Goal: Information Seeking & Learning: Learn about a topic

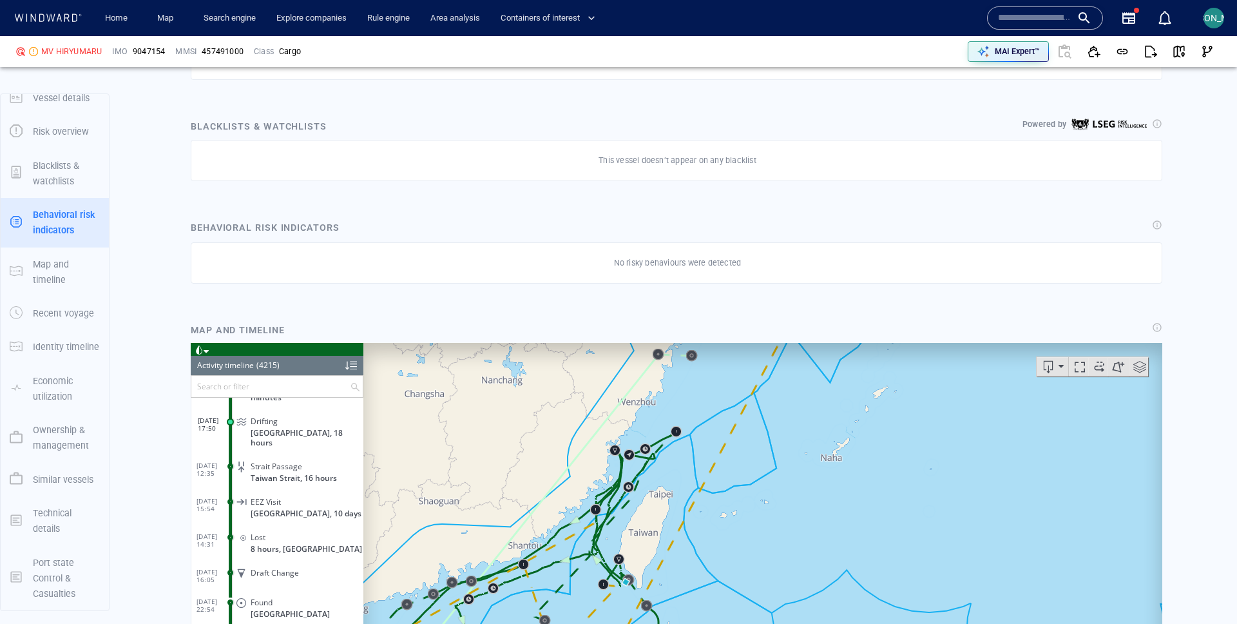
scroll to position [1199, 0]
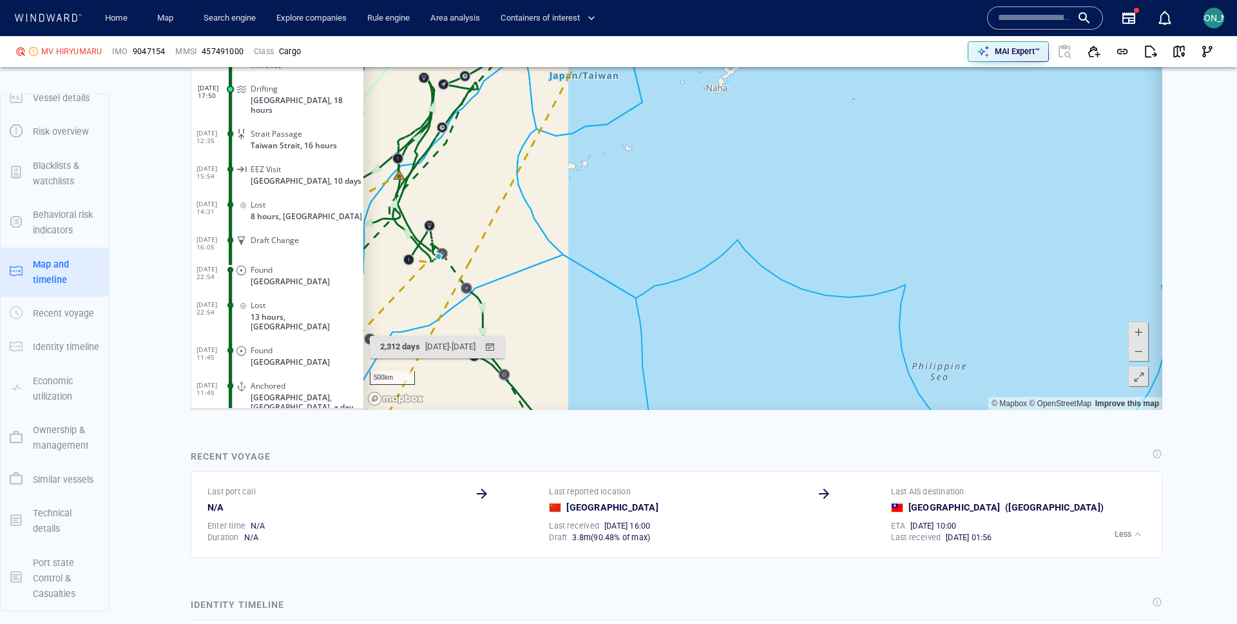
click at [878, 206] on canvas "Map" at bounding box center [762, 210] width 799 height 400
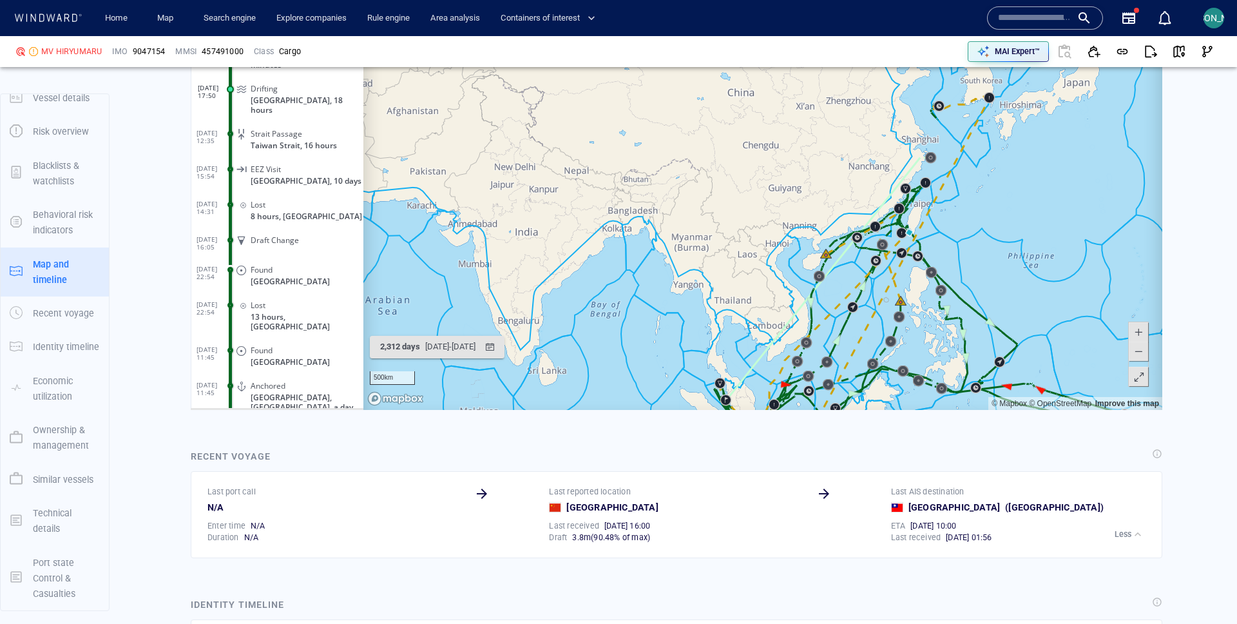
scroll to position [1155, 0]
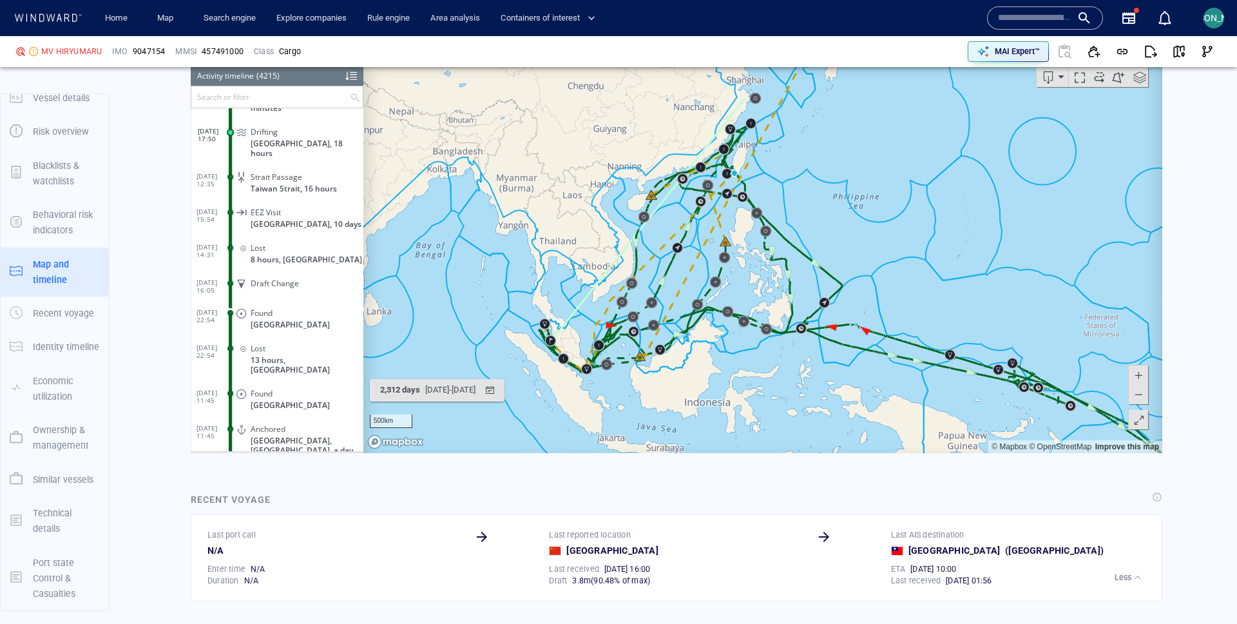
drag, startPoint x: 635, startPoint y: 234, endPoint x: 1089, endPoint y: 167, distance: 459.2
click at [1089, 167] on canvas "Map" at bounding box center [762, 253] width 799 height 400
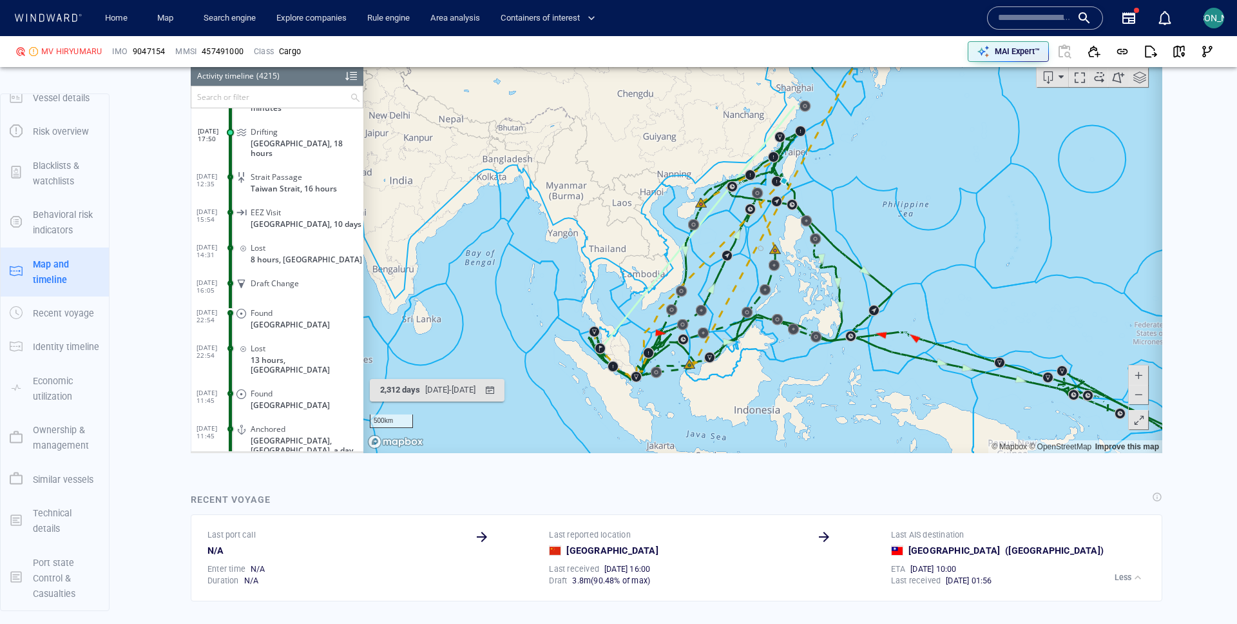
drag, startPoint x: 802, startPoint y: 162, endPoint x: 853, endPoint y: 215, distance: 73.4
click at [853, 215] on canvas "Map" at bounding box center [762, 253] width 799 height 400
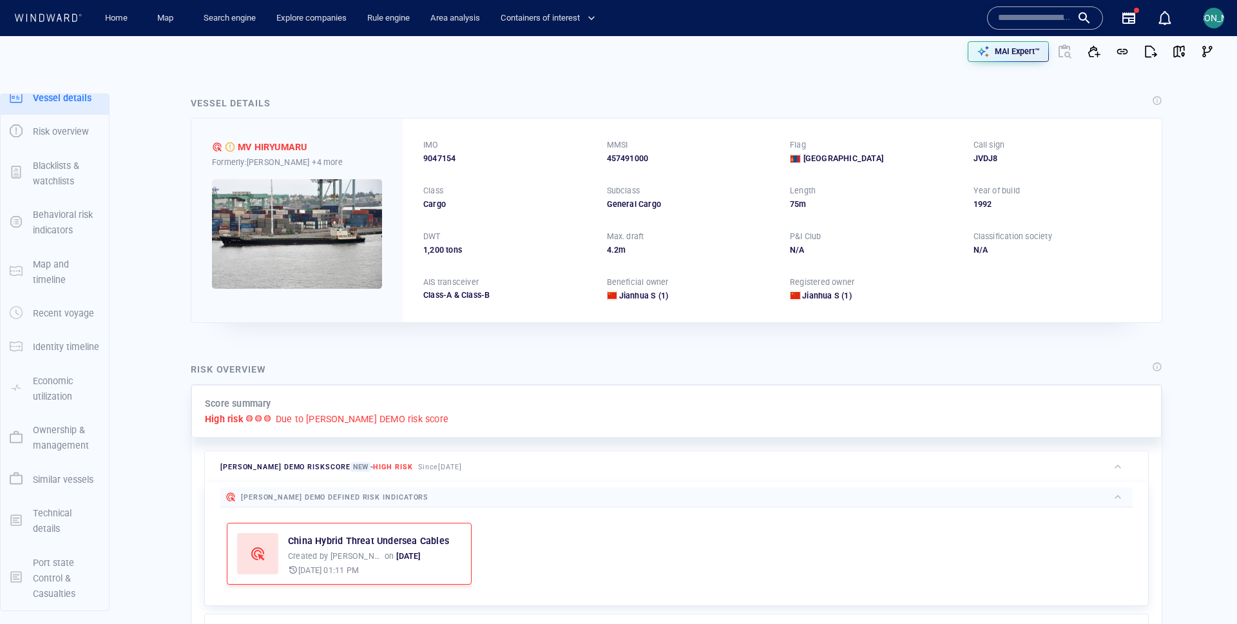
scroll to position [0, 0]
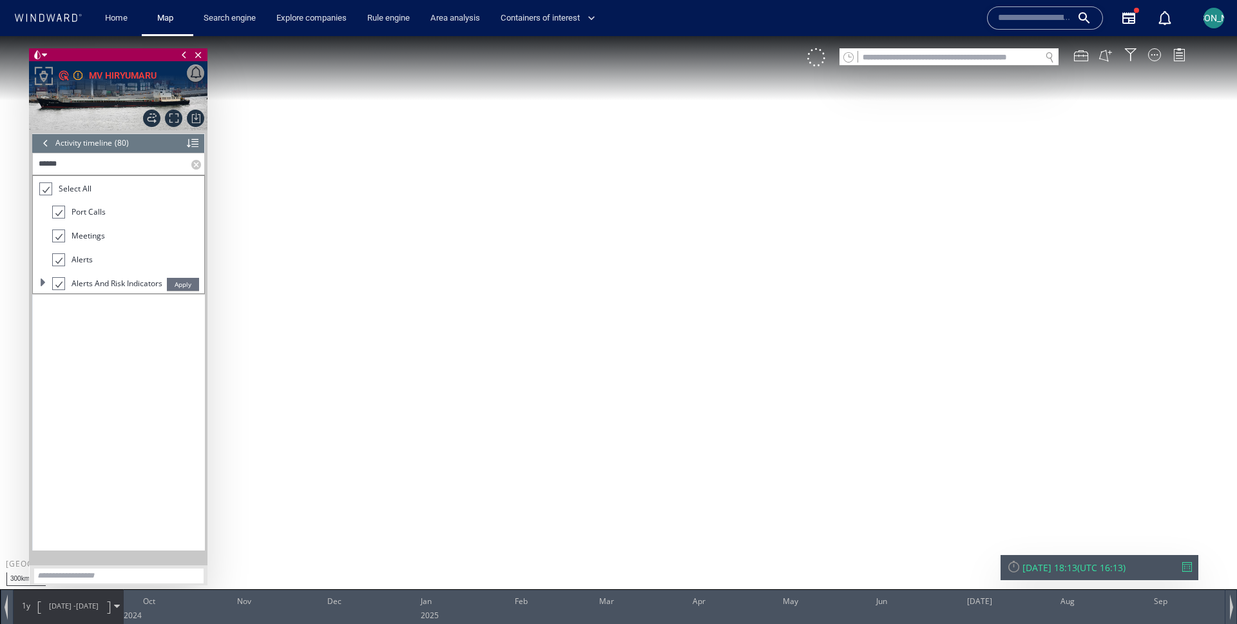
scroll to position [2612, 0]
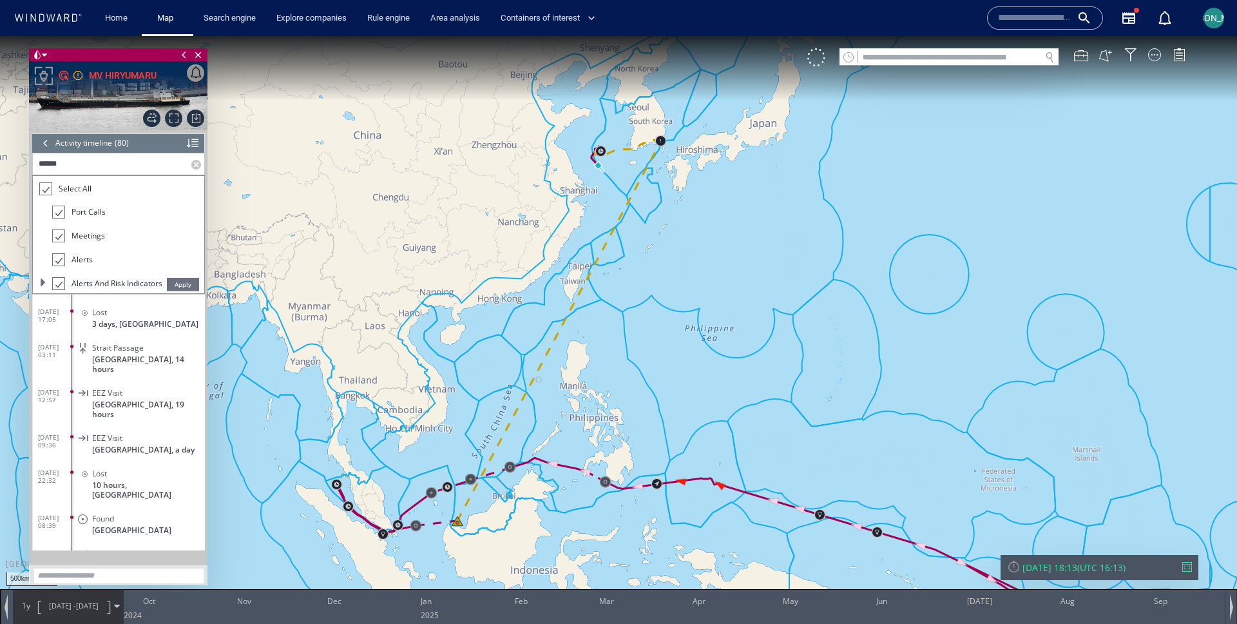
drag, startPoint x: 633, startPoint y: 240, endPoint x: 646, endPoint y: 221, distance: 22.7
click at [647, 220] on canvas "Map" at bounding box center [618, 323] width 1237 height 575
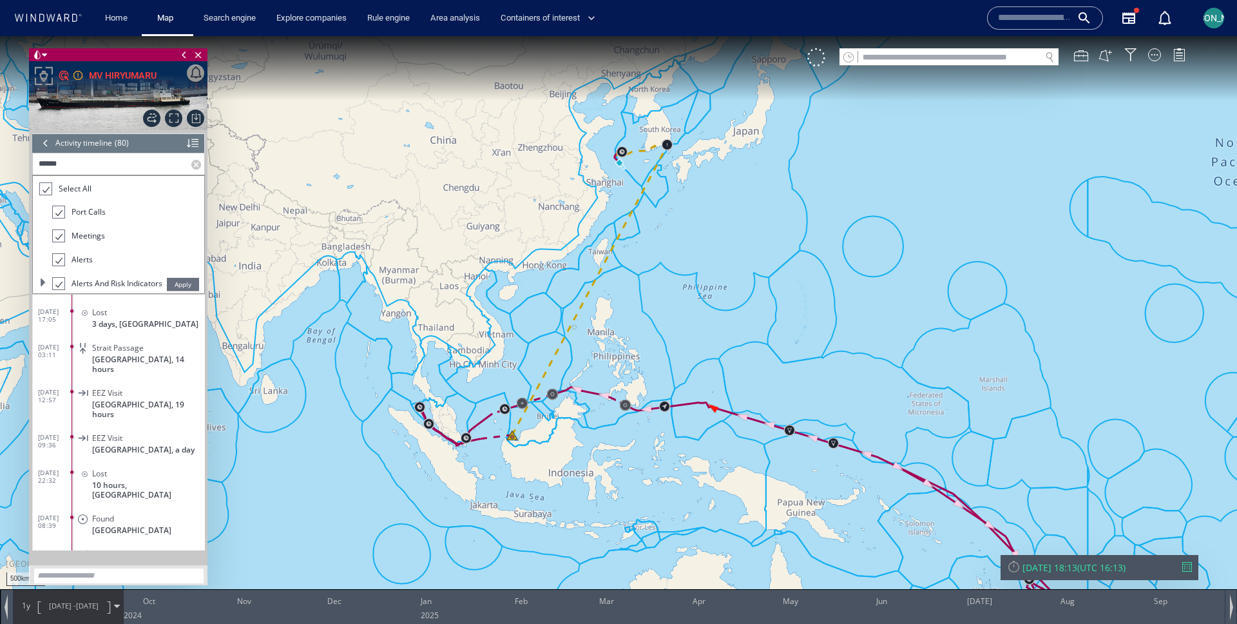
click at [1013, 570] on div at bounding box center [1014, 566] width 14 height 14
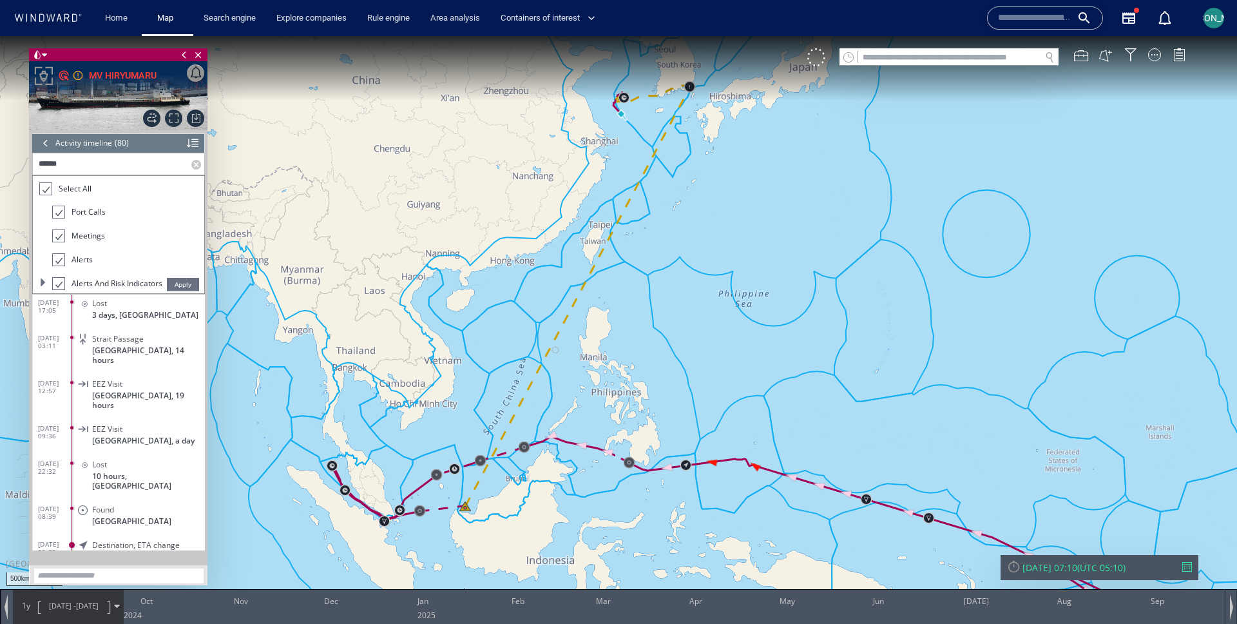
drag, startPoint x: 48, startPoint y: 149, endPoint x: 77, endPoint y: 309, distance: 163.1
click at [48, 148] on div at bounding box center [46, 142] width 14 height 19
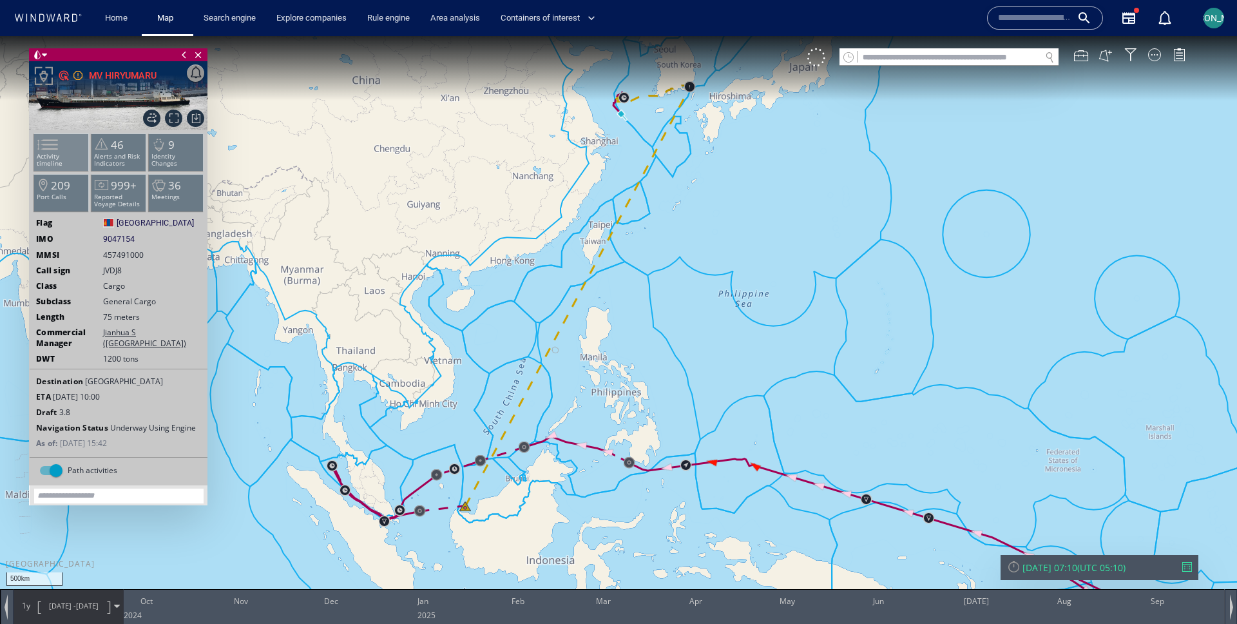
click at [77, 163] on li "Activity timeline" at bounding box center [61, 151] width 55 height 37
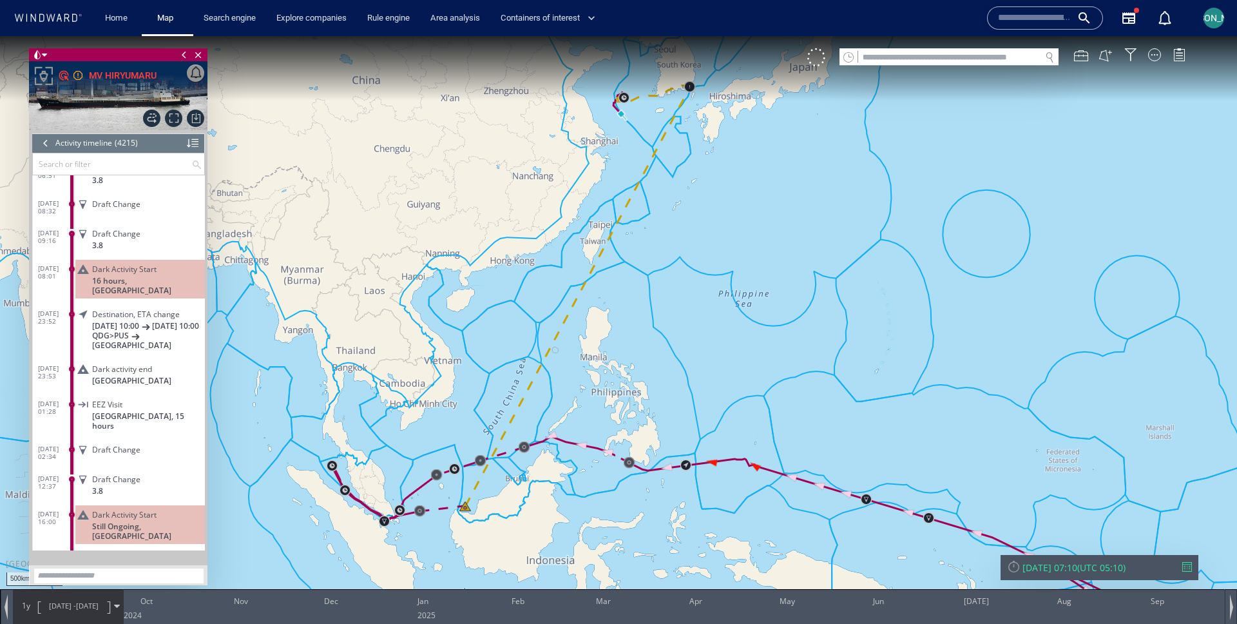
scroll to position [149032, 0]
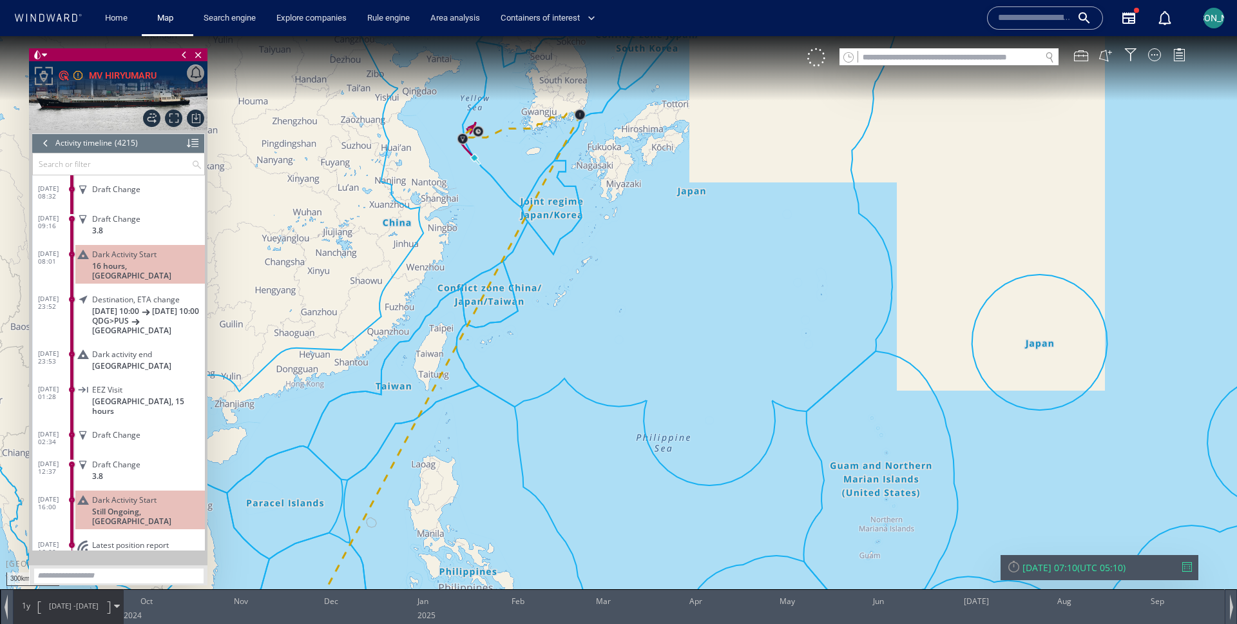
drag, startPoint x: 433, startPoint y: 284, endPoint x: 507, endPoint y: 160, distance: 144.2
click at [507, 160] on canvas "Map" at bounding box center [618, 323] width 1237 height 575
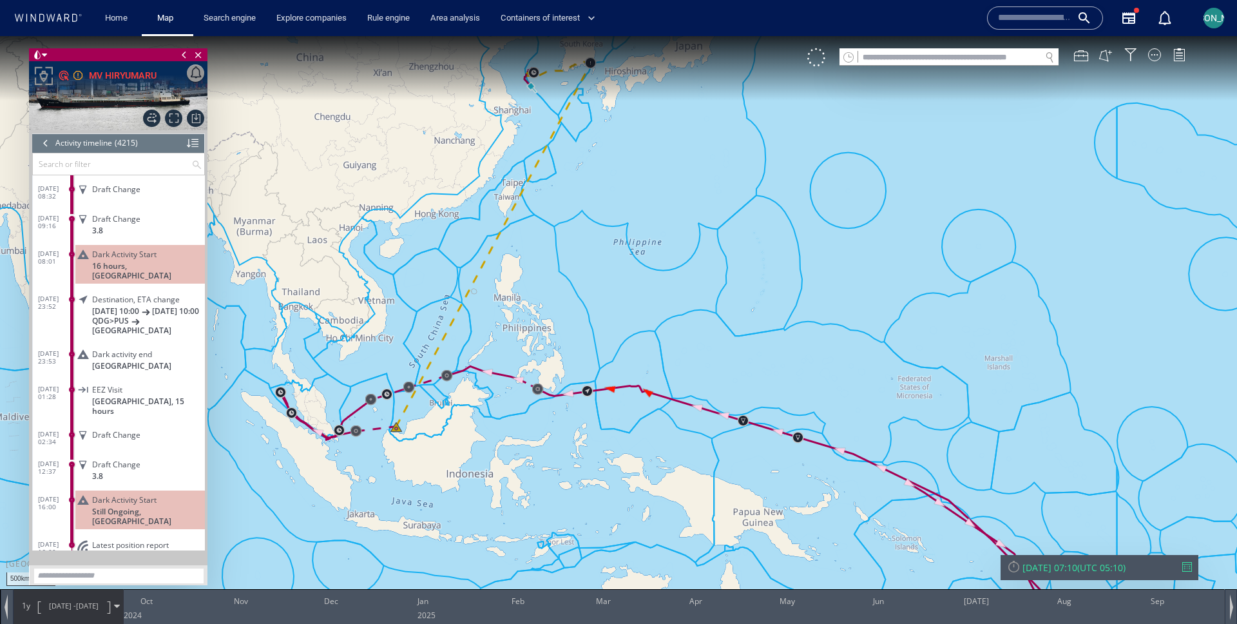
drag, startPoint x: 507, startPoint y: 160, endPoint x: 500, endPoint y: 233, distance: 72.5
click at [500, 233] on canvas "Map" at bounding box center [618, 323] width 1237 height 575
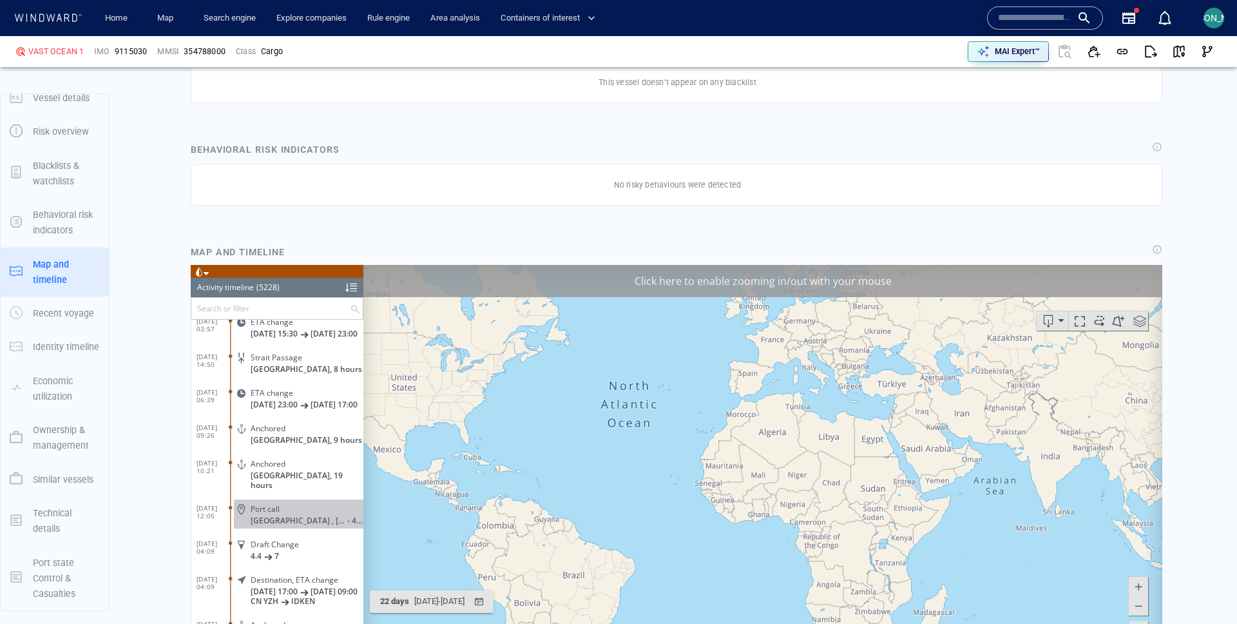
scroll to position [793, 0]
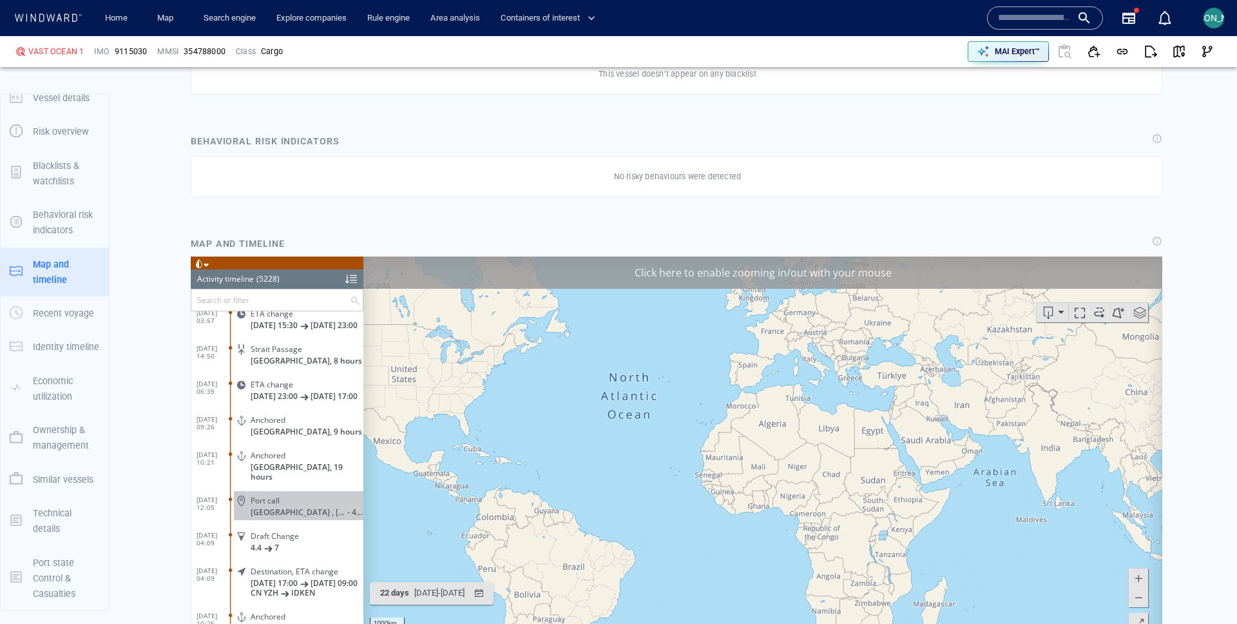
click at [900, 277] on div "Click here to enable zooming in/out with your mouse" at bounding box center [762, 272] width 799 height 32
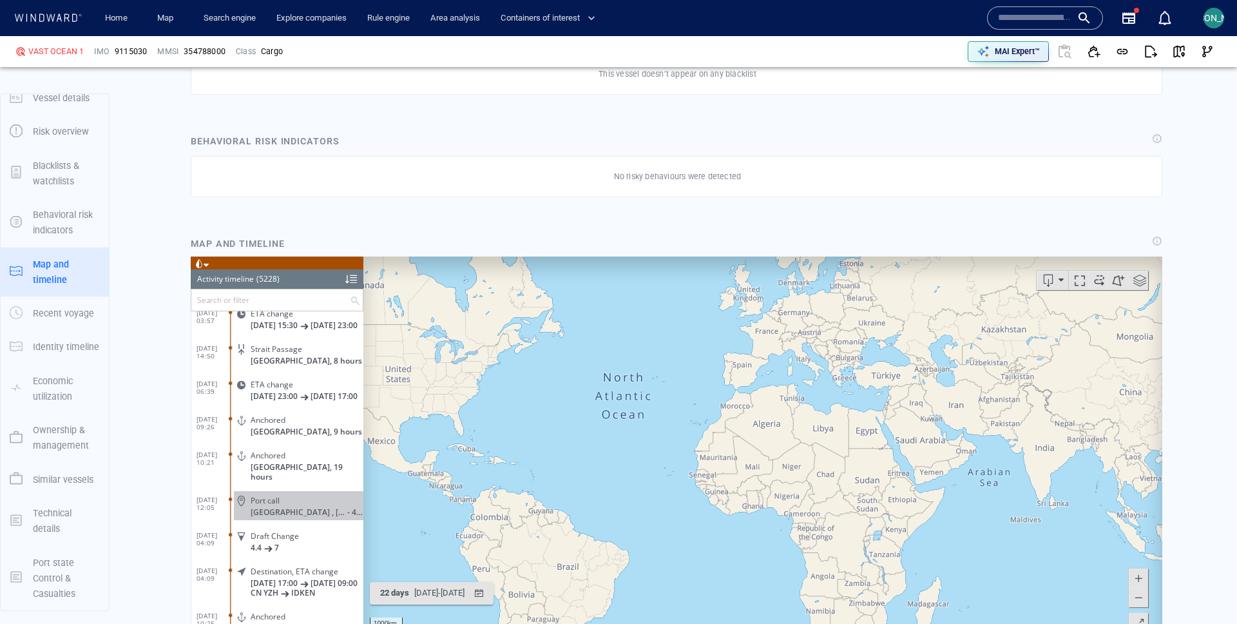
drag, startPoint x: 959, startPoint y: 421, endPoint x: 580, endPoint y: 339, distance: 387.7
click at [579, 339] on canvas "Map" at bounding box center [762, 456] width 799 height 400
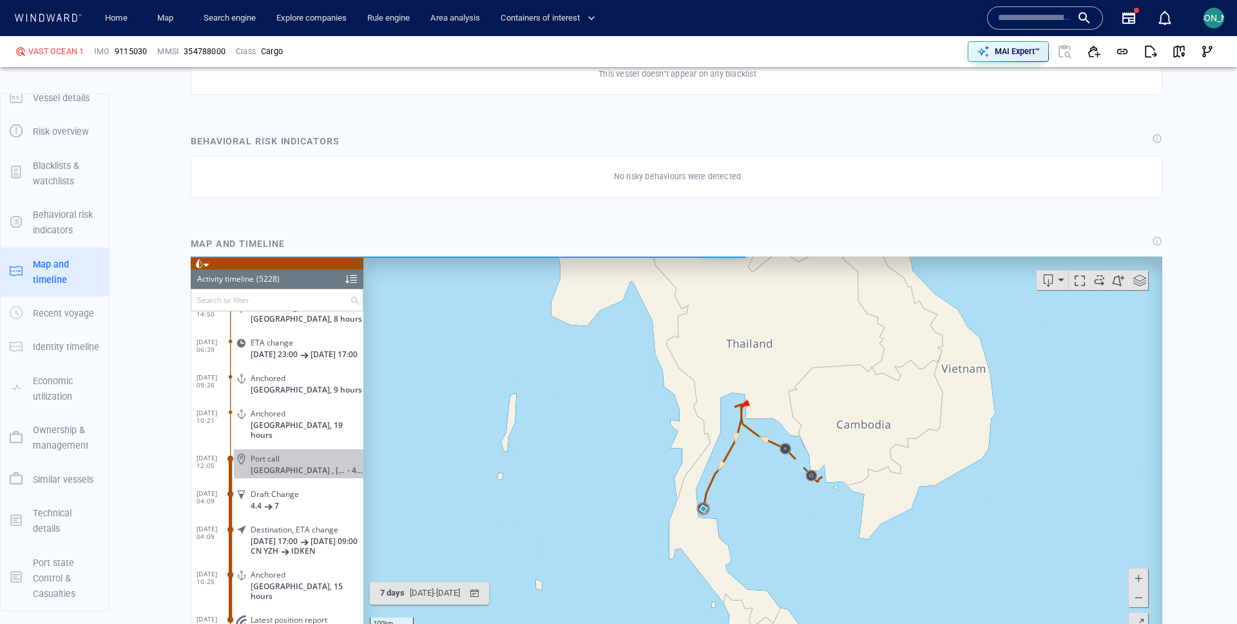
drag, startPoint x: 813, startPoint y: 510, endPoint x: 722, endPoint y: 458, distance: 104.5
click at [722, 458] on canvas "Map" at bounding box center [762, 456] width 799 height 400
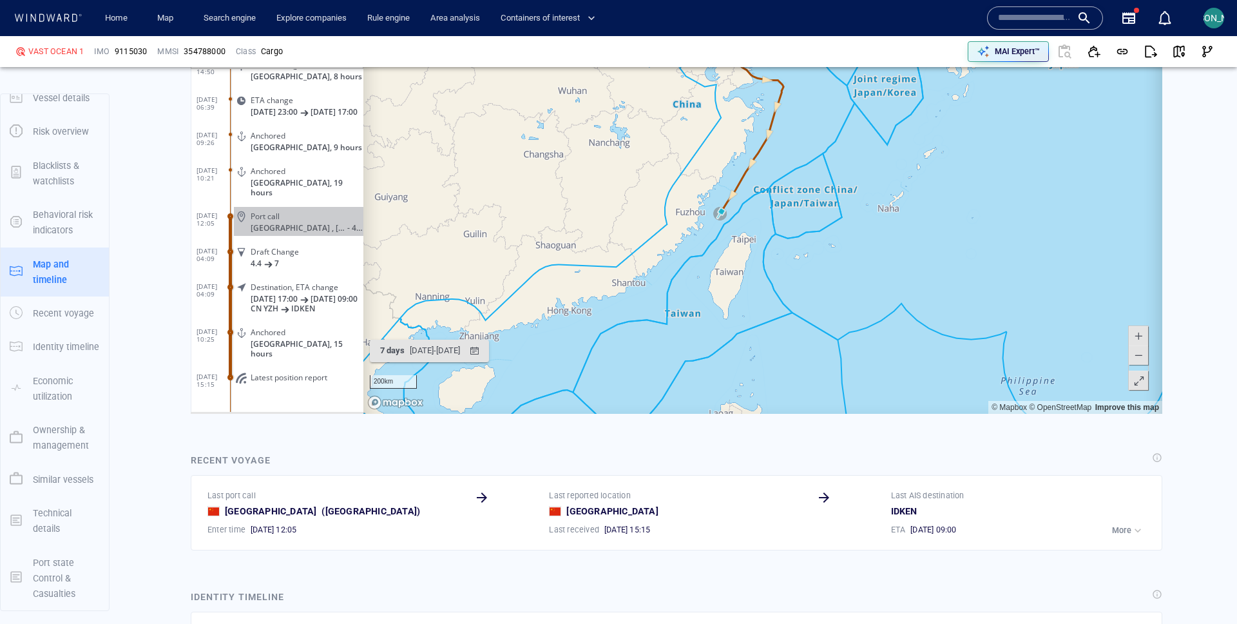
scroll to position [1039, 0]
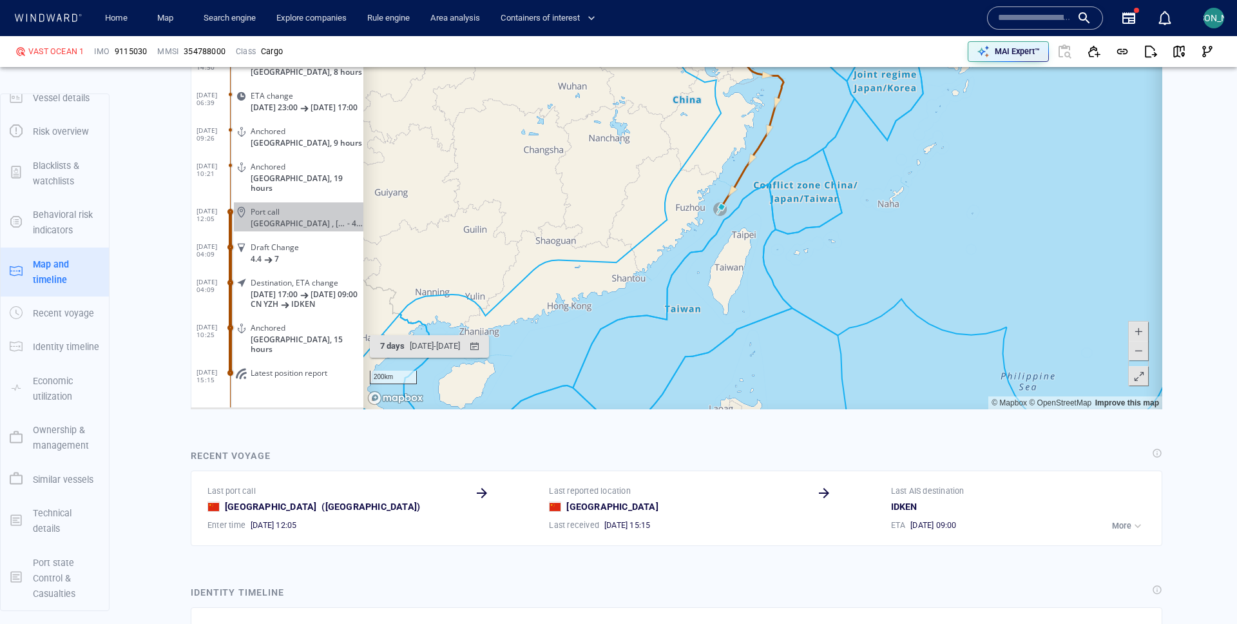
click at [1121, 522] on p "More" at bounding box center [1121, 526] width 19 height 12
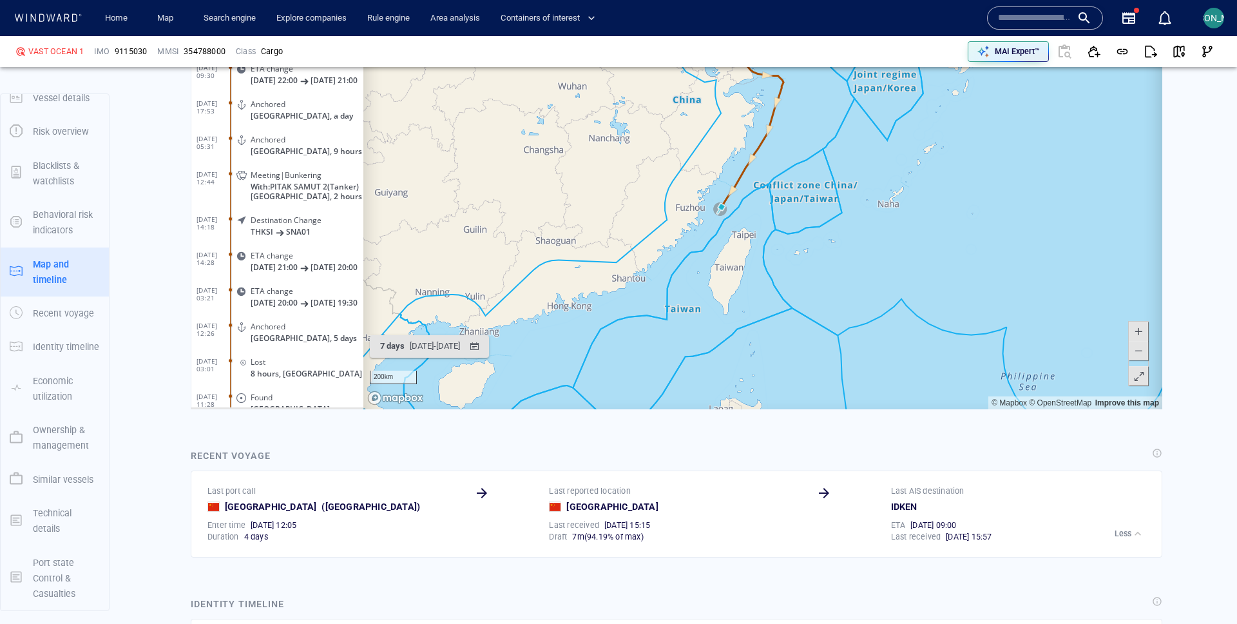
scroll to position [183859, 0]
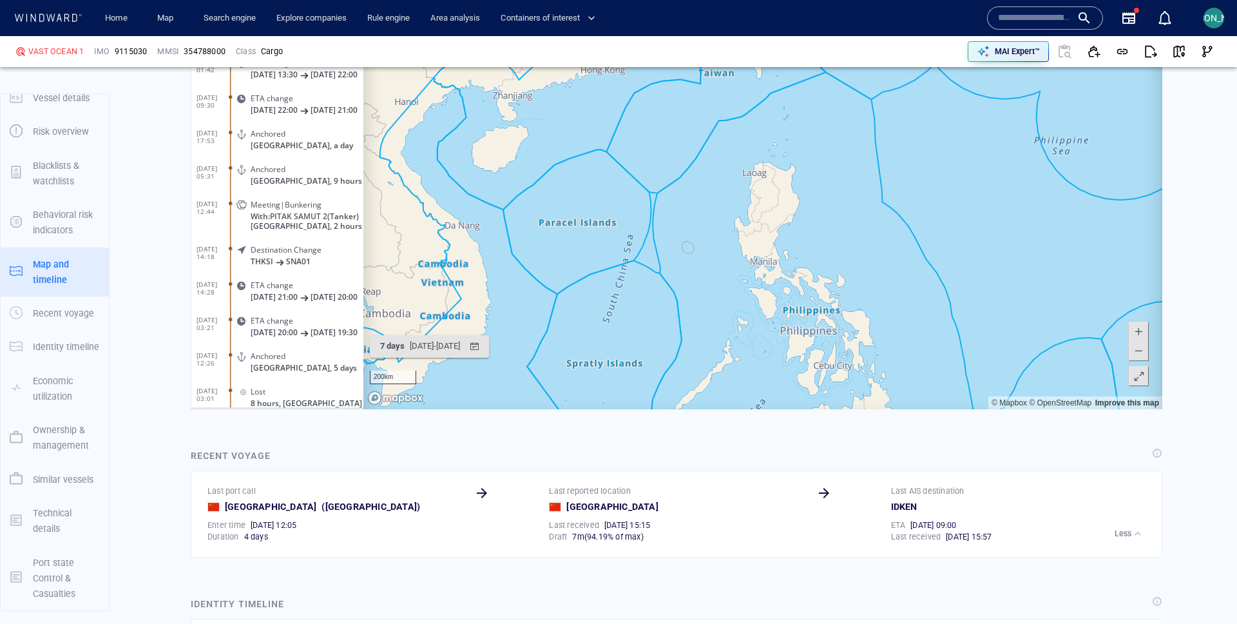
drag, startPoint x: 615, startPoint y: 372, endPoint x: 589, endPoint y: 297, distance: 79.3
click at [589, 297] on canvas "Map" at bounding box center [762, 209] width 799 height 400
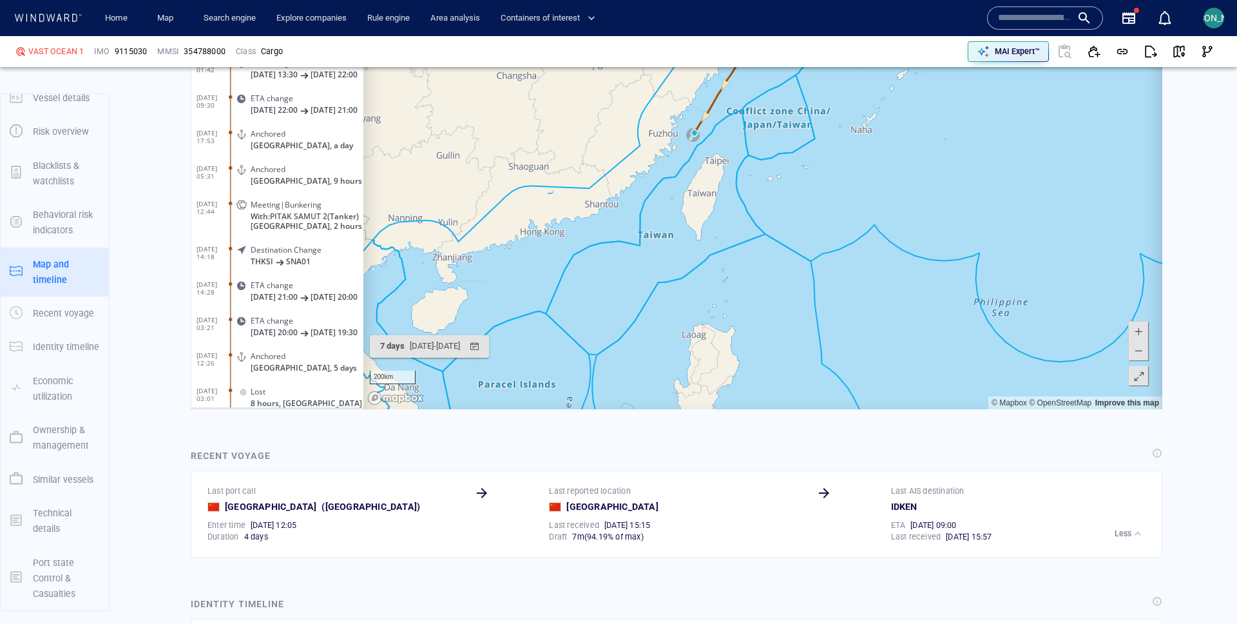
drag, startPoint x: 589, startPoint y: 297, endPoint x: 598, endPoint y: 257, distance: 41.0
click at [598, 257] on canvas "Map" at bounding box center [762, 209] width 799 height 400
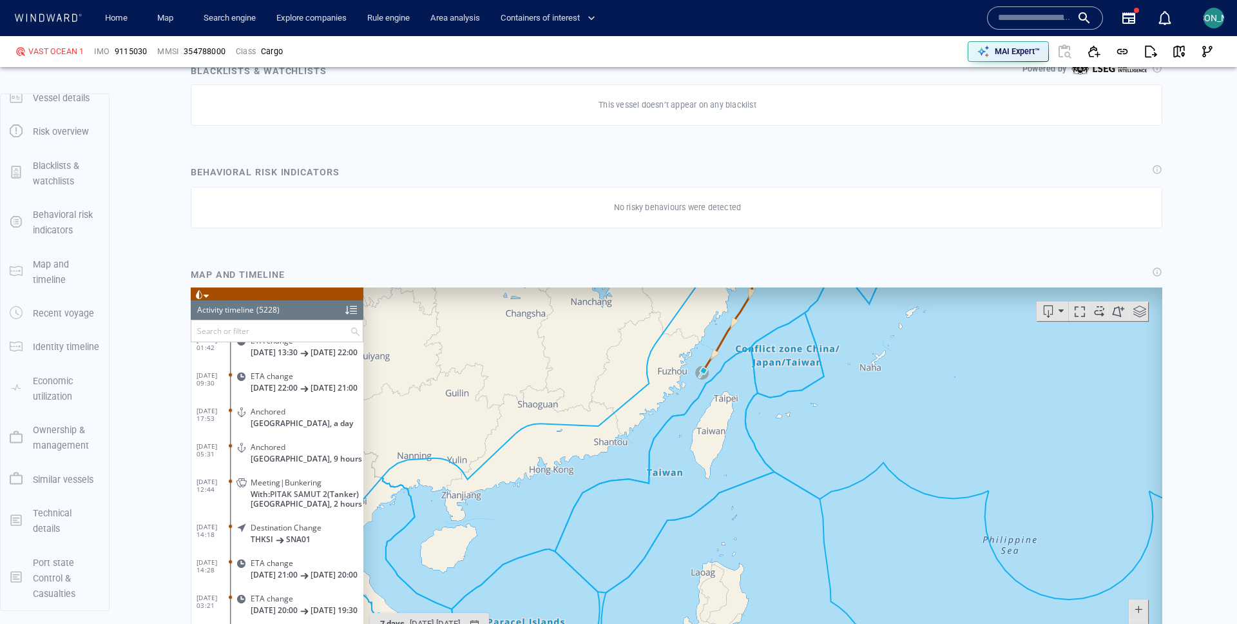
scroll to position [756, 0]
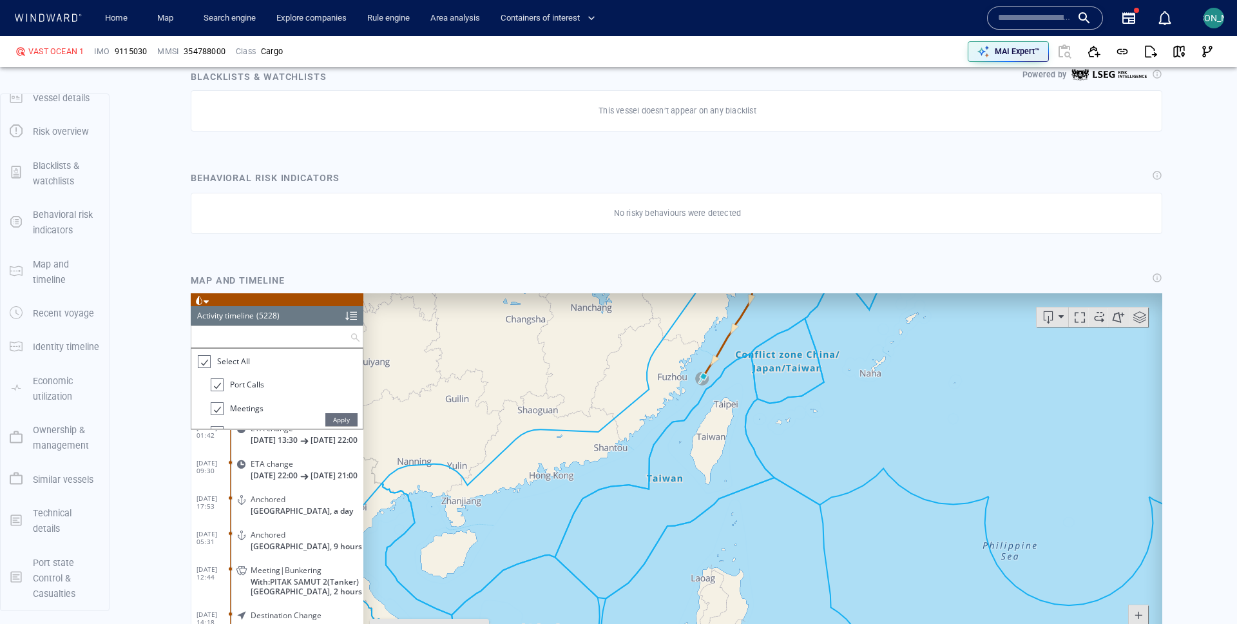
click at [259, 333] on input "text" at bounding box center [270, 335] width 159 height 21
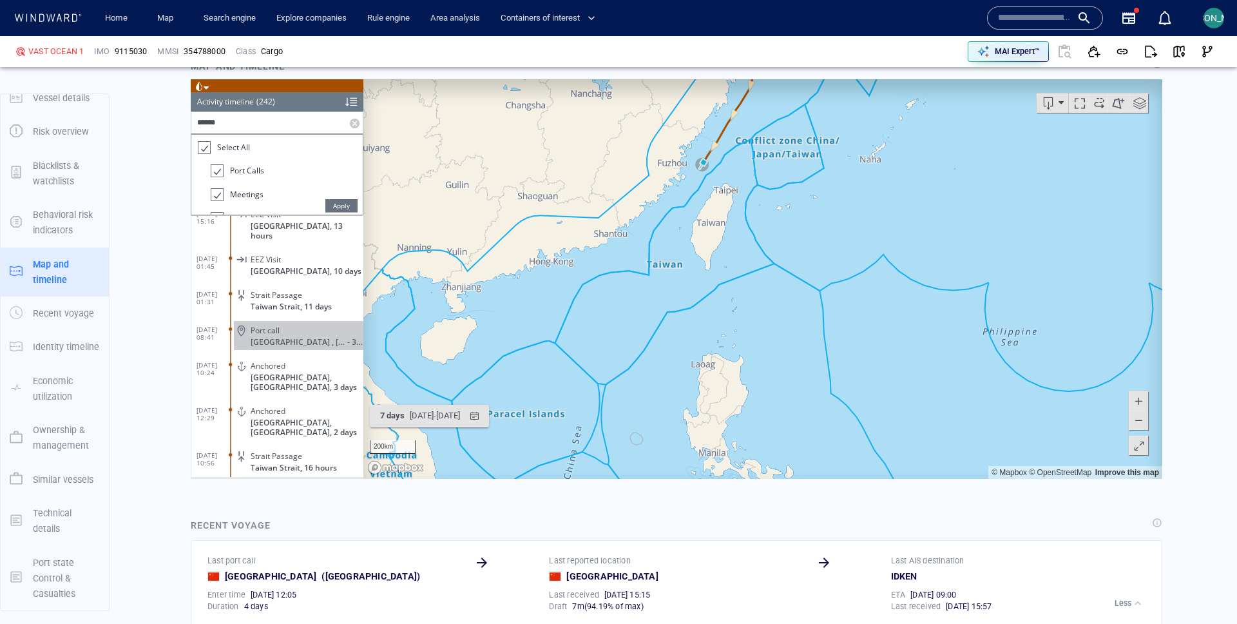
scroll to position [7118, 0]
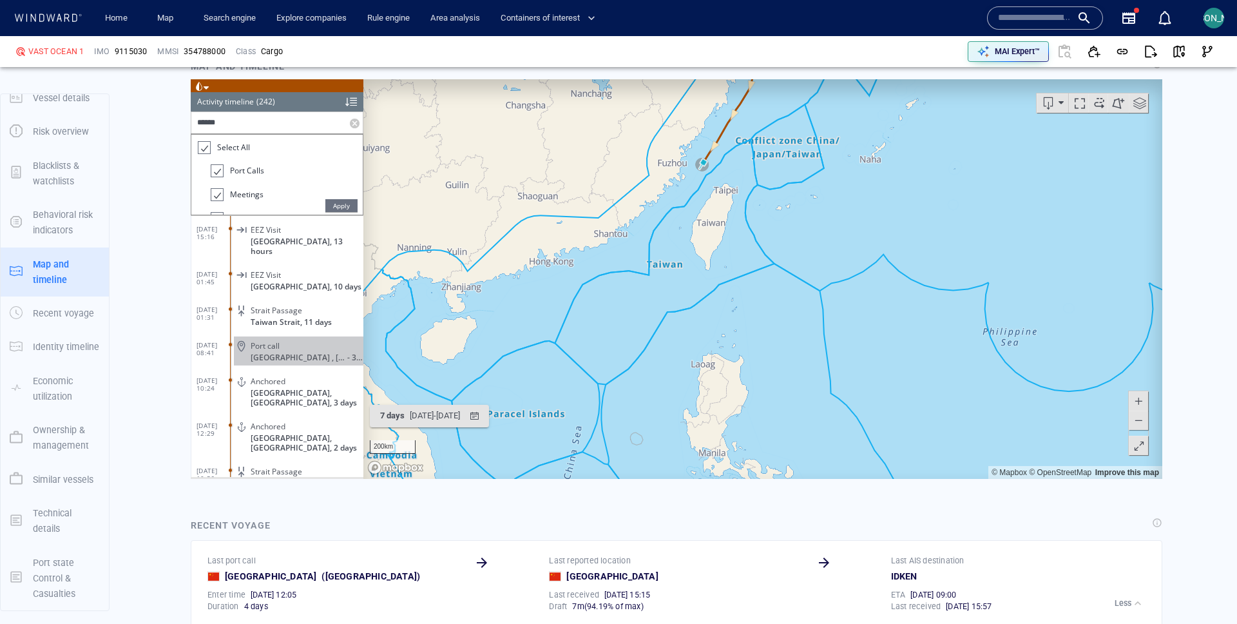
type input "******"
click at [294, 340] on div "Port call" at bounding box center [305, 345] width 108 height 10
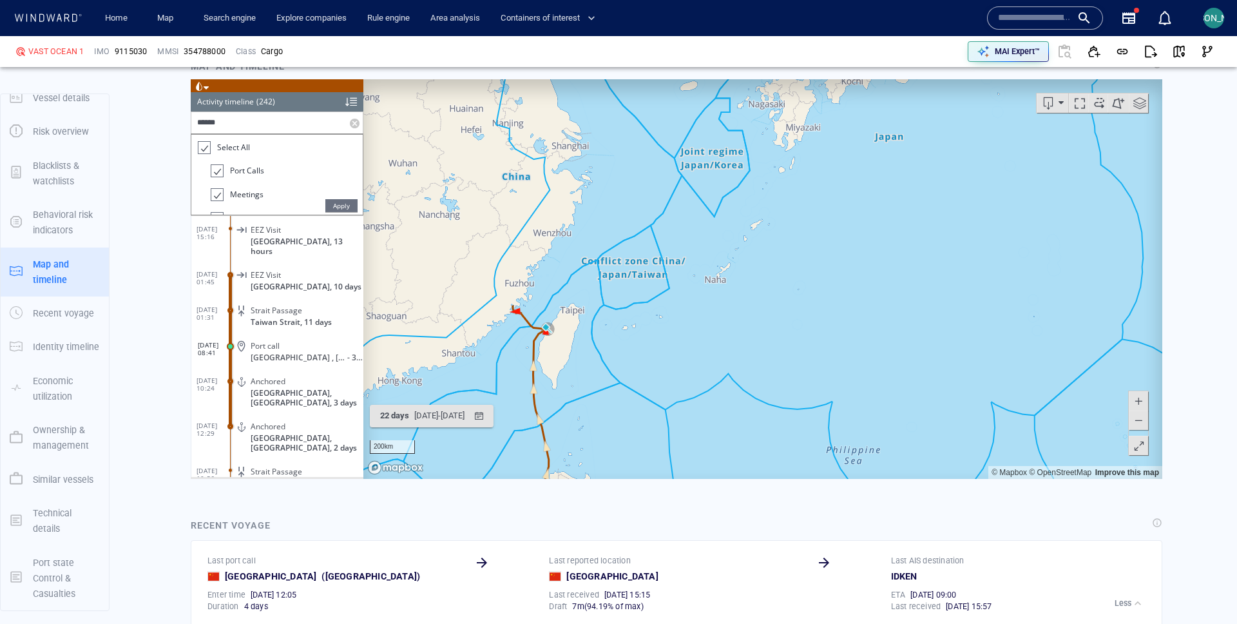
drag, startPoint x: 558, startPoint y: 372, endPoint x: 578, endPoint y: 267, distance: 106.3
click at [578, 267] on canvas "Map" at bounding box center [762, 279] width 799 height 400
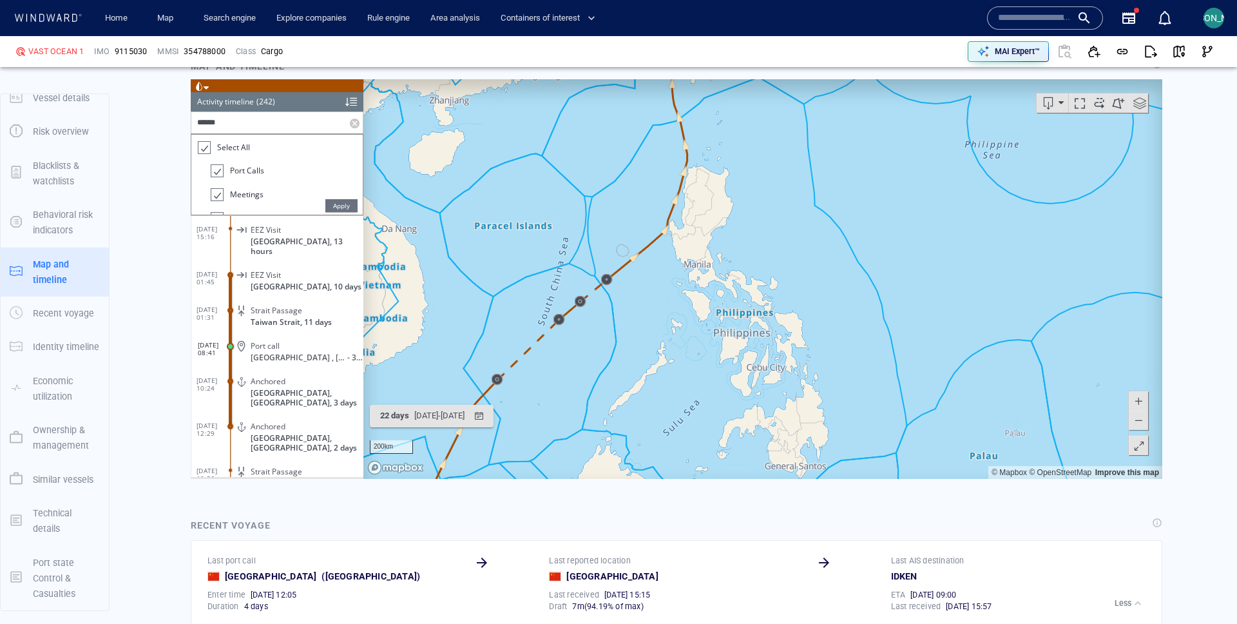
drag, startPoint x: 517, startPoint y: 323, endPoint x: 642, endPoint y: 117, distance: 240.8
click at [642, 117] on canvas "Map" at bounding box center [762, 279] width 799 height 400
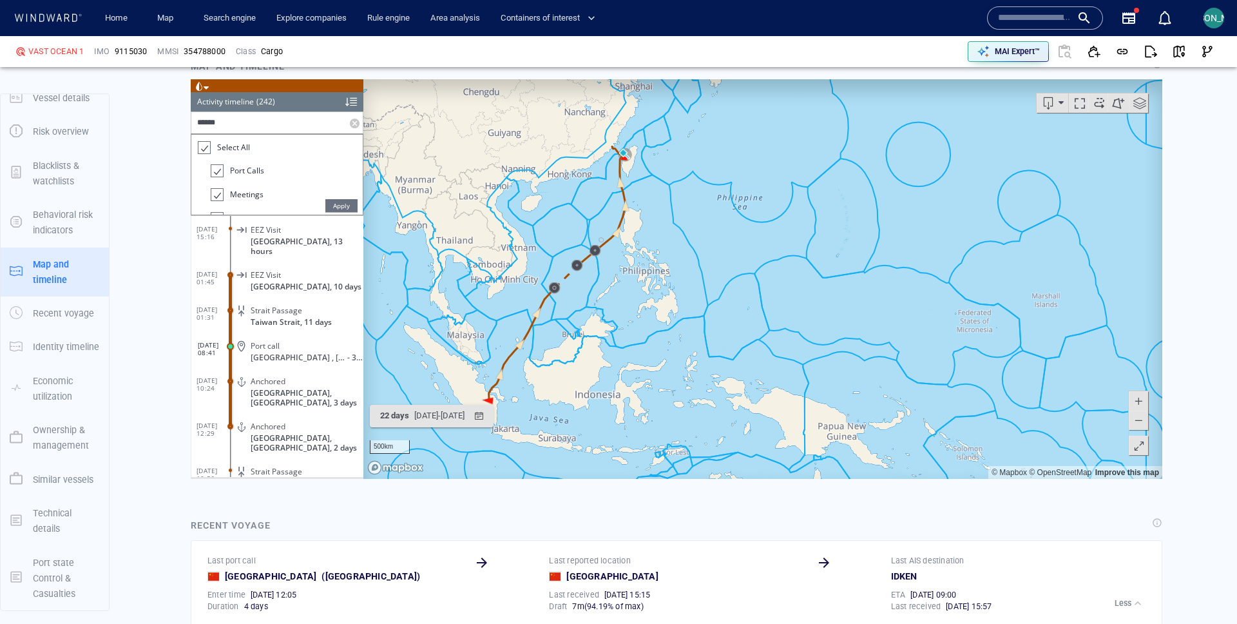
drag, startPoint x: 574, startPoint y: 248, endPoint x: 582, endPoint y: 215, distance: 34.4
click at [582, 215] on canvas "Map" at bounding box center [762, 279] width 799 height 400
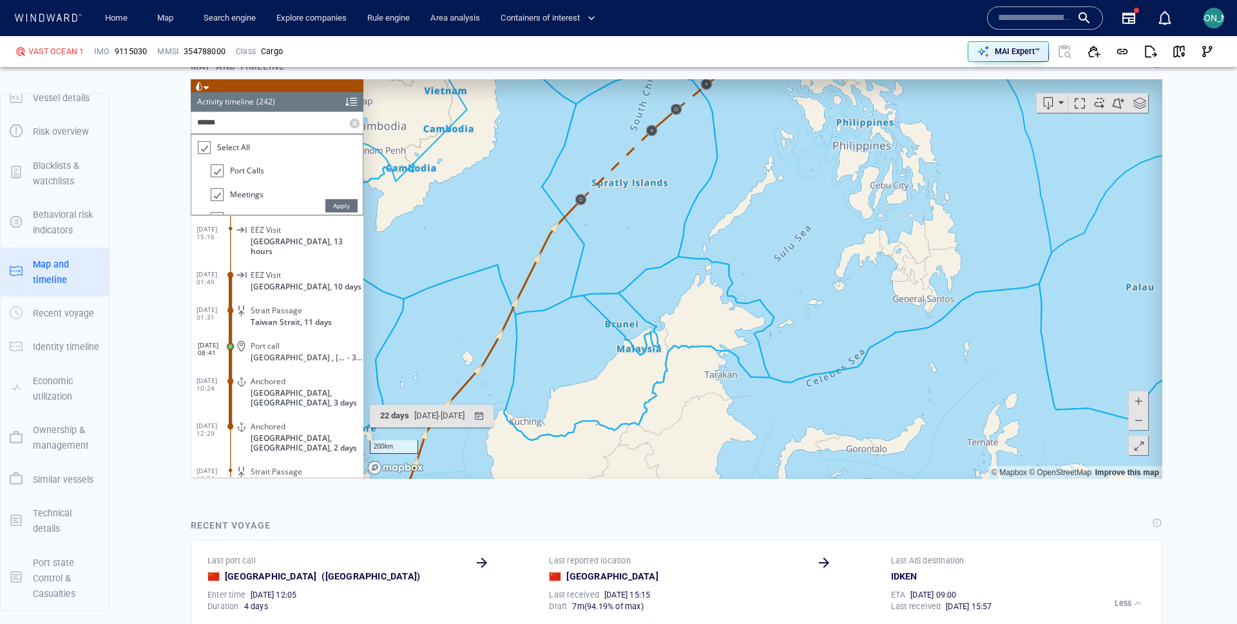
drag, startPoint x: 676, startPoint y: 152, endPoint x: 567, endPoint y: 342, distance: 219.1
click at [567, 342] on canvas "Map" at bounding box center [762, 279] width 799 height 400
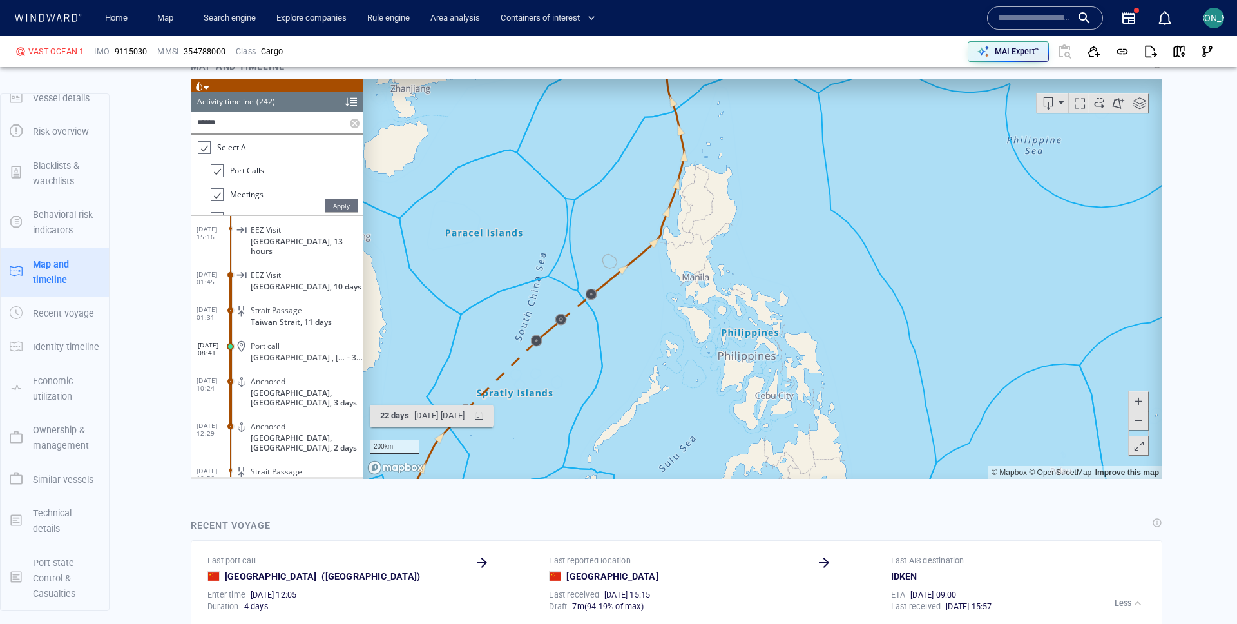
drag, startPoint x: 708, startPoint y: 150, endPoint x: 626, endPoint y: 312, distance: 181.0
click at [626, 312] on canvas "Map" at bounding box center [762, 279] width 799 height 400
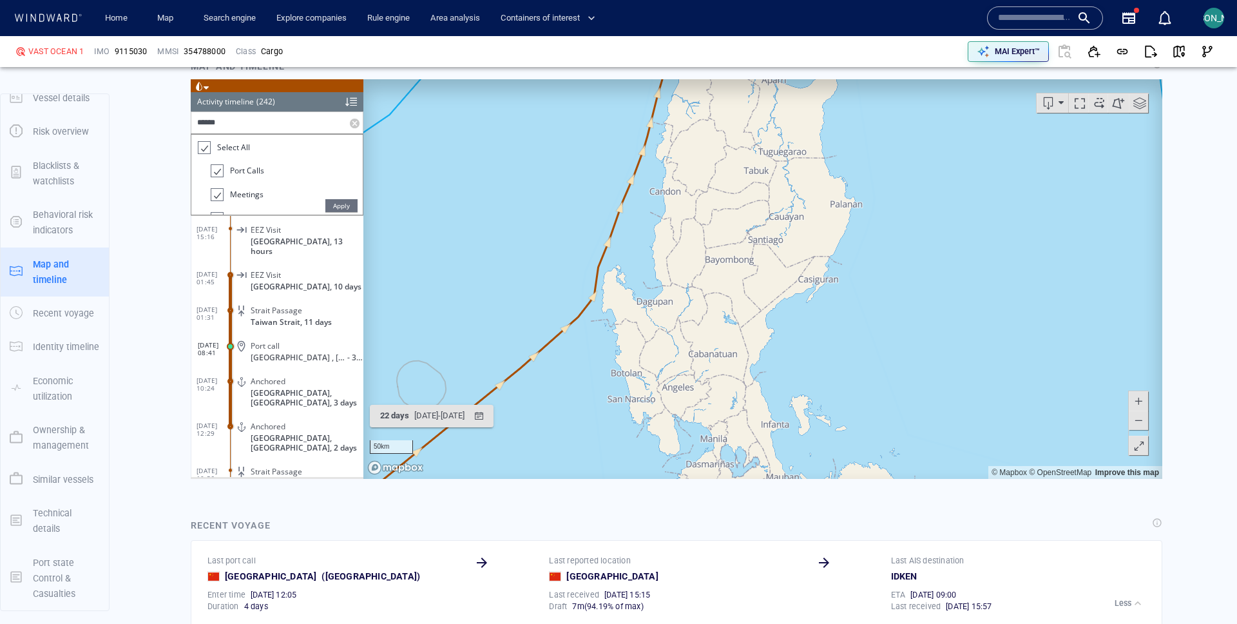
drag, startPoint x: 685, startPoint y: 99, endPoint x: 682, endPoint y: 350, distance: 251.3
click at [682, 350] on canvas "Map" at bounding box center [762, 279] width 799 height 400
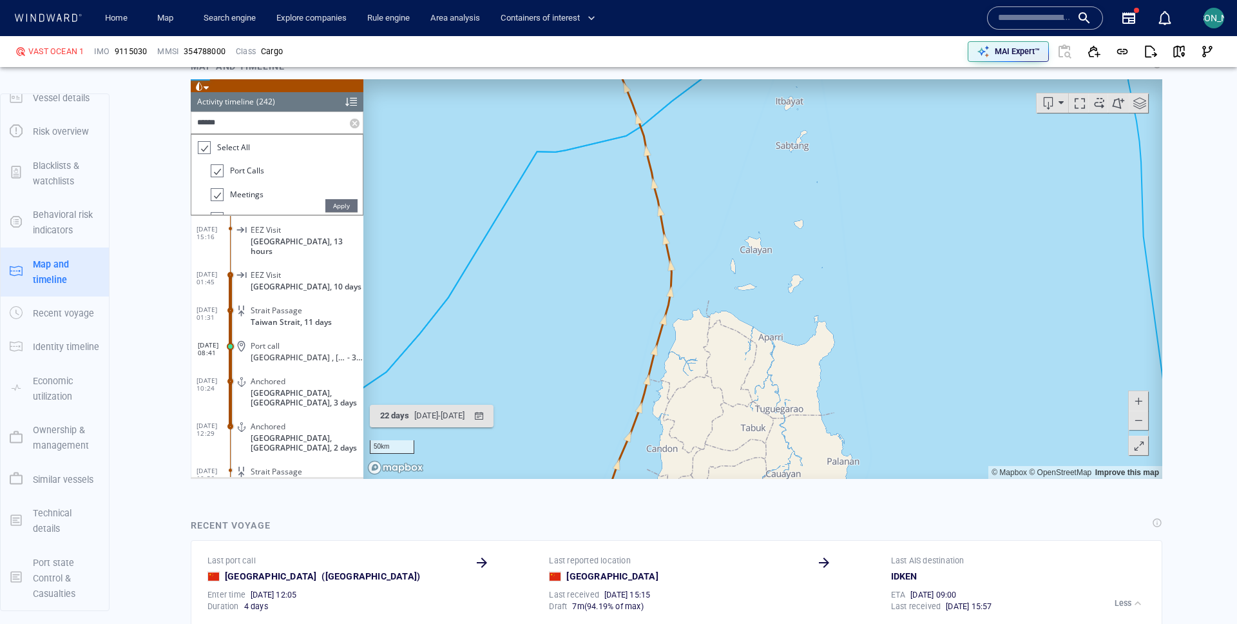
drag, startPoint x: 664, startPoint y: 108, endPoint x: 712, endPoint y: 371, distance: 267.2
click at [712, 371] on canvas "Map" at bounding box center [762, 279] width 799 height 400
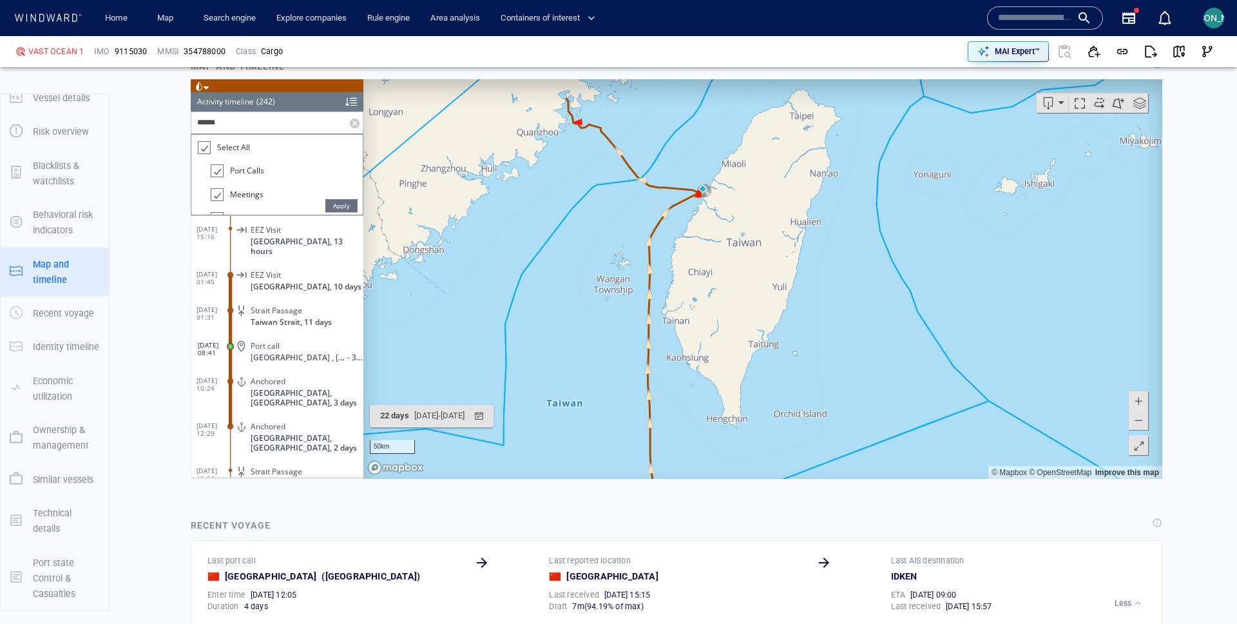
drag, startPoint x: 710, startPoint y: 177, endPoint x: 700, endPoint y: 347, distance: 170.4
click at [700, 347] on canvas "Map" at bounding box center [762, 279] width 799 height 400
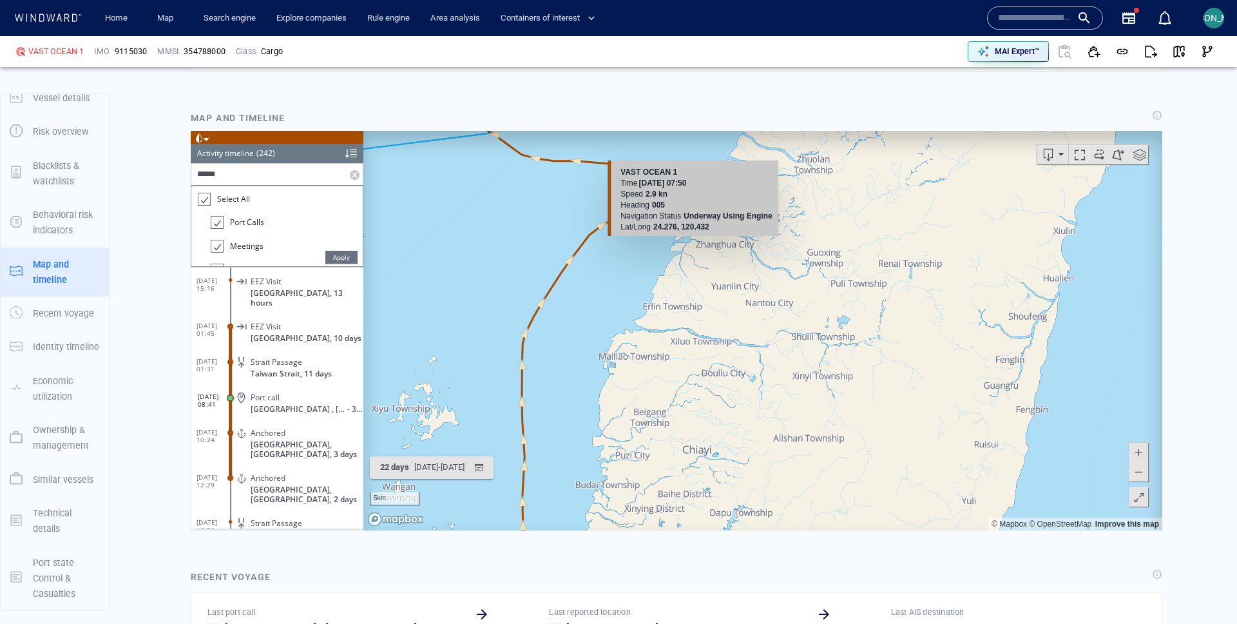
scroll to position [909, 0]
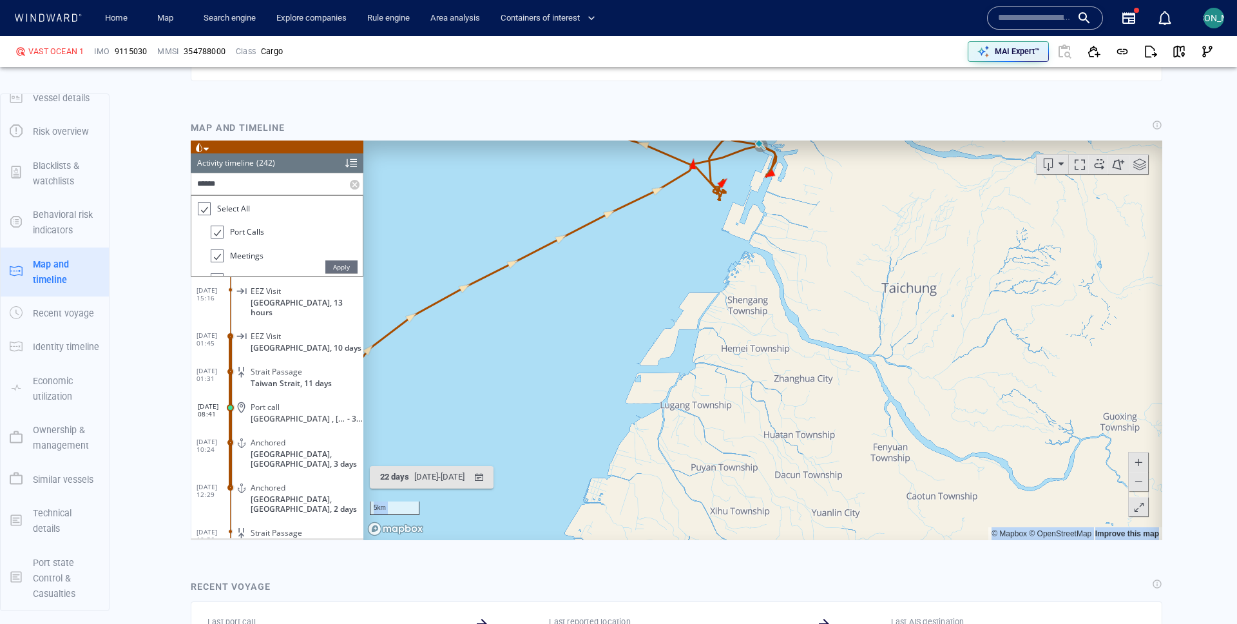
drag, startPoint x: 783, startPoint y: 232, endPoint x: 775, endPoint y: 410, distance: 178.0
click at [775, 410] on canvas "Map" at bounding box center [762, 340] width 799 height 400
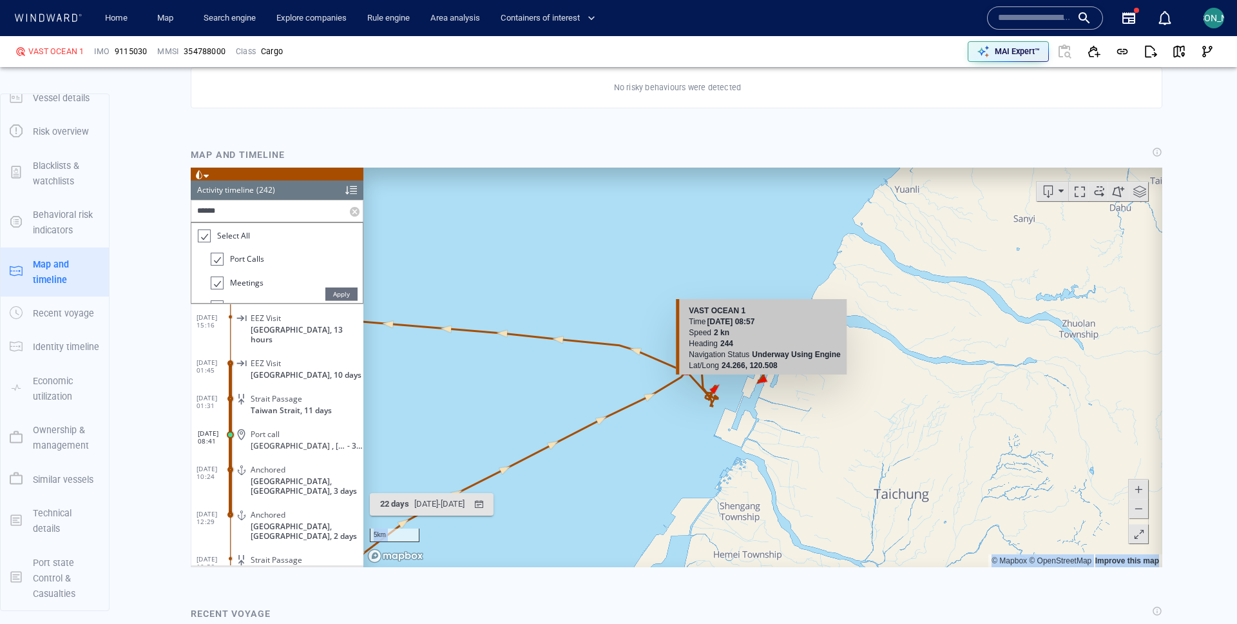
scroll to position [882, 0]
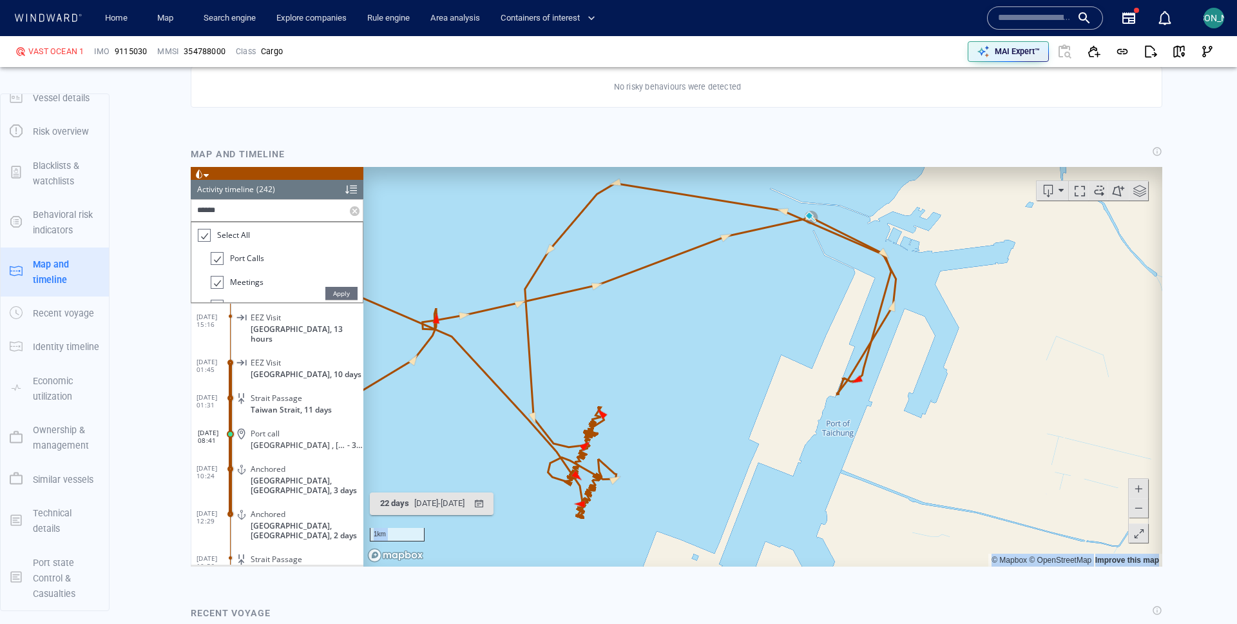
drag, startPoint x: 809, startPoint y: 352, endPoint x: 791, endPoint y: 336, distance: 23.8
click at [791, 336] on canvas "Map" at bounding box center [762, 366] width 799 height 400
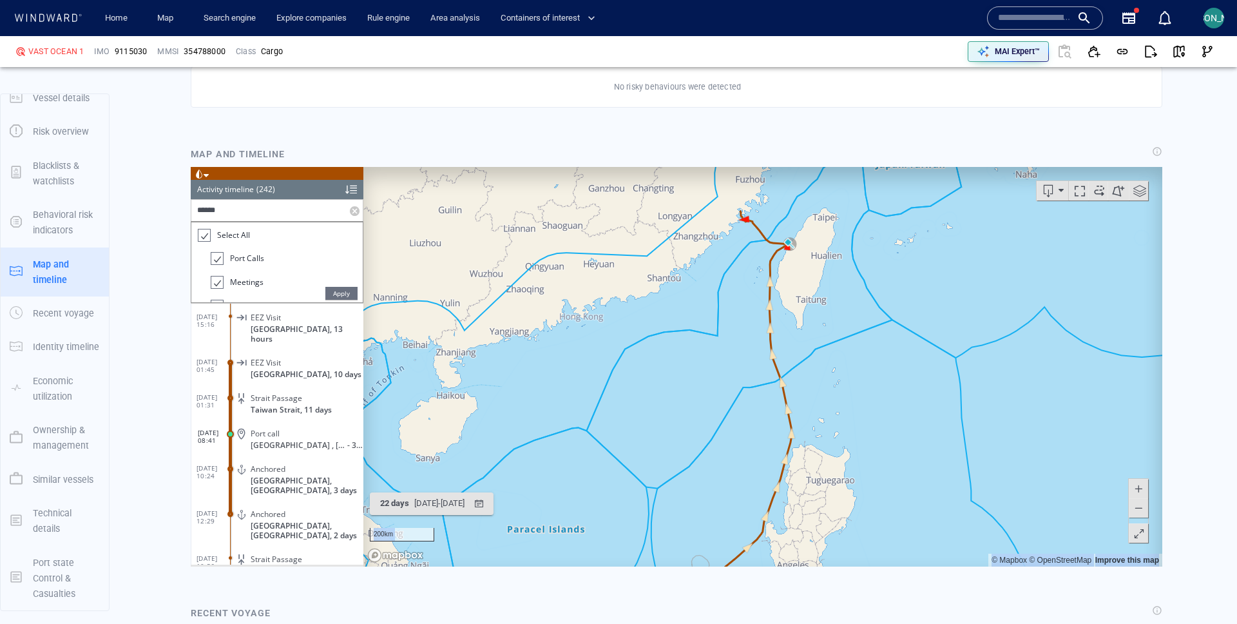
drag, startPoint x: 732, startPoint y: 435, endPoint x: 731, endPoint y: 328, distance: 107.0
click at [731, 328] on canvas "Map" at bounding box center [762, 366] width 799 height 400
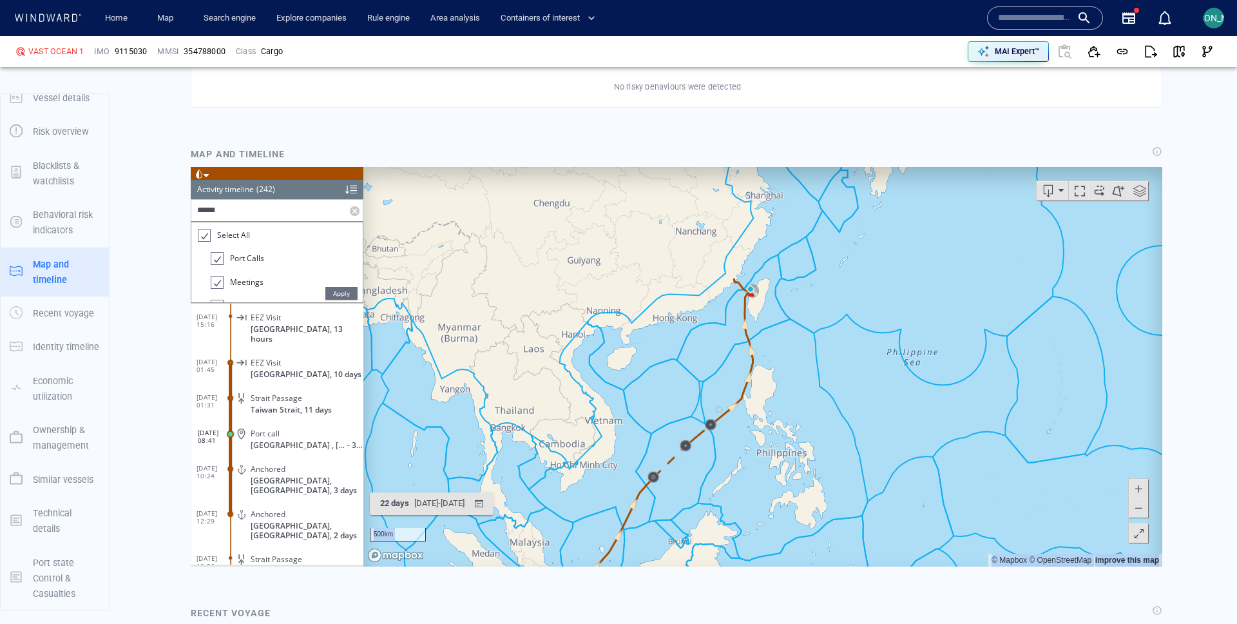
drag, startPoint x: 722, startPoint y: 347, endPoint x: 722, endPoint y: 260, distance: 87.0
click at [722, 260] on canvas "Map" at bounding box center [762, 366] width 799 height 400
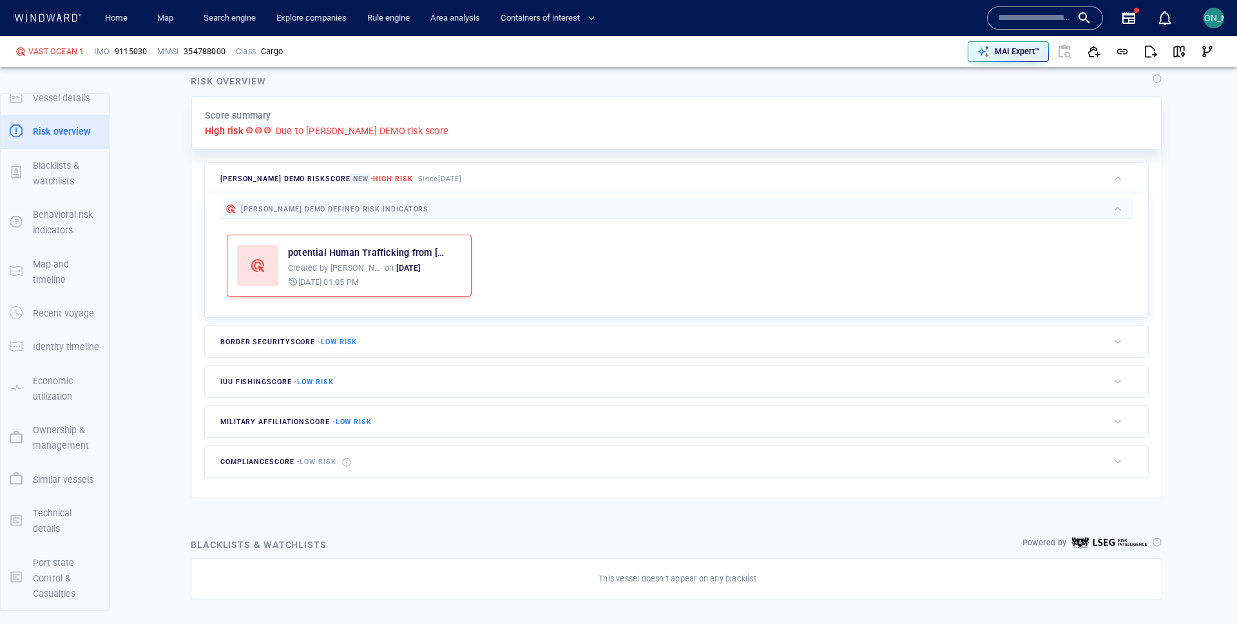
scroll to position [227, 0]
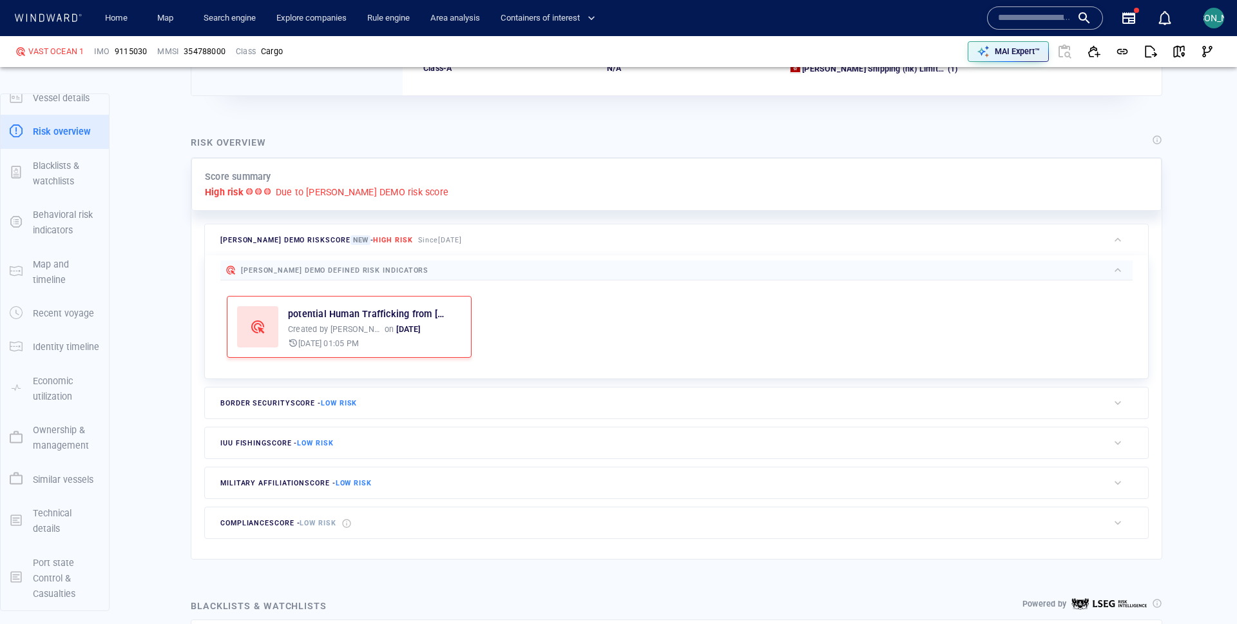
click at [1123, 403] on div "button" at bounding box center [1118, 402] width 13 height 13
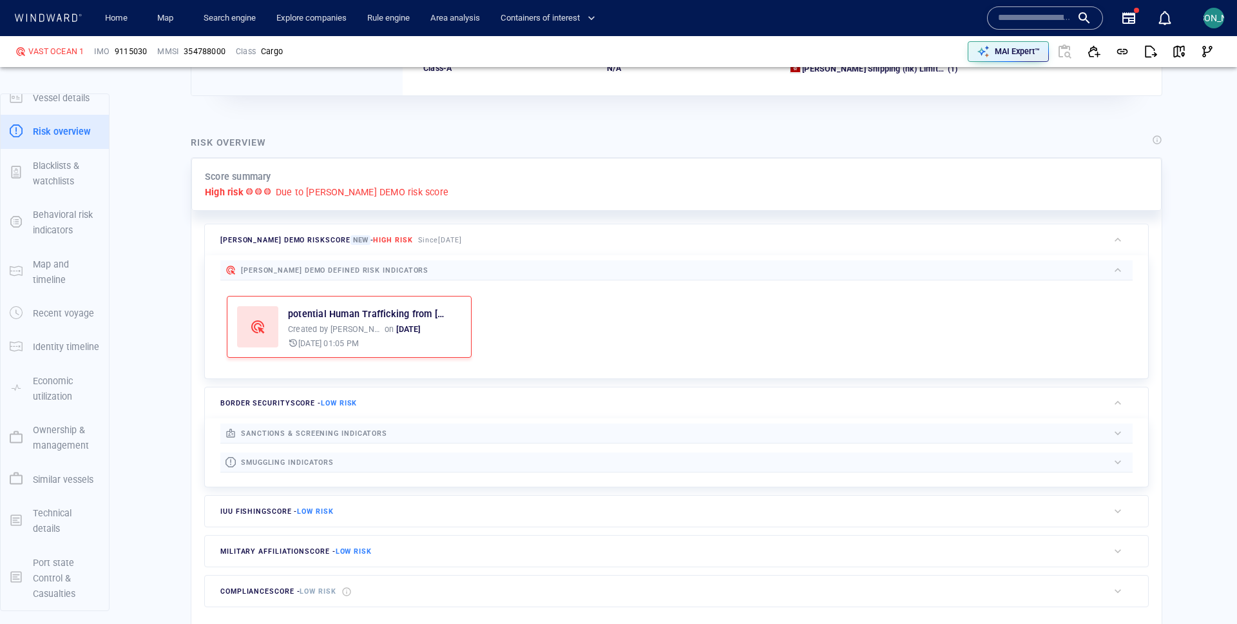
click at [1122, 464] on div "button" at bounding box center [1118, 462] width 13 height 13
click at [1121, 432] on div "button" at bounding box center [1118, 433] width 13 height 13
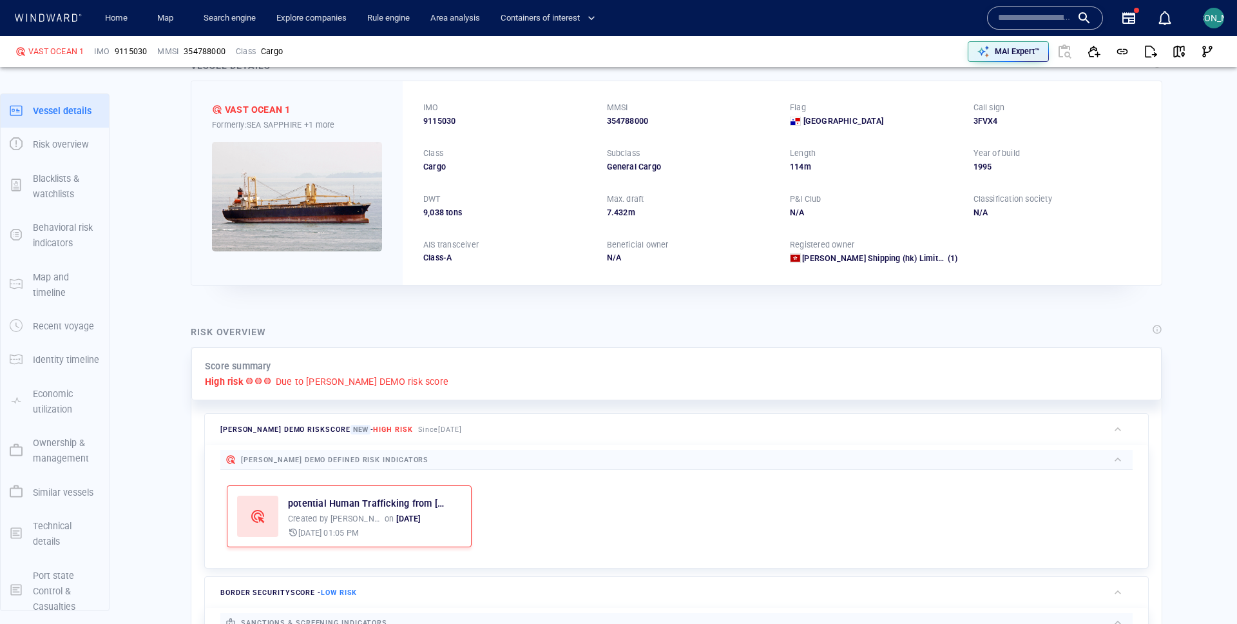
scroll to position [3, 0]
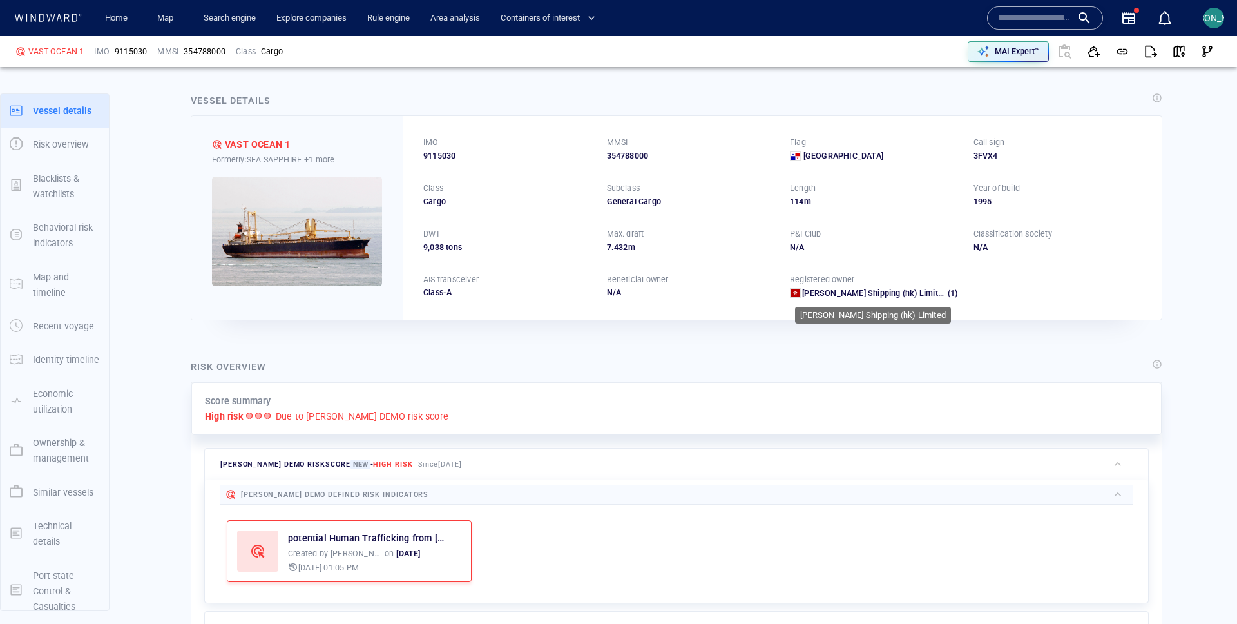
click at [847, 294] on span "Hao Yang Shipping (hk) Limited" at bounding box center [874, 293] width 145 height 10
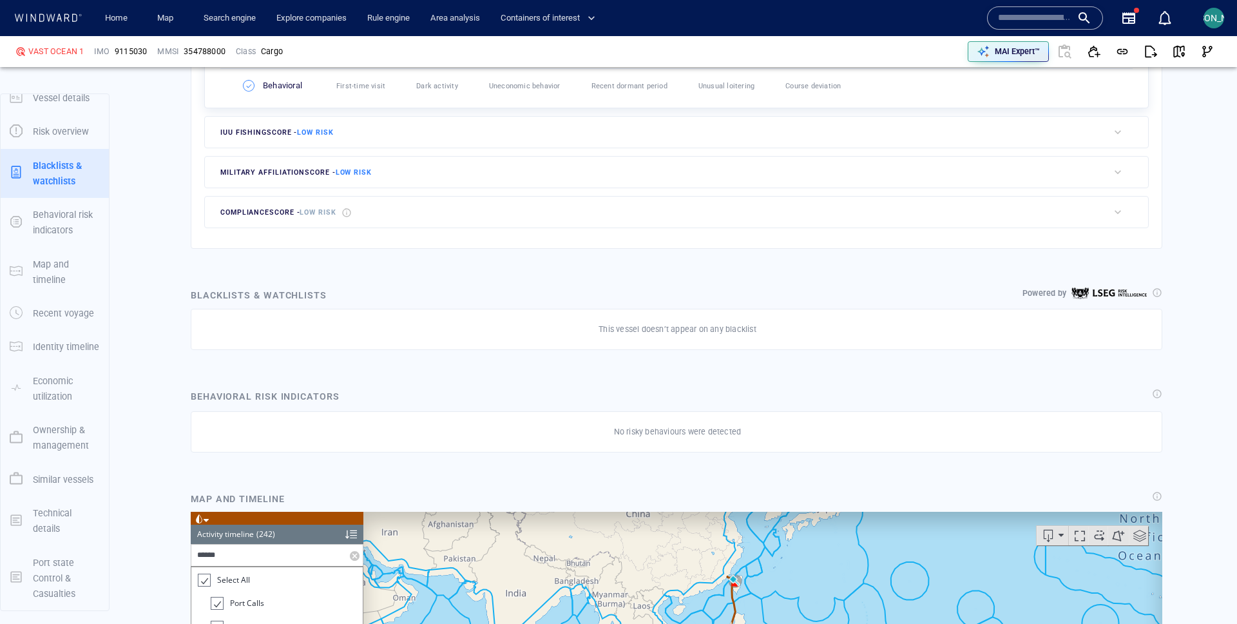
scroll to position [1013, 0]
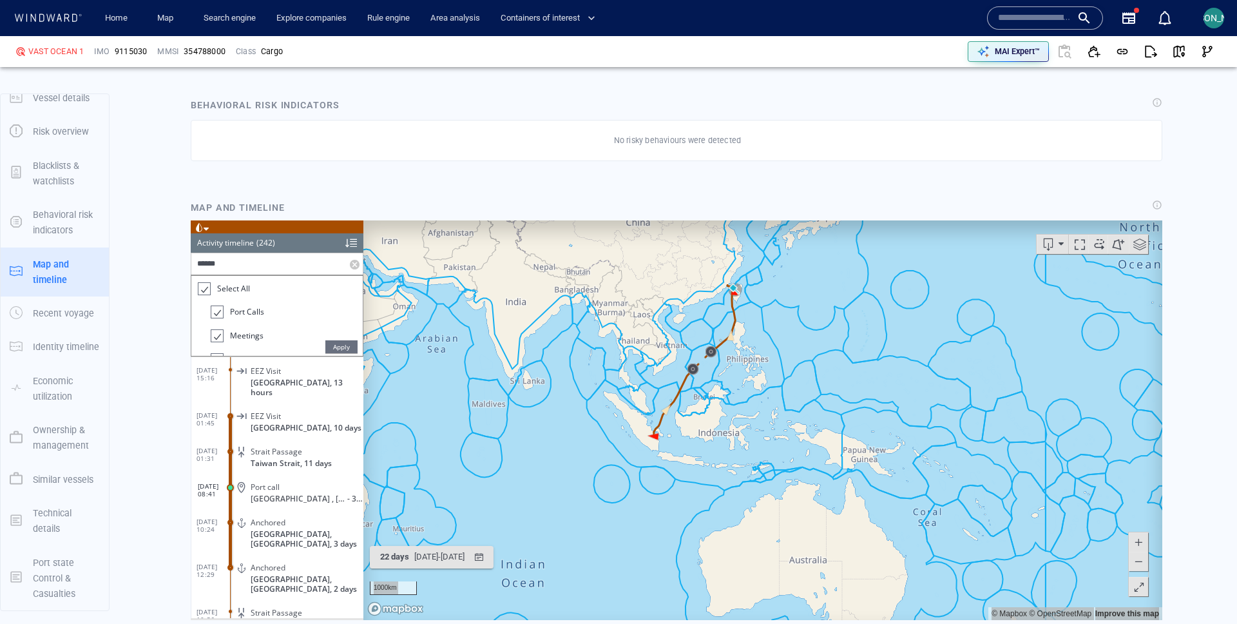
click at [681, 213] on div "Map and timeline" at bounding box center [676, 207] width 977 height 21
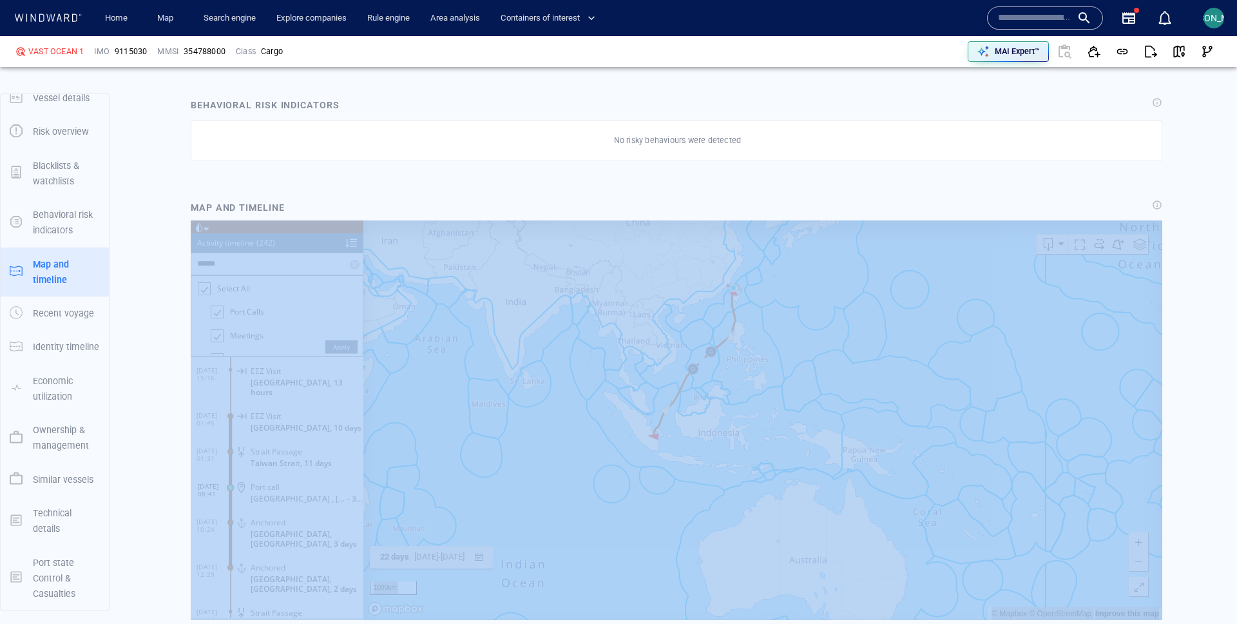
click at [681, 213] on div "Map and timeline" at bounding box center [676, 207] width 977 height 21
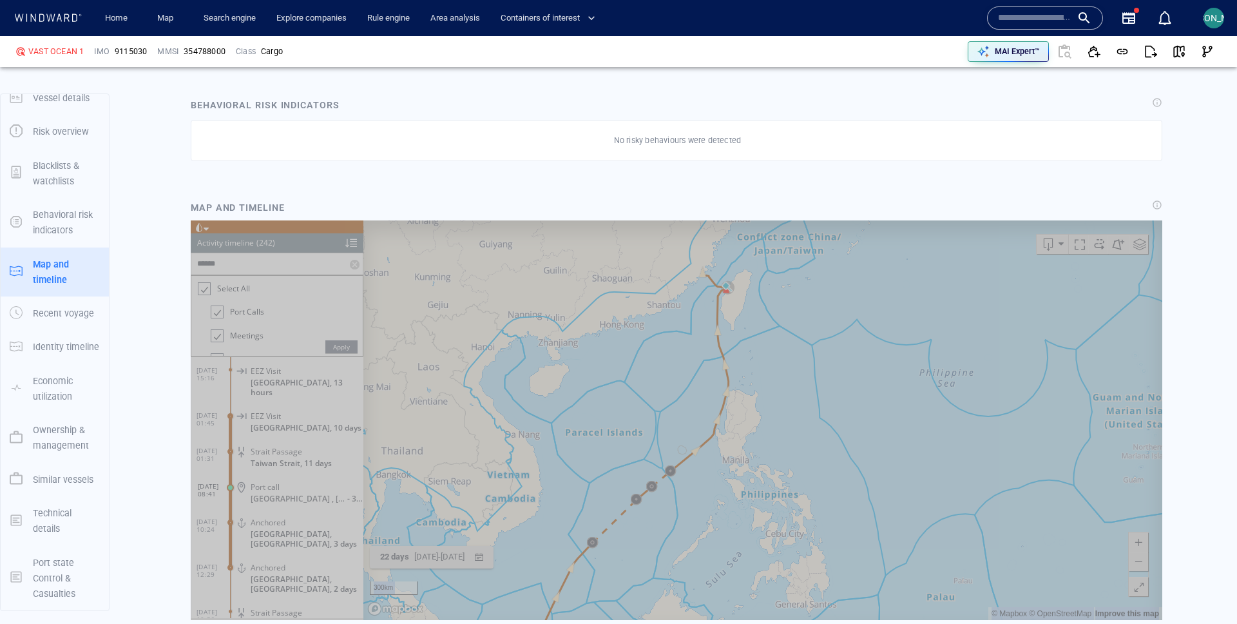
drag, startPoint x: 722, startPoint y: 266, endPoint x: 713, endPoint y: 362, distance: 96.4
click at [713, 362] on canvas "Map" at bounding box center [762, 420] width 799 height 400
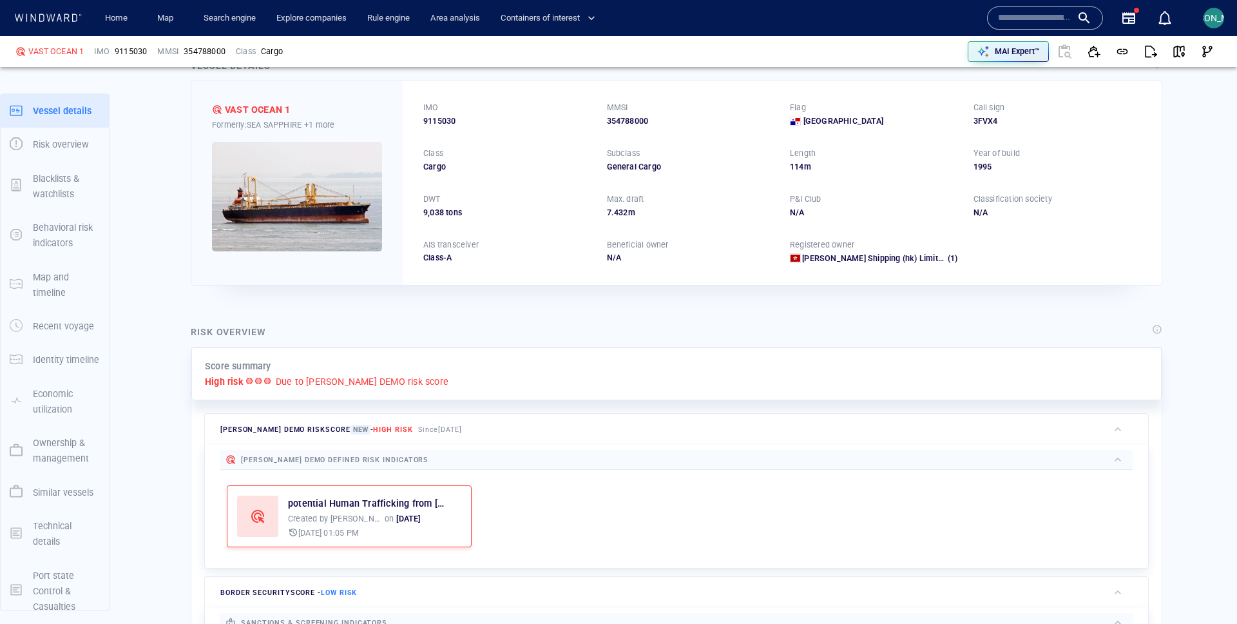
scroll to position [51, 0]
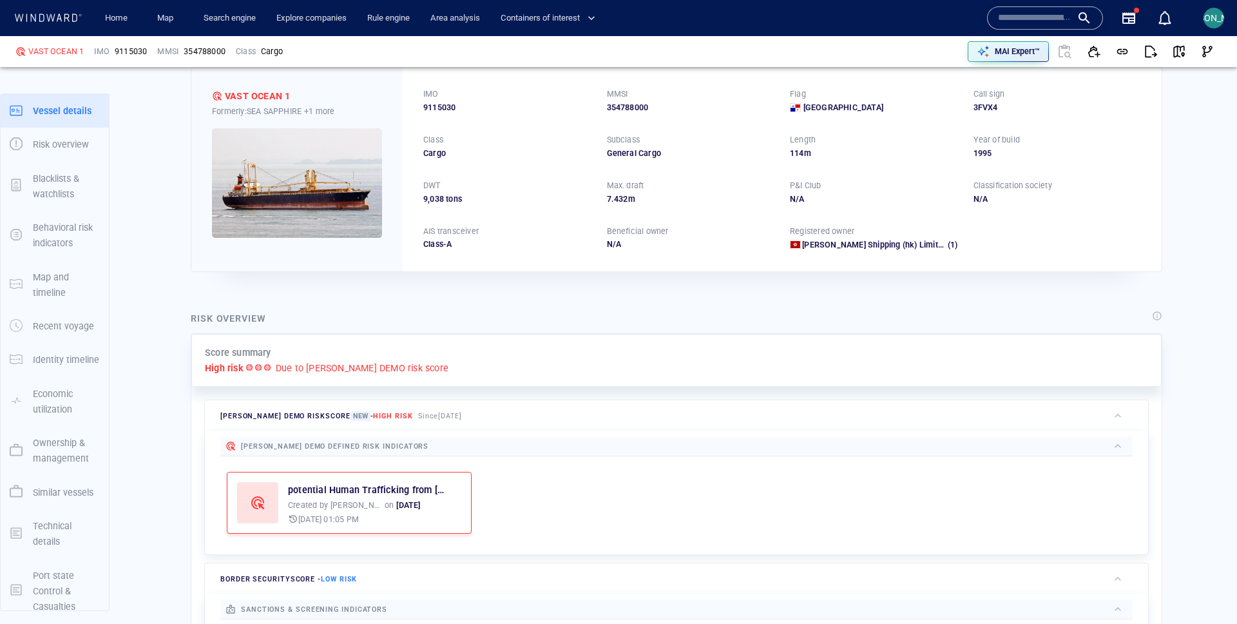
click at [127, 48] on span "9115030" at bounding box center [131, 52] width 32 height 12
copy span "9115030"
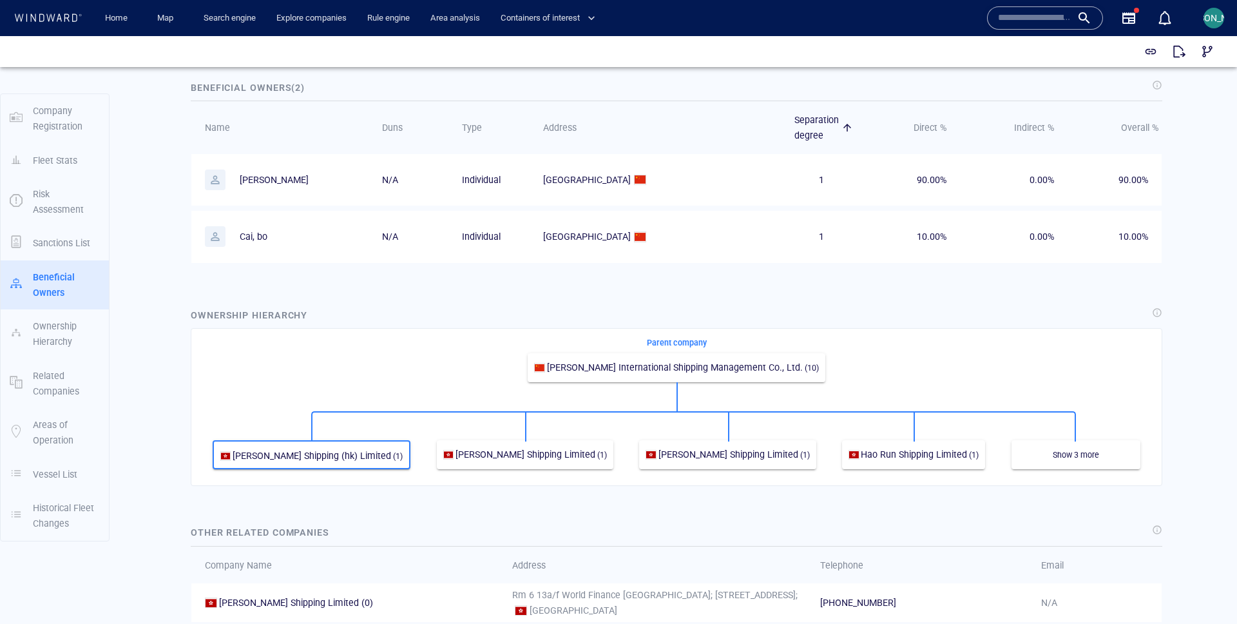
scroll to position [721, 0]
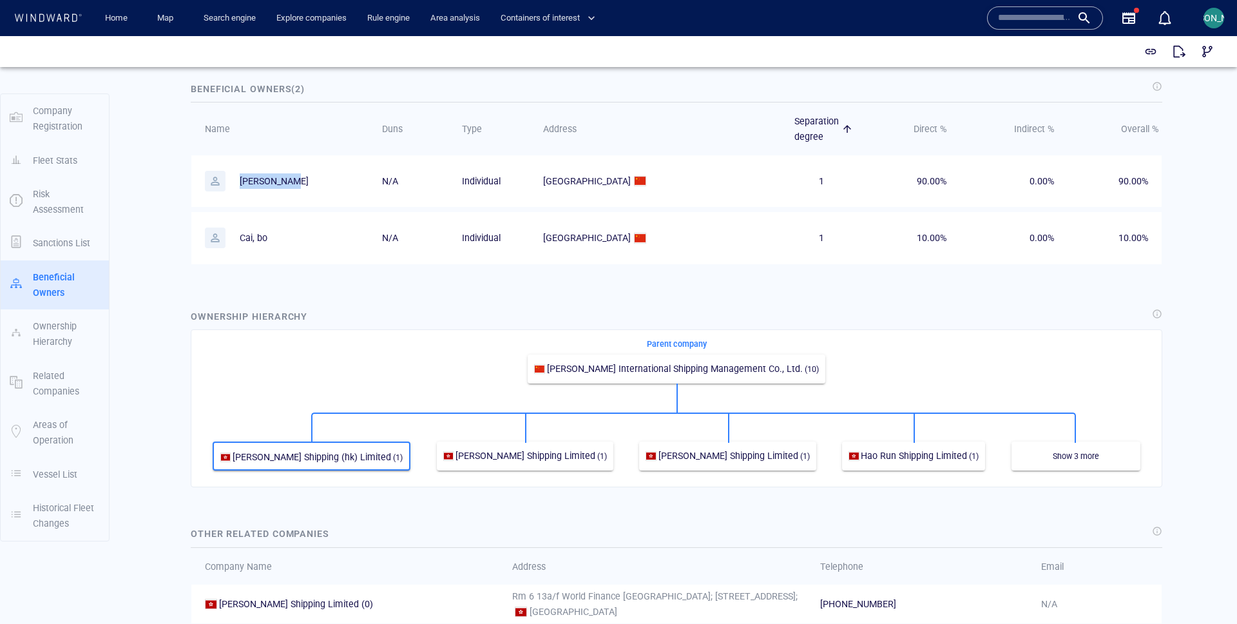
drag, startPoint x: 300, startPoint y: 181, endPoint x: 239, endPoint y: 182, distance: 60.6
click at [239, 182] on p "[PERSON_NAME]" at bounding box center [285, 181] width 160 height 21
copy p "[PERSON_NAME]"
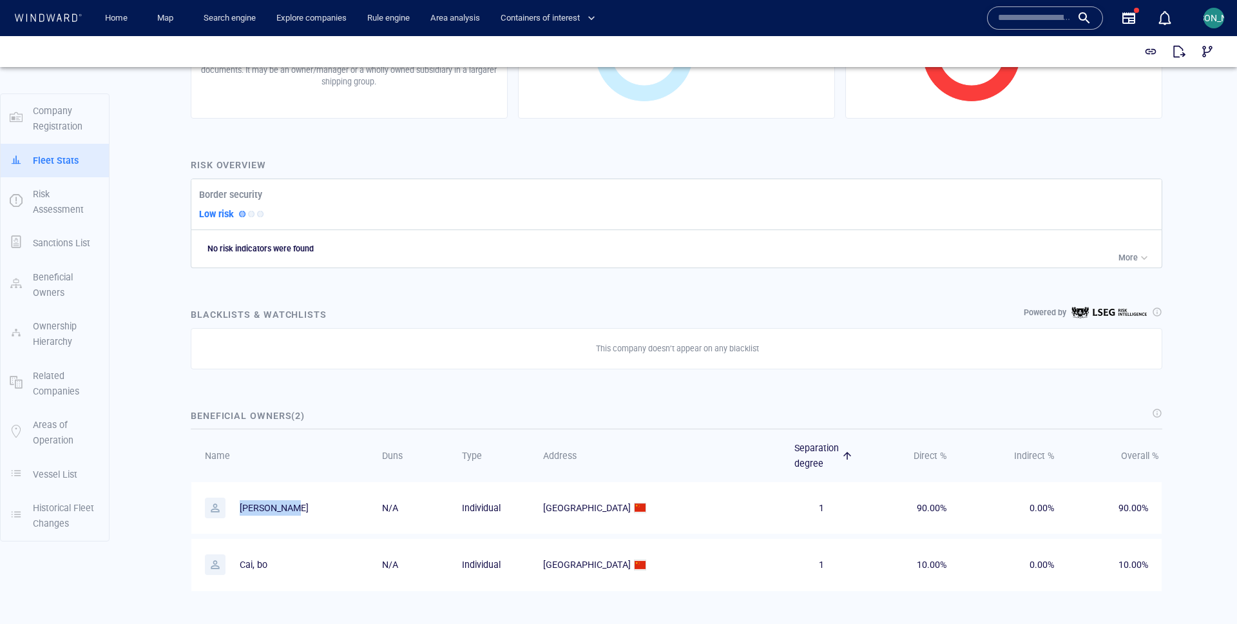
scroll to position [0, 0]
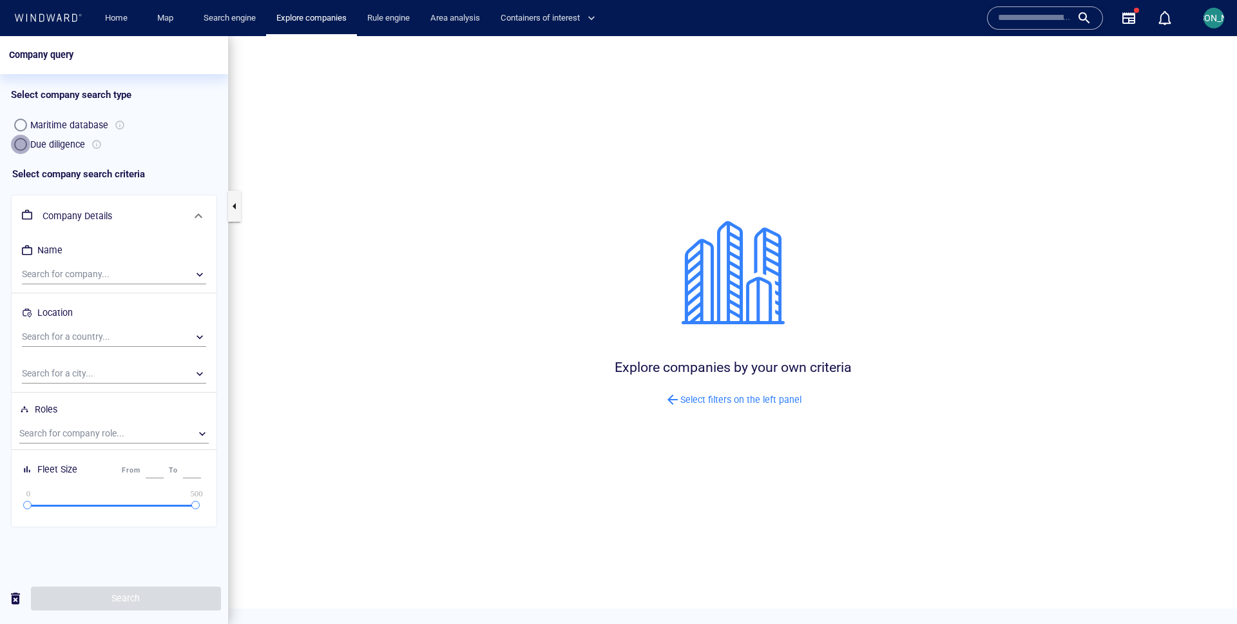
click at [23, 142] on div "button" at bounding box center [20, 144] width 13 height 13
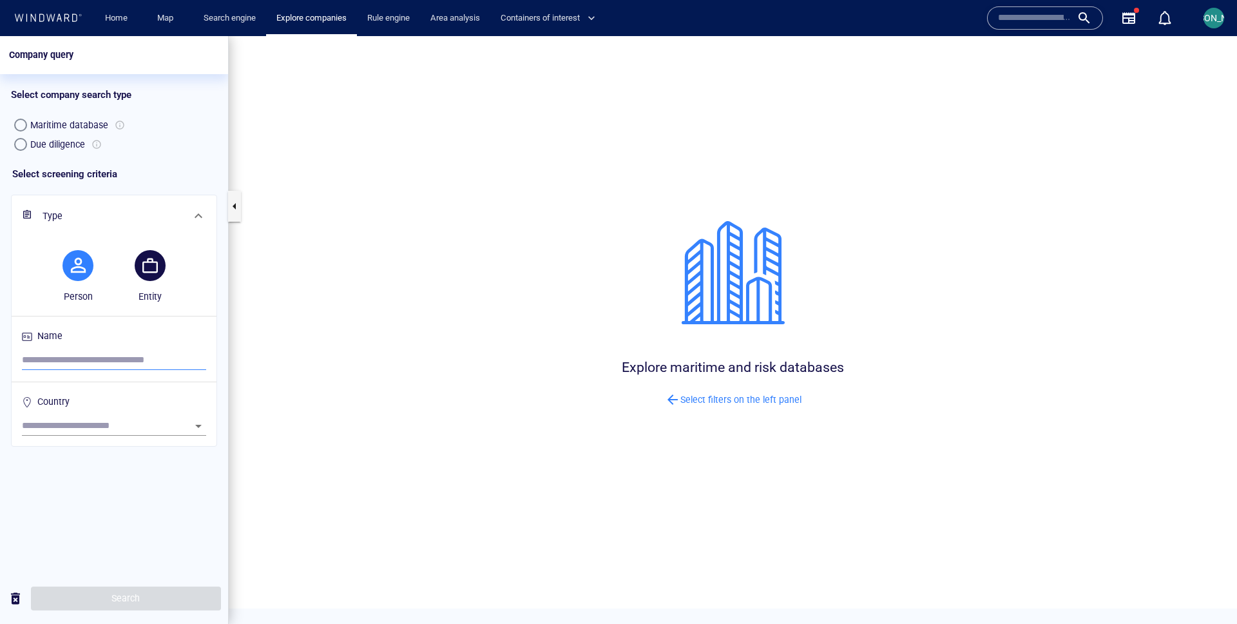
click at [71, 363] on input "search" at bounding box center [114, 360] width 184 height 19
paste input "**********"
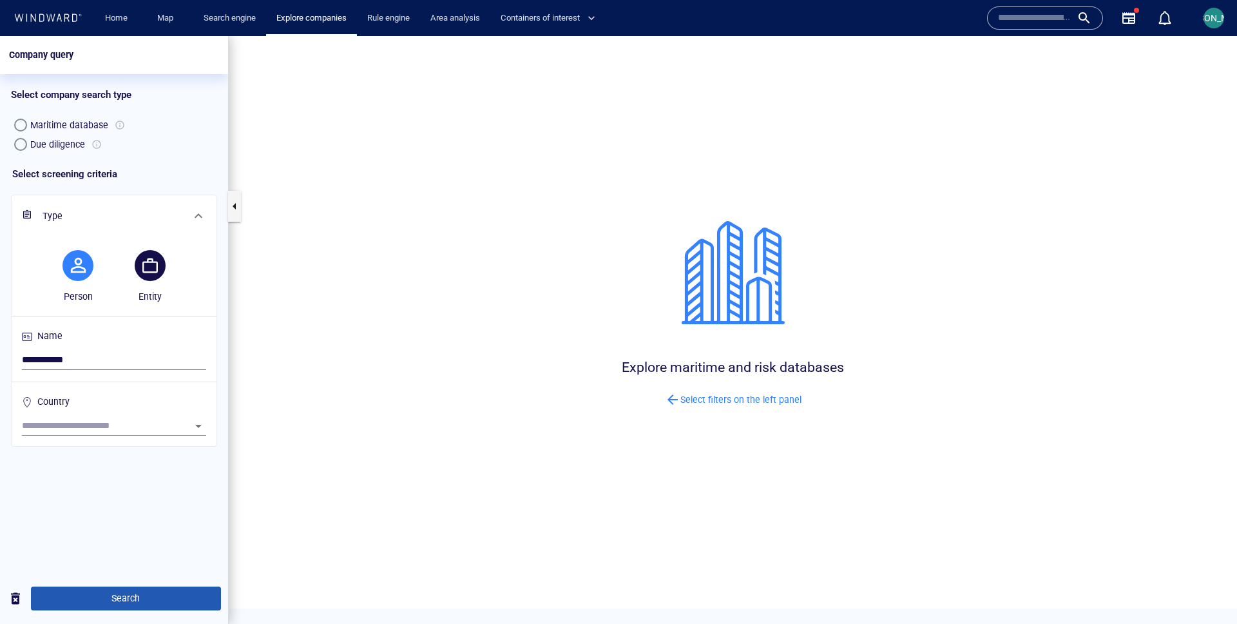
type input "**********"
click at [91, 588] on button "Search" at bounding box center [126, 598] width 190 height 24
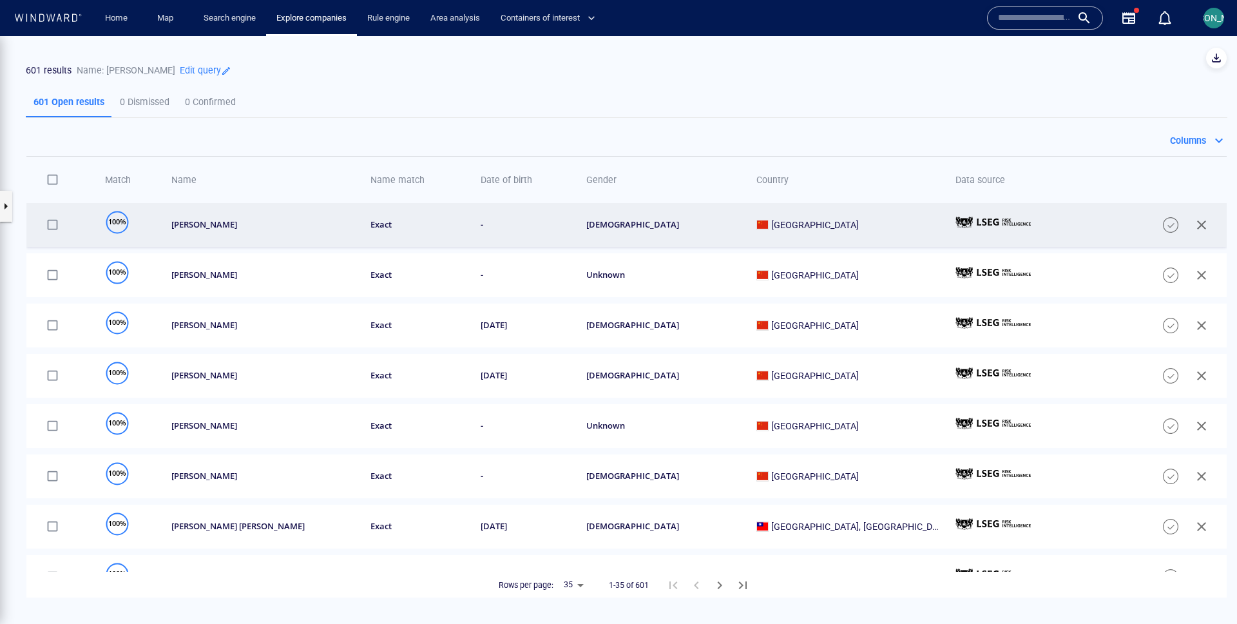
click at [339, 240] on td "hongjun li" at bounding box center [258, 225] width 200 height 44
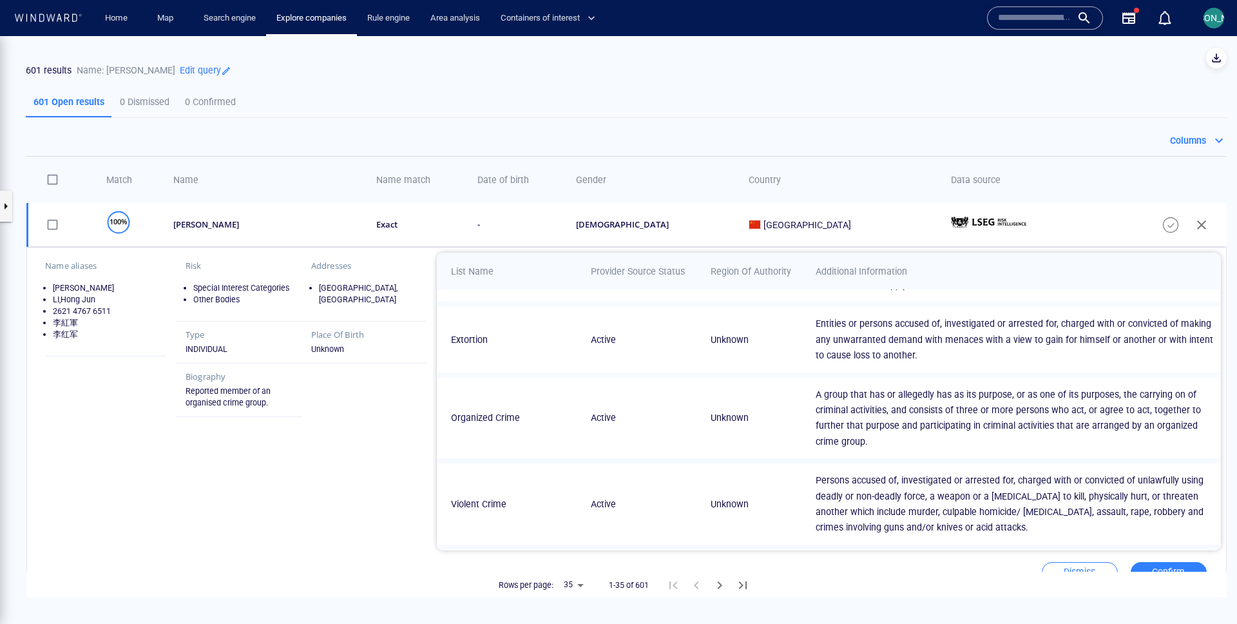
scroll to position [197, 0]
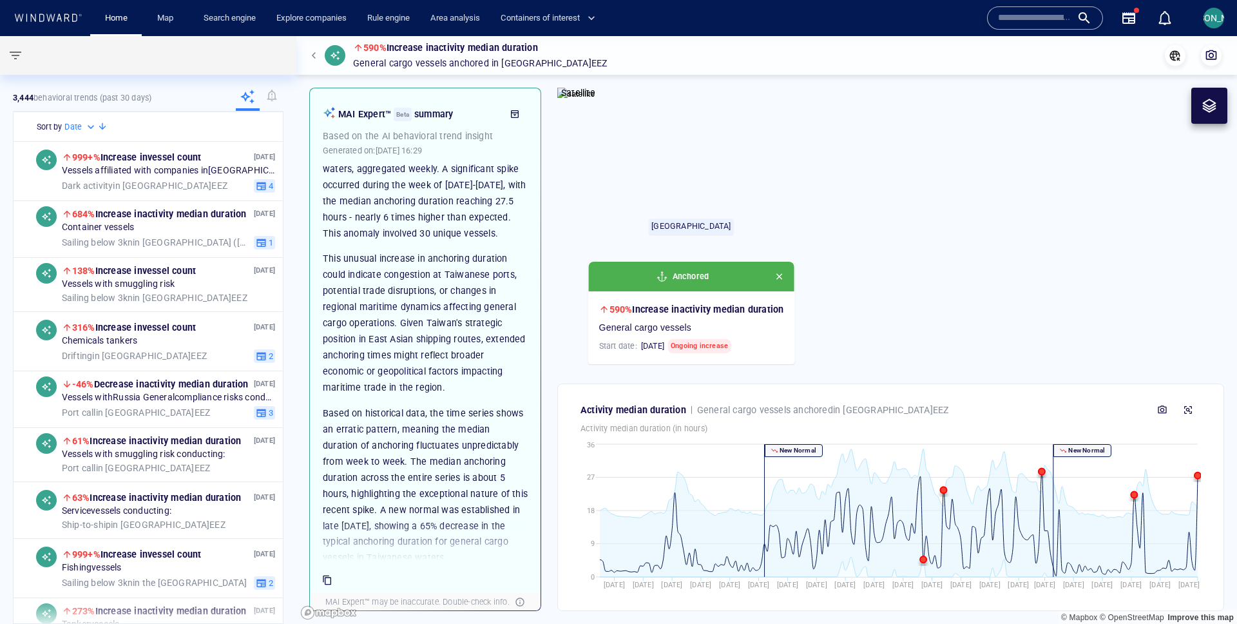
scroll to position [117, 0]
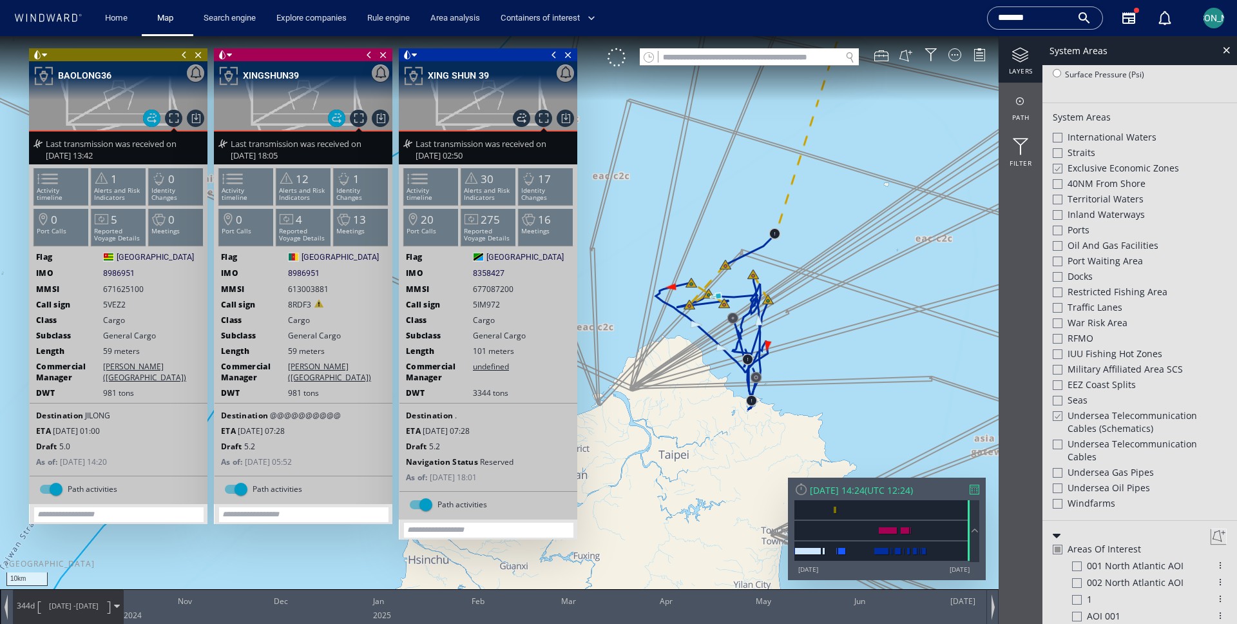
scroll to position [281, 0]
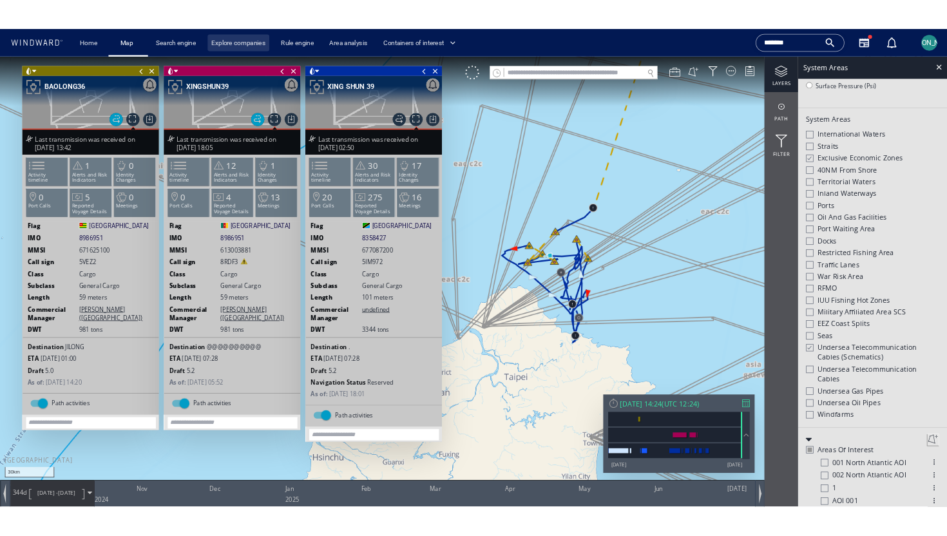
scroll to position [301, 0]
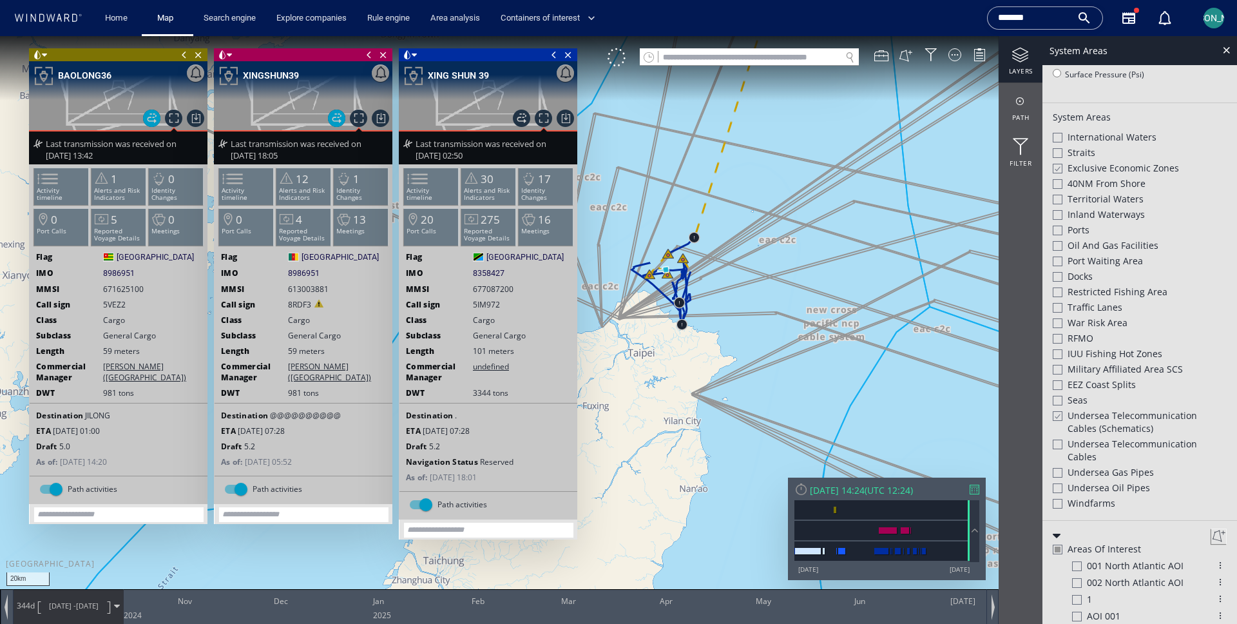
drag, startPoint x: 633, startPoint y: 170, endPoint x: 733, endPoint y: 251, distance: 127.8
click at [733, 251] on canvas "Map" at bounding box center [618, 323] width 1237 height 575
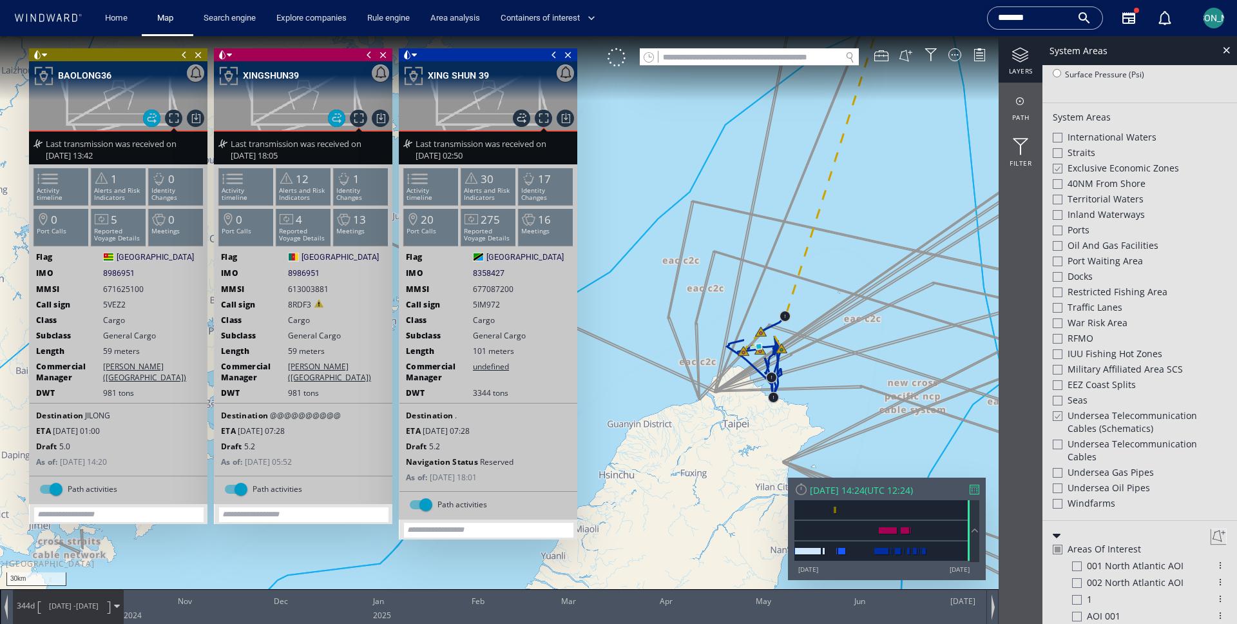
click at [184, 56] on span at bounding box center [184, 54] width 14 height 13
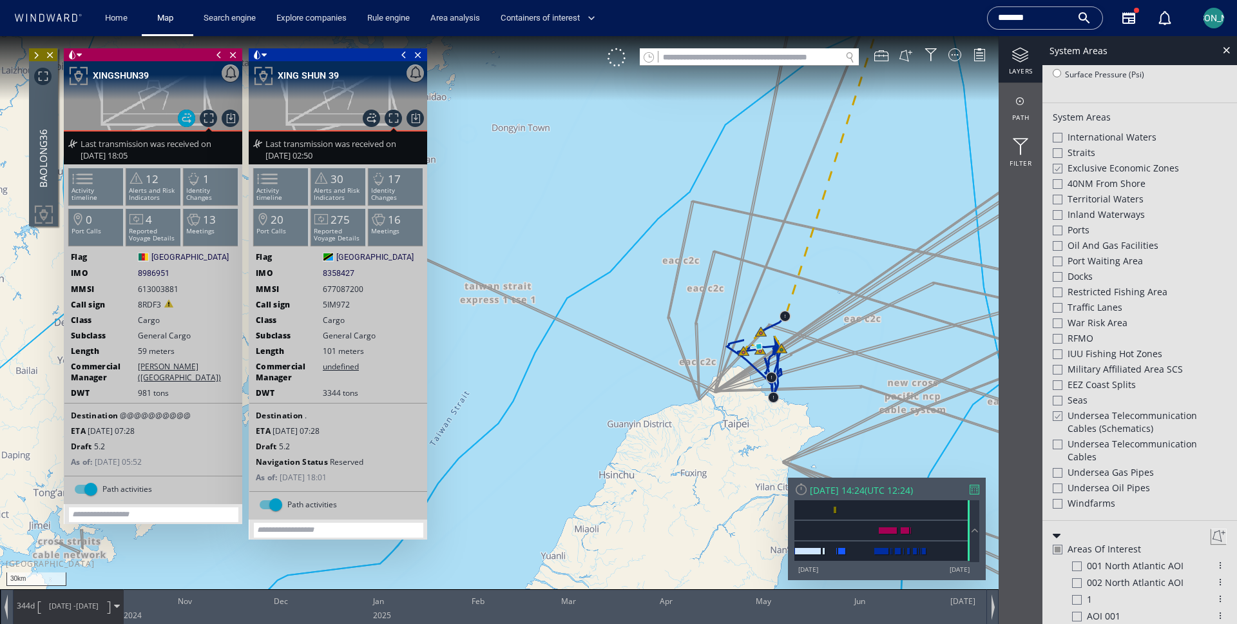
click at [218, 53] on span at bounding box center [219, 54] width 14 height 13
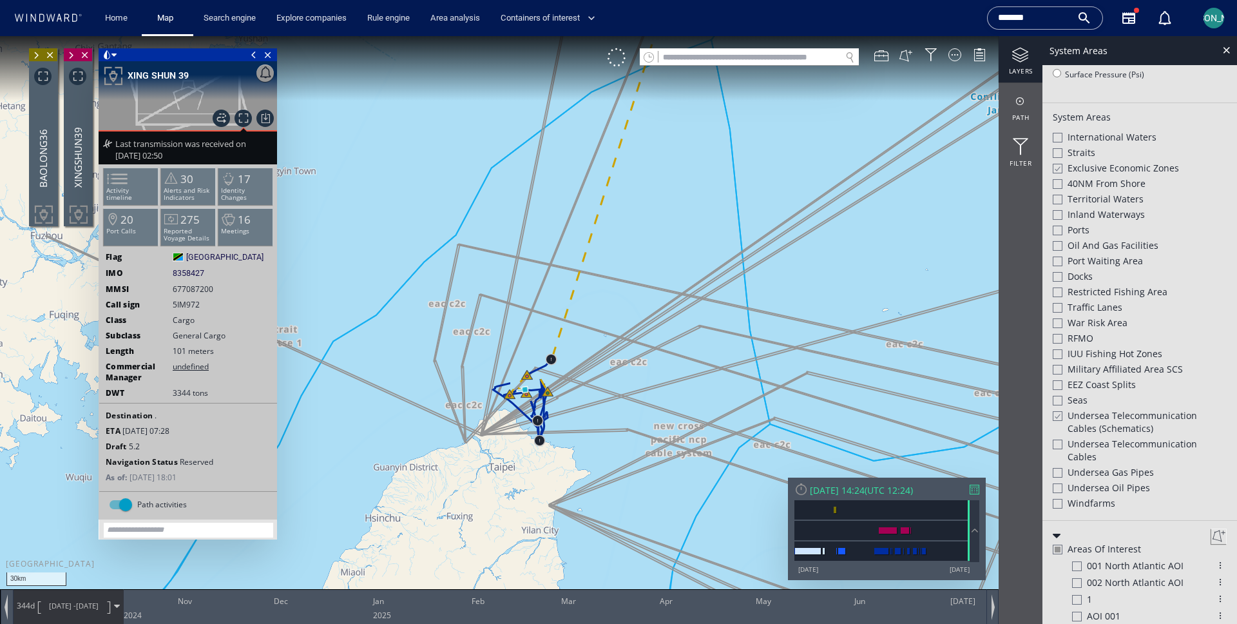
drag, startPoint x: 536, startPoint y: 222, endPoint x: 305, endPoint y: 264, distance: 234.5
click at [305, 264] on canvas "Map" at bounding box center [618, 323] width 1237 height 575
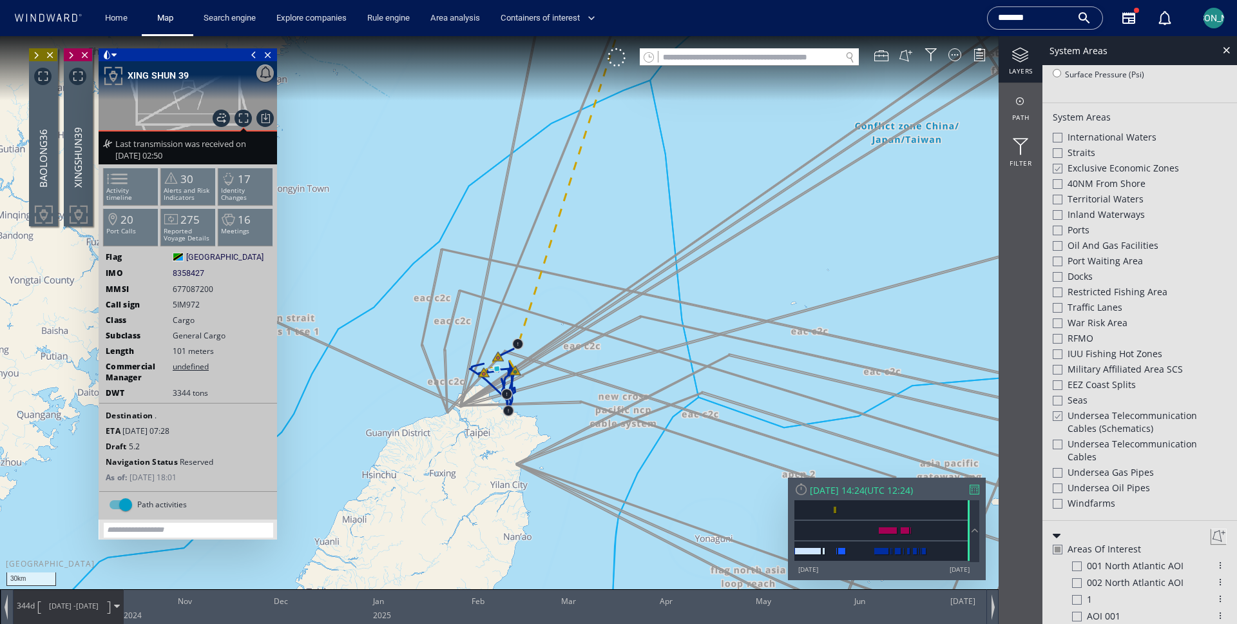
drag, startPoint x: 362, startPoint y: 277, endPoint x: 354, endPoint y: 290, distance: 15.4
click at [354, 290] on canvas "Map" at bounding box center [618, 323] width 1237 height 575
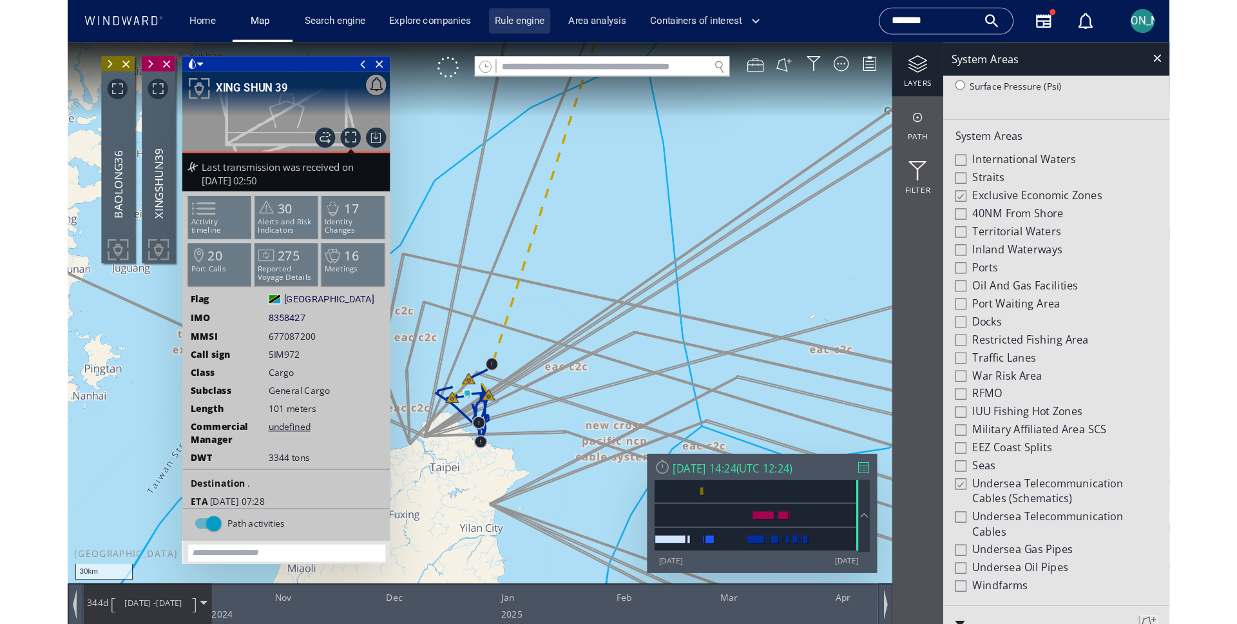
scroll to position [301, 0]
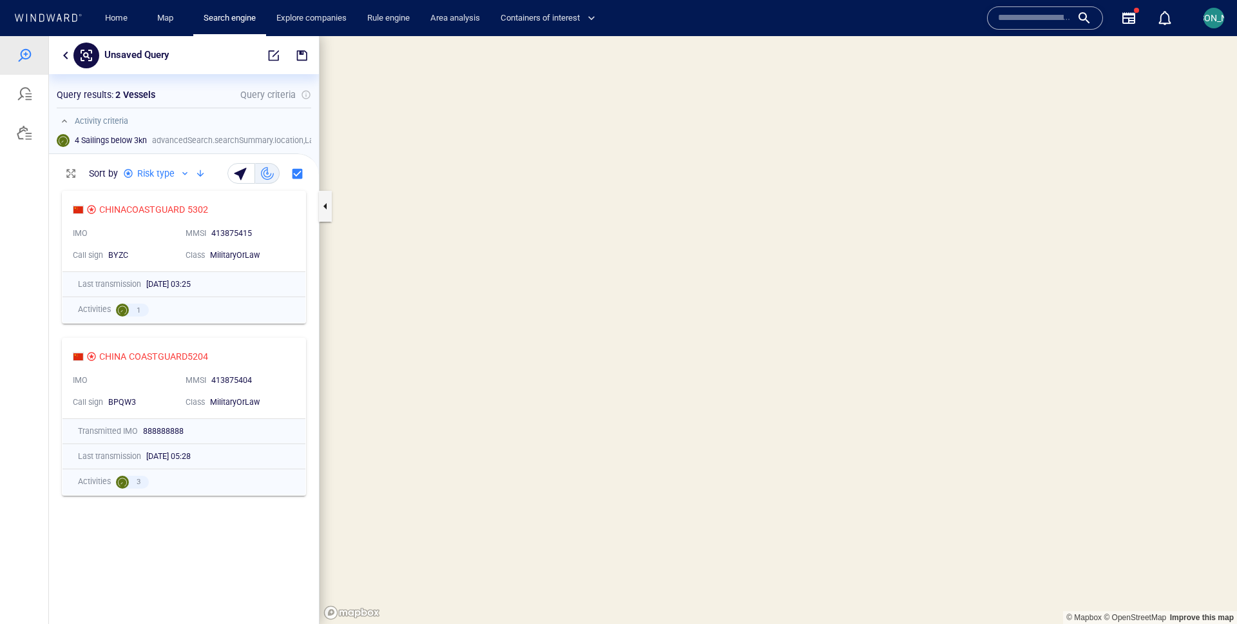
scroll to position [1, 1]
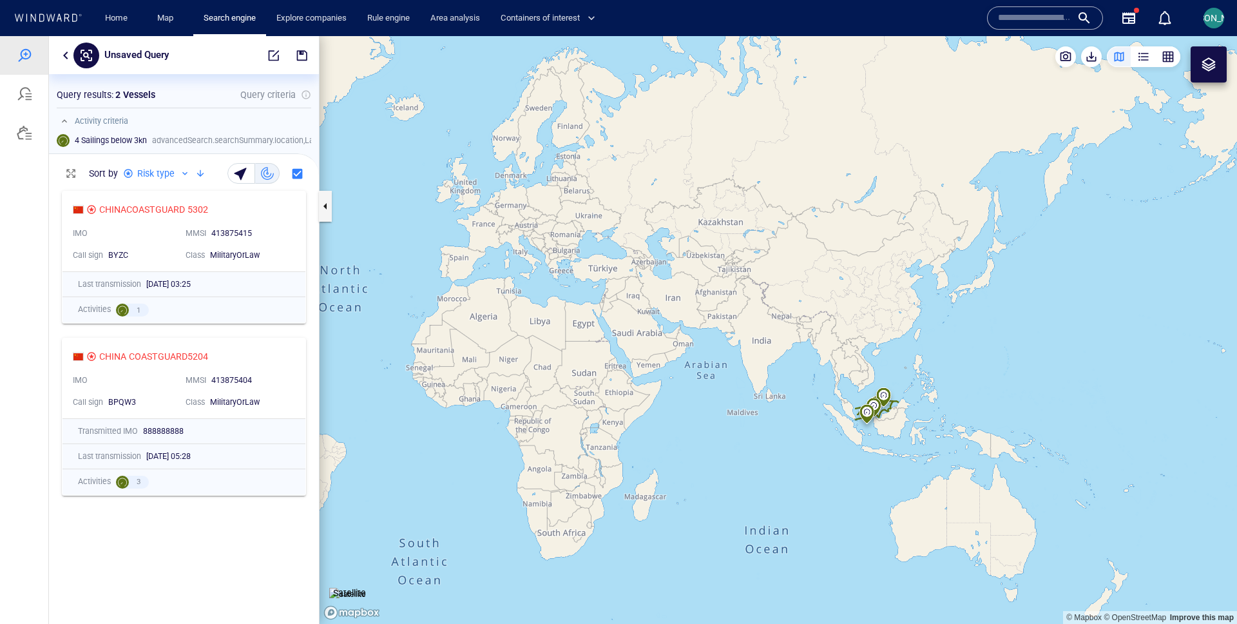
drag, startPoint x: 947, startPoint y: 398, endPoint x: 497, endPoint y: 354, distance: 451.9
click at [496, 354] on canvas "Map" at bounding box center [779, 330] width 918 height 588
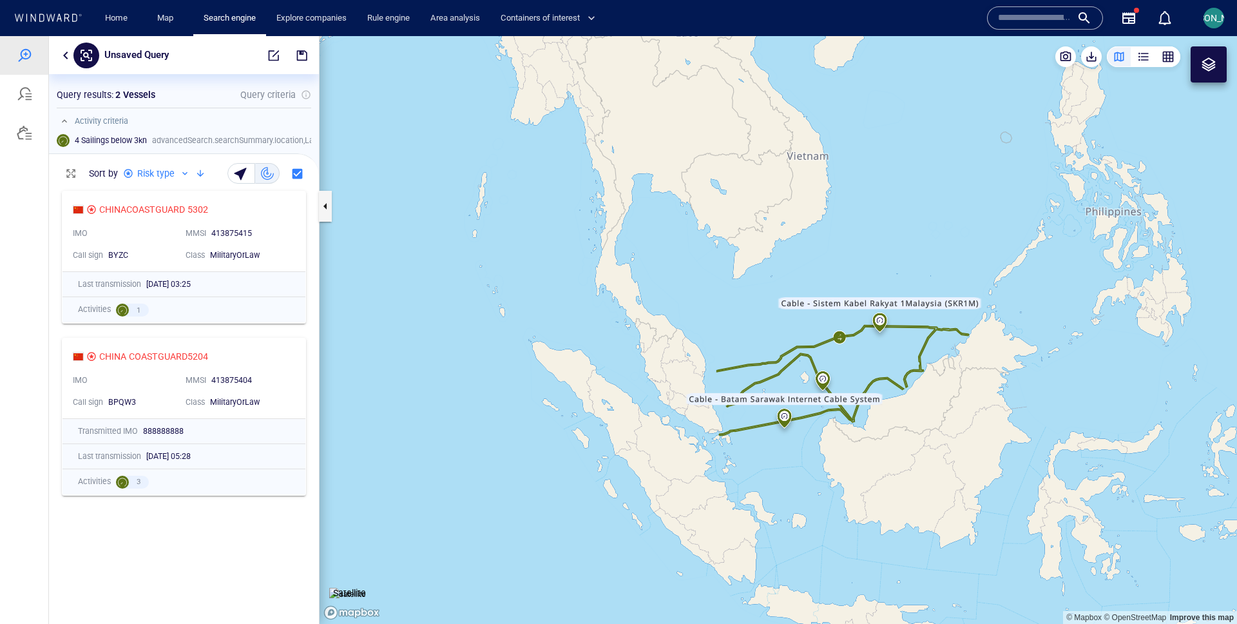
drag, startPoint x: 978, startPoint y: 186, endPoint x: 739, endPoint y: 458, distance: 362.1
click at [739, 458] on canvas "Map" at bounding box center [779, 330] width 918 height 588
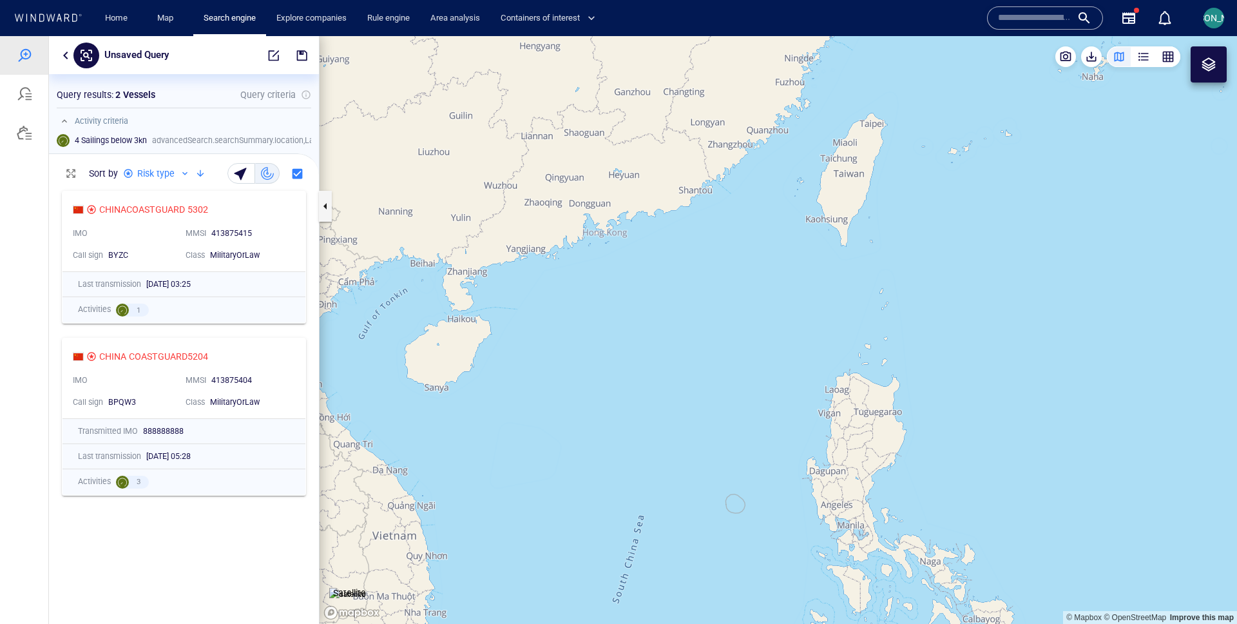
click at [1203, 63] on div at bounding box center [1208, 64] width 15 height 15
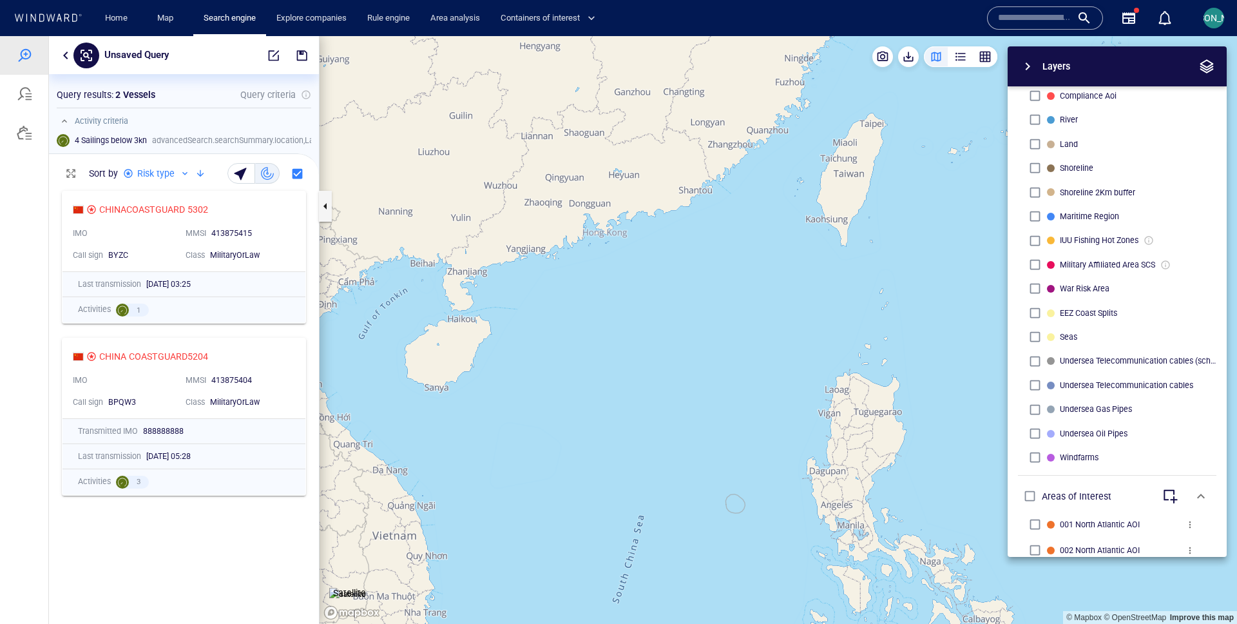
scroll to position [389, 0]
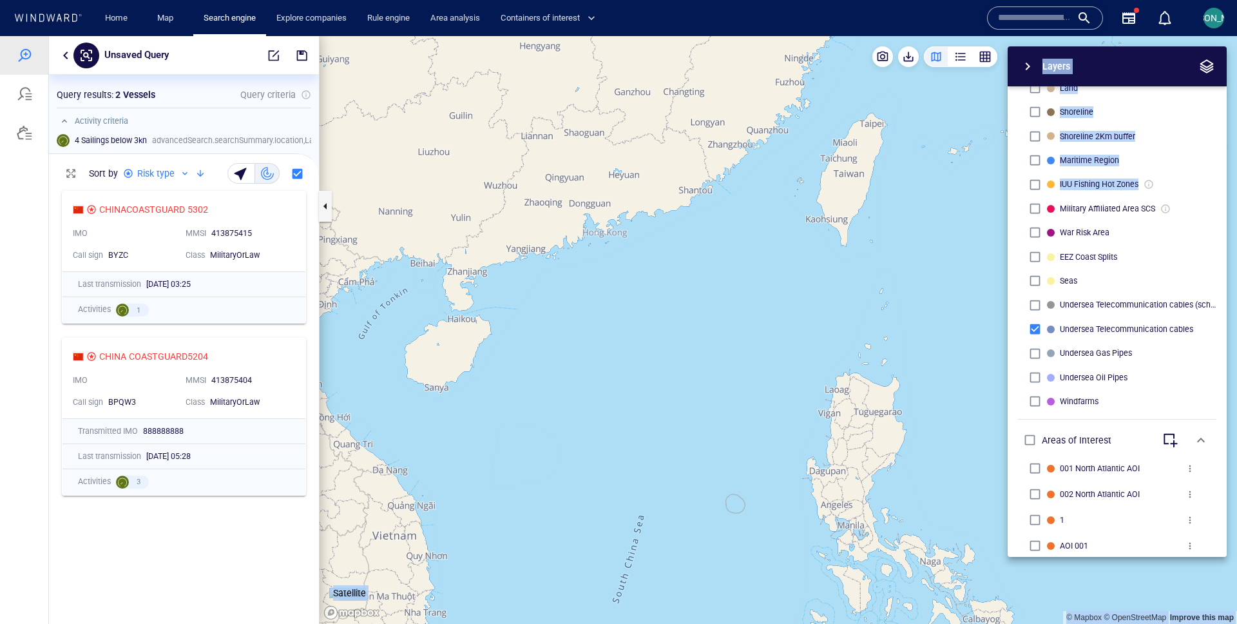
drag, startPoint x: 929, startPoint y: 208, endPoint x: 777, endPoint y: 299, distance: 176.6
click at [777, 299] on div "© Mapbox © OpenStreetMap Improve this map Satellite Layers System Areas Interna…" at bounding box center [779, 330] width 918 height 588
drag, startPoint x: 905, startPoint y: 257, endPoint x: 762, endPoint y: 319, distance: 155.9
click at [762, 319] on div "© Mapbox © OpenStreetMap Improve this map Satellite Layers System Areas Interna…" at bounding box center [779, 330] width 918 height 588
click at [1068, 66] on div "Layers" at bounding box center [1056, 66] width 33 height 21
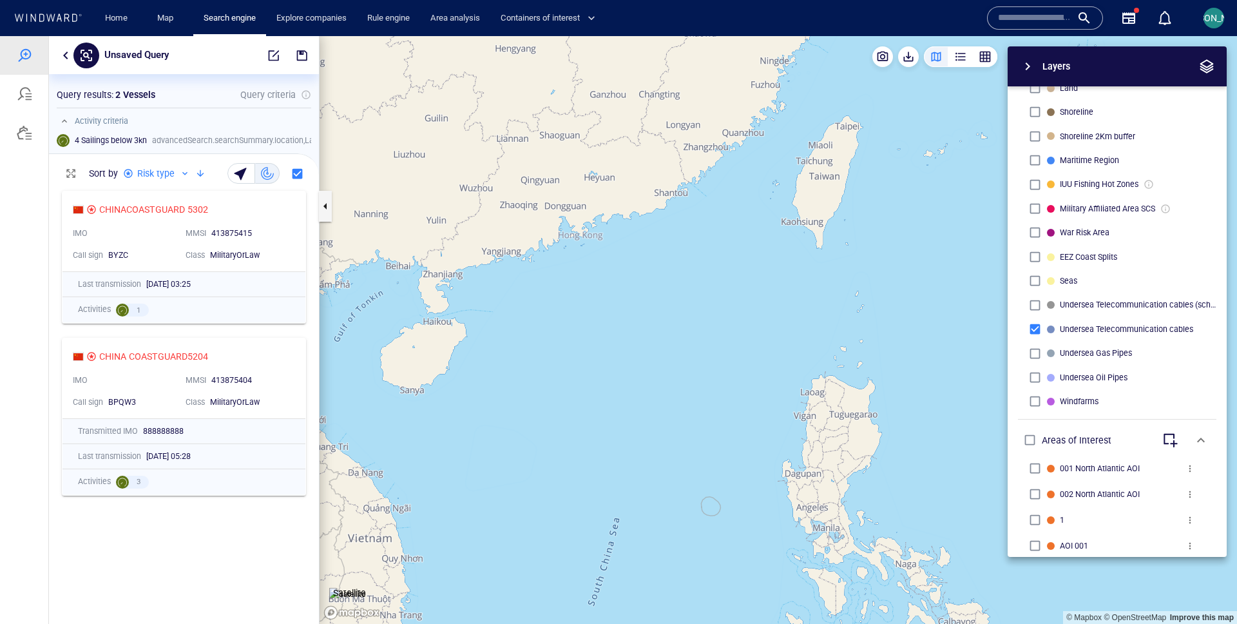
drag, startPoint x: 853, startPoint y: 219, endPoint x: 686, endPoint y: 255, distance: 170.6
click at [686, 255] on canvas "Map" at bounding box center [779, 330] width 918 height 588
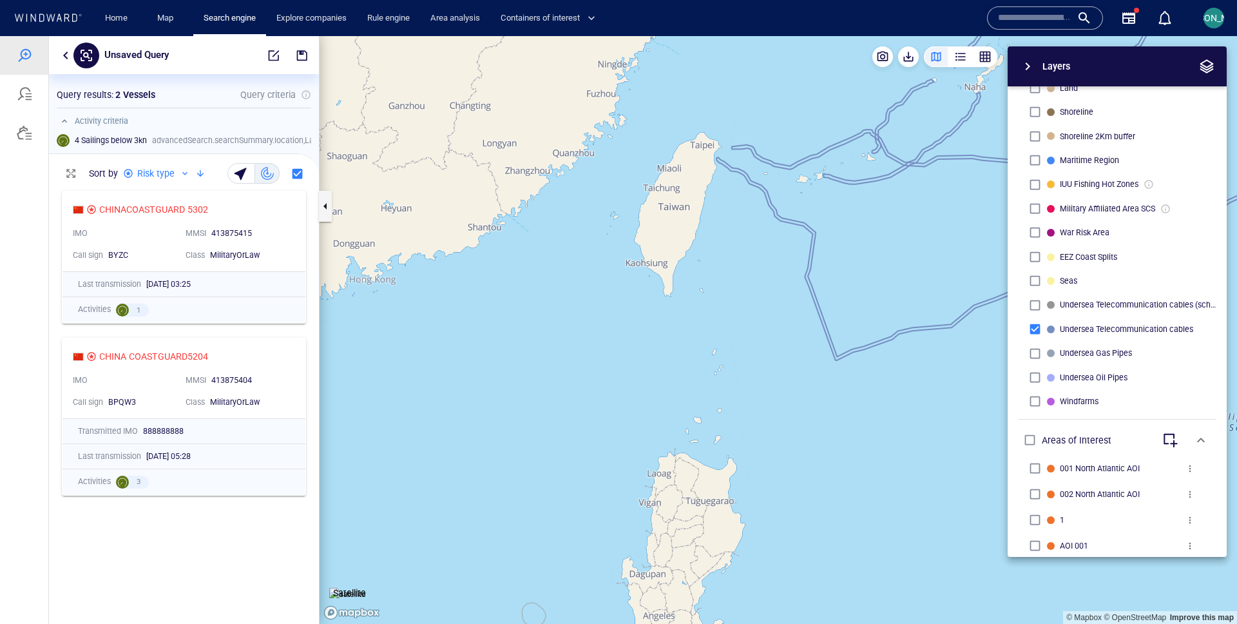
drag, startPoint x: 713, startPoint y: 219, endPoint x: 516, endPoint y: 298, distance: 212.5
click at [515, 298] on canvas "Map" at bounding box center [779, 330] width 918 height 588
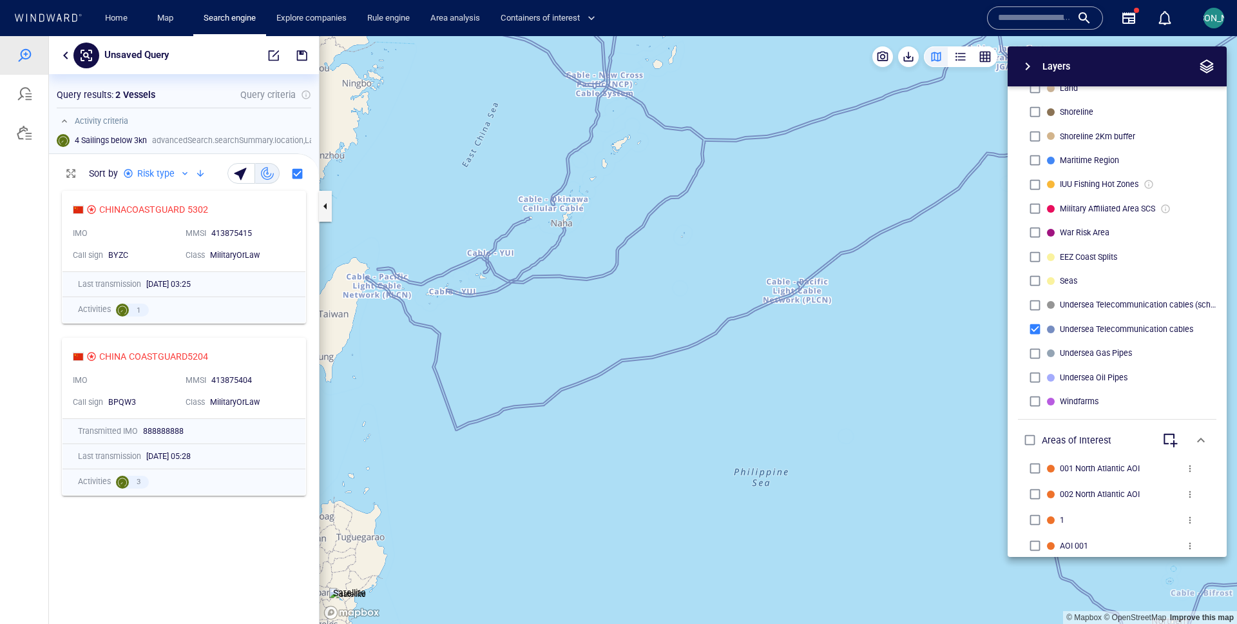
drag, startPoint x: 711, startPoint y: 275, endPoint x: 590, endPoint y: 287, distance: 121.2
click at [590, 287] on canvas "Map" at bounding box center [779, 330] width 918 height 588
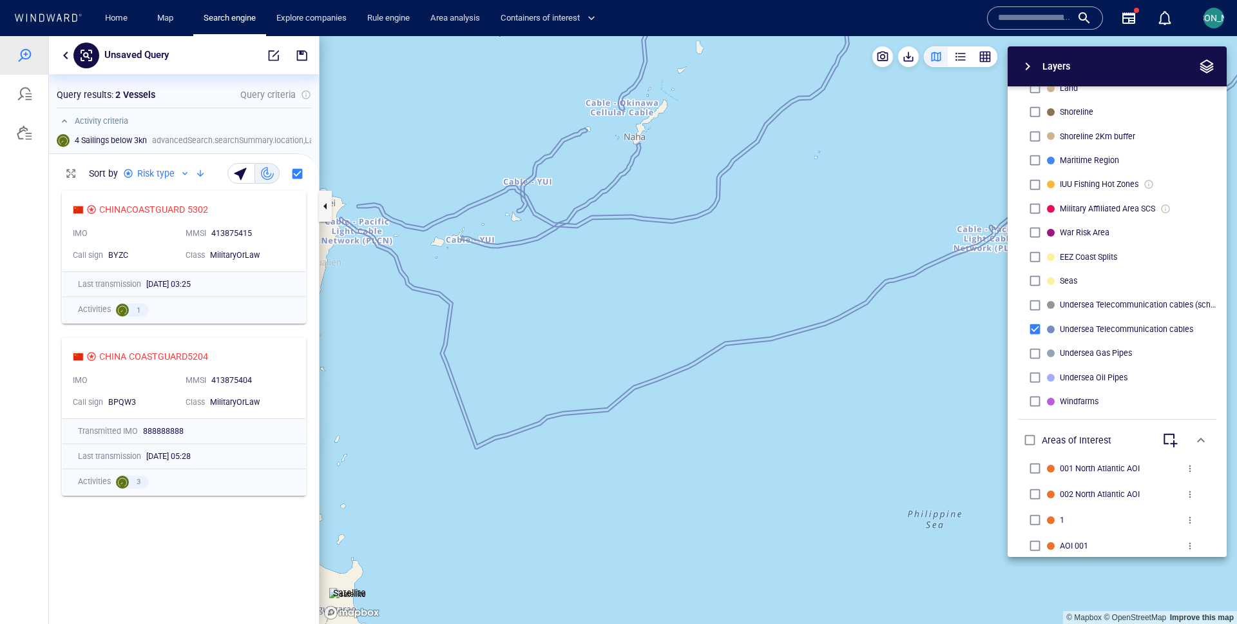
drag, startPoint x: 635, startPoint y: 326, endPoint x: 769, endPoint y: 298, distance: 137.0
click at [769, 298] on canvas "Map" at bounding box center [779, 330] width 918 height 588
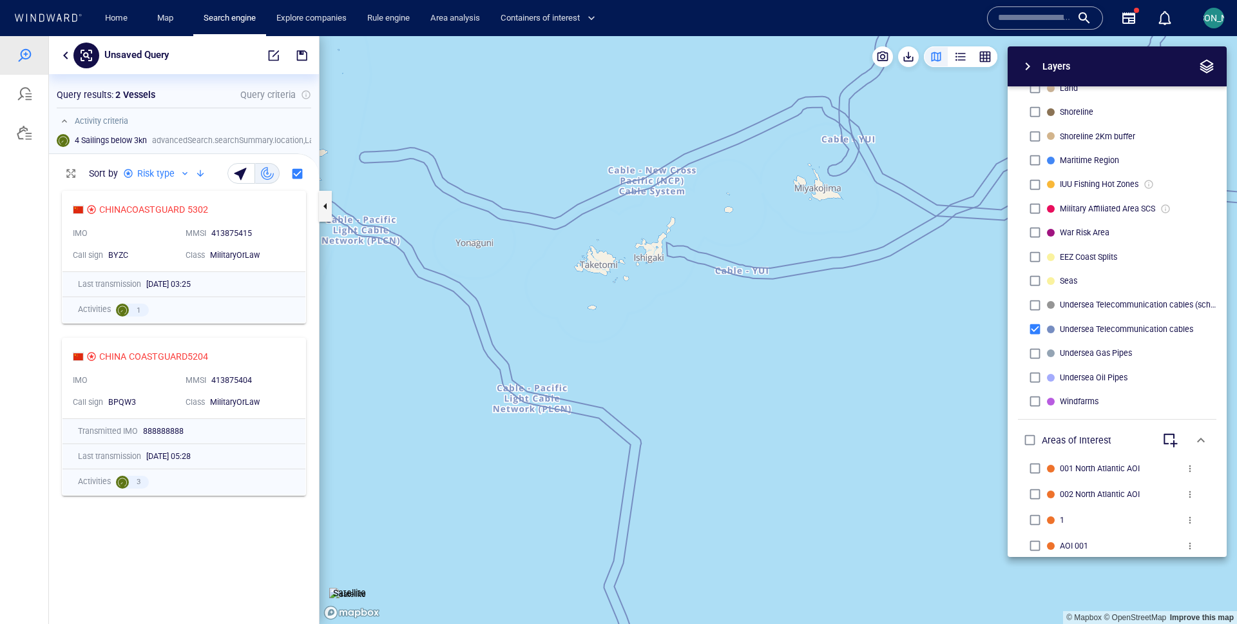
drag, startPoint x: 460, startPoint y: 255, endPoint x: 788, endPoint y: 135, distance: 349.4
click at [788, 135] on canvas "Map" at bounding box center [779, 330] width 918 height 588
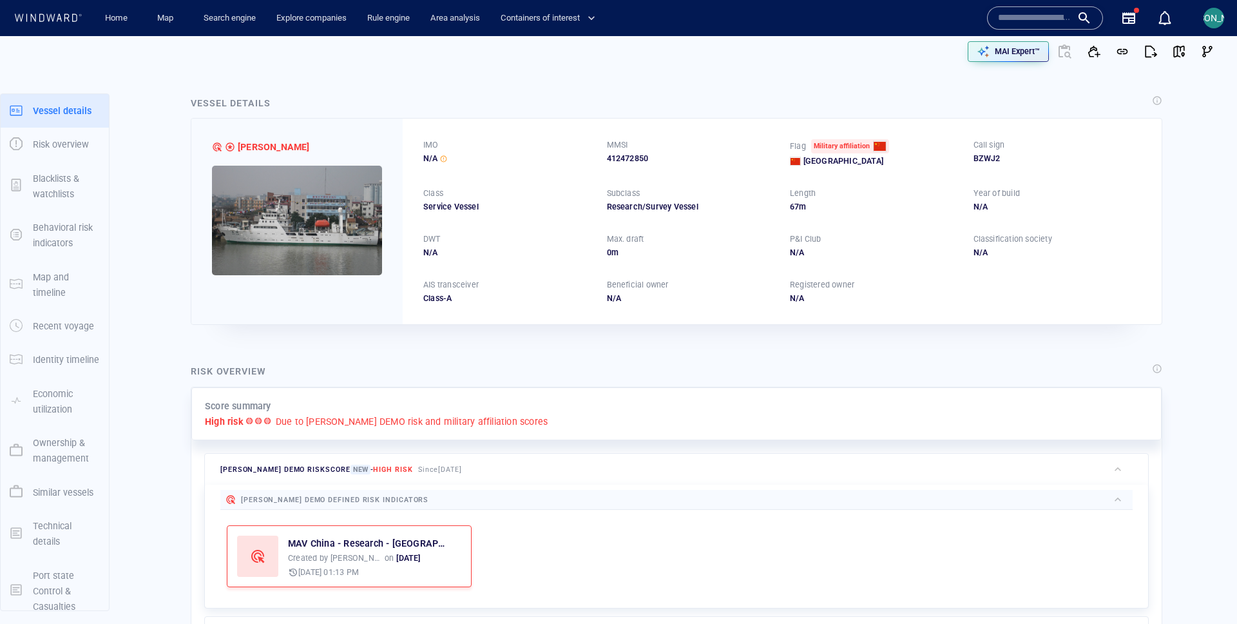
click at [1166, 153] on div "Vessel details [PERSON_NAME] IMO N/A MMSI 412472850 Flag Military affiliation […" at bounding box center [676, 210] width 992 height 250
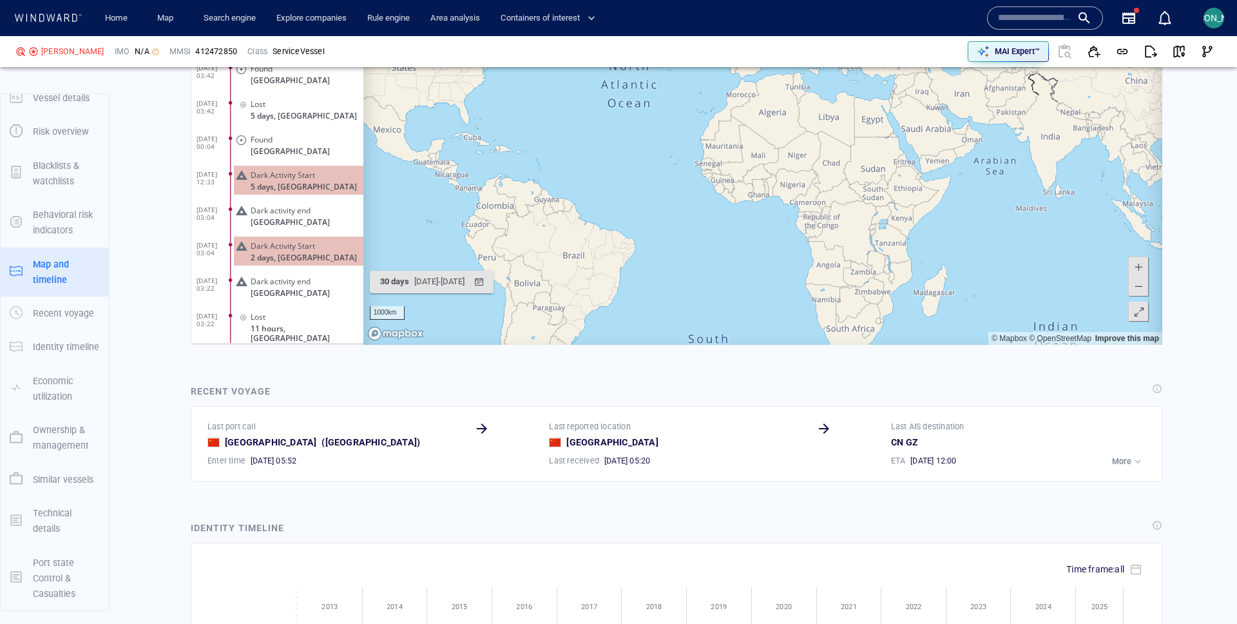
scroll to position [858, 0]
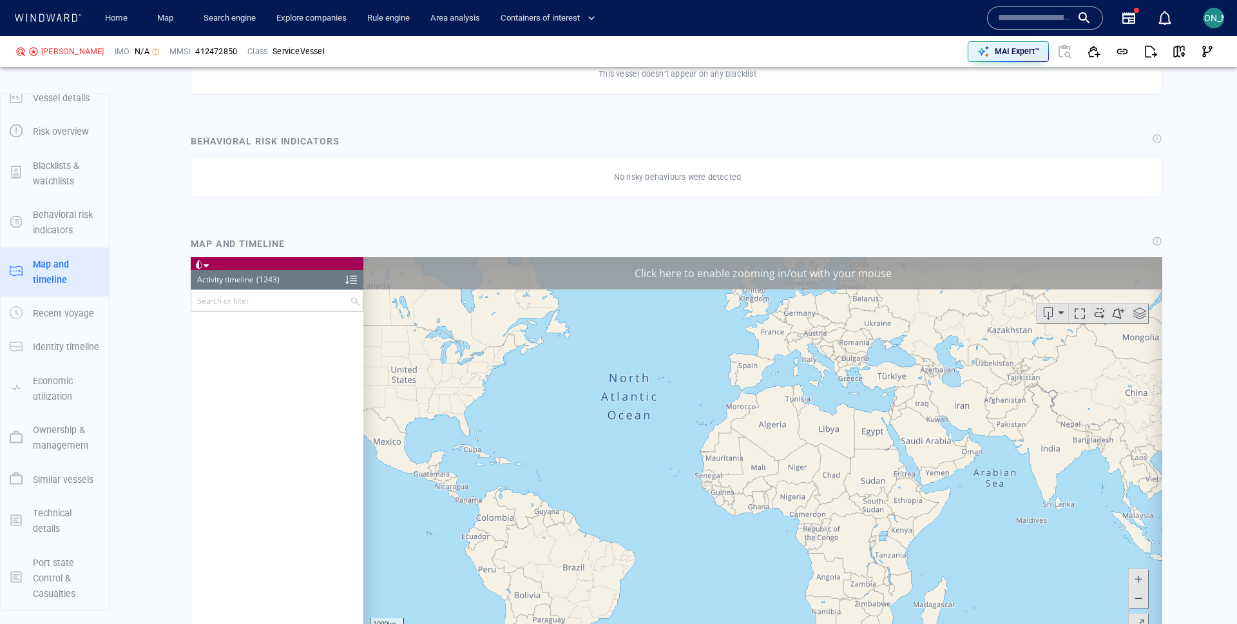
click at [902, 258] on div "Click here to enable zooming in/out with your mouse" at bounding box center [762, 272] width 799 height 32
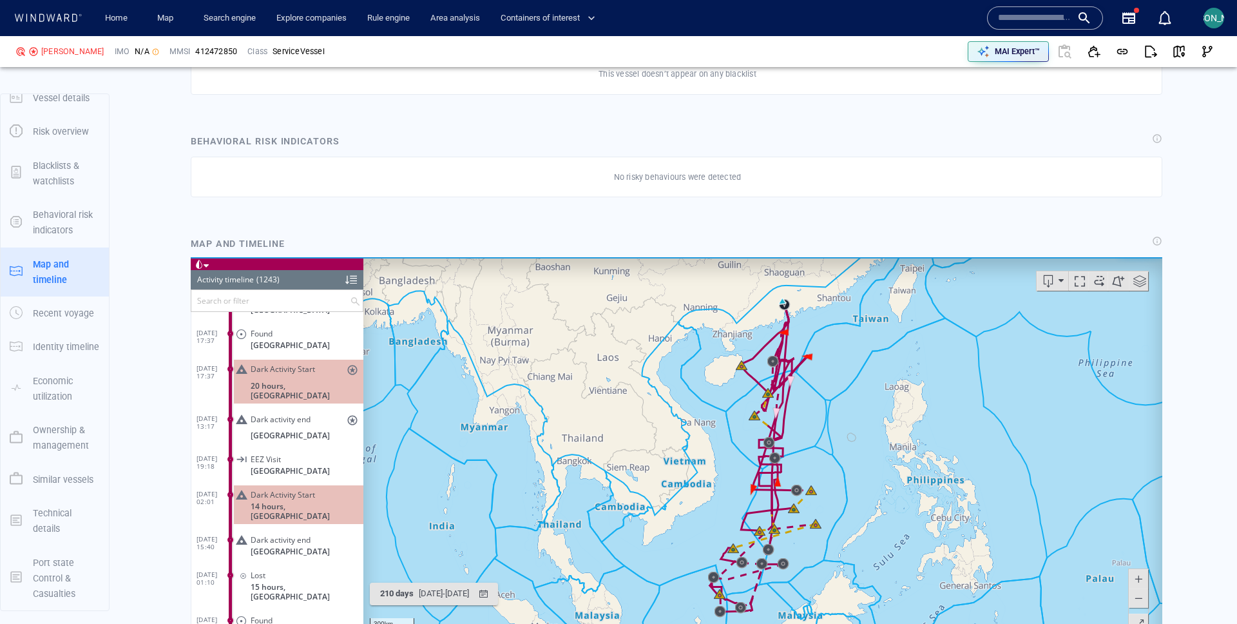
click at [1099, 278] on span at bounding box center [1099, 280] width 19 height 19
drag, startPoint x: 920, startPoint y: 327, endPoint x: 897, endPoint y: 336, distance: 24.3
click at [897, 336] on canvas "Map" at bounding box center [762, 456] width 799 height 400
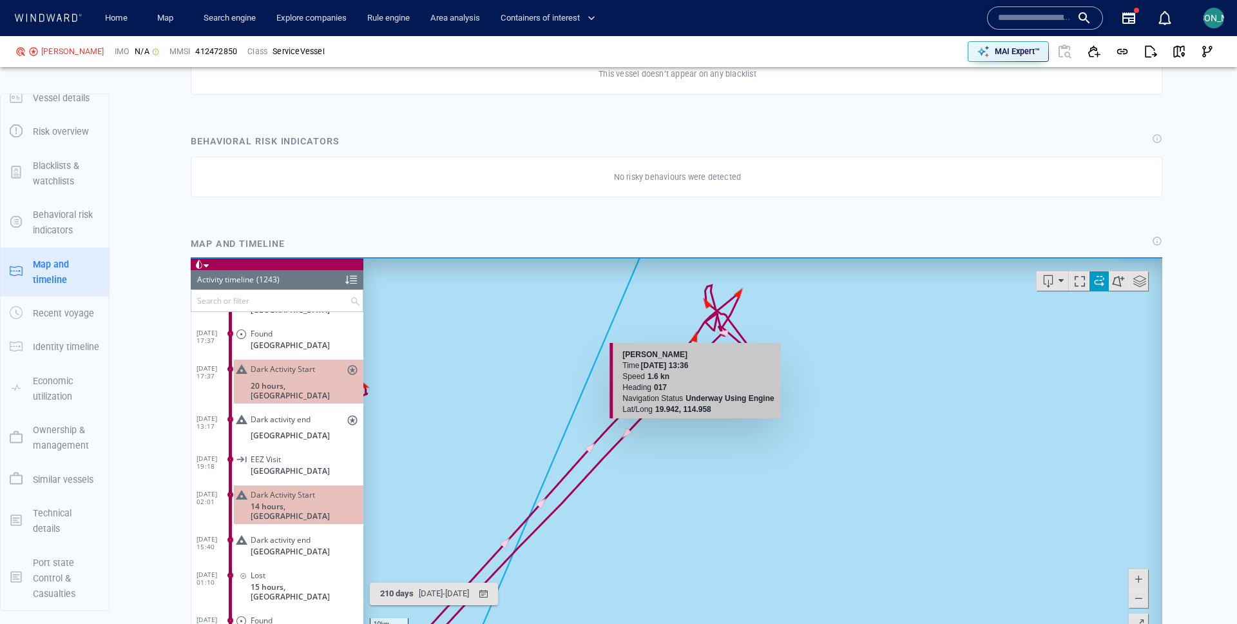
scroll to position [916, 0]
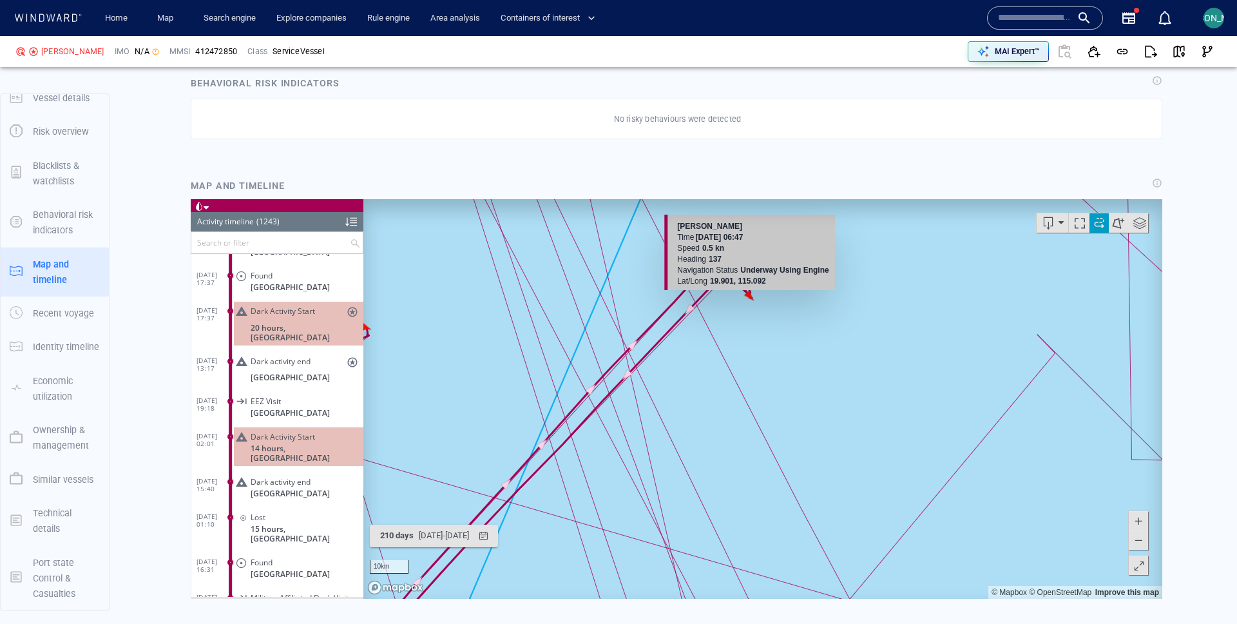
click at [751, 294] on canvas "Map" at bounding box center [762, 398] width 799 height 400
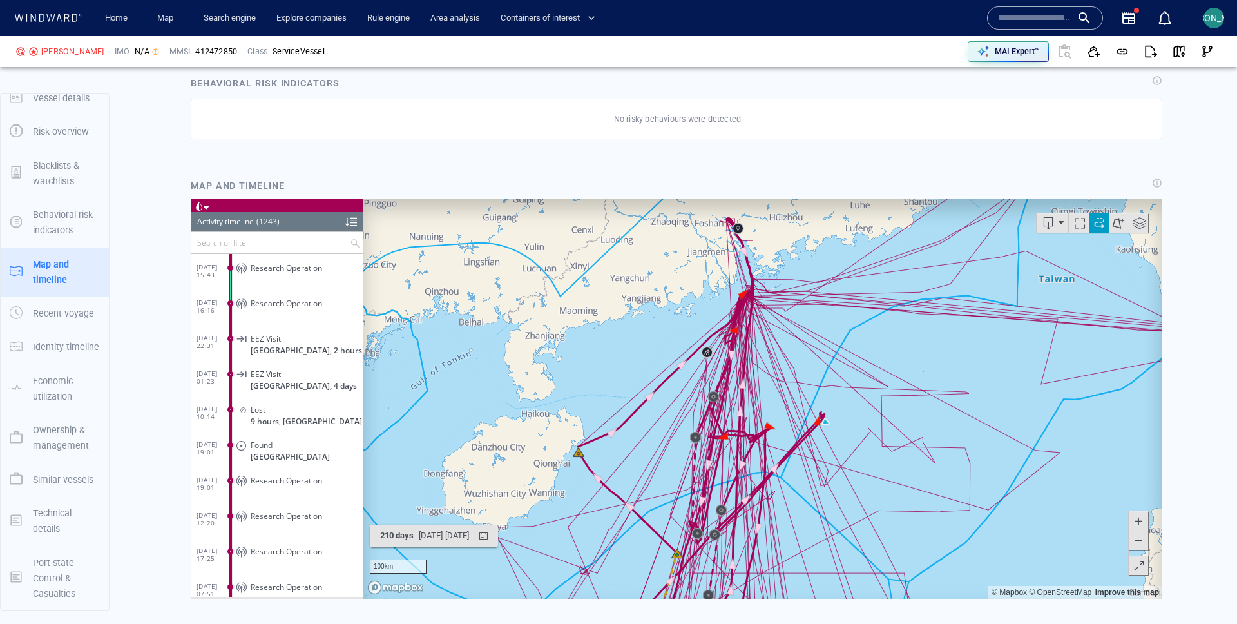
drag, startPoint x: 885, startPoint y: 443, endPoint x: 772, endPoint y: 438, distance: 112.9
click at [771, 438] on canvas "Map" at bounding box center [762, 398] width 799 height 400
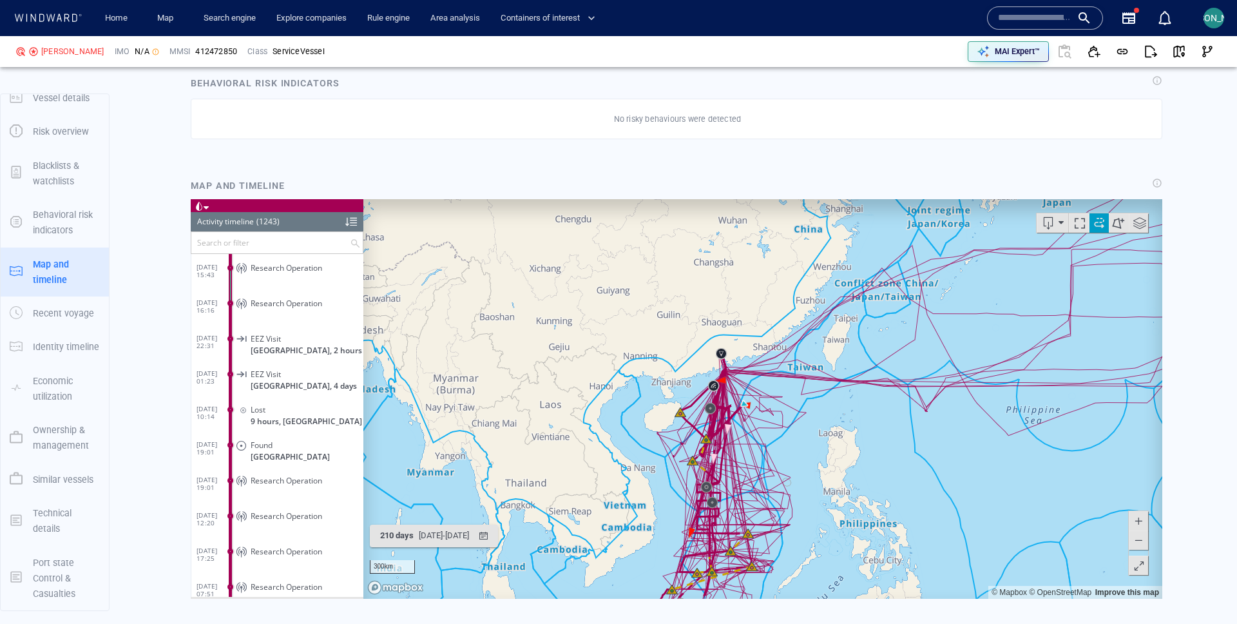
drag, startPoint x: 809, startPoint y: 427, endPoint x: 804, endPoint y: 400, distance: 28.2
click at [804, 400] on canvas "Map" at bounding box center [762, 398] width 799 height 400
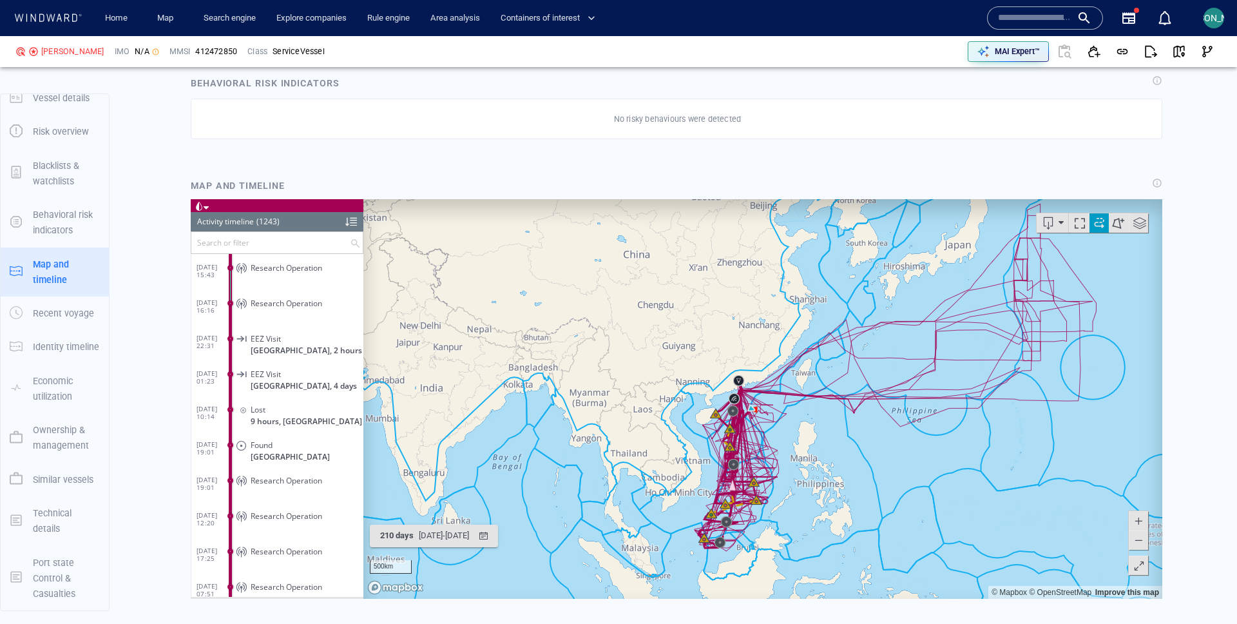
drag, startPoint x: 793, startPoint y: 459, endPoint x: 787, endPoint y: 440, distance: 19.4
click at [787, 440] on canvas "Map" at bounding box center [762, 398] width 799 height 400
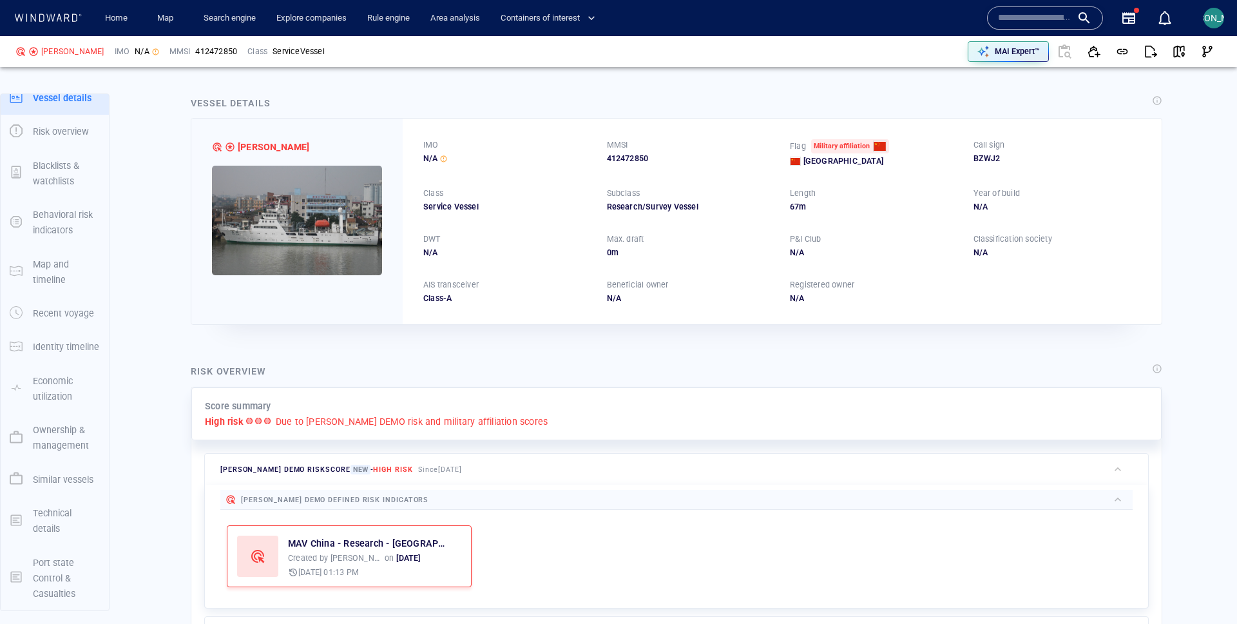
scroll to position [0, 0]
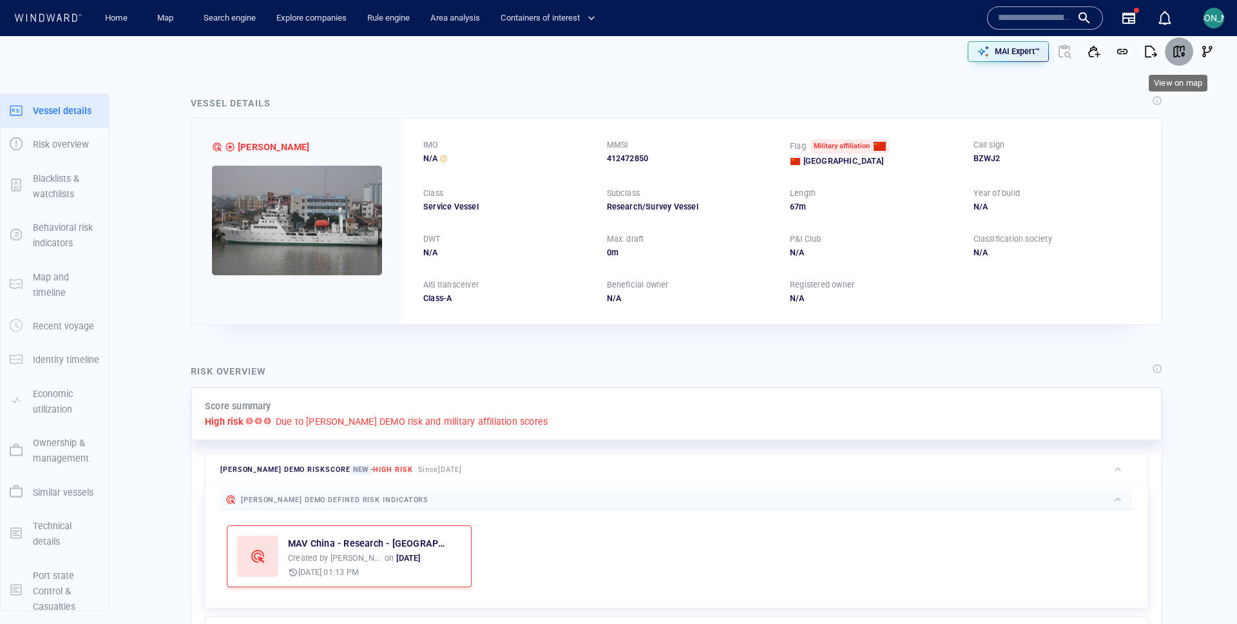
click at [1178, 54] on span "button" at bounding box center [1179, 51] width 13 height 13
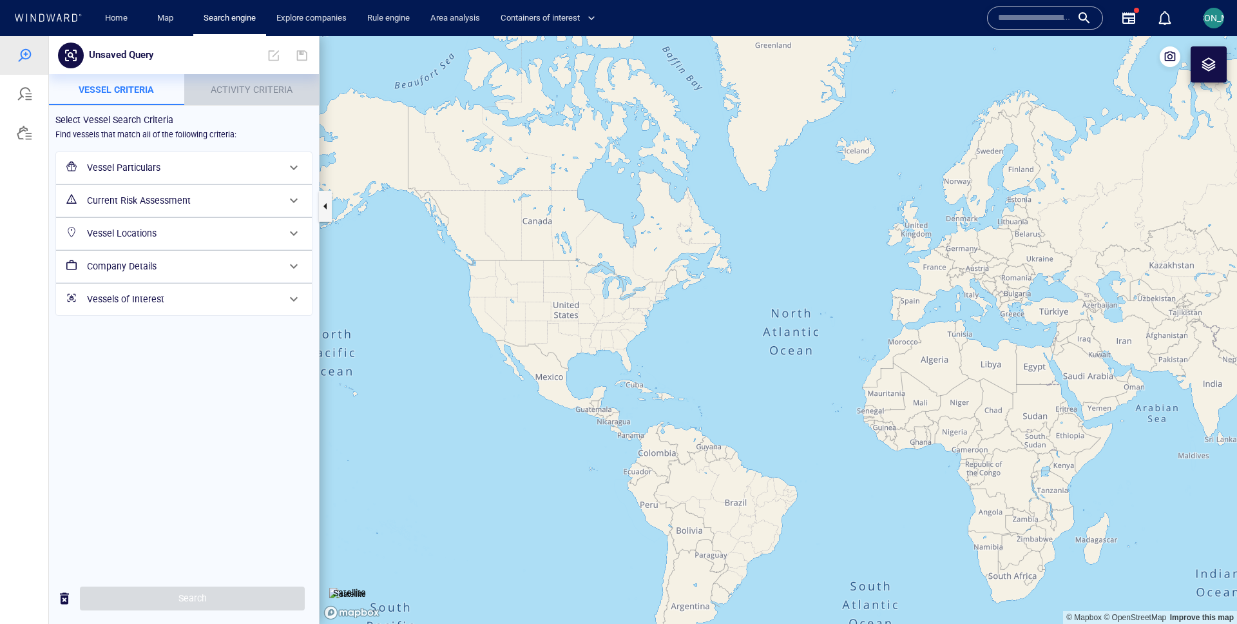
click at [244, 88] on span "Activity Criteria" at bounding box center [252, 89] width 82 height 10
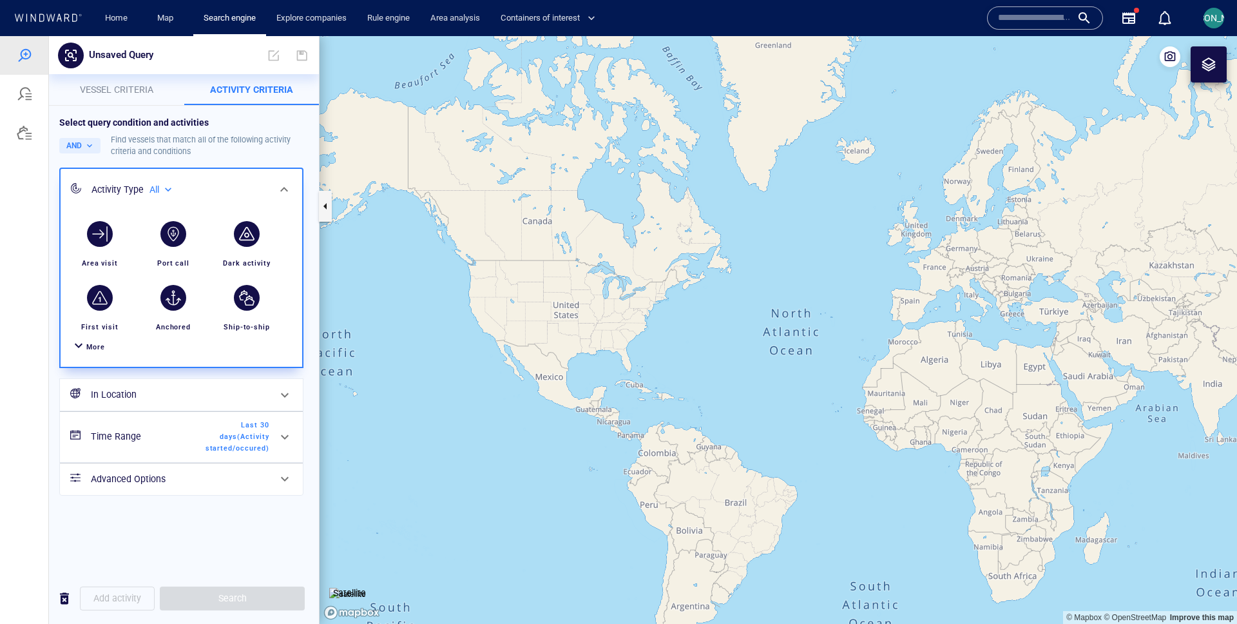
click at [93, 342] on div "More" at bounding box center [95, 347] width 19 height 12
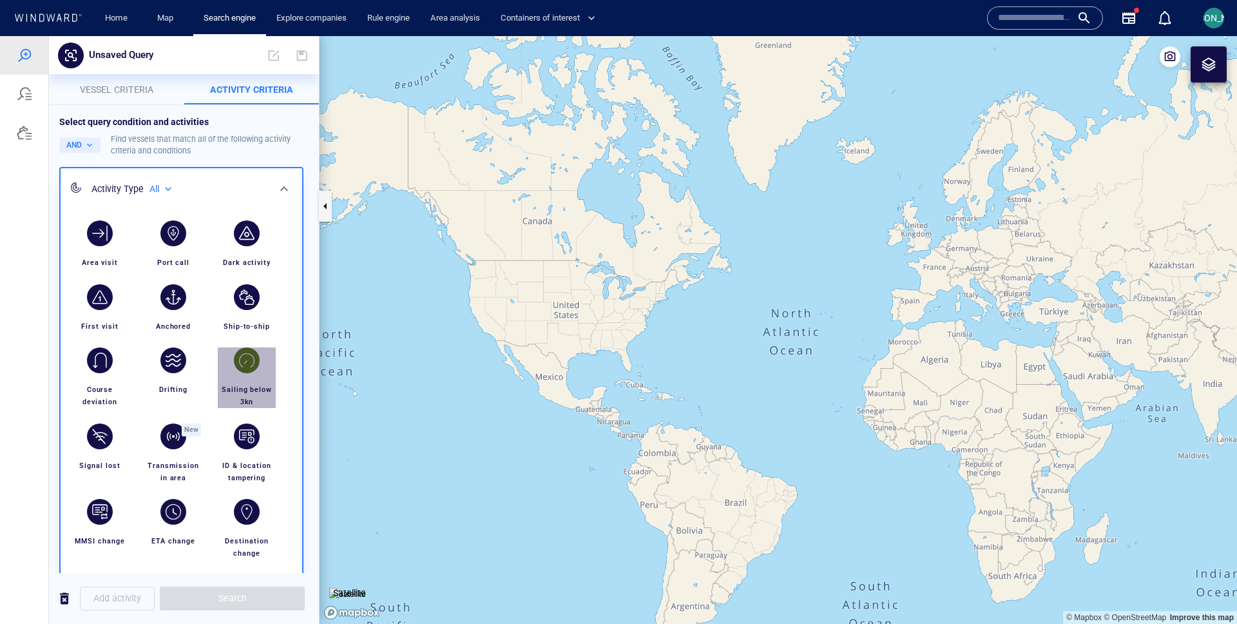
click at [252, 370] on div "button" at bounding box center [247, 360] width 26 height 26
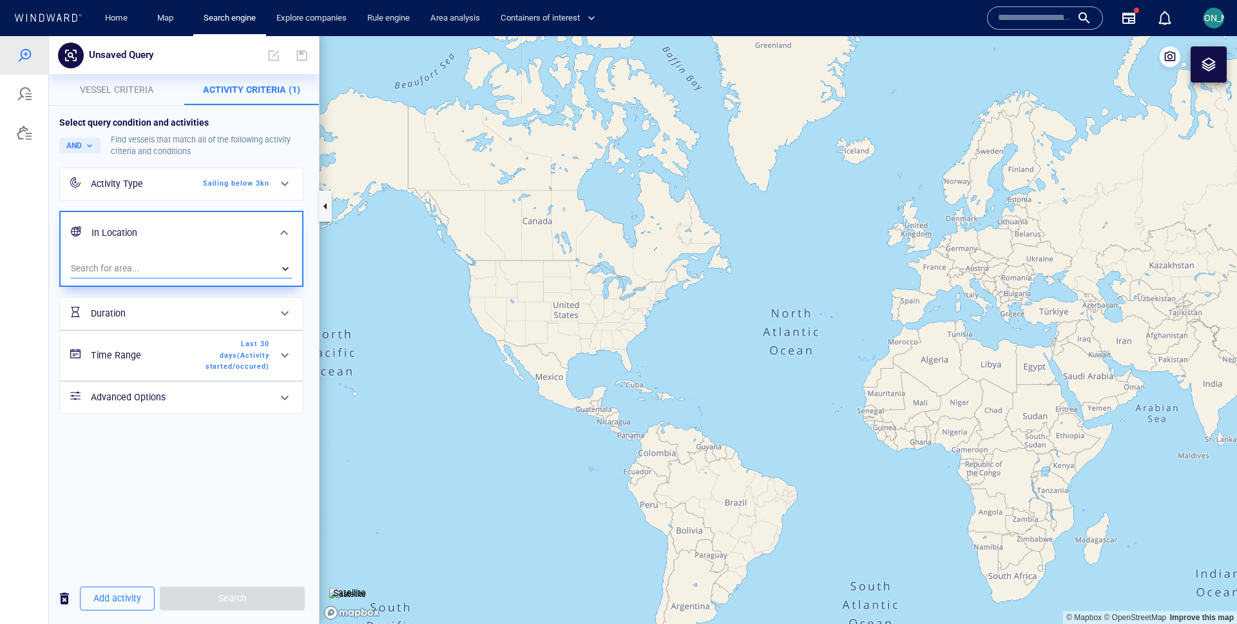
click at [162, 267] on div "​" at bounding box center [181, 268] width 221 height 19
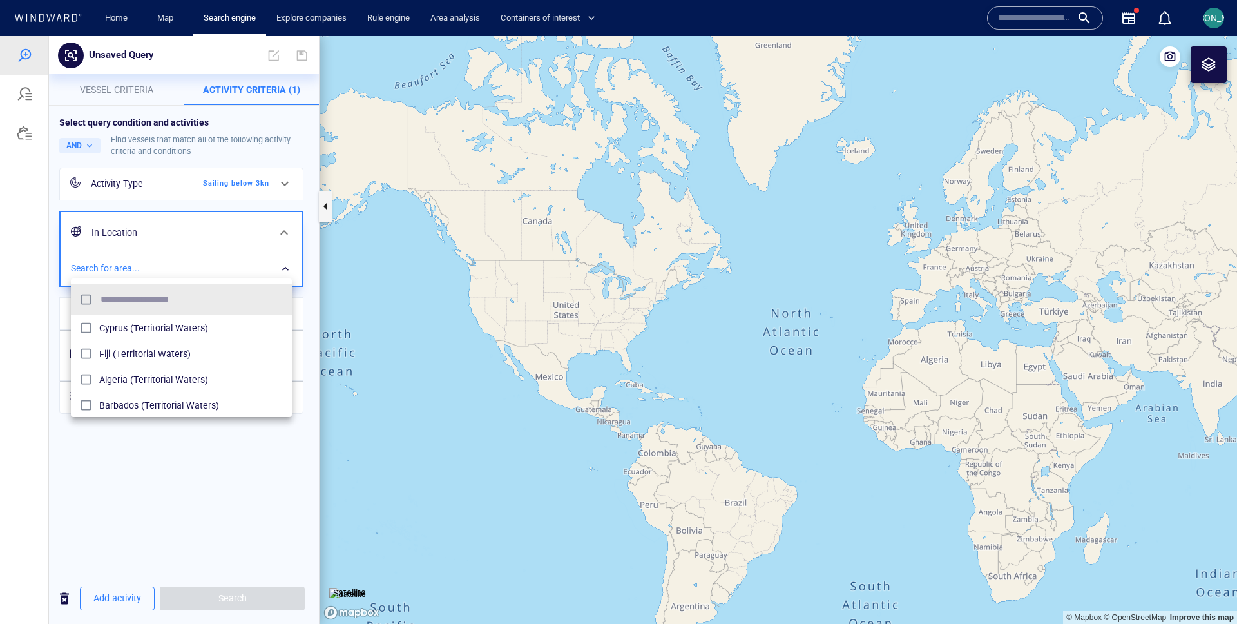
scroll to position [129, 221]
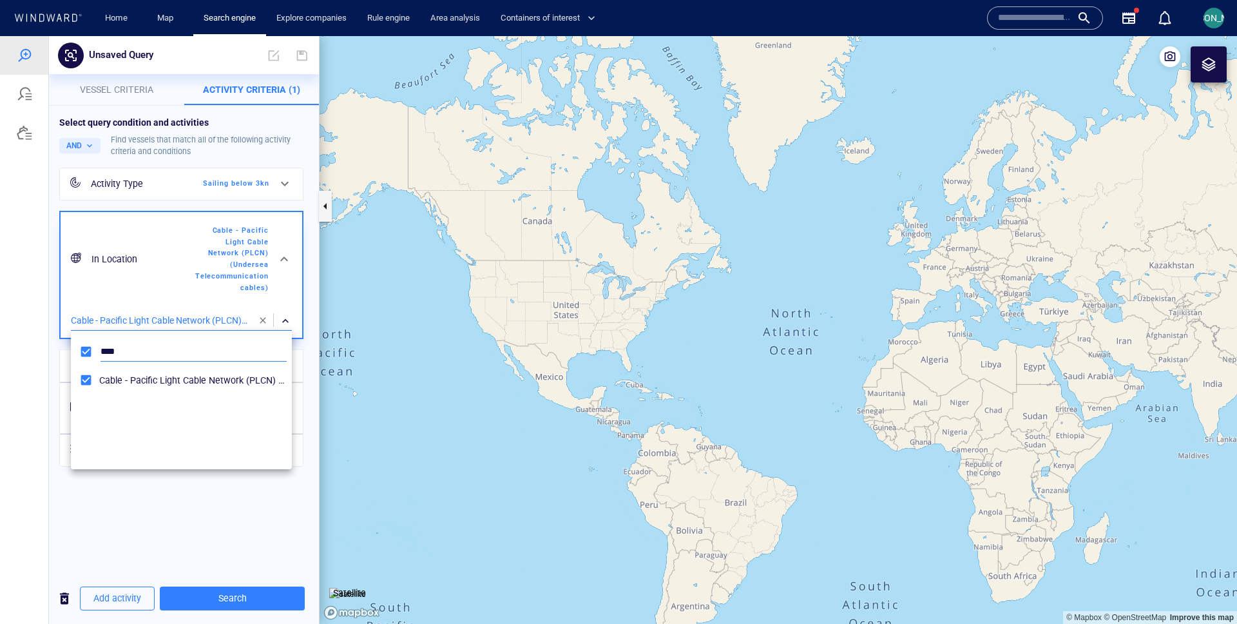
click at [112, 350] on input "****" at bounding box center [194, 351] width 186 height 19
type input "***"
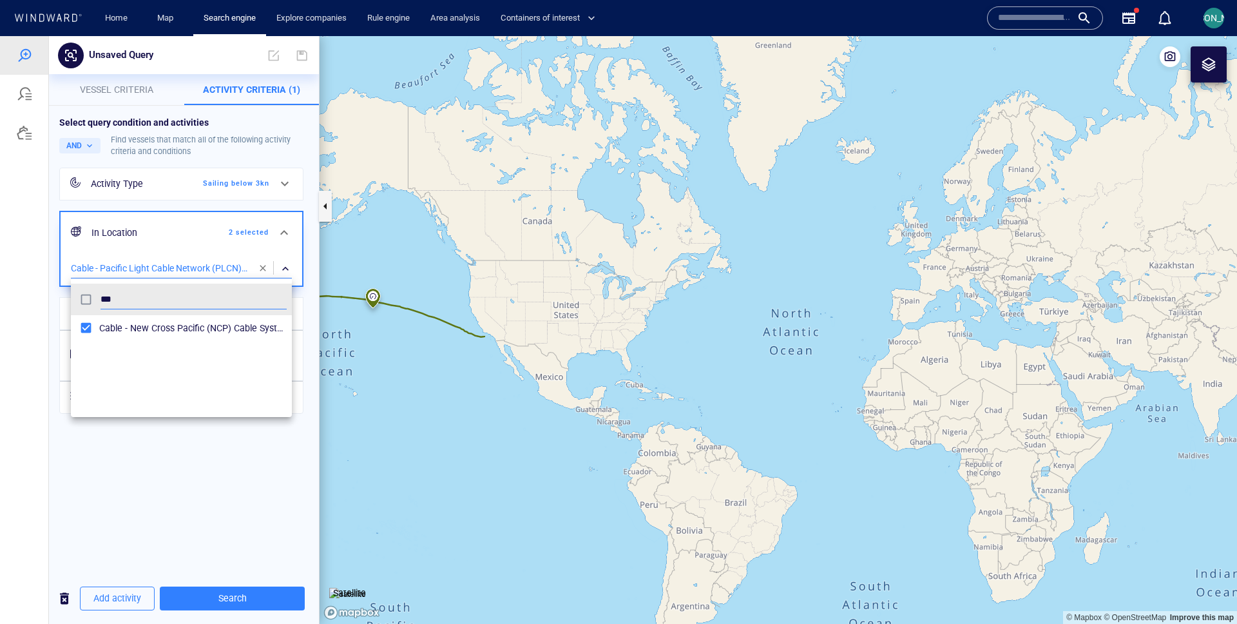
click at [106, 472] on div at bounding box center [618, 330] width 1237 height 588
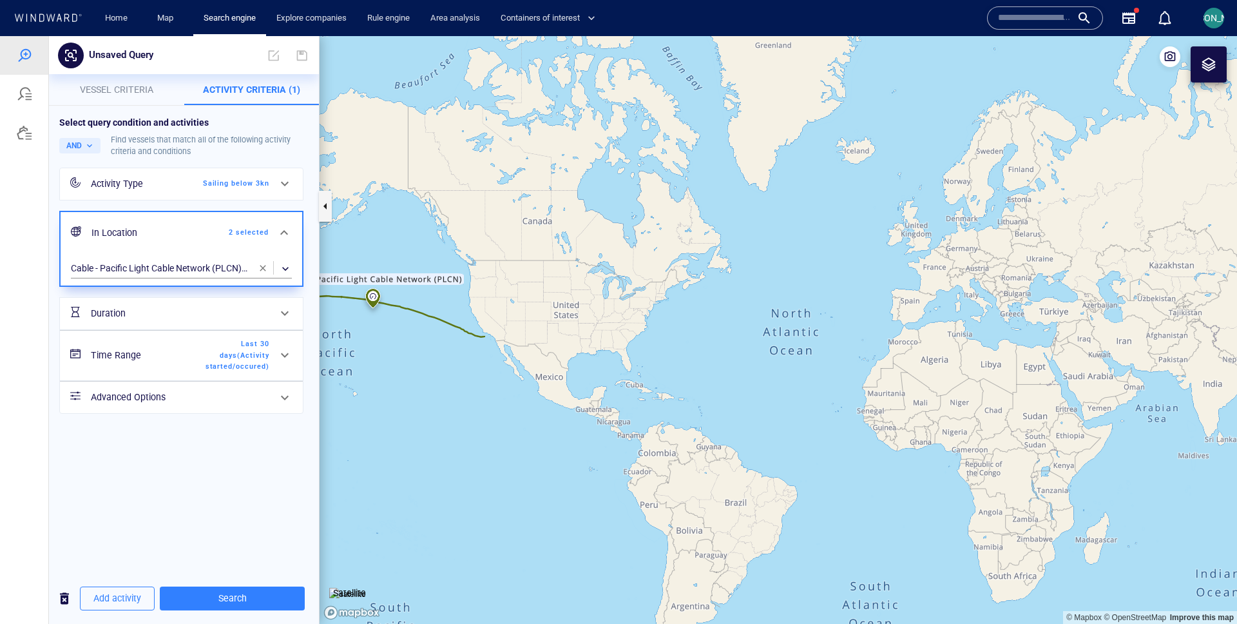
drag, startPoint x: 430, startPoint y: 434, endPoint x: 714, endPoint y: 409, distance: 285.3
click at [714, 409] on canvas "Map" at bounding box center [779, 330] width 918 height 588
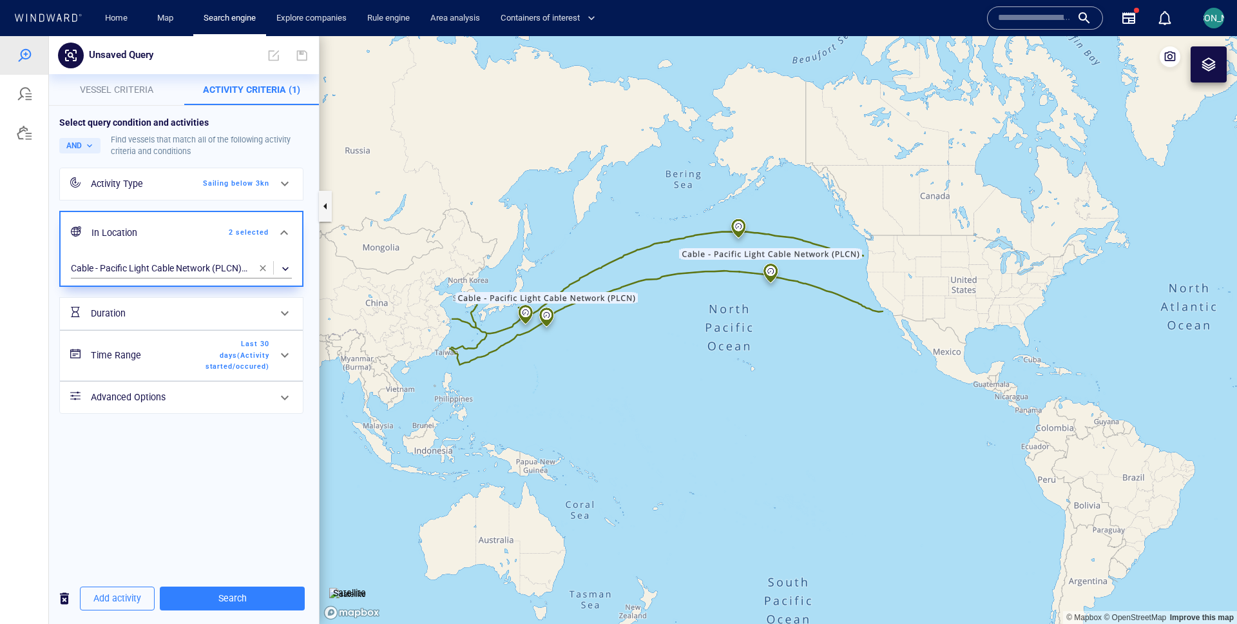
drag, startPoint x: 382, startPoint y: 328, endPoint x: 495, endPoint y: 328, distance: 112.8
click at [495, 328] on canvas "Map" at bounding box center [779, 330] width 918 height 588
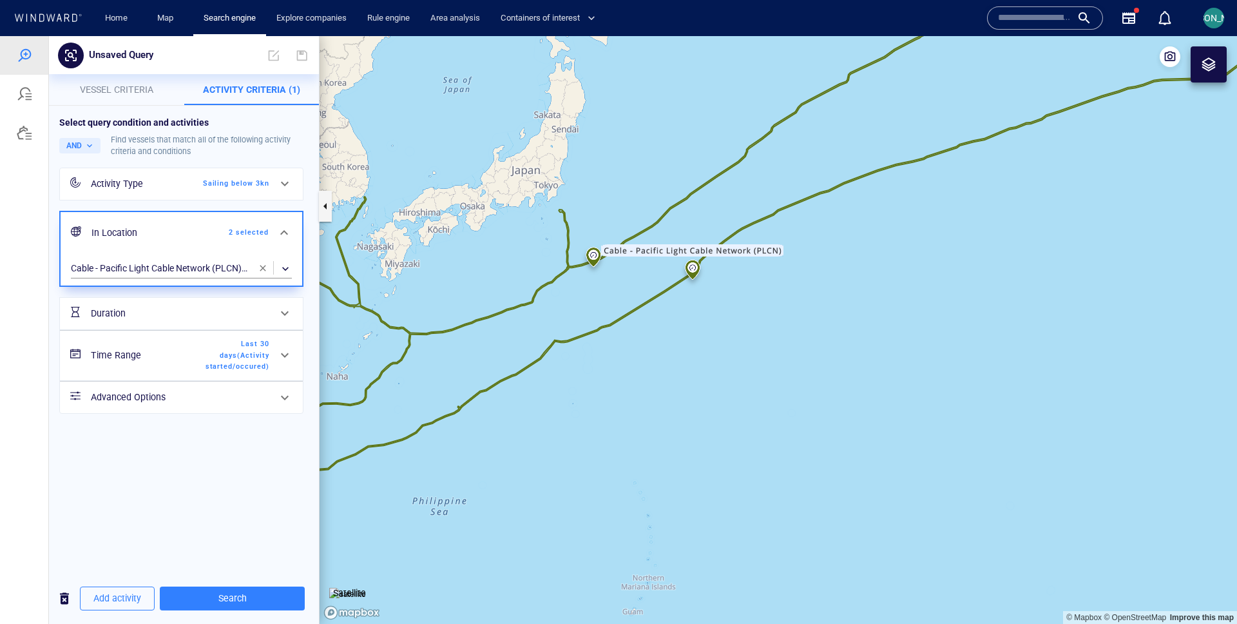
drag, startPoint x: 519, startPoint y: 338, endPoint x: 623, endPoint y: 294, distance: 112.3
click at [623, 294] on canvas "Map" at bounding box center [779, 330] width 918 height 588
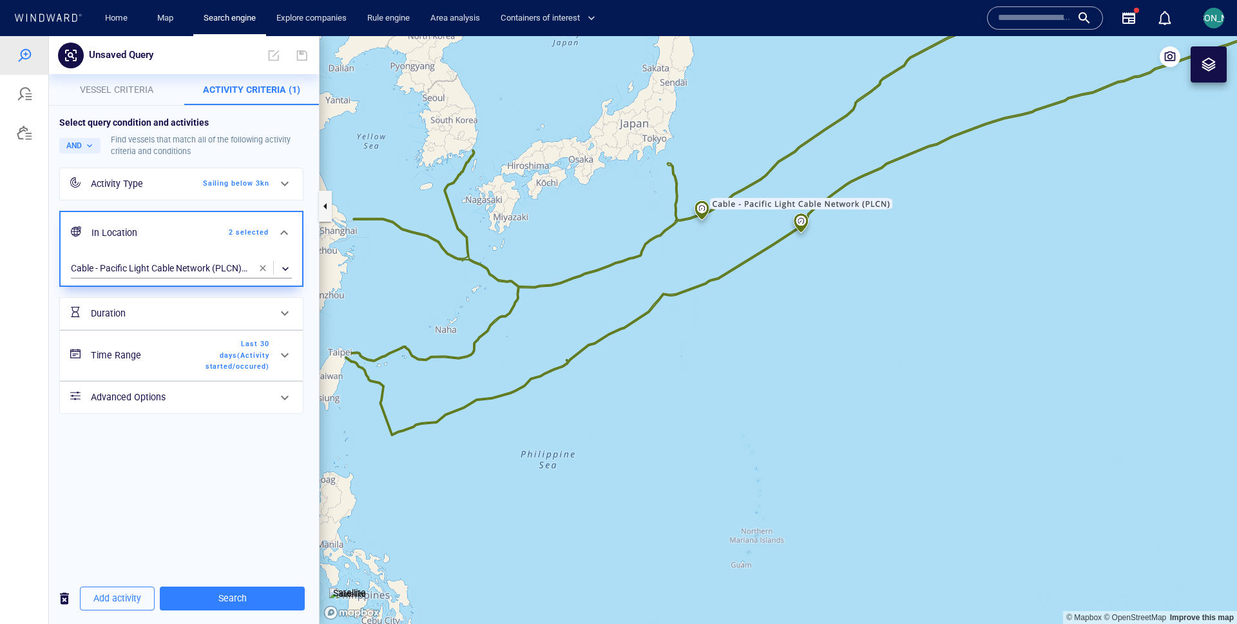
click at [135, 87] on span "Vessel criteria" at bounding box center [116, 89] width 73 height 10
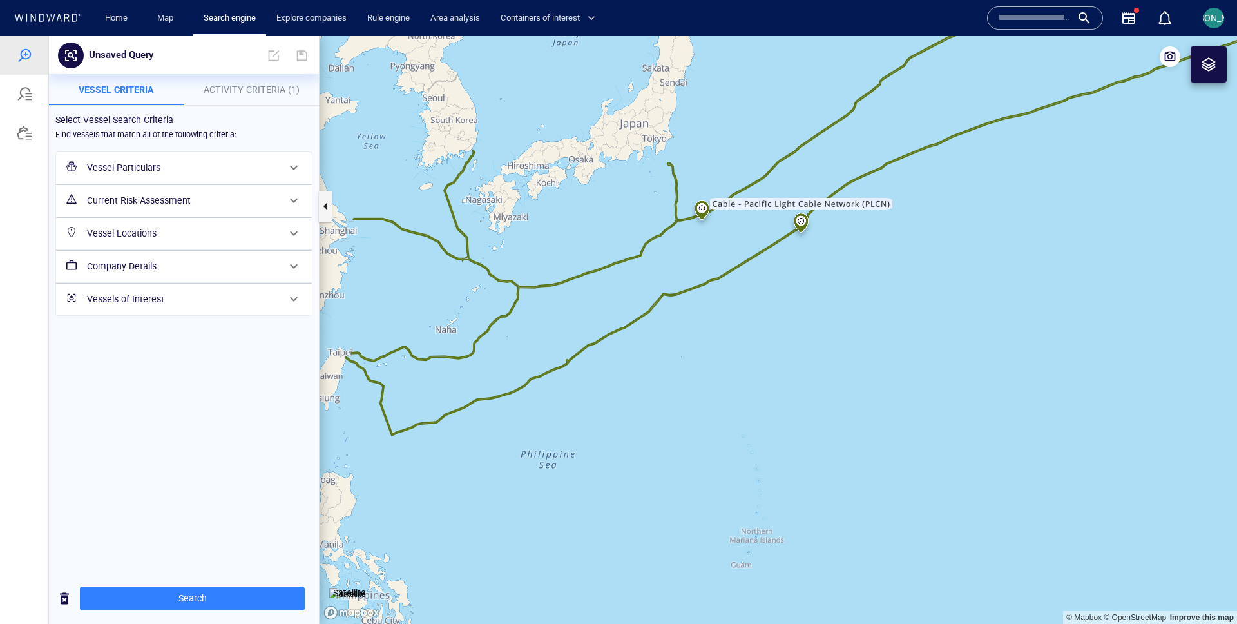
click at [137, 190] on div "Current Risk Assessment" at bounding box center [183, 201] width 202 height 26
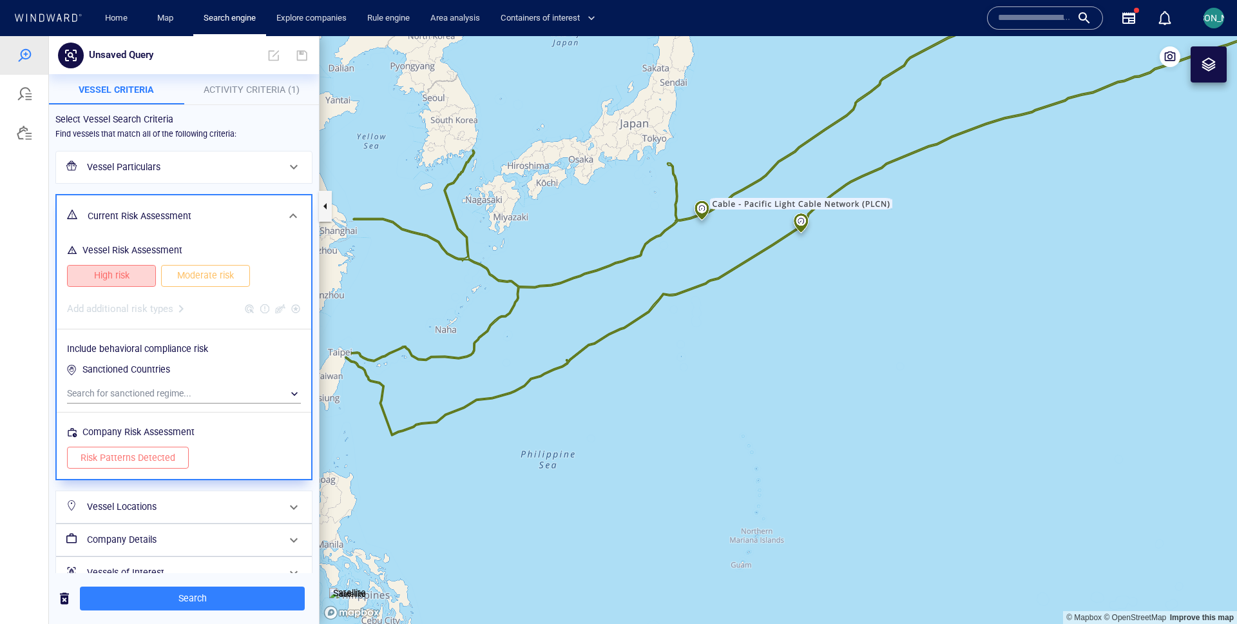
click at [151, 281] on button "High risk" at bounding box center [111, 276] width 89 height 22
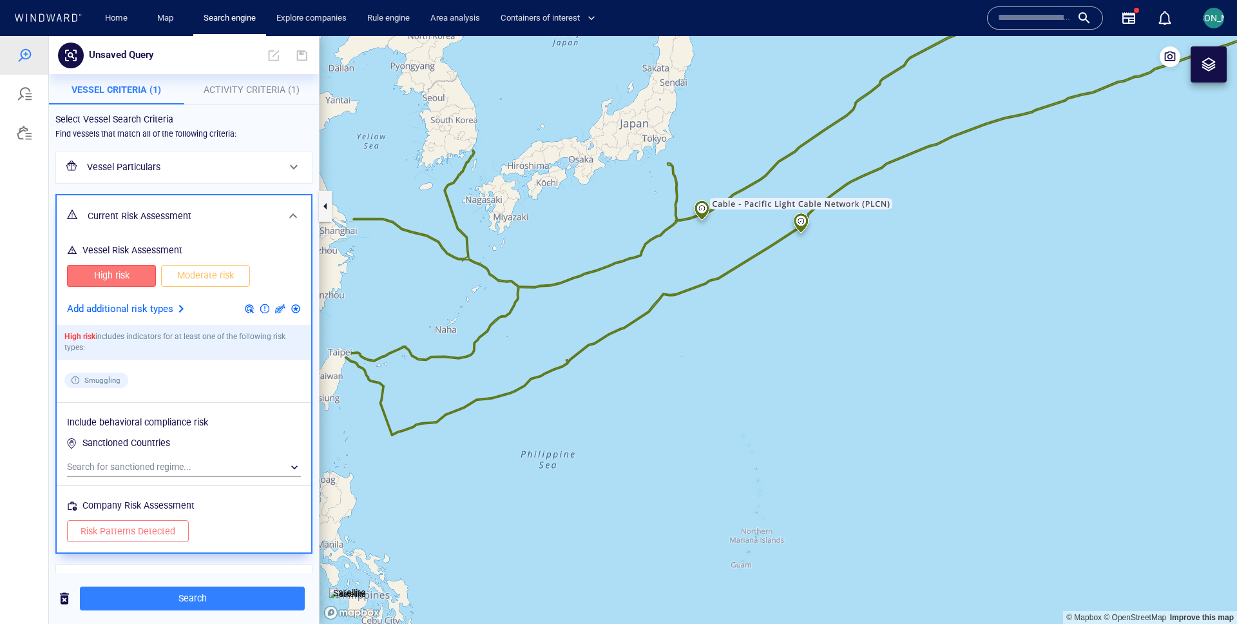
click at [175, 313] on div at bounding box center [180, 308] width 15 height 15
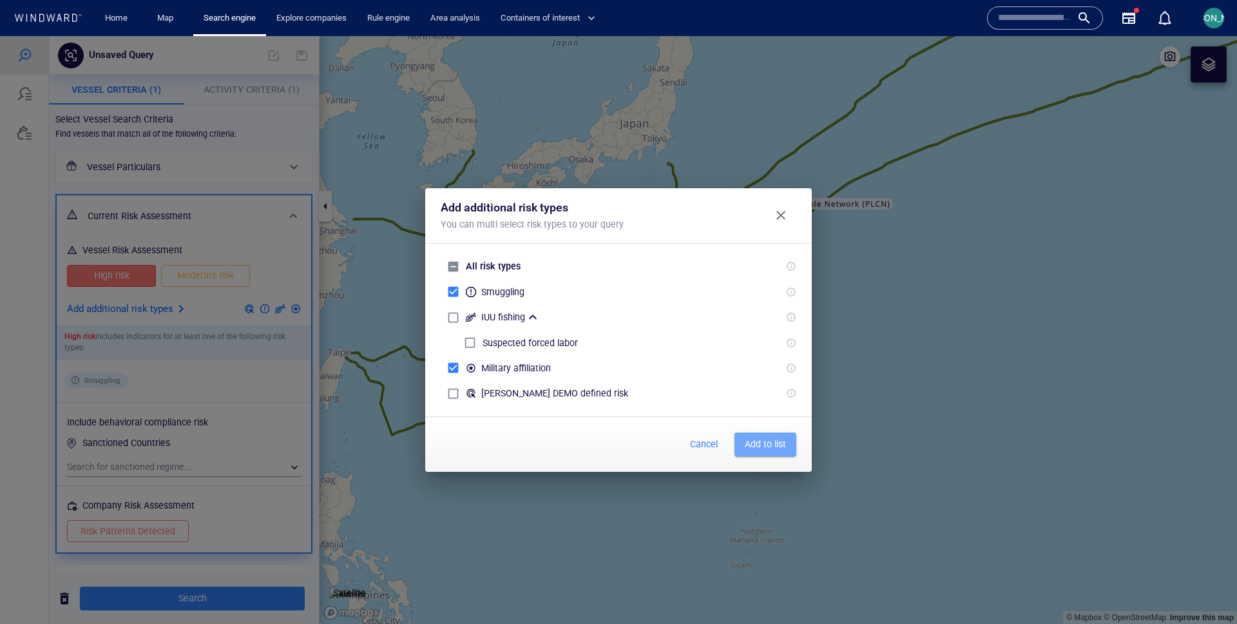
click at [768, 441] on span "Add to list" at bounding box center [765, 444] width 41 height 16
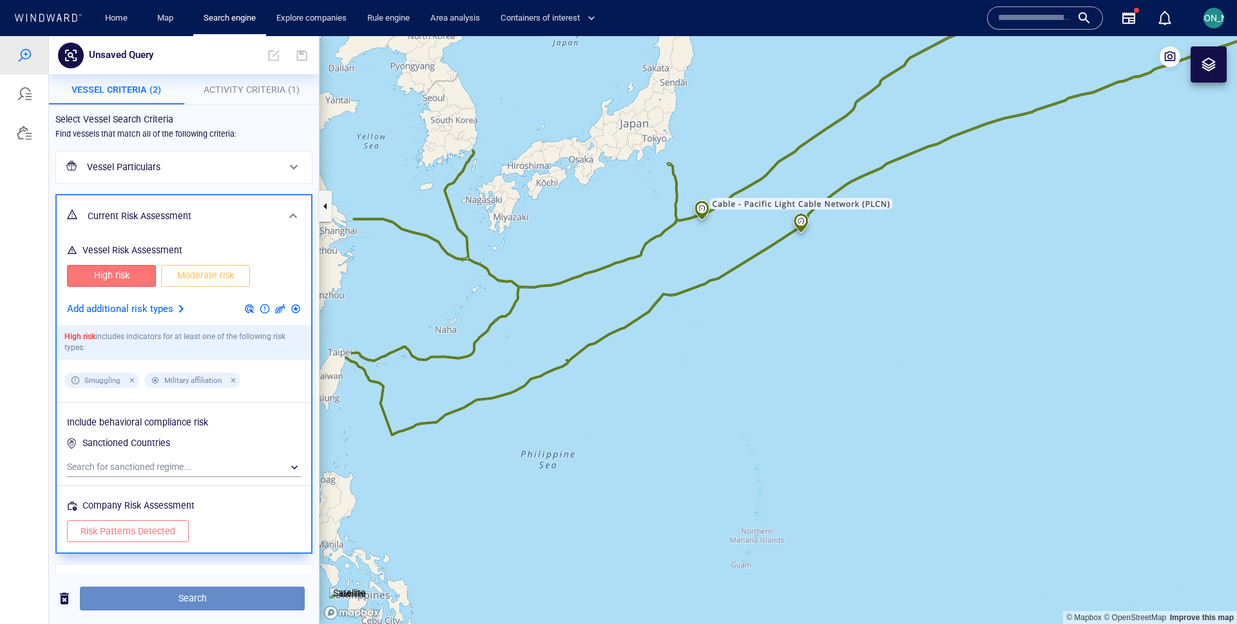
click at [213, 599] on span "Search" at bounding box center [192, 598] width 204 height 16
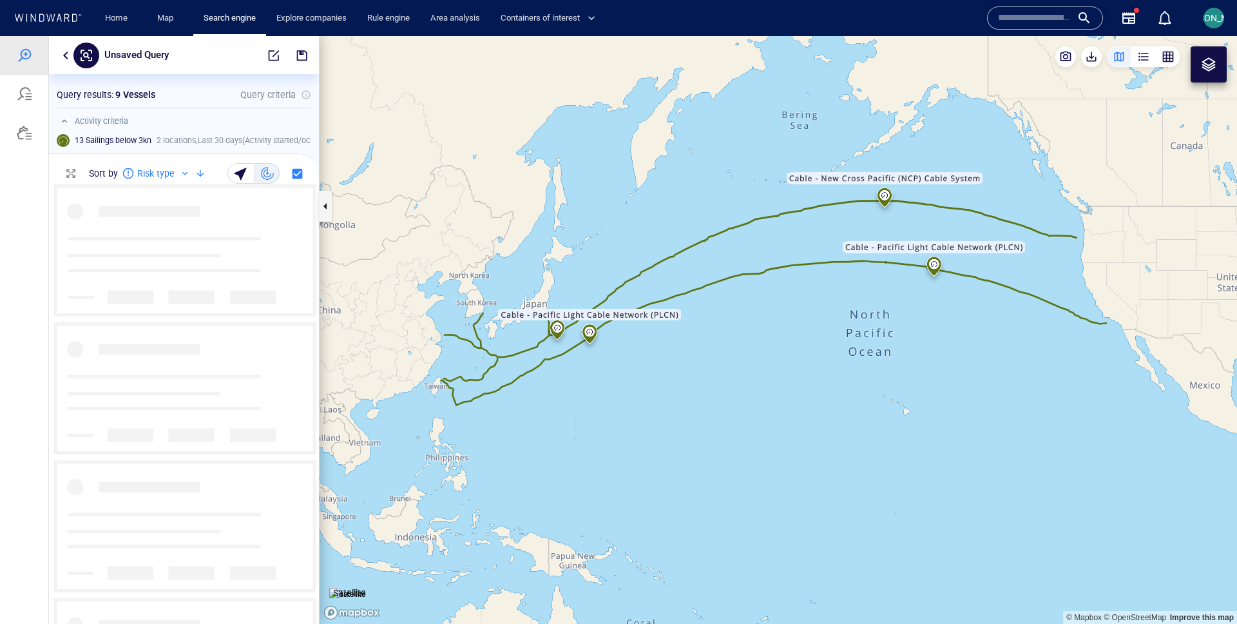
scroll to position [439, 270]
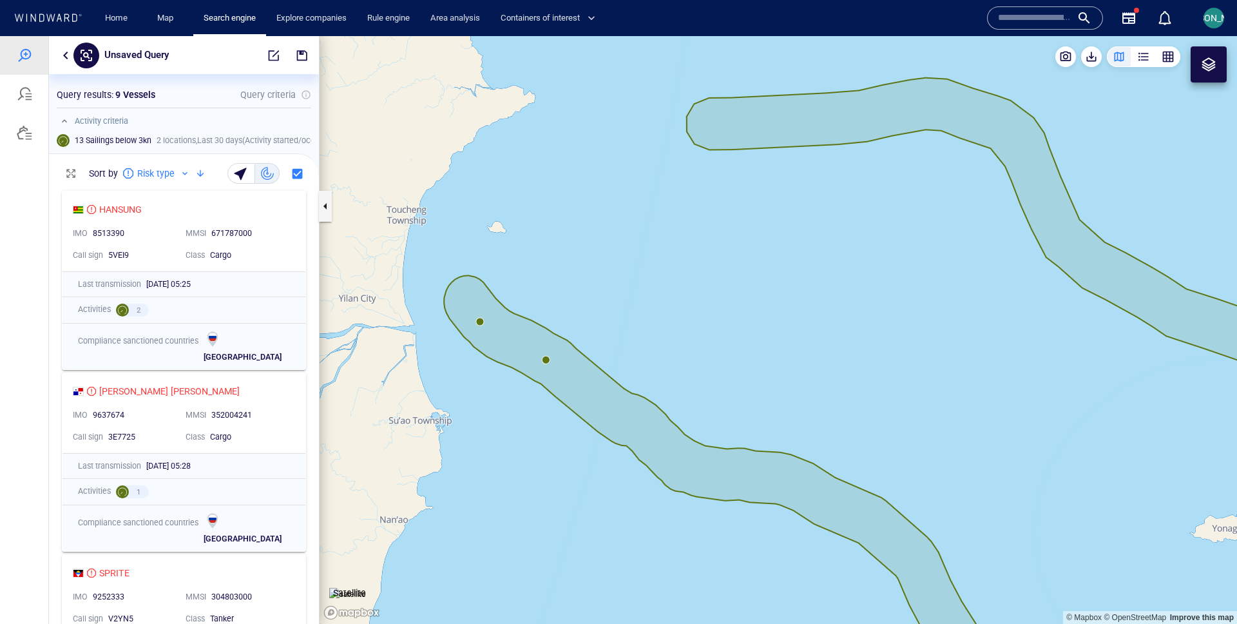
click at [548, 360] on canvas "Map" at bounding box center [779, 330] width 918 height 588
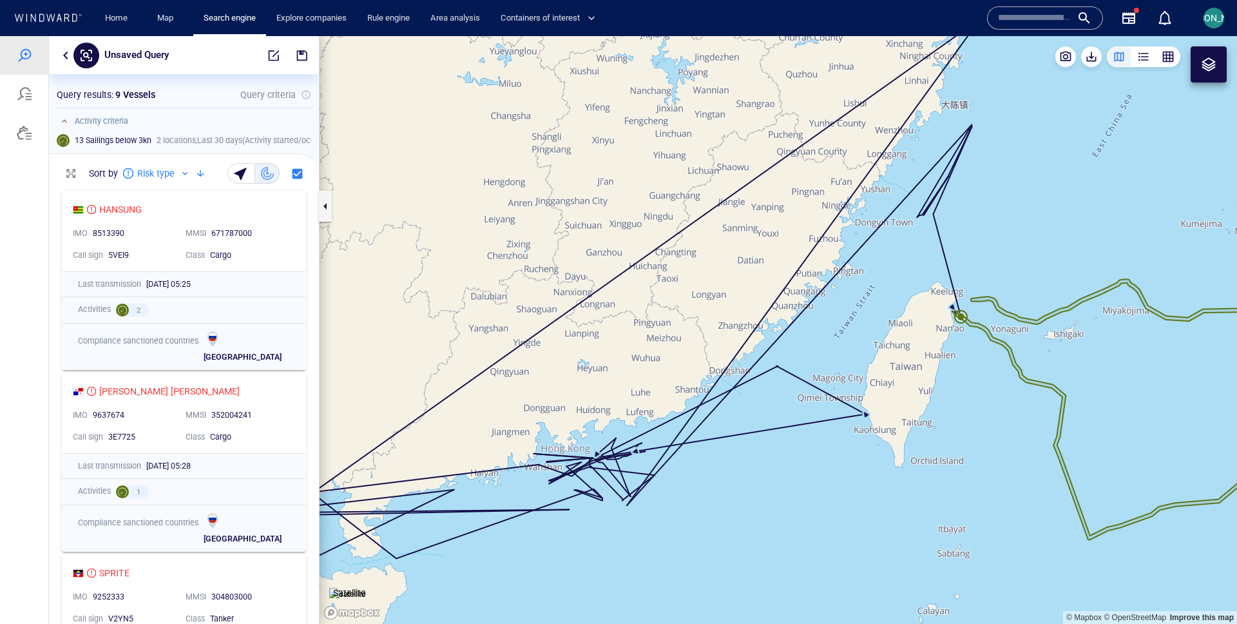
drag, startPoint x: 950, startPoint y: 331, endPoint x: 812, endPoint y: 332, distance: 137.9
click at [812, 331] on canvas "Map" at bounding box center [779, 330] width 918 height 588
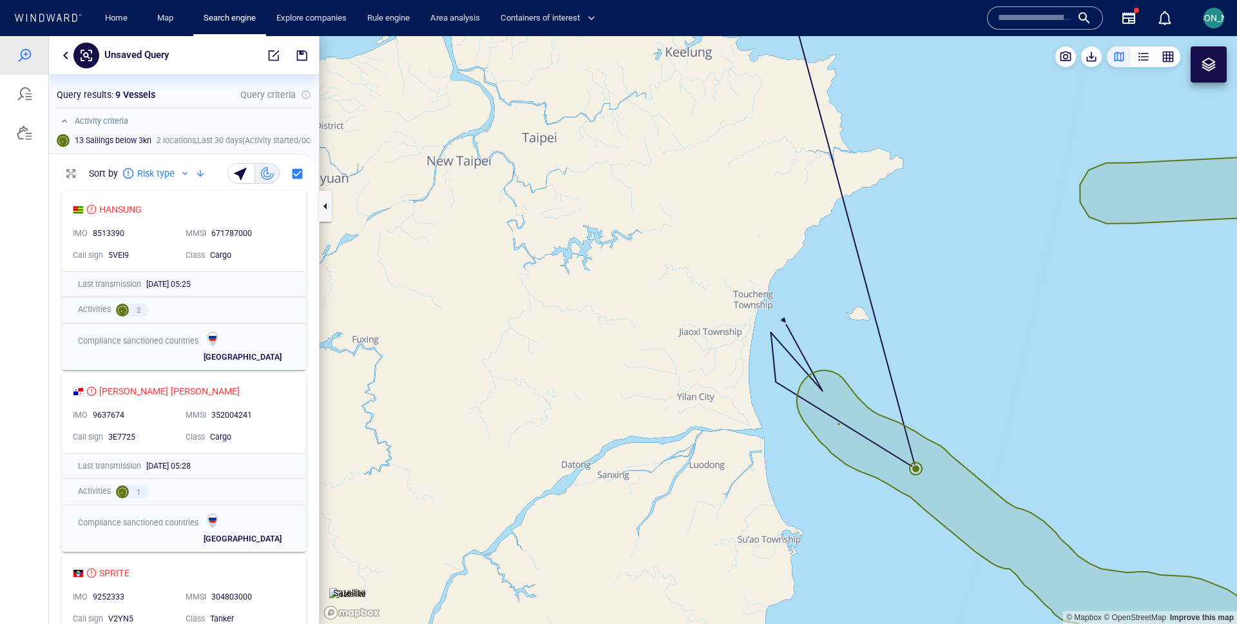
click at [858, 409] on canvas "Map" at bounding box center [779, 330] width 918 height 588
click at [842, 421] on canvas "Map" at bounding box center [779, 330] width 918 height 588
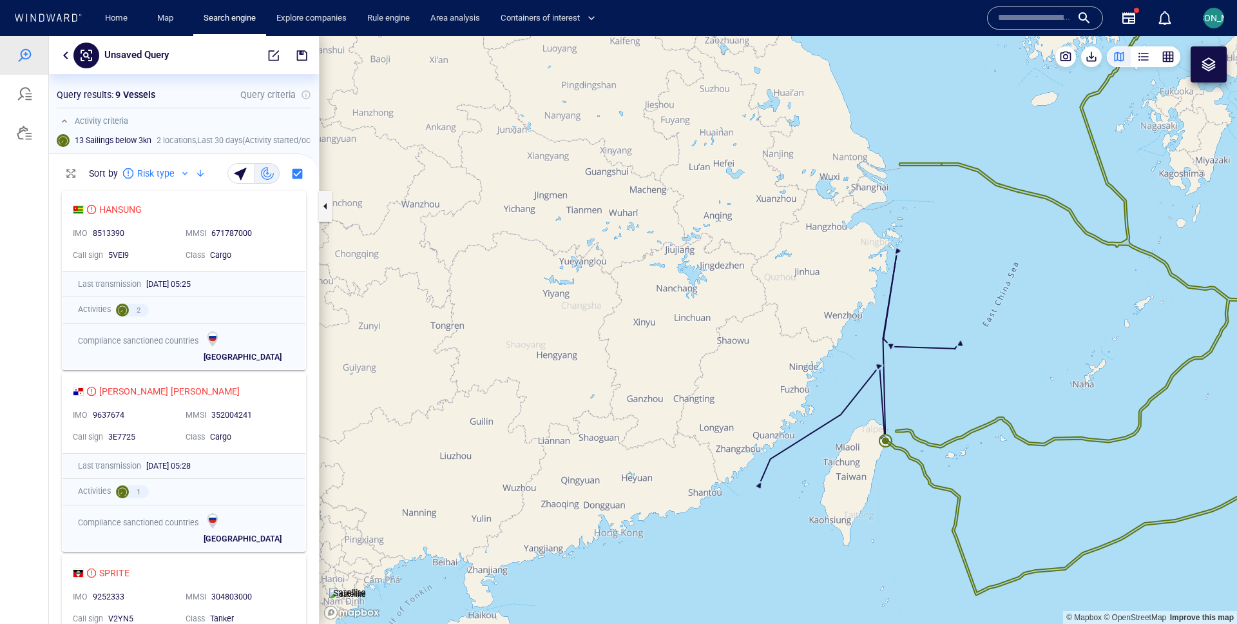
drag, startPoint x: 916, startPoint y: 406, endPoint x: 864, endPoint y: 386, distance: 55.9
click at [863, 386] on canvas "Map" at bounding box center [779, 330] width 918 height 588
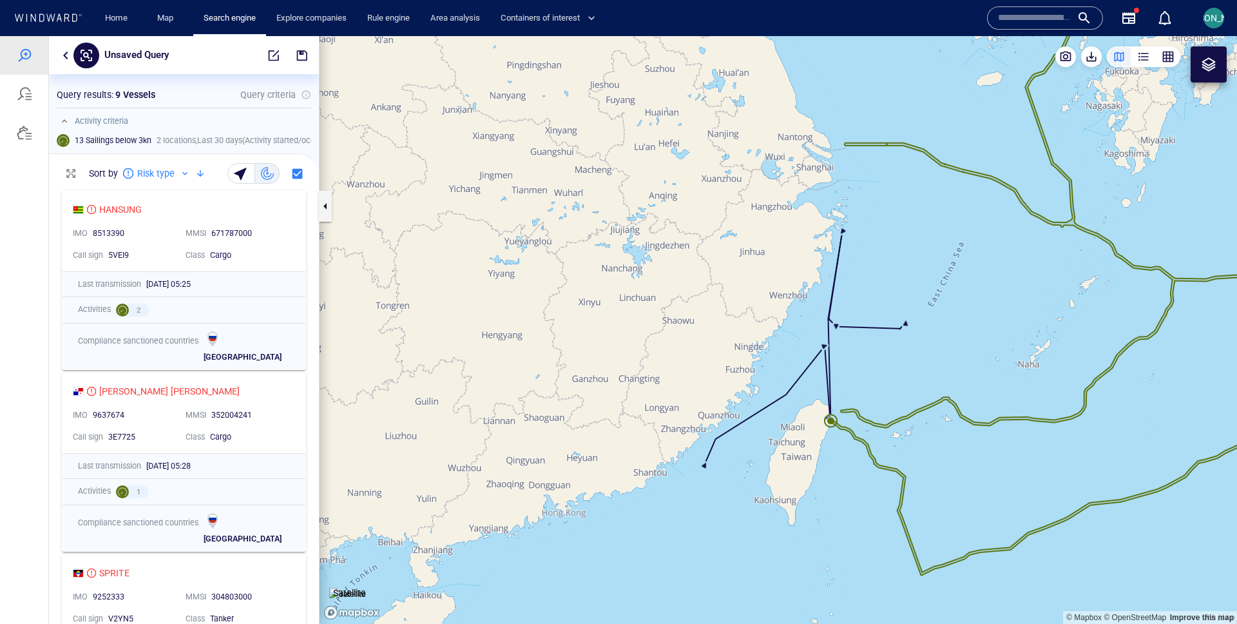
click at [68, 57] on button "button" at bounding box center [65, 55] width 15 height 15
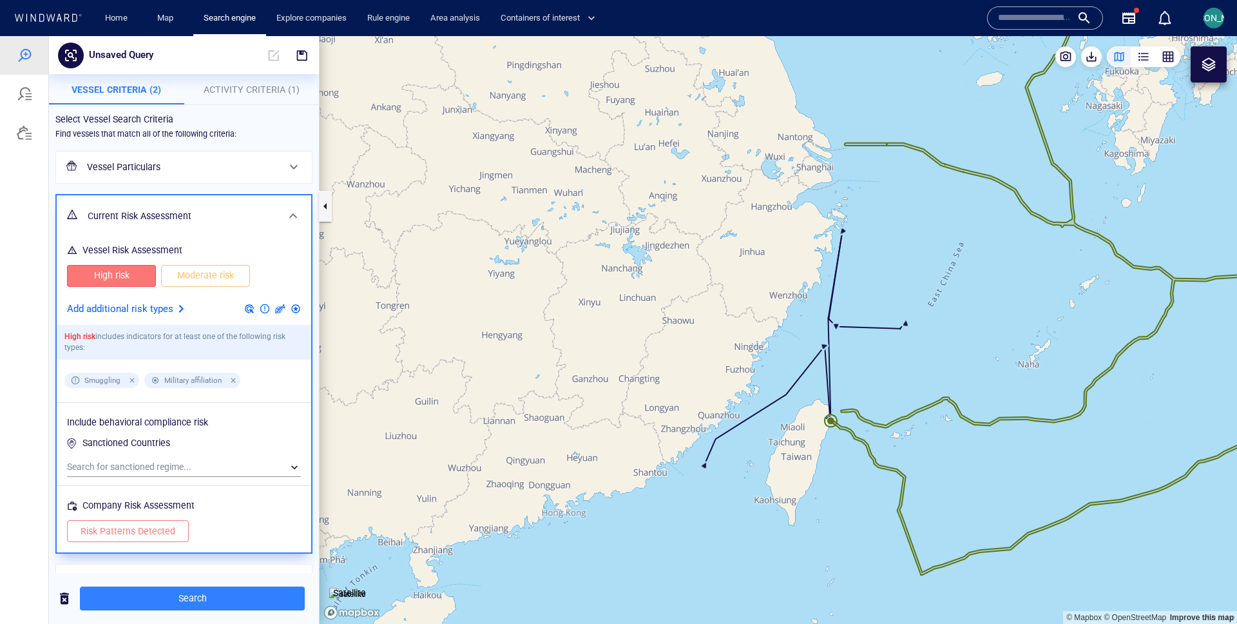
scroll to position [1, 0]
click at [238, 89] on span "Activity Criteria (1)" at bounding box center [252, 89] width 96 height 10
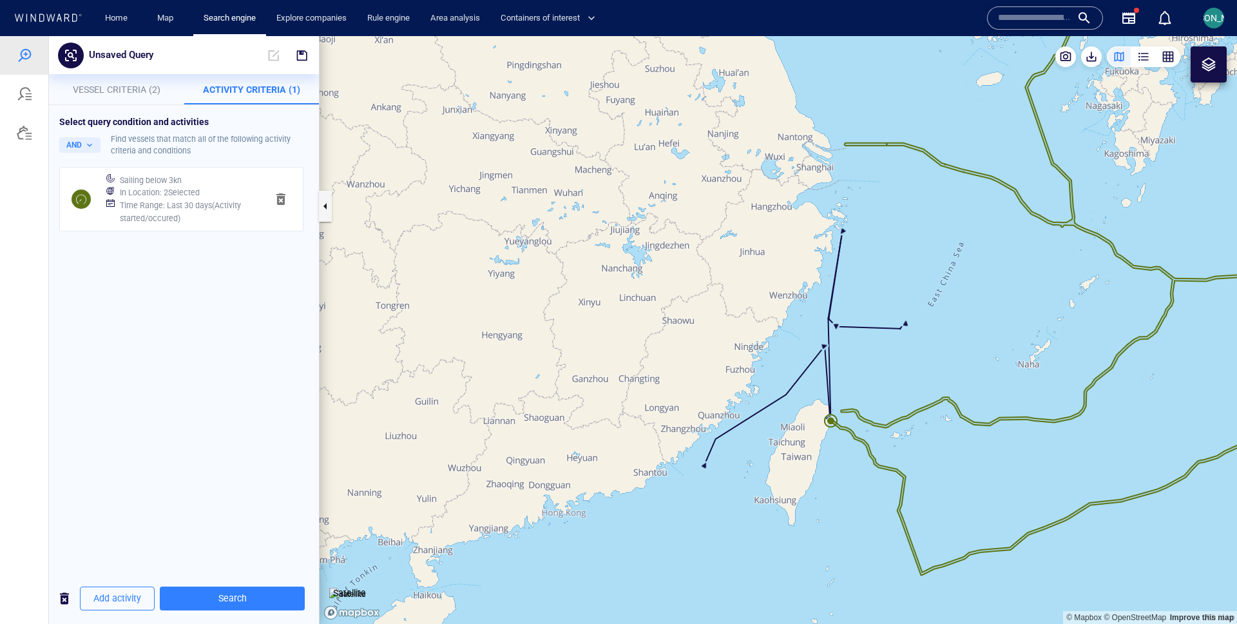
click at [208, 180] on div "Sailing below 3kn" at bounding box center [188, 180] width 142 height 18
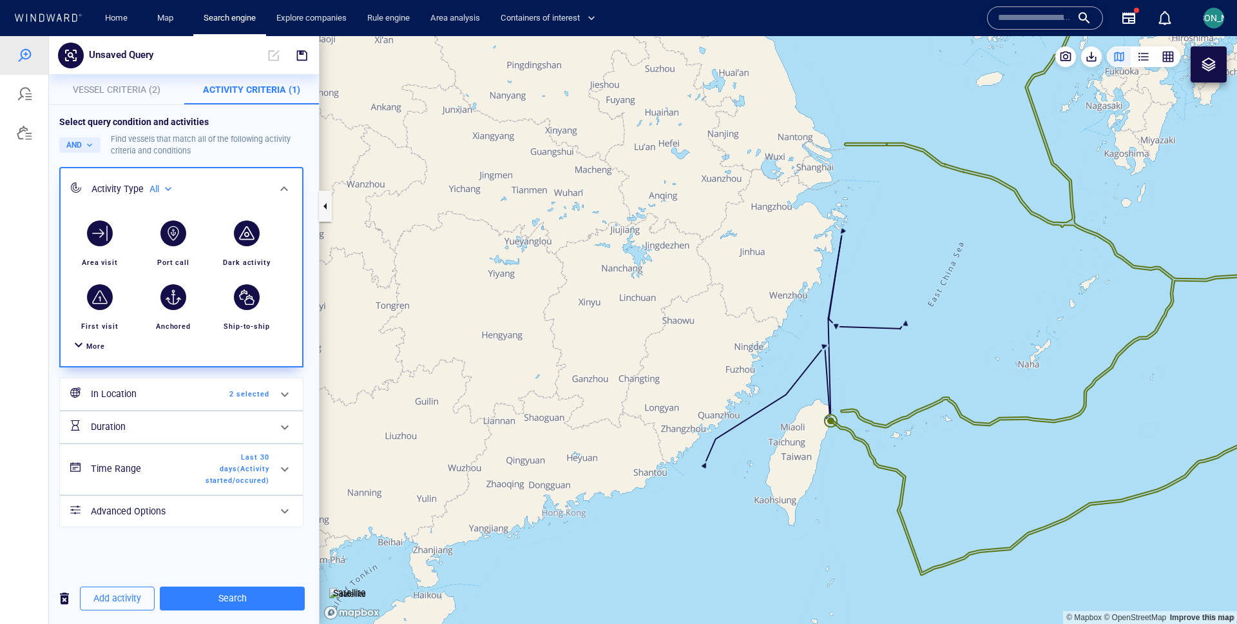
click at [186, 466] on h6 "Time Range" at bounding box center [143, 469] width 104 height 16
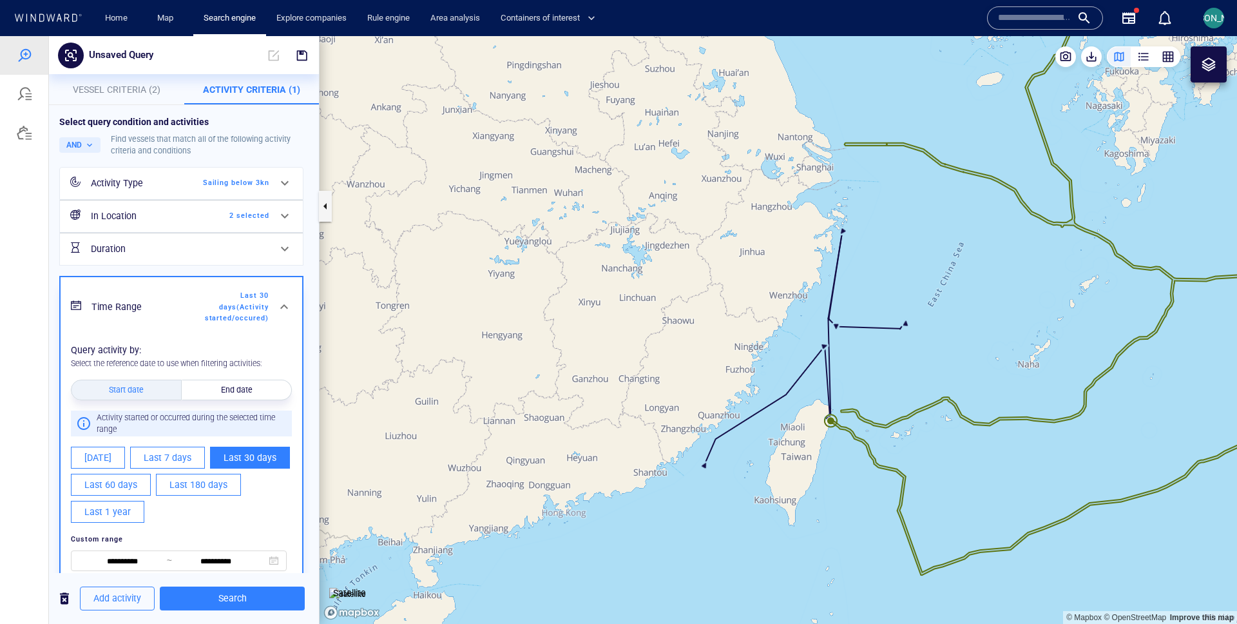
click at [115, 479] on span "Last 60 days" at bounding box center [110, 485] width 53 height 16
type input "**********"
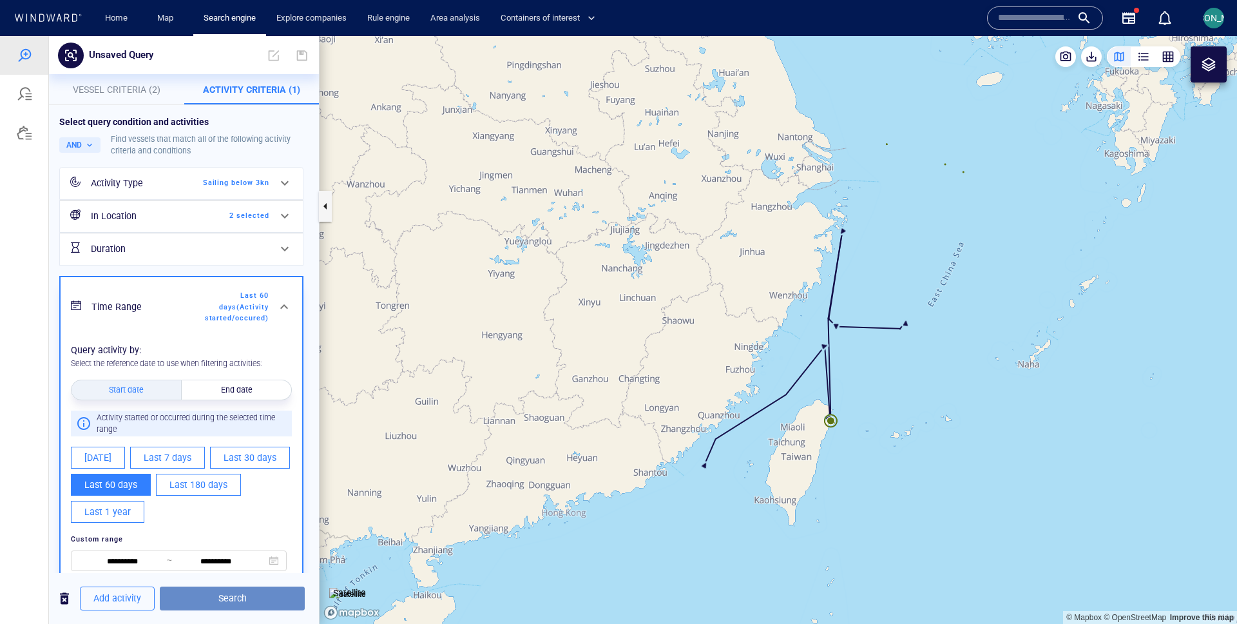
click at [211, 590] on span "Search" at bounding box center [232, 598] width 124 height 16
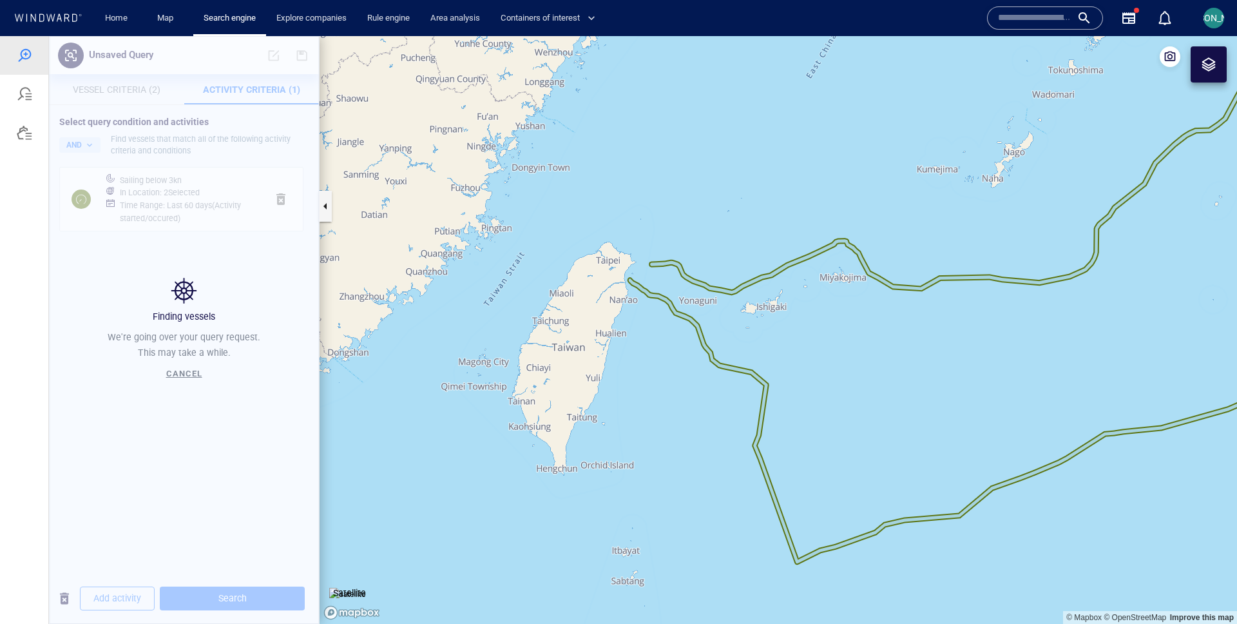
drag, startPoint x: 927, startPoint y: 442, endPoint x: 806, endPoint y: 320, distance: 172.7
click at [806, 320] on canvas "Map" at bounding box center [779, 330] width 918 height 588
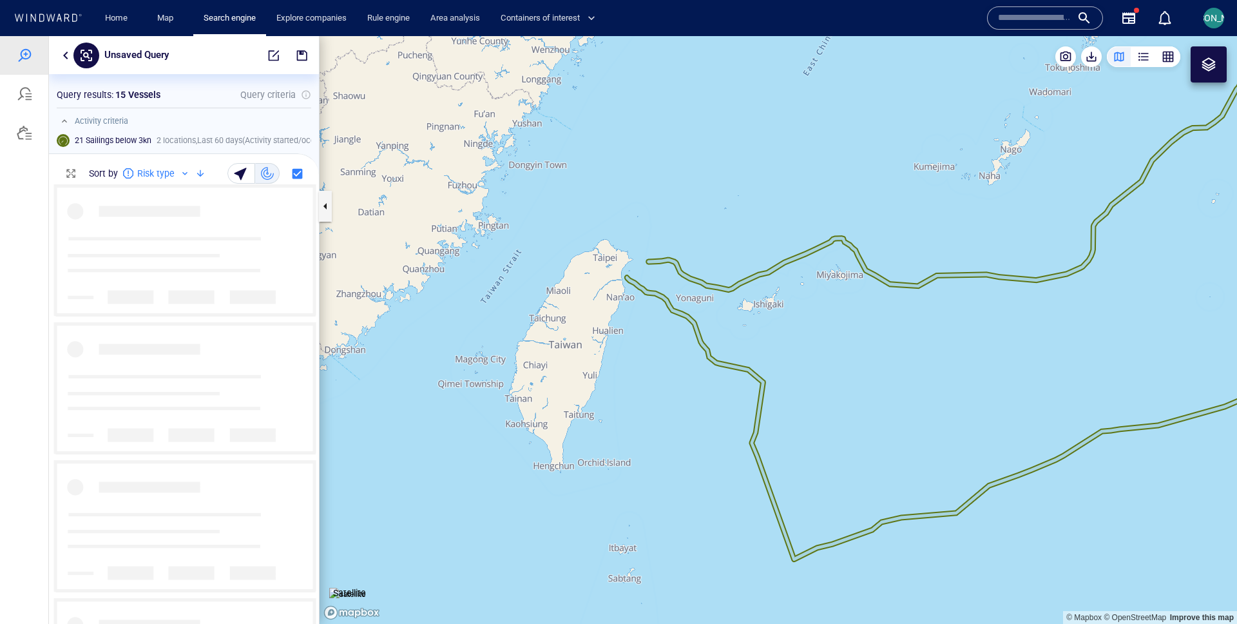
scroll to position [439, 270]
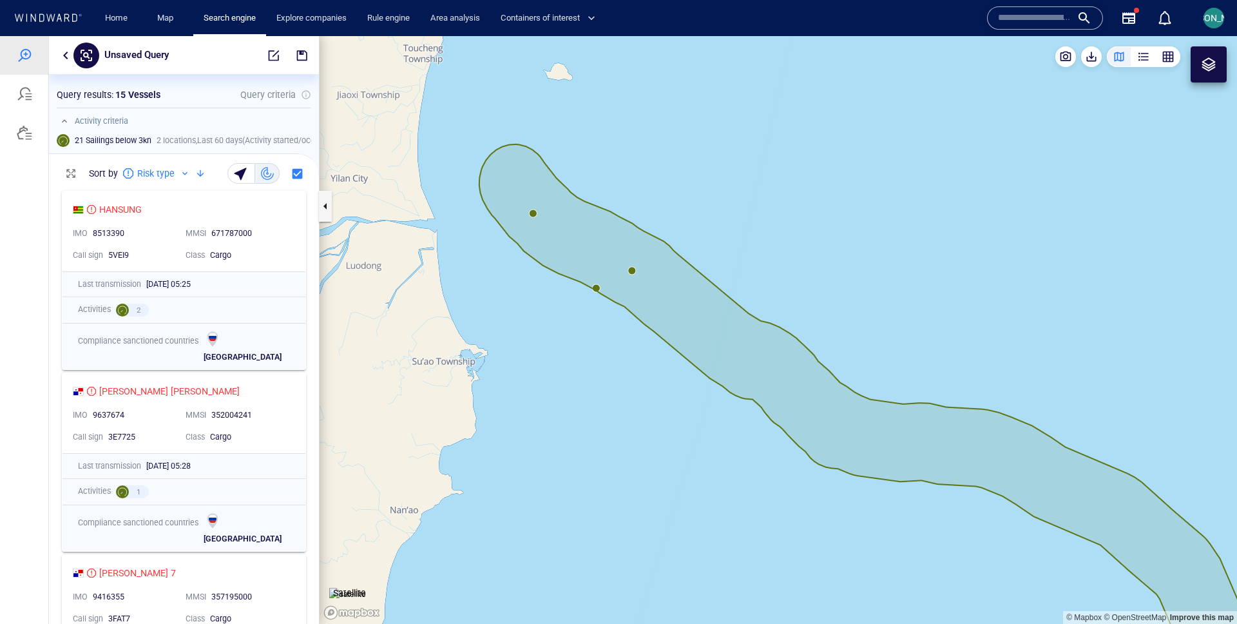
click at [596, 284] on canvas "Map" at bounding box center [779, 330] width 918 height 588
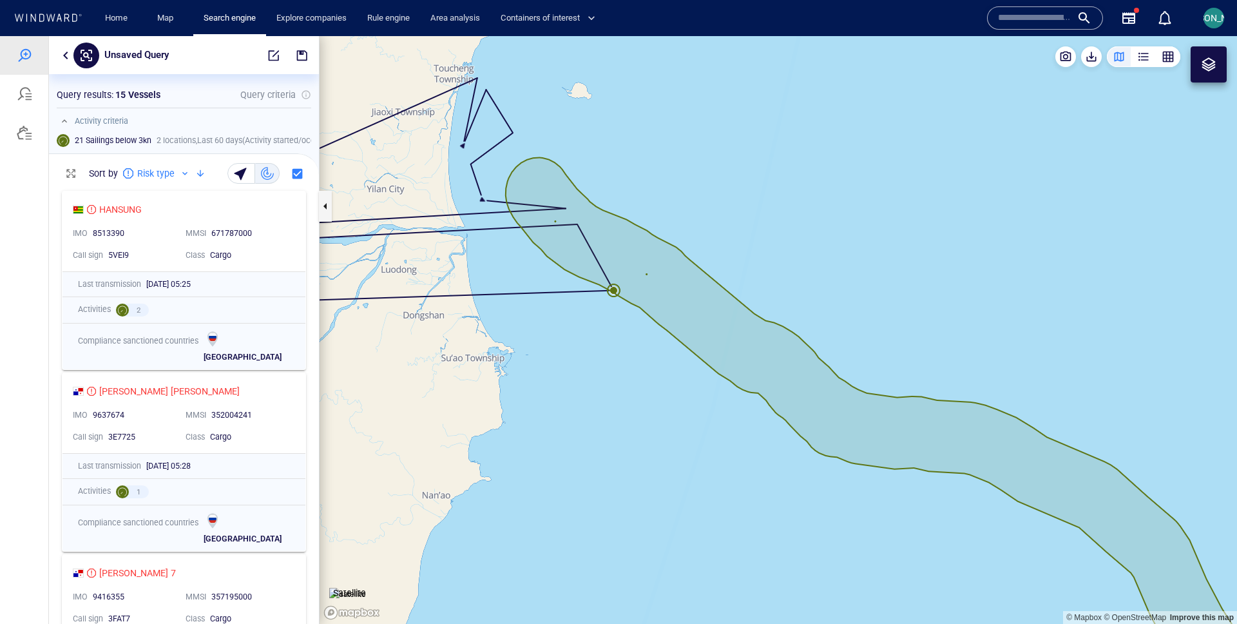
drag, startPoint x: 698, startPoint y: 253, endPoint x: 686, endPoint y: 253, distance: 12.2
click at [686, 253] on canvas "Map" at bounding box center [779, 330] width 918 height 588
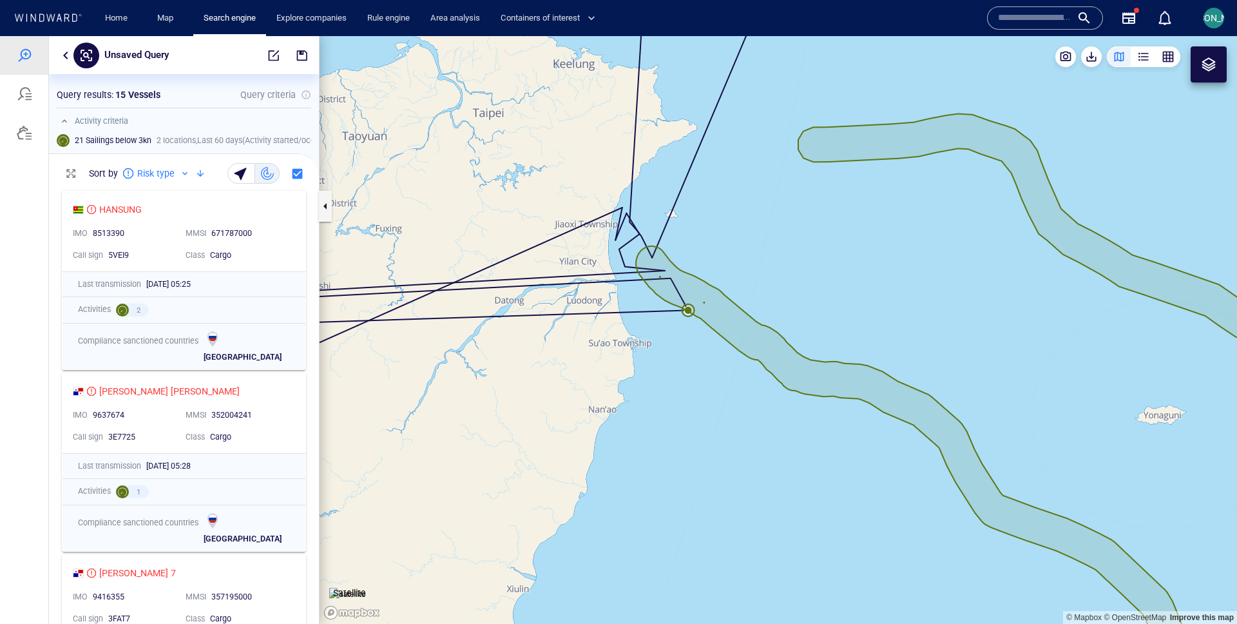
click at [693, 293] on canvas "Map" at bounding box center [779, 330] width 918 height 588
click at [704, 304] on canvas "Map" at bounding box center [779, 330] width 918 height 588
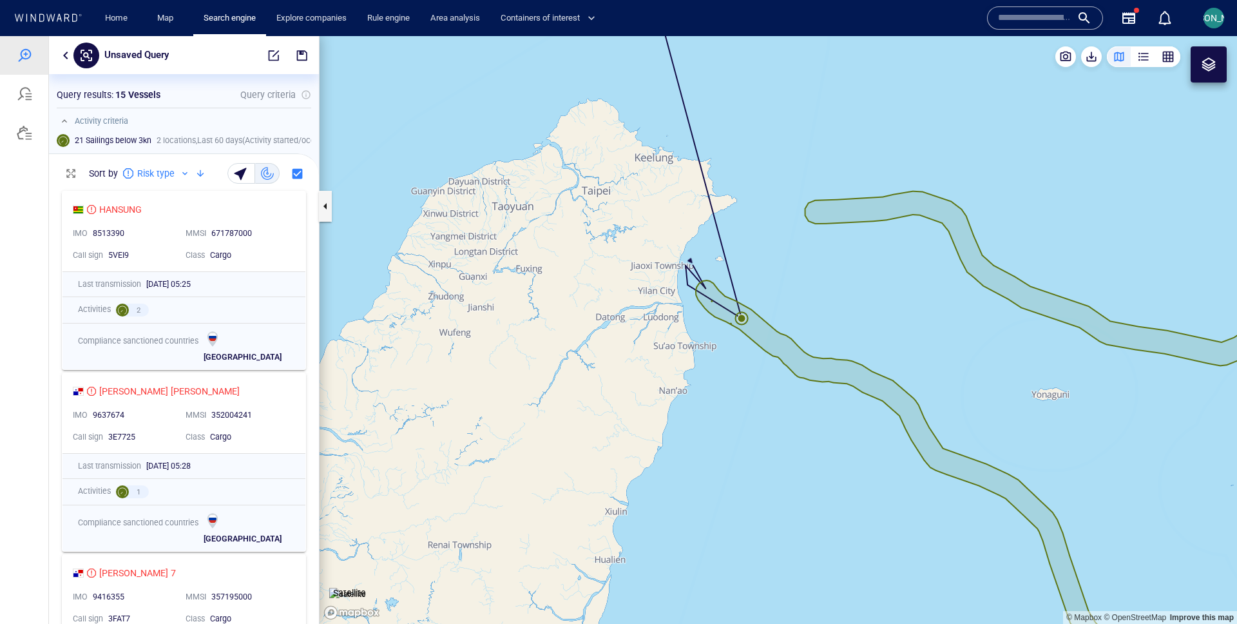
drag, startPoint x: 722, startPoint y: 292, endPoint x: 645, endPoint y: 292, distance: 77.3
click at [644, 292] on canvas "Map" at bounding box center [779, 330] width 918 height 588
click at [679, 335] on canvas "Map" at bounding box center [779, 330] width 918 height 588
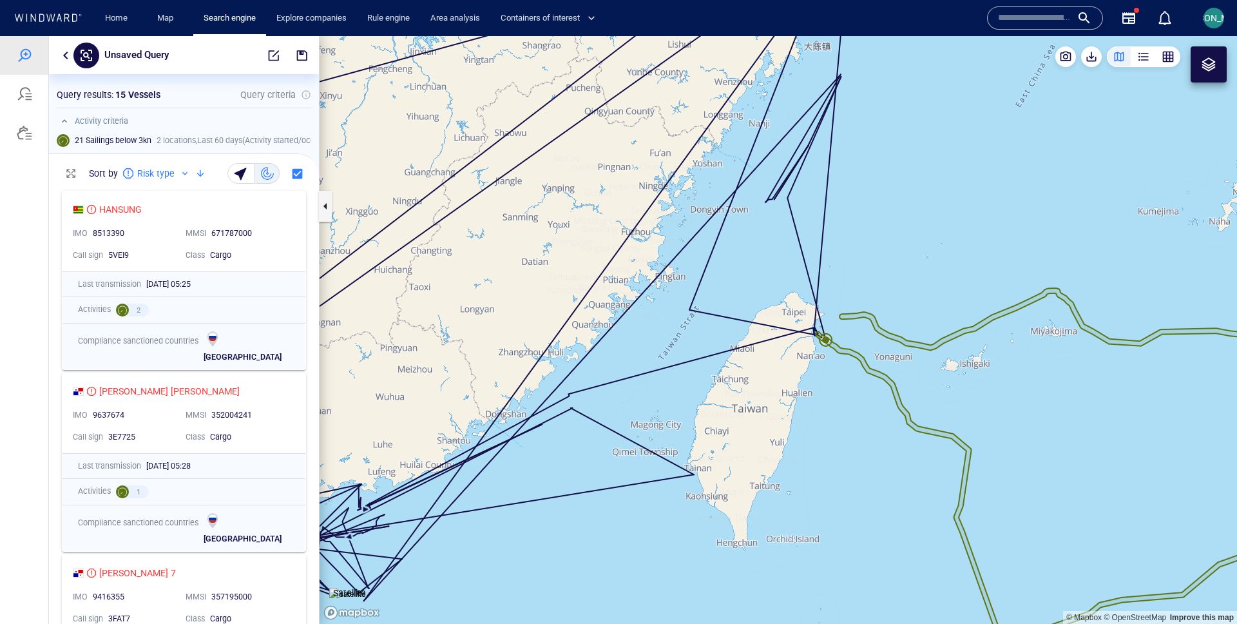
click at [854, 336] on canvas "Map" at bounding box center [779, 330] width 918 height 588
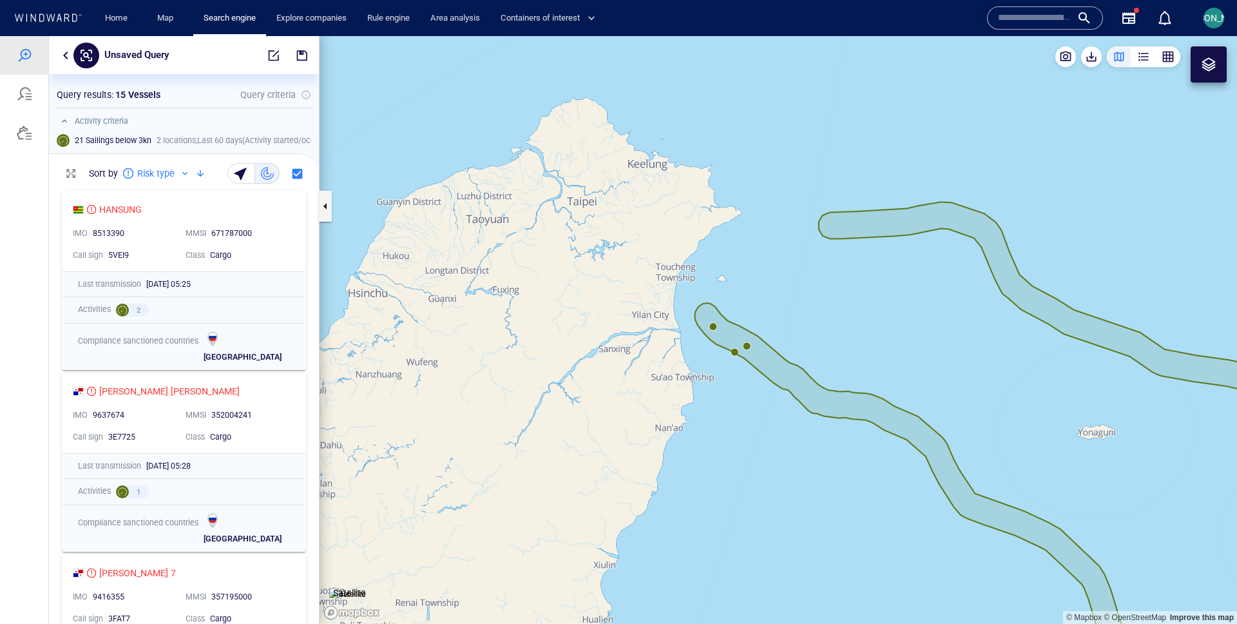
click at [714, 324] on canvas "Map" at bounding box center [779, 330] width 918 height 588
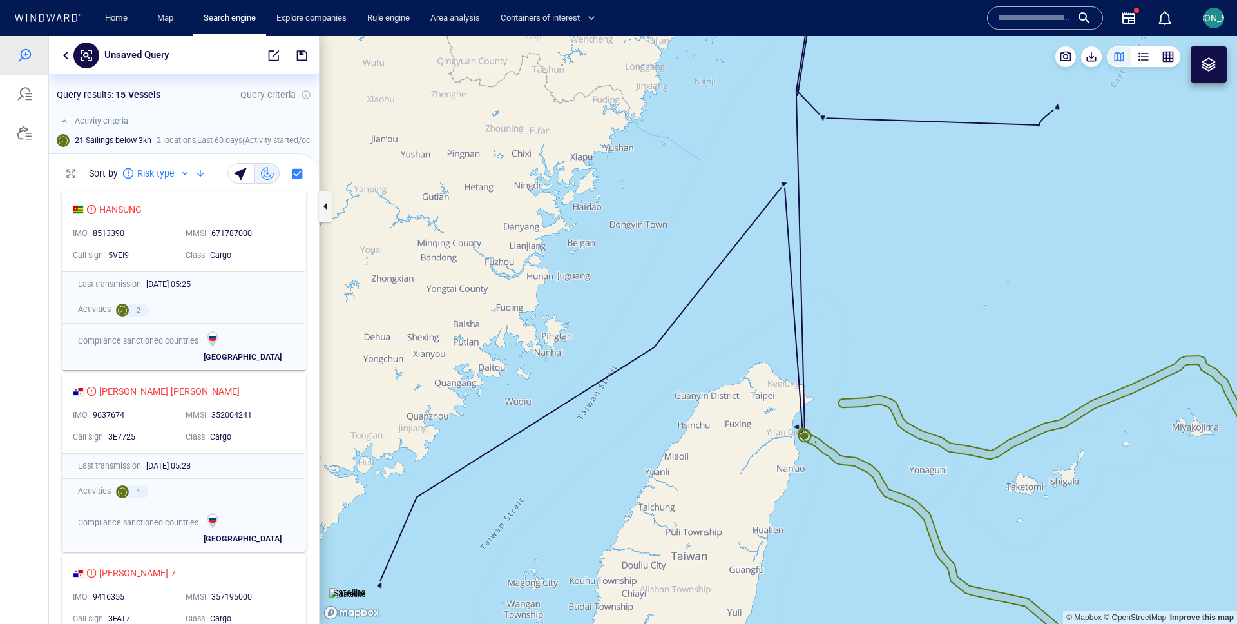
drag, startPoint x: 809, startPoint y: 296, endPoint x: 784, endPoint y: 285, distance: 28.0
click at [784, 285] on canvas "Map" at bounding box center [779, 330] width 918 height 588
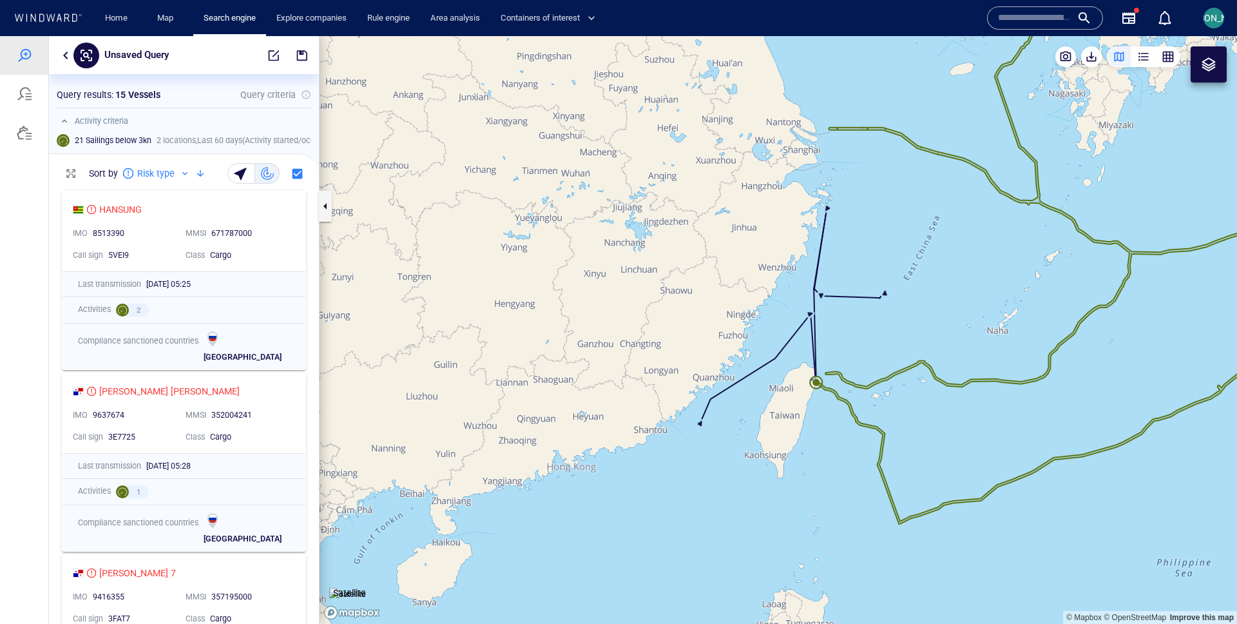
drag, startPoint x: 880, startPoint y: 408, endPoint x: 668, endPoint y: 388, distance: 212.3
click at [668, 388] on canvas "Map" at bounding box center [779, 330] width 918 height 588
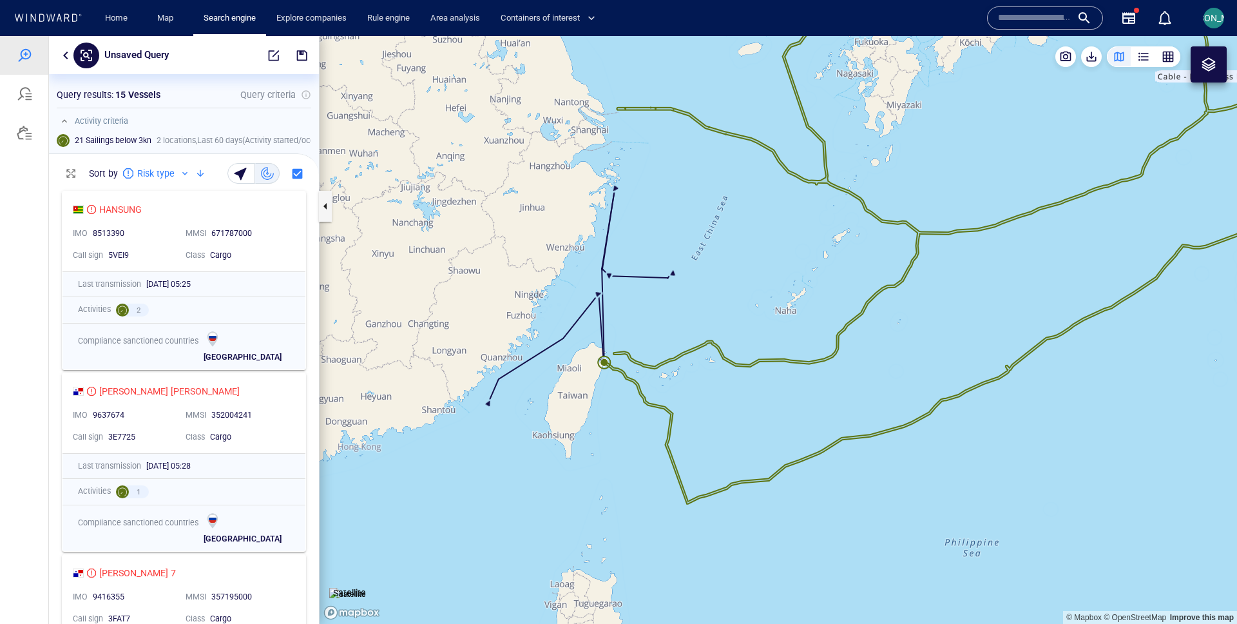
drag, startPoint x: 742, startPoint y: 385, endPoint x: 653, endPoint y: 385, distance: 88.9
click at [653, 385] on canvas "Map" at bounding box center [779, 330] width 918 height 588
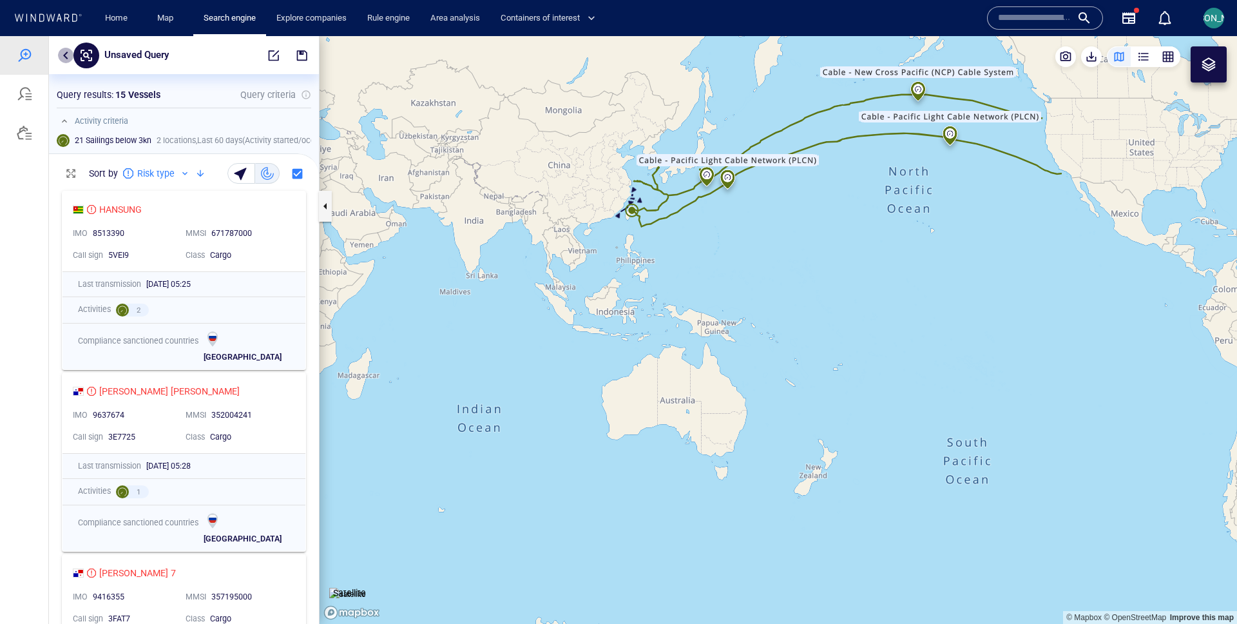
click at [65, 53] on button "button" at bounding box center [65, 55] width 15 height 15
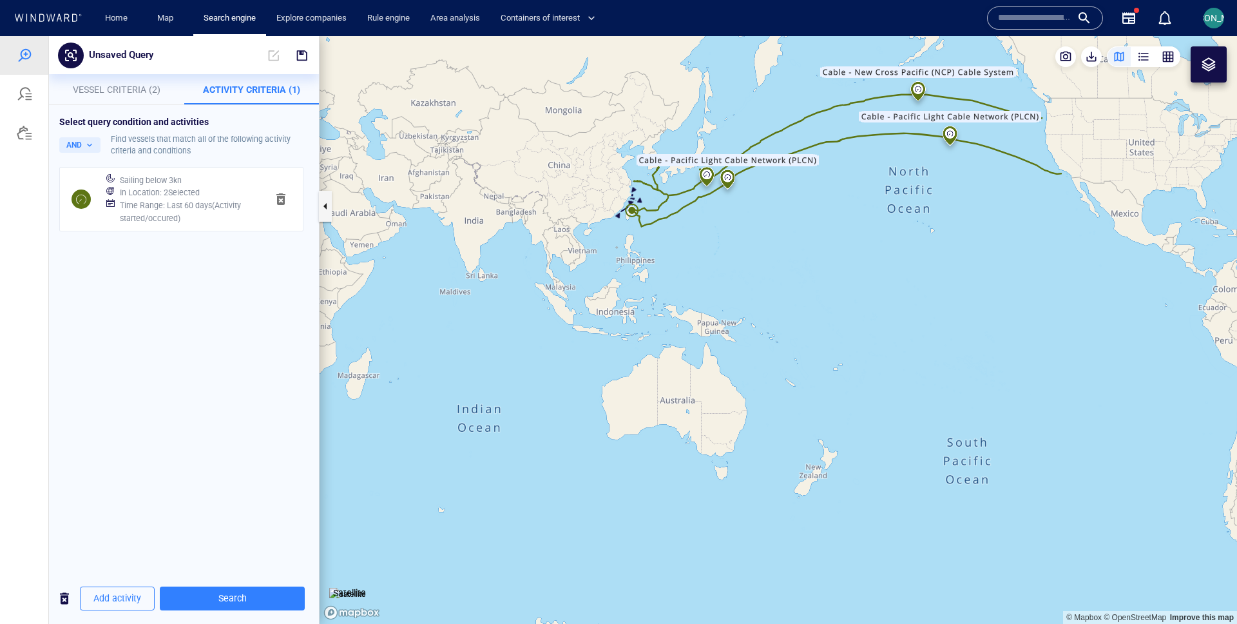
click at [165, 189] on h6 "In Location : 2 Selected" at bounding box center [160, 192] width 80 height 13
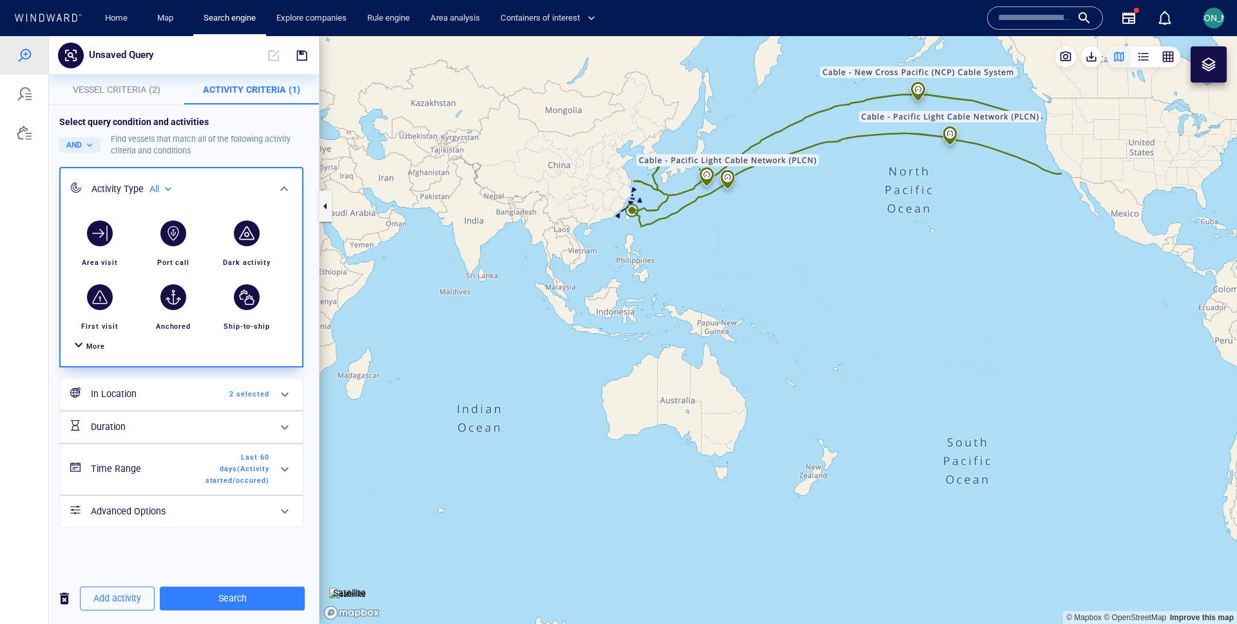
click at [192, 478] on div "Time Range Last 60 days ( Activity started/occured )" at bounding box center [180, 469] width 189 height 44
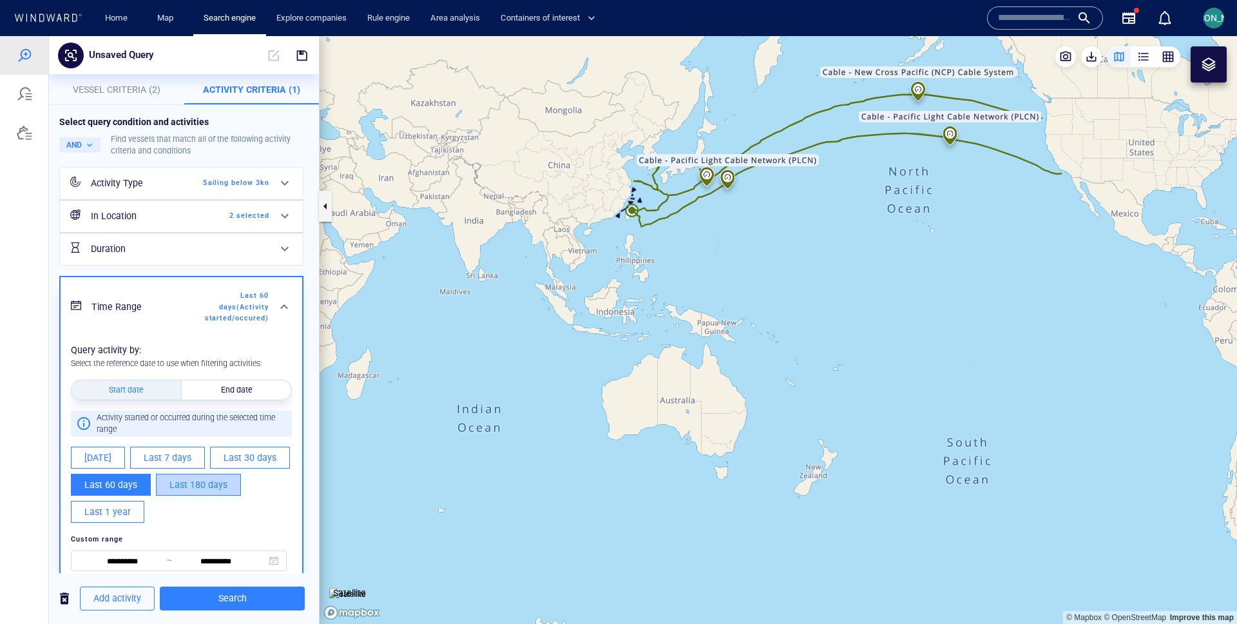
click at [182, 479] on span "Last 180 days" at bounding box center [198, 485] width 58 height 16
type input "**********"
click at [220, 603] on span "Search" at bounding box center [232, 598] width 124 height 16
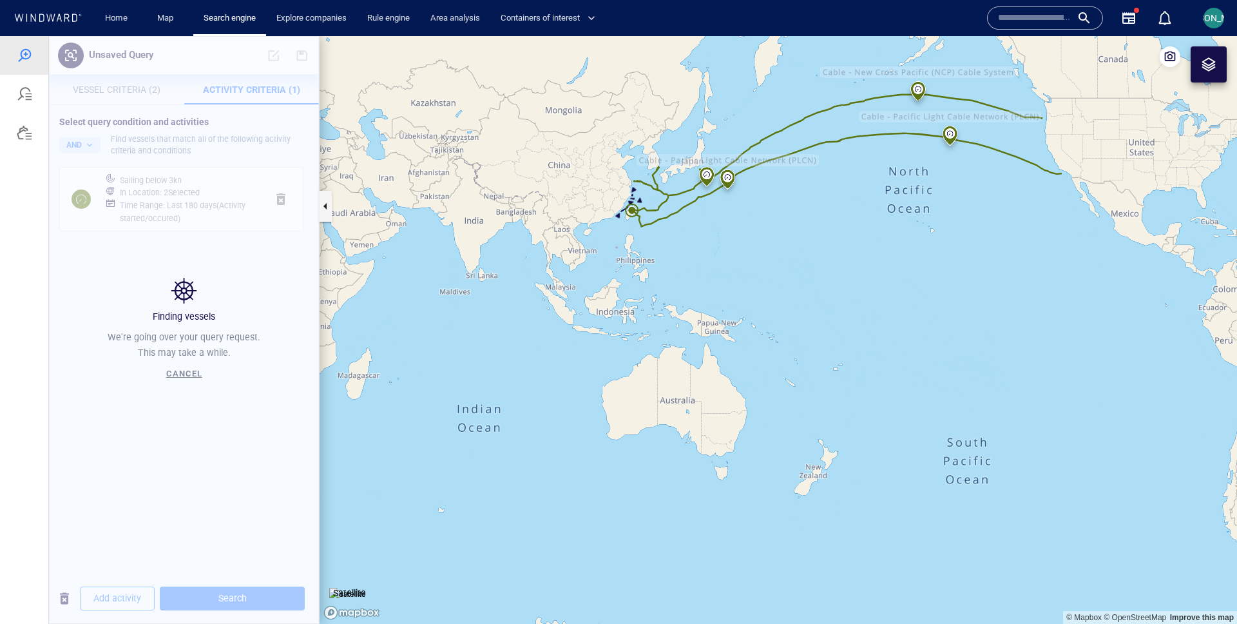
click at [702, 241] on canvas "Map" at bounding box center [779, 330] width 918 height 588
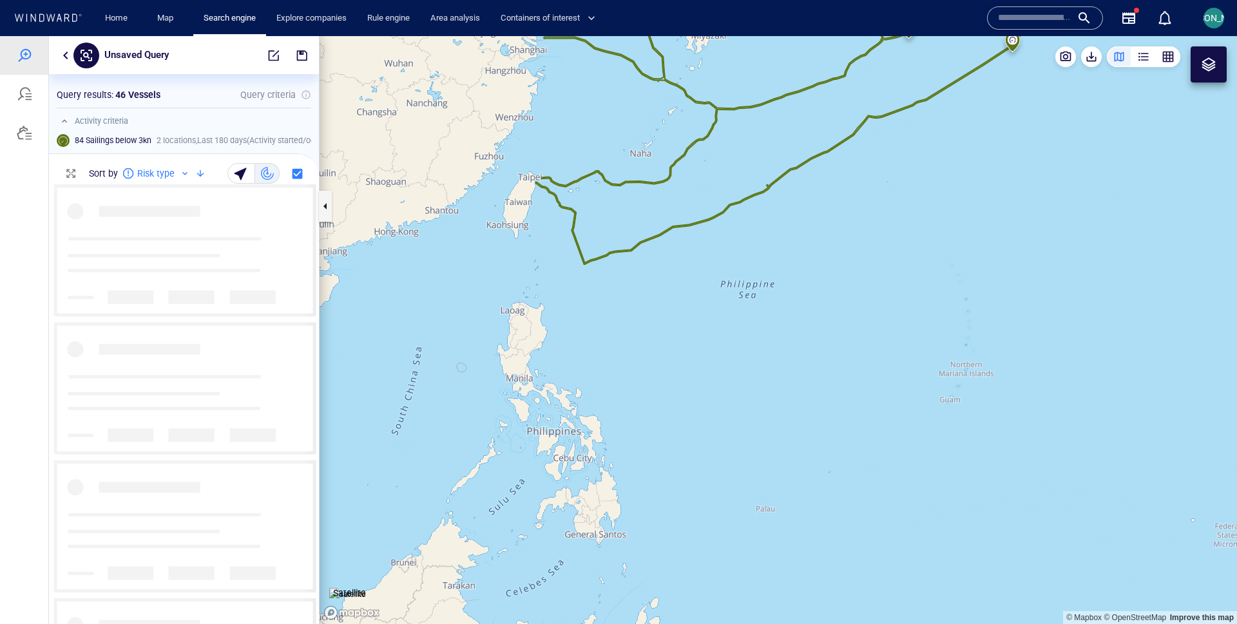
scroll to position [439, 270]
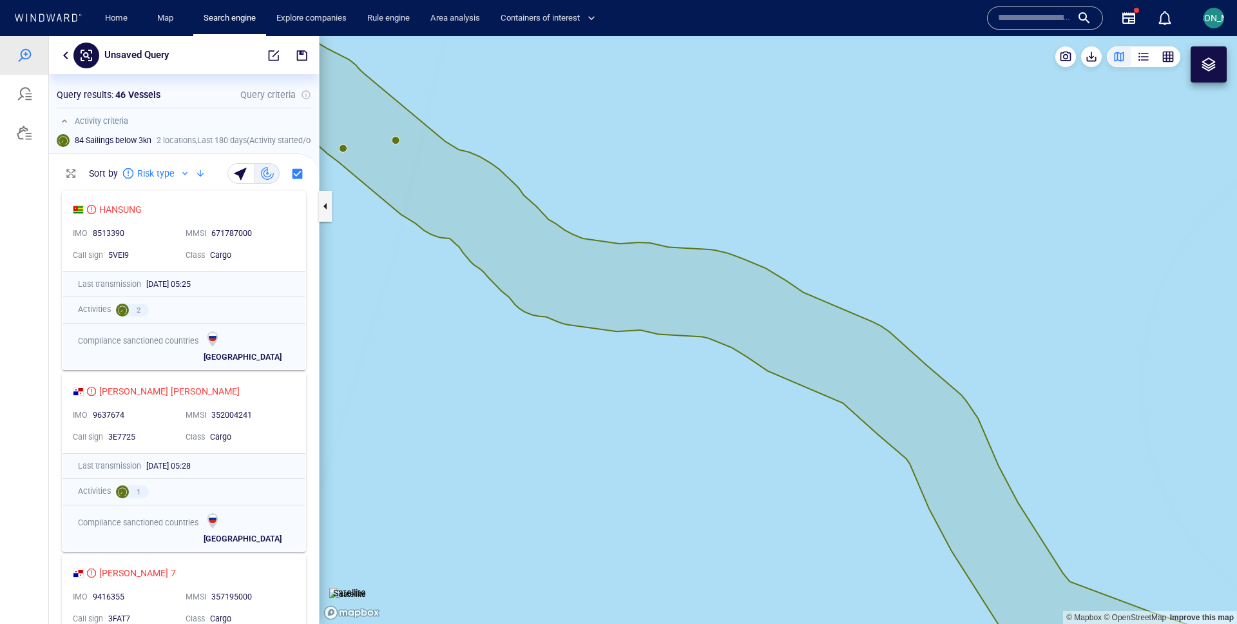
drag, startPoint x: 409, startPoint y: 161, endPoint x: 647, endPoint y: 249, distance: 254.0
click at [647, 249] on canvas "Map" at bounding box center [779, 330] width 918 height 588
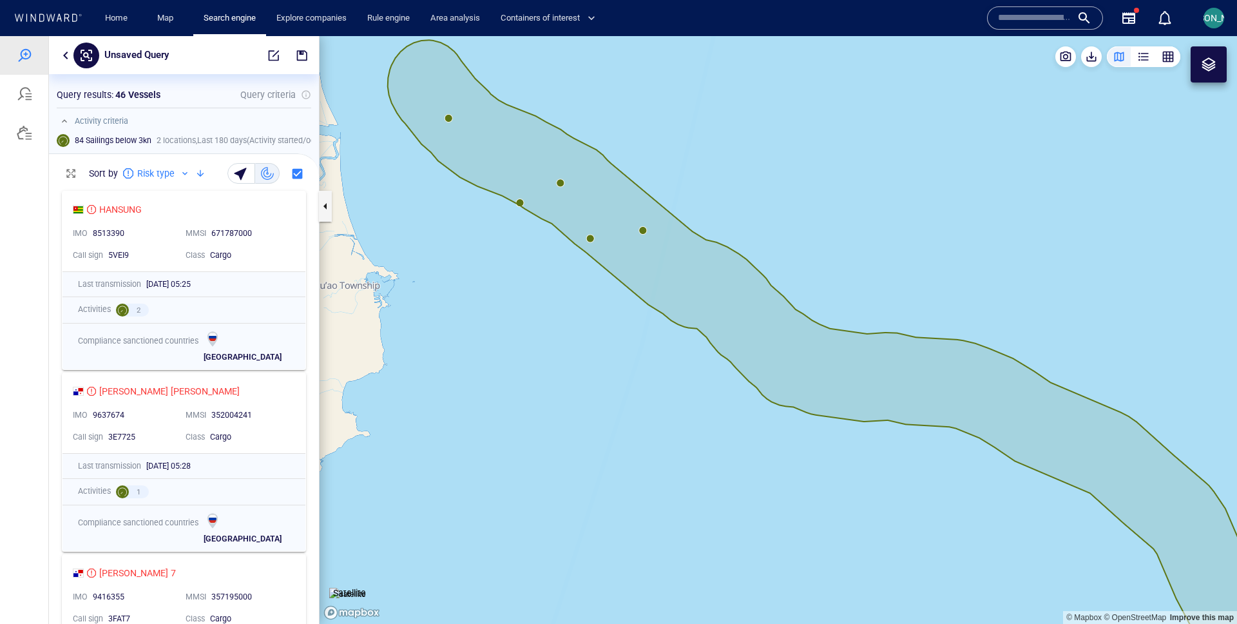
click at [449, 121] on canvas "Map" at bounding box center [779, 330] width 918 height 588
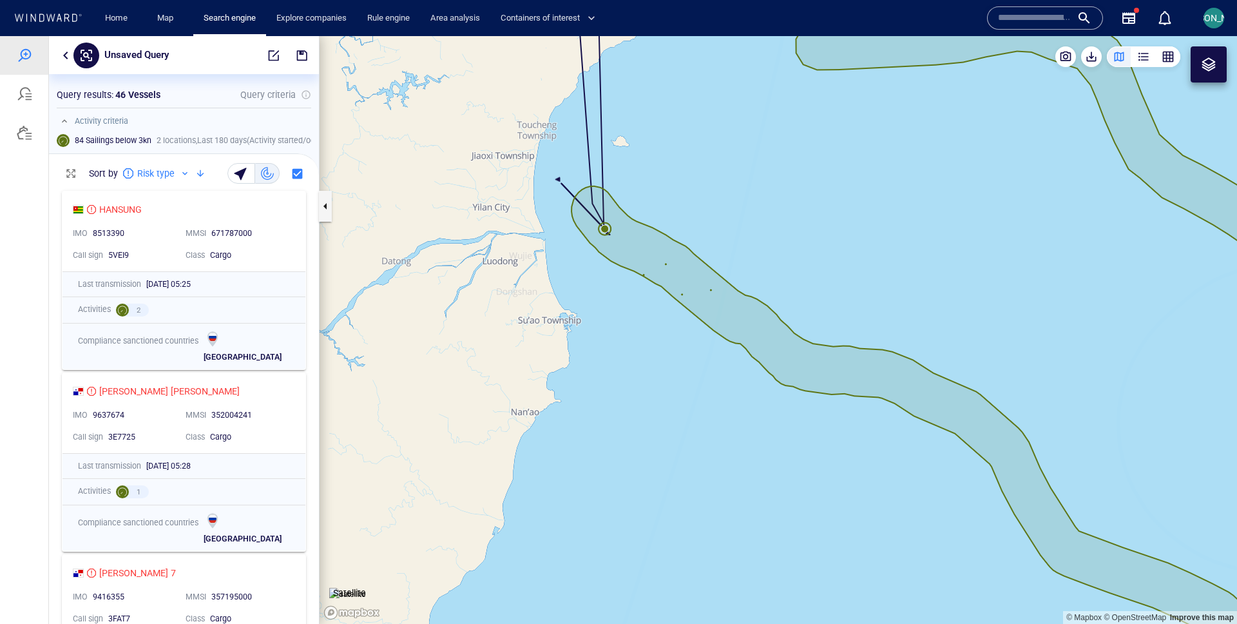
click at [588, 131] on canvas "Map" at bounding box center [779, 330] width 918 height 588
click at [704, 274] on canvas "Map" at bounding box center [779, 330] width 918 height 588
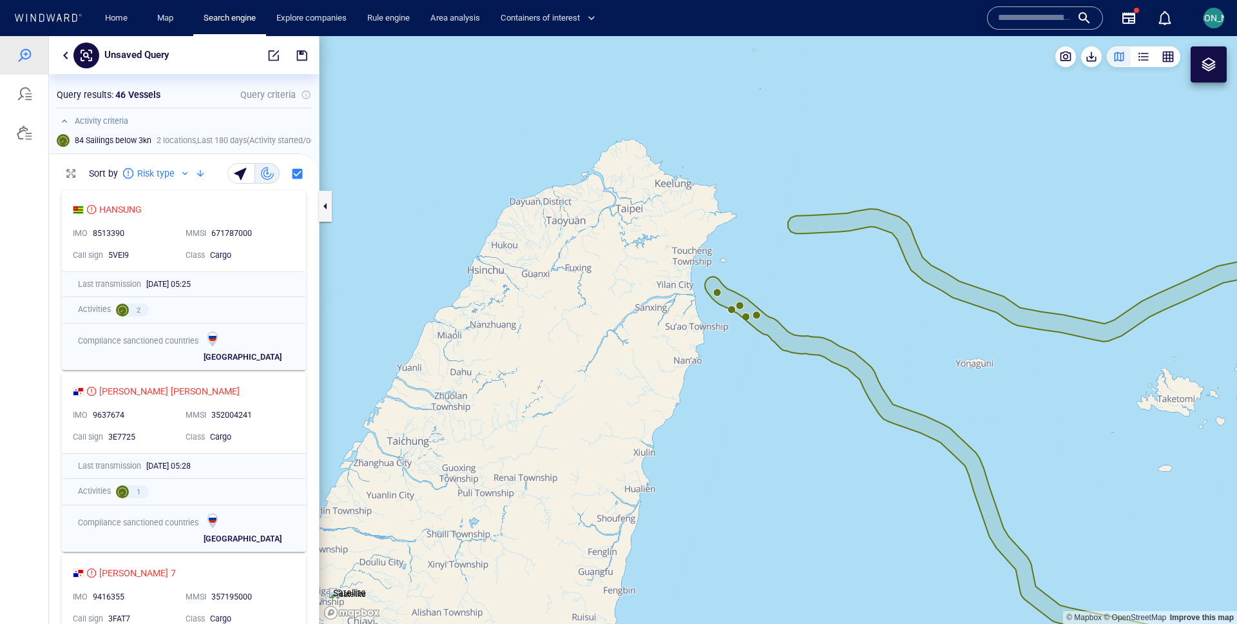
click at [758, 315] on canvas "Map" at bounding box center [779, 330] width 918 height 588
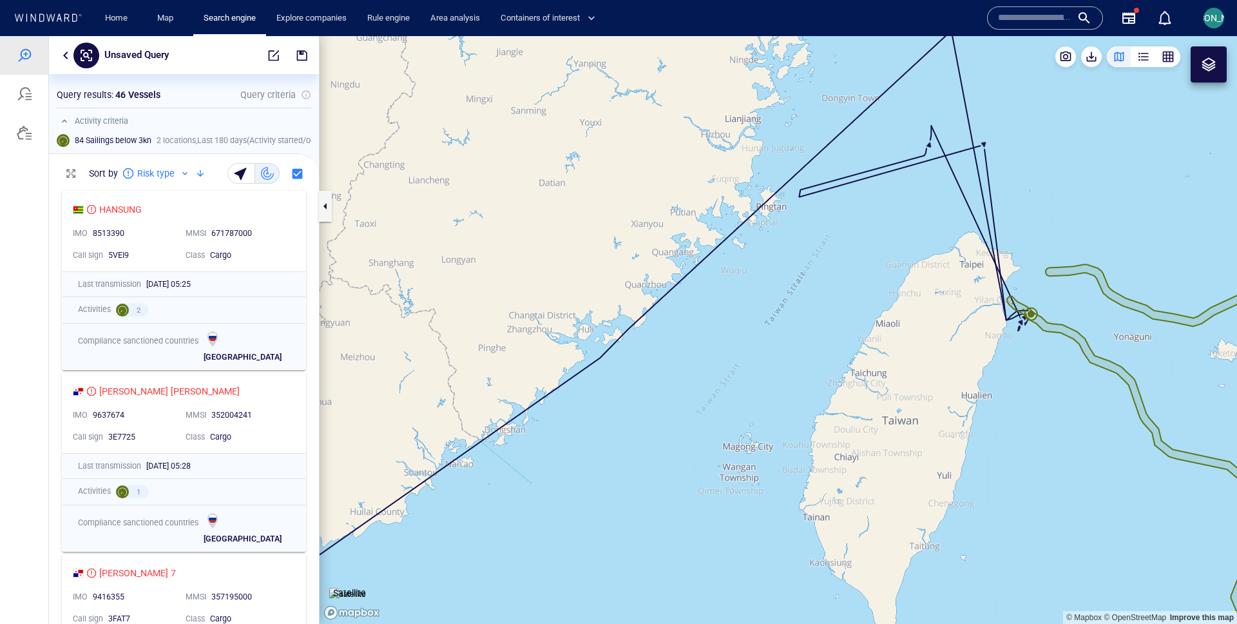
drag, startPoint x: 813, startPoint y: 306, endPoint x: 571, endPoint y: 295, distance: 242.5
click at [571, 295] on canvas "Map" at bounding box center [779, 330] width 918 height 588
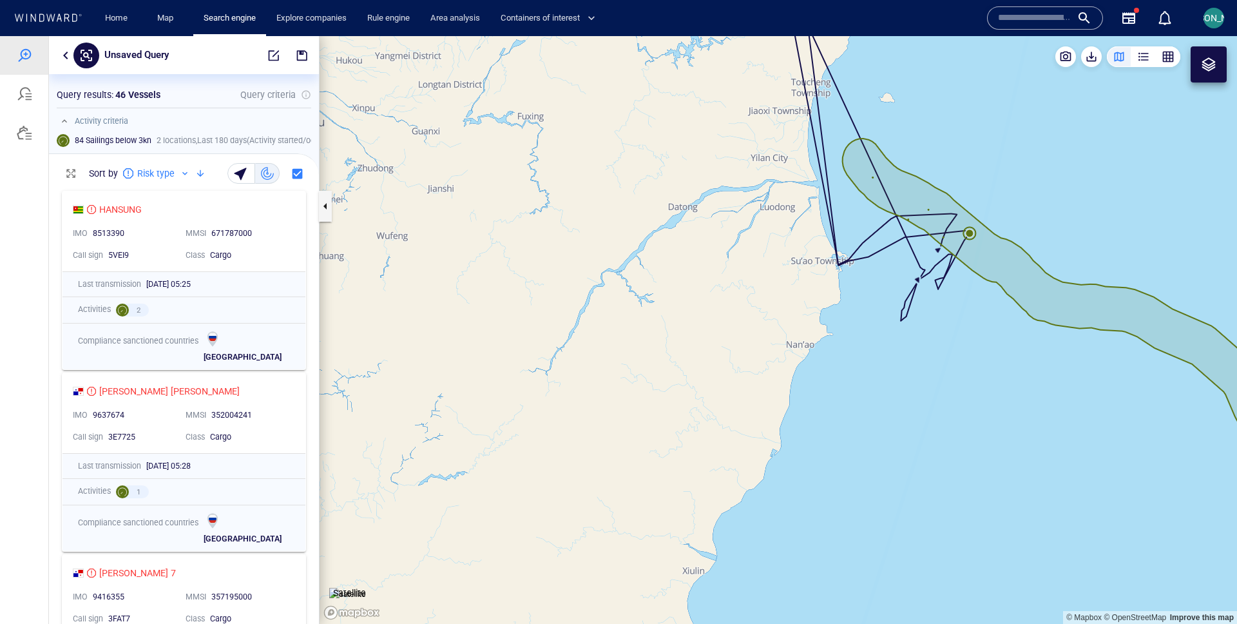
click at [1005, 249] on canvas "Map" at bounding box center [779, 330] width 918 height 588
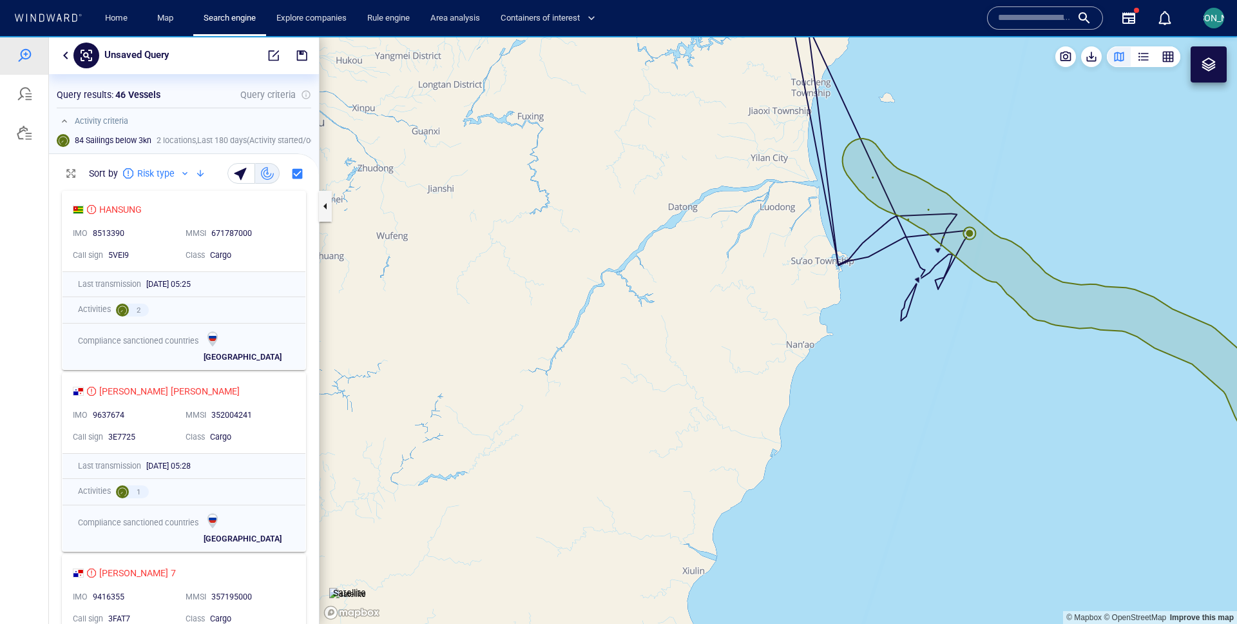
click at [943, 239] on canvas "Map" at bounding box center [779, 330] width 918 height 588
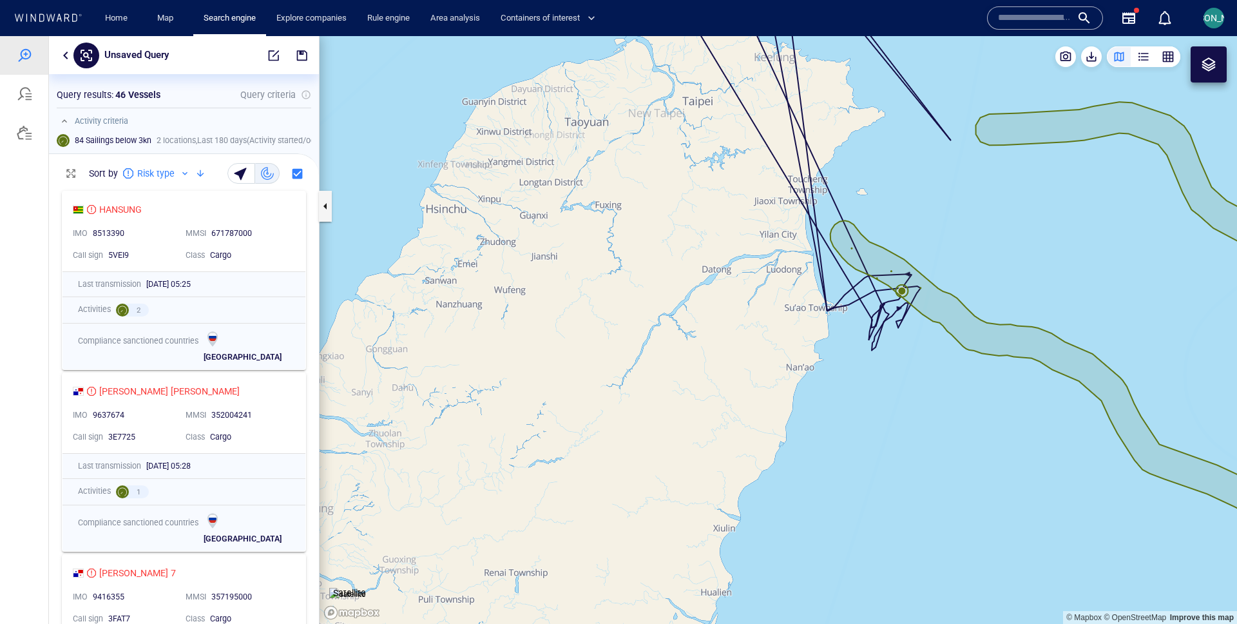
drag, startPoint x: 975, startPoint y: 231, endPoint x: 927, endPoint y: 231, distance: 47.7
click at [927, 231] on canvas "Map" at bounding box center [779, 330] width 918 height 588
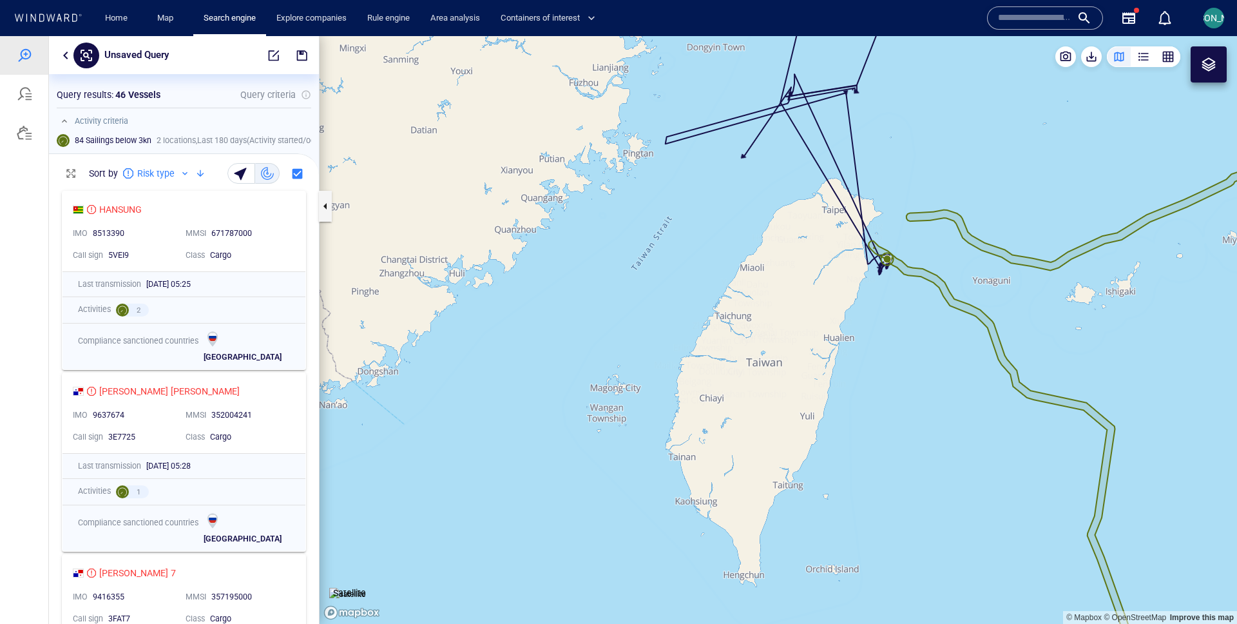
click at [928, 231] on canvas "Map" at bounding box center [779, 330] width 918 height 588
drag, startPoint x: 932, startPoint y: 233, endPoint x: 661, endPoint y: 235, distance: 270.7
click at [661, 235] on canvas "Map" at bounding box center [779, 330] width 918 height 588
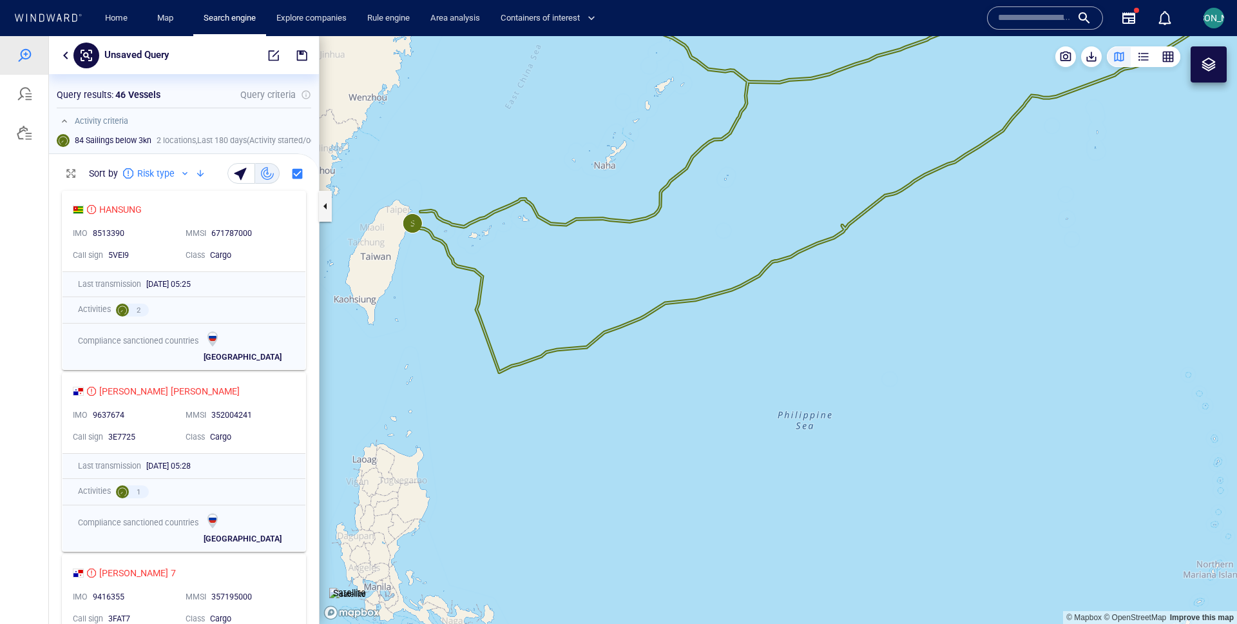
drag, startPoint x: 870, startPoint y: 233, endPoint x: 713, endPoint y: 331, distance: 184.7
click at [713, 331] on canvas "Map" at bounding box center [779, 330] width 918 height 588
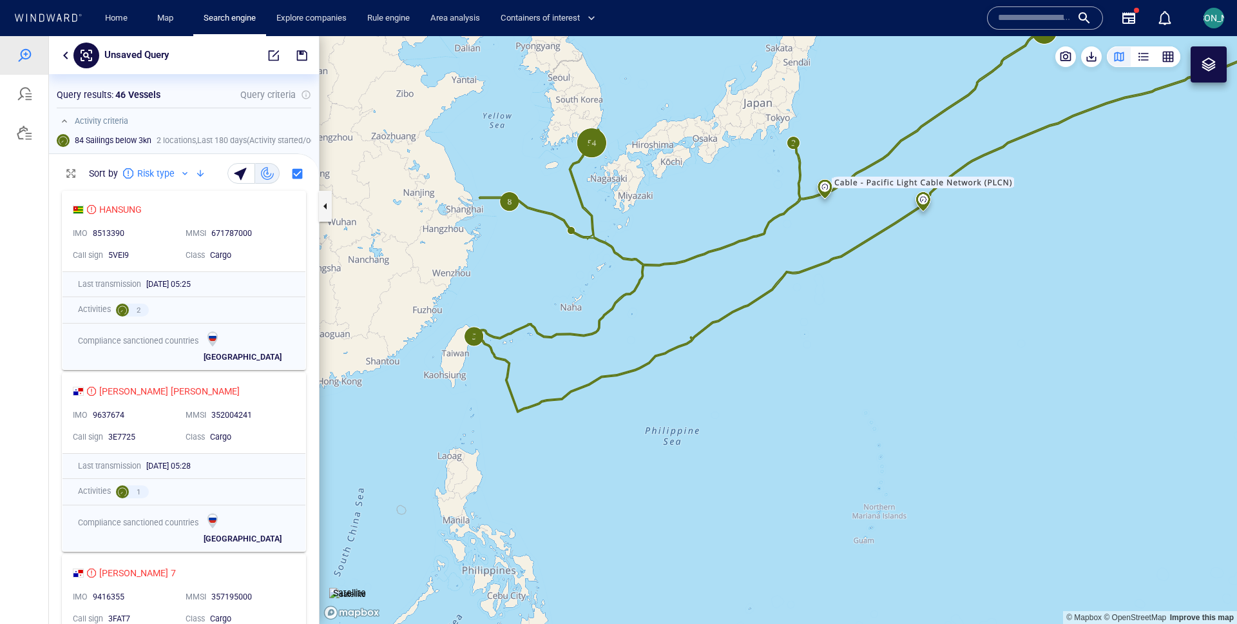
click at [570, 228] on canvas "Map" at bounding box center [779, 330] width 918 height 588
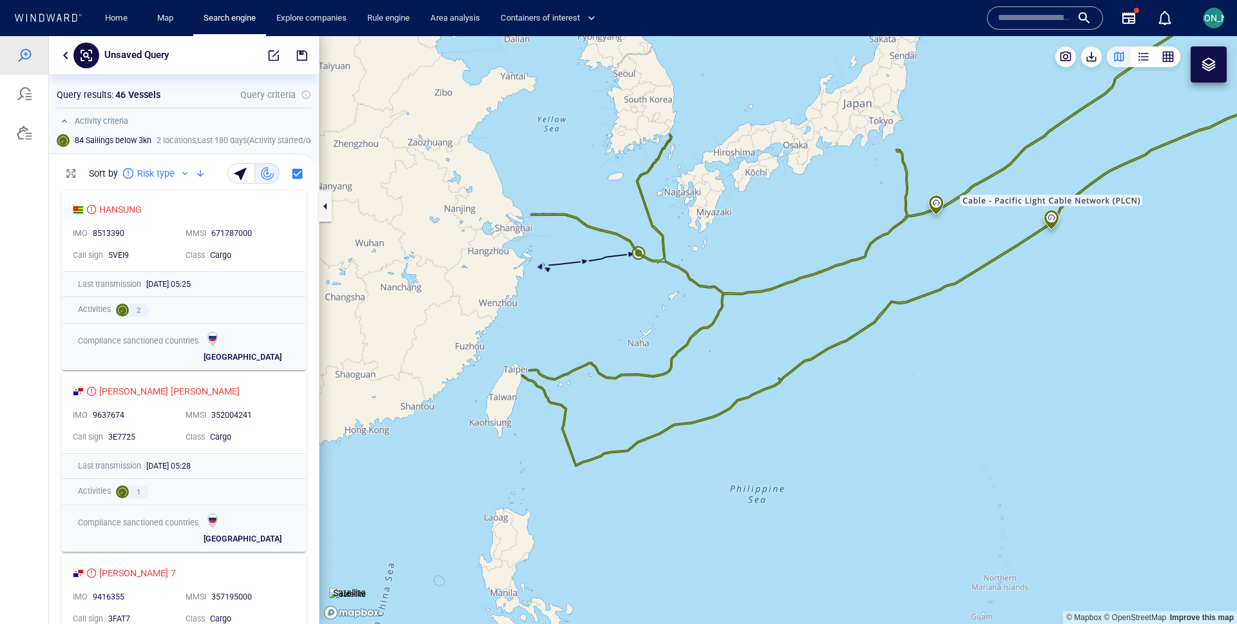
click at [570, 228] on canvas "Map" at bounding box center [779, 330] width 918 height 588
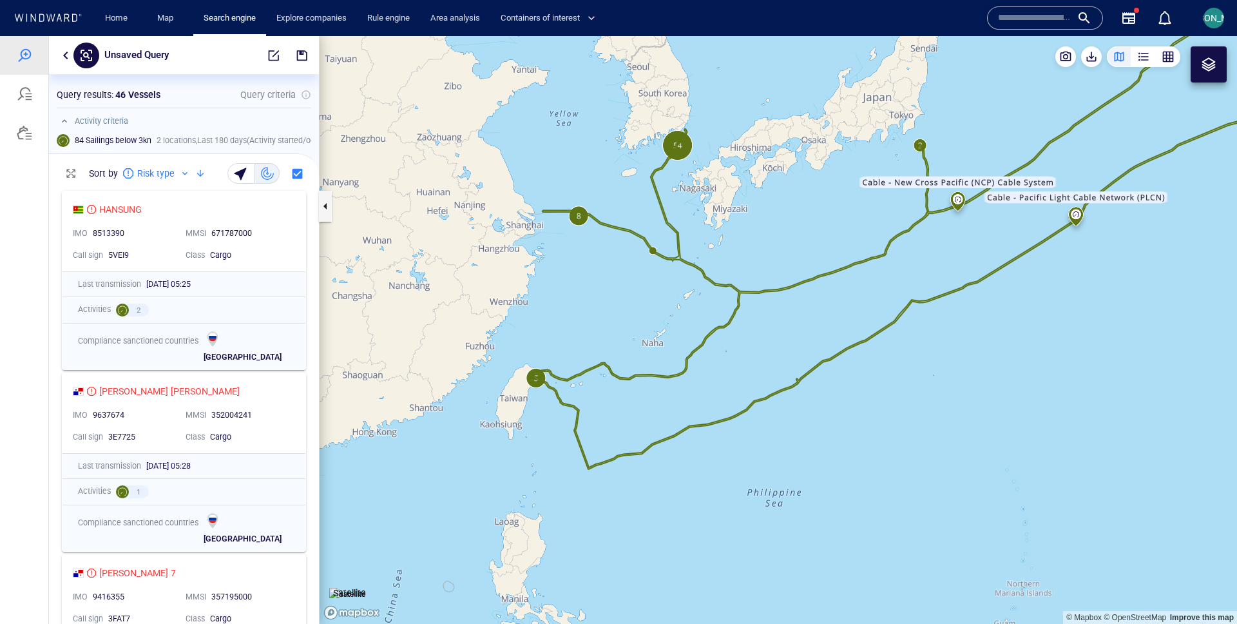
click at [641, 254] on canvas "Map" at bounding box center [779, 330] width 918 height 588
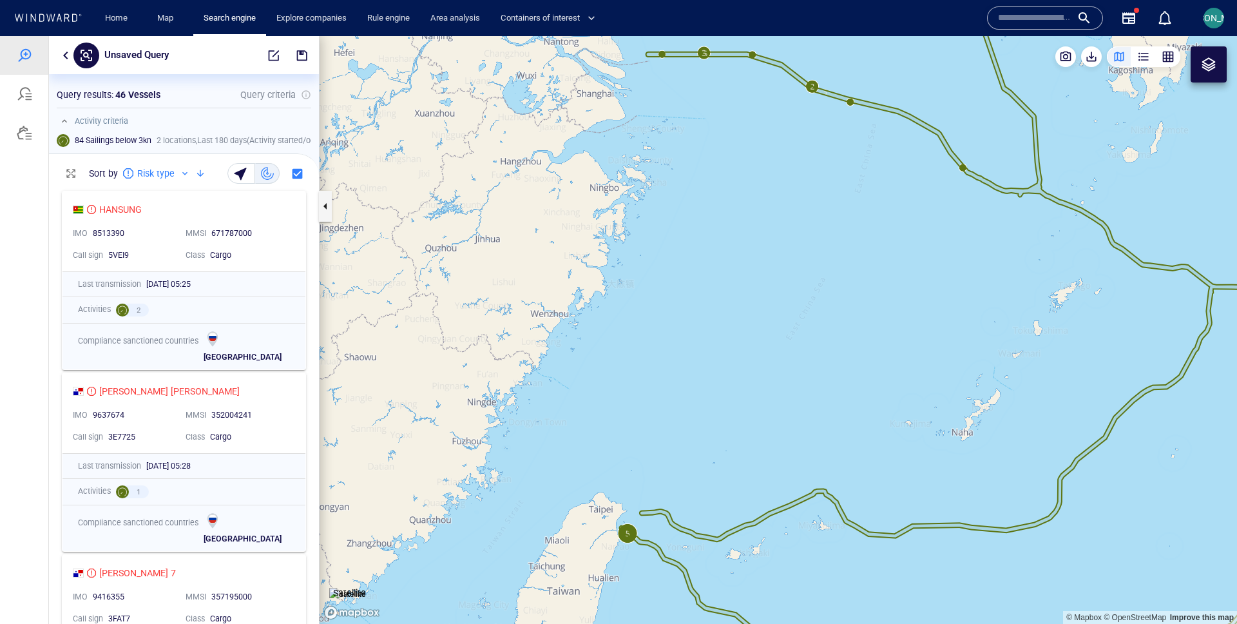
drag, startPoint x: 835, startPoint y: 212, endPoint x: 671, endPoint y: 277, distance: 176.1
click at [671, 277] on canvas "Map" at bounding box center [779, 330] width 918 height 588
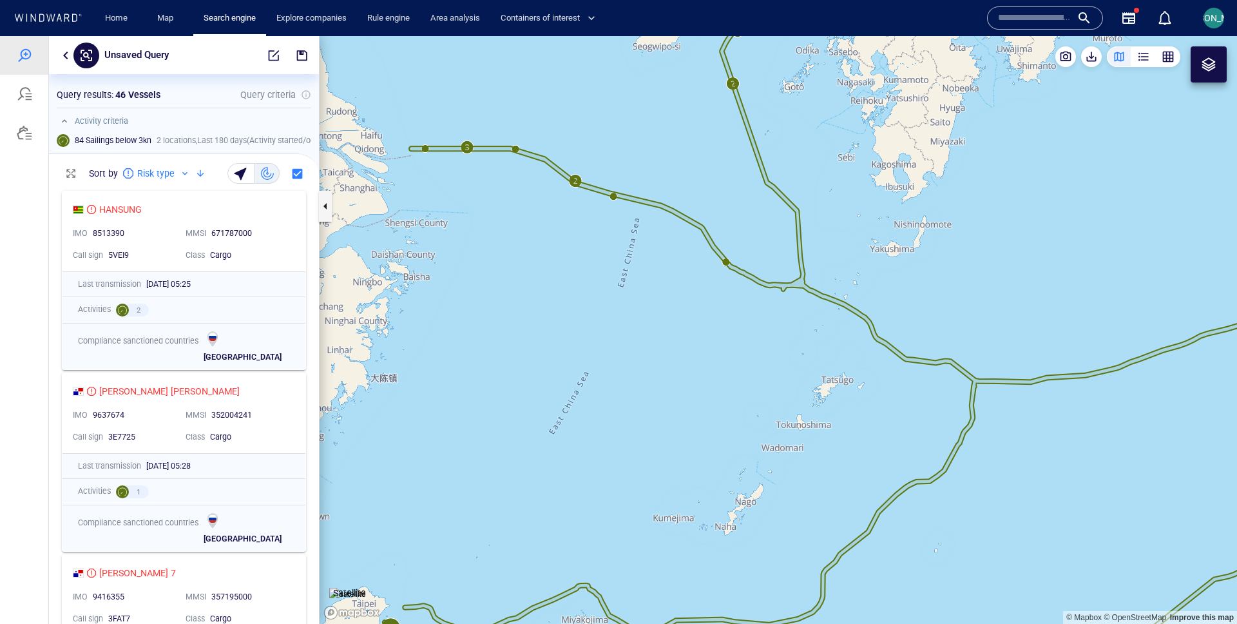
click at [727, 261] on canvas "Map" at bounding box center [779, 330] width 918 height 588
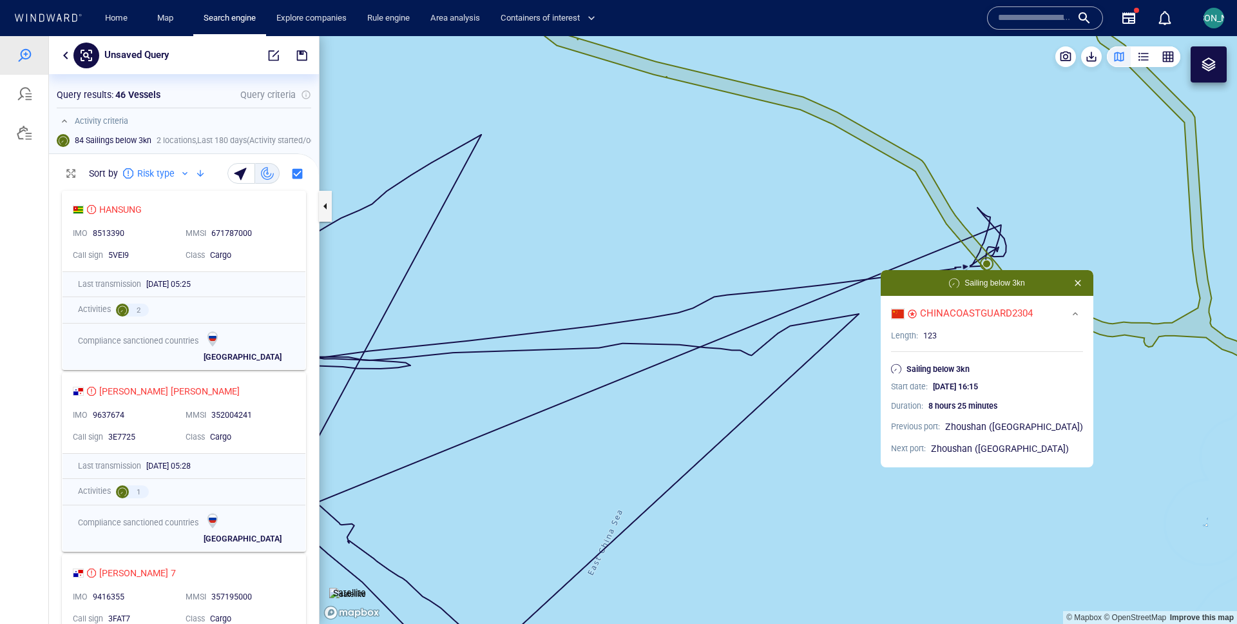
drag, startPoint x: 962, startPoint y: 415, endPoint x: 768, endPoint y: 394, distance: 195.1
click at [768, 394] on canvas "Map" at bounding box center [779, 330] width 918 height 588
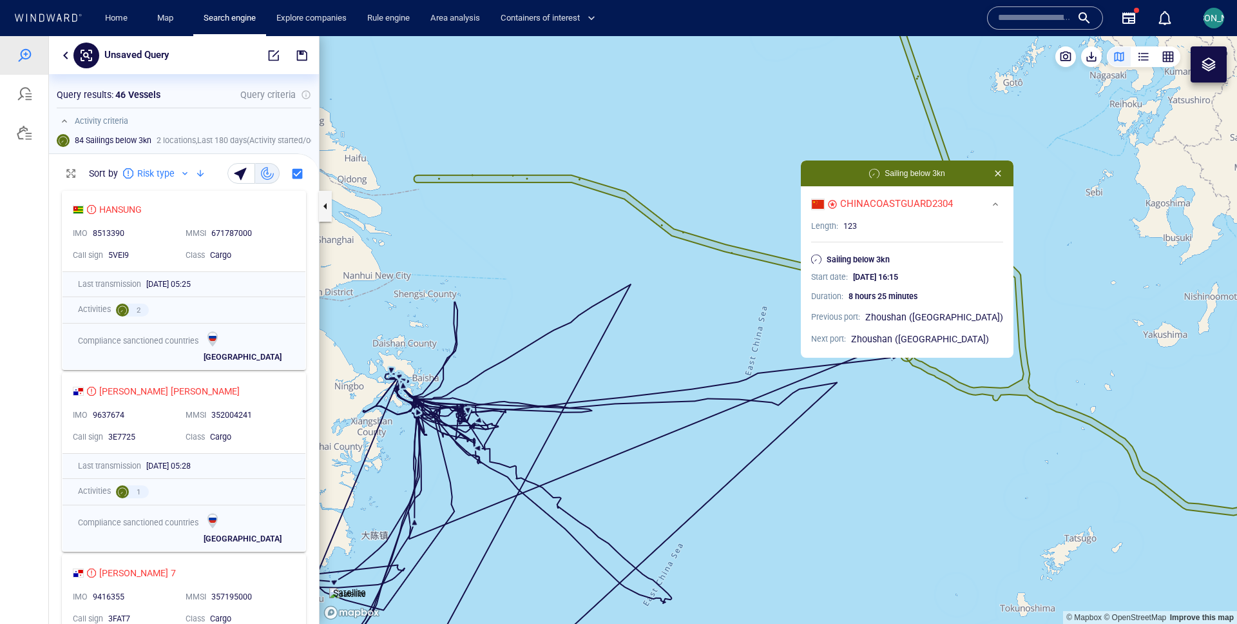
drag, startPoint x: 764, startPoint y: 510, endPoint x: 764, endPoint y: 309, distance: 200.4
click at [764, 309] on canvas "Map" at bounding box center [779, 330] width 918 height 588
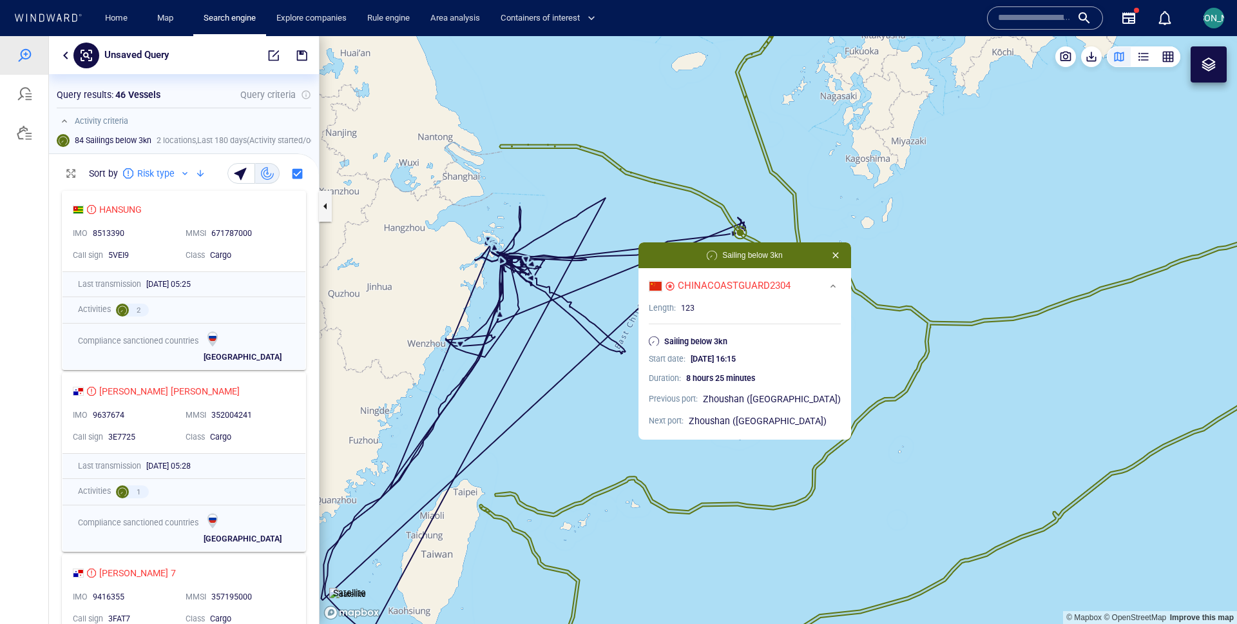
drag, startPoint x: 691, startPoint y: 460, endPoint x: 618, endPoint y: 418, distance: 84.3
click at [618, 417] on canvas "Map" at bounding box center [779, 330] width 918 height 588
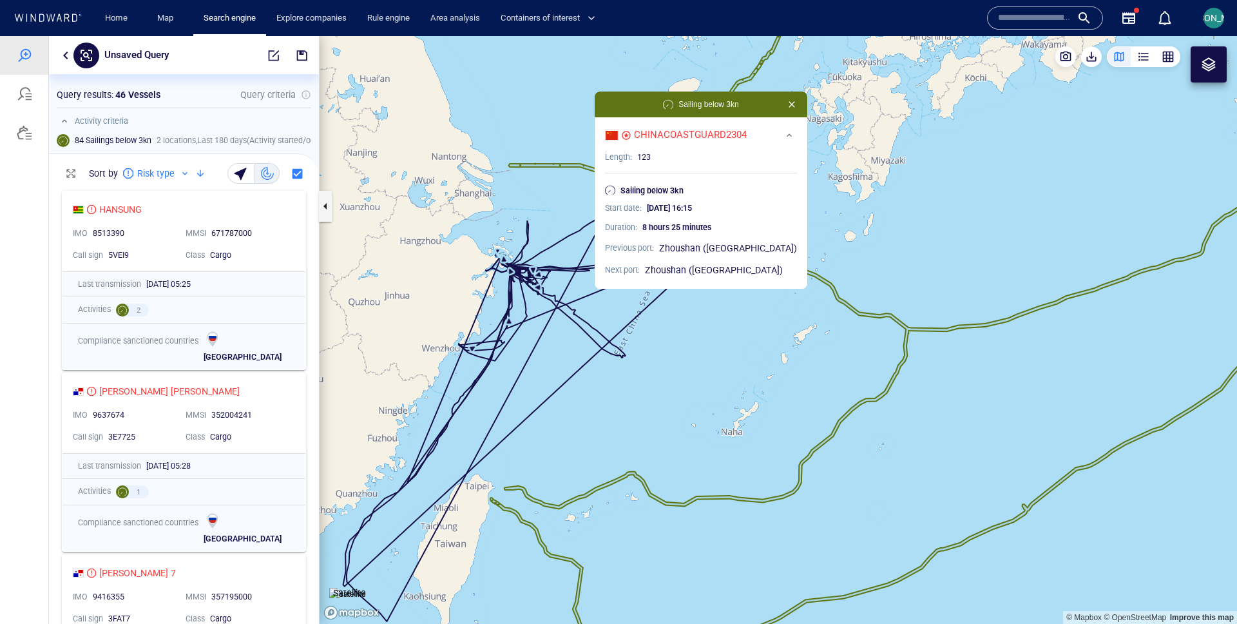
drag, startPoint x: 608, startPoint y: 429, endPoint x: 577, endPoint y: 268, distance: 163.4
click at [577, 268] on canvas "Map" at bounding box center [779, 330] width 918 height 588
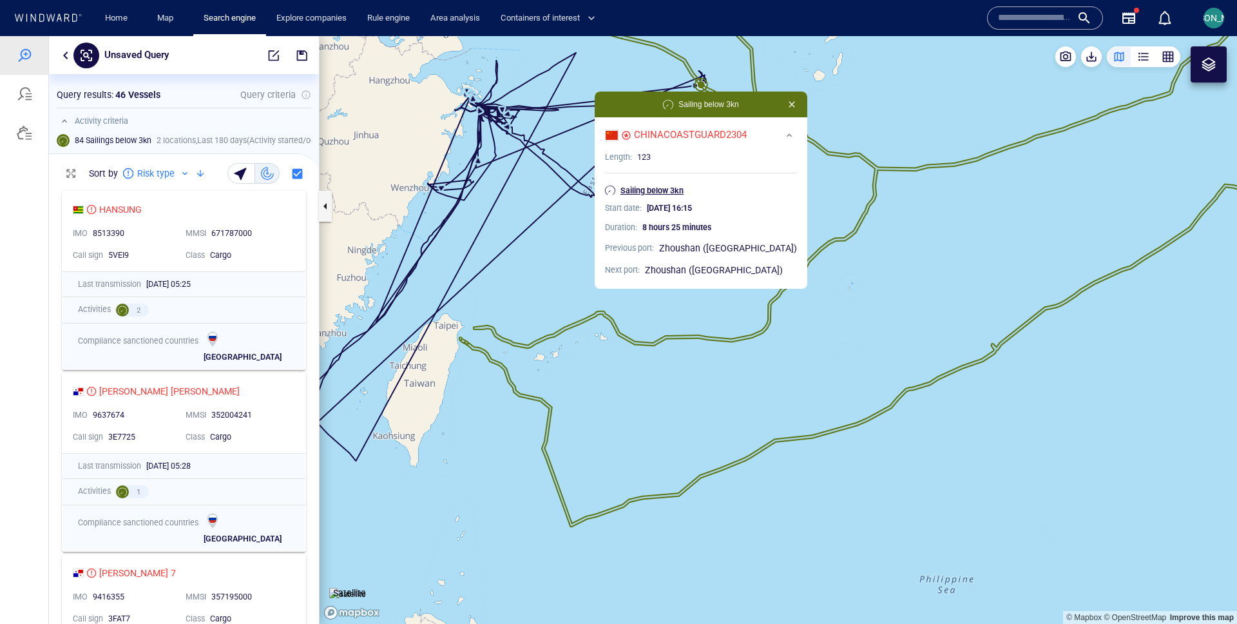
click at [670, 193] on p "Sailing below 3kn" at bounding box center [652, 191] width 63 height 12
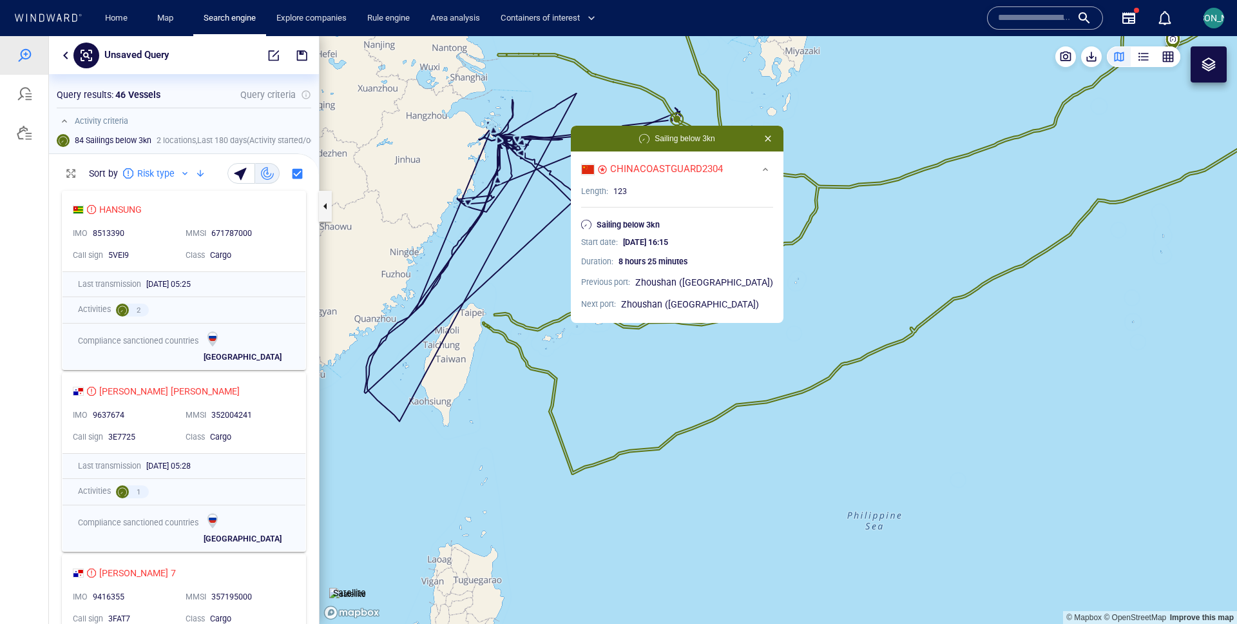
click at [550, 285] on canvas "Map" at bounding box center [779, 330] width 918 height 588
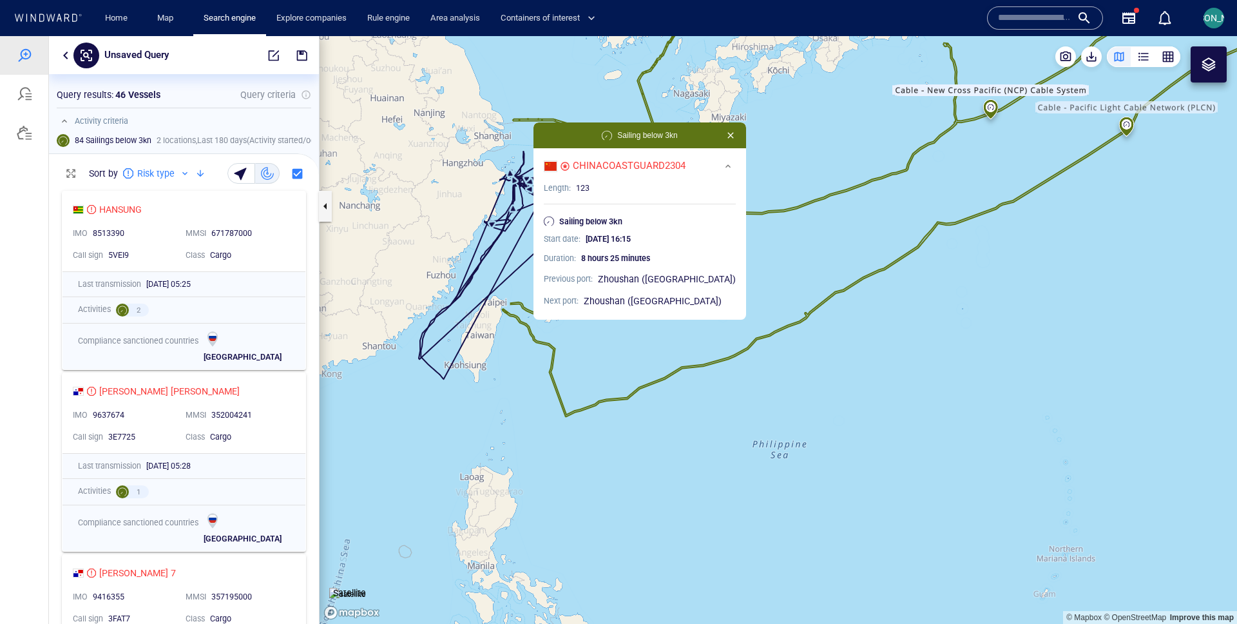
drag, startPoint x: 527, startPoint y: 287, endPoint x: 527, endPoint y: 238, distance: 48.3
click at [527, 238] on canvas "Map" at bounding box center [779, 330] width 918 height 588
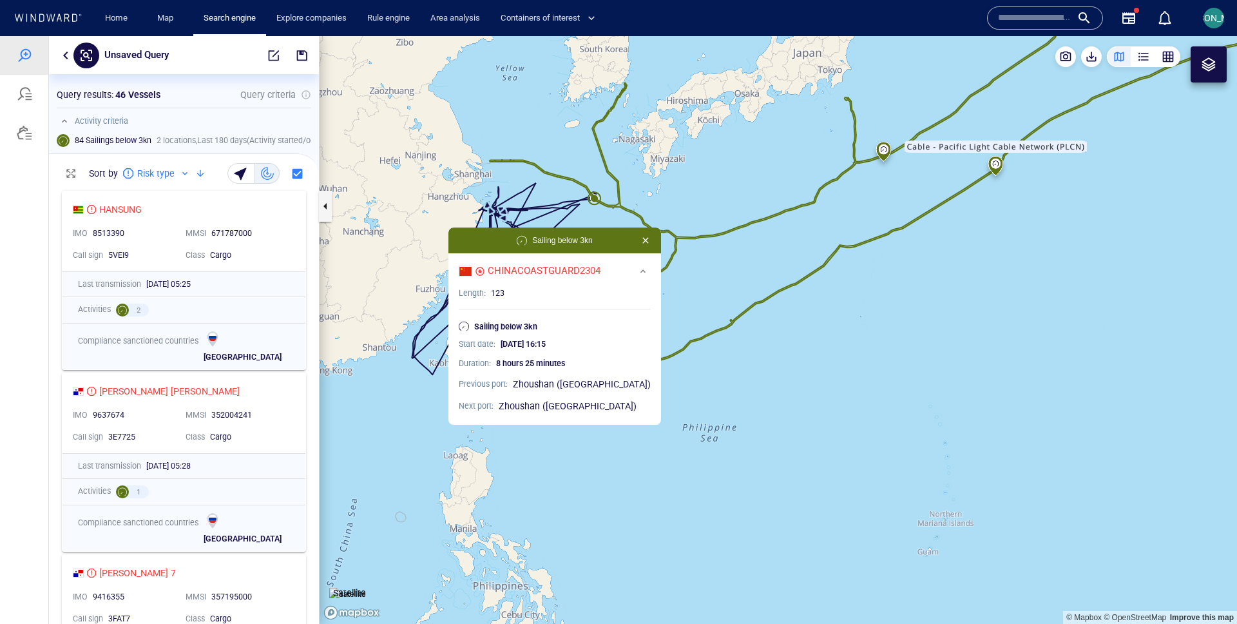
drag, startPoint x: 516, startPoint y: 237, endPoint x: 447, endPoint y: 320, distance: 108.0
click at [445, 320] on canvas "Map" at bounding box center [779, 330] width 918 height 588
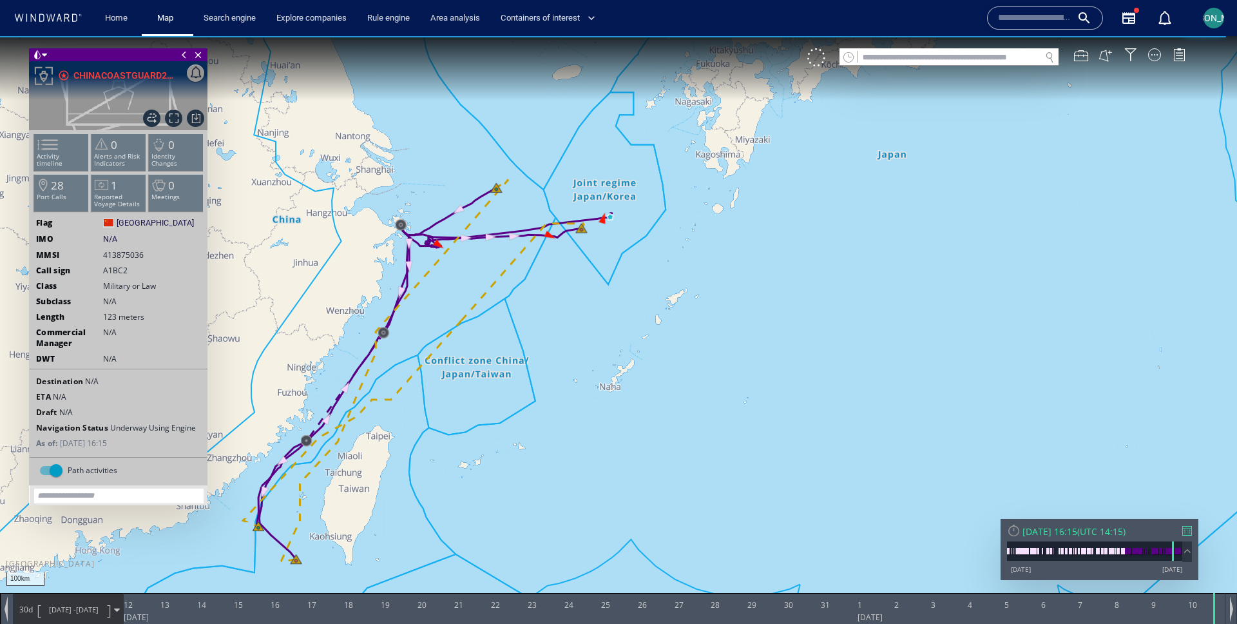
drag, startPoint x: 503, startPoint y: 305, endPoint x: 572, endPoint y: 265, distance: 80.3
click at [572, 265] on canvas "Map" at bounding box center [618, 323] width 1237 height 575
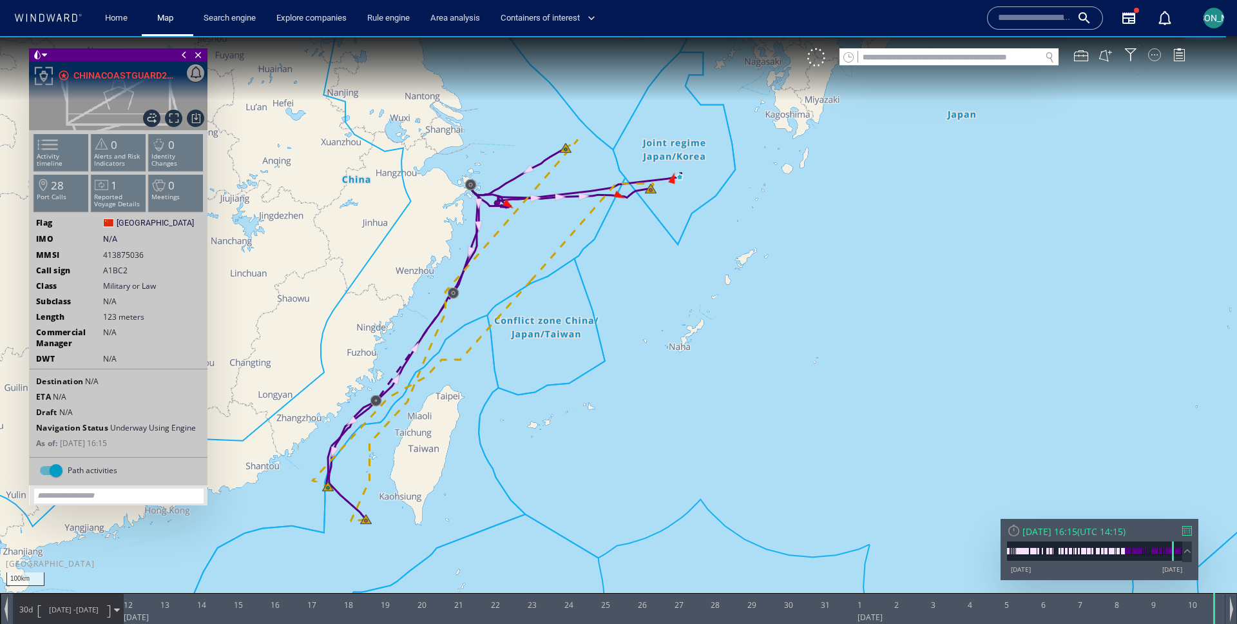
click at [1154, 53] on div at bounding box center [1154, 54] width 13 height 13
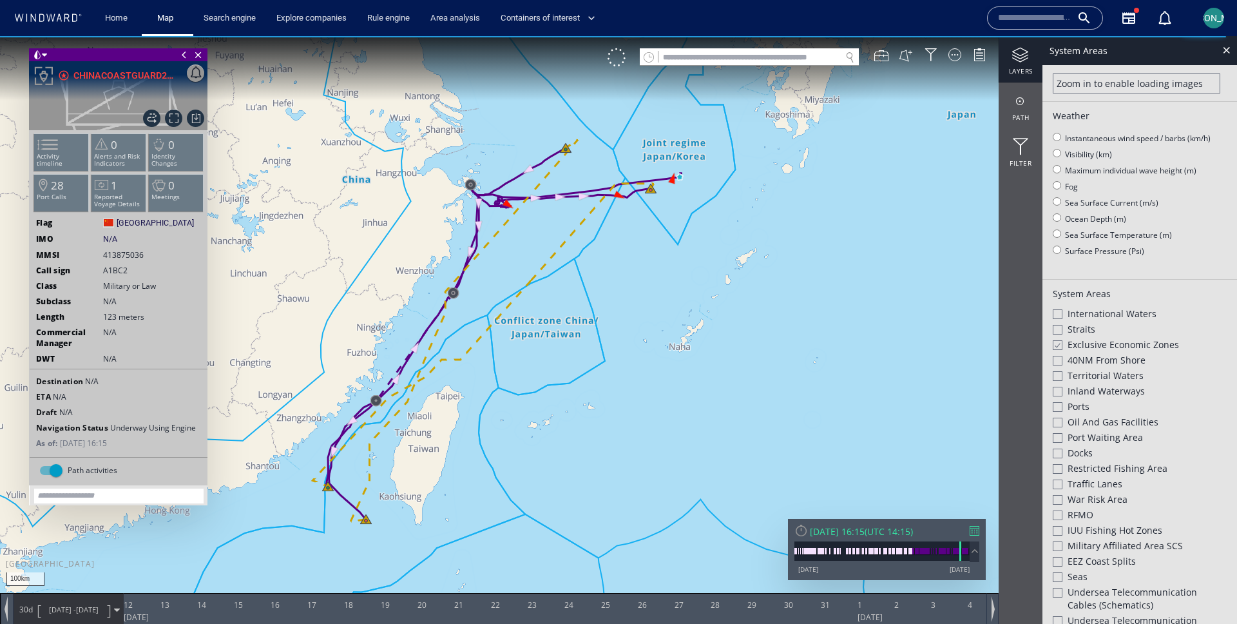
scroll to position [342, 0]
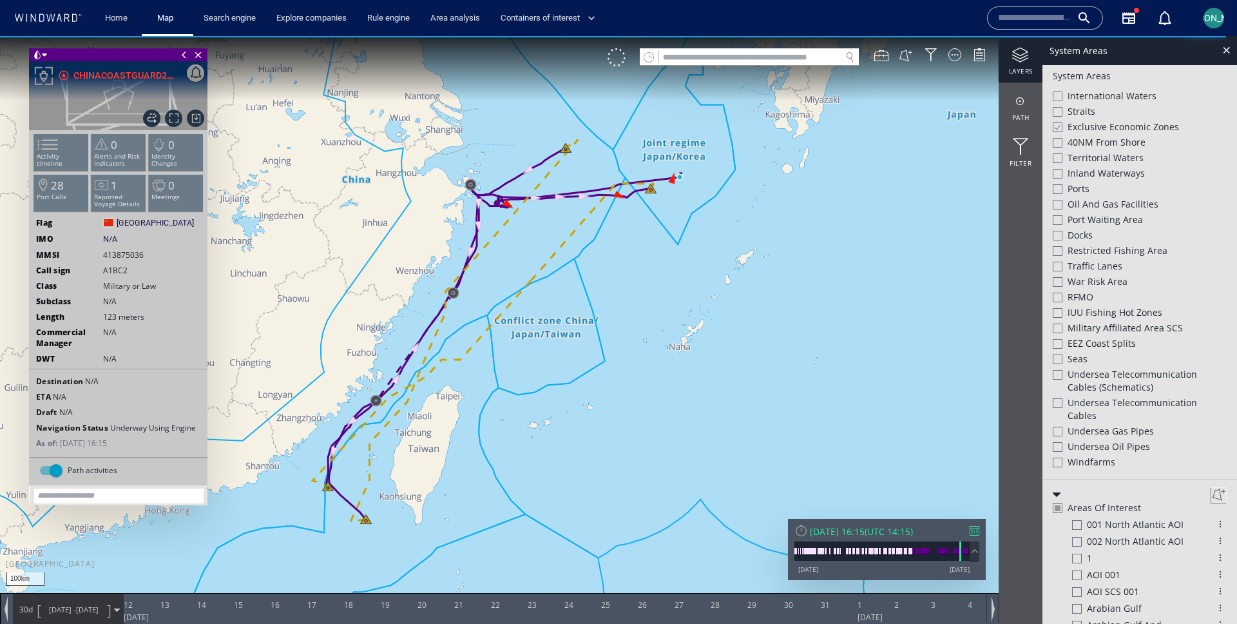
click at [1062, 403] on div at bounding box center [1058, 403] width 10 height 10
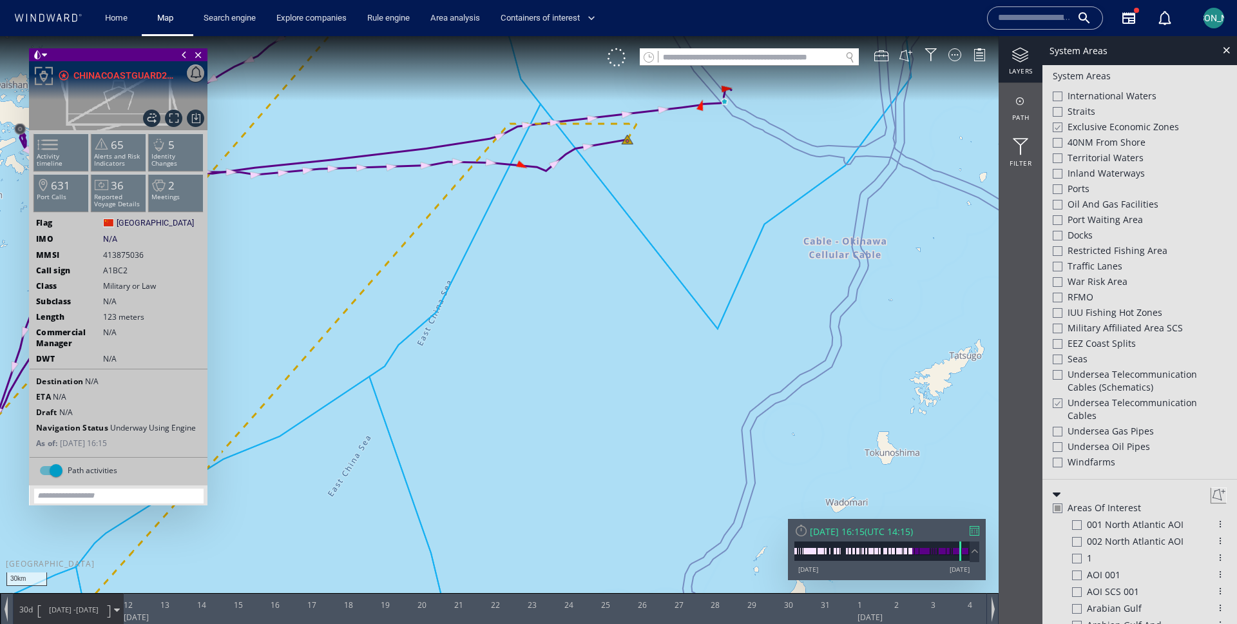
drag, startPoint x: 708, startPoint y: 160, endPoint x: 666, endPoint y: 315, distance: 160.9
click at [666, 315] on canvas "Map" at bounding box center [618, 323] width 1237 height 575
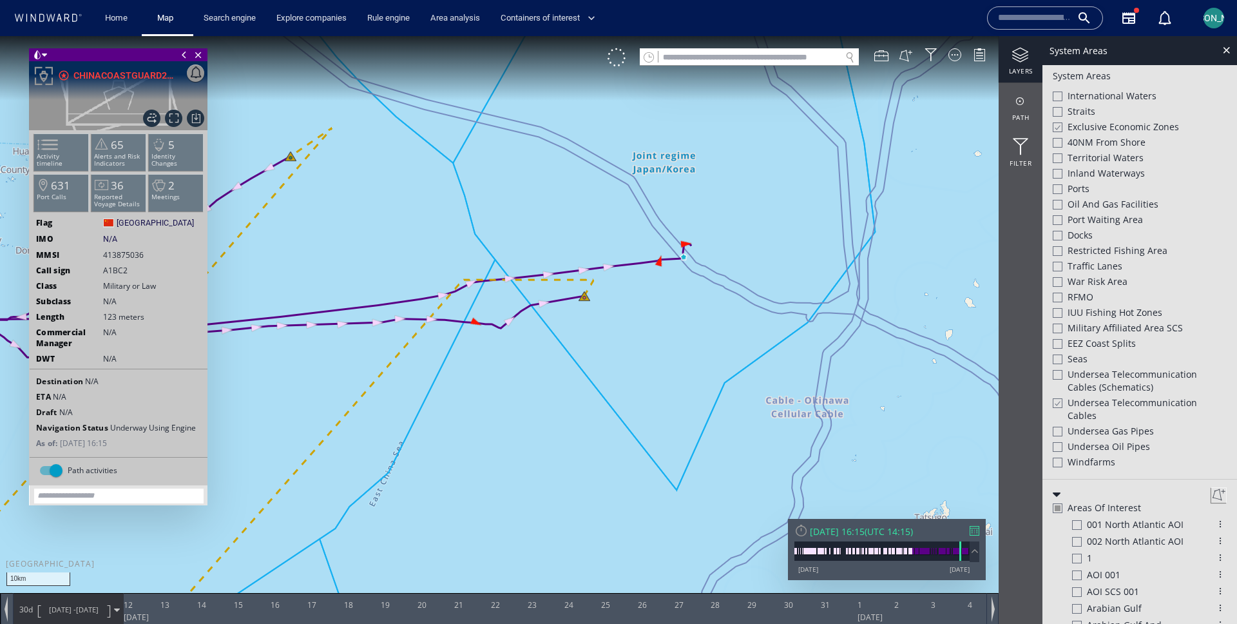
scroll to position [322, 0]
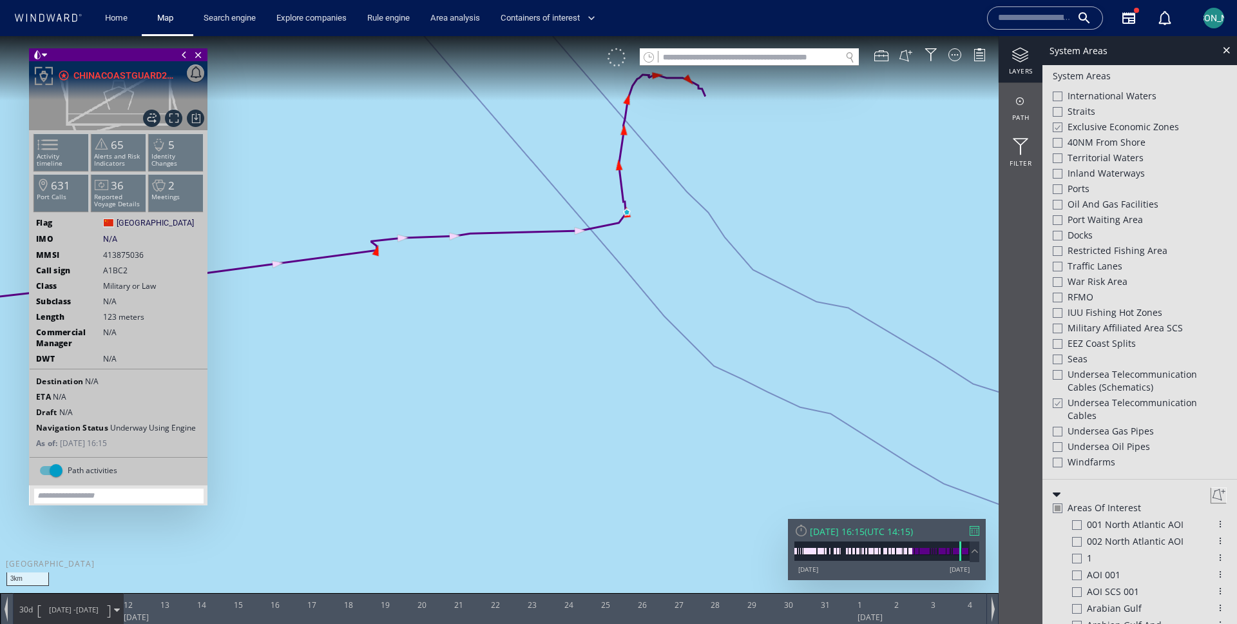
click at [612, 50] on div at bounding box center [617, 57] width 18 height 18
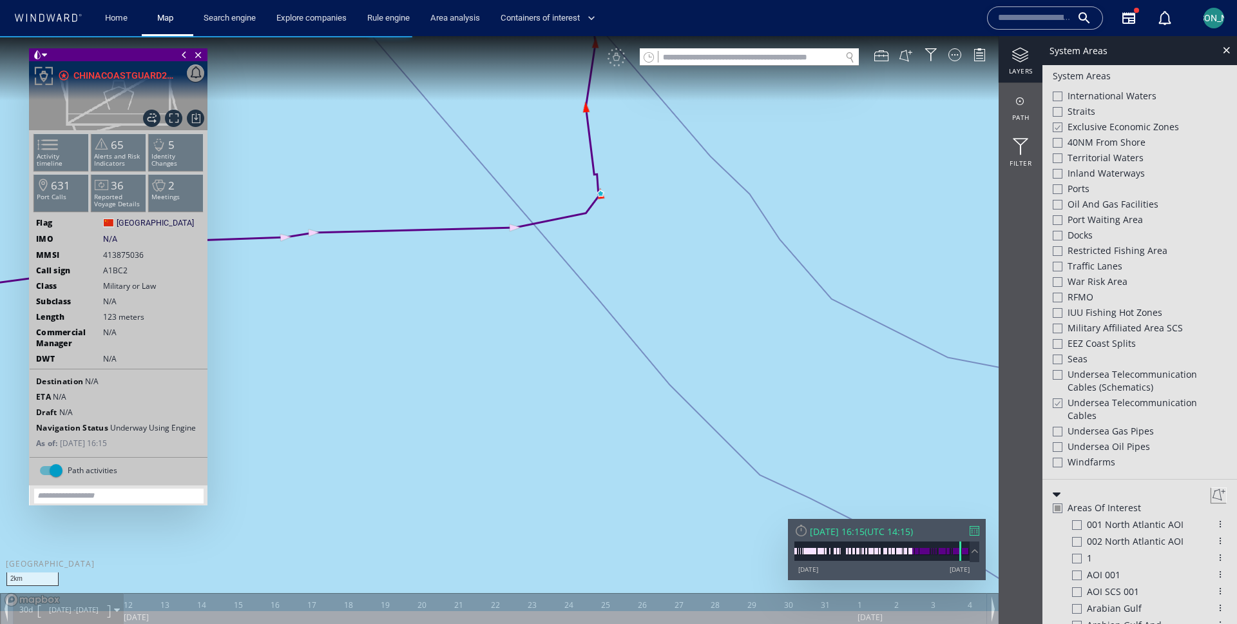
drag, startPoint x: 659, startPoint y: 211, endPoint x: 659, endPoint y: 270, distance: 59.3
click at [659, 270] on canvas "Map" at bounding box center [618, 323] width 1237 height 575
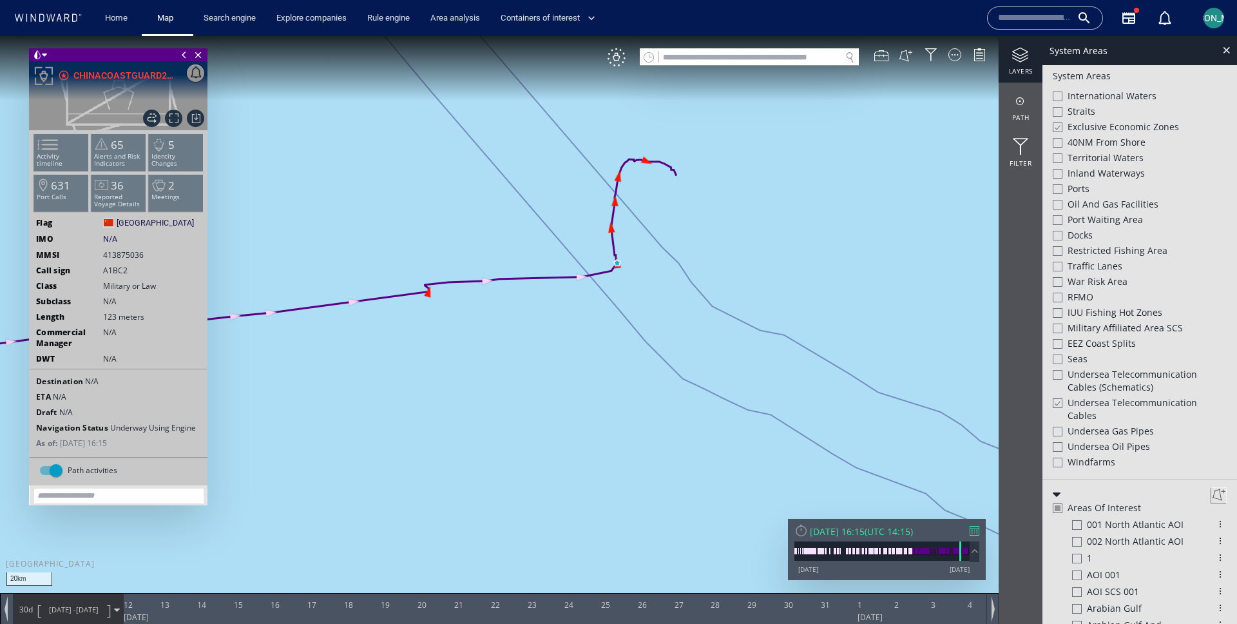
scroll to position [342, 0]
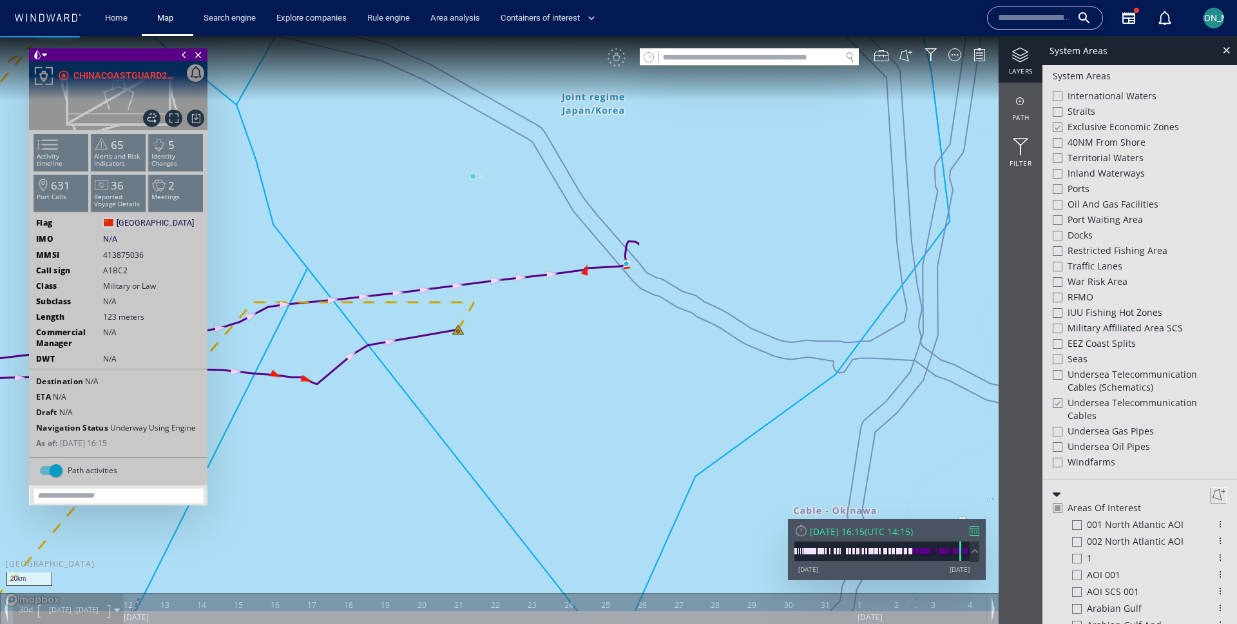
drag, startPoint x: 586, startPoint y: 360, endPoint x: 723, endPoint y: 291, distance: 153.3
click at [723, 291] on canvas "Map" at bounding box center [618, 323] width 1237 height 575
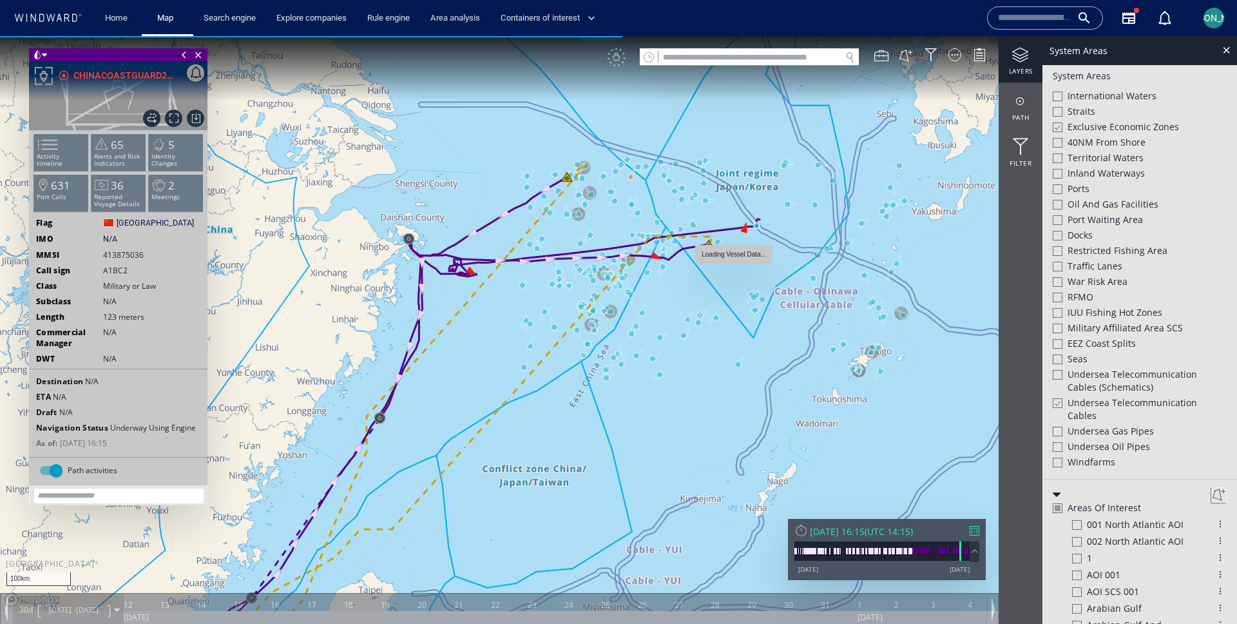
drag, startPoint x: 666, startPoint y: 356, endPoint x: 728, endPoint y: 258, distance: 115.9
click at [728, 258] on canvas "Map" at bounding box center [618, 323] width 1237 height 575
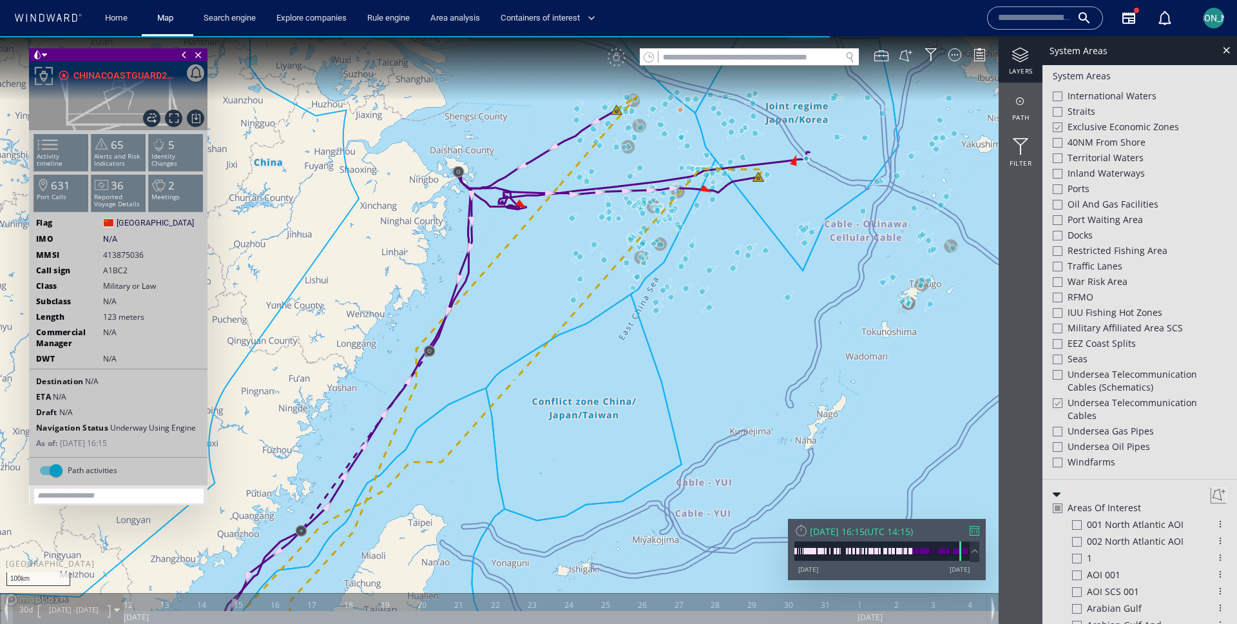
drag, startPoint x: 679, startPoint y: 375, endPoint x: 695, endPoint y: 361, distance: 21.9
click at [695, 361] on canvas "Map" at bounding box center [618, 323] width 1237 height 575
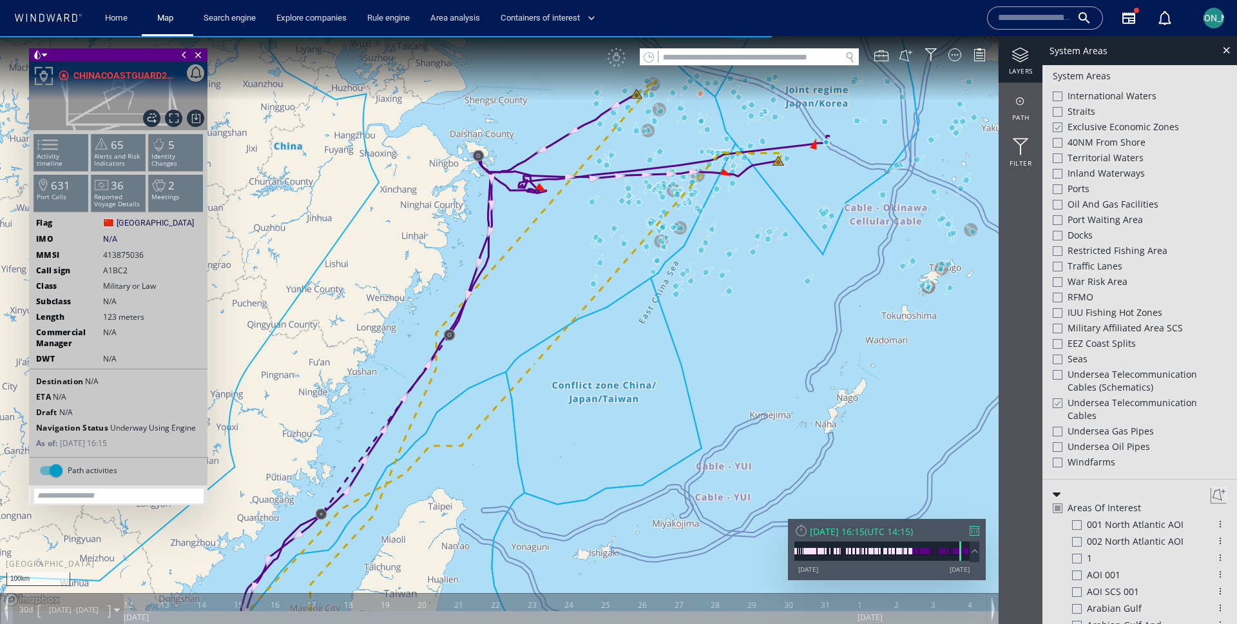
click at [736, 334] on canvas "Map" at bounding box center [618, 323] width 1237 height 575
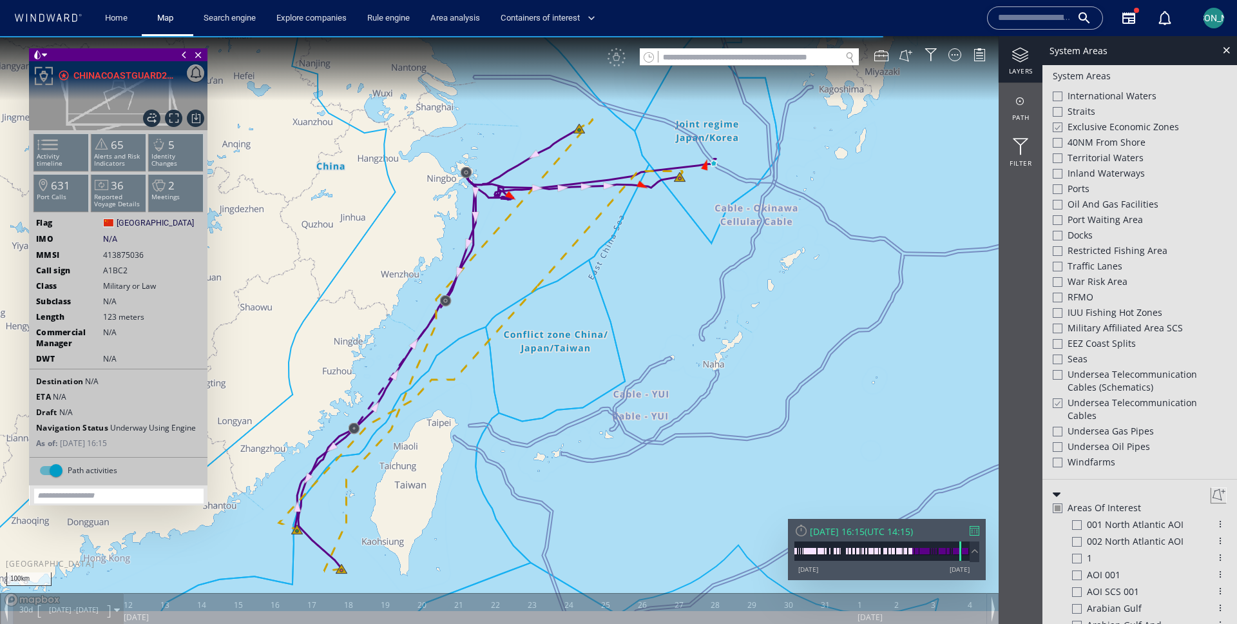
drag, startPoint x: 731, startPoint y: 355, endPoint x: 644, endPoint y: 321, distance: 92.9
click at [644, 321] on canvas "Map" at bounding box center [618, 323] width 1237 height 575
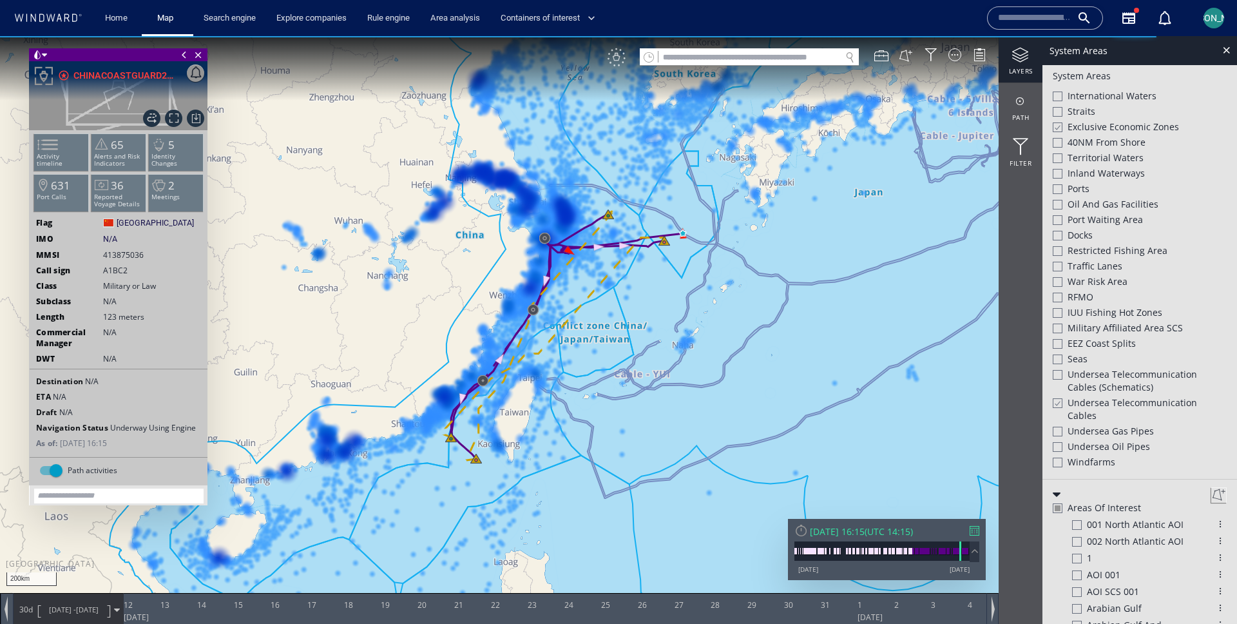
click at [622, 55] on div "VM" at bounding box center [617, 57] width 18 height 18
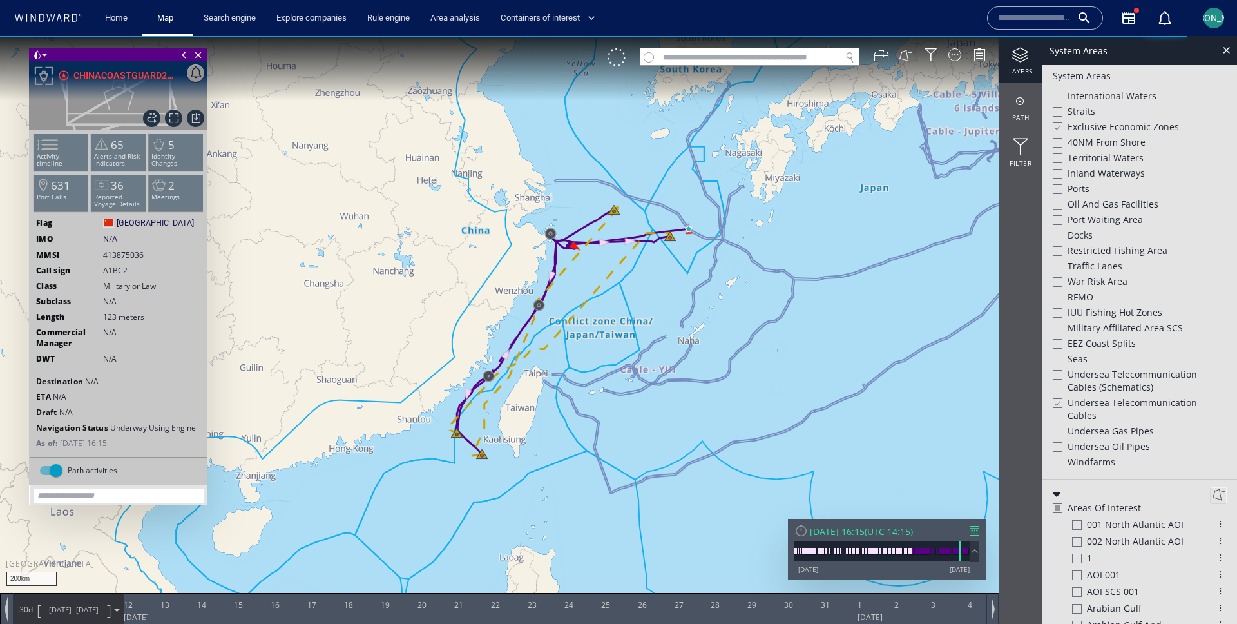
drag, startPoint x: 617, startPoint y: 305, endPoint x: 626, endPoint y: 298, distance: 11.4
click at [626, 298] on canvas "Map" at bounding box center [618, 323] width 1237 height 575
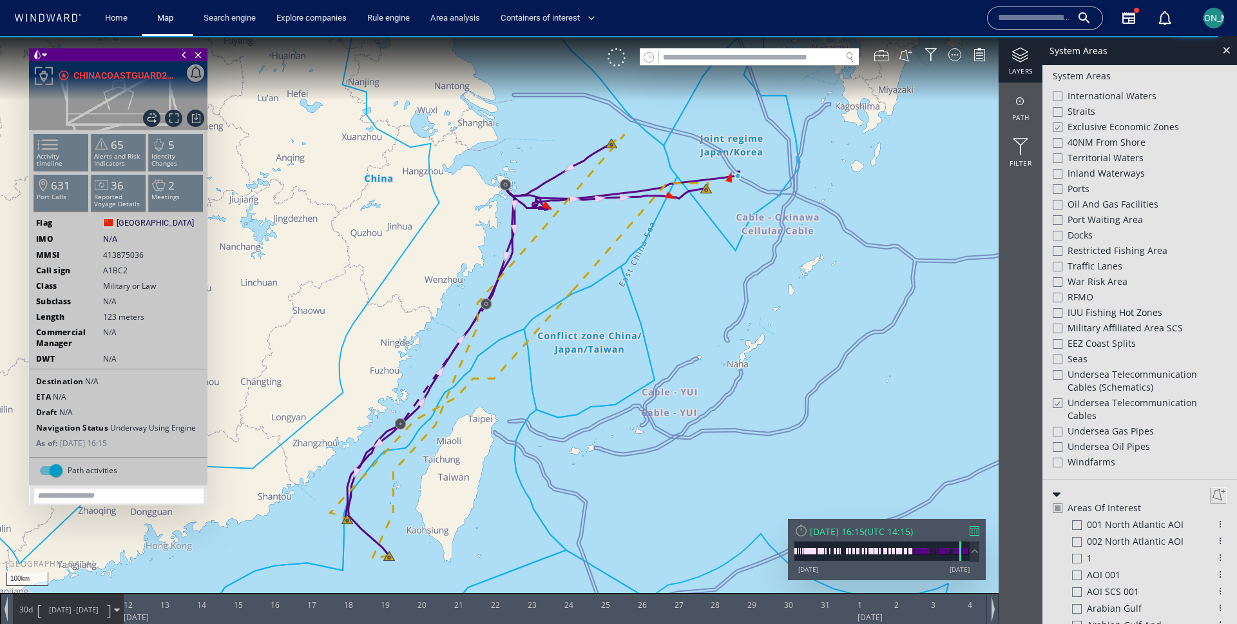
drag, startPoint x: 595, startPoint y: 341, endPoint x: 660, endPoint y: 256, distance: 106.2
click at [661, 256] on canvas "Map" at bounding box center [618, 323] width 1237 height 575
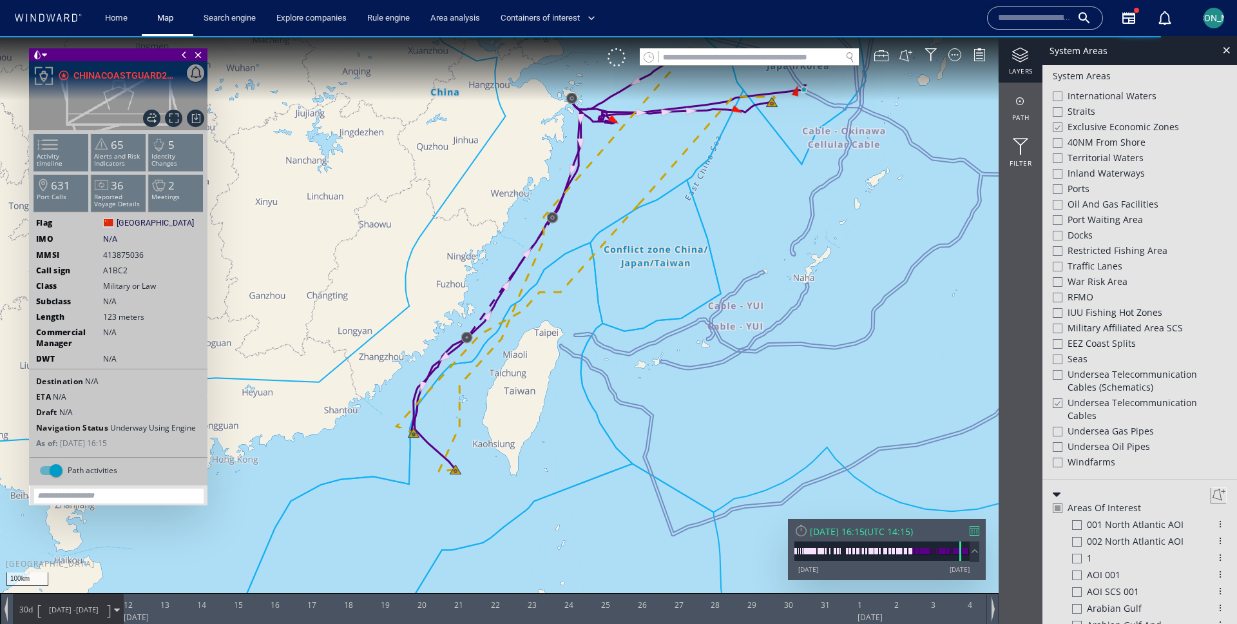
click at [1061, 399] on div at bounding box center [1057, 403] width 10 height 11
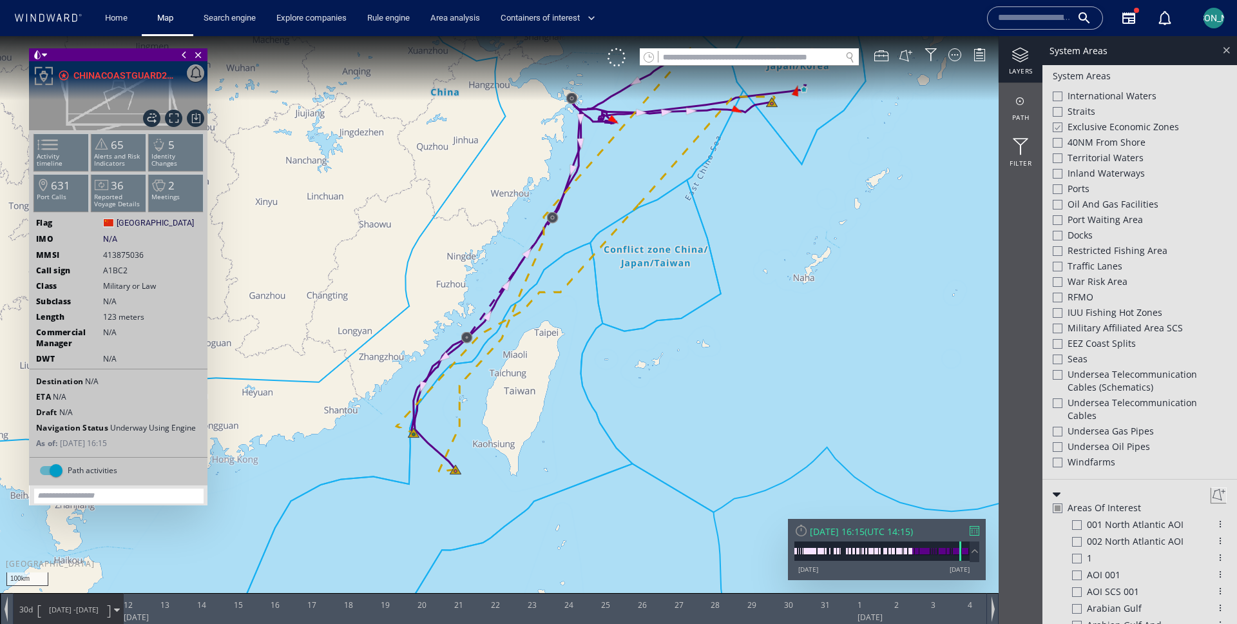
click at [1220, 47] on div at bounding box center [1226, 50] width 15 height 15
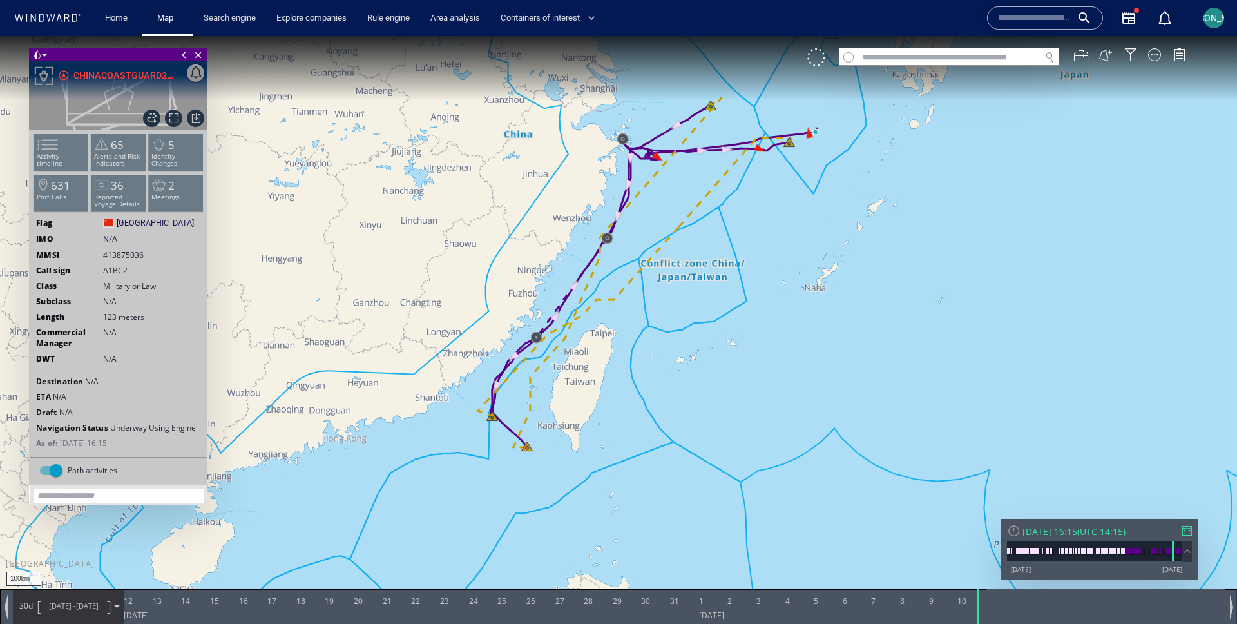
drag, startPoint x: 871, startPoint y: 336, endPoint x: 848, endPoint y: 372, distance: 42.6
click at [847, 372] on canvas "Map" at bounding box center [618, 323] width 1237 height 575
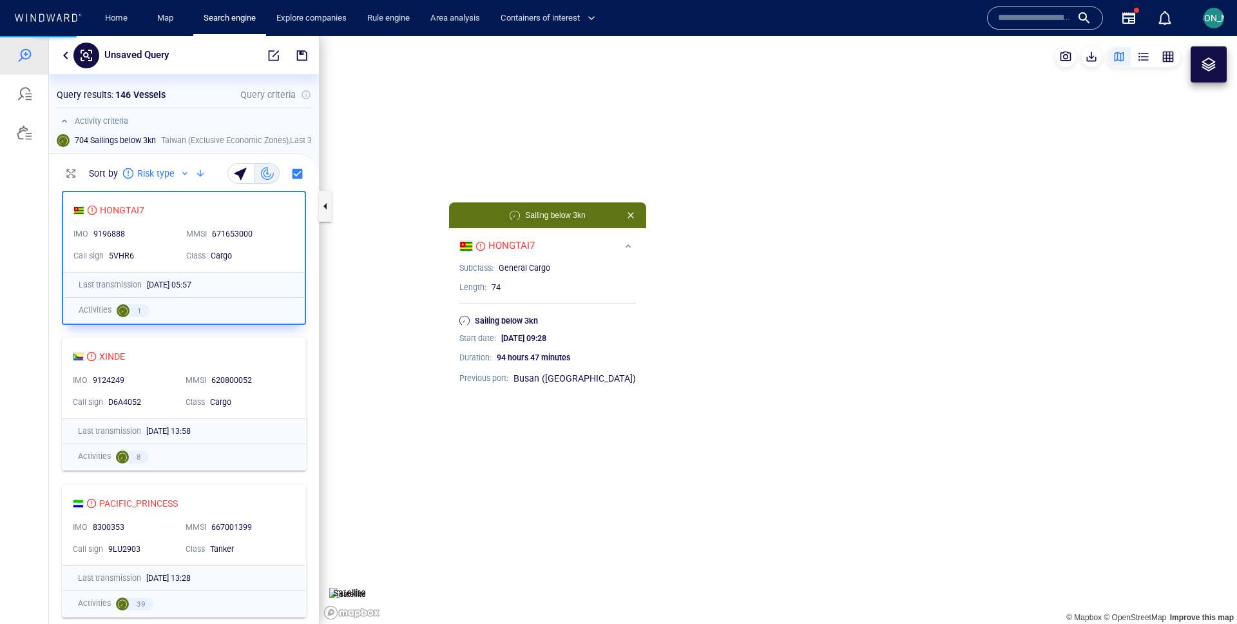
scroll to position [439, 270]
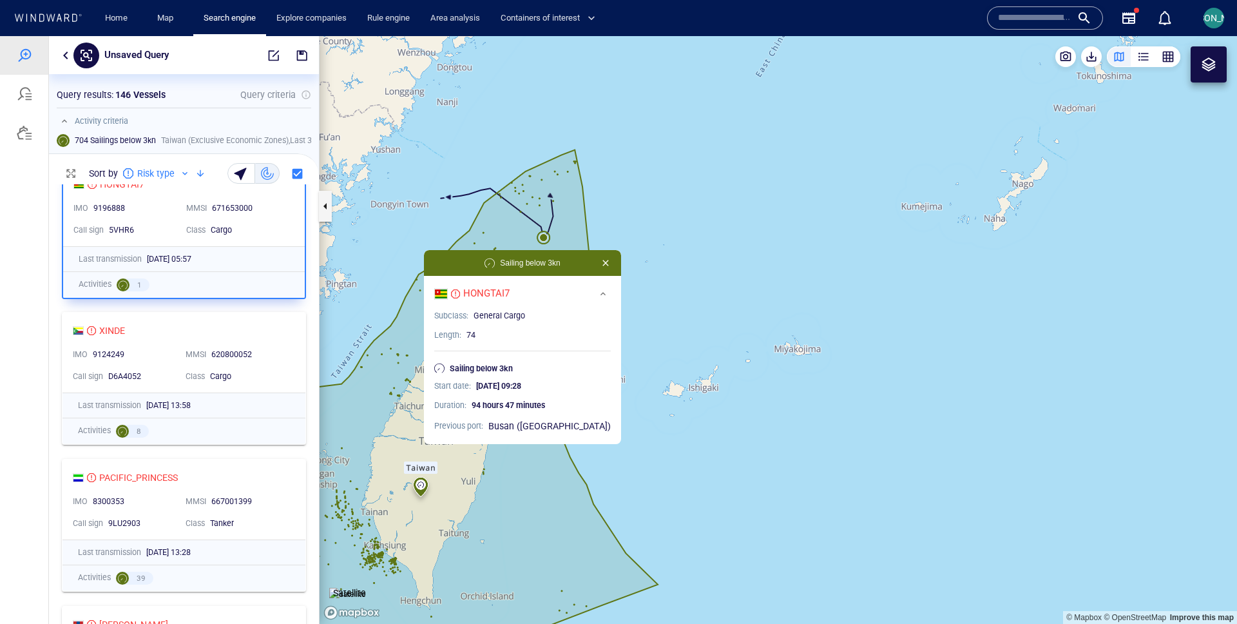
drag, startPoint x: 664, startPoint y: 151, endPoint x: 637, endPoint y: 195, distance: 51.2
click at [637, 195] on canvas "Map" at bounding box center [779, 330] width 918 height 588
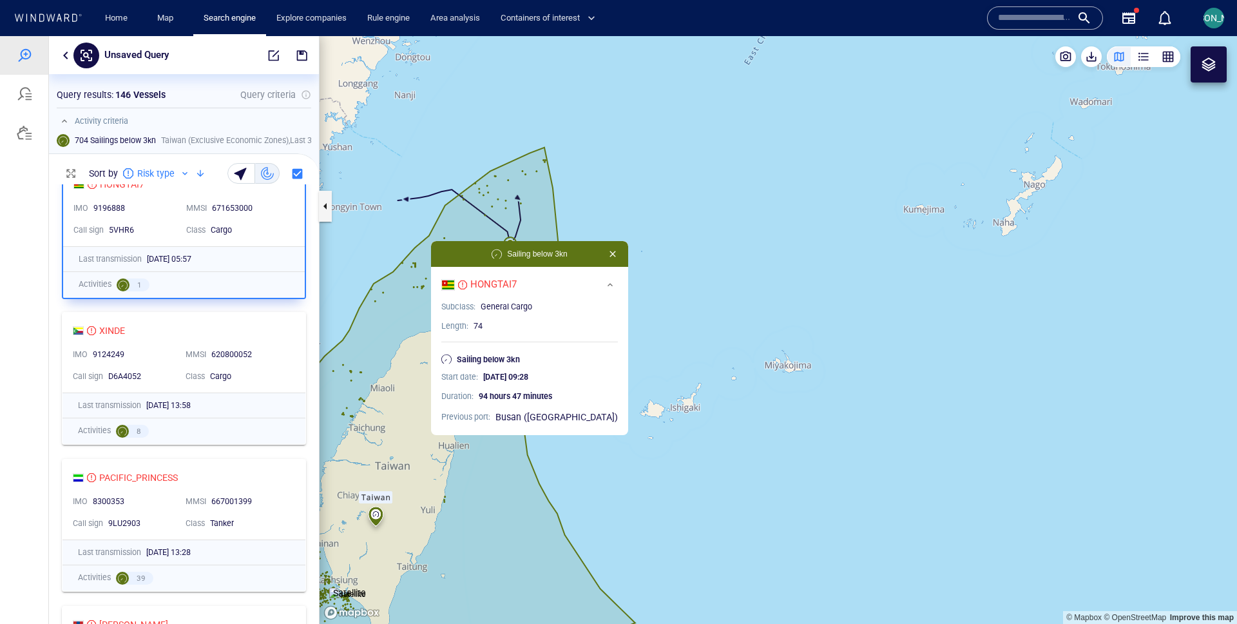
drag, startPoint x: 635, startPoint y: 195, endPoint x: 655, endPoint y: 186, distance: 21.3
click at [655, 186] on canvas "Map" at bounding box center [779, 330] width 918 height 588
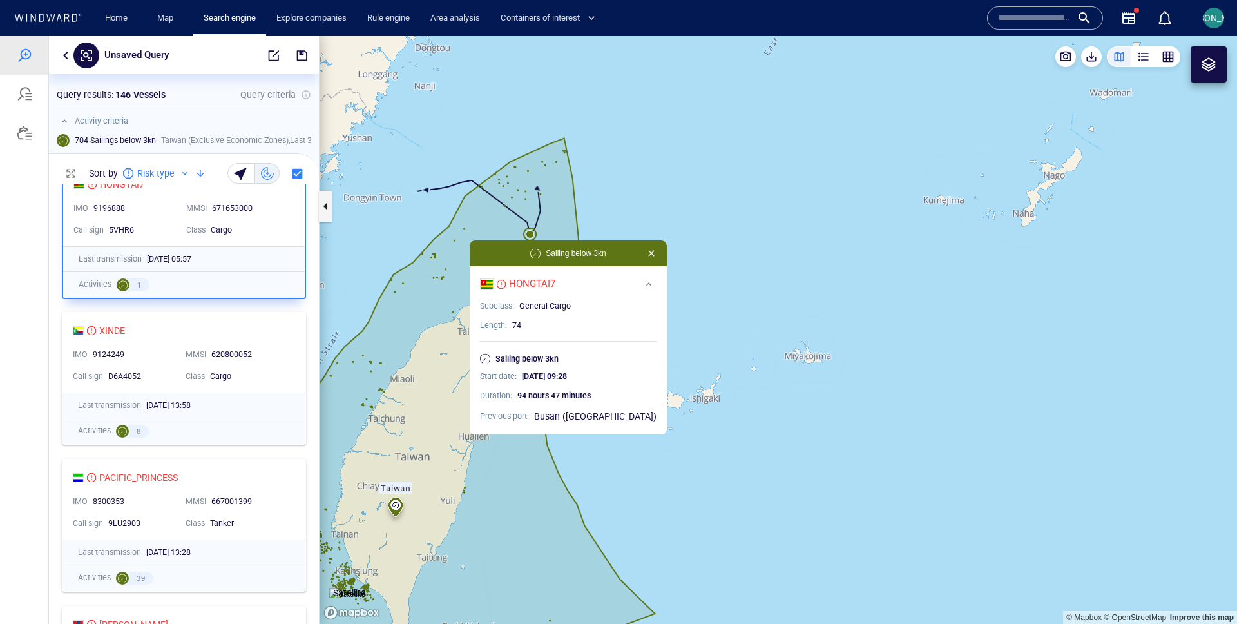
drag, startPoint x: 666, startPoint y: 197, endPoint x: 704, endPoint y: 197, distance: 38.0
click at [704, 197] on canvas "Map" at bounding box center [779, 330] width 918 height 588
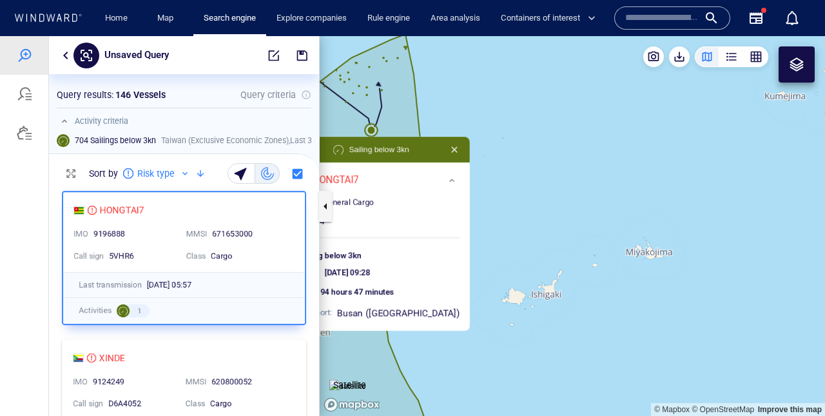
scroll to position [0, 0]
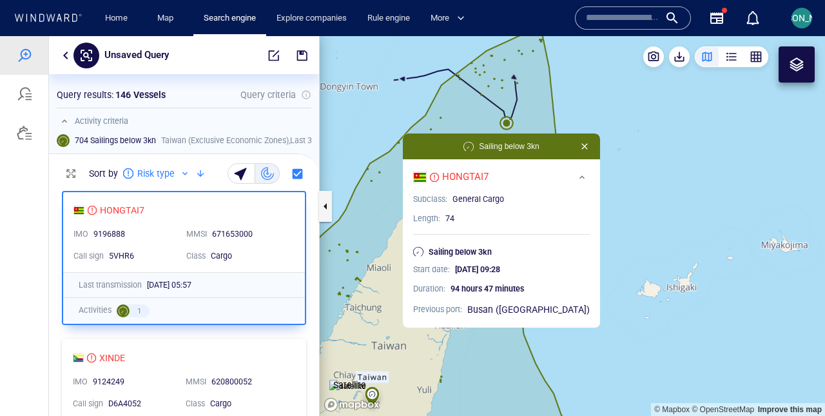
drag, startPoint x: 507, startPoint y: 214, endPoint x: 626, endPoint y: 216, distance: 119.2
click at [626, 216] on canvas "Map" at bounding box center [572, 226] width 505 height 380
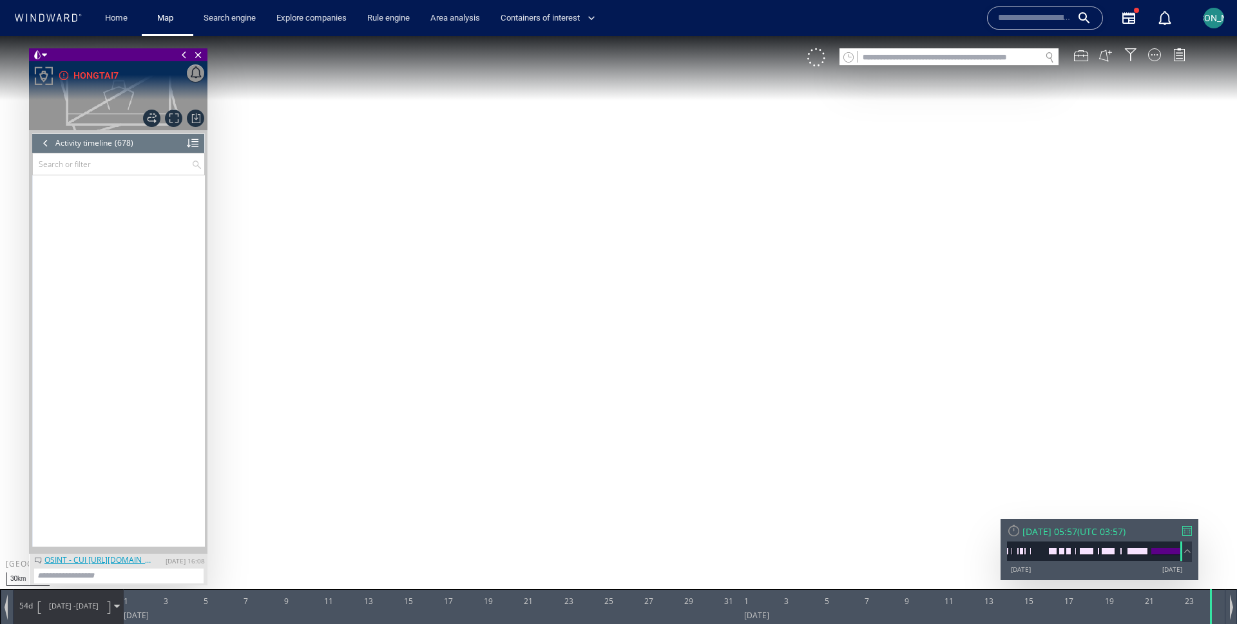
scroll to position [3, 0]
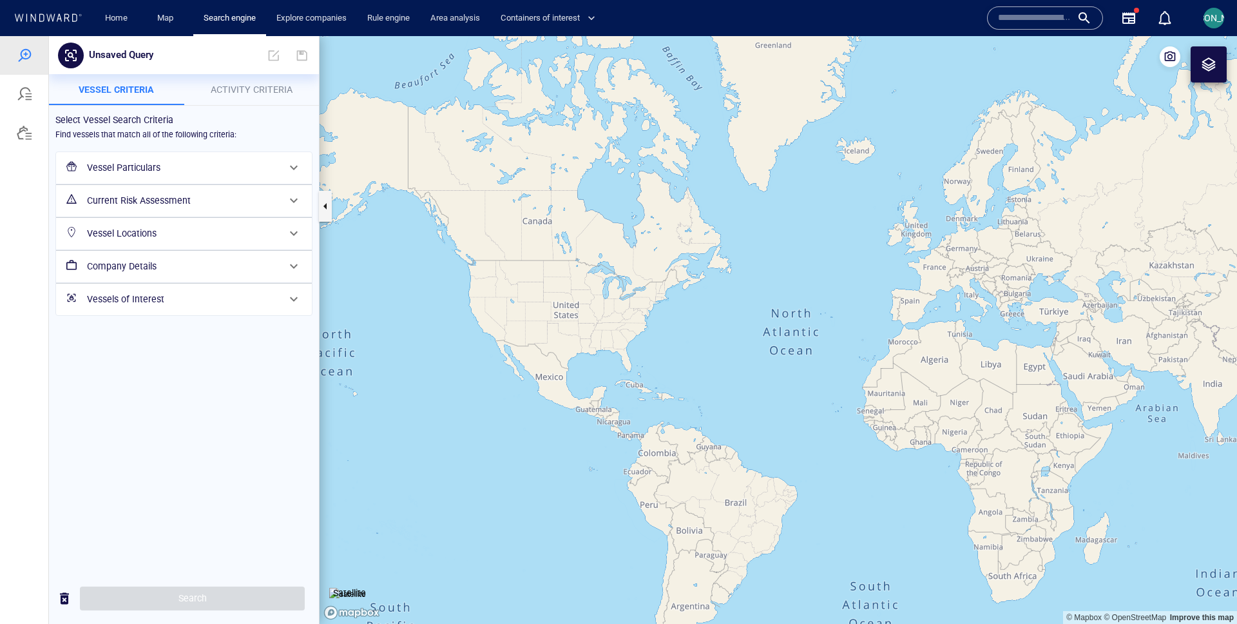
drag, startPoint x: 956, startPoint y: 335, endPoint x: 433, endPoint y: 255, distance: 529.4
click at [432, 255] on canvas "Map" at bounding box center [779, 330] width 918 height 588
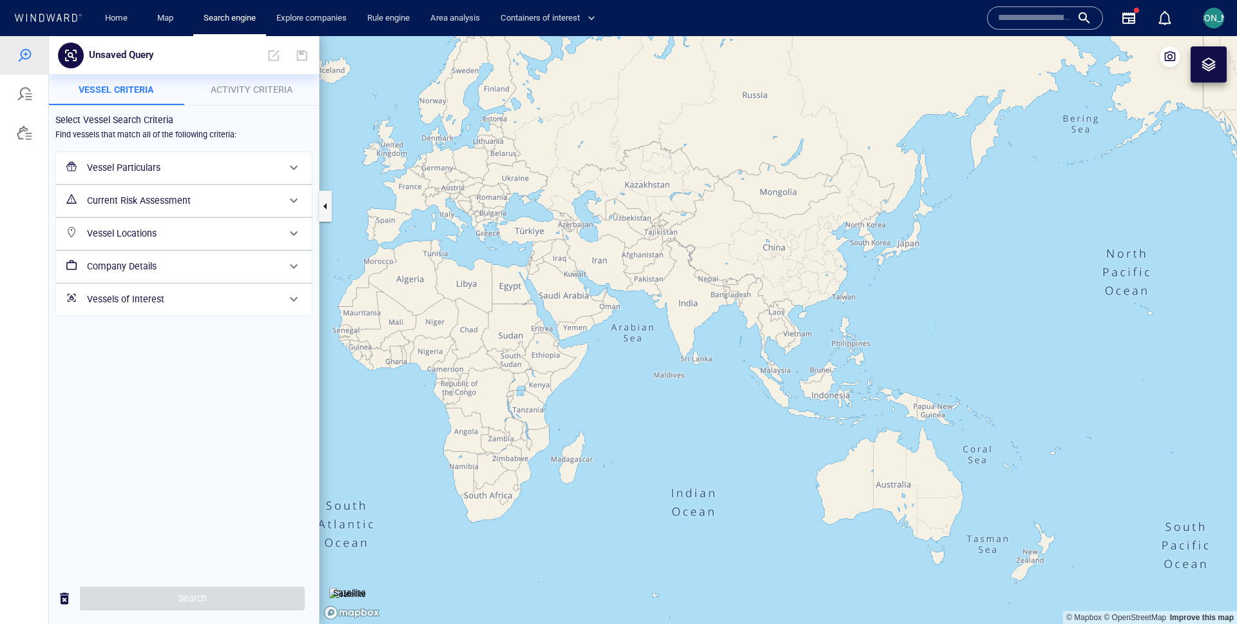
click at [242, 75] on button "Activity Criteria" at bounding box center [251, 89] width 135 height 31
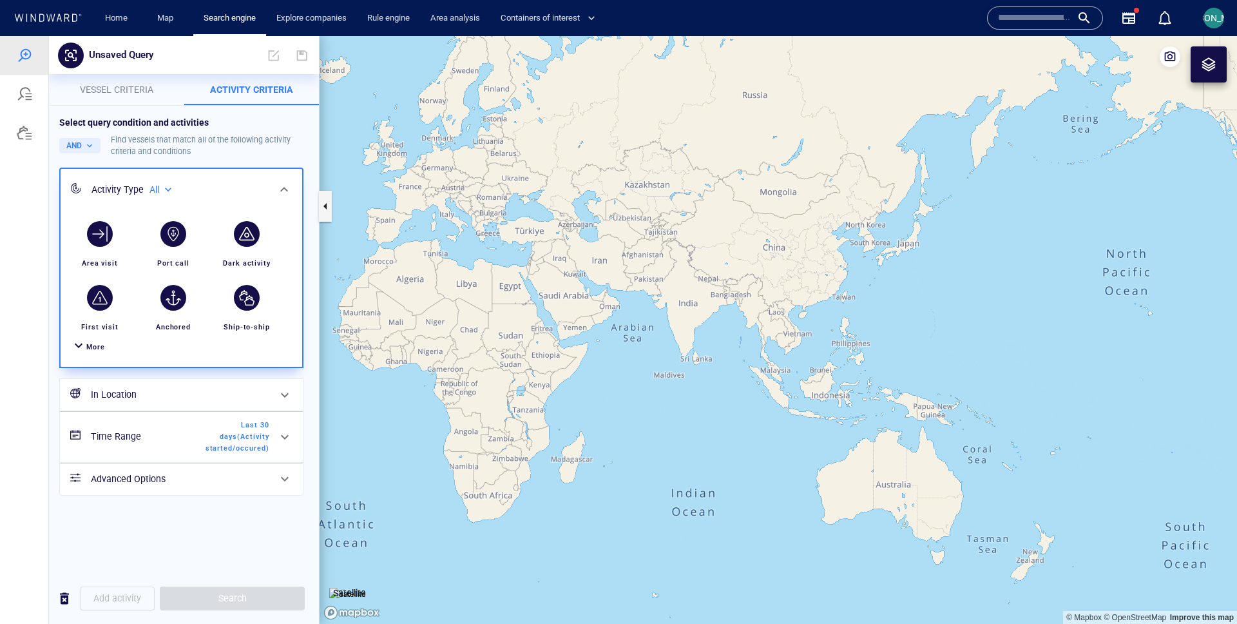
click at [163, 185] on div "All" at bounding box center [162, 189] width 25 height 11
click at [179, 243] on p "Military affiliated" at bounding box center [207, 249] width 60 height 12
type input "**********"
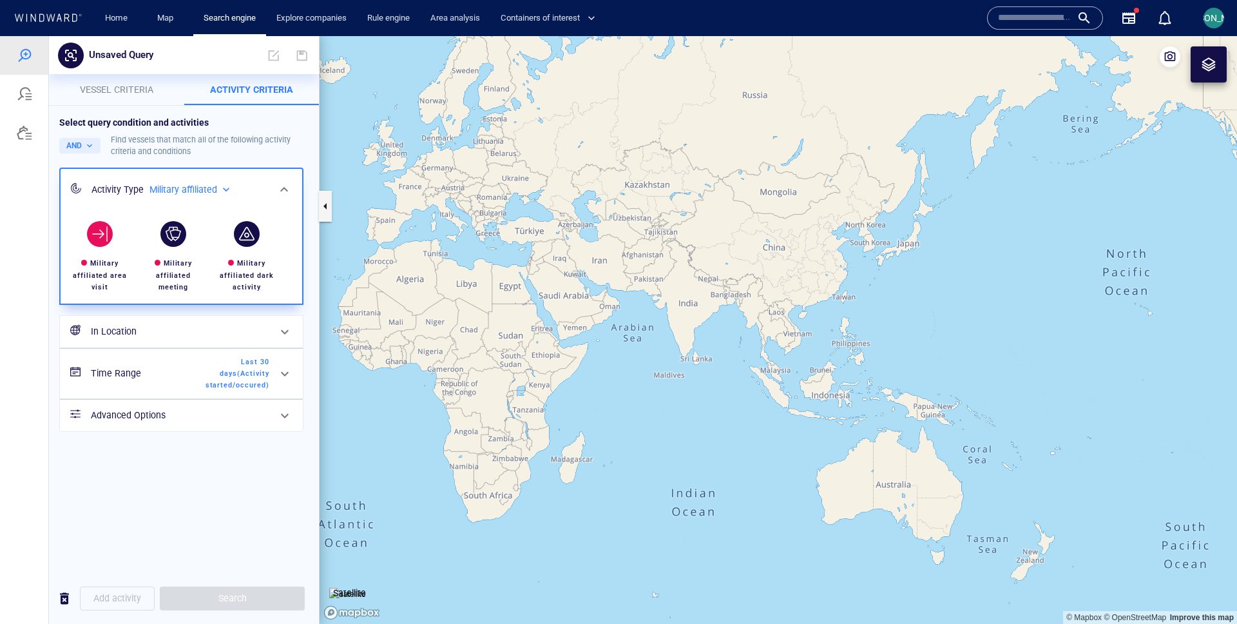
click at [108, 246] on div "button" at bounding box center [100, 234] width 36 height 36
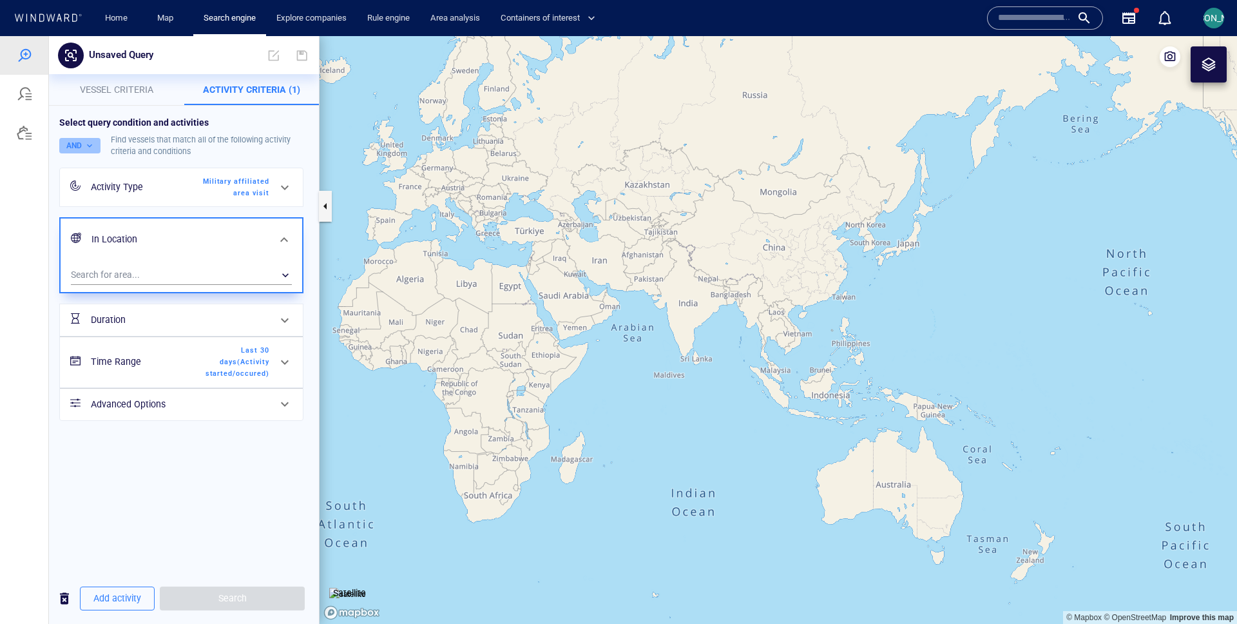
click at [92, 143] on button "AND" at bounding box center [79, 145] width 41 height 15
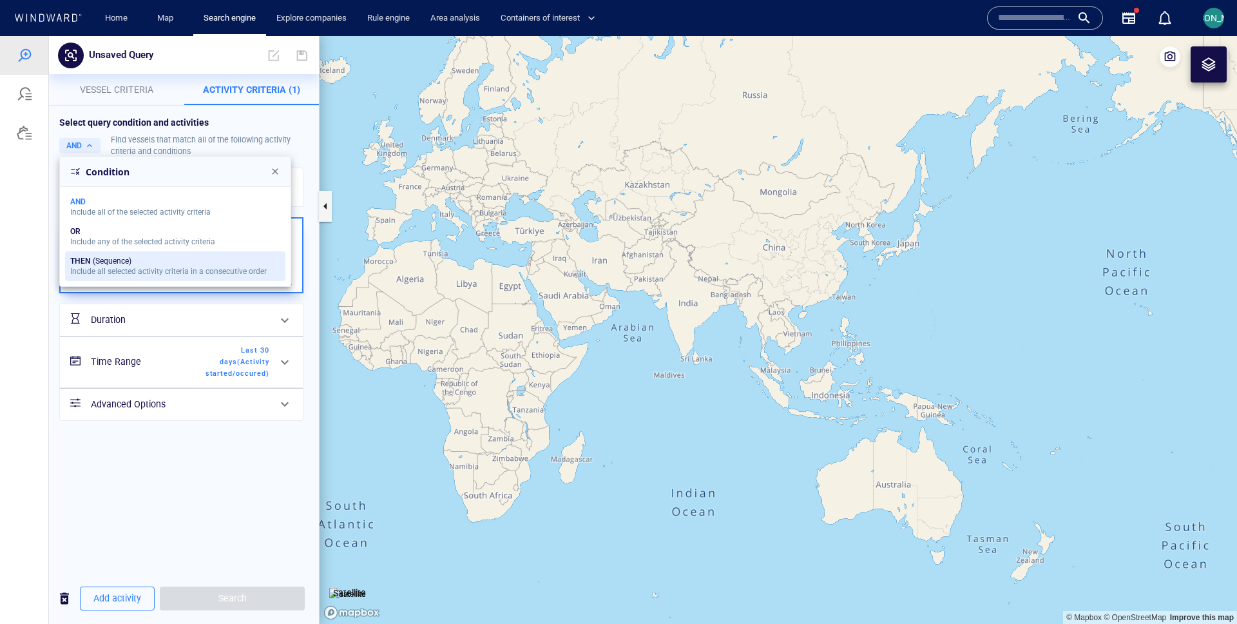
click at [102, 260] on div "THEN (Sequence)" at bounding box center [168, 260] width 197 height 9
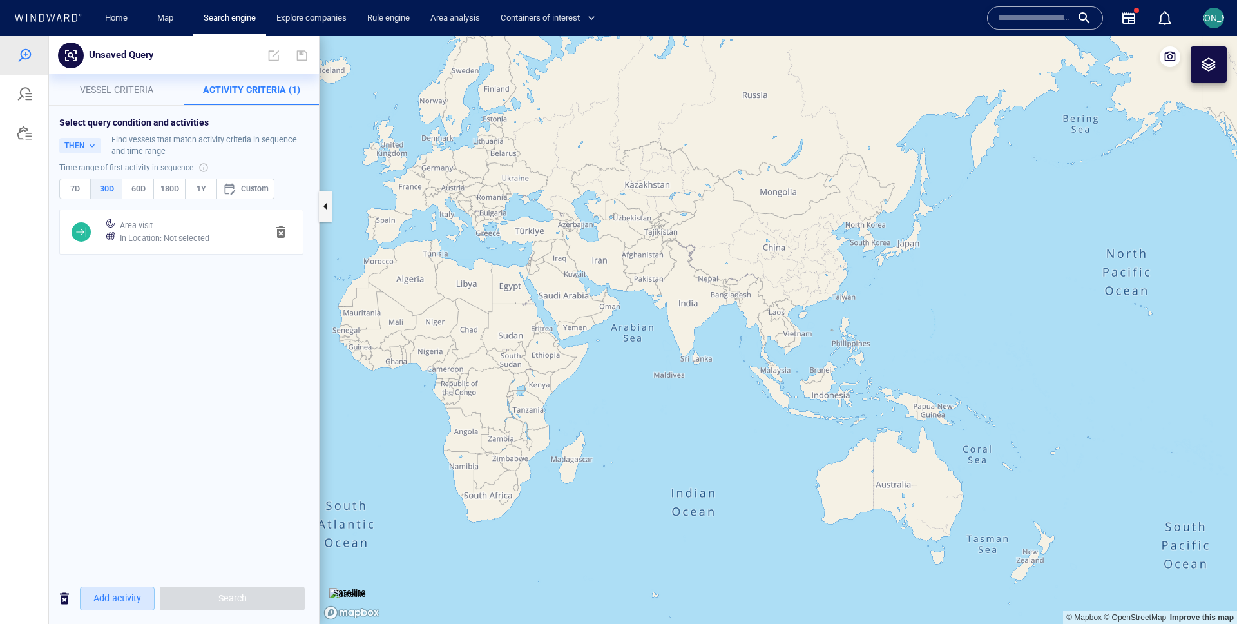
click at [135, 592] on span "Add activity" at bounding box center [117, 598] width 48 height 16
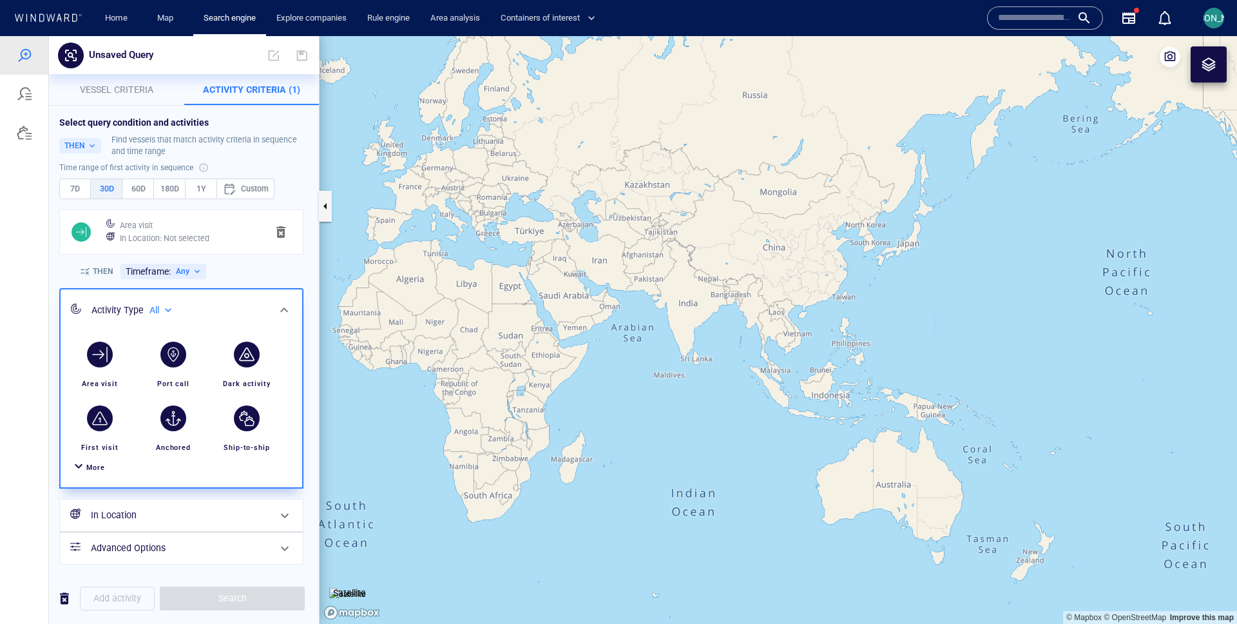
click at [98, 465] on span "More" at bounding box center [95, 467] width 19 height 8
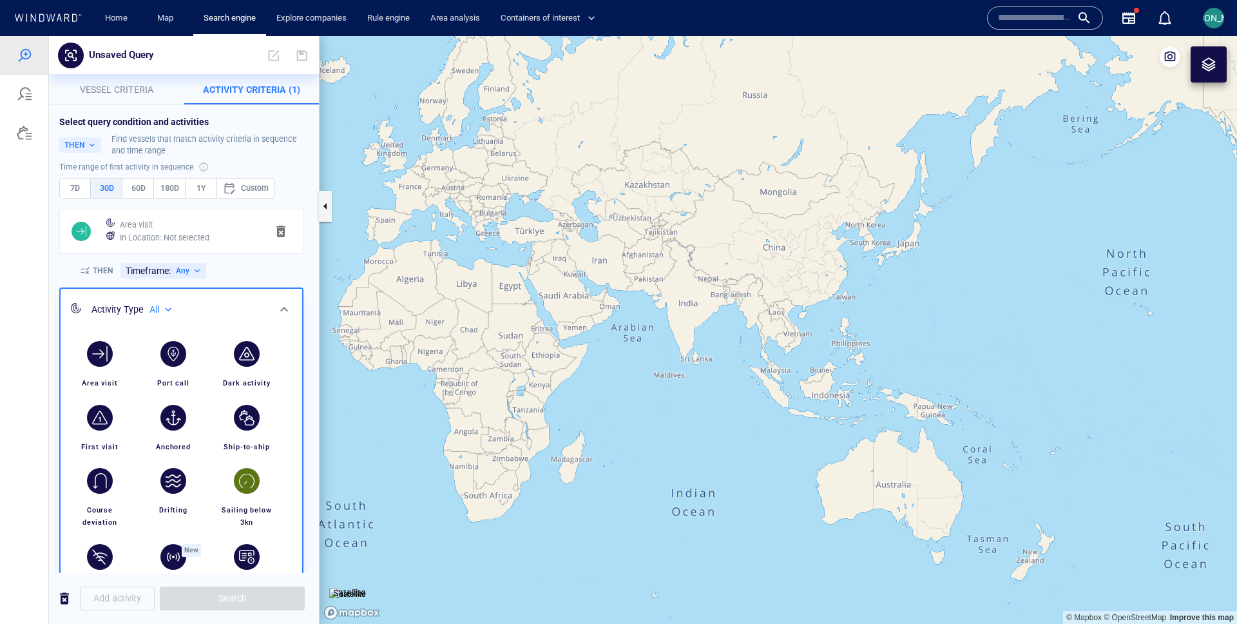
scroll to position [304, 0]
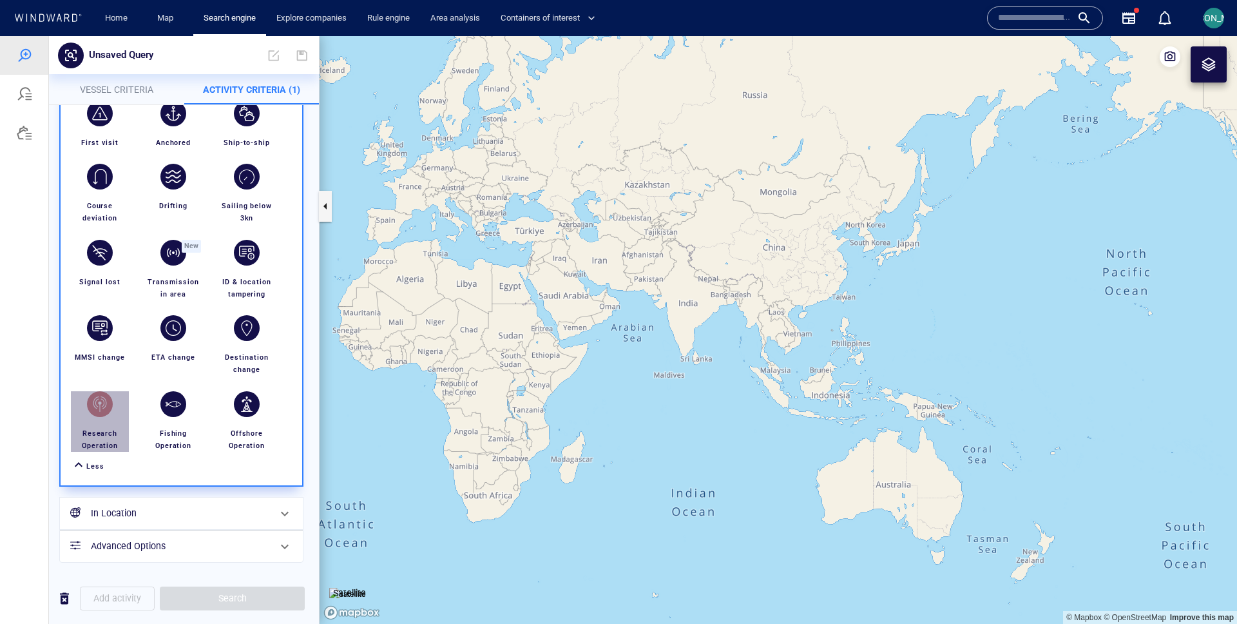
click at [102, 397] on div "button" at bounding box center [100, 404] width 26 height 26
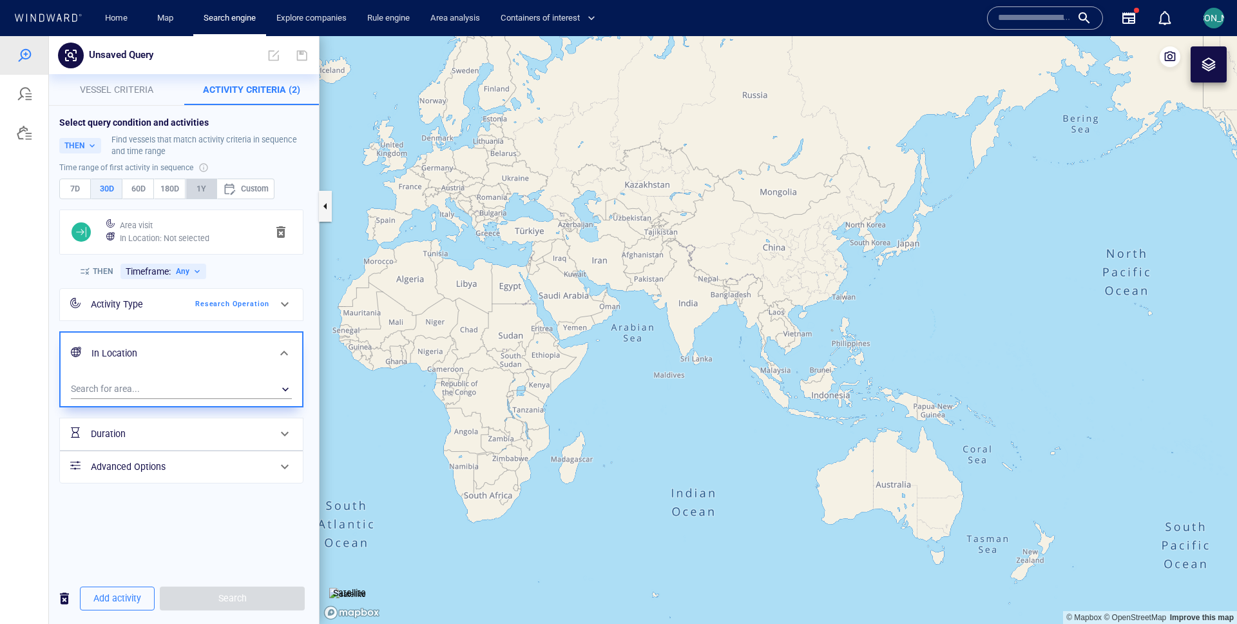
click at [193, 188] on span "1Y" at bounding box center [201, 189] width 20 height 14
click at [143, 101] on button "Vessel criteria" at bounding box center [116, 89] width 135 height 31
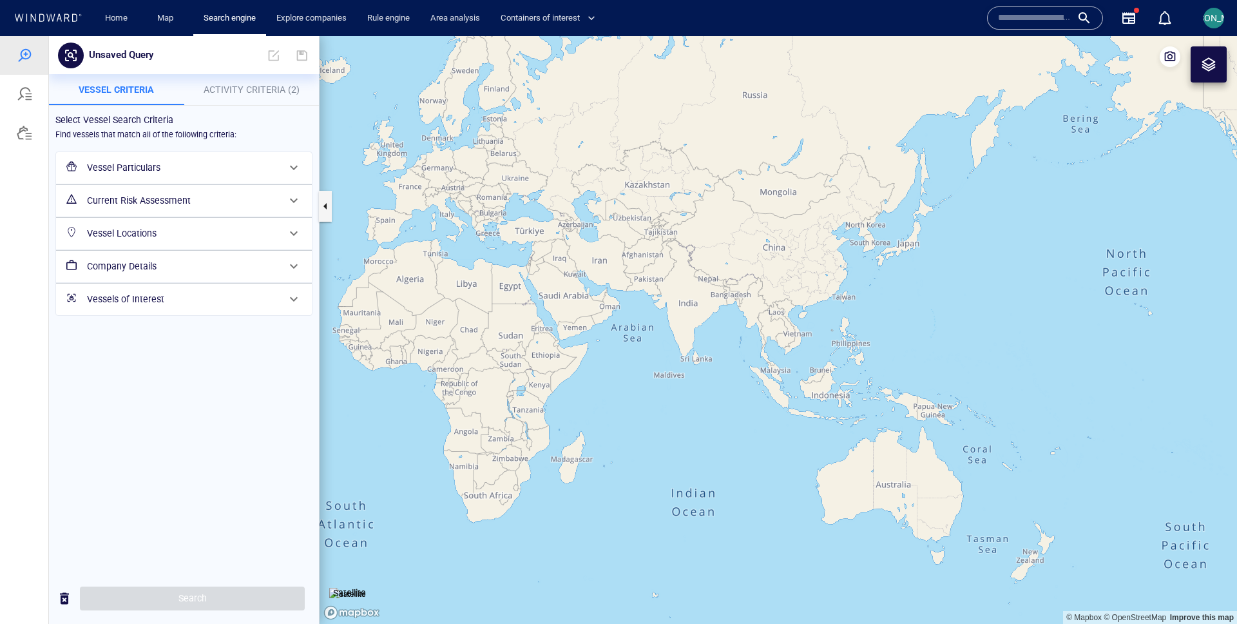
click at [161, 200] on h6 "Current Risk Assessment" at bounding box center [182, 201] width 191 height 16
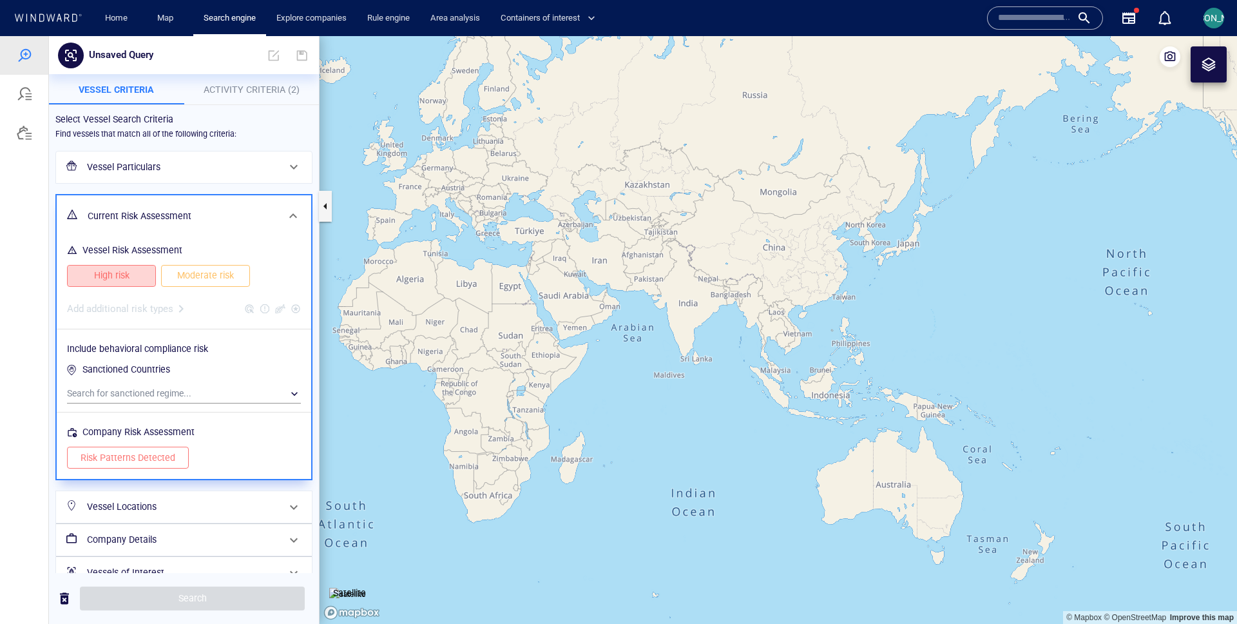
click at [126, 282] on span "High risk" at bounding box center [112, 275] width 62 height 16
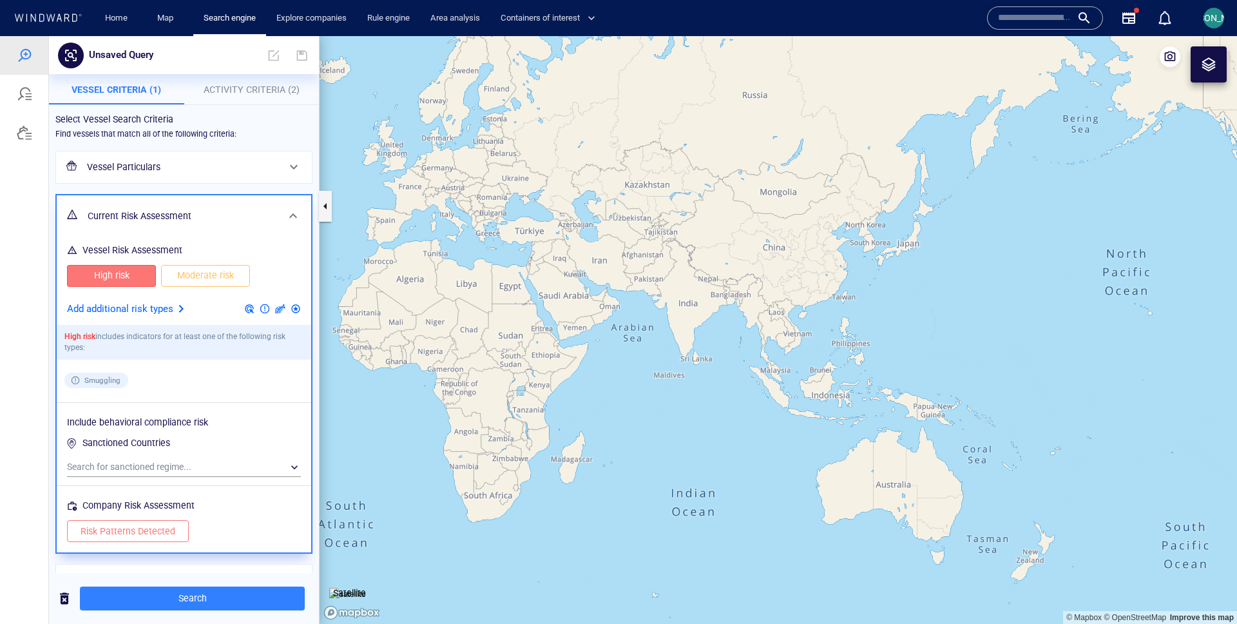
click at [196, 282] on span "Moderate risk" at bounding box center [206, 275] width 62 height 16
click at [182, 302] on div at bounding box center [180, 308] width 15 height 15
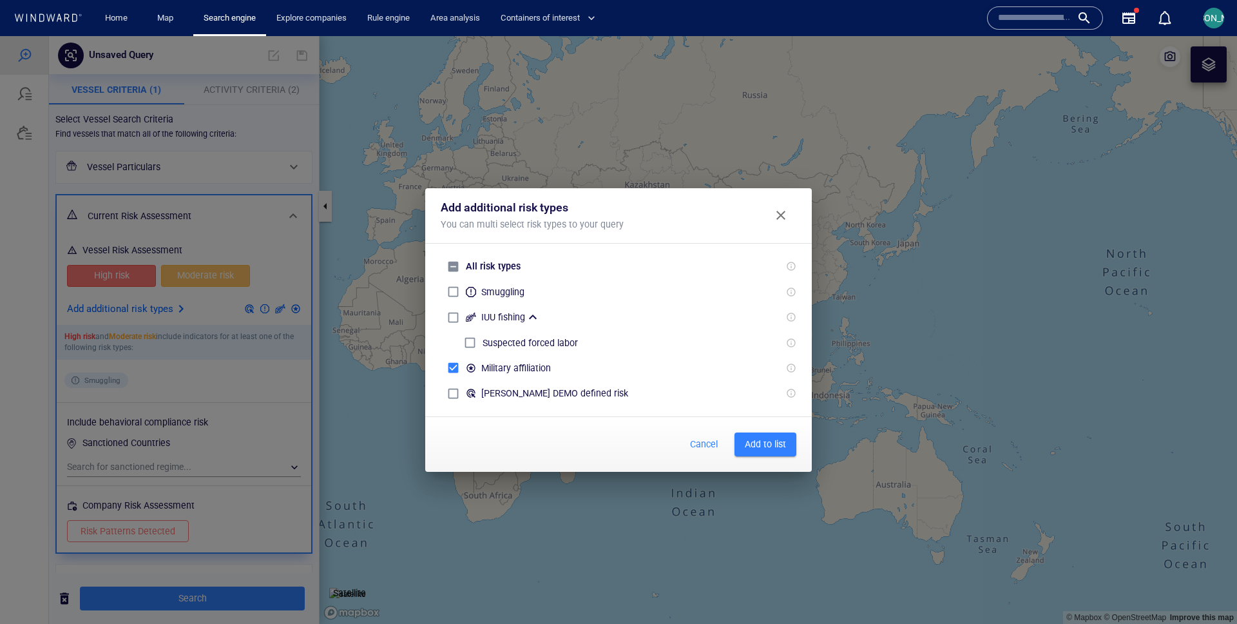
click at [761, 444] on span "Add to list" at bounding box center [765, 444] width 41 height 16
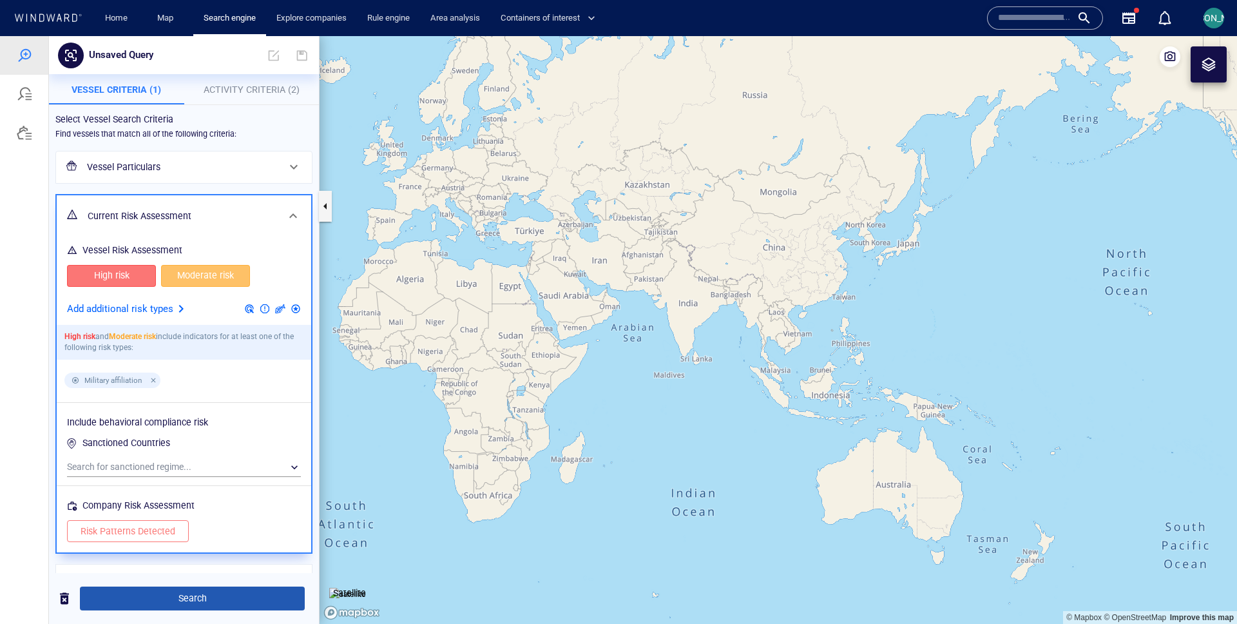
click at [201, 600] on span "Search" at bounding box center [192, 598] width 204 height 16
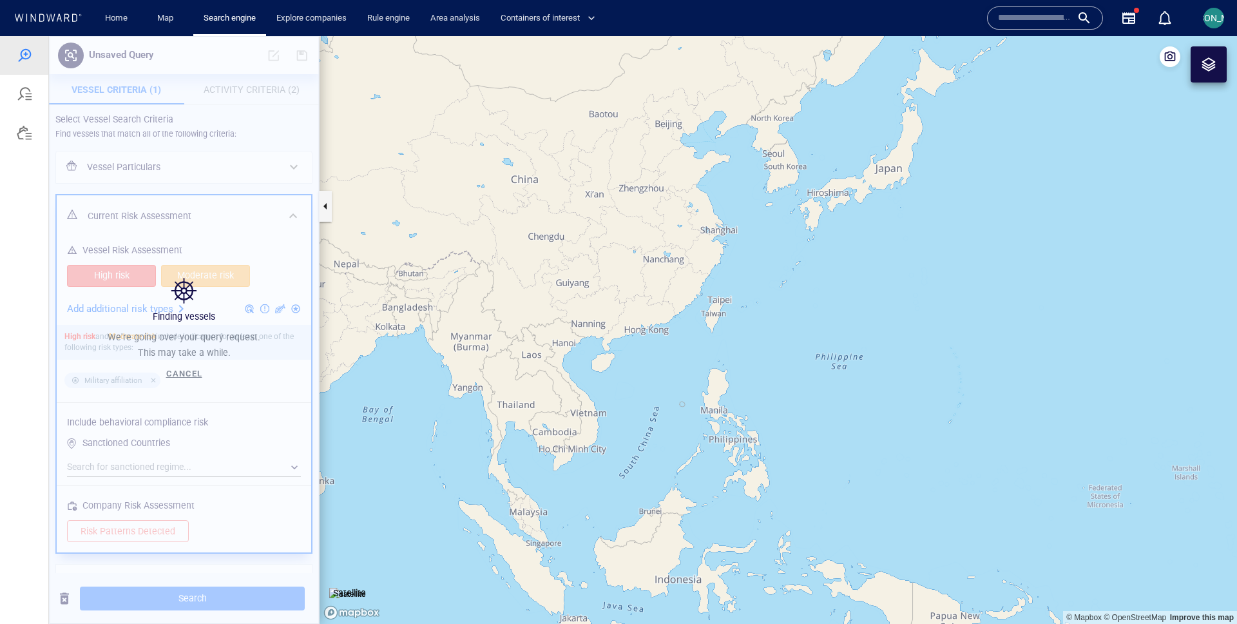
drag, startPoint x: 882, startPoint y: 276, endPoint x: 711, endPoint y: 375, distance: 197.5
click at [710, 375] on canvas "Map" at bounding box center [779, 330] width 918 height 588
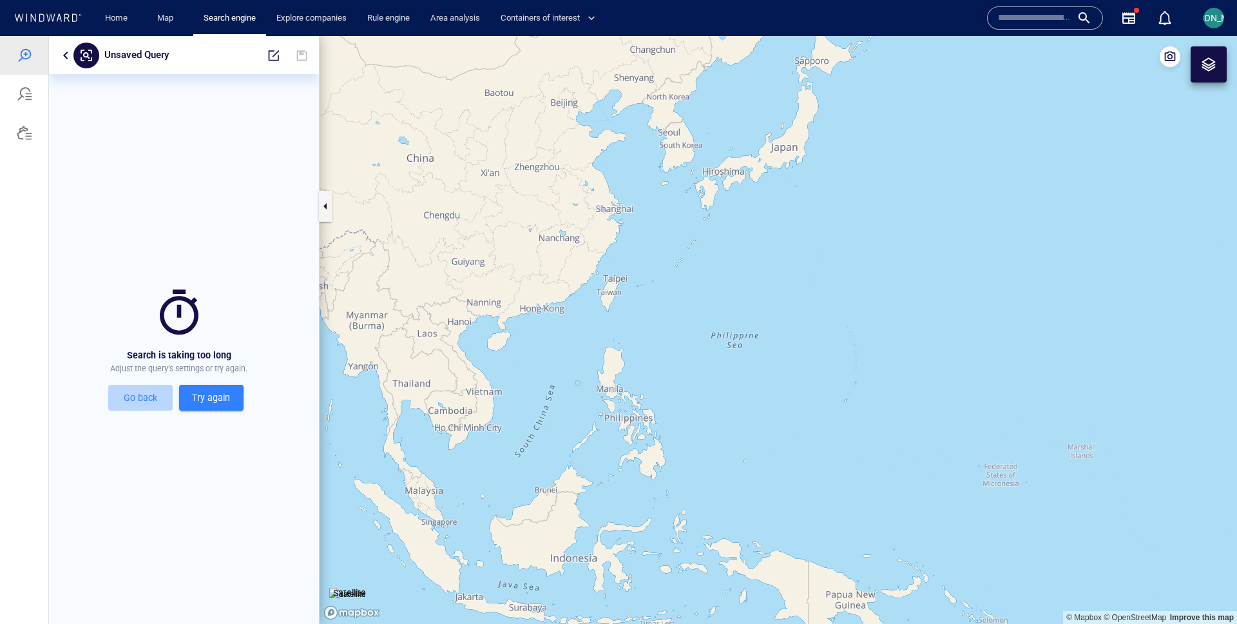
click at [139, 400] on span "Go back" at bounding box center [140, 398] width 54 height 16
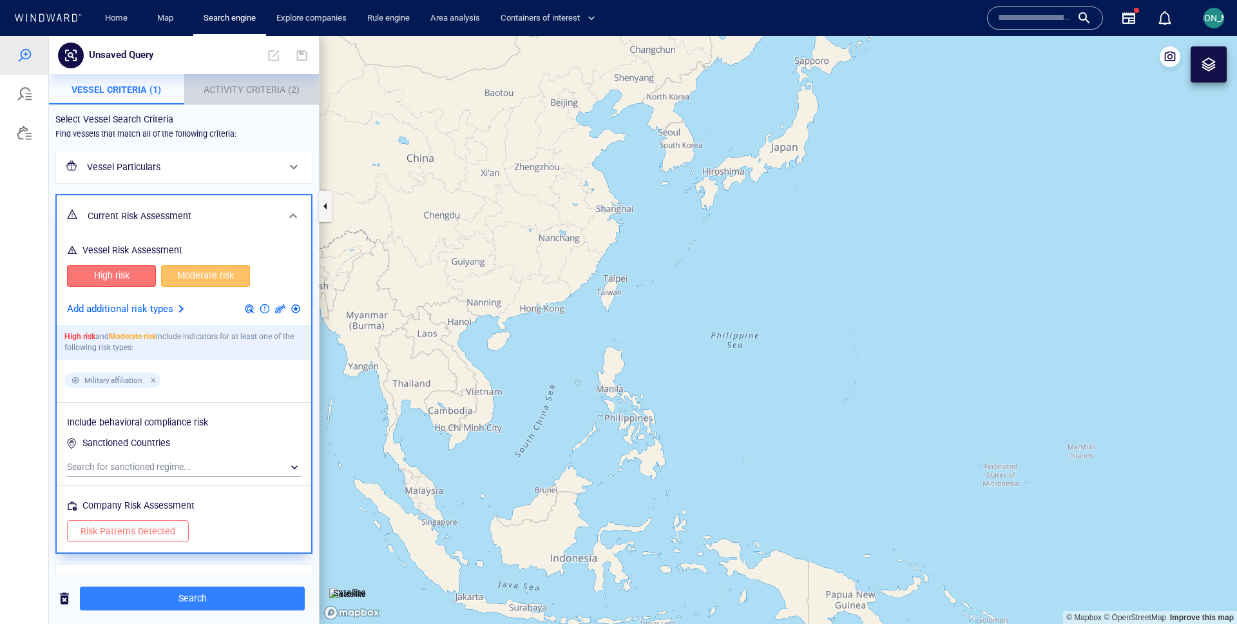
click at [242, 82] on p "Activity Criteria (2)" at bounding box center [252, 89] width 120 height 15
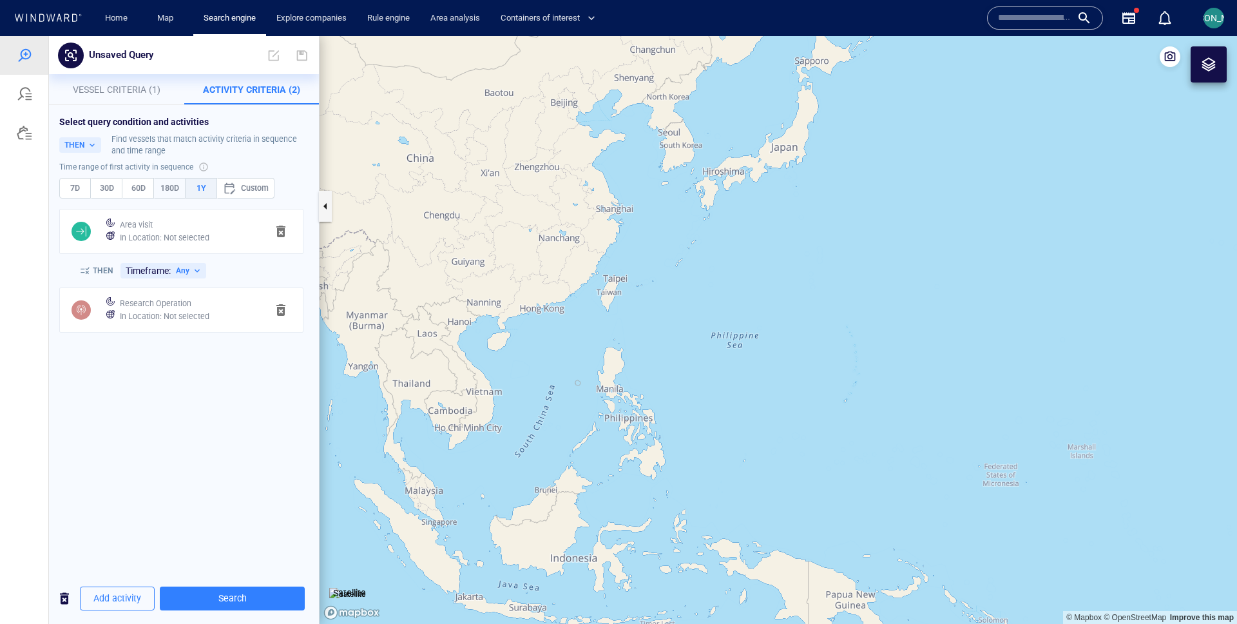
click at [162, 189] on span "180D" at bounding box center [170, 188] width 20 height 14
click at [233, 595] on span "Search" at bounding box center [232, 598] width 124 height 16
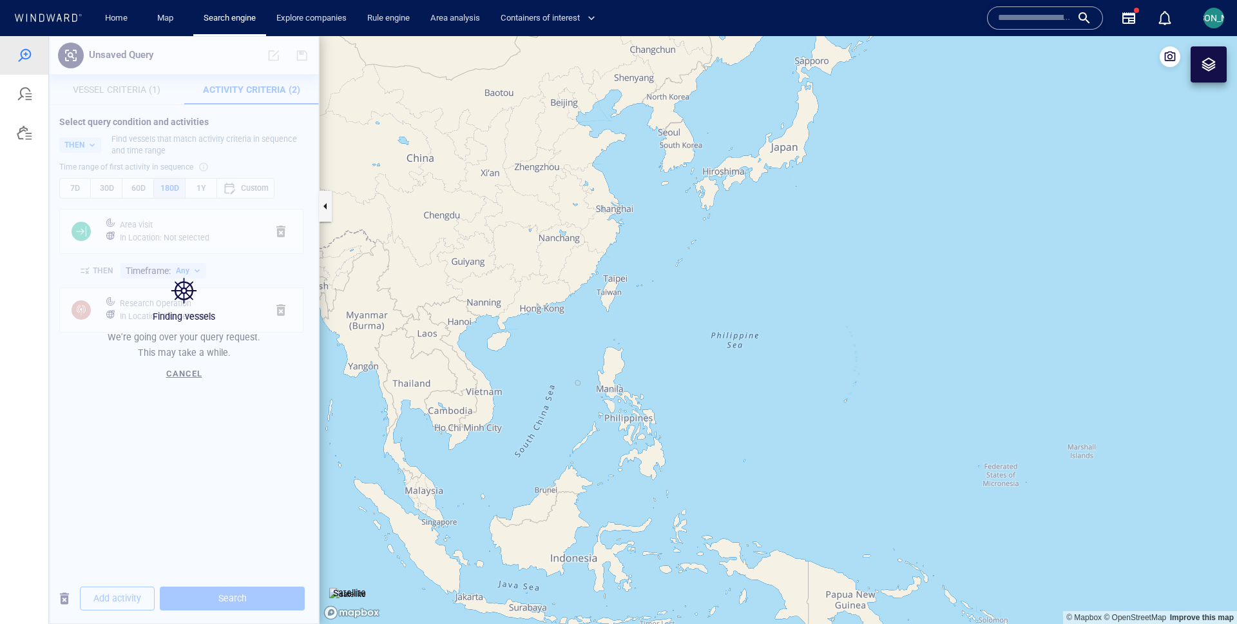
click at [540, 370] on canvas "Map" at bounding box center [779, 330] width 918 height 588
drag, startPoint x: 540, startPoint y: 370, endPoint x: 541, endPoint y: 294, distance: 75.4
click at [541, 294] on canvas "Map" at bounding box center [779, 330] width 918 height 588
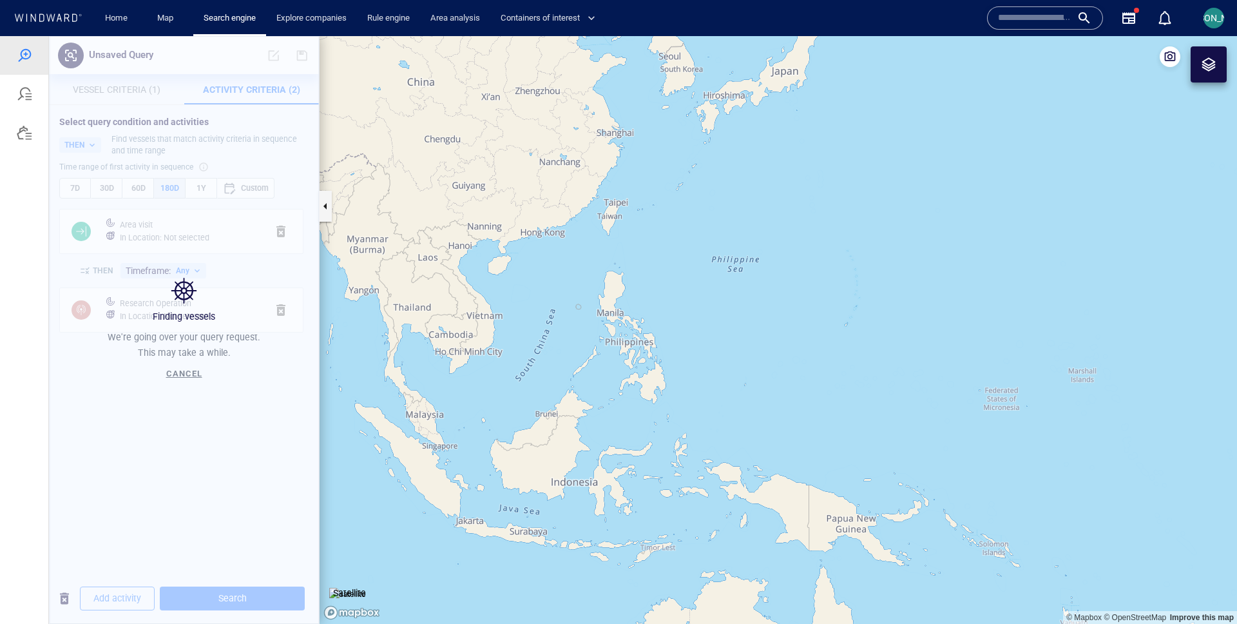
click at [189, 374] on span "Cancel" at bounding box center [184, 374] width 36 height 10
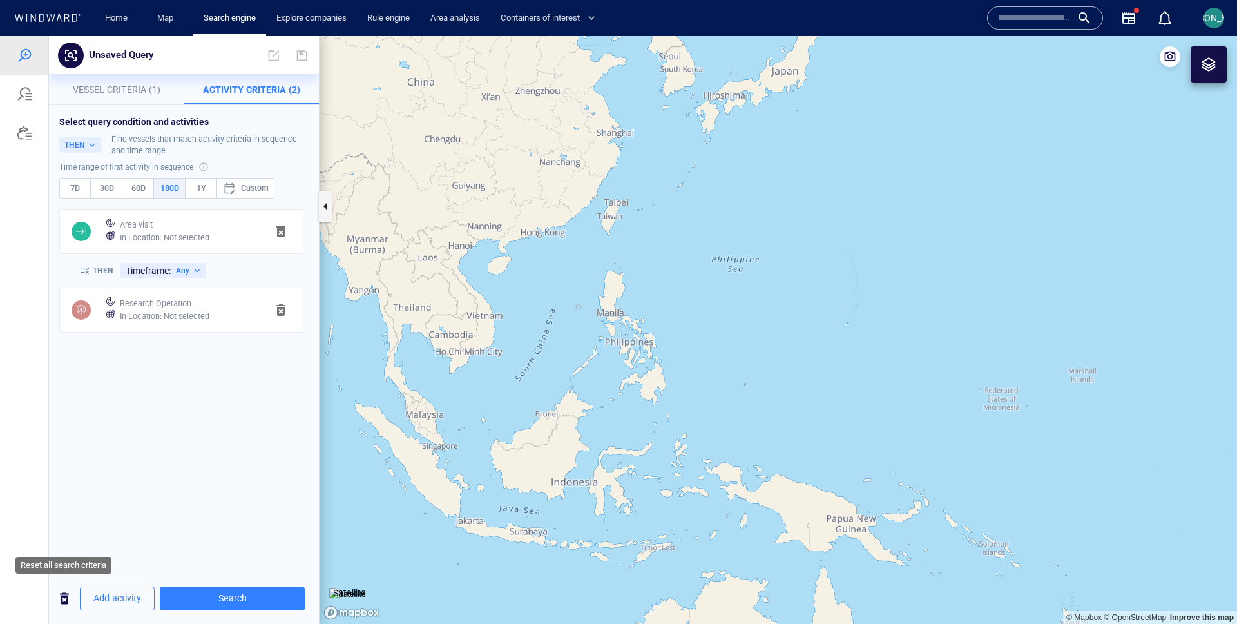
click at [65, 604] on span "button" at bounding box center [64, 598] width 15 height 16
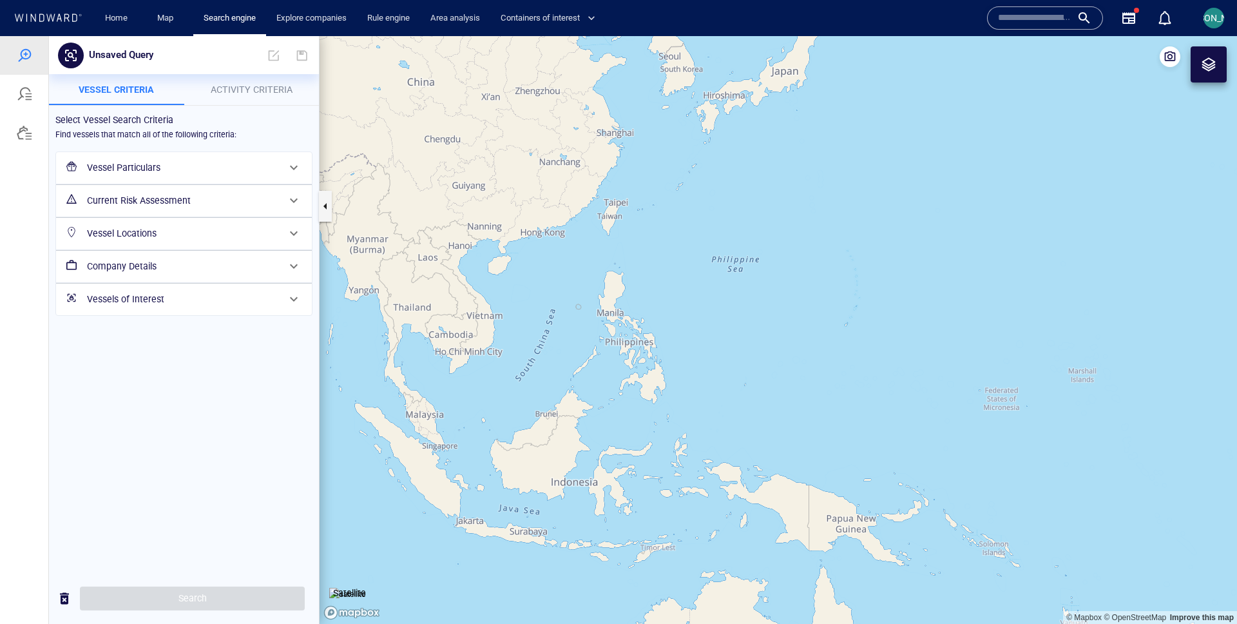
click at [153, 155] on div "Vessel Particulars" at bounding box center [183, 168] width 202 height 26
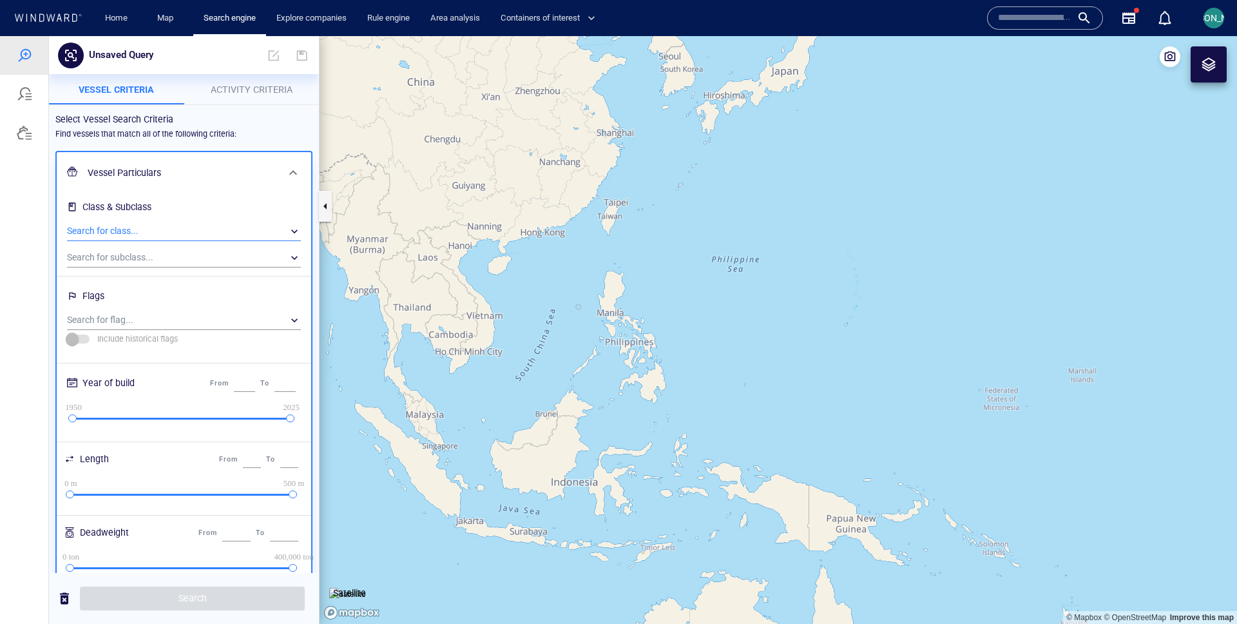
click at [148, 222] on div "​" at bounding box center [184, 231] width 234 height 19
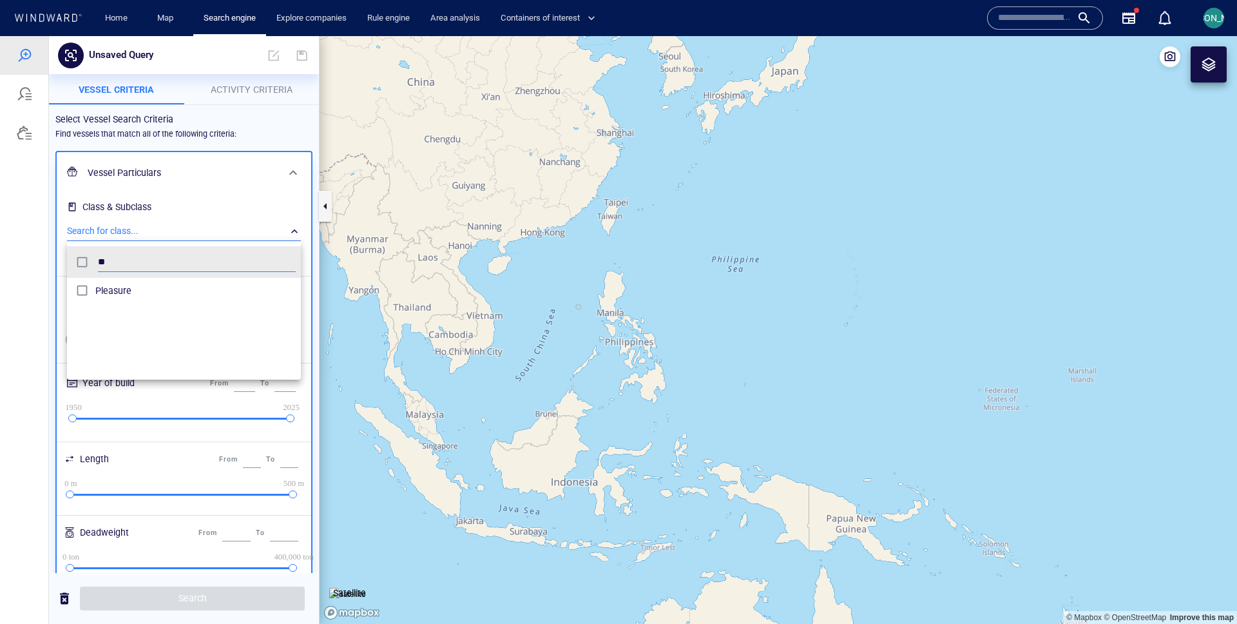
scroll to position [129, 234]
type input "*"
click at [28, 249] on div at bounding box center [618, 330] width 1237 height 588
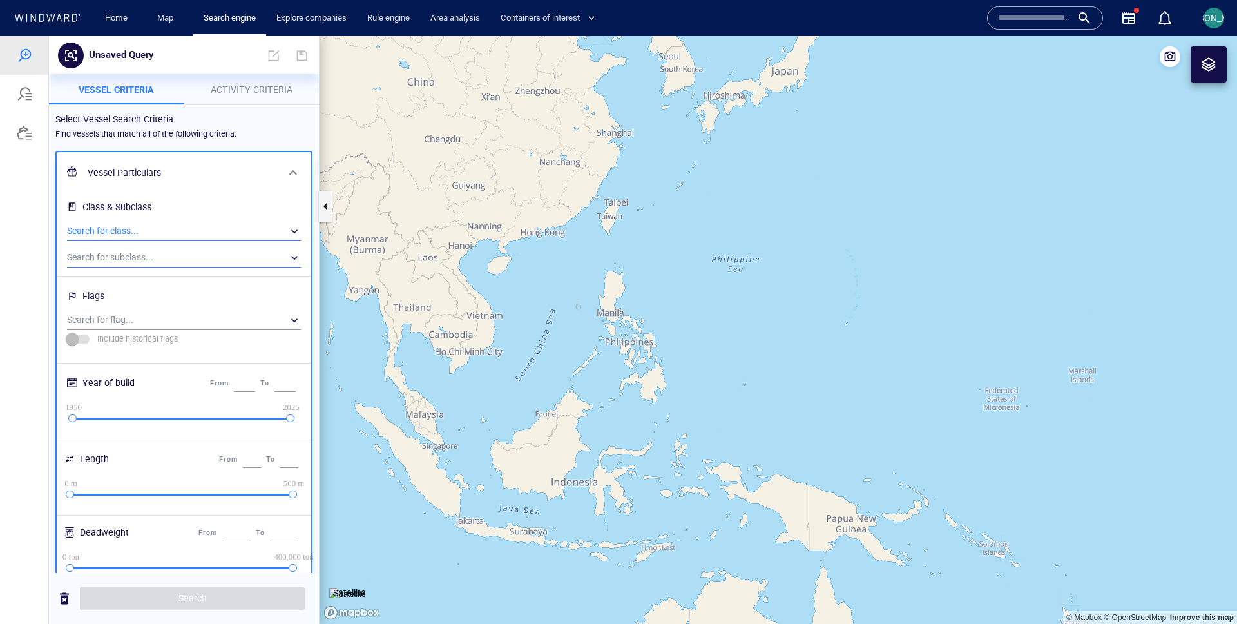
click at [106, 262] on div "​" at bounding box center [184, 257] width 234 height 19
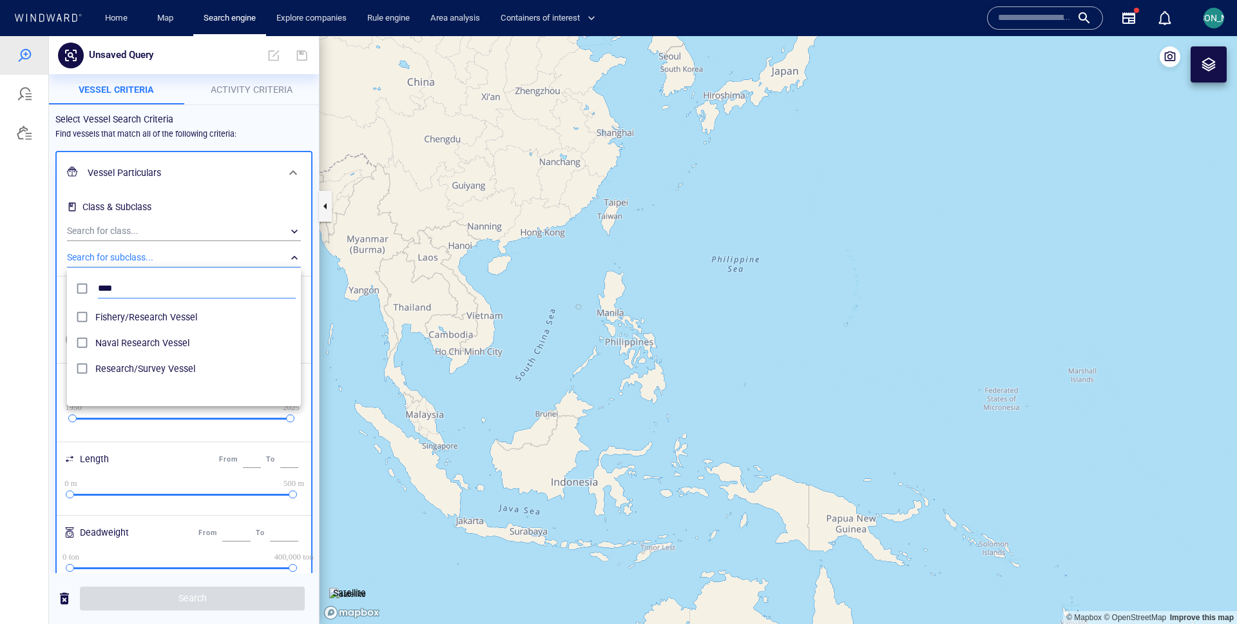
type input "****"
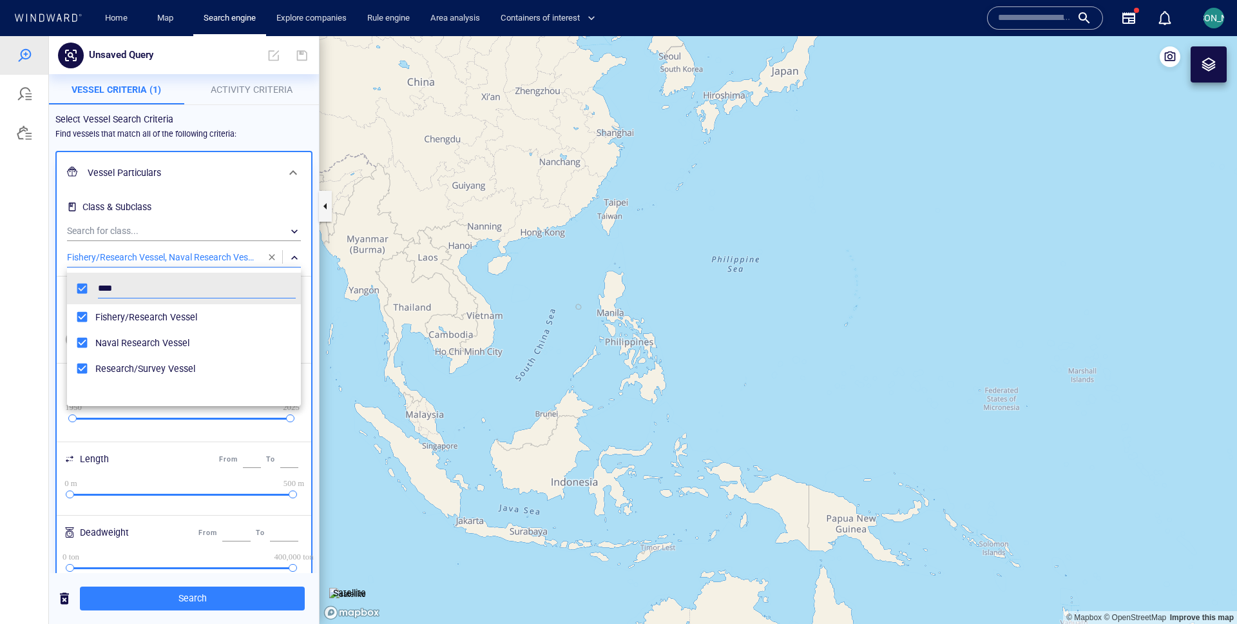
click at [33, 296] on div at bounding box center [618, 330] width 1237 height 588
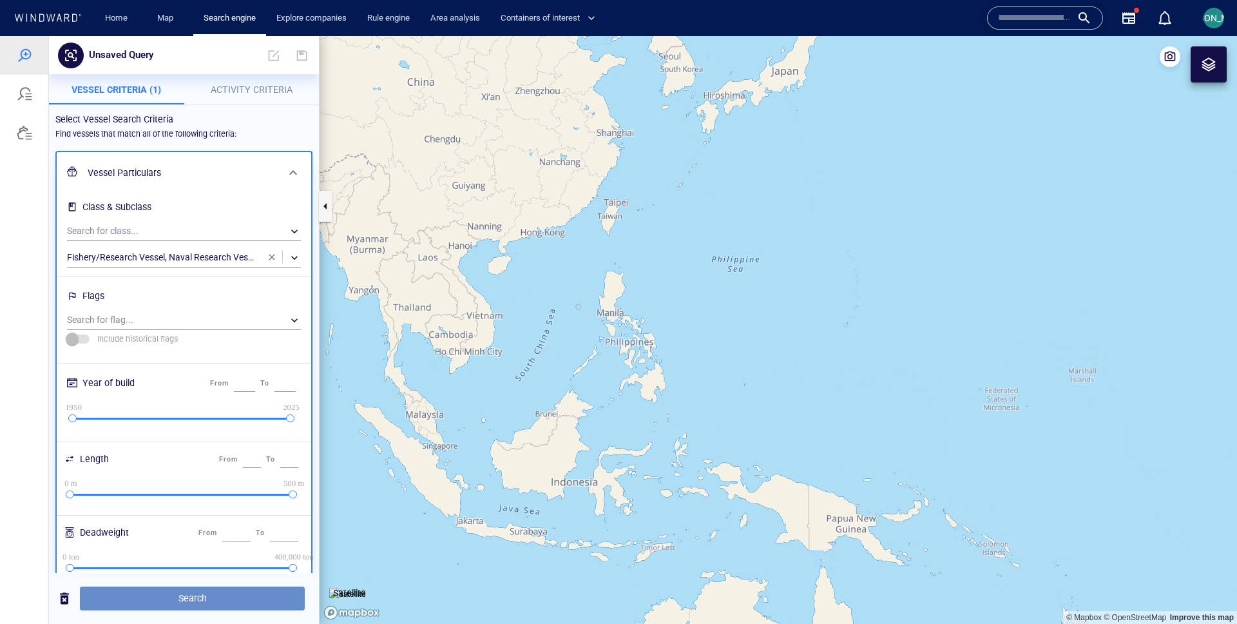
click at [214, 599] on span "Search" at bounding box center [192, 598] width 204 height 16
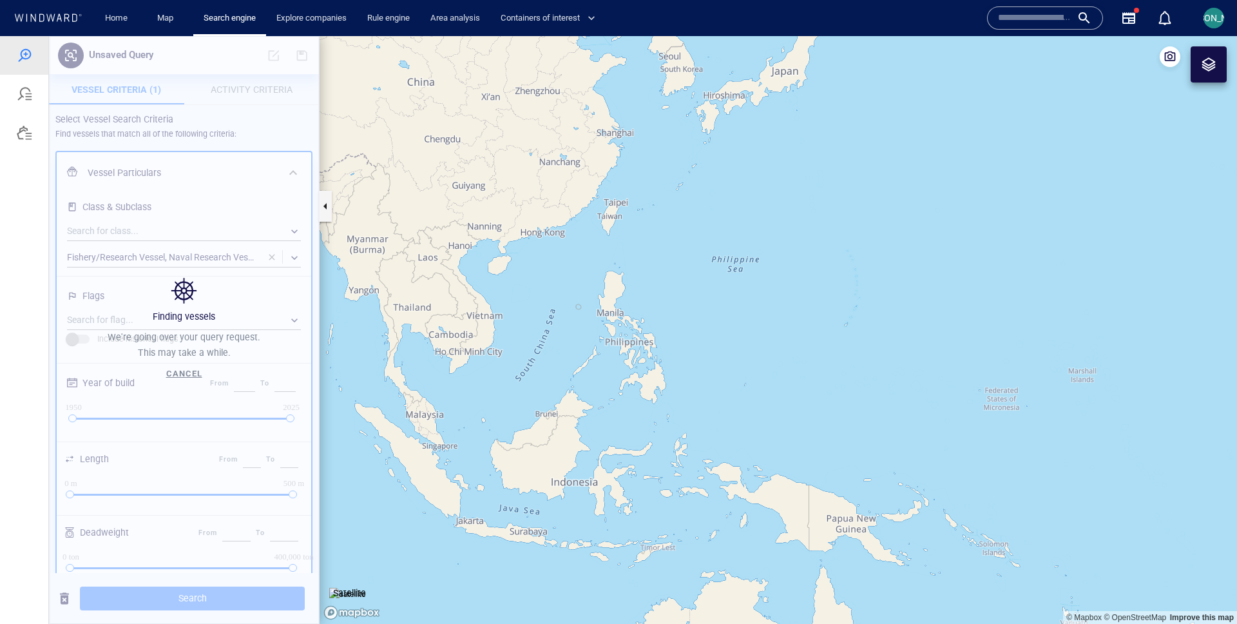
click at [510, 353] on canvas "Map" at bounding box center [779, 330] width 918 height 588
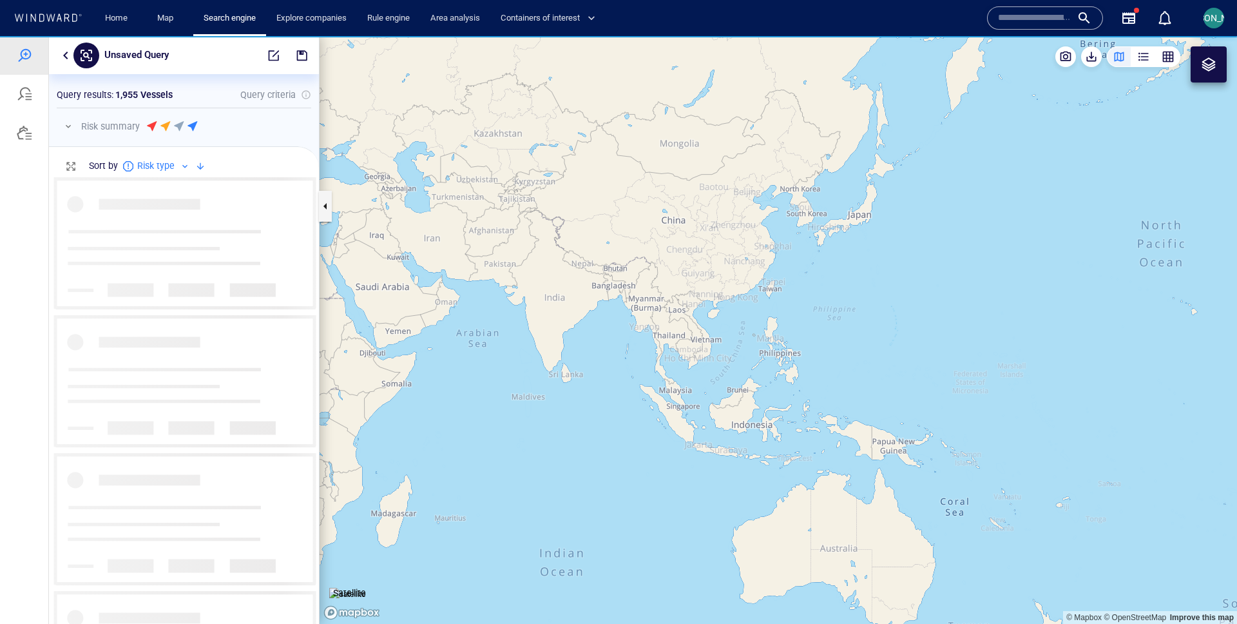
scroll to position [447, 270]
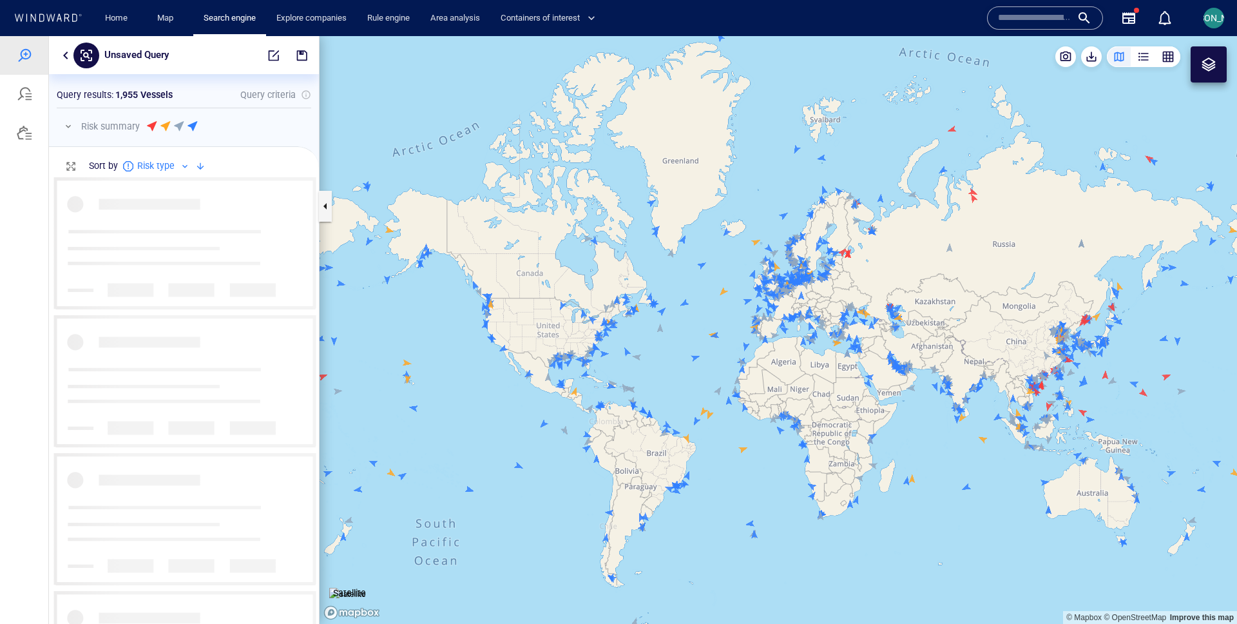
click at [66, 55] on button "button" at bounding box center [65, 55] width 15 height 15
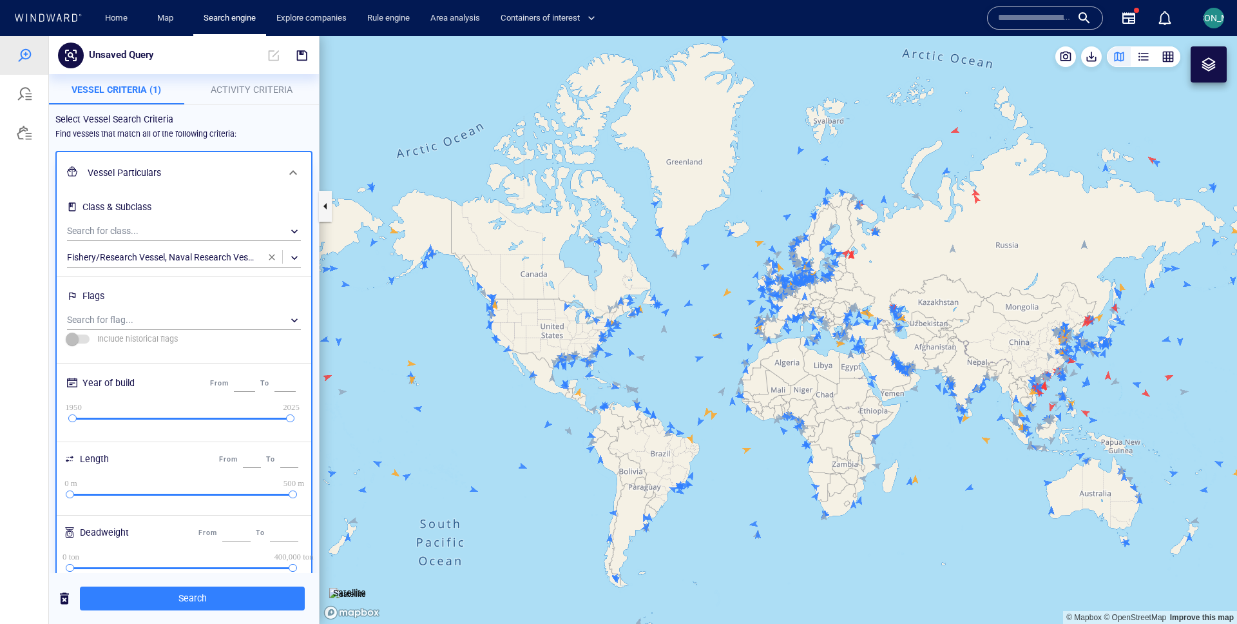
click at [218, 84] on span "Activity Criteria" at bounding box center [252, 89] width 82 height 10
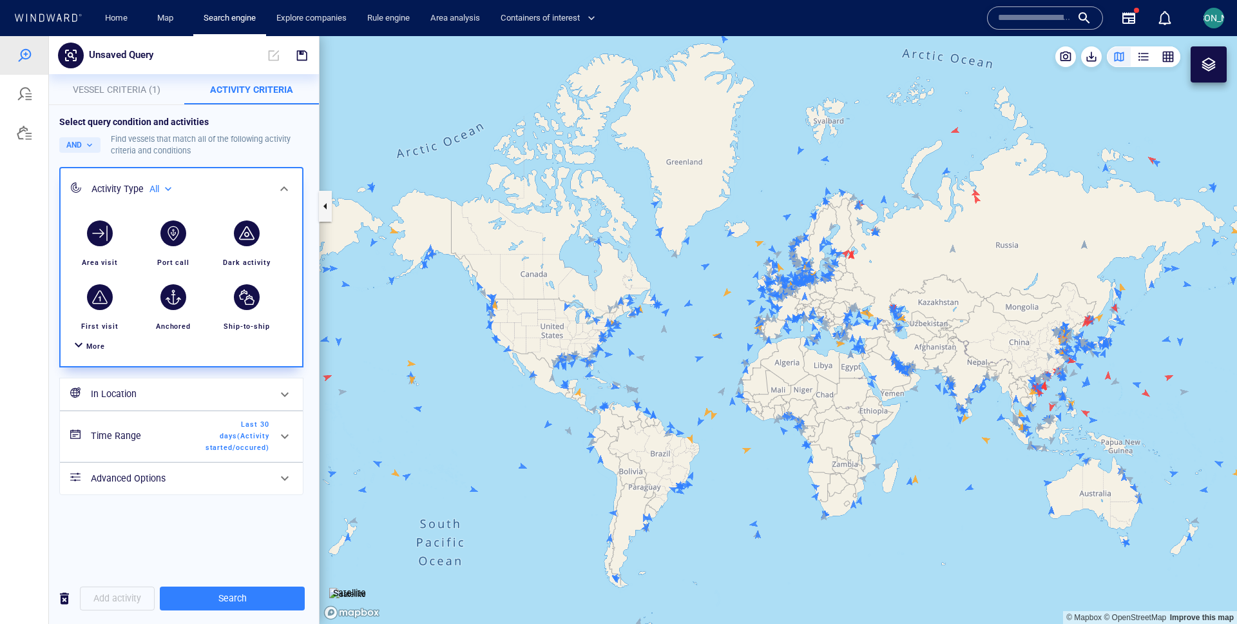
click at [160, 187] on div "All" at bounding box center [162, 189] width 25 height 11
click at [174, 241] on li "Military affiliated" at bounding box center [198, 247] width 98 height 19
type input "**********"
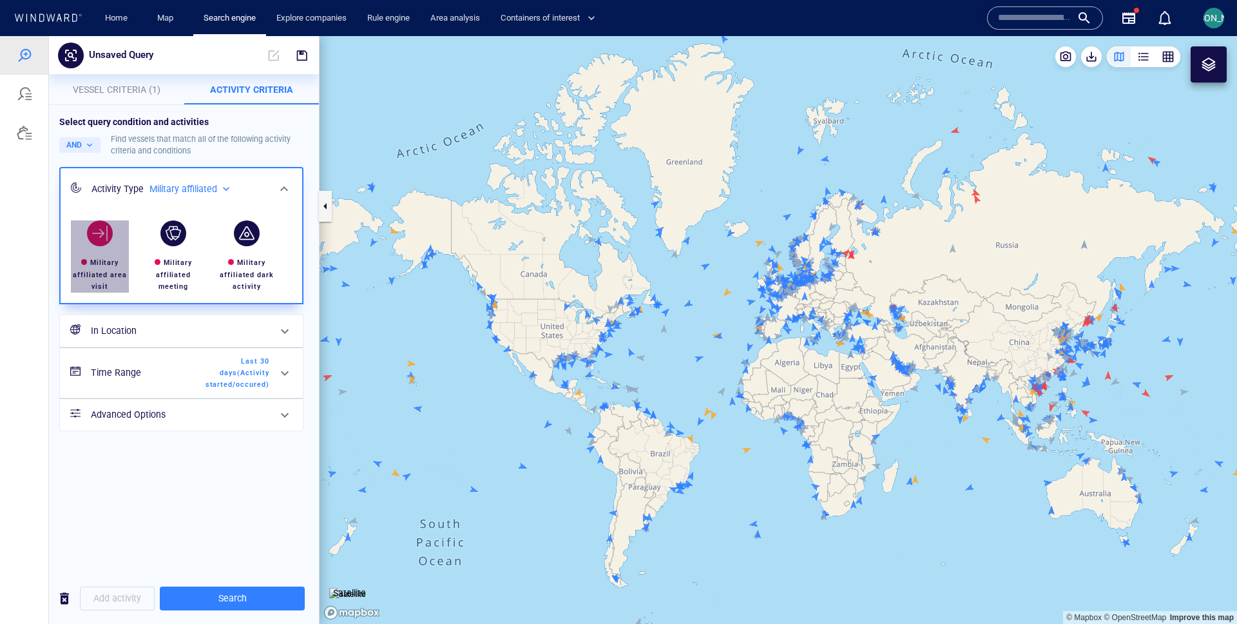
click at [103, 247] on div "button" at bounding box center [100, 233] width 36 height 36
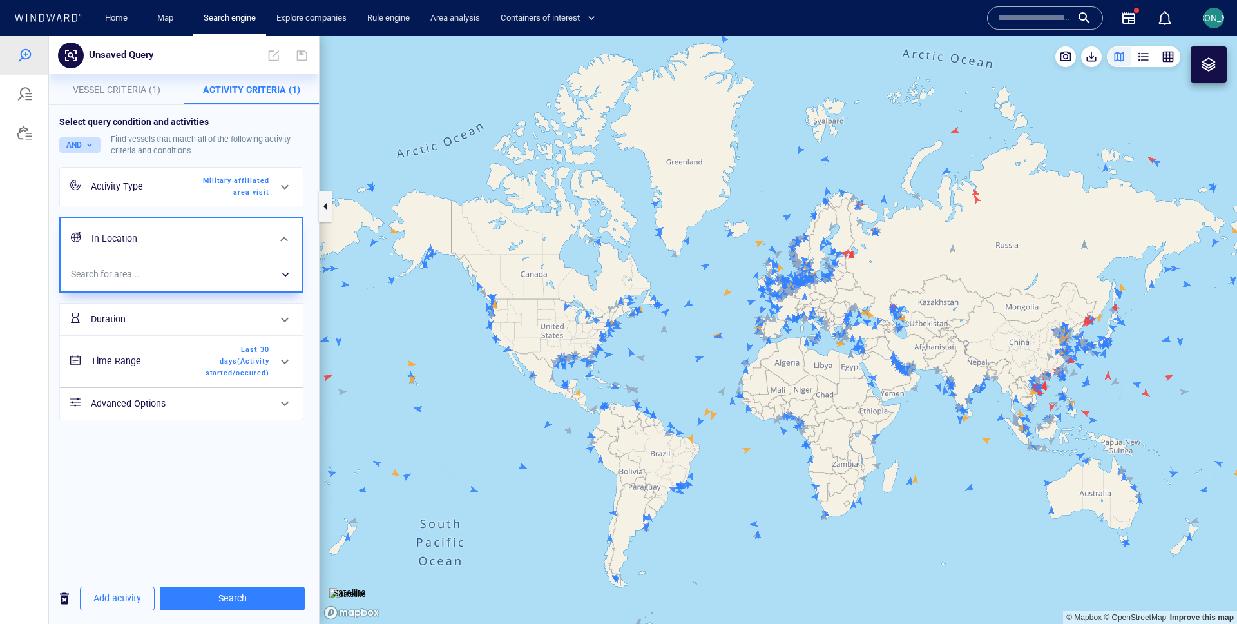
click at [81, 150] on button "AND" at bounding box center [79, 144] width 41 height 15
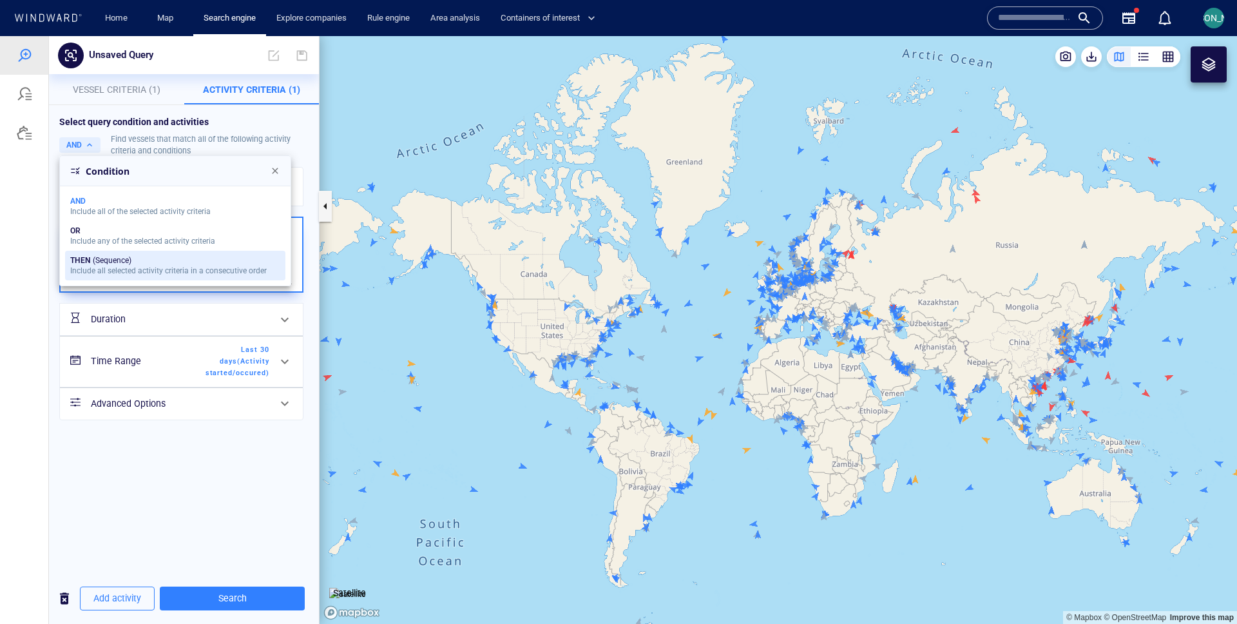
click at [90, 253] on button "THEN (Sequence) Include all selected activity criteria in a consecutive order" at bounding box center [175, 266] width 220 height 30
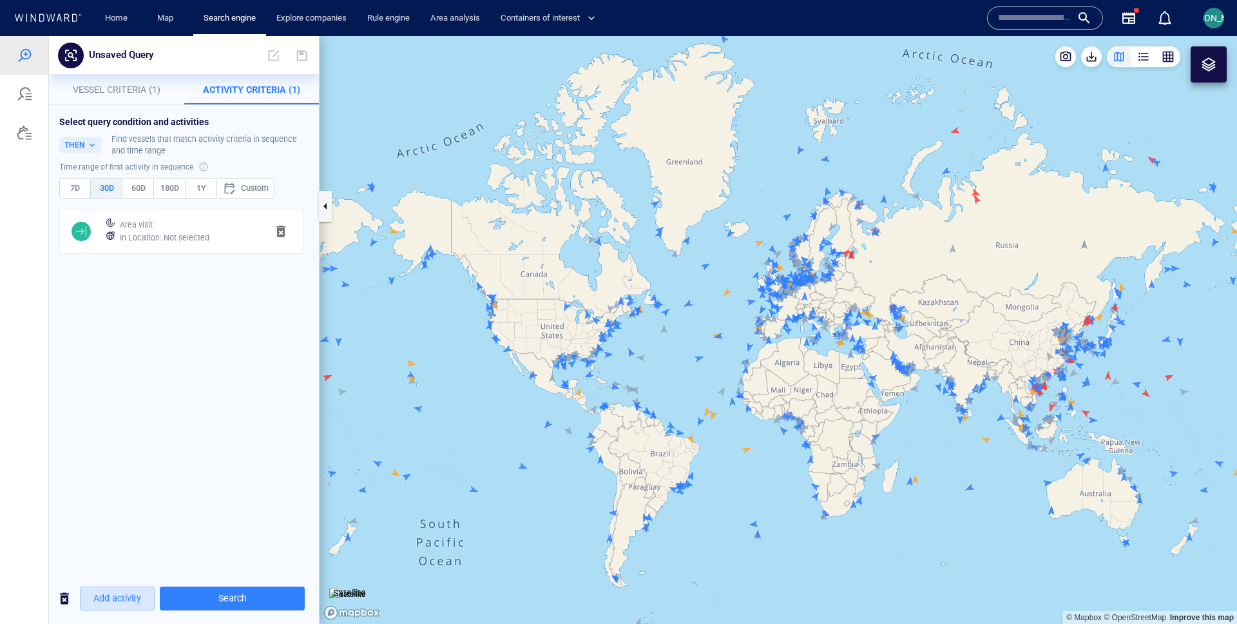
click at [133, 601] on span "Add activity" at bounding box center [117, 598] width 48 height 16
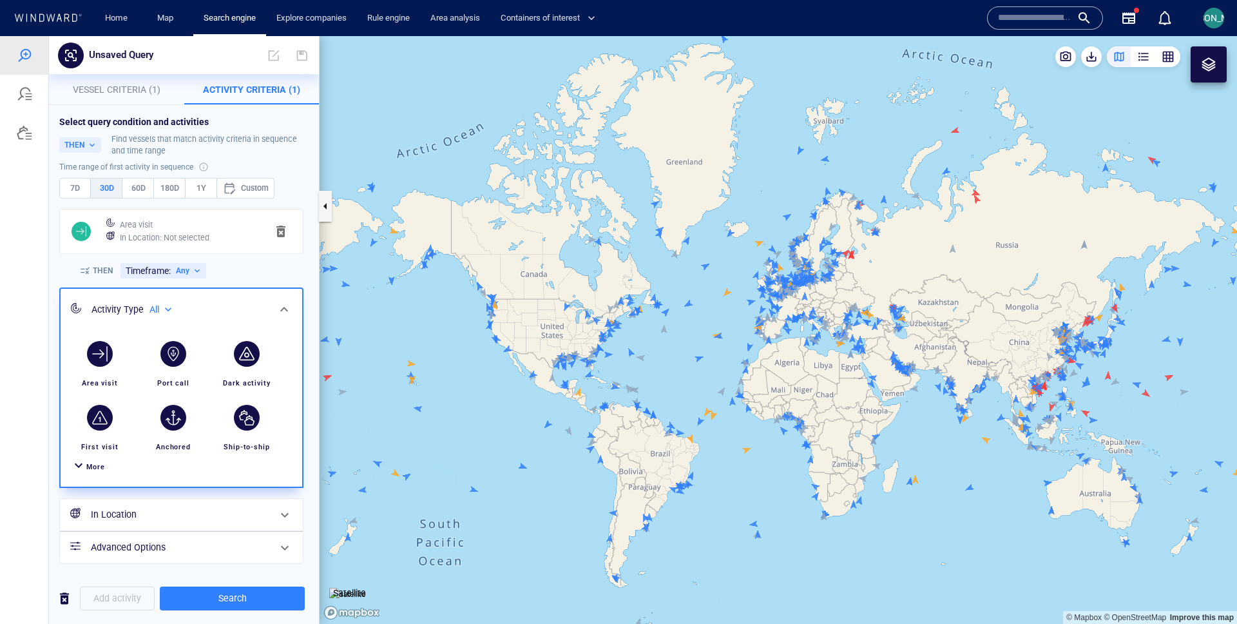
drag, startPoint x: 87, startPoint y: 462, endPoint x: 95, endPoint y: 458, distance: 9.2
click at [87, 463] on span "More" at bounding box center [95, 467] width 19 height 8
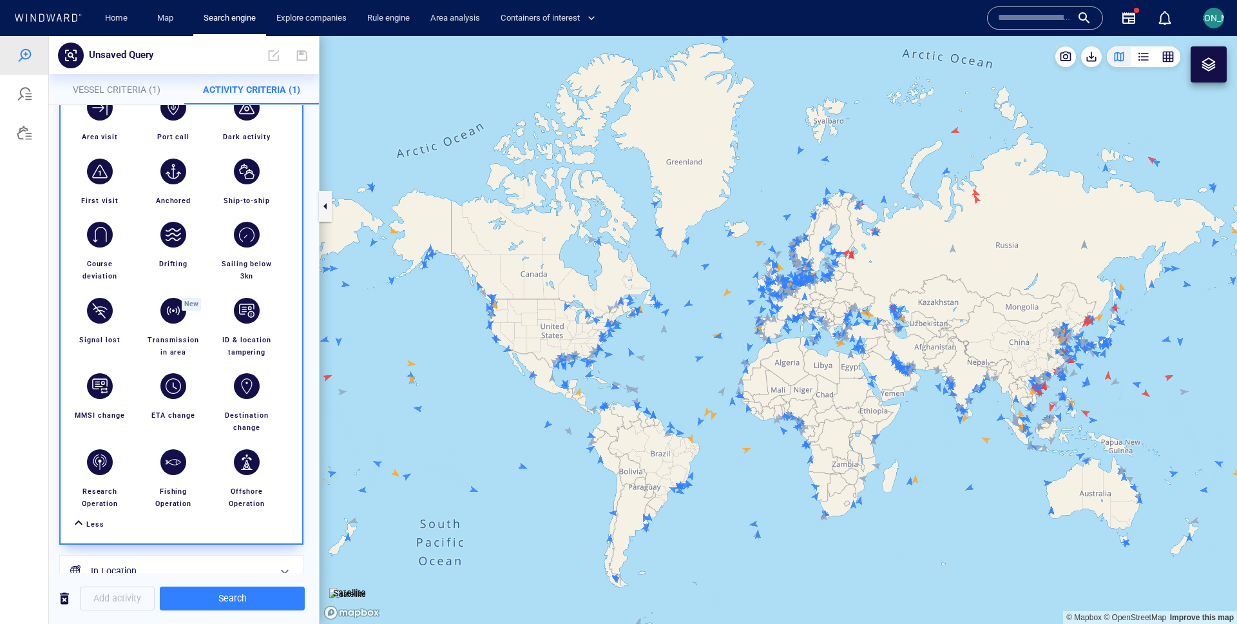
scroll to position [304, 0]
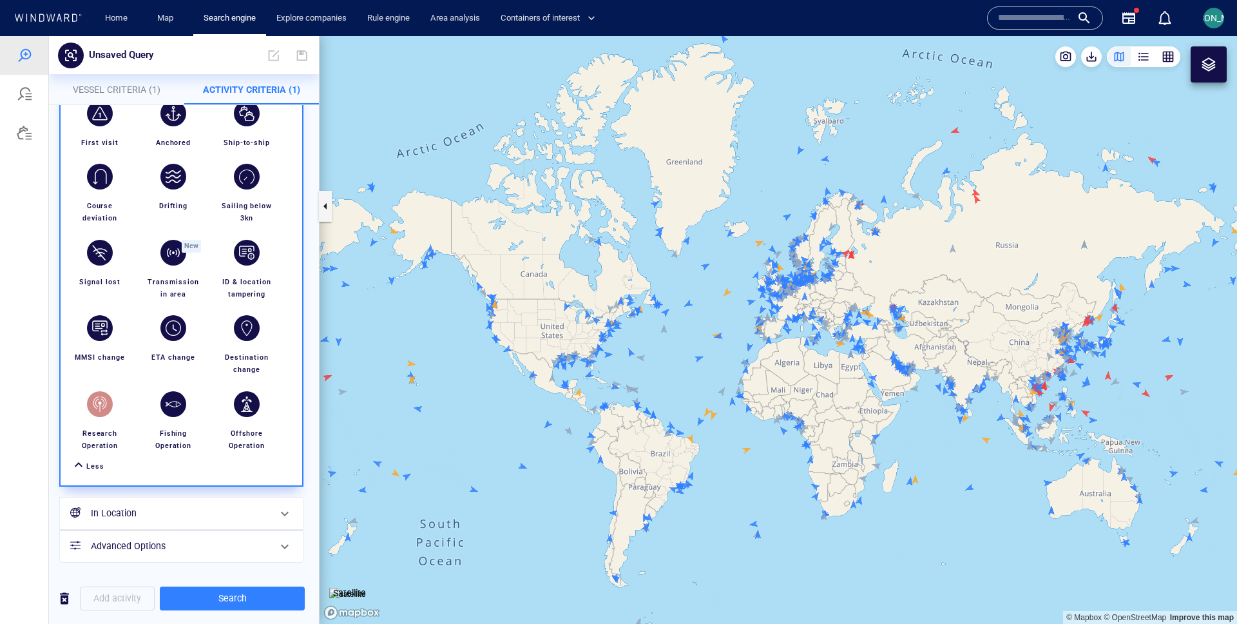
click at [111, 410] on div "button" at bounding box center [100, 404] width 36 height 36
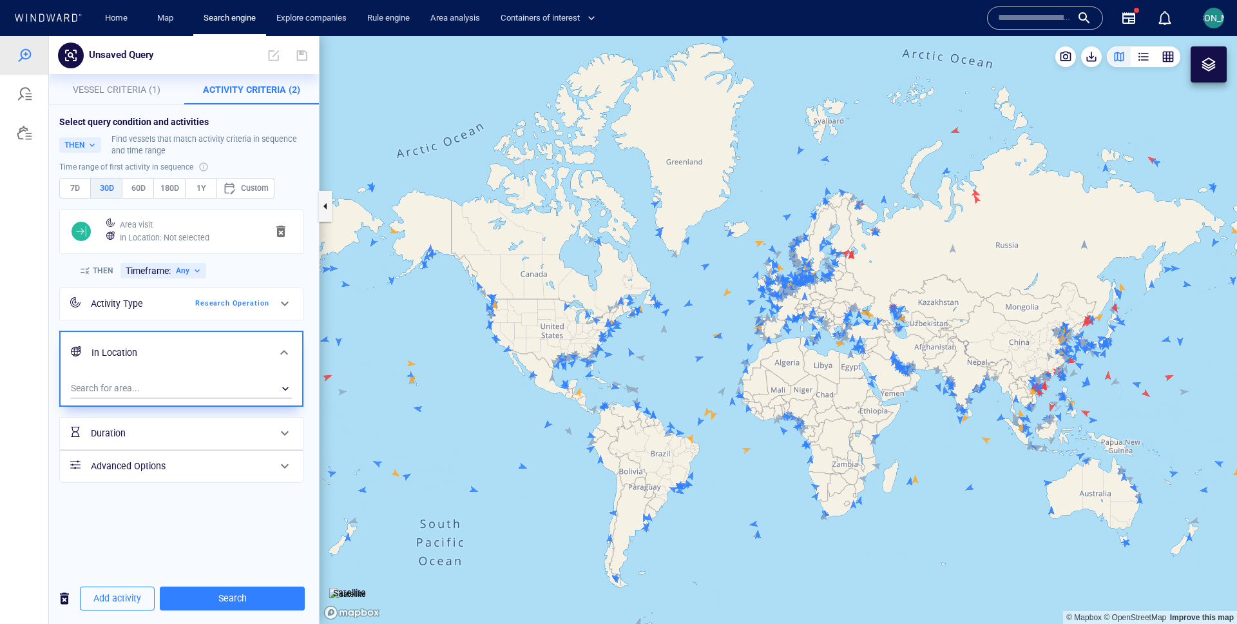
click at [175, 200] on div "Time range of first activity in sequence 7D 30D 60D 180D 1Y Custom ~" at bounding box center [183, 186] width 249 height 48
click at [175, 196] on button "180D" at bounding box center [170, 188] width 32 height 21
click at [214, 599] on span "Search" at bounding box center [232, 598] width 124 height 16
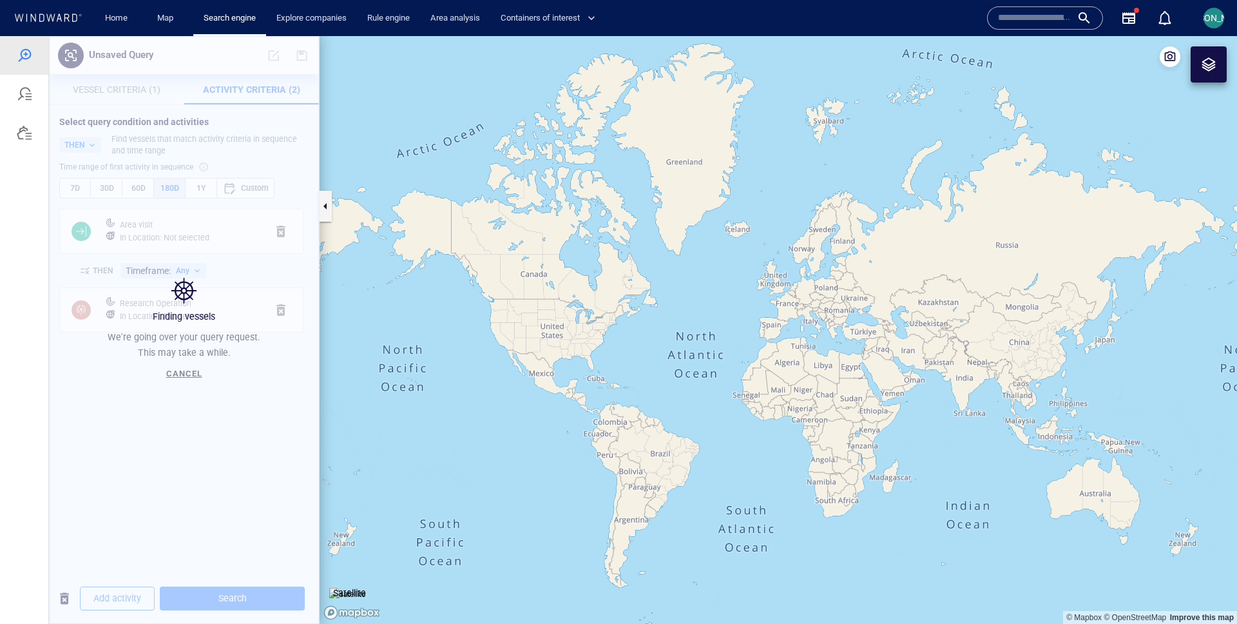
drag, startPoint x: 976, startPoint y: 438, endPoint x: 545, endPoint y: 362, distance: 437.1
click at [545, 362] on canvas "Map" at bounding box center [779, 330] width 918 height 588
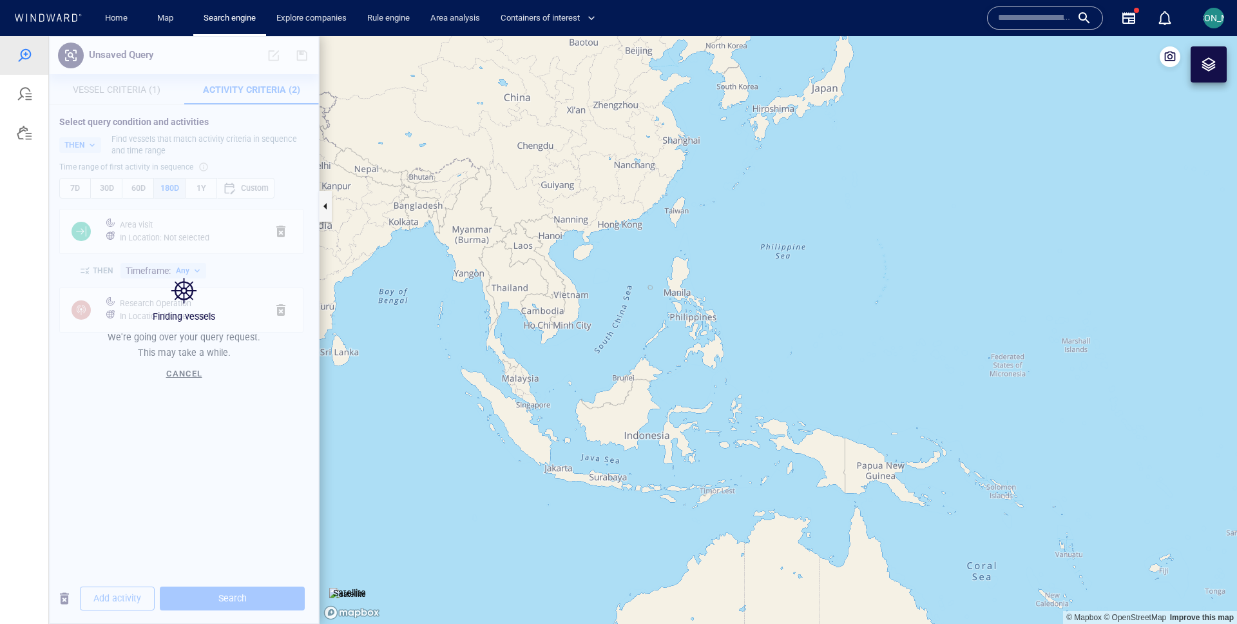
drag, startPoint x: 689, startPoint y: 130, endPoint x: 689, endPoint y: 166, distance: 36.1
click at [689, 166] on canvas "Map" at bounding box center [779, 330] width 918 height 588
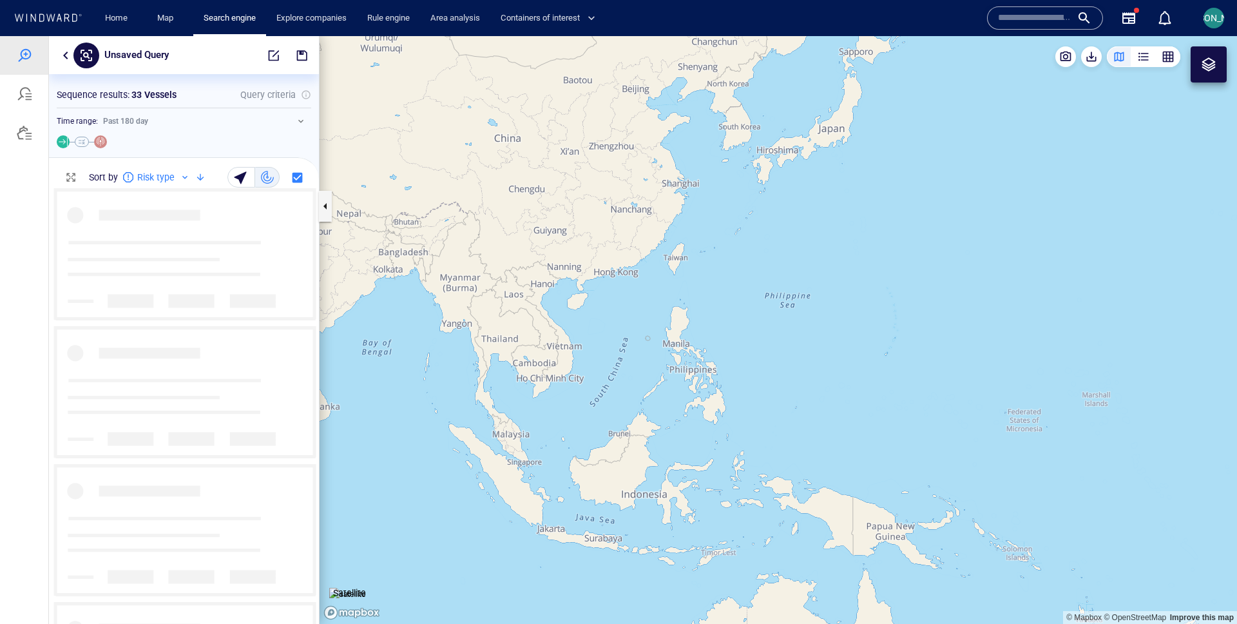
scroll to position [435, 270]
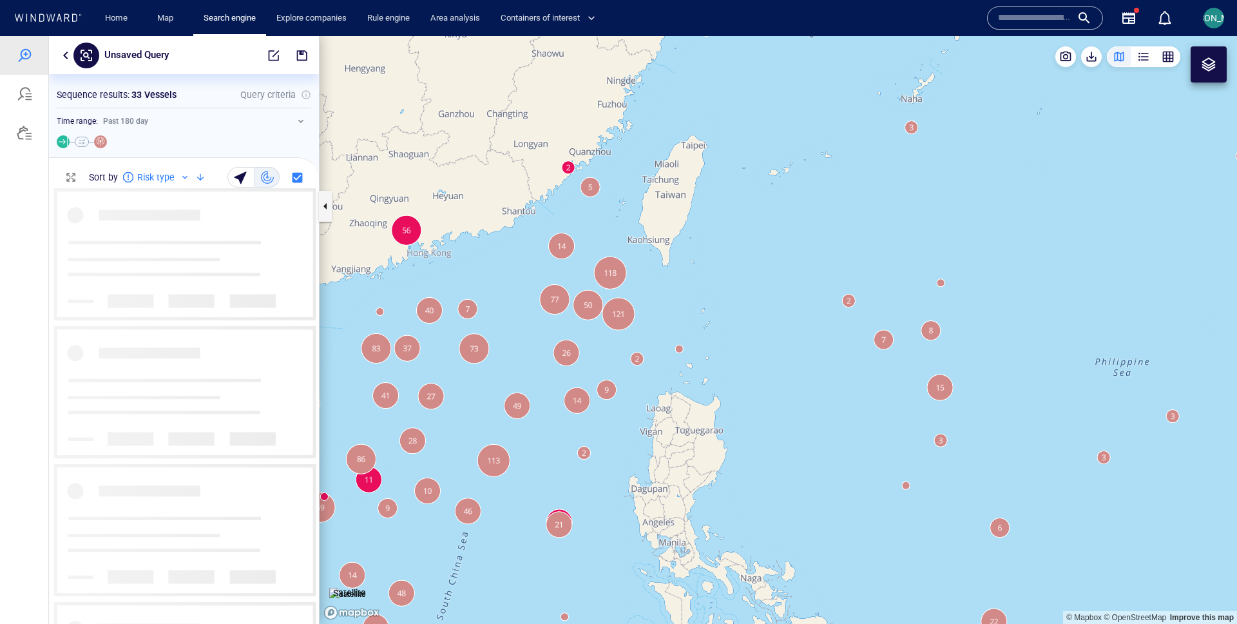
drag, startPoint x: 710, startPoint y: 189, endPoint x: 691, endPoint y: 217, distance: 33.3
click at [691, 217] on canvas "Map" at bounding box center [779, 330] width 918 height 588
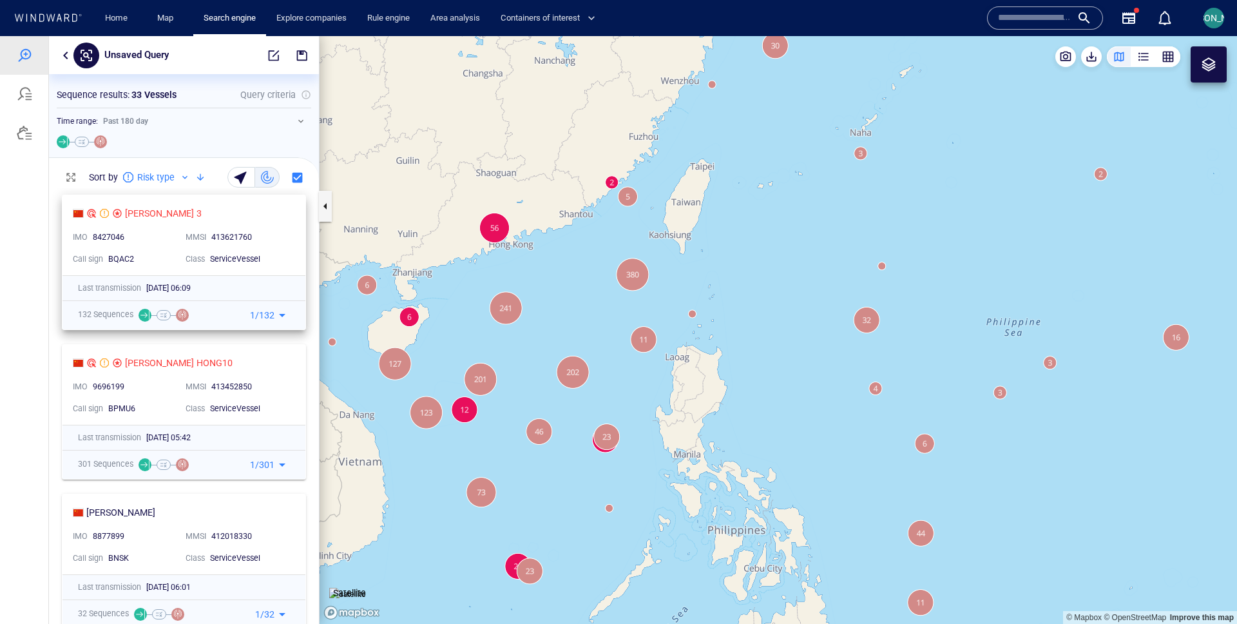
click at [271, 237] on div "413621760" at bounding box center [249, 238] width 77 height 12
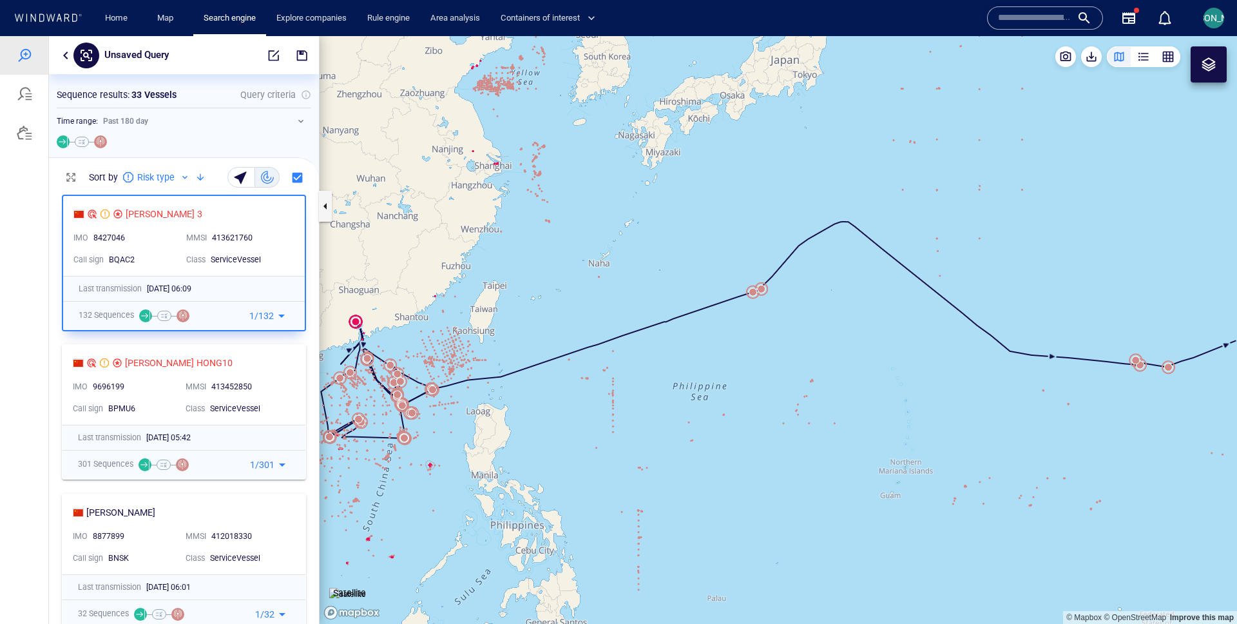
drag, startPoint x: 597, startPoint y: 304, endPoint x: 672, endPoint y: 304, distance: 74.8
click at [671, 304] on canvas "Map" at bounding box center [779, 330] width 918 height 588
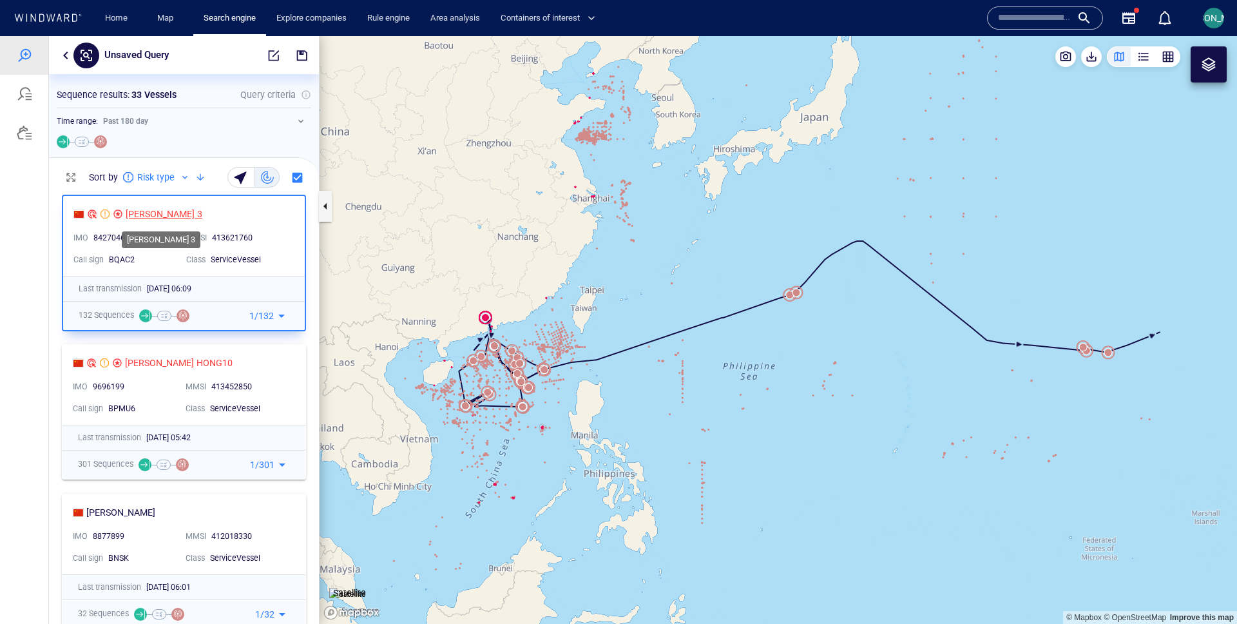
click at [148, 211] on div "[PERSON_NAME] 3" at bounding box center [164, 213] width 77 height 15
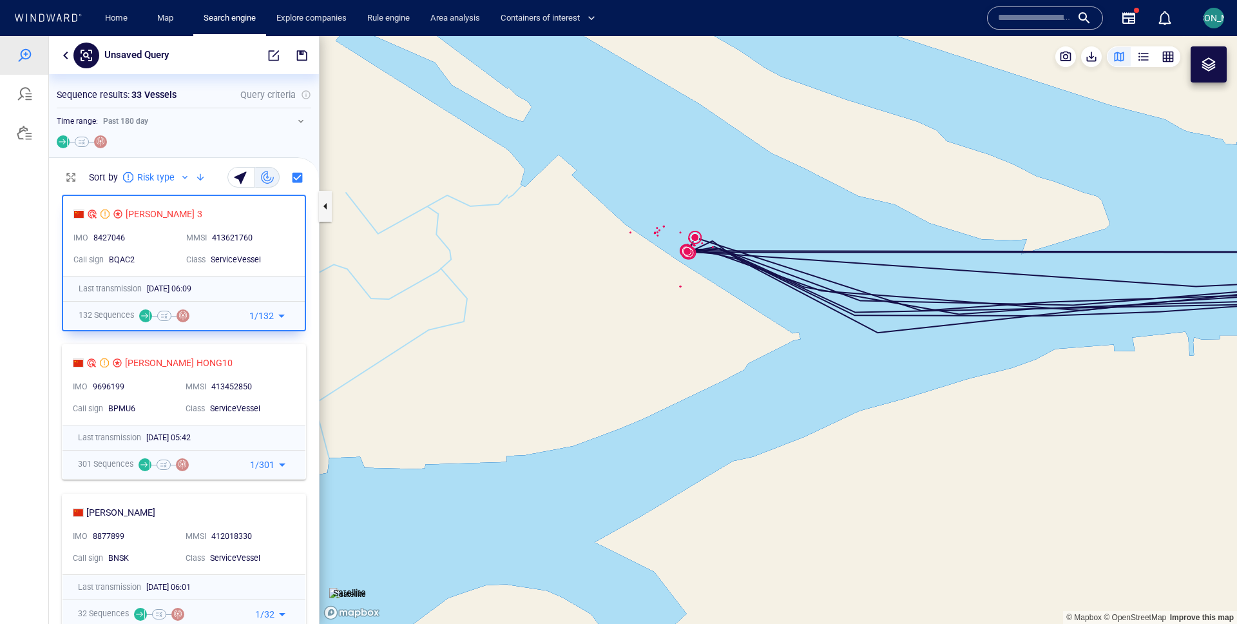
click at [339, 588] on img at bounding box center [347, 594] width 37 height 13
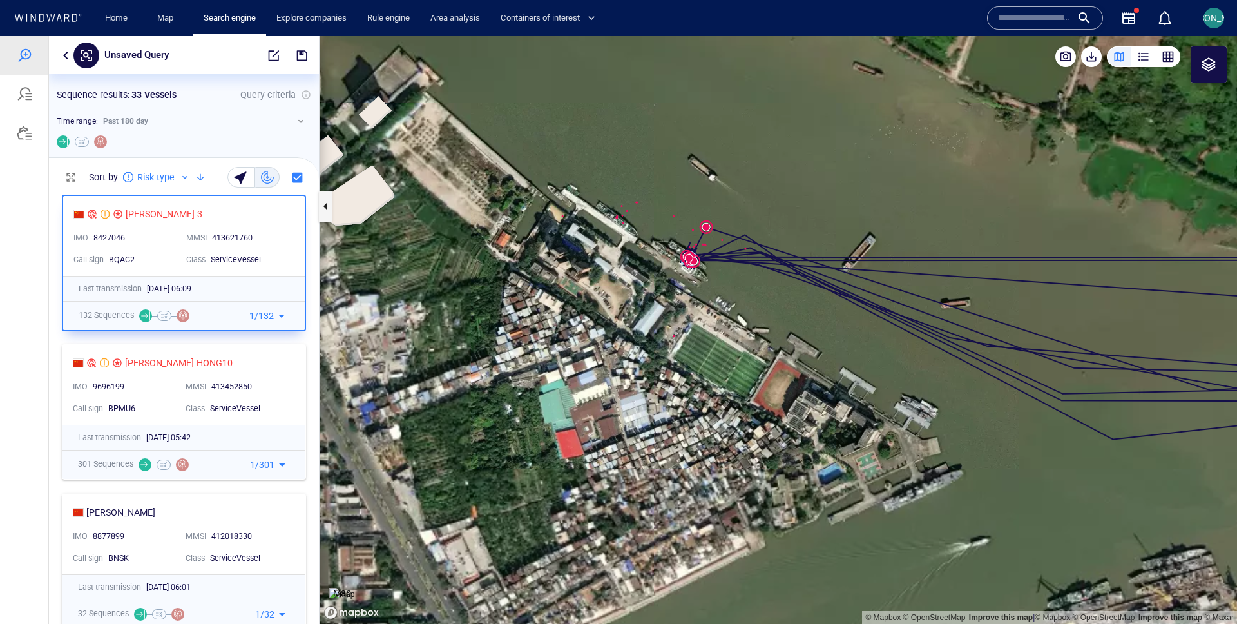
click at [1210, 70] on div at bounding box center [1208, 64] width 15 height 15
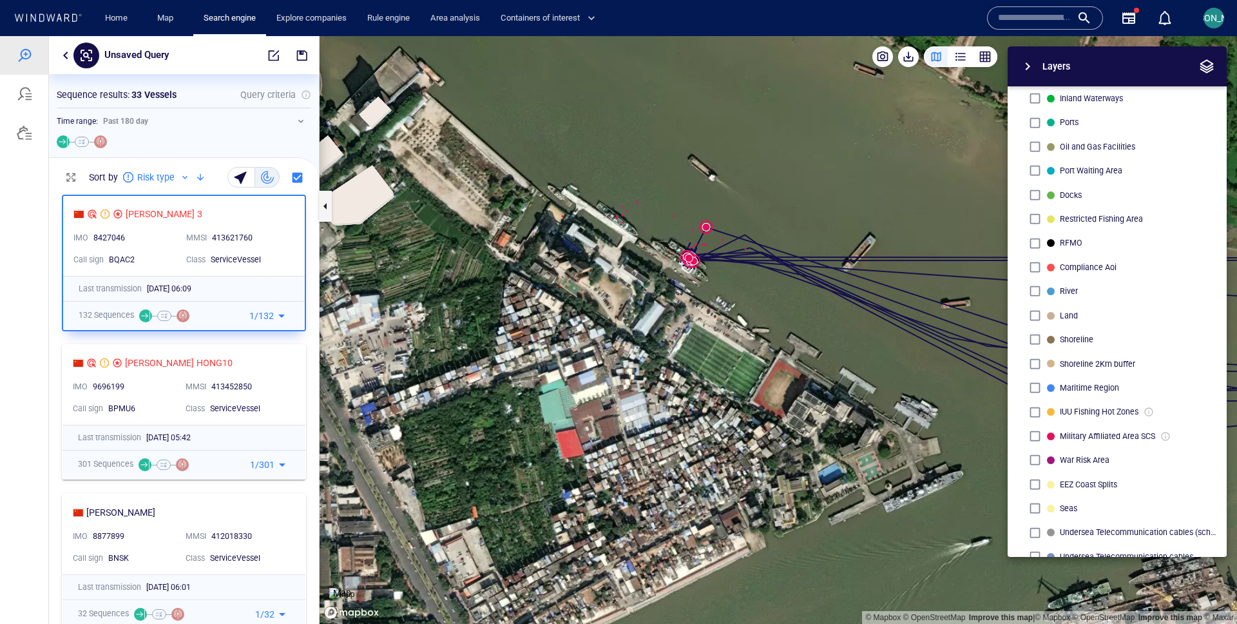
scroll to position [162, 0]
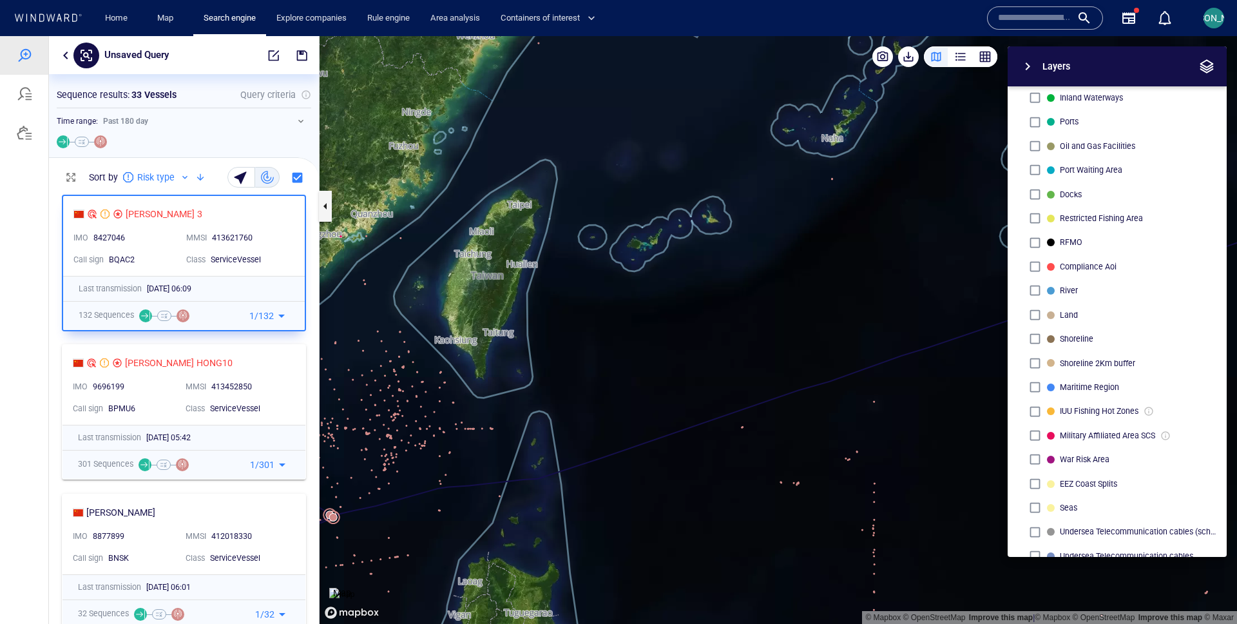
drag, startPoint x: 853, startPoint y: 396, endPoint x: 564, endPoint y: 428, distance: 291.1
click at [563, 428] on canvas "Map" at bounding box center [779, 330] width 918 height 588
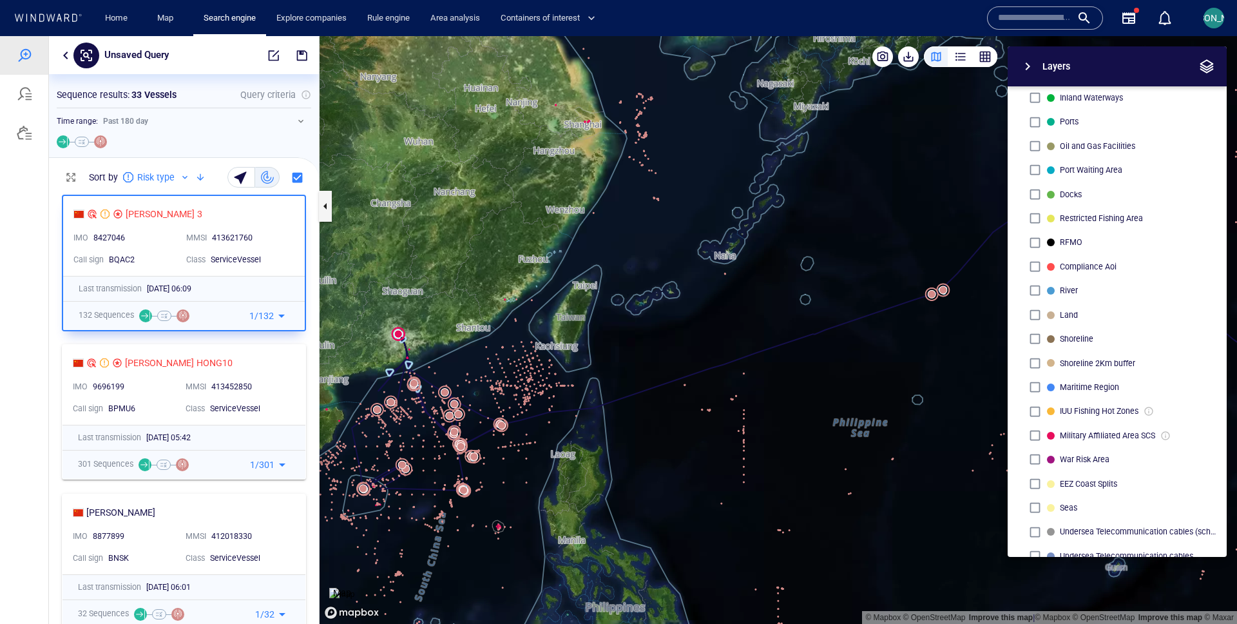
drag, startPoint x: 683, startPoint y: 334, endPoint x: 591, endPoint y: 349, distance: 93.2
click at [591, 349] on canvas "Map" at bounding box center [779, 330] width 918 height 588
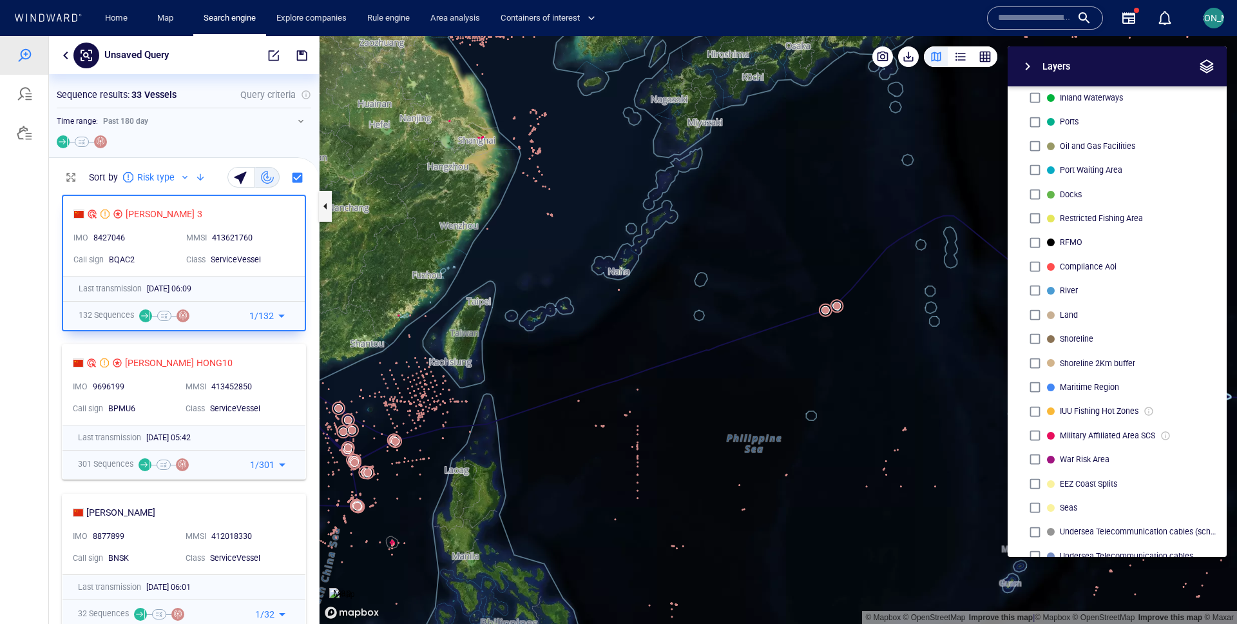
click at [349, 588] on img at bounding box center [341, 594] width 25 height 13
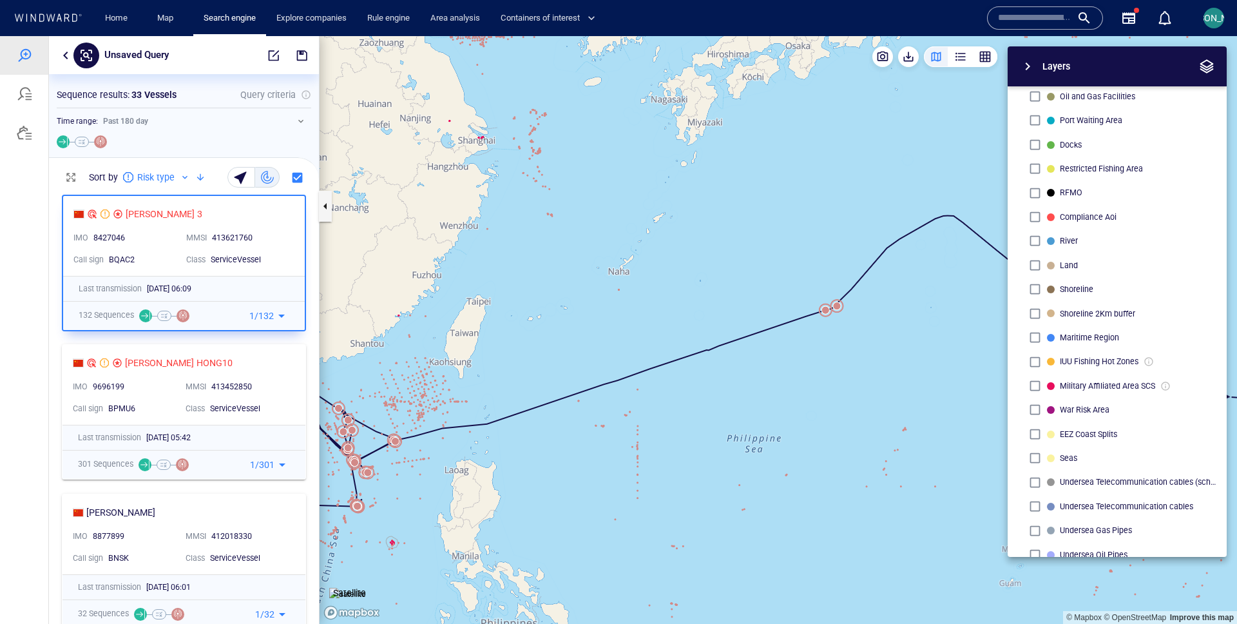
scroll to position [215, 0]
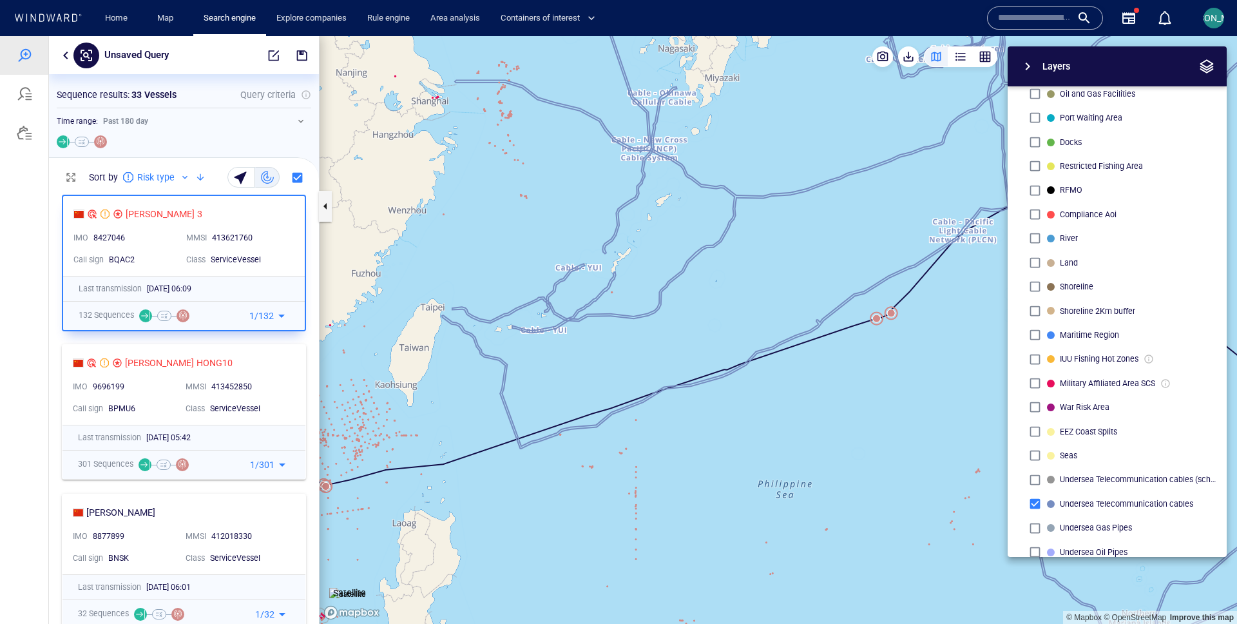
drag, startPoint x: 757, startPoint y: 436, endPoint x: 655, endPoint y: 401, distance: 107.8
click at [655, 401] on canvas "Map" at bounding box center [779, 330] width 918 height 588
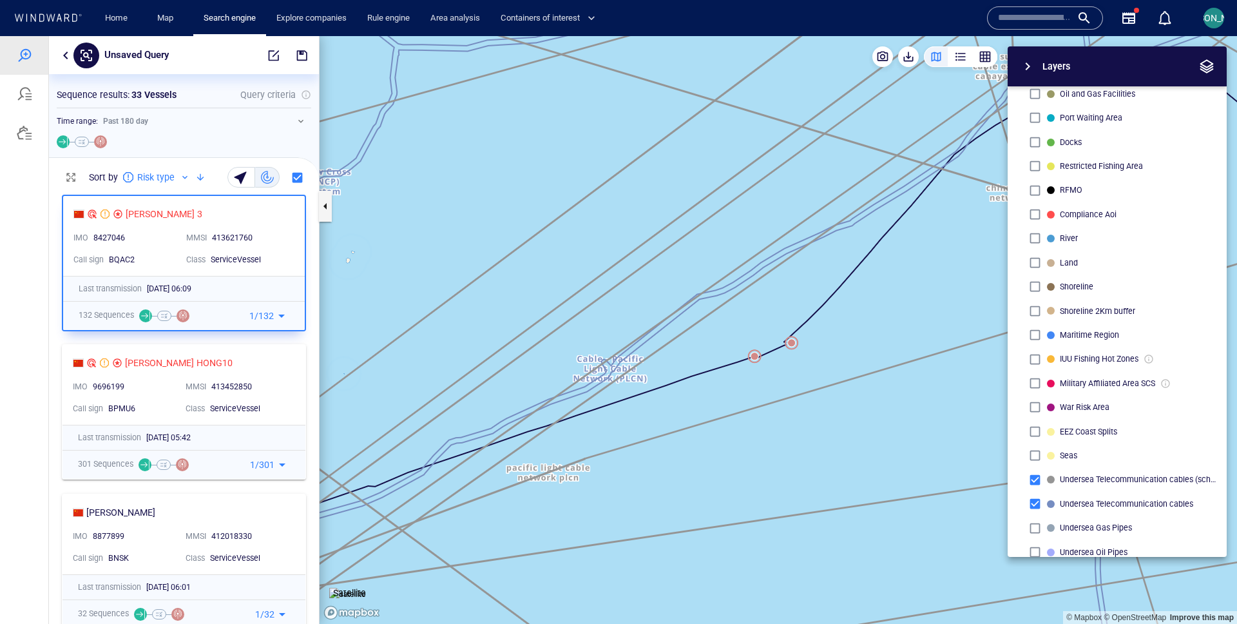
drag, startPoint x: 694, startPoint y: 403, endPoint x: 778, endPoint y: 356, distance: 96.1
click at [778, 356] on canvas "Map" at bounding box center [779, 330] width 918 height 588
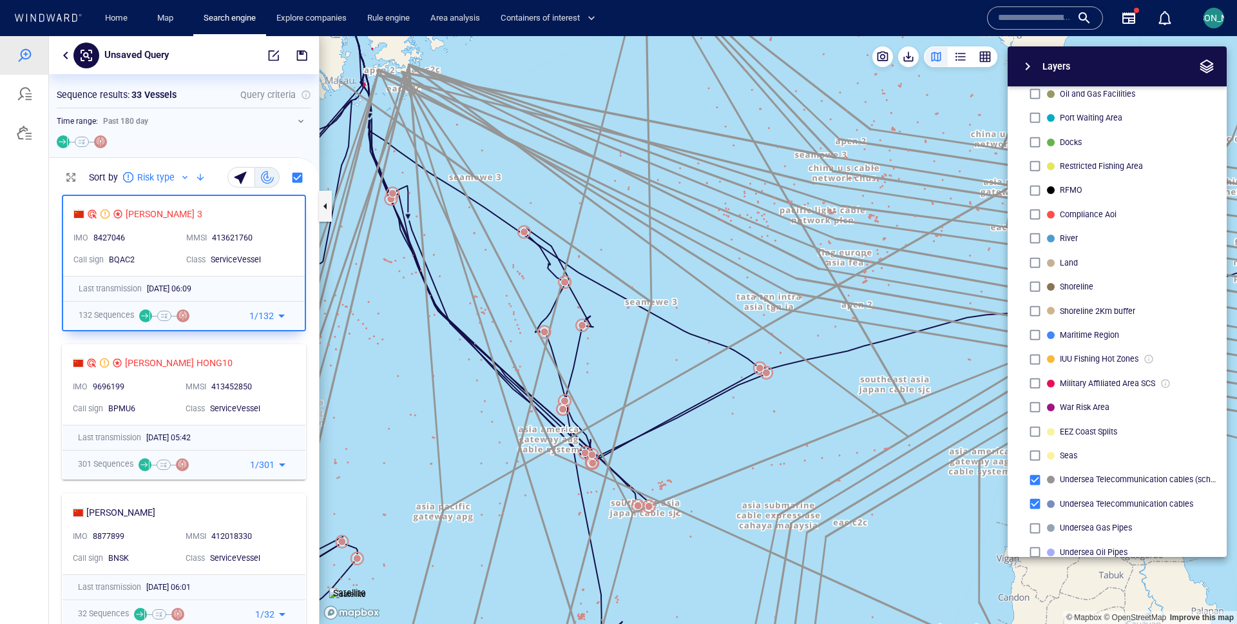
drag, startPoint x: 539, startPoint y: 315, endPoint x: 764, endPoint y: 450, distance: 261.6
click at [764, 450] on canvas "Map" at bounding box center [779, 330] width 918 height 588
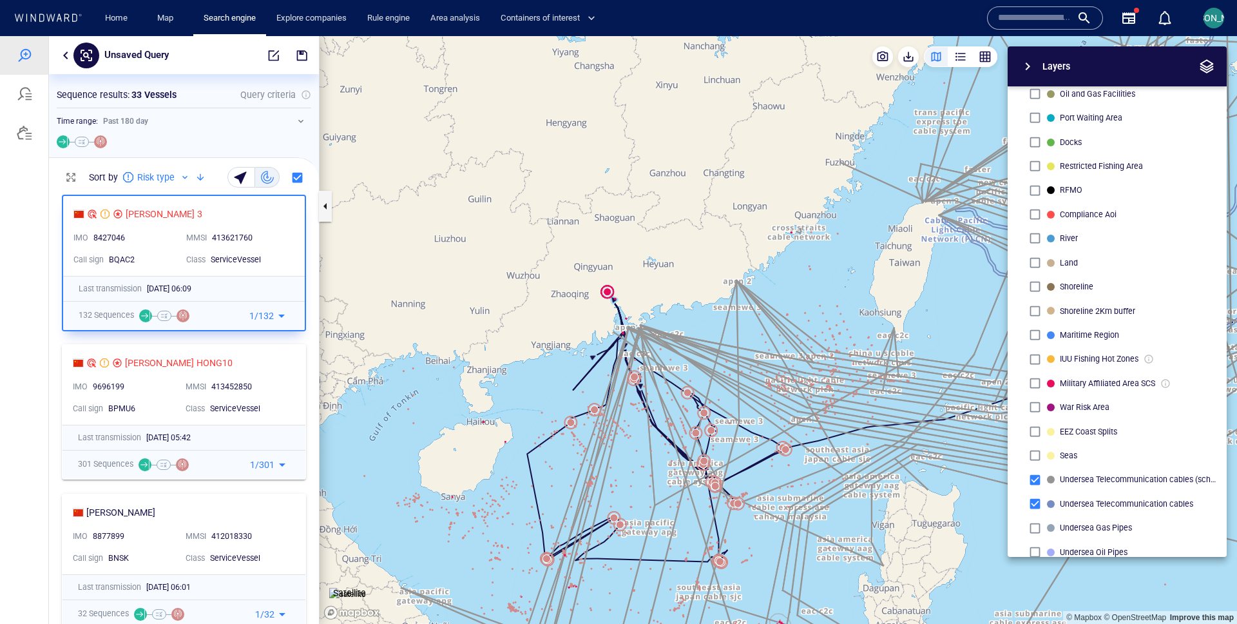
drag, startPoint x: 777, startPoint y: 516, endPoint x: 662, endPoint y: 490, distance: 118.1
click at [662, 490] on canvas "Map" at bounding box center [779, 330] width 918 height 588
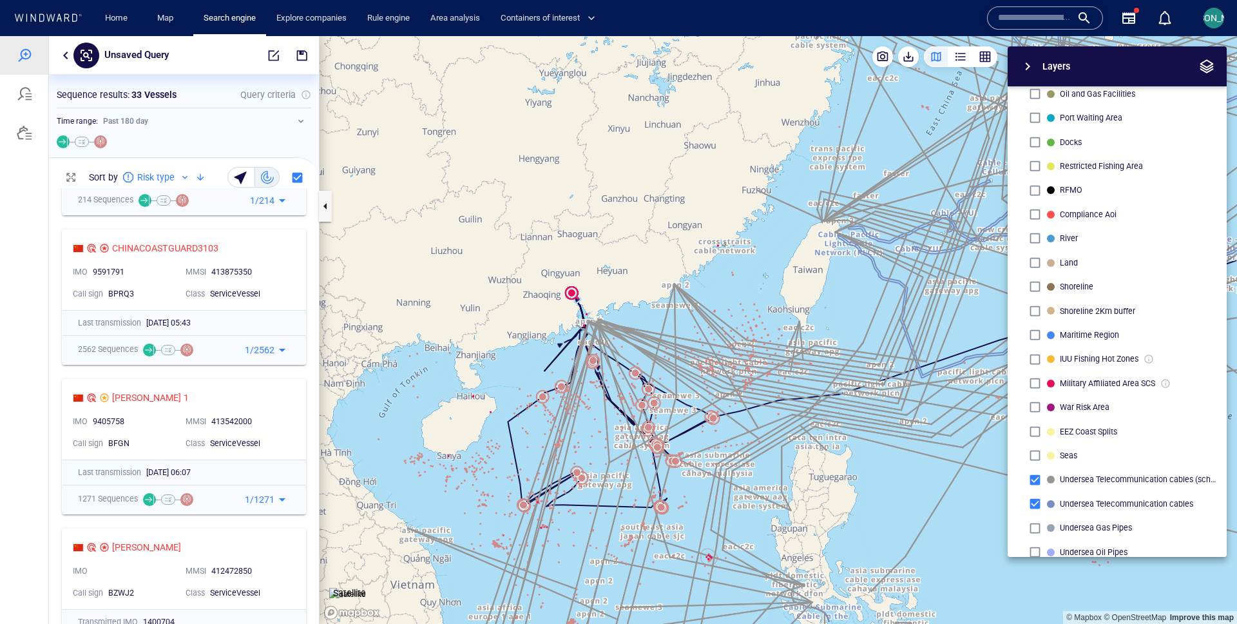
scroll to position [575, 0]
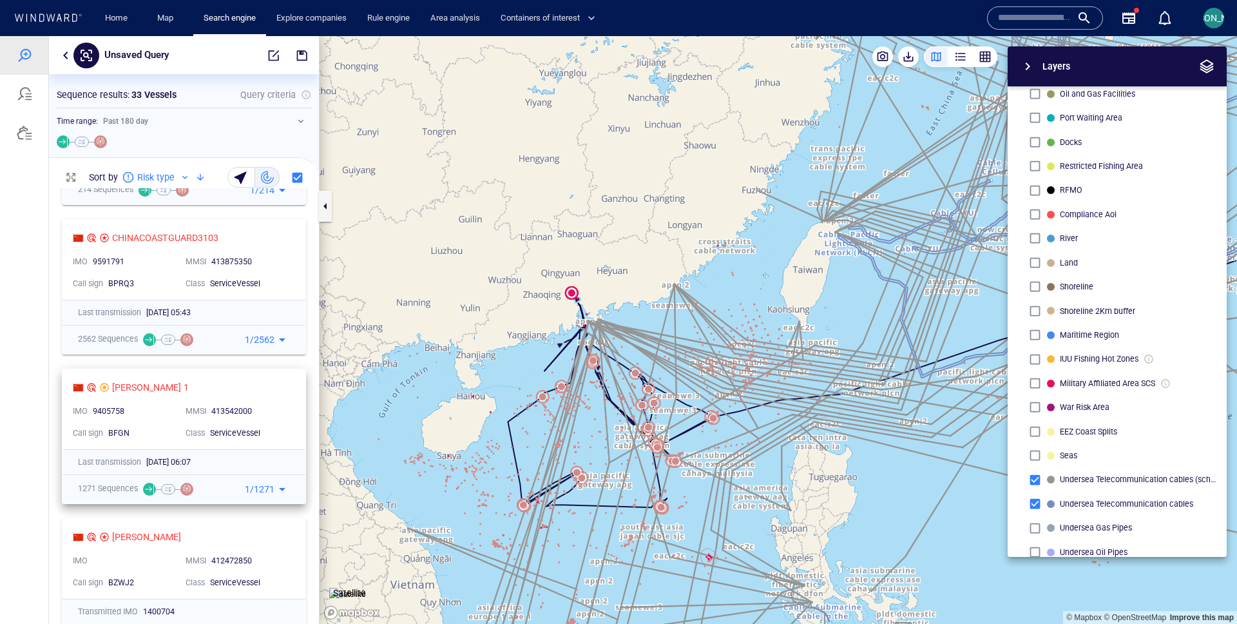
click at [200, 383] on div "SHI YAN 1" at bounding box center [179, 387] width 212 height 15
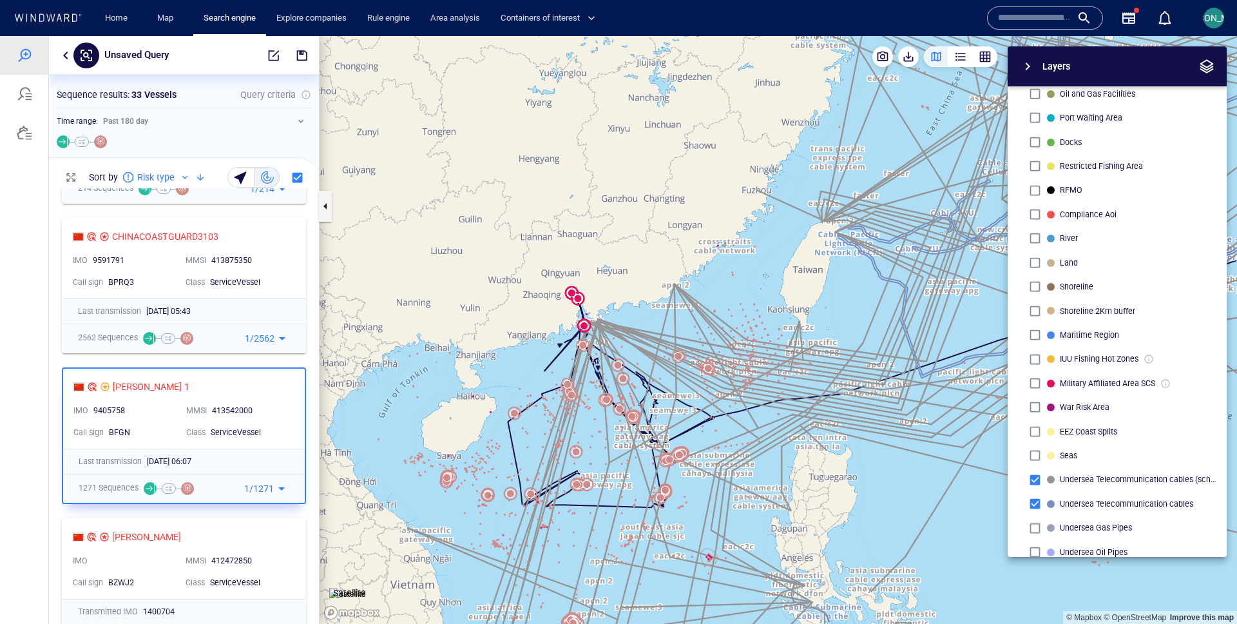
drag, startPoint x: 749, startPoint y: 282, endPoint x: 510, endPoint y: 272, distance: 239.3
click at [509, 272] on canvas "Map" at bounding box center [779, 330] width 918 height 588
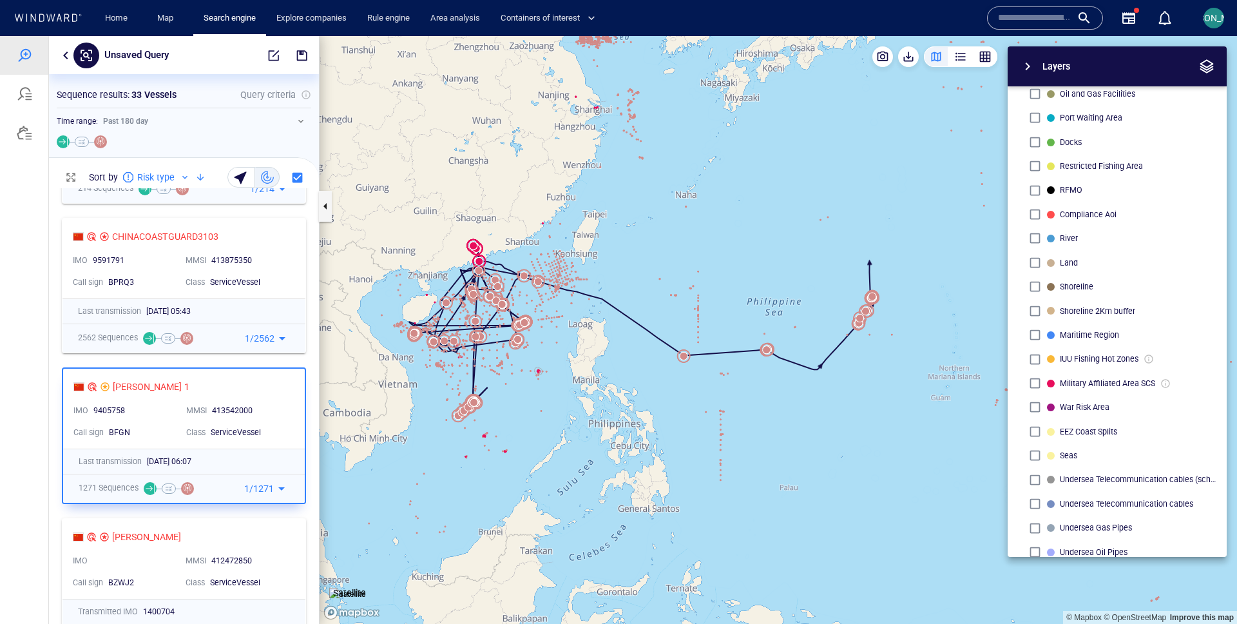
drag, startPoint x: 787, startPoint y: 296, endPoint x: 656, endPoint y: 298, distance: 131.5
click at [655, 298] on canvas "Map" at bounding box center [779, 330] width 918 height 588
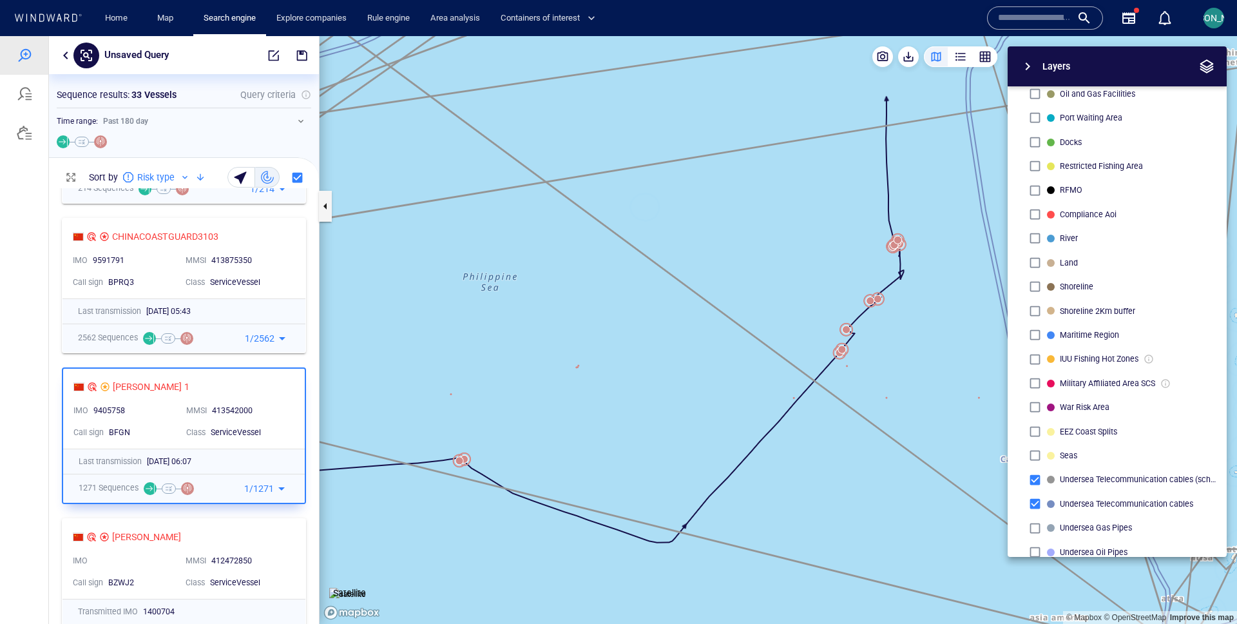
click at [898, 315] on div "Layers System Areas International Waters Straits Exclusive Economic Zones 40NM …" at bounding box center [1050, 301] width 354 height 510
click at [888, 321] on div "Layers System Areas International Waters Straits Exclusive Economic Zones 40NM …" at bounding box center [1050, 301] width 354 height 510
click at [888, 323] on div "Layers System Areas International Waters Straits Exclusive Economic Zones 40NM …" at bounding box center [1050, 301] width 354 height 510
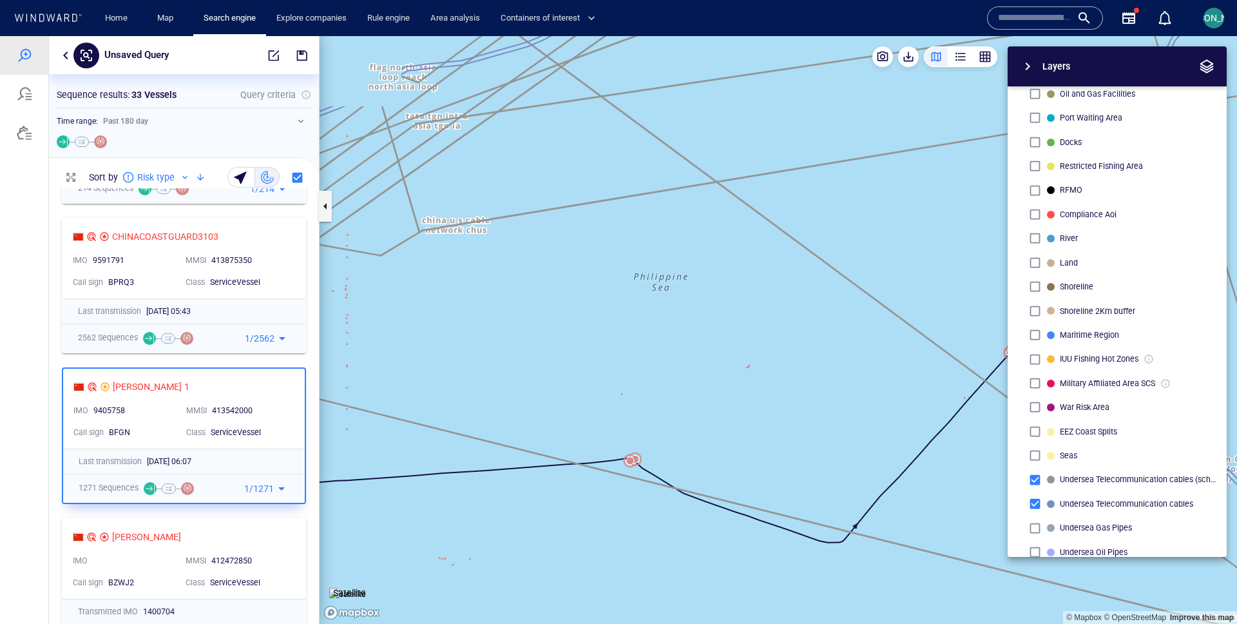
drag, startPoint x: 761, startPoint y: 351, endPoint x: 944, endPoint y: 351, distance: 183.0
click at [944, 351] on div "© Mapbox © OpenStreetMap Improve this map Satellite Layers System Areas Interna…" at bounding box center [779, 330] width 918 height 588
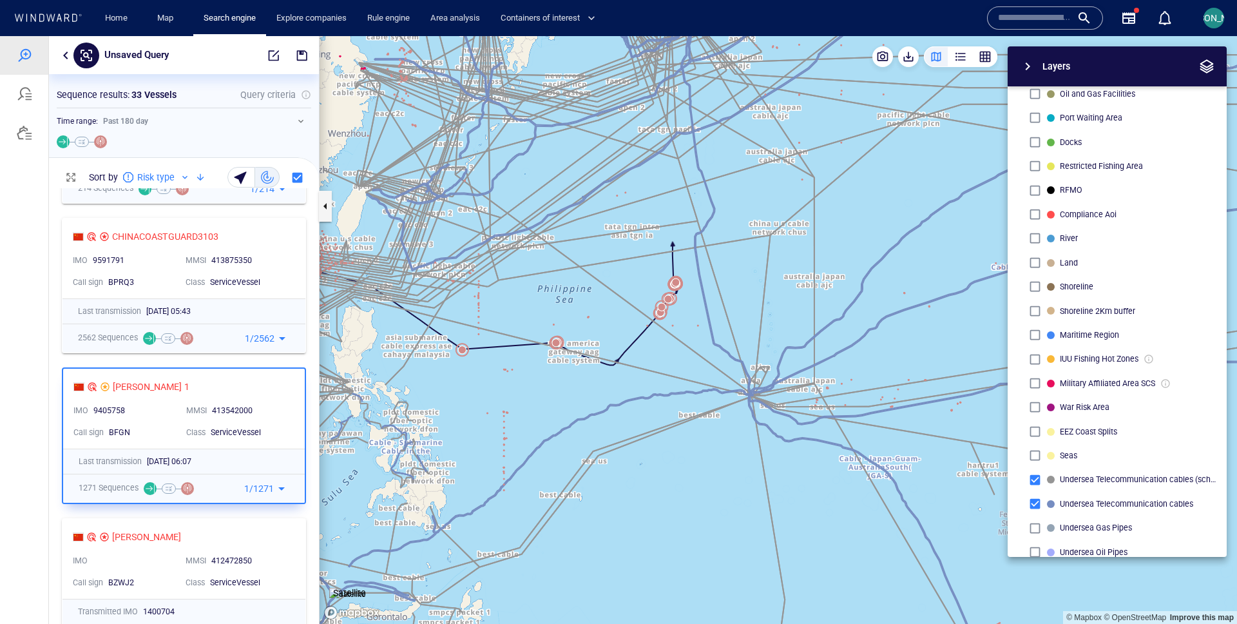
drag, startPoint x: 518, startPoint y: 298, endPoint x: 654, endPoint y: 296, distance: 136.0
click at [653, 297] on canvas "Map" at bounding box center [779, 330] width 918 height 588
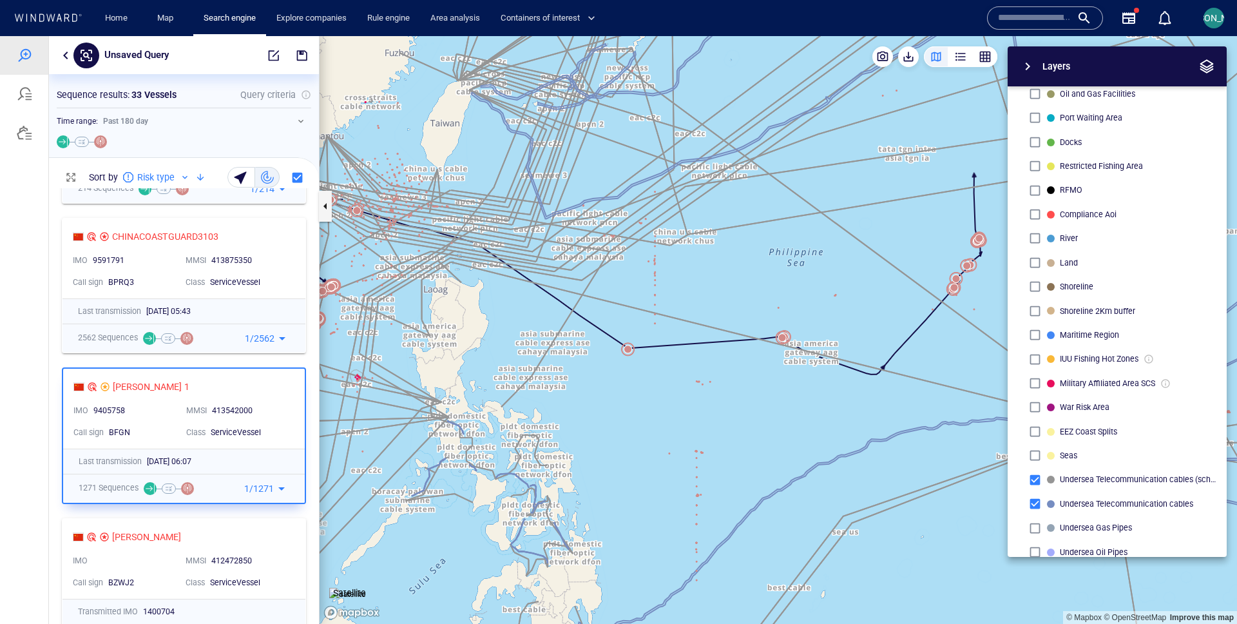
drag, startPoint x: 589, startPoint y: 309, endPoint x: 694, endPoint y: 316, distance: 105.3
click at [694, 316] on canvas "Map" at bounding box center [779, 330] width 918 height 588
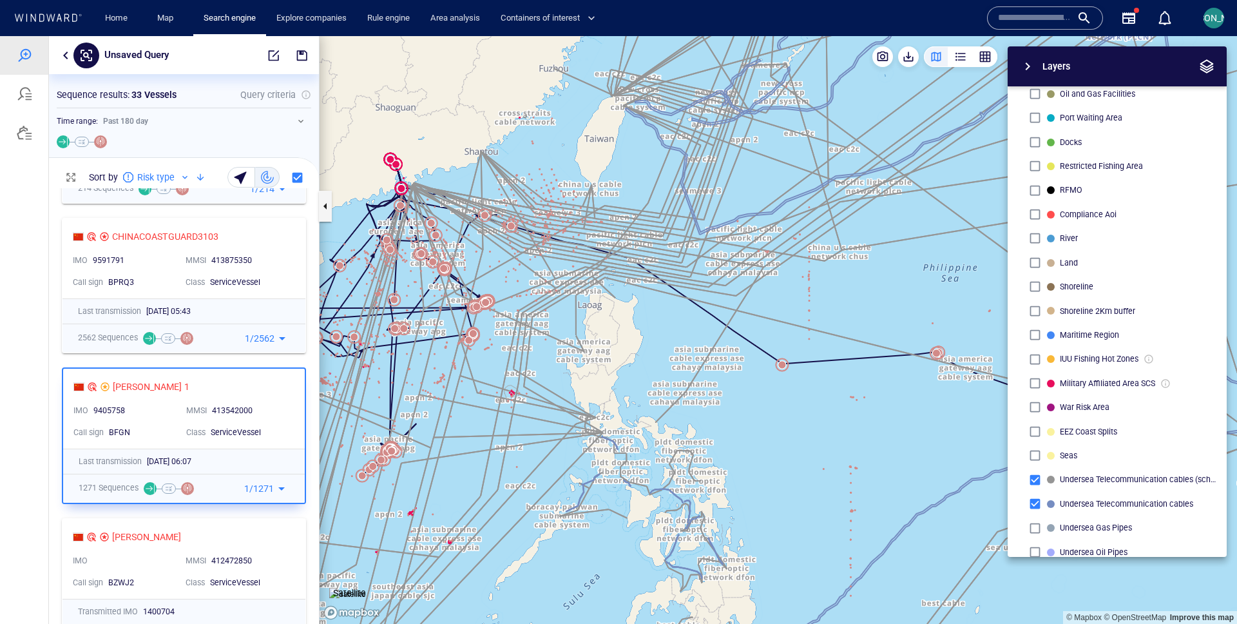
drag, startPoint x: 691, startPoint y: 313, endPoint x: 830, endPoint y: 321, distance: 138.8
click at [830, 321] on canvas "Map" at bounding box center [779, 330] width 918 height 588
drag, startPoint x: 651, startPoint y: 184, endPoint x: 648, endPoint y: 291, distance: 107.0
click at [648, 291] on canvas "Map" at bounding box center [779, 330] width 918 height 588
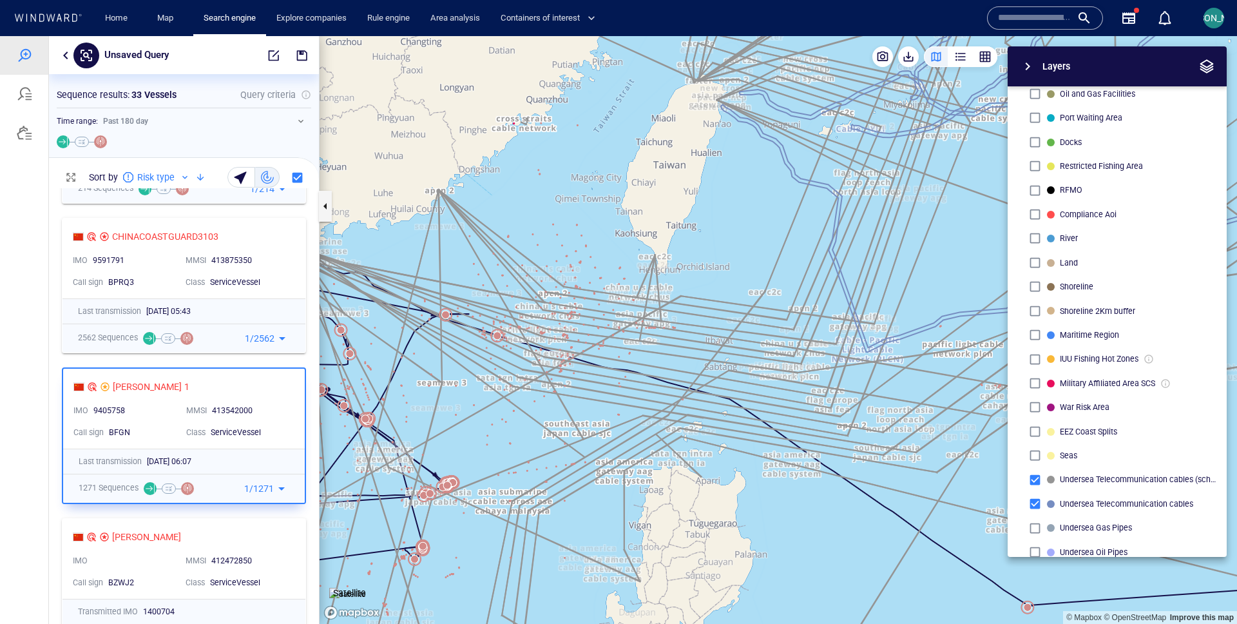
drag, startPoint x: 576, startPoint y: 211, endPoint x: 633, endPoint y: 211, distance: 56.7
click at [632, 211] on canvas "Map" at bounding box center [779, 330] width 918 height 588
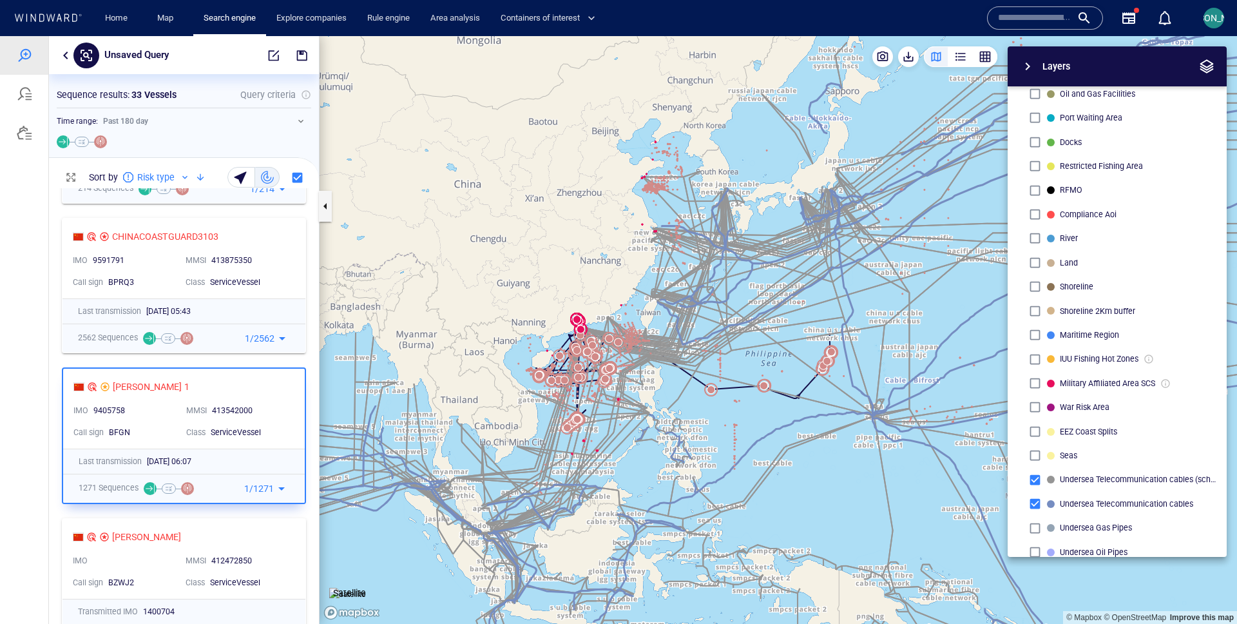
drag, startPoint x: 623, startPoint y: 263, endPoint x: 572, endPoint y: 209, distance: 73.4
click at [572, 209] on canvas "Map" at bounding box center [779, 330] width 918 height 588
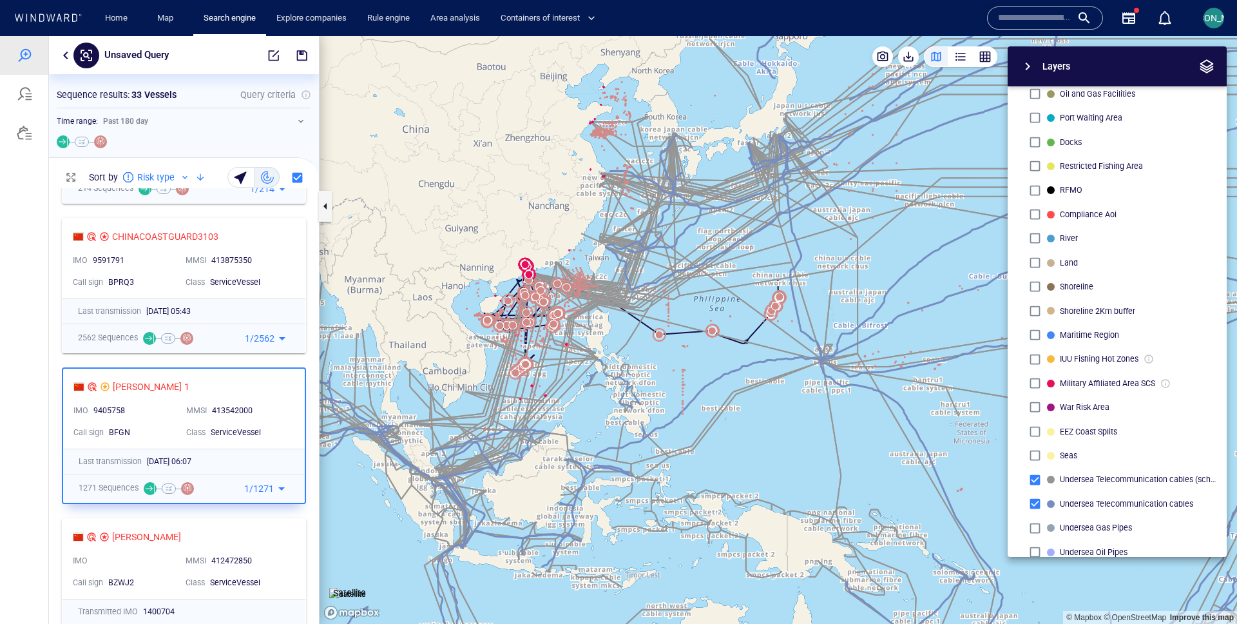
scroll to position [700, 0]
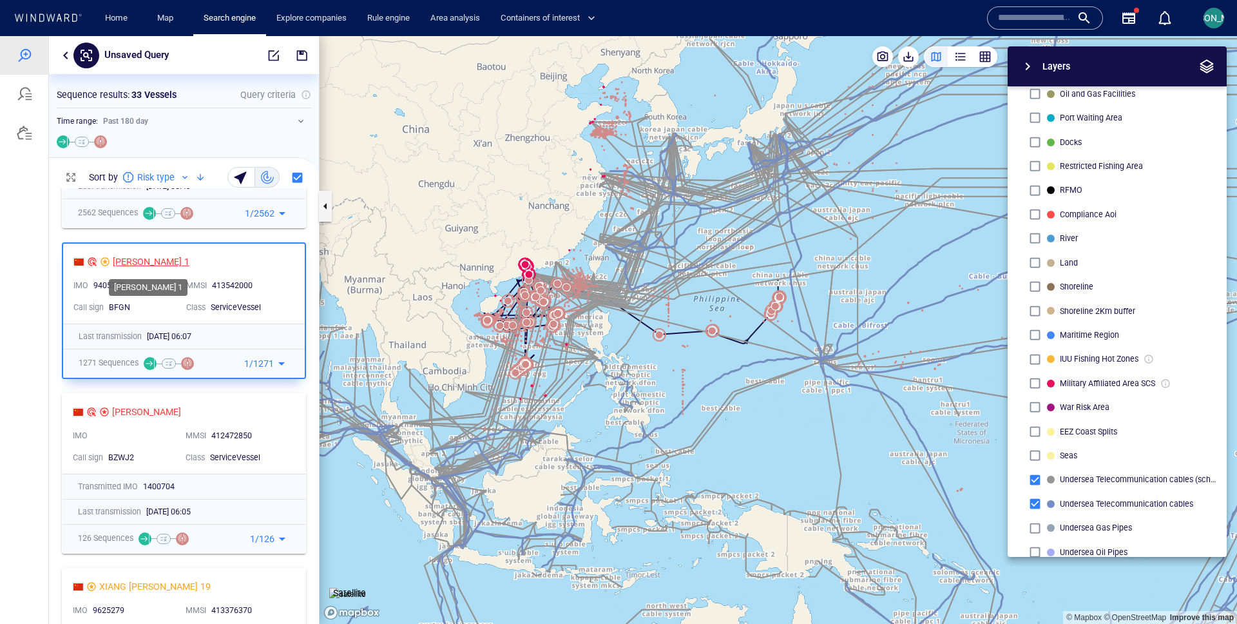
click at [144, 255] on div "SHI YAN 1" at bounding box center [151, 261] width 77 height 15
click at [280, 432] on div "412472850" at bounding box center [249, 436] width 77 height 12
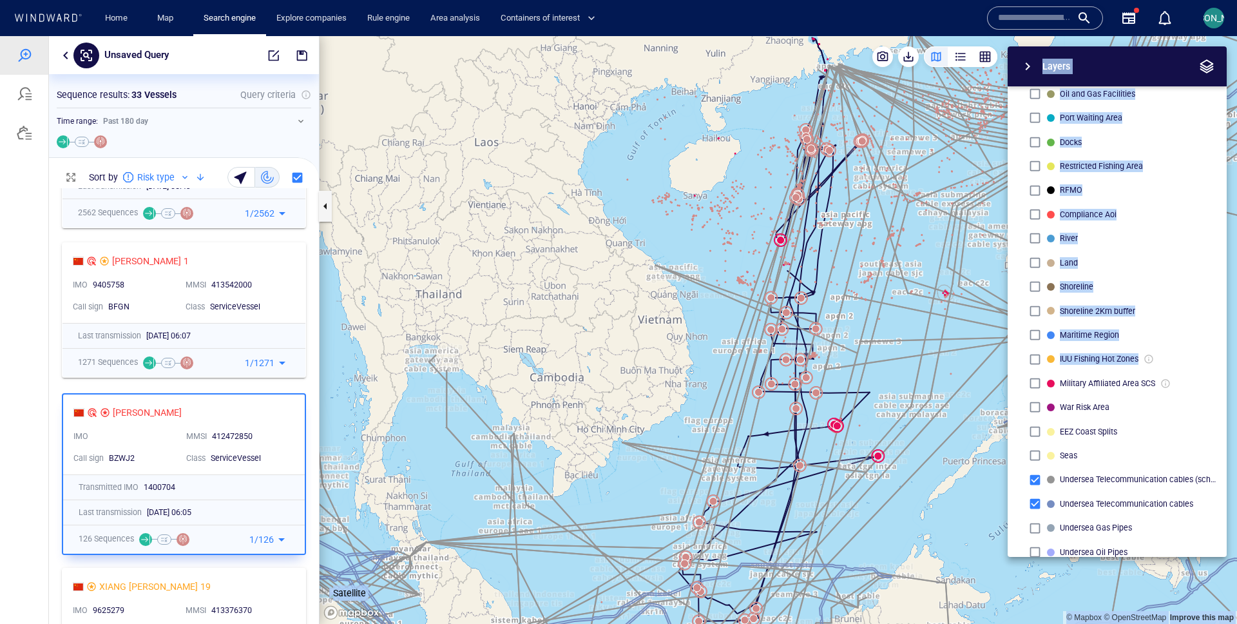
drag, startPoint x: 907, startPoint y: 393, endPoint x: 624, endPoint y: 506, distance: 304.5
click at [623, 506] on div "© Mapbox © OpenStreetMap Improve this map Satellite Layers System Areas Interna…" at bounding box center [779, 330] width 918 height 588
click at [728, 81] on canvas "Map" at bounding box center [779, 330] width 918 height 588
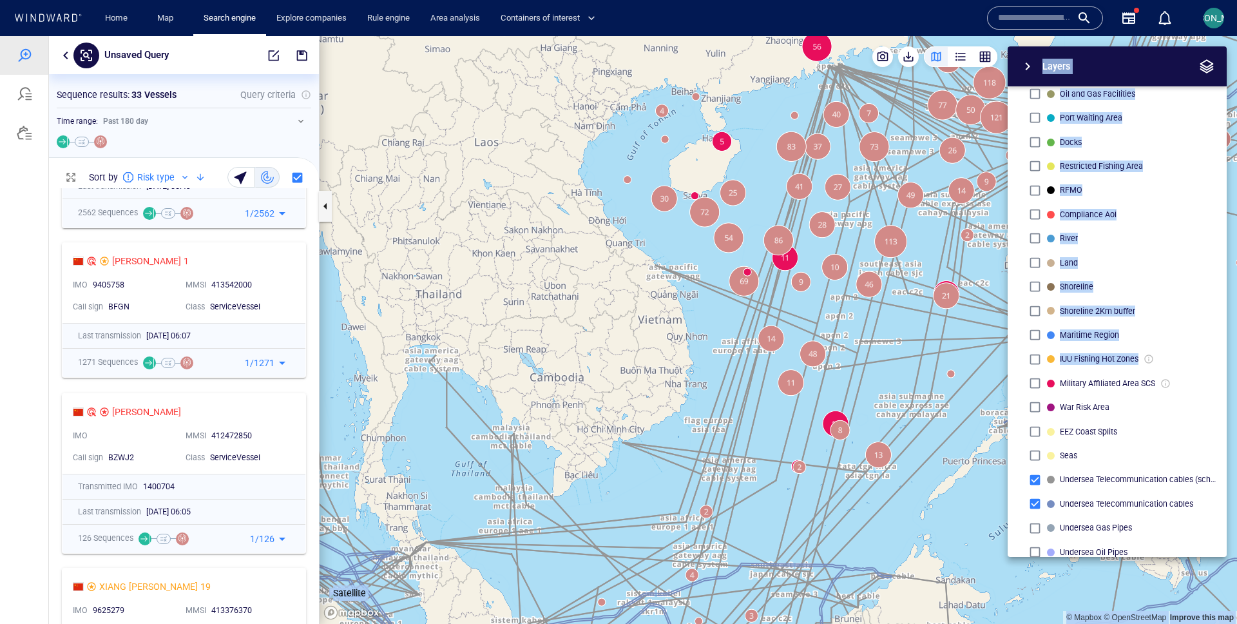
drag, startPoint x: 769, startPoint y: 65, endPoint x: 468, endPoint y: 222, distance: 339.5
click at [468, 222] on canvas "Map" at bounding box center [779, 330] width 918 height 588
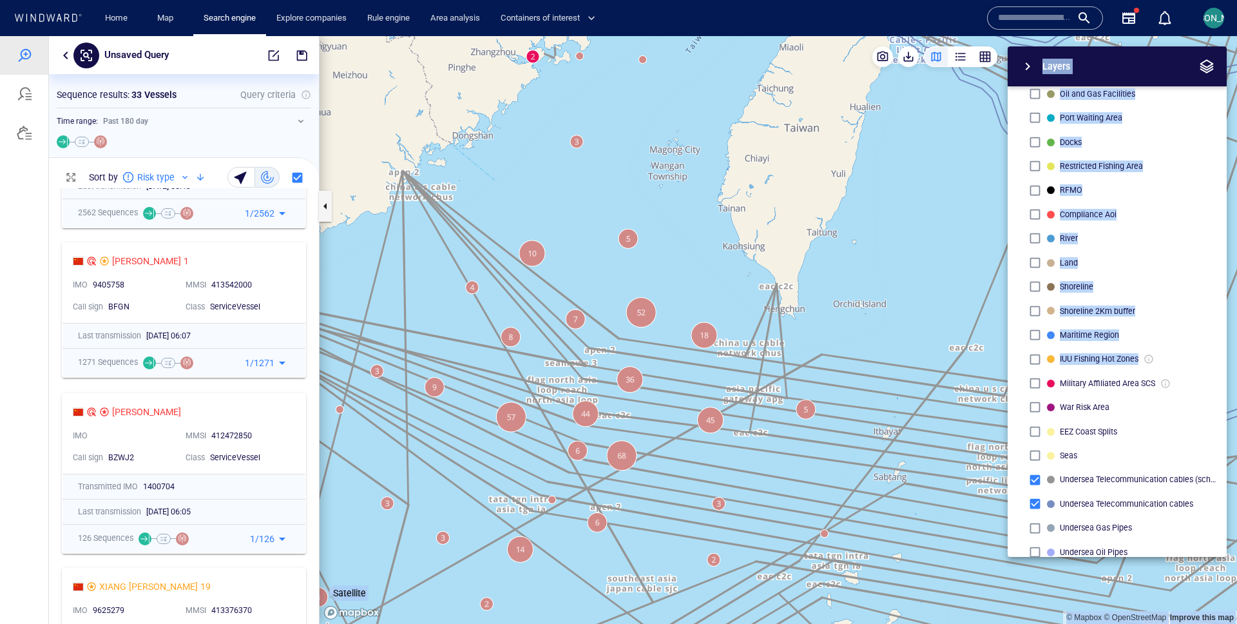
drag, startPoint x: 752, startPoint y: 180, endPoint x: 633, endPoint y: 214, distance: 124.0
click at [633, 214] on canvas "Map" at bounding box center [779, 330] width 918 height 588
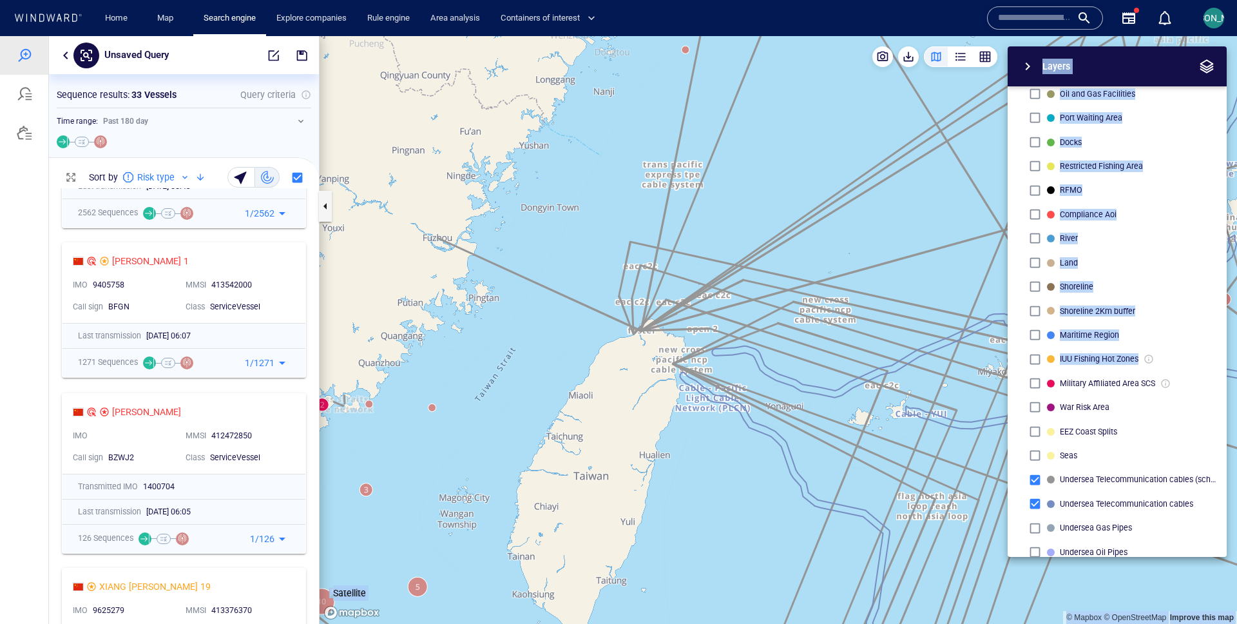
drag, startPoint x: 634, startPoint y: 226, endPoint x: 548, endPoint y: 552, distance: 336.5
click at [548, 552] on canvas "Map" at bounding box center [779, 330] width 918 height 588
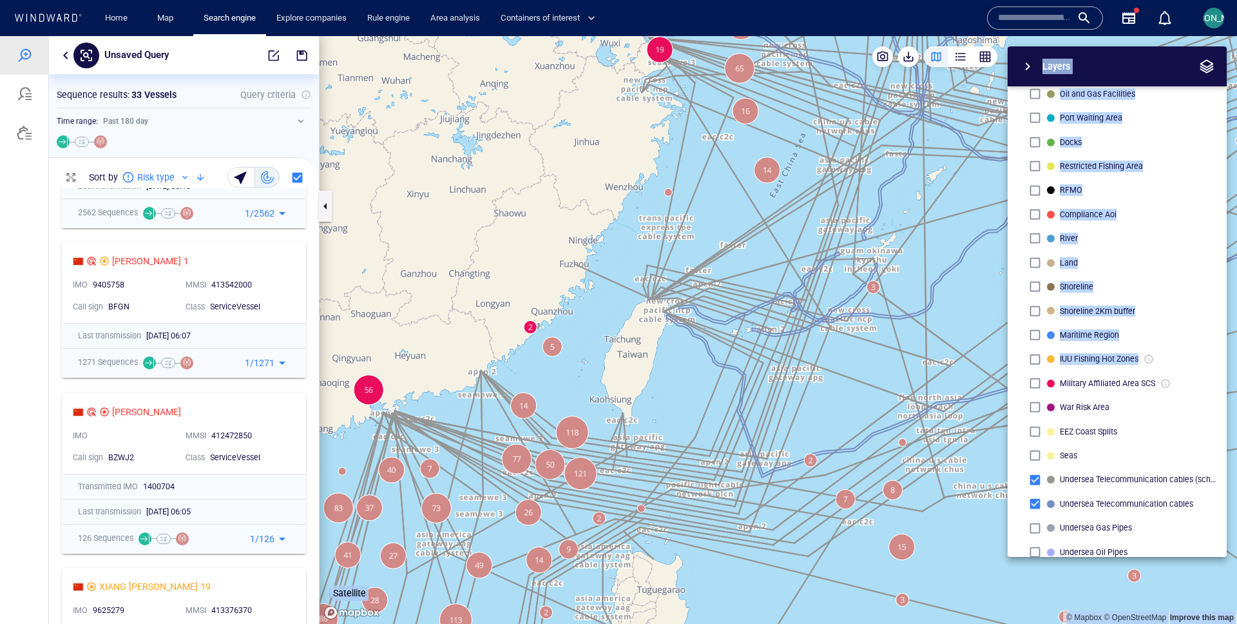
drag, startPoint x: 741, startPoint y: 366, endPoint x: 748, endPoint y: 269, distance: 96.9
click at [748, 269] on canvas "Map" at bounding box center [779, 330] width 918 height 588
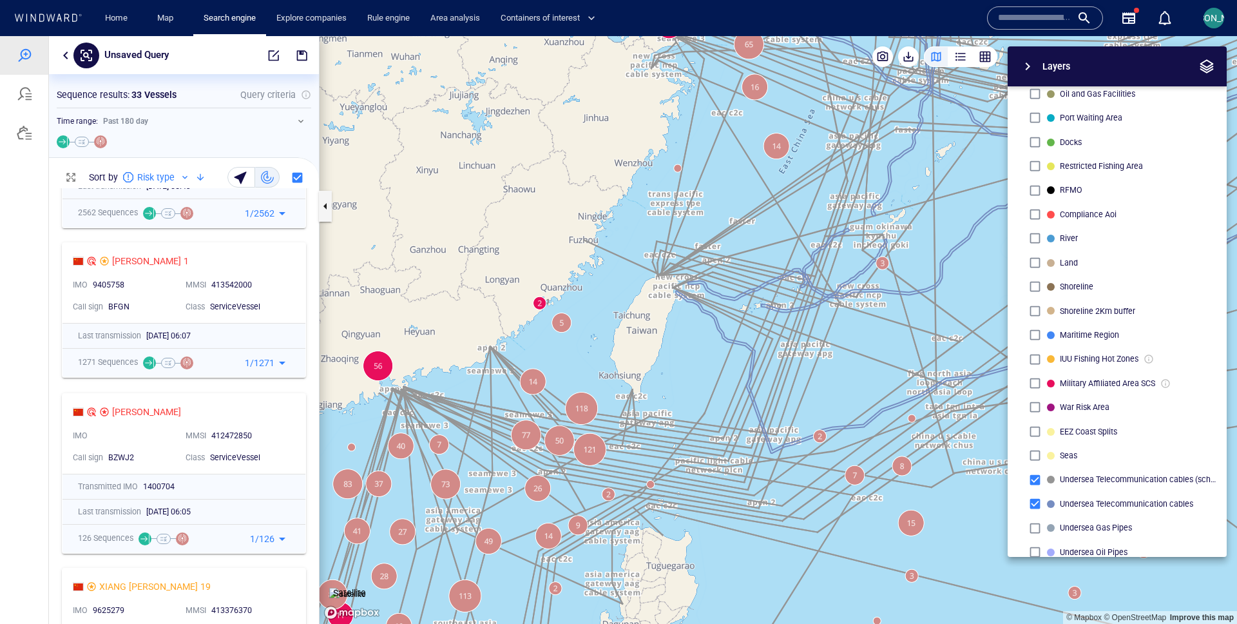
click at [59, 44] on div "Unsaved Query" at bounding box center [184, 55] width 270 height 38
click at [63, 48] on button "button" at bounding box center [65, 55] width 15 height 15
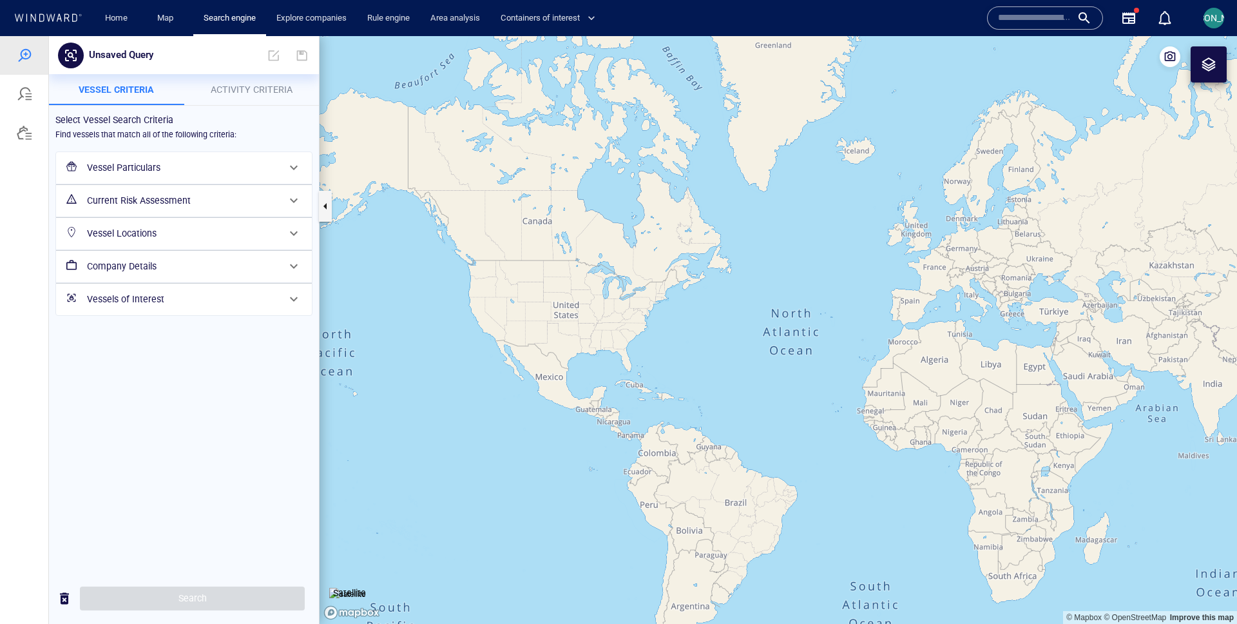
click at [146, 206] on h6 "Current Risk Assessment" at bounding box center [182, 201] width 191 height 16
click at [158, 197] on h6 "Current Risk Assessment" at bounding box center [182, 201] width 191 height 16
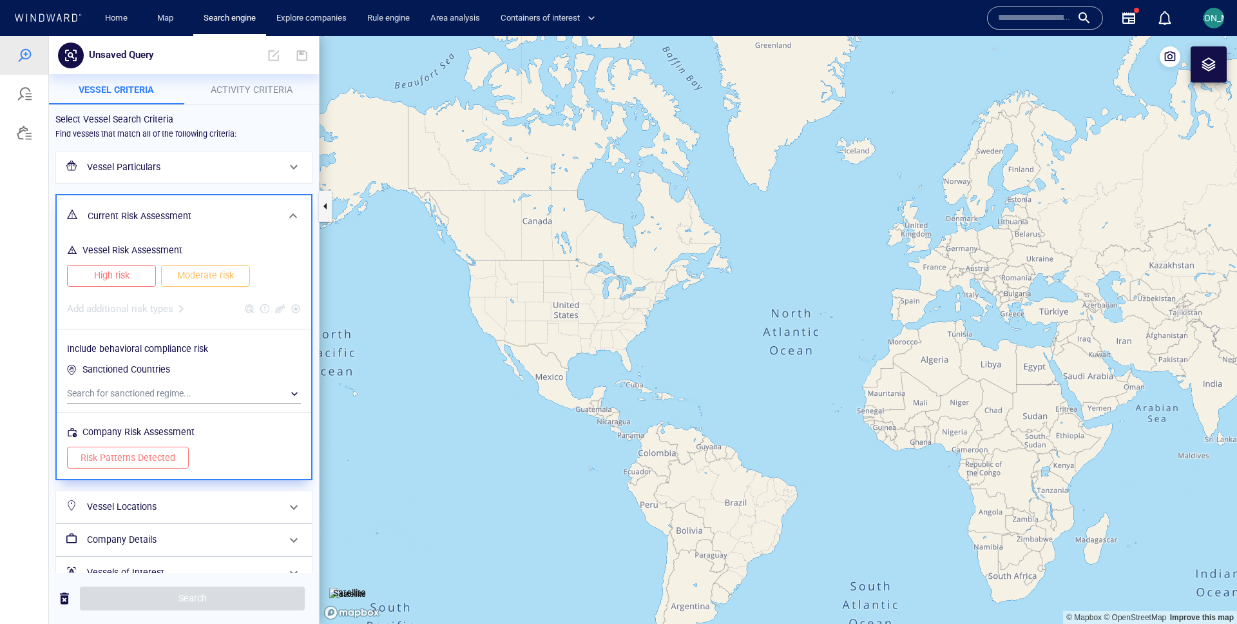
click at [116, 266] on button "High risk" at bounding box center [111, 276] width 89 height 22
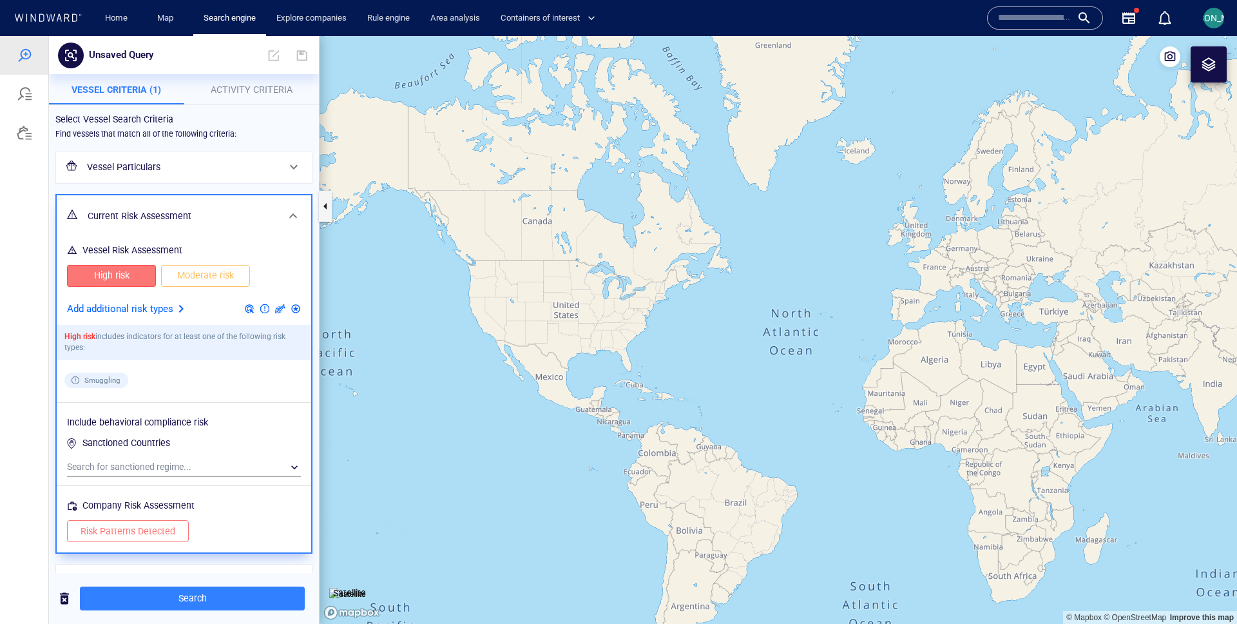
click at [137, 313] on p "Add additional risk types" at bounding box center [120, 309] width 106 height 17
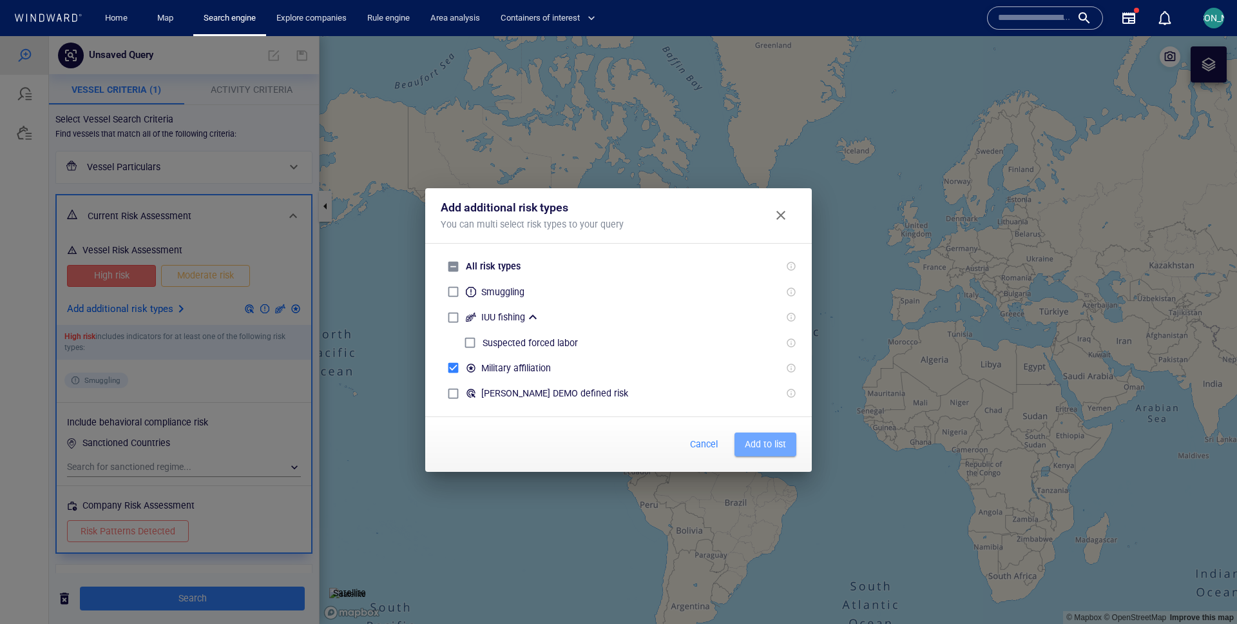
click at [772, 454] on button "Add to list" at bounding box center [766, 444] width 62 height 24
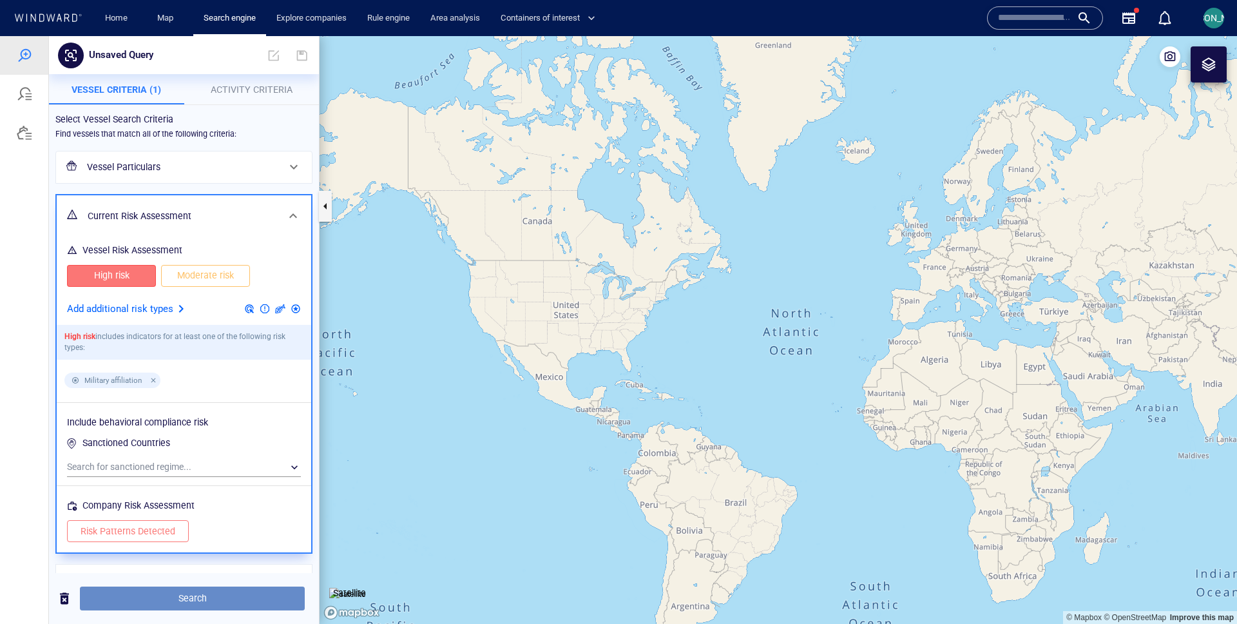
click at [294, 601] on span "Search" at bounding box center [192, 598] width 204 height 16
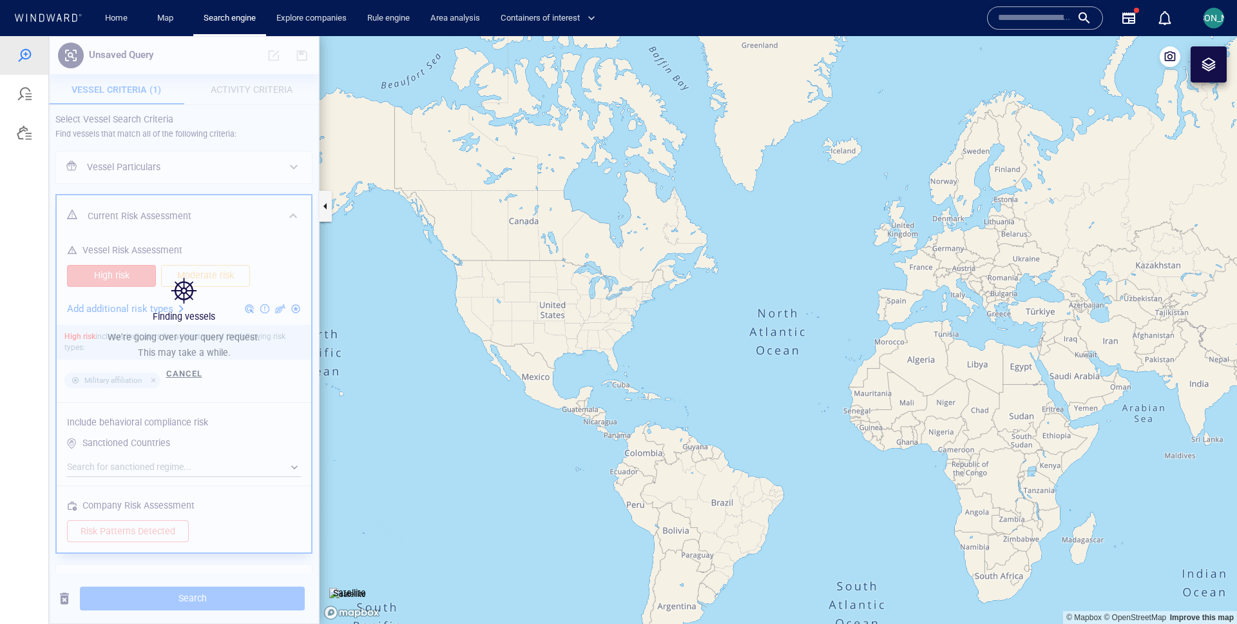
drag, startPoint x: 1097, startPoint y: 415, endPoint x: 468, endPoint y: 367, distance: 631.4
click at [467, 367] on canvas "Map" at bounding box center [779, 330] width 918 height 588
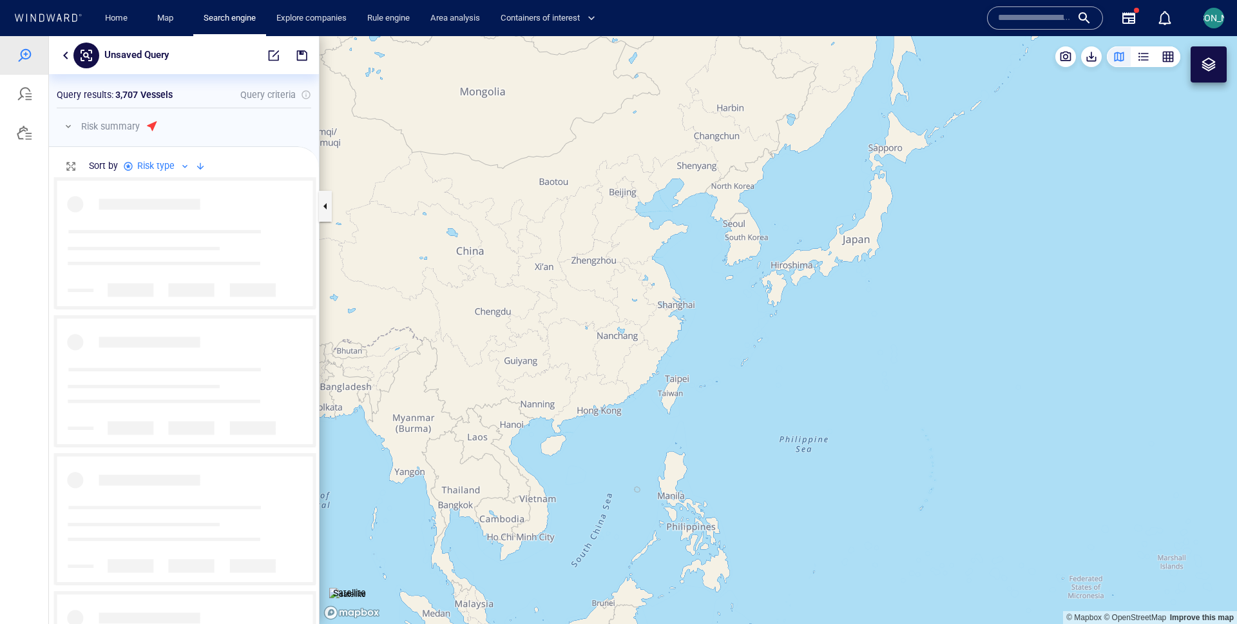
click at [759, 147] on canvas "Map" at bounding box center [779, 330] width 918 height 588
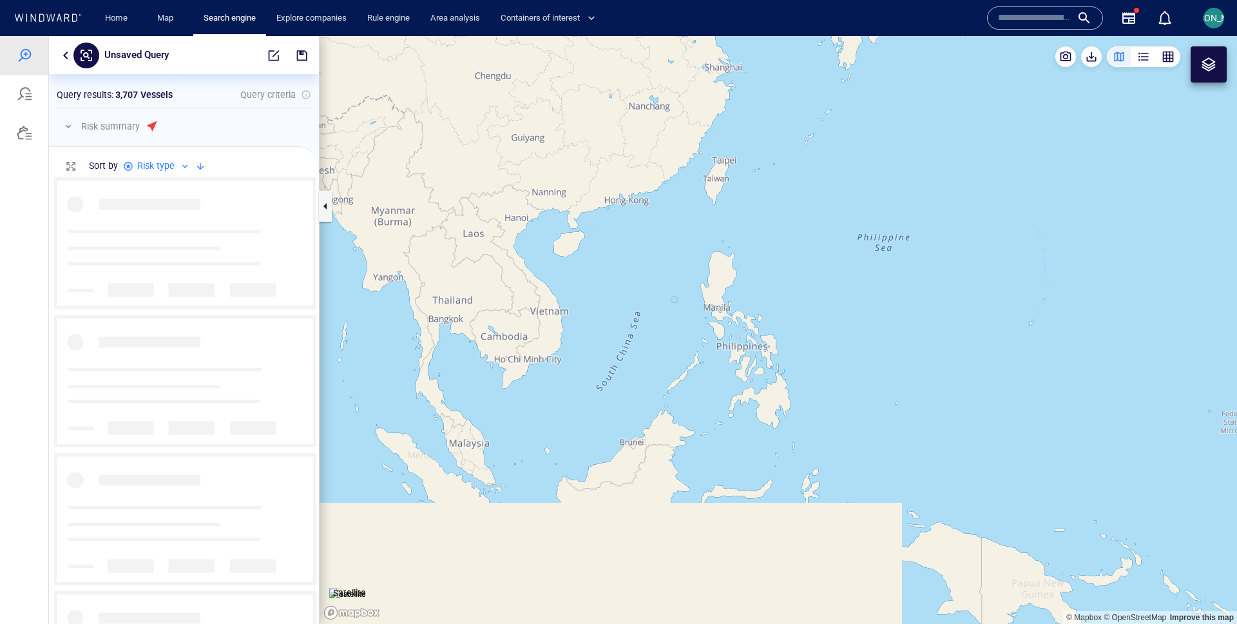
scroll to position [447, 270]
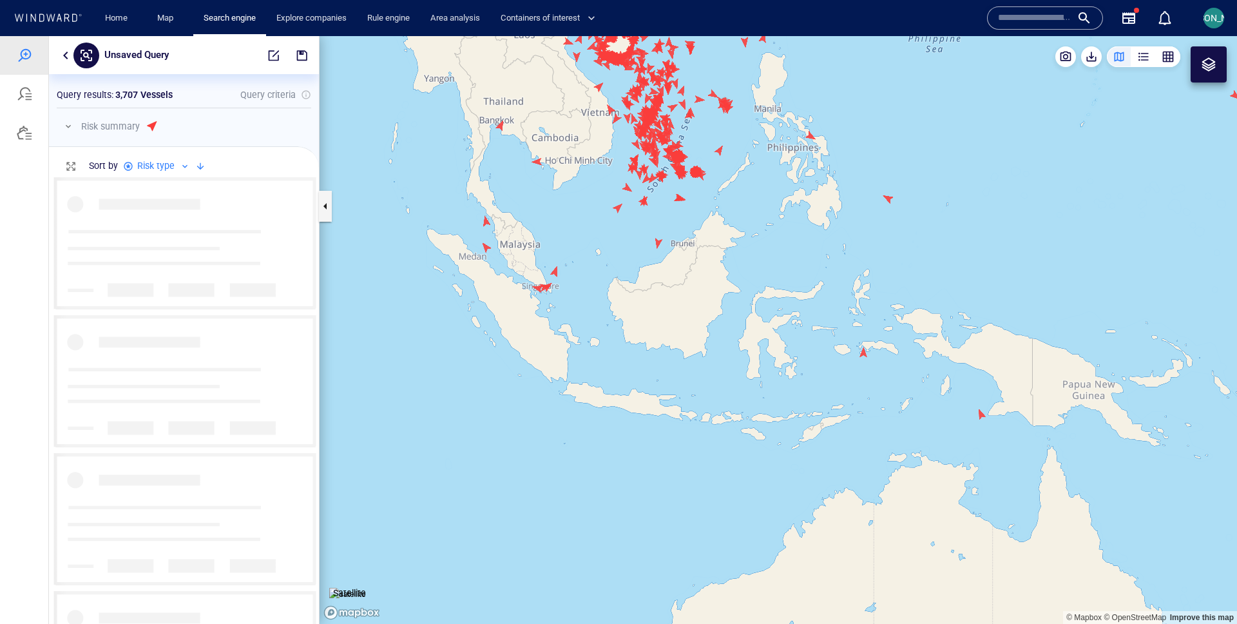
drag, startPoint x: 751, startPoint y: 168, endPoint x: 658, endPoint y: 545, distance: 388.2
click at [658, 545] on canvas "Map" at bounding box center [779, 330] width 918 height 588
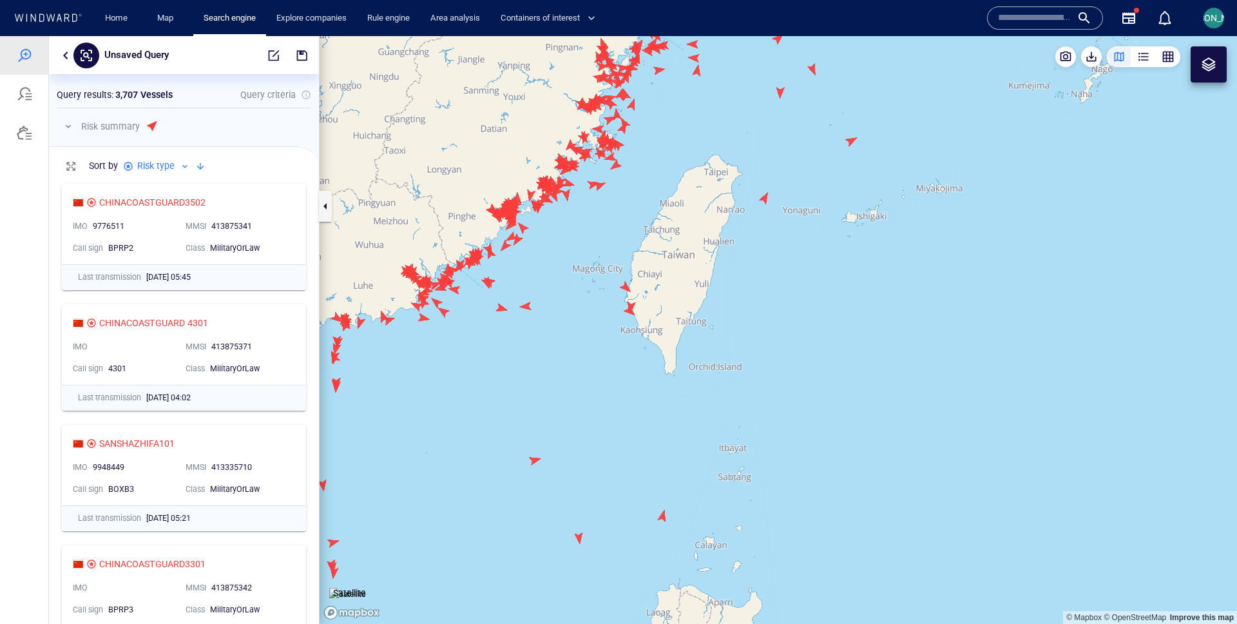
click at [623, 284] on canvas "Map" at bounding box center [779, 330] width 918 height 588
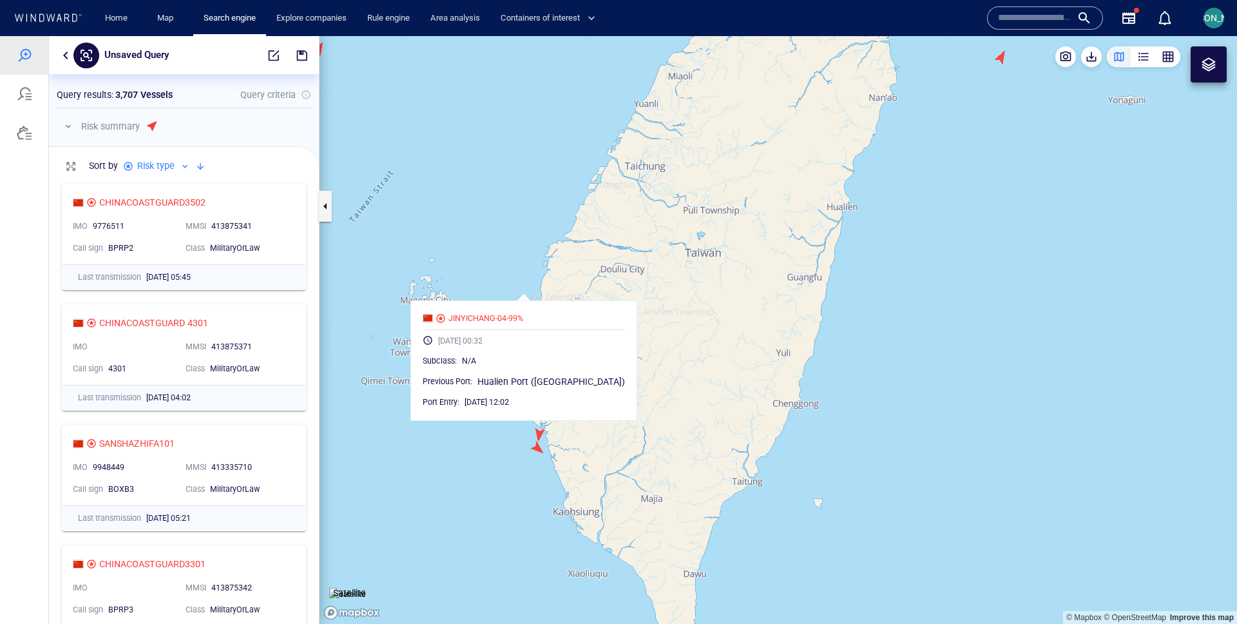
drag, startPoint x: 544, startPoint y: 324, endPoint x: 545, endPoint y: 189, distance: 134.7
click at [544, 189] on canvas "Map" at bounding box center [779, 330] width 918 height 588
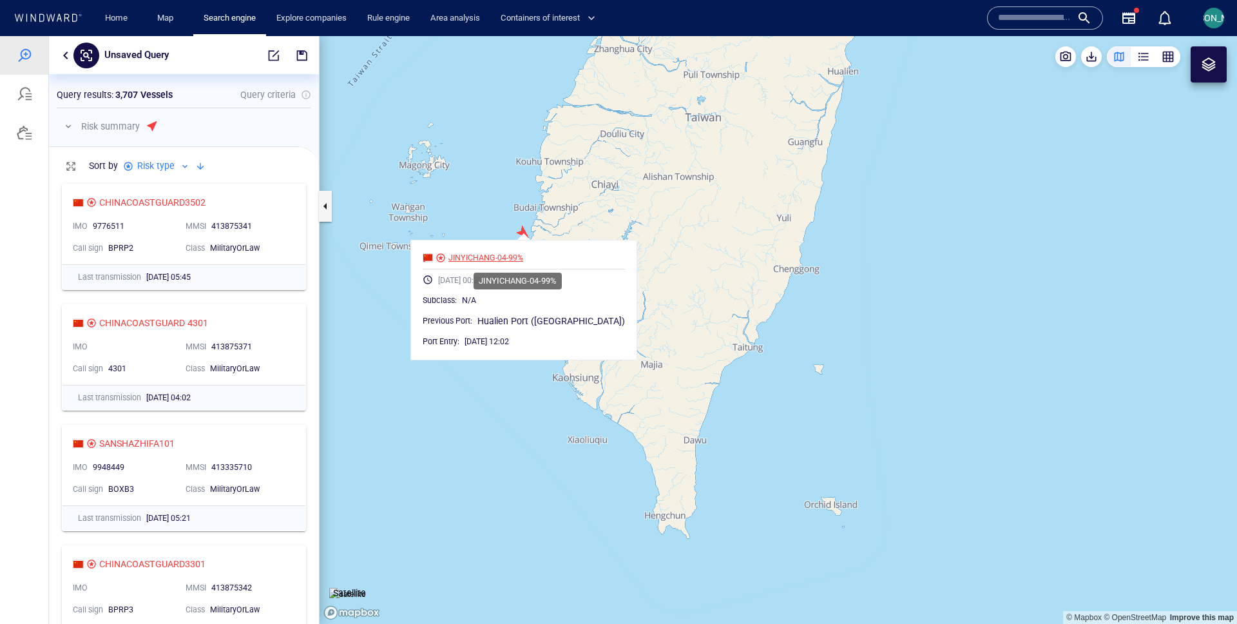
click at [506, 258] on div "JINYICHANG-04-99%" at bounding box center [486, 258] width 75 height 12
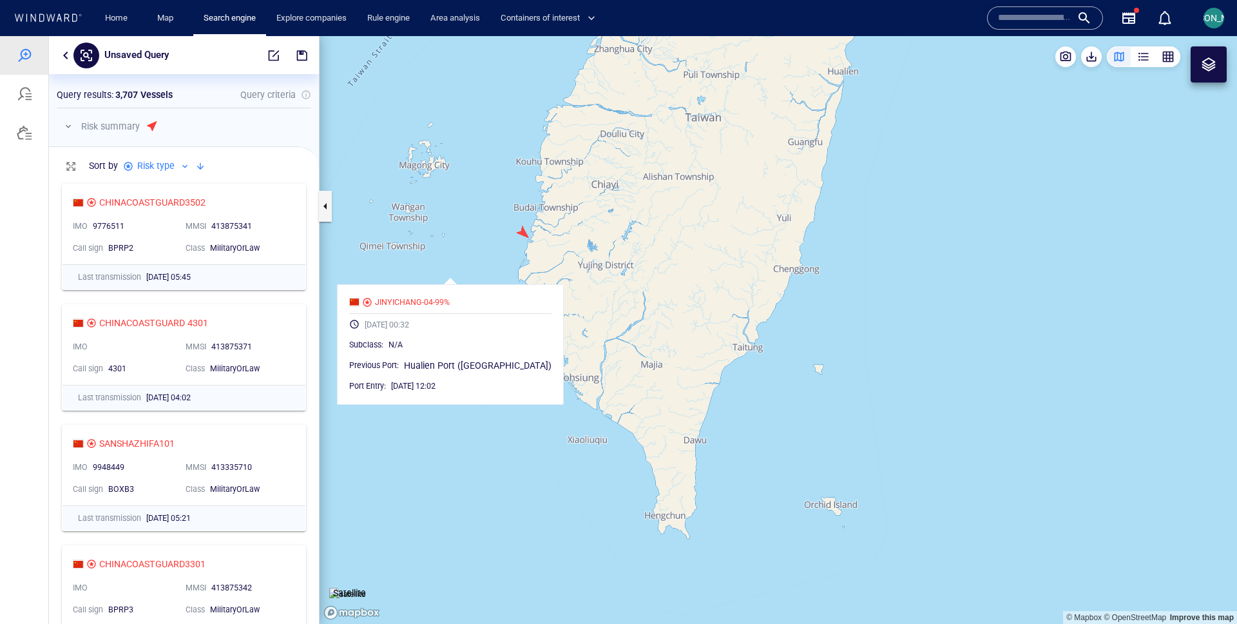
click at [541, 240] on canvas "Map" at bounding box center [779, 330] width 918 height 588
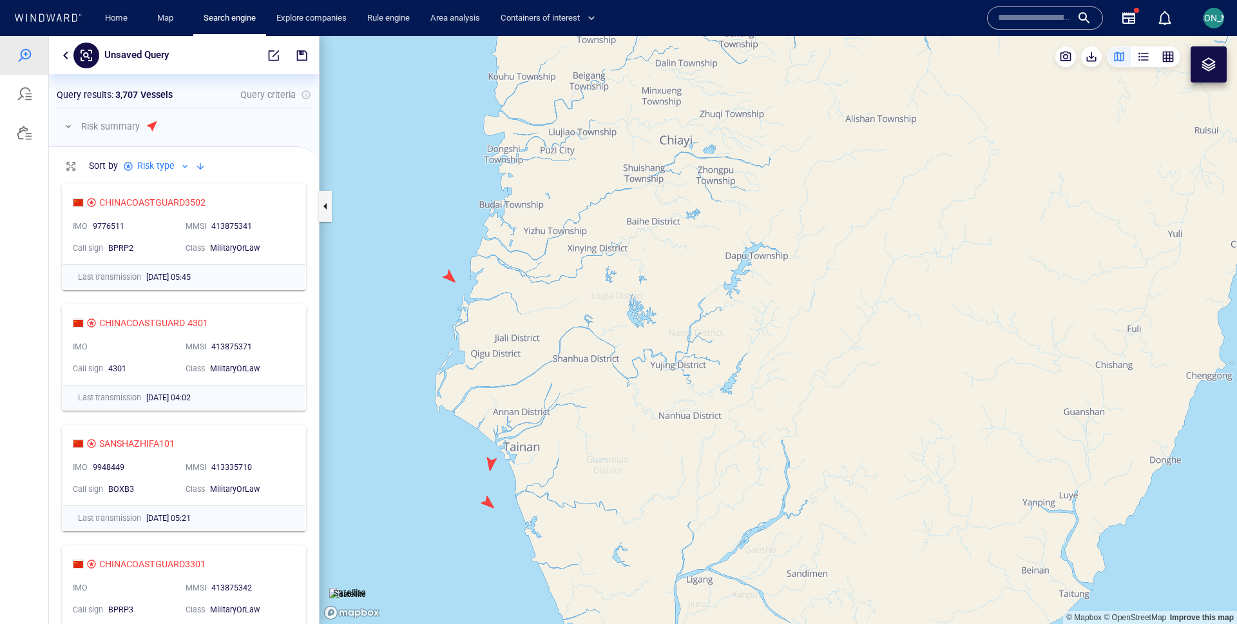
click at [497, 466] on canvas "Map" at bounding box center [779, 330] width 918 height 588
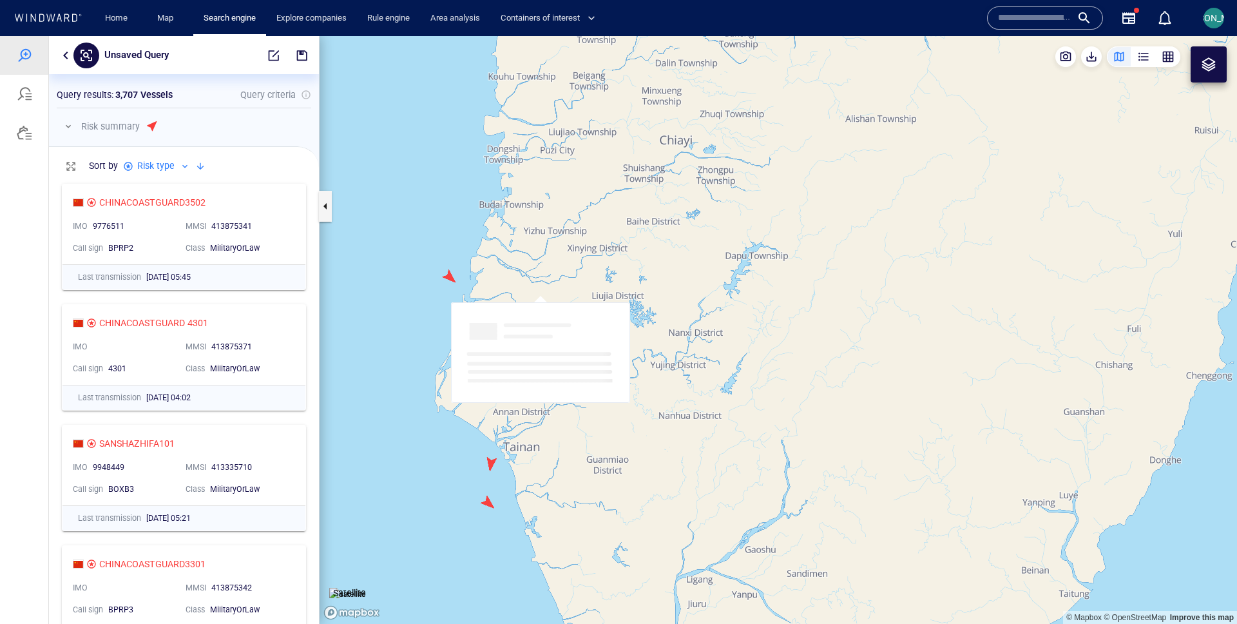
drag, startPoint x: 532, startPoint y: 399, endPoint x: 577, endPoint y: 251, distance: 154.9
click at [577, 251] on canvas "Map" at bounding box center [779, 330] width 918 height 588
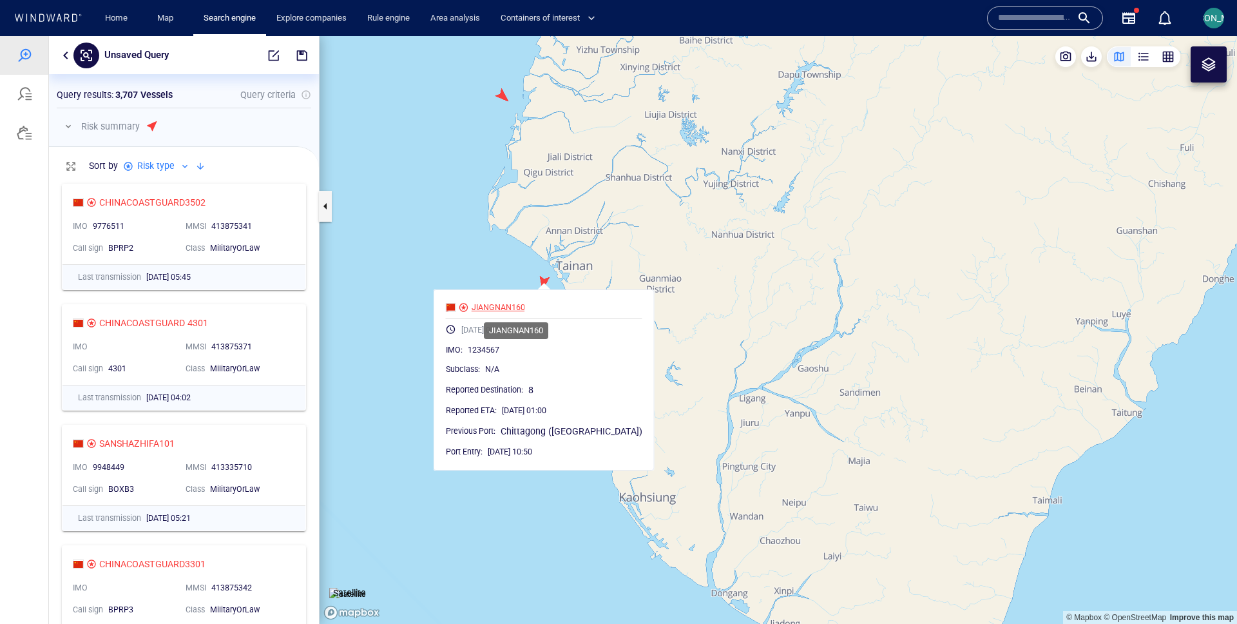
click at [518, 310] on div "JIANGNAN160" at bounding box center [498, 308] width 53 height 12
click at [674, 343] on canvas "Map" at bounding box center [779, 330] width 918 height 588
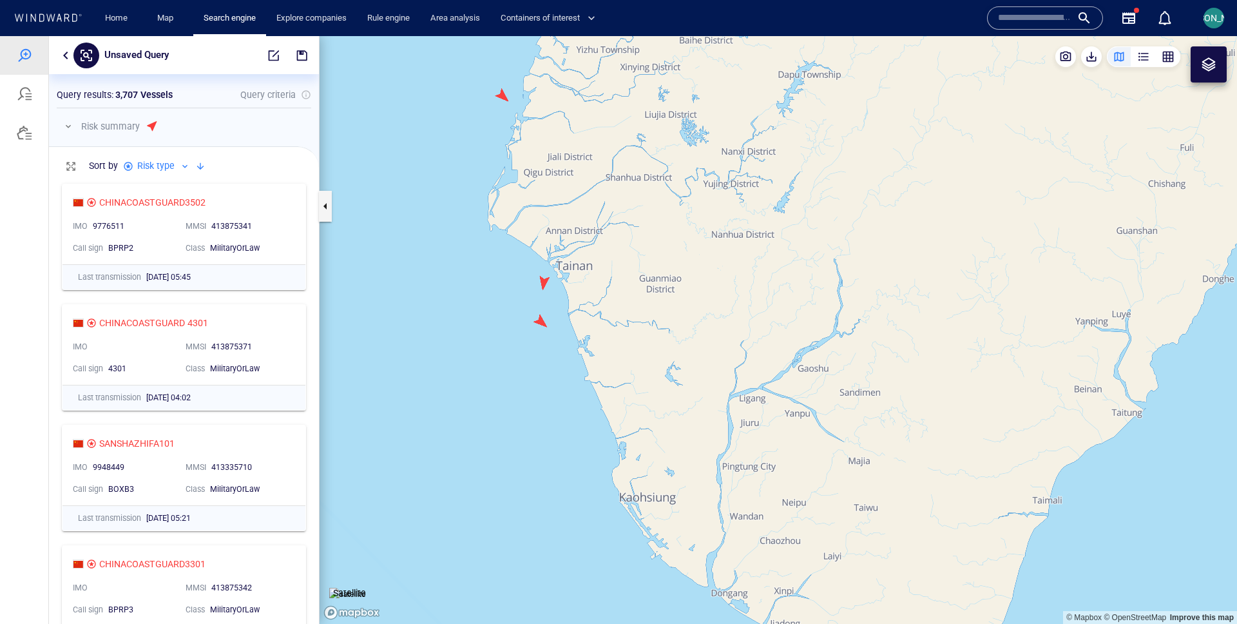
click at [548, 330] on canvas "Map" at bounding box center [779, 330] width 918 height 588
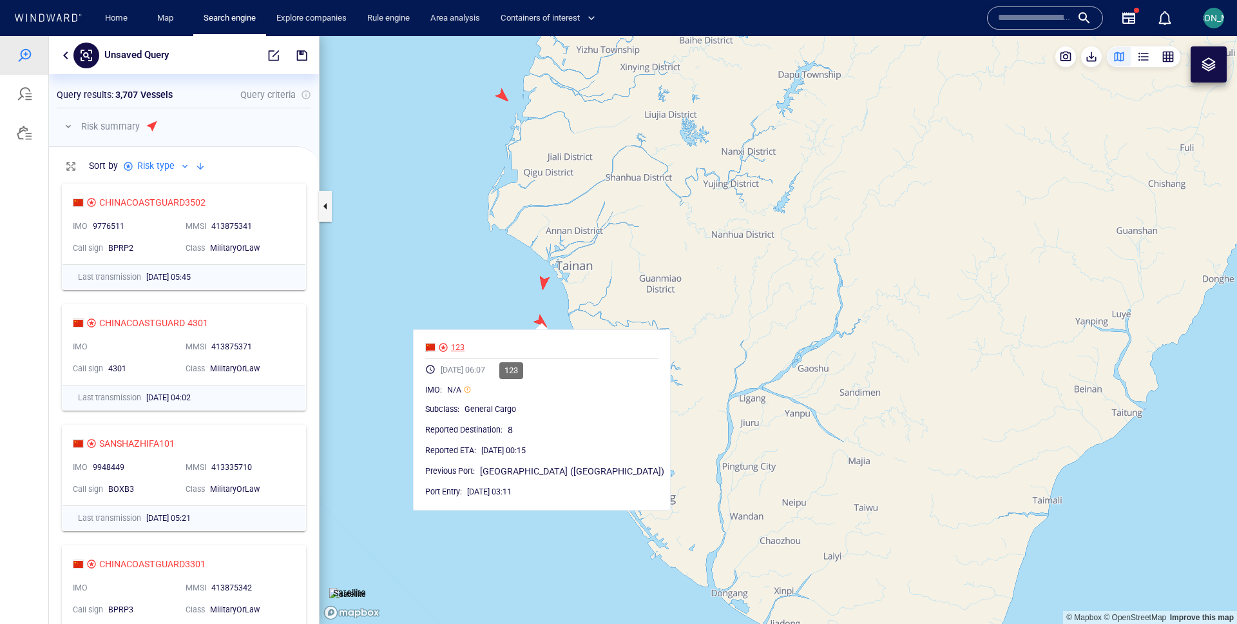
click at [465, 349] on div "123" at bounding box center [458, 348] width 14 height 12
click at [695, 267] on canvas "Map" at bounding box center [779, 330] width 918 height 588
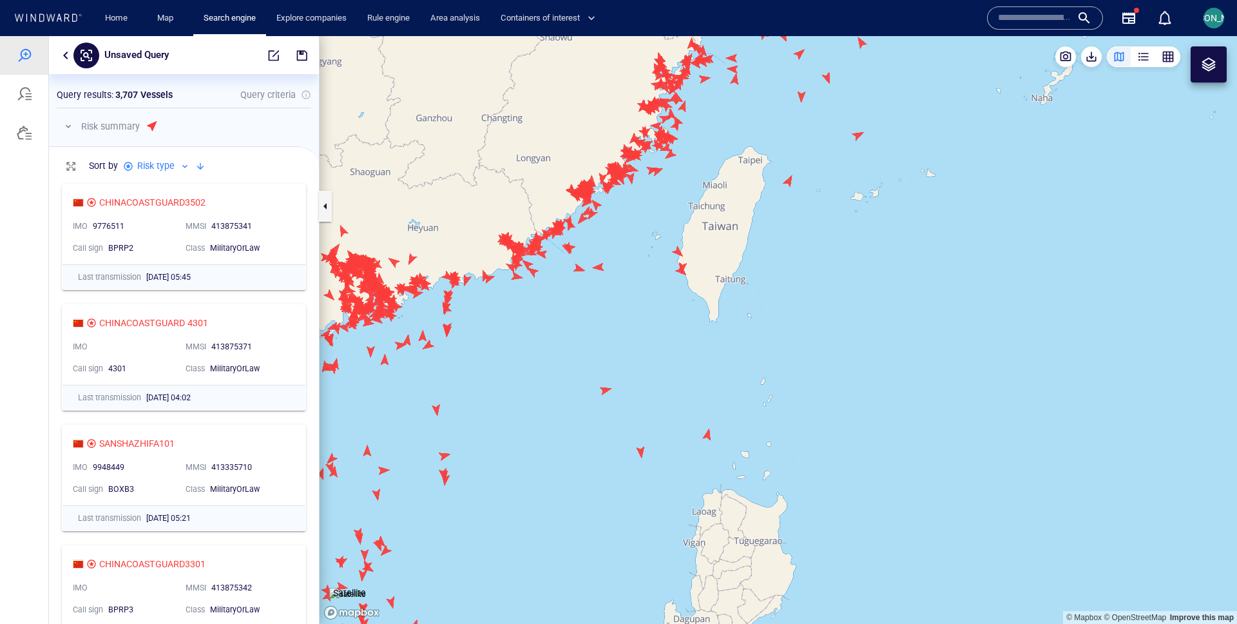
drag, startPoint x: 756, startPoint y: 200, endPoint x: 690, endPoint y: 379, distance: 190.2
click at [690, 379] on canvas "Map" at bounding box center [779, 330] width 918 height 588
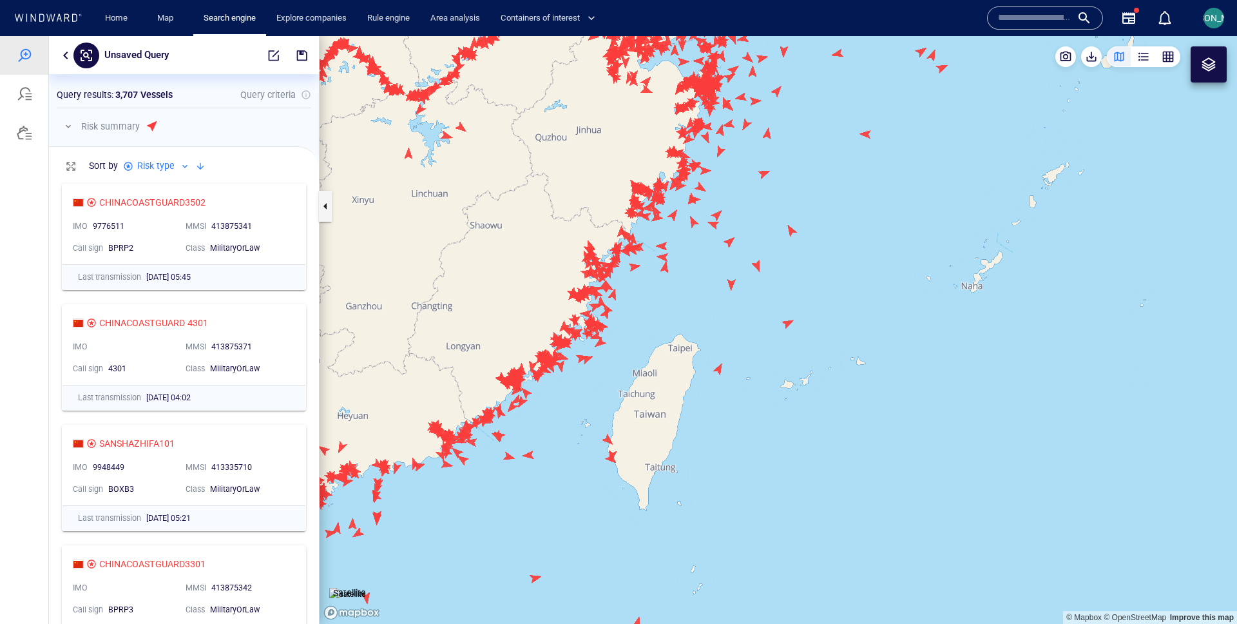
click at [720, 374] on canvas "Map" at bounding box center [779, 330] width 918 height 588
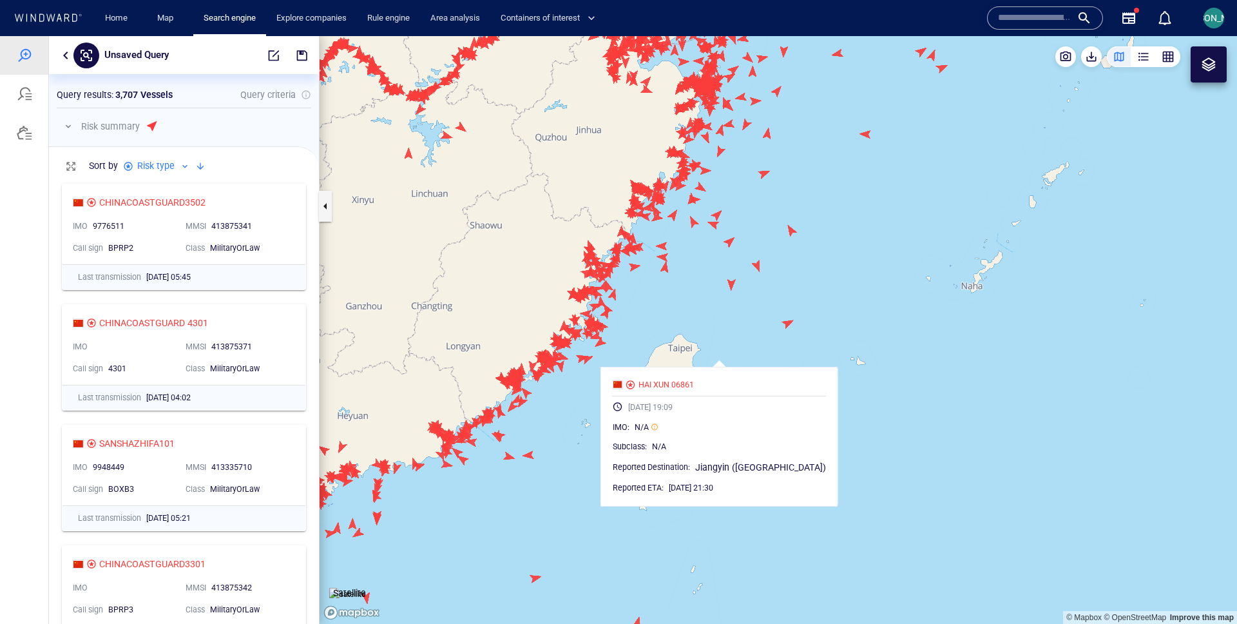
drag, startPoint x: 734, startPoint y: 341, endPoint x: 734, endPoint y: 298, distance: 43.2
click at [734, 298] on canvas "Map" at bounding box center [779, 330] width 918 height 588
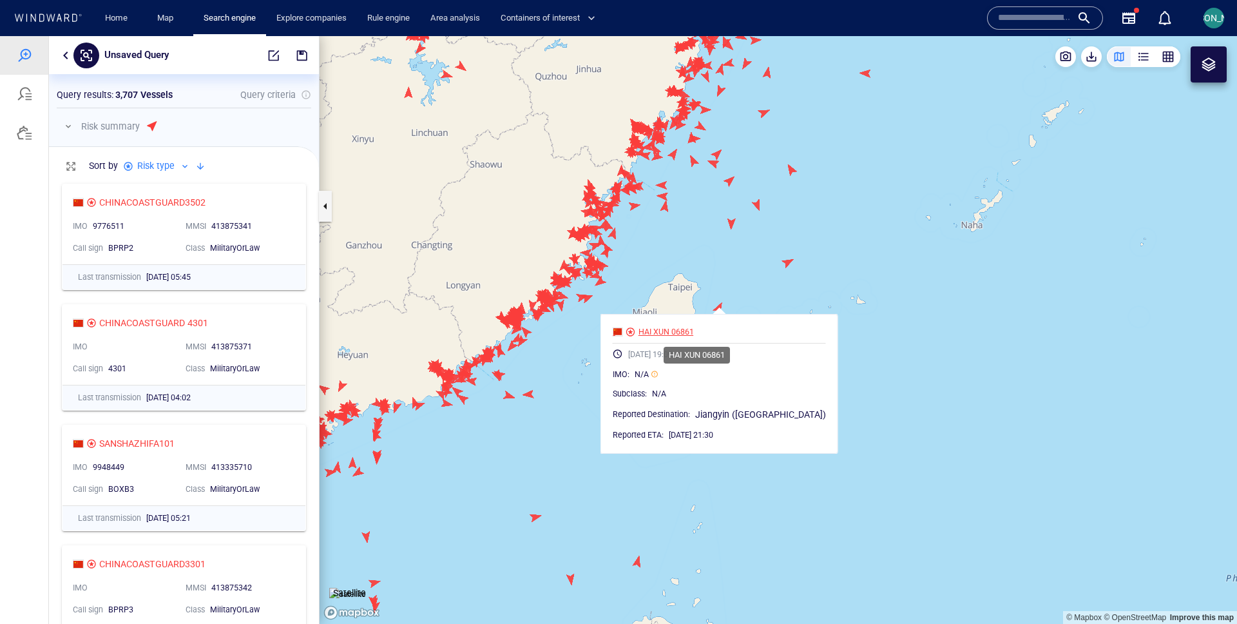
click at [694, 327] on div "HAI XUN 06861" at bounding box center [666, 332] width 55 height 12
click at [673, 242] on canvas "Map" at bounding box center [779, 330] width 918 height 588
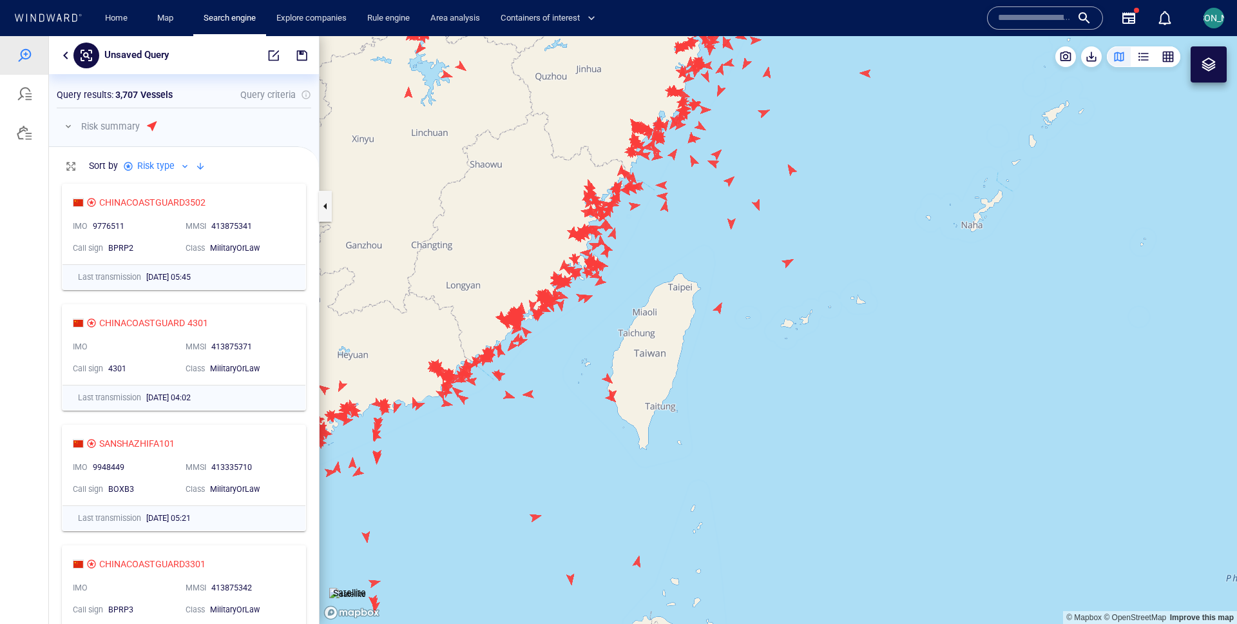
click at [733, 225] on canvas "Map" at bounding box center [779, 330] width 918 height 588
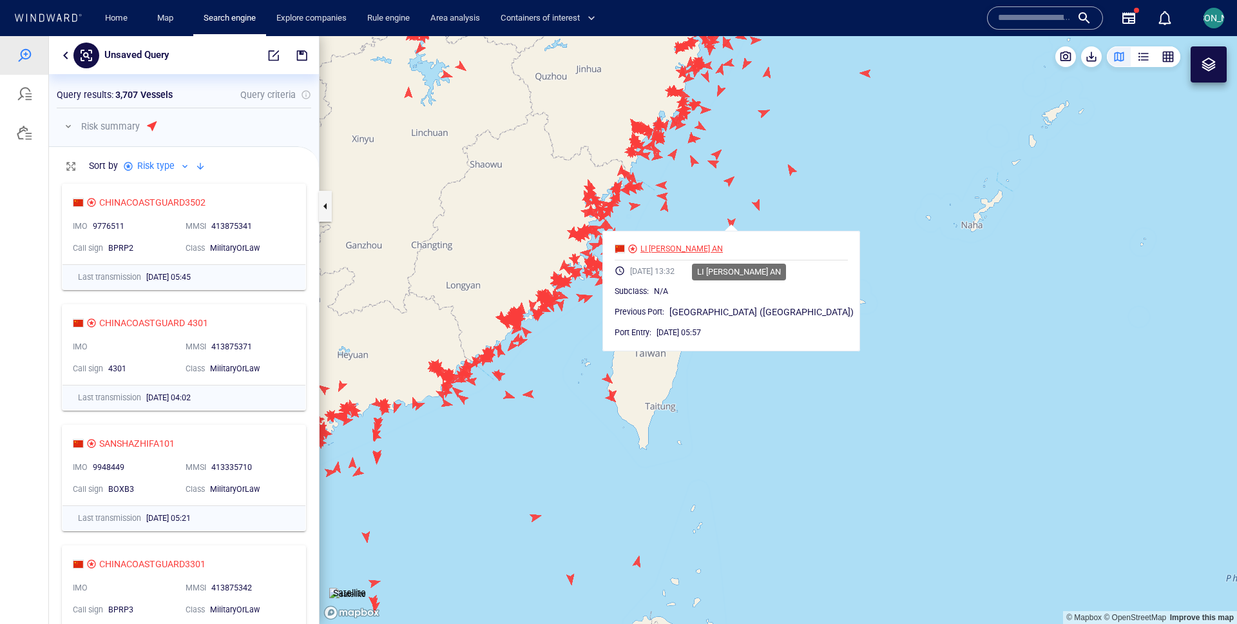
click at [717, 244] on div "LI [PERSON_NAME] AN" at bounding box center [682, 249] width 82 height 12
drag, startPoint x: 601, startPoint y: 526, endPoint x: 601, endPoint y: 507, distance: 19.3
click at [601, 507] on canvas "Map" at bounding box center [779, 330] width 918 height 588
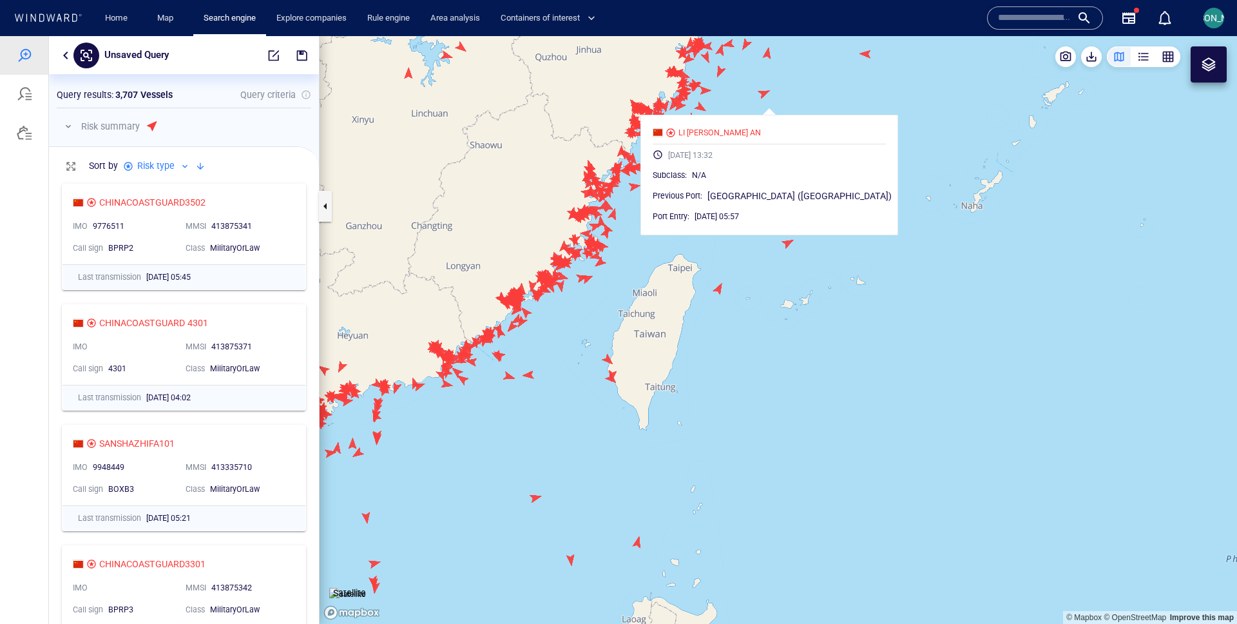
drag, startPoint x: 602, startPoint y: 325, endPoint x: 640, endPoint y: 236, distance: 96.7
click at [640, 235] on canvas "Map" at bounding box center [779, 330] width 918 height 588
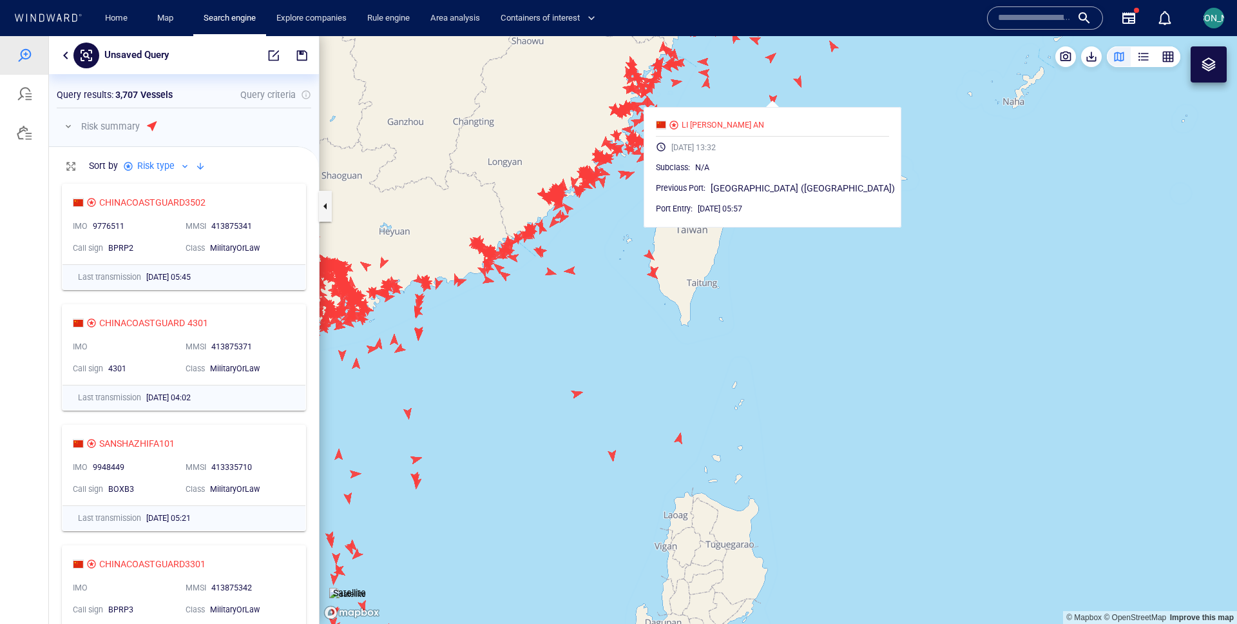
click at [620, 293] on canvas "Map" at bounding box center [779, 330] width 918 height 588
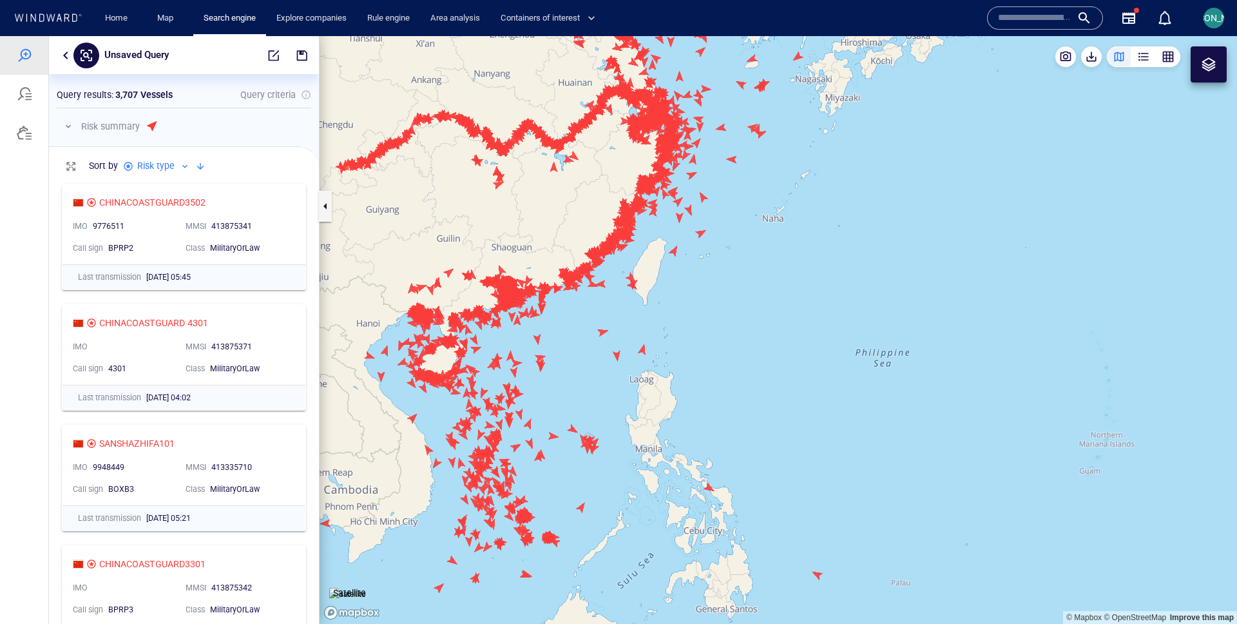
drag, startPoint x: 619, startPoint y: 297, endPoint x: 619, endPoint y: 202, distance: 94.7
click at [619, 202] on canvas "Map" at bounding box center [779, 330] width 918 height 588
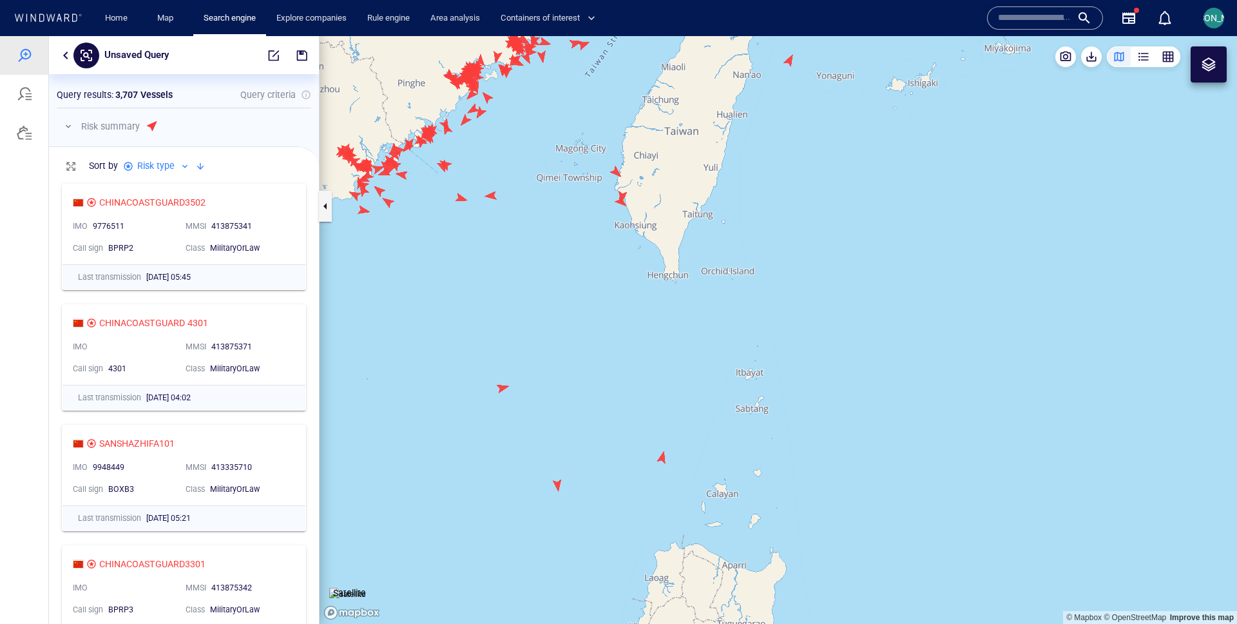
click at [618, 169] on canvas "Map" at bounding box center [779, 330] width 918 height 588
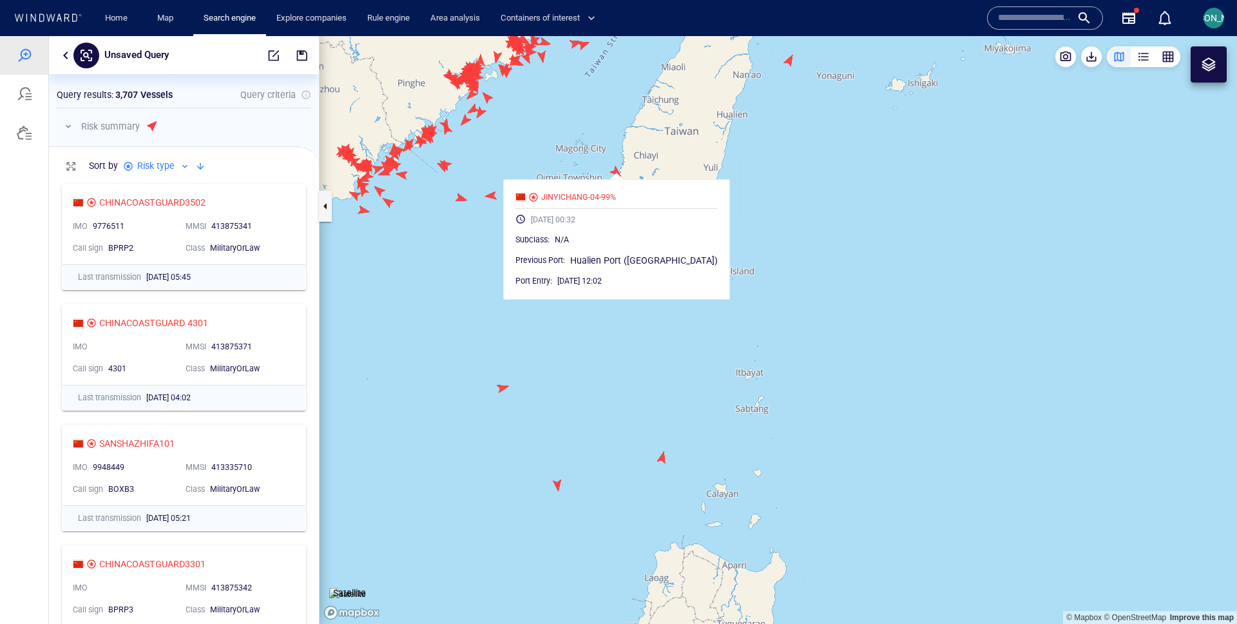
click at [637, 157] on canvas "Map" at bounding box center [779, 330] width 918 height 588
click at [630, 130] on canvas "Map" at bounding box center [779, 330] width 918 height 588
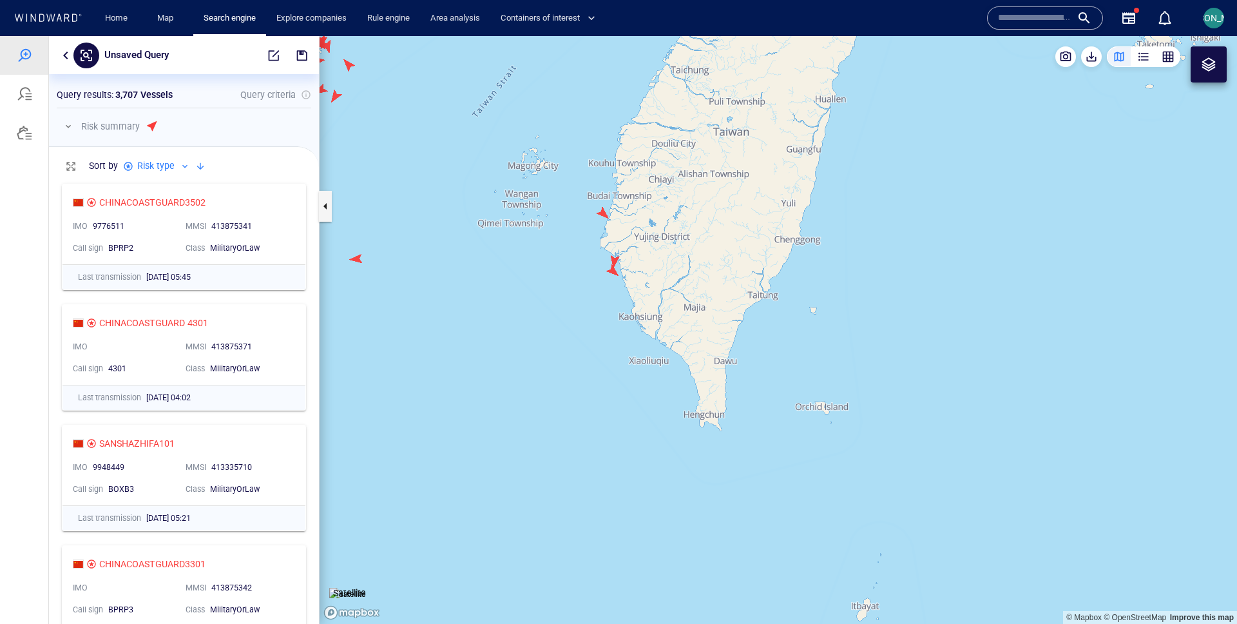
click at [617, 256] on canvas "Map" at bounding box center [779, 330] width 918 height 588
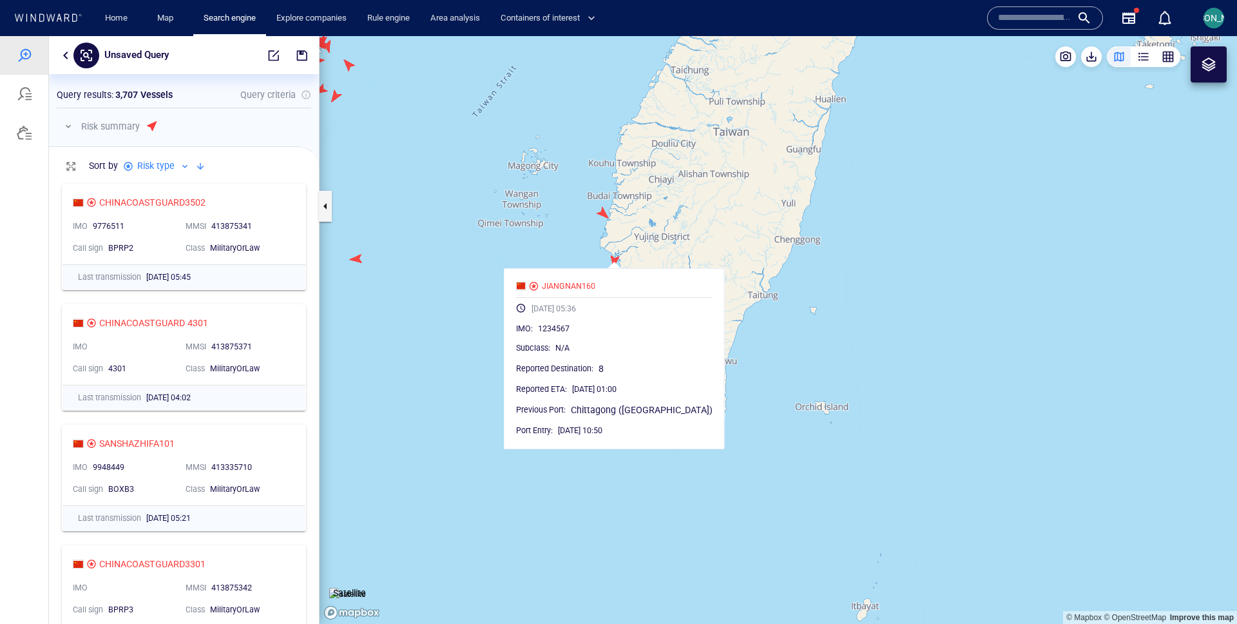
click at [632, 239] on canvas "Map" at bounding box center [779, 330] width 918 height 588
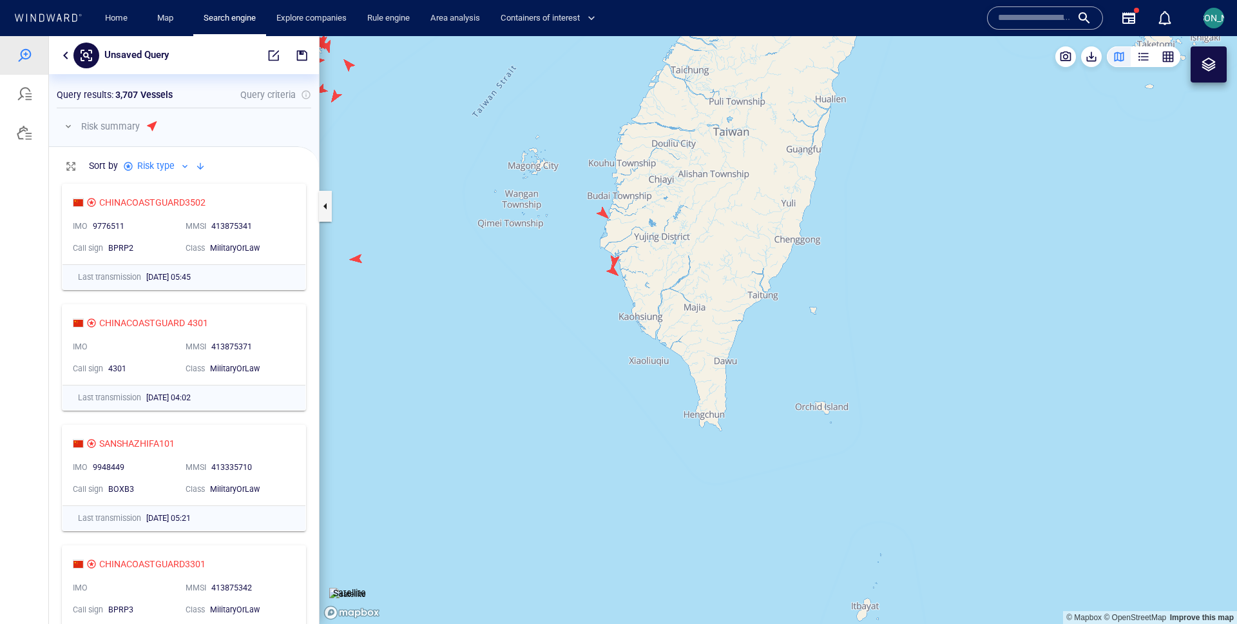
click at [617, 276] on canvas "Map" at bounding box center [779, 330] width 918 height 588
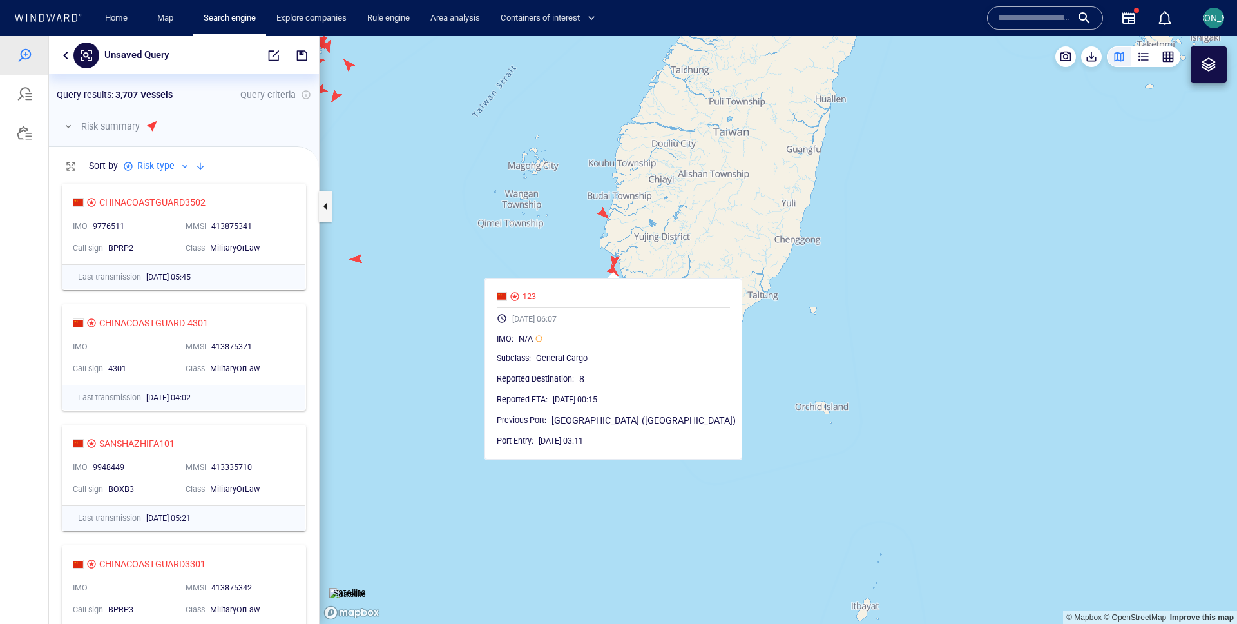
click at [643, 256] on canvas "Map" at bounding box center [779, 330] width 918 height 588
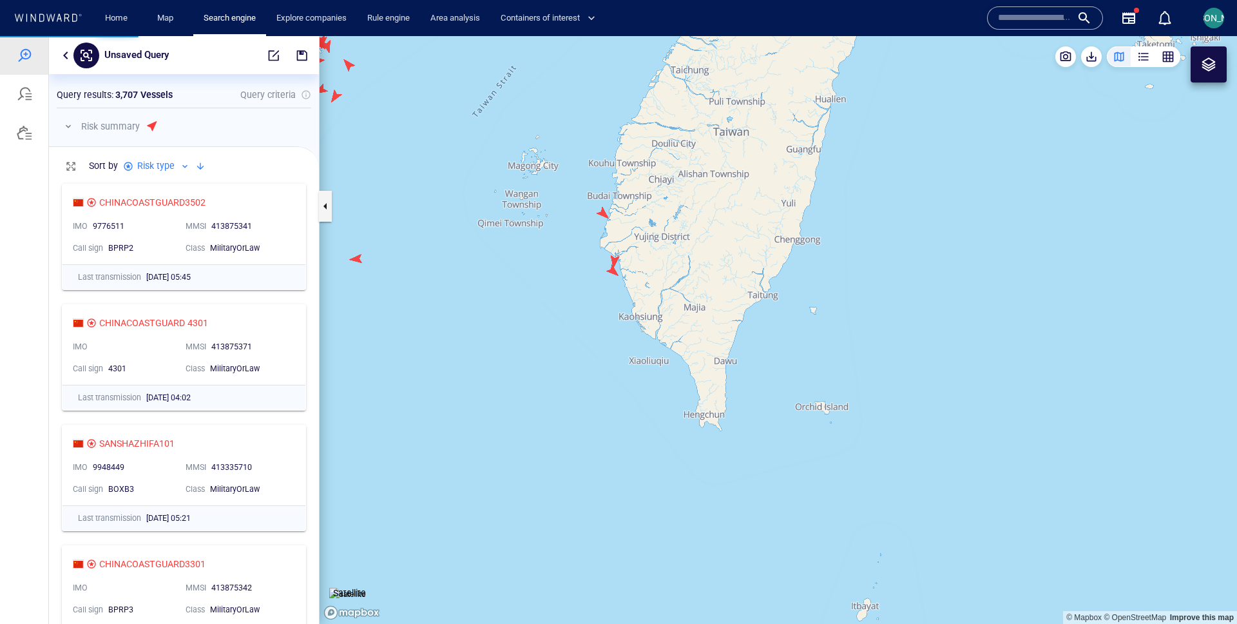
click at [499, 219] on canvas "Map" at bounding box center [779, 330] width 918 height 588
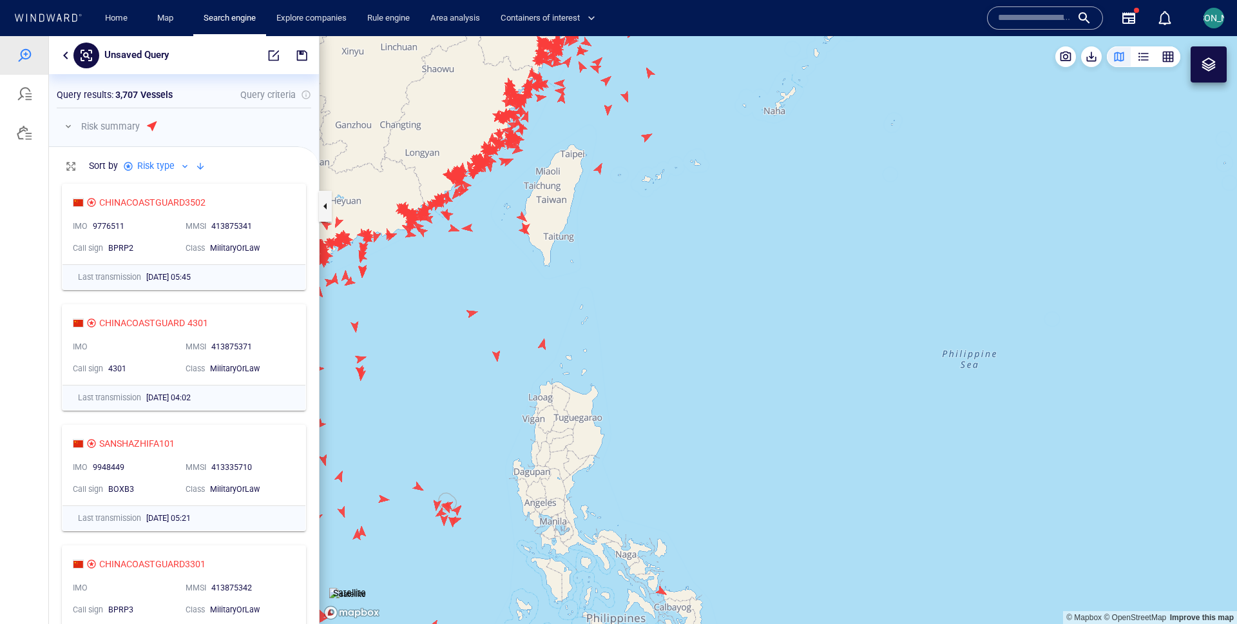
drag, startPoint x: 499, startPoint y: 219, endPoint x: 536, endPoint y: 267, distance: 59.8
click at [535, 267] on canvas "Map" at bounding box center [779, 330] width 918 height 588
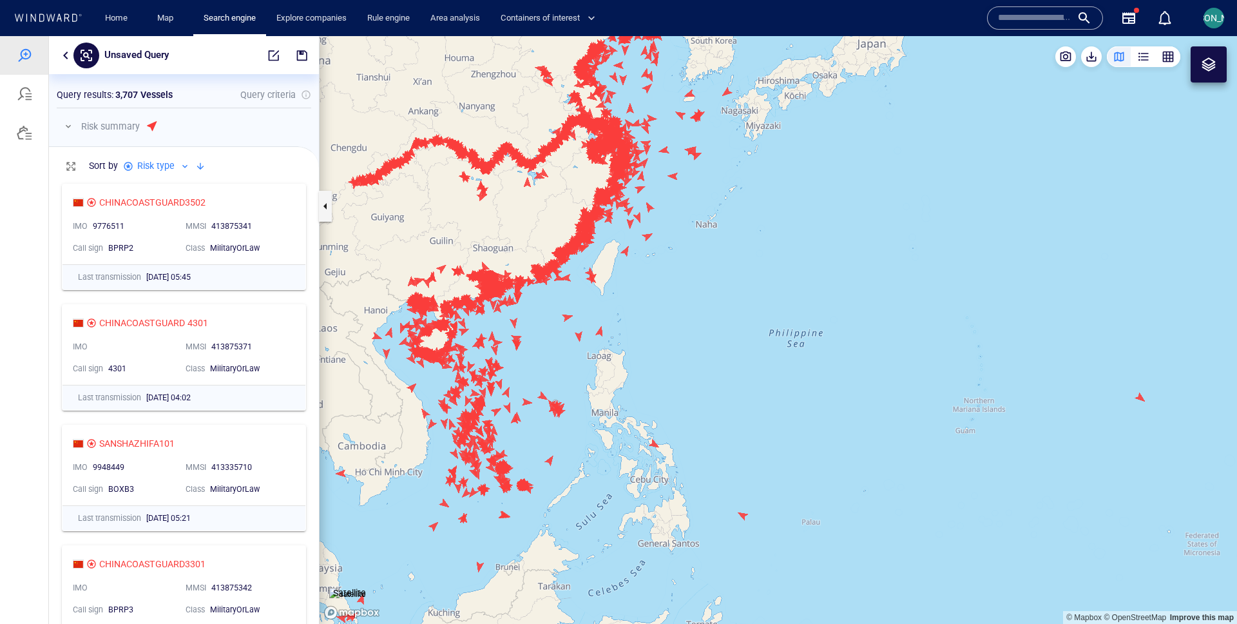
drag, startPoint x: 536, startPoint y: 267, endPoint x: 582, endPoint y: 271, distance: 46.6
click at [582, 271] on canvas "Map" at bounding box center [779, 330] width 918 height 588
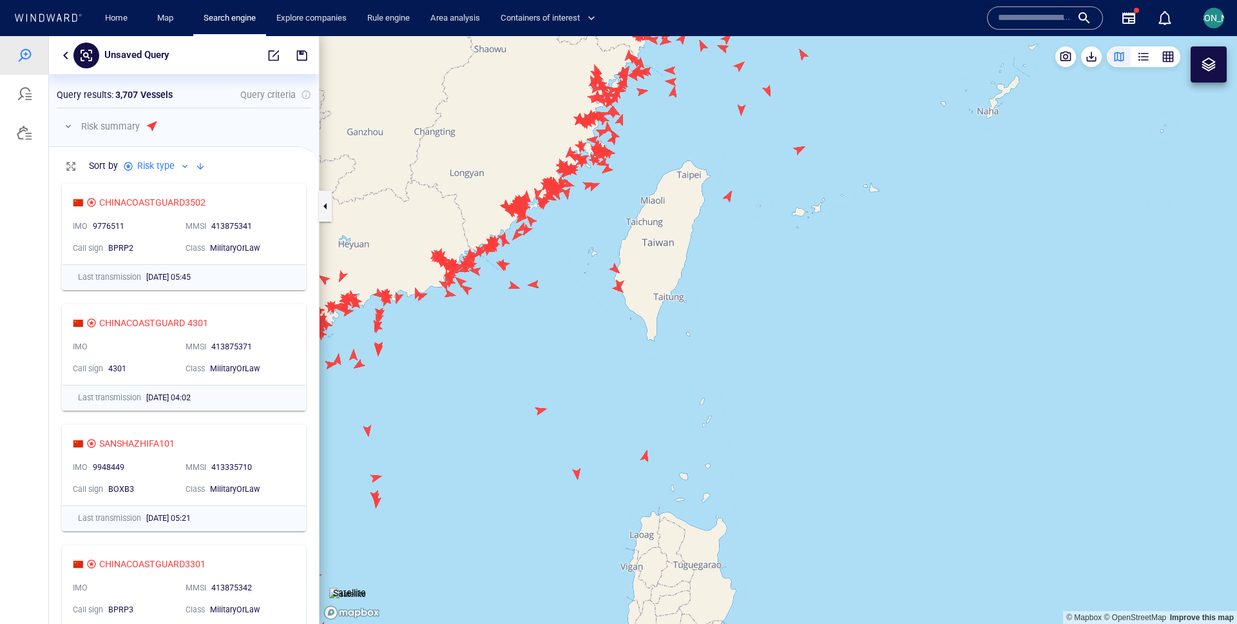
drag, startPoint x: 609, startPoint y: 229, endPoint x: 577, endPoint y: 247, distance: 37.2
click at [577, 247] on canvas "Map" at bounding box center [779, 330] width 918 height 588
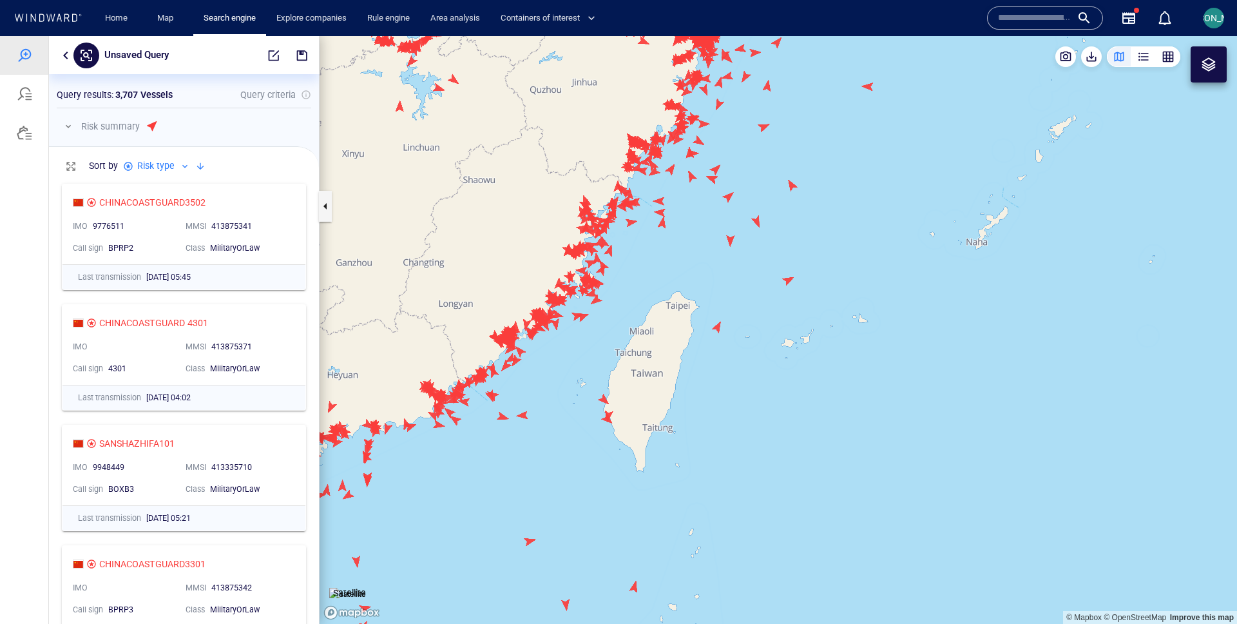
drag, startPoint x: 425, startPoint y: 180, endPoint x: 421, endPoint y: 287, distance: 107.1
click at [421, 287] on canvas "Map" at bounding box center [779, 330] width 918 height 588
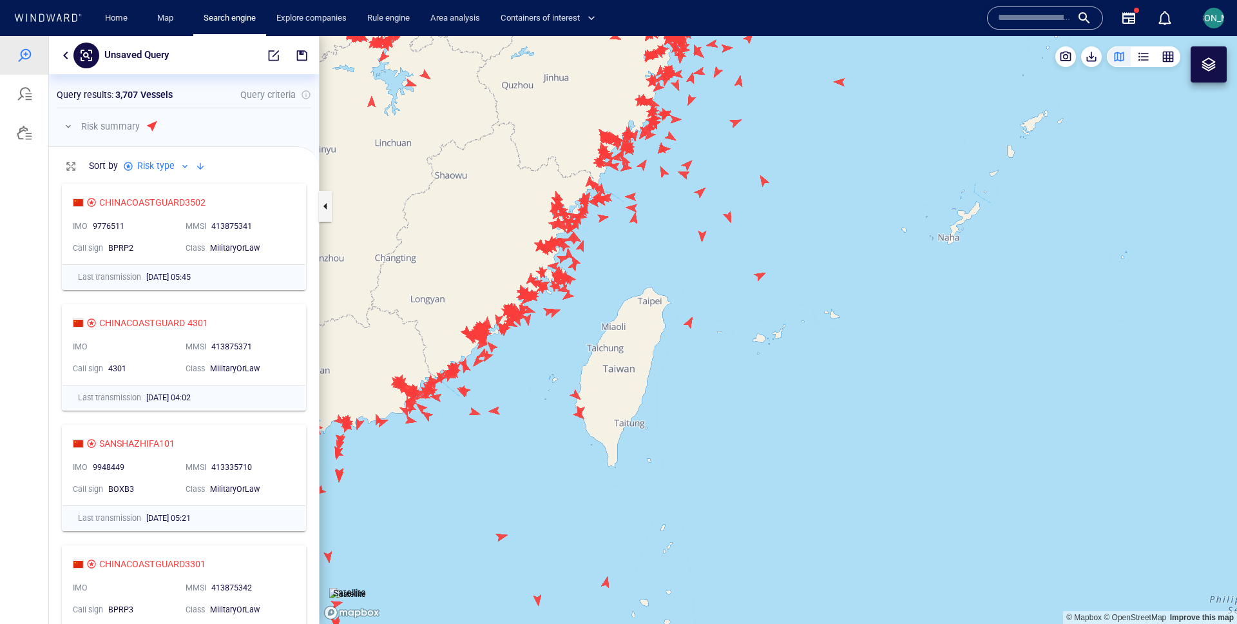
click at [522, 223] on canvas "Map" at bounding box center [779, 330] width 918 height 588
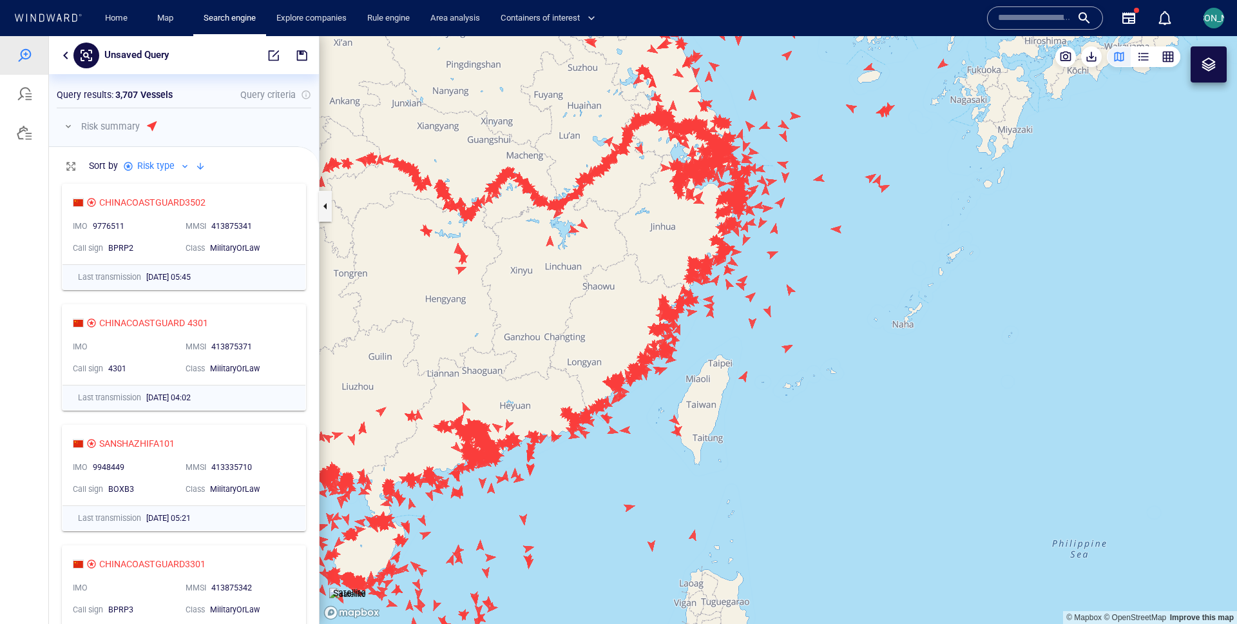
drag, startPoint x: 737, startPoint y: 314, endPoint x: 773, endPoint y: 327, distance: 39.1
click at [773, 327] on canvas "Map" at bounding box center [779, 330] width 918 height 588
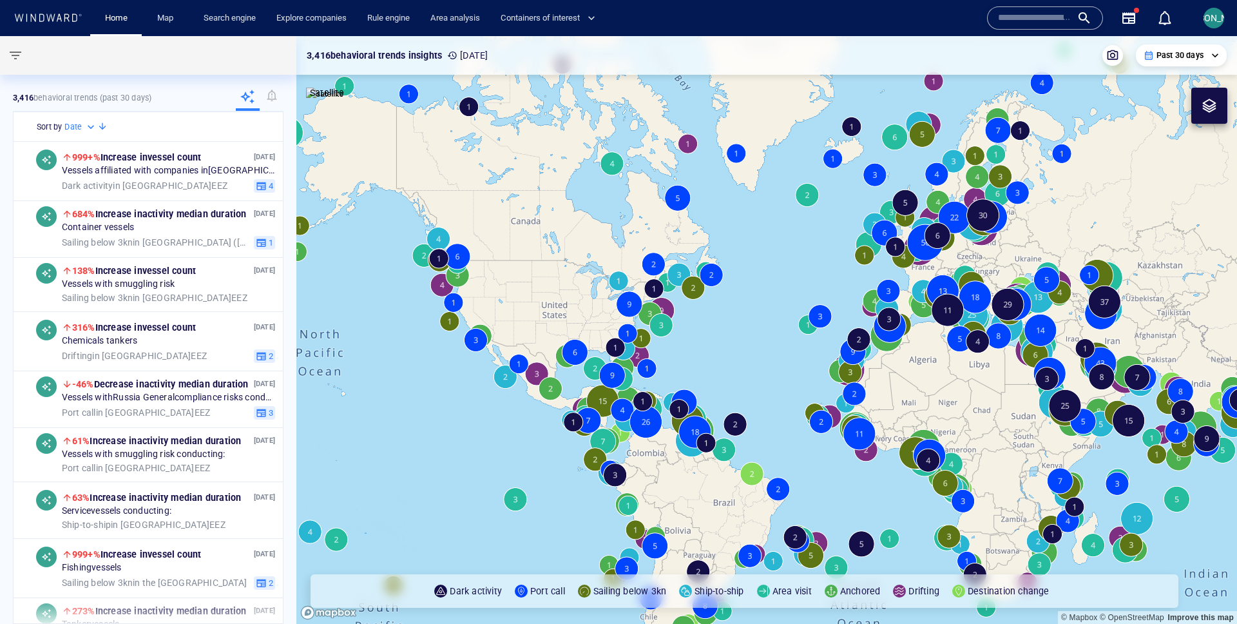
drag, startPoint x: 1121, startPoint y: 202, endPoint x: 720, endPoint y: 61, distance: 425.6
click at [720, 61] on div "**********" at bounding box center [766, 330] width 941 height 588
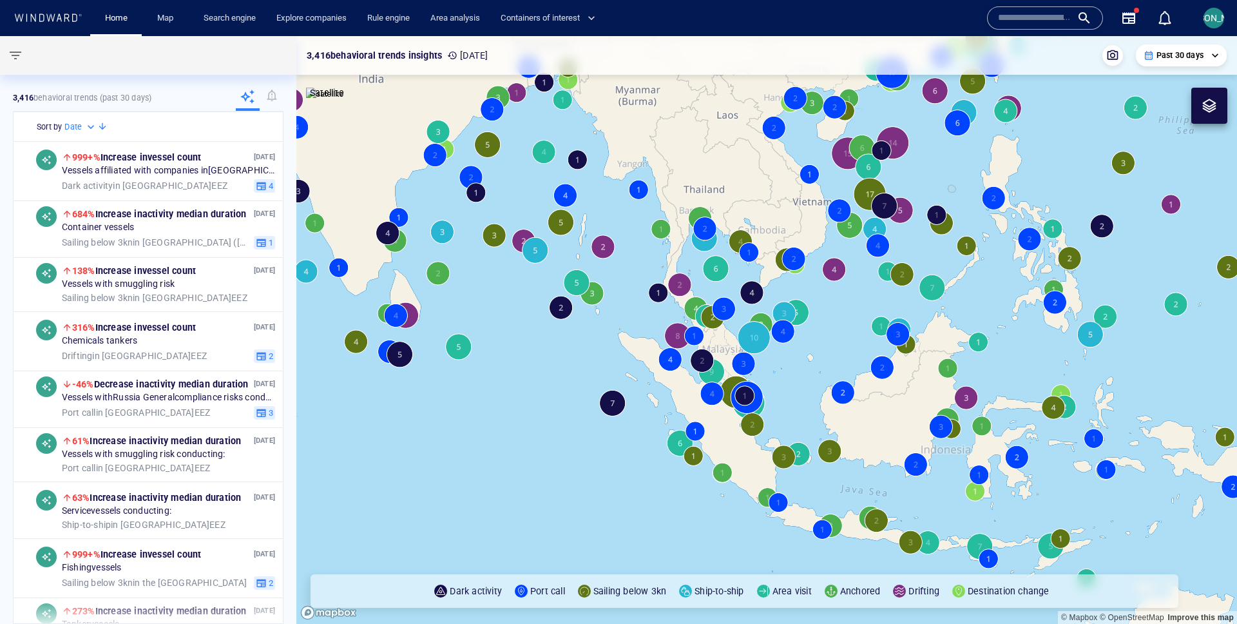
drag, startPoint x: 963, startPoint y: 148, endPoint x: 821, endPoint y: 358, distance: 254.0
click at [820, 359] on canvas "Map" at bounding box center [766, 330] width 941 height 588
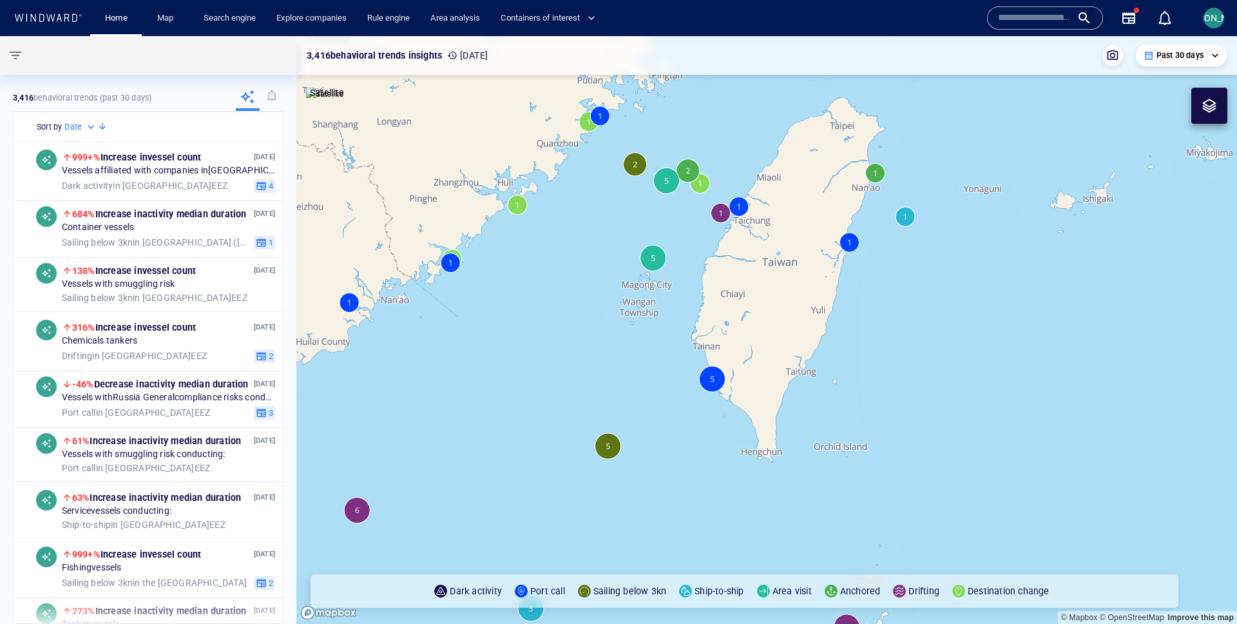
click at [720, 214] on canvas "Map" at bounding box center [766, 330] width 941 height 588
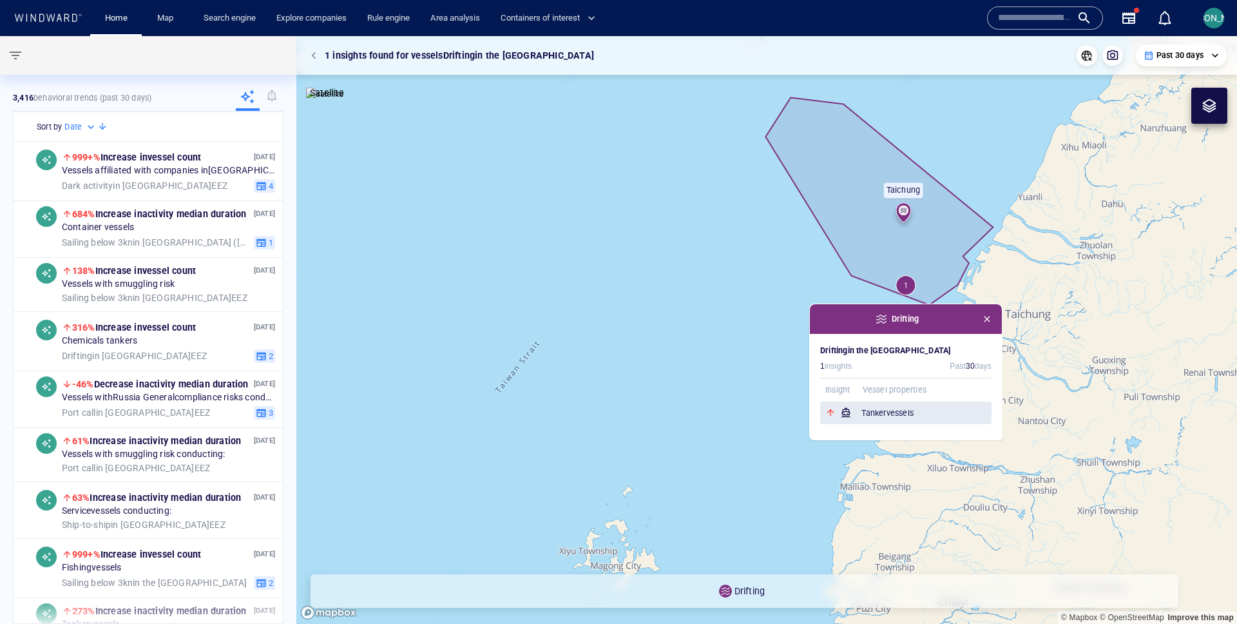
click at [893, 416] on h6 "Tanker vessels" at bounding box center [927, 413] width 130 height 13
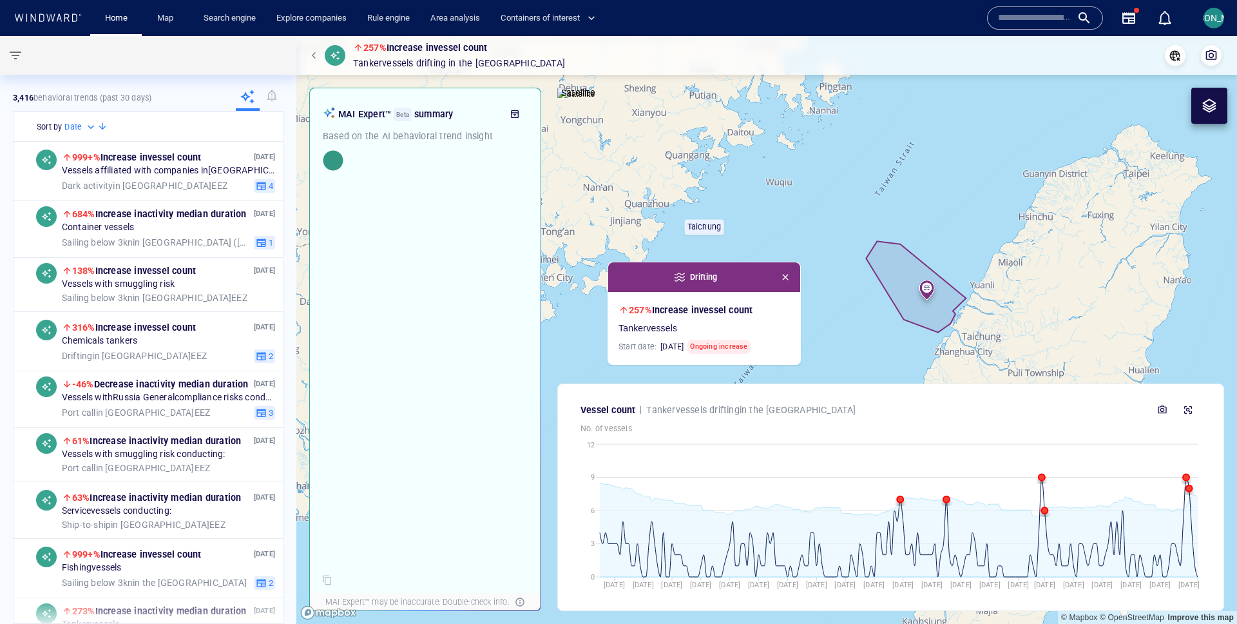
drag, startPoint x: 1107, startPoint y: 313, endPoint x: 876, endPoint y: 265, distance: 236.3
click at [876, 265] on canvas "Map" at bounding box center [766, 330] width 941 height 588
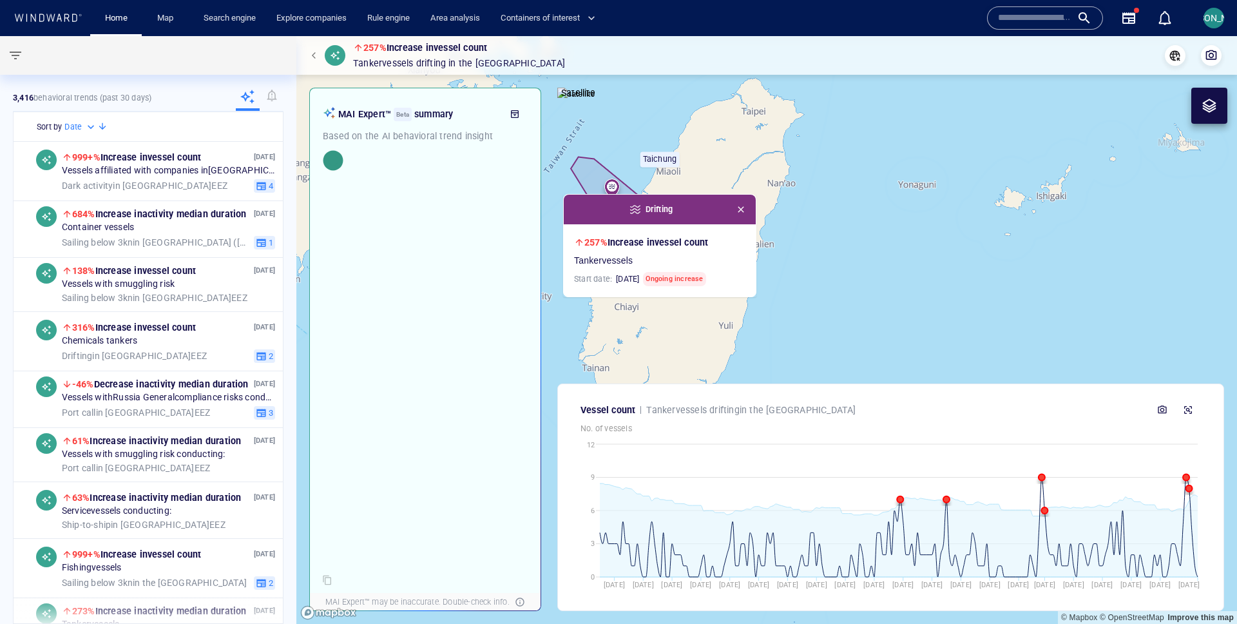
drag, startPoint x: 892, startPoint y: 248, endPoint x: 806, endPoint y: 179, distance: 110.4
click at [806, 179] on canvas "Map" at bounding box center [766, 330] width 941 height 588
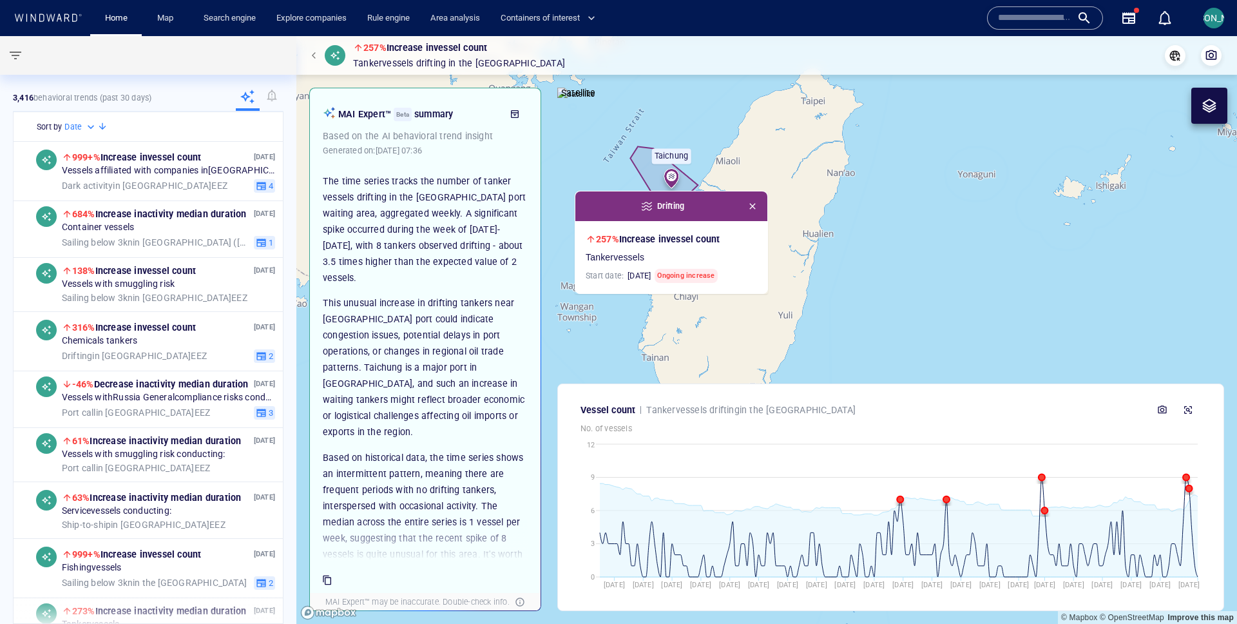
click at [316, 56] on span "button" at bounding box center [316, 56] width 8 height 8
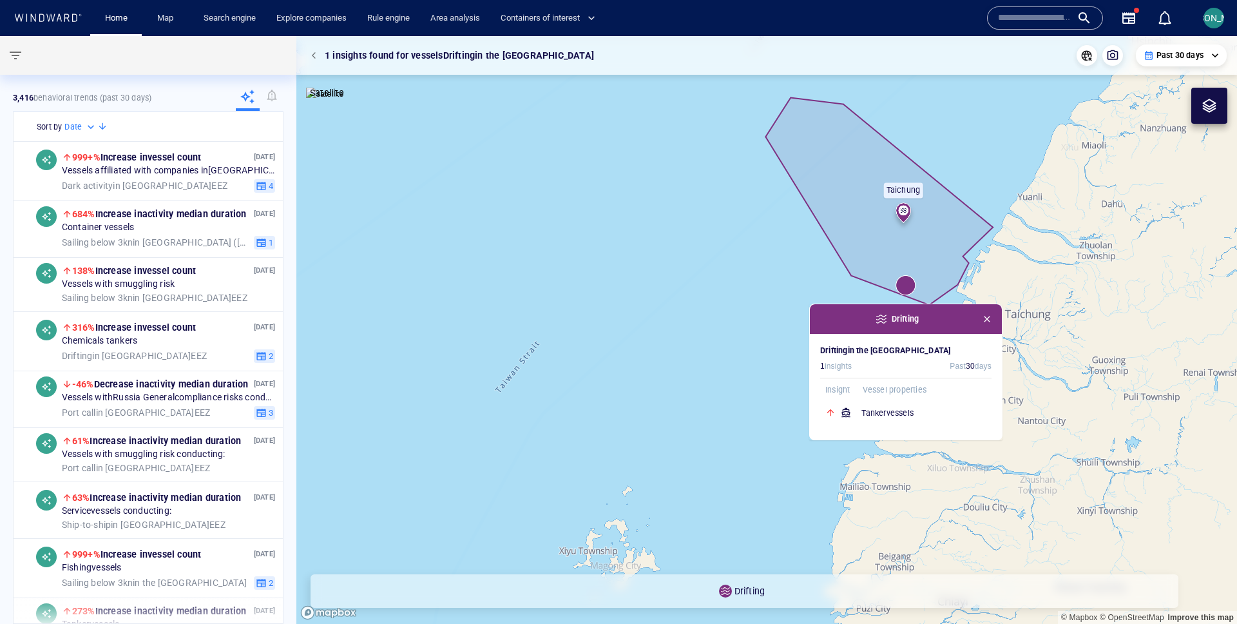
click at [312, 57] on span "button" at bounding box center [316, 56] width 8 height 8
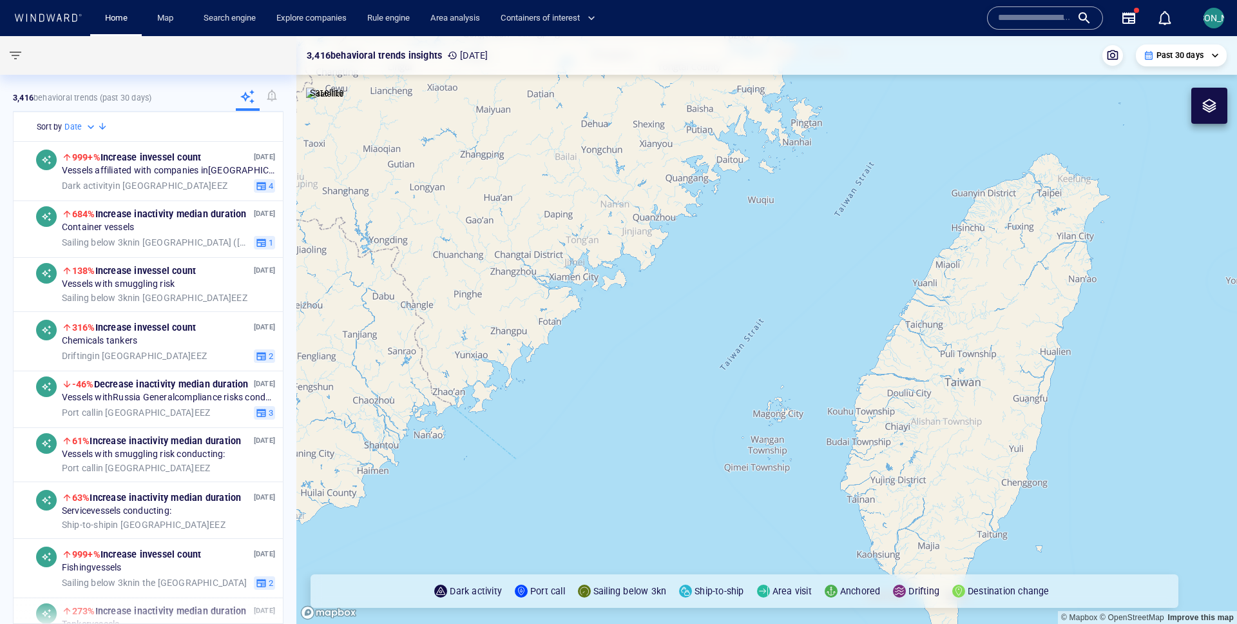
drag, startPoint x: 867, startPoint y: 330, endPoint x: 663, endPoint y: 291, distance: 207.9
click at [661, 291] on canvas "Map" at bounding box center [766, 330] width 941 height 588
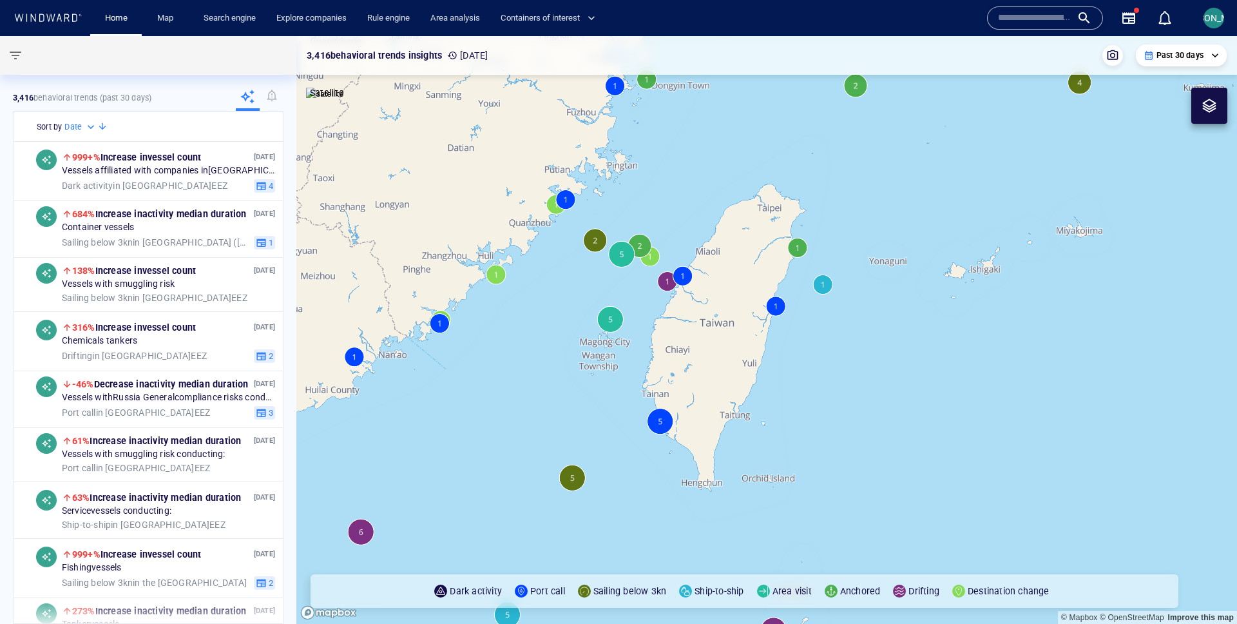
drag, startPoint x: 697, startPoint y: 334, endPoint x: 679, endPoint y: 368, distance: 38.1
click at [679, 368] on canvas "Map" at bounding box center [766, 330] width 941 height 588
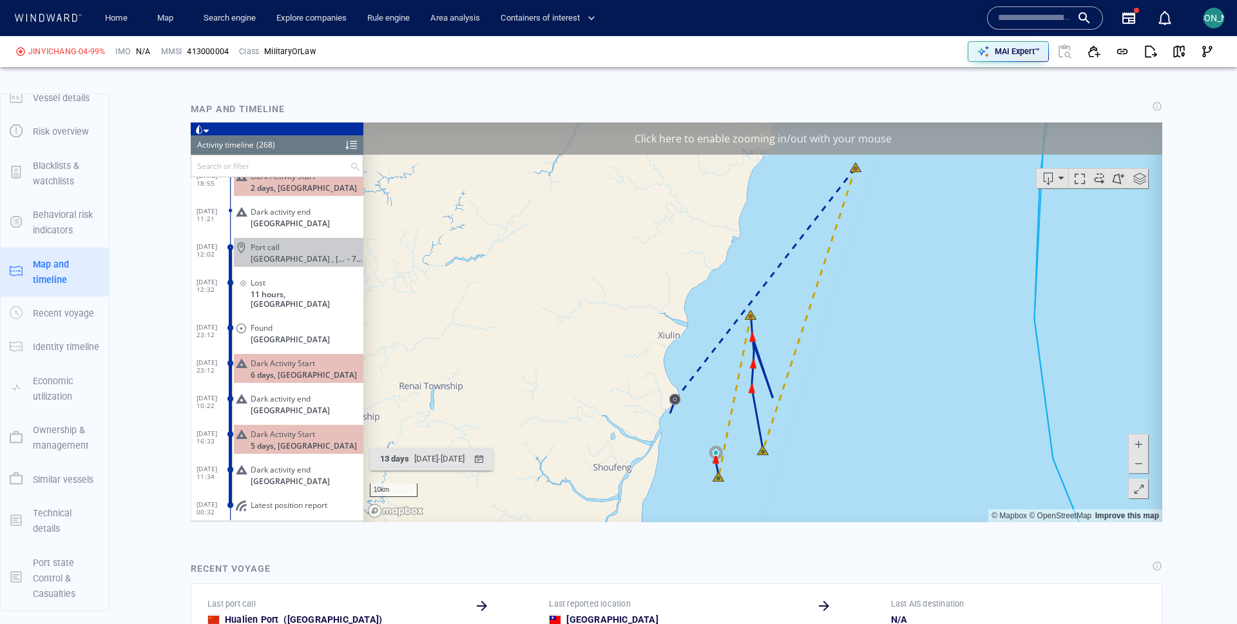
scroll to position [862, 0]
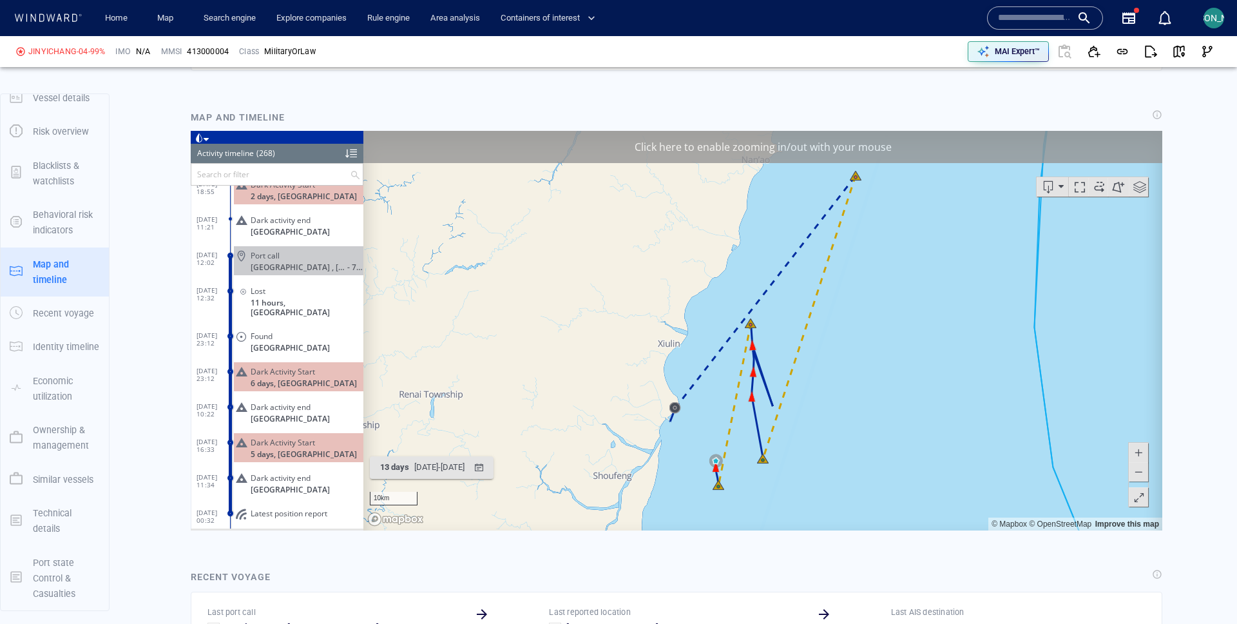
click at [917, 155] on div "Click here to enable zooming in/out with your mouse" at bounding box center [762, 146] width 799 height 32
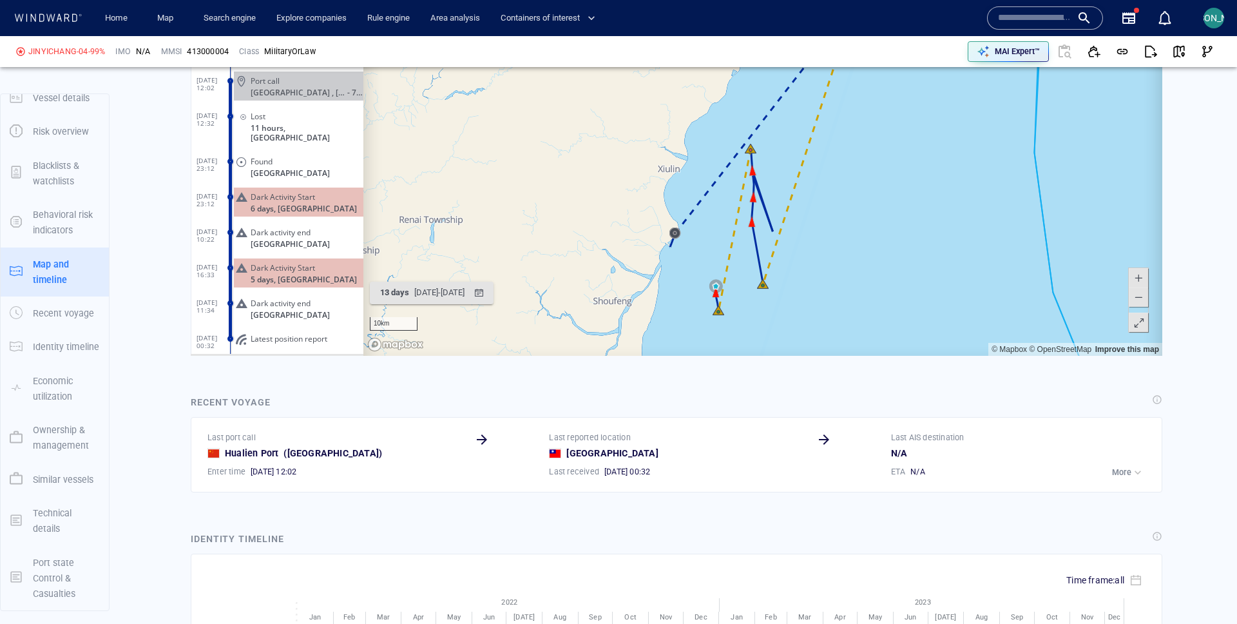
scroll to position [1057, 0]
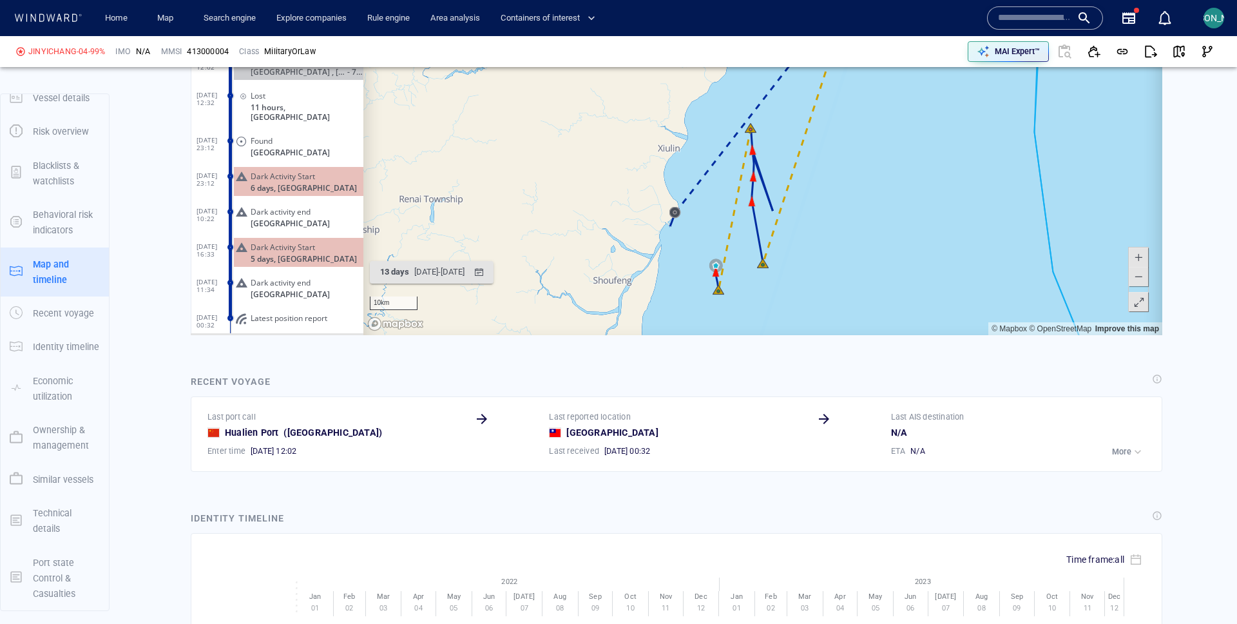
click at [1141, 304] on span at bounding box center [1139, 302] width 13 height 19
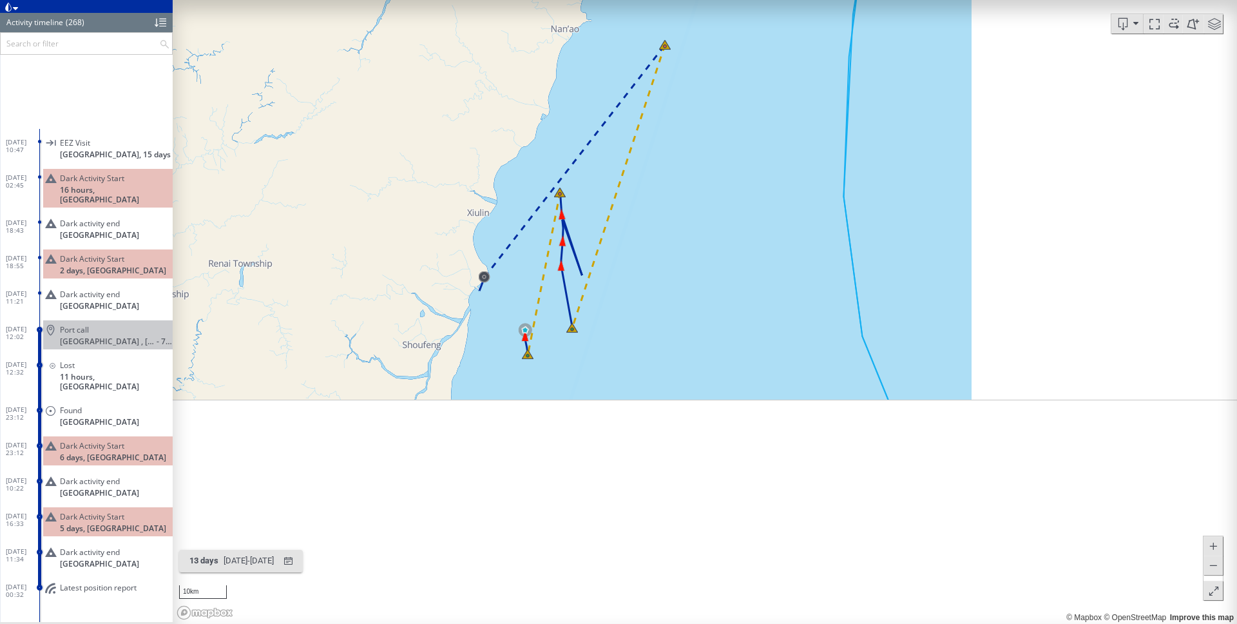
scroll to position [0, 0]
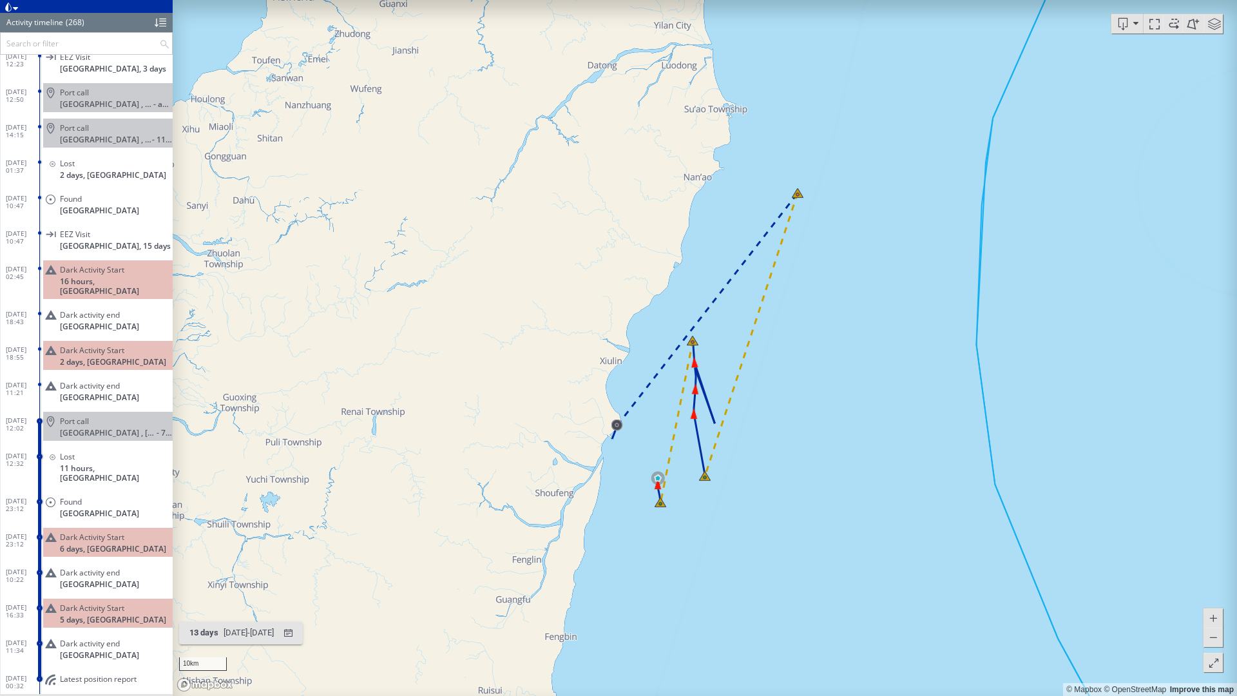
click at [804, 363] on canvas "Map" at bounding box center [705, 348] width 1065 height 696
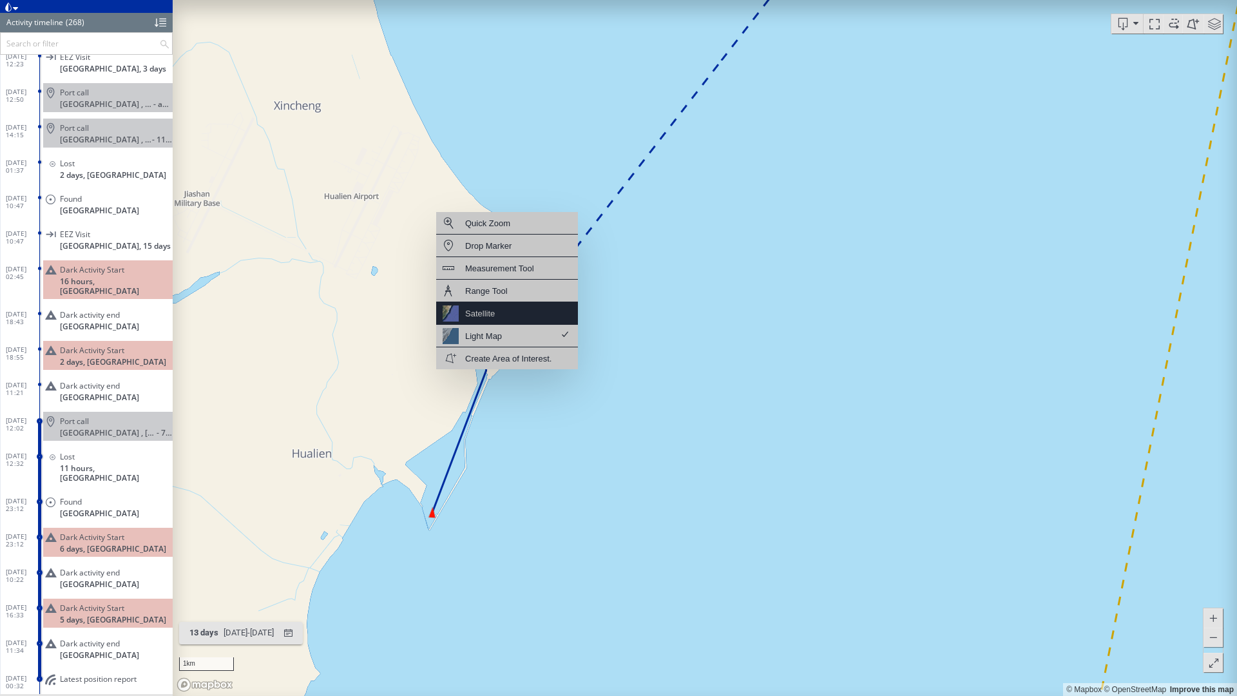
click at [509, 311] on div "Satellite" at bounding box center [507, 313] width 142 height 23
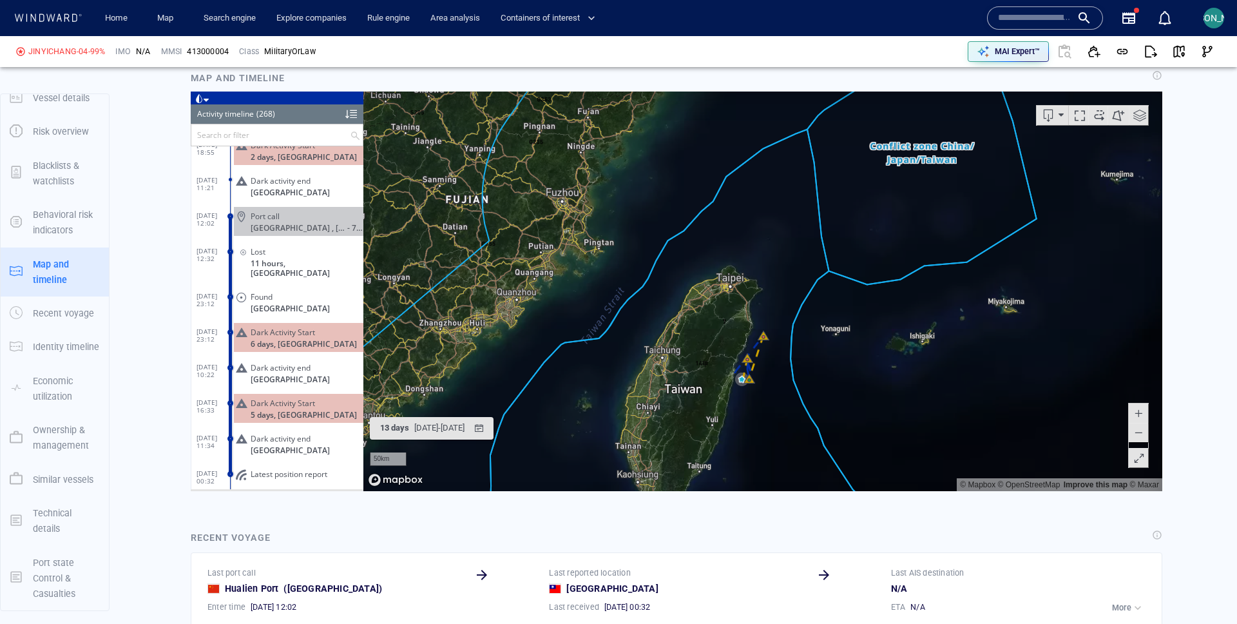
scroll to position [1024, 0]
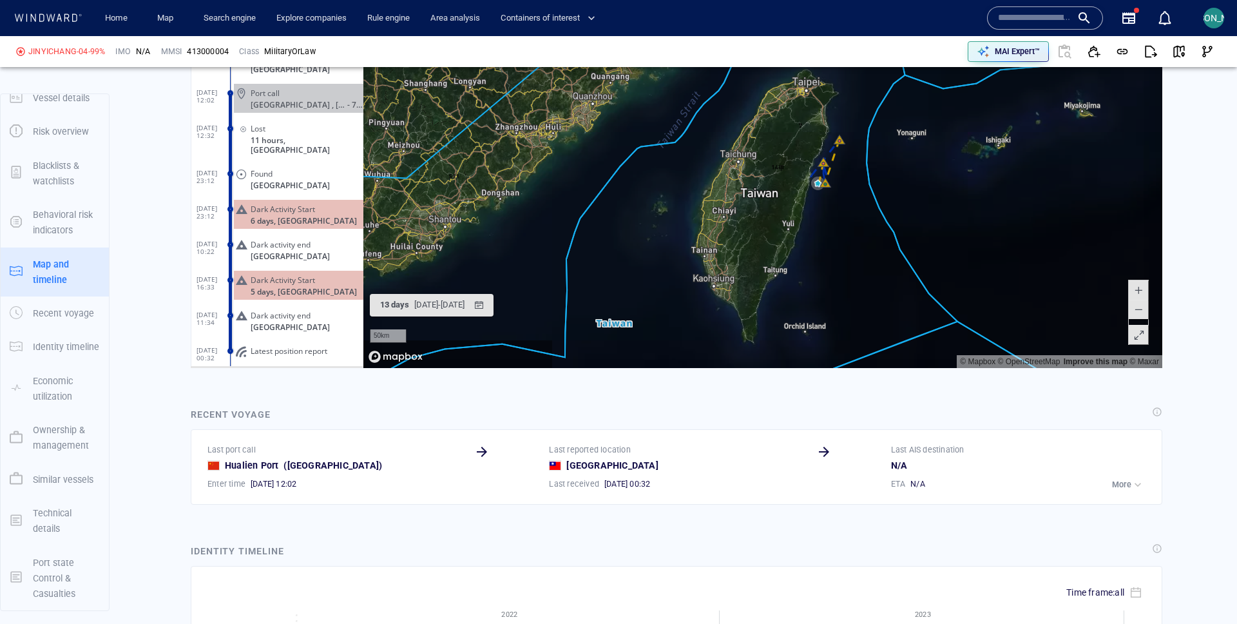
drag, startPoint x: 760, startPoint y: 287, endPoint x: 762, endPoint y: 242, distance: 45.2
click at [761, 242] on canvas "Map" at bounding box center [762, 168] width 799 height 400
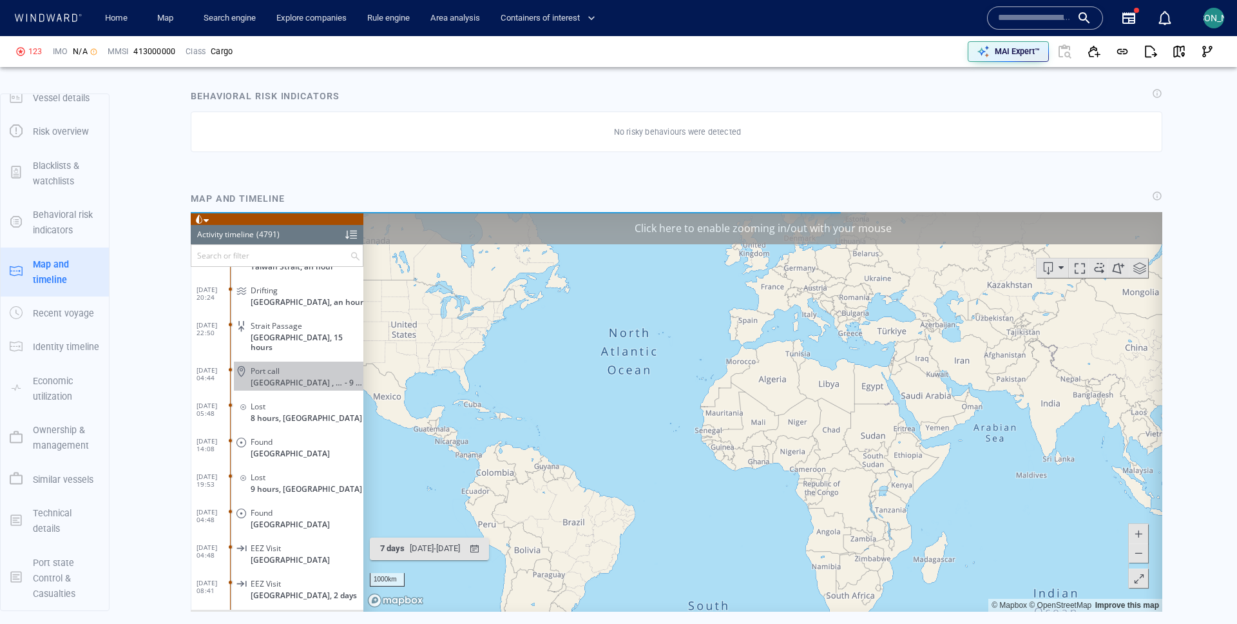
scroll to position [818, 0]
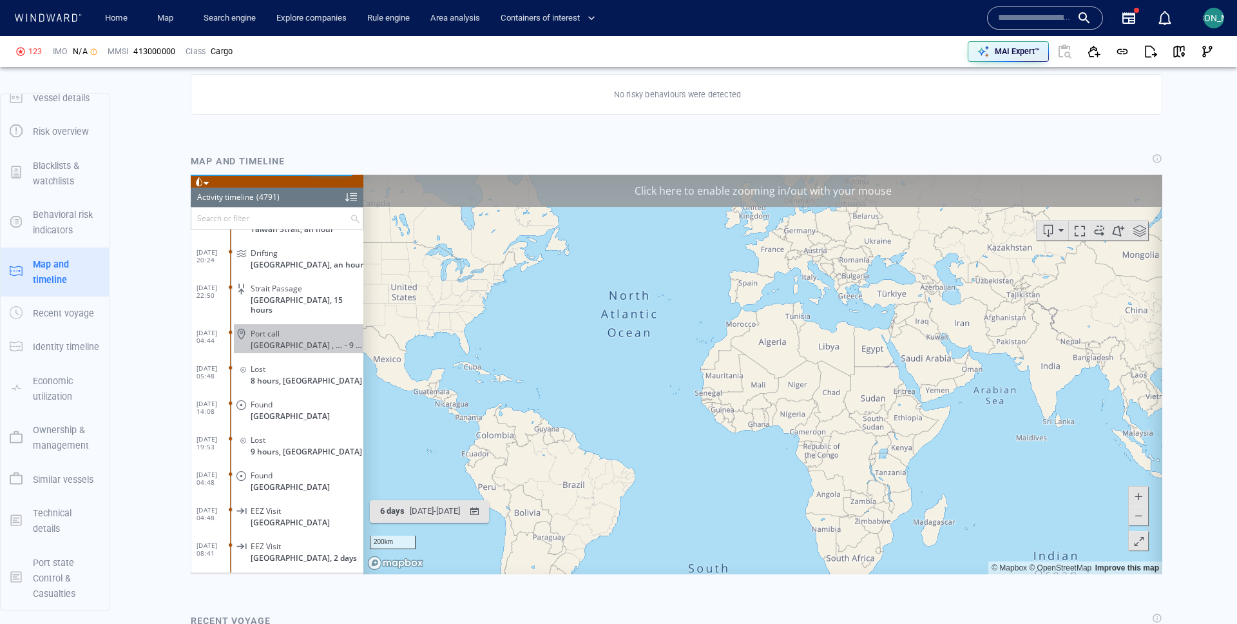
click at [992, 193] on div "Click here to enable zooming in/out with your mouse" at bounding box center [762, 190] width 799 height 32
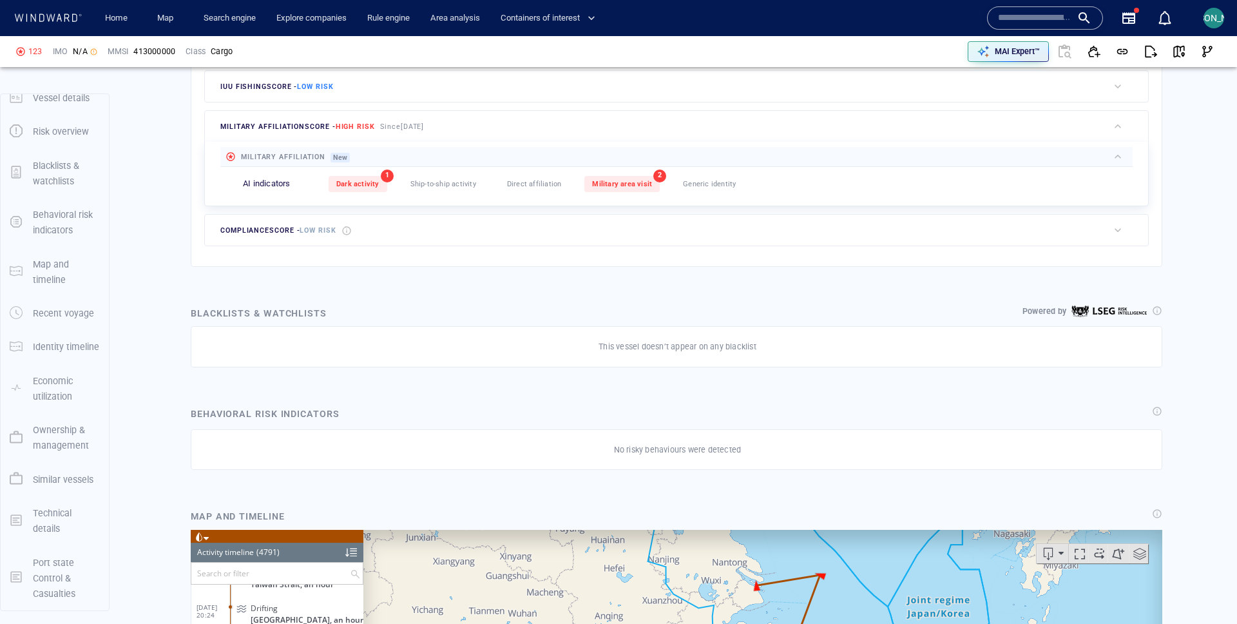
scroll to position [461, 0]
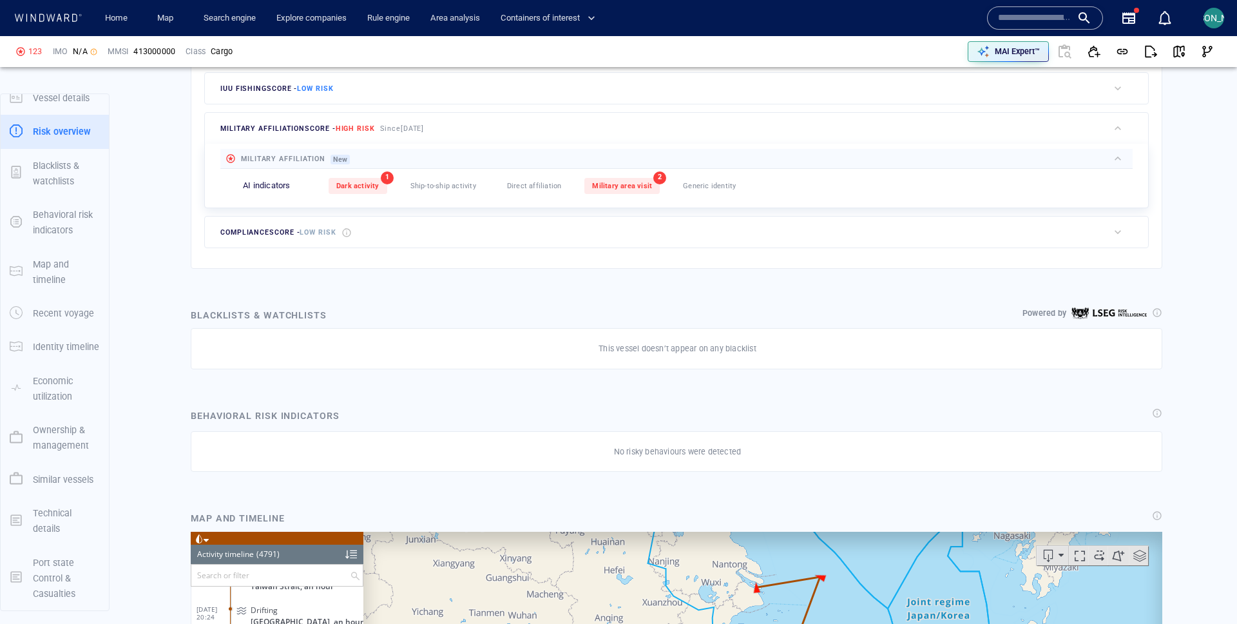
click at [633, 190] on div "Military area visit" at bounding box center [621, 186] width 75 height 16
click at [644, 193] on div "Military area visit" at bounding box center [621, 186] width 75 height 16
click at [626, 184] on span "Military area visit" at bounding box center [622, 186] width 60 height 8
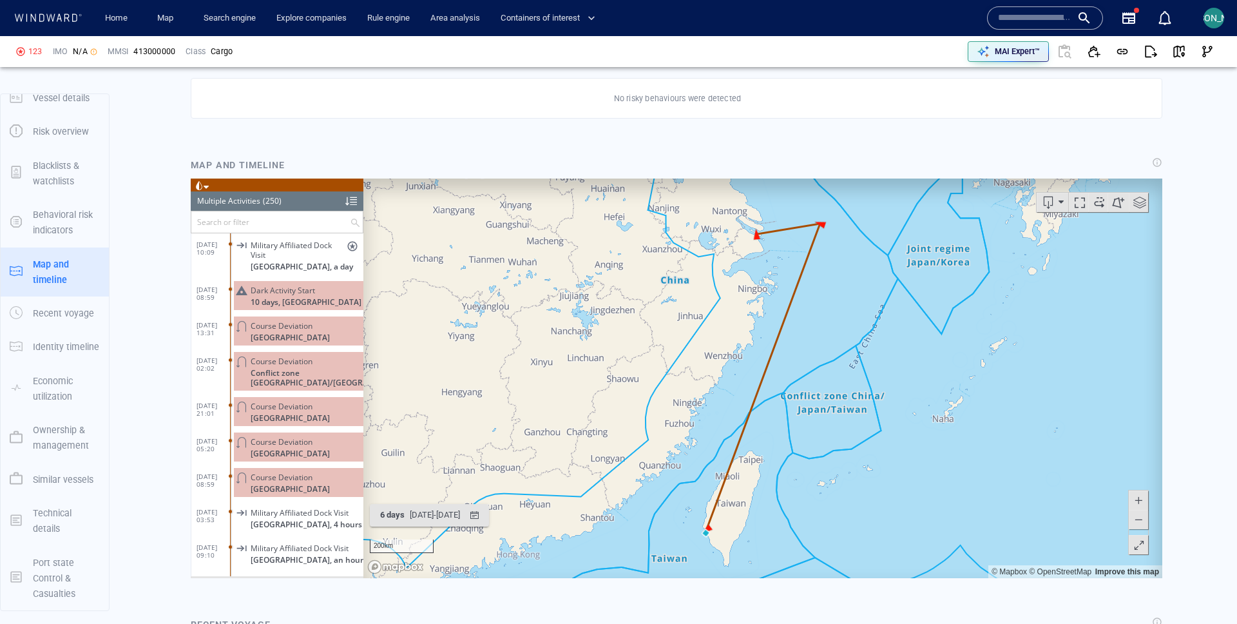
scroll to position [815, 0]
click at [333, 266] on p "[GEOGRAPHIC_DATA], a day" at bounding box center [307, 265] width 113 height 10
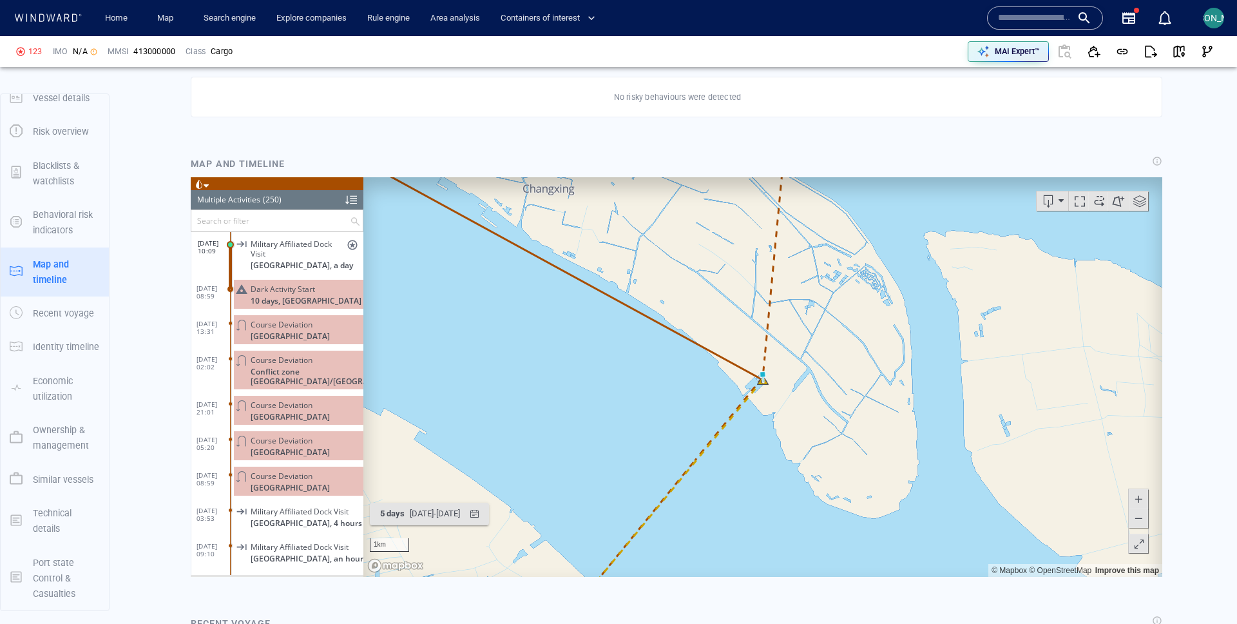
click at [1144, 545] on span at bounding box center [1139, 543] width 13 height 19
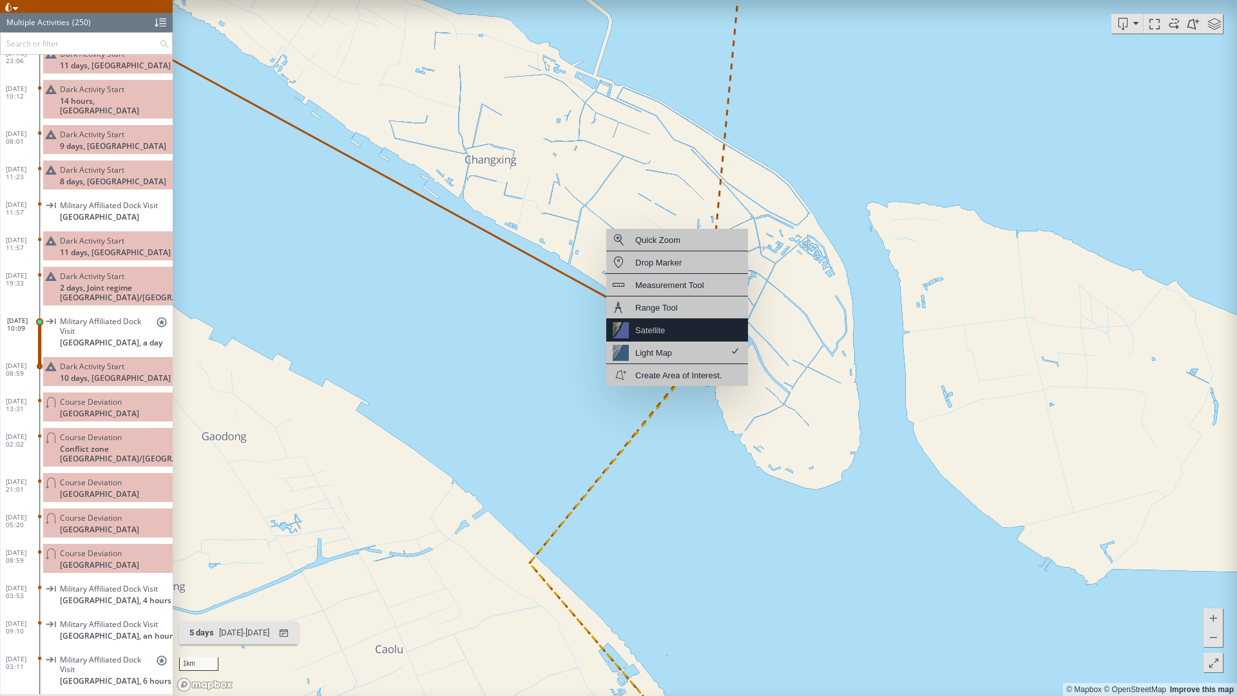
click at [686, 329] on div "Satellite" at bounding box center [677, 330] width 142 height 23
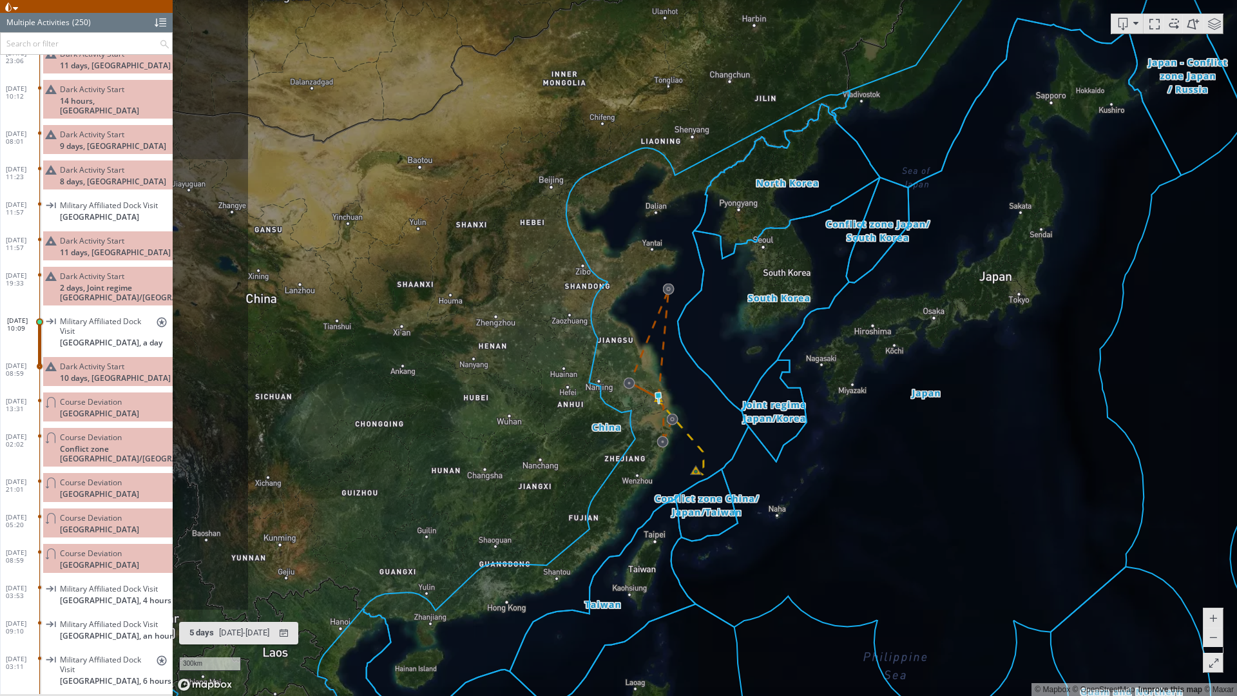
drag, startPoint x: 693, startPoint y: 539, endPoint x: 726, endPoint y: 430, distance: 113.6
click at [726, 430] on canvas "Map" at bounding box center [705, 348] width 1065 height 696
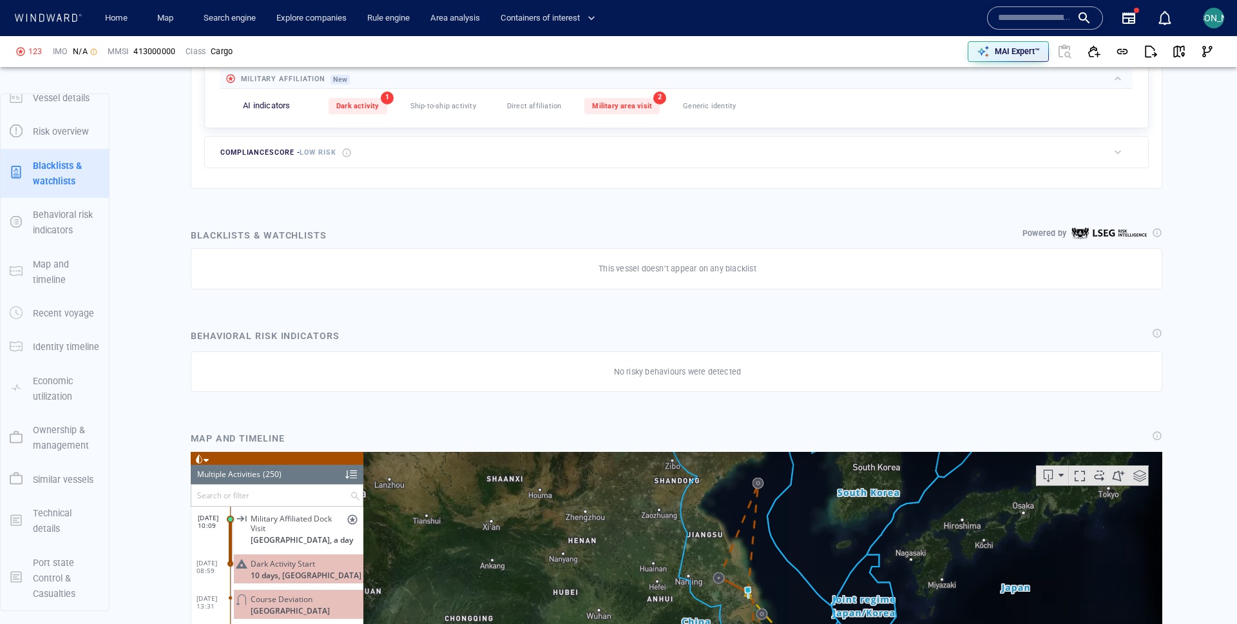
scroll to position [540, 0]
click at [373, 101] on div "Dark activity" at bounding box center [358, 107] width 59 height 16
click at [1212, 423] on div "Vessel details 123 Formerly: CHANGJIANGXIANGLONG6 +88 more No image available I…" at bounding box center [676, 633] width 1121 height 2194
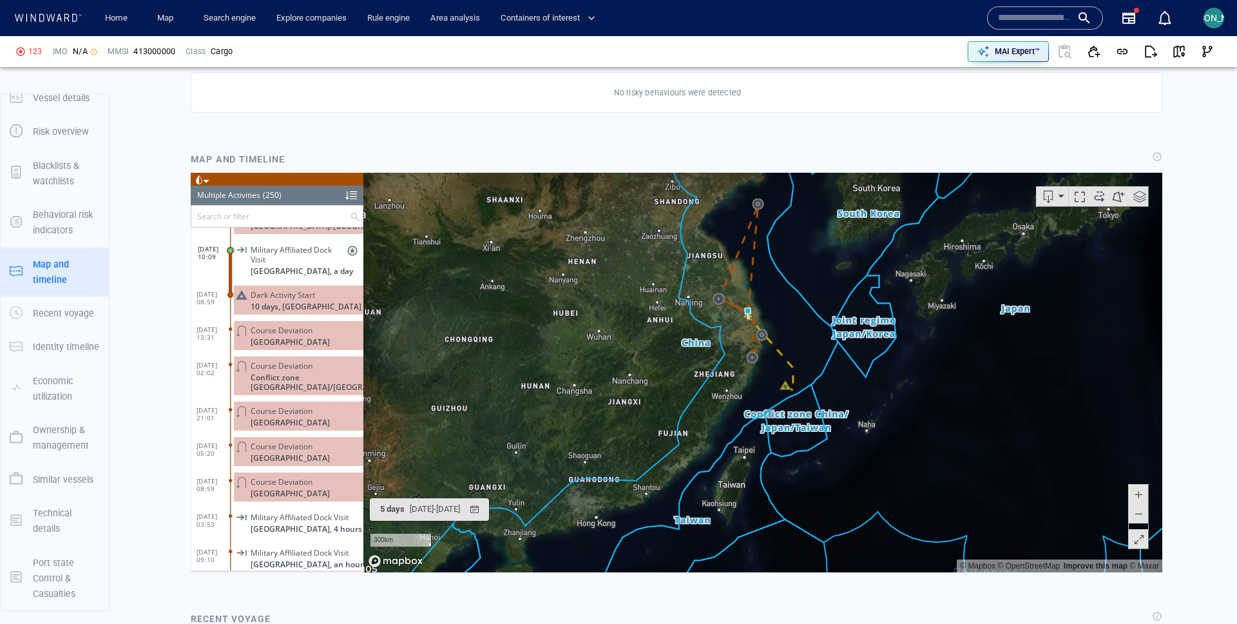
scroll to position [818, 0]
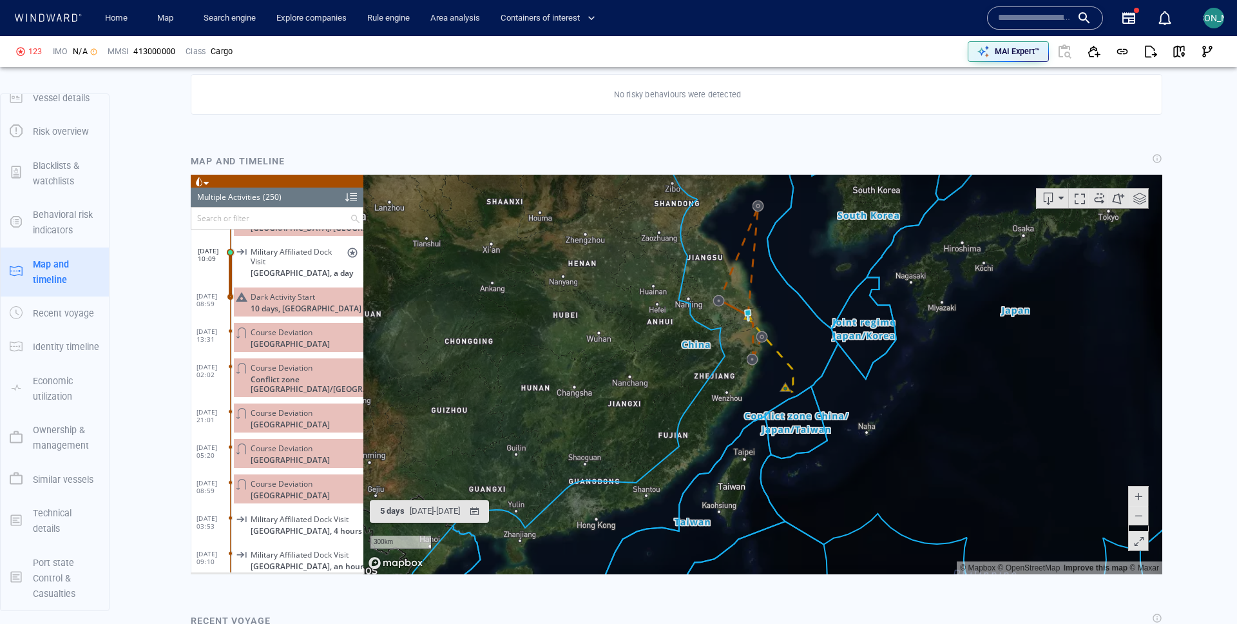
click at [228, 218] on input "text" at bounding box center [270, 217] width 159 height 21
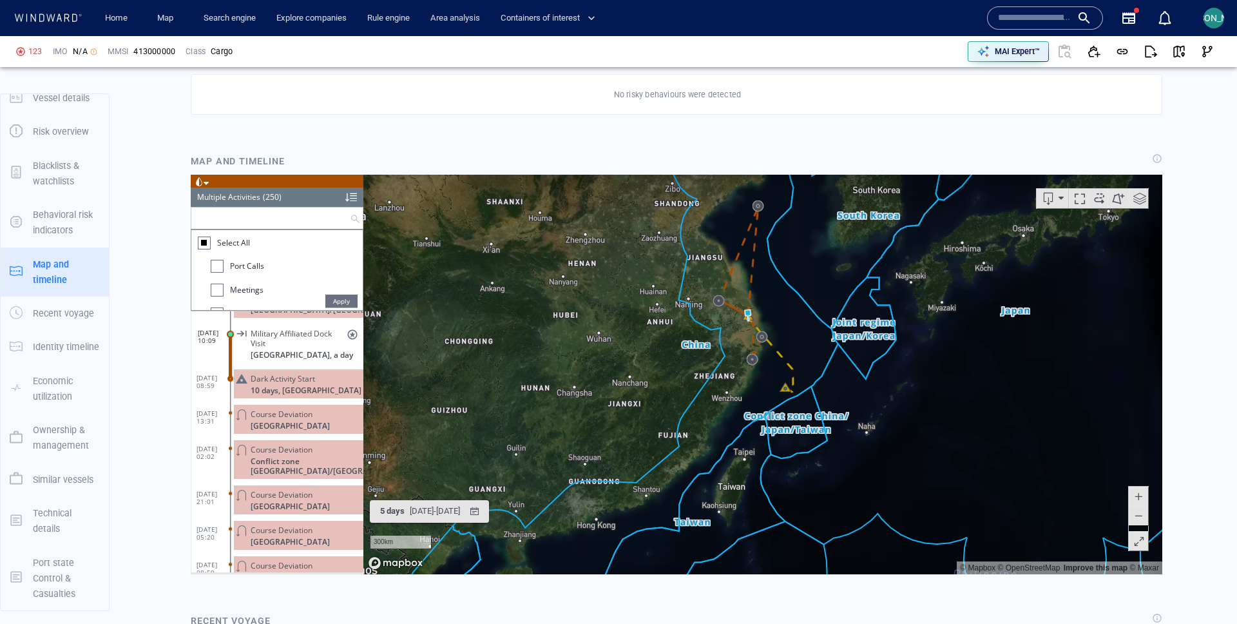
click at [206, 239] on div at bounding box center [204, 242] width 6 height 6
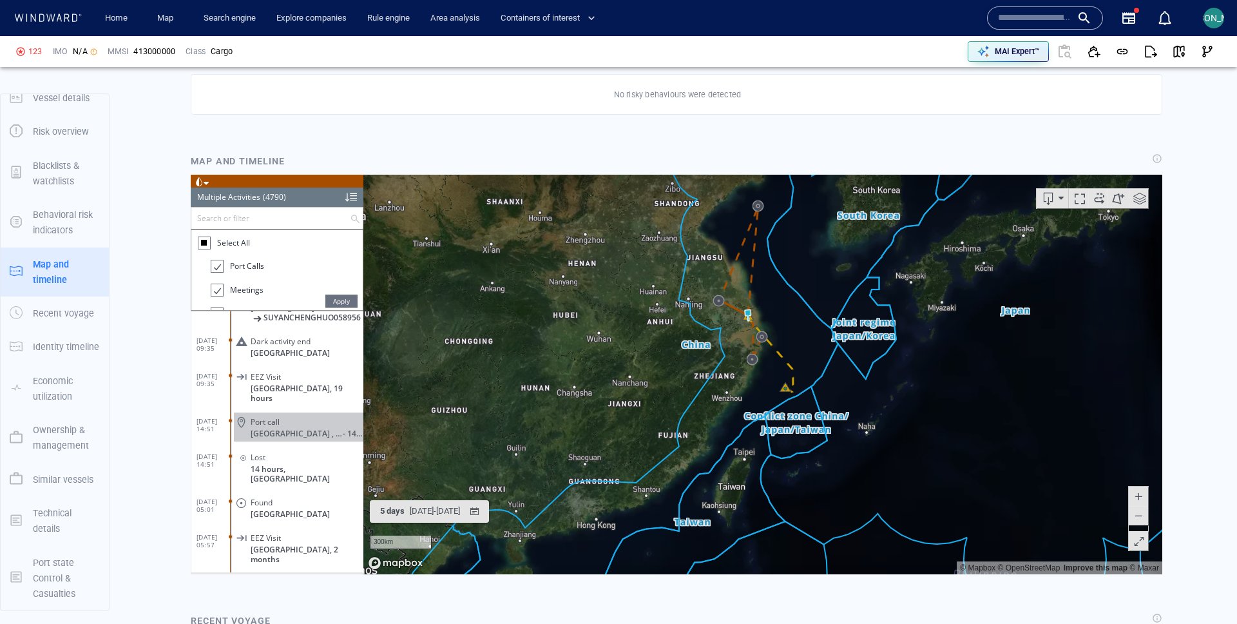
click at [206, 239] on div at bounding box center [204, 242] width 6 height 6
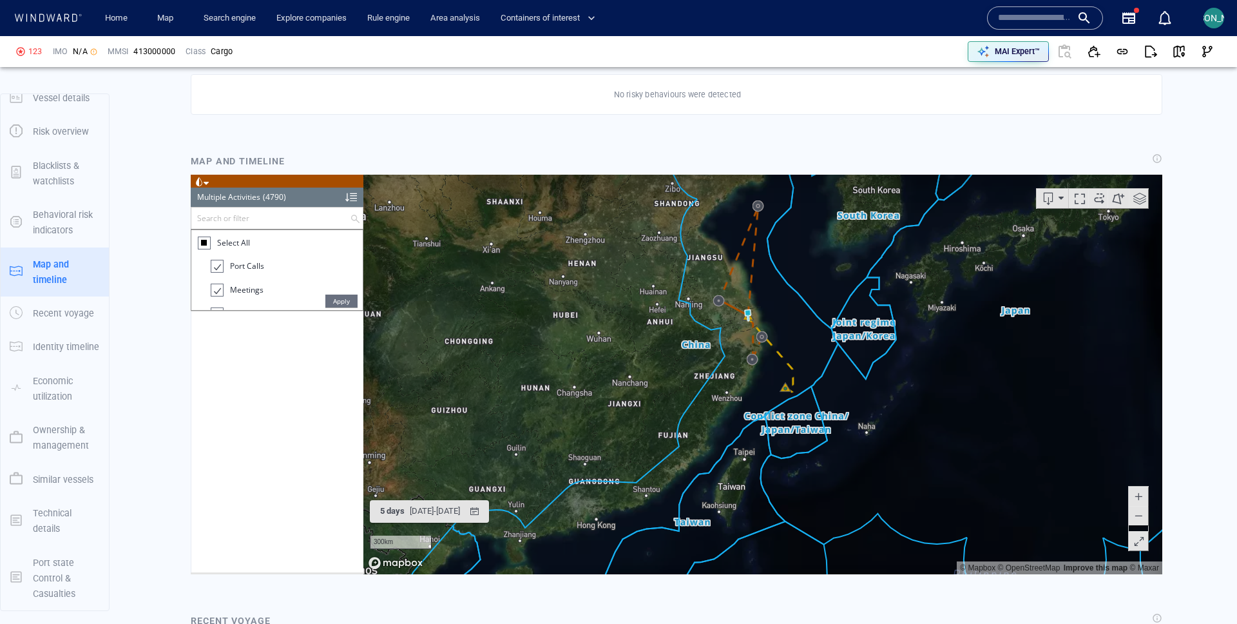
scroll to position [156658, 0]
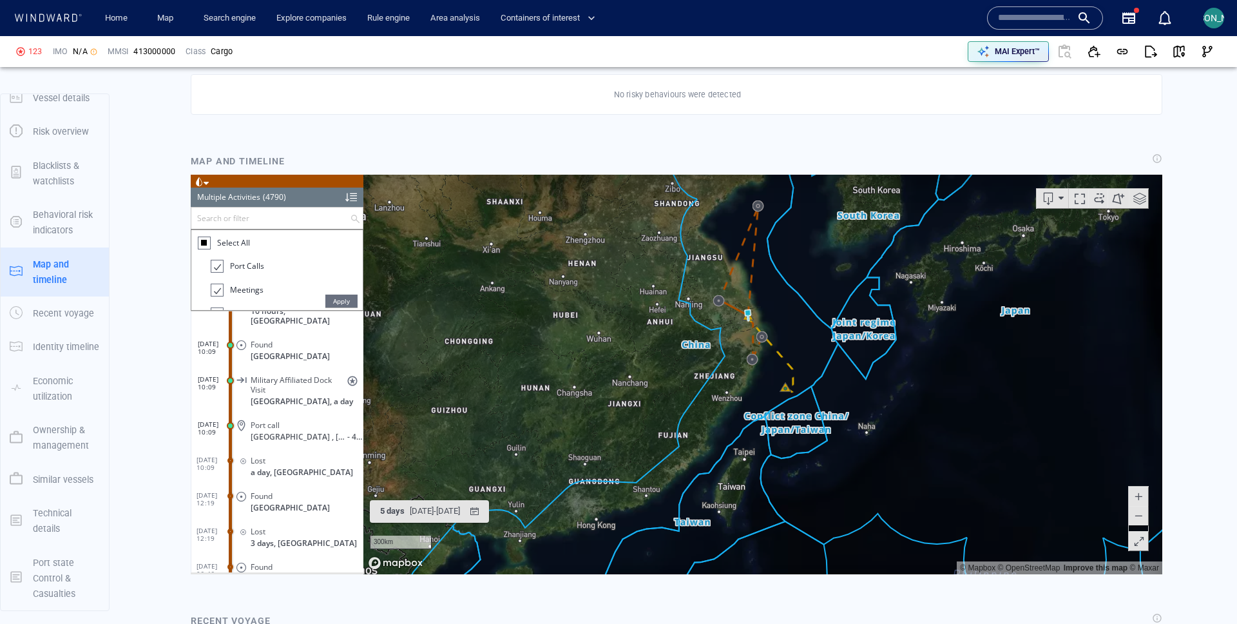
click at [206, 239] on div at bounding box center [204, 242] width 6 height 6
click at [348, 300] on span "Apply" at bounding box center [341, 300] width 32 height 13
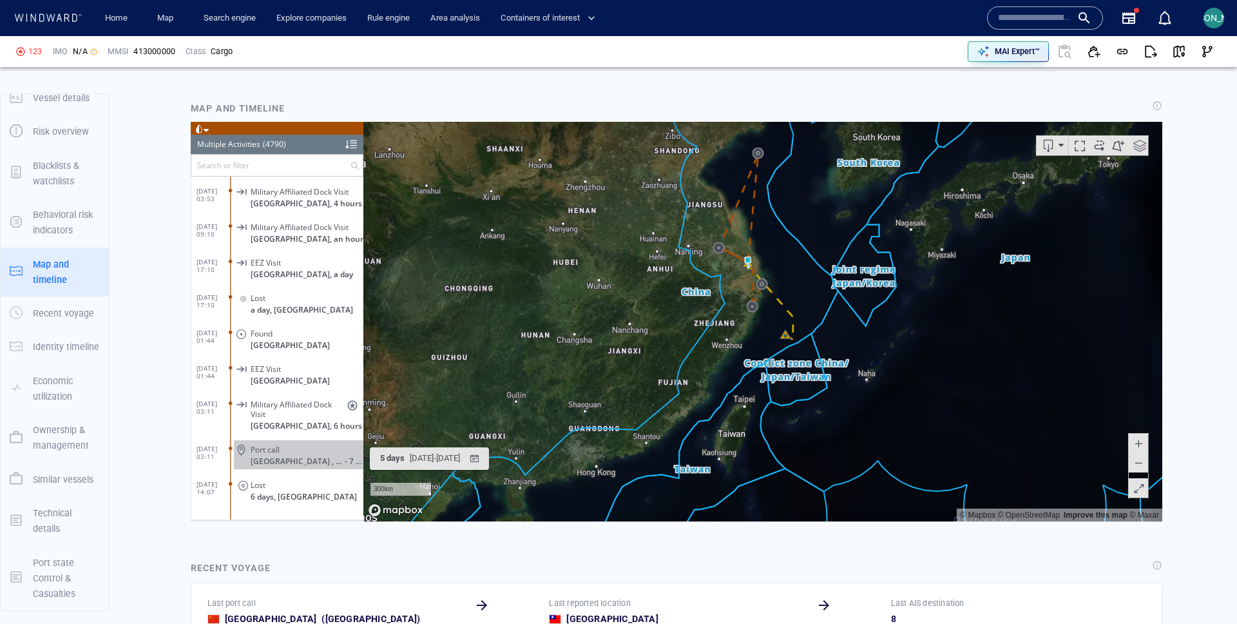
scroll to position [872, 0]
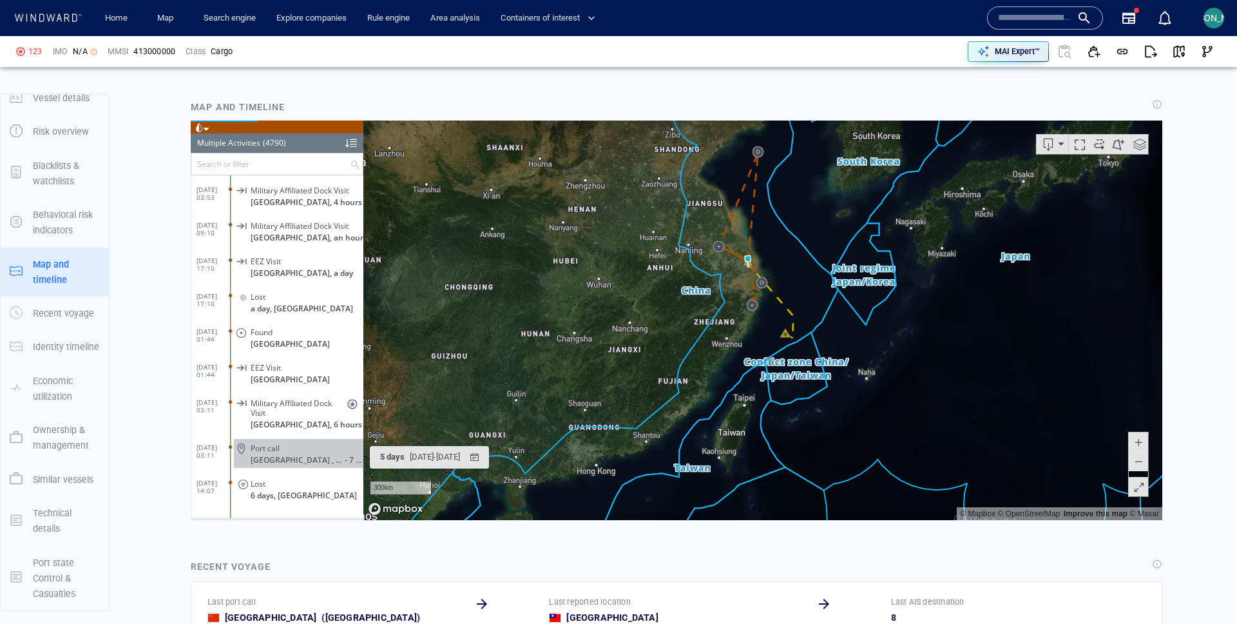
click at [308, 495] on p "6 days, China" at bounding box center [307, 495] width 113 height 10
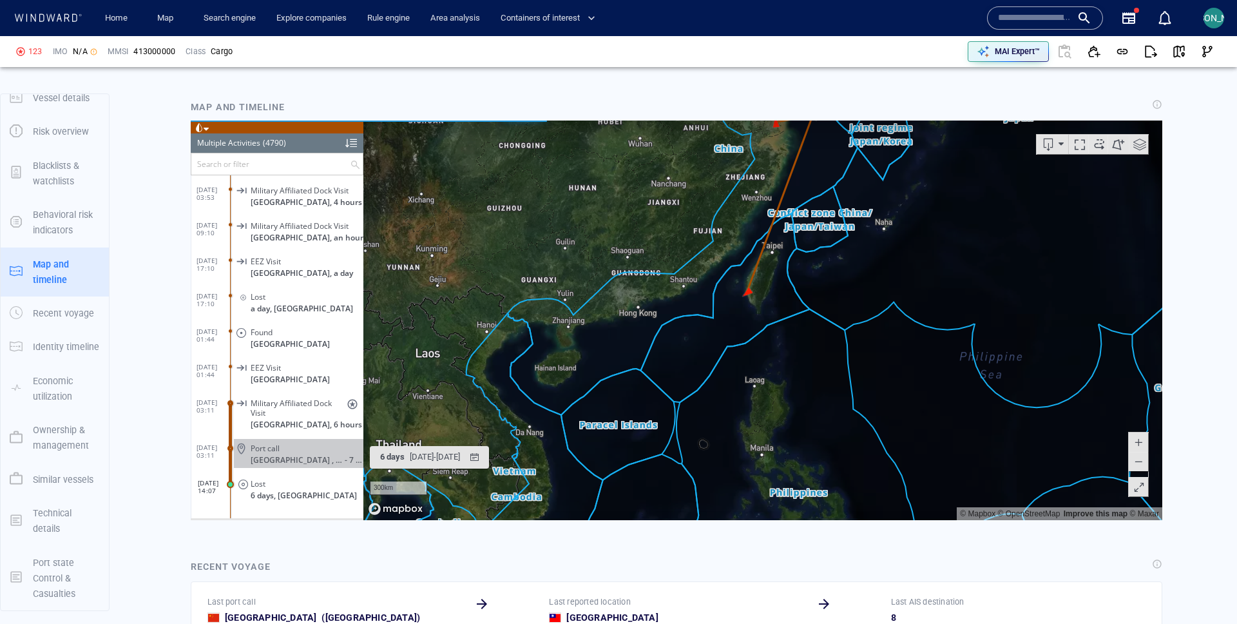
drag, startPoint x: 795, startPoint y: 476, endPoint x: 838, endPoint y: 272, distance: 208.8
click at [838, 271] on canvas "Map" at bounding box center [762, 320] width 799 height 400
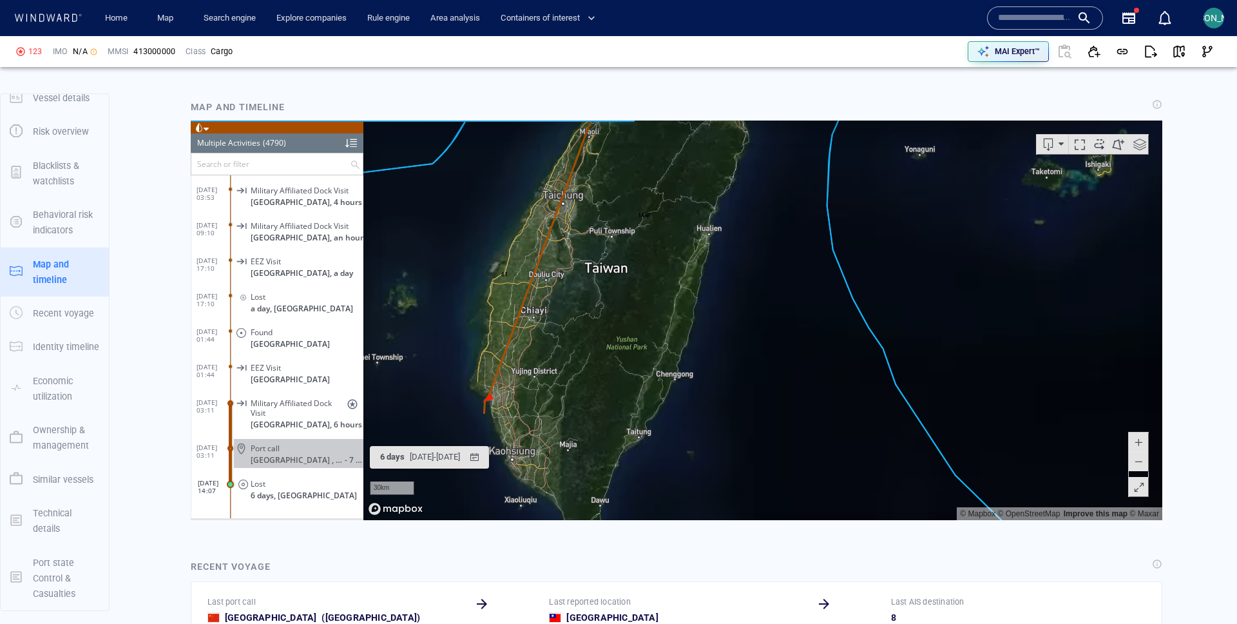
drag, startPoint x: 599, startPoint y: 358, endPoint x: 759, endPoint y: 202, distance: 224.2
click at [759, 201] on canvas "Map" at bounding box center [762, 320] width 799 height 400
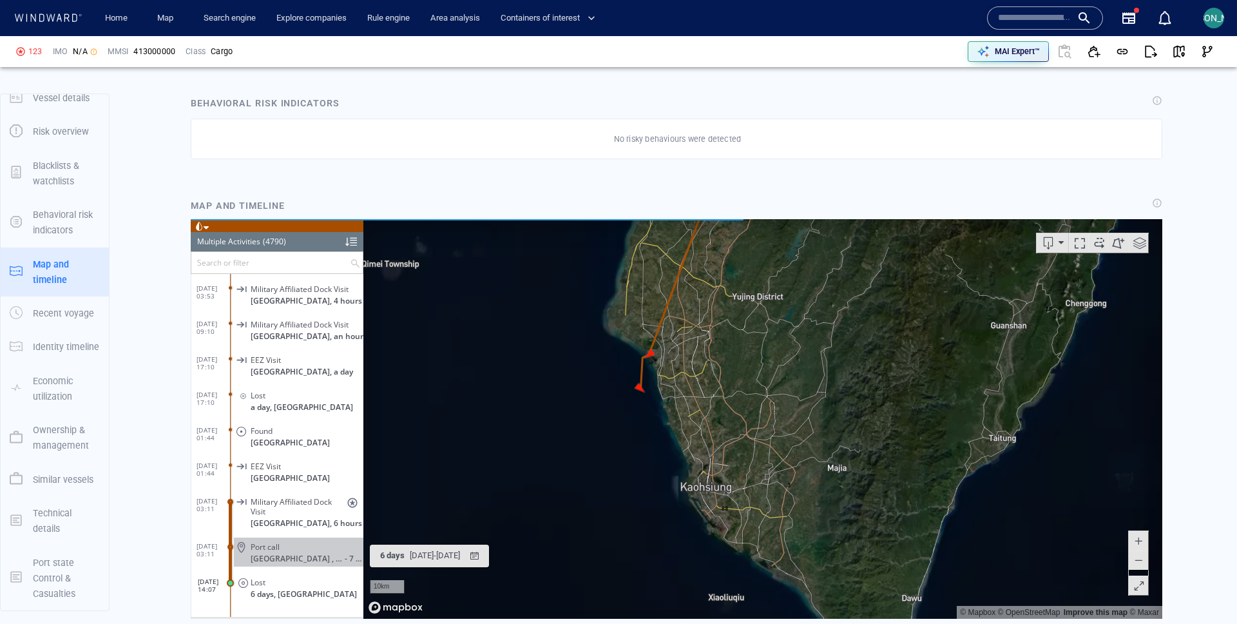
scroll to position [918, 0]
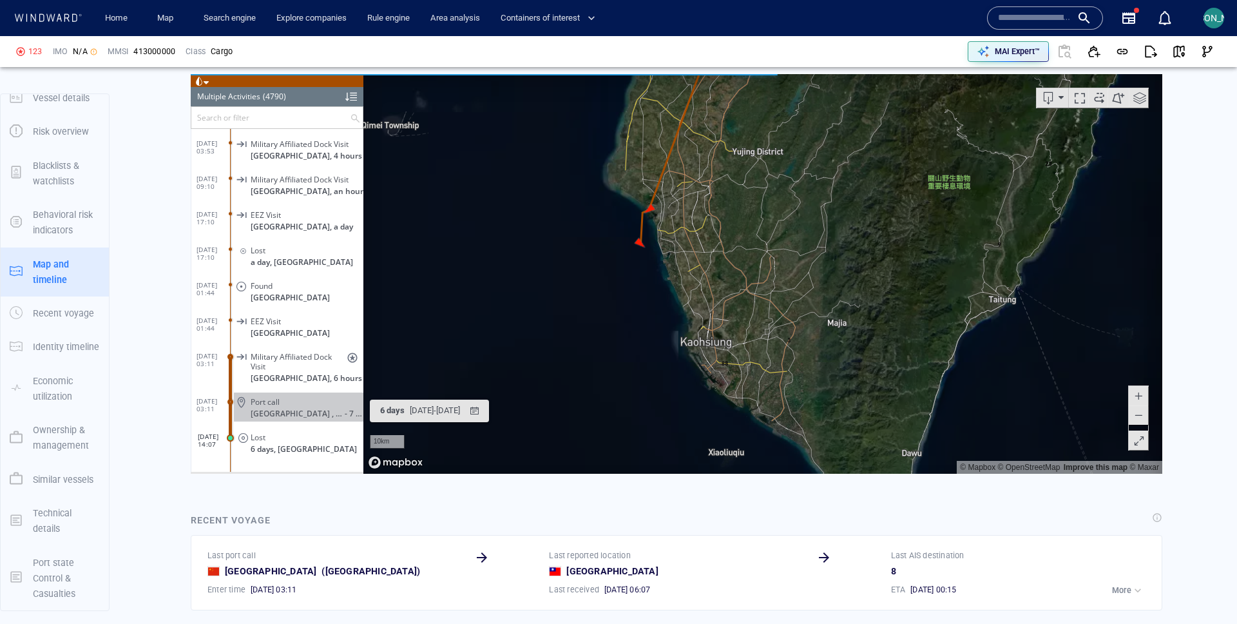
click at [1140, 437] on span at bounding box center [1139, 439] width 13 height 19
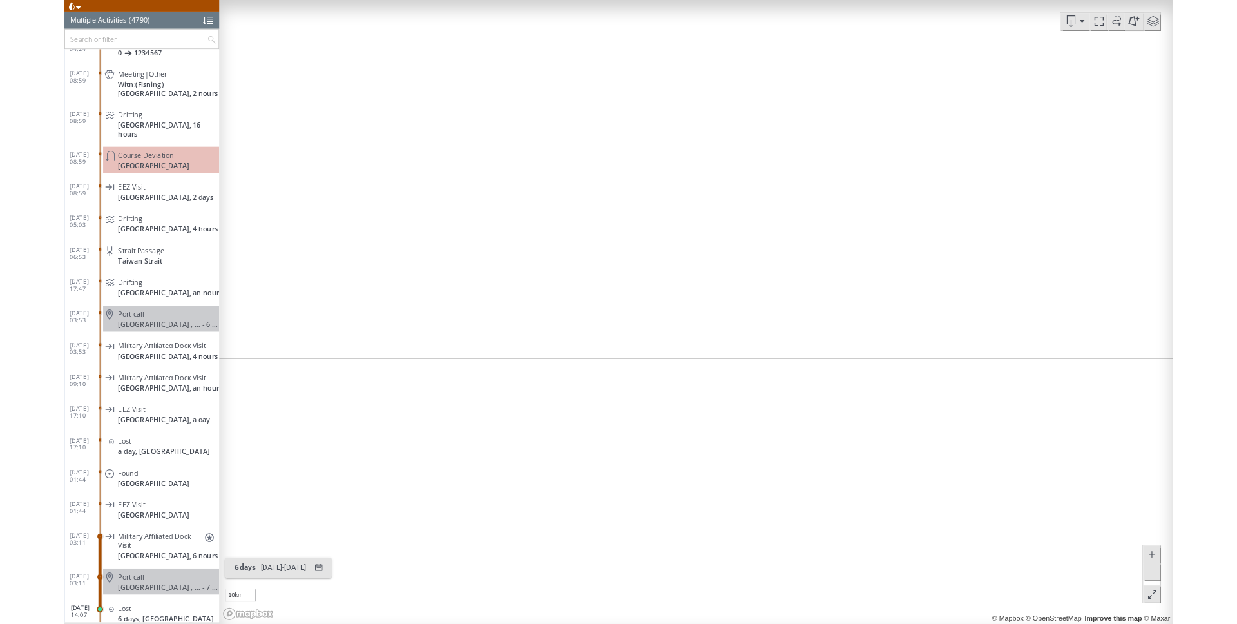
scroll to position [169205, 0]
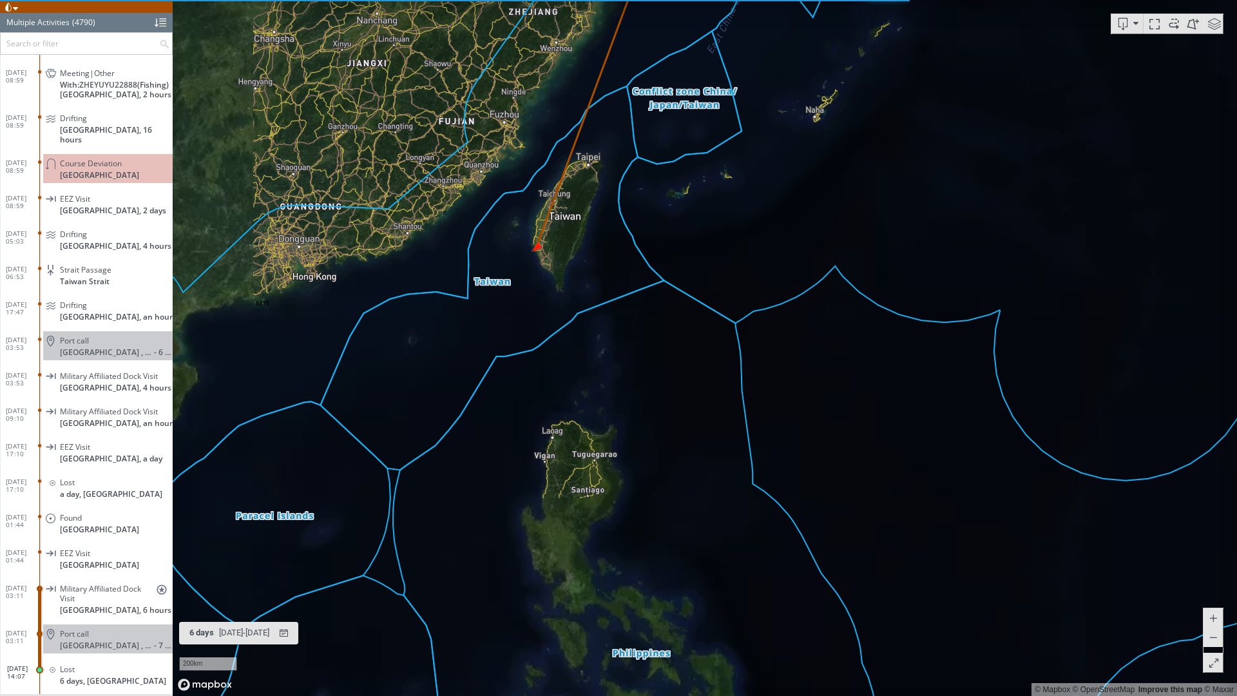
drag, startPoint x: 592, startPoint y: 200, endPoint x: 534, endPoint y: 455, distance: 261.6
click at [534, 456] on canvas "Map" at bounding box center [705, 348] width 1065 height 696
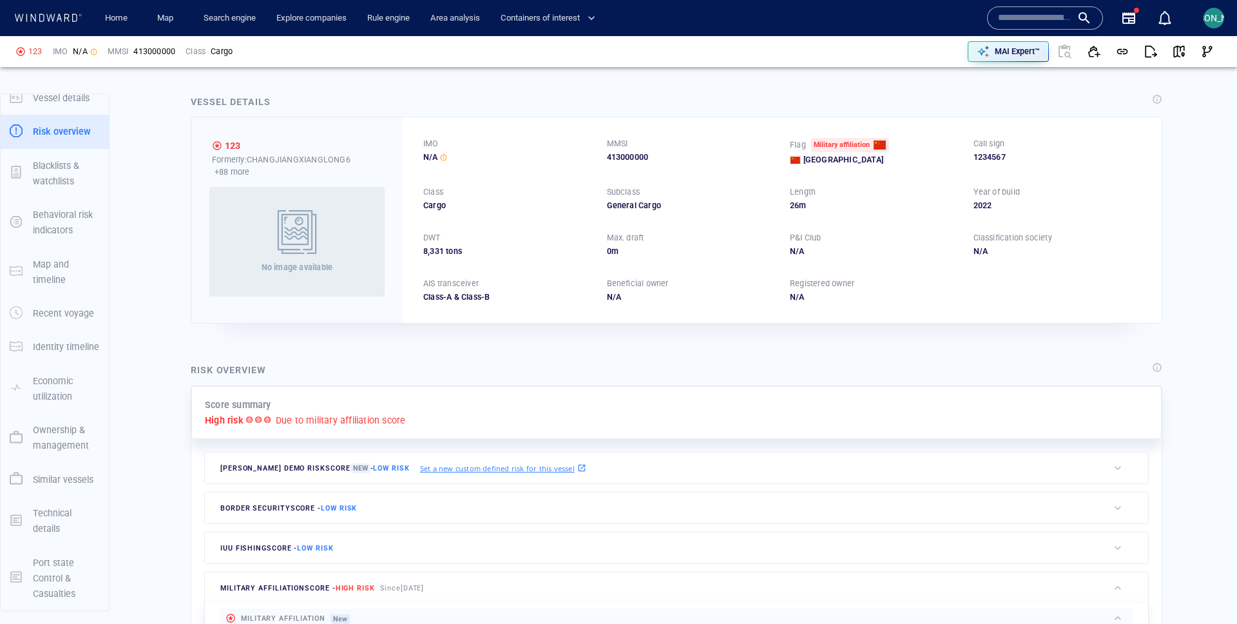
scroll to position [0, 0]
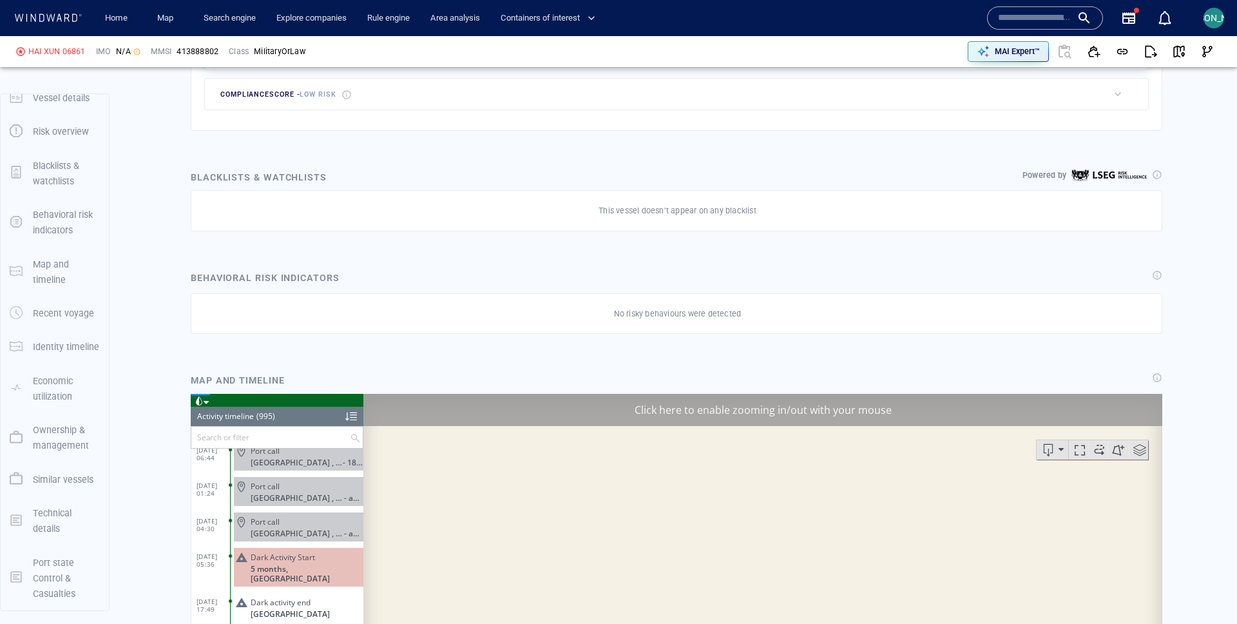
scroll to position [896, 0]
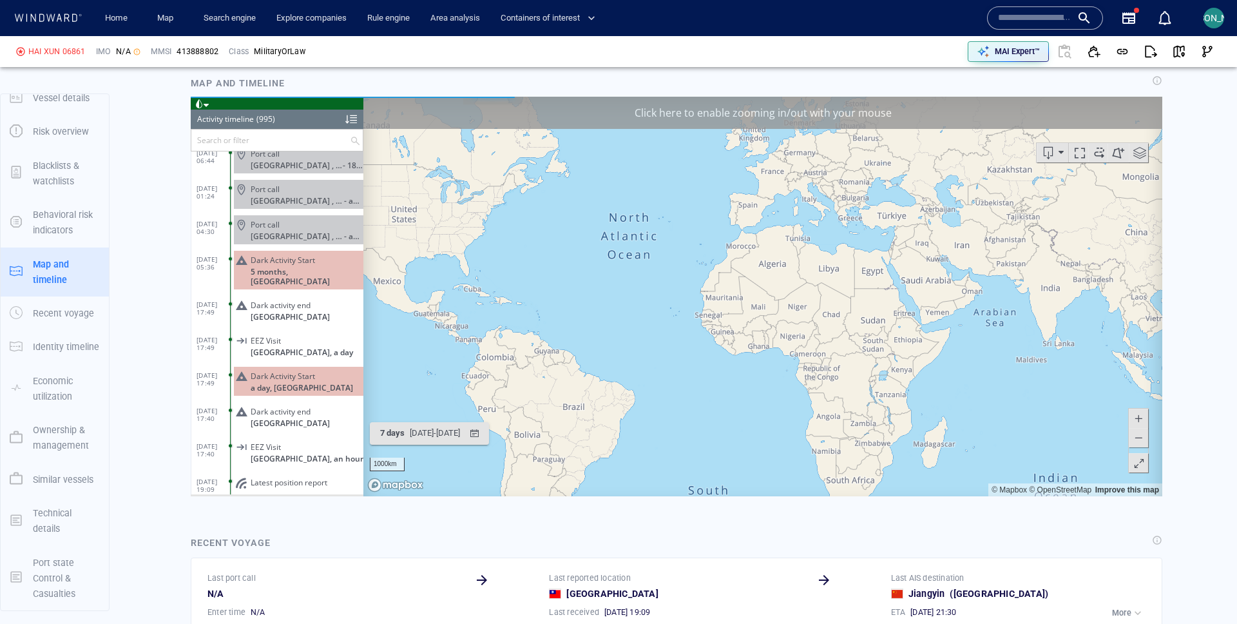
click at [826, 117] on div "Click here to enable zooming in/out with your mouse" at bounding box center [762, 112] width 799 height 32
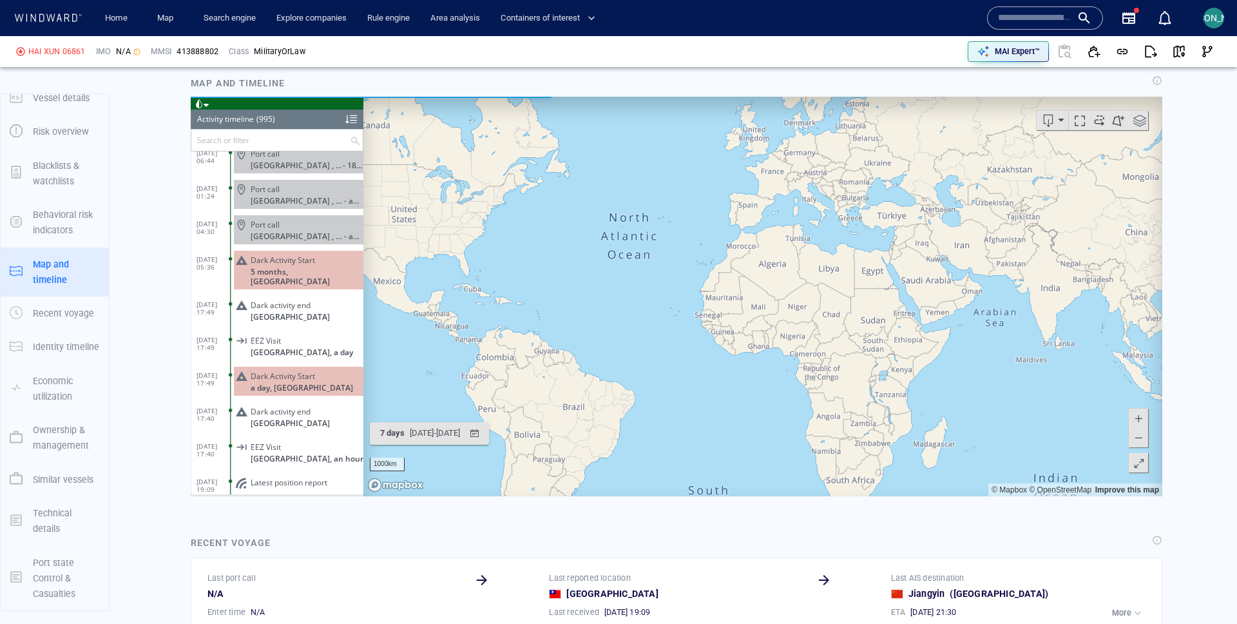
scroll to position [34936, 0]
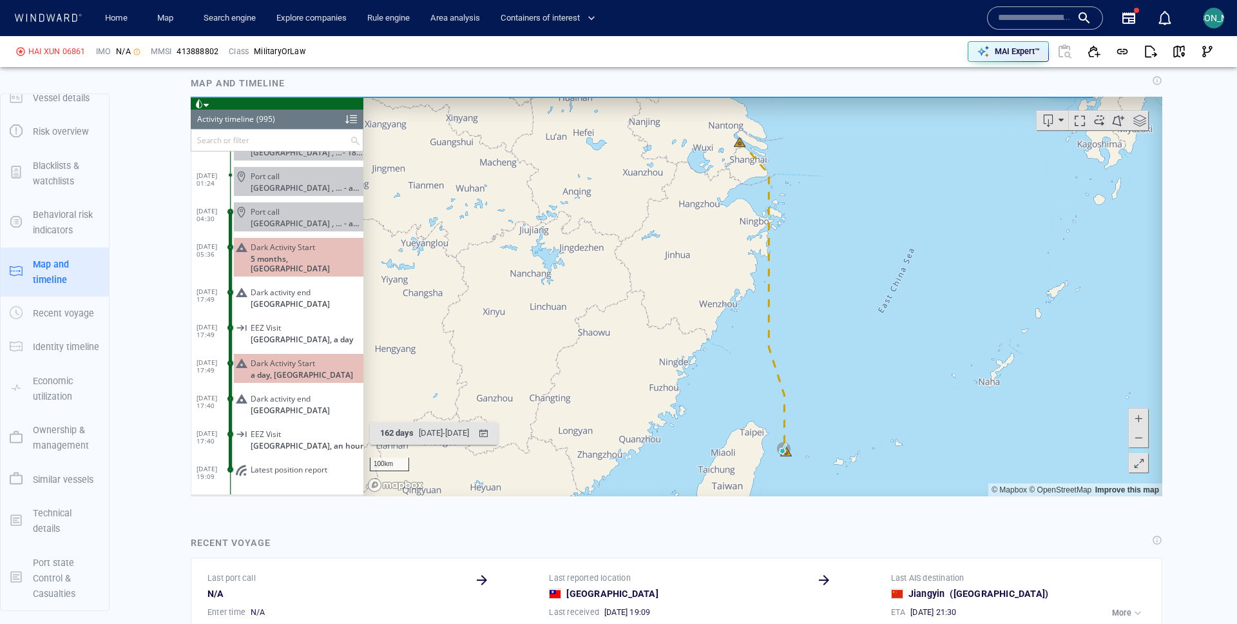
drag, startPoint x: 760, startPoint y: 445, endPoint x: 760, endPoint y: 417, distance: 28.4
click at [760, 417] on canvas "Map" at bounding box center [762, 296] width 799 height 400
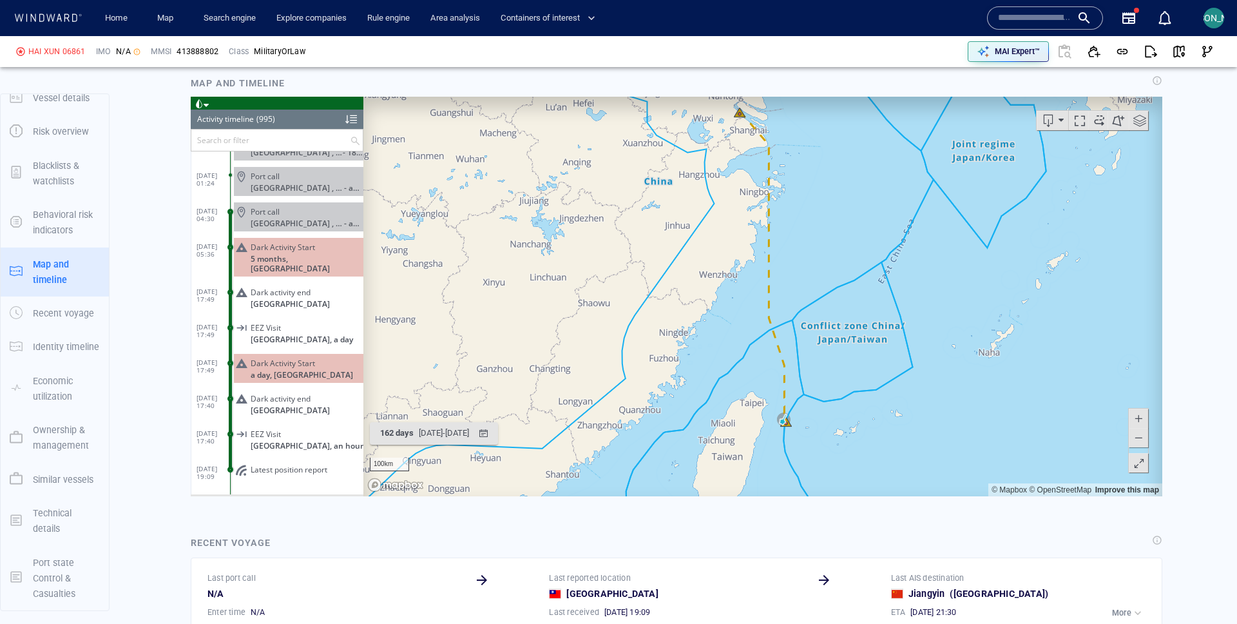
click at [1139, 461] on span at bounding box center [1139, 462] width 13 height 19
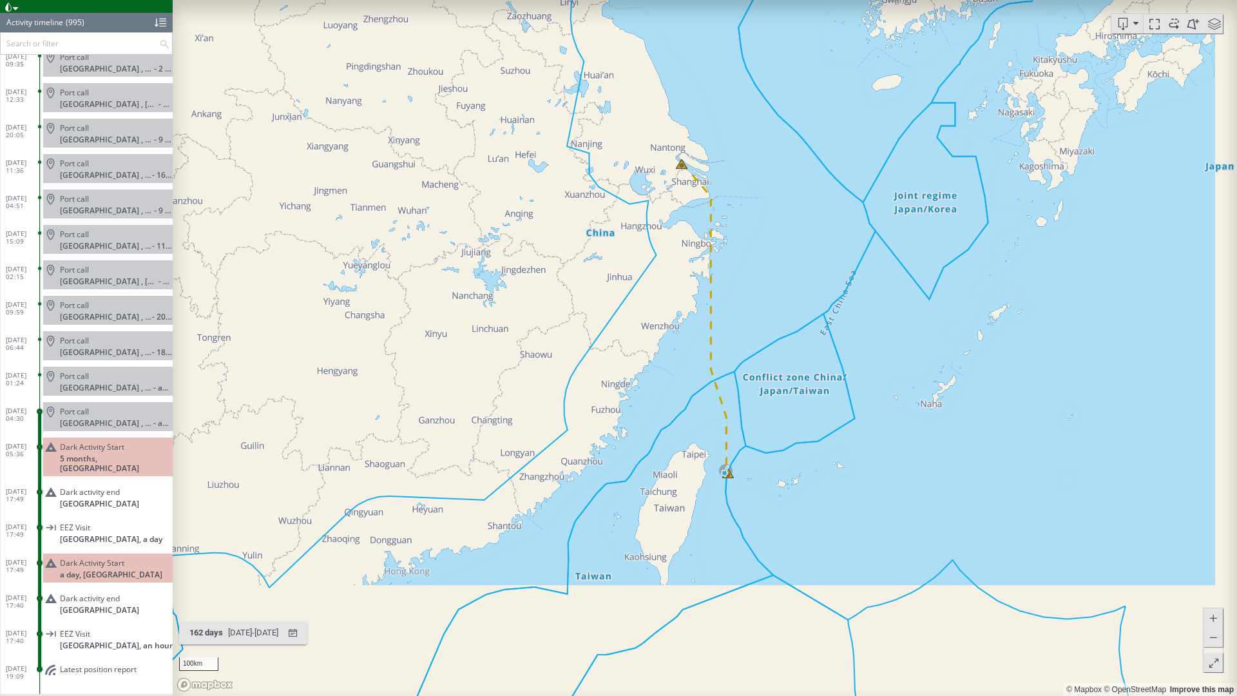
click at [12, 11] on span at bounding box center [8, 7] width 9 height 9
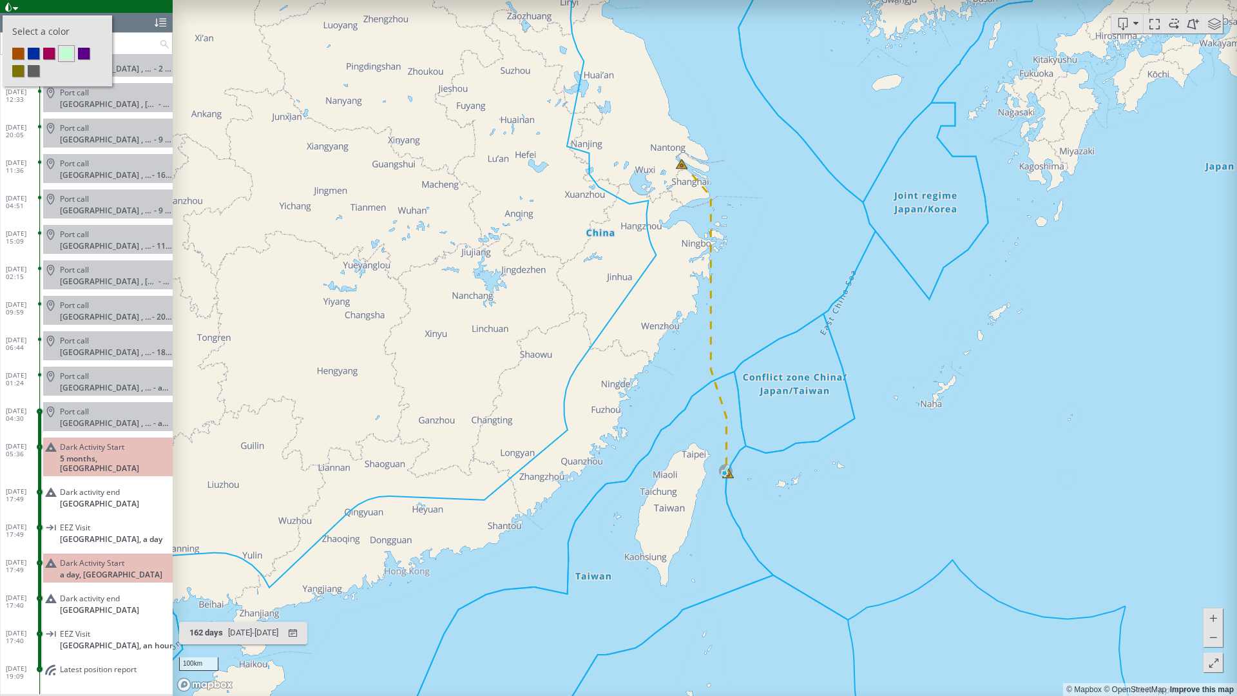
click at [46, 55] on li at bounding box center [49, 54] width 12 height 12
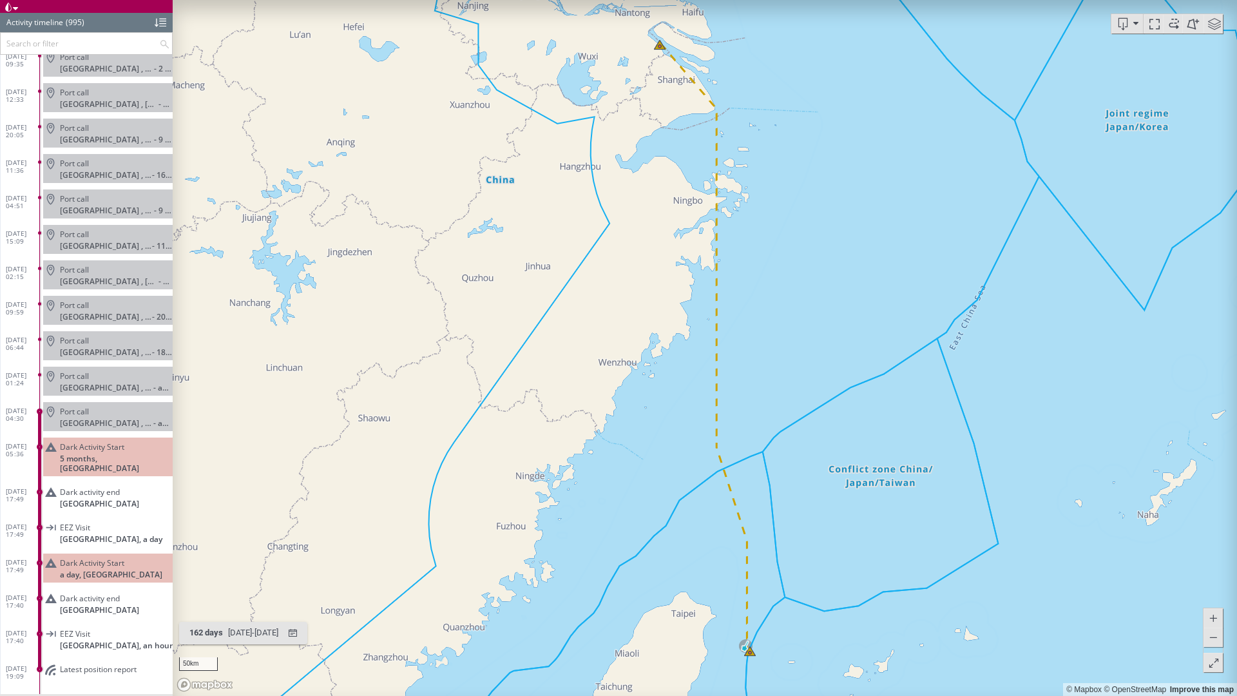
click at [1172, 22] on span at bounding box center [1173, 23] width 19 height 19
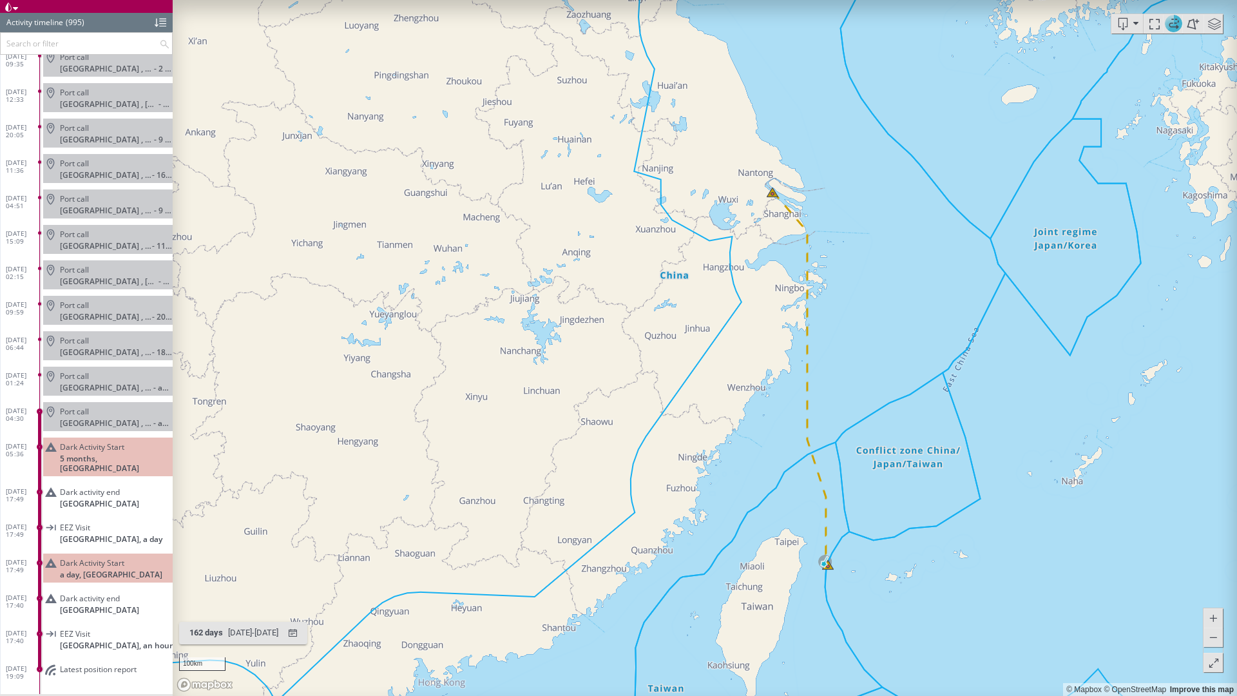
drag, startPoint x: 954, startPoint y: 463, endPoint x: 917, endPoint y: 293, distance: 174.0
click at [917, 293] on canvas "Map" at bounding box center [705, 348] width 1065 height 696
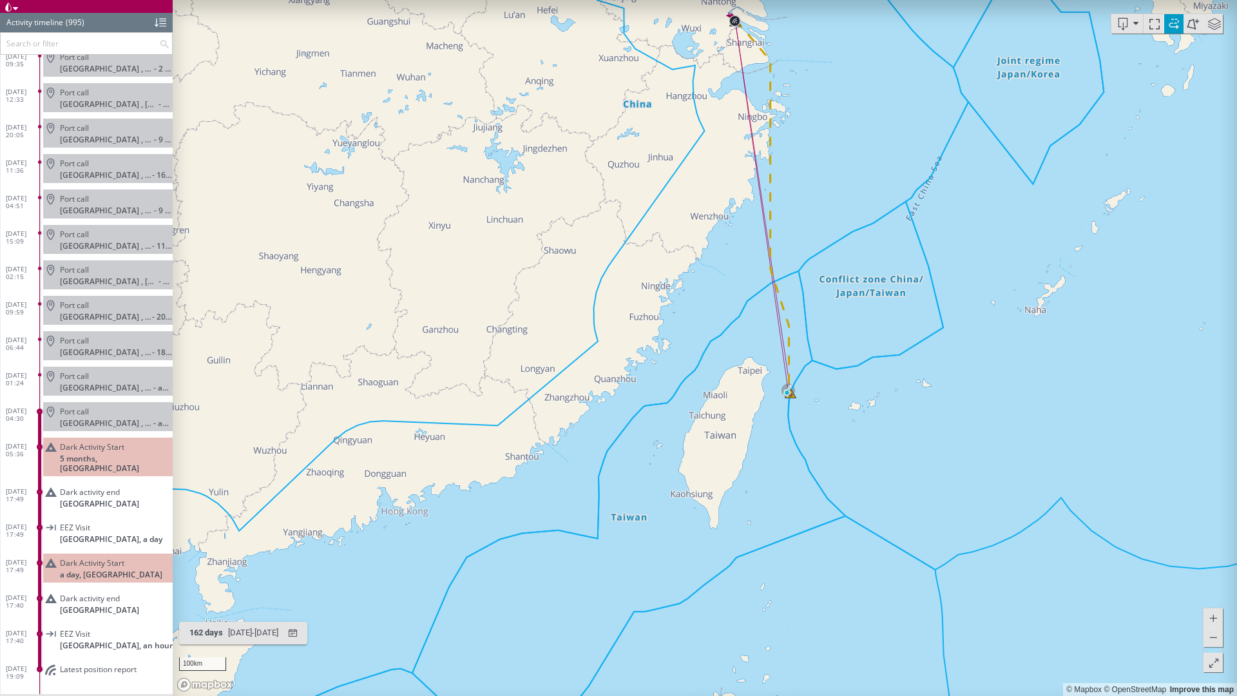
drag, startPoint x: 819, startPoint y: 282, endPoint x: 773, endPoint y: 364, distance: 93.8
click at [773, 364] on canvas "Map" at bounding box center [705, 348] width 1065 height 696
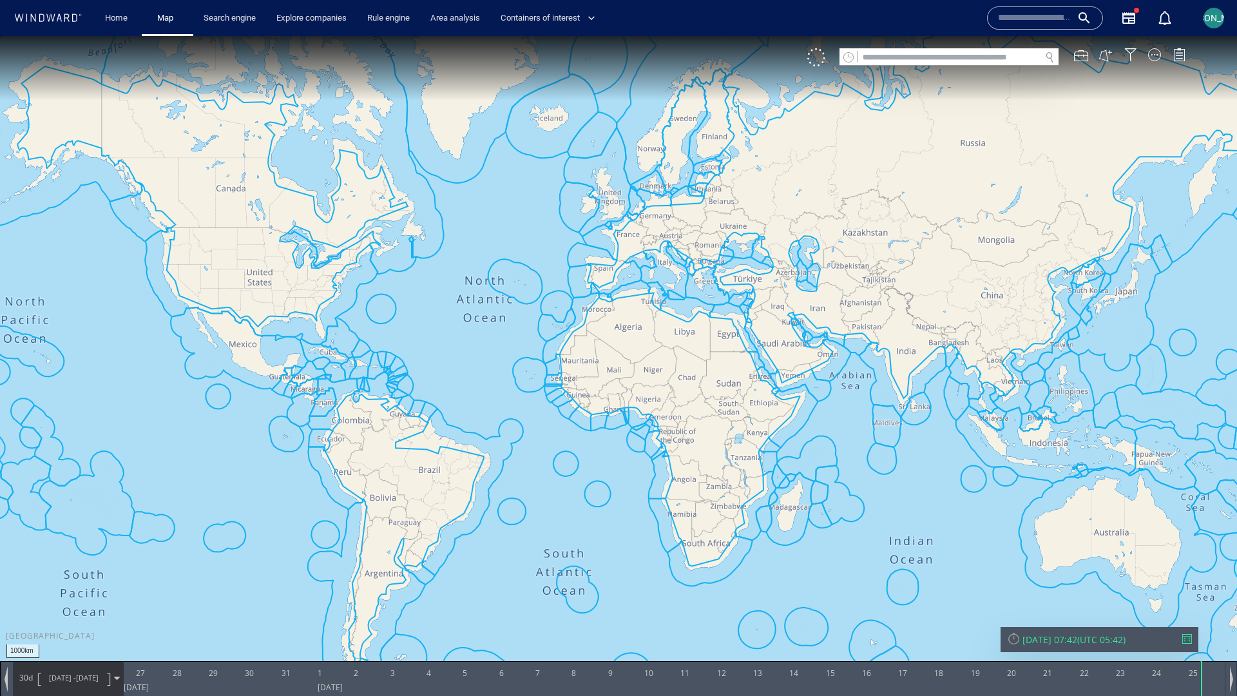
drag, startPoint x: 700, startPoint y: 324, endPoint x: 264, endPoint y: 271, distance: 438.9
click at [264, 271] on canvas "Map" at bounding box center [618, 359] width 1237 height 647
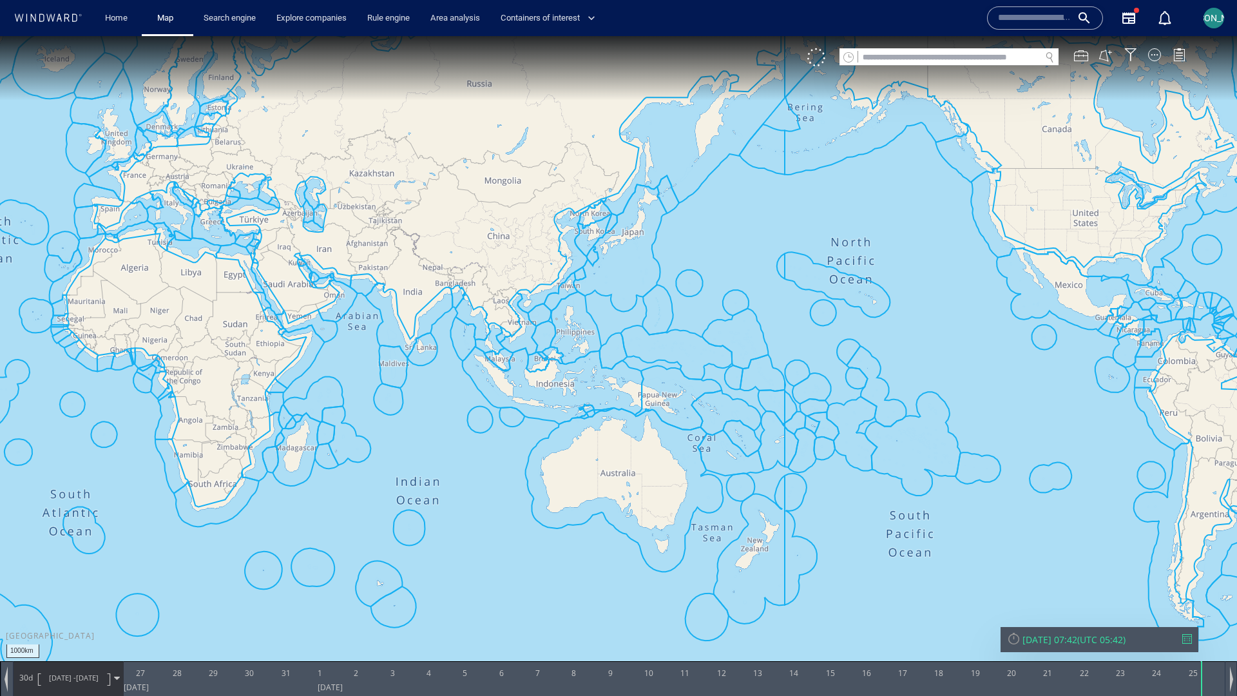
click at [1157, 46] on canvas "Map" at bounding box center [618, 359] width 1237 height 647
click at [1155, 53] on div at bounding box center [1154, 54] width 13 height 13
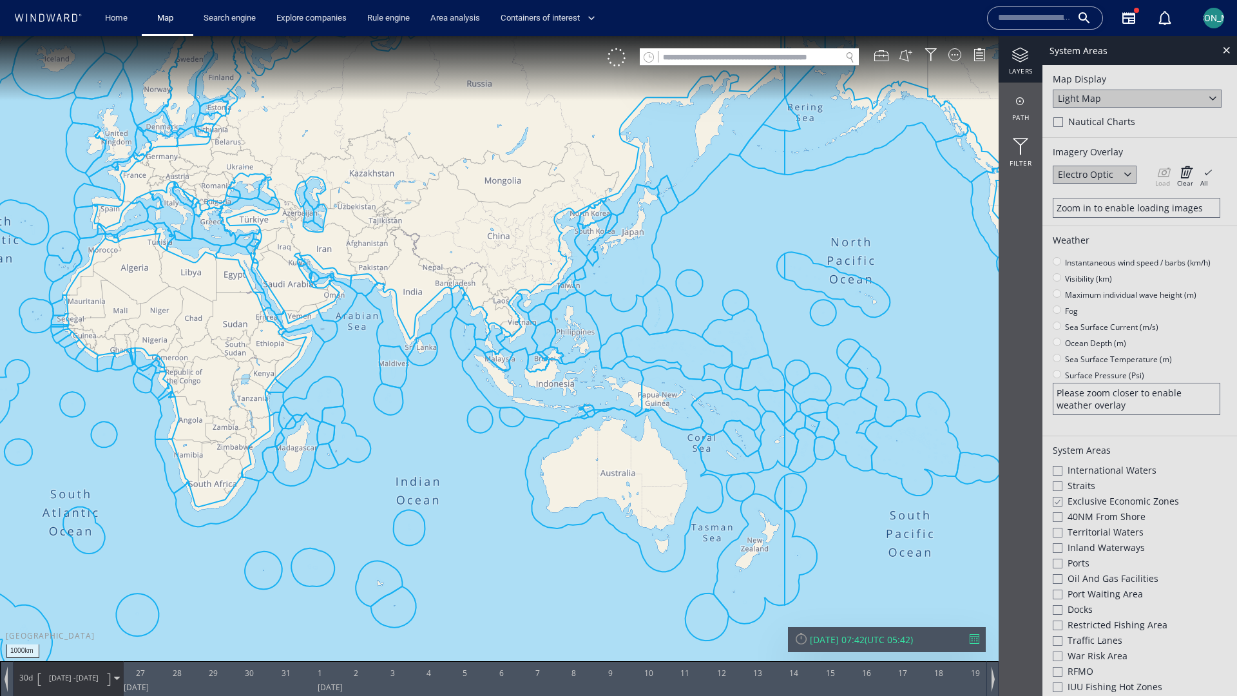
click at [1063, 499] on div "Exclusive Economic Zones" at bounding box center [1140, 502] width 174 height 15
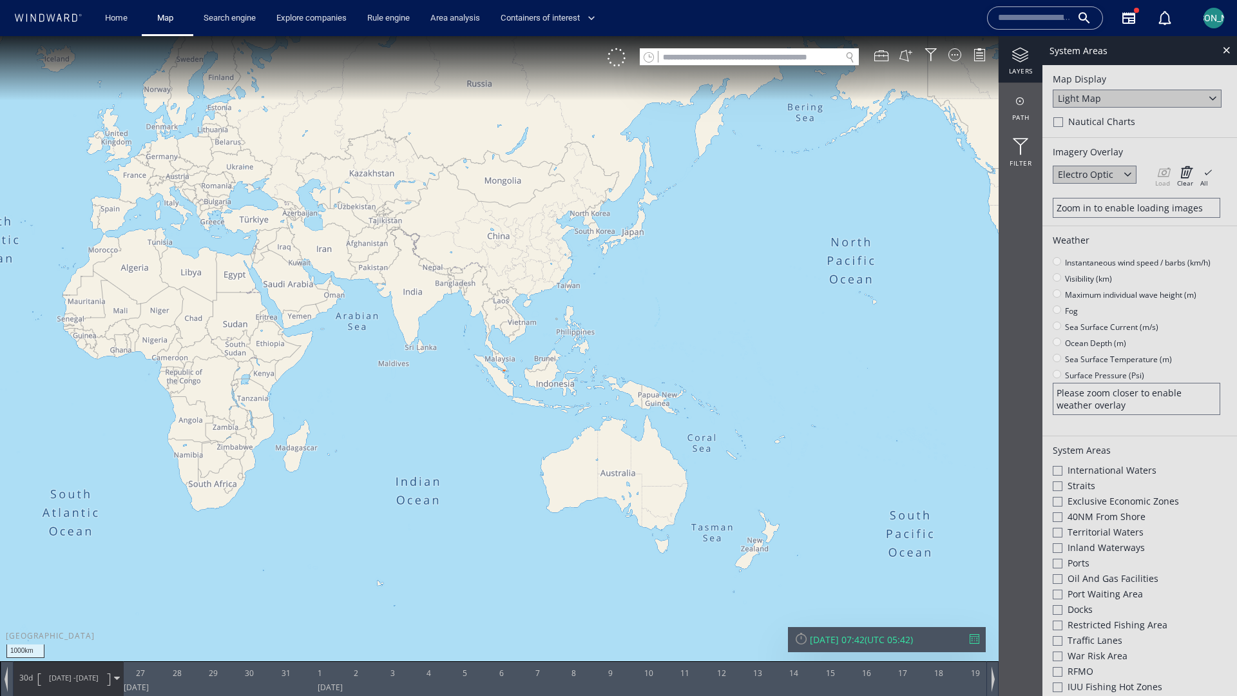
drag, startPoint x: 548, startPoint y: 304, endPoint x: 545, endPoint y: 401, distance: 97.4
click at [545, 402] on canvas "Map" at bounding box center [618, 359] width 1237 height 647
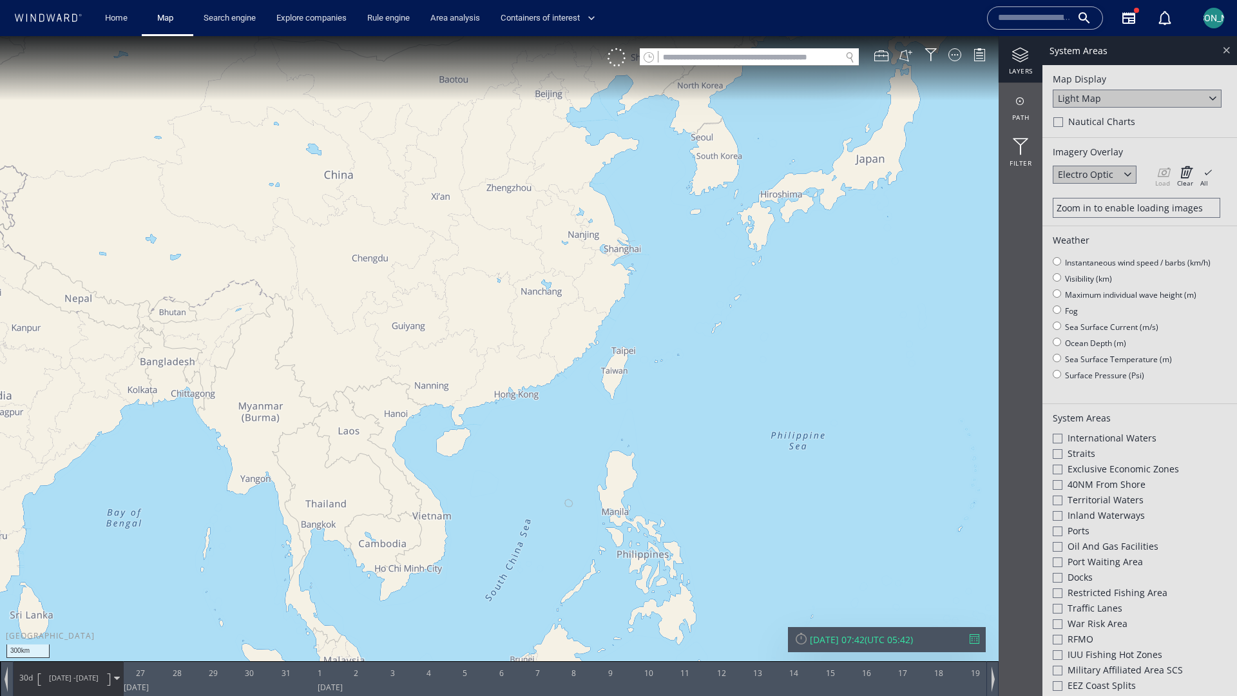
click at [1224, 48] on div at bounding box center [1226, 50] width 15 height 15
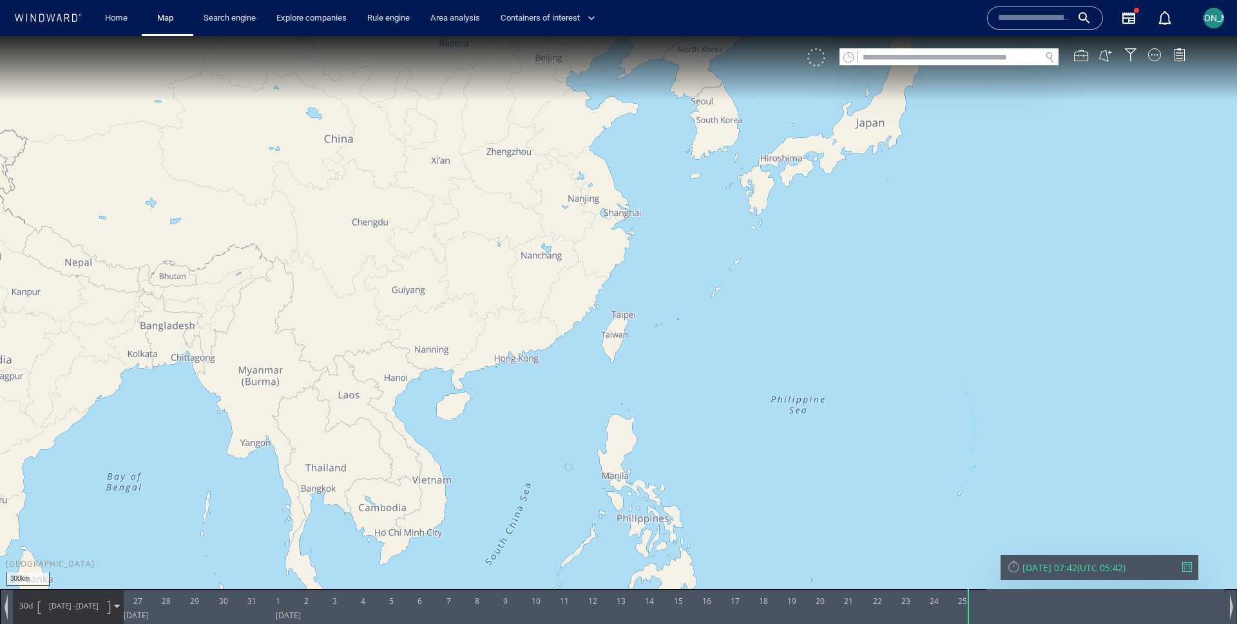
click at [820, 56] on div at bounding box center [816, 57] width 18 height 18
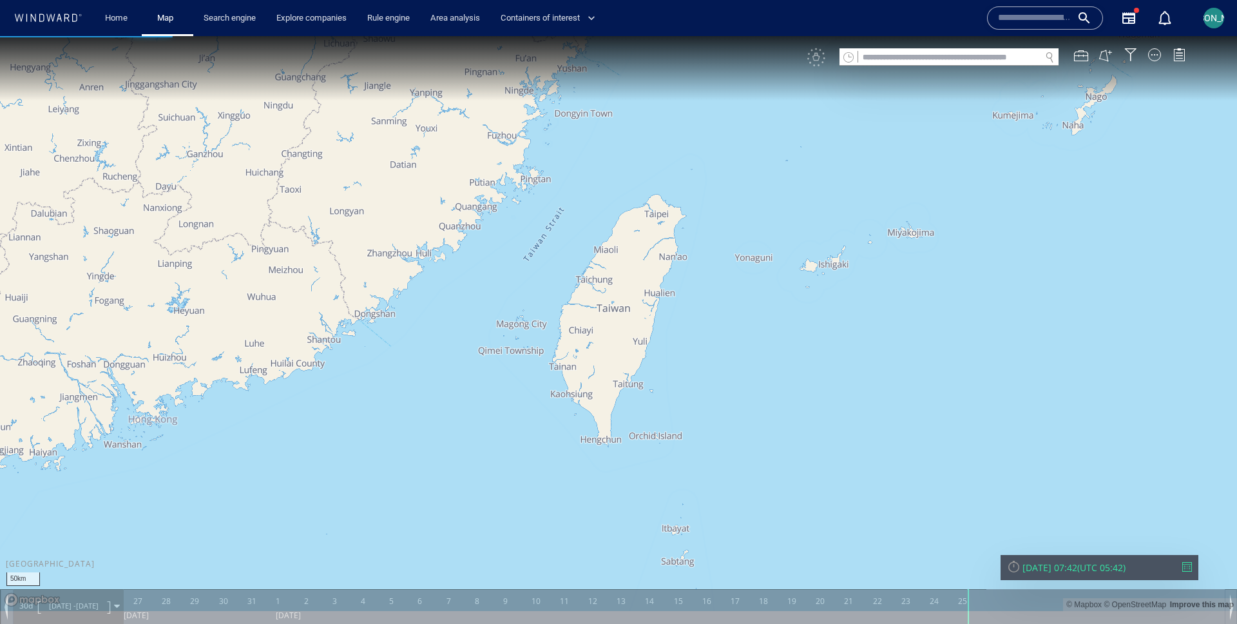
drag, startPoint x: 619, startPoint y: 289, endPoint x: 607, endPoint y: 314, distance: 27.1
click at [607, 314] on canvas "Map" at bounding box center [618, 323] width 1237 height 575
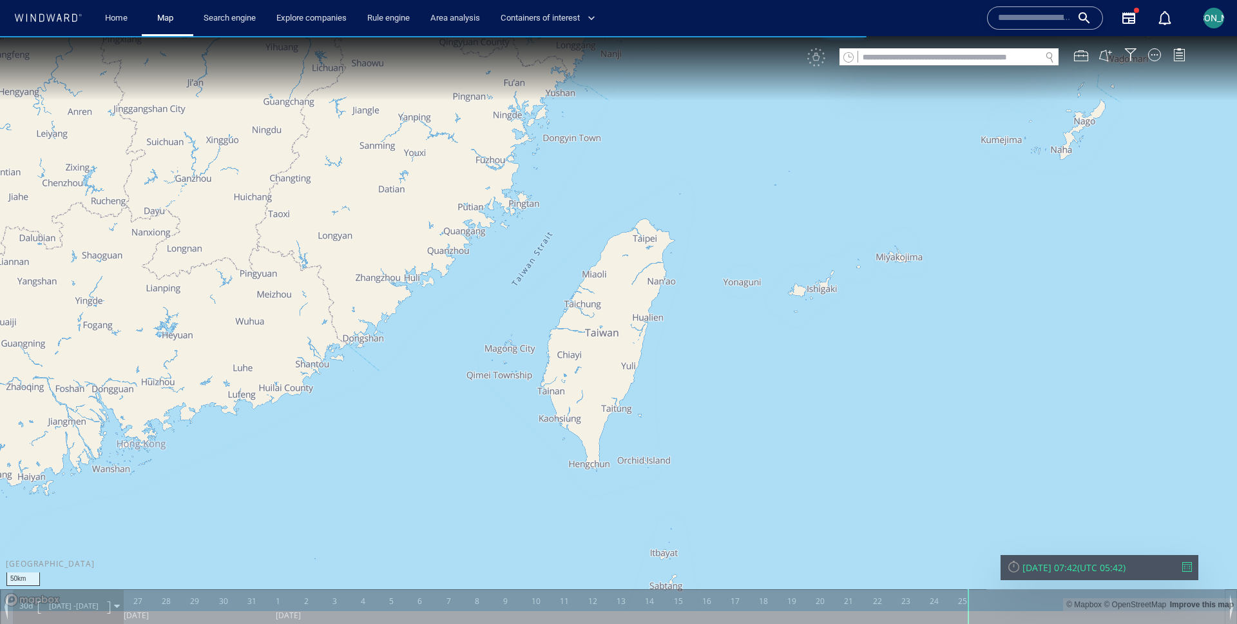
click at [889, 58] on input "text" at bounding box center [949, 57] width 182 height 17
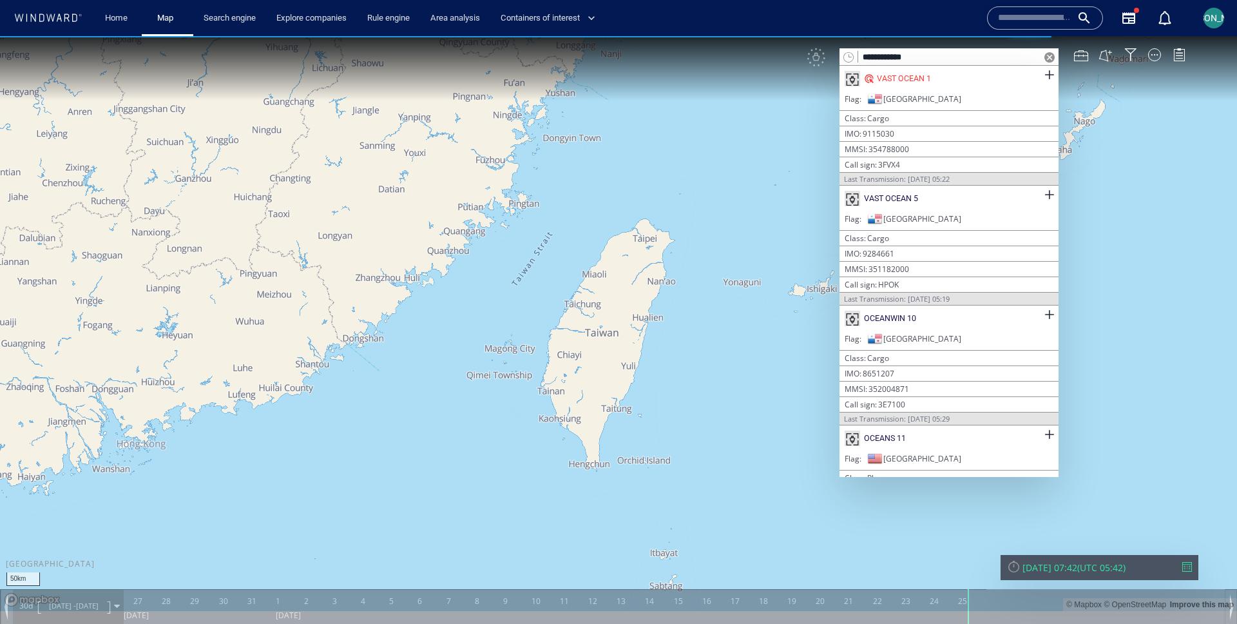
type input "**********"
click at [962, 78] on div "VAST OCEAN 1" at bounding box center [949, 79] width 219 height 26
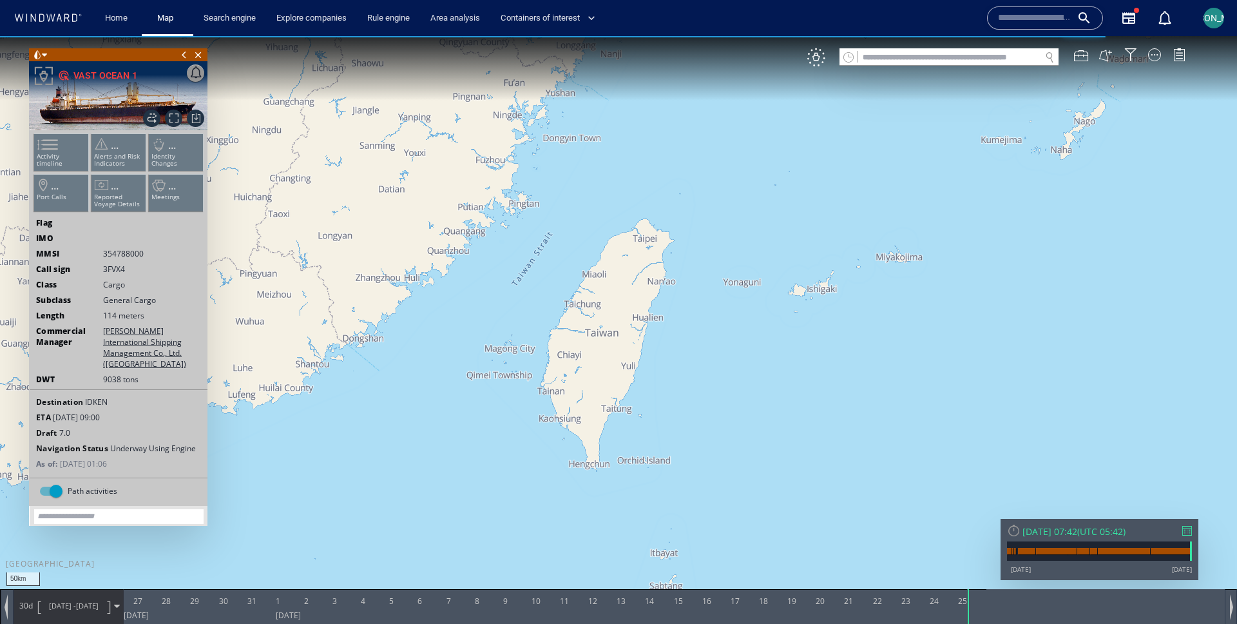
click at [641, 302] on canvas "Map" at bounding box center [618, 323] width 1237 height 575
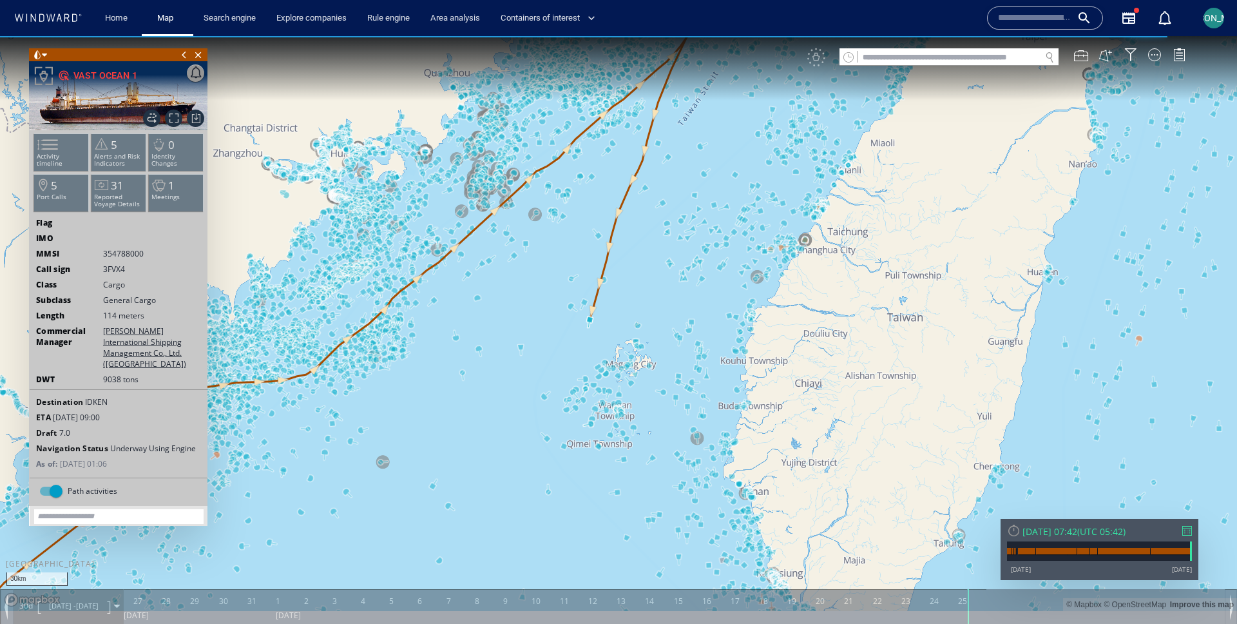
drag, startPoint x: 581, startPoint y: 299, endPoint x: 574, endPoint y: 300, distance: 7.8
click at [574, 300] on canvas "Map" at bounding box center [618, 323] width 1237 height 575
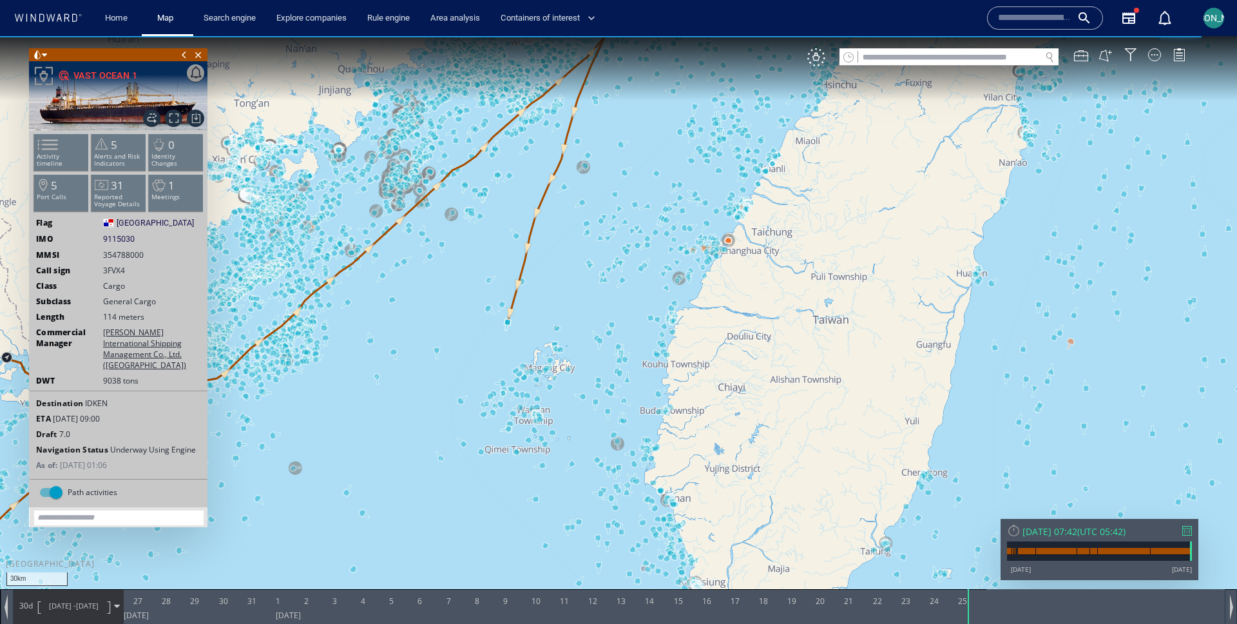
click at [58, 601] on span "[DATE] -" at bounding box center [62, 606] width 27 height 10
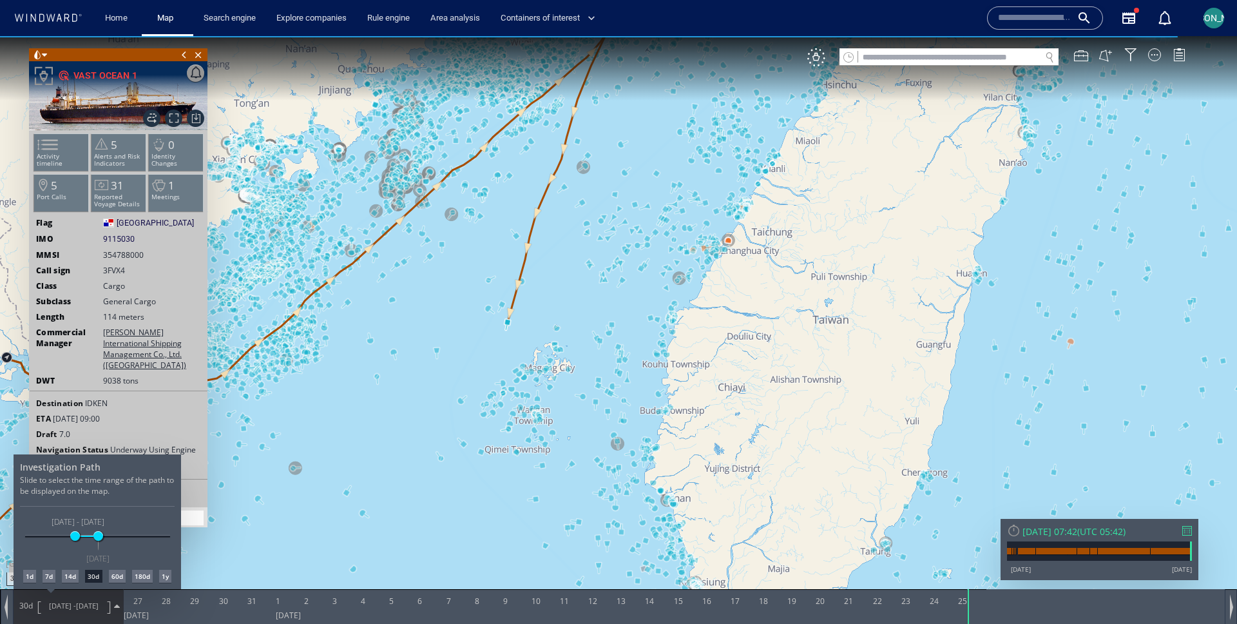
click at [411, 459] on div at bounding box center [618, 330] width 1237 height 588
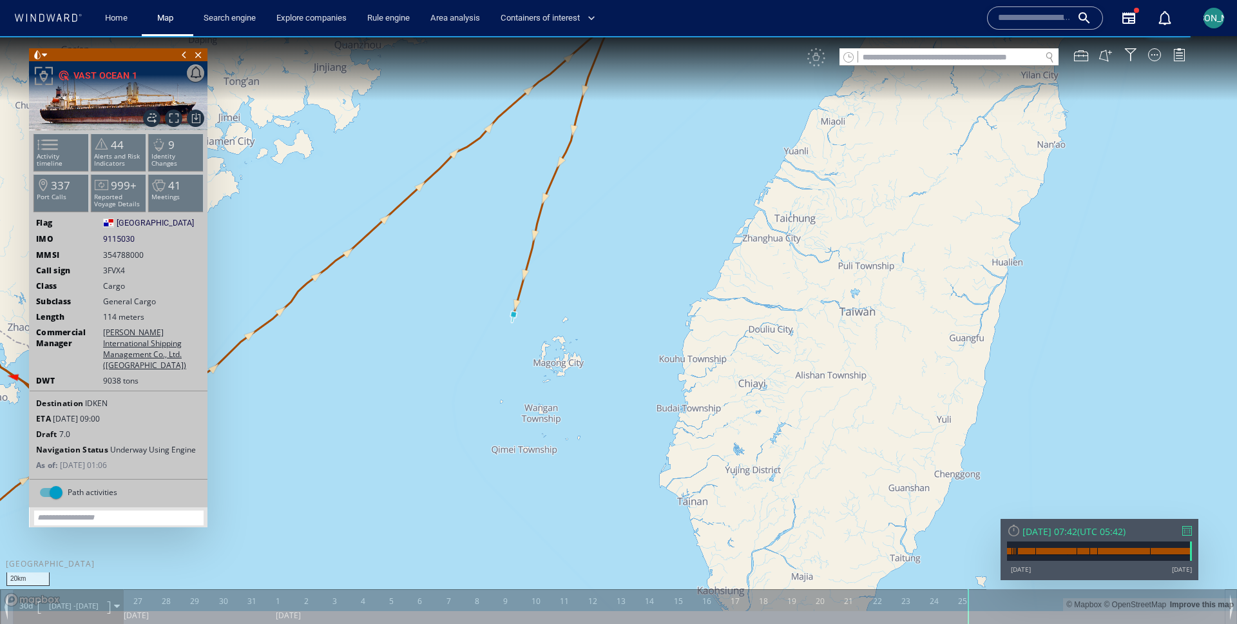
click at [43, 57] on span at bounding box center [44, 55] width 5 height 13
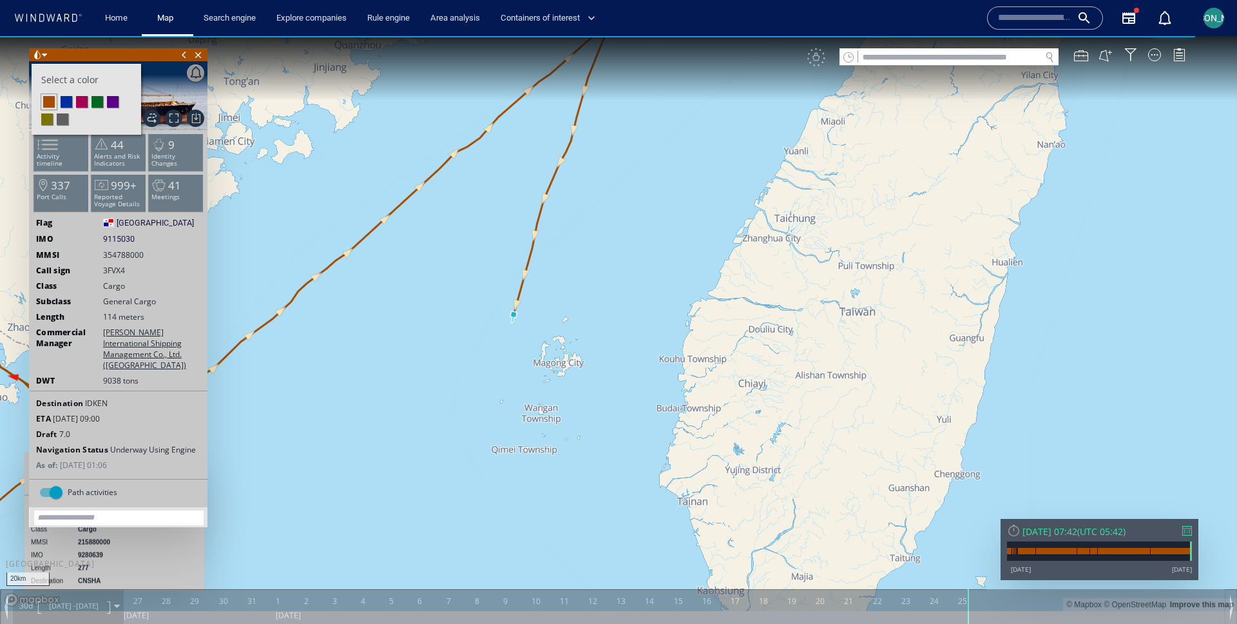
click at [81, 101] on li at bounding box center [82, 102] width 12 height 12
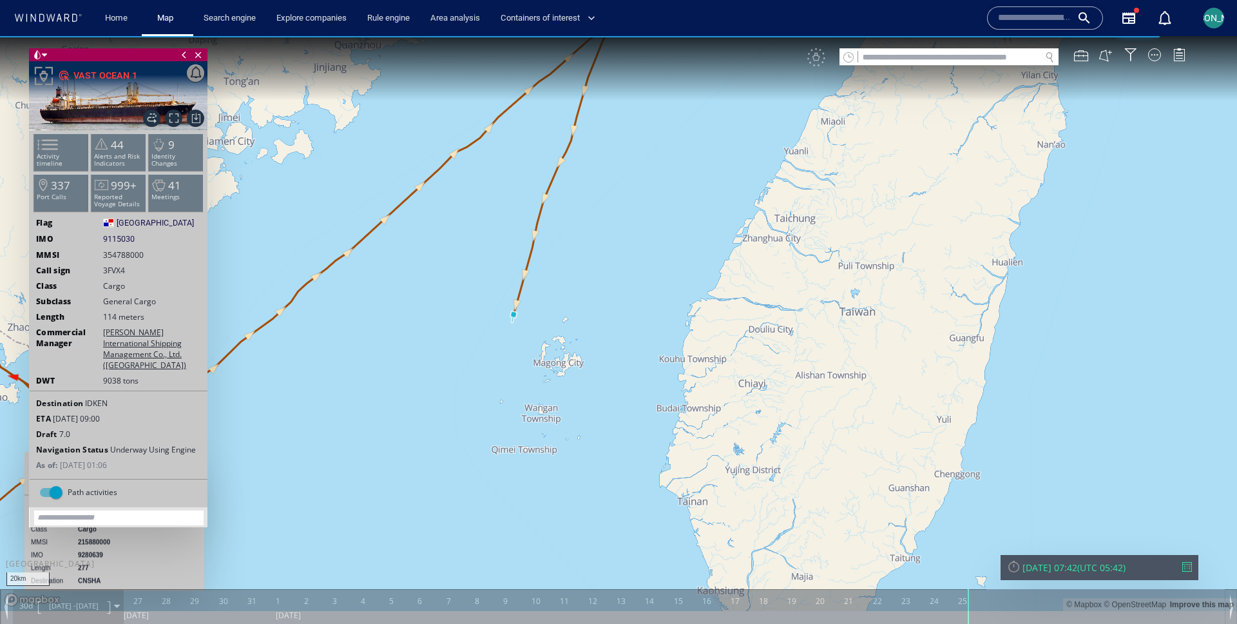
click at [407, 325] on canvas "Map" at bounding box center [618, 323] width 1237 height 575
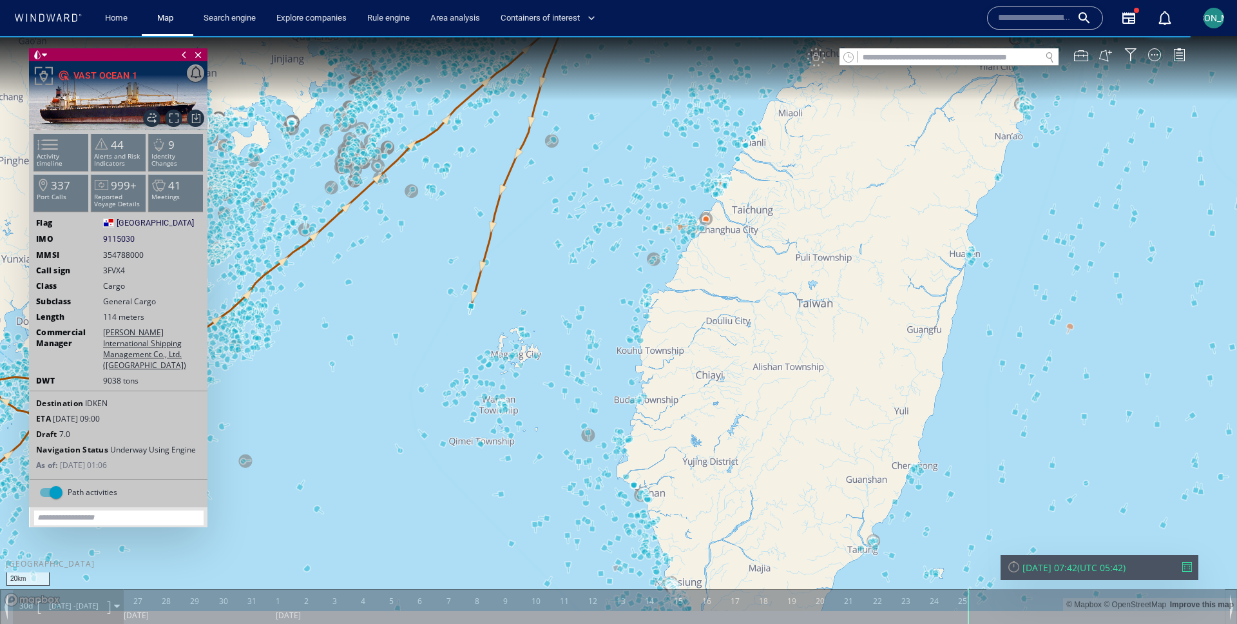
drag, startPoint x: 492, startPoint y: 339, endPoint x: 406, endPoint y: 327, distance: 86.6
click at [405, 327] on canvas "Map" at bounding box center [618, 323] width 1237 height 575
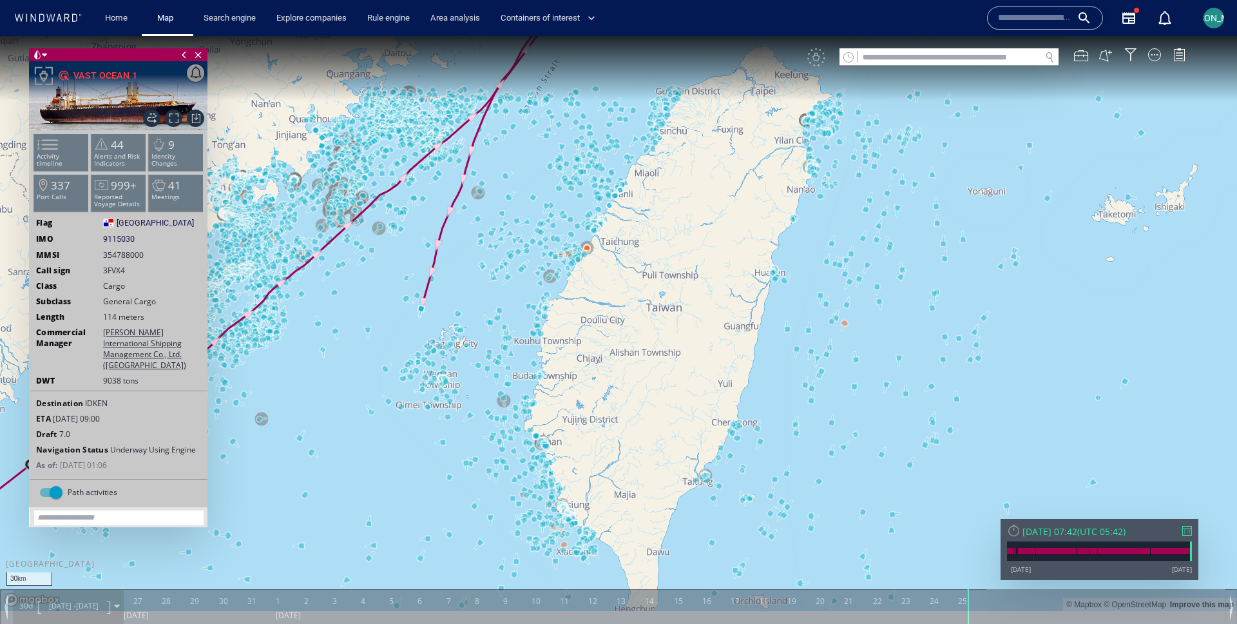
drag, startPoint x: 406, startPoint y: 327, endPoint x: 380, endPoint y: 310, distance: 30.7
click at [380, 309] on canvas "Map" at bounding box center [618, 323] width 1237 height 575
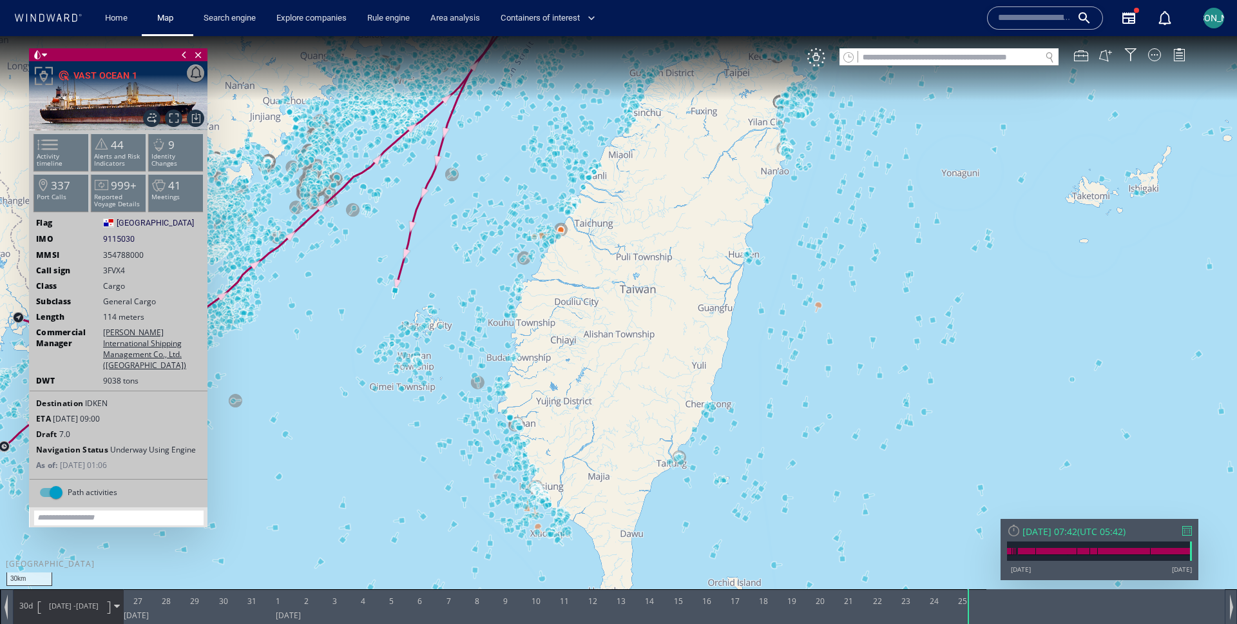
click at [139, 235] on div "IMO 9115030 9115030" at bounding box center [119, 239] width 178 height 12
click at [134, 237] on span "9115030" at bounding box center [119, 239] width 32 height 12
click at [818, 54] on div "VM" at bounding box center [816, 57] width 18 height 18
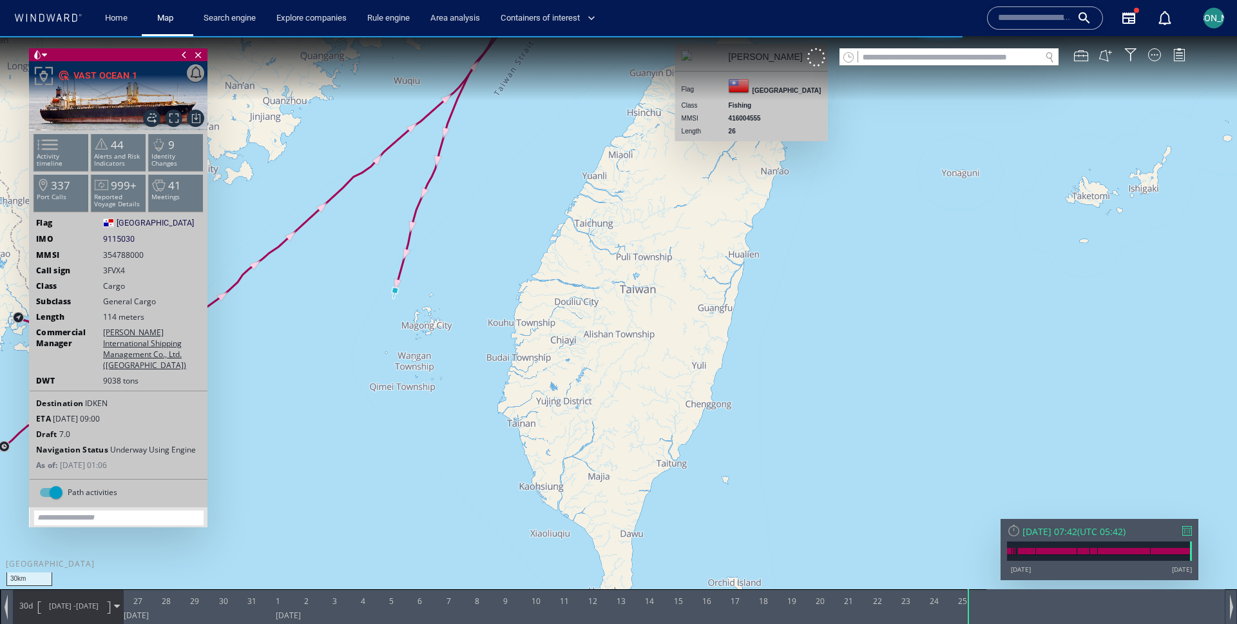
click at [41, 605] on span "[DATE] - [DATE]" at bounding box center [73, 606] width 65 height 32
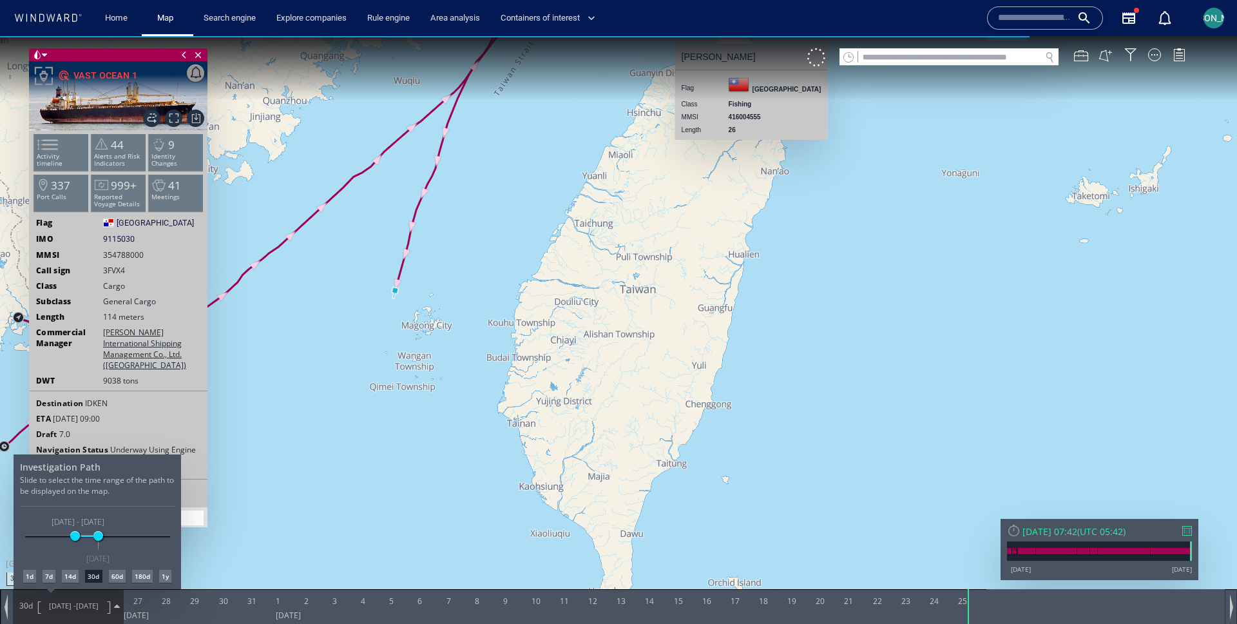
click at [55, 573] on div "7d" at bounding box center [49, 576] width 13 height 13
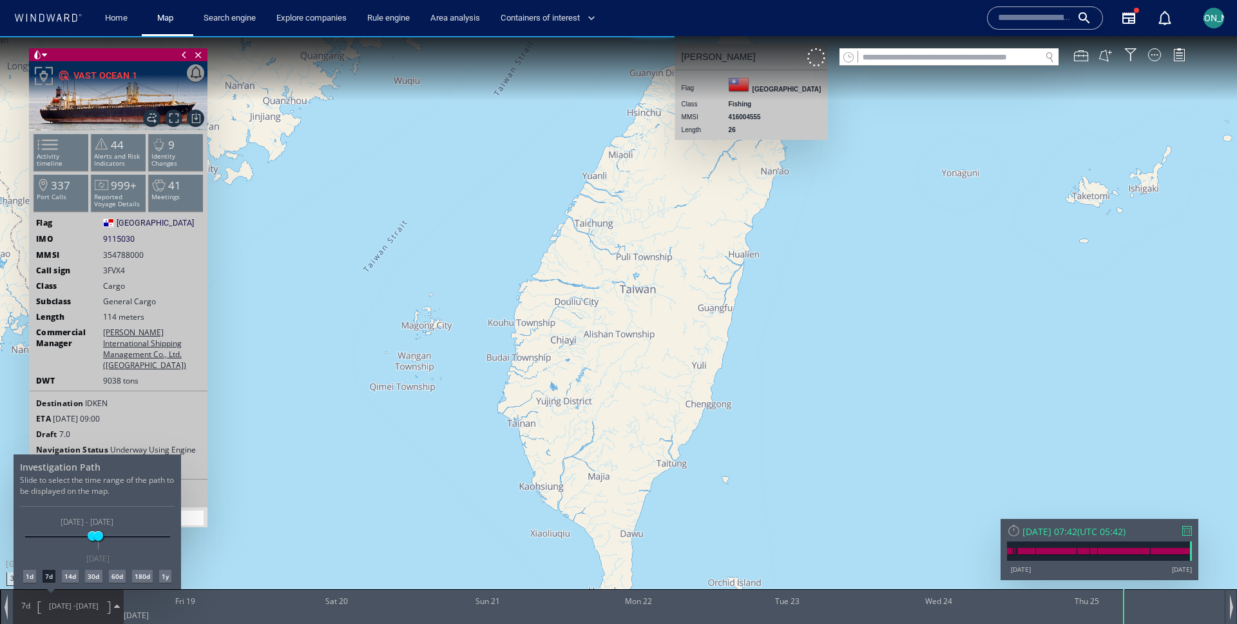
click at [367, 371] on div at bounding box center [618, 330] width 1237 height 588
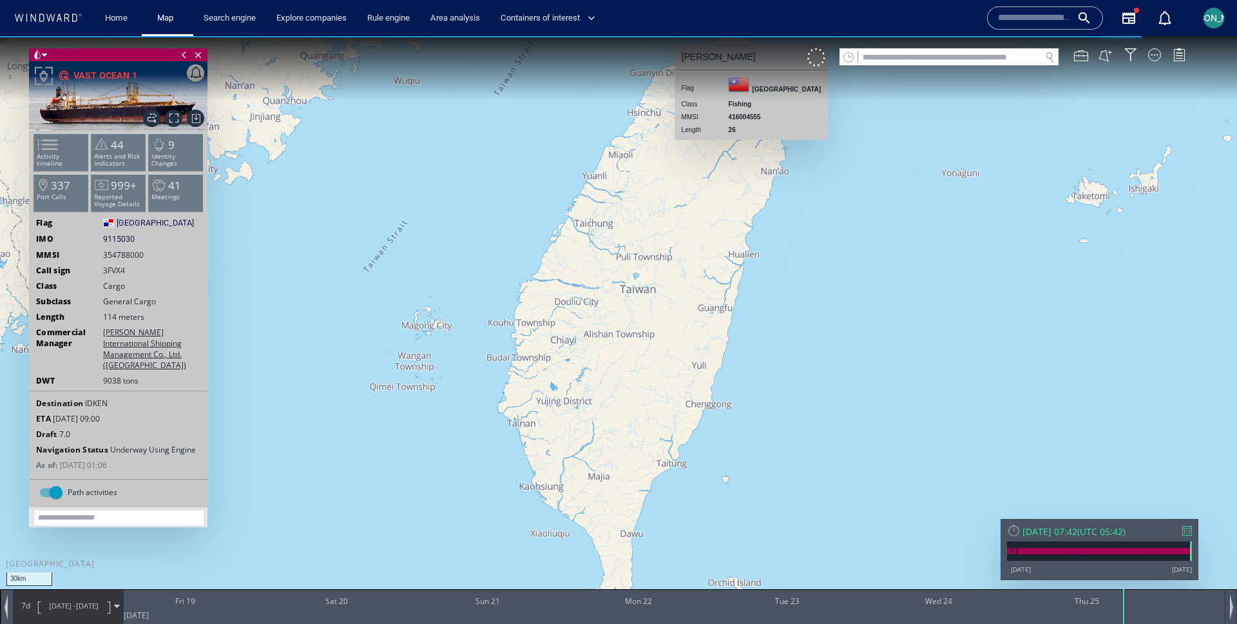
click at [374, 330] on canvas "Map" at bounding box center [618, 323] width 1237 height 575
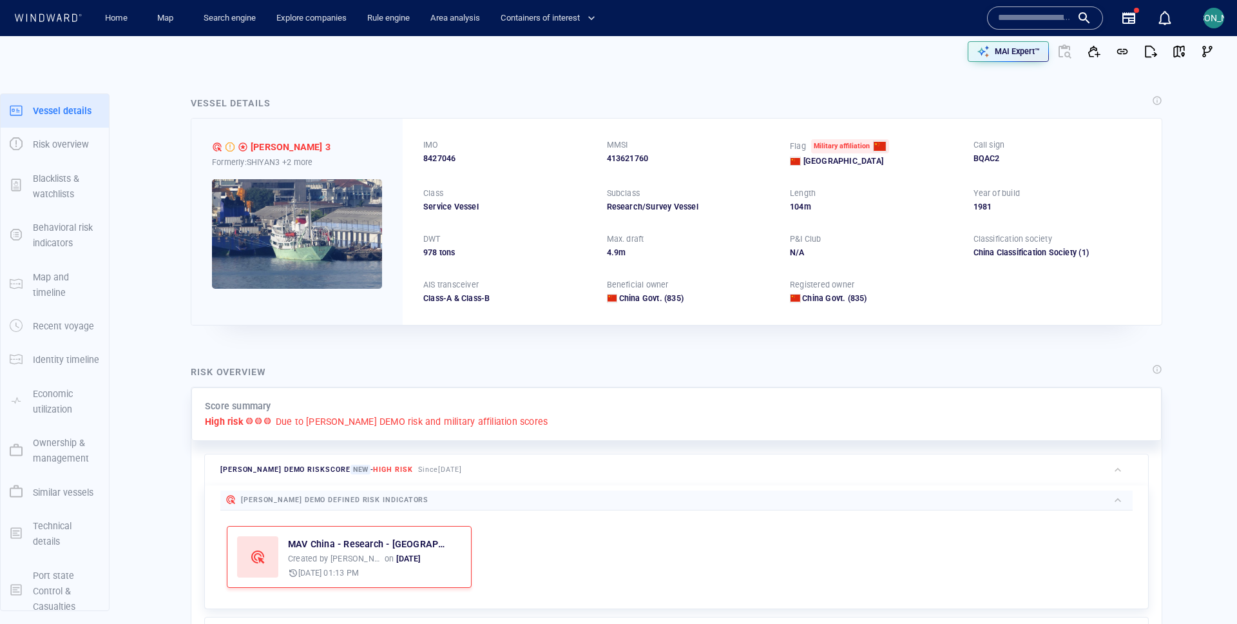
click at [336, 213] on img at bounding box center [297, 234] width 170 height 110
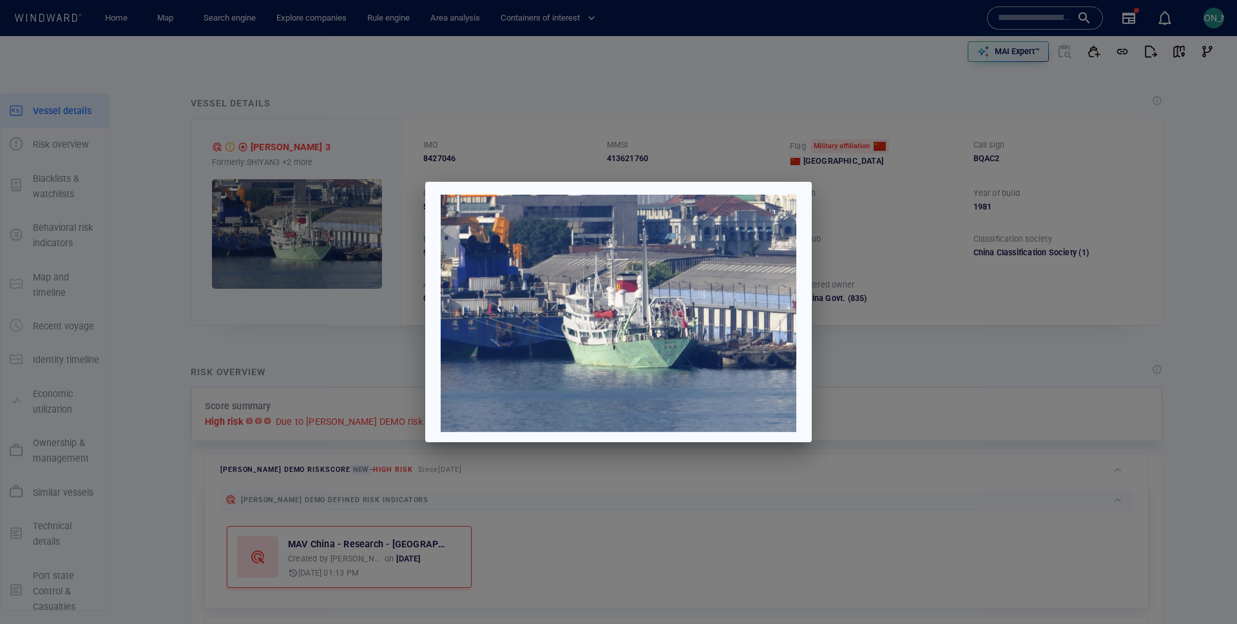
click at [984, 341] on div at bounding box center [618, 312] width 1237 height 624
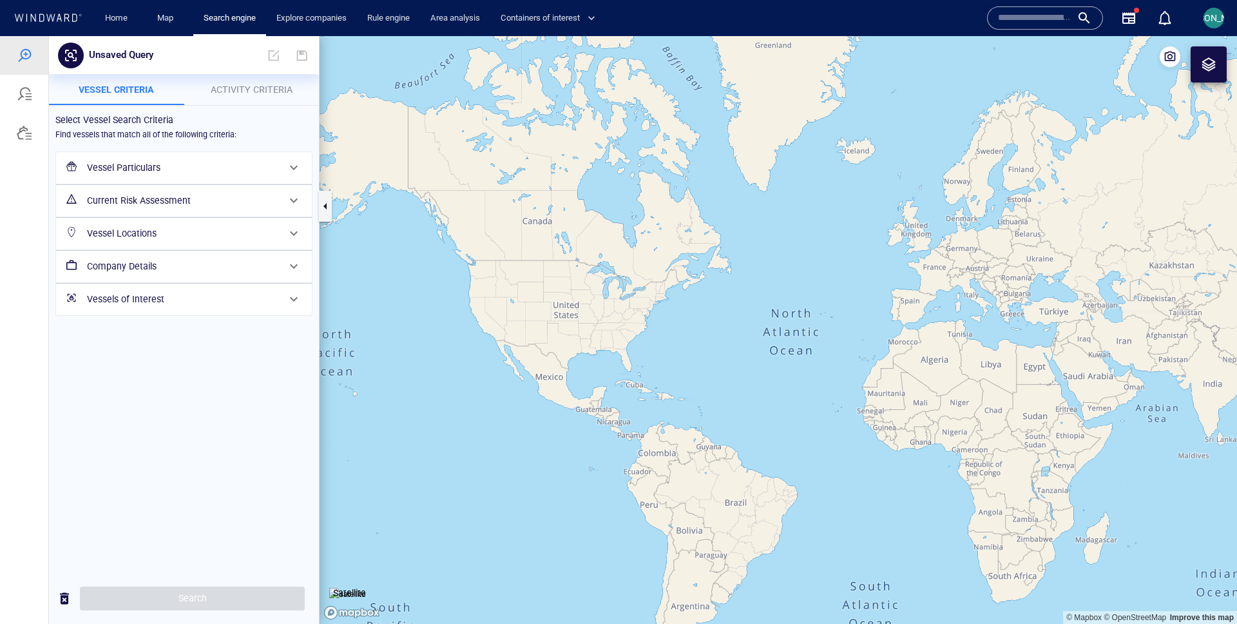
click at [141, 237] on h6 "Vessel Locations" at bounding box center [182, 234] width 191 height 16
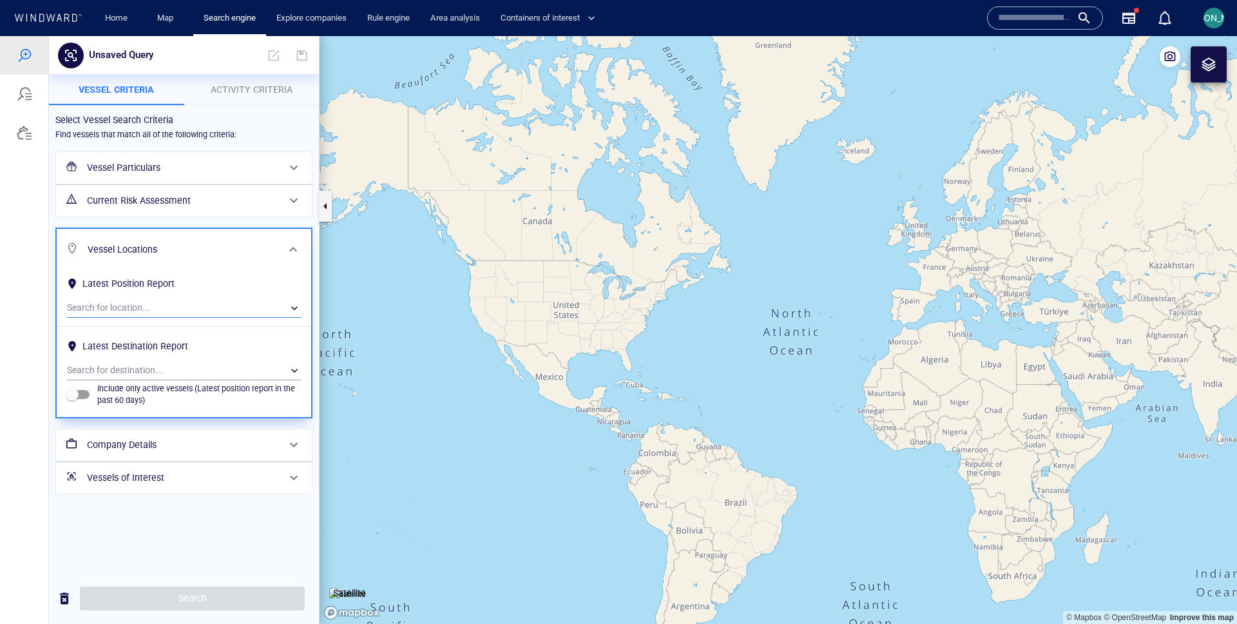
click at [154, 310] on div "​" at bounding box center [184, 307] width 234 height 19
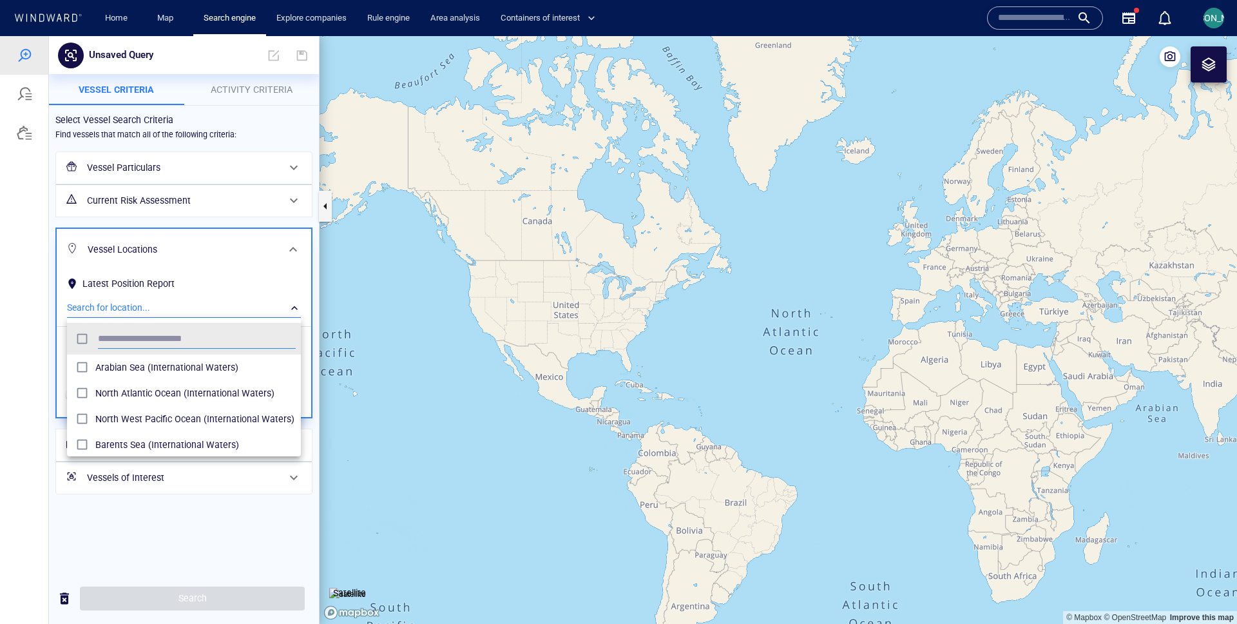
scroll to position [129, 234]
type input "*"
type input "*****"
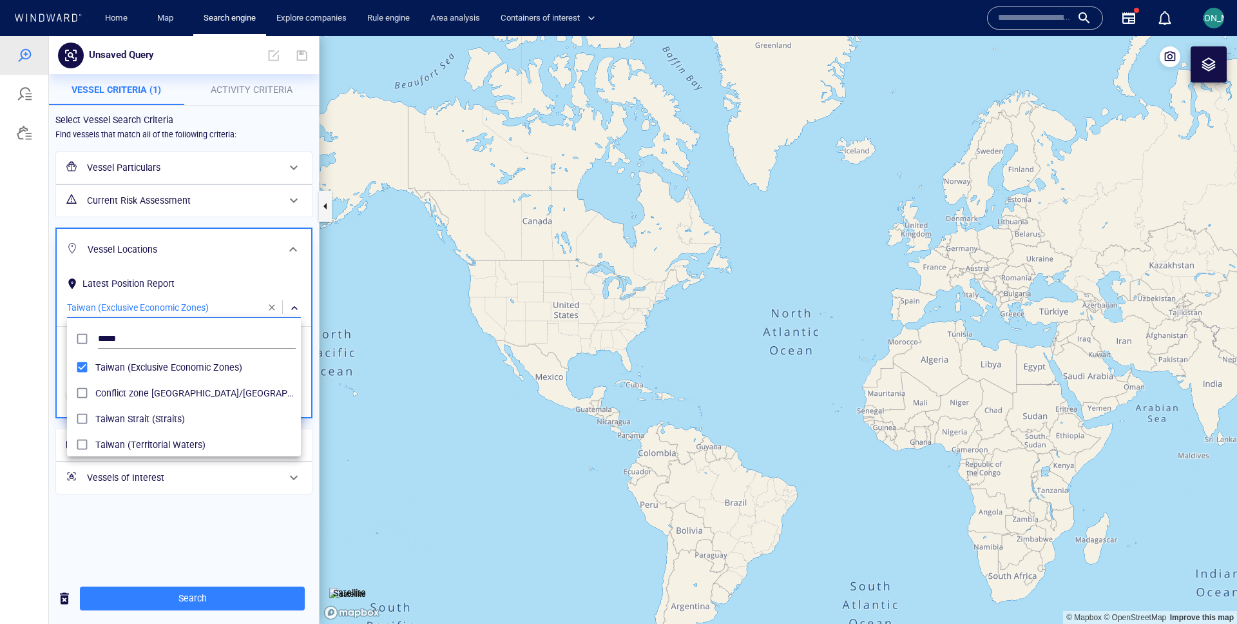
click at [50, 379] on div at bounding box center [618, 330] width 1237 height 588
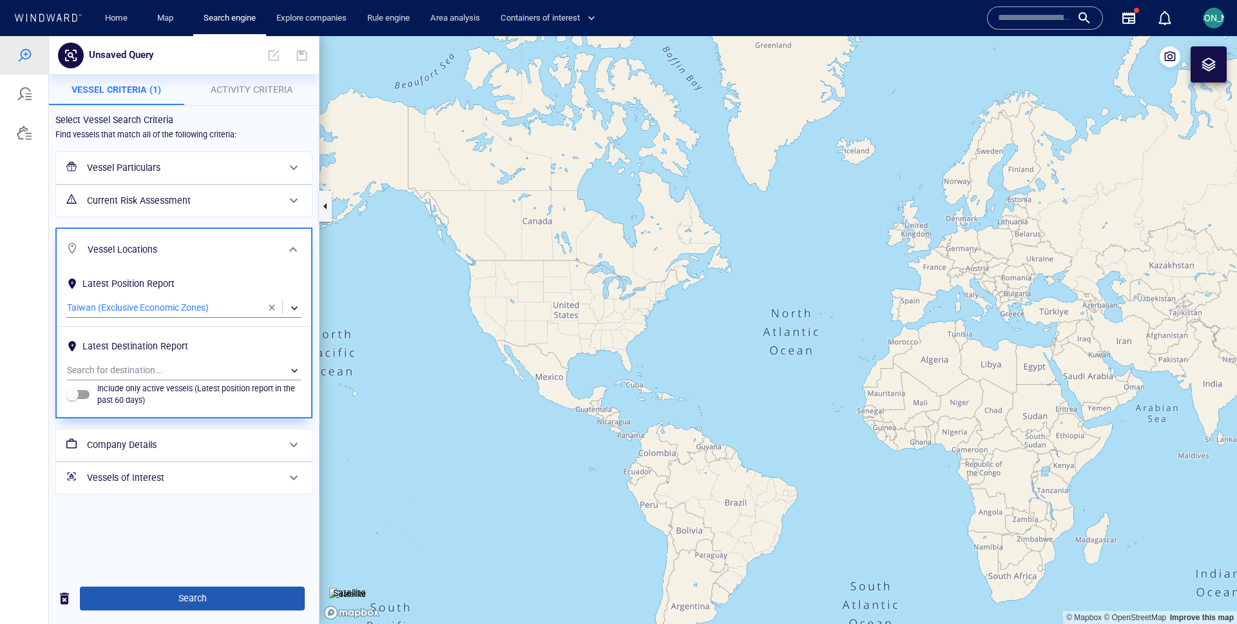
click at [171, 536] on span "Search" at bounding box center [192, 598] width 204 height 16
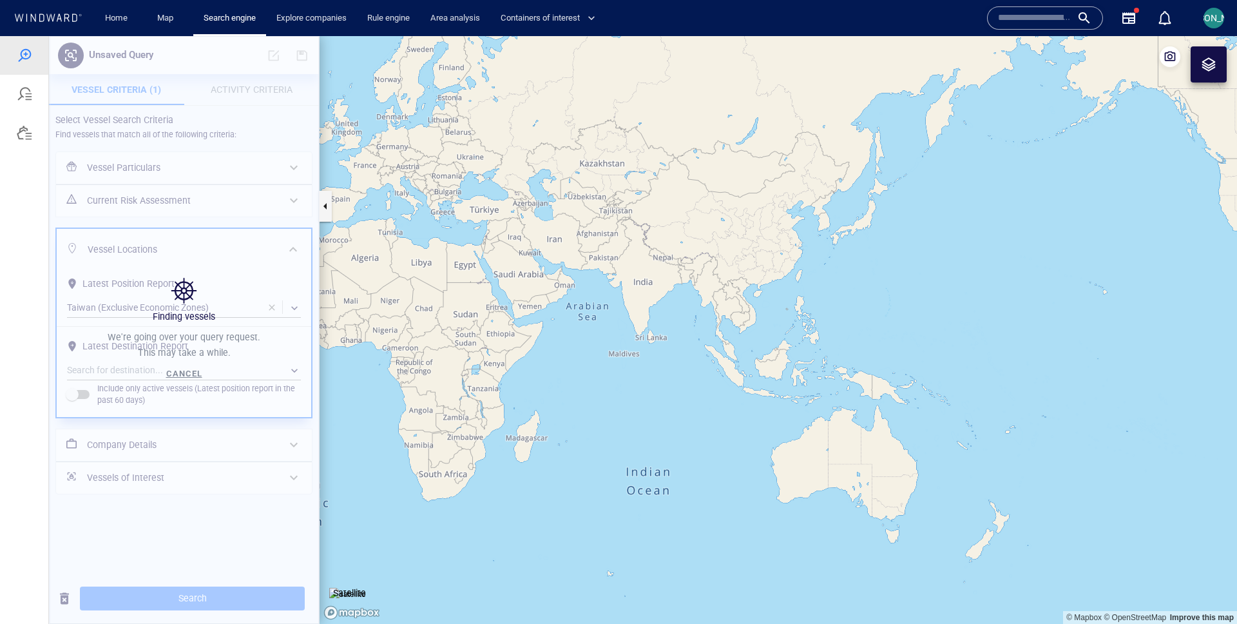
drag, startPoint x: 1038, startPoint y: 417, endPoint x: 470, endPoint y: 315, distance: 577.4
click at [469, 315] on canvas "Map" at bounding box center [779, 330] width 918 height 588
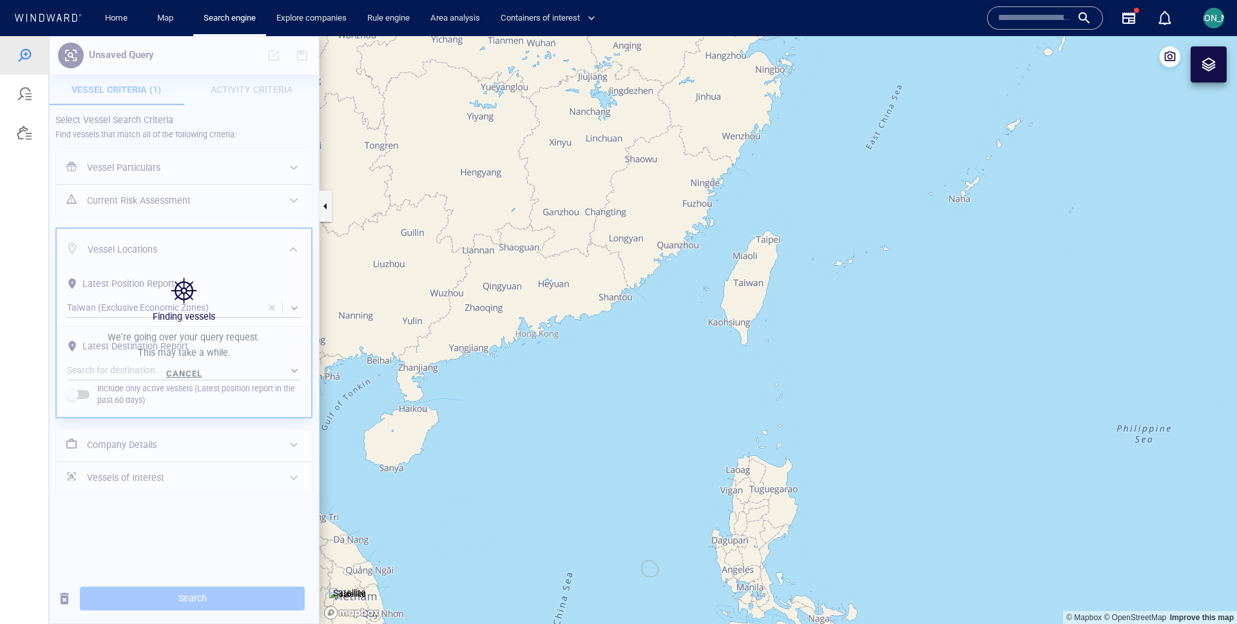
drag, startPoint x: 691, startPoint y: 323, endPoint x: 671, endPoint y: 305, distance: 26.5
click at [671, 305] on canvas "Map" at bounding box center [779, 330] width 918 height 588
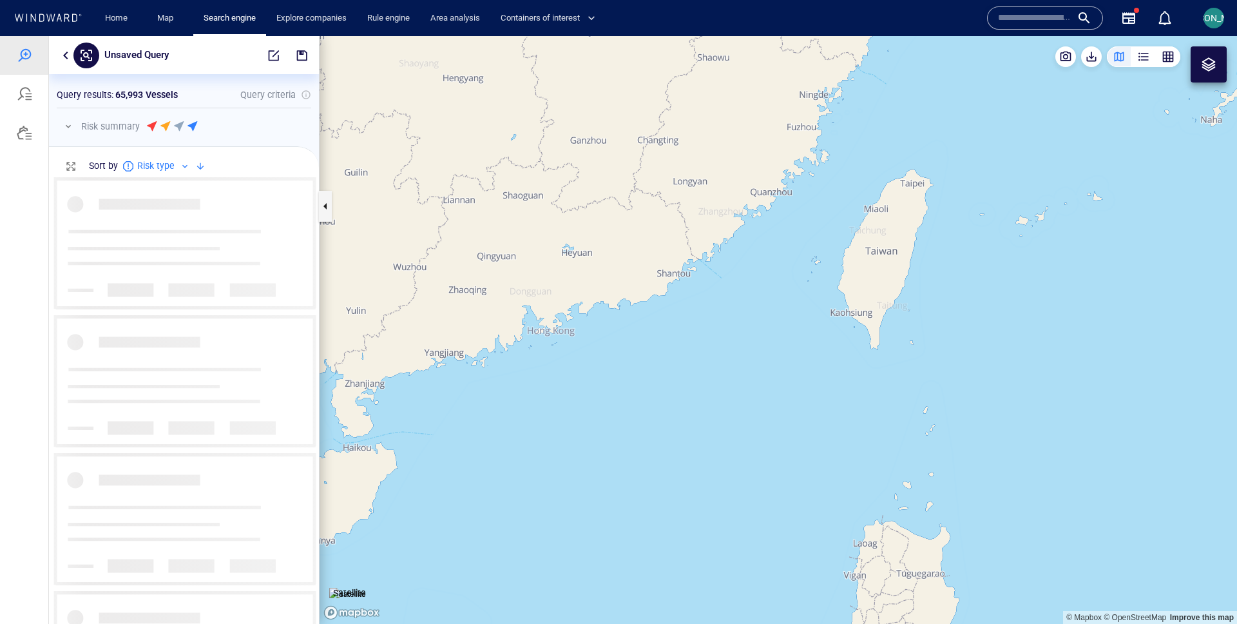
scroll to position [447, 270]
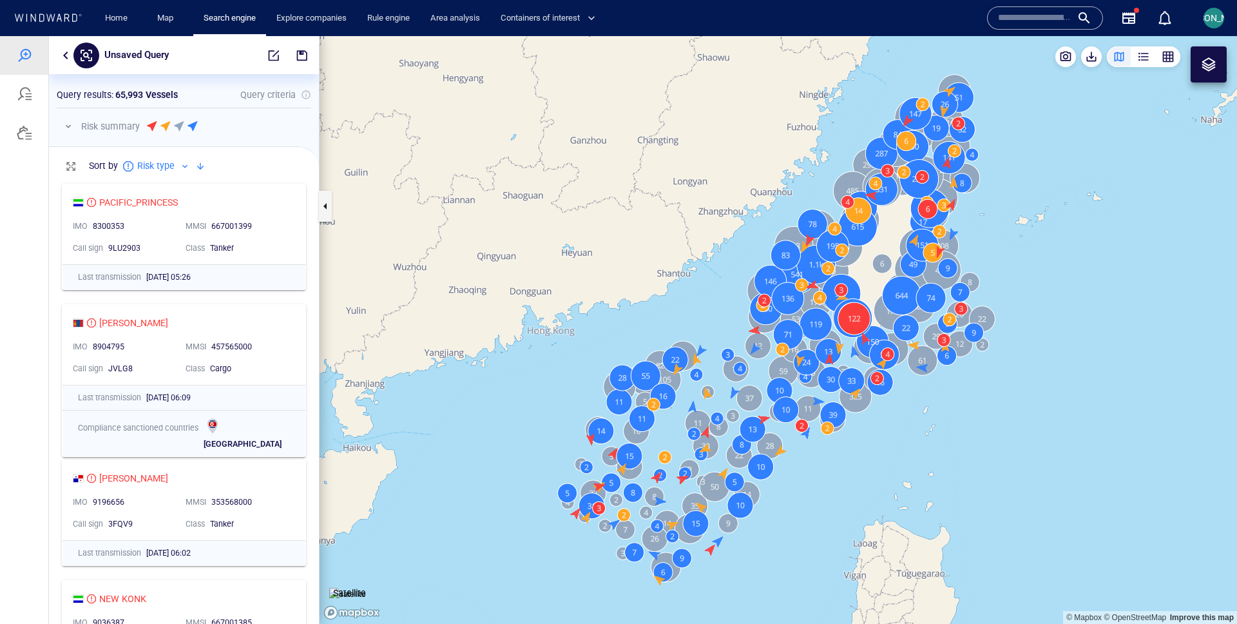
click at [66, 124] on button "button" at bounding box center [68, 126] width 15 height 15
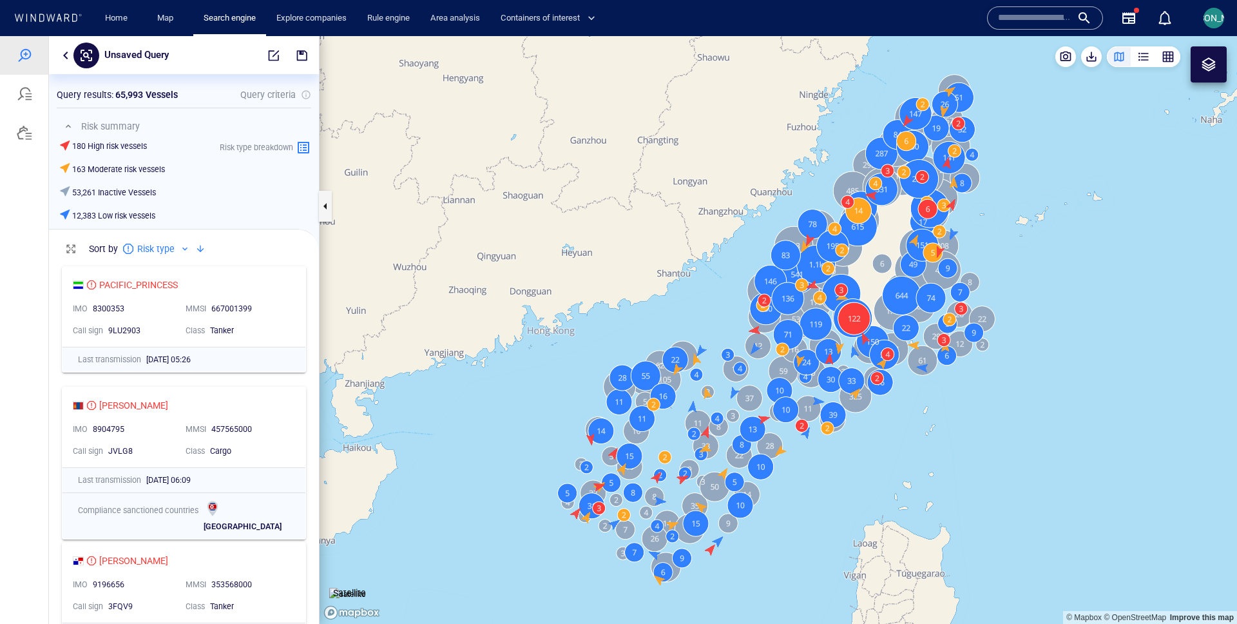
click at [1213, 49] on div at bounding box center [1209, 64] width 36 height 36
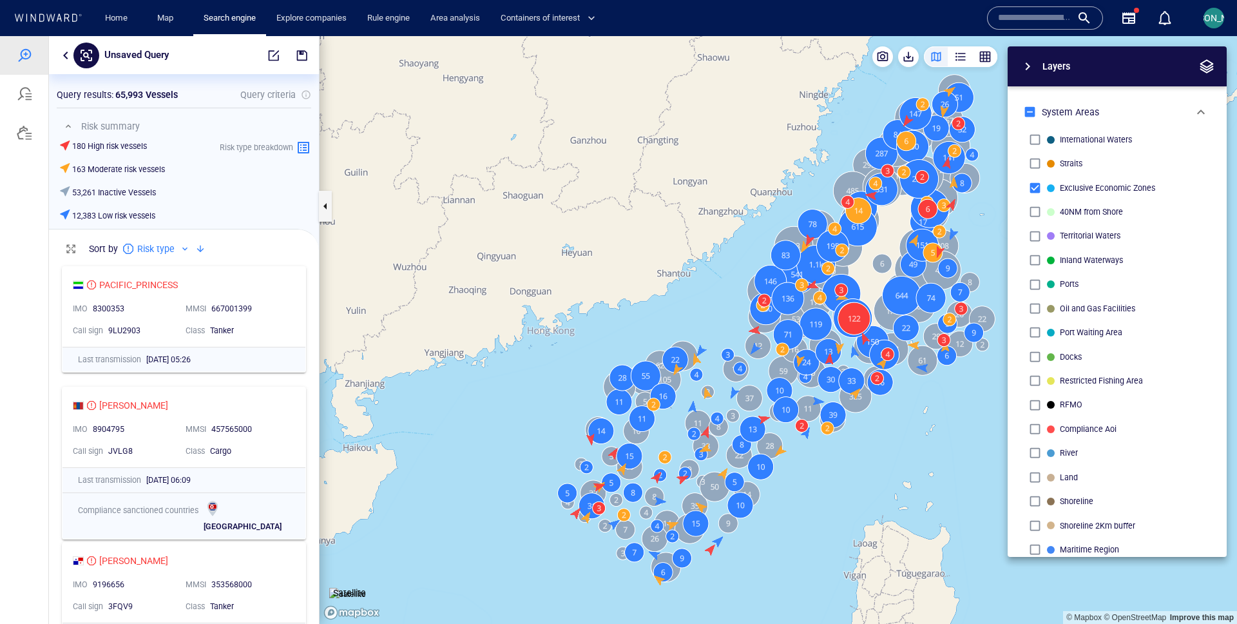
drag, startPoint x: 739, startPoint y: 227, endPoint x: 639, endPoint y: 227, distance: 99.9
click at [639, 227] on canvas "Map" at bounding box center [779, 330] width 918 height 588
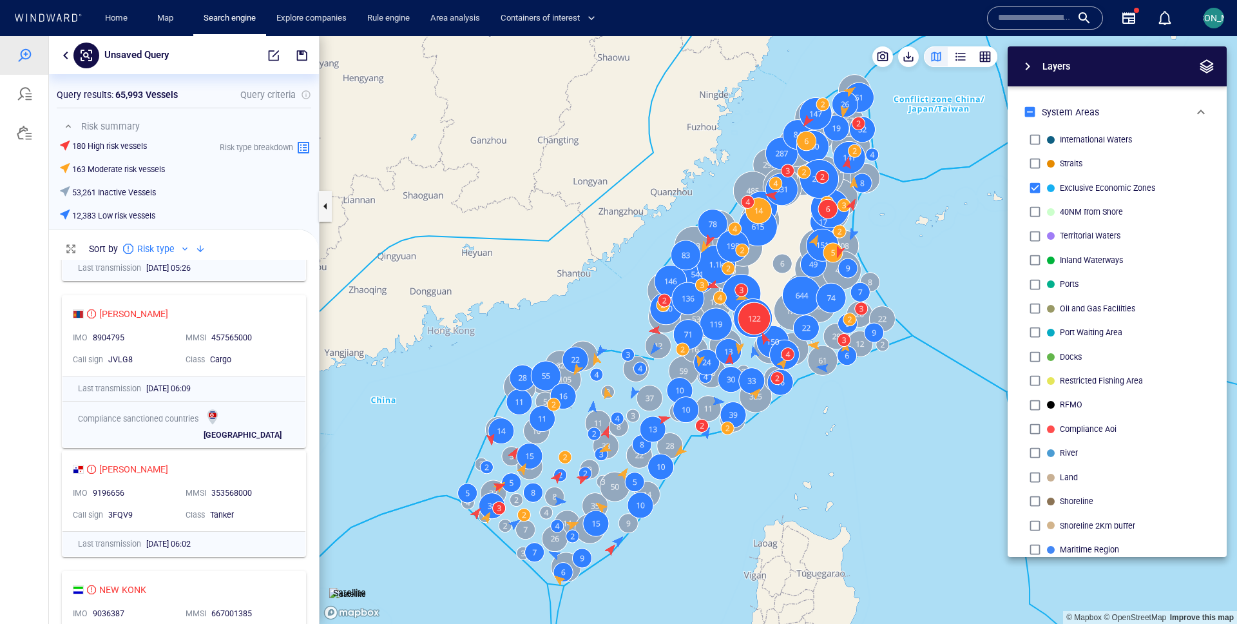
scroll to position [189, 0]
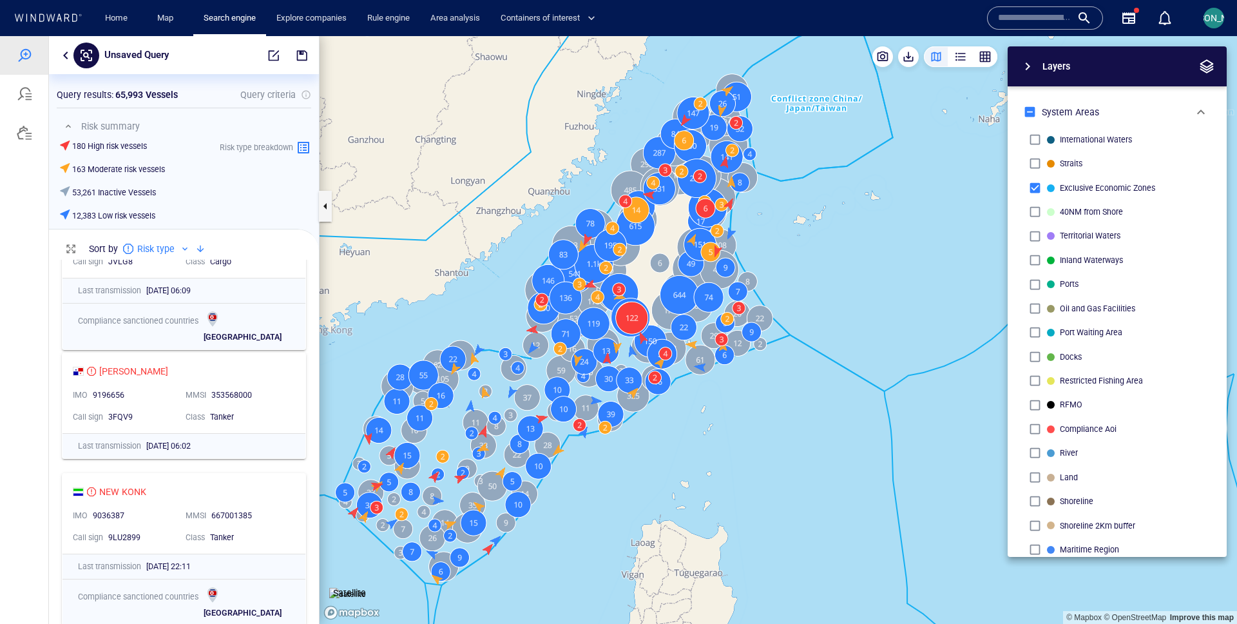
drag, startPoint x: 595, startPoint y: 212, endPoint x: 497, endPoint y: 206, distance: 97.5
click at [497, 206] on canvas "Map" at bounding box center [779, 330] width 918 height 588
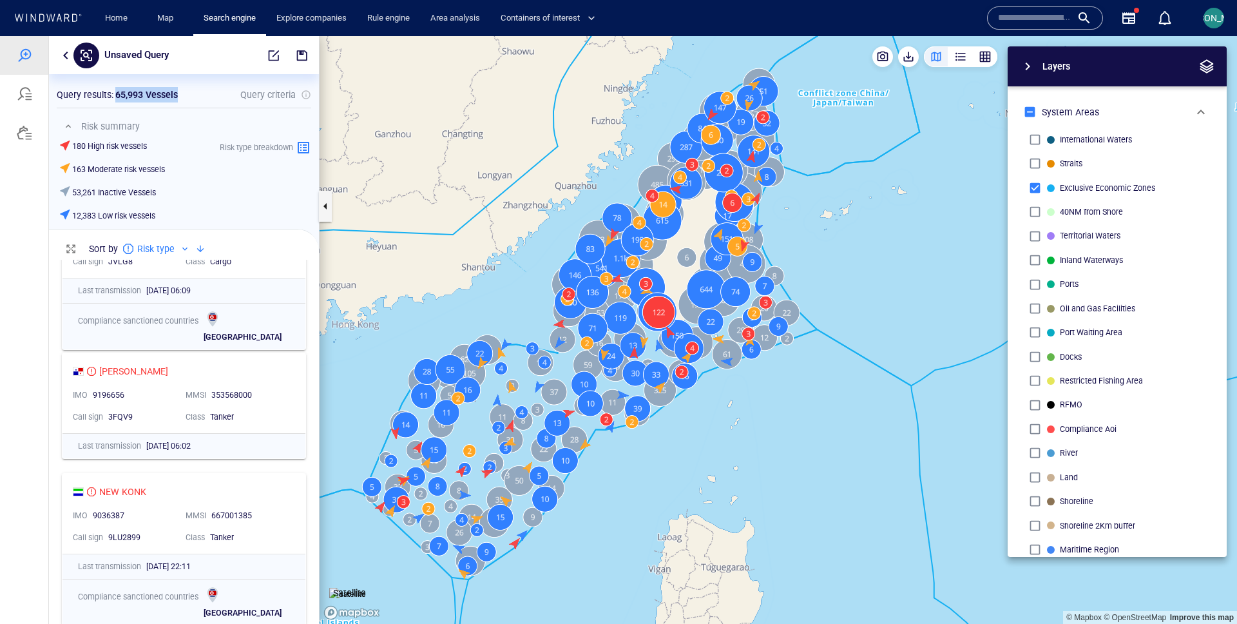
drag, startPoint x: 115, startPoint y: 95, endPoint x: 177, endPoint y: 95, distance: 62.5
click at [177, 95] on div "Query results : 65,993 Vessels" at bounding box center [117, 94] width 126 height 21
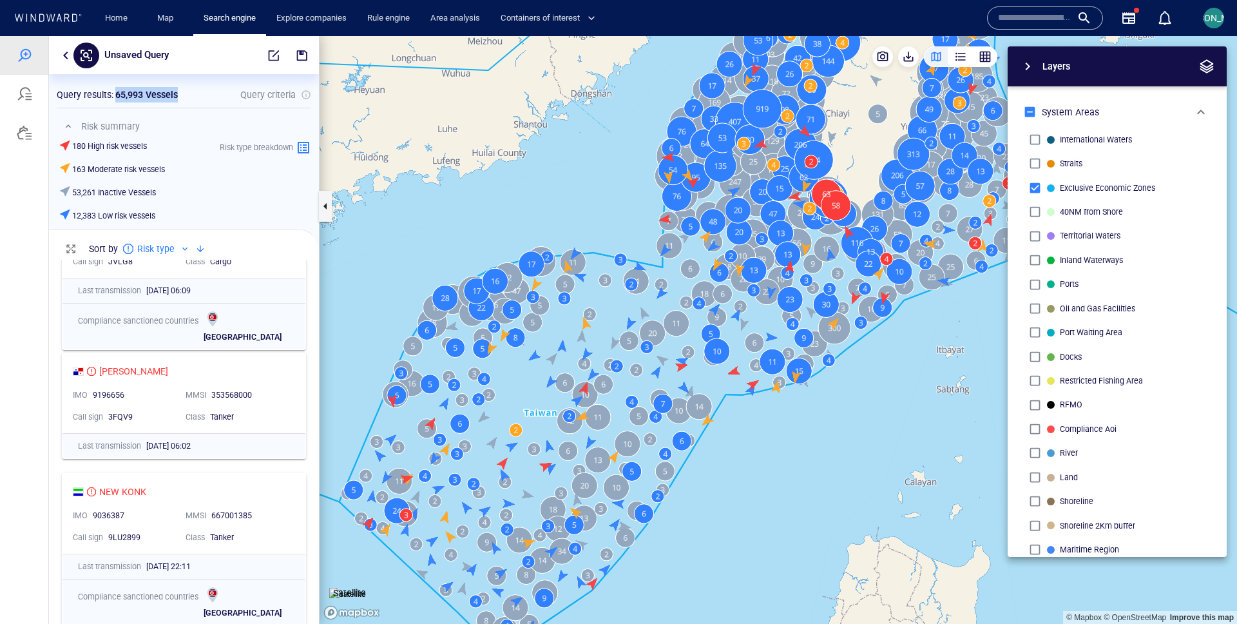
drag, startPoint x: 457, startPoint y: 365, endPoint x: 458, endPoint y: 312, distance: 53.5
click at [458, 312] on canvas "Map" at bounding box center [779, 330] width 918 height 588
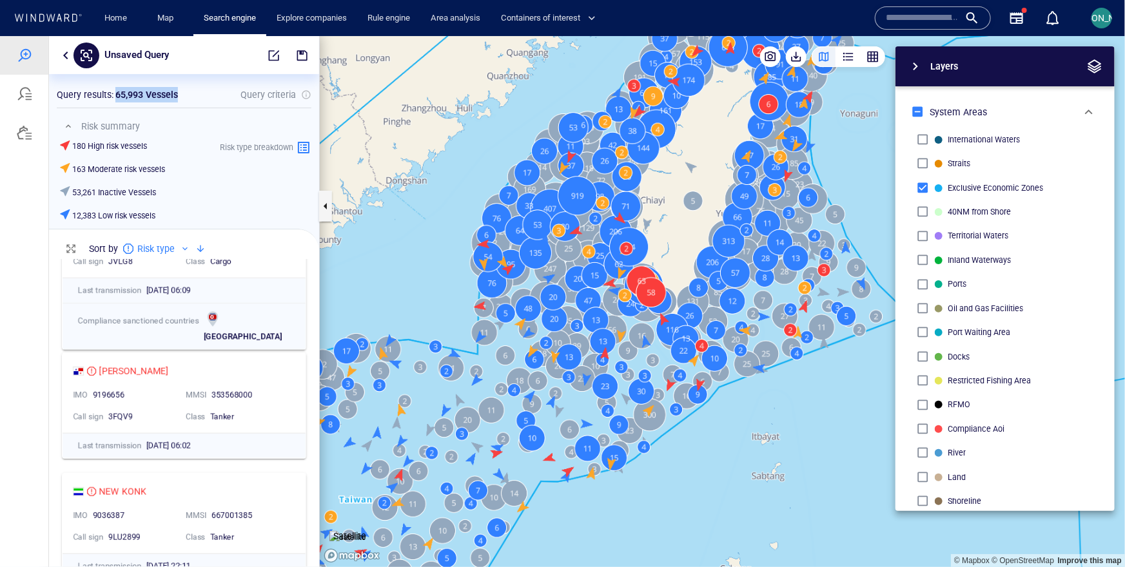
scroll to position [306, 270]
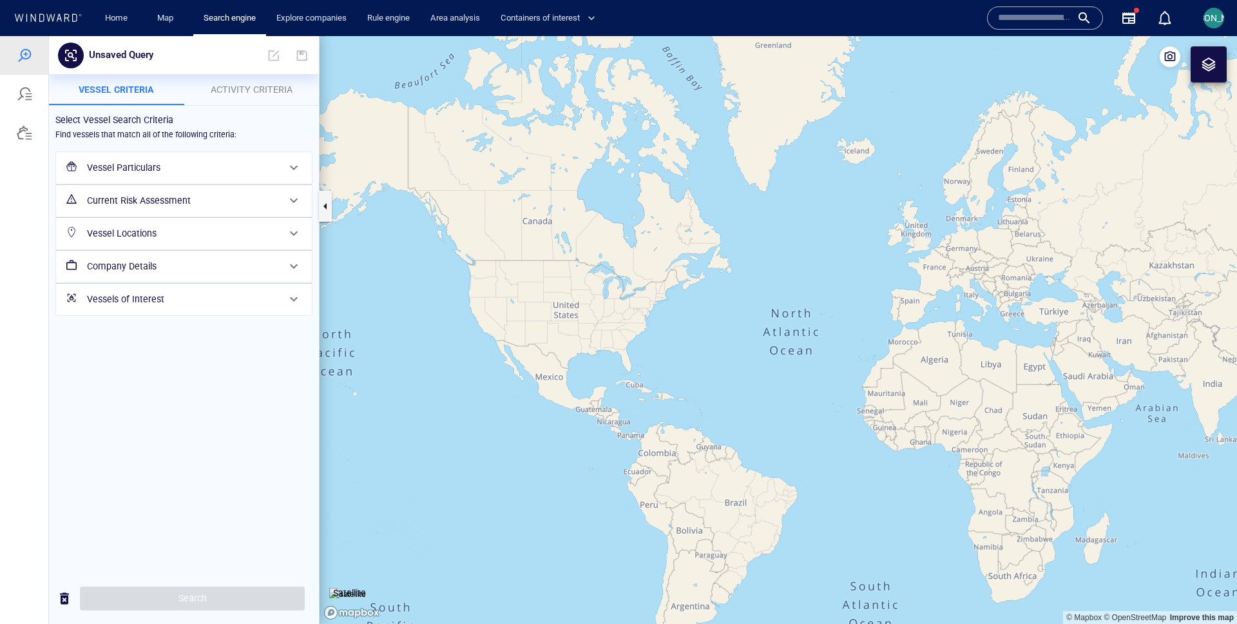
click at [166, 200] on h6 "Current Risk Assessment" at bounding box center [182, 201] width 191 height 16
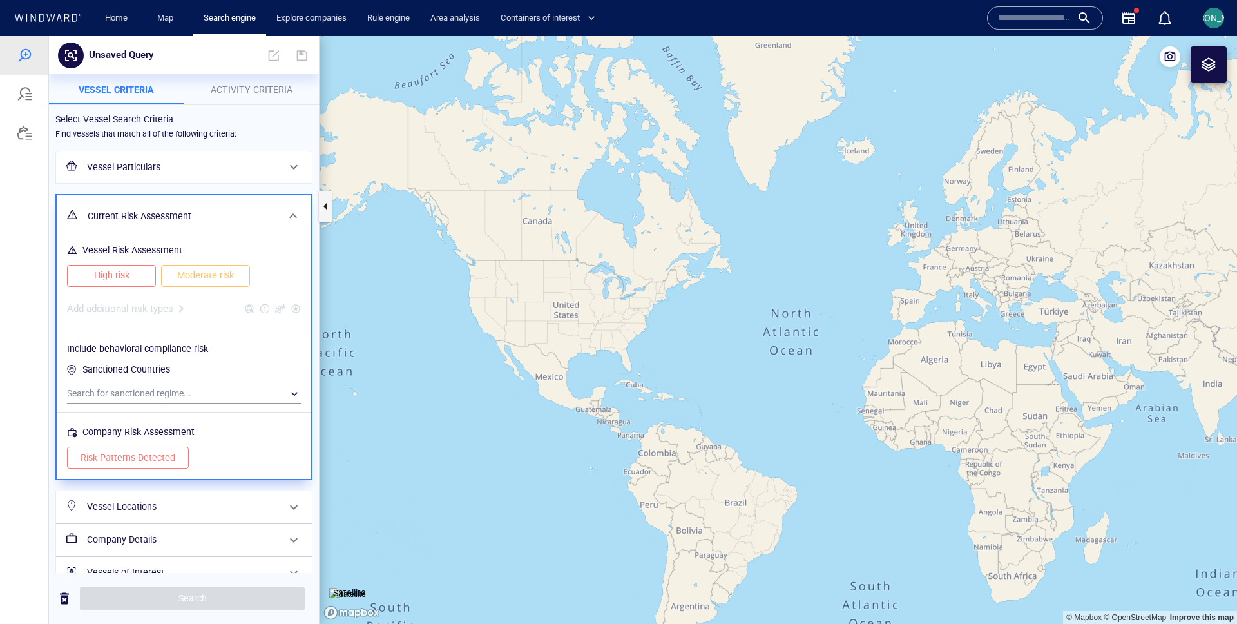
click at [200, 203] on div "Current Risk Assessment" at bounding box center [182, 216] width 200 height 26
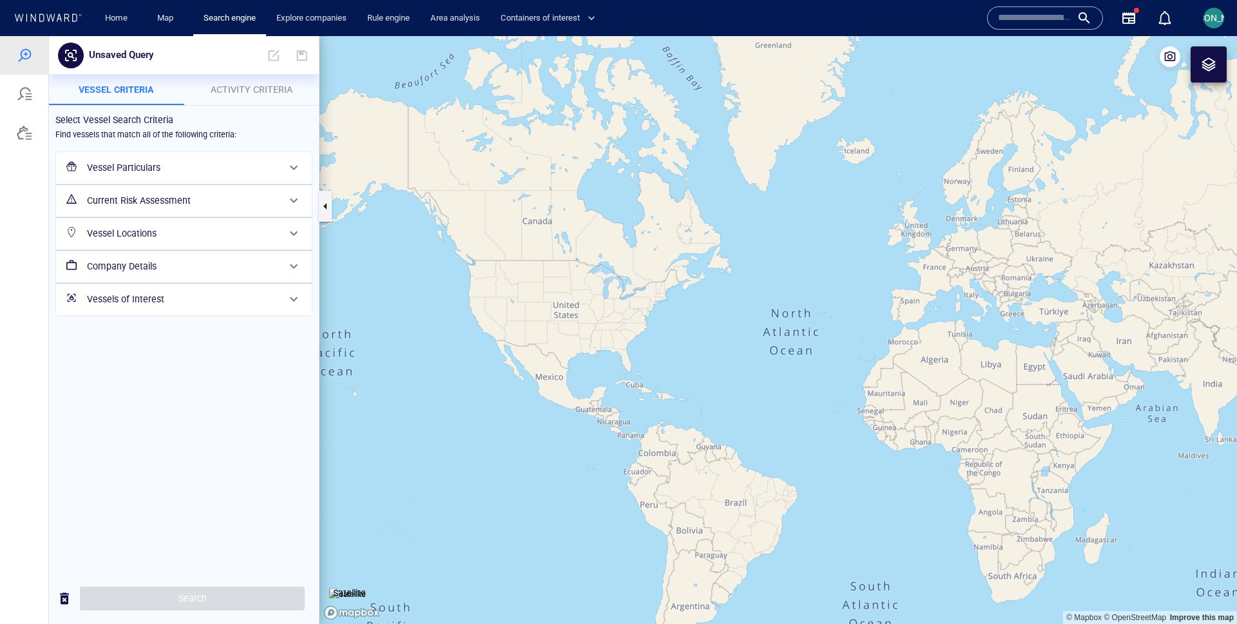
click at [188, 238] on h6 "Vessel Locations" at bounding box center [182, 234] width 191 height 16
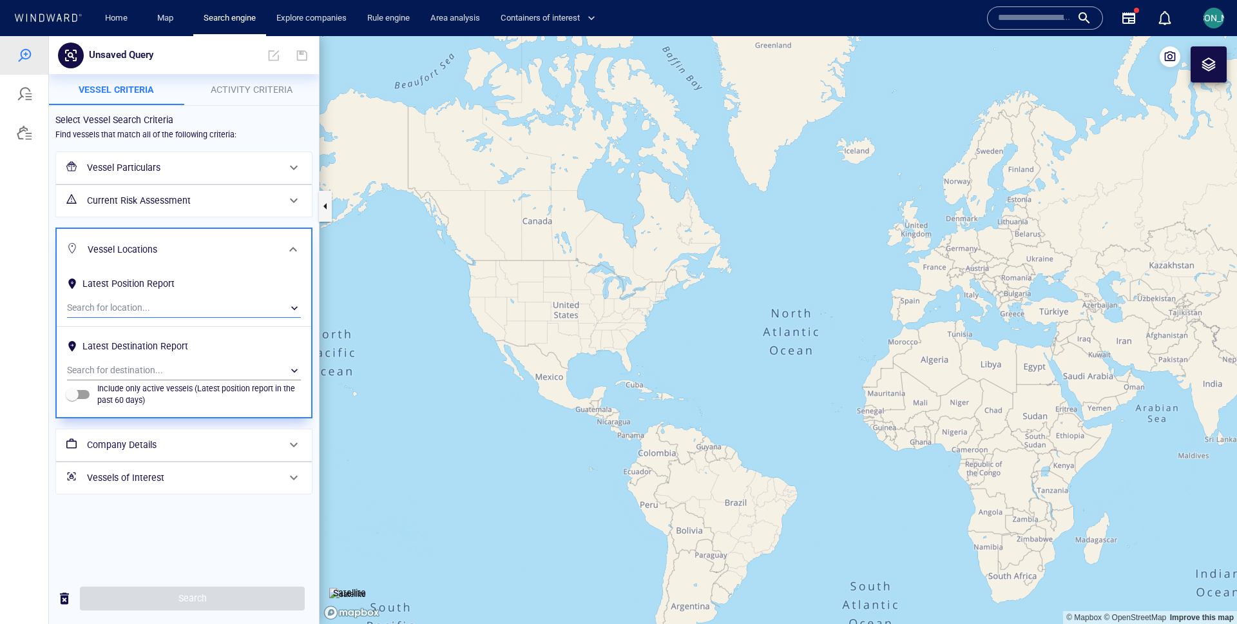
click at [153, 307] on div "​" at bounding box center [184, 307] width 234 height 19
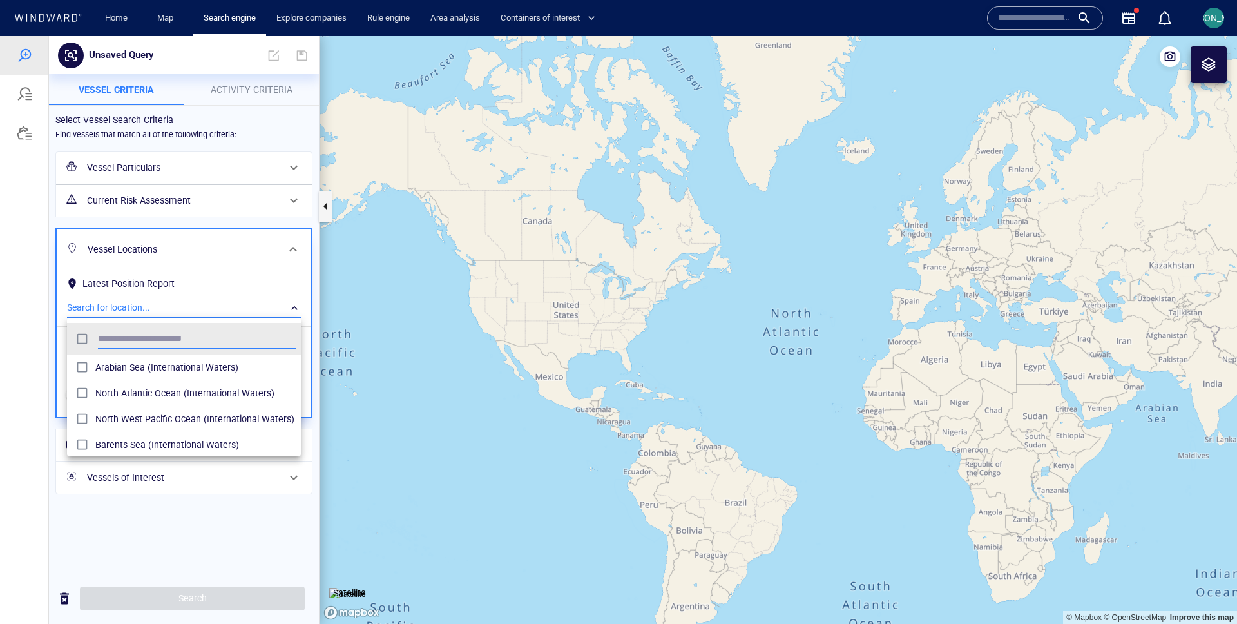
scroll to position [129, 234]
type input "******"
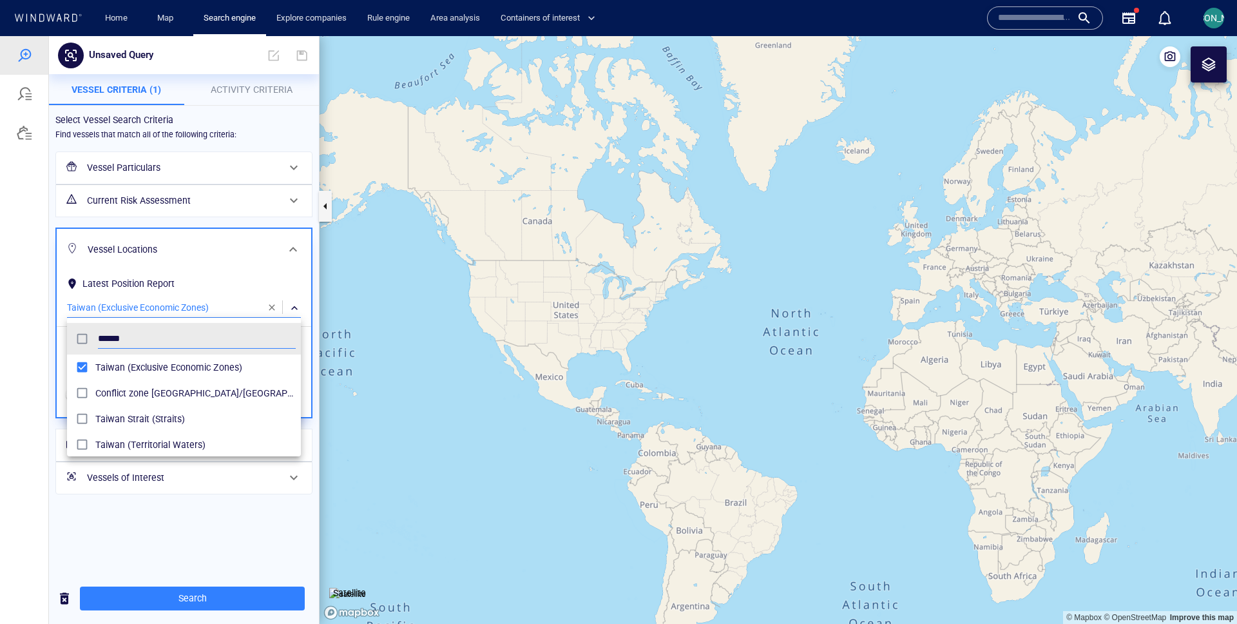
click at [45, 363] on div at bounding box center [618, 330] width 1237 height 588
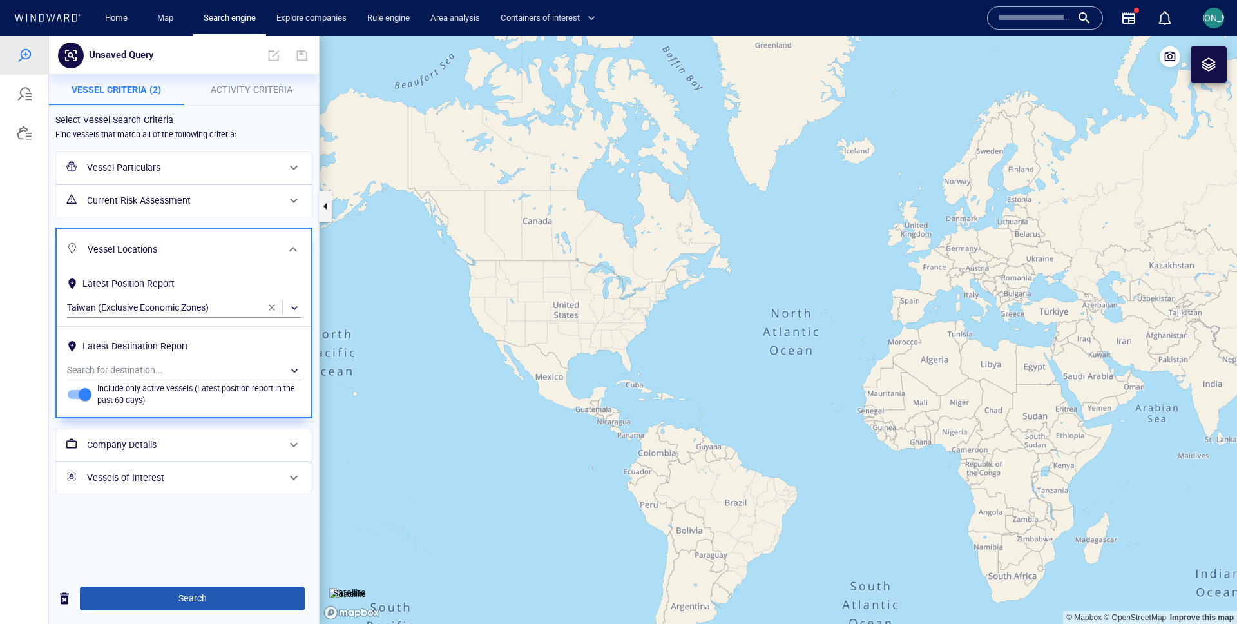
click at [136, 597] on span "Search" at bounding box center [192, 598] width 204 height 16
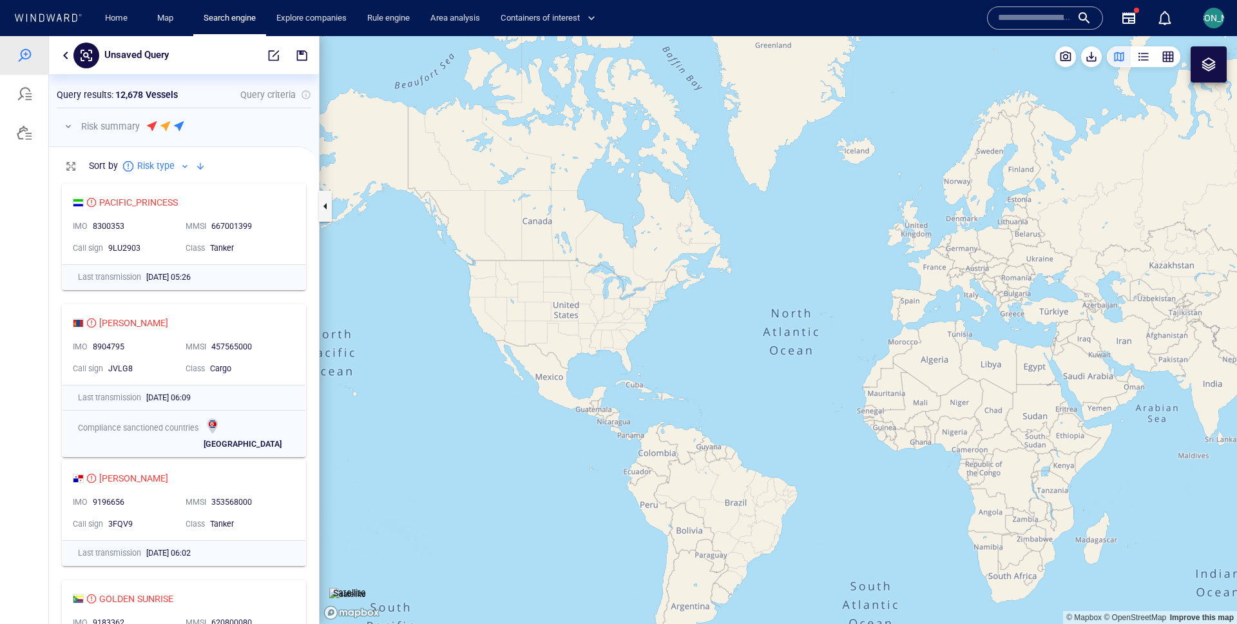
scroll to position [1, 1]
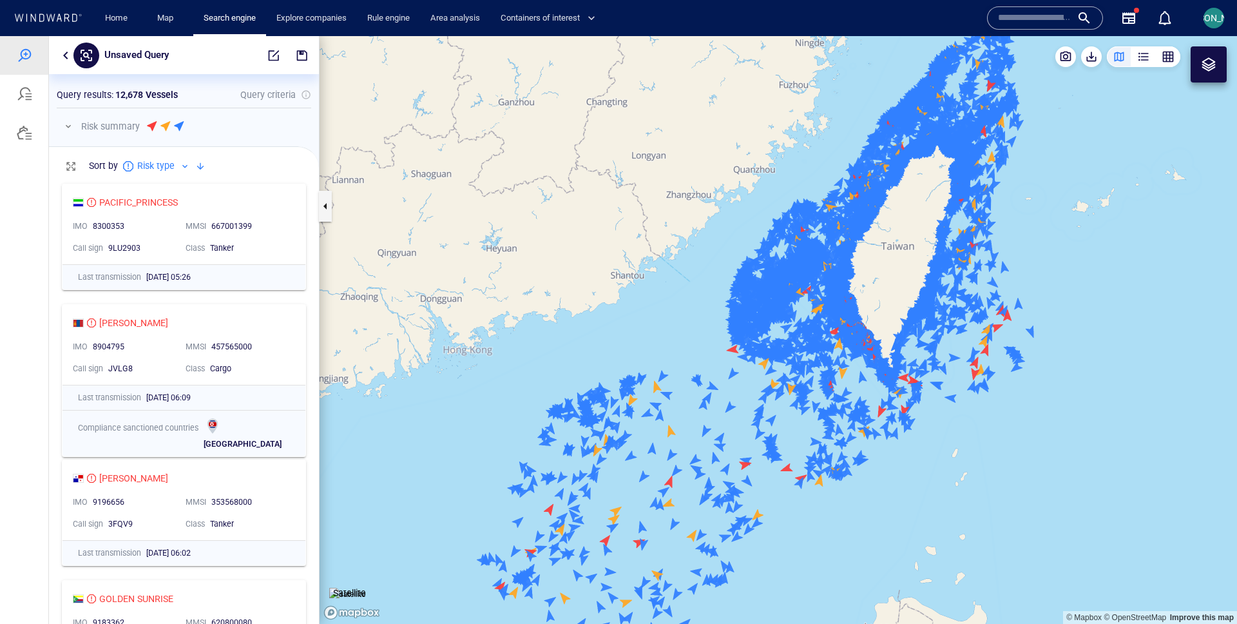
drag, startPoint x: 809, startPoint y: 227, endPoint x: 753, endPoint y: 242, distance: 57.4
click at [751, 243] on canvas "Map" at bounding box center [779, 330] width 918 height 588
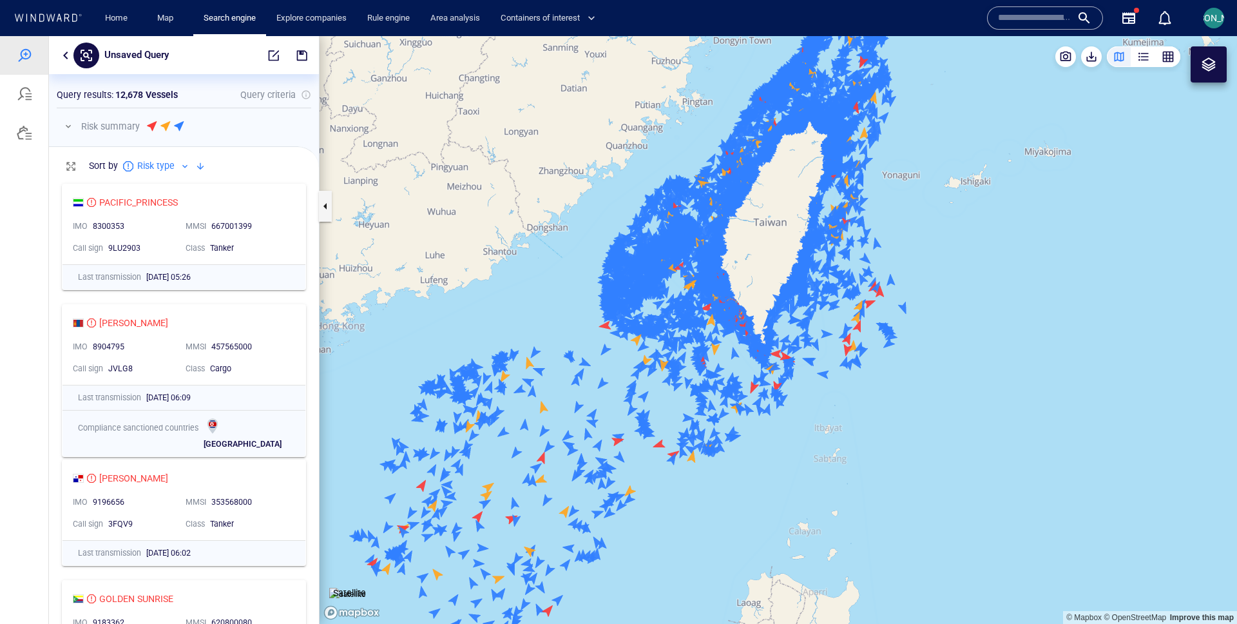
drag, startPoint x: 739, startPoint y: 240, endPoint x: 774, endPoint y: 211, distance: 45.3
click at [775, 211] on canvas "Map" at bounding box center [779, 330] width 918 height 588
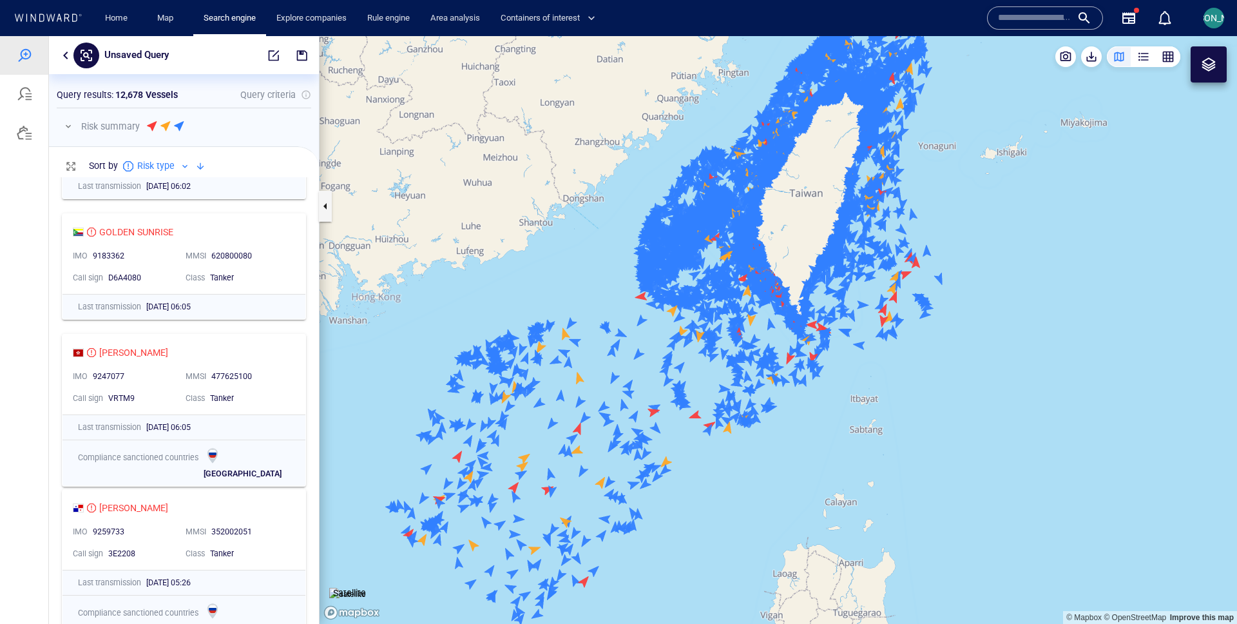
scroll to position [0, 0]
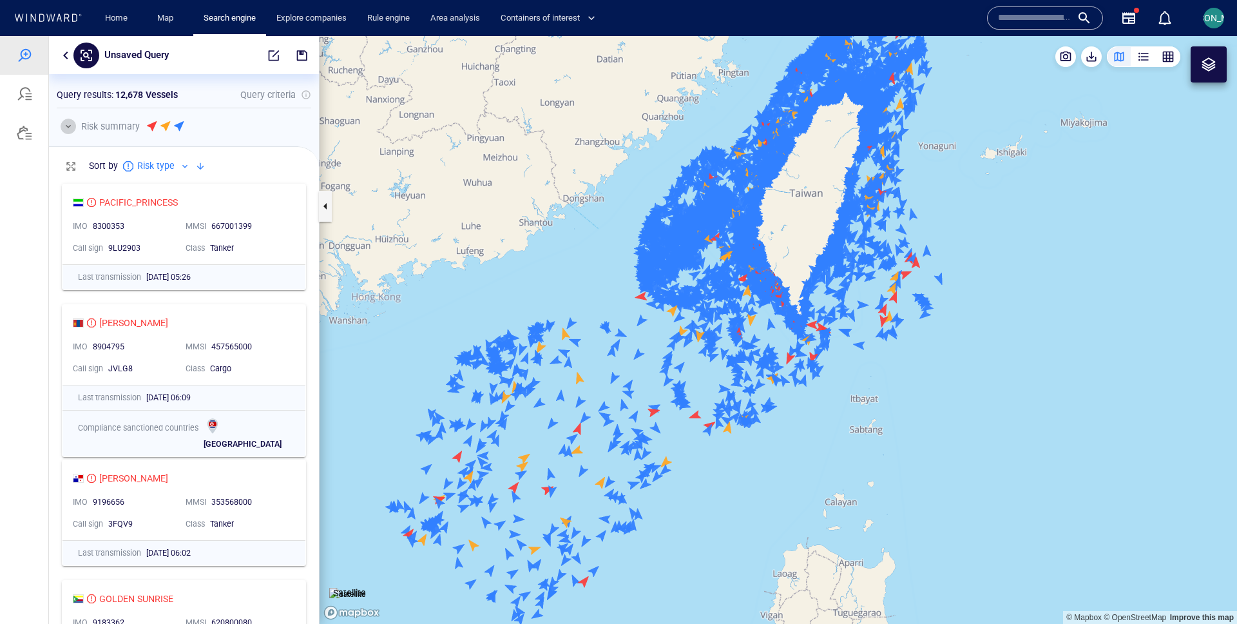
click at [69, 124] on button "button" at bounding box center [68, 126] width 15 height 15
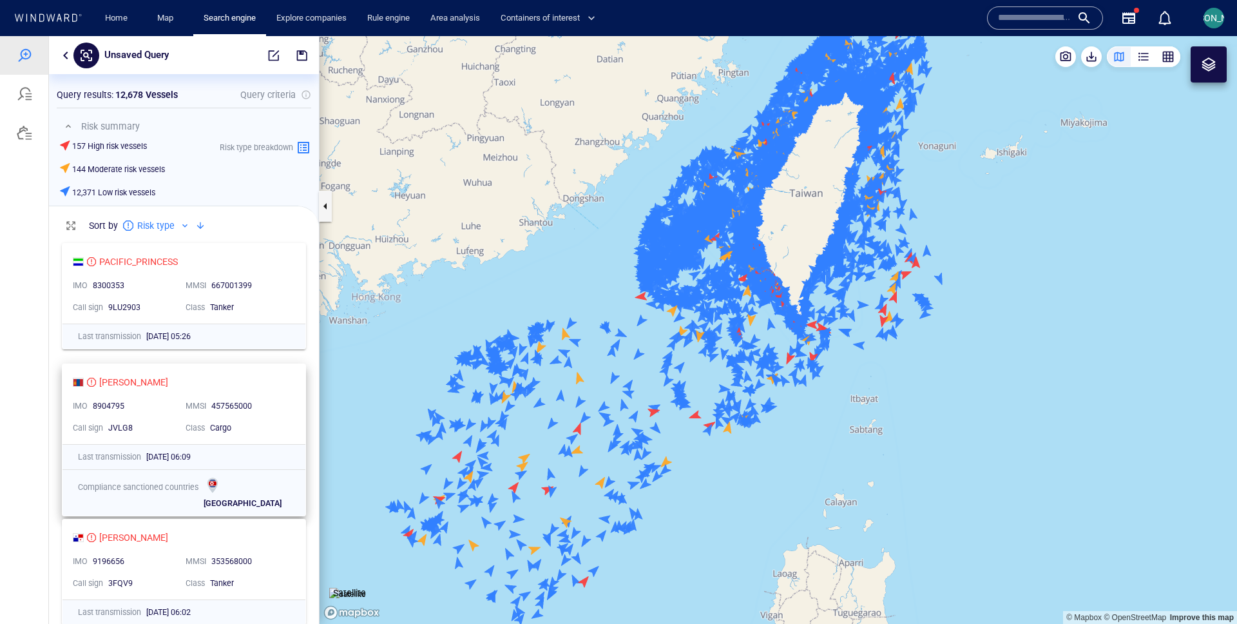
click at [291, 394] on div "SUN SUN IMO 8904795 MMSI 457565000 Call sign JVLG8 Class Cargo" at bounding box center [184, 404] width 243 height 80
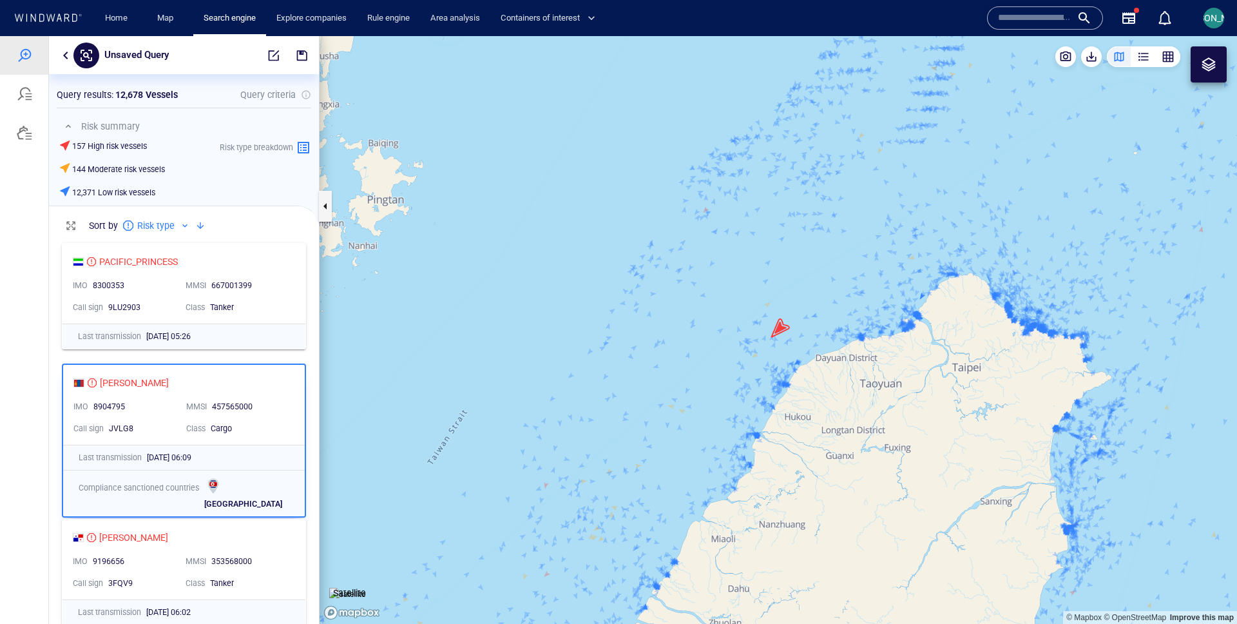
click at [781, 329] on canvas "Map" at bounding box center [779, 330] width 918 height 588
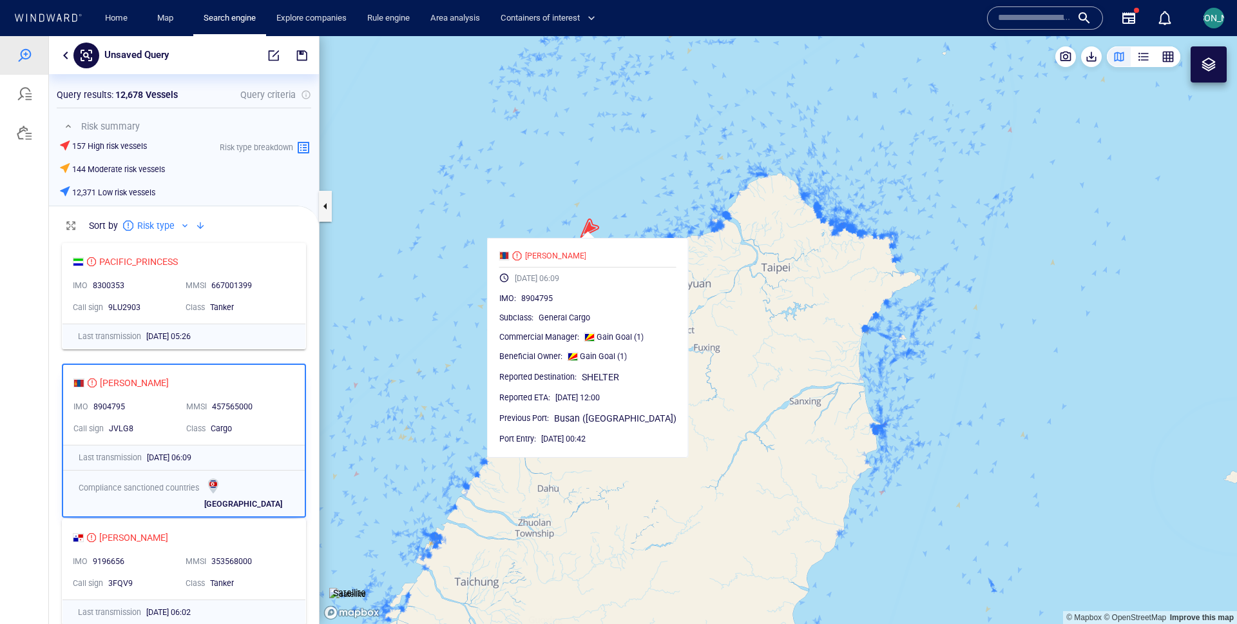
drag, startPoint x: 811, startPoint y: 276, endPoint x: 621, endPoint y: 177, distance: 214.4
click at [621, 177] on canvas "Map" at bounding box center [779, 330] width 918 height 588
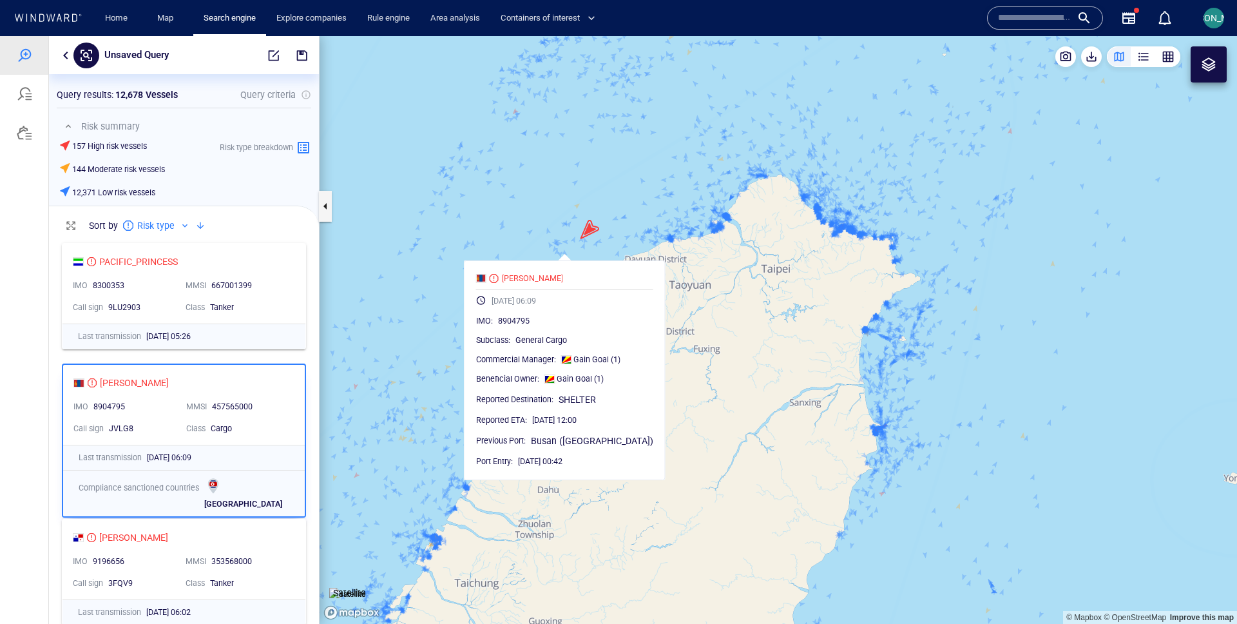
drag, startPoint x: 616, startPoint y: 184, endPoint x: 593, endPoint y: 206, distance: 31.9
click at [593, 206] on canvas "Map" at bounding box center [779, 330] width 918 height 588
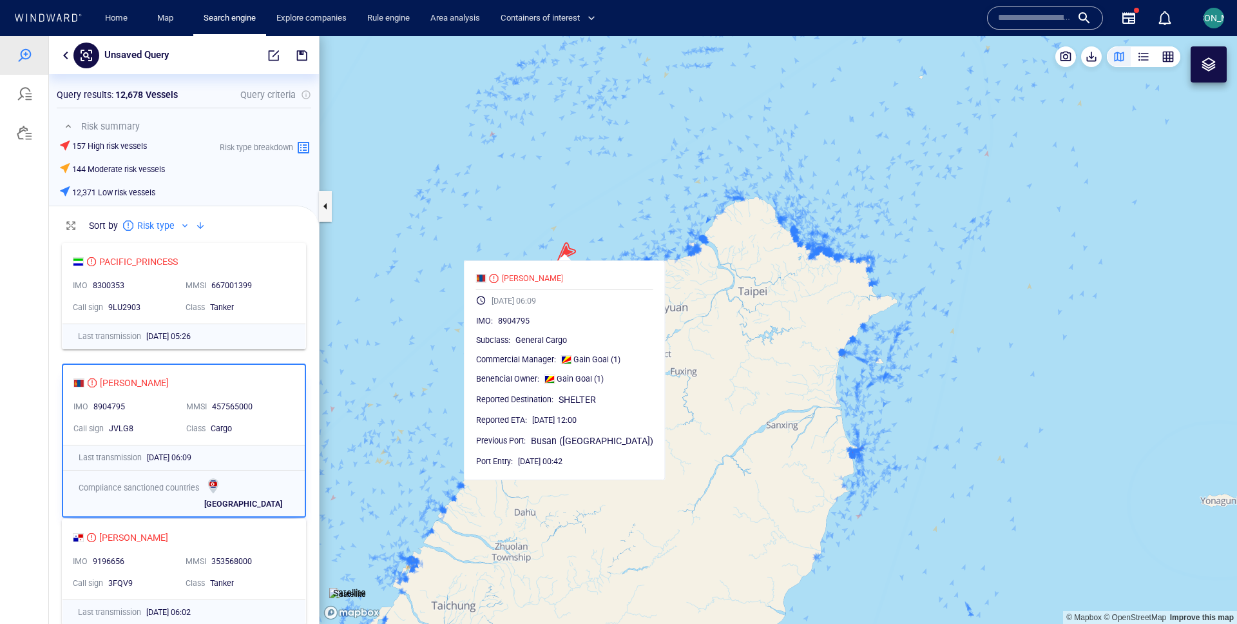
click at [593, 206] on canvas "Map" at bounding box center [779, 330] width 918 height 588
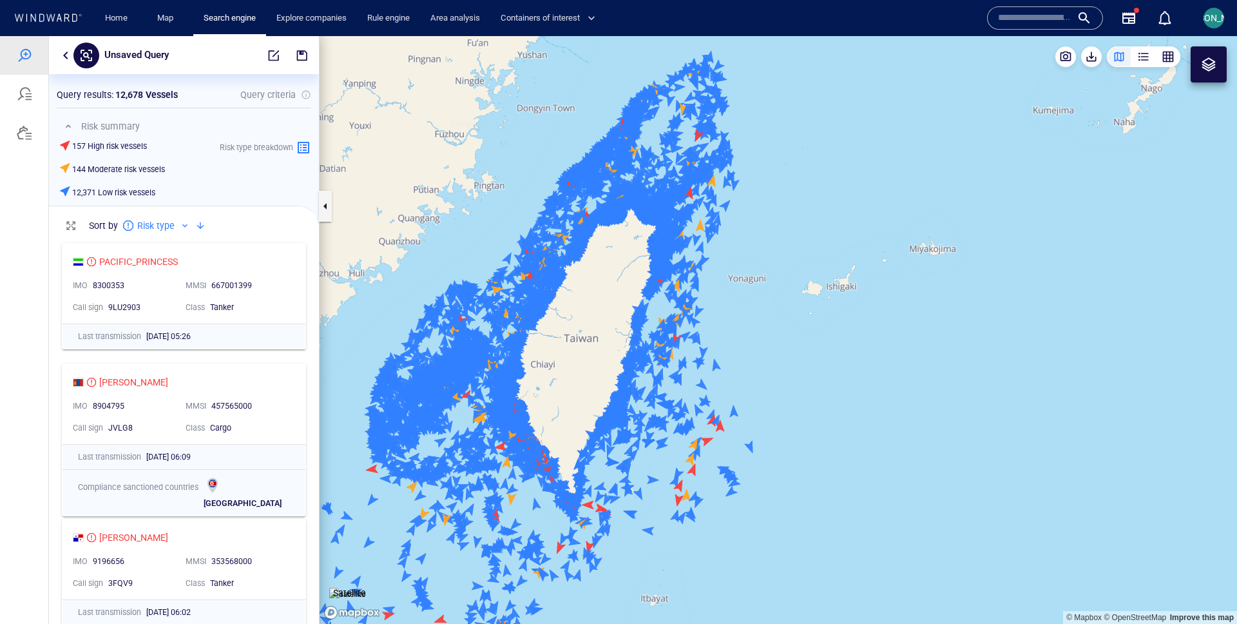
drag, startPoint x: 597, startPoint y: 264, endPoint x: 563, endPoint y: 296, distance: 47.9
click at [563, 296] on canvas "Map" at bounding box center [779, 330] width 918 height 588
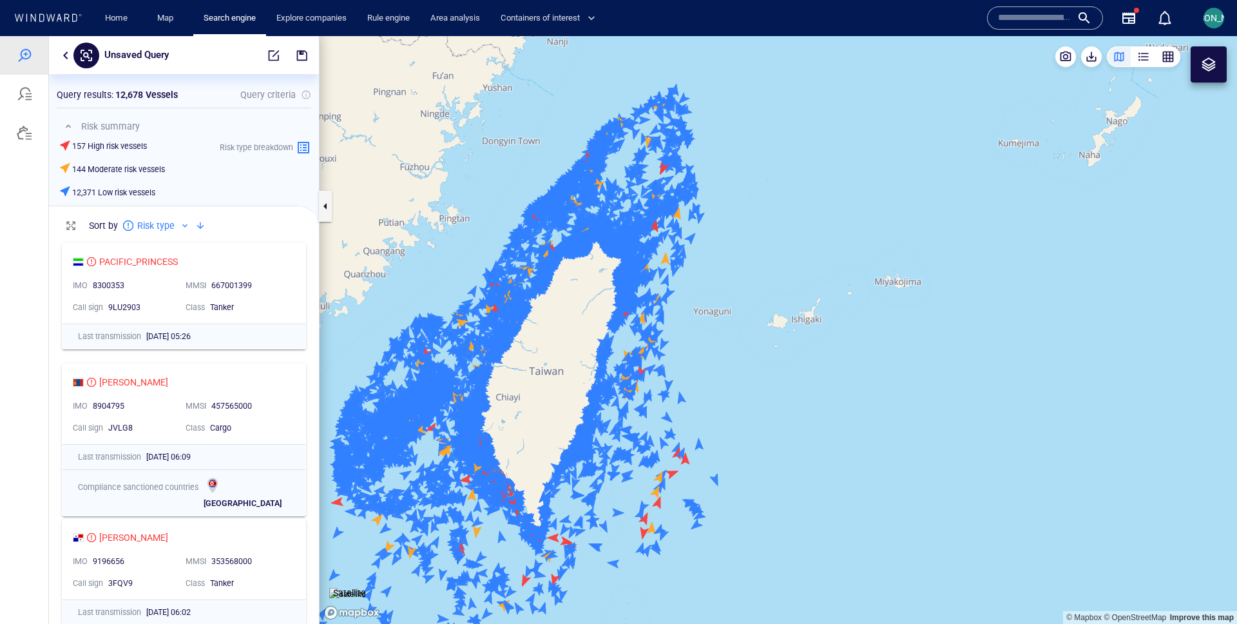
drag, startPoint x: 565, startPoint y: 352, endPoint x: 666, endPoint y: 255, distance: 139.9
click at [666, 255] on canvas "Map" at bounding box center [779, 330] width 918 height 588
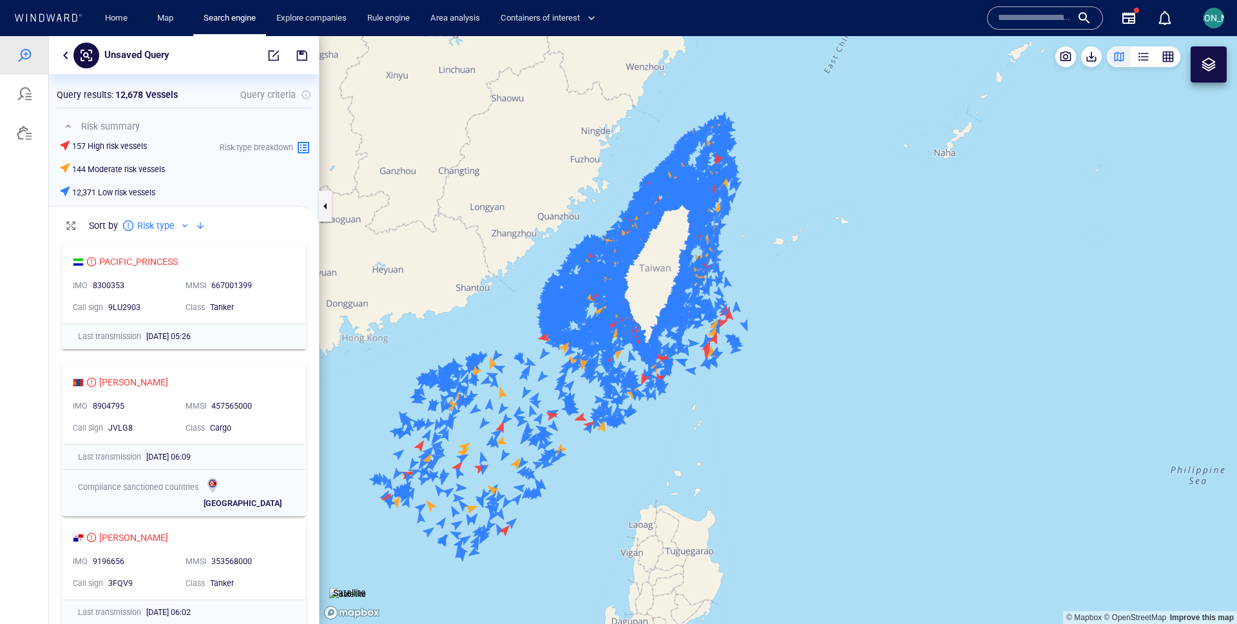
drag, startPoint x: 666, startPoint y: 255, endPoint x: 673, endPoint y: 268, distance: 14.7
click at [673, 268] on canvas "Map" at bounding box center [779, 330] width 918 height 588
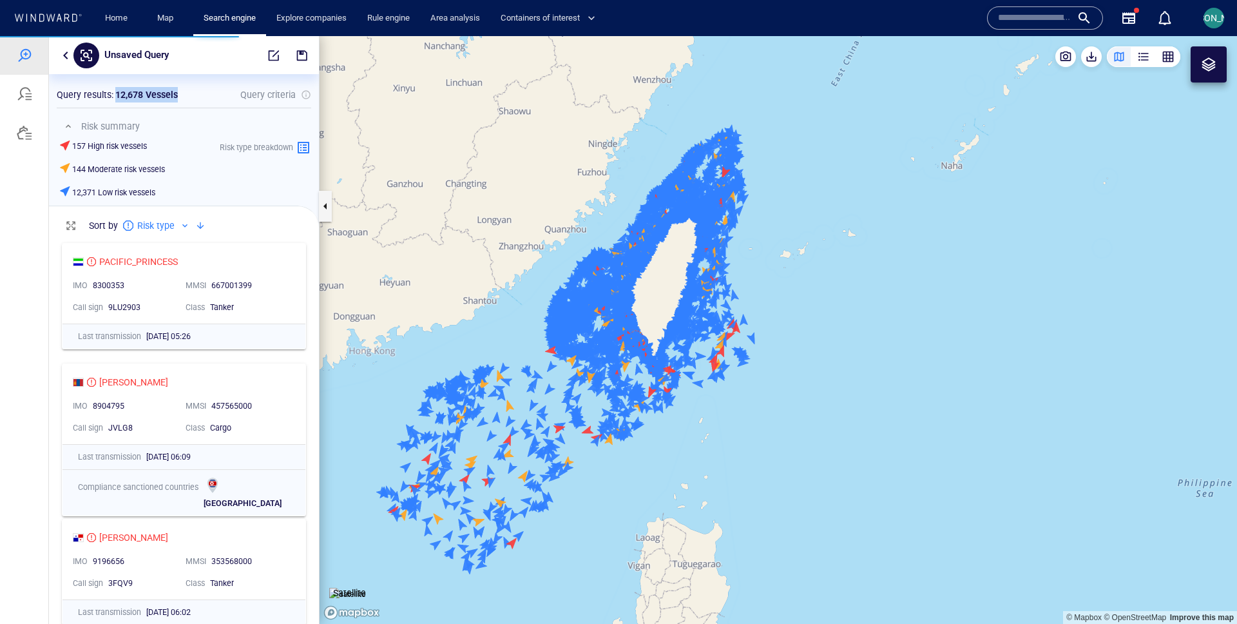
drag, startPoint x: 114, startPoint y: 90, endPoint x: 189, endPoint y: 91, distance: 74.8
click at [189, 91] on div "Query results : 12,678 Vessels Query criteria" at bounding box center [184, 94] width 255 height 15
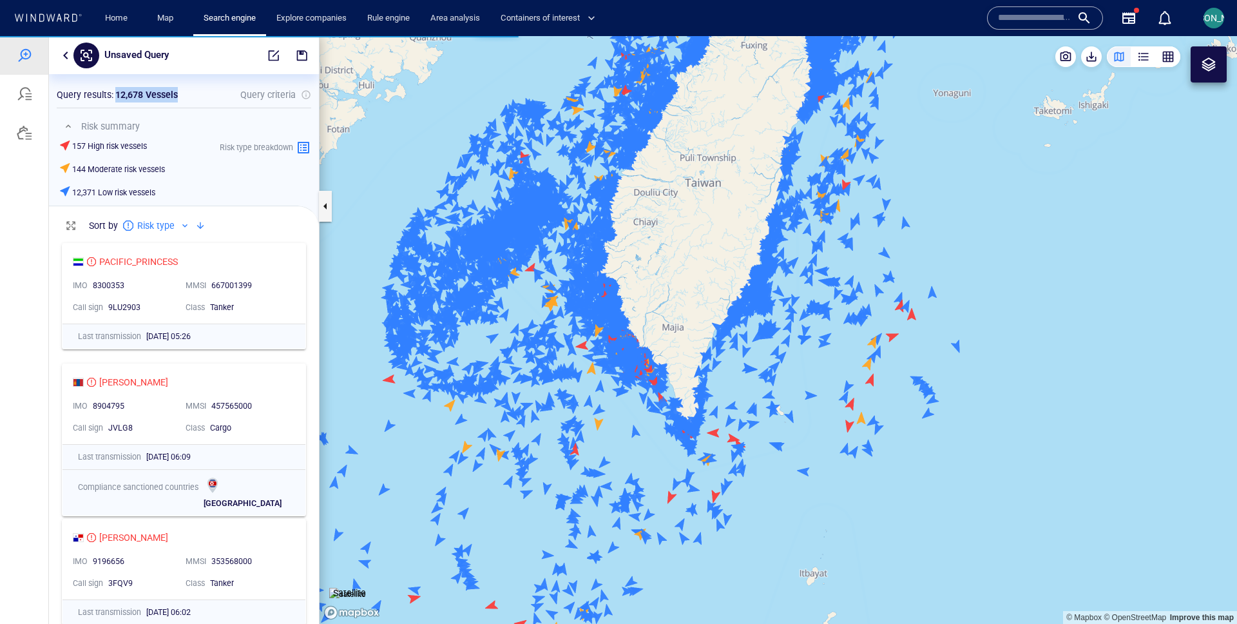
drag, startPoint x: 630, startPoint y: 282, endPoint x: 674, endPoint y: 256, distance: 51.1
click at [674, 256] on canvas "Map" at bounding box center [779, 330] width 918 height 588
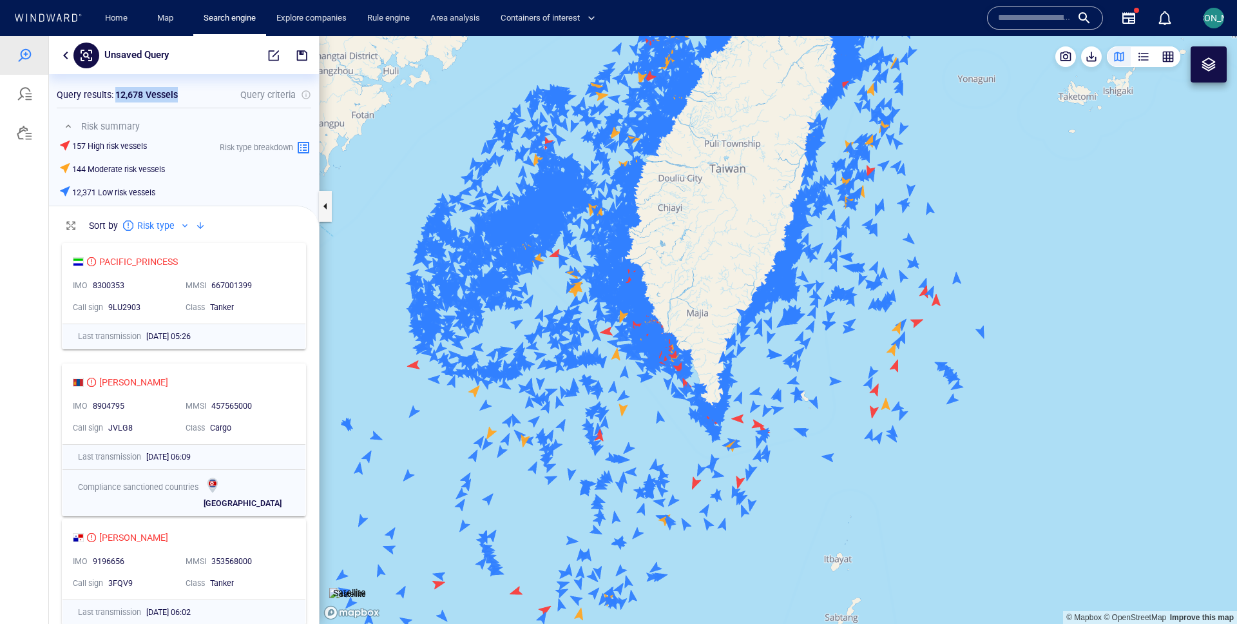
drag, startPoint x: 739, startPoint y: 184, endPoint x: 739, endPoint y: 279, distance: 95.4
click at [739, 279] on canvas "Map" at bounding box center [779, 330] width 918 height 588
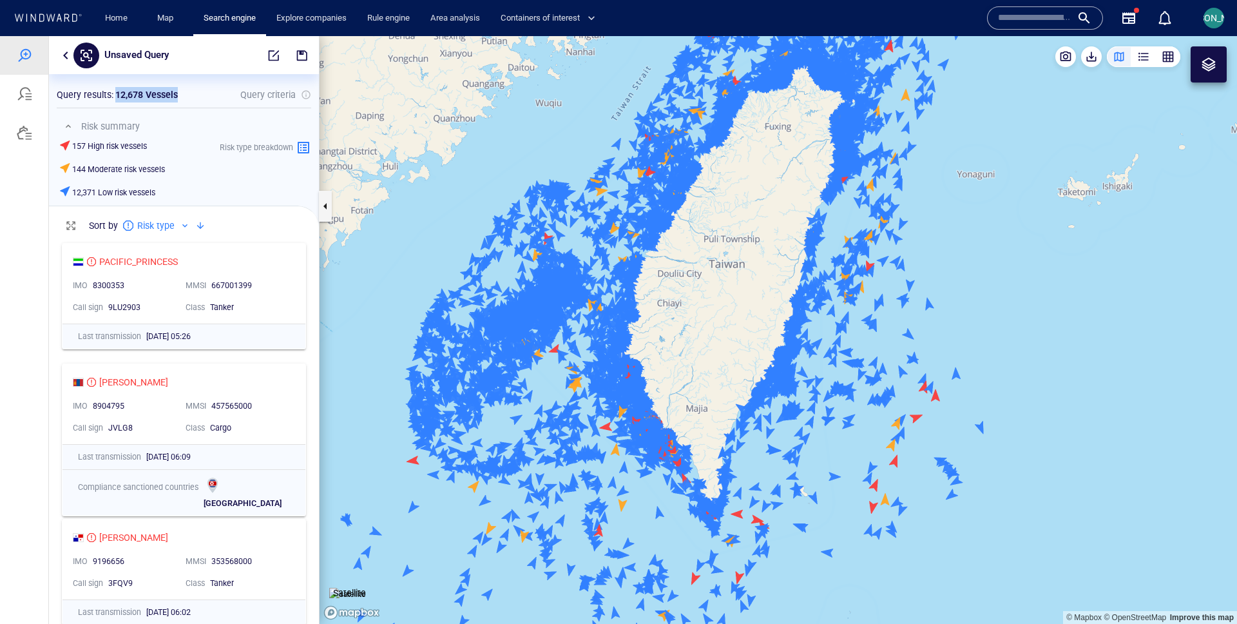
click at [132, 90] on p "12,678 Vessels" at bounding box center [146, 94] width 63 height 15
drag, startPoint x: 114, startPoint y: 97, endPoint x: 184, endPoint y: 97, distance: 69.6
click at [184, 97] on div "Query results : 12,678 Vessels Query criteria" at bounding box center [184, 94] width 255 height 15
click at [68, 126] on button "button" at bounding box center [68, 126] width 15 height 15
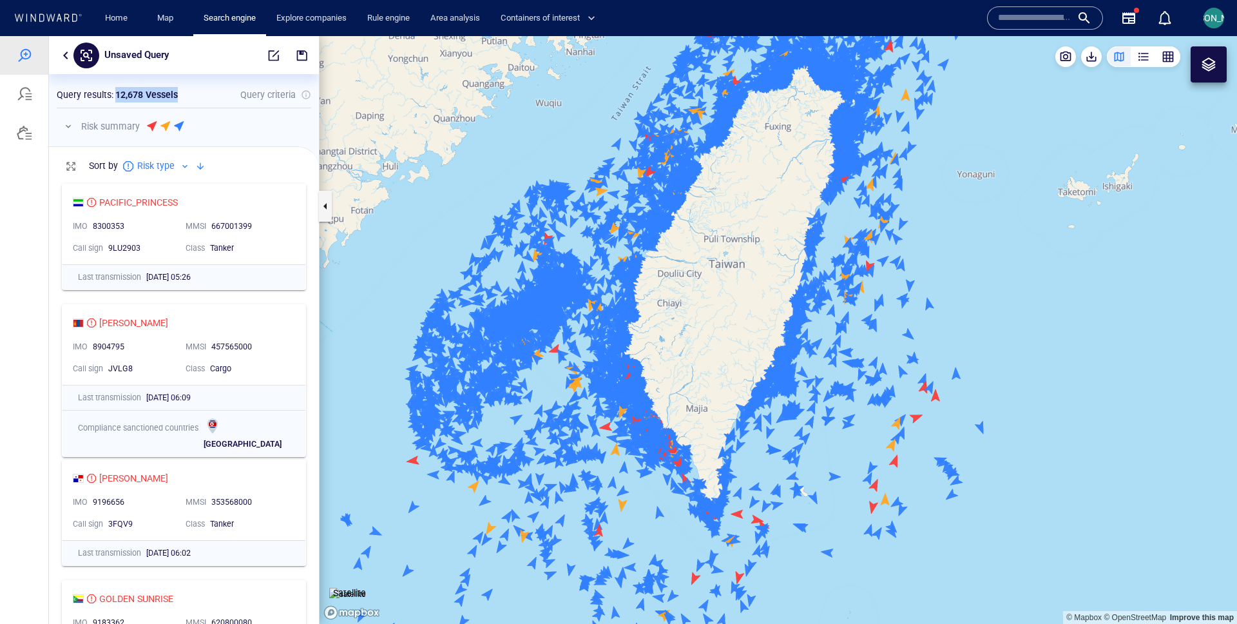
scroll to position [447, 270]
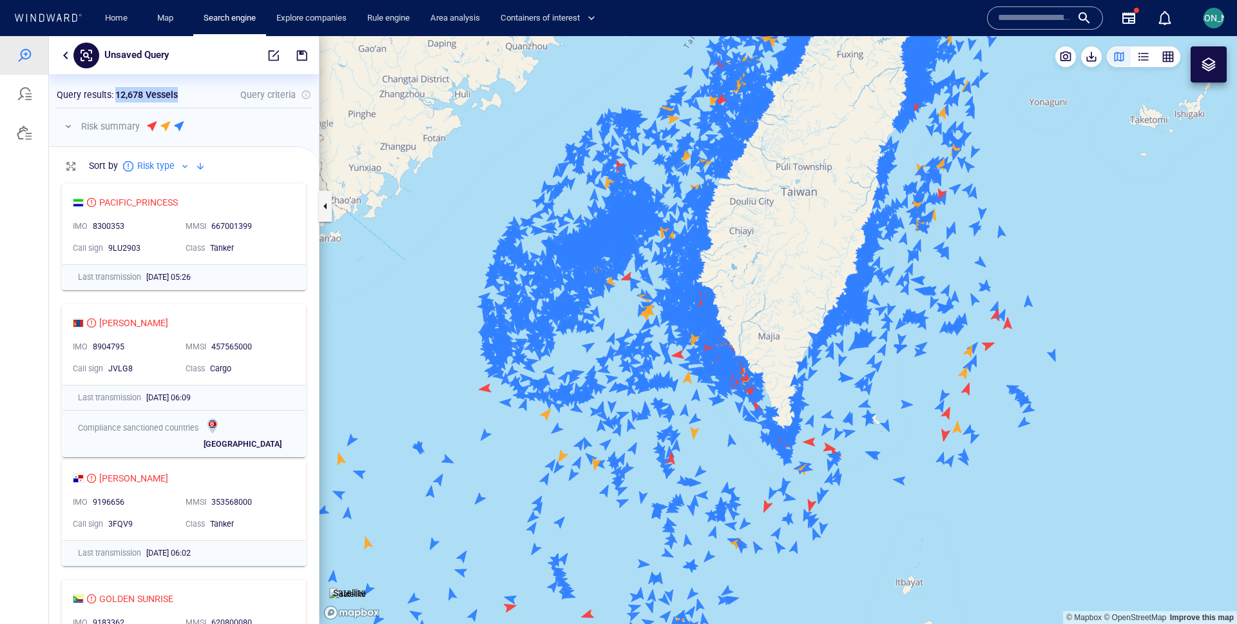
drag, startPoint x: 380, startPoint y: 442, endPoint x: 366, endPoint y: 467, distance: 28.9
click at [366, 467] on canvas "Map" at bounding box center [779, 330] width 918 height 588
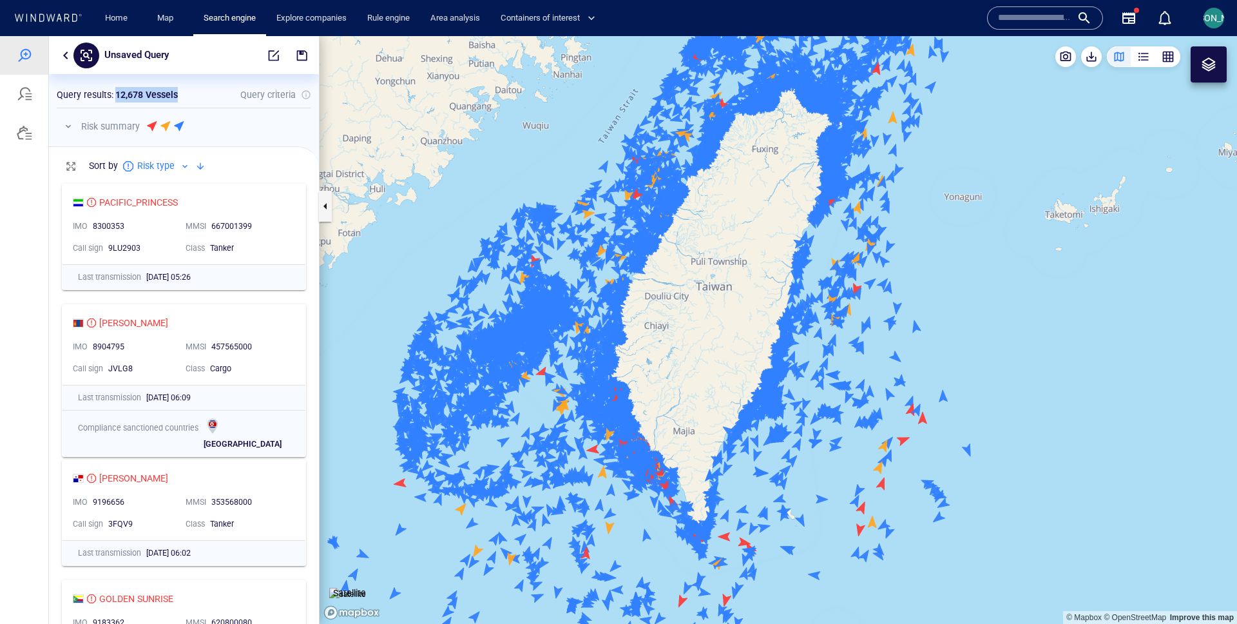
click at [113, 92] on div "Query results :" at bounding box center [86, 94] width 59 height 15
drag, startPoint x: 116, startPoint y: 93, endPoint x: 181, endPoint y: 100, distance: 65.4
click at [180, 100] on div "Query results : 12,678 Vessels Query criteria" at bounding box center [184, 94] width 255 height 15
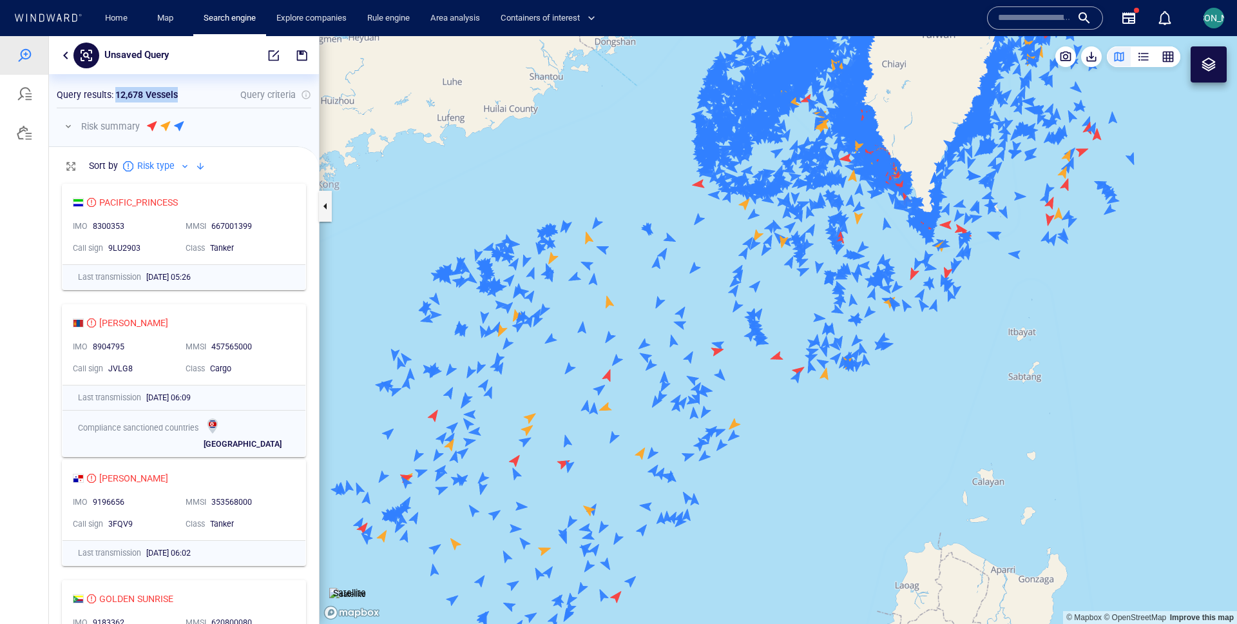
drag, startPoint x: 688, startPoint y: 347, endPoint x: 633, endPoint y: 348, distance: 55.4
click at [633, 348] on canvas "Map" at bounding box center [779, 330] width 918 height 588
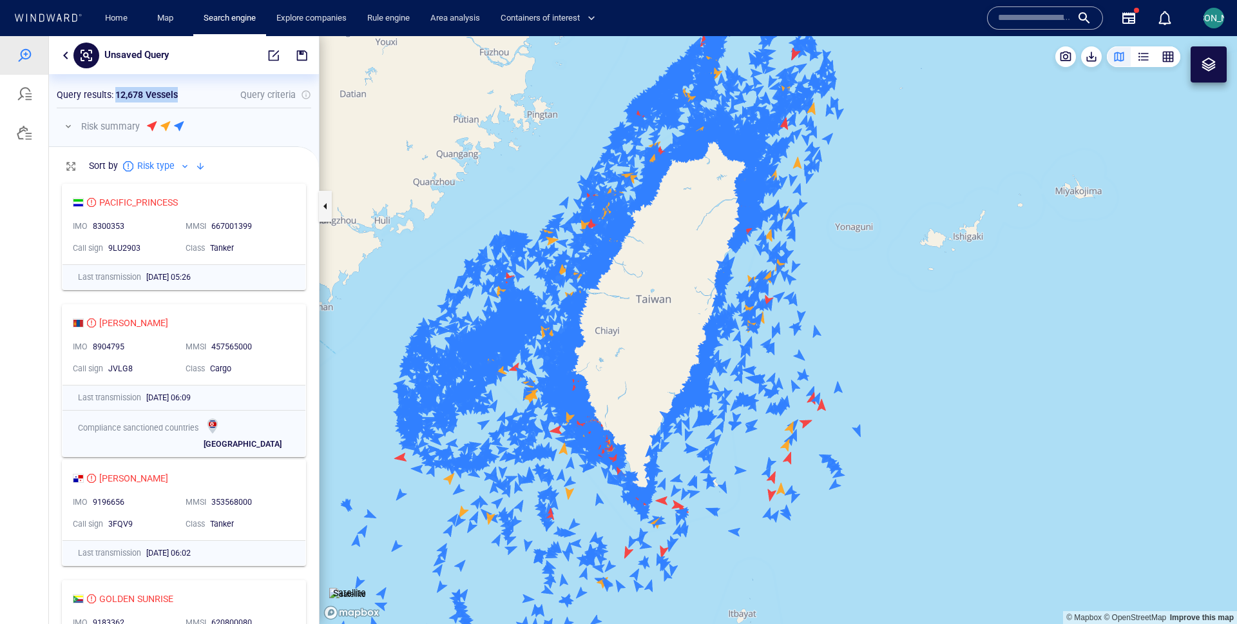
click at [69, 126] on button "button" at bounding box center [68, 126] width 15 height 15
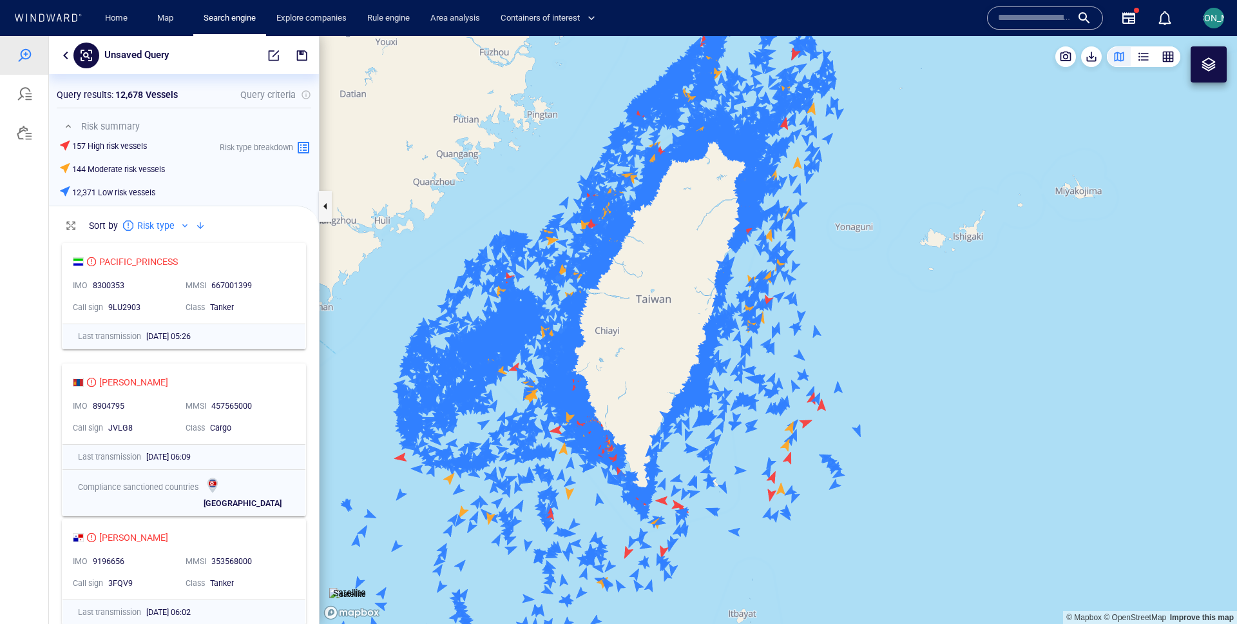
click at [147, 101] on p "12,678 Vessels" at bounding box center [146, 94] width 63 height 15
drag, startPoint x: 114, startPoint y: 95, endPoint x: 179, endPoint y: 95, distance: 64.4
click at [179, 95] on div "Query results : 12,678 Vessels" at bounding box center [117, 94] width 126 height 21
click at [66, 52] on button "button" at bounding box center [65, 55] width 15 height 15
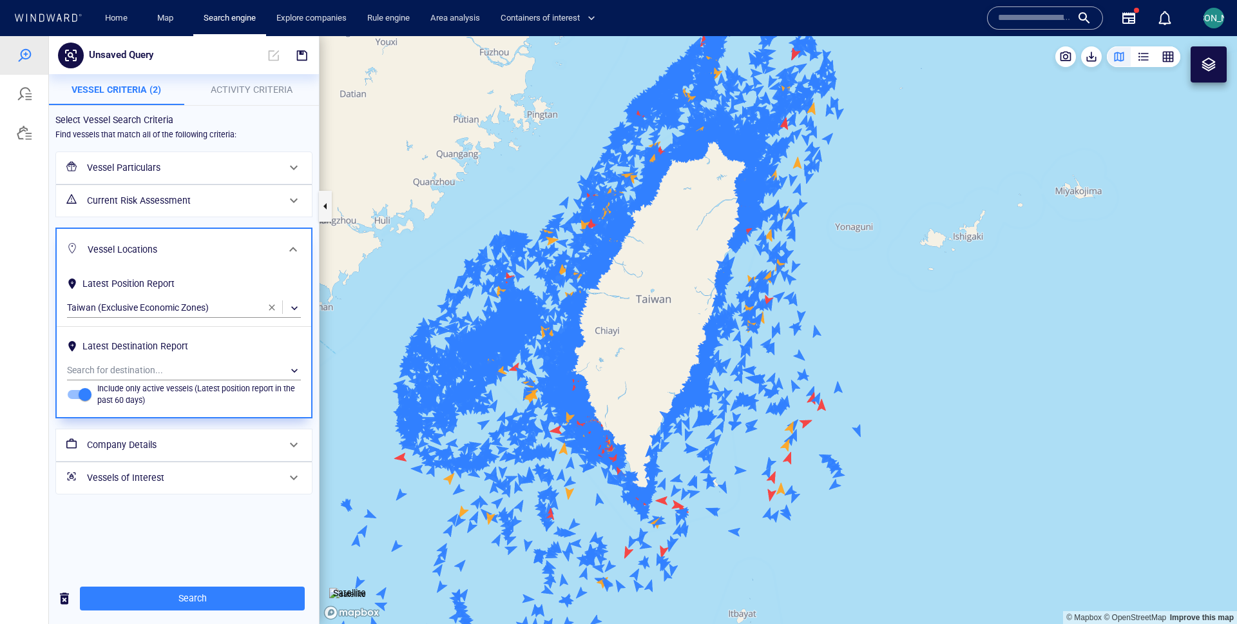
click at [166, 194] on h6 "Current Risk Assessment" at bounding box center [182, 201] width 191 height 16
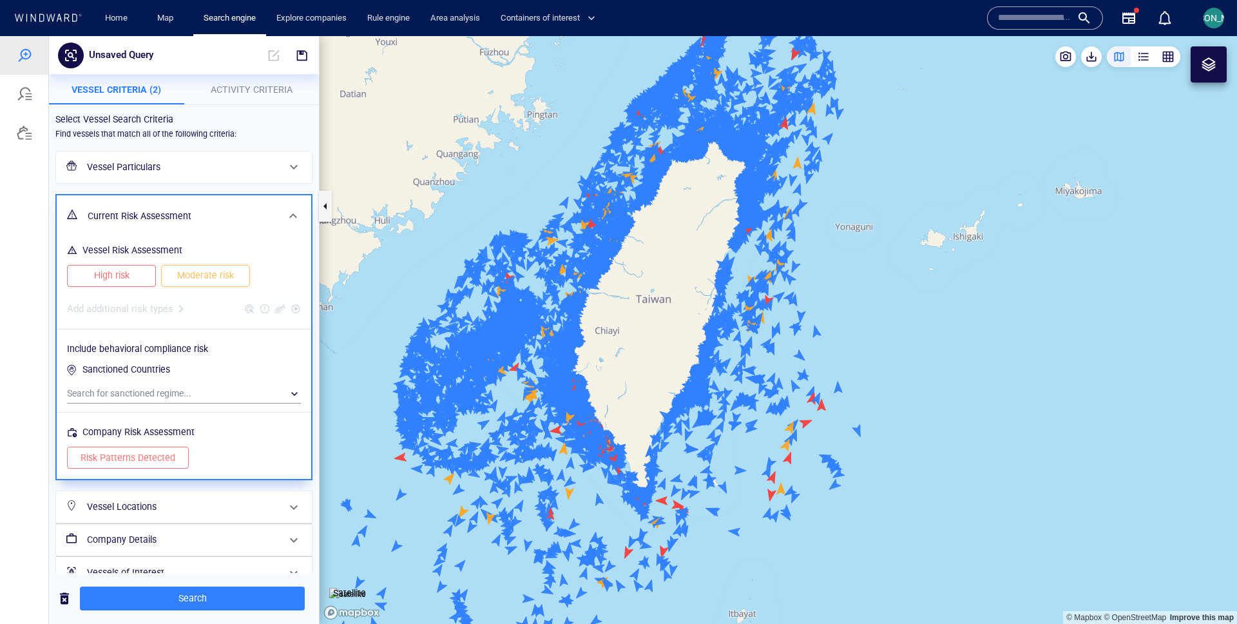
click at [151, 274] on button "High risk" at bounding box center [111, 276] width 89 height 22
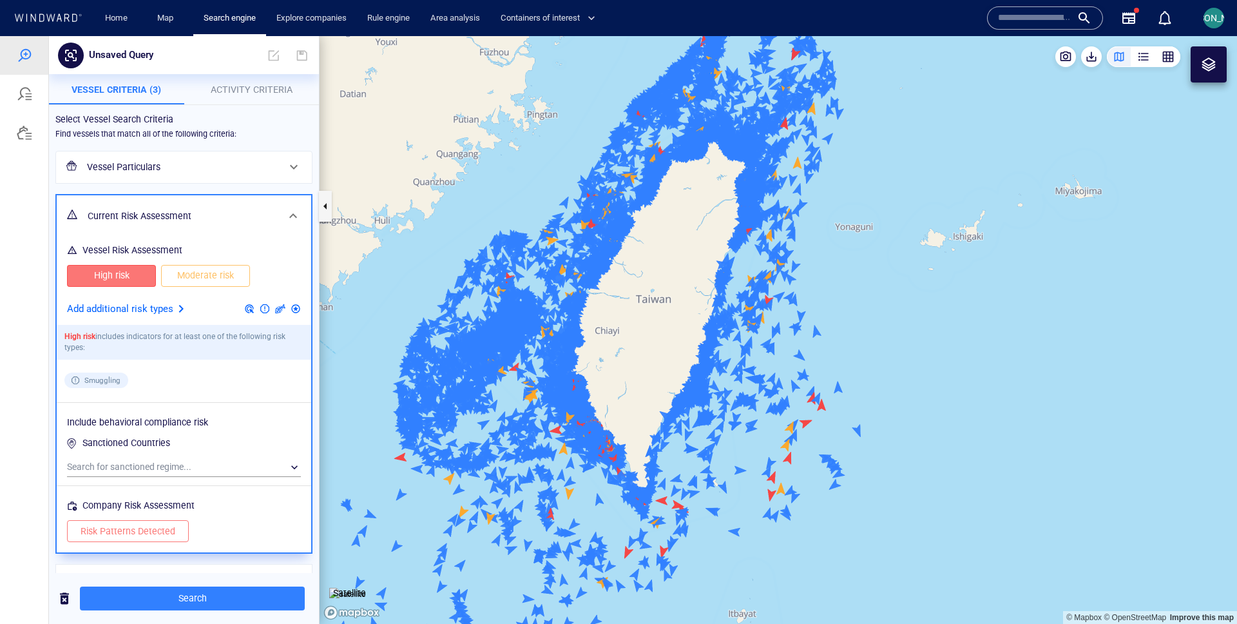
click at [165, 301] on p "Add additional risk types" at bounding box center [120, 309] width 106 height 17
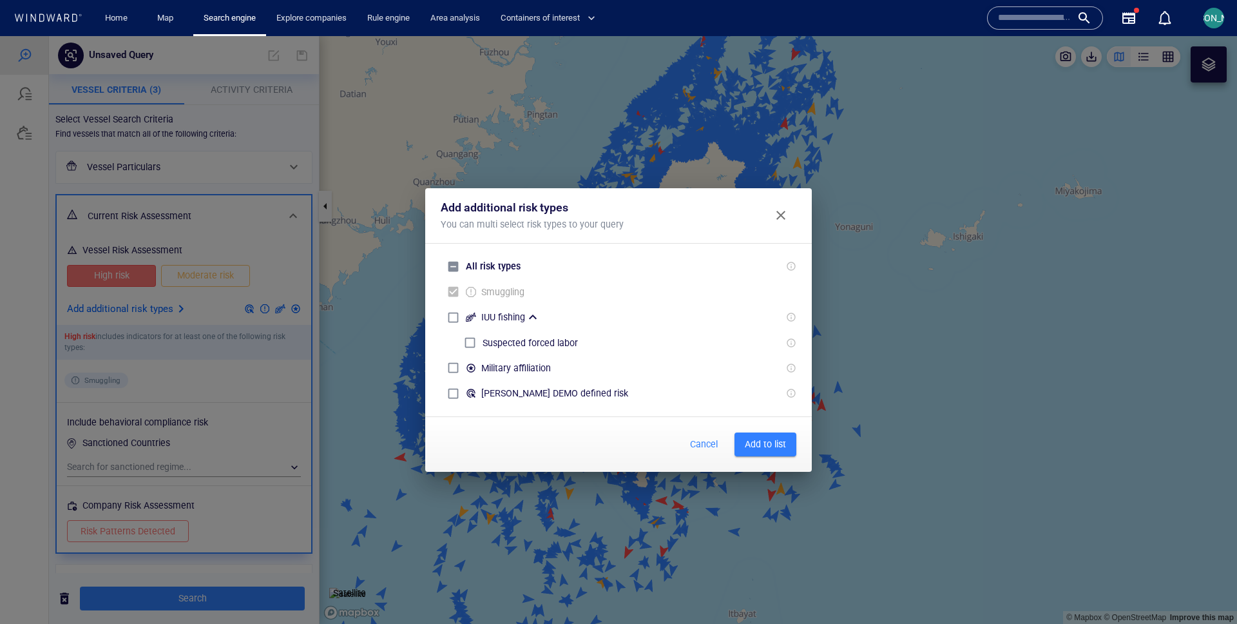
click at [766, 453] on button "Add to list" at bounding box center [766, 444] width 62 height 24
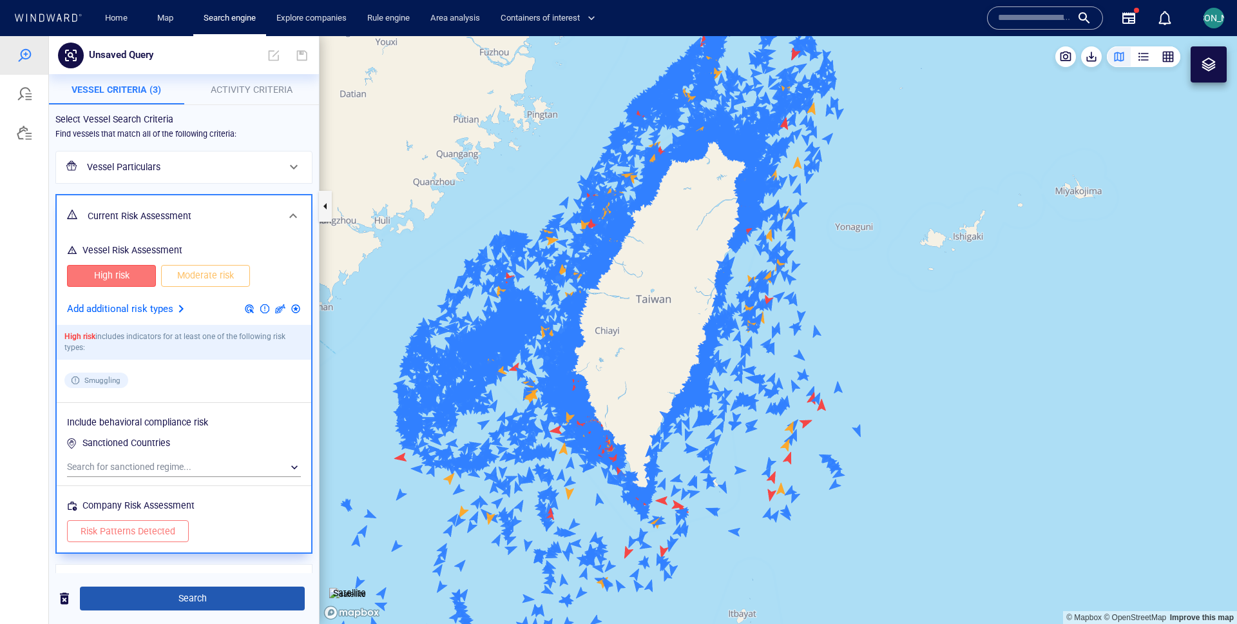
click at [255, 598] on span "Search" at bounding box center [192, 598] width 204 height 16
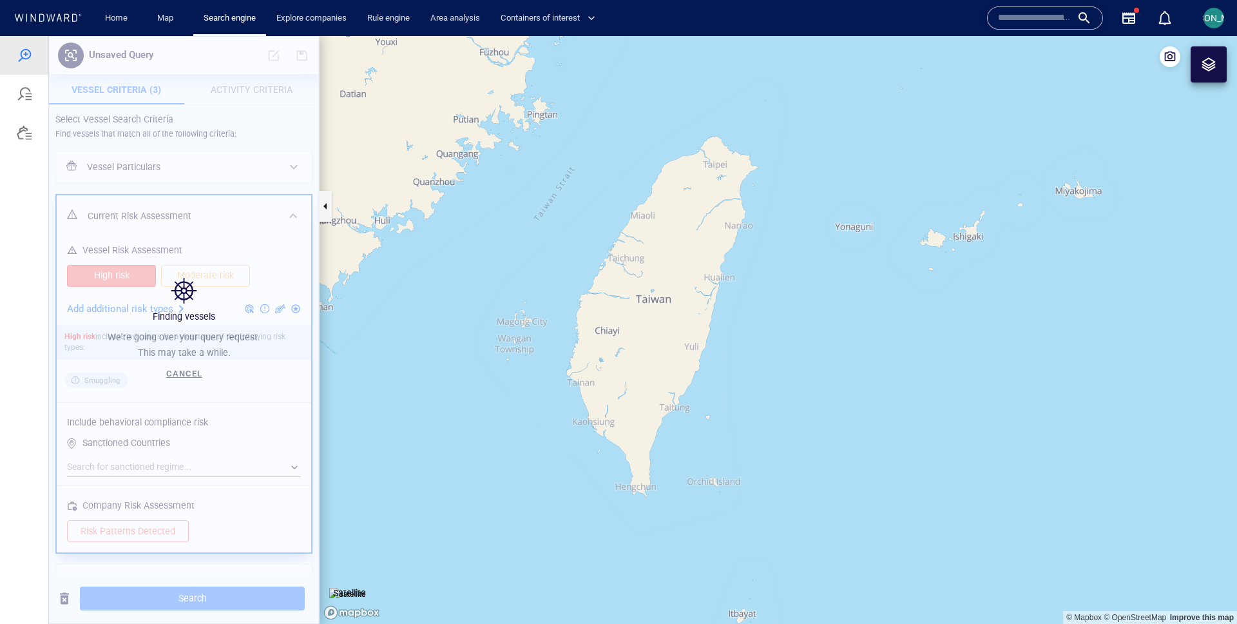
click at [648, 318] on canvas "Map" at bounding box center [779, 330] width 918 height 588
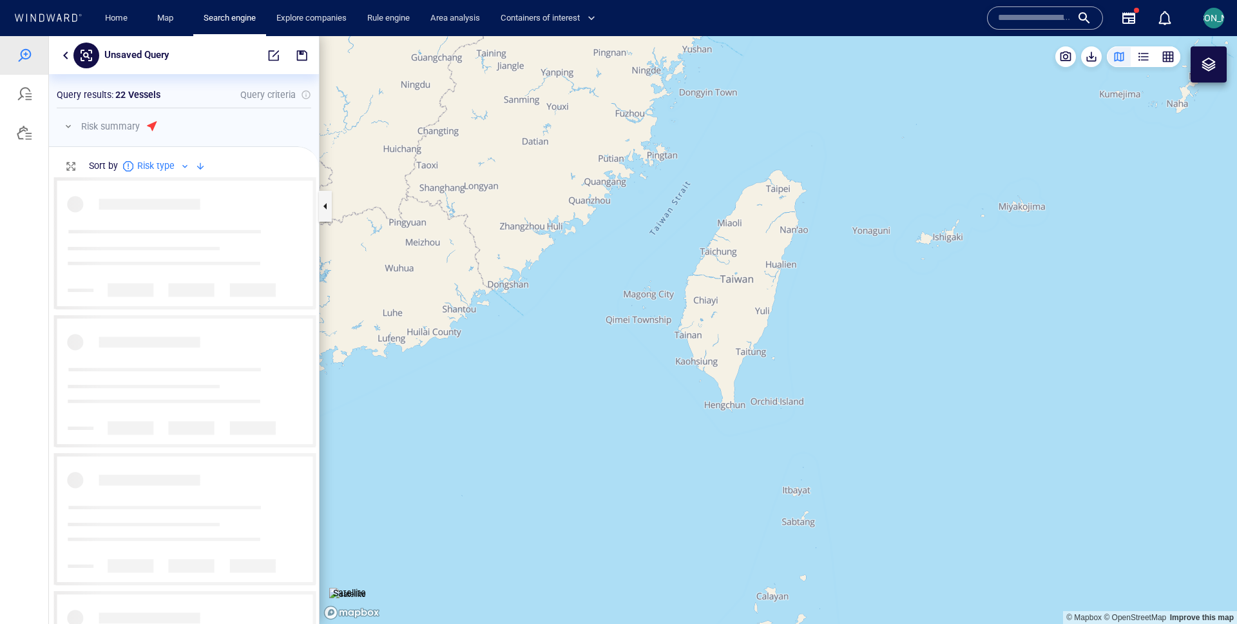
scroll to position [447, 270]
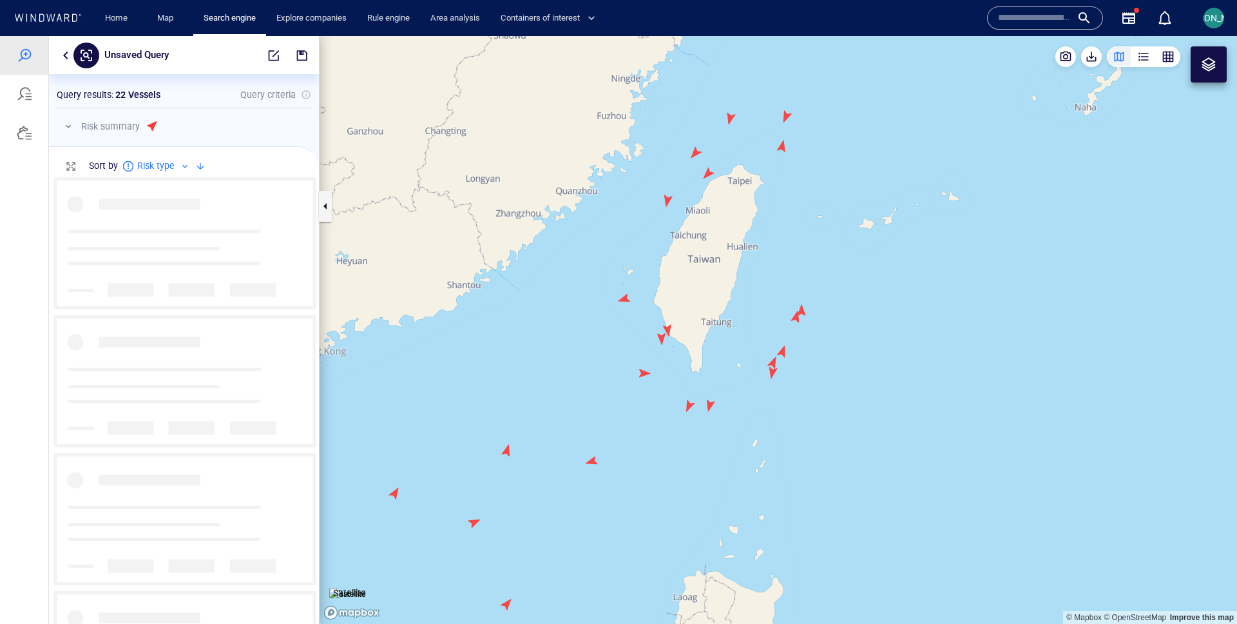
drag, startPoint x: 886, startPoint y: 273, endPoint x: 710, endPoint y: 303, distance: 179.1
click at [709, 303] on canvas "Map" at bounding box center [779, 330] width 918 height 588
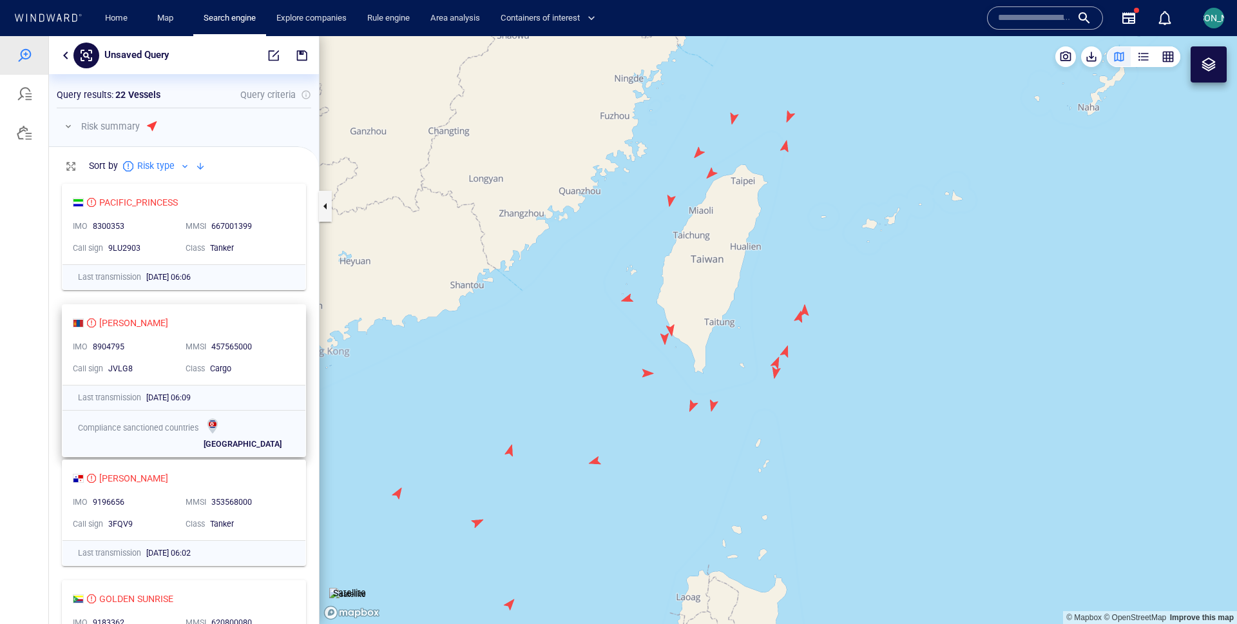
click at [286, 327] on div "SUN SUN IMO 8904795 MMSI 457565000 Call sign JVLG8 Class Cargo" at bounding box center [184, 345] width 243 height 80
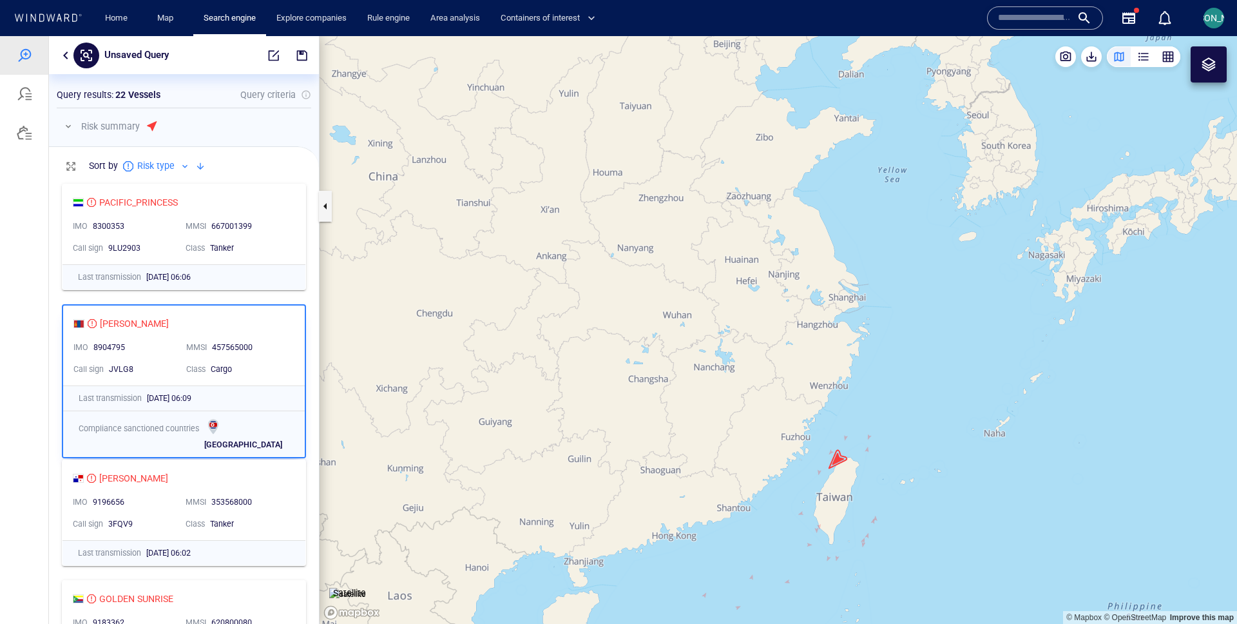
drag, startPoint x: 841, startPoint y: 472, endPoint x: 790, endPoint y: 296, distance: 183.1
click at [790, 296] on canvas "Map" at bounding box center [779, 330] width 918 height 588
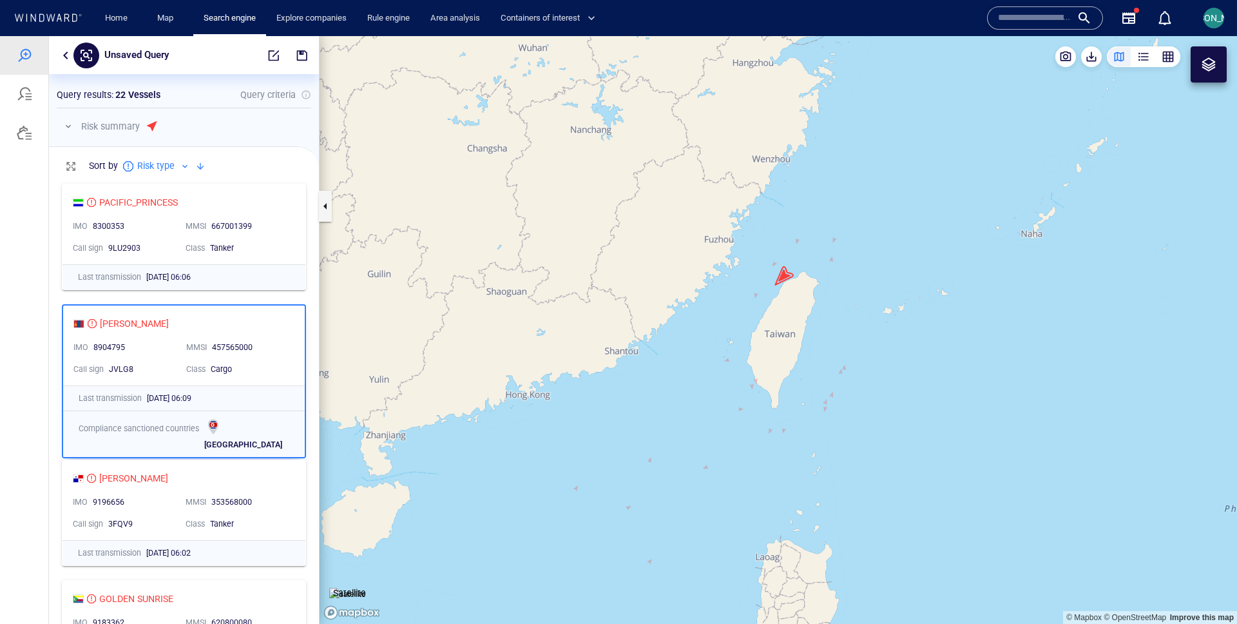
drag, startPoint x: 789, startPoint y: 325, endPoint x: 786, endPoint y: 319, distance: 6.6
click at [786, 319] on canvas "Map" at bounding box center [779, 330] width 918 height 588
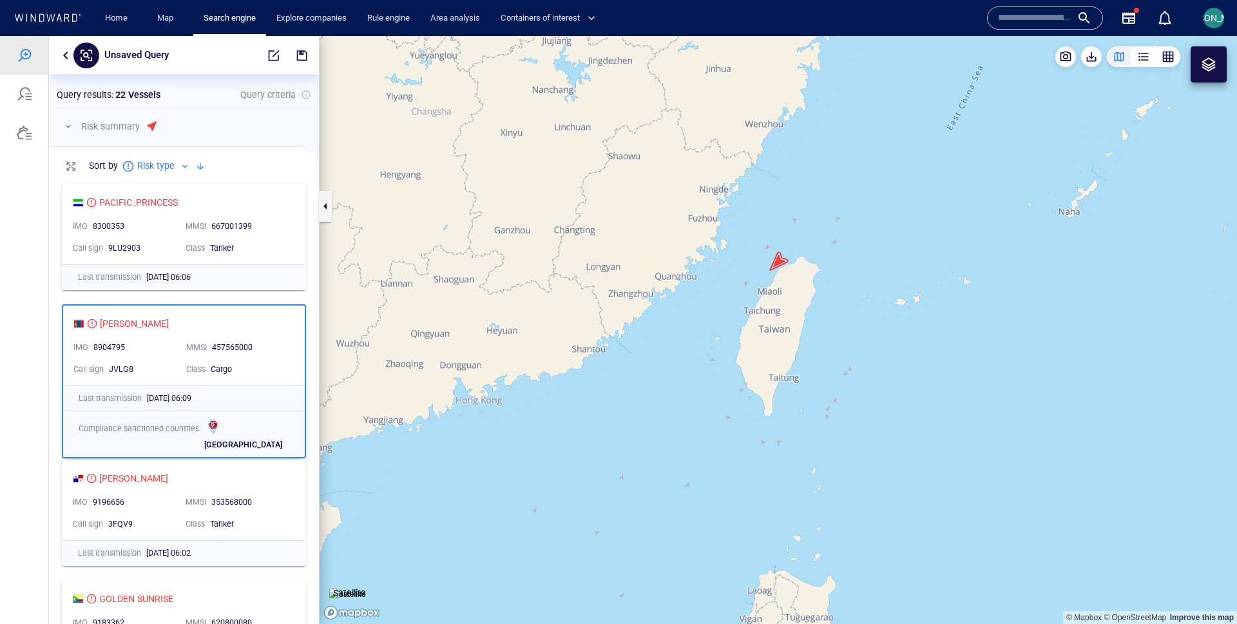
click at [1214, 55] on div at bounding box center [1209, 64] width 36 height 36
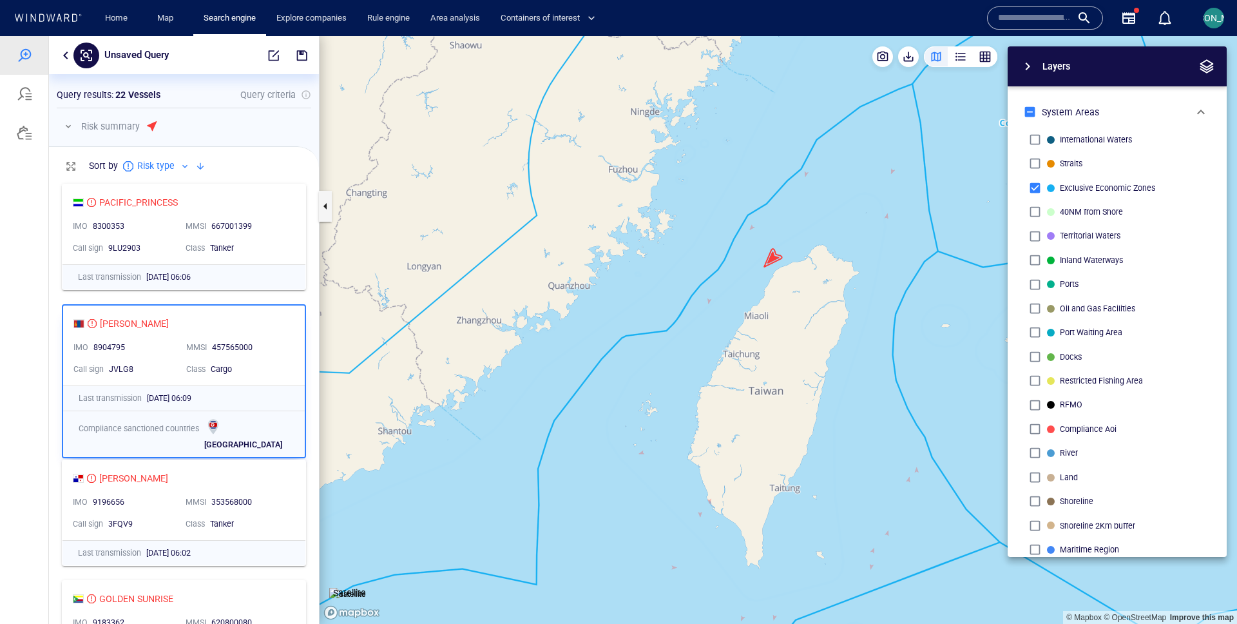
click at [773, 257] on canvas "Map" at bounding box center [779, 330] width 918 height 588
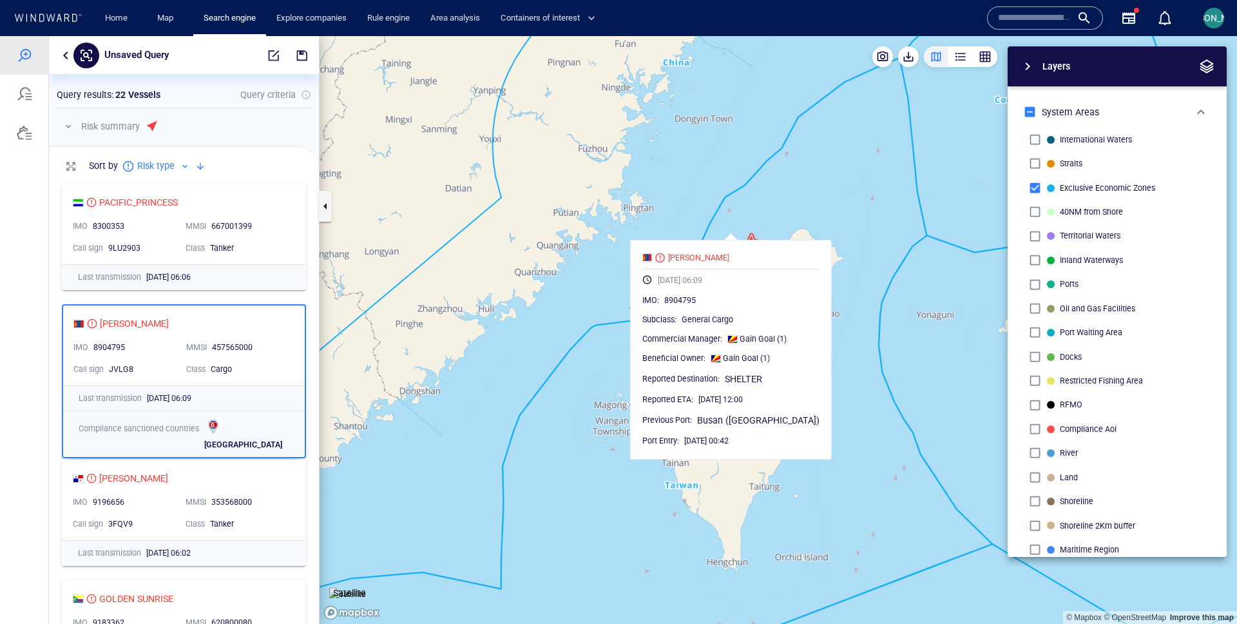
drag, startPoint x: 811, startPoint y: 241, endPoint x: 758, endPoint y: 207, distance: 62.9
click at [757, 206] on canvas "Map" at bounding box center [779, 330] width 918 height 588
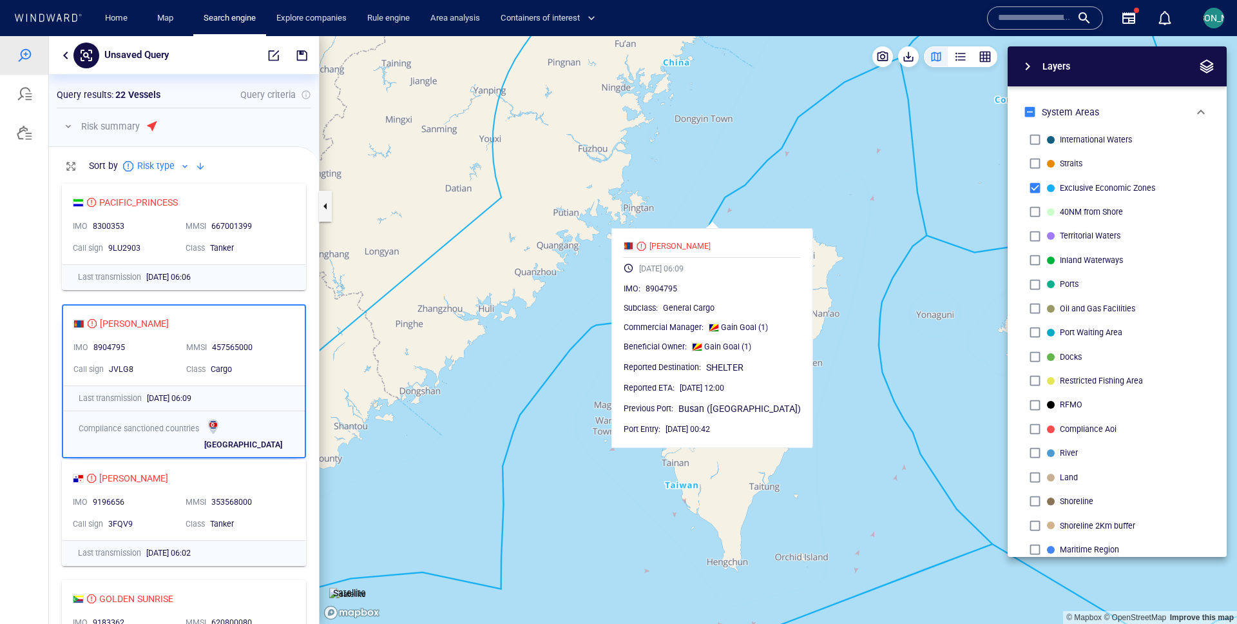
click at [758, 207] on canvas "Map" at bounding box center [779, 330] width 918 height 588
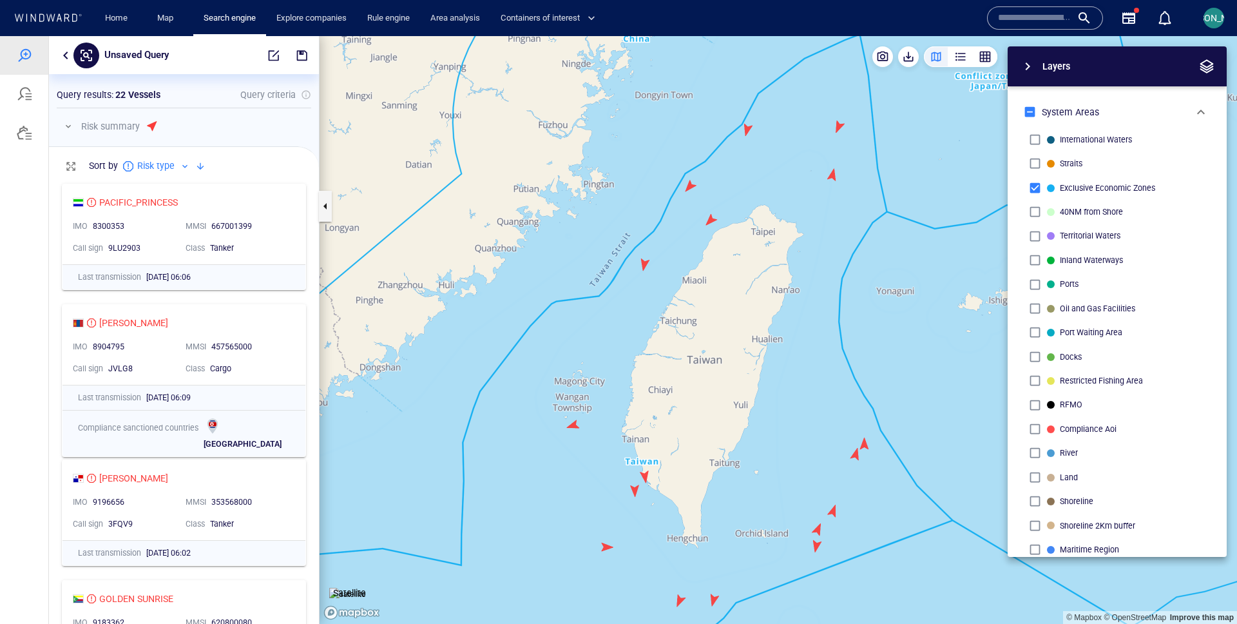
drag, startPoint x: 728, startPoint y: 215, endPoint x: 693, endPoint y: 179, distance: 49.7
click at [693, 179] on canvas "Map" at bounding box center [779, 330] width 918 height 588
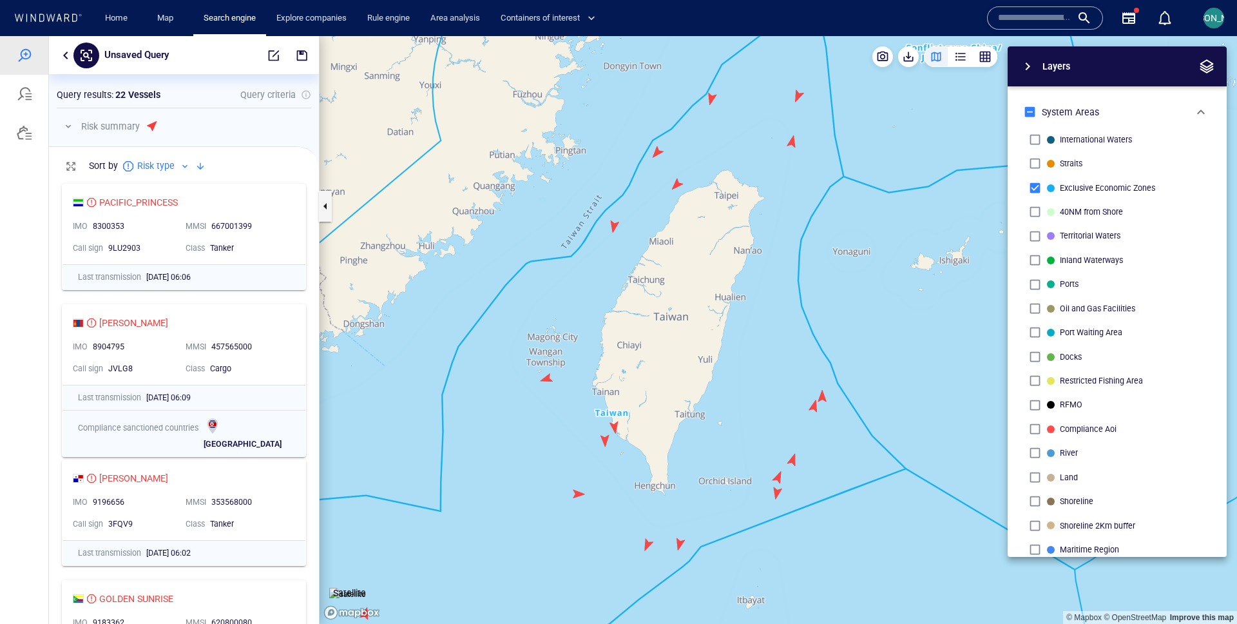
drag, startPoint x: 693, startPoint y: 179, endPoint x: 677, endPoint y: 209, distance: 33.4
click at [676, 209] on canvas "Map" at bounding box center [779, 330] width 918 height 588
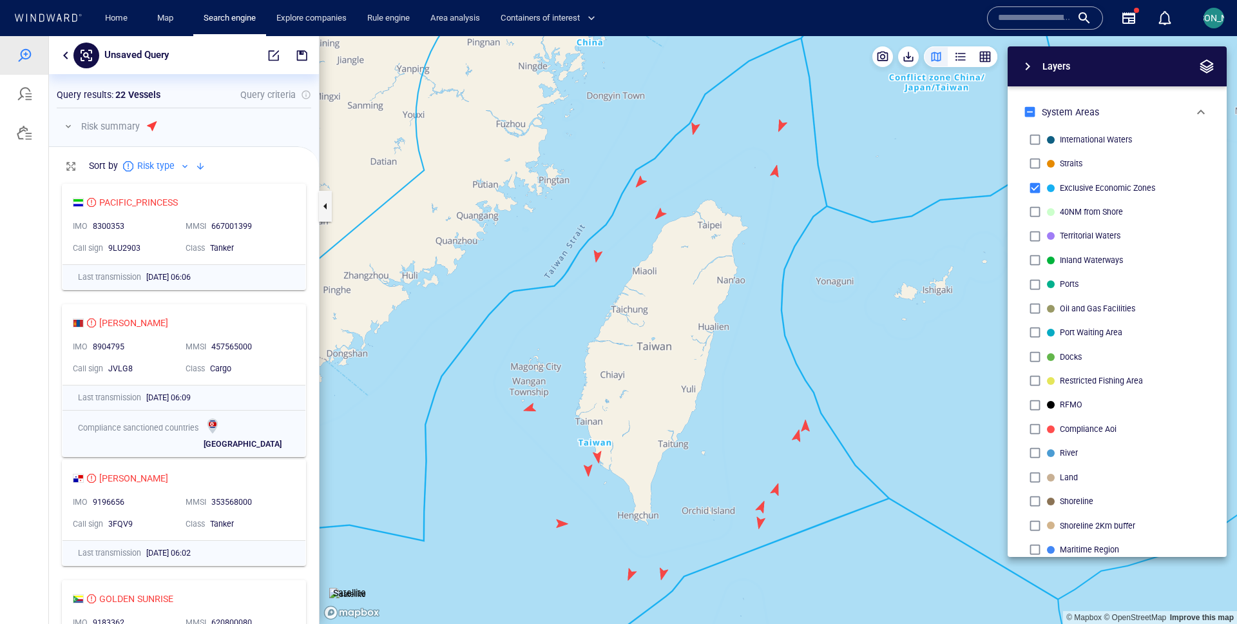
drag, startPoint x: 657, startPoint y: 249, endPoint x: 629, endPoint y: 274, distance: 37.4
click at [629, 274] on canvas "Map" at bounding box center [779, 330] width 918 height 588
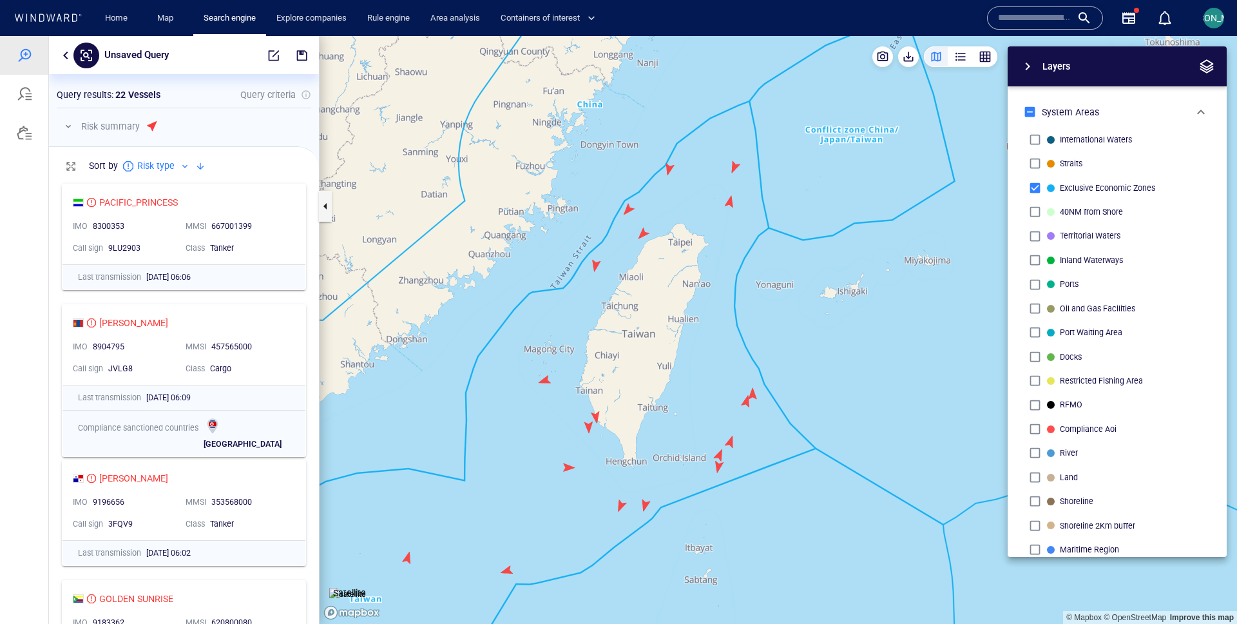
drag, startPoint x: 629, startPoint y: 274, endPoint x: 688, endPoint y: 221, distance: 79.4
click at [689, 220] on canvas "Map" at bounding box center [779, 330] width 918 height 588
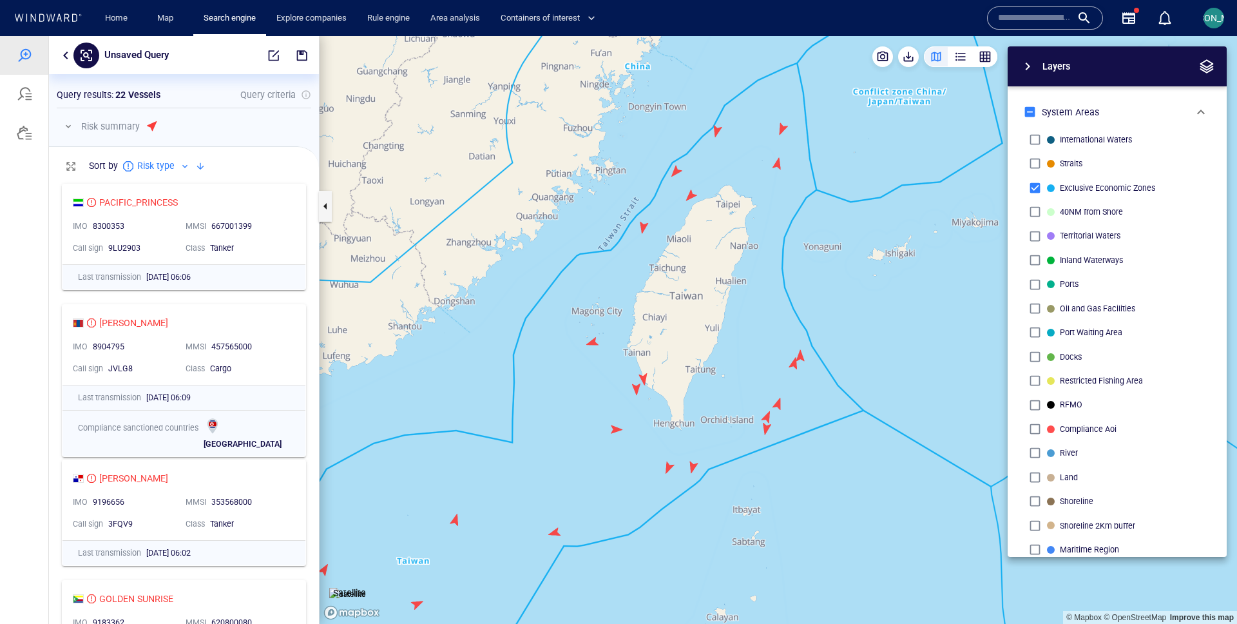
drag, startPoint x: 688, startPoint y: 221, endPoint x: 776, endPoint y: 171, distance: 101.0
click at [776, 171] on canvas "Map" at bounding box center [779, 330] width 918 height 588
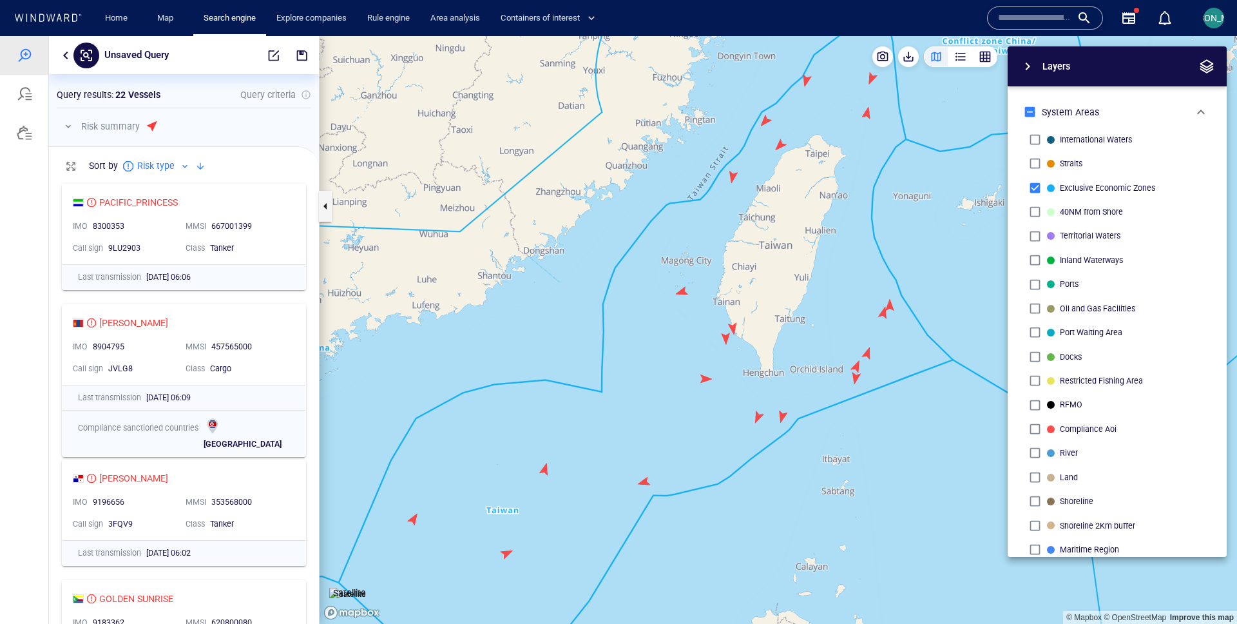
drag, startPoint x: 784, startPoint y: 209, endPoint x: 740, endPoint y: 231, distance: 49.0
click at [740, 231] on canvas "Map" at bounding box center [779, 330] width 918 height 588
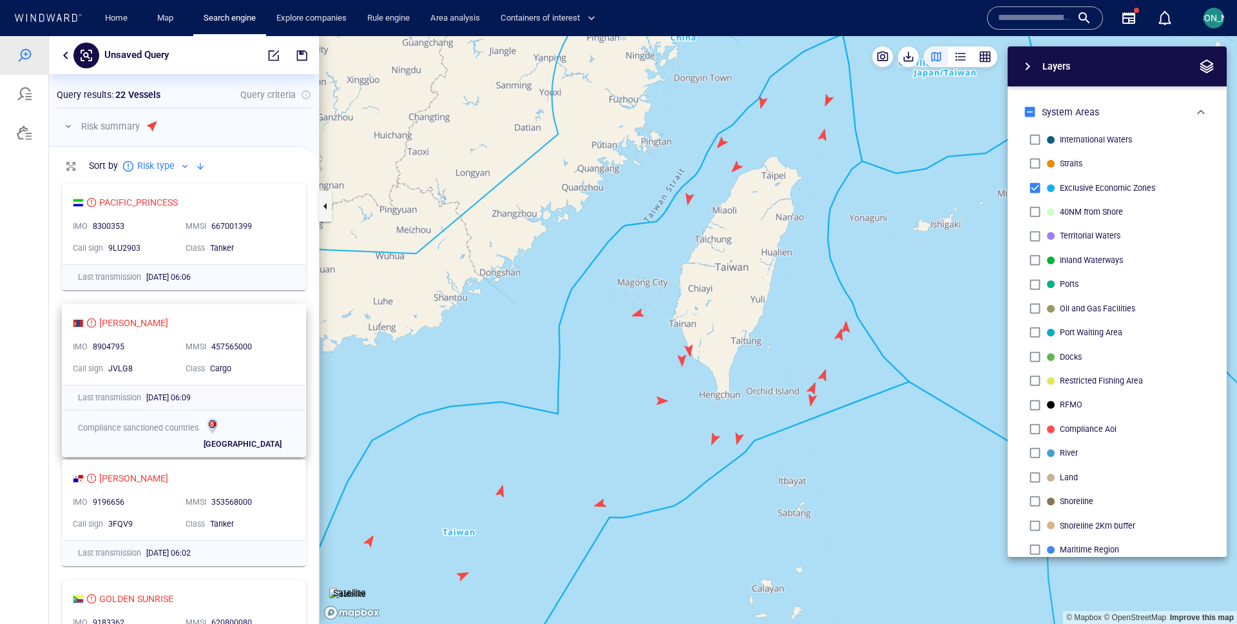
click at [281, 336] on div "MMSI 457565000" at bounding box center [236, 347] width 113 height 22
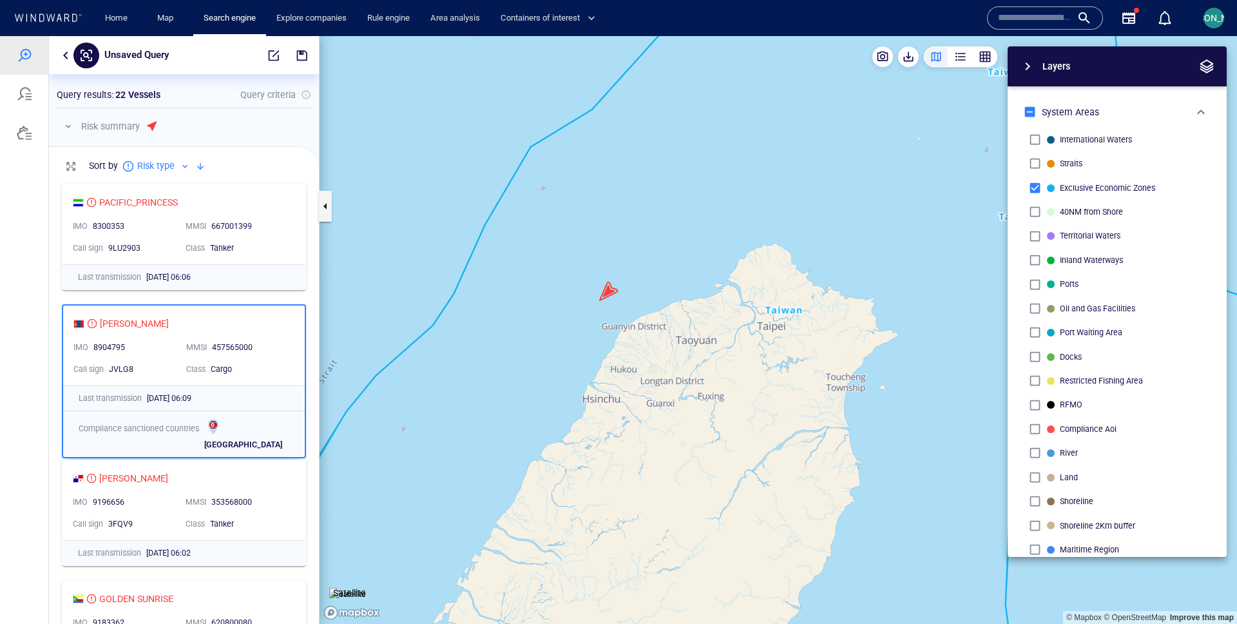
drag, startPoint x: 791, startPoint y: 433, endPoint x: 822, endPoint y: 151, distance: 283.2
click at [822, 151] on canvas "Map" at bounding box center [779, 330] width 918 height 588
click at [612, 295] on canvas "Map" at bounding box center [779, 330] width 918 height 588
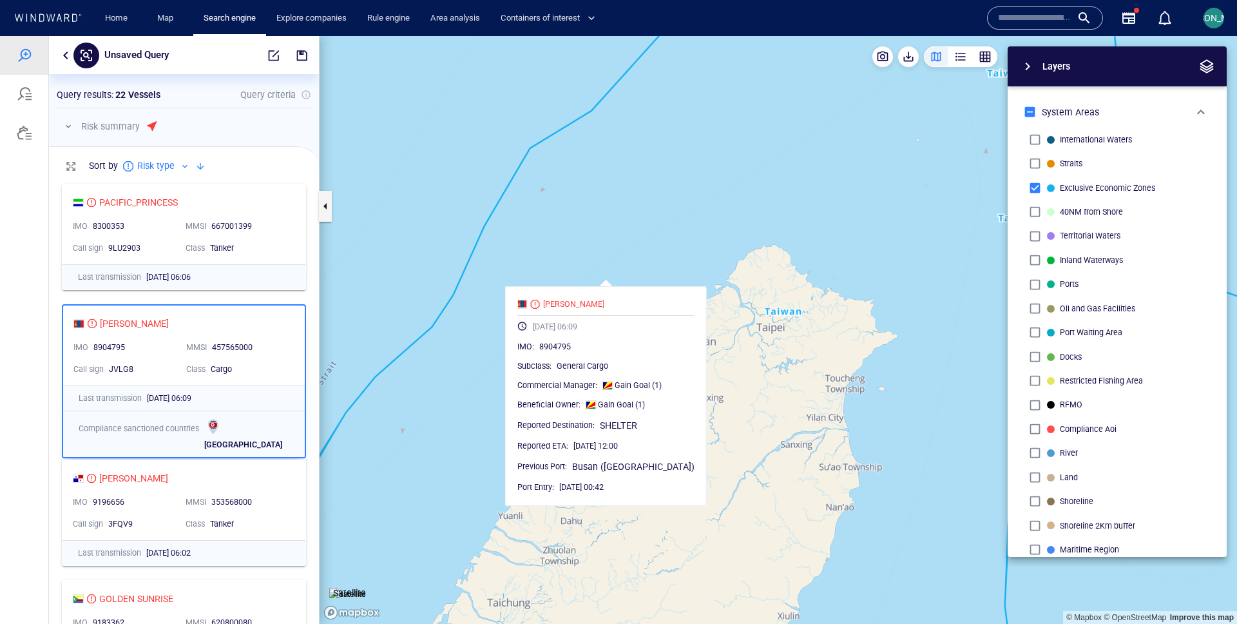
drag, startPoint x: 669, startPoint y: 255, endPoint x: 659, endPoint y: 217, distance: 39.2
click at [658, 217] on canvas "Map" at bounding box center [779, 330] width 918 height 588
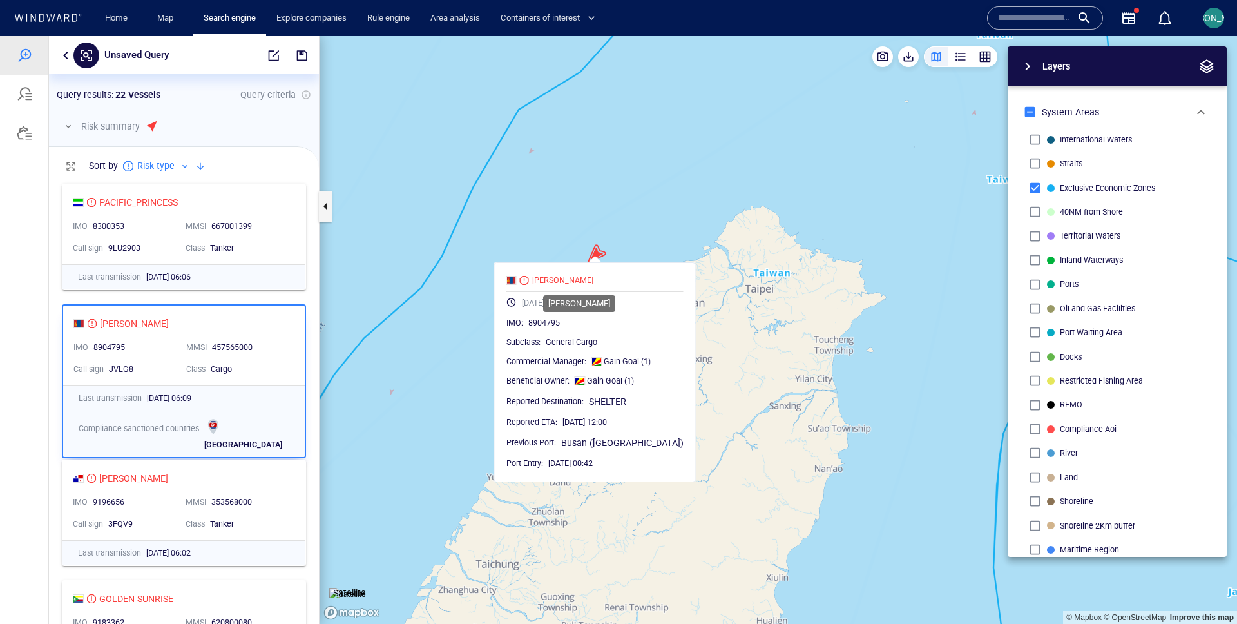
click at [565, 277] on div "[PERSON_NAME]" at bounding box center [562, 281] width 61 height 12
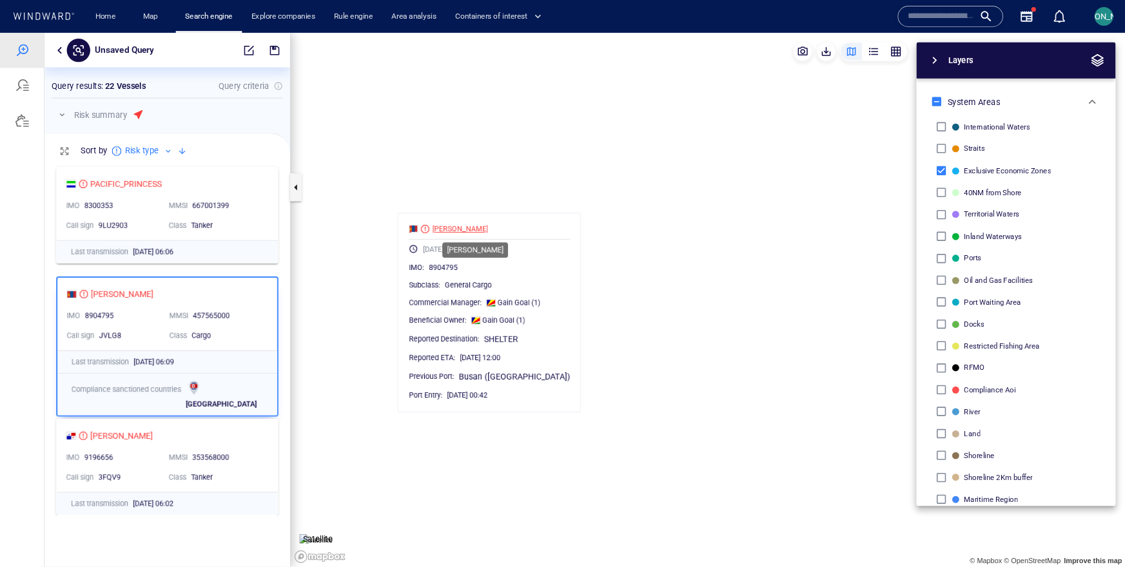
scroll to position [389, 270]
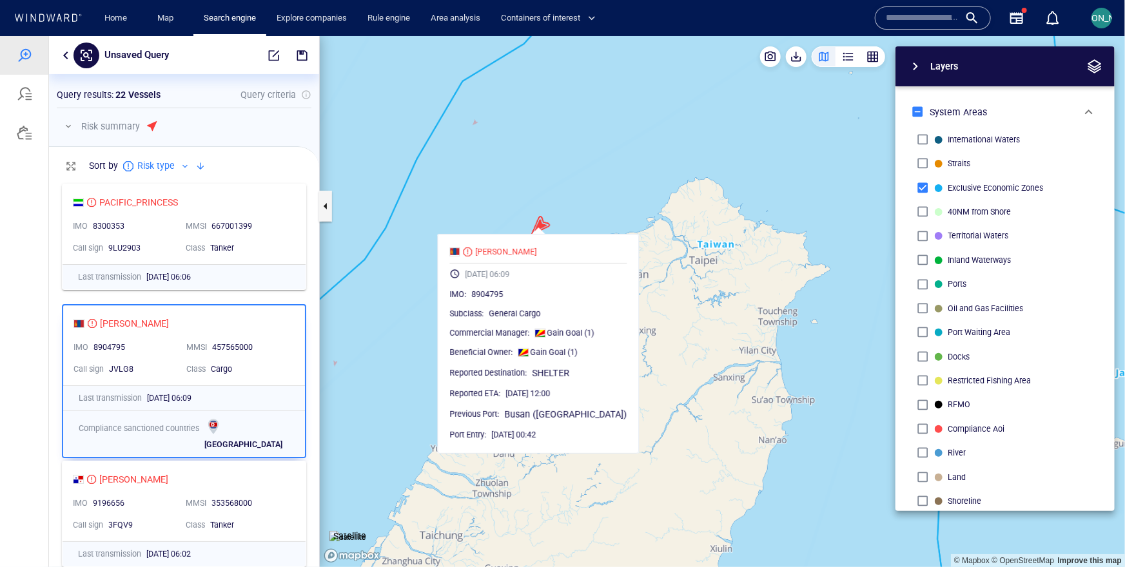
click at [401, 311] on canvas "Map" at bounding box center [722, 300] width 805 height 531
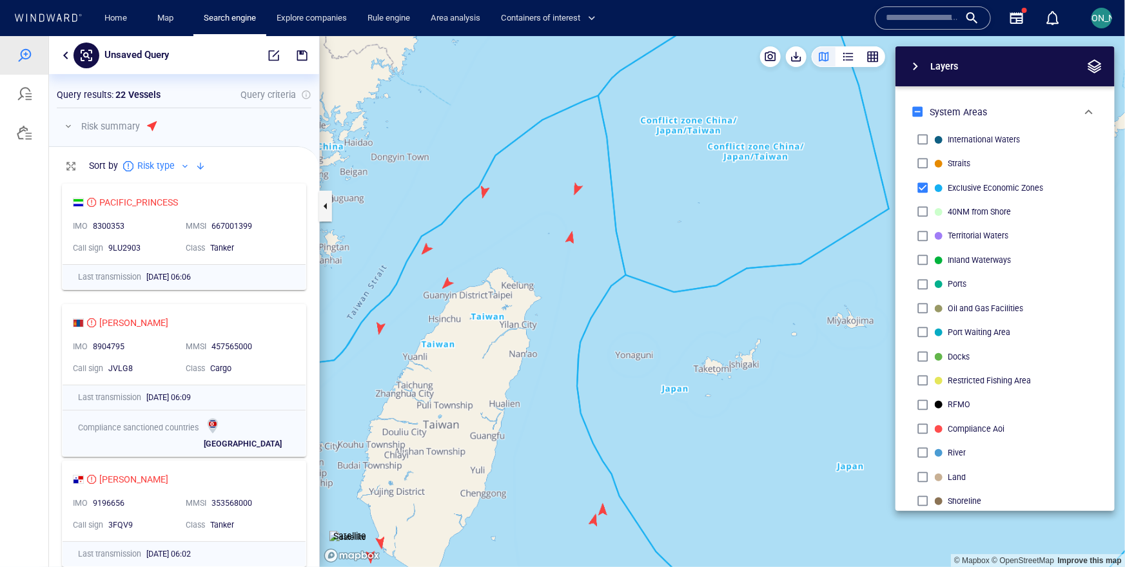
drag, startPoint x: 401, startPoint y: 311, endPoint x: 498, endPoint y: 243, distance: 118.4
click at [498, 240] on canvas "Map" at bounding box center [722, 300] width 805 height 531
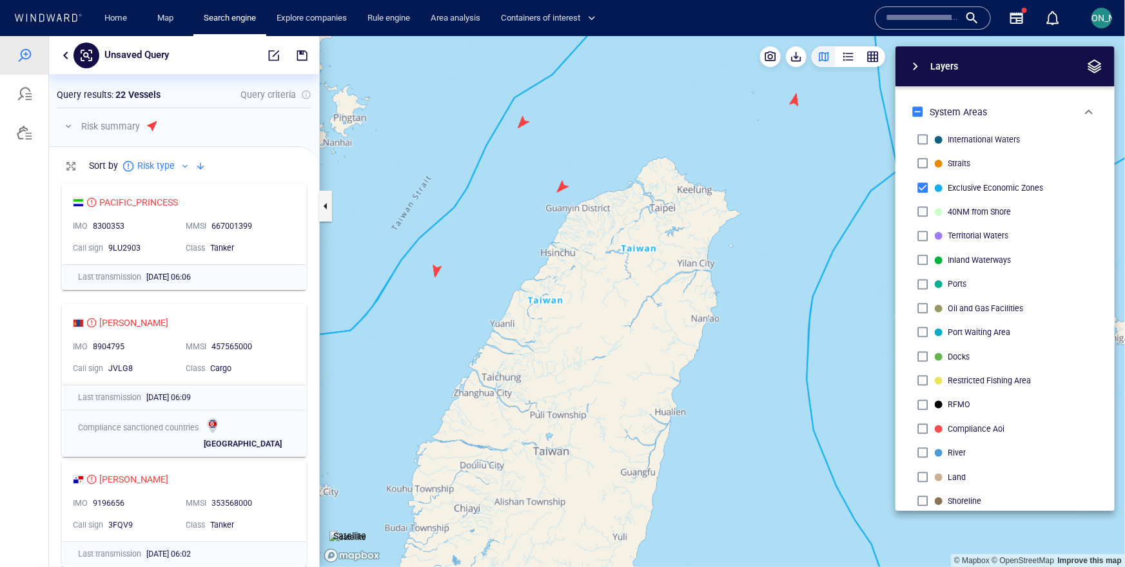
click at [565, 189] on canvas "Map" at bounding box center [722, 300] width 805 height 531
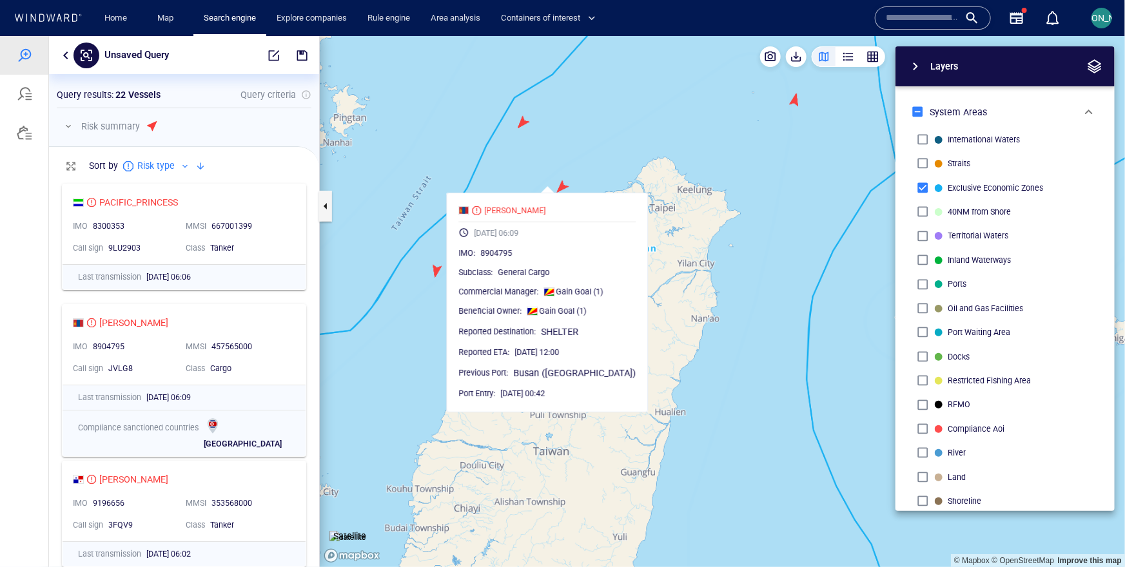
drag, startPoint x: 599, startPoint y: 161, endPoint x: 570, endPoint y: 157, distance: 29.3
click at [570, 158] on canvas "Map" at bounding box center [722, 300] width 805 height 531
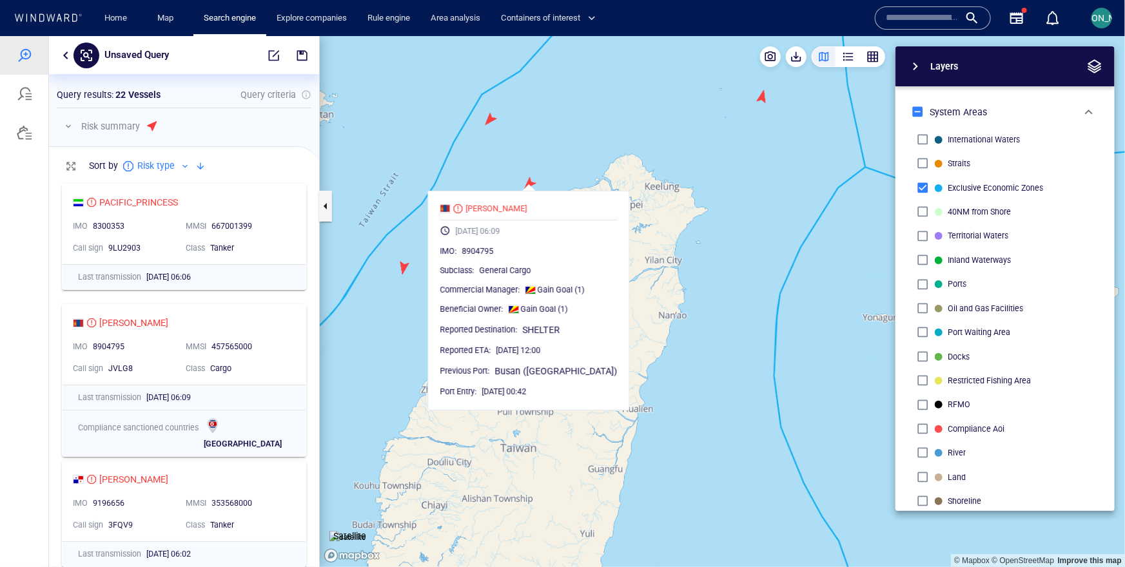
click at [470, 142] on canvas "Map" at bounding box center [722, 300] width 805 height 531
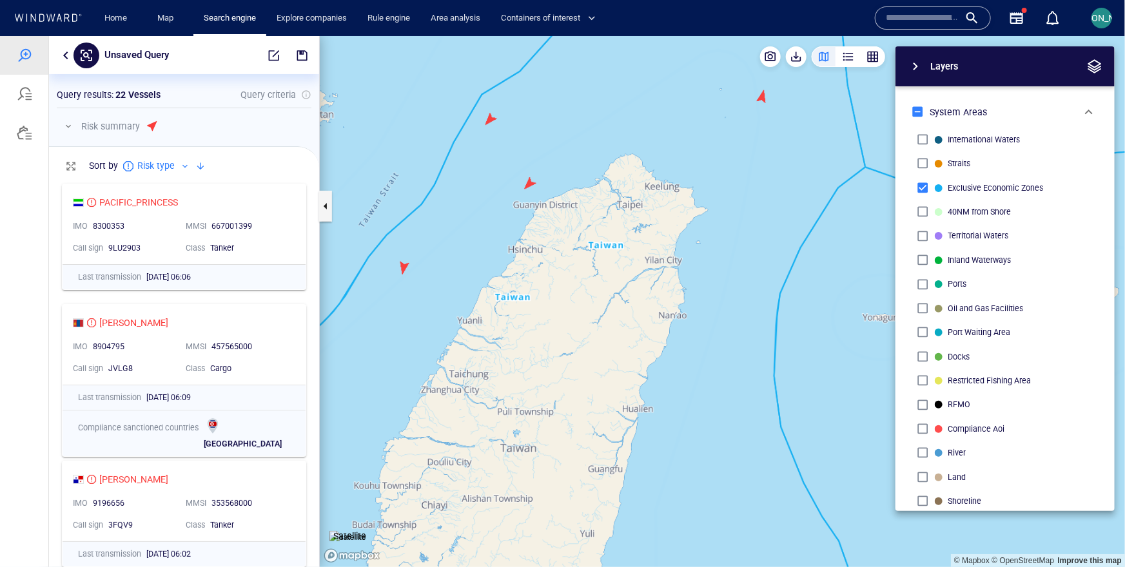
drag, startPoint x: 467, startPoint y: 179, endPoint x: 451, endPoint y: 226, distance: 49.5
click at [451, 226] on canvas "Map" at bounding box center [722, 300] width 805 height 531
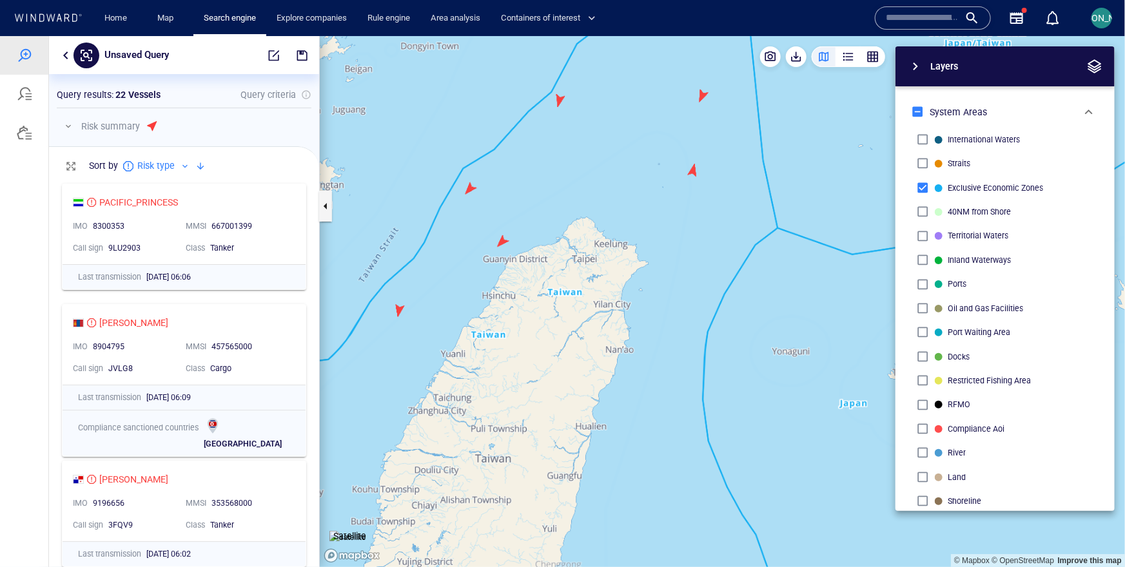
drag, startPoint x: 451, startPoint y: 226, endPoint x: 444, endPoint y: 251, distance: 26.1
click at [444, 252] on canvas "Map" at bounding box center [722, 300] width 805 height 531
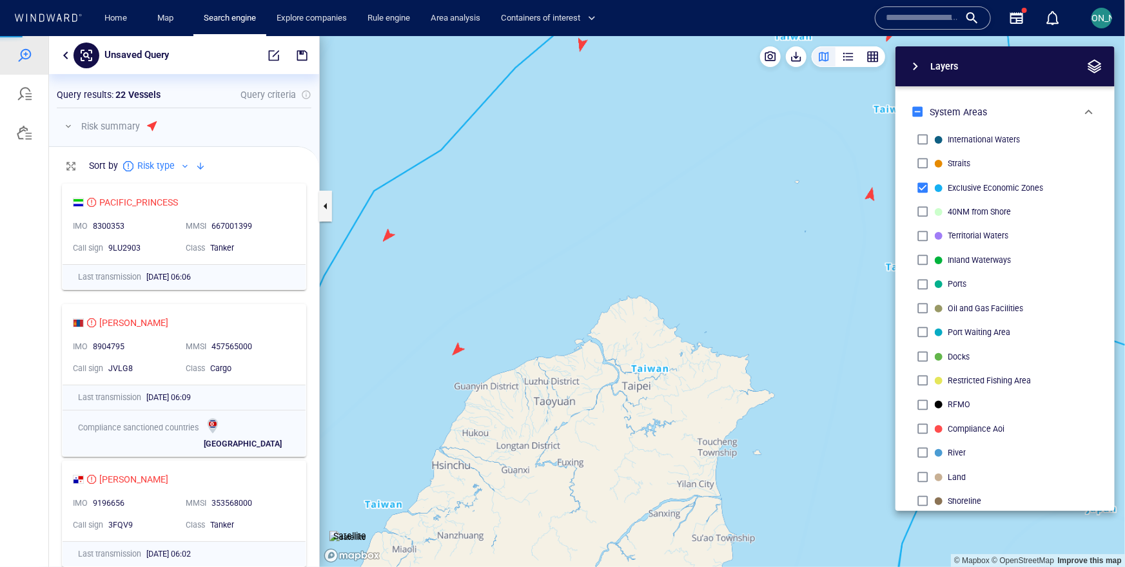
drag, startPoint x: 511, startPoint y: 334, endPoint x: 510, endPoint y: 326, distance: 8.4
click at [511, 325] on canvas "Map" at bounding box center [722, 300] width 805 height 531
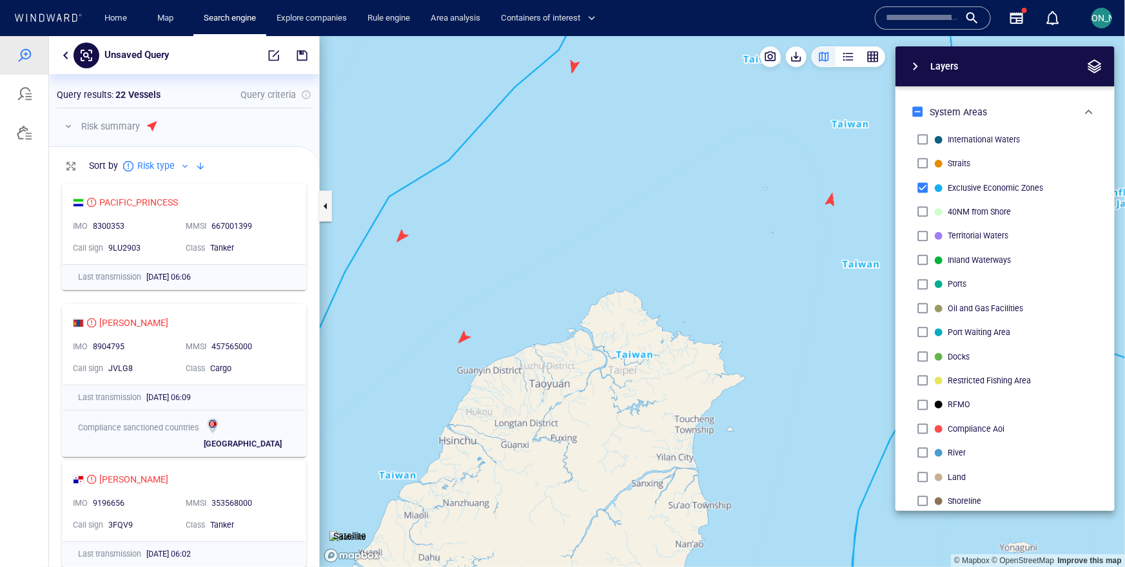
drag, startPoint x: 585, startPoint y: 289, endPoint x: 536, endPoint y: 325, distance: 61.7
click at [536, 325] on canvas "Map" at bounding box center [722, 300] width 805 height 531
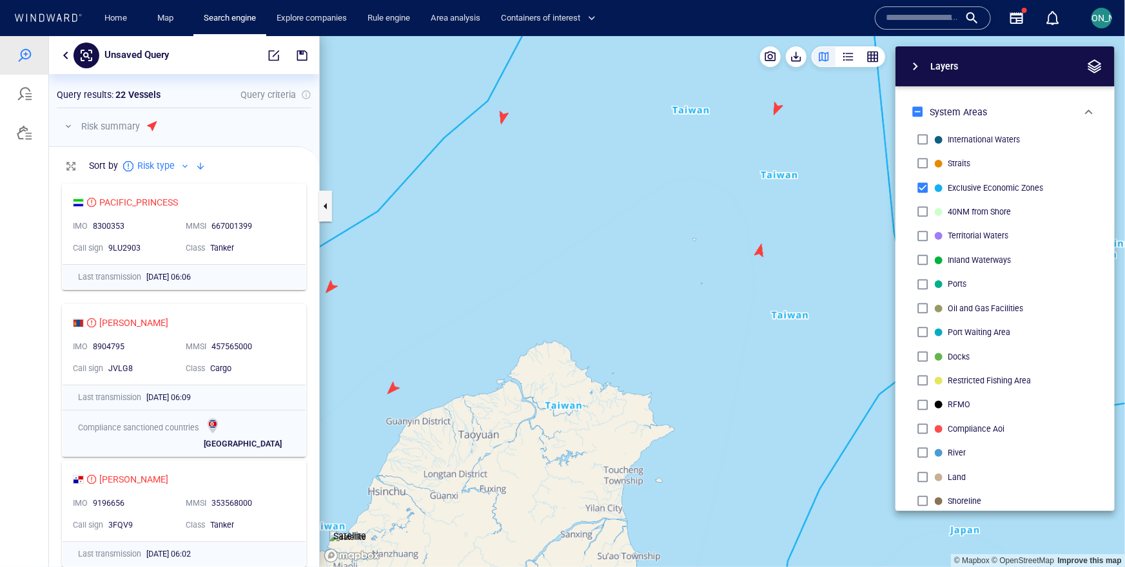
click at [758, 250] on canvas "Map" at bounding box center [722, 300] width 805 height 531
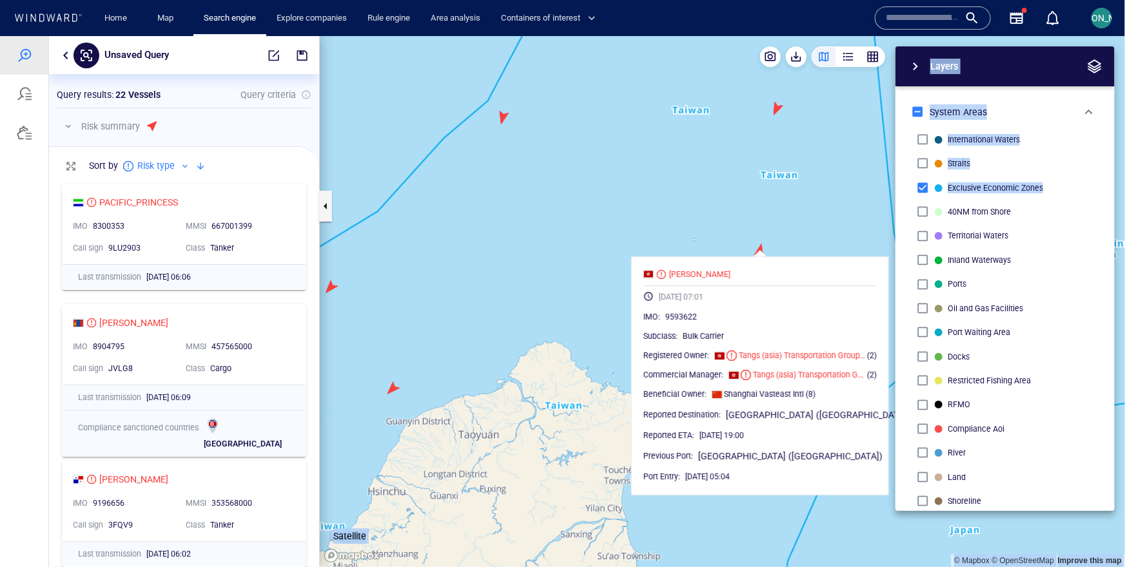
drag, startPoint x: 770, startPoint y: 216, endPoint x: 749, endPoint y: 210, distance: 21.4
click at [749, 210] on div "© Mapbox © OpenStreetMap Improve this map Satellite Layers System Areas Interna…" at bounding box center [722, 300] width 805 height 531
click at [749, 210] on canvas "Map" at bounding box center [722, 300] width 805 height 531
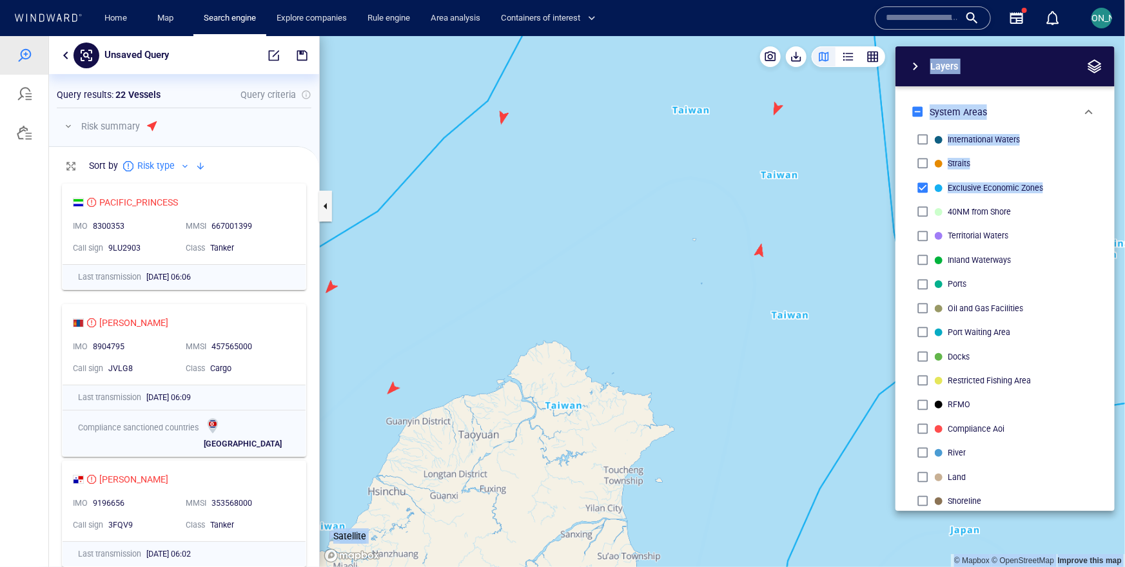
drag, startPoint x: 748, startPoint y: 222, endPoint x: 740, endPoint y: 222, distance: 7.7
click at [739, 222] on canvas "Map" at bounding box center [722, 300] width 805 height 531
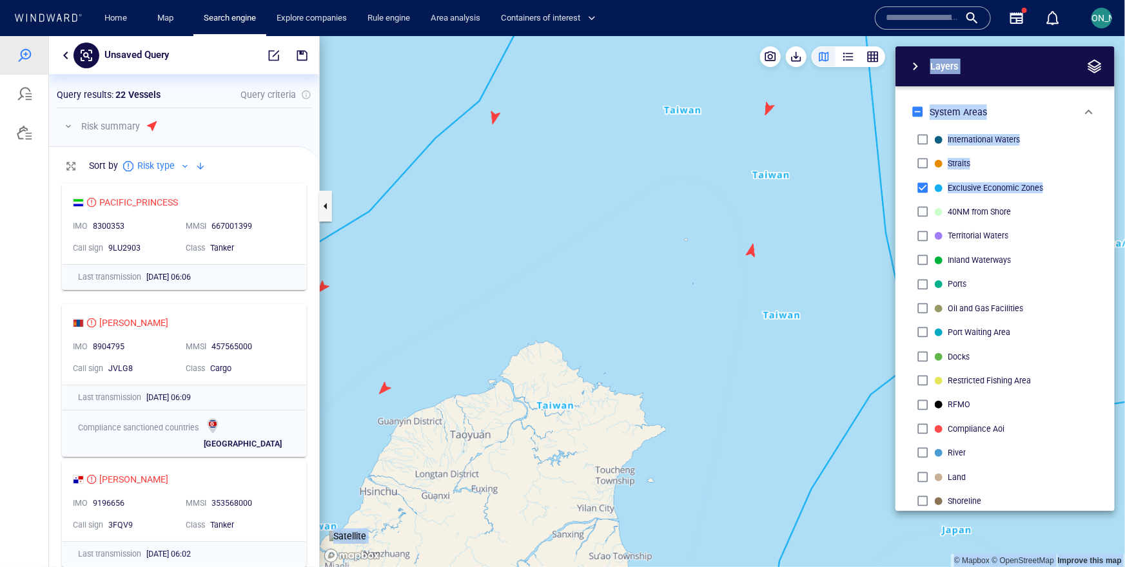
drag, startPoint x: 402, startPoint y: 291, endPoint x: 421, endPoint y: 352, distance: 64.2
click at [421, 352] on canvas "Map" at bounding box center [722, 300] width 805 height 531
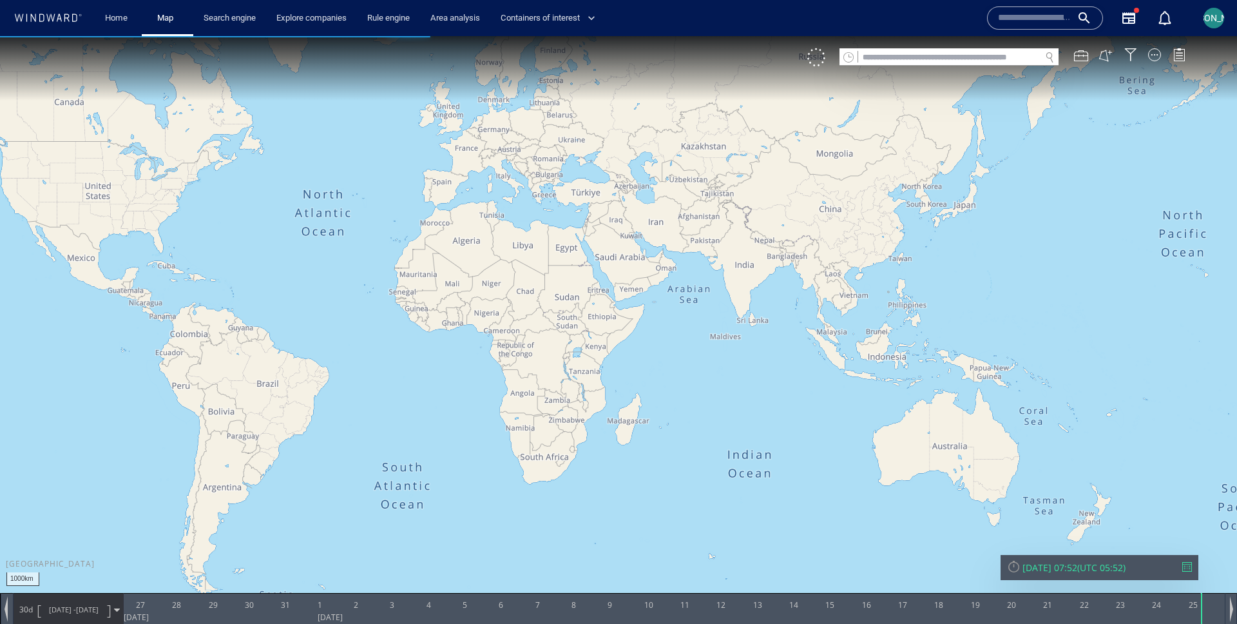
drag, startPoint x: 836, startPoint y: 297, endPoint x: 533, endPoint y: 240, distance: 308.8
click at [533, 240] on canvas "Map" at bounding box center [618, 323] width 1237 height 575
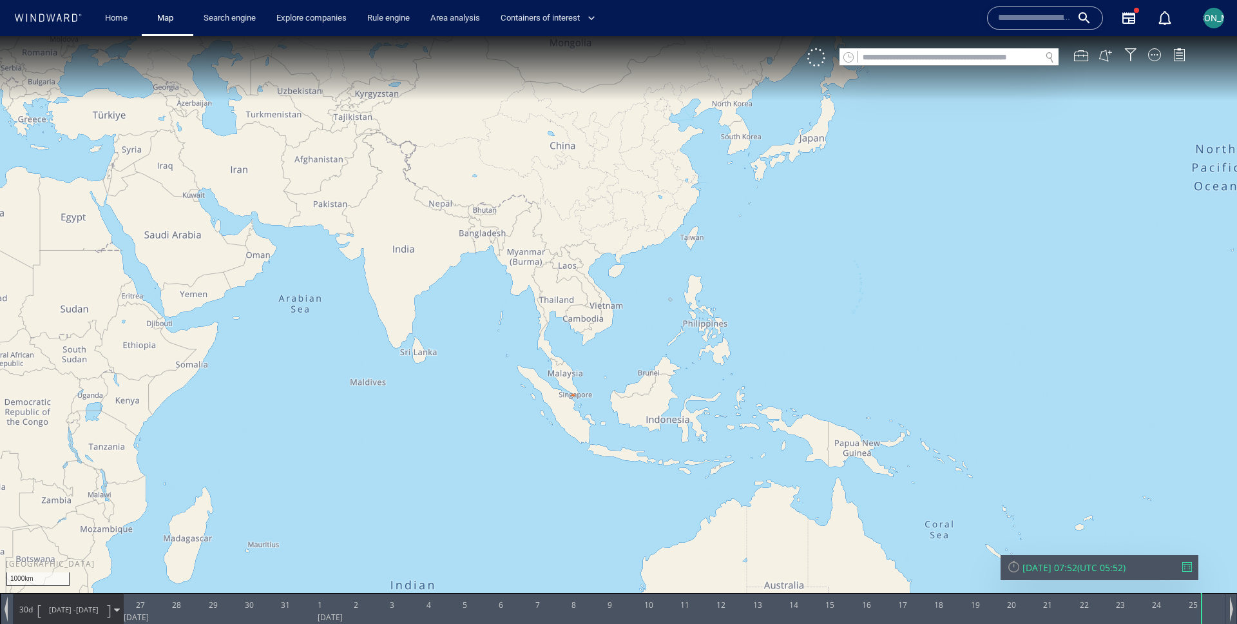
drag, startPoint x: 716, startPoint y: 233, endPoint x: 521, endPoint y: 261, distance: 197.3
click at [517, 261] on canvas "Map" at bounding box center [618, 323] width 1237 height 575
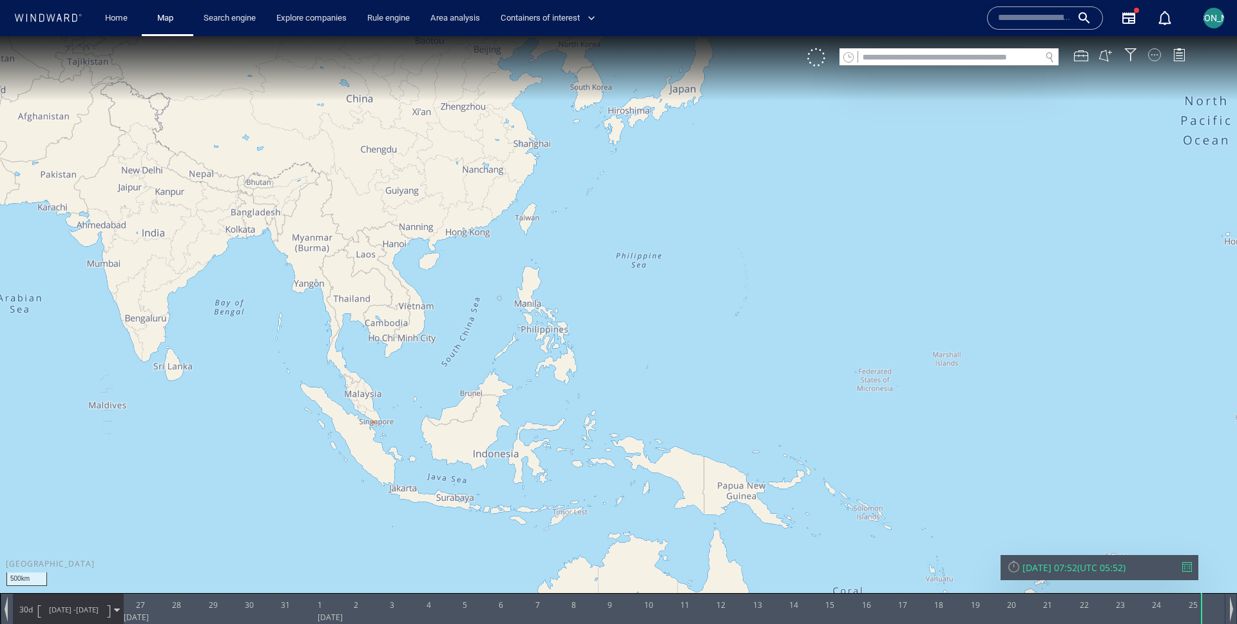
click at [1155, 53] on div at bounding box center [1154, 54] width 13 height 13
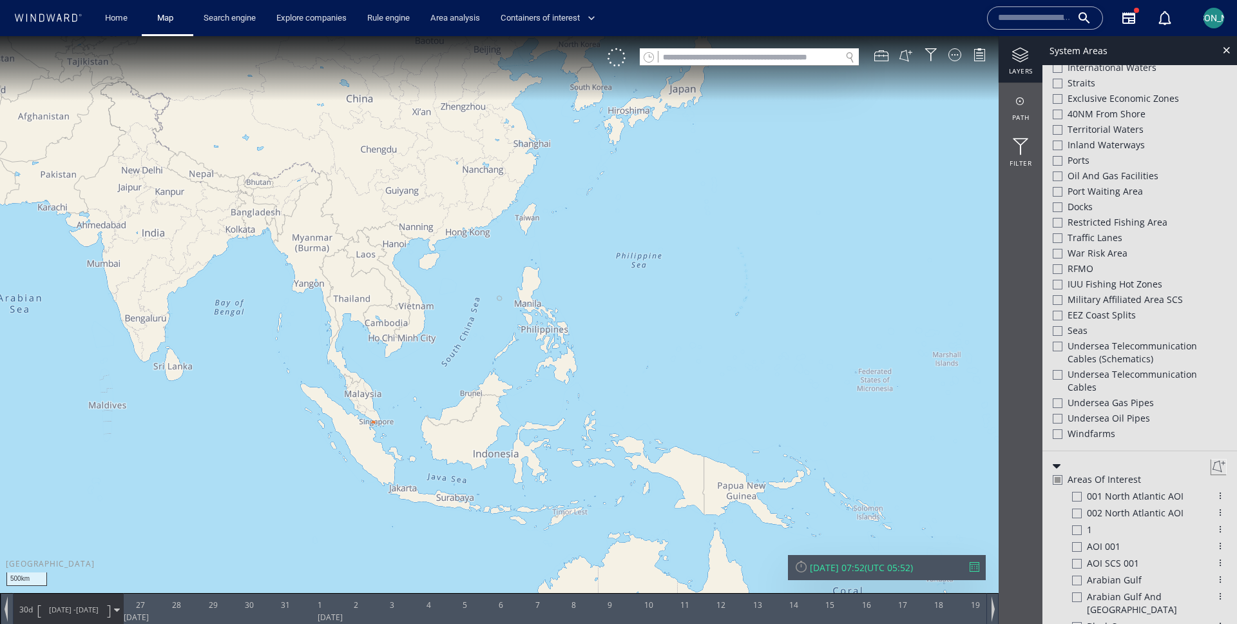
scroll to position [448, 0]
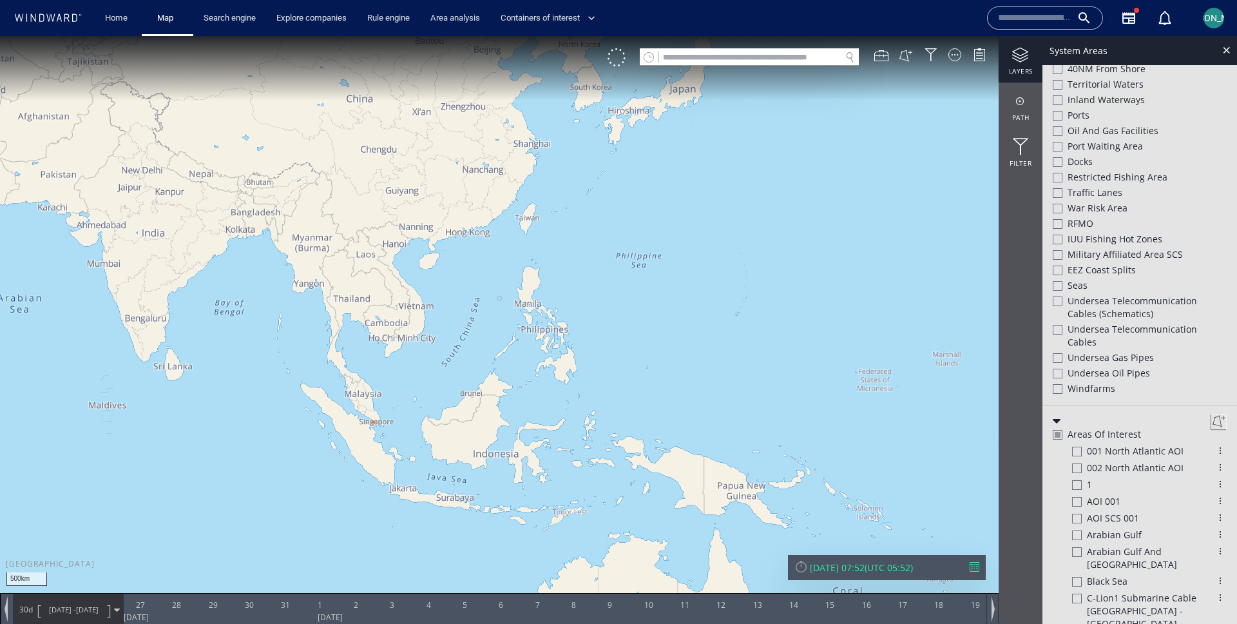
click at [1057, 432] on div at bounding box center [1058, 435] width 6 height 6
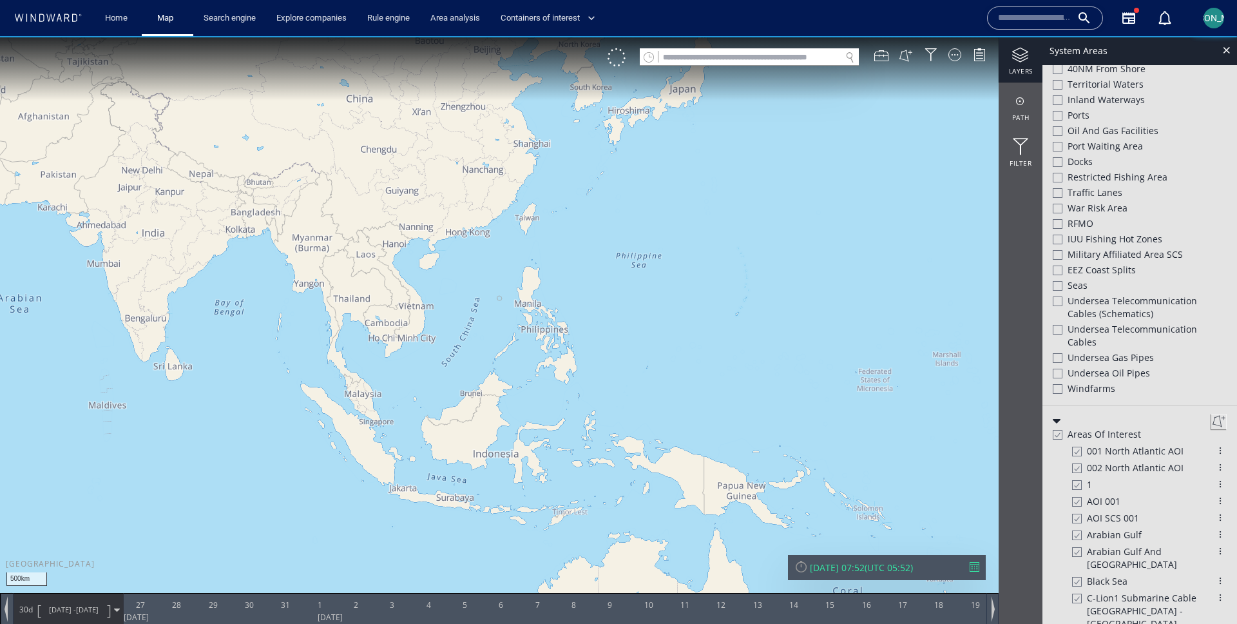
click at [1057, 431] on div at bounding box center [1057, 434] width 10 height 11
click at [1230, 48] on div at bounding box center [1226, 50] width 15 height 15
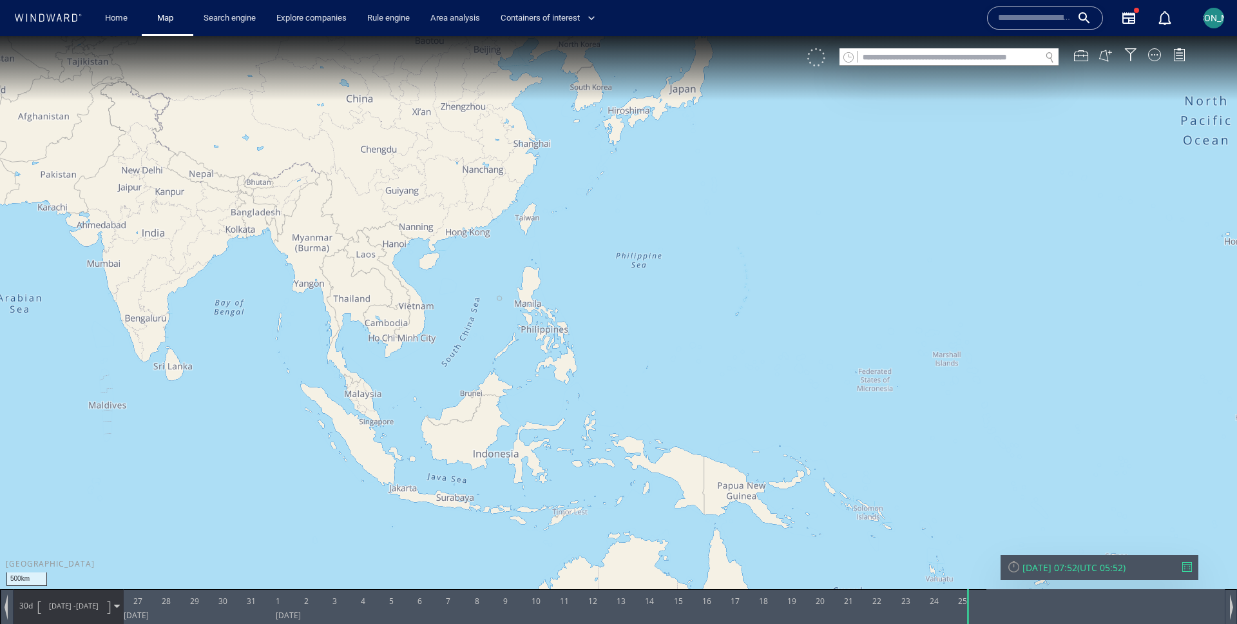
click at [815, 64] on div at bounding box center [816, 57] width 18 height 18
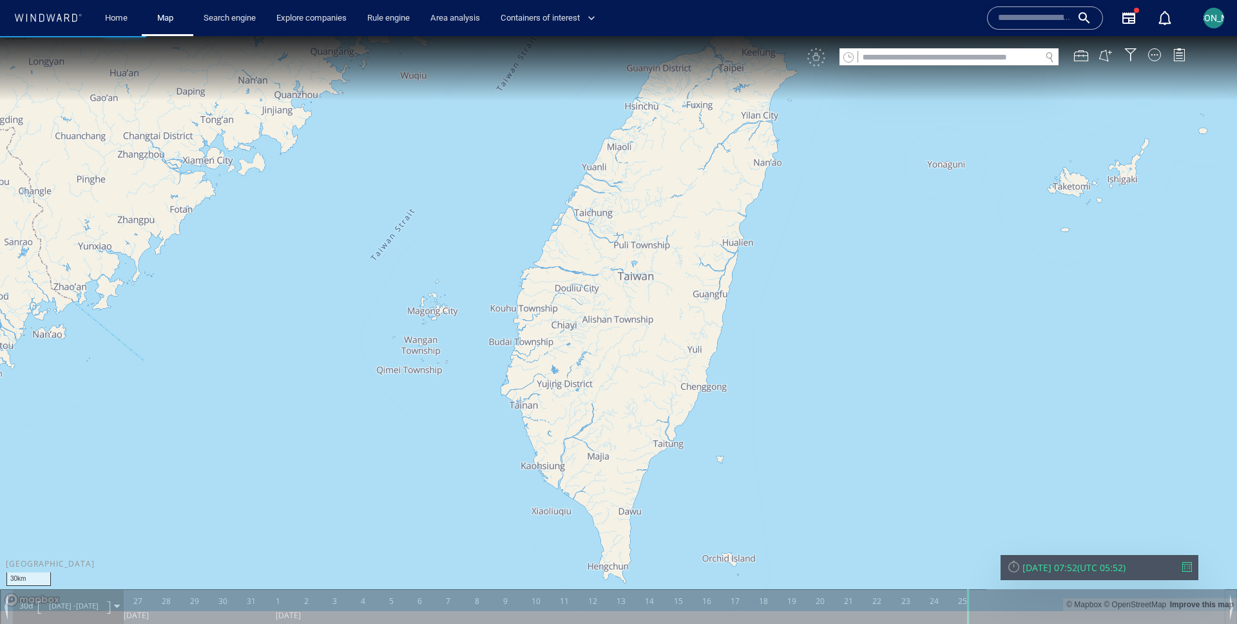
drag, startPoint x: 507, startPoint y: 178, endPoint x: 488, endPoint y: 273, distance: 96.4
click at [488, 273] on canvas "Map" at bounding box center [618, 323] width 1237 height 575
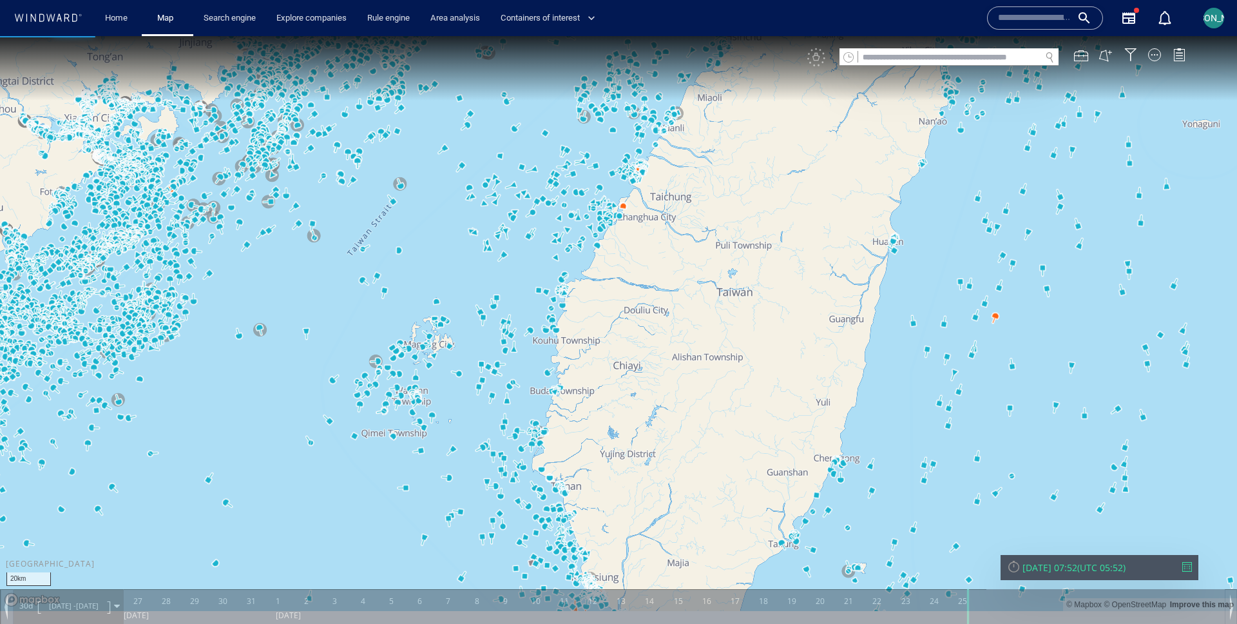
click at [384, 289] on canvas "Map" at bounding box center [618, 323] width 1237 height 575
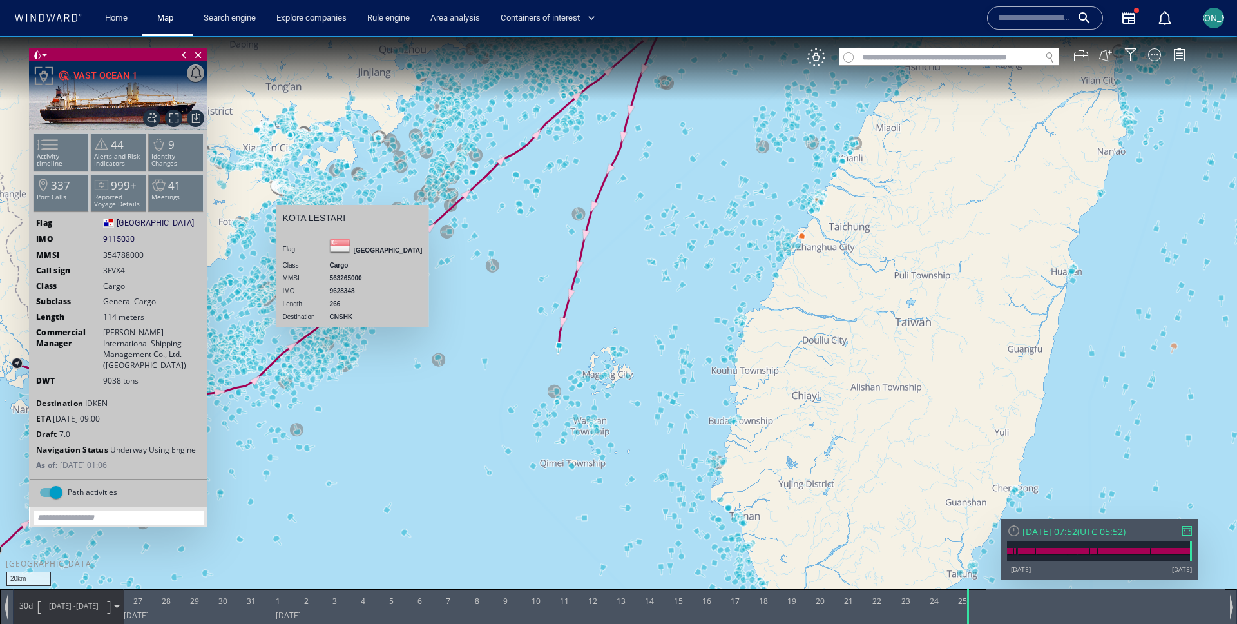
drag, startPoint x: 512, startPoint y: 378, endPoint x: 408, endPoint y: 443, distance: 122.5
click at [408, 443] on canvas "Map" at bounding box center [618, 323] width 1237 height 575
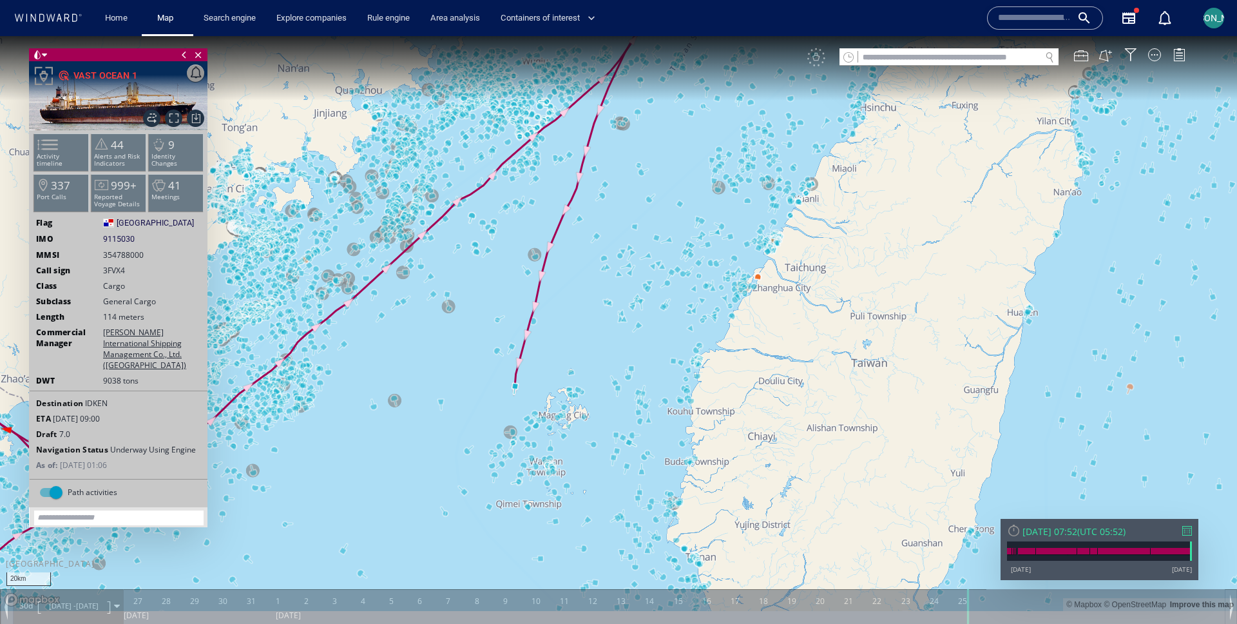
click at [422, 456] on canvas "Map" at bounding box center [618, 323] width 1237 height 575
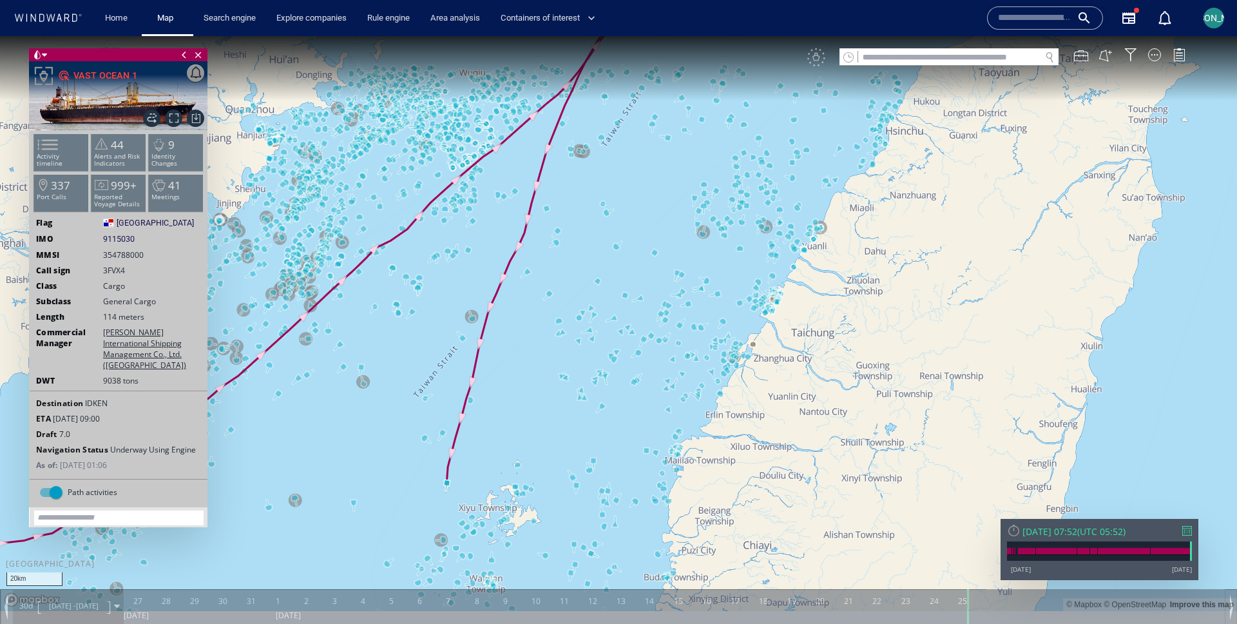
drag, startPoint x: 456, startPoint y: 414, endPoint x: 426, endPoint y: 379, distance: 45.7
click at [426, 378] on canvas "Map" at bounding box center [618, 323] width 1237 height 575
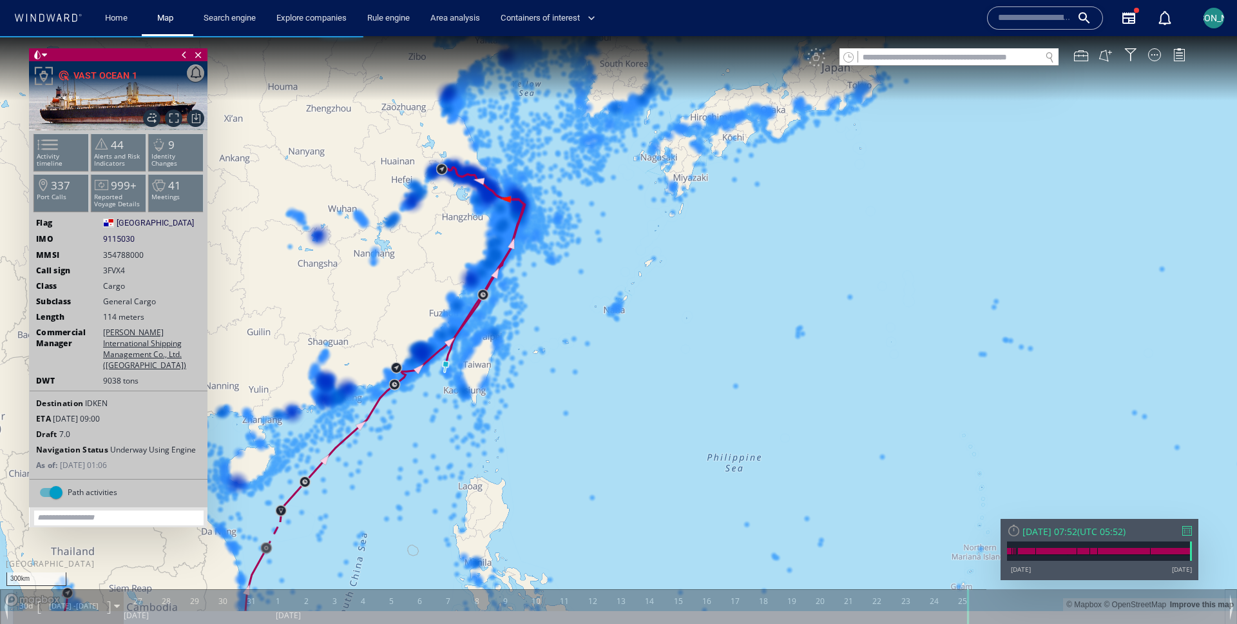
drag, startPoint x: 402, startPoint y: 432, endPoint x: 464, endPoint y: 392, distance: 73.3
click at [464, 392] on canvas "Map" at bounding box center [618, 323] width 1237 height 575
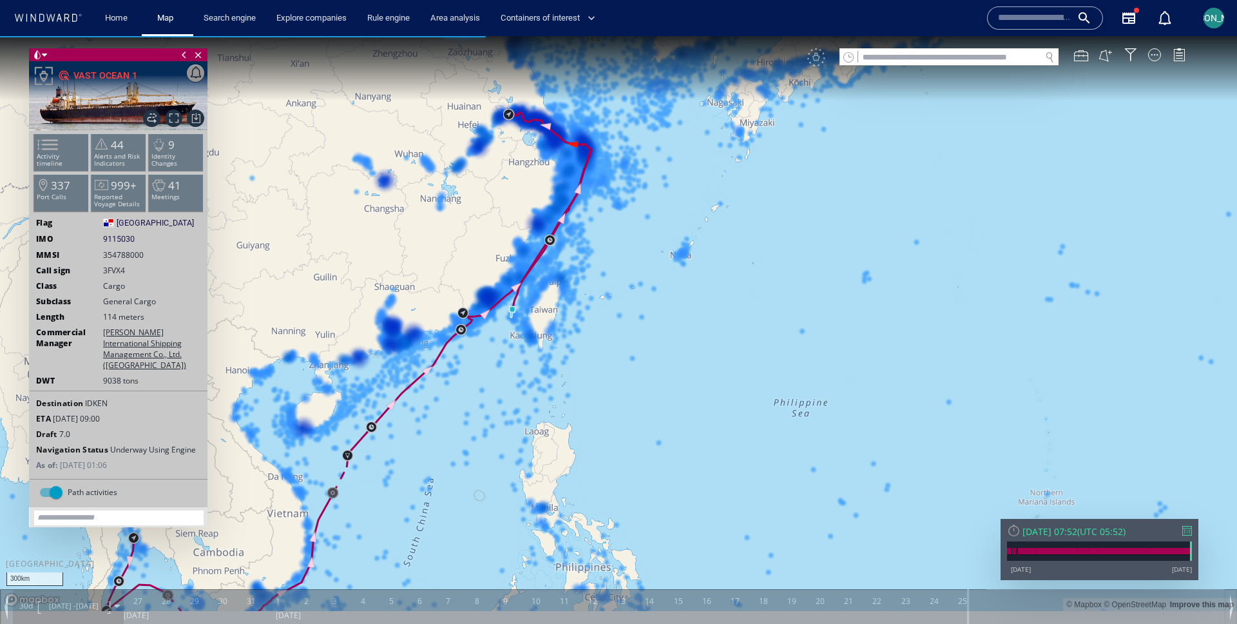
drag, startPoint x: 464, startPoint y: 392, endPoint x: 610, endPoint y: 204, distance: 237.9
click at [610, 204] on canvas "Map" at bounding box center [618, 323] width 1237 height 575
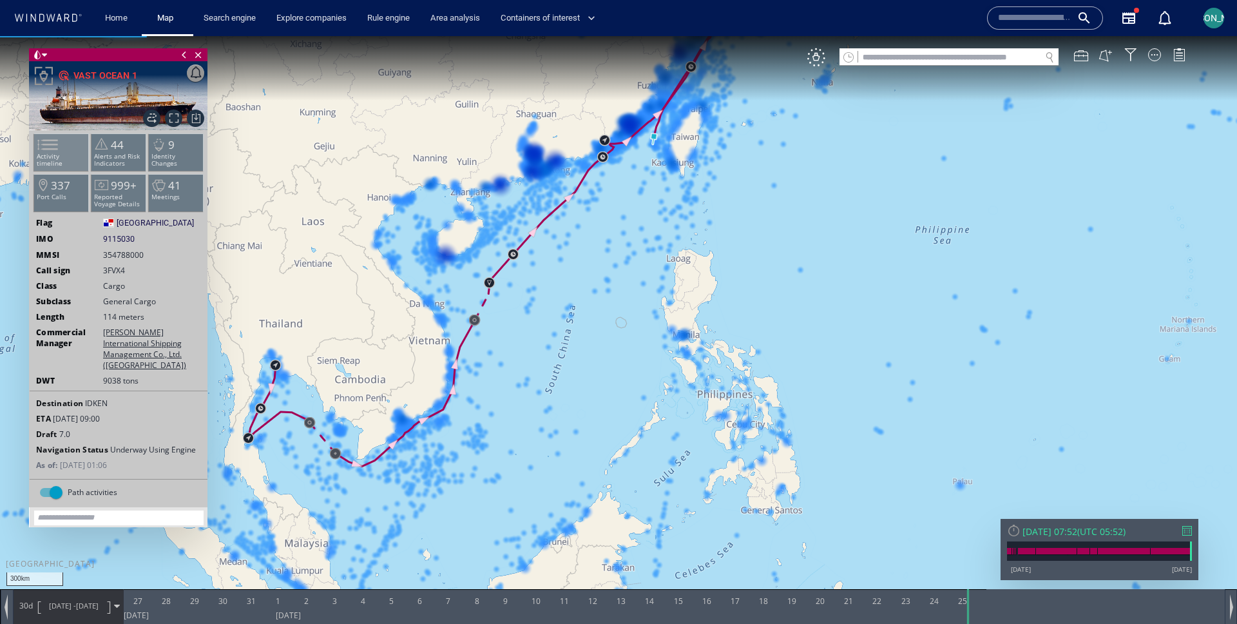
click at [50, 154] on span at bounding box center [39, 144] width 19 height 19
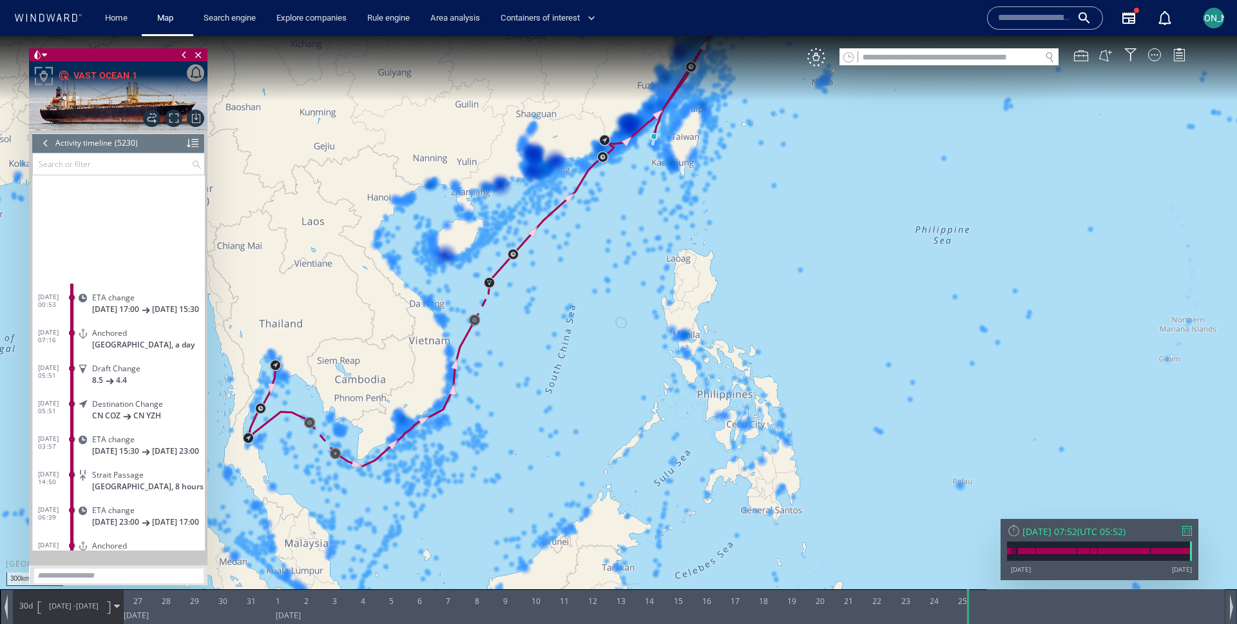
scroll to position [185053, 0]
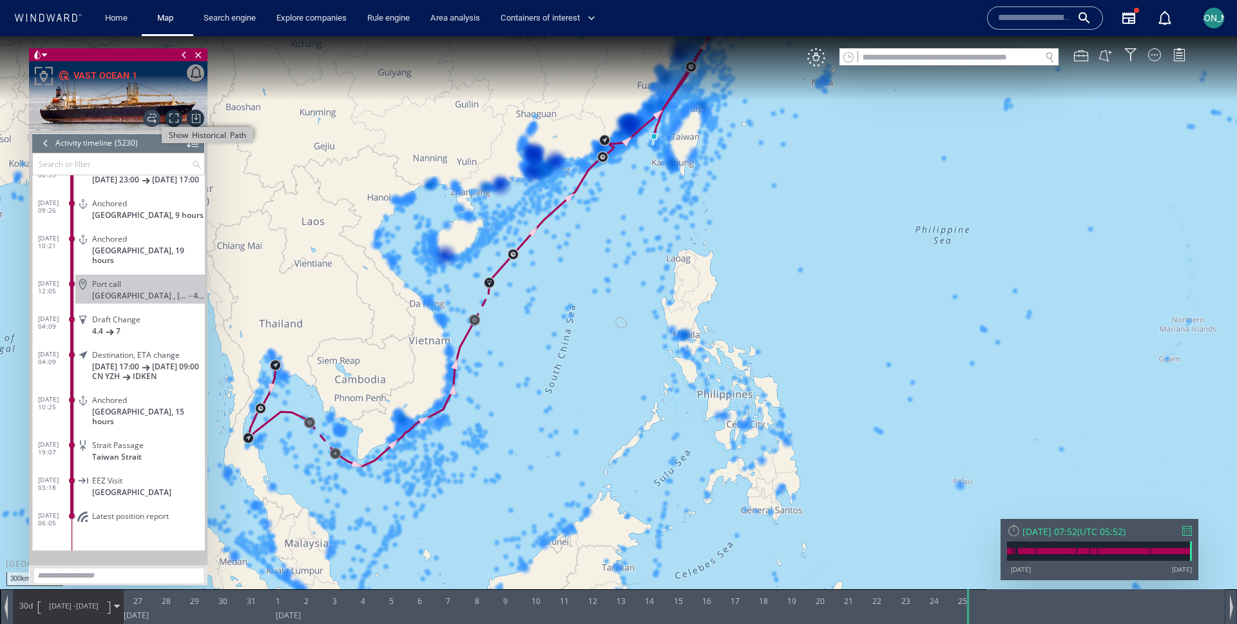
click at [157, 121] on span "Show Historical Path" at bounding box center [151, 118] width 17 height 17
click at [820, 59] on div "VM" at bounding box center [816, 57] width 18 height 18
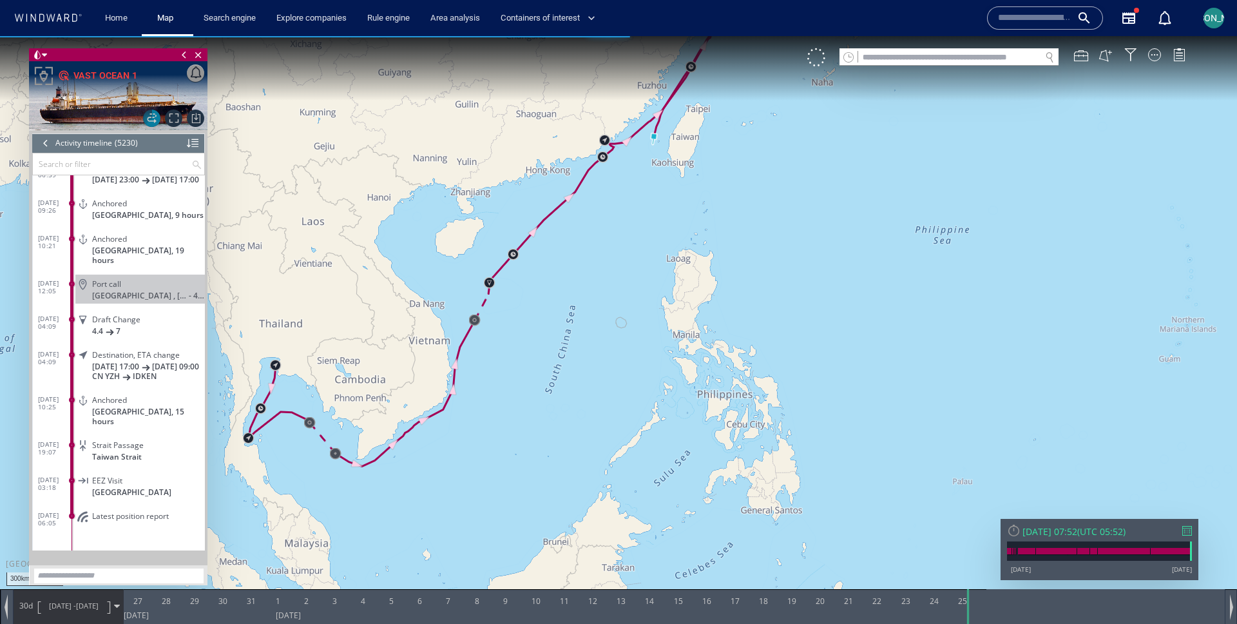
drag, startPoint x: 1040, startPoint y: 570, endPoint x: 1012, endPoint y: 570, distance: 27.7
click at [1012, 570] on div "25/12/12 25/09/25" at bounding box center [1099, 569] width 185 height 9
drag, startPoint x: 610, startPoint y: 309, endPoint x: 646, endPoint y: 351, distance: 55.2
click at [646, 351] on canvas "Map" at bounding box center [618, 323] width 1237 height 575
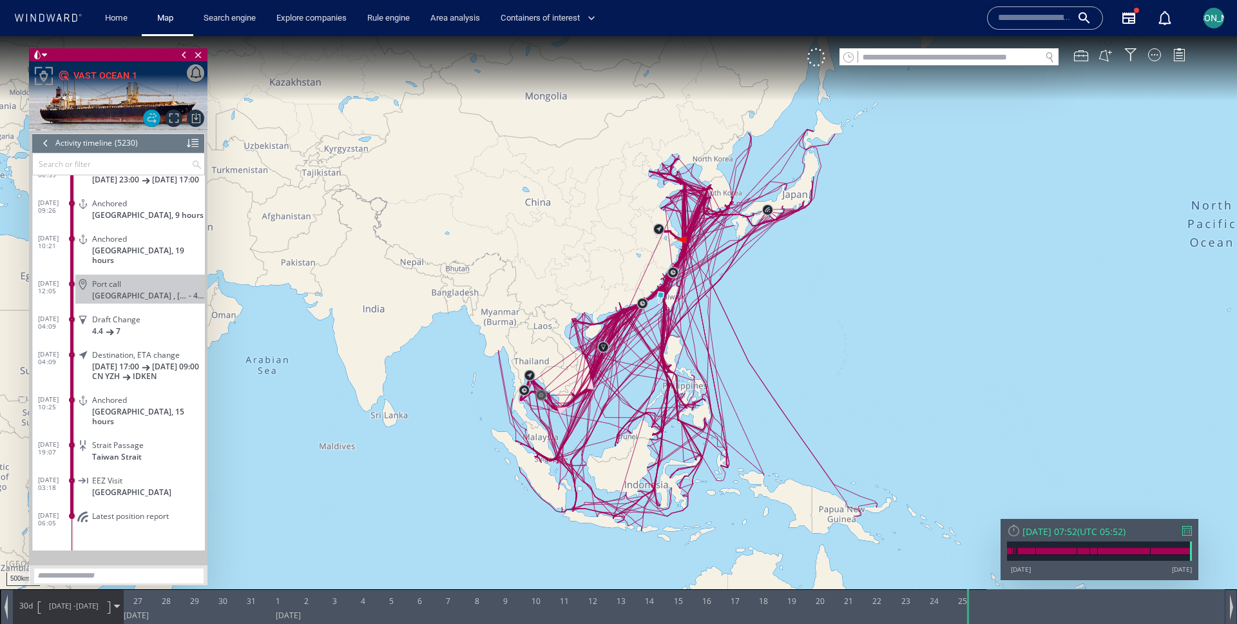
drag, startPoint x: 650, startPoint y: 339, endPoint x: 606, endPoint y: 341, distance: 43.9
click at [606, 341] on canvas "Map" at bounding box center [618, 323] width 1237 height 575
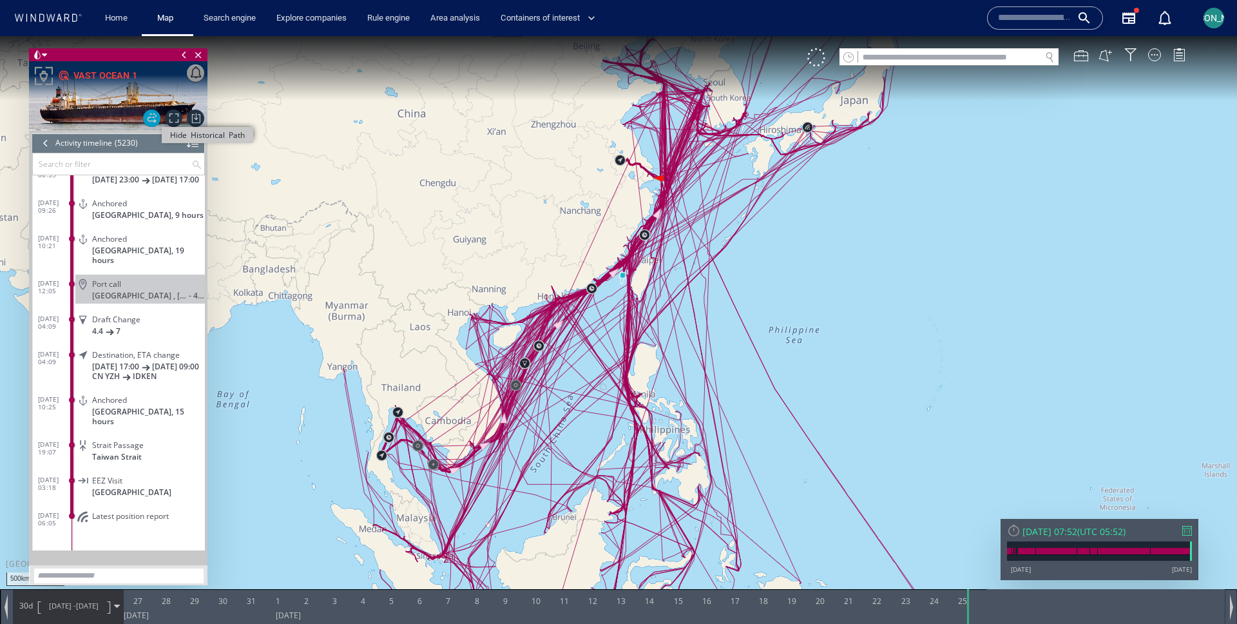
click at [148, 118] on span "Hide Historical Path" at bounding box center [151, 118] width 17 height 17
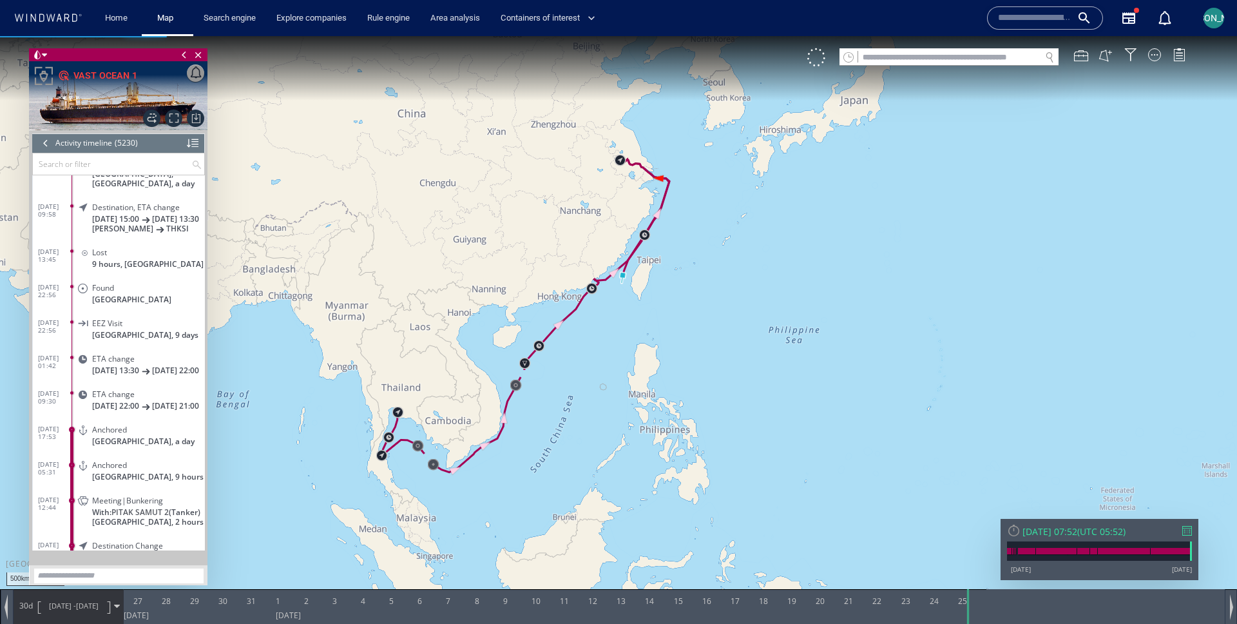
scroll to position [183856, 0]
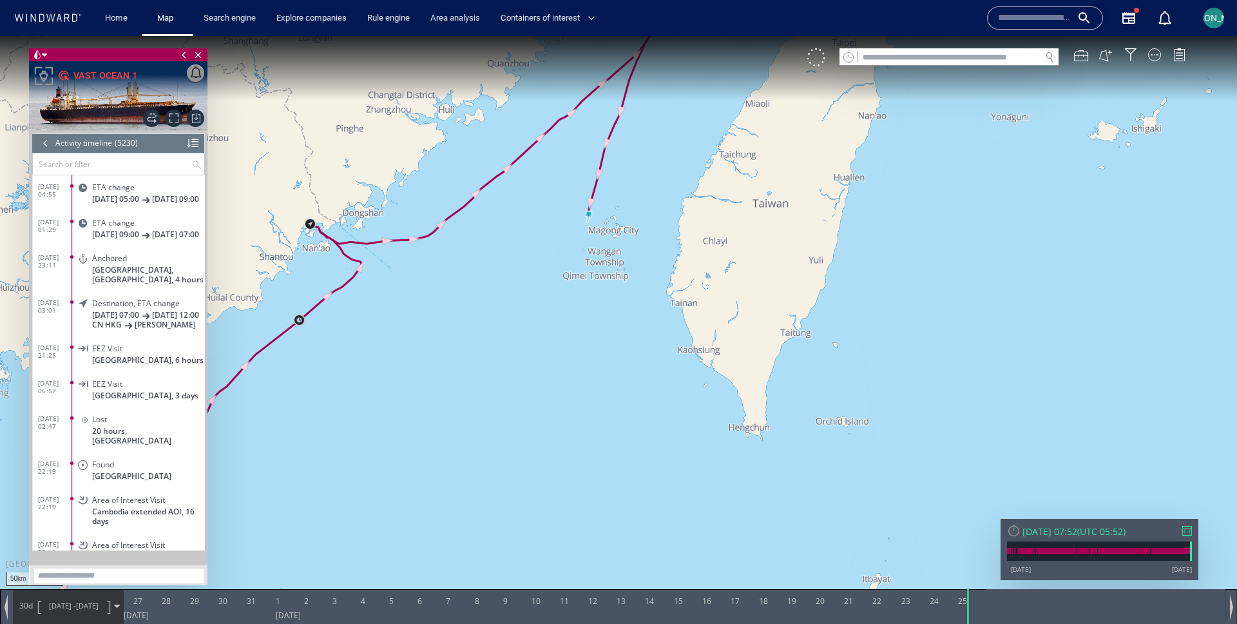
scroll to position [183075, 0]
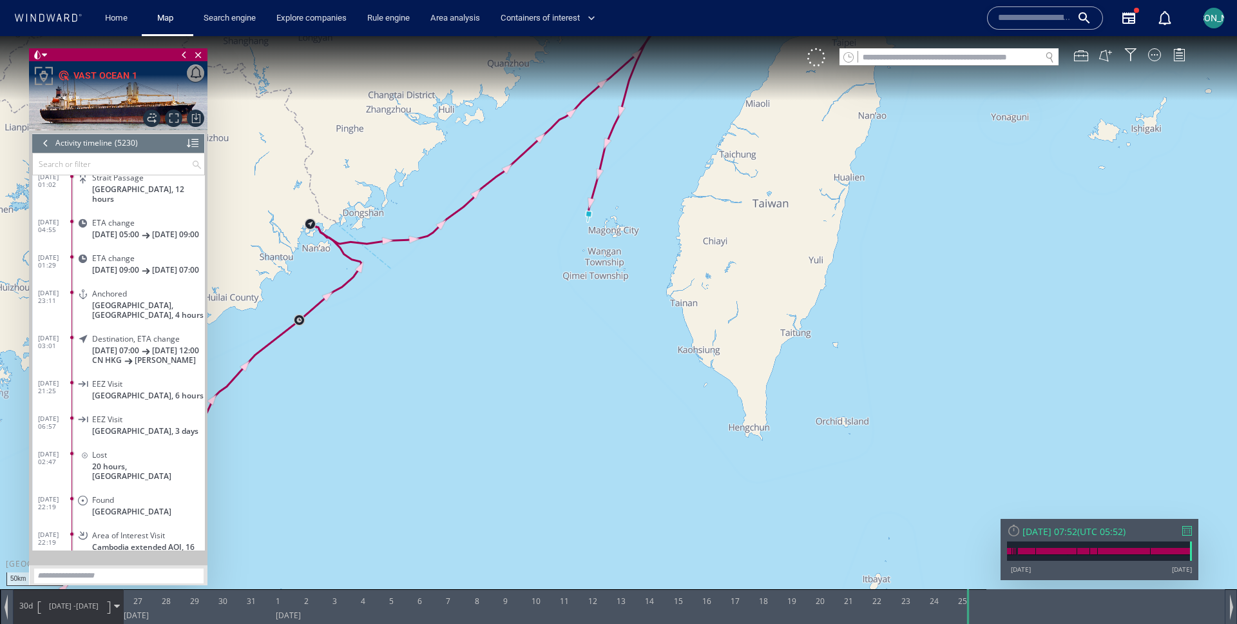
click at [44, 144] on div at bounding box center [46, 142] width 14 height 19
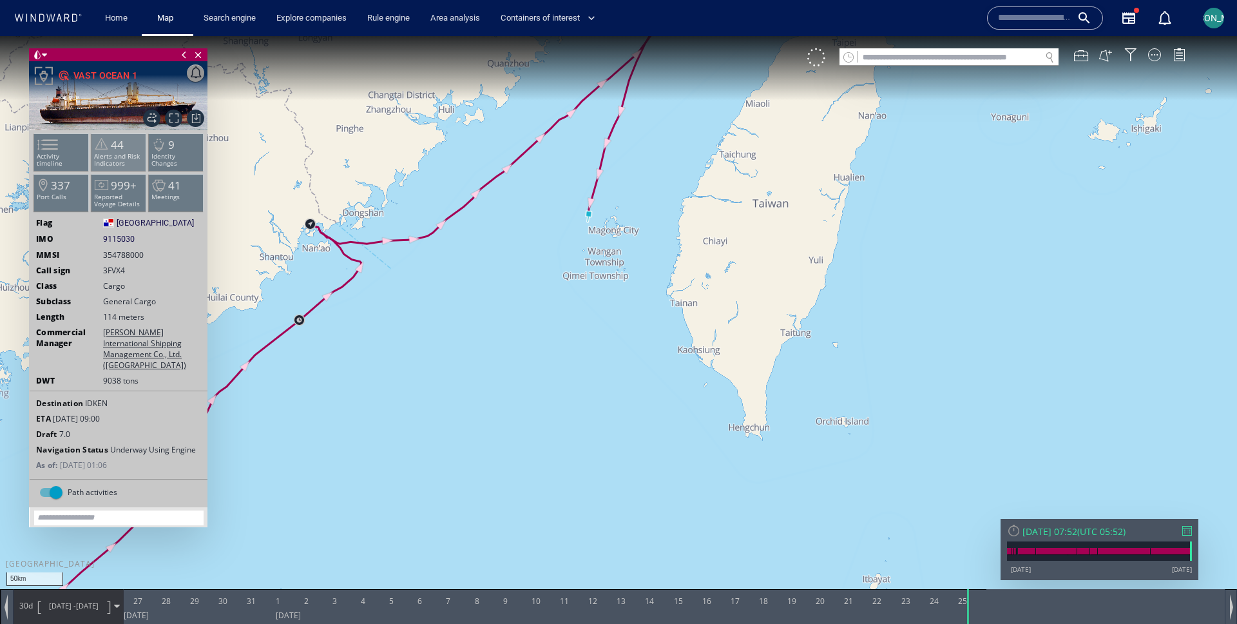
click at [127, 153] on p "Alerts and Risk Indicators" at bounding box center [119, 160] width 55 height 14
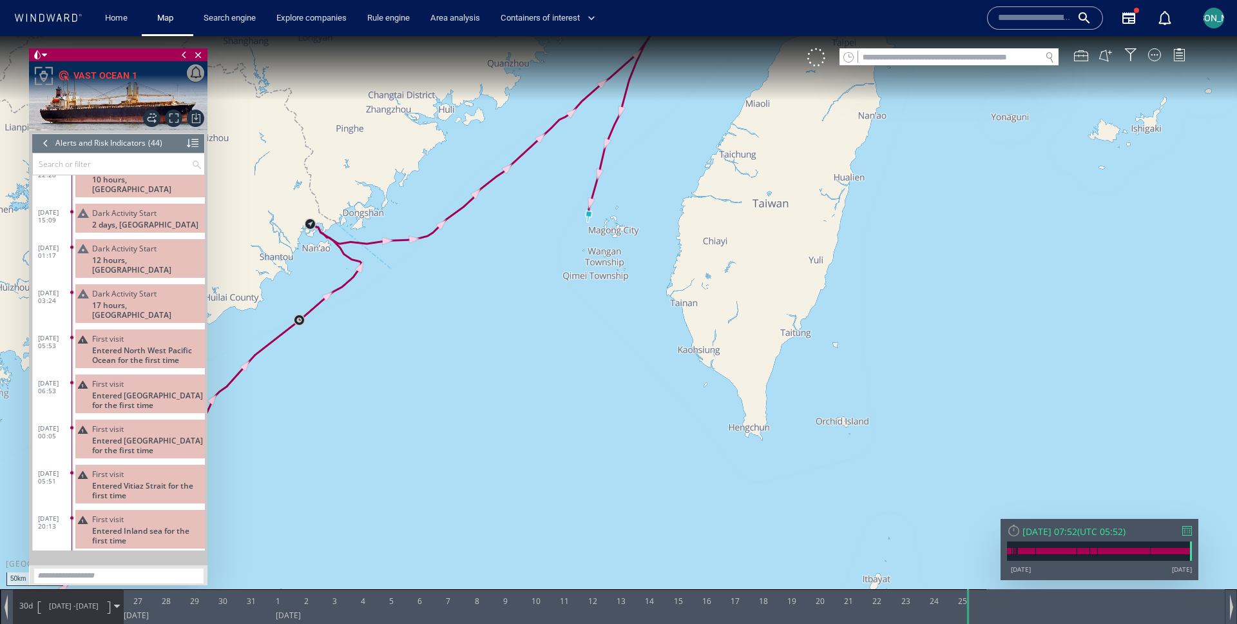
click at [47, 146] on div at bounding box center [46, 142] width 14 height 19
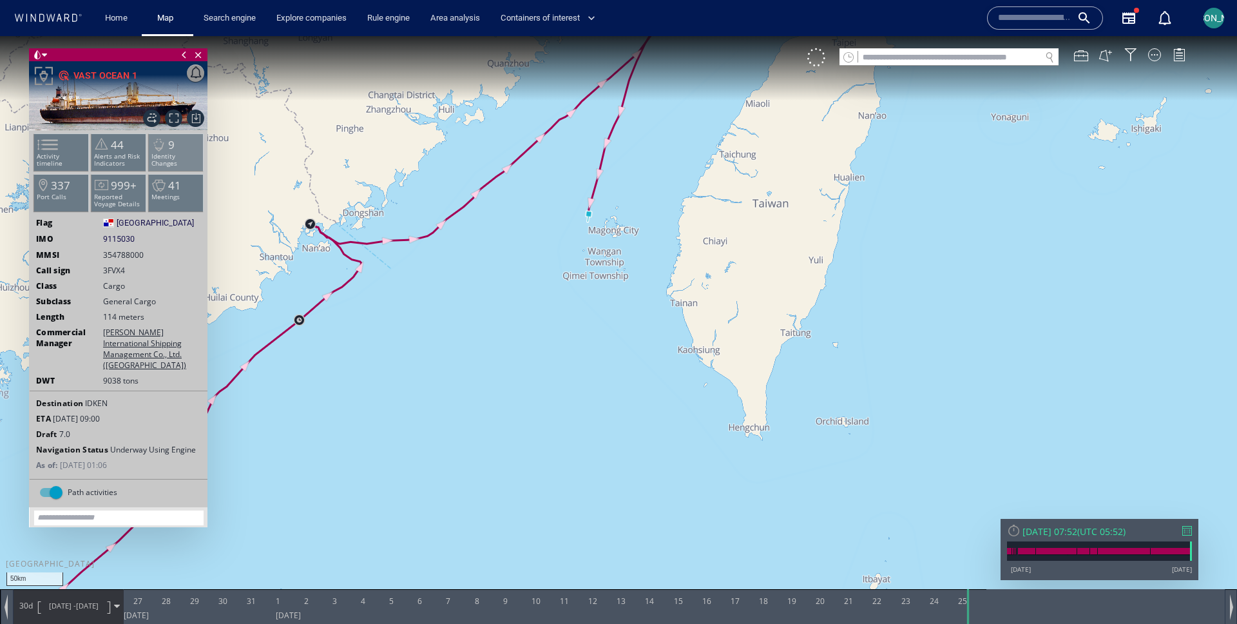
click at [174, 157] on p "Identity Changes" at bounding box center [176, 160] width 55 height 14
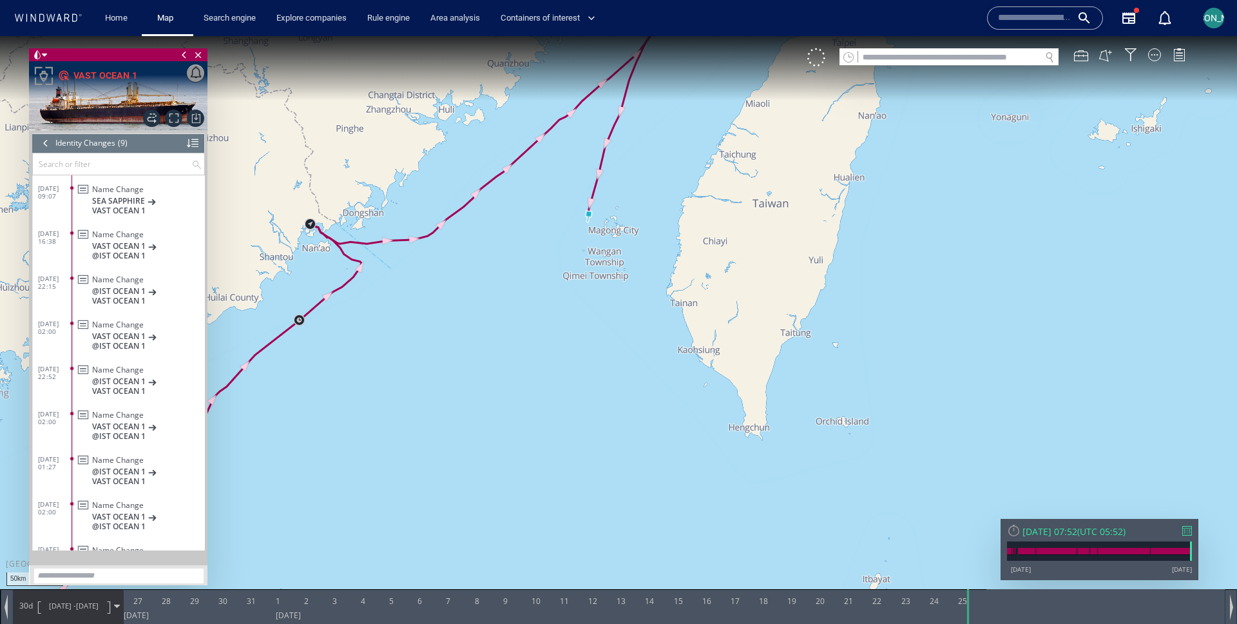
scroll to position [44, 0]
click at [49, 145] on div at bounding box center [46, 142] width 14 height 19
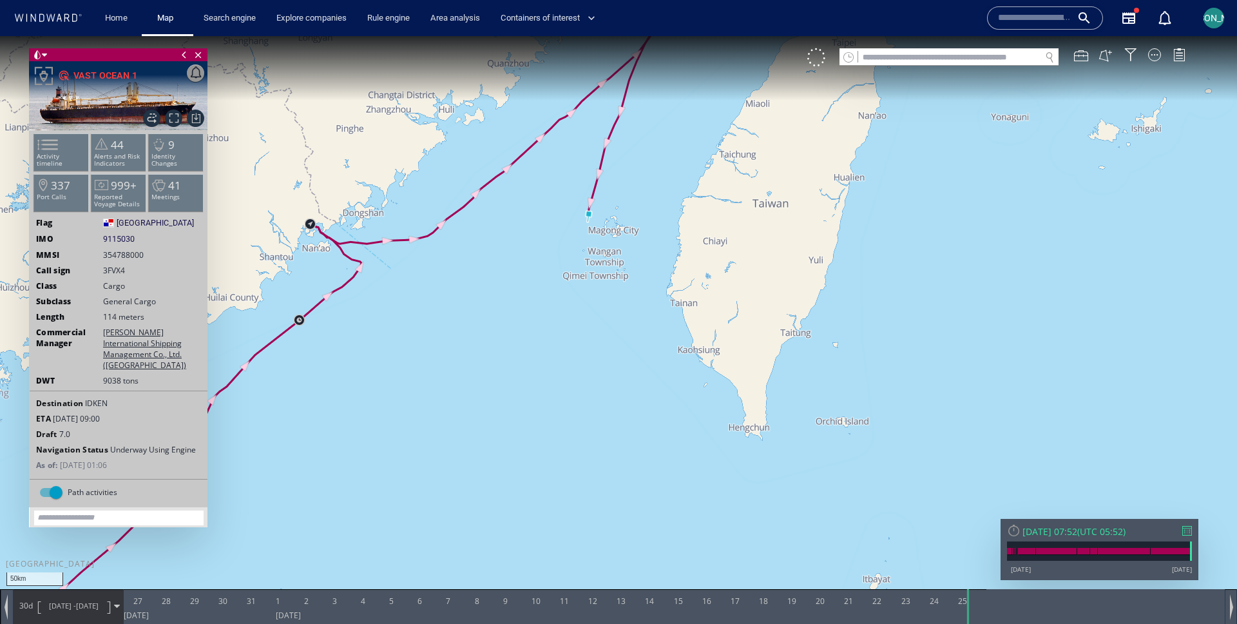
drag, startPoint x: 349, startPoint y: 363, endPoint x: 441, endPoint y: 347, distance: 92.9
click at [441, 347] on canvas "Map" at bounding box center [618, 323] width 1237 height 575
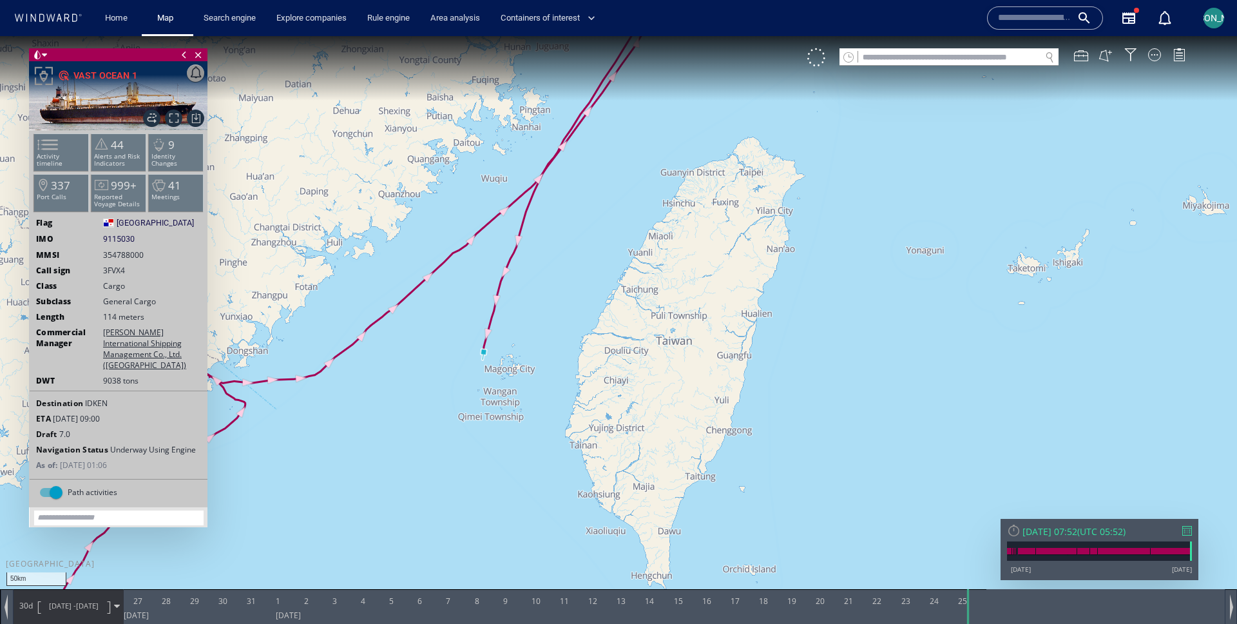
drag, startPoint x: 589, startPoint y: 270, endPoint x: 367, endPoint y: 432, distance: 274.9
click at [367, 432] on canvas "Map" at bounding box center [618, 323] width 1237 height 575
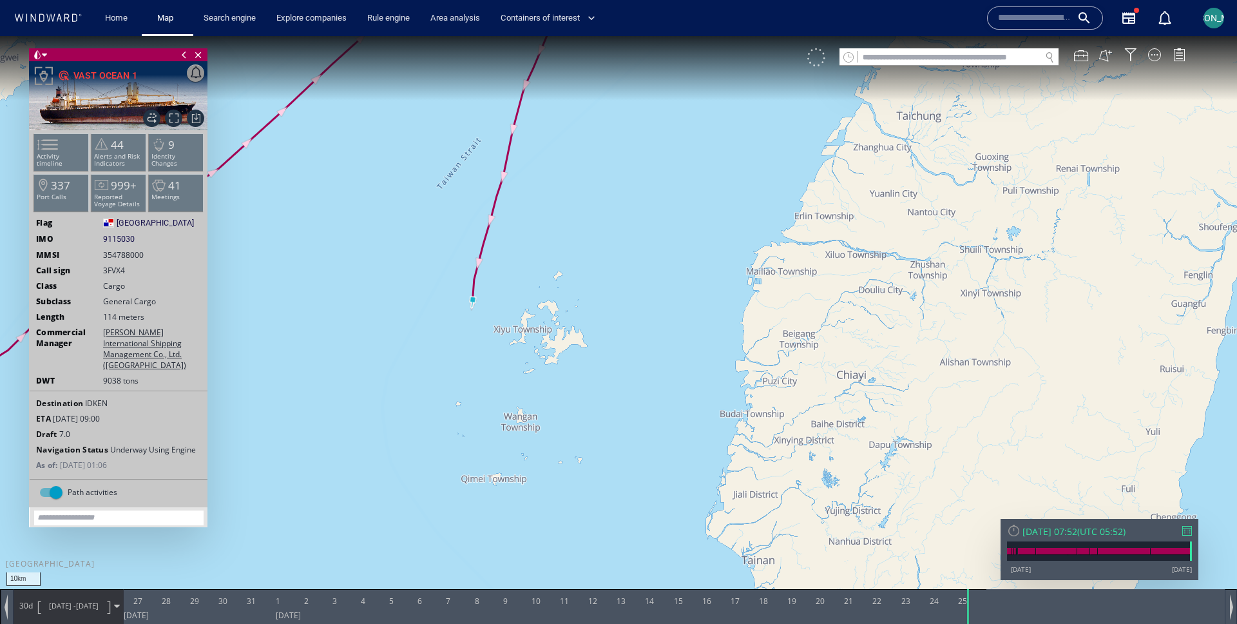
click at [820, 52] on div at bounding box center [816, 57] width 18 height 18
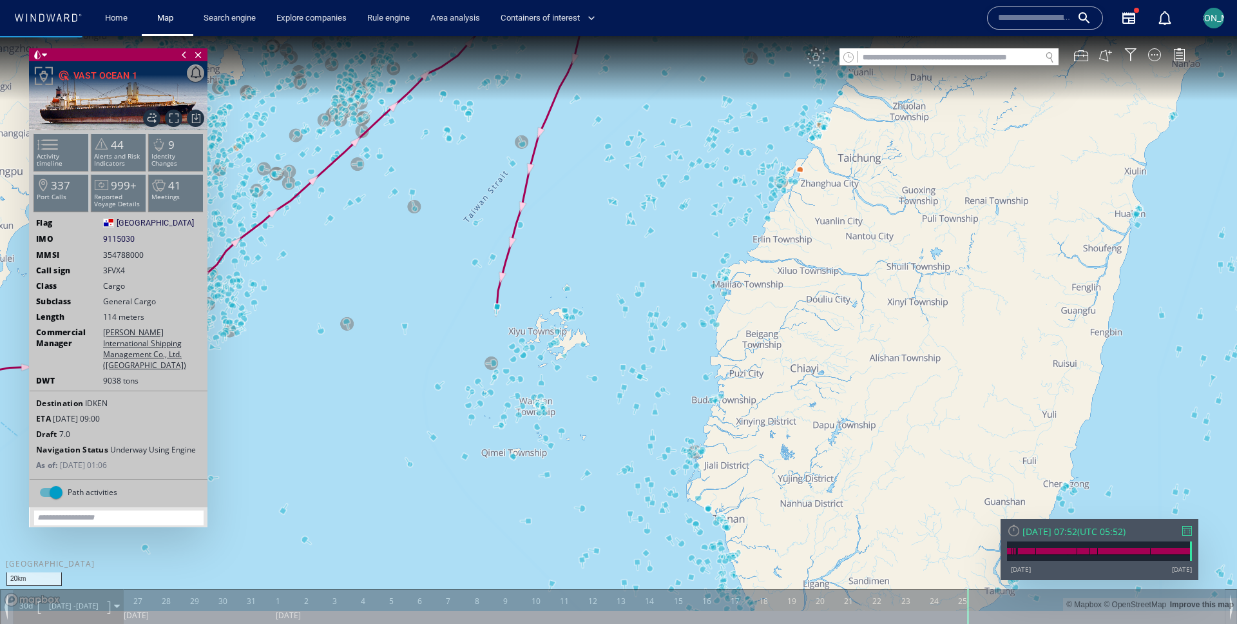
drag, startPoint x: 602, startPoint y: 340, endPoint x: 464, endPoint y: 256, distance: 161.0
click at [464, 256] on canvas "Map" at bounding box center [618, 323] width 1237 height 575
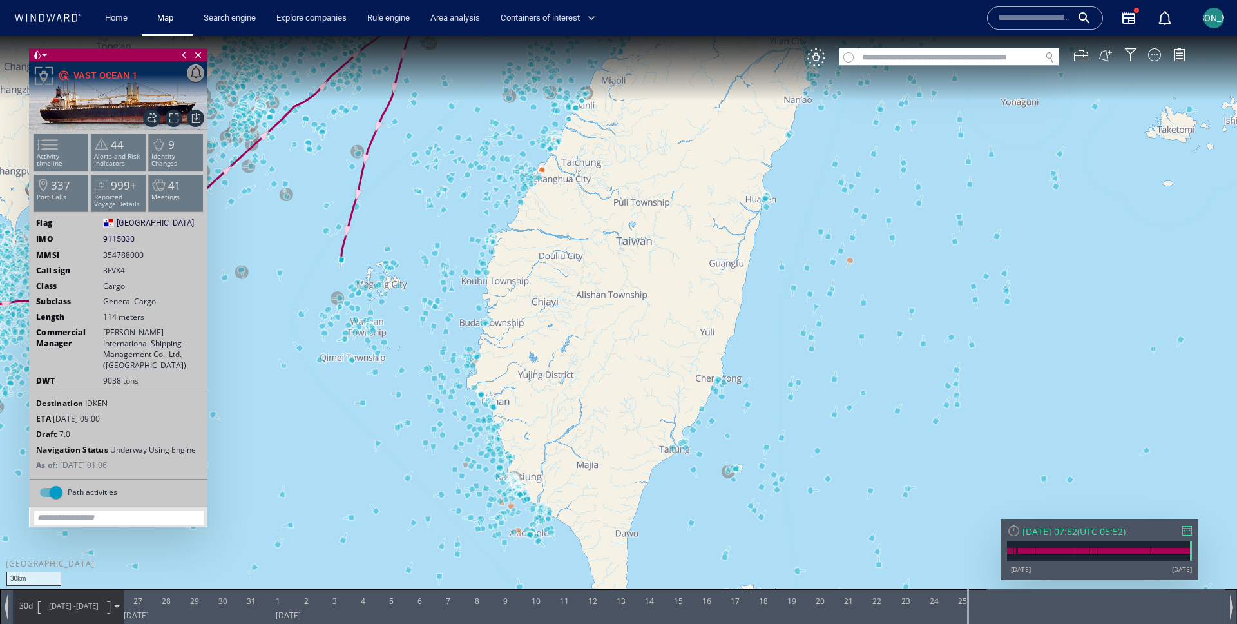
drag, startPoint x: 670, startPoint y: 366, endPoint x: 653, endPoint y: 378, distance: 21.3
click at [653, 378] on canvas "Map" at bounding box center [618, 323] width 1237 height 575
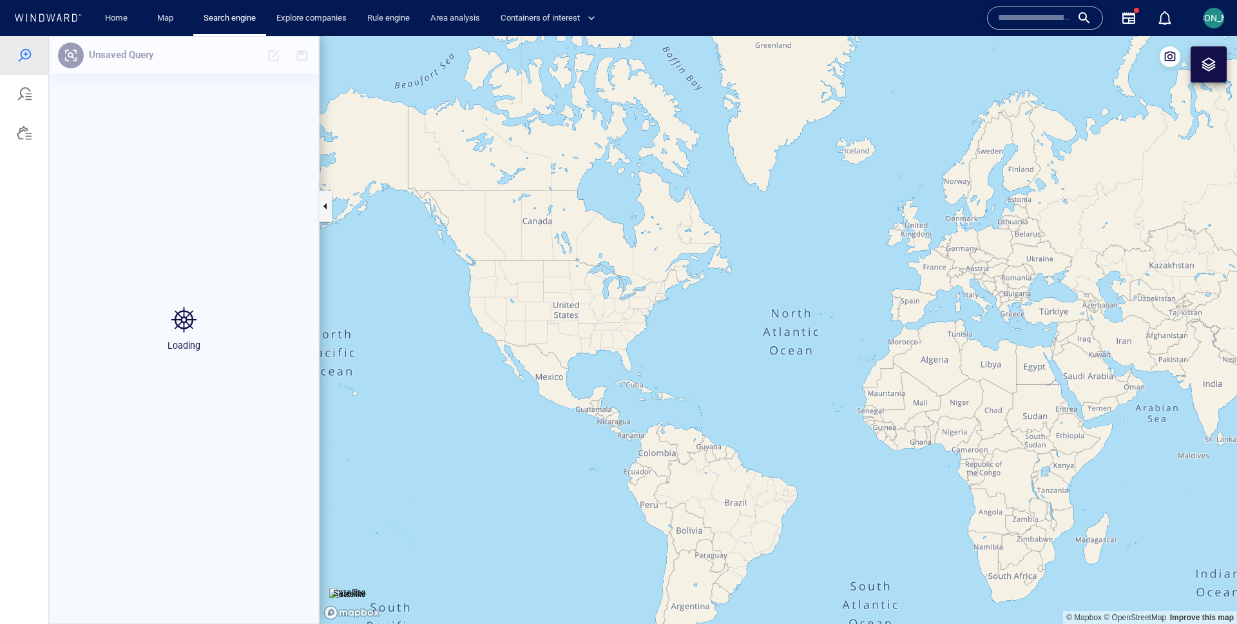
drag, startPoint x: 984, startPoint y: 410, endPoint x: 492, endPoint y: 384, distance: 493.0
click at [489, 384] on canvas "Map" at bounding box center [779, 330] width 918 height 588
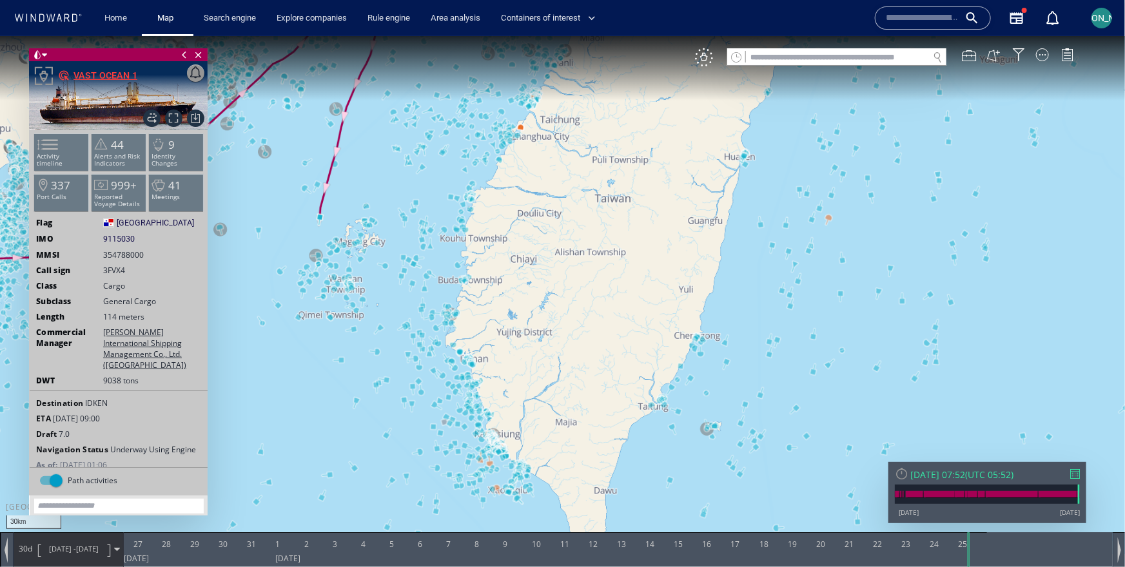
click at [118, 70] on div "VAST OCEAN 1" at bounding box center [105, 74] width 64 height 15
drag, startPoint x: 342, startPoint y: 181, endPoint x: 405, endPoint y: 235, distance: 82.8
click at [405, 235] on canvas "Map" at bounding box center [562, 294] width 1125 height 518
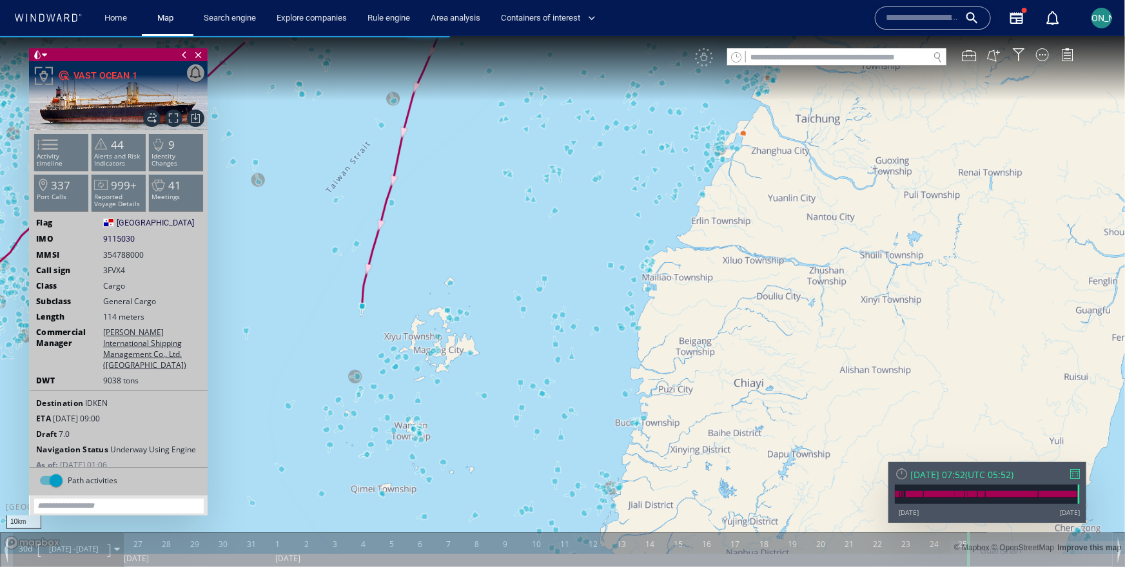
drag, startPoint x: 403, startPoint y: 311, endPoint x: 414, endPoint y: 283, distance: 29.6
click at [414, 282] on canvas "Map" at bounding box center [562, 294] width 1125 height 518
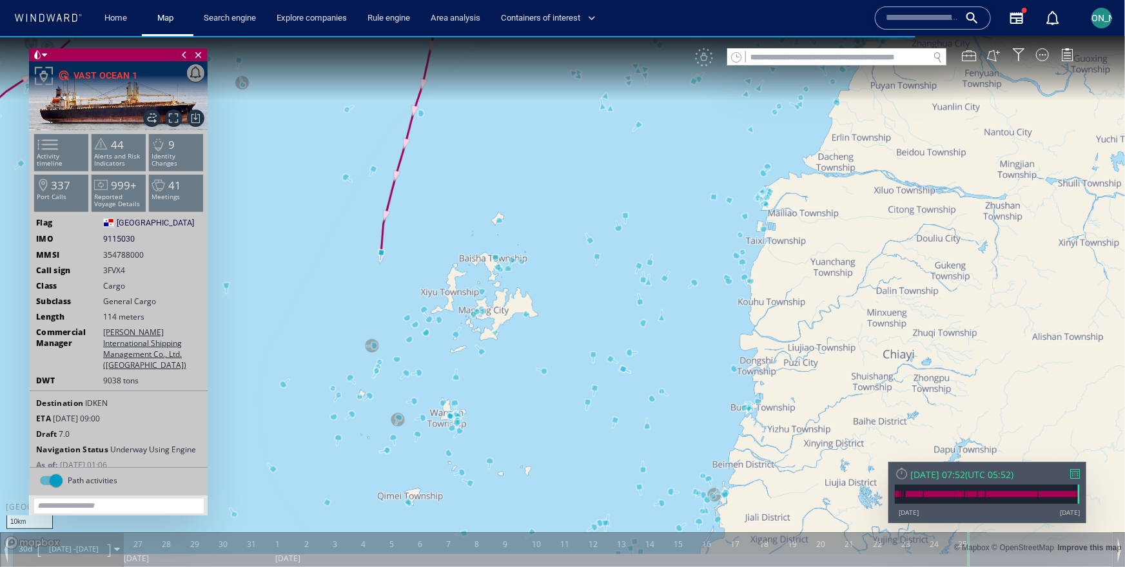
drag, startPoint x: 403, startPoint y: 242, endPoint x: 420, endPoint y: 216, distance: 30.4
click at [420, 212] on canvas "Map" at bounding box center [562, 294] width 1125 height 518
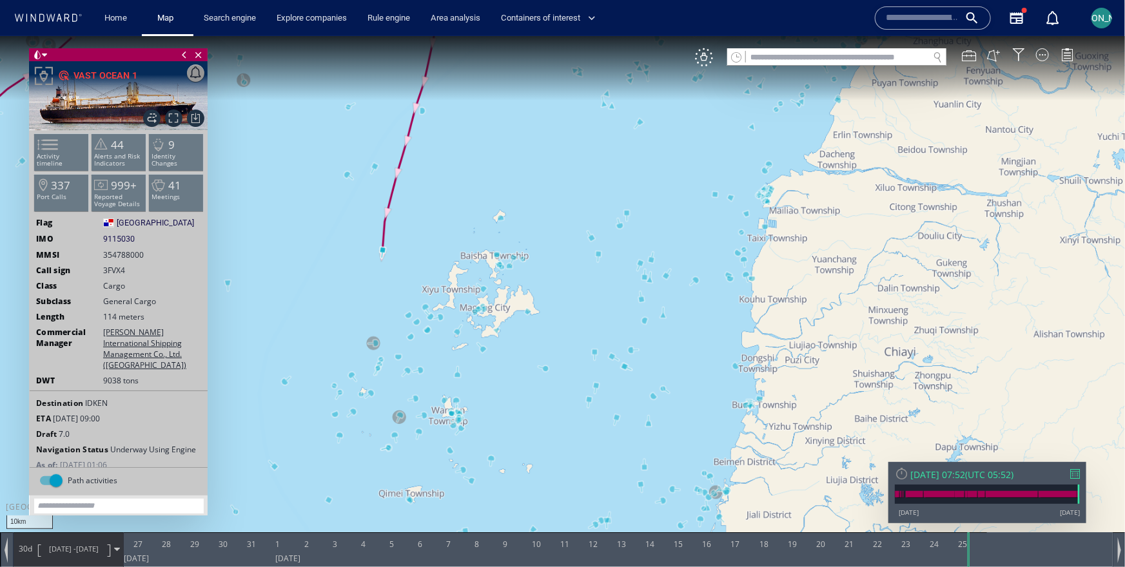
drag, startPoint x: 421, startPoint y: 217, endPoint x: 422, endPoint y: 176, distance: 40.6
click at [422, 176] on canvas "Map" at bounding box center [562, 294] width 1125 height 518
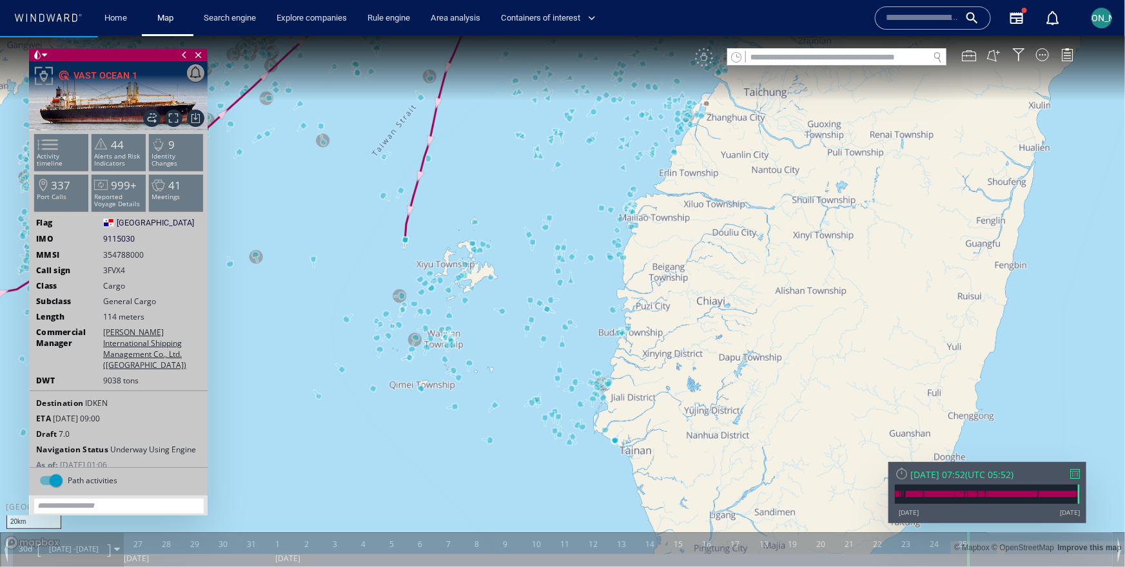
drag, startPoint x: 422, startPoint y: 176, endPoint x: 429, endPoint y: 227, distance: 52.0
click at [429, 227] on canvas "Map" at bounding box center [562, 294] width 1125 height 518
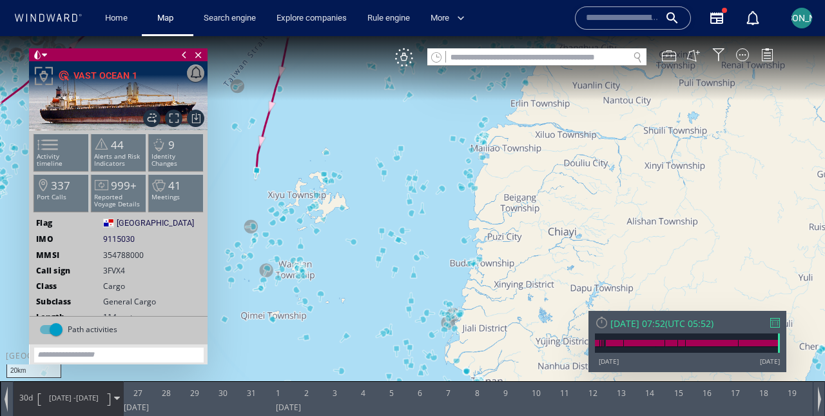
click at [367, 109] on canvas "Map" at bounding box center [412, 219] width 825 height 367
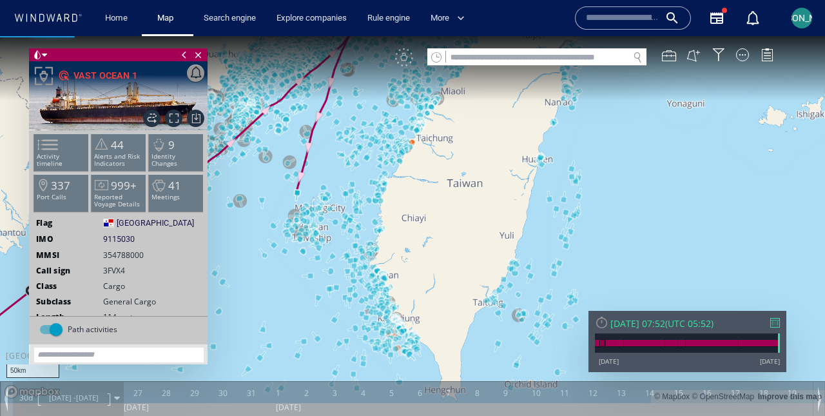
drag, startPoint x: 499, startPoint y: 135, endPoint x: 456, endPoint y: 233, distance: 106.8
click at [456, 233] on canvas "Map" at bounding box center [412, 219] width 825 height 367
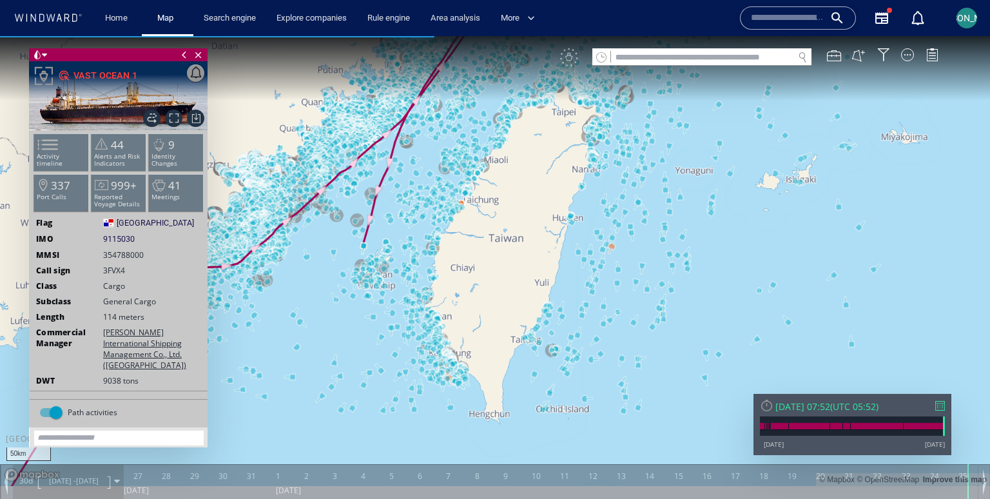
click at [523, 215] on canvas "Map" at bounding box center [495, 261] width 990 height 450
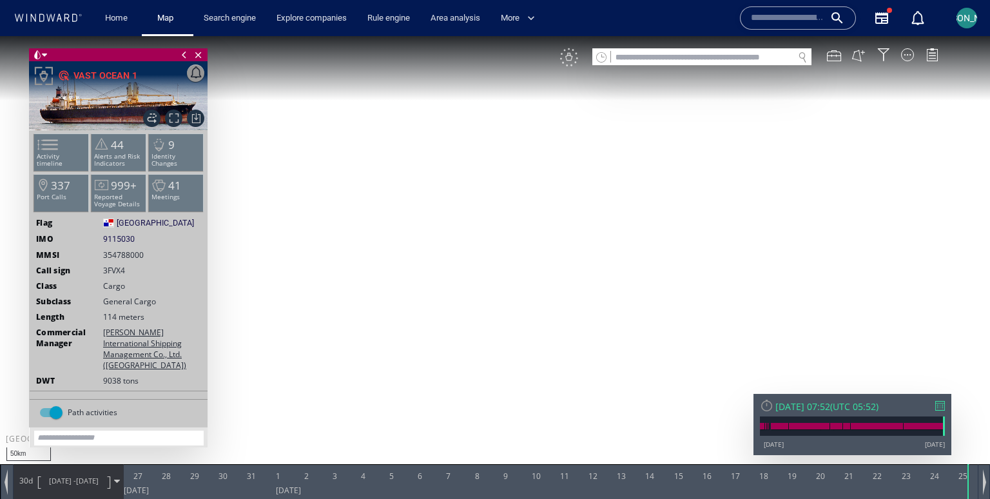
click at [572, 59] on div "VM" at bounding box center [569, 57] width 18 height 18
click at [529, 196] on canvas "Map" at bounding box center [495, 261] width 990 height 450
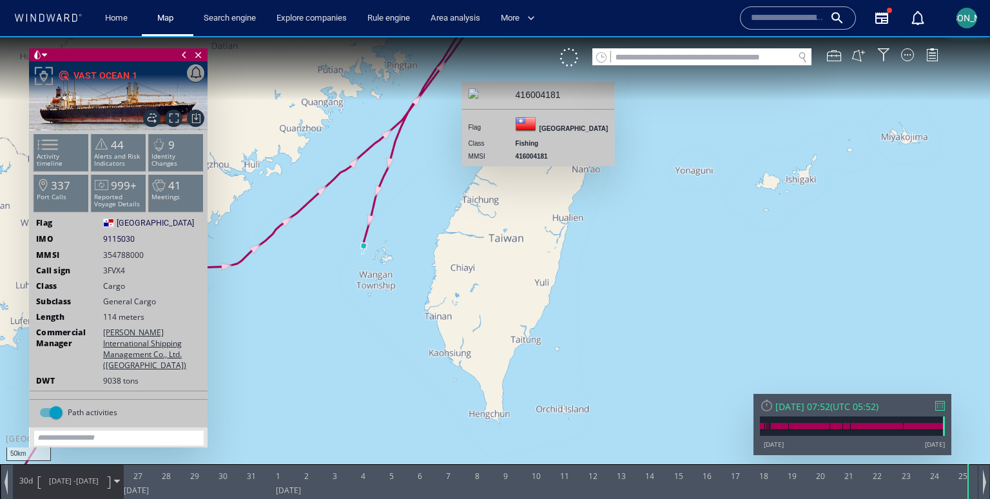
drag, startPoint x: 529, startPoint y: 196, endPoint x: 497, endPoint y: 197, distance: 32.2
click at [497, 197] on canvas "Map" at bounding box center [495, 261] width 990 height 450
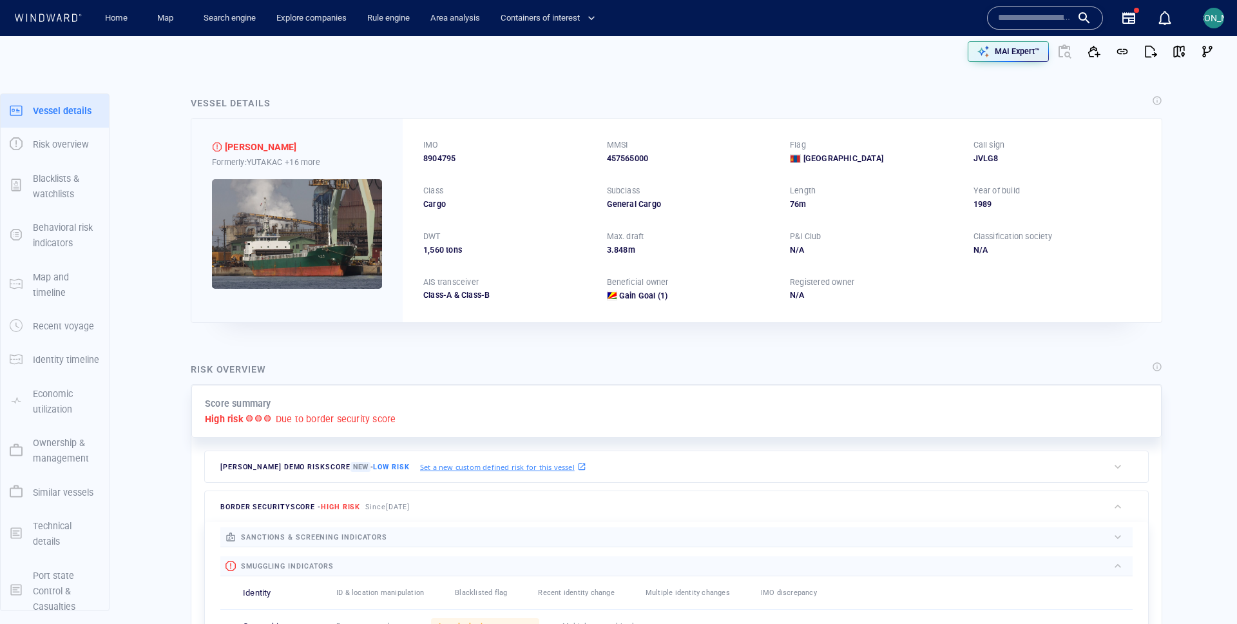
click at [311, 210] on img at bounding box center [297, 234] width 170 height 110
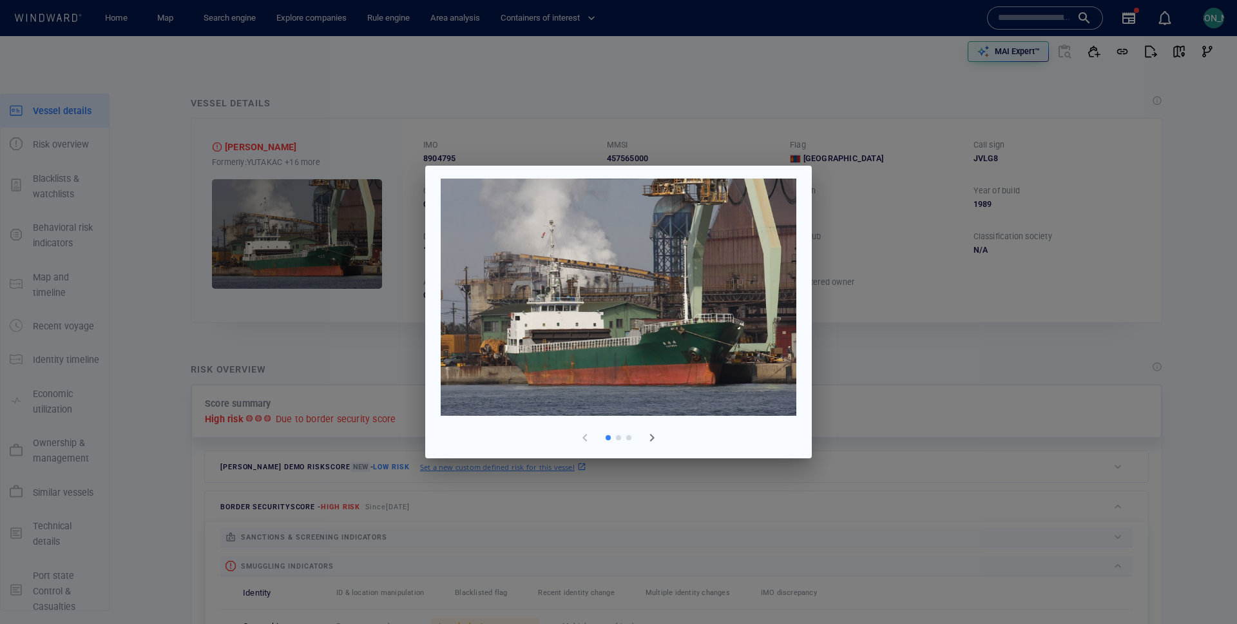
click at [898, 347] on div at bounding box center [618, 312] width 1237 height 624
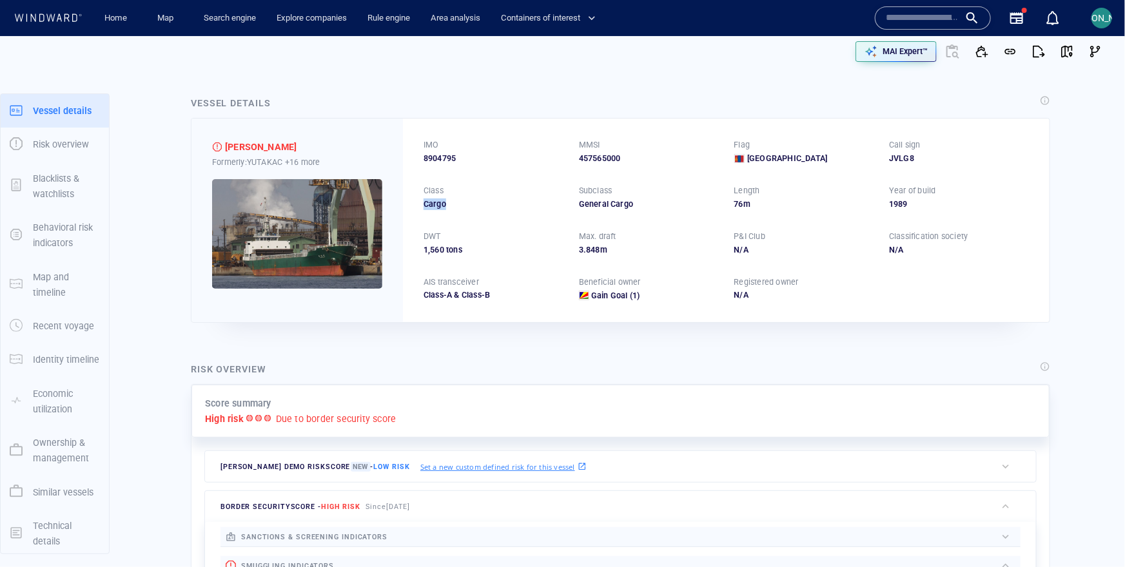
drag, startPoint x: 415, startPoint y: 205, endPoint x: 475, endPoint y: 206, distance: 59.9
click at [475, 206] on div "IMO 8904795 MMSI 457565000 Flag Mongolia Call sign JVLG8 Class Cargo Subclass G…" at bounding box center [726, 220] width 646 height 203
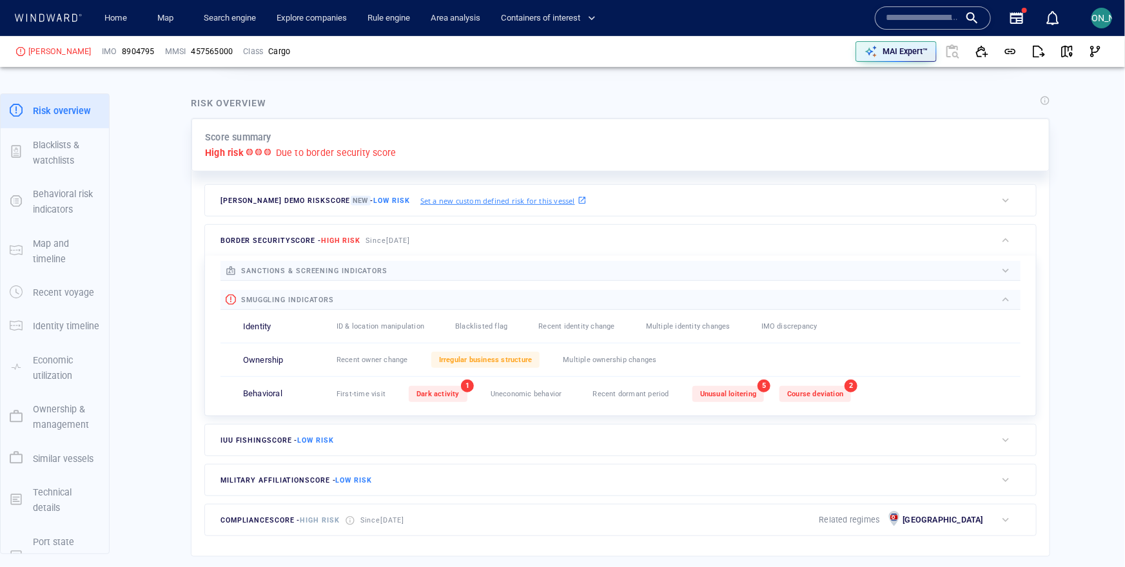
scroll to position [284, 0]
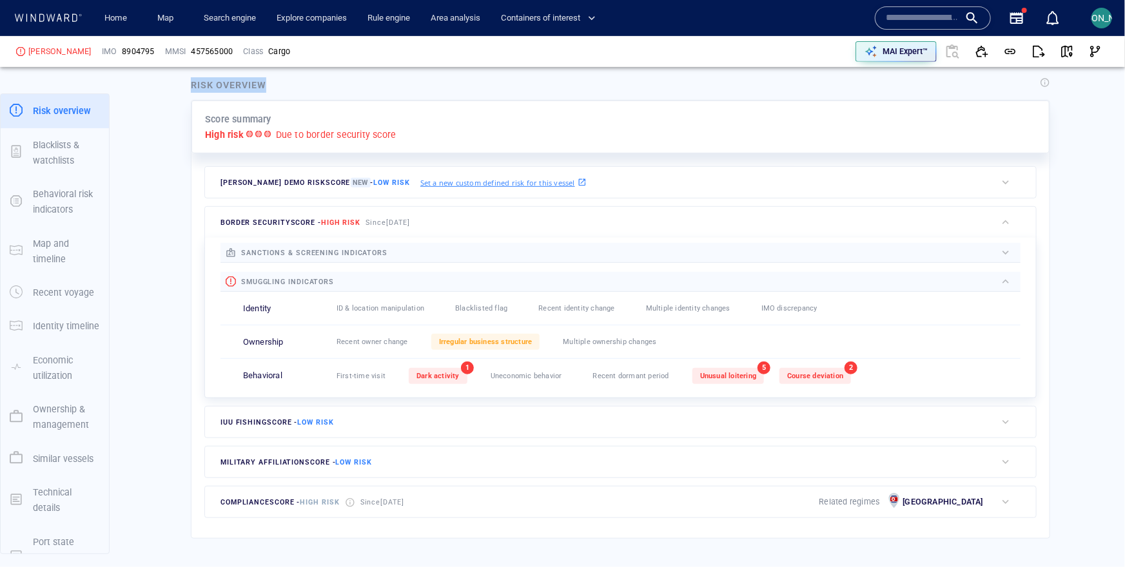
drag, startPoint x: 193, startPoint y: 82, endPoint x: 264, endPoint y: 82, distance: 70.2
click at [264, 82] on div "Risk overview" at bounding box center [228, 84] width 75 height 15
click at [347, 218] on span "High risk" at bounding box center [340, 222] width 39 height 8
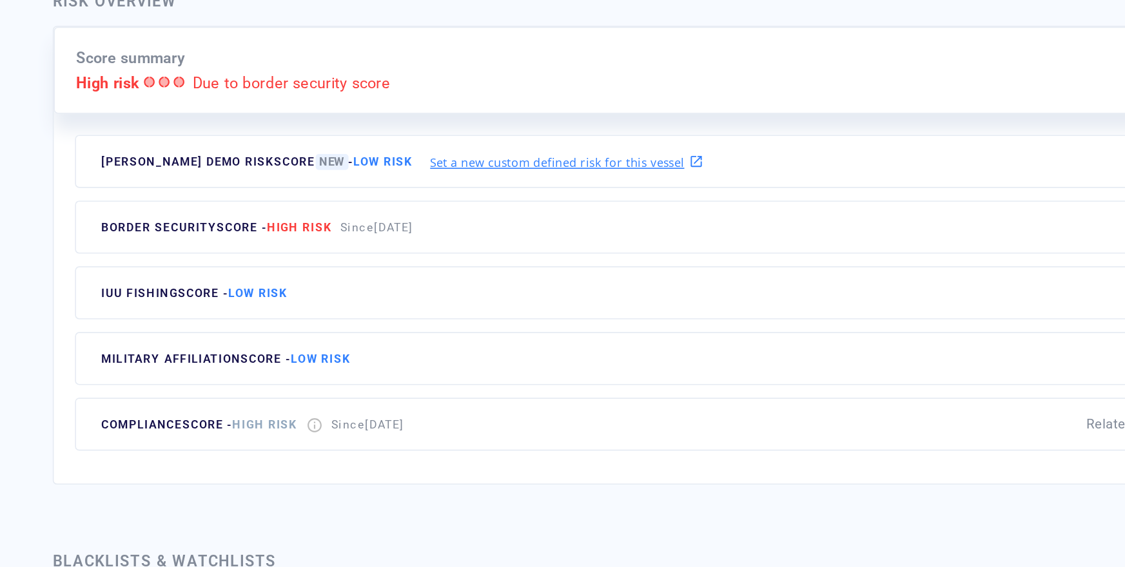
click at [388, 215] on div "Since [DATE]" at bounding box center [388, 222] width 50 height 19
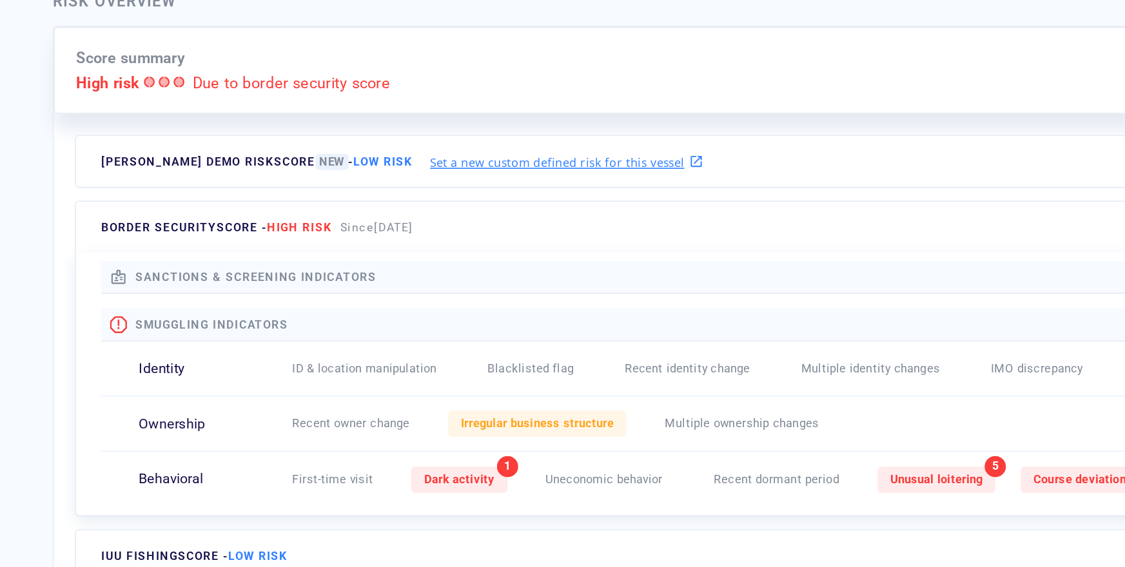
click at [386, 218] on span "Since [DATE]" at bounding box center [387, 222] width 44 height 8
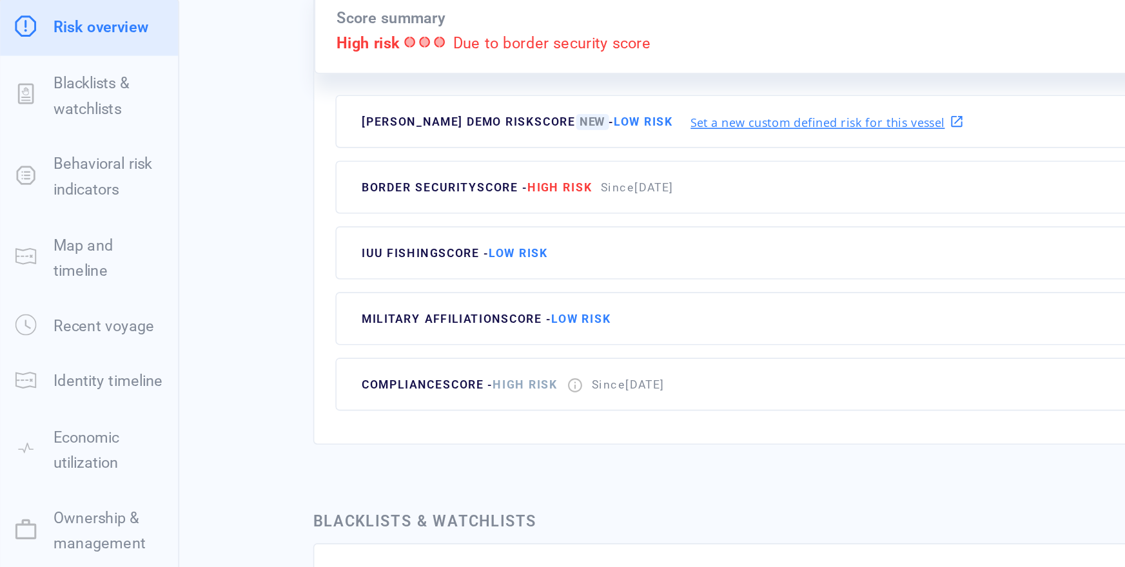
scroll to position [300, 0]
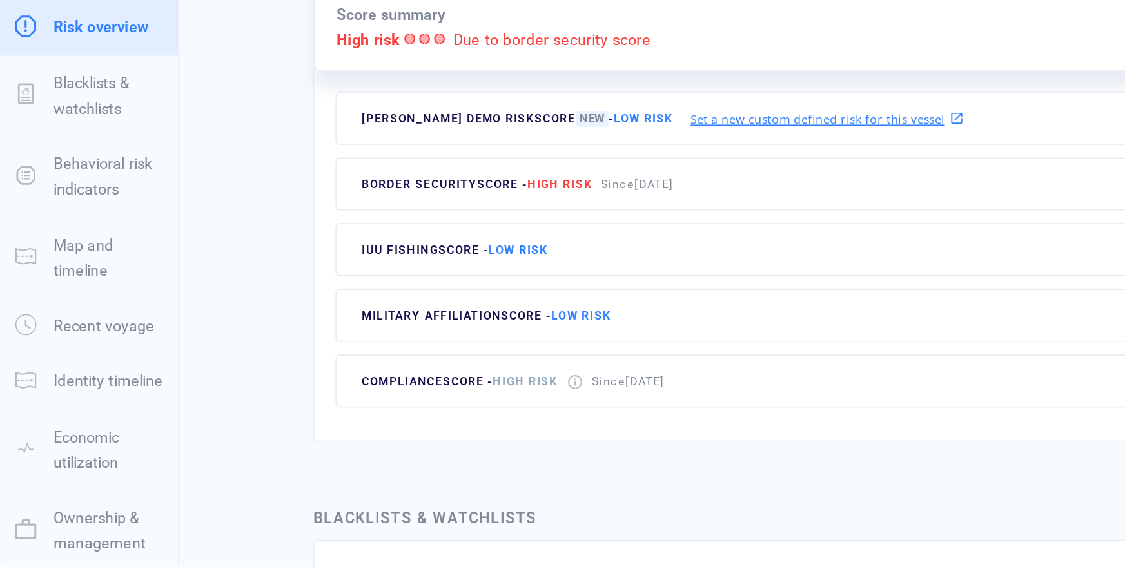
click at [295, 322] on span "compliance score - High risk" at bounding box center [279, 326] width 119 height 8
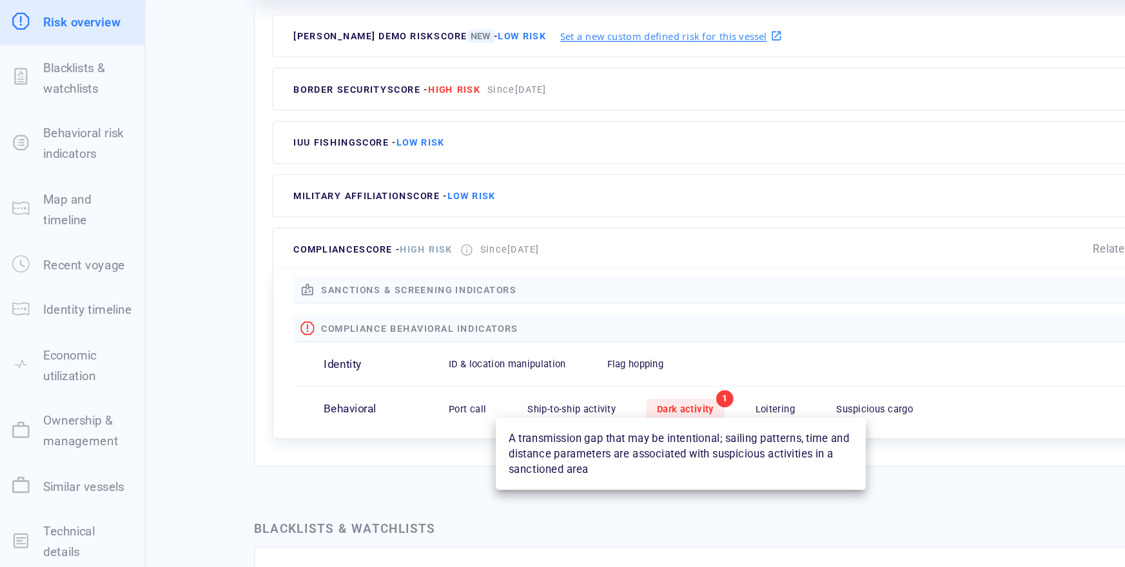
scroll to position [352, 0]
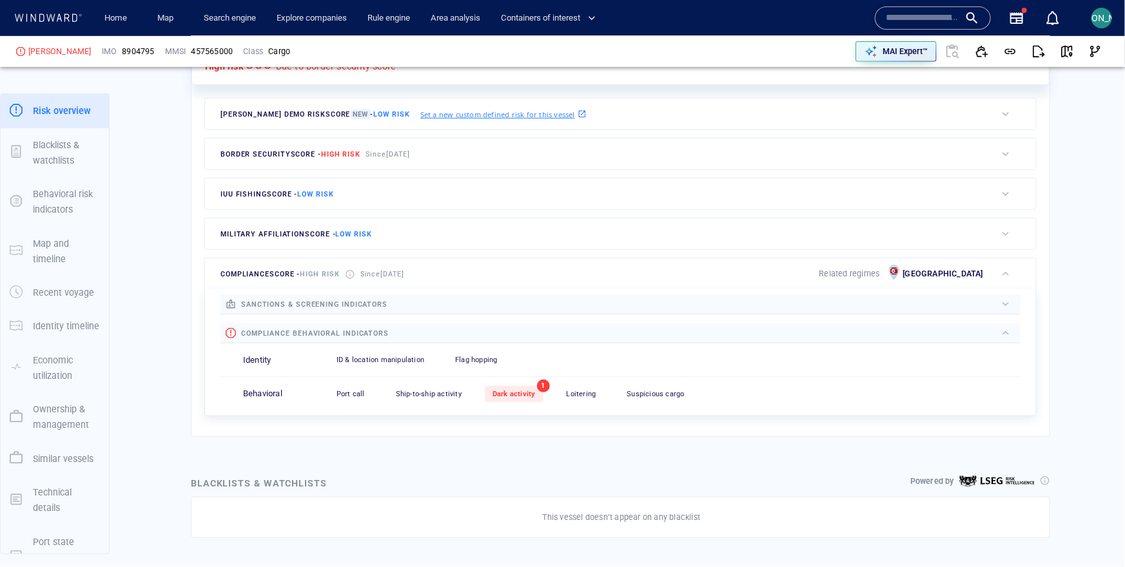
click at [482, 336] on div at bounding box center [692, 333] width 607 height 15
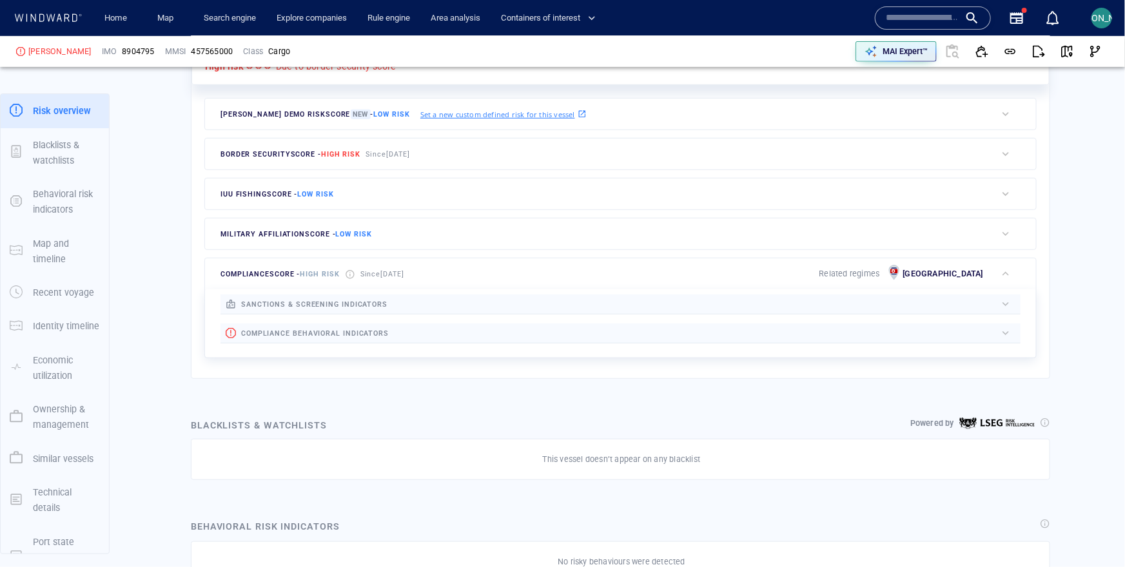
click at [461, 153] on div "border security score - High risk Since 9 Dec 2024" at bounding box center [600, 154] width 791 height 31
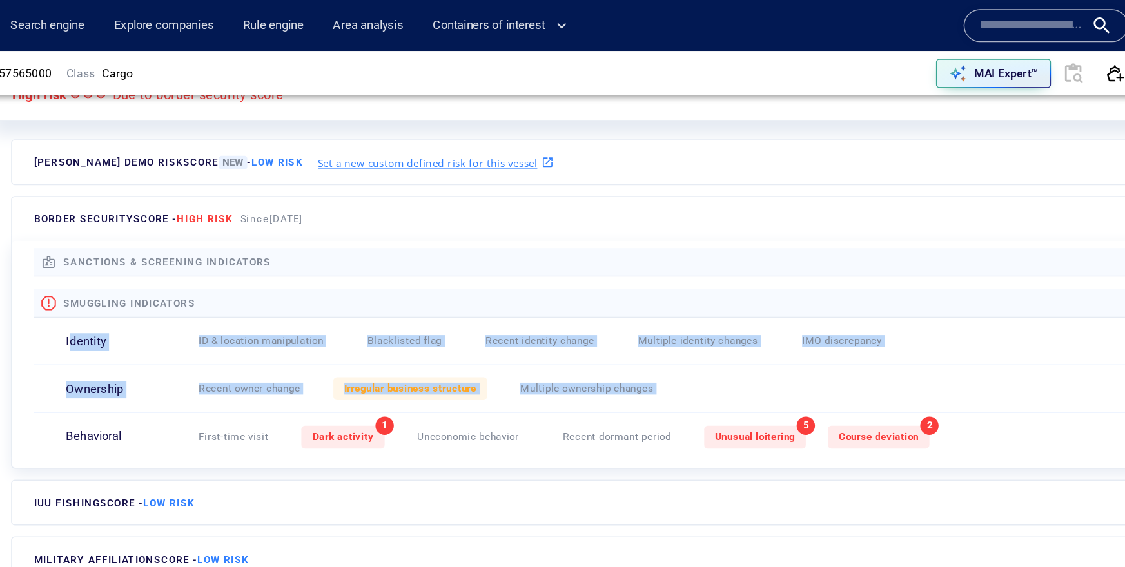
drag, startPoint x: 245, startPoint y: 237, endPoint x: 296, endPoint y: 303, distance: 83.5
click at [296, 303] on div "Identity ID & location manipulation 0 Blacklisted flag 0 Recent identity change…" at bounding box center [620, 274] width 800 height 101
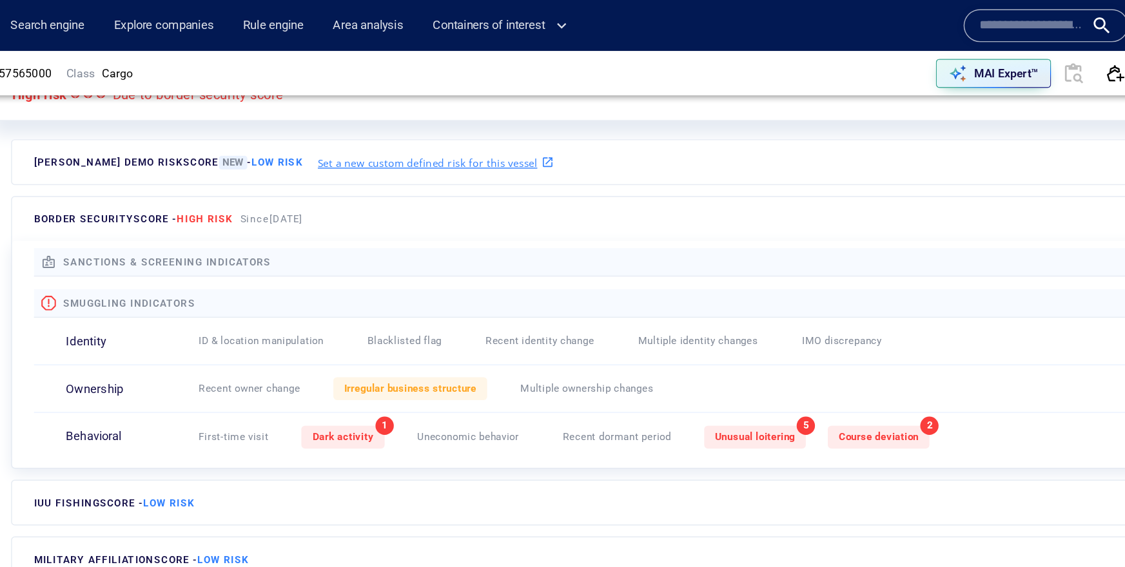
click at [293, 303] on div "Behavioral" at bounding box center [286, 308] width 86 height 12
drag, startPoint x: 240, startPoint y: 275, endPoint x: 285, endPoint y: 275, distance: 45.1
click at [285, 275] on div "Ownership Recent owner change 0 Irregular business structure Multiple ownership…" at bounding box center [620, 274] width 800 height 34
click at [254, 314] on div "Behavioral First-time visit 0 Dark activity 1 Uneconomic behavior 0 Recent dorm…" at bounding box center [620, 308] width 800 height 34
click at [256, 310] on p "Behavioral" at bounding box center [262, 308] width 39 height 12
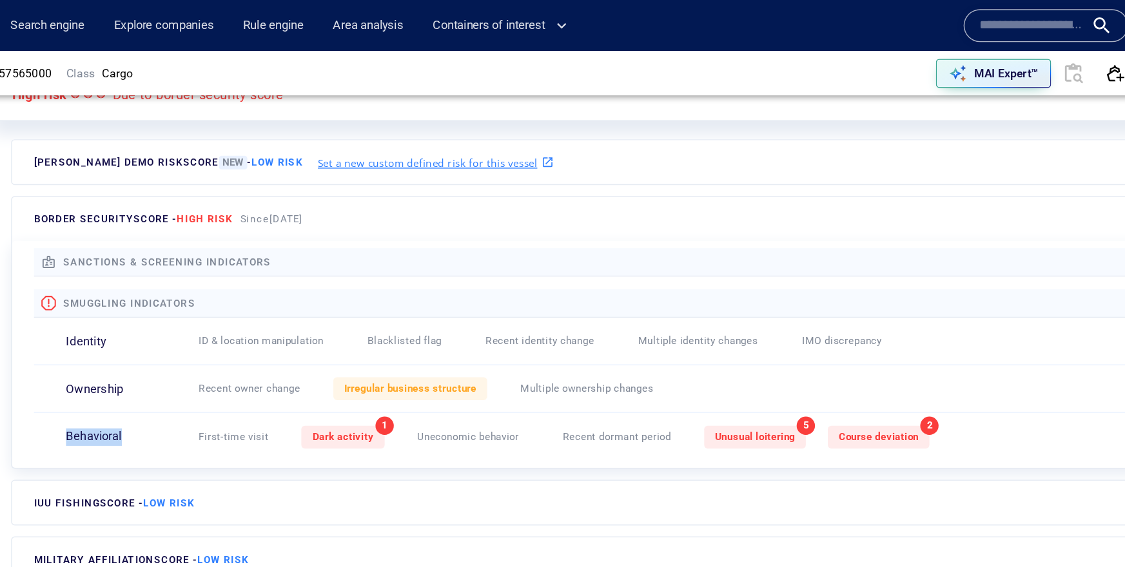
click at [256, 310] on p "Behavioral" at bounding box center [262, 308] width 39 height 12
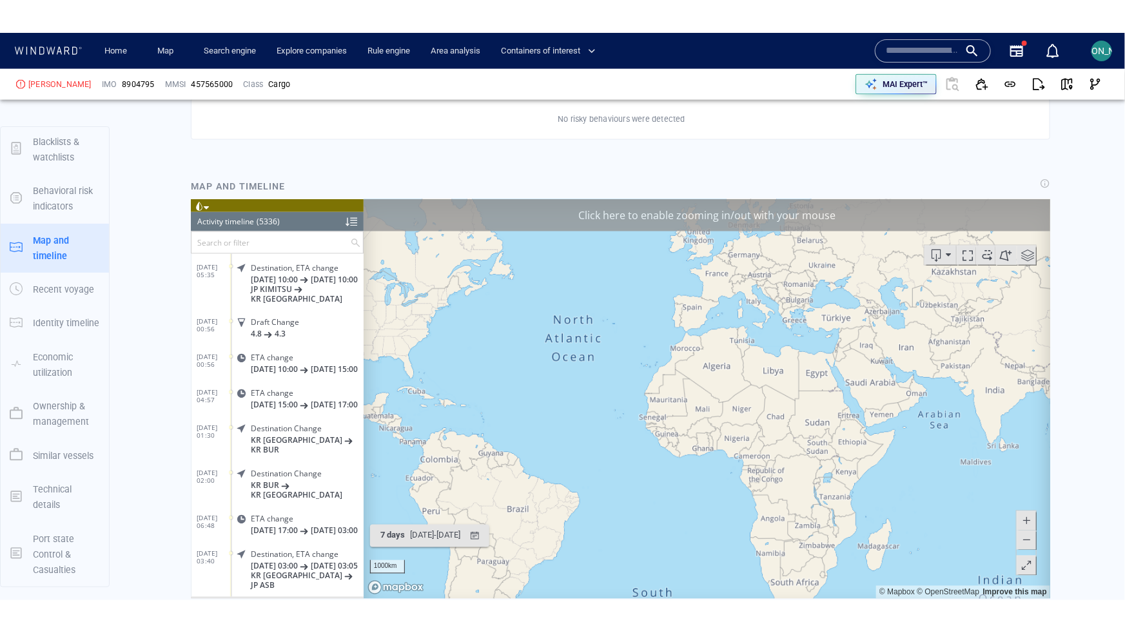
scroll to position [992, 0]
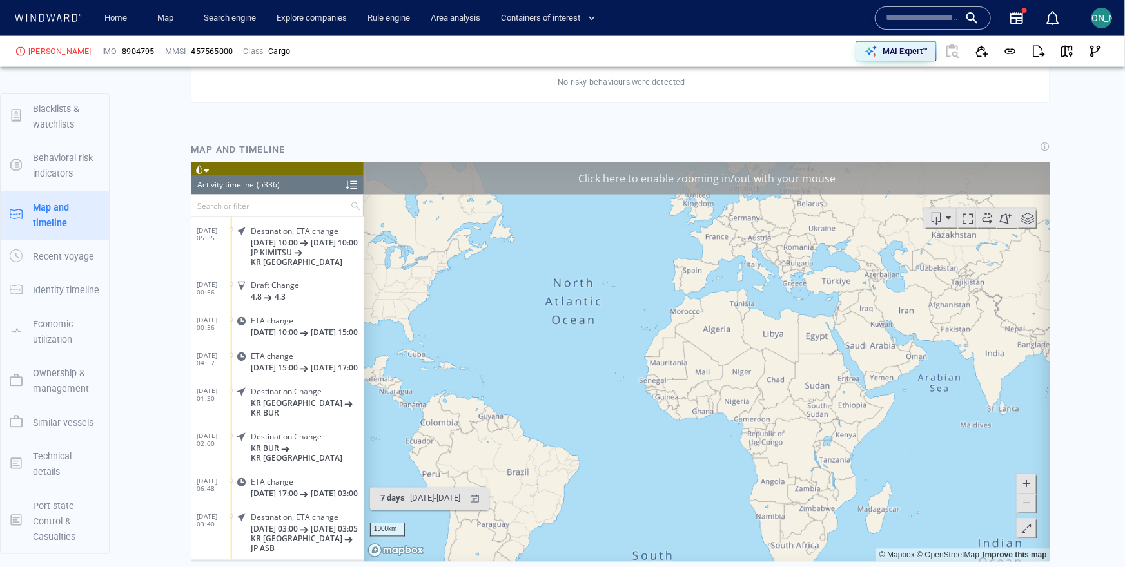
click at [784, 171] on div "Click here to enable zooming in/out with your mouse" at bounding box center [706, 178] width 686 height 32
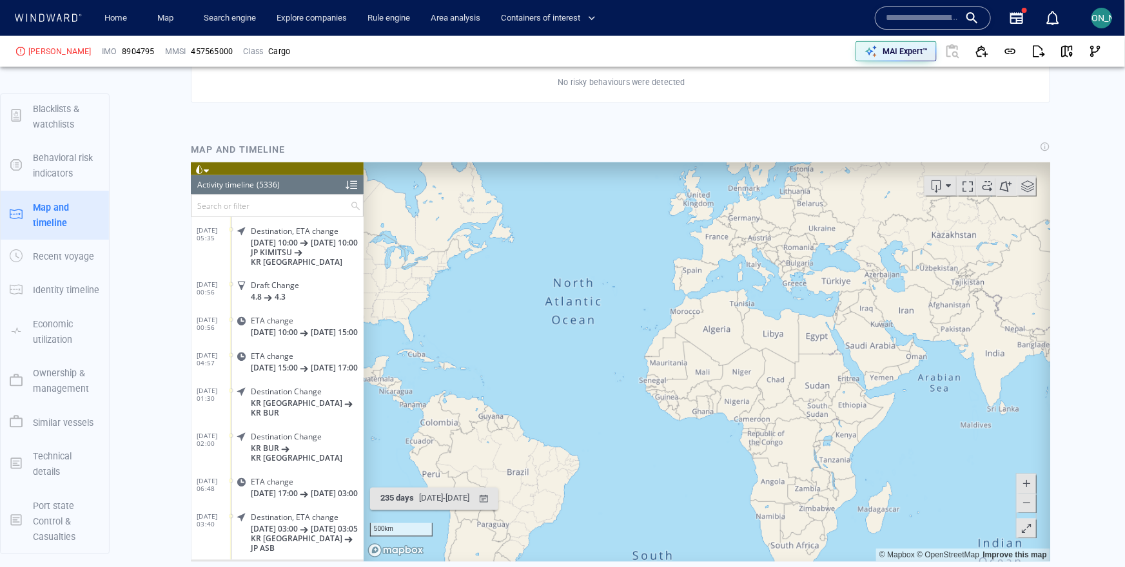
click at [197, 165] on span at bounding box center [198, 168] width 9 height 9
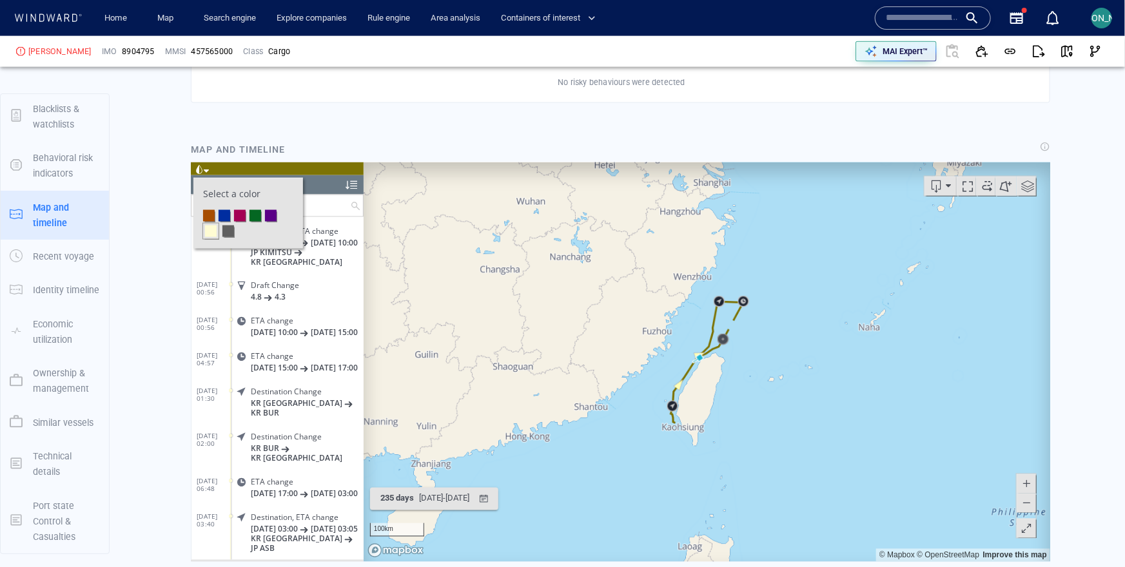
click at [242, 217] on li at bounding box center [239, 215] width 12 height 12
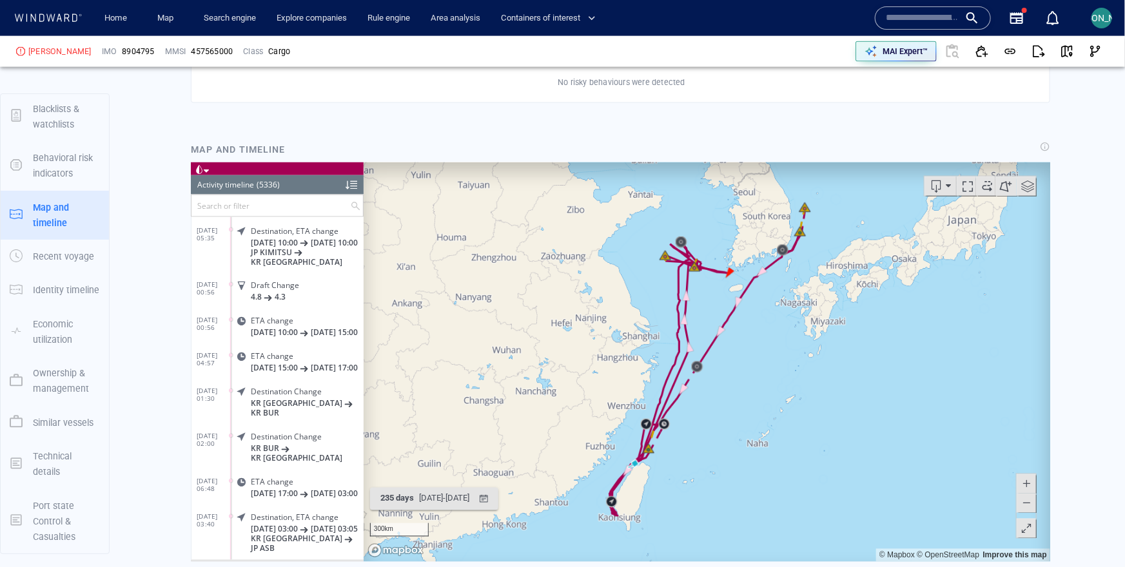
click at [1028, 523] on span at bounding box center [1025, 528] width 13 height 19
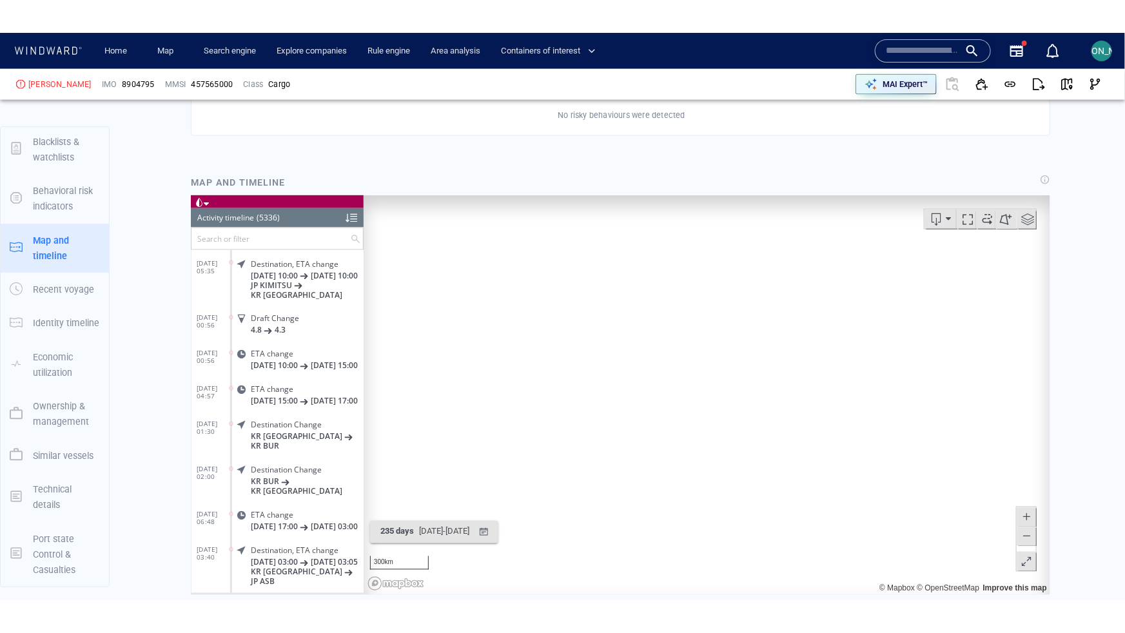
scroll to position [4, 0]
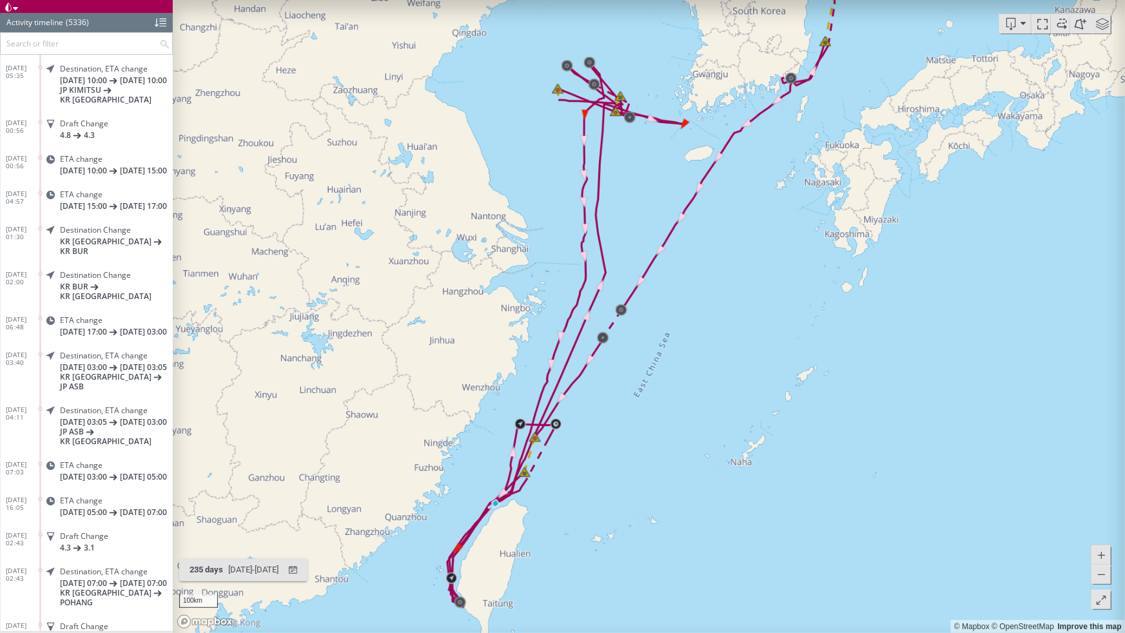
drag, startPoint x: 639, startPoint y: 384, endPoint x: 608, endPoint y: 483, distance: 104.1
click at [608, 483] on canvas "Map" at bounding box center [649, 316] width 952 height 633
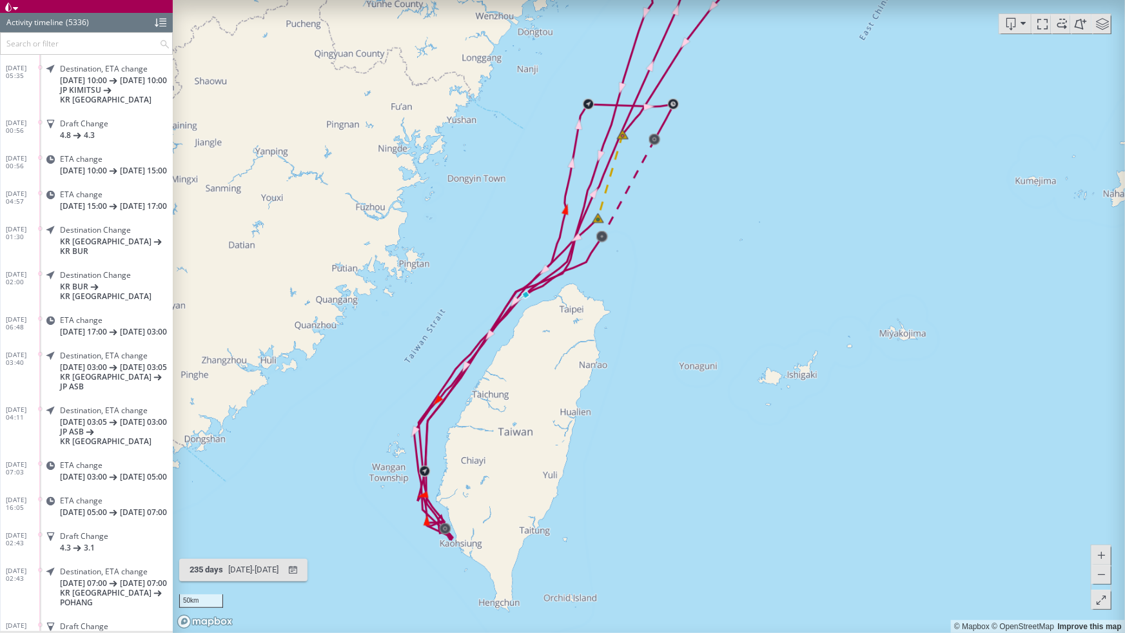
drag, startPoint x: 507, startPoint y: 525, endPoint x: 554, endPoint y: 344, distance: 186.6
click at [554, 344] on canvas "Map" at bounding box center [649, 316] width 952 height 633
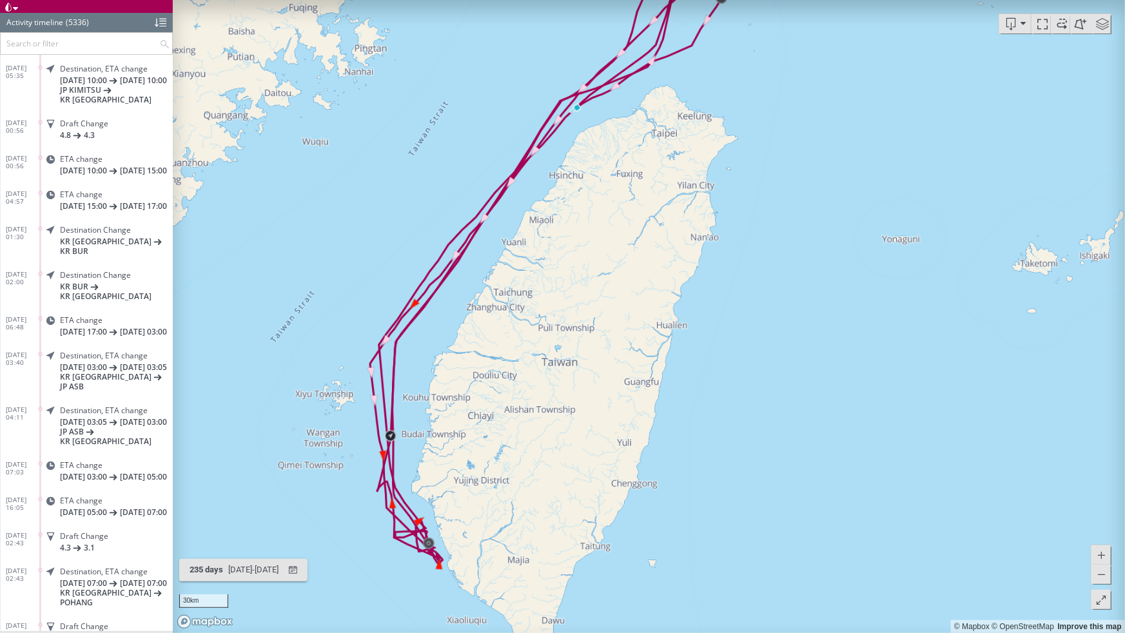
drag, startPoint x: 467, startPoint y: 508, endPoint x: 471, endPoint y: 450, distance: 57.5
click at [471, 450] on canvas "Map" at bounding box center [649, 316] width 952 height 633
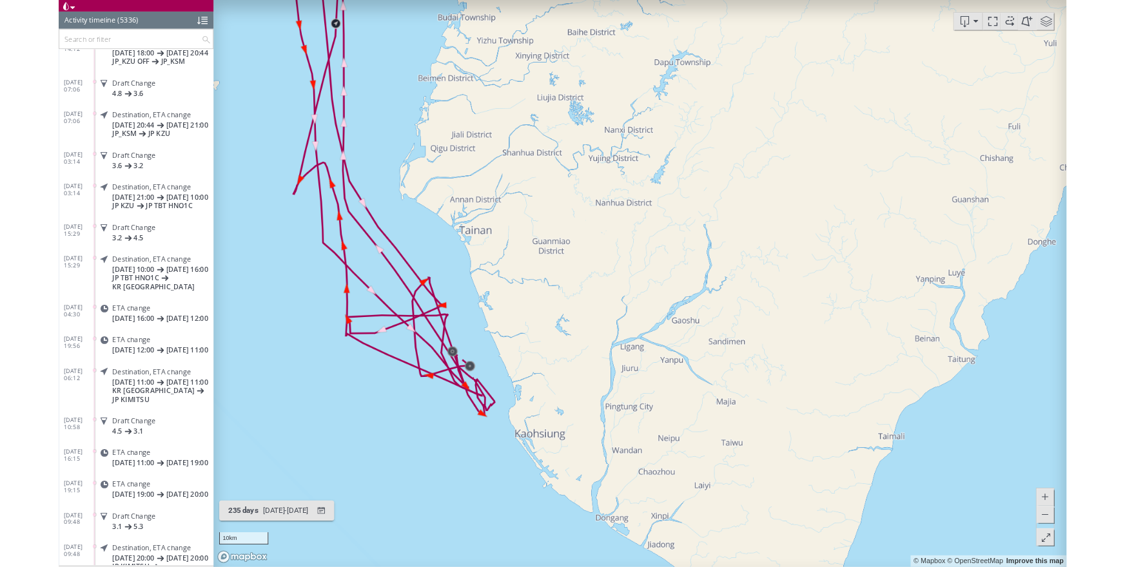
scroll to position [0, 0]
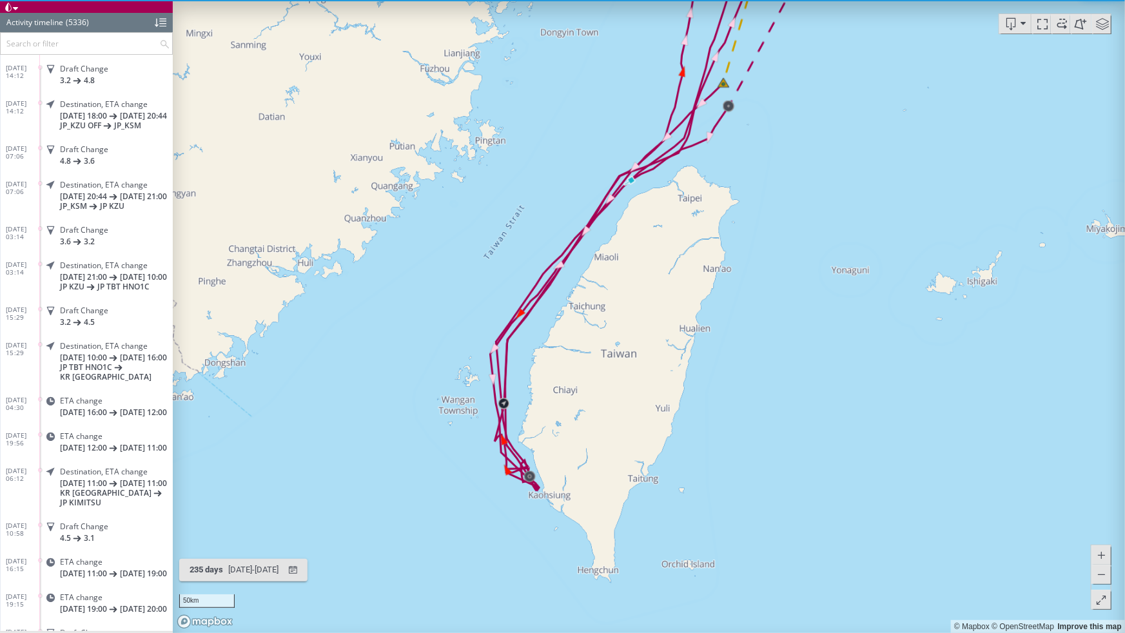
drag, startPoint x: 635, startPoint y: 328, endPoint x: 586, endPoint y: 427, distance: 111.0
click at [585, 427] on canvas "Map" at bounding box center [649, 316] width 952 height 633
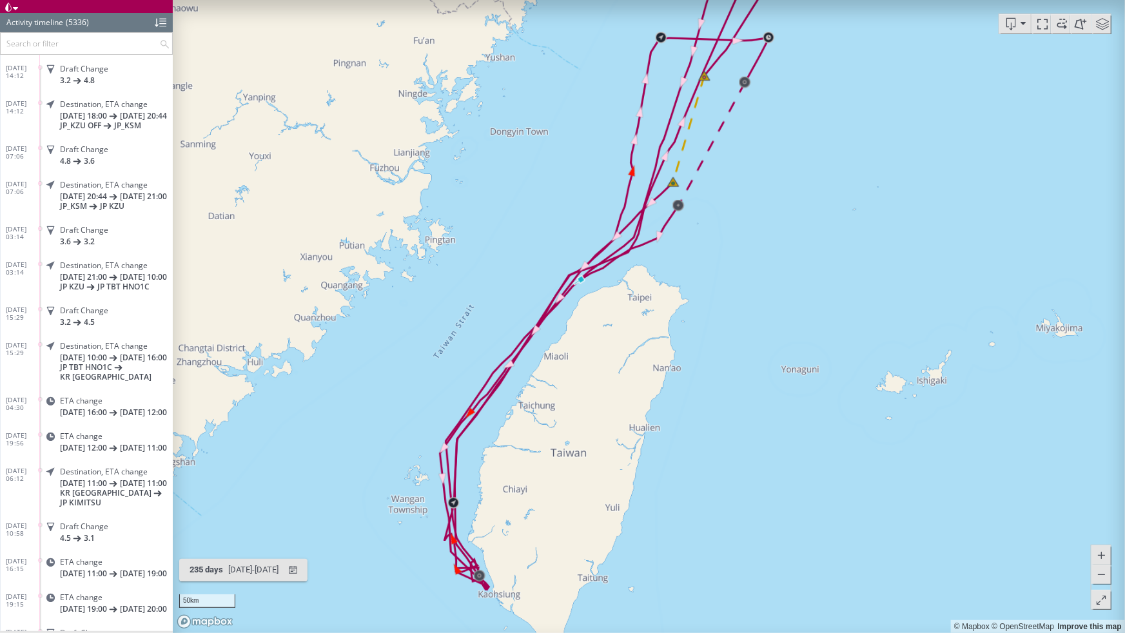
drag, startPoint x: 714, startPoint y: 240, endPoint x: 668, endPoint y: 322, distance: 93.2
click at [668, 322] on canvas "Map" at bounding box center [649, 316] width 952 height 633
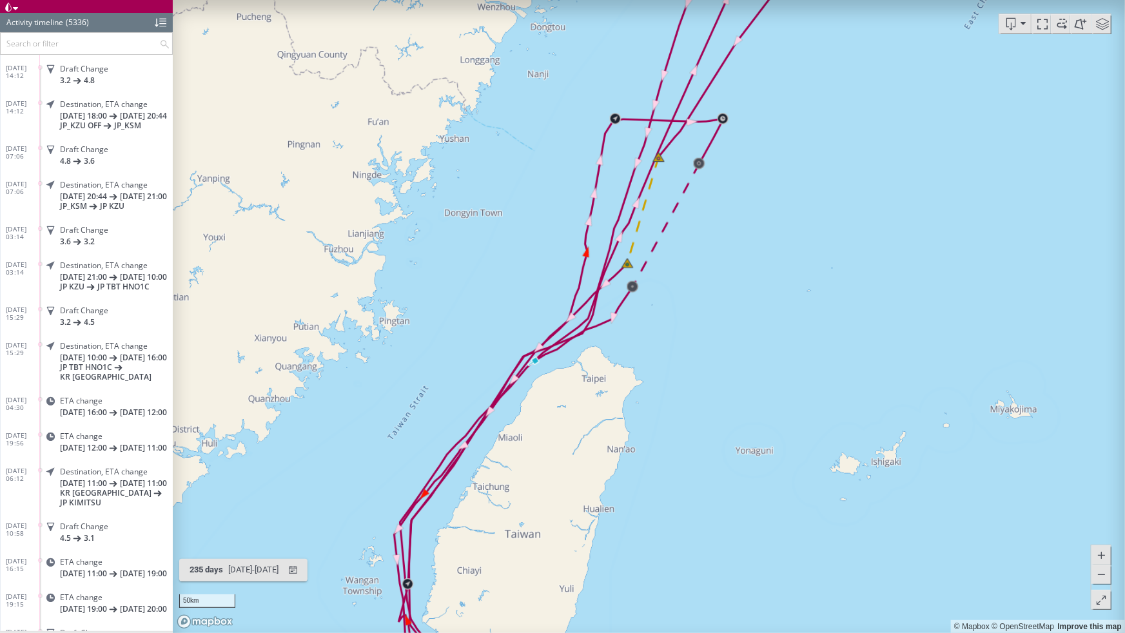
drag, startPoint x: 753, startPoint y: 224, endPoint x: 679, endPoint y: 309, distance: 113.3
click at [679, 311] on canvas "Map" at bounding box center [649, 316] width 952 height 633
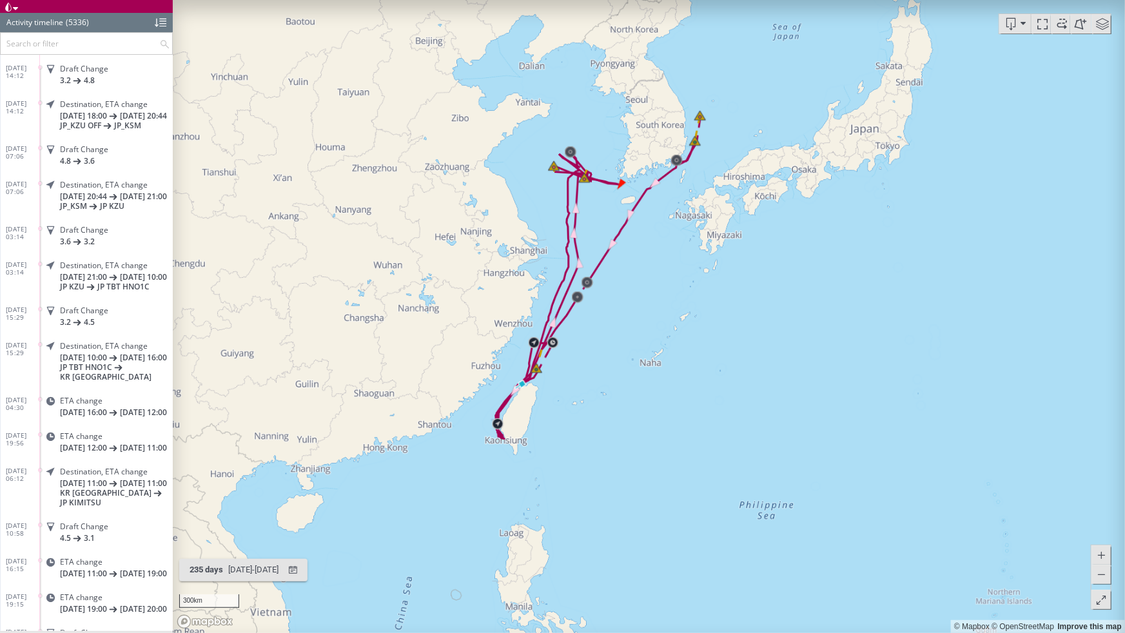
drag, startPoint x: 642, startPoint y: 269, endPoint x: 628, endPoint y: 302, distance: 36.4
click at [628, 302] on canvas "Map" at bounding box center [649, 316] width 952 height 633
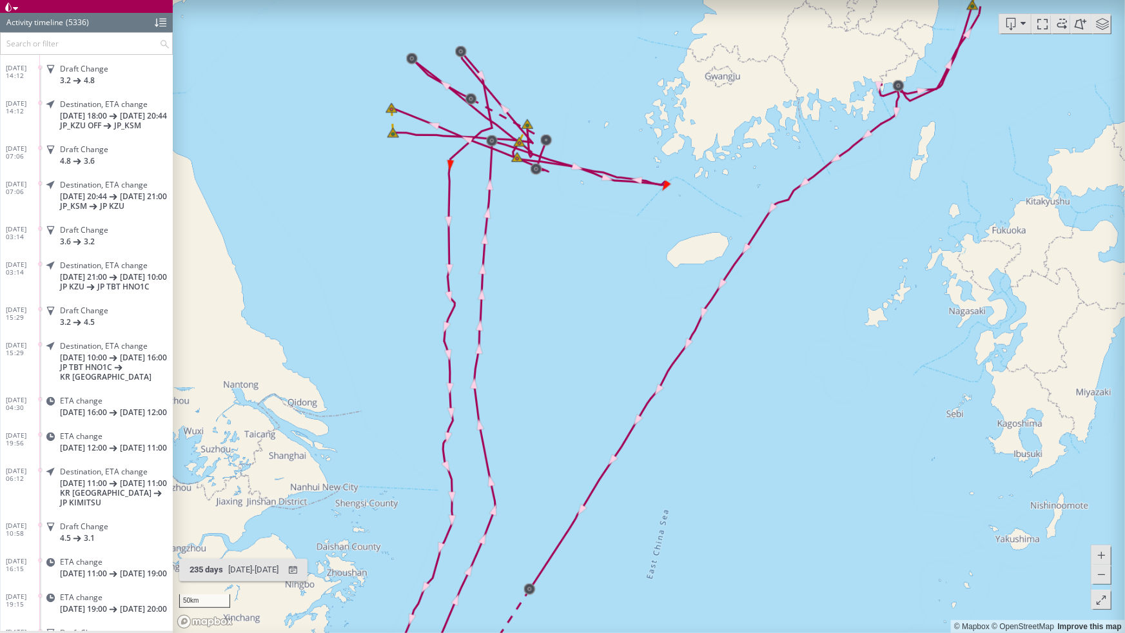
drag, startPoint x: 601, startPoint y: 216, endPoint x: 583, endPoint y: 341, distance: 126.2
click at [583, 341] on canvas "Map" at bounding box center [649, 316] width 952 height 633
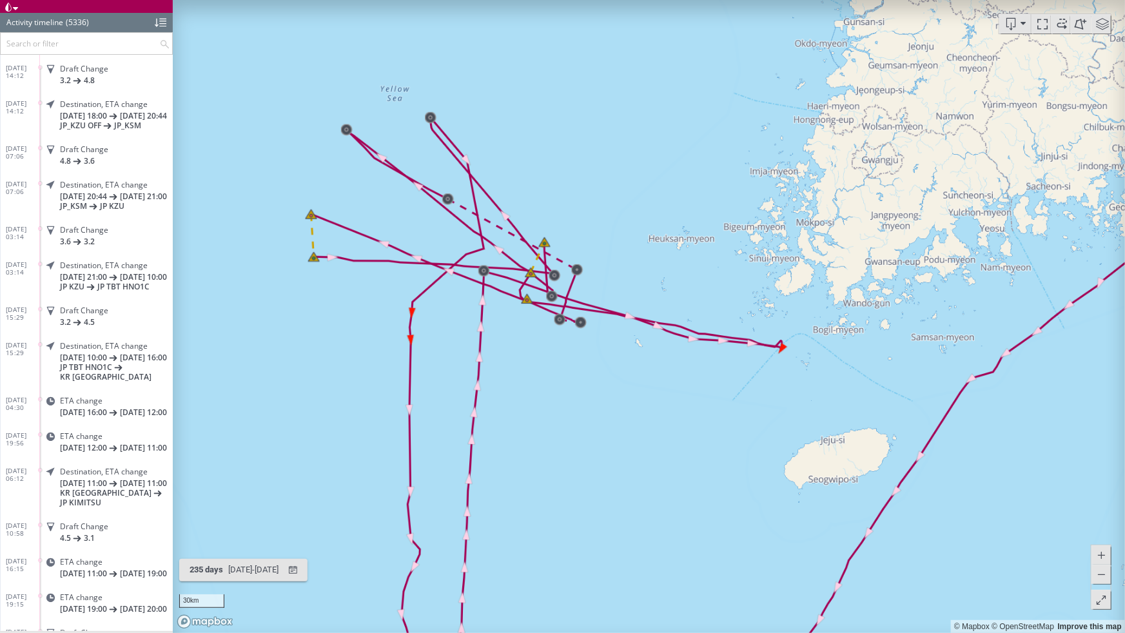
drag, startPoint x: 731, startPoint y: 367, endPoint x: 635, endPoint y: 367, distance: 96.0
click at [635, 367] on canvas "Map" at bounding box center [649, 316] width 952 height 633
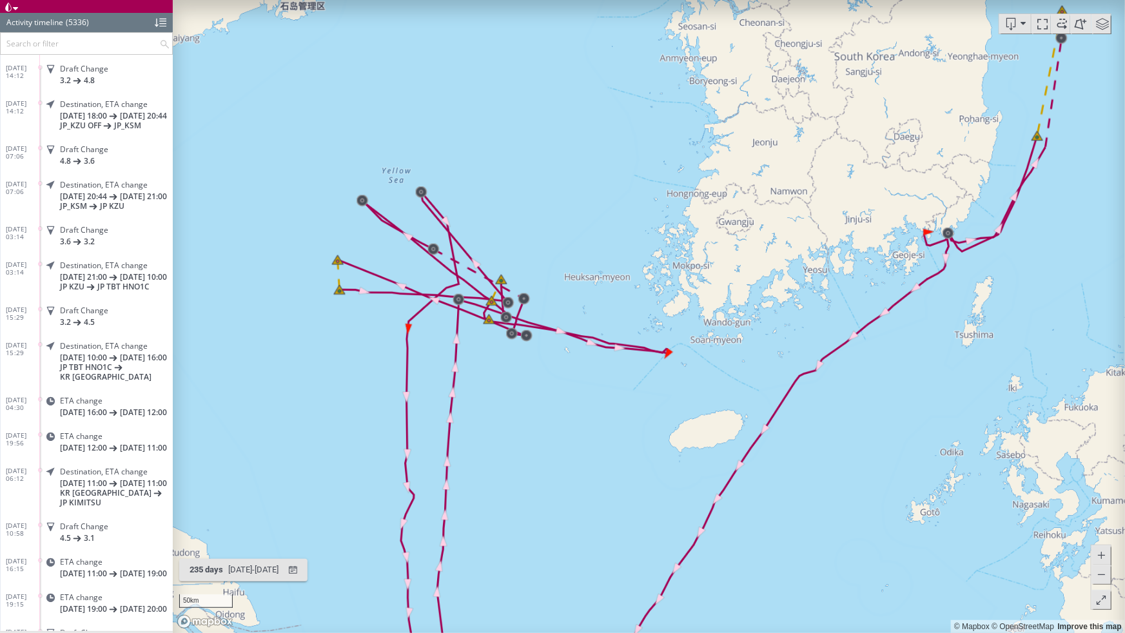
drag, startPoint x: 867, startPoint y: 370, endPoint x: 623, endPoint y: 442, distance: 254.1
click at [623, 443] on canvas "Map" at bounding box center [649, 316] width 952 height 633
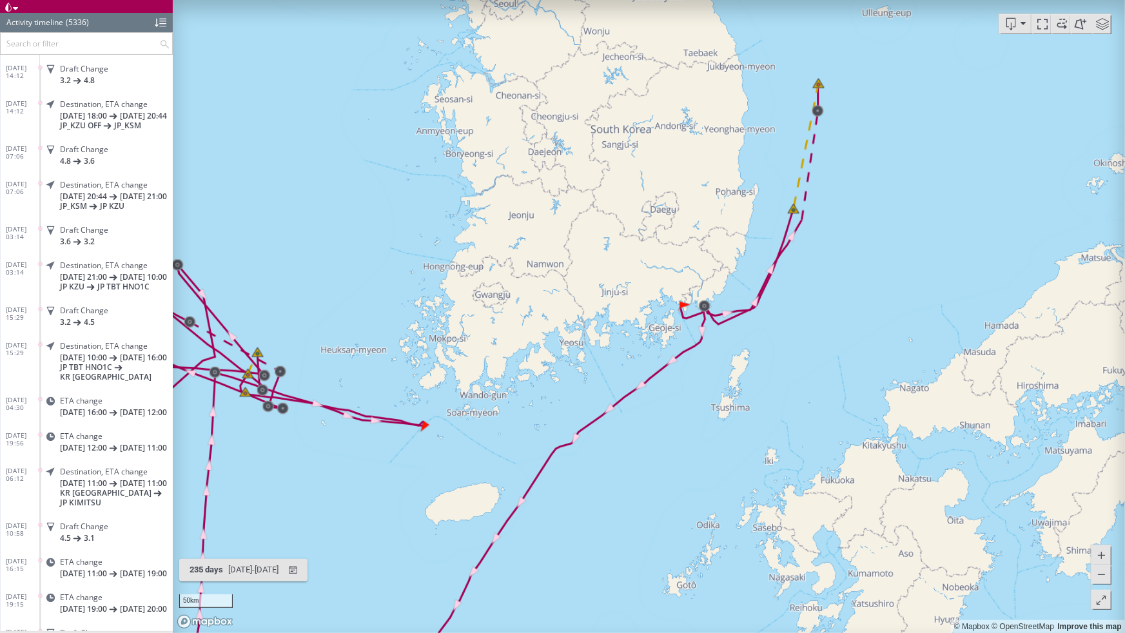
drag, startPoint x: 824, startPoint y: 320, endPoint x: 761, endPoint y: 392, distance: 96.0
click at [761, 392] on canvas "Map" at bounding box center [649, 316] width 952 height 633
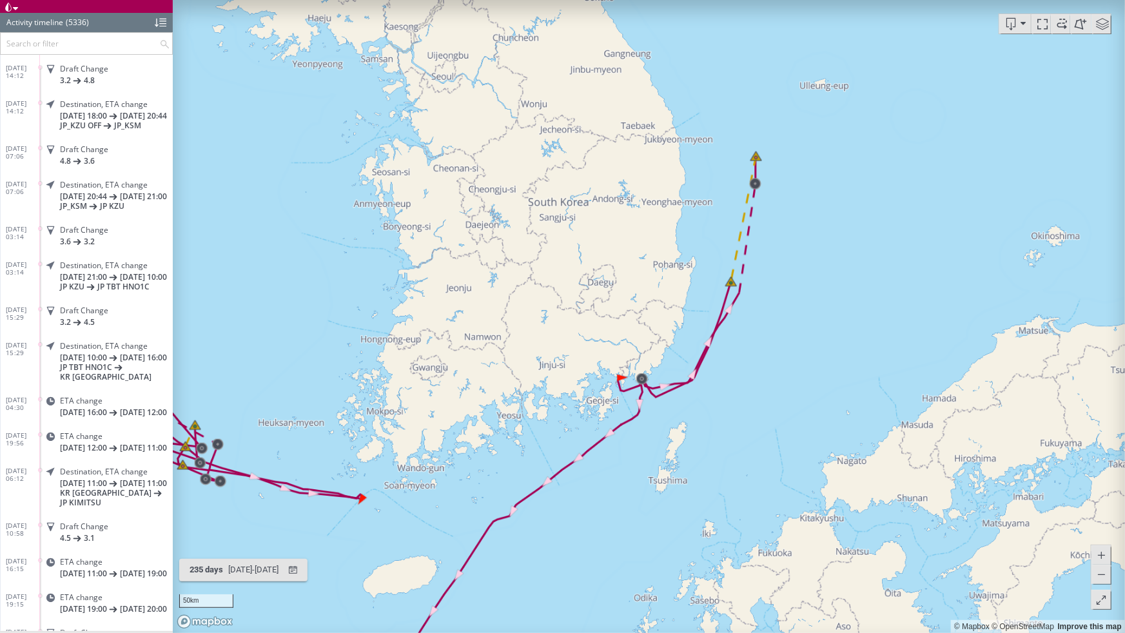
drag, startPoint x: 815, startPoint y: 220, endPoint x: 746, endPoint y: 295, distance: 101.3
click at [746, 295] on canvas "Map" at bounding box center [649, 316] width 952 height 633
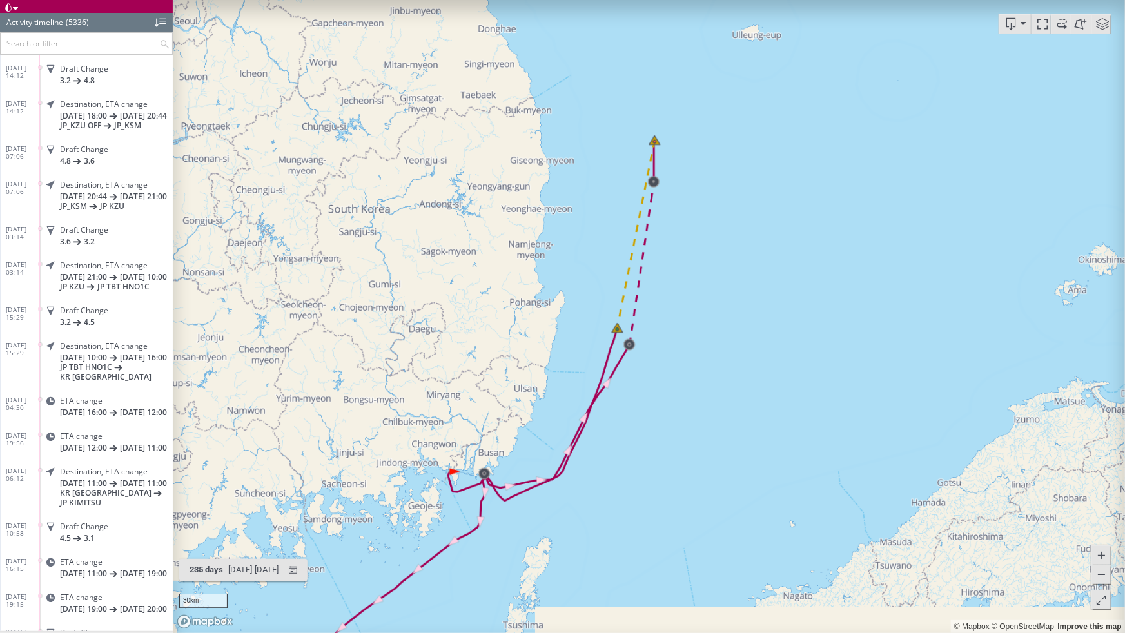
drag, startPoint x: 504, startPoint y: 510, endPoint x: 506, endPoint y: 449, distance: 60.6
click at [504, 449] on canvas "Map" at bounding box center [649, 316] width 952 height 633
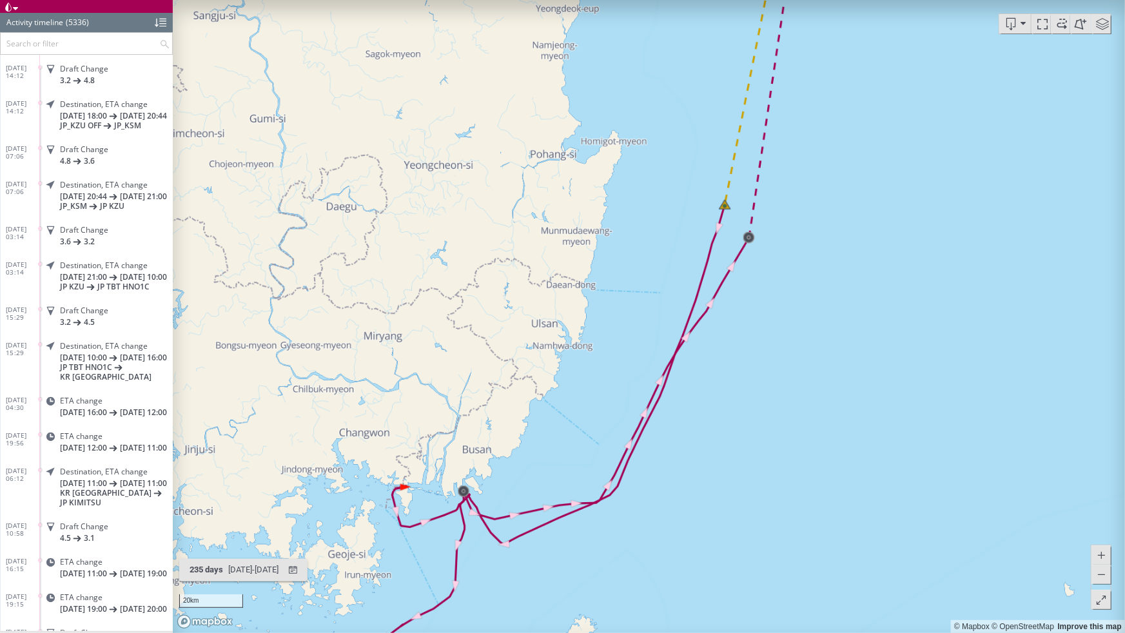
drag, startPoint x: 776, startPoint y: 276, endPoint x: 600, endPoint y: 434, distance: 236.0
click at [600, 434] on canvas "Map" at bounding box center [649, 316] width 952 height 633
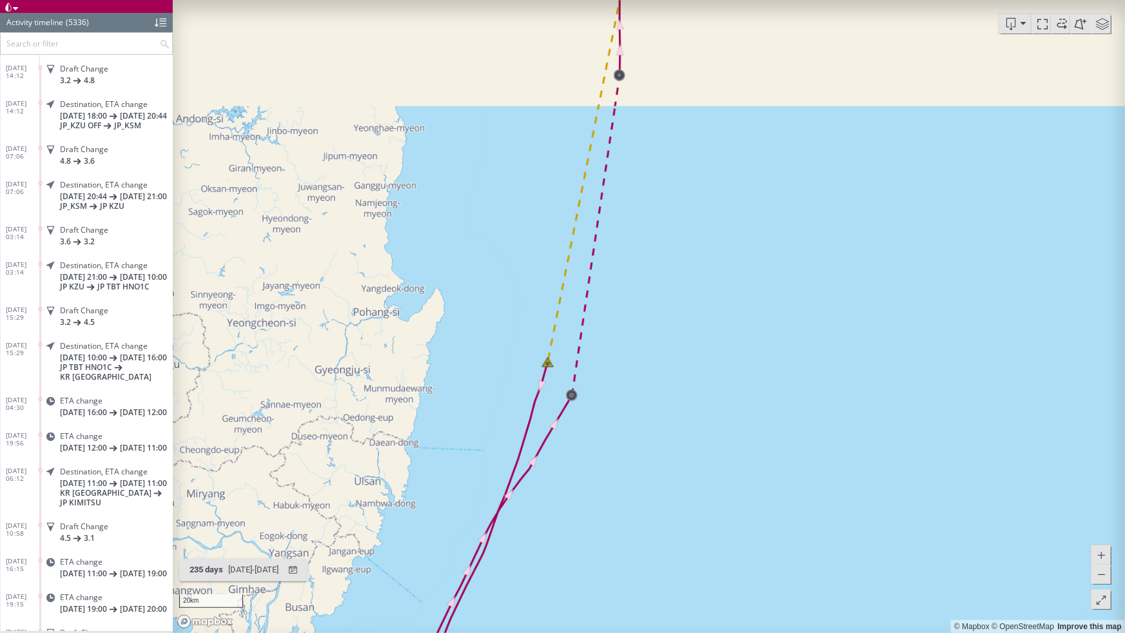
drag, startPoint x: 644, startPoint y: 302, endPoint x: 577, endPoint y: 498, distance: 207.7
click at [577, 498] on canvas "Map" at bounding box center [649, 316] width 952 height 633
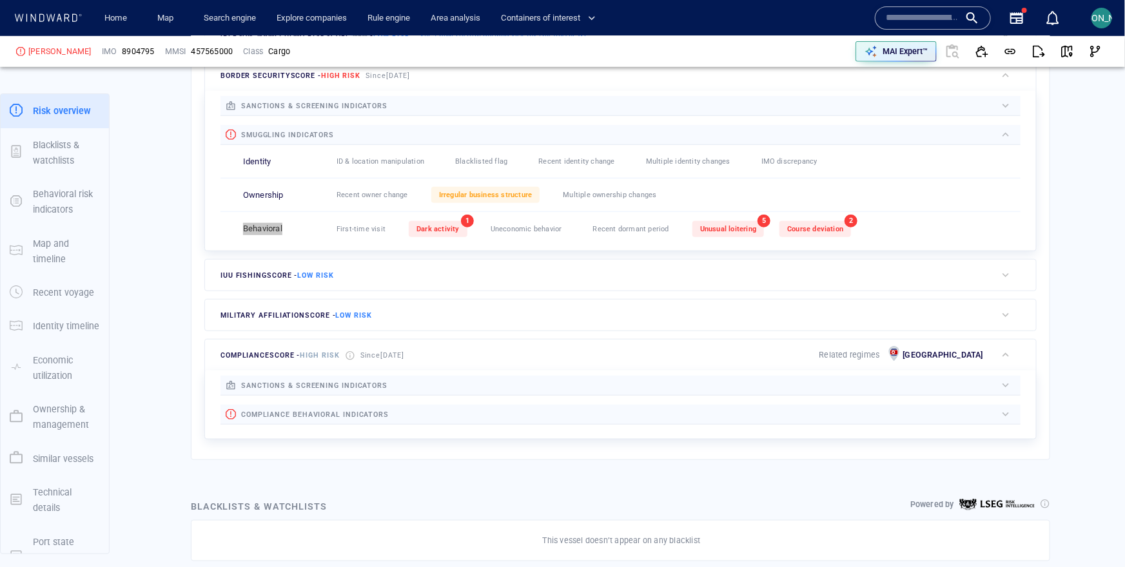
scroll to position [347, 0]
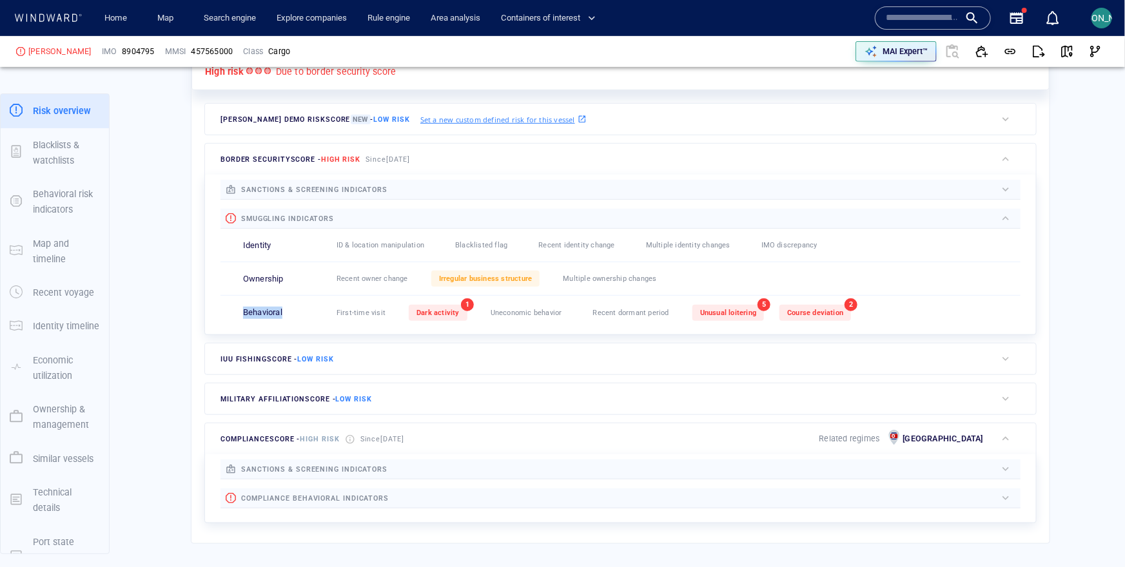
click at [1003, 117] on div "button" at bounding box center [1005, 119] width 13 height 13
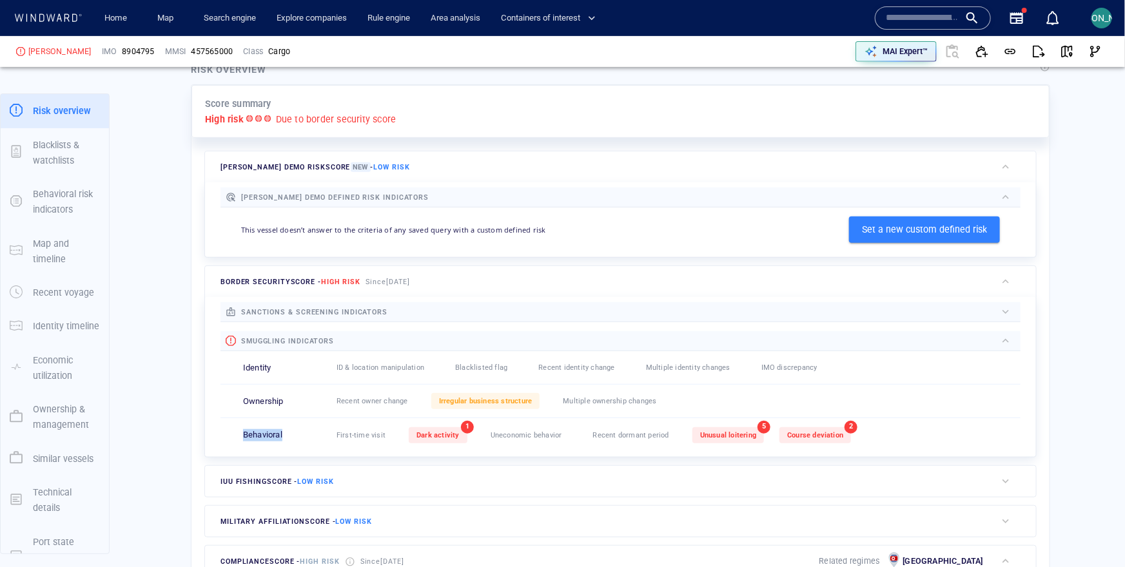
scroll to position [299, 0]
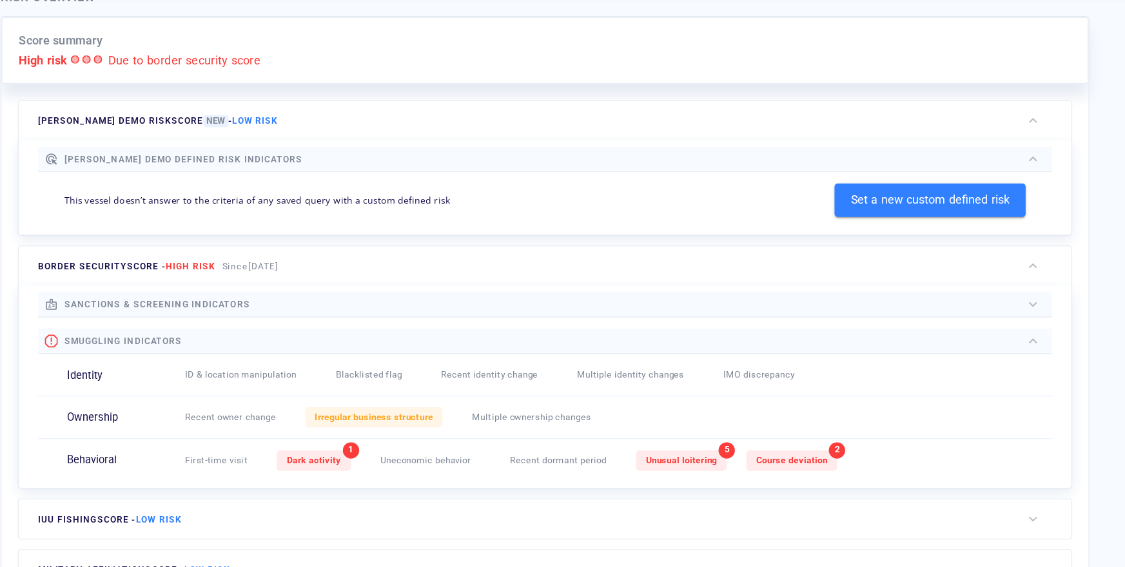
click at [452, 279] on div "border security score - High risk Since 9 Dec 2024" at bounding box center [600, 282] width 791 height 31
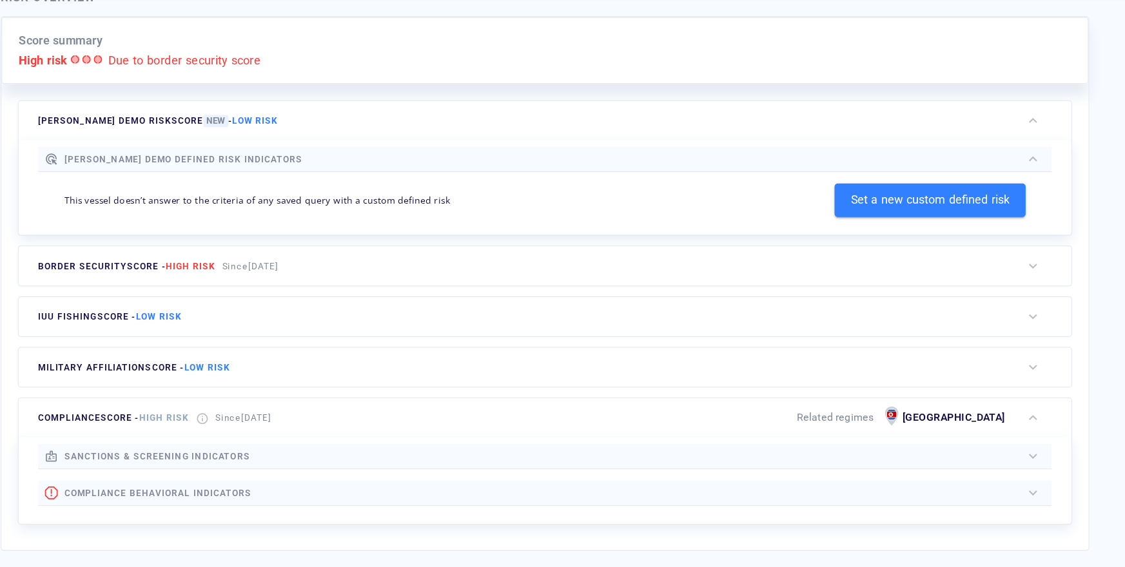
click at [456, 406] on div "compliance score - High risk Since 10 Feb 2025 Related regimes North korea" at bounding box center [600, 402] width 791 height 31
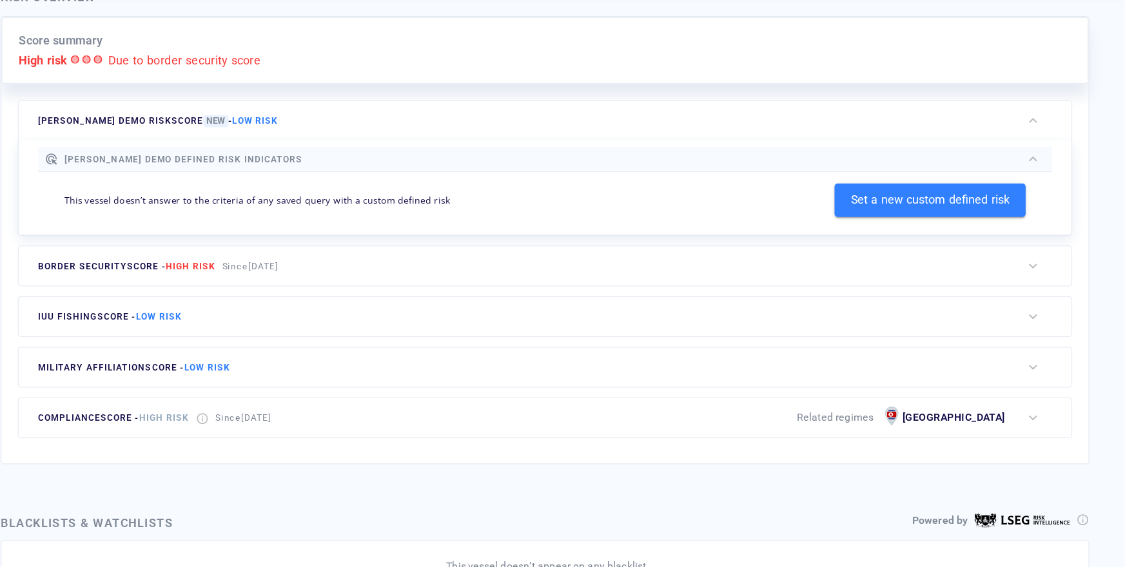
click at [372, 360] on span "Low risk" at bounding box center [354, 362] width 36 height 8
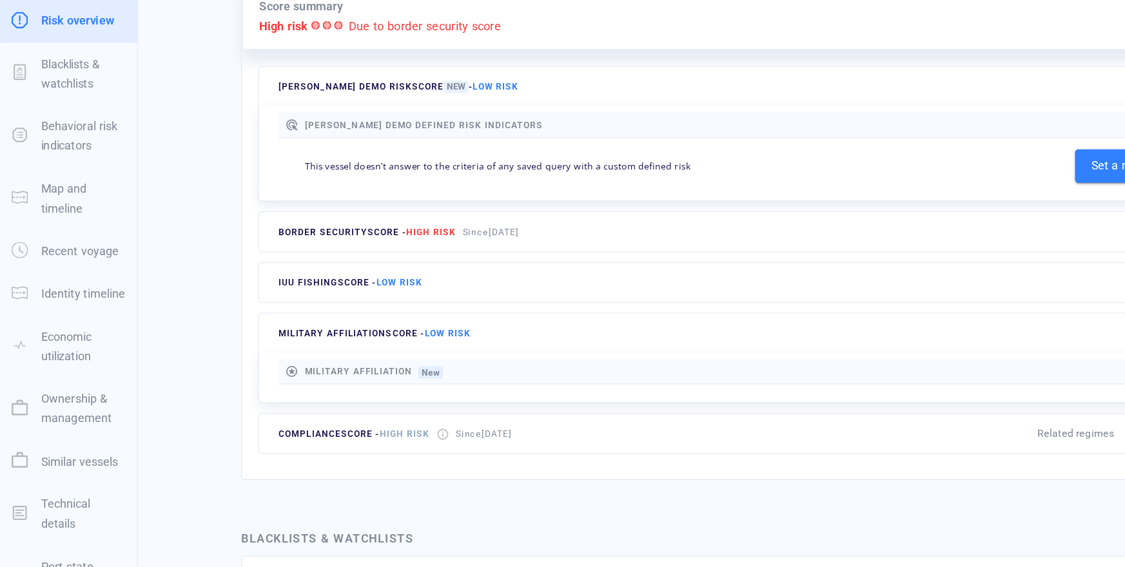
scroll to position [309, 0]
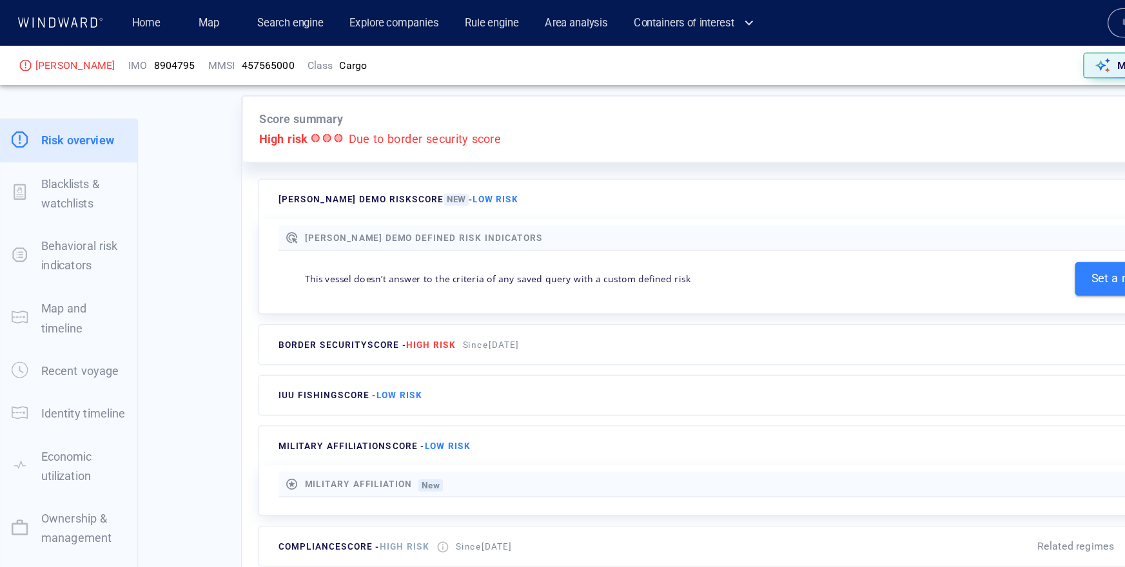
click at [293, 332] on div "military affiliation score - Low risk Military Affiliation New AI indicators Da…" at bounding box center [620, 371] width 858 height 79
click at [293, 348] on span "military affiliation score - Low risk" at bounding box center [295, 352] width 151 height 8
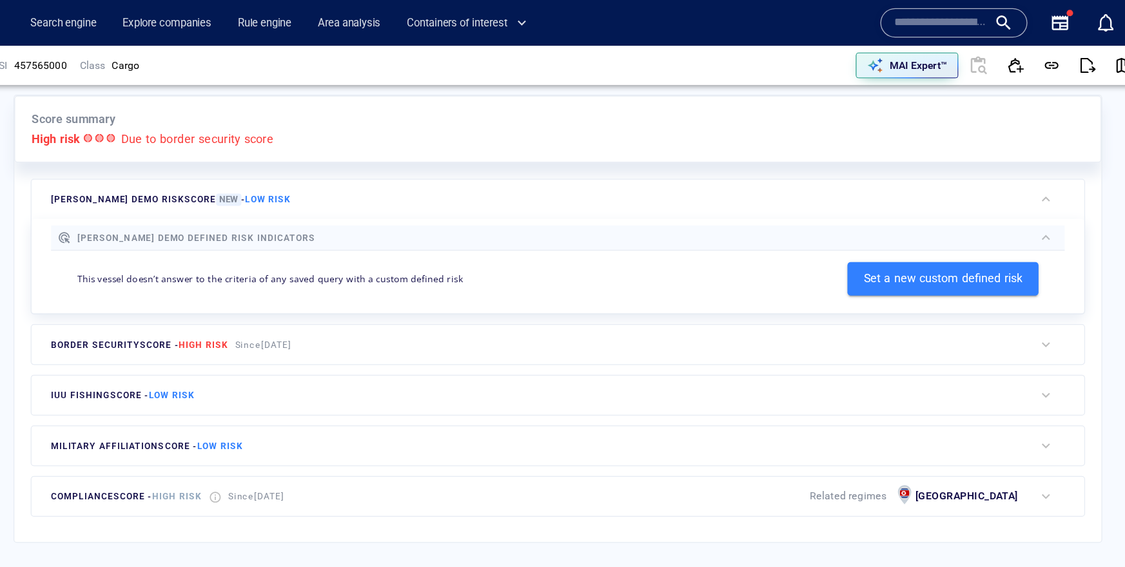
click at [960, 154] on div "JOHN WWIS DEMO risk score New - Low risk" at bounding box center [600, 157] width 791 height 31
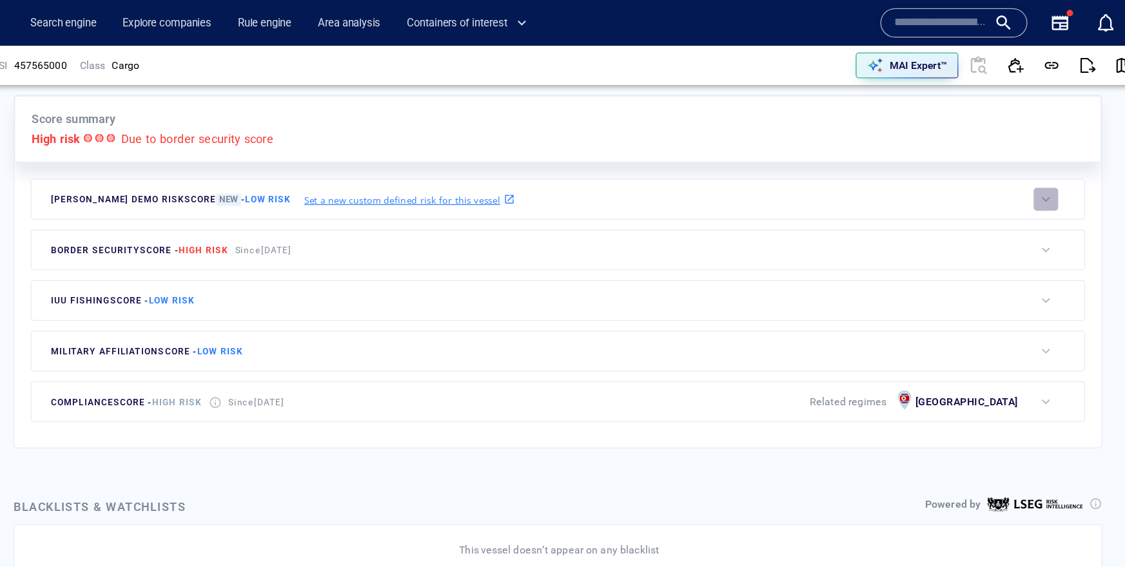
click at [1014, 152] on button "button" at bounding box center [1005, 157] width 19 height 18
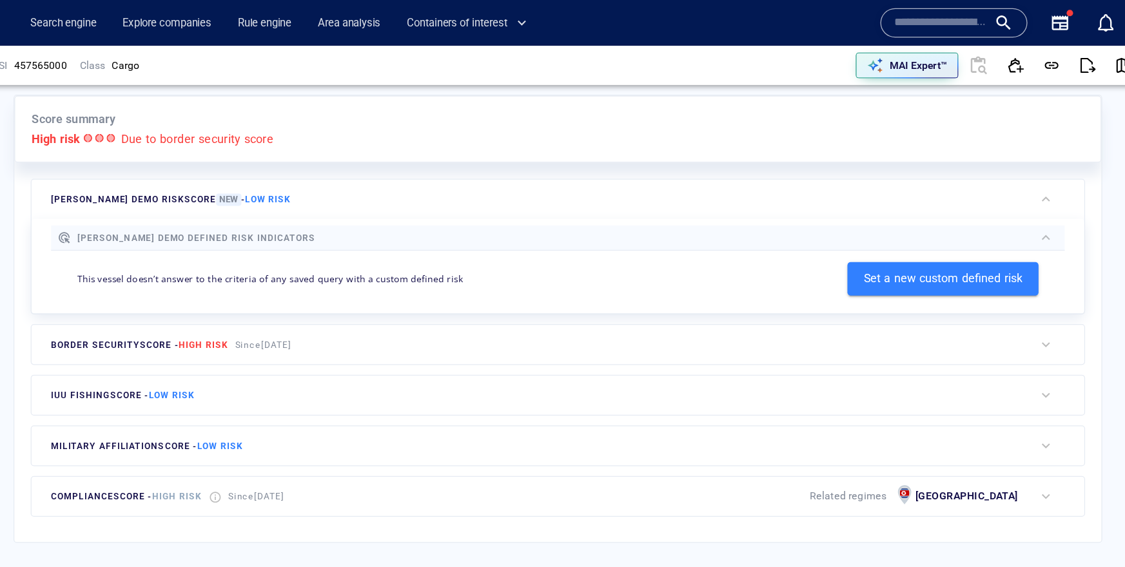
click at [891, 284] on div "border security score - High risk Since 9 Dec 2024" at bounding box center [600, 271] width 791 height 31
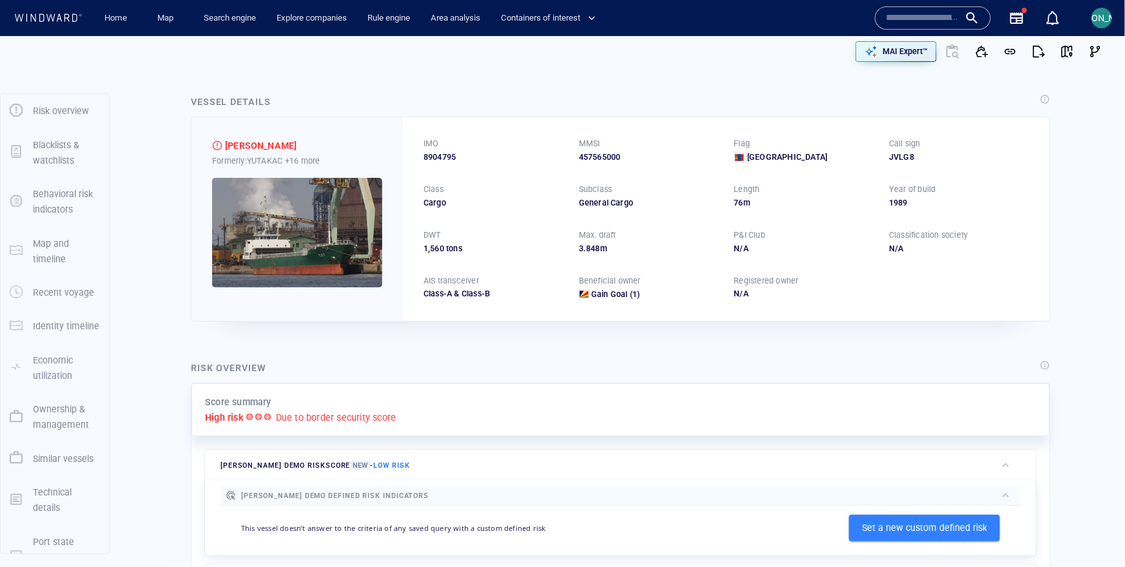
scroll to position [0, 0]
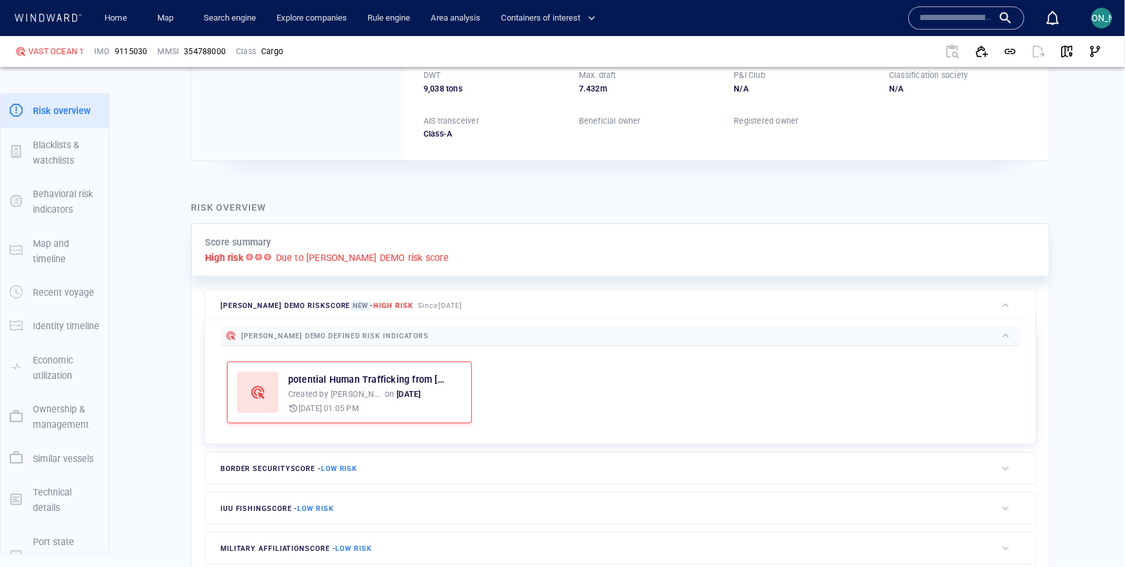
scroll to position [168, 0]
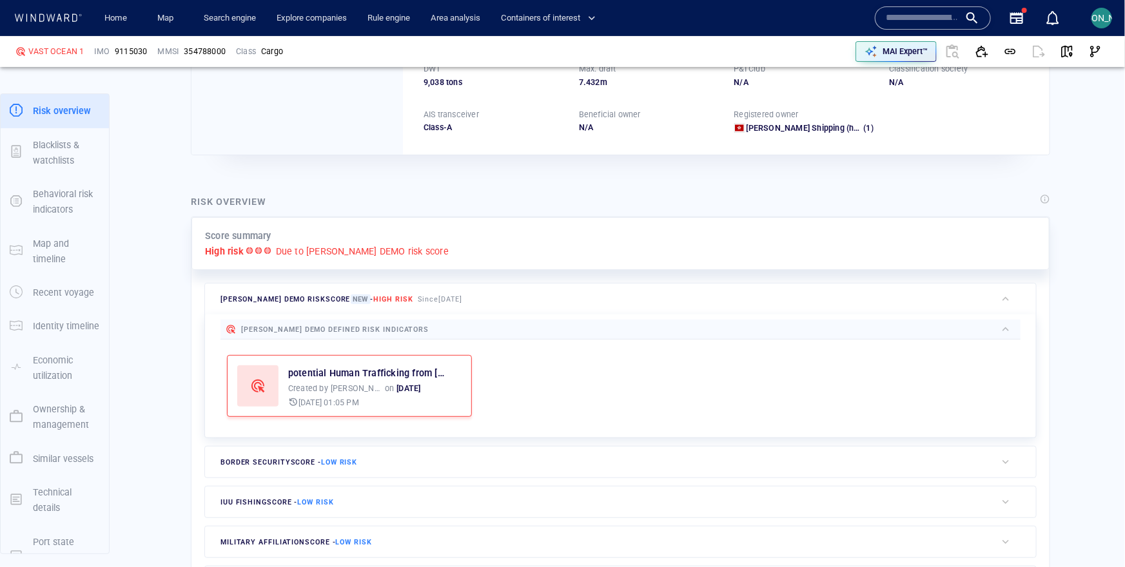
click at [383, 447] on div "border security score - Low risk" at bounding box center [600, 462] width 791 height 31
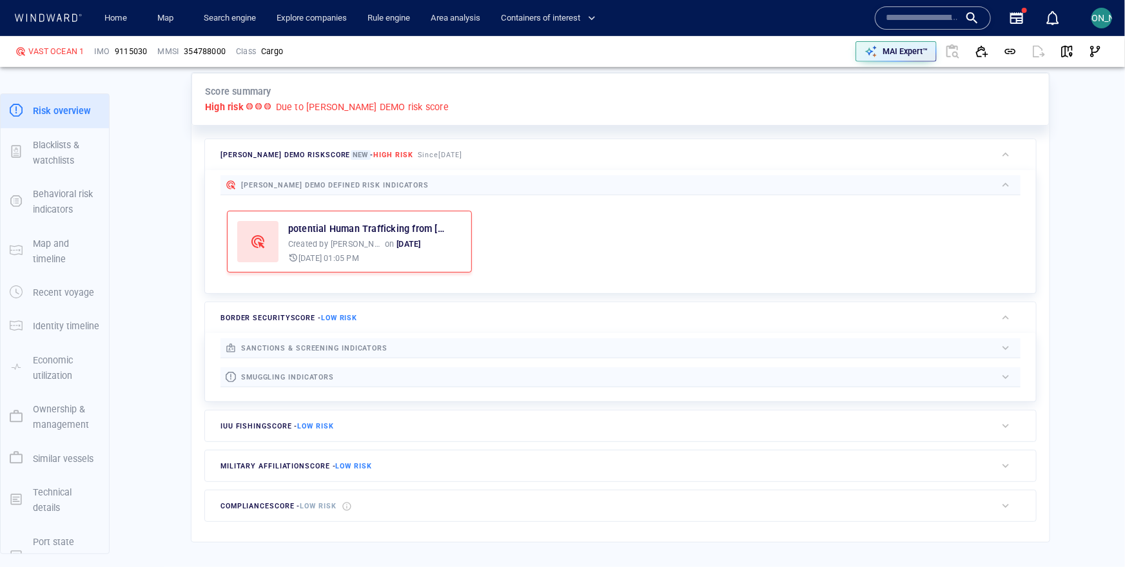
click at [525, 347] on div at bounding box center [691, 348] width 608 height 14
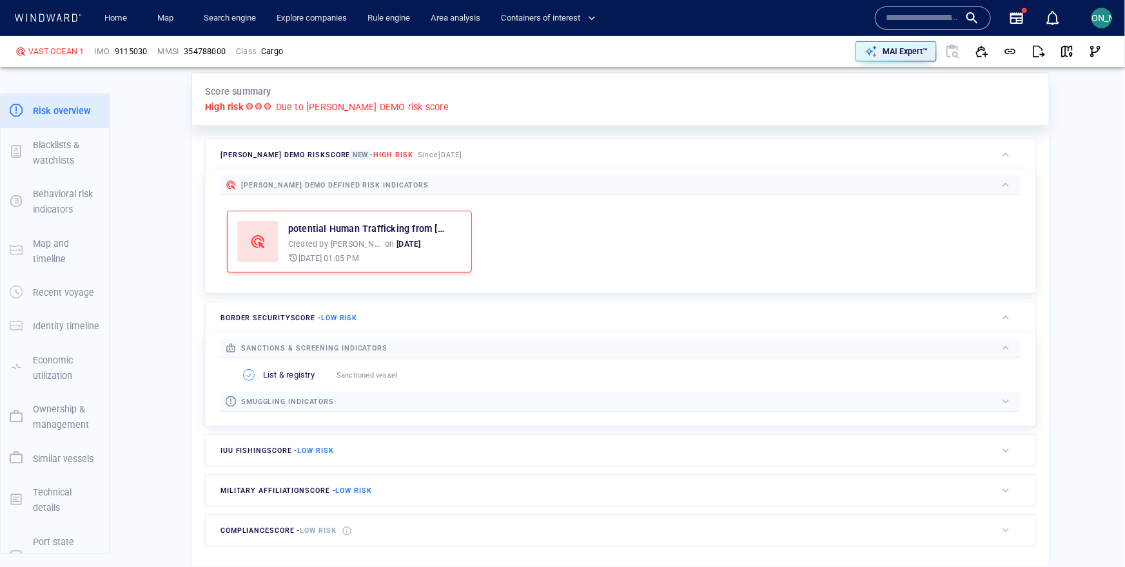
click at [526, 316] on div "border security score - Low risk" at bounding box center [600, 317] width 791 height 31
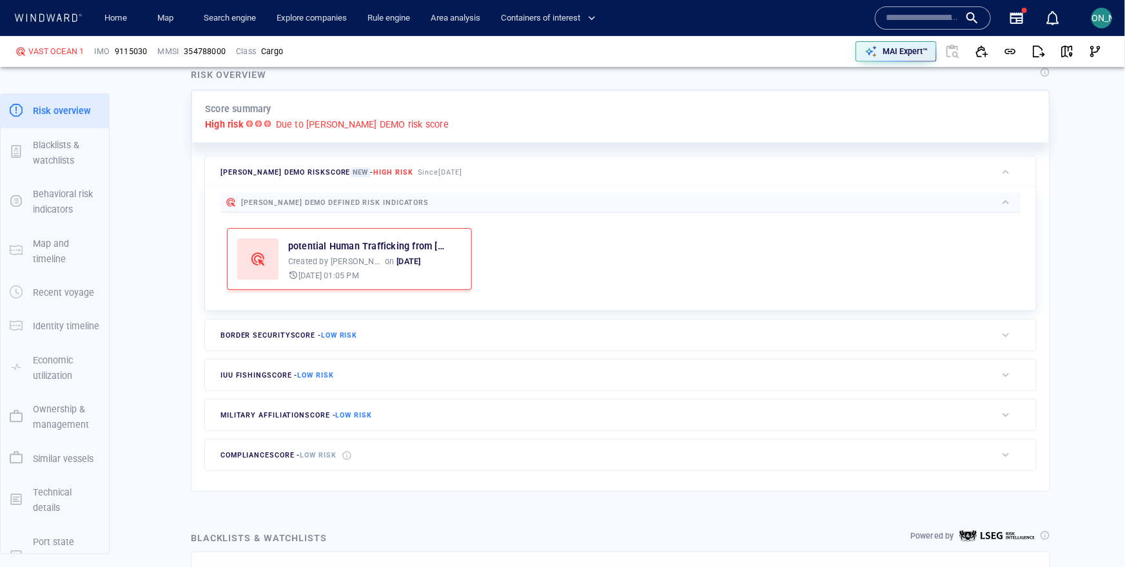
scroll to position [267, 0]
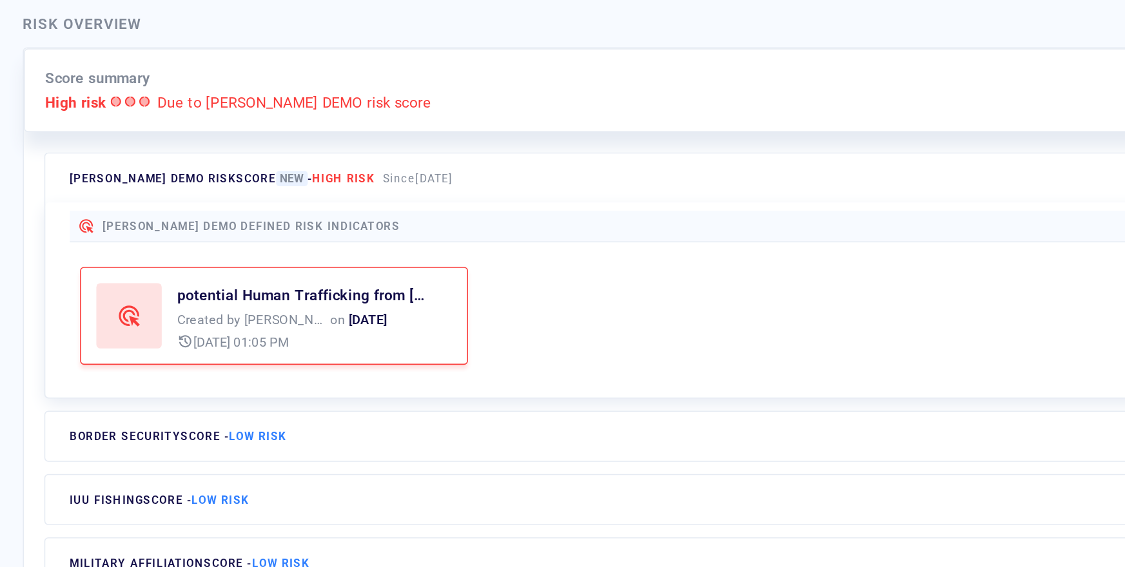
drag, startPoint x: 365, startPoint y: 199, endPoint x: 476, endPoint y: 200, distance: 110.8
click at [465, 200] on div "JOHN WWIS DEMO risk score New - High risk Since 2 Sept 2025" at bounding box center [341, 198] width 247 height 19
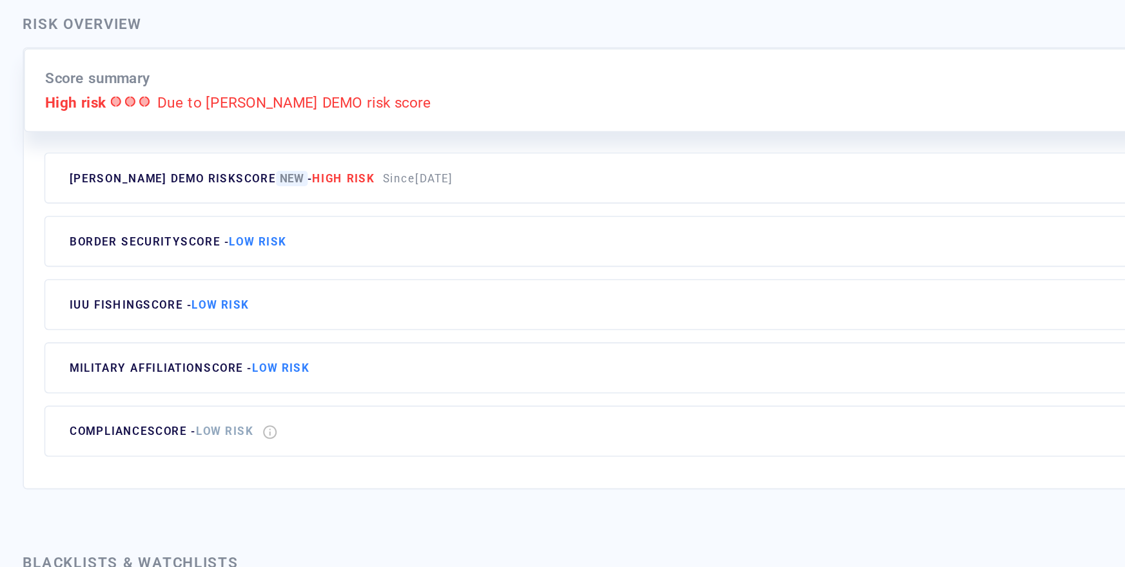
click at [403, 203] on div "JOHN WWIS DEMO risk score New - High risk" at bounding box center [317, 198] width 198 height 19
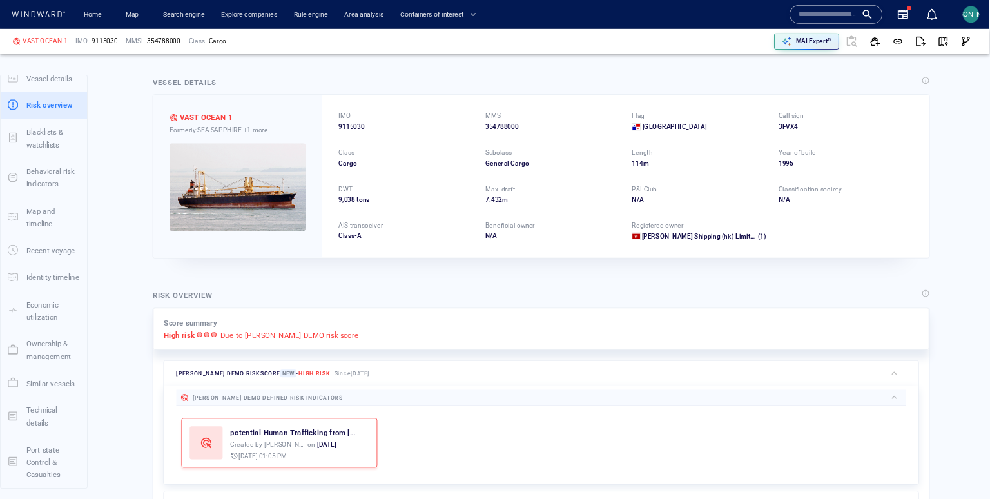
scroll to position [0, 0]
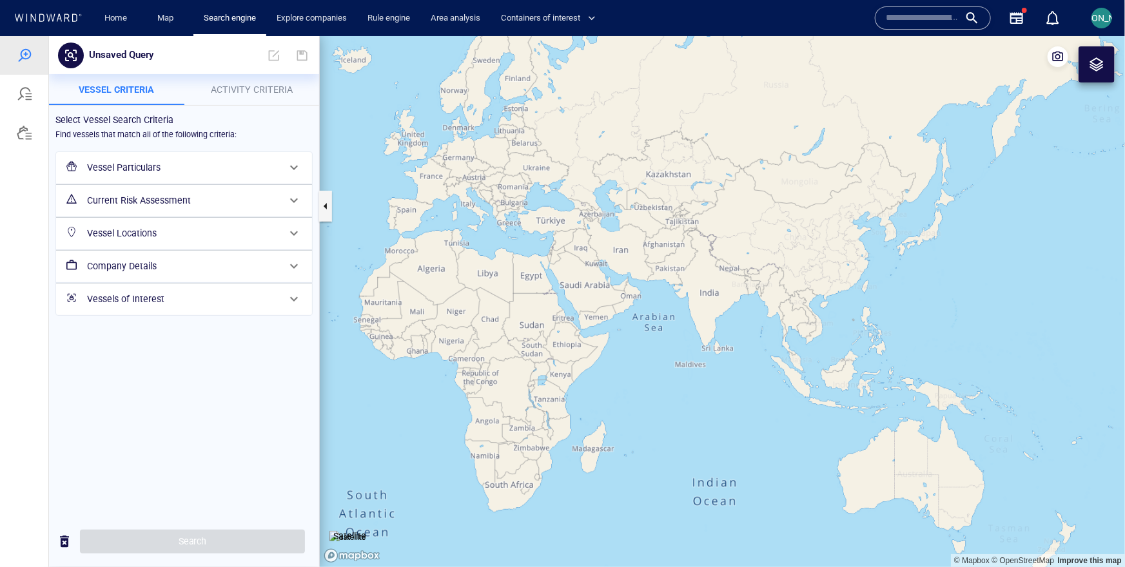
drag, startPoint x: 921, startPoint y: 327, endPoint x: 474, endPoint y: 264, distance: 451.6
click at [474, 264] on canvas "Map" at bounding box center [722, 300] width 805 height 531
click at [147, 195] on h6 "Current Risk Assessment" at bounding box center [182, 200] width 191 height 16
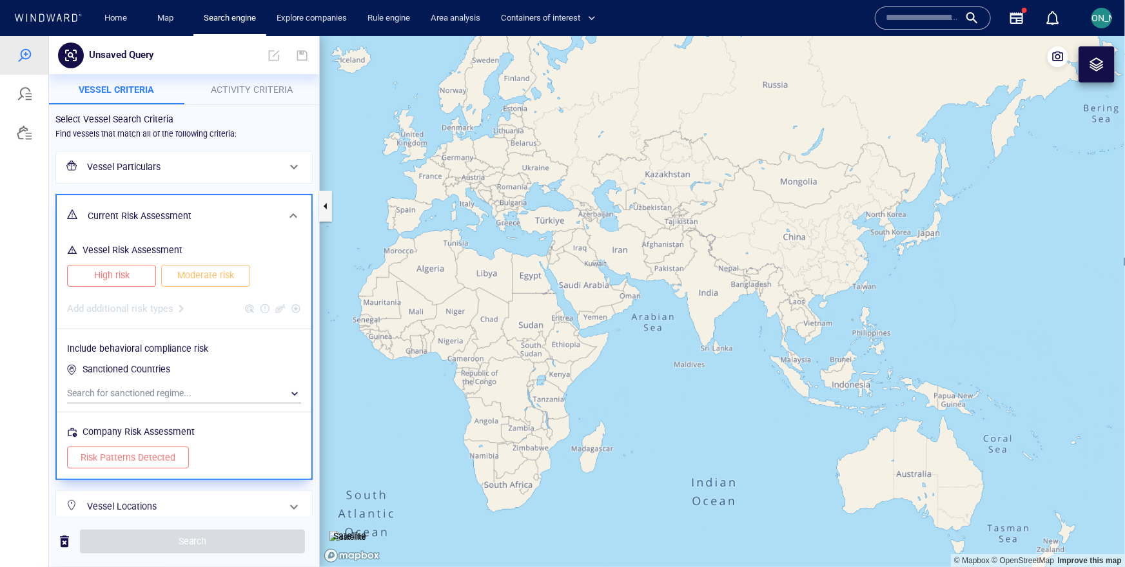
click at [133, 274] on span "High risk" at bounding box center [112, 275] width 62 height 16
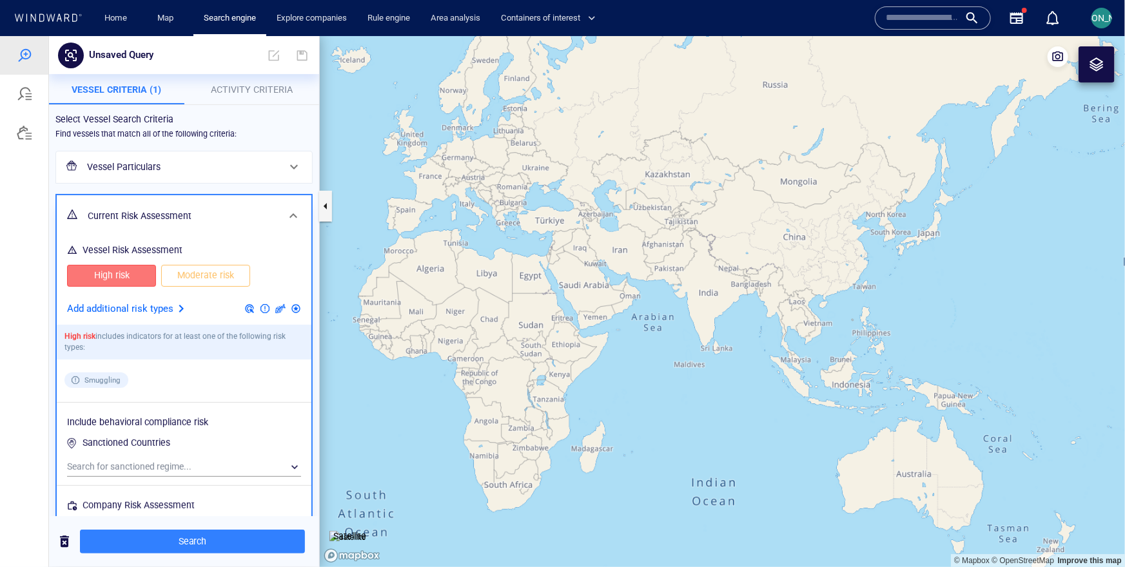
click at [185, 311] on div at bounding box center [180, 307] width 15 height 15
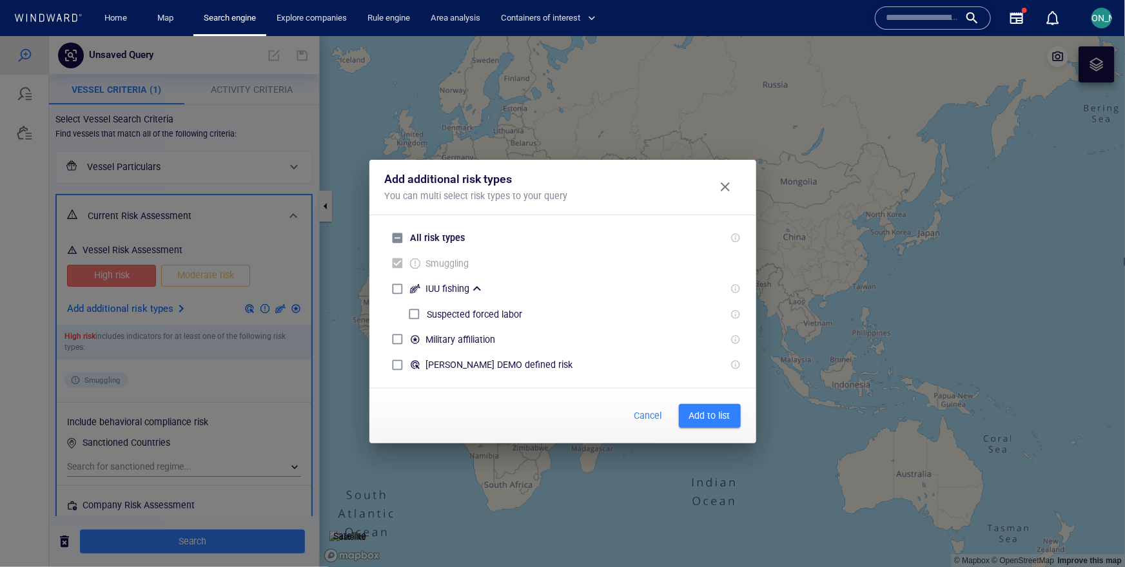
click at [700, 420] on span "Add to list" at bounding box center [709, 415] width 41 height 16
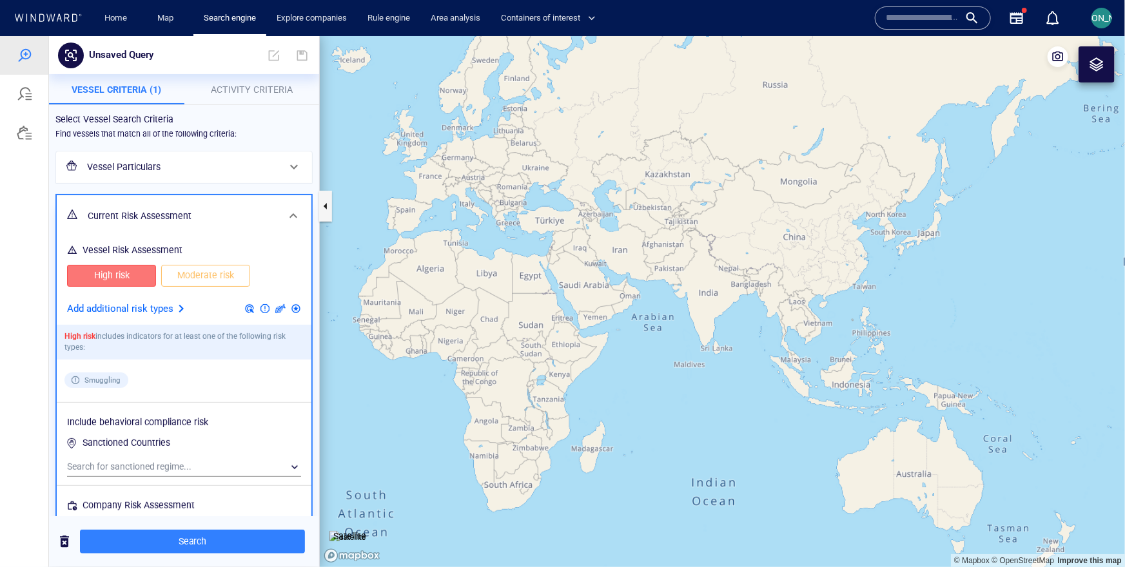
click at [275, 99] on button "Activity Criteria" at bounding box center [251, 88] width 135 height 31
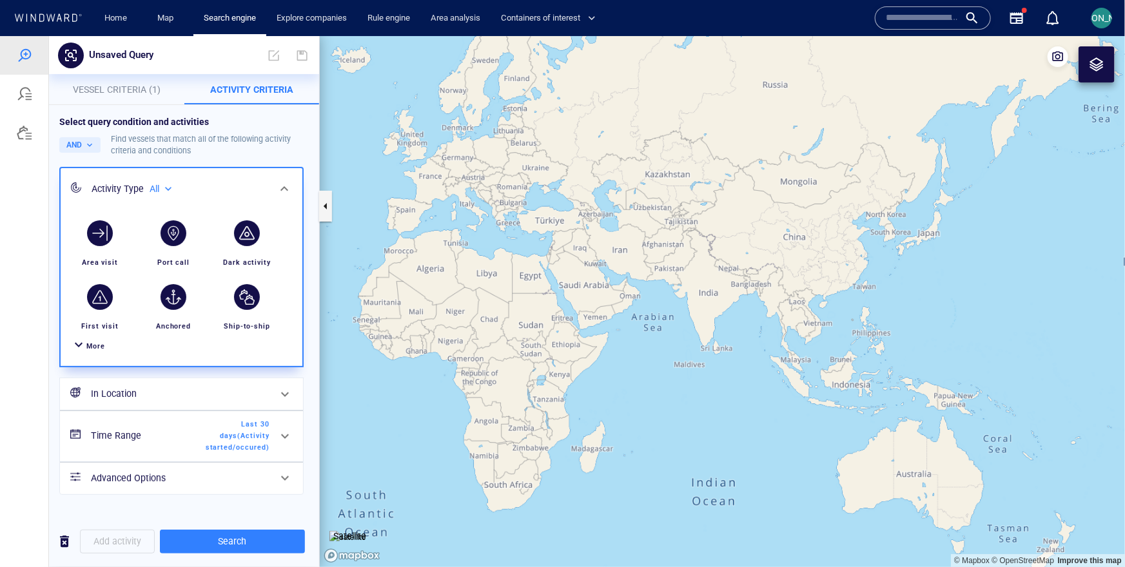
click at [97, 354] on div "More" at bounding box center [181, 346] width 226 height 24
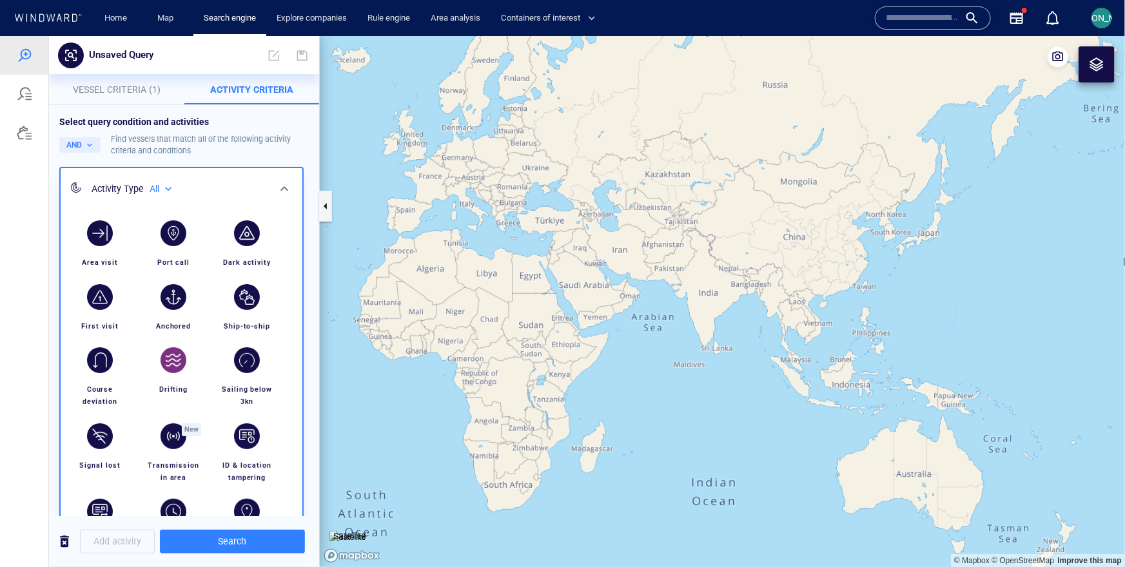
scroll to position [13, 0]
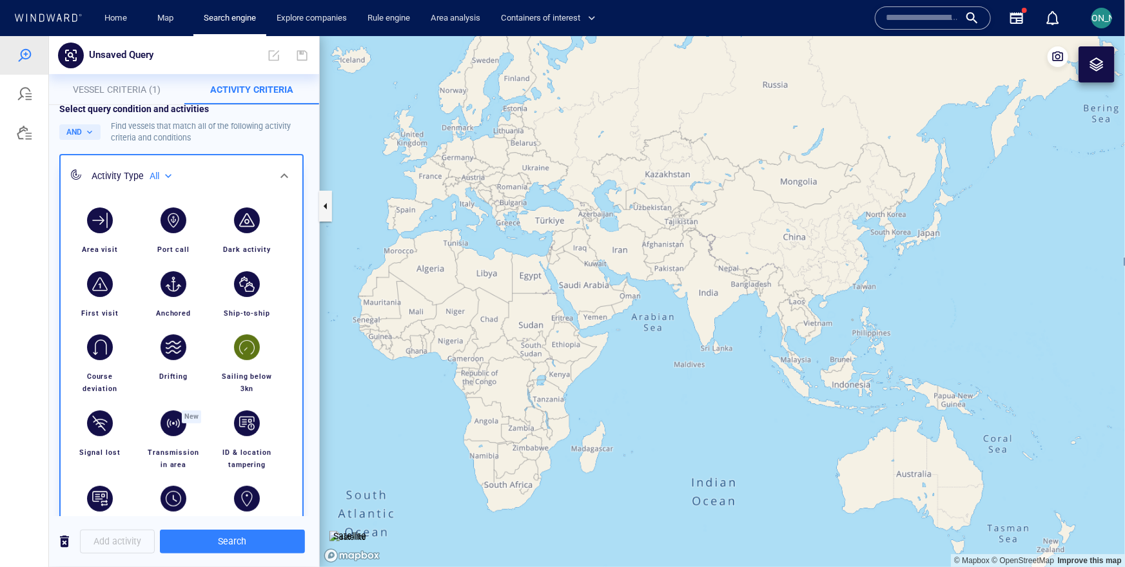
click at [235, 356] on div "button" at bounding box center [247, 347] width 36 height 36
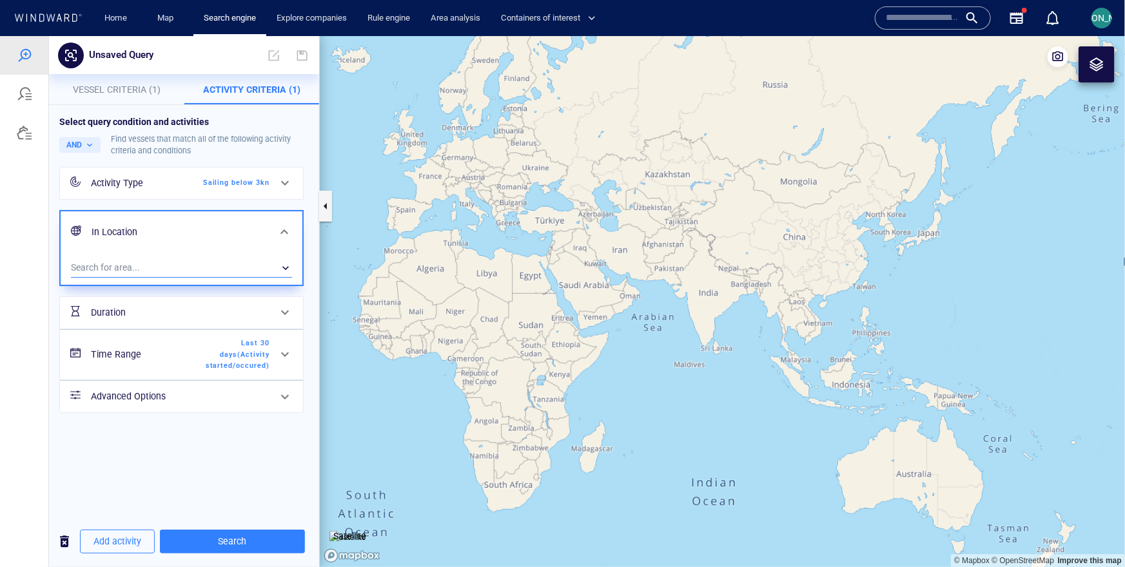
click at [148, 266] on div "​" at bounding box center [181, 267] width 221 height 19
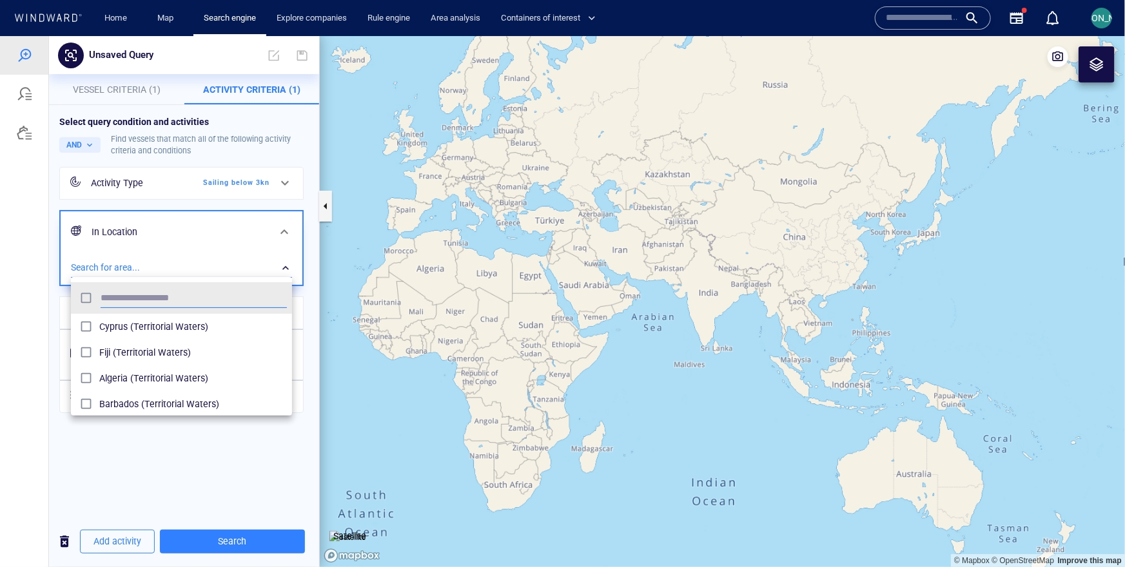
scroll to position [129, 221]
type input "******"
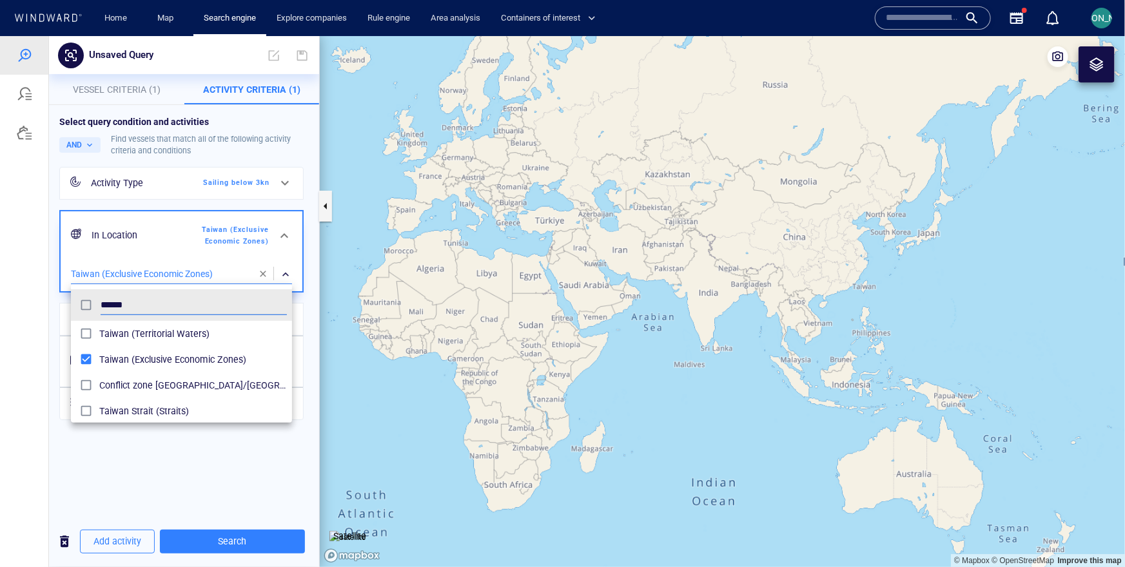
click at [51, 371] on div at bounding box center [562, 300] width 1125 height 531
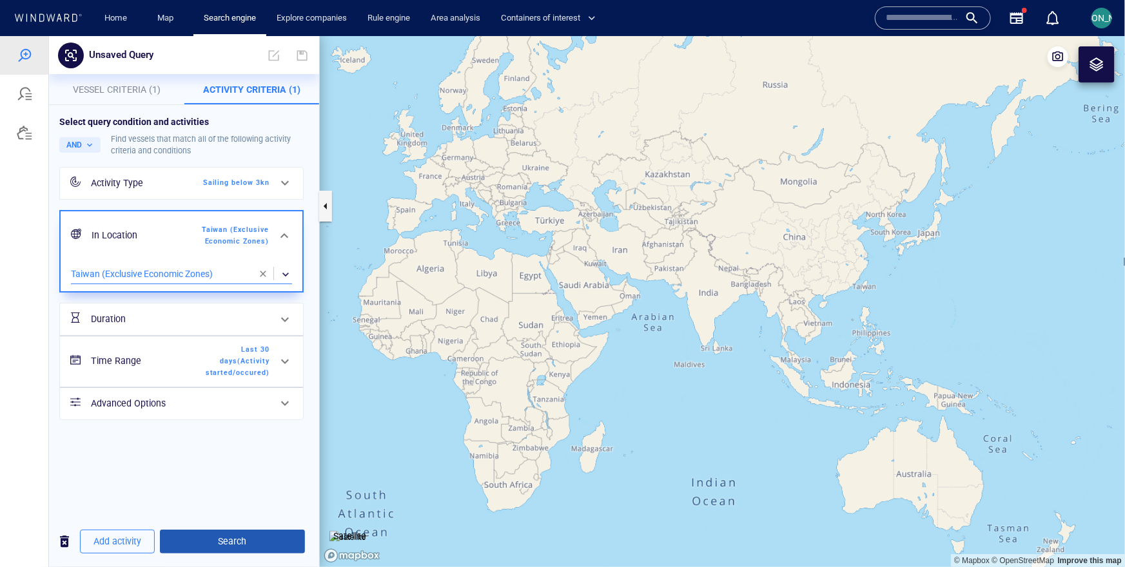
click at [249, 532] on button "Search" at bounding box center [232, 541] width 145 height 24
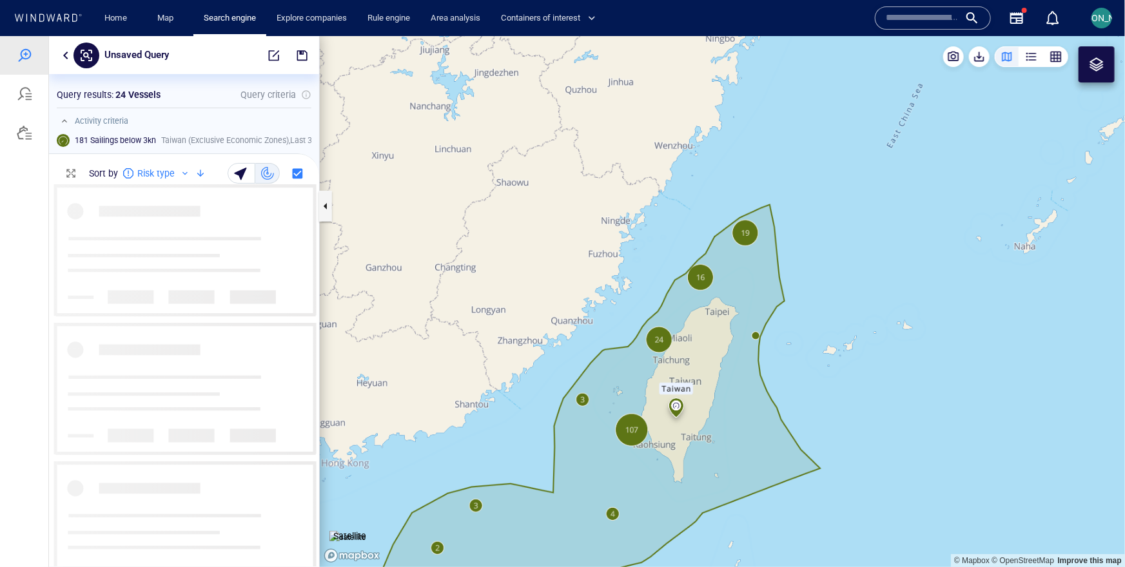
scroll to position [381, 270]
drag, startPoint x: 799, startPoint y: 277, endPoint x: 755, endPoint y: 343, distance: 79.5
click at [755, 343] on canvas "Map" at bounding box center [722, 300] width 805 height 531
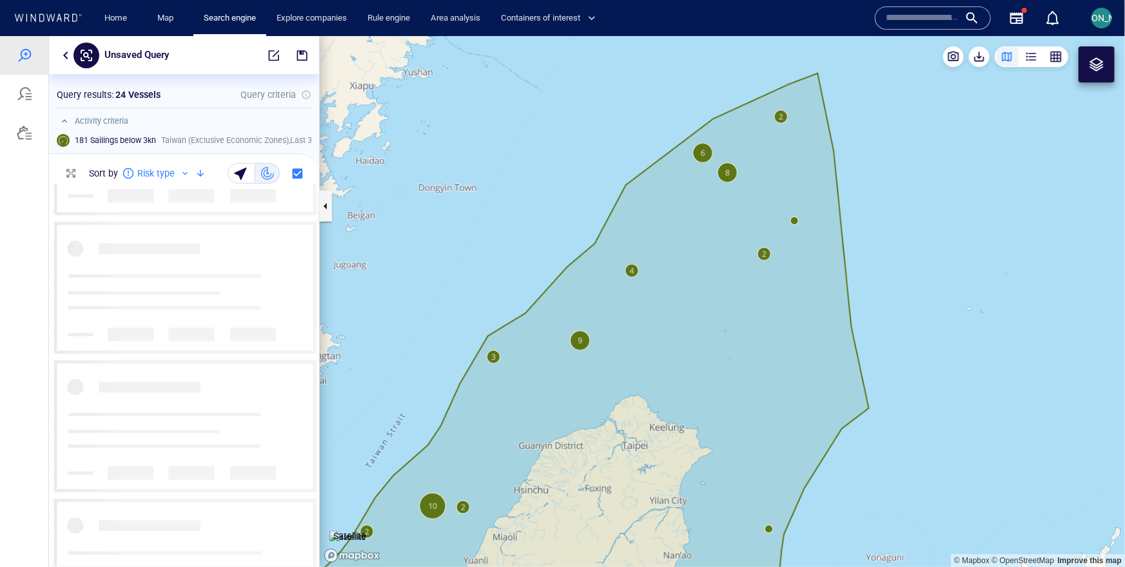
scroll to position [0, 0]
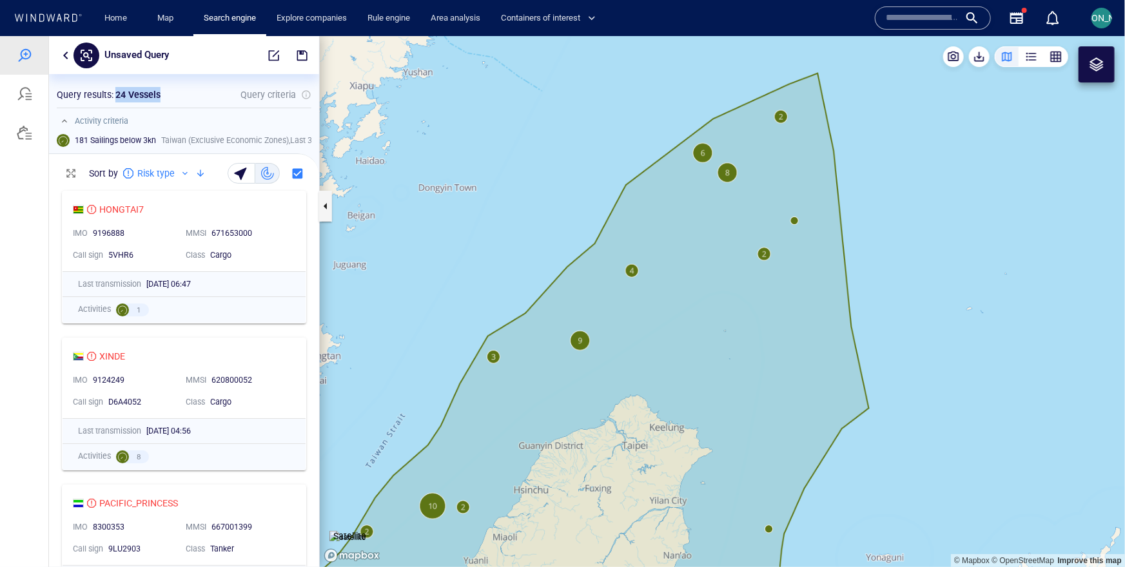
drag, startPoint x: 112, startPoint y: 95, endPoint x: 162, endPoint y: 95, distance: 49.6
click at [162, 95] on div "Query results : 24 Vessels" at bounding box center [108, 94] width 109 height 21
click at [175, 97] on div "Query results : 24 Vessels Query criteria" at bounding box center [184, 93] width 255 height 15
drag, startPoint x: 115, startPoint y: 97, endPoint x: 163, endPoint y: 99, distance: 47.7
click at [163, 99] on div "Query results : 24 Vessels Query criteria" at bounding box center [184, 93] width 255 height 15
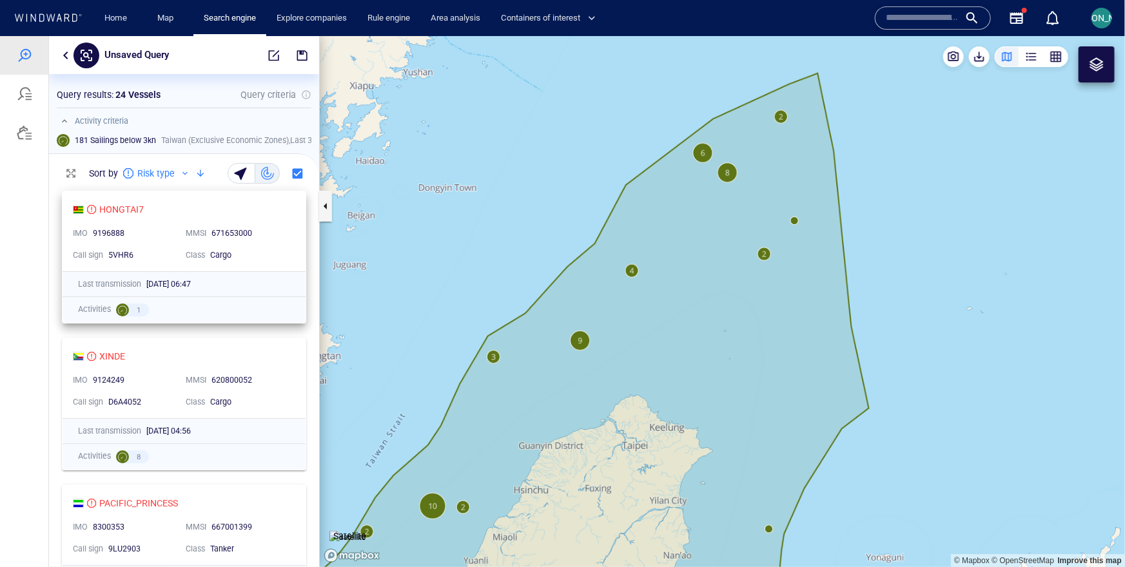
click at [287, 278] on div "25/09/2025 06:47" at bounding box center [218, 284] width 144 height 12
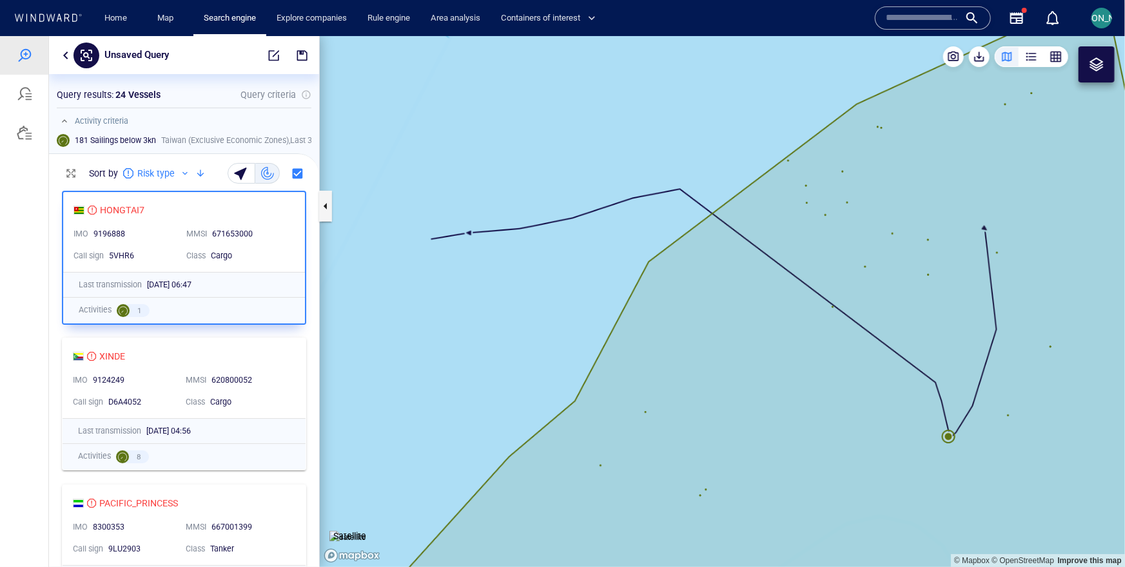
drag, startPoint x: 682, startPoint y: 361, endPoint x: 550, endPoint y: 327, distance: 136.4
click at [550, 327] on canvas "Map" at bounding box center [722, 300] width 805 height 531
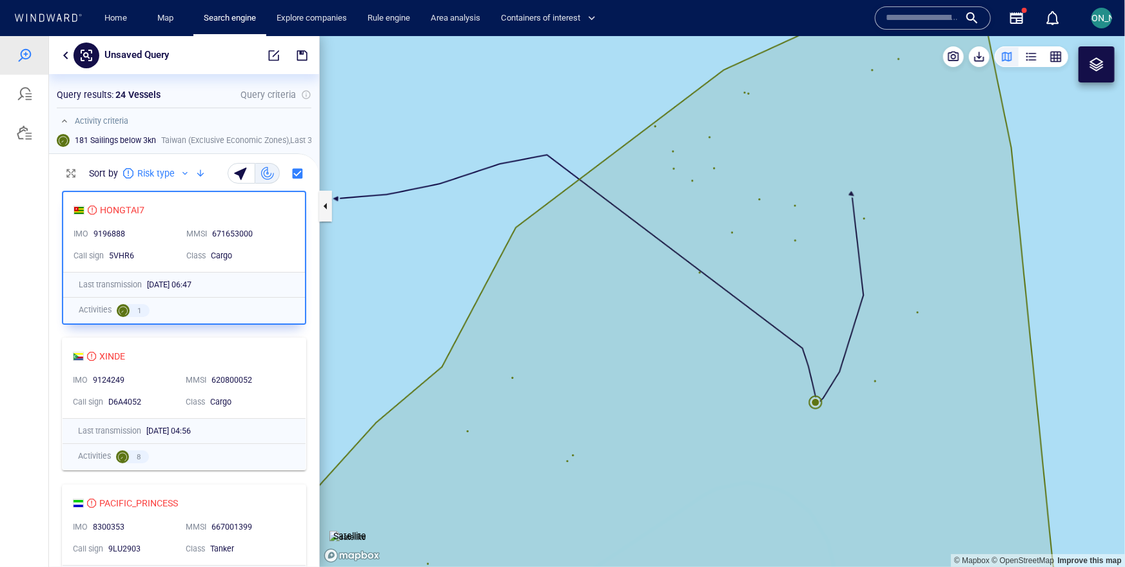
click at [816, 400] on canvas "Map" at bounding box center [722, 300] width 805 height 531
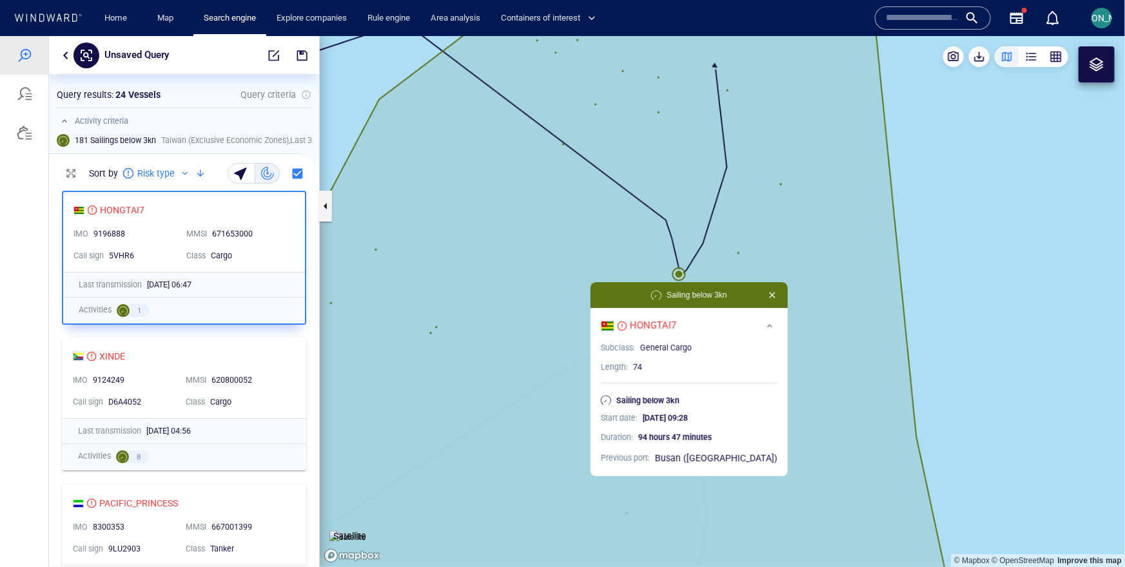
drag, startPoint x: 852, startPoint y: 373, endPoint x: 715, endPoint y: 245, distance: 187.4
click at [715, 245] on canvas "Map" at bounding box center [722, 300] width 805 height 531
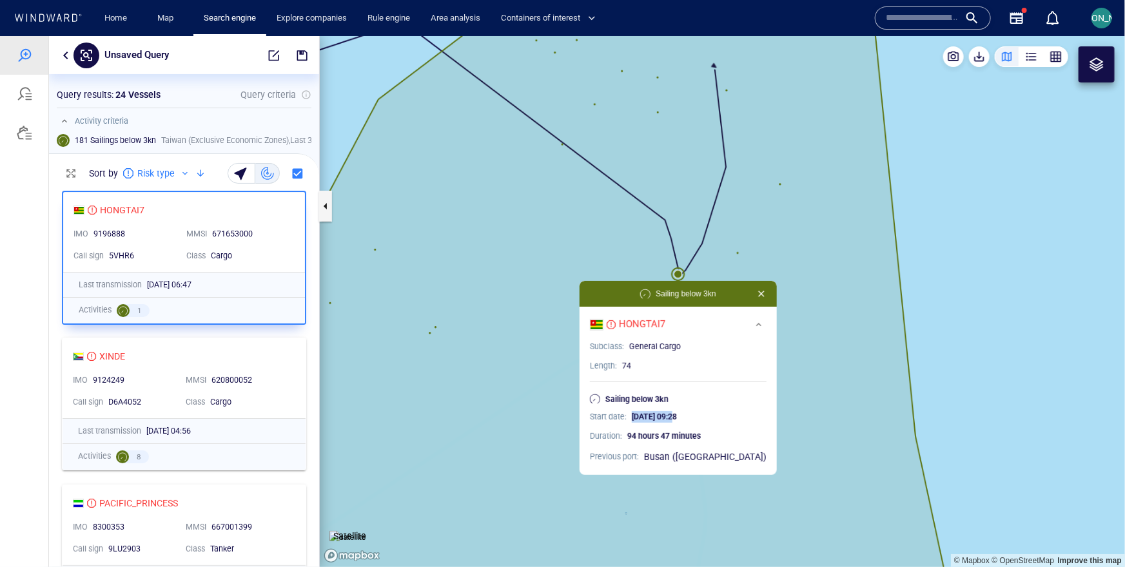
drag, startPoint x: 650, startPoint y: 418, endPoint x: 711, endPoint y: 420, distance: 61.2
click at [677, 420] on span "23/08/2025 09:28" at bounding box center [654, 416] width 45 height 10
drag, startPoint x: 646, startPoint y: 436, endPoint x: 717, endPoint y: 436, distance: 70.9
click at [717, 436] on p "94 hours 47 minutes" at bounding box center [696, 436] width 139 height 12
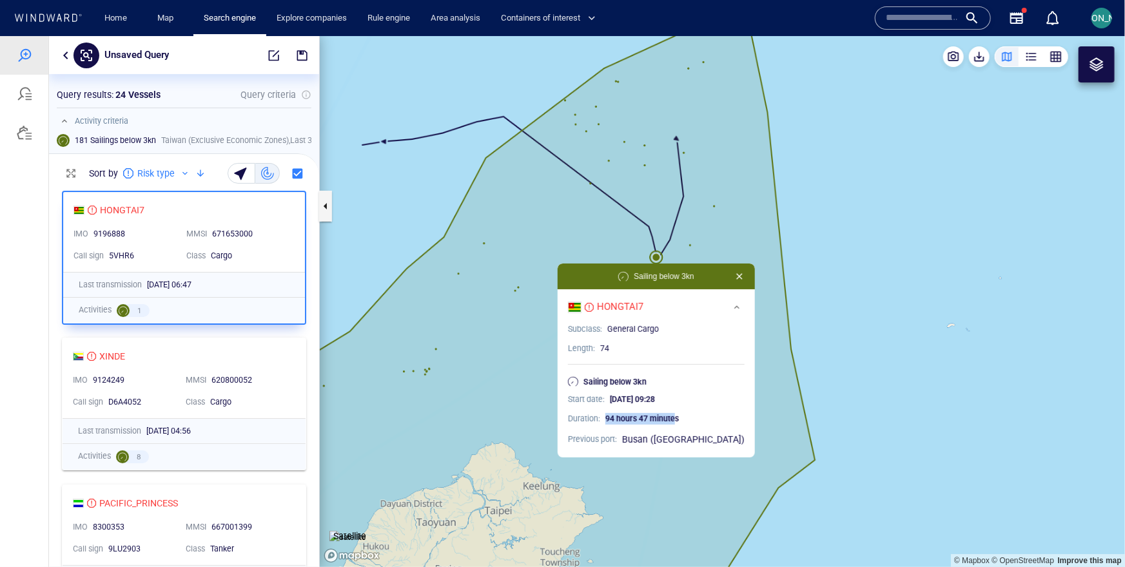
drag, startPoint x: 659, startPoint y: 249, endPoint x: 645, endPoint y: 243, distance: 15.0
click at [645, 243] on canvas "Map" at bounding box center [722, 300] width 805 height 531
click at [1090, 67] on div at bounding box center [1095, 63] width 15 height 15
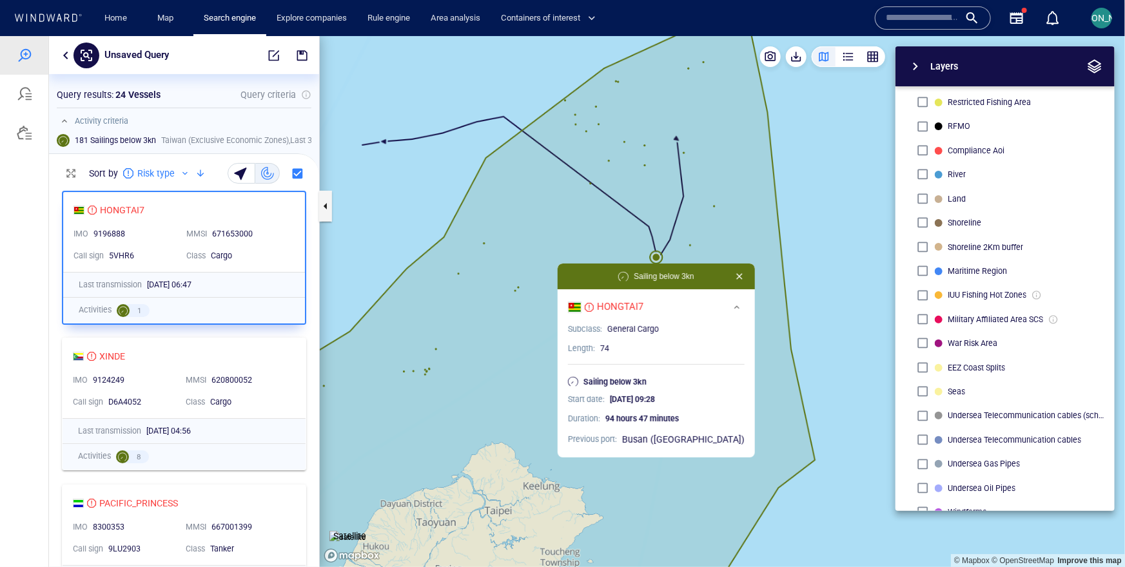
scroll to position [357, 0]
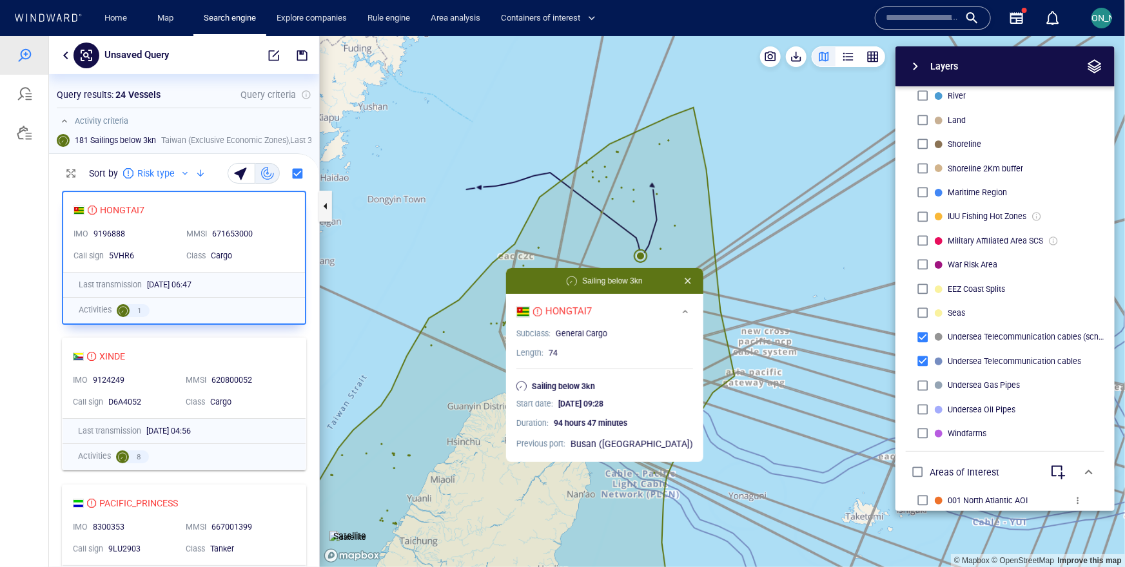
drag, startPoint x: 670, startPoint y: 248, endPoint x: 634, endPoint y: 253, distance: 35.8
click at [634, 254] on canvas "Map" at bounding box center [722, 300] width 805 height 531
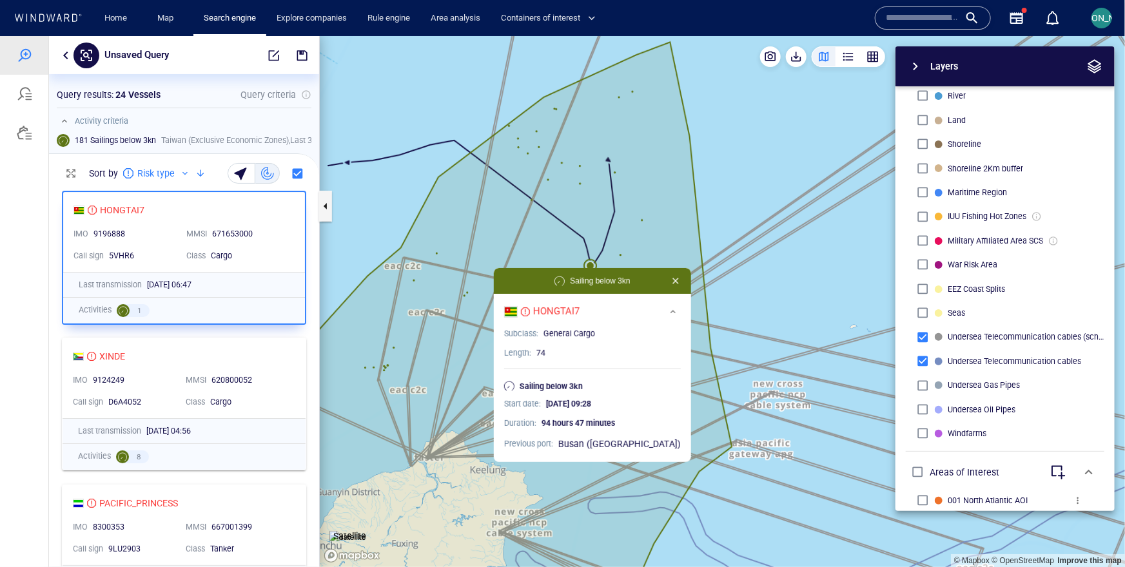
drag, startPoint x: 634, startPoint y: 253, endPoint x: 637, endPoint y: 247, distance: 6.6
click at [637, 247] on canvas "Map" at bounding box center [722, 300] width 805 height 531
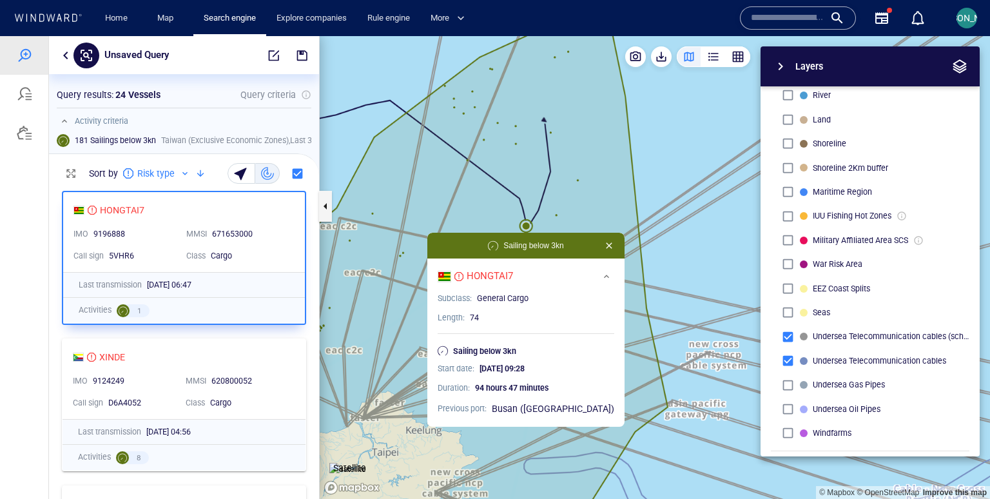
scroll to position [0, 0]
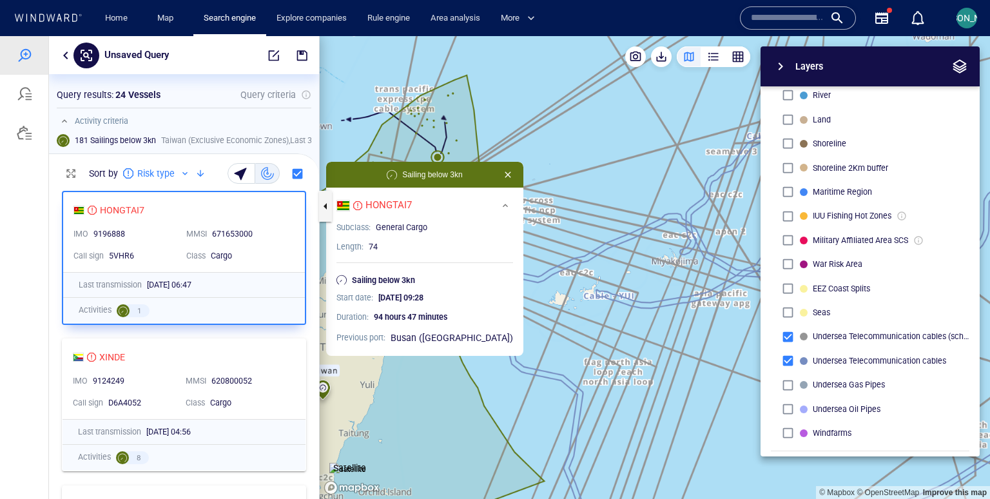
drag, startPoint x: 552, startPoint y: 118, endPoint x: 478, endPoint y: 97, distance: 76.9
click at [478, 97] on canvas "Map" at bounding box center [655, 267] width 670 height 463
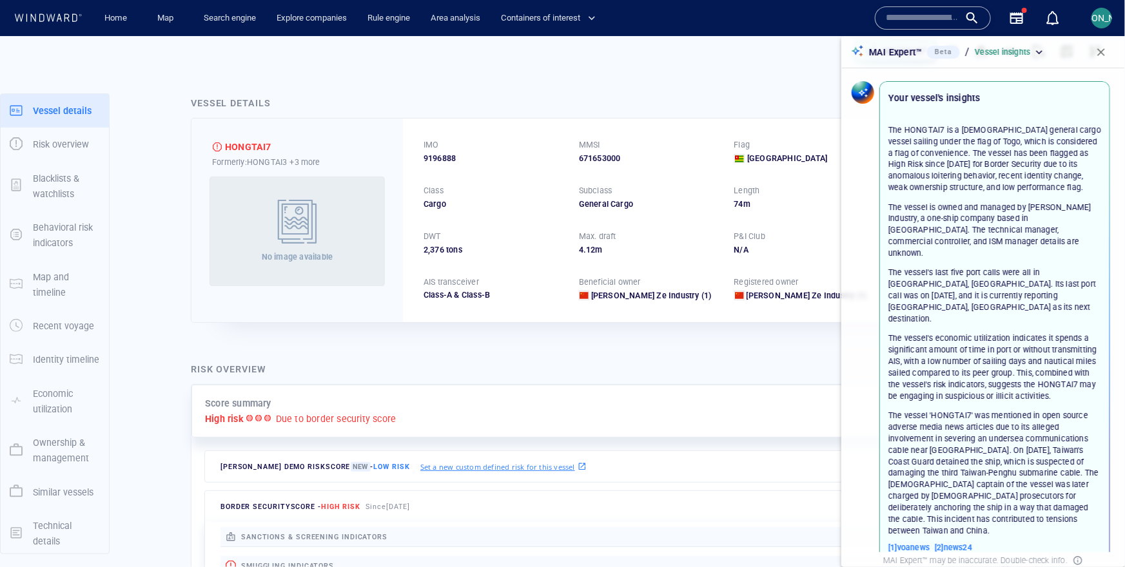
click at [505, 54] on div at bounding box center [287, 51] width 555 height 41
click at [1108, 55] on button "button" at bounding box center [1100, 52] width 28 height 28
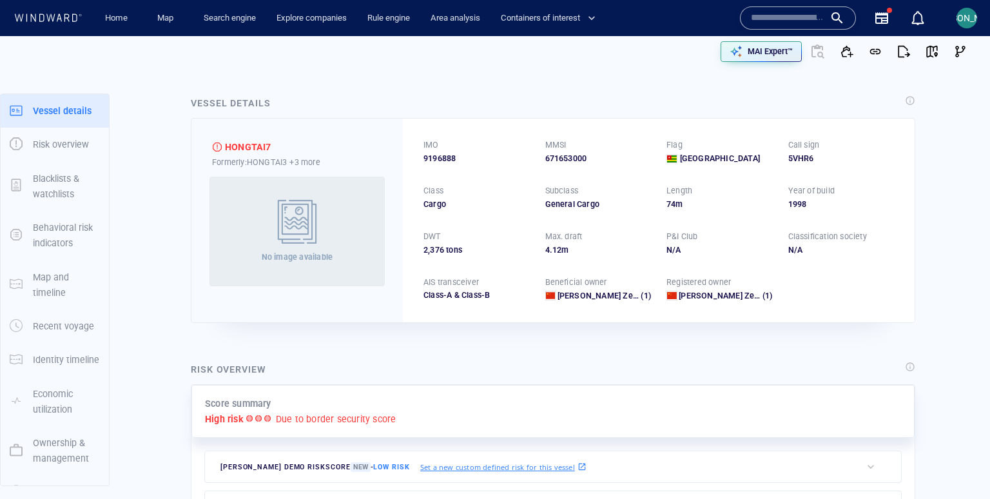
click at [918, 320] on div "Vessel details HONGTAI7 Formerly: HONGTAI3 +3 more No image available IMO 91968…" at bounding box center [552, 209] width 745 height 248
click at [781, 48] on p "MAI Expert™" at bounding box center [770, 52] width 45 height 12
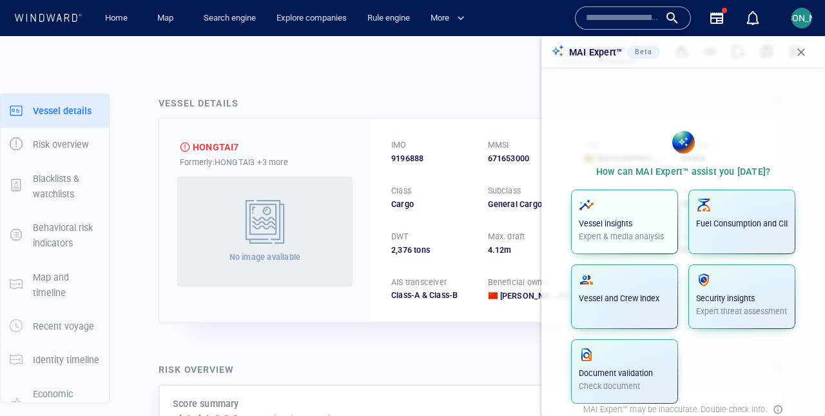
scroll to position [4, 0]
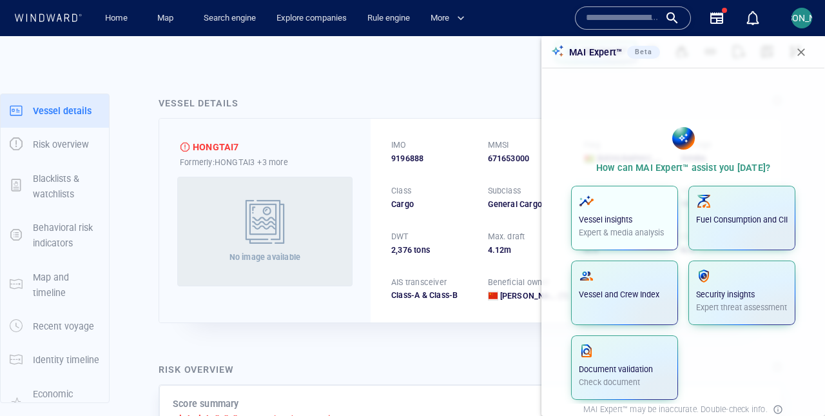
click at [651, 212] on div "Vessel insights Expert & media analysis" at bounding box center [625, 215] width 92 height 45
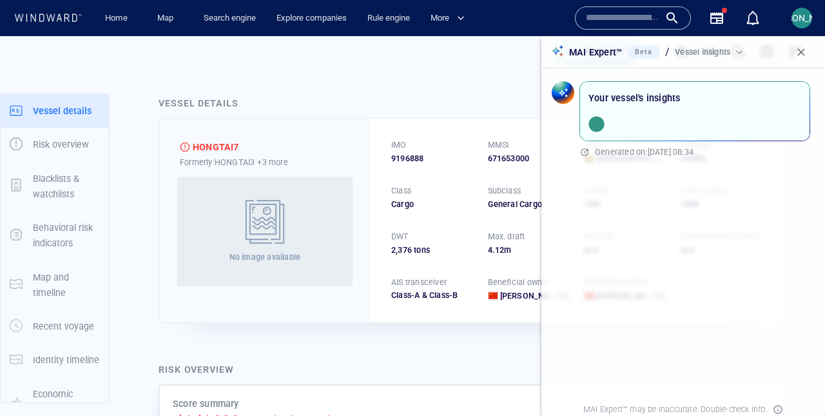
scroll to position [0, 0]
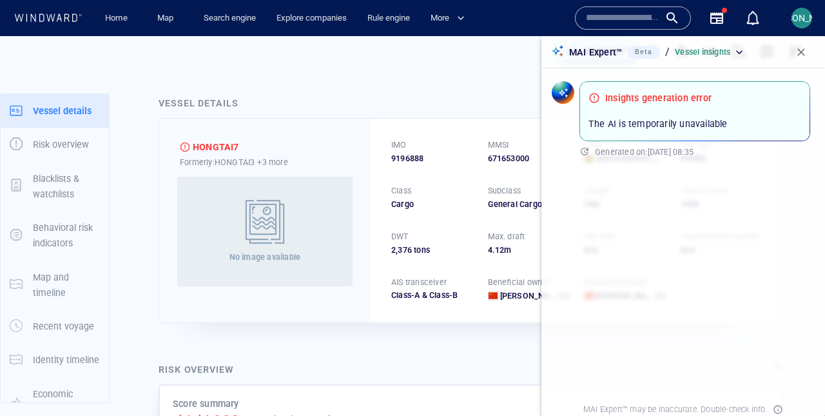
click at [806, 61] on button "button" at bounding box center [801, 52] width 28 height 28
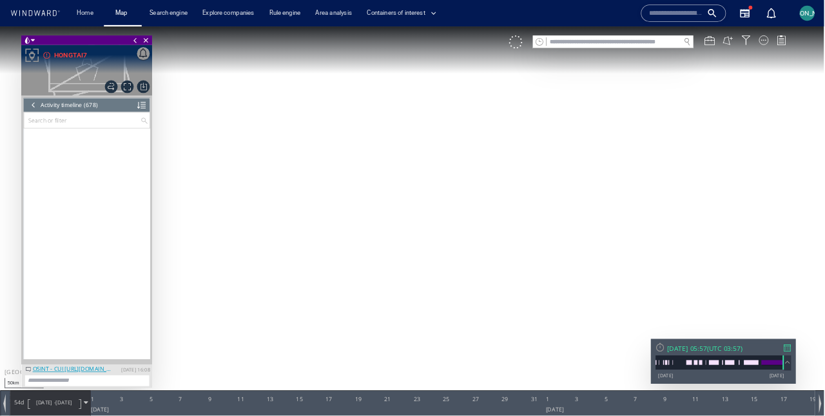
scroll to position [2, 0]
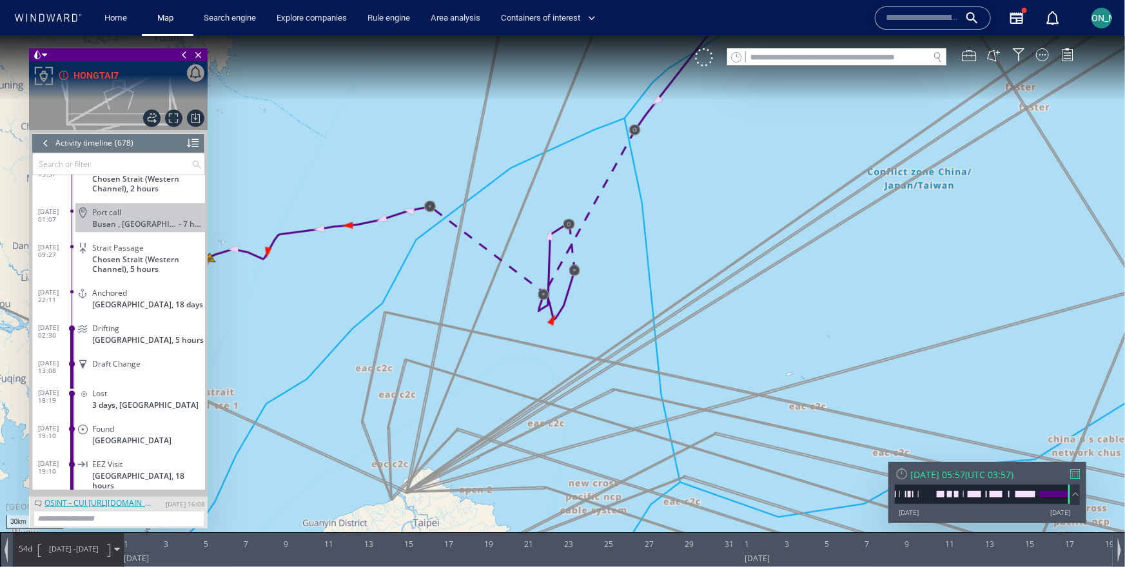
drag, startPoint x: 365, startPoint y: 313, endPoint x: 516, endPoint y: 266, distance: 158.2
click at [516, 266] on canvas "Map" at bounding box center [562, 294] width 1125 height 518
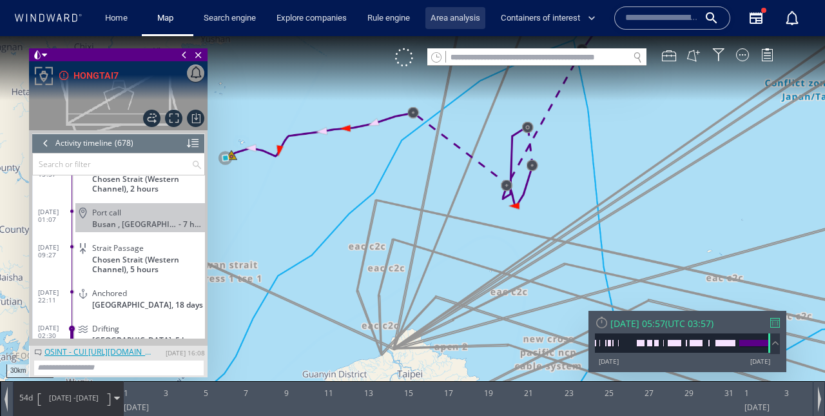
scroll to position [1, 0]
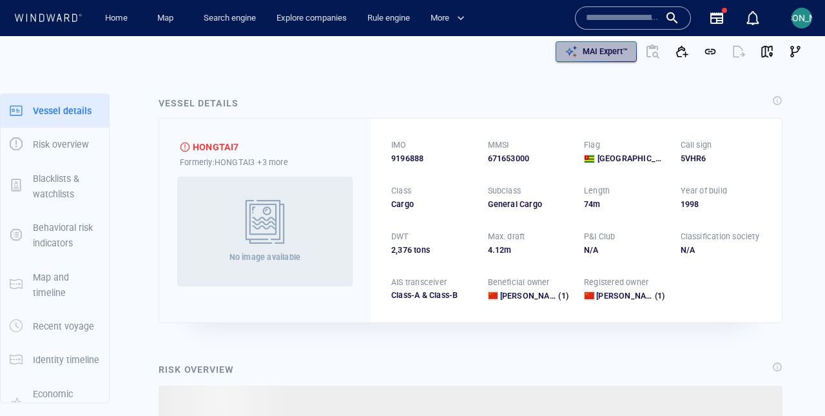
click at [592, 46] on p "MAI Expert™" at bounding box center [605, 52] width 45 height 12
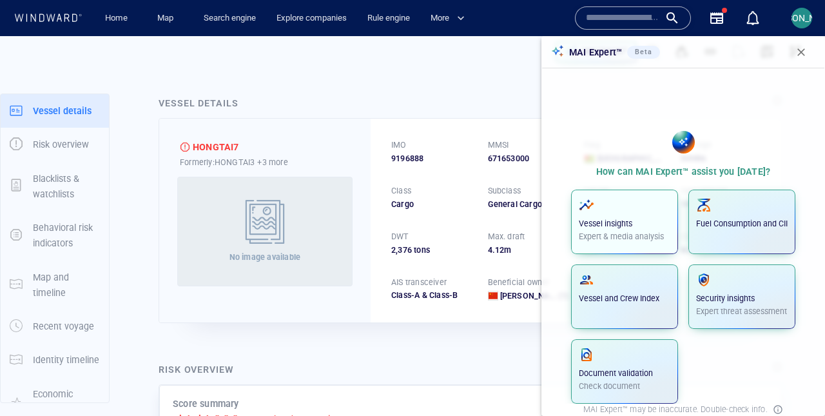
click at [623, 191] on button "Vessel insights Expert & media analysis" at bounding box center [624, 221] width 107 height 64
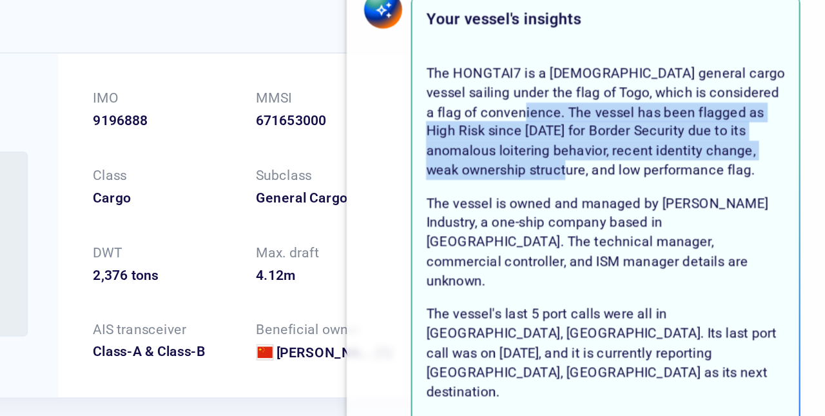
drag, startPoint x: 650, startPoint y: 151, endPoint x: 675, endPoint y: 181, distance: 38.9
click at [675, 181] on p "The HONGTAI7 is a [DEMOGRAPHIC_DATA] general cargo vessel sailing under the fla…" at bounding box center [694, 158] width 213 height 69
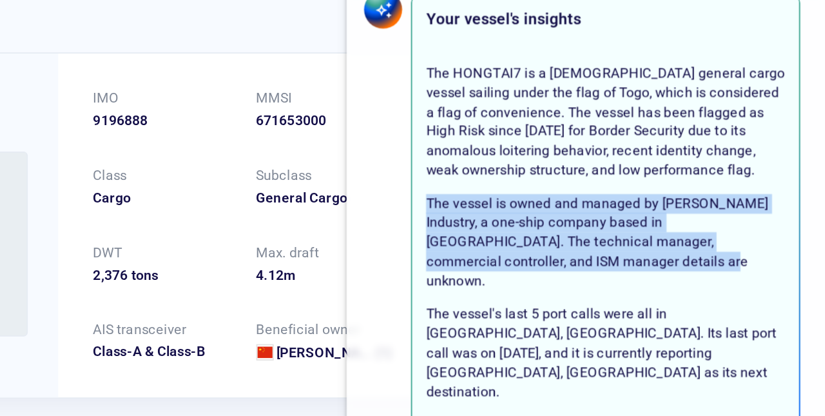
drag, startPoint x: 588, startPoint y: 203, endPoint x: 699, endPoint y: 241, distance: 117.8
click at [699, 241] on p "The vessel is owned and managed by [PERSON_NAME] Industry, a one-ship company b…" at bounding box center [694, 230] width 213 height 57
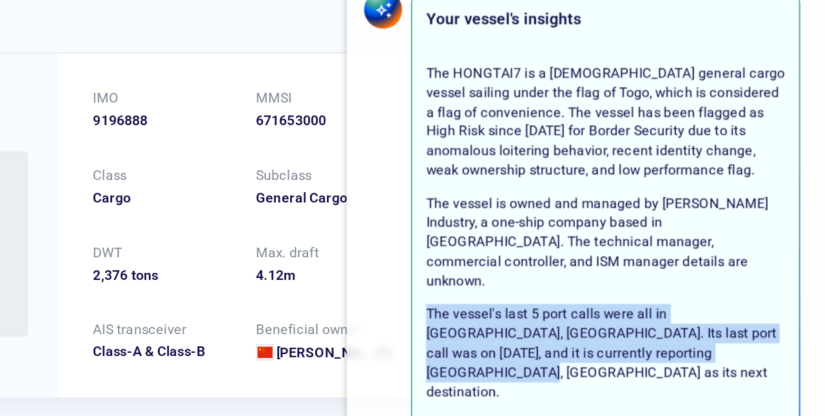
drag, startPoint x: 589, startPoint y: 256, endPoint x: 763, endPoint y: 286, distance: 176.6
click at [763, 286] on p "The vessel's last 5 port calls were all in [GEOGRAPHIC_DATA], [GEOGRAPHIC_DATA]…" at bounding box center [694, 295] width 213 height 57
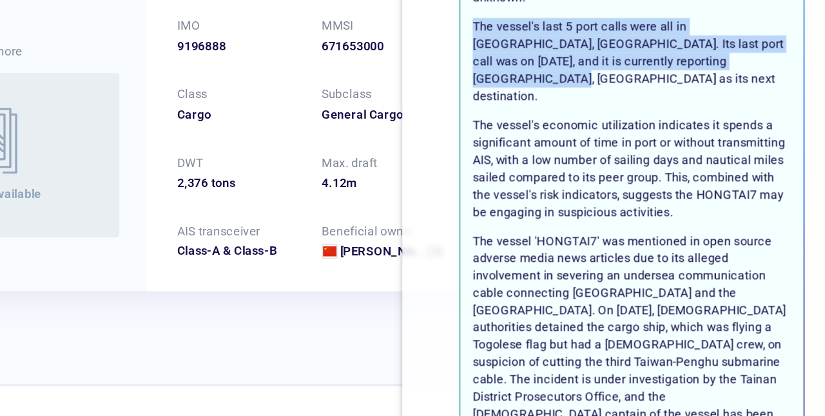
scroll to position [150, 0]
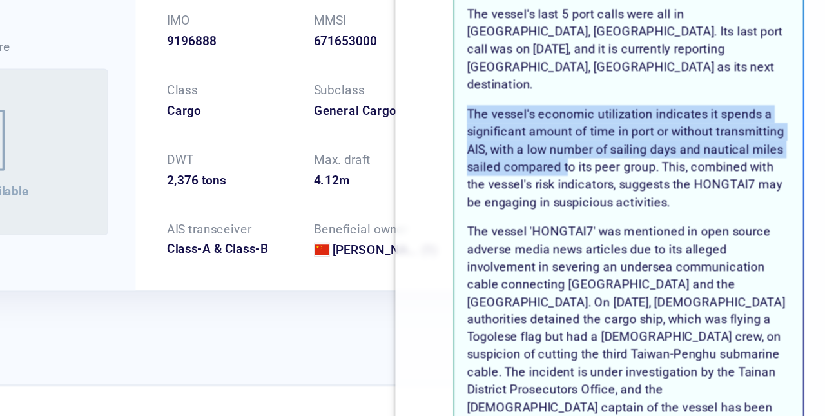
drag, startPoint x: 588, startPoint y: 154, endPoint x: 656, endPoint y: 194, distance: 78.6
click at [656, 194] on p "The vessel's economic utilization indicates it spends a significant amount of t…" at bounding box center [694, 217] width 213 height 69
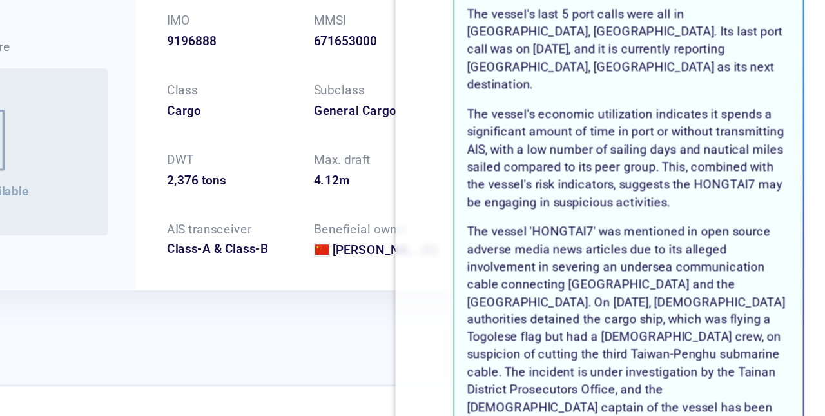
click at [682, 191] on p "The vessel's economic utilization indicates it spends a significant amount of t…" at bounding box center [694, 217] width 213 height 69
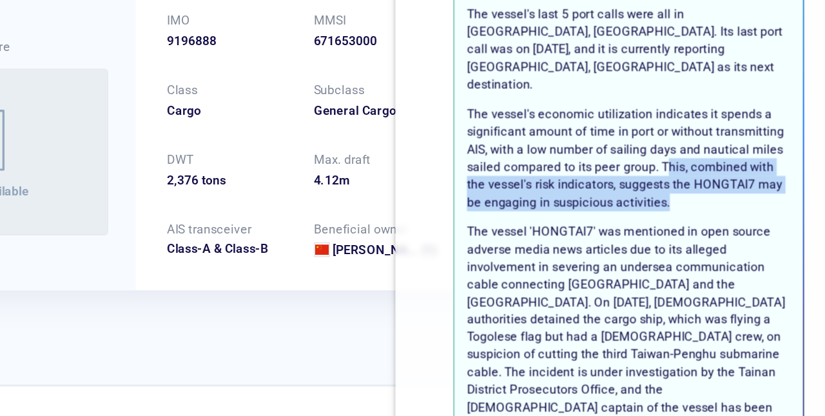
drag, startPoint x: 719, startPoint y: 186, endPoint x: 729, endPoint y: 212, distance: 28.4
click at [729, 212] on p "The vessel's economic utilization indicates it spends a significant amount of t…" at bounding box center [694, 217] width 213 height 69
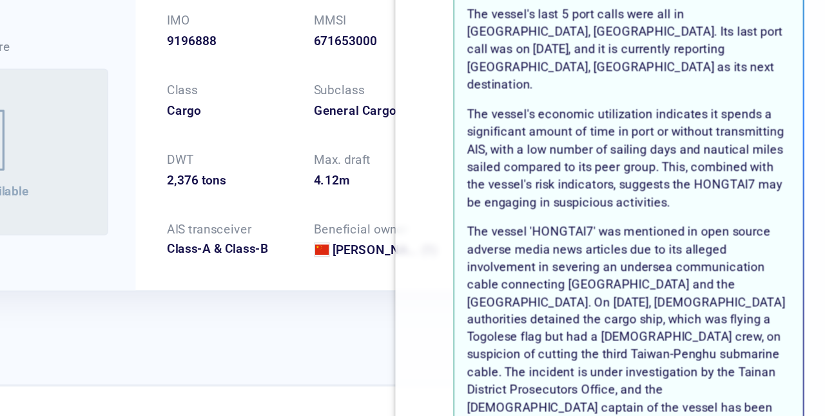
click at [715, 185] on p "The vessel's economic utilization indicates it spends a significant amount of t…" at bounding box center [694, 217] width 213 height 69
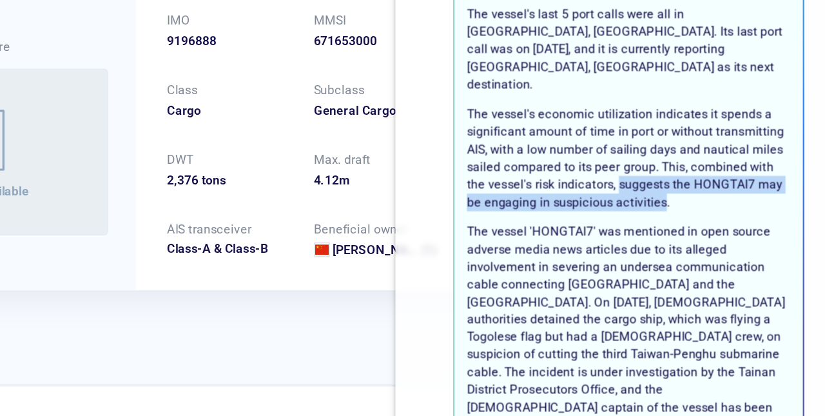
drag, startPoint x: 719, startPoint y: 213, endPoint x: 689, endPoint y: 200, distance: 32.1
click at [689, 200] on p "The vessel's economic utilization indicates it spends a significant amount of t…" at bounding box center [694, 217] width 213 height 69
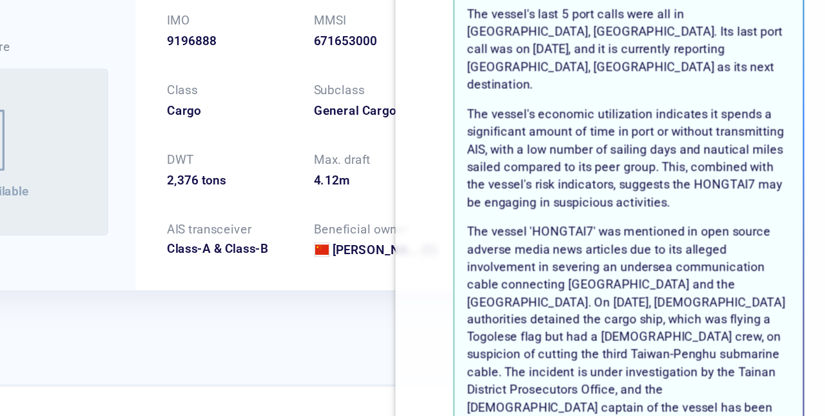
click at [589, 260] on p "The vessel 'HONGTAI7' was mentioned in open source adverse media news articles …" at bounding box center [694, 329] width 213 height 139
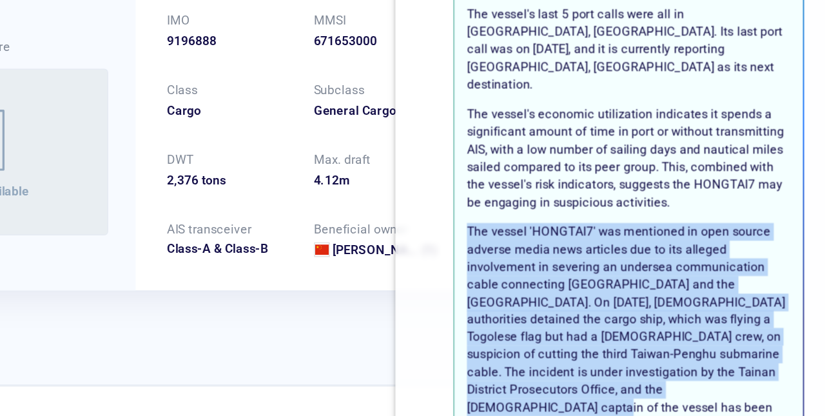
drag, startPoint x: 589, startPoint y: 229, endPoint x: 795, endPoint y: 334, distance: 230.9
click at [795, 334] on p "The vessel 'HONGTAI7' was mentioned in open source adverse media news articles …" at bounding box center [694, 329] width 213 height 139
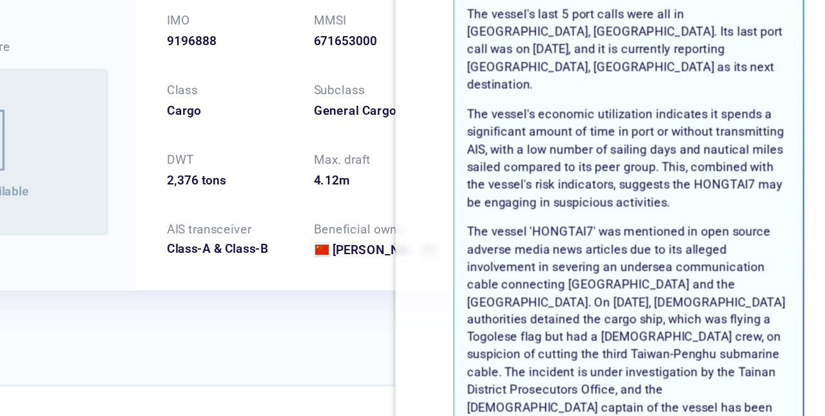
click at [668, 287] on p "The vessel 'HONGTAI7' was mentioned in open source adverse media news articles …" at bounding box center [694, 329] width 213 height 139
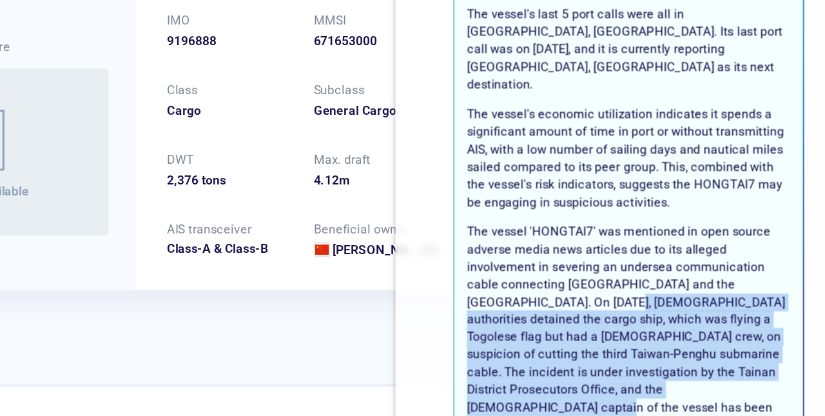
drag, startPoint x: 657, startPoint y: 276, endPoint x: 799, endPoint y: 334, distance: 153.2
click at [799, 334] on p "The vessel 'HONGTAI7' was mentioned in open source adverse media news articles …" at bounding box center [694, 329] width 213 height 139
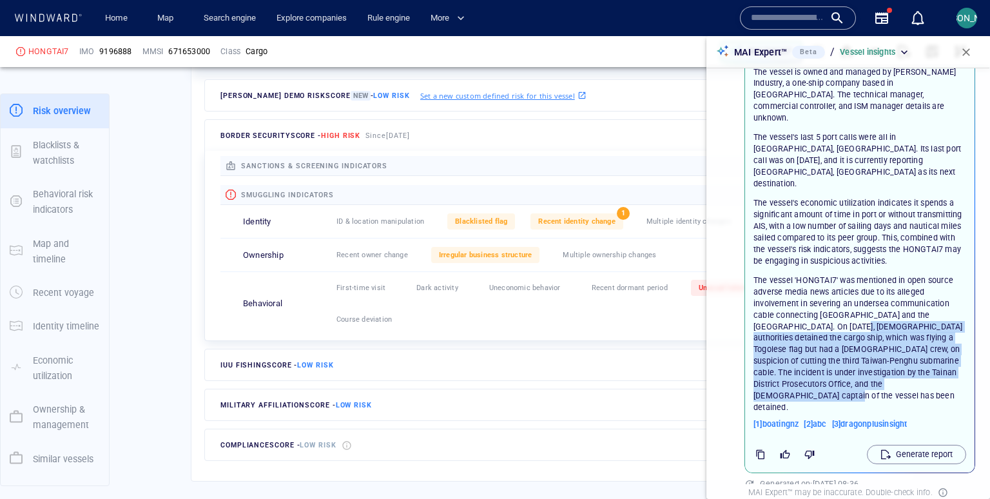
scroll to position [100, 0]
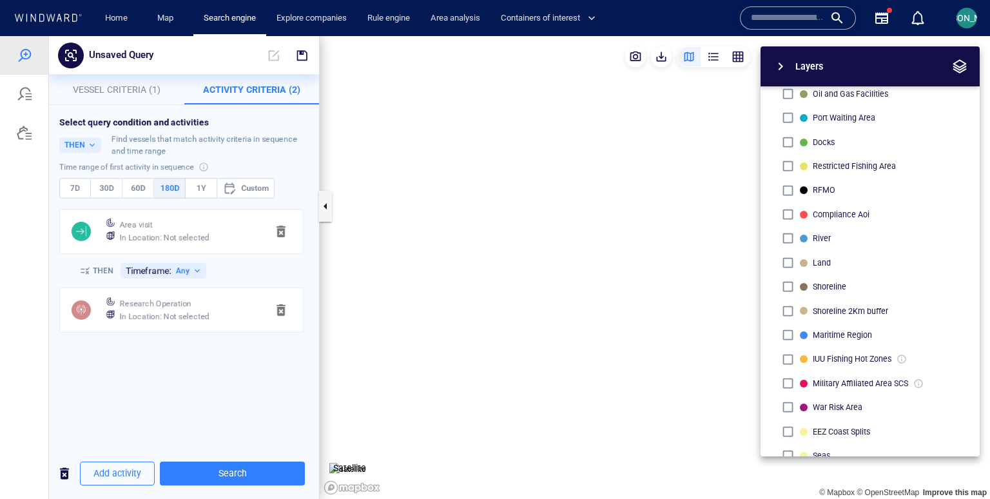
scroll to position [214, 0]
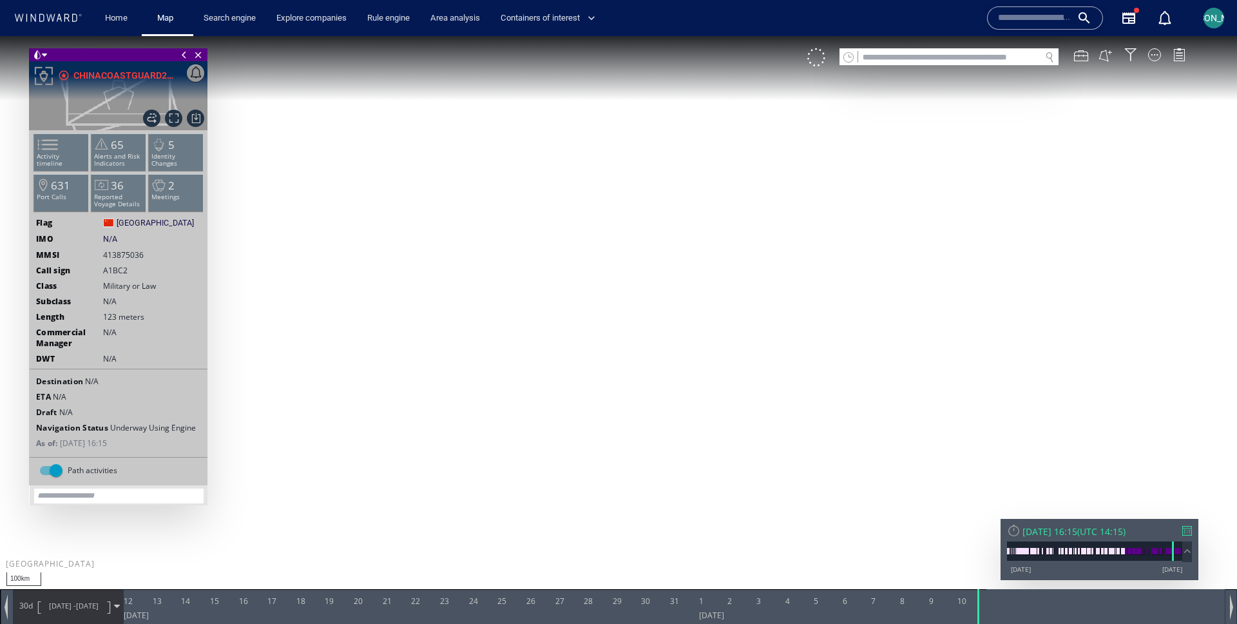
click at [575, 205] on canvas "Map" at bounding box center [618, 323] width 1237 height 575
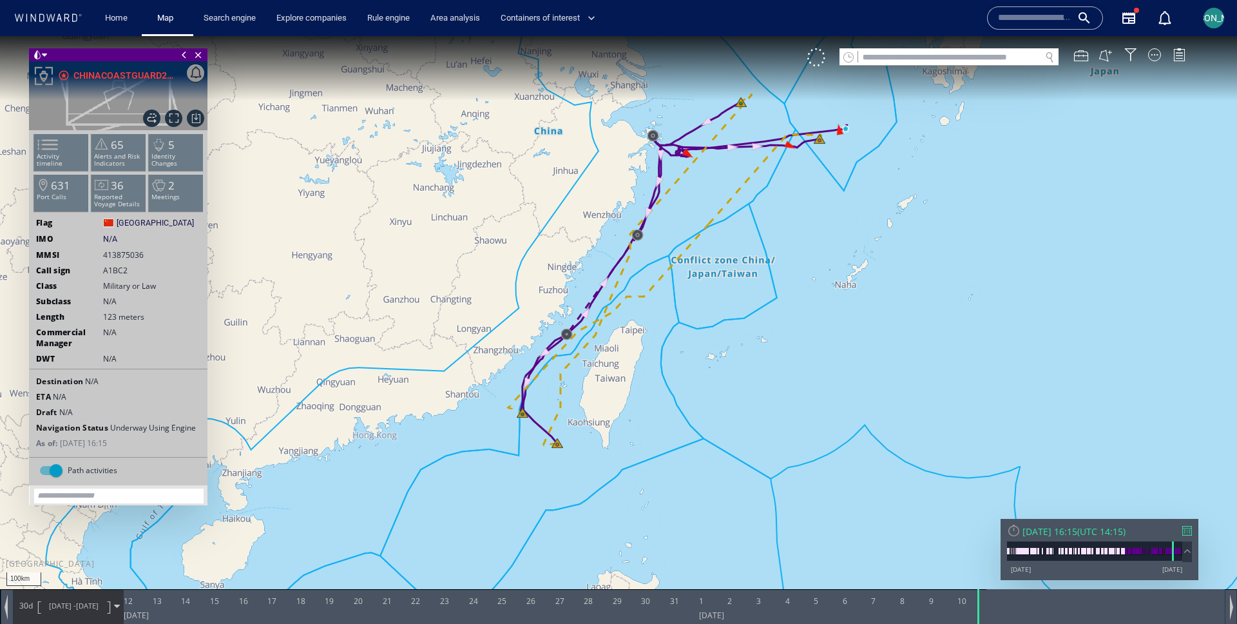
click at [135, 254] on span "413875036" at bounding box center [123, 254] width 41 height 11
click span "413875036"
drag, startPoint x: 101, startPoint y: 219, endPoint x: 142, endPoint y: 219, distance: 41.9
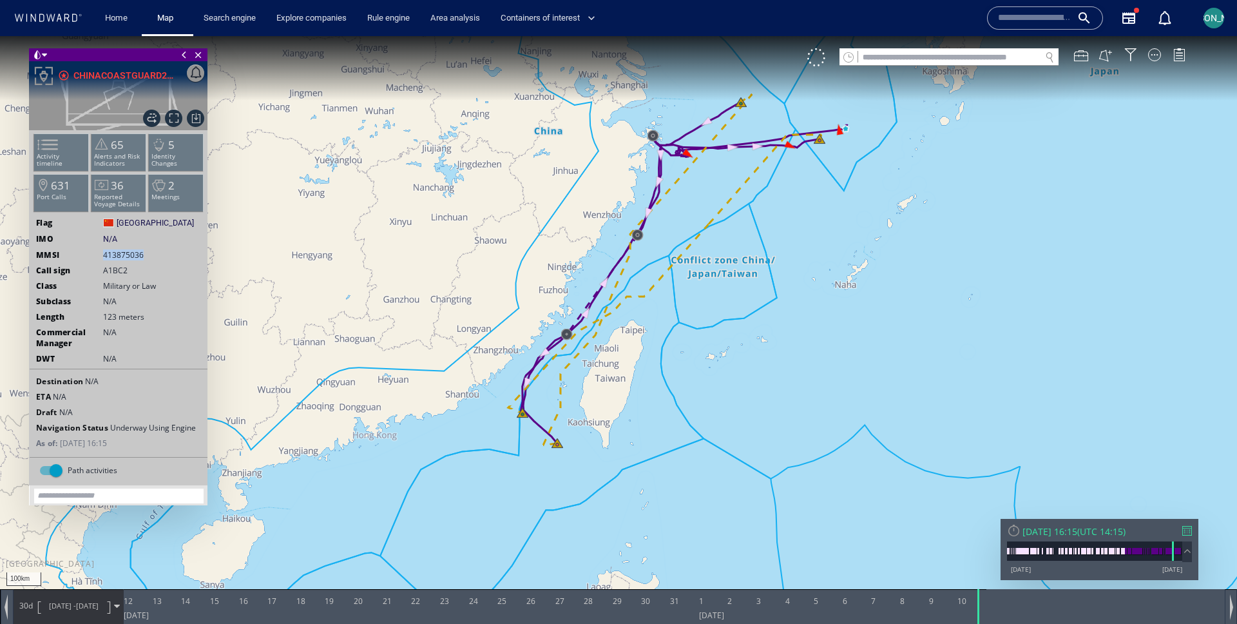
click div "MMSI 413875036"
copy span "413875036"
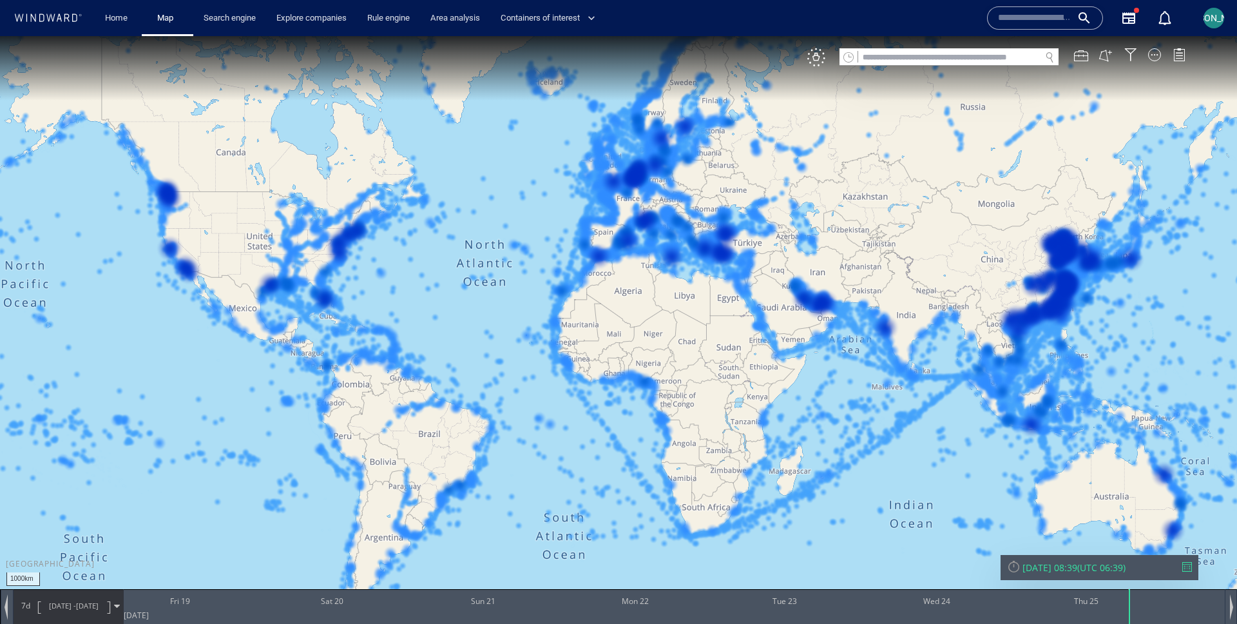
drag, startPoint x: 898, startPoint y: 174, endPoint x: 617, endPoint y: 144, distance: 283.2
click at [617, 144] on canvas "Map" at bounding box center [618, 323] width 1237 height 575
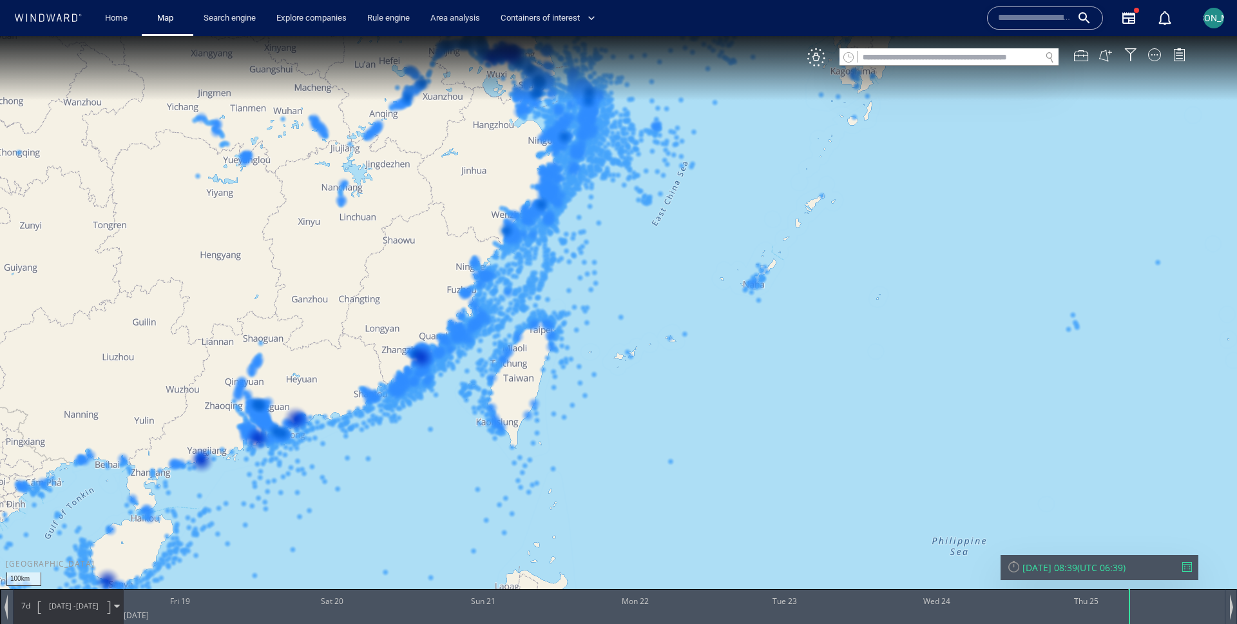
drag, startPoint x: 654, startPoint y: 205, endPoint x: 682, endPoint y: 290, distance: 89.5
click at [682, 290] on canvas "Map" at bounding box center [618, 323] width 1237 height 575
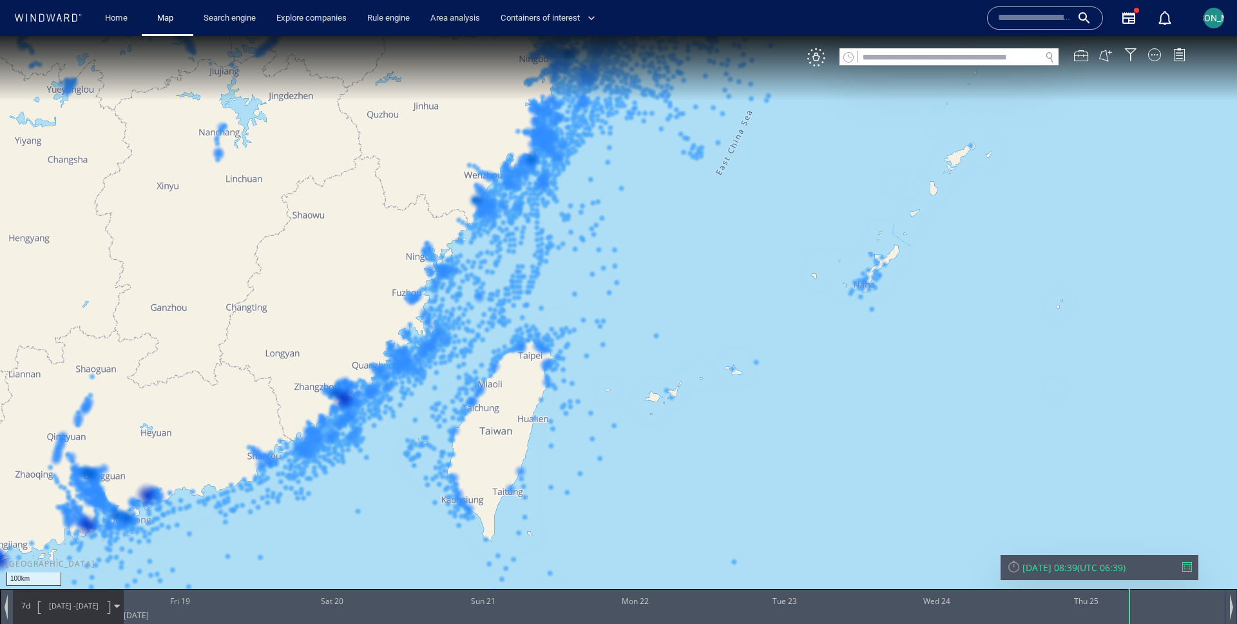
drag, startPoint x: 559, startPoint y: 284, endPoint x: 582, endPoint y: 247, distance: 44.0
click at [582, 247] on canvas "Map" at bounding box center [618, 323] width 1237 height 575
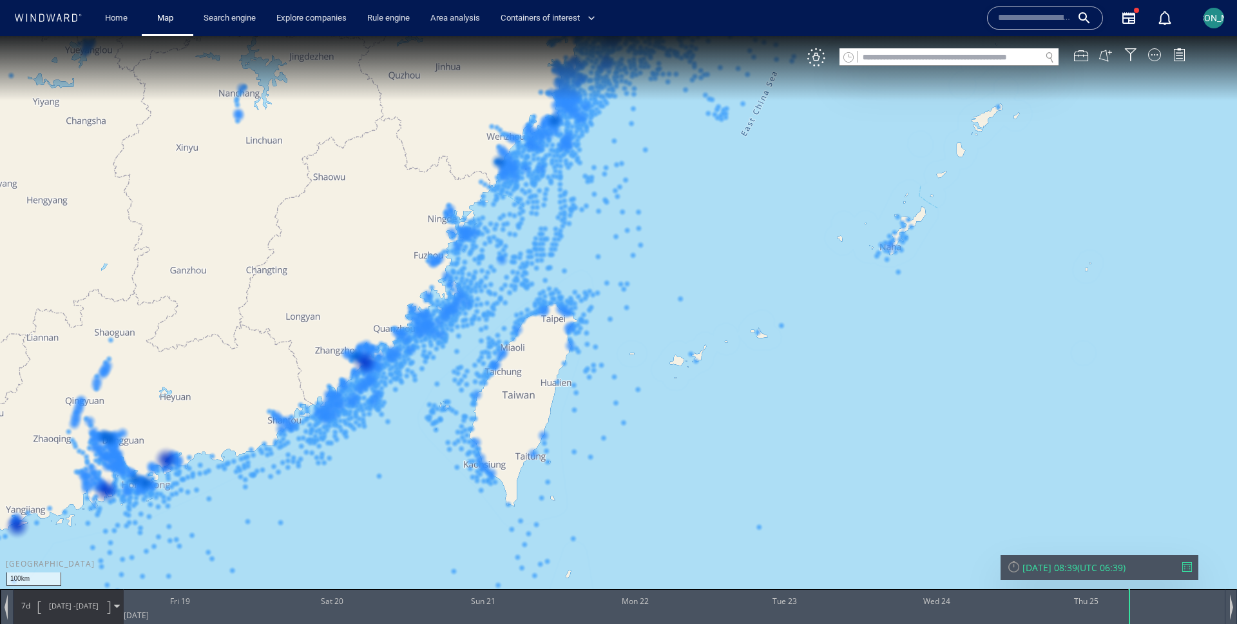
click at [894, 58] on input "text" at bounding box center [949, 57] width 182 height 17
paste input "*********"
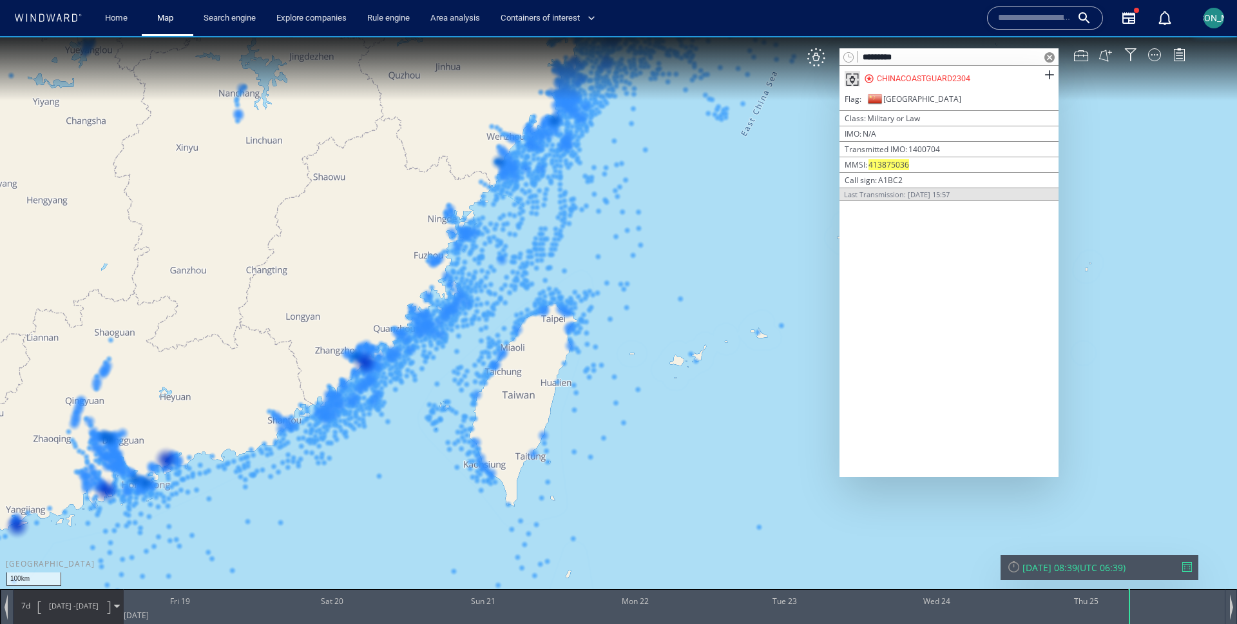
type input "*********"
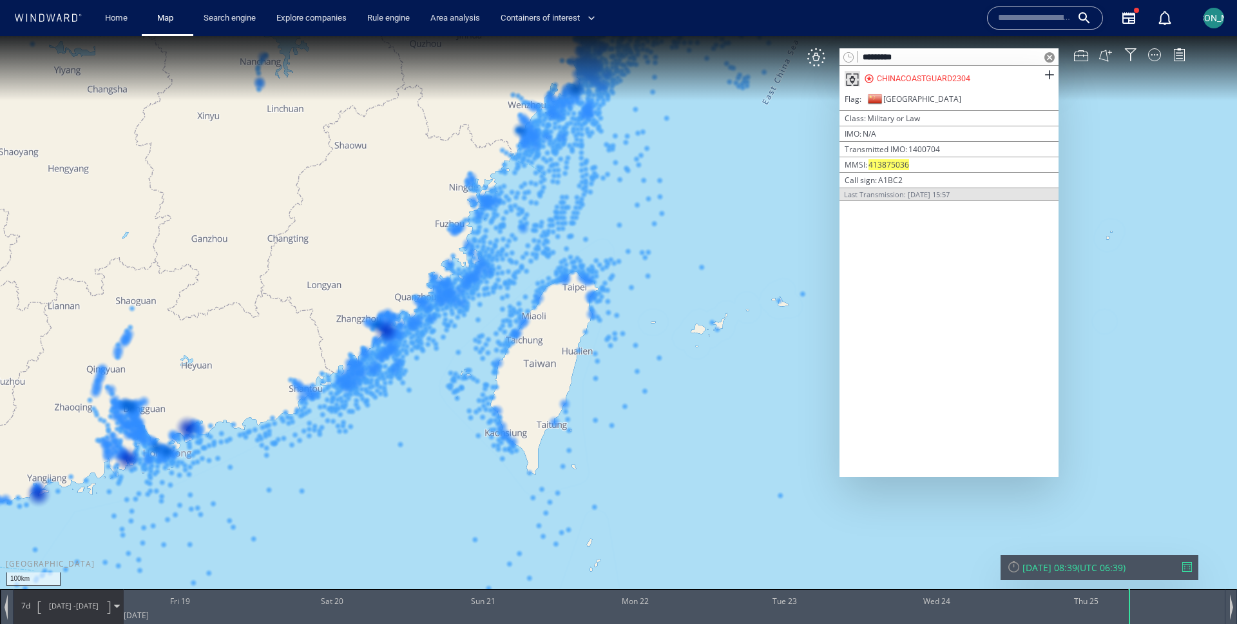
drag, startPoint x: 753, startPoint y: 240, endPoint x: 774, endPoint y: 209, distance: 38.1
click at [774, 208] on canvas "Map" at bounding box center [618, 323] width 1237 height 575
click at [1049, 78] on span at bounding box center [1049, 75] width 16 height 16
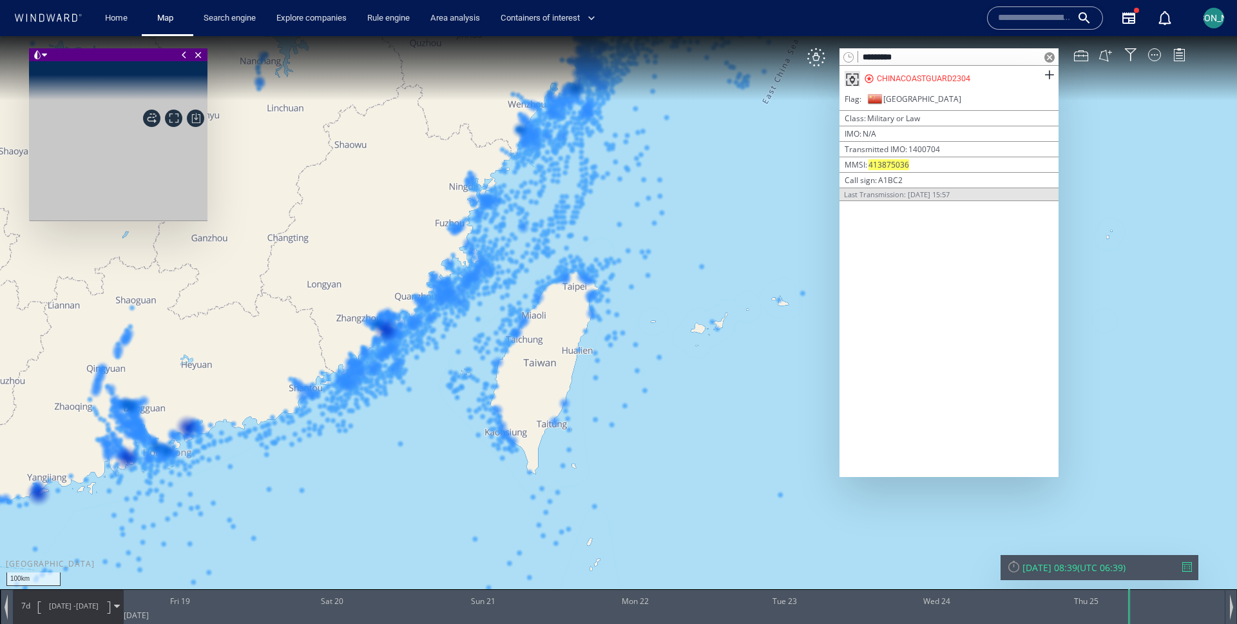
click at [733, 235] on canvas "Map" at bounding box center [618, 323] width 1237 height 575
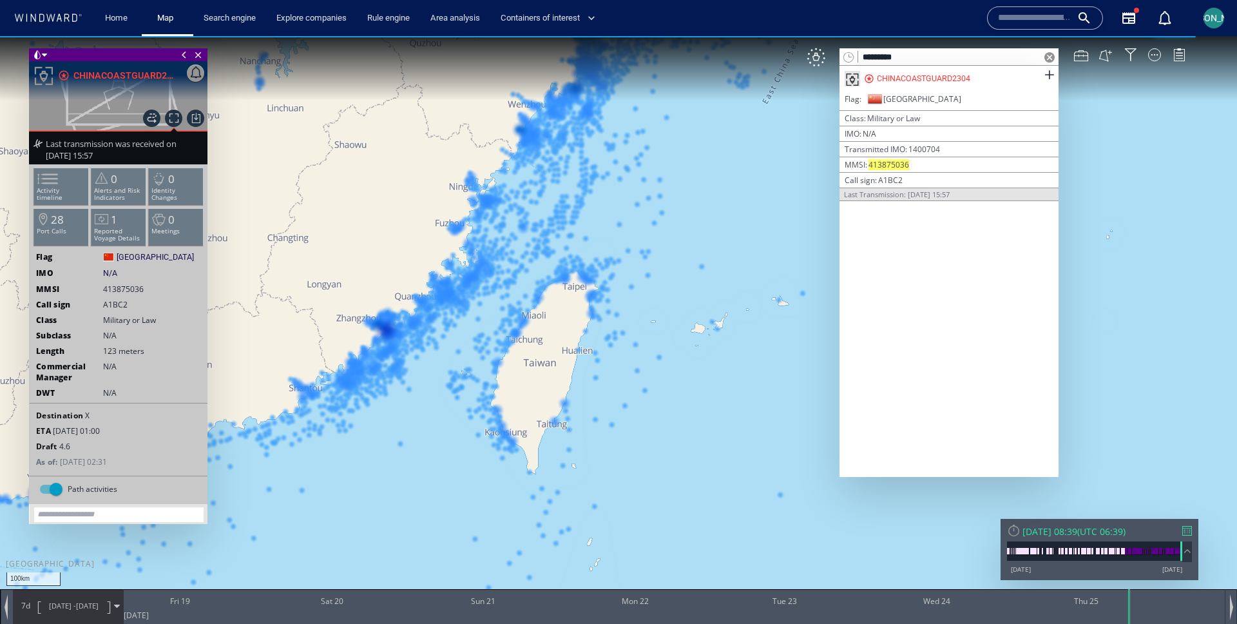
click at [1046, 58] on span at bounding box center [1050, 57] width 10 height 10
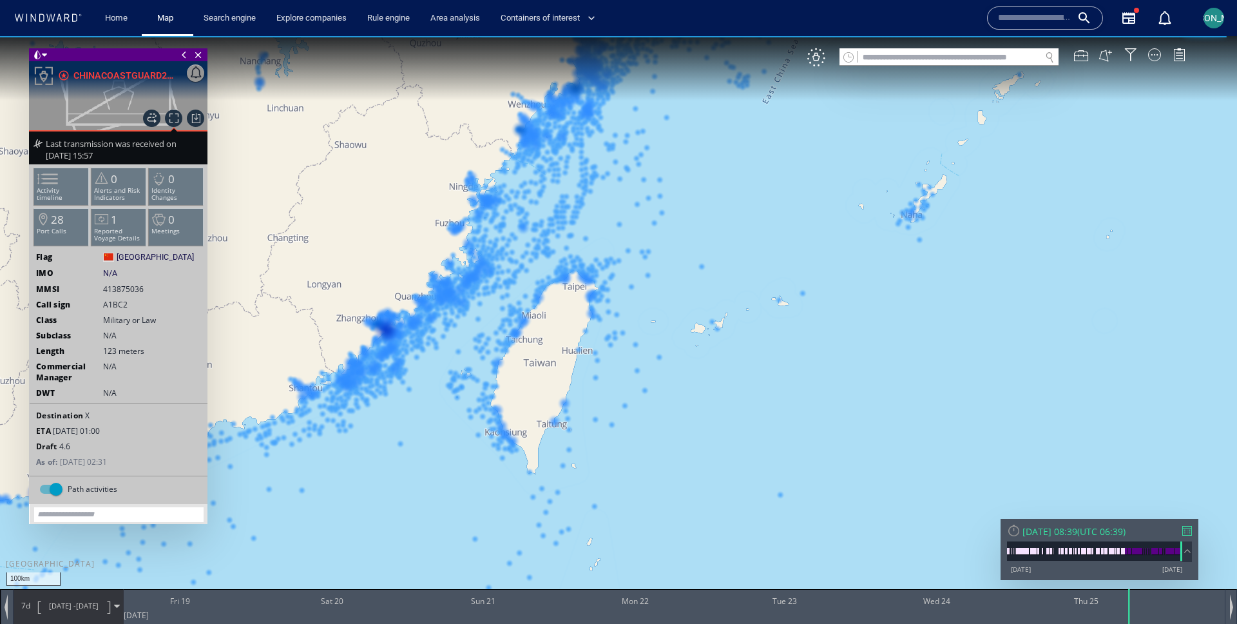
drag, startPoint x: 105, startPoint y: 291, endPoint x: 147, endPoint y: 288, distance: 42.0
click at [147, 288] on span "413875036" at bounding box center [129, 289] width 53 height 11
click at [129, 289] on span "413875036" at bounding box center [123, 289] width 41 height 11
click at [699, 241] on canvas "Map" at bounding box center [618, 323] width 1237 height 575
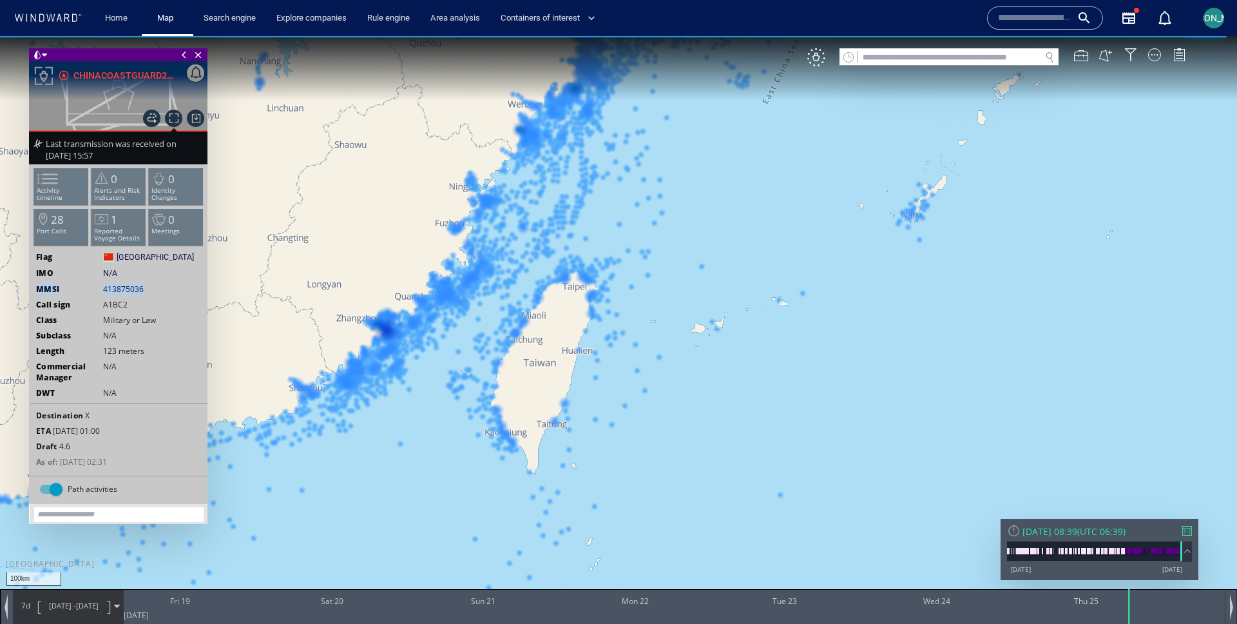
drag, startPoint x: 711, startPoint y: 221, endPoint x: 712, endPoint y: 284, distance: 62.5
click at [712, 284] on canvas "Map" at bounding box center [618, 323] width 1237 height 575
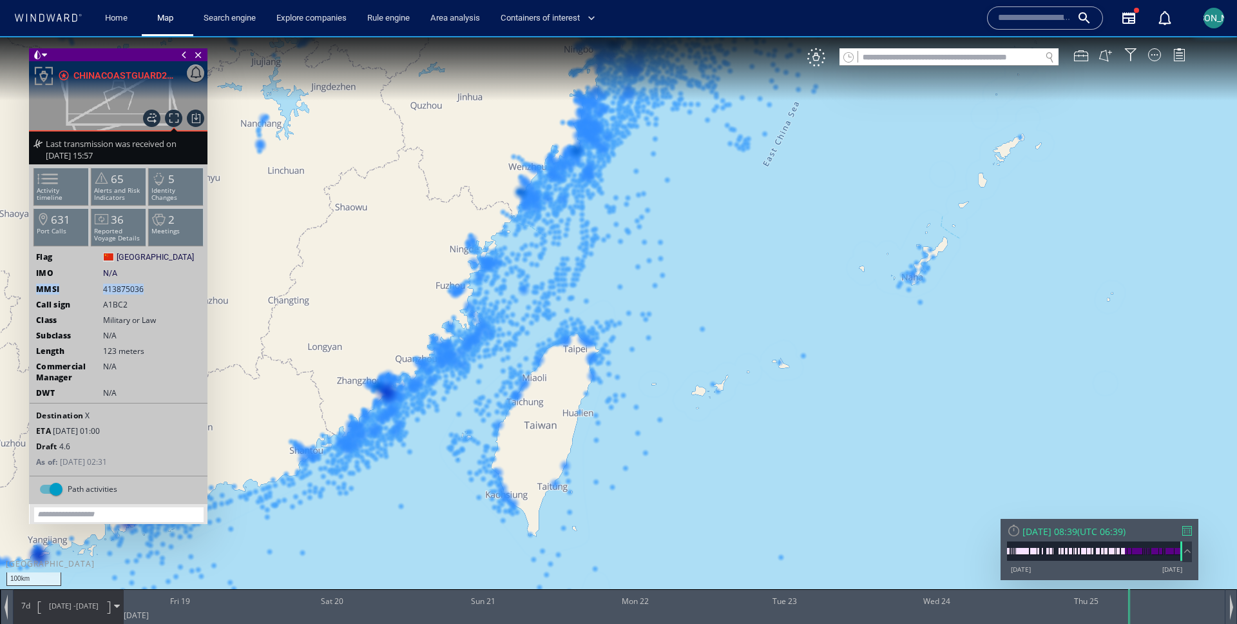
click at [715, 271] on canvas "Map" at bounding box center [618, 323] width 1237 height 575
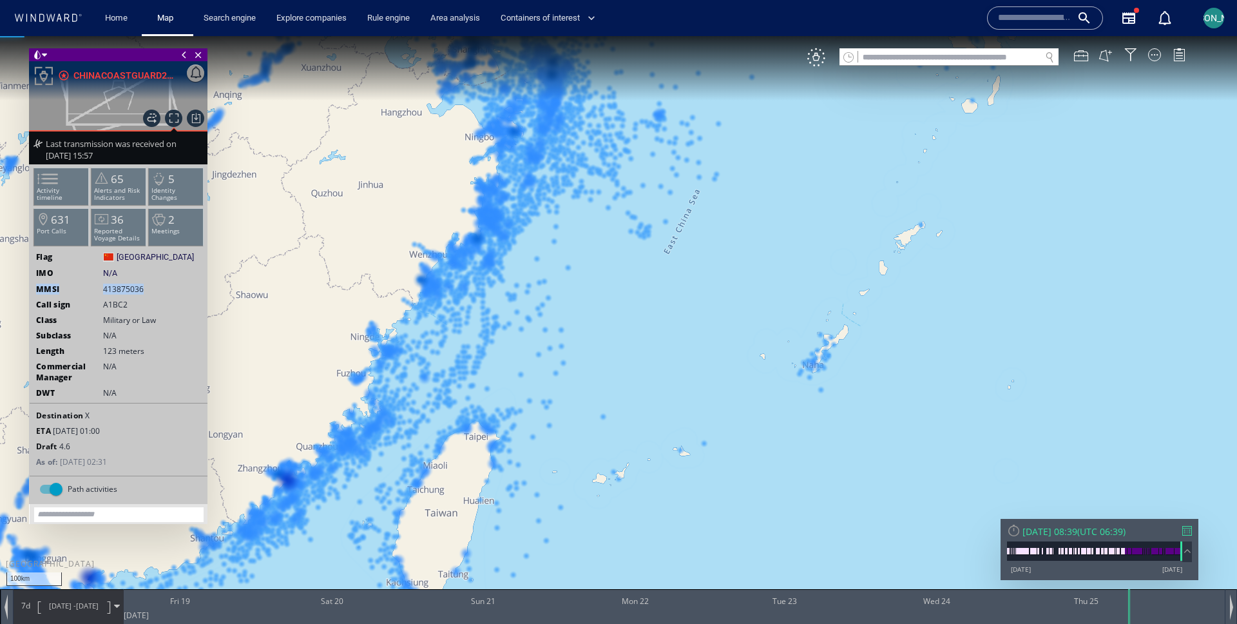
drag, startPoint x: 789, startPoint y: 235, endPoint x: 706, endPoint y: 284, distance: 95.9
click at [704, 285] on canvas "Map" at bounding box center [618, 323] width 1237 height 575
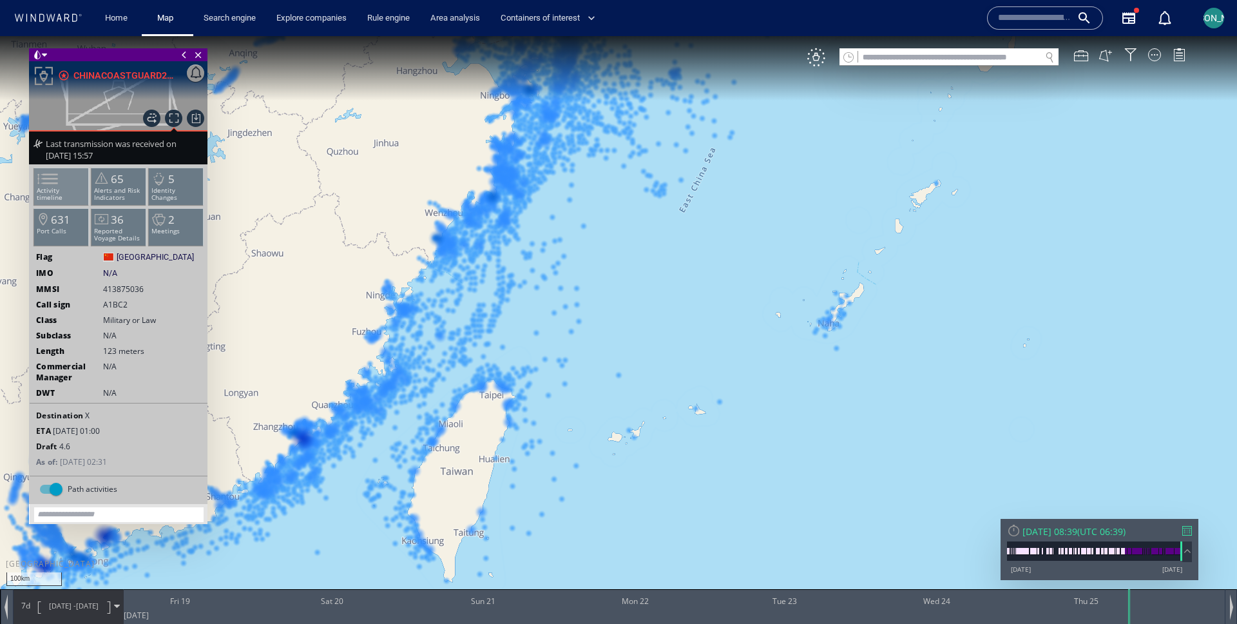
click at [66, 172] on li "Activity timeline" at bounding box center [61, 186] width 55 height 37
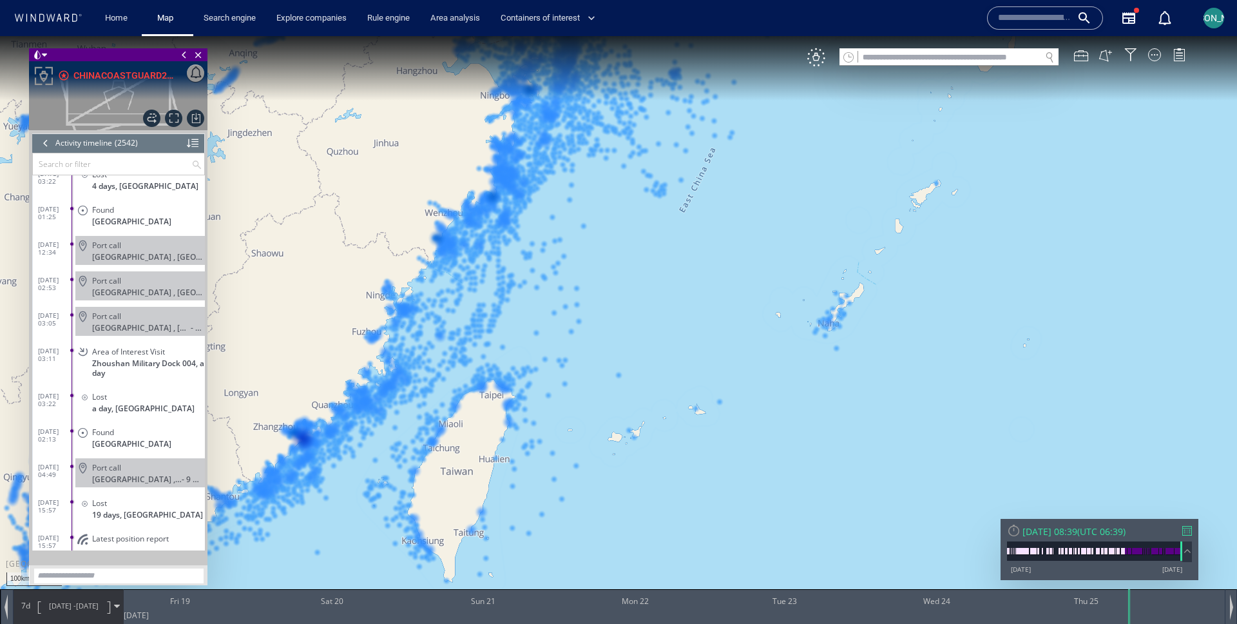
scroll to position [89744, 0]
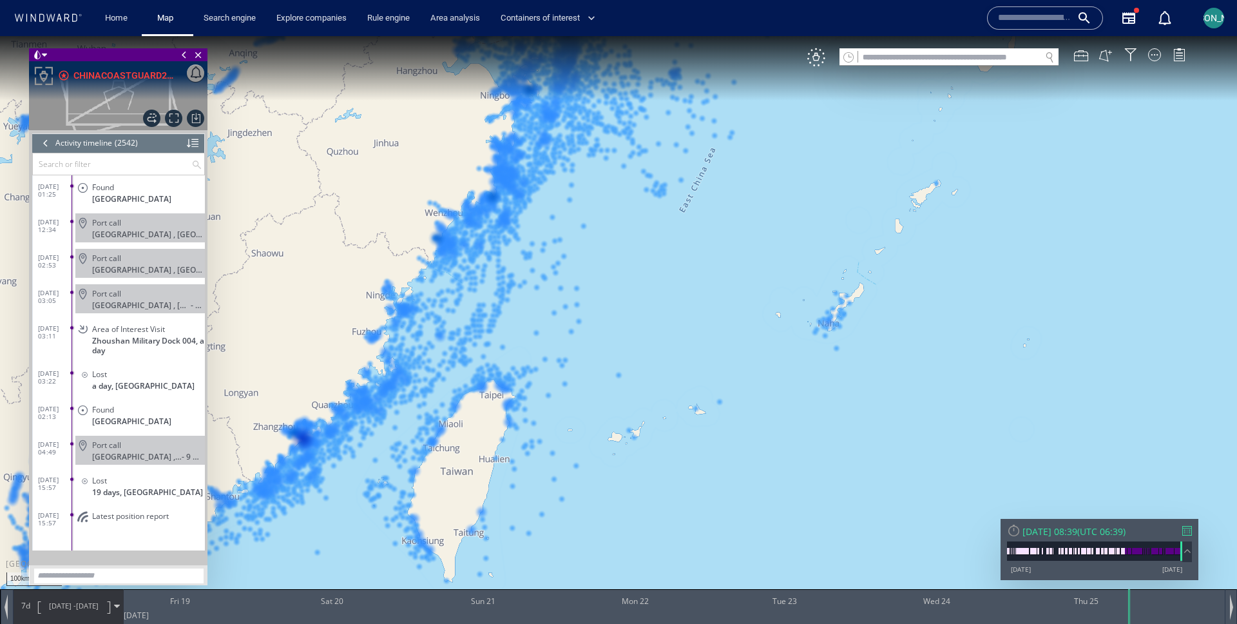
click at [134, 515] on span "Latest position report" at bounding box center [130, 516] width 77 height 10
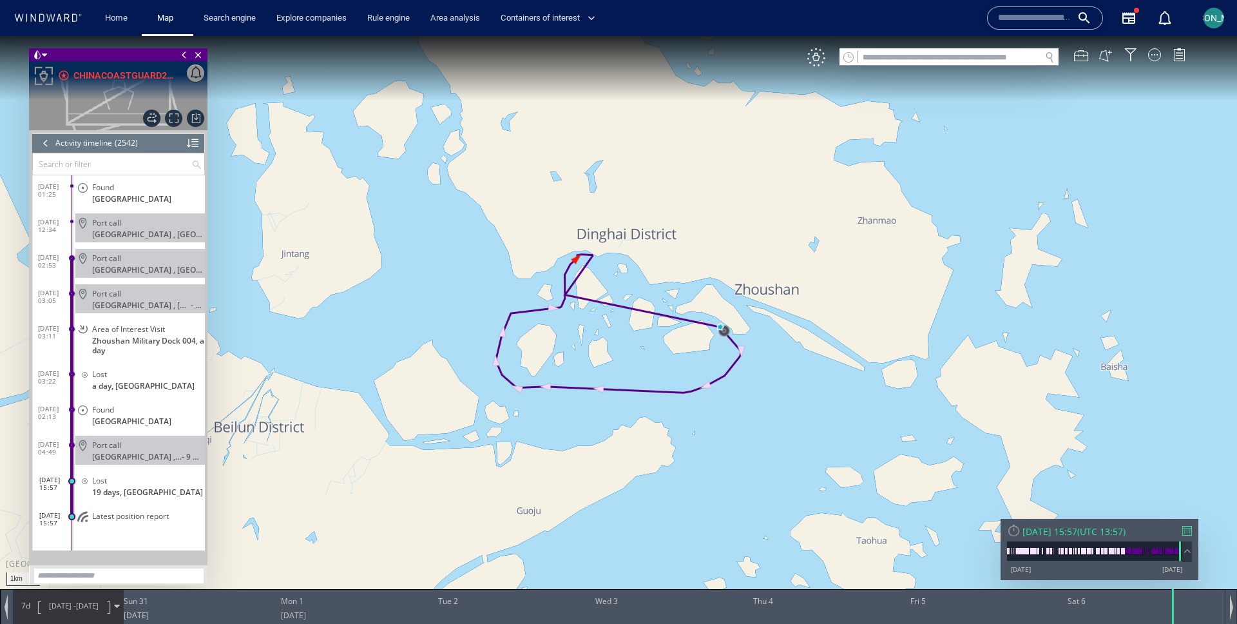
click at [60, 610] on span "30/08/25 -" at bounding box center [62, 606] width 27 height 10
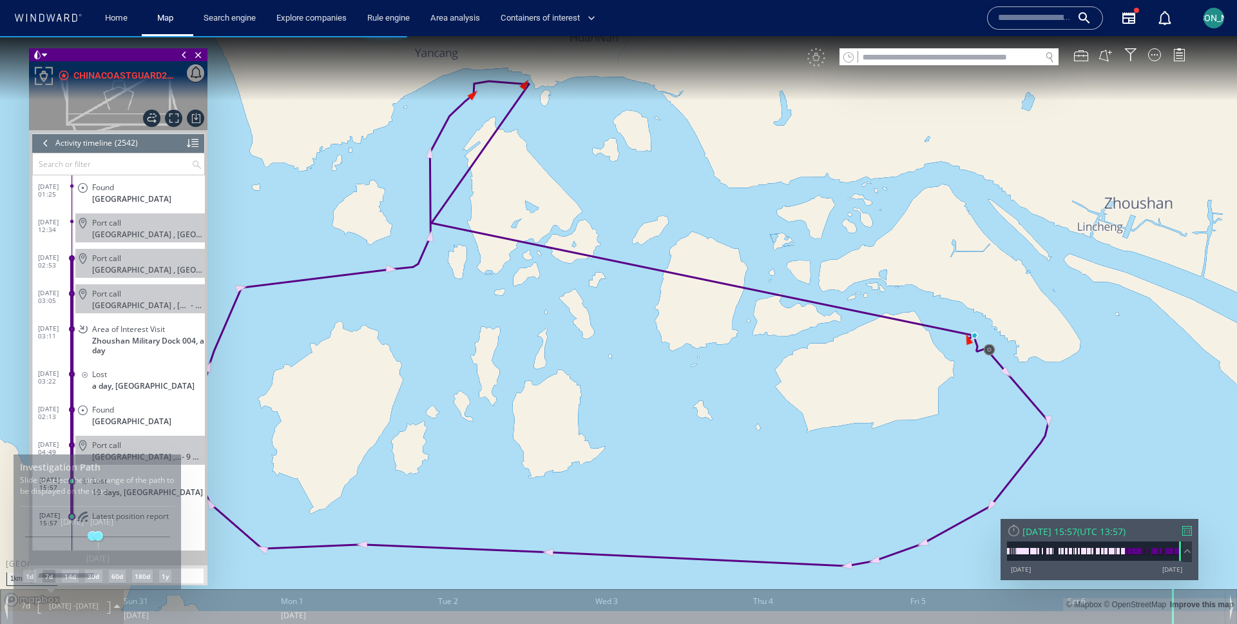
click at [818, 60] on div "VM" at bounding box center [1002, 57] width 391 height 18
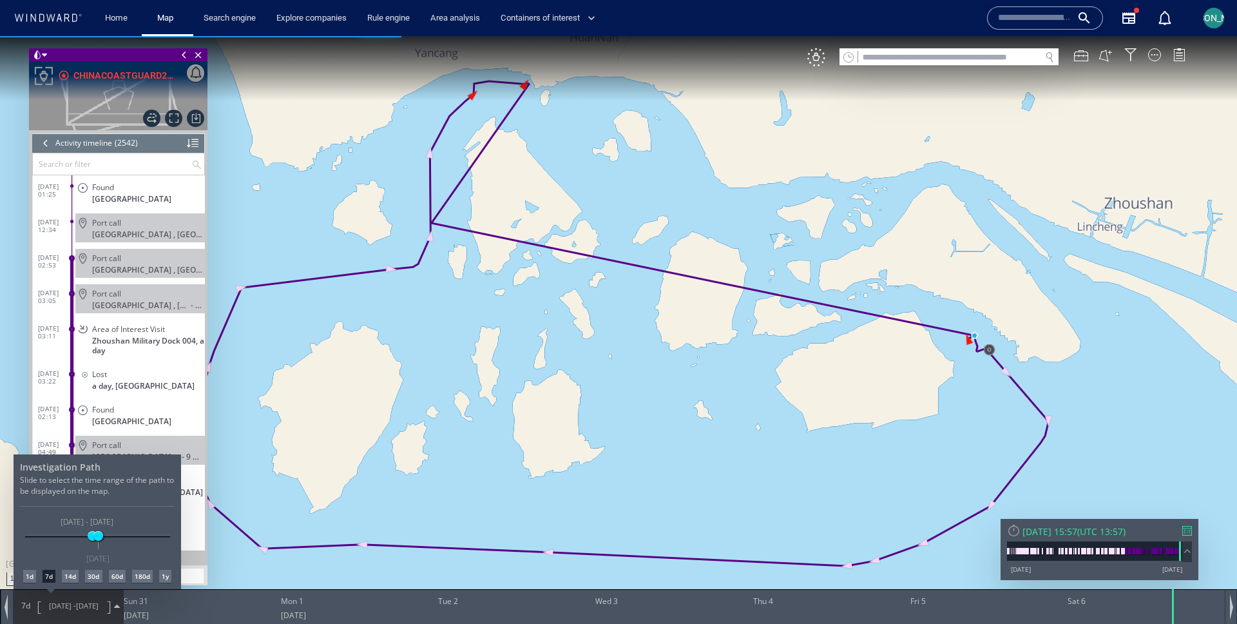
click at [99, 577] on div "30d" at bounding box center [93, 576] width 17 height 13
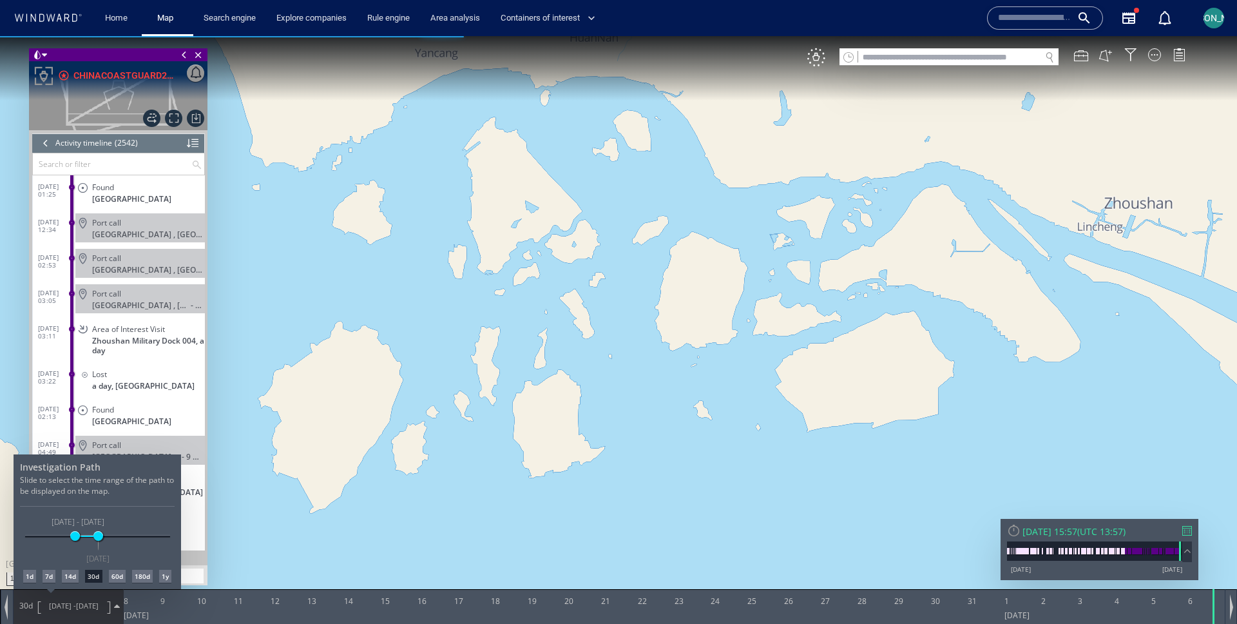
click at [113, 577] on div "60d" at bounding box center [117, 576] width 17 height 13
click at [820, 58] on div at bounding box center [618, 330] width 1237 height 588
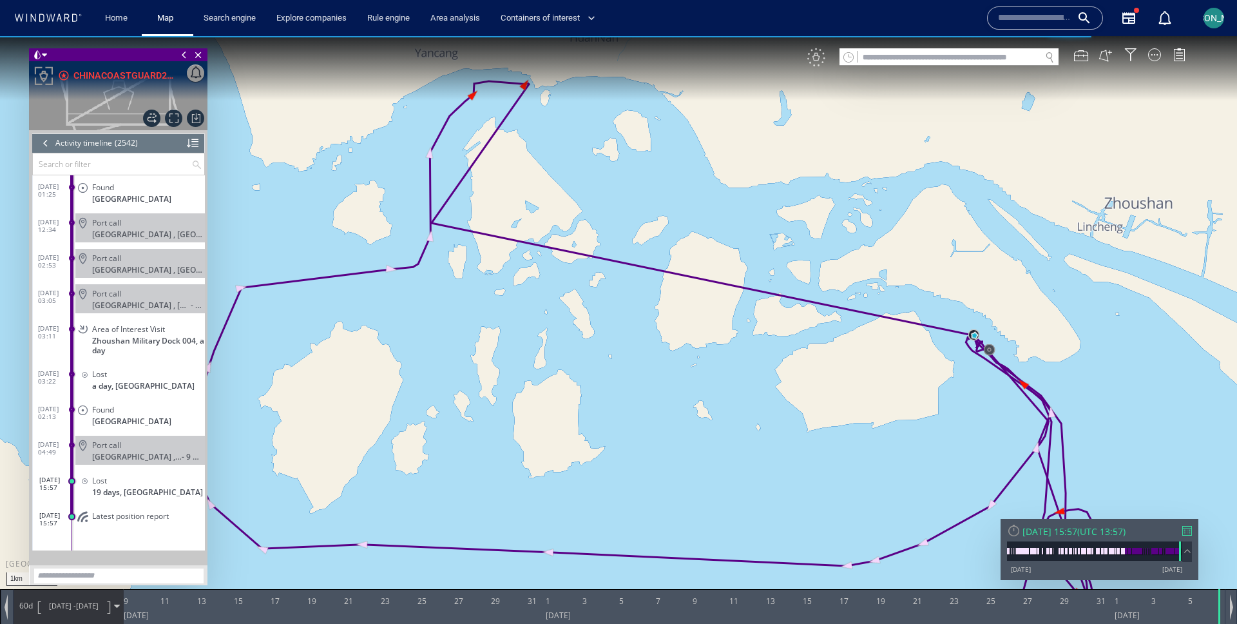
click at [815, 57] on div "VM" at bounding box center [816, 57] width 18 height 18
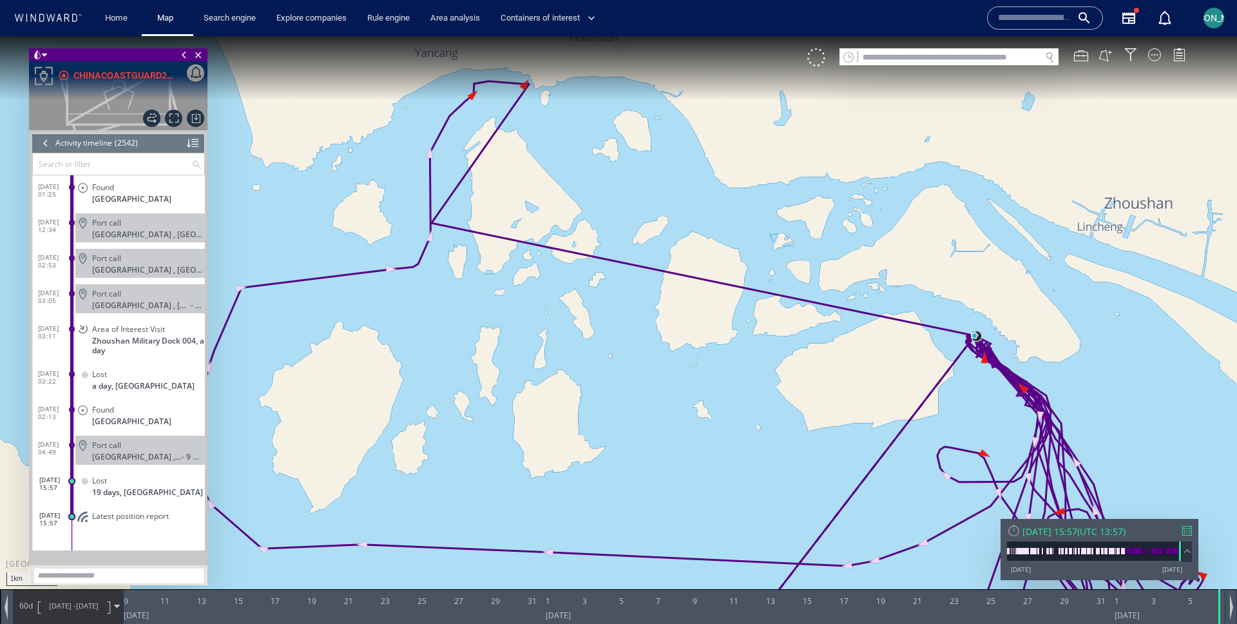
click at [44, 58] on span at bounding box center [44, 55] width 5 height 13
click at [79, 101] on li at bounding box center [78, 102] width 12 height 12
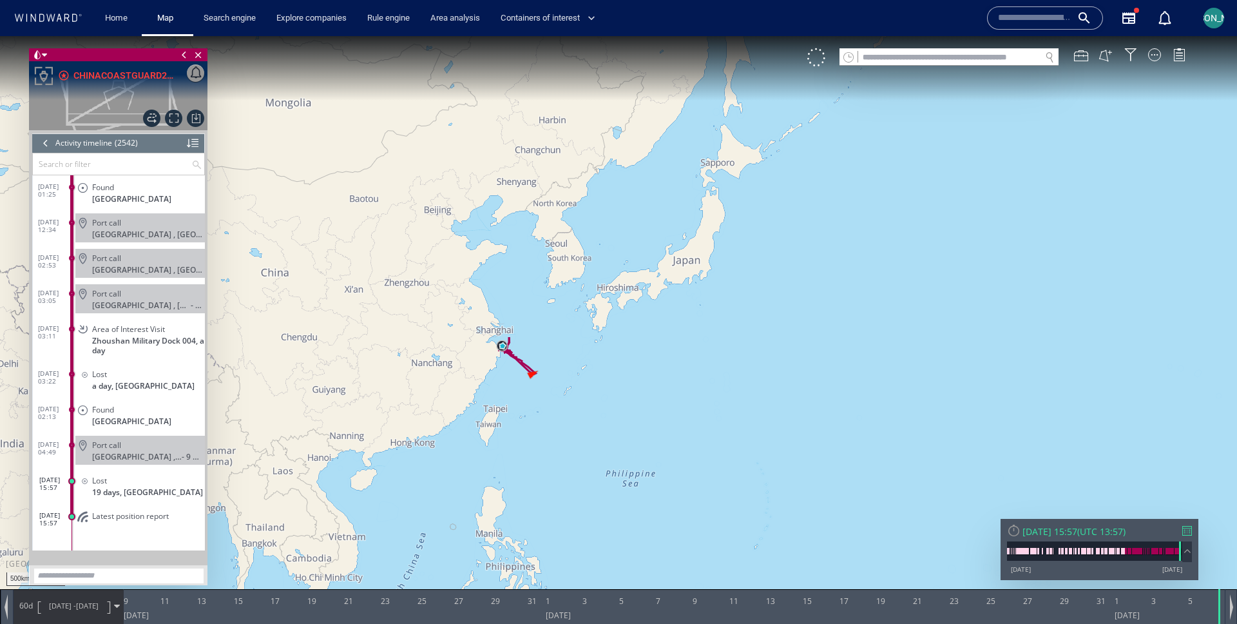
drag, startPoint x: 498, startPoint y: 391, endPoint x: 511, endPoint y: 376, distance: 20.1
click at [511, 376] on canvas "Map" at bounding box center [618, 323] width 1237 height 575
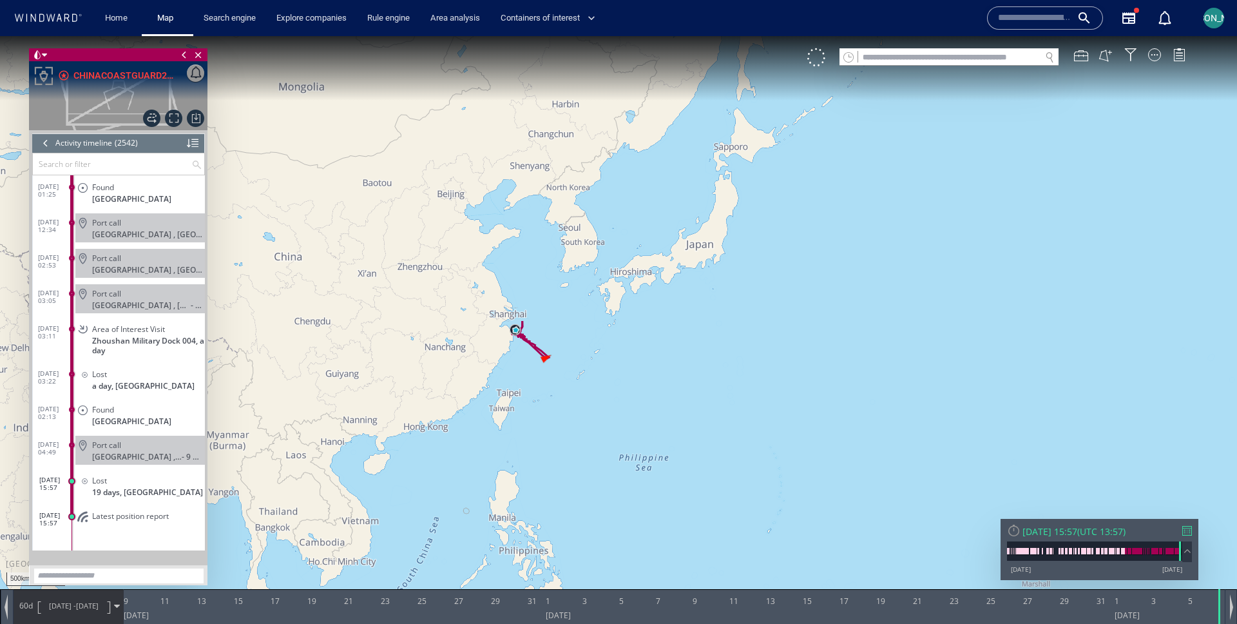
click at [75, 597] on span "08/07/25 - 06/09/25" at bounding box center [73, 606] width 65 height 32
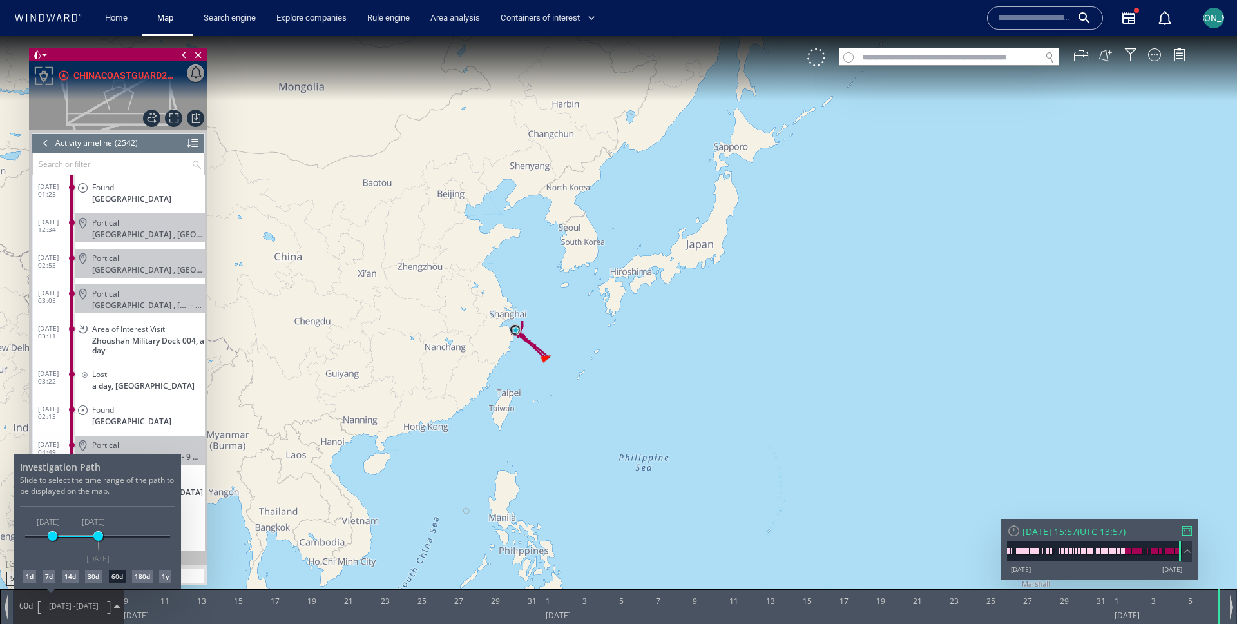
click at [144, 577] on div "180d" at bounding box center [142, 576] width 21 height 13
click at [552, 367] on div at bounding box center [618, 330] width 1237 height 588
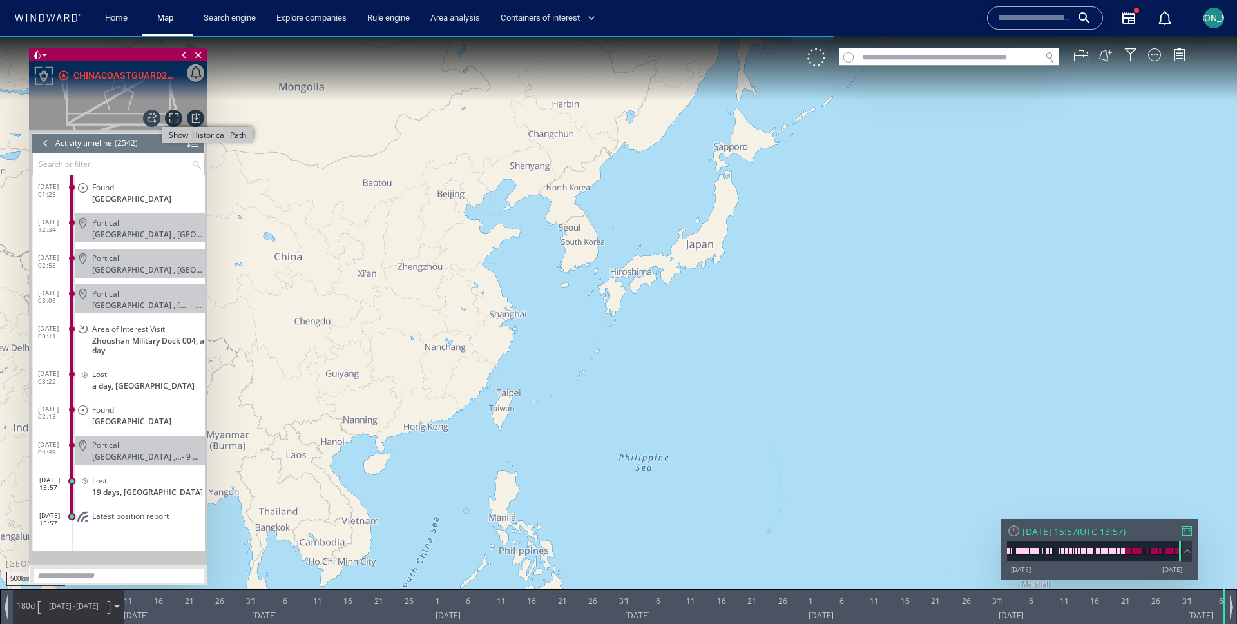
click at [151, 125] on span "Show Historical Path" at bounding box center [151, 118] width 17 height 17
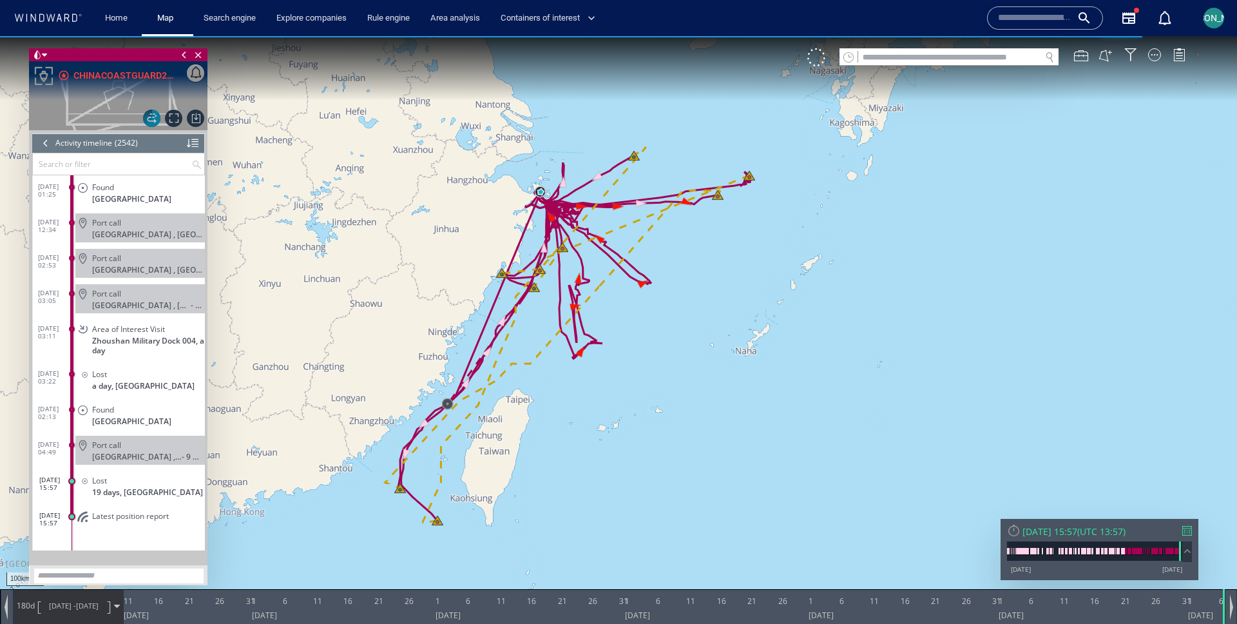
drag, startPoint x: 524, startPoint y: 403, endPoint x: 608, endPoint y: 445, distance: 94.5
click at [608, 445] on canvas "Map" at bounding box center [618, 323] width 1237 height 575
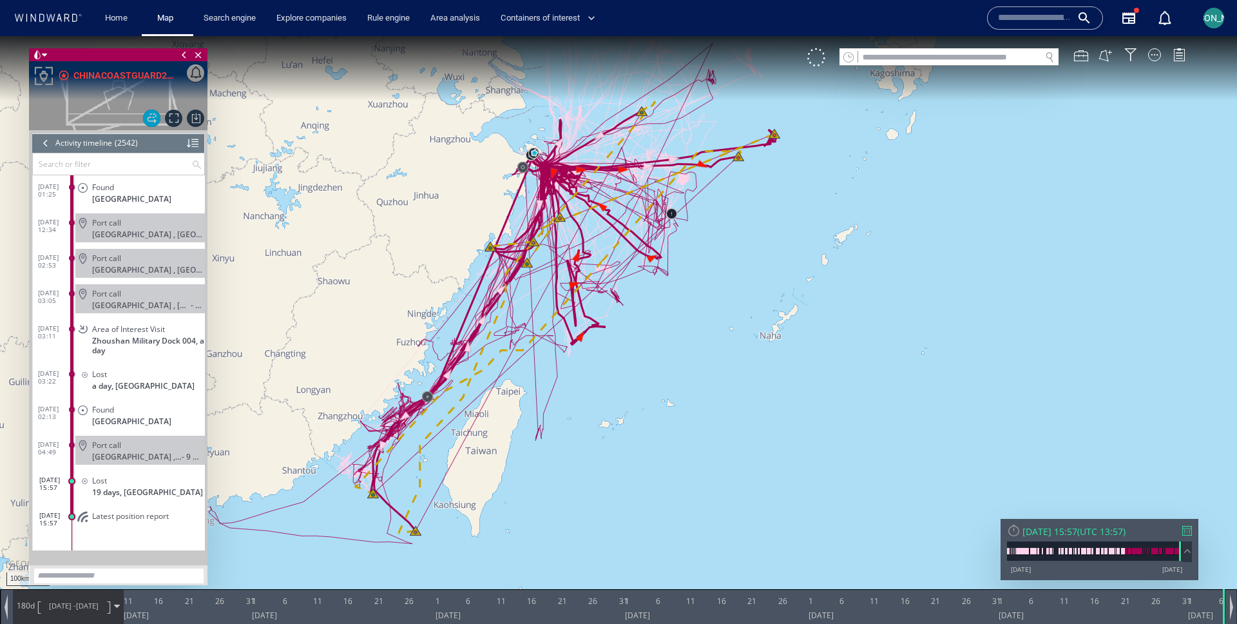
drag, startPoint x: 582, startPoint y: 455, endPoint x: 655, endPoint y: 455, distance: 72.8
click at [655, 455] on canvas "Map" at bounding box center [618, 323] width 1237 height 575
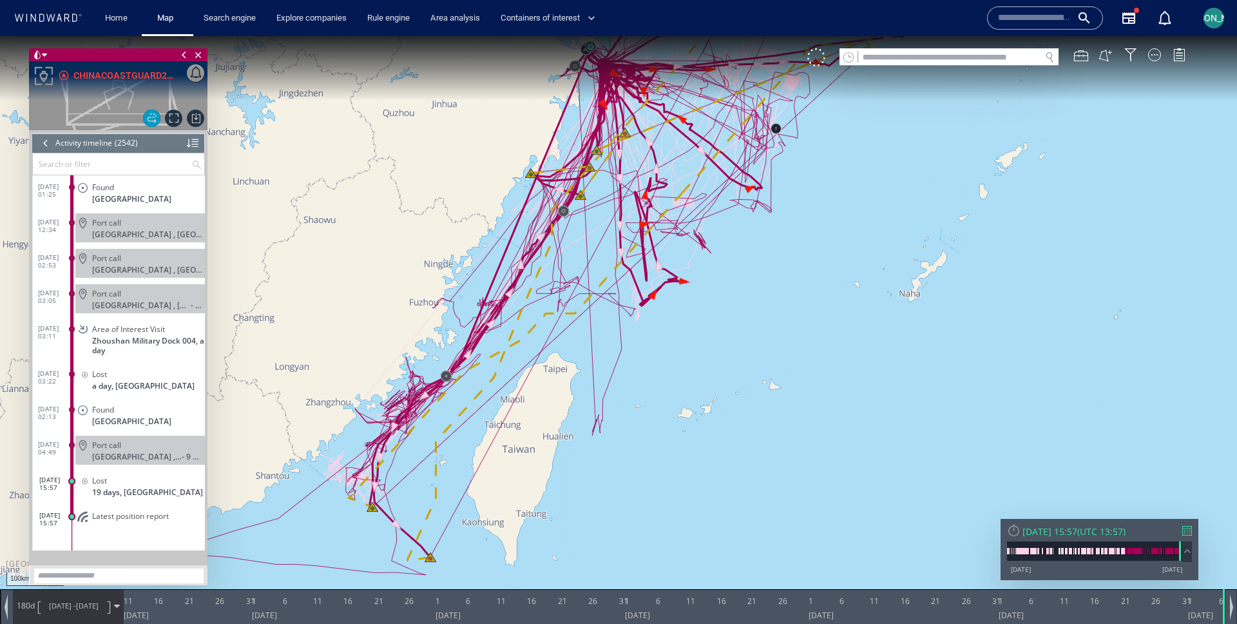
drag, startPoint x: 652, startPoint y: 455, endPoint x: 782, endPoint y: 405, distance: 138.7
click at [782, 405] on canvas "Map" at bounding box center [618, 323] width 1237 height 575
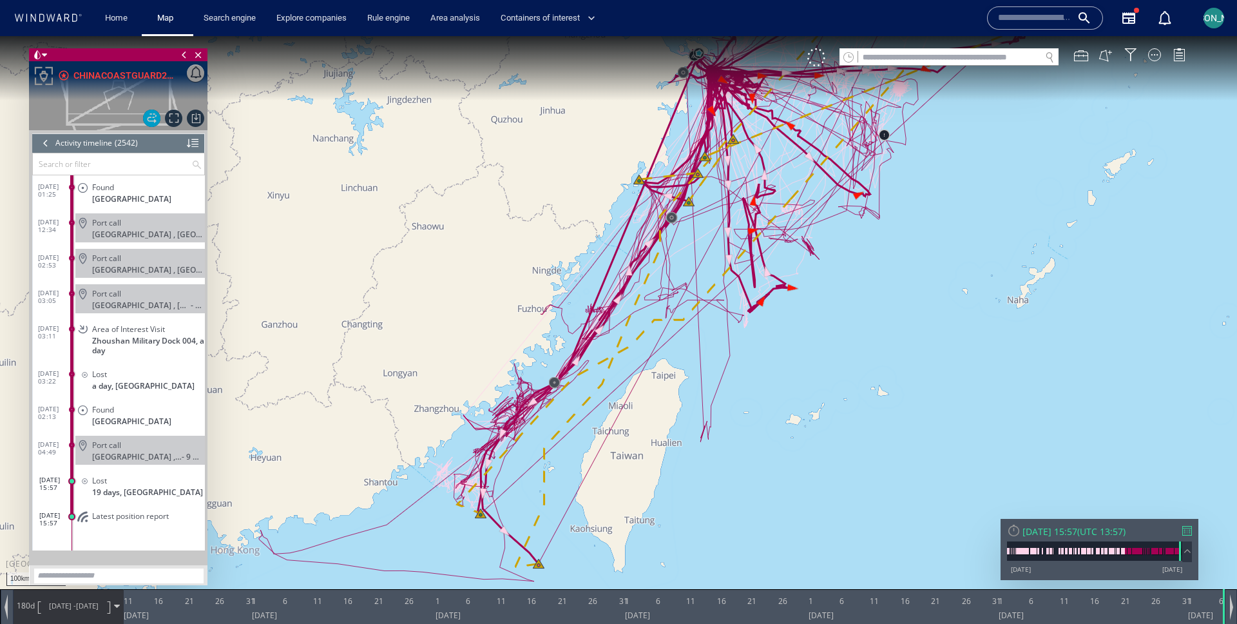
drag, startPoint x: 846, startPoint y: 257, endPoint x: 675, endPoint y: 463, distance: 267.7
click at [675, 463] on canvas "Map" at bounding box center [618, 323] width 1237 height 575
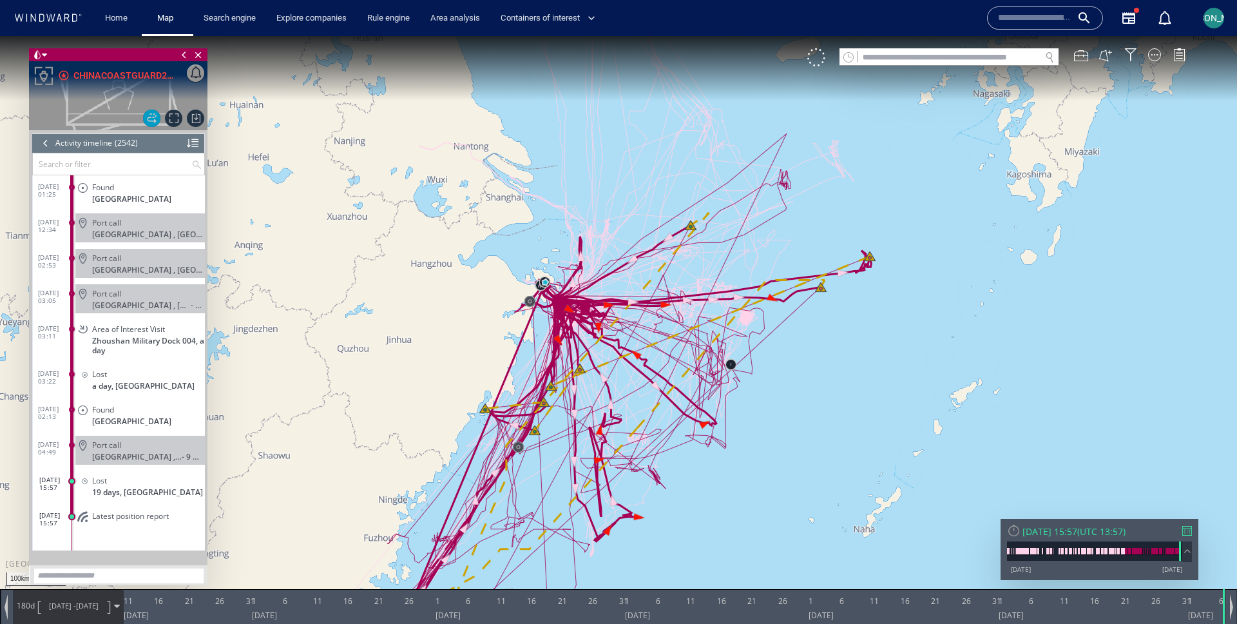
drag, startPoint x: 821, startPoint y: 287, endPoint x: 858, endPoint y: 317, distance: 47.6
click at [858, 317] on canvas "Map" at bounding box center [618, 323] width 1237 height 575
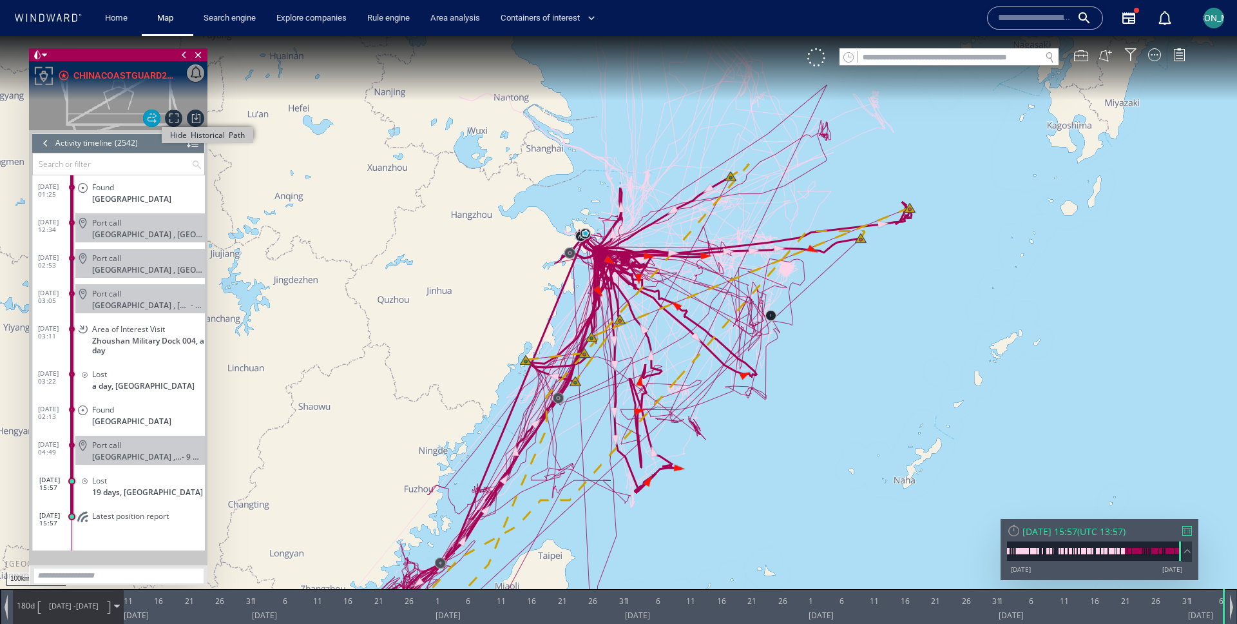
click at [153, 115] on span "Hide Historical Path" at bounding box center [151, 118] width 17 height 17
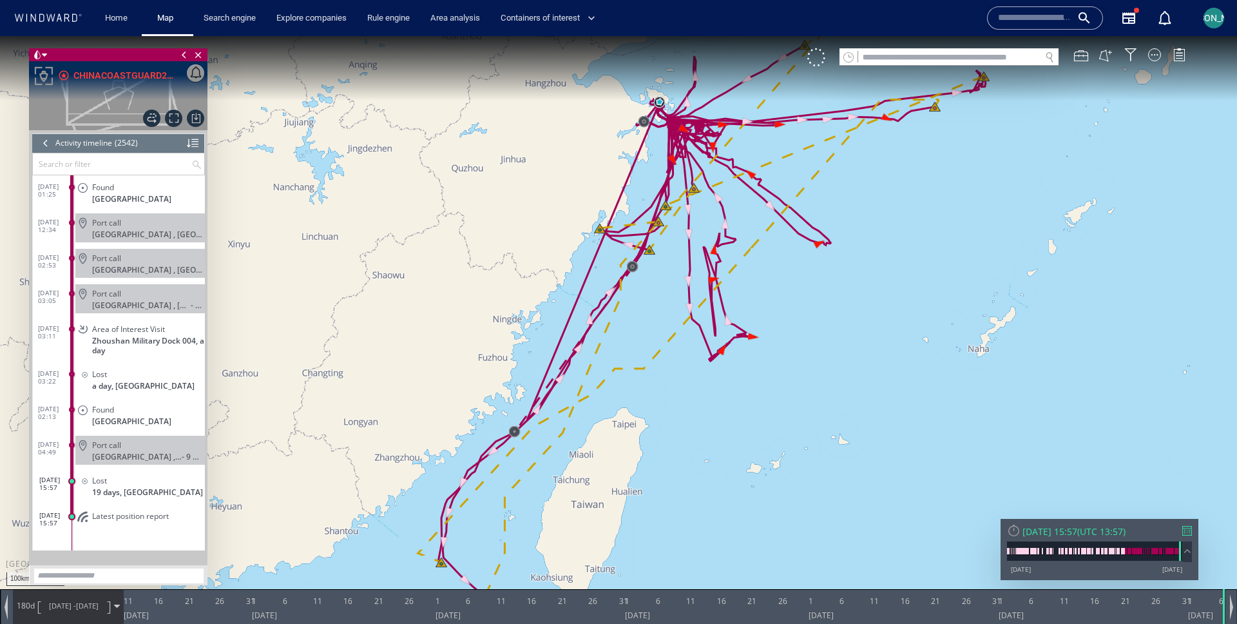
drag, startPoint x: 764, startPoint y: 471, endPoint x: 838, endPoint y: 340, distance: 150.9
click at [838, 340] on canvas "Map" at bounding box center [618, 323] width 1237 height 575
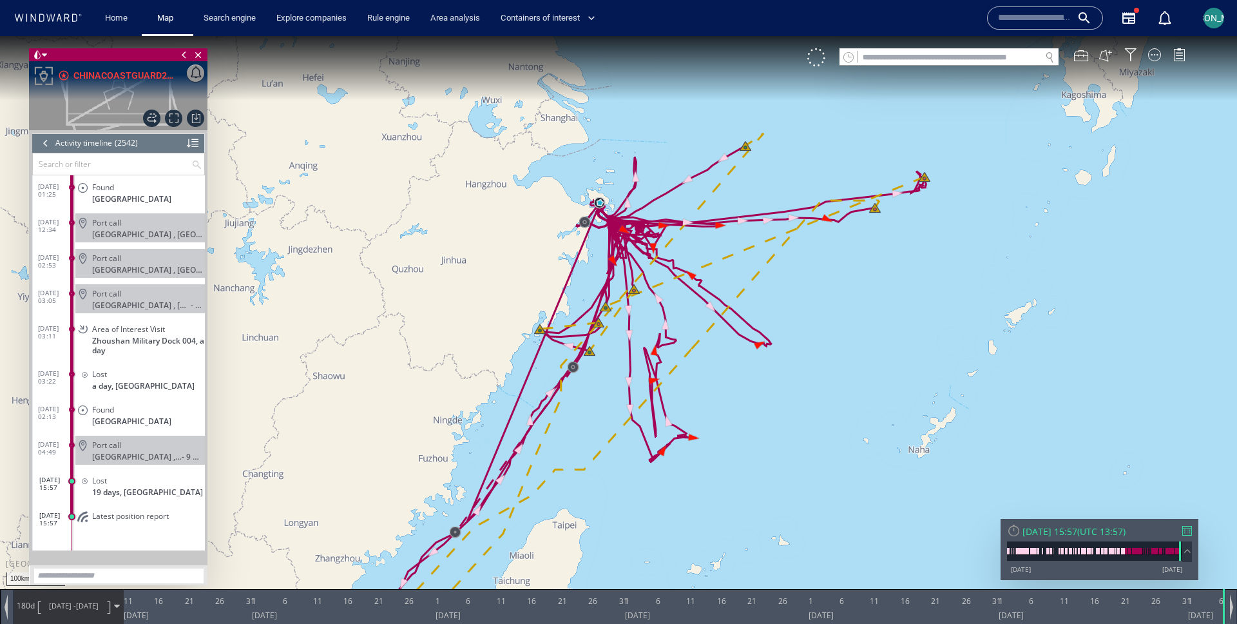
drag, startPoint x: 887, startPoint y: 255, endPoint x: 827, endPoint y: 354, distance: 115.0
click at [827, 354] on canvas "Map" at bounding box center [618, 323] width 1237 height 575
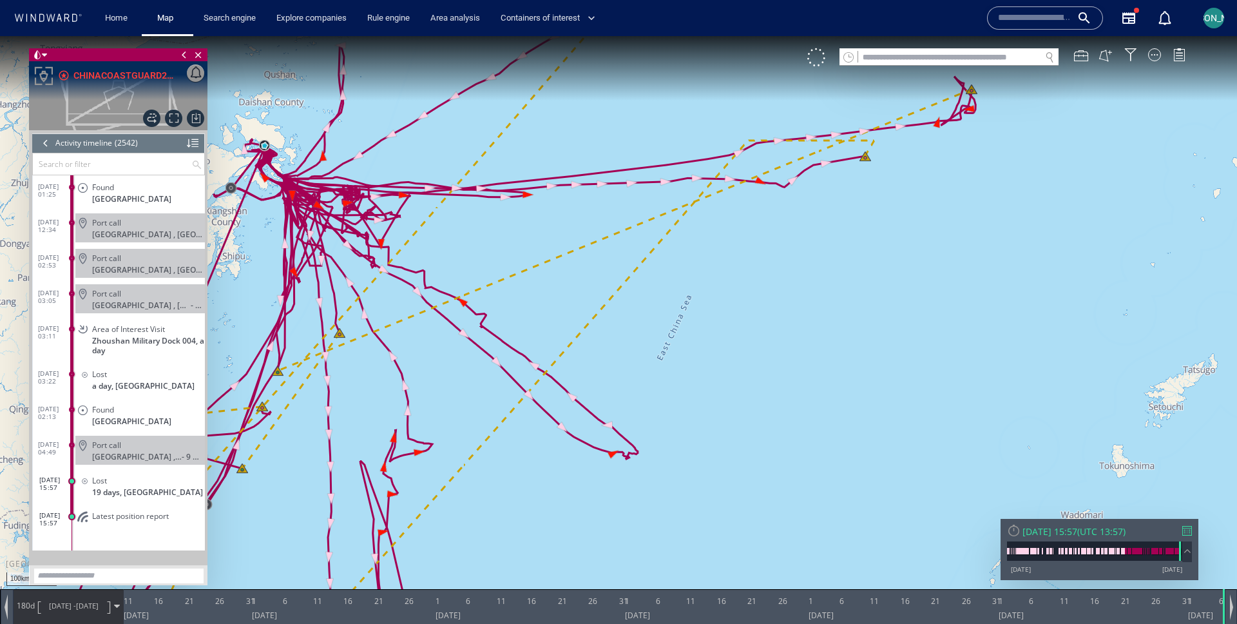
drag, startPoint x: 813, startPoint y: 324, endPoint x: 844, endPoint y: 228, distance: 101.1
click at [844, 228] on canvas "Map" at bounding box center [618, 323] width 1237 height 575
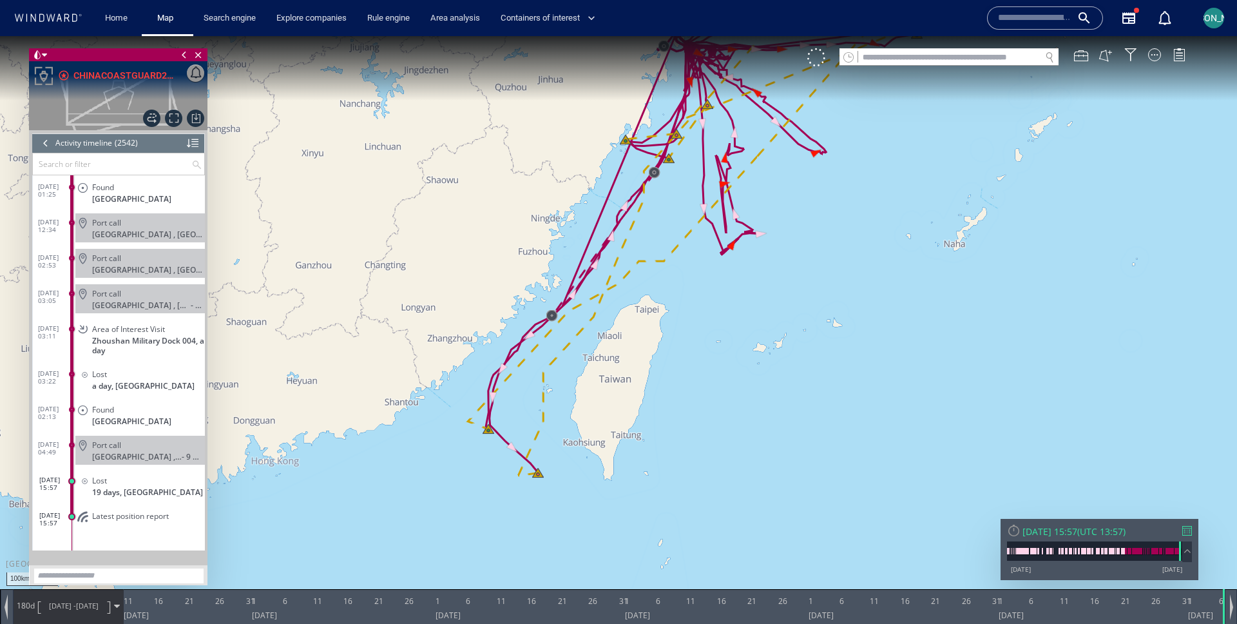
drag, startPoint x: 867, startPoint y: 189, endPoint x: 779, endPoint y: 423, distance: 250.4
click at [779, 423] on canvas "Map" at bounding box center [618, 323] width 1237 height 575
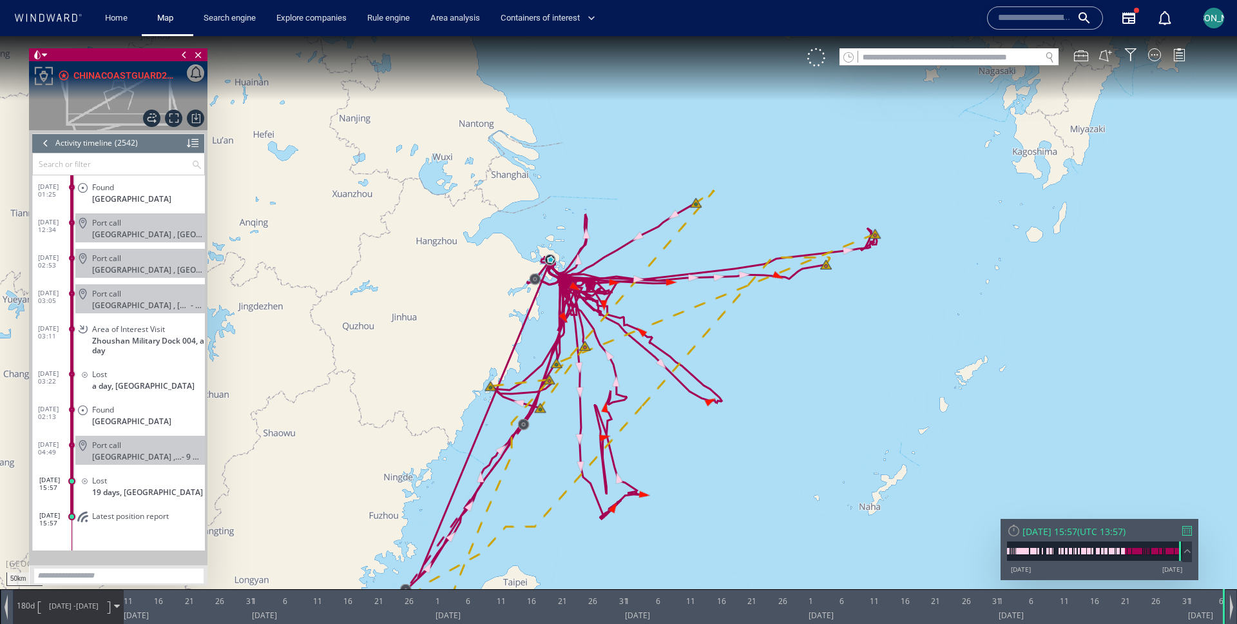
drag, startPoint x: 797, startPoint y: 383, endPoint x: 826, endPoint y: 303, distance: 85.2
click at [829, 301] on canvas "Map" at bounding box center [618, 323] width 1237 height 575
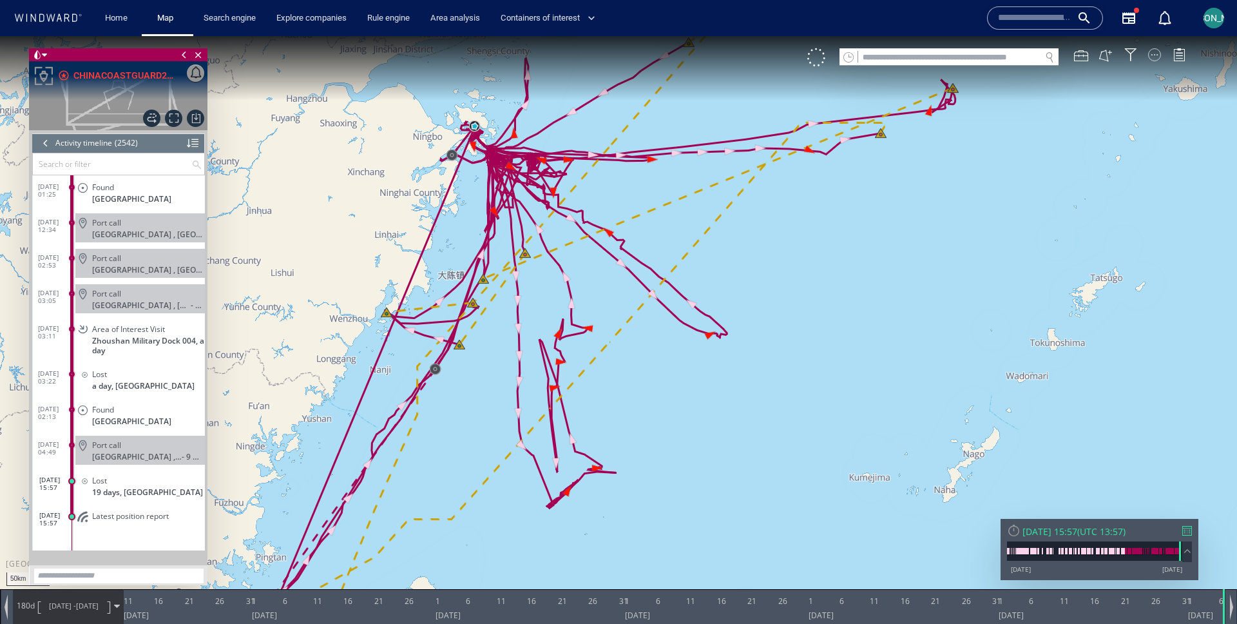
click at [1158, 56] on div at bounding box center [1154, 54] width 13 height 13
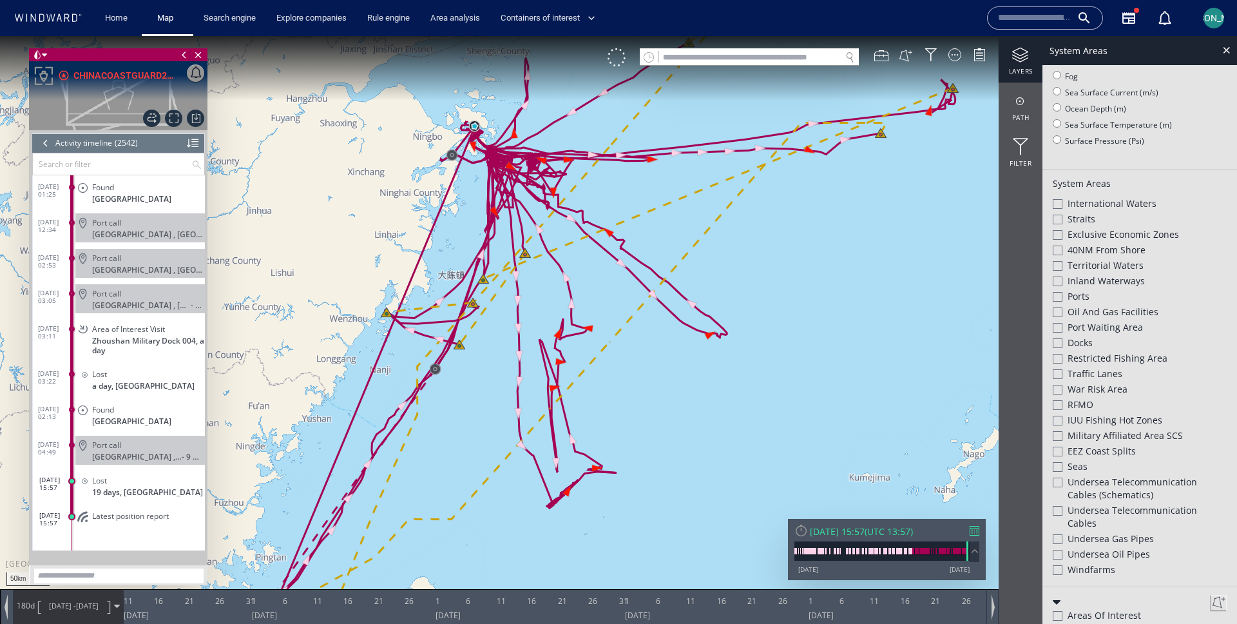
scroll to position [323, 0]
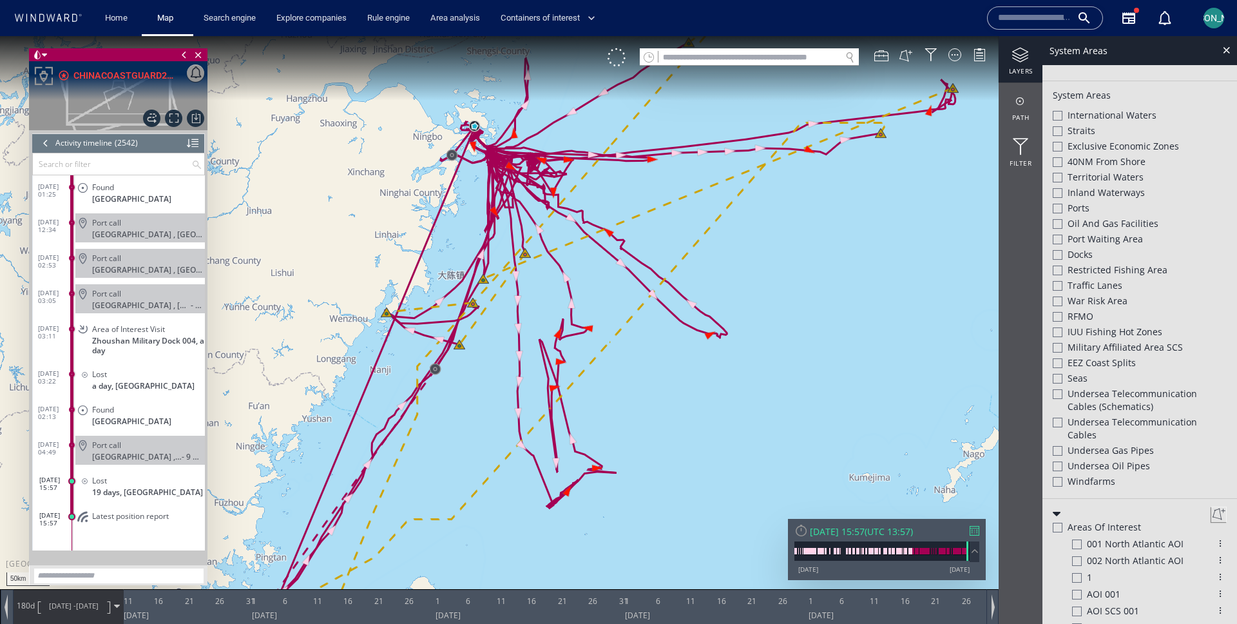
click at [1061, 396] on div at bounding box center [1058, 394] width 10 height 10
click at [1060, 422] on div at bounding box center [1058, 423] width 10 height 10
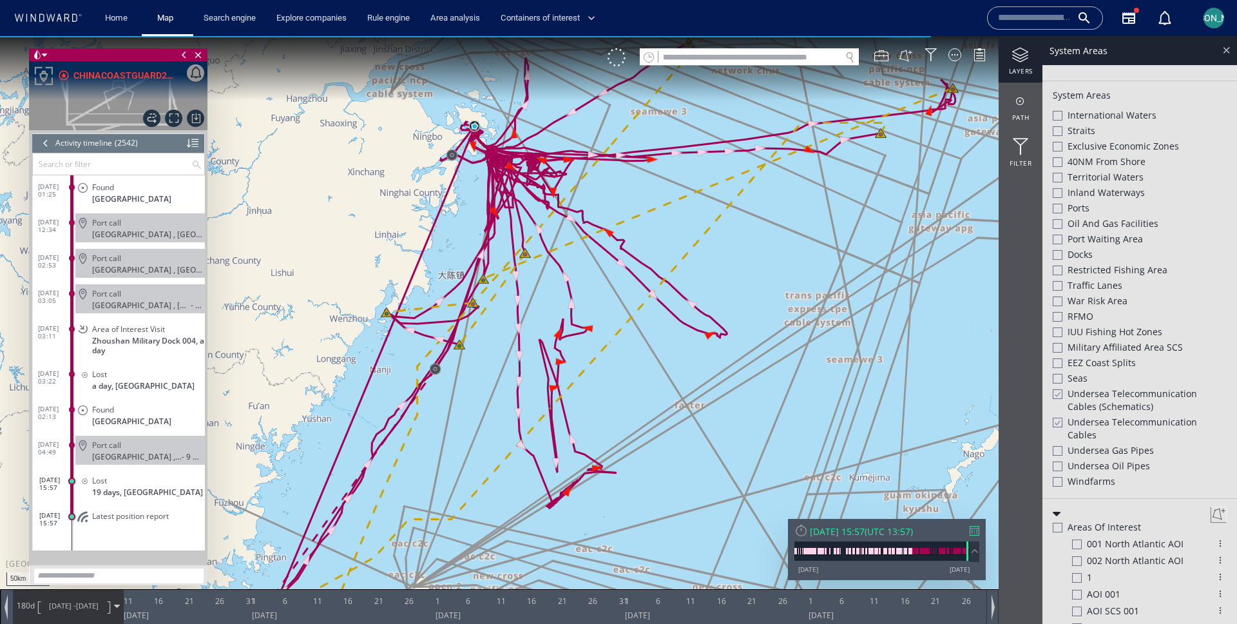
click at [1228, 54] on div at bounding box center [1226, 50] width 15 height 15
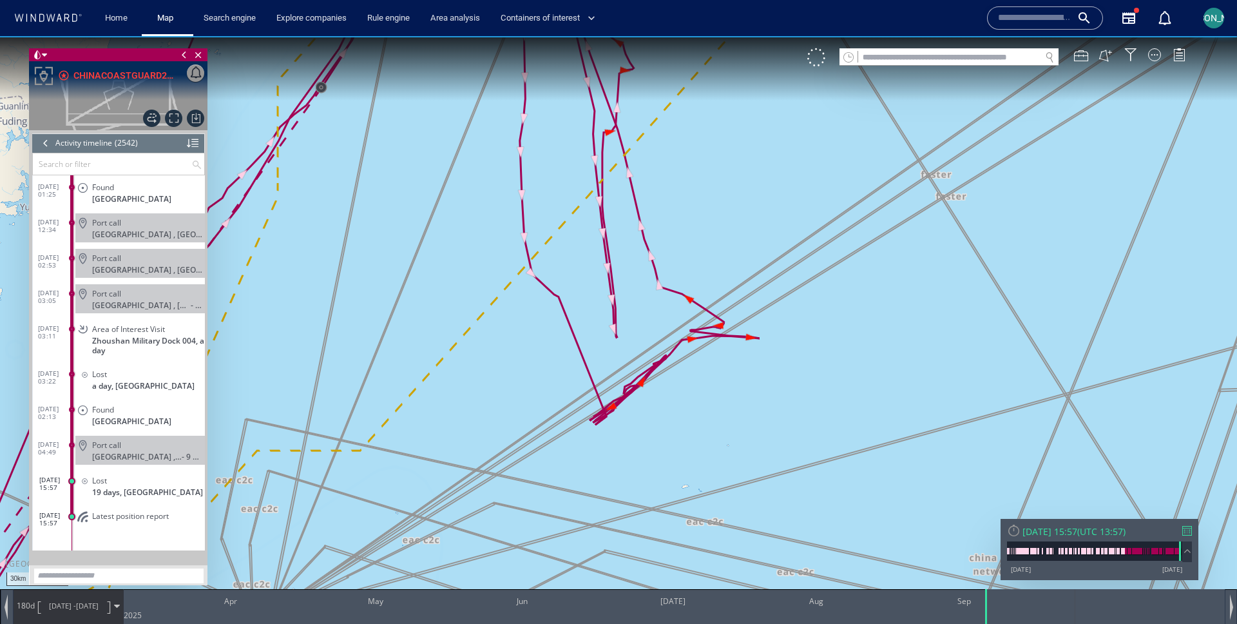
drag, startPoint x: 575, startPoint y: 516, endPoint x: 684, endPoint y: 435, distance: 134.9
click at [684, 435] on canvas "Map" at bounding box center [618, 323] width 1237 height 575
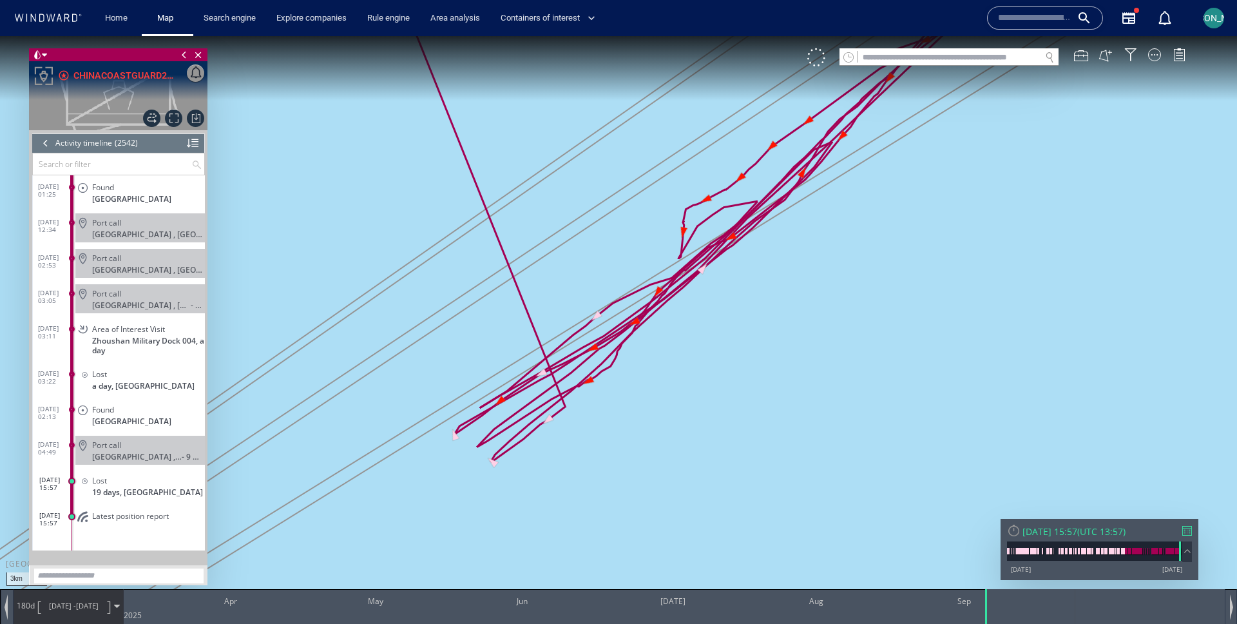
click at [544, 370] on canvas "Map" at bounding box center [618, 323] width 1237 height 575
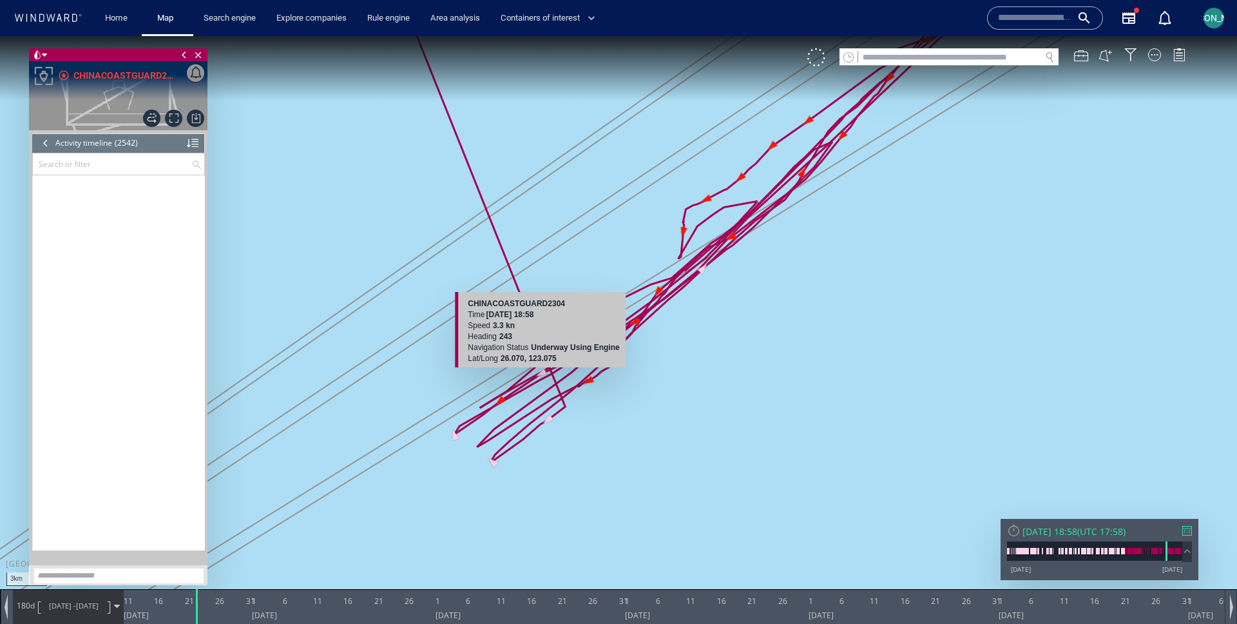
scroll to position [79747, 0]
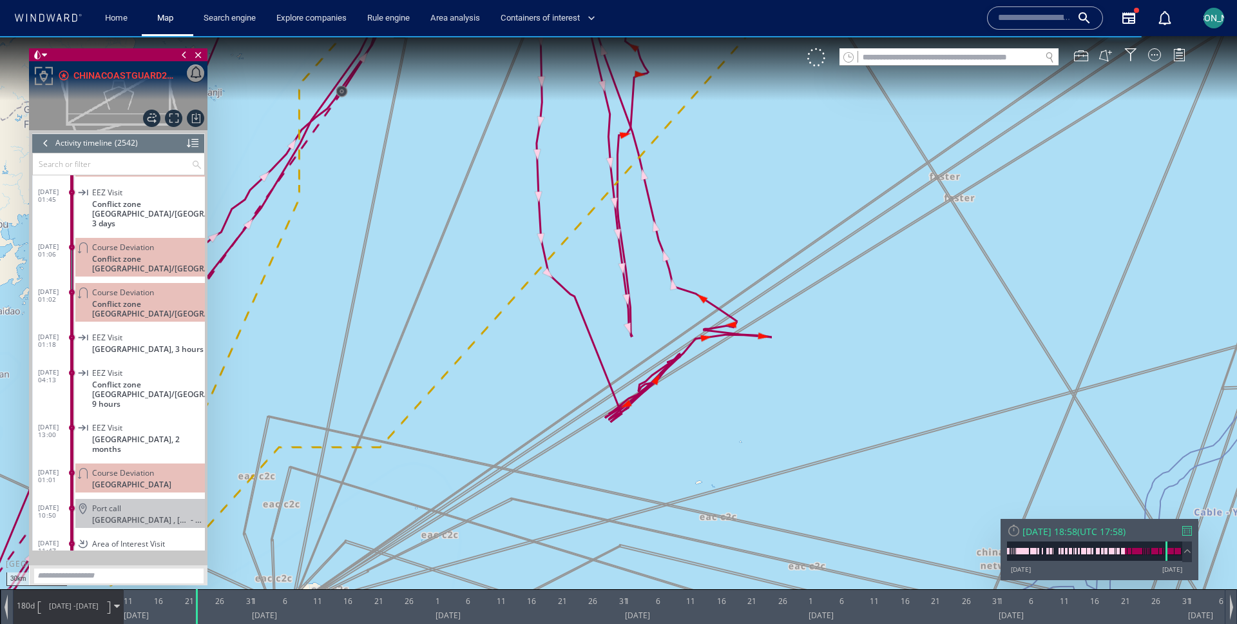
drag, startPoint x: 640, startPoint y: 447, endPoint x: 677, endPoint y: 344, distance: 108.8
click at [677, 343] on canvas "Map" at bounding box center [618, 323] width 1237 height 575
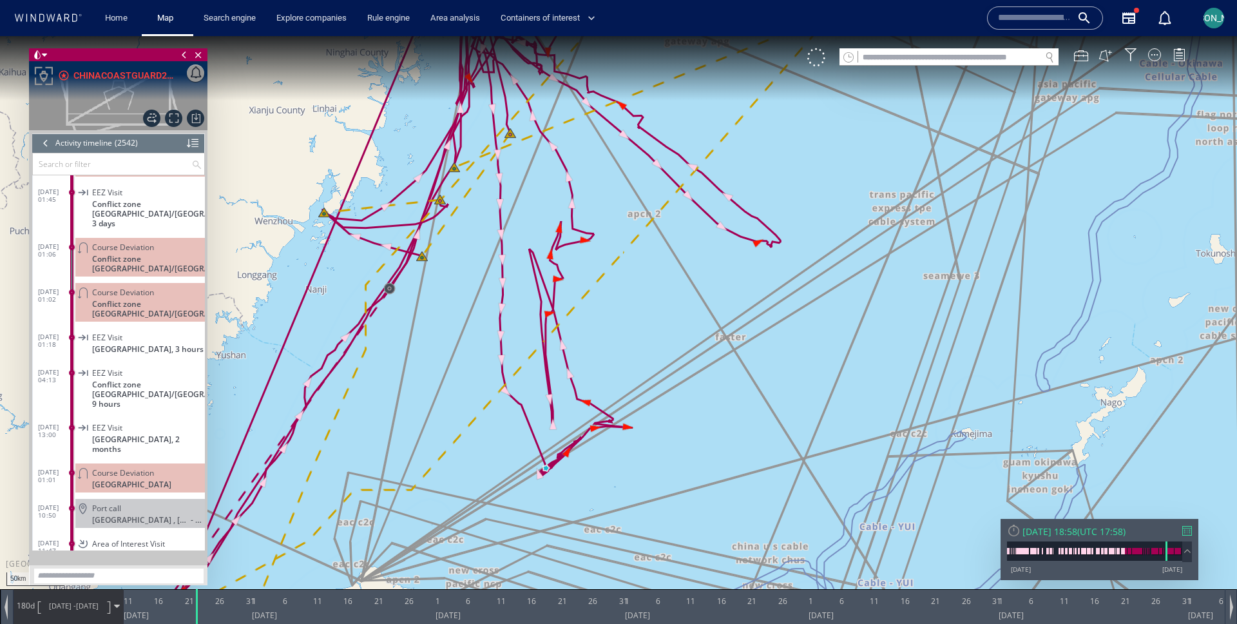
drag, startPoint x: 1003, startPoint y: 139, endPoint x: 839, endPoint y: 345, distance: 263.3
click at [838, 347] on canvas "Map" at bounding box center [618, 323] width 1237 height 575
drag, startPoint x: 901, startPoint y: 260, endPoint x: 749, endPoint y: 415, distance: 217.4
click at [749, 415] on canvas "Map" at bounding box center [618, 323] width 1237 height 575
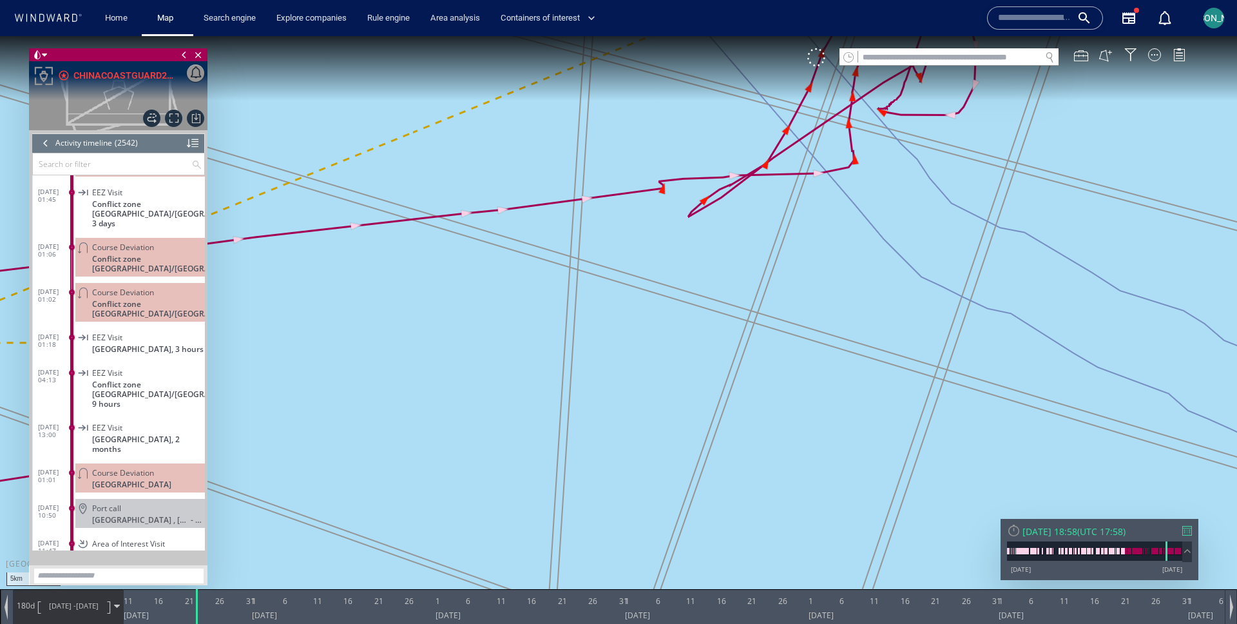
drag, startPoint x: 863, startPoint y: 172, endPoint x: 821, endPoint y: 307, distance: 141.7
click at [821, 307] on canvas "Map" at bounding box center [618, 323] width 1237 height 575
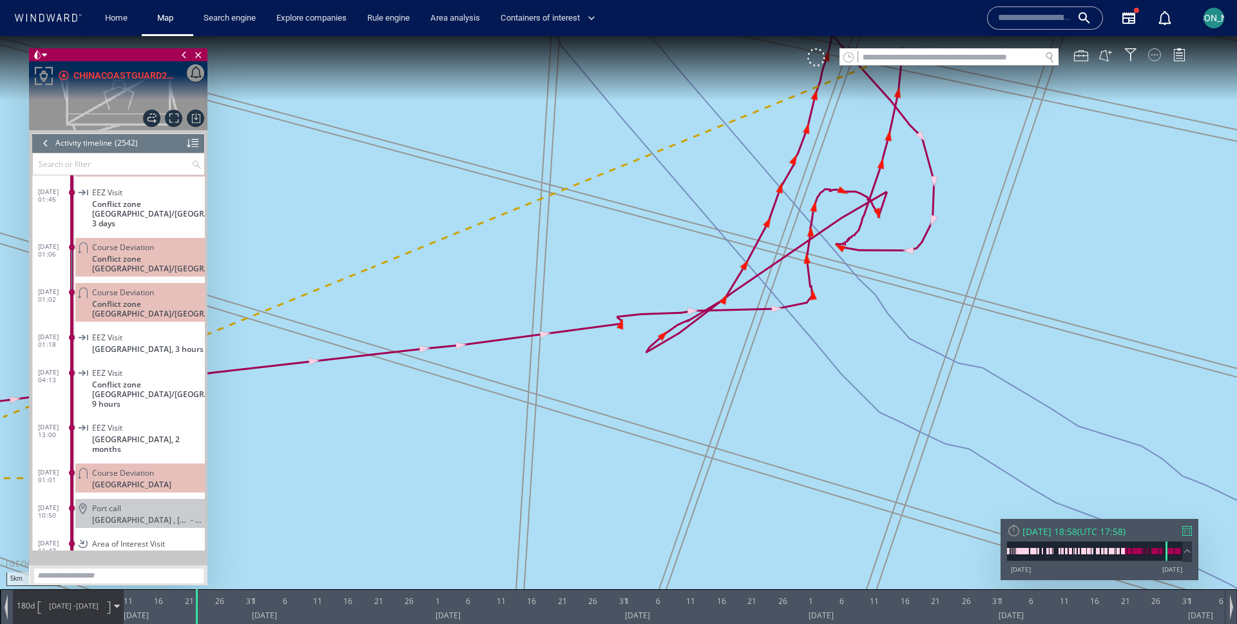
click at [1154, 51] on div at bounding box center [1154, 54] width 13 height 13
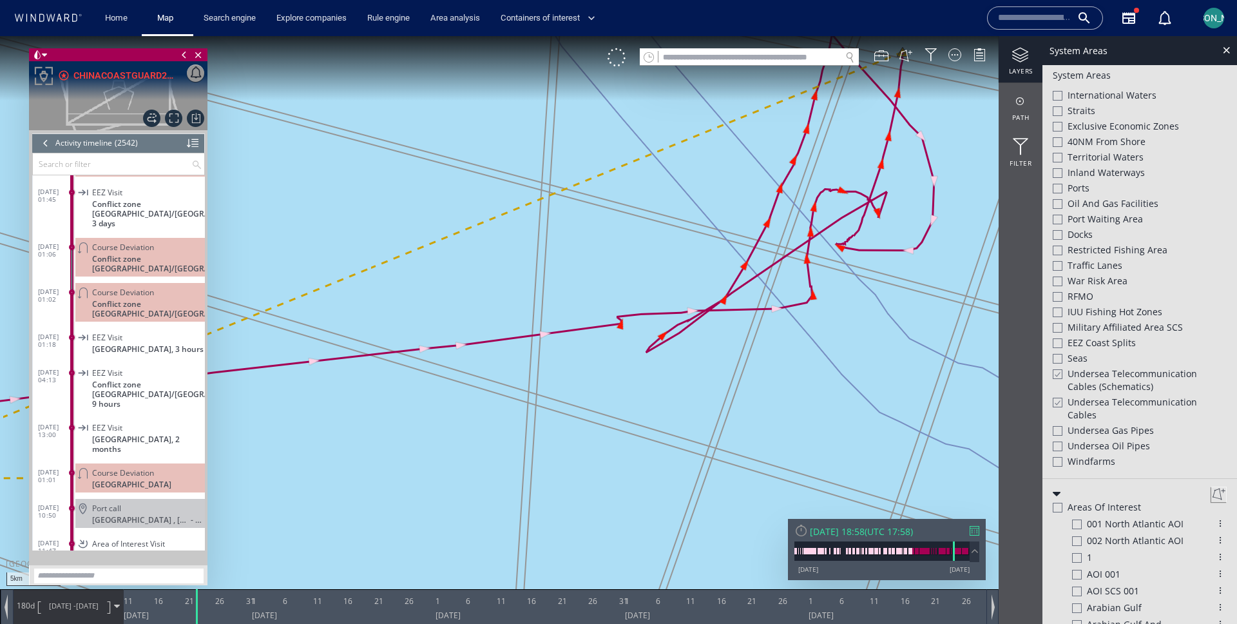
click at [1059, 374] on div at bounding box center [1057, 374] width 10 height 11
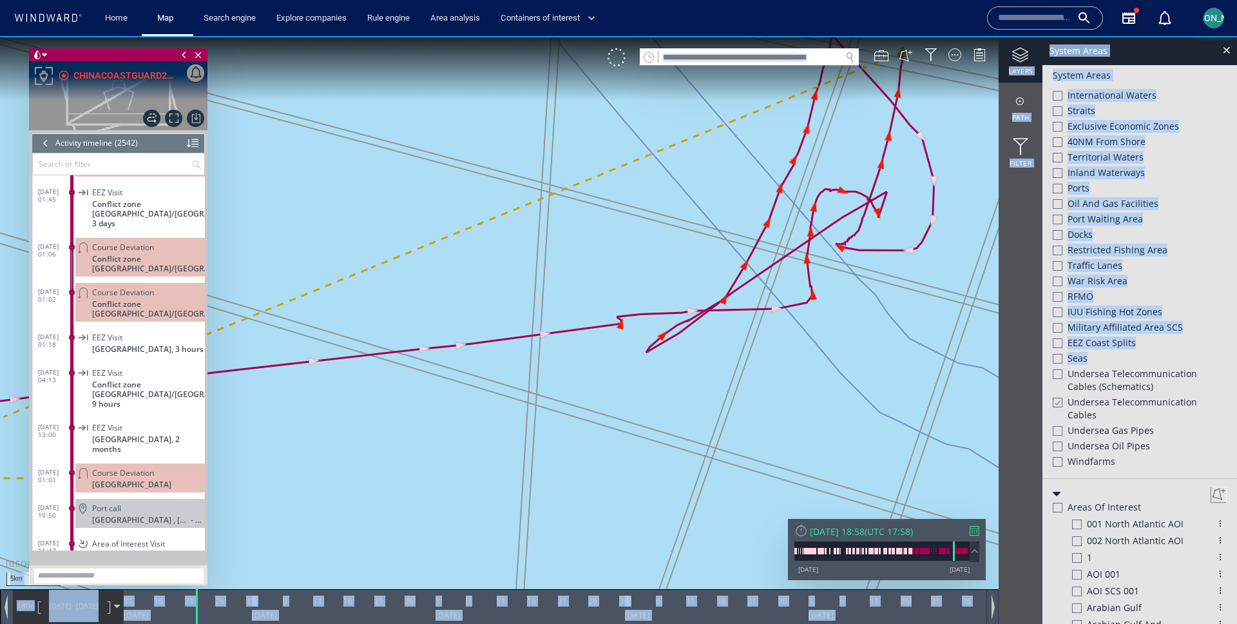
drag, startPoint x: 1056, startPoint y: 374, endPoint x: 913, endPoint y: 362, distance: 143.0
click at [914, 36] on div "5km © Mapbox © OpenStreetMap Improve this map 0 0 6 April 2025 11 16 21 26 31 1…" at bounding box center [618, 36] width 1237 height 0
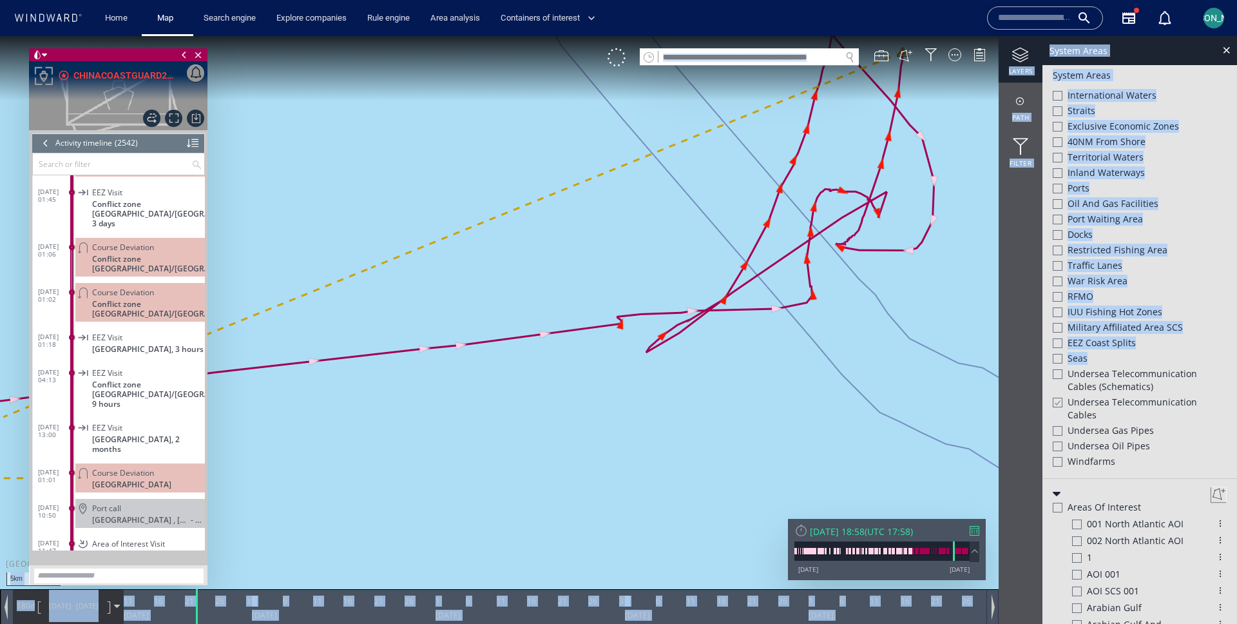
click at [850, 323] on canvas "Map" at bounding box center [618, 323] width 1237 height 575
click at [1088, 291] on span "RFMO" at bounding box center [1081, 296] width 26 height 13
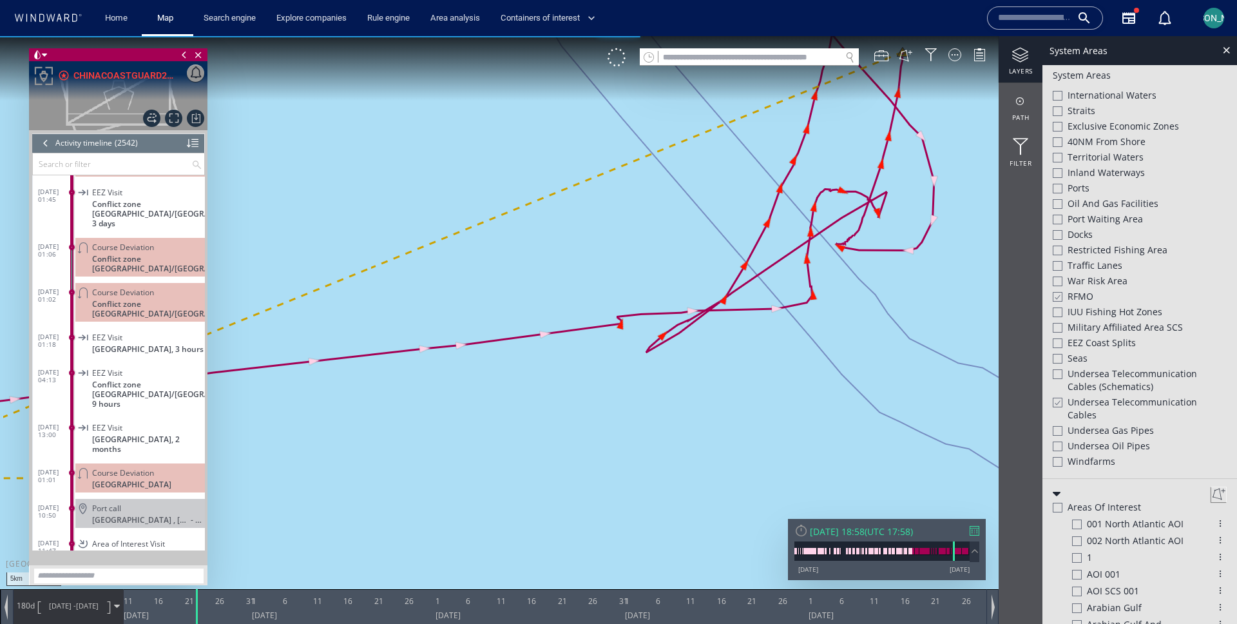
drag, startPoint x: 838, startPoint y: 276, endPoint x: 788, endPoint y: 349, distance: 88.1
click at [788, 349] on canvas "Map" at bounding box center [618, 323] width 1237 height 575
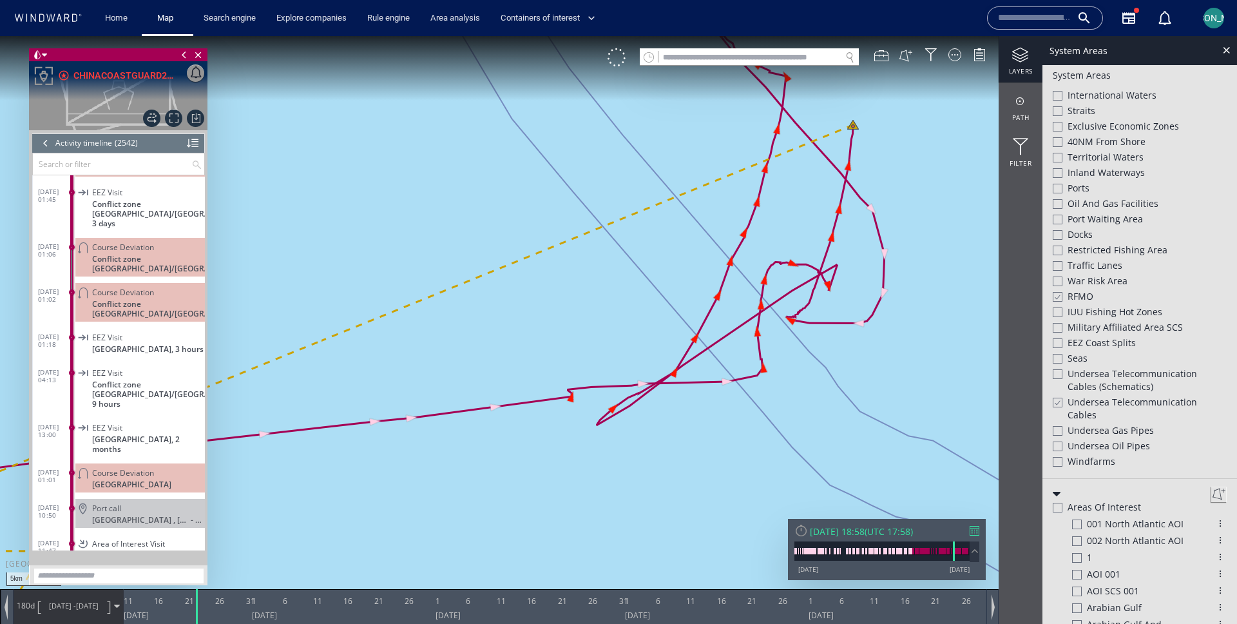
drag, startPoint x: 812, startPoint y: 363, endPoint x: 760, endPoint y: 440, distance: 92.8
click at [760, 439] on canvas "Map" at bounding box center [618, 323] width 1237 height 575
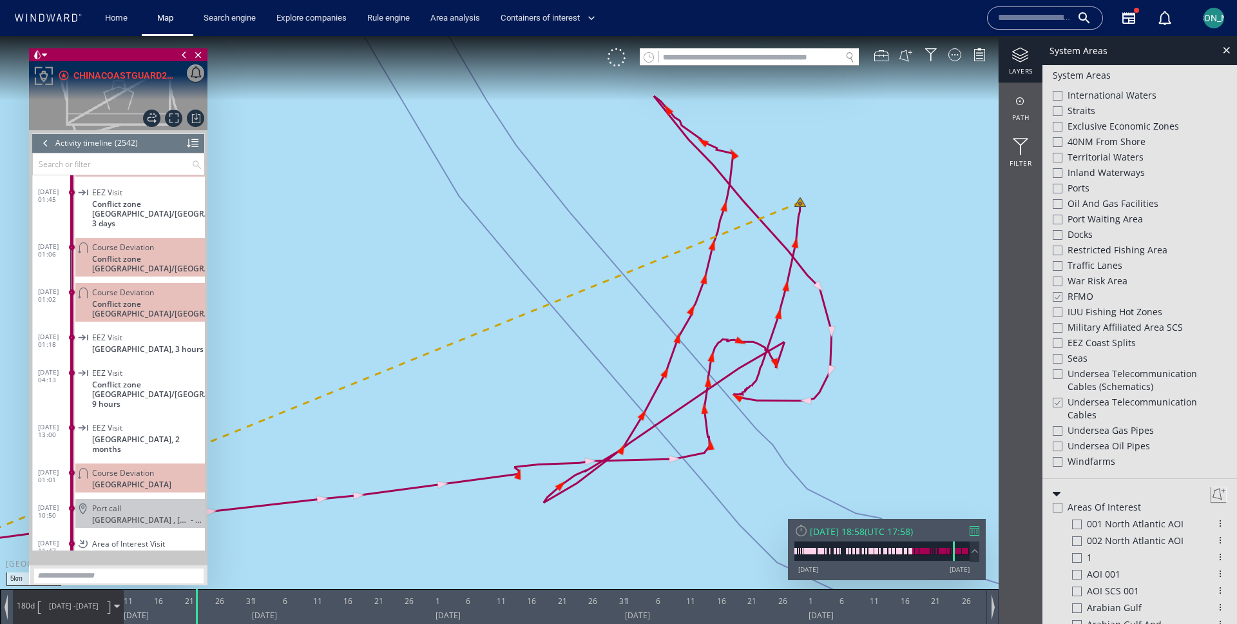
drag, startPoint x: 722, startPoint y: 264, endPoint x: 693, endPoint y: 271, distance: 29.9
click at [692, 271] on canvas "Map" at bounding box center [618, 323] width 1237 height 575
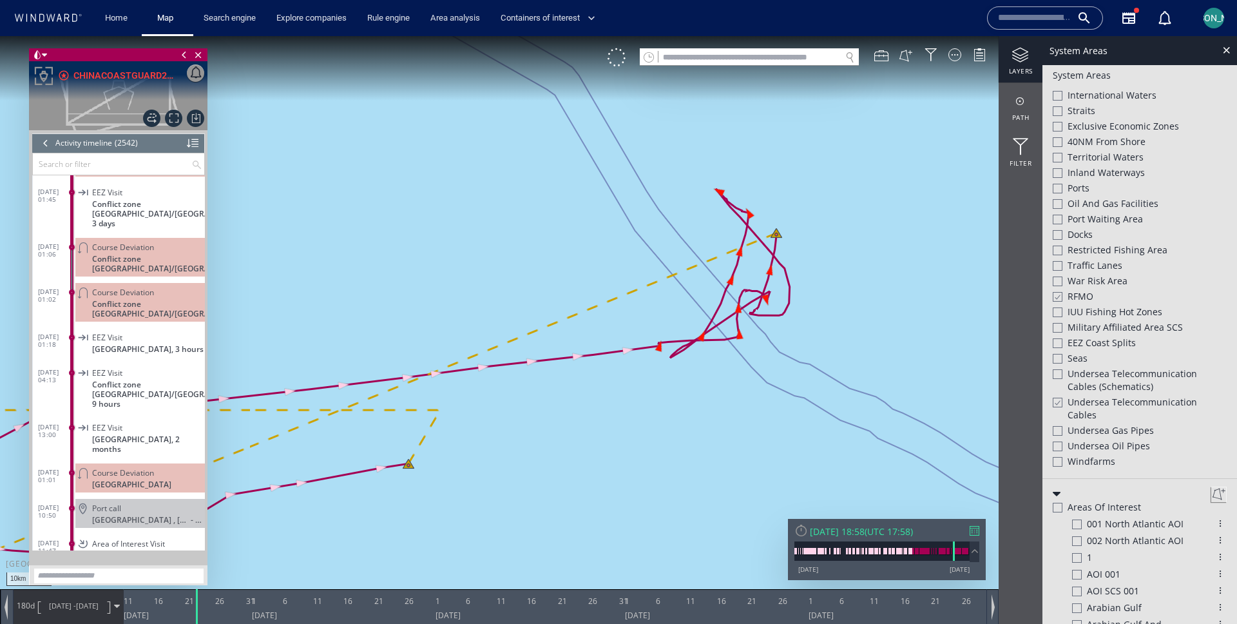
drag, startPoint x: 641, startPoint y: 443, endPoint x: 677, endPoint y: 421, distance: 41.9
click at [677, 421] on canvas "Map" at bounding box center [618, 323] width 1237 height 575
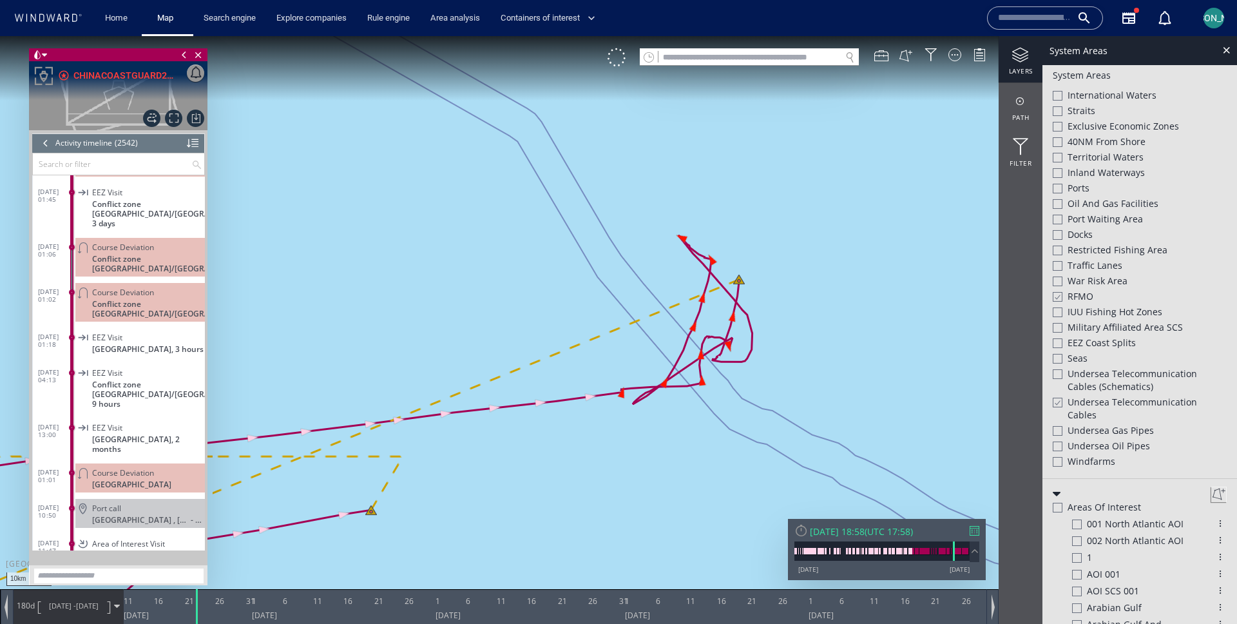
click at [42, 139] on div at bounding box center [46, 142] width 14 height 19
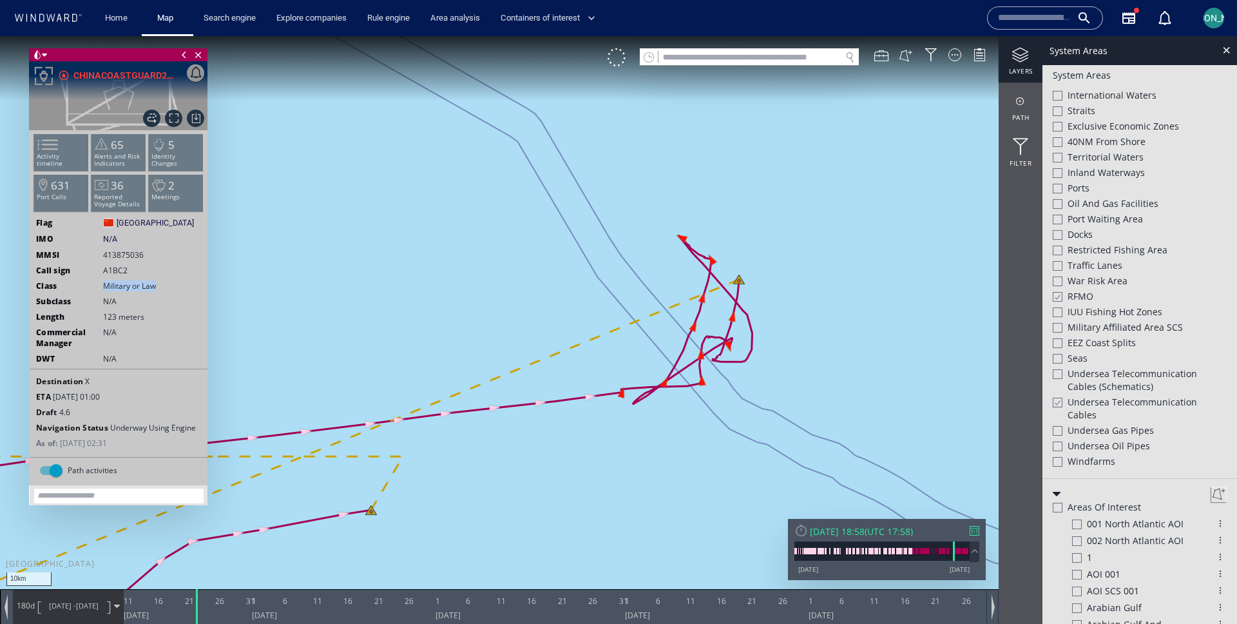
drag, startPoint x: 104, startPoint y: 287, endPoint x: 157, endPoint y: 287, distance: 53.5
click at [157, 287] on span "Military or Law" at bounding box center [131, 285] width 56 height 11
click at [735, 364] on canvas "Map" at bounding box center [618, 323] width 1237 height 575
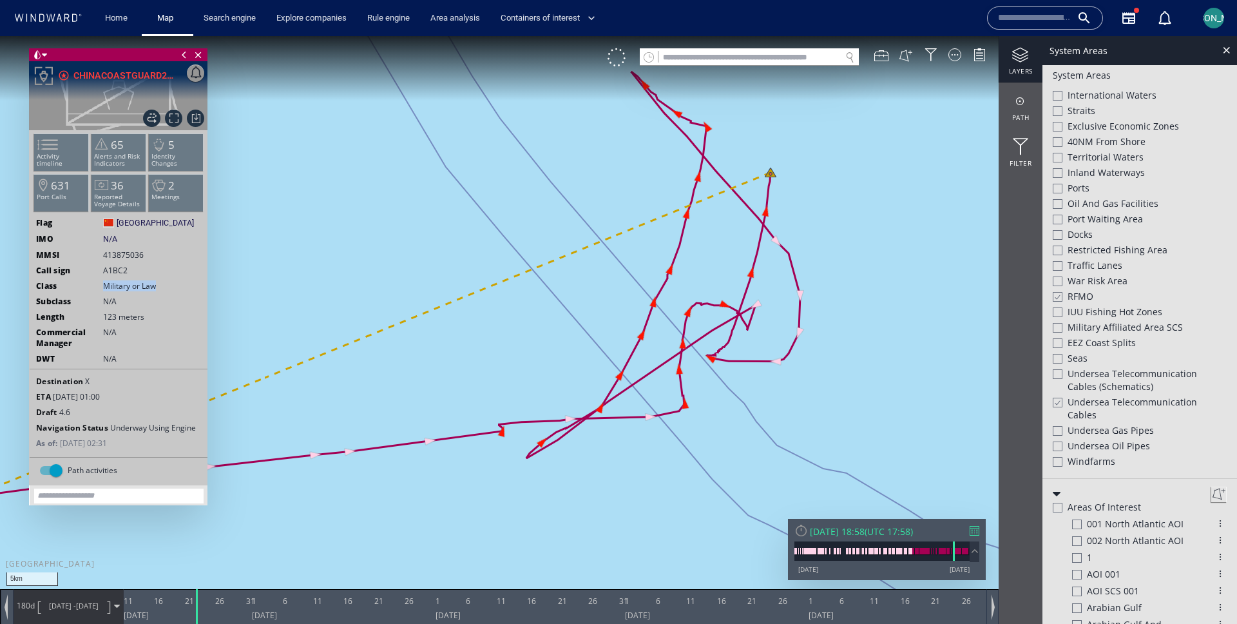
click at [688, 405] on canvas "Map" at bounding box center [618, 323] width 1237 height 575
drag, startPoint x: 746, startPoint y: 202, endPoint x: 736, endPoint y: 305, distance: 102.9
click at [735, 305] on canvas "Map" at bounding box center [618, 323] width 1237 height 575
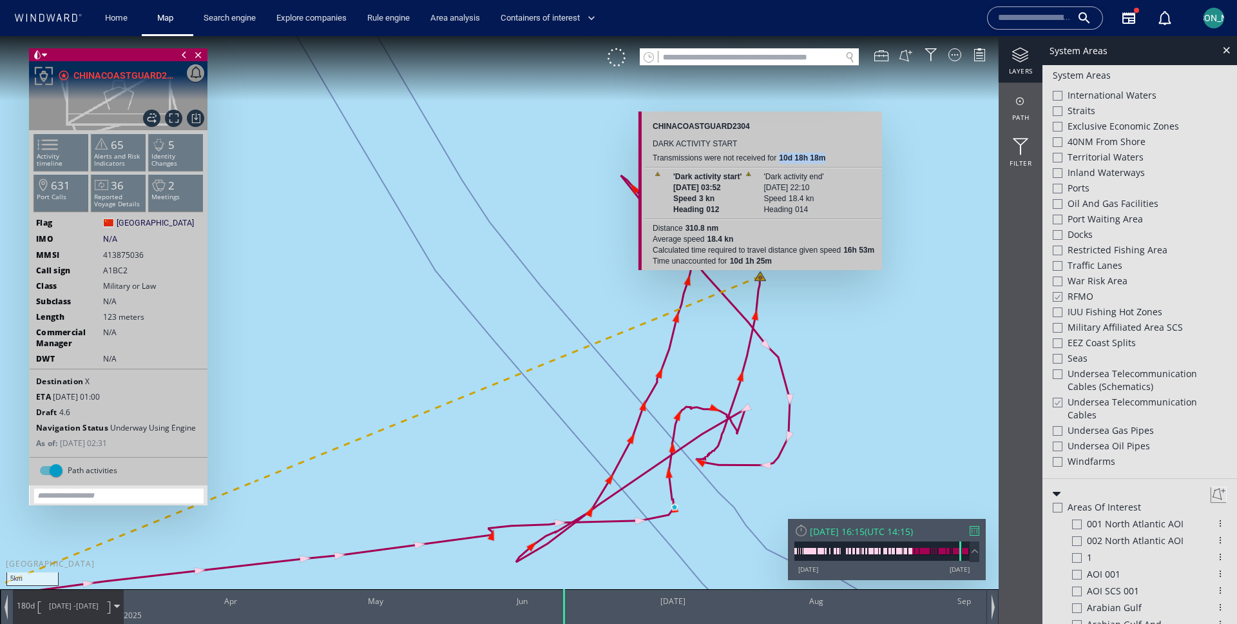
drag, startPoint x: 777, startPoint y: 151, endPoint x: 850, endPoint y: 151, distance: 73.5
click at [850, 153] on div "Transmissions were not received for 10d 18h 18m" at bounding box center [764, 158] width 224 height 11
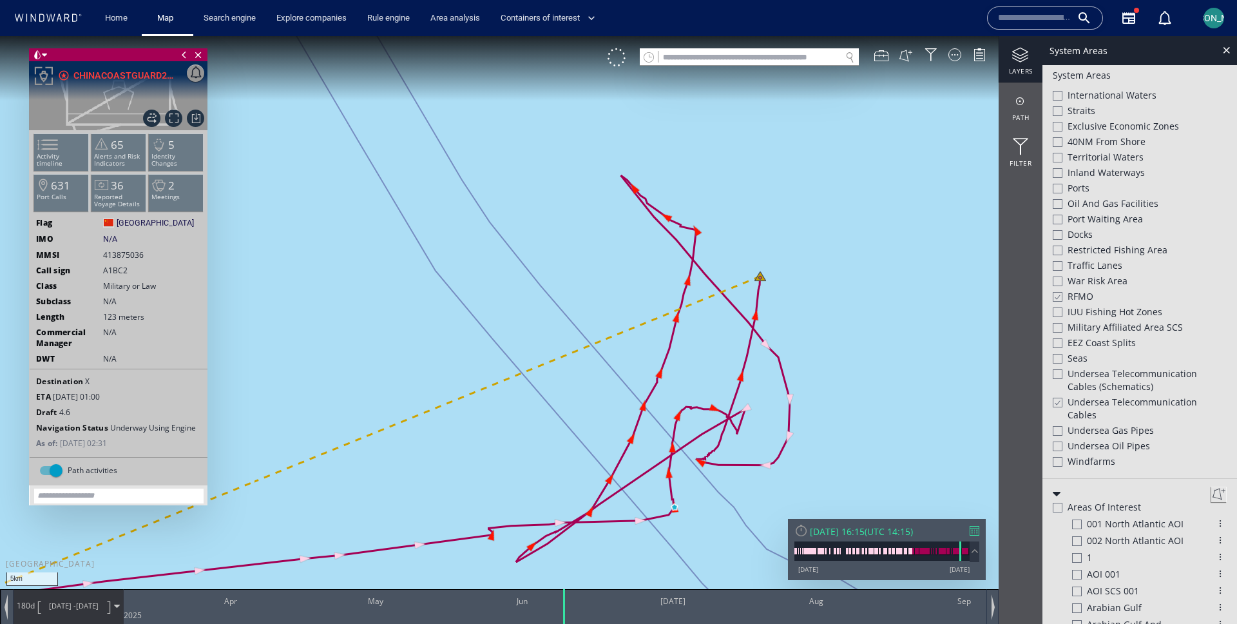
drag, startPoint x: 641, startPoint y: 467, endPoint x: 675, endPoint y: 357, distance: 114.8
click at [675, 357] on canvas "Map" at bounding box center [618, 323] width 1237 height 575
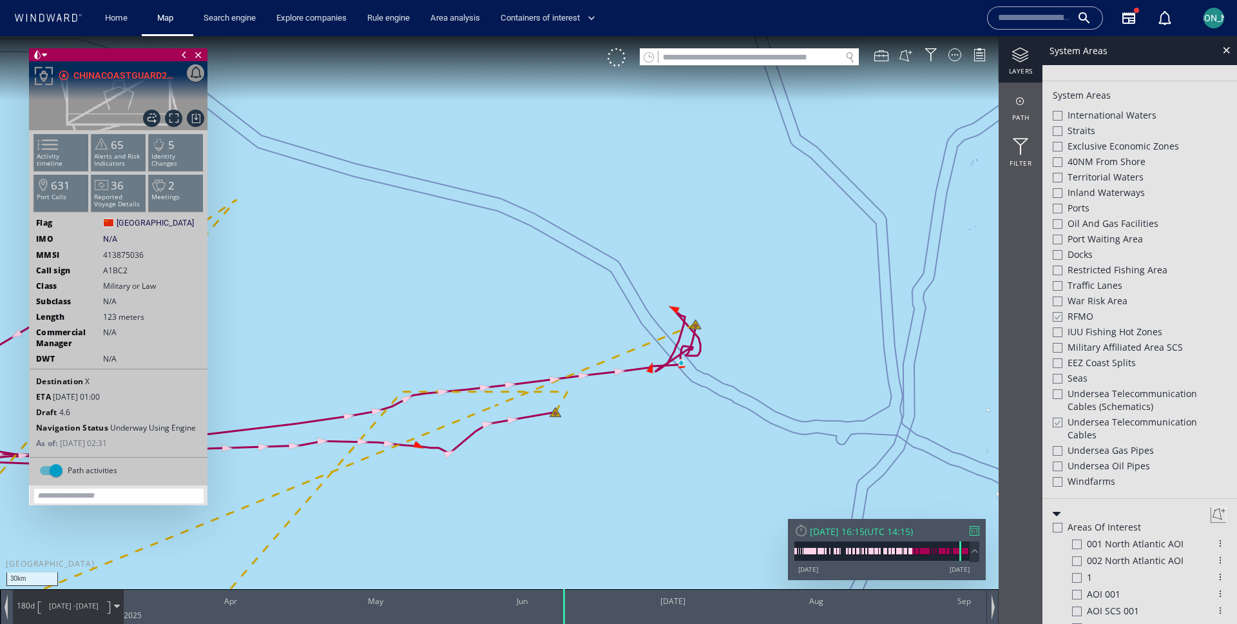
scroll to position [343, 0]
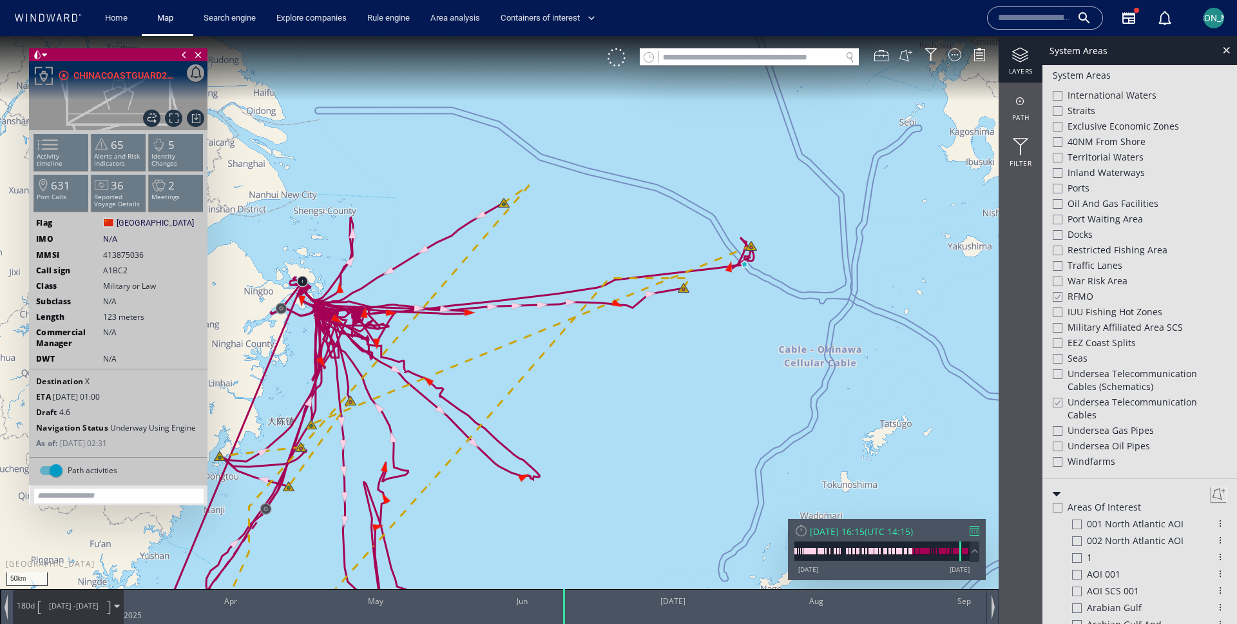
drag, startPoint x: 598, startPoint y: 468, endPoint x: 720, endPoint y: 307, distance: 202.4
click at [720, 307] on canvas "Map" at bounding box center [618, 323] width 1237 height 575
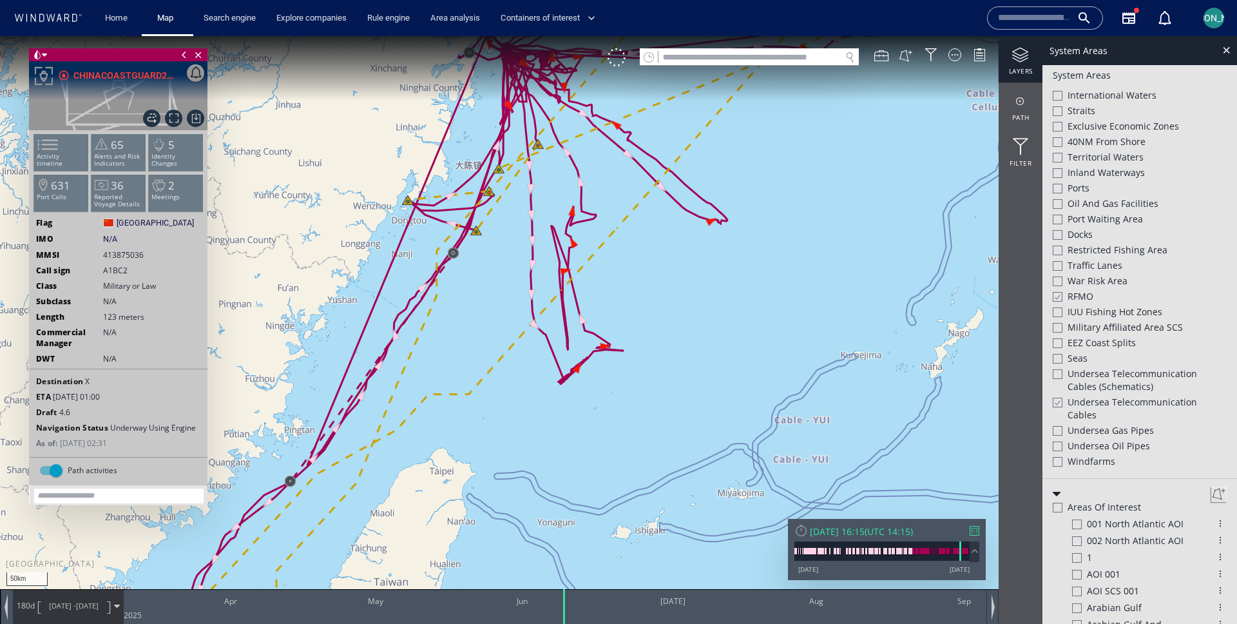
drag, startPoint x: 697, startPoint y: 333, endPoint x: 530, endPoint y: 439, distance: 198.1
click at [530, 439] on canvas "Map" at bounding box center [618, 323] width 1237 height 575
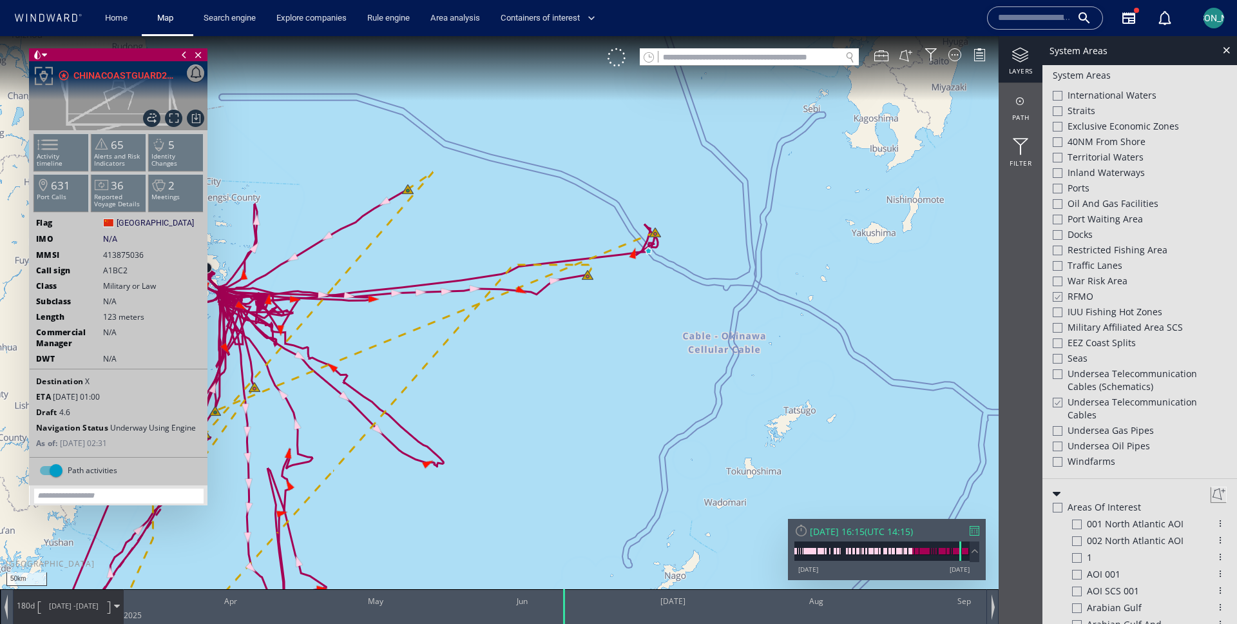
drag, startPoint x: 530, startPoint y: 439, endPoint x: 487, endPoint y: 248, distance: 195.4
click at [487, 248] on canvas "Map" at bounding box center [618, 323] width 1237 height 575
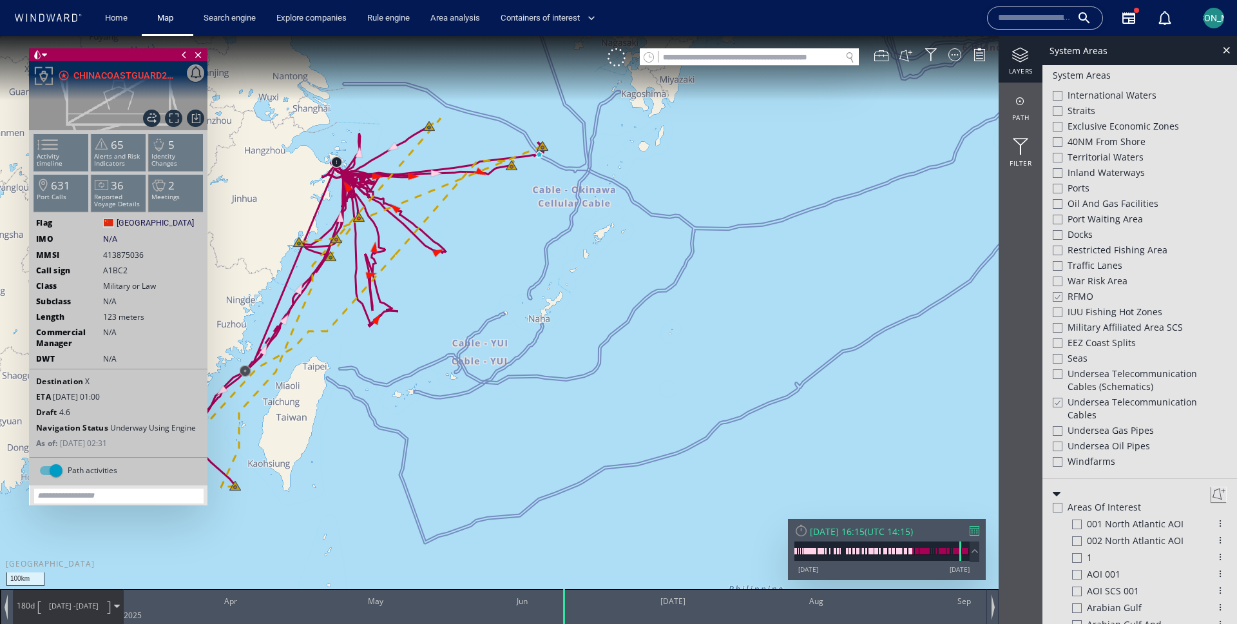
drag, startPoint x: 811, startPoint y: 186, endPoint x: 473, endPoint y: 351, distance: 375.8
click at [472, 351] on canvas "Map" at bounding box center [618, 323] width 1237 height 575
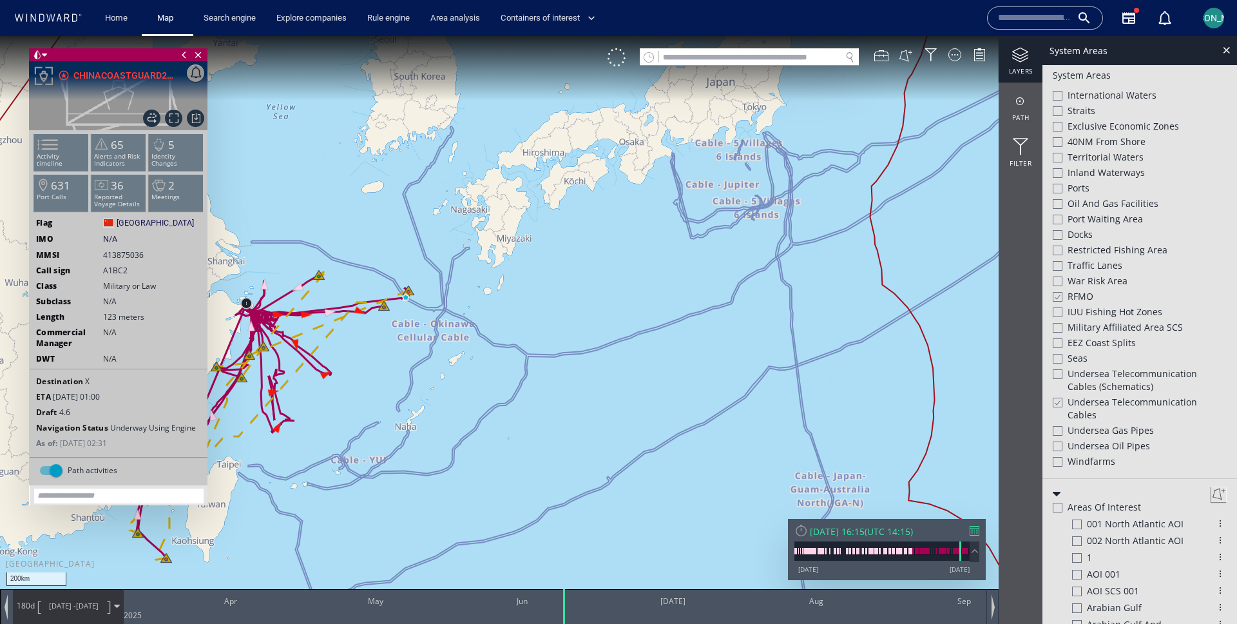
click at [1059, 378] on div at bounding box center [1058, 374] width 10 height 10
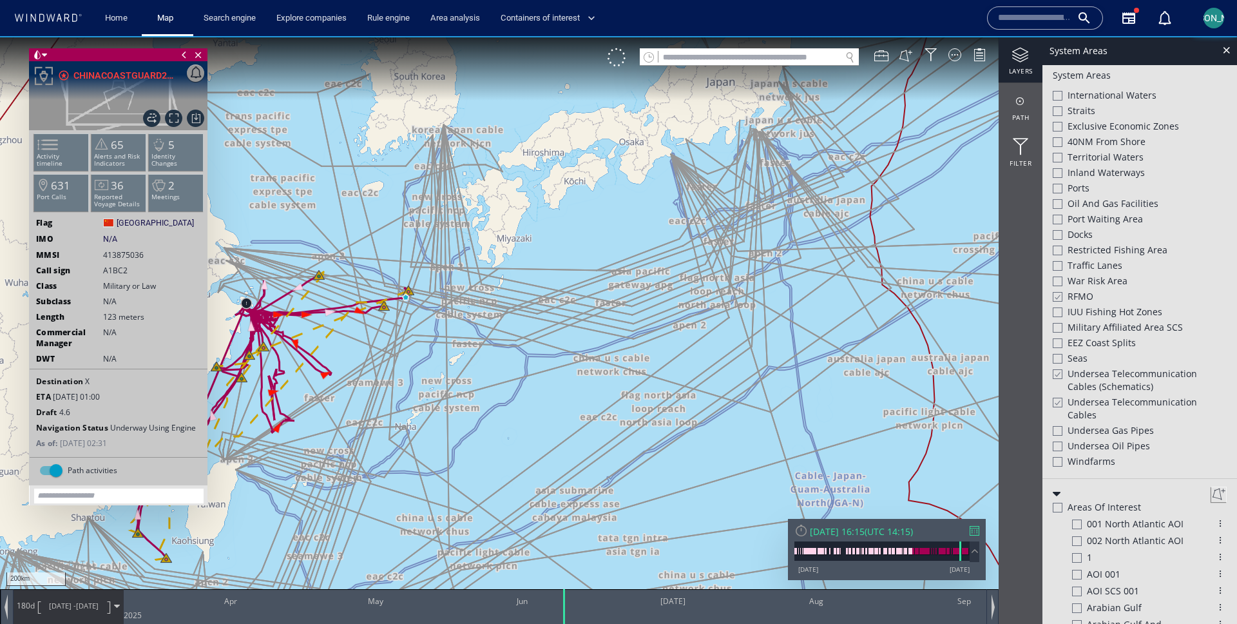
drag, startPoint x: 409, startPoint y: 387, endPoint x: 581, endPoint y: 356, distance: 174.2
click at [581, 356] on canvas "Map" at bounding box center [618, 323] width 1237 height 575
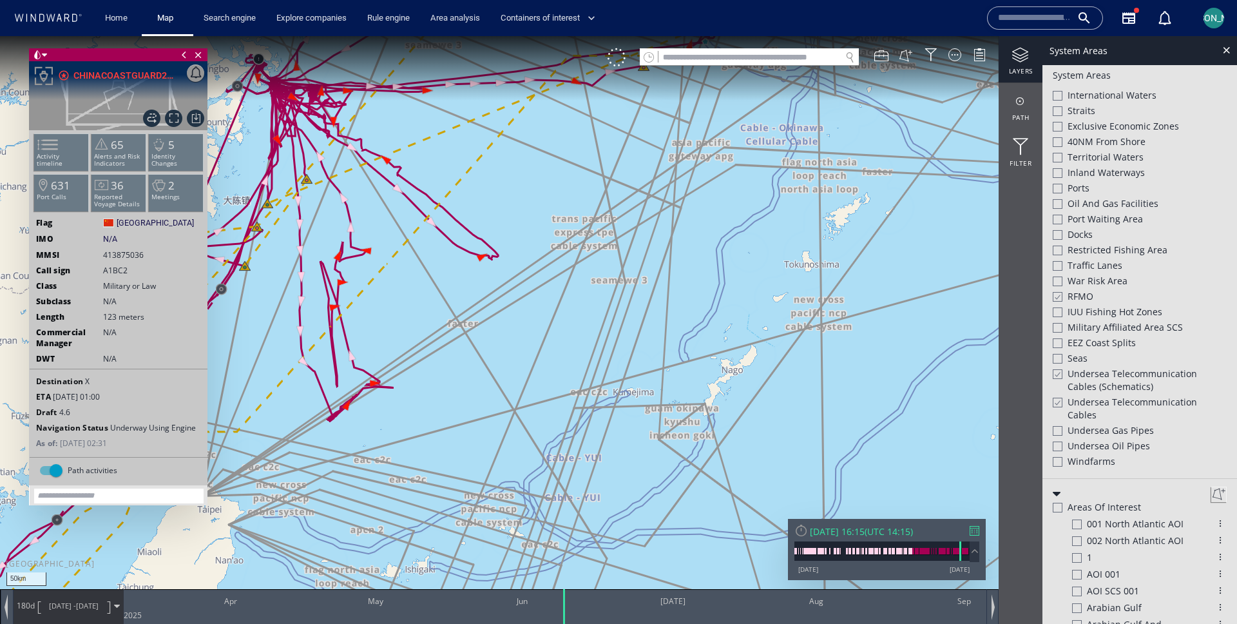
drag, startPoint x: 505, startPoint y: 392, endPoint x: 540, endPoint y: 224, distance: 172.4
click at [540, 223] on canvas "Map" at bounding box center [618, 323] width 1237 height 575
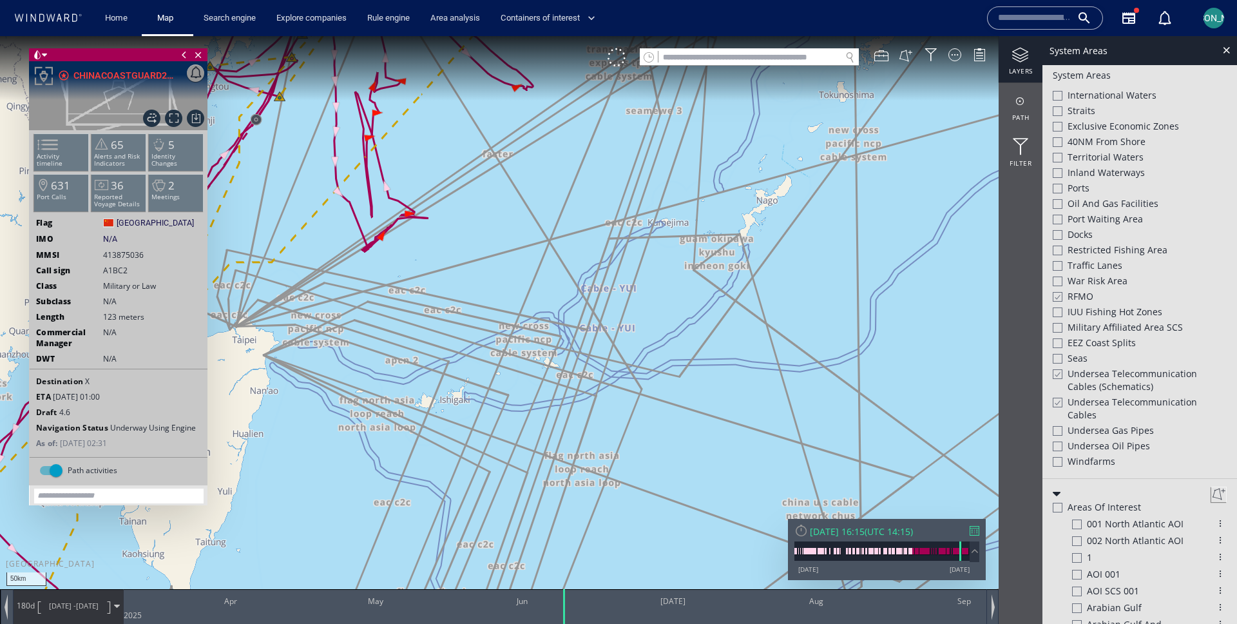
click at [1060, 296] on div at bounding box center [1057, 296] width 10 height 11
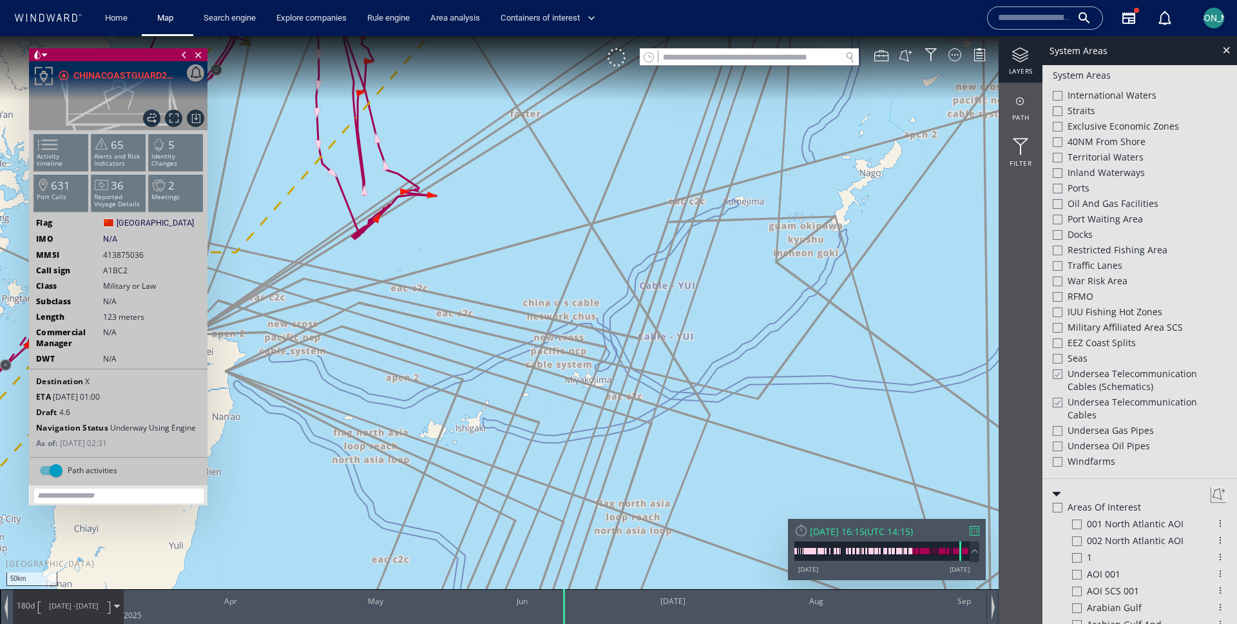
drag, startPoint x: 396, startPoint y: 298, endPoint x: 456, endPoint y: 176, distance: 135.7
click at [456, 175] on canvas "Map" at bounding box center [618, 323] width 1237 height 575
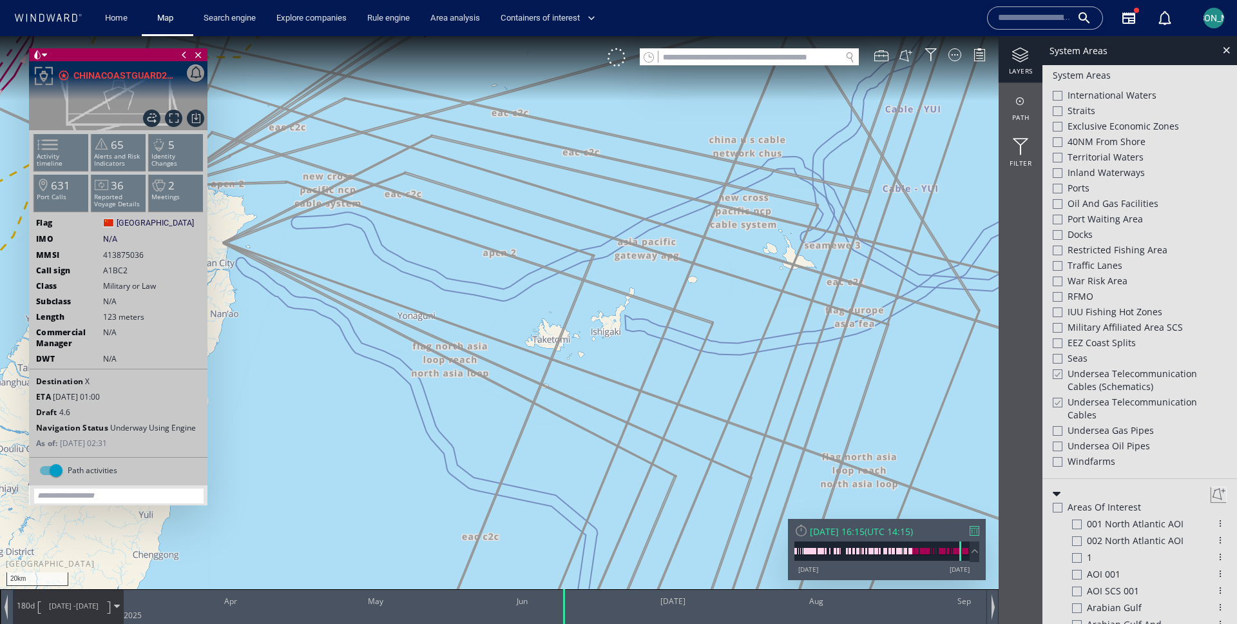
scroll to position [323, 0]
drag, startPoint x: 263, startPoint y: 291, endPoint x: 323, endPoint y: 213, distance: 99.2
click at [320, 212] on canvas "Map" at bounding box center [618, 323] width 1237 height 575
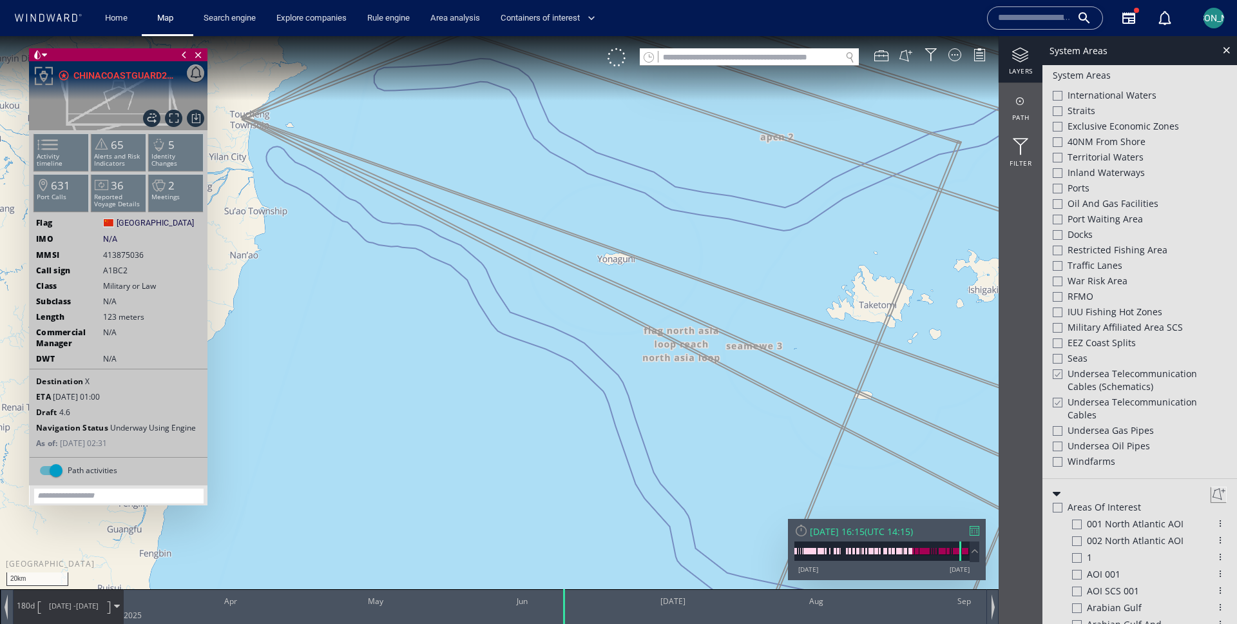
drag, startPoint x: 420, startPoint y: 400, endPoint x: 424, endPoint y: 441, distance: 40.8
click at [423, 441] on canvas "Map" at bounding box center [618, 323] width 1237 height 575
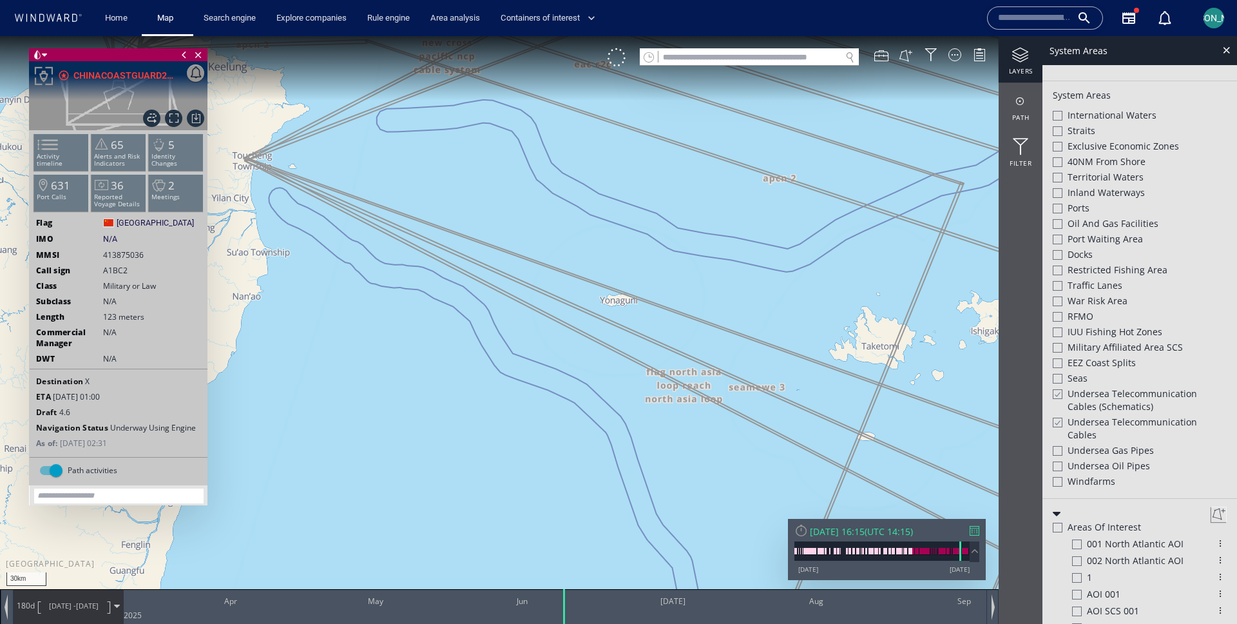
scroll to position [343, 0]
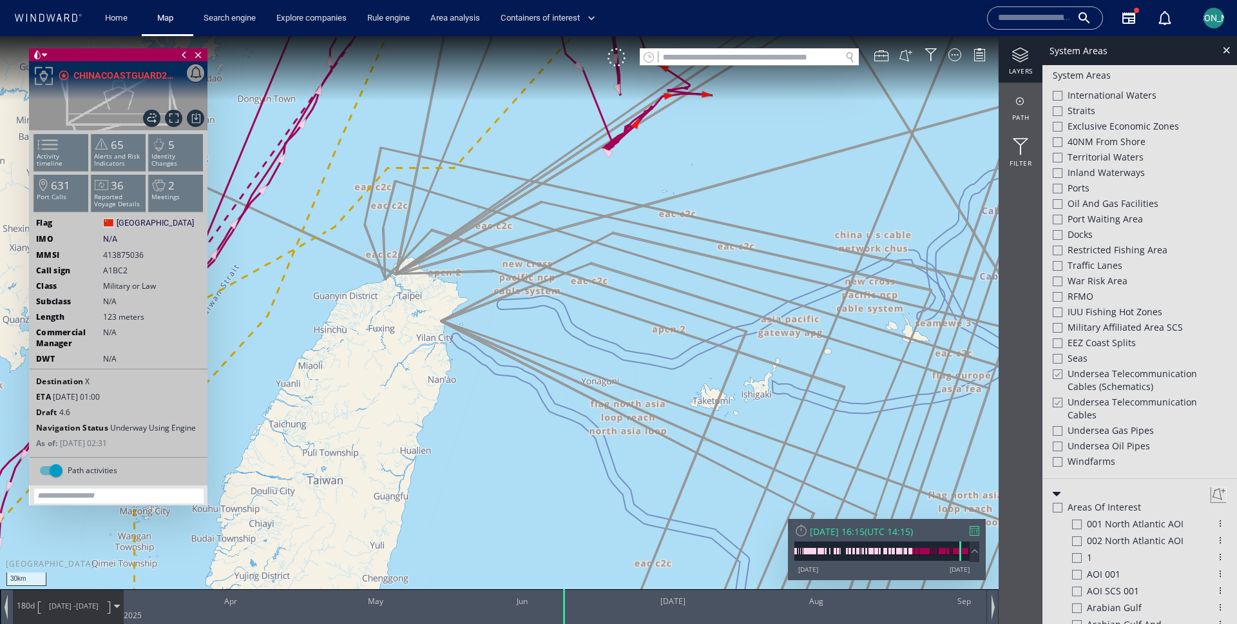
drag, startPoint x: 488, startPoint y: 381, endPoint x: 496, endPoint y: 508, distance: 127.8
click at [496, 509] on canvas "Map" at bounding box center [618, 323] width 1237 height 575
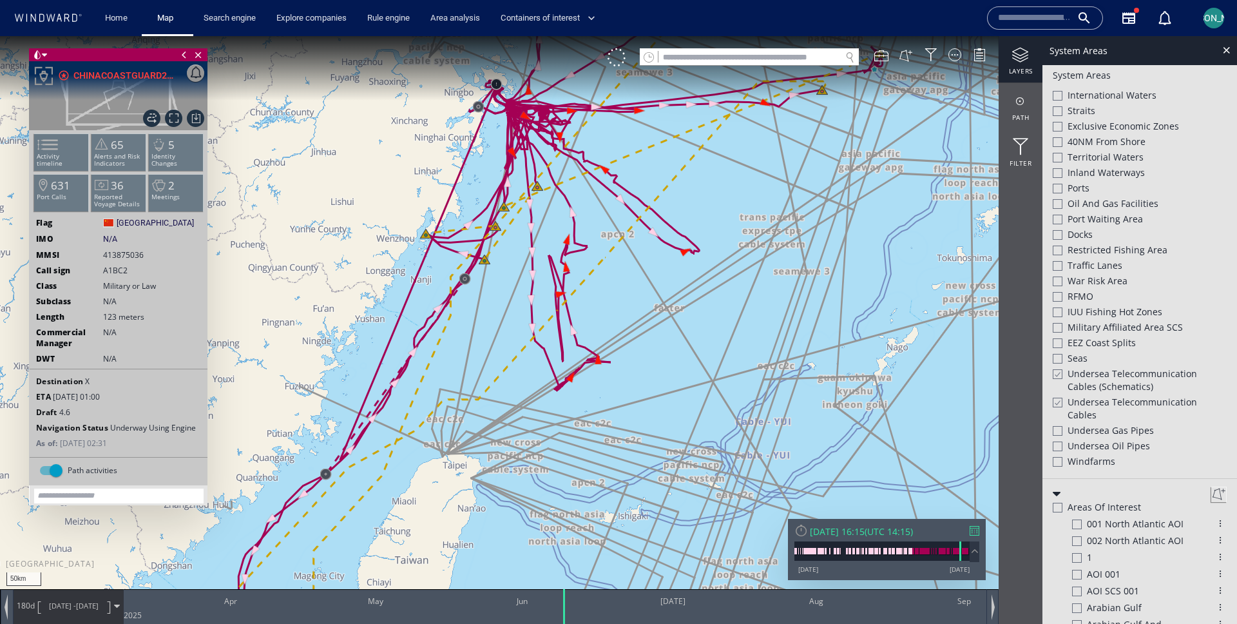
drag, startPoint x: 699, startPoint y: 351, endPoint x: 617, endPoint y: 381, distance: 87.9
click at [617, 381] on canvas "Map" at bounding box center [618, 323] width 1237 height 575
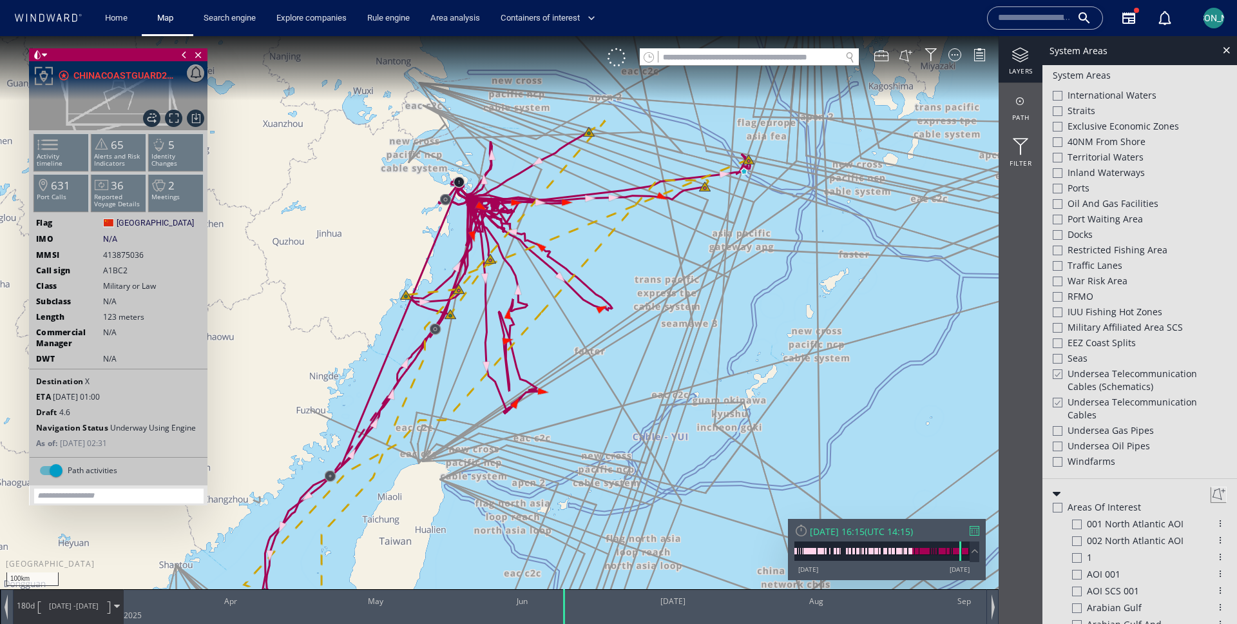
click at [613, 383] on canvas "Map" at bounding box center [618, 323] width 1237 height 575
drag, startPoint x: 566, startPoint y: 398, endPoint x: 576, endPoint y: 393, distance: 11.3
click at [576, 393] on canvas "Map" at bounding box center [618, 323] width 1237 height 575
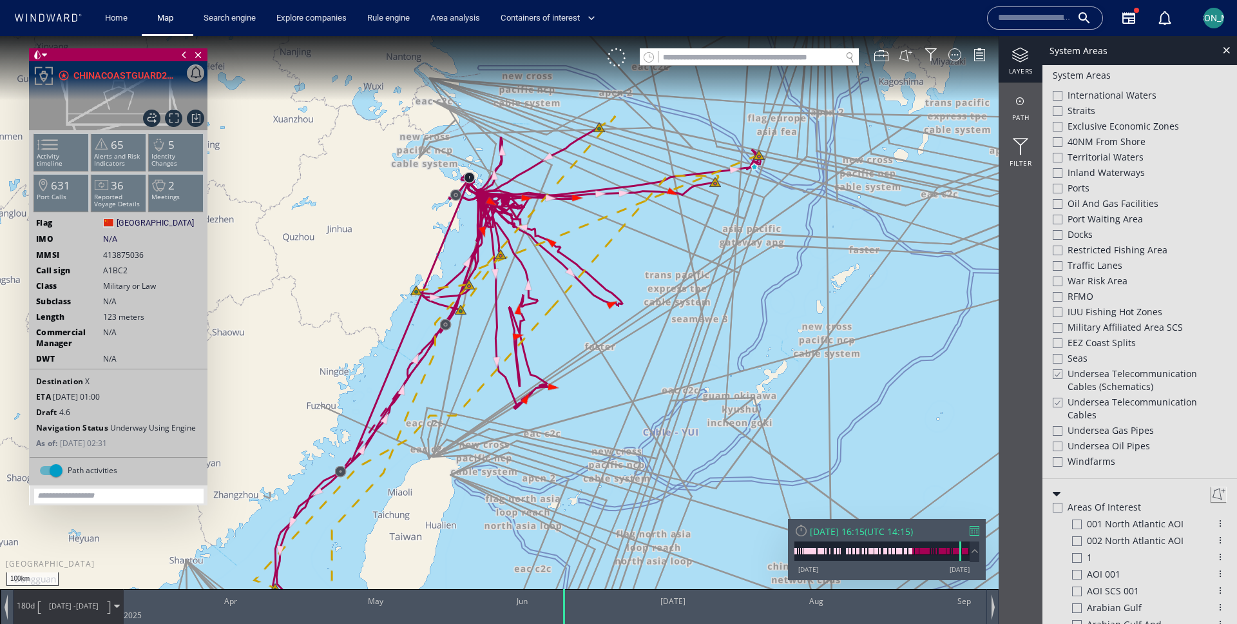
drag, startPoint x: 482, startPoint y: 364, endPoint x: 521, endPoint y: 322, distance: 57.5
click at [521, 322] on canvas "Map" at bounding box center [618, 323] width 1237 height 575
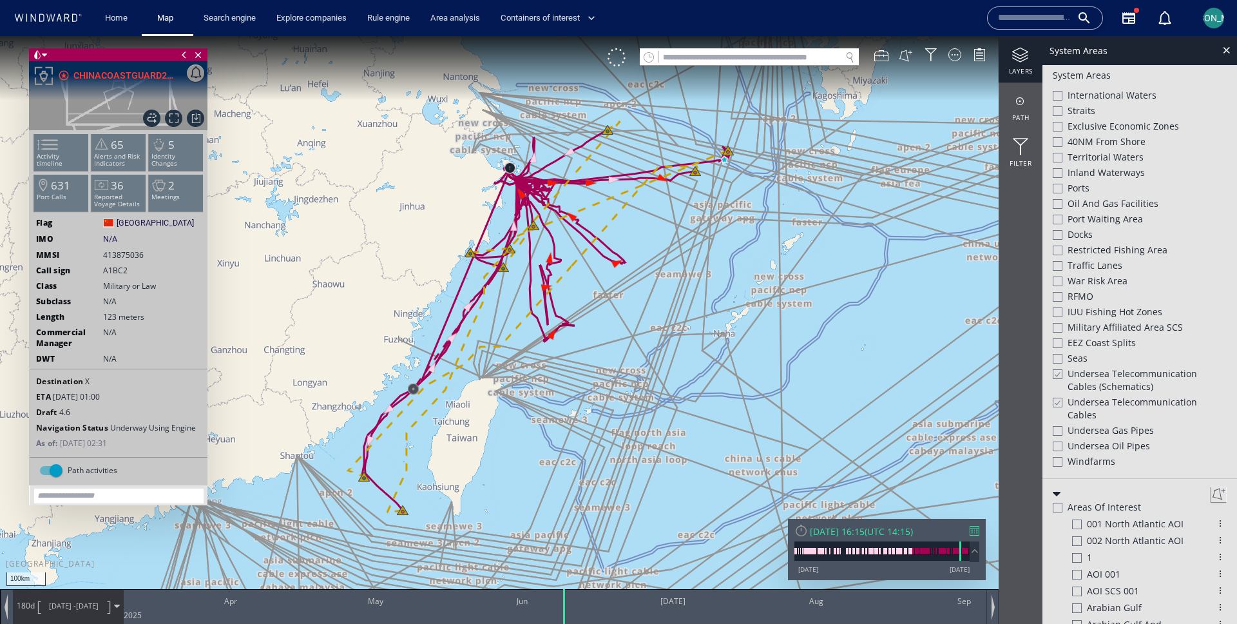
drag, startPoint x: 521, startPoint y: 322, endPoint x: 519, endPoint y: 308, distance: 13.7
click at [519, 308] on canvas "Map" at bounding box center [618, 323] width 1237 height 575
click at [637, 233] on canvas "Map" at bounding box center [618, 323] width 1237 height 575
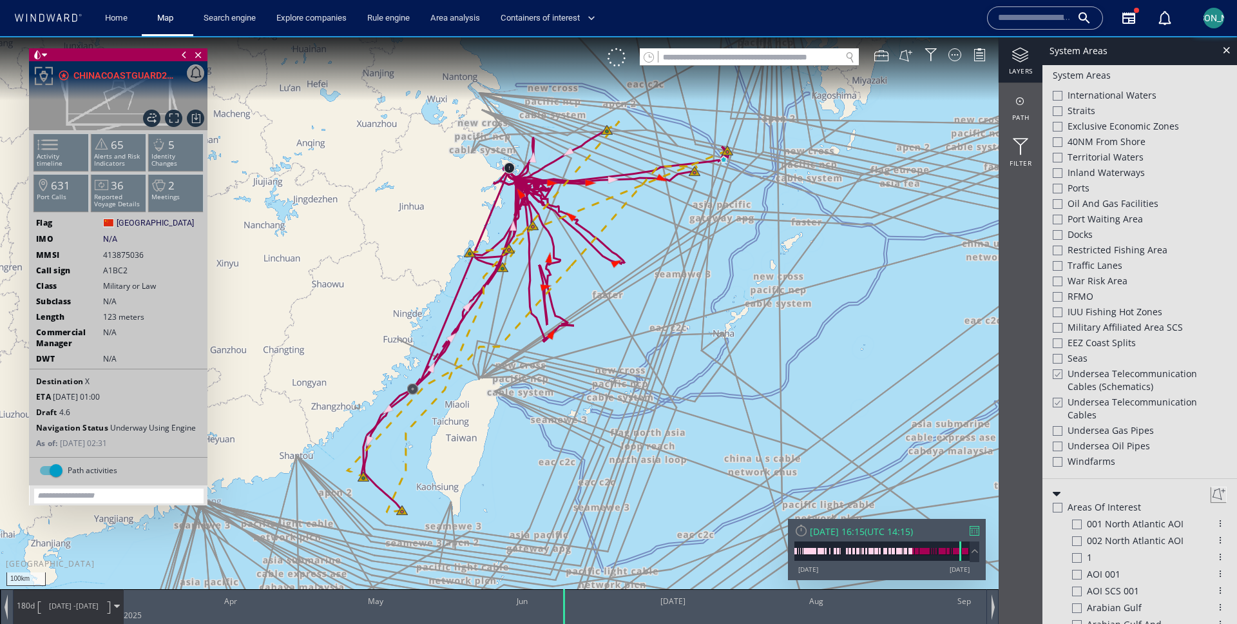
drag, startPoint x: 648, startPoint y: 223, endPoint x: 635, endPoint y: 241, distance: 22.2
click at [634, 242] on canvas "Map" at bounding box center [618, 323] width 1237 height 575
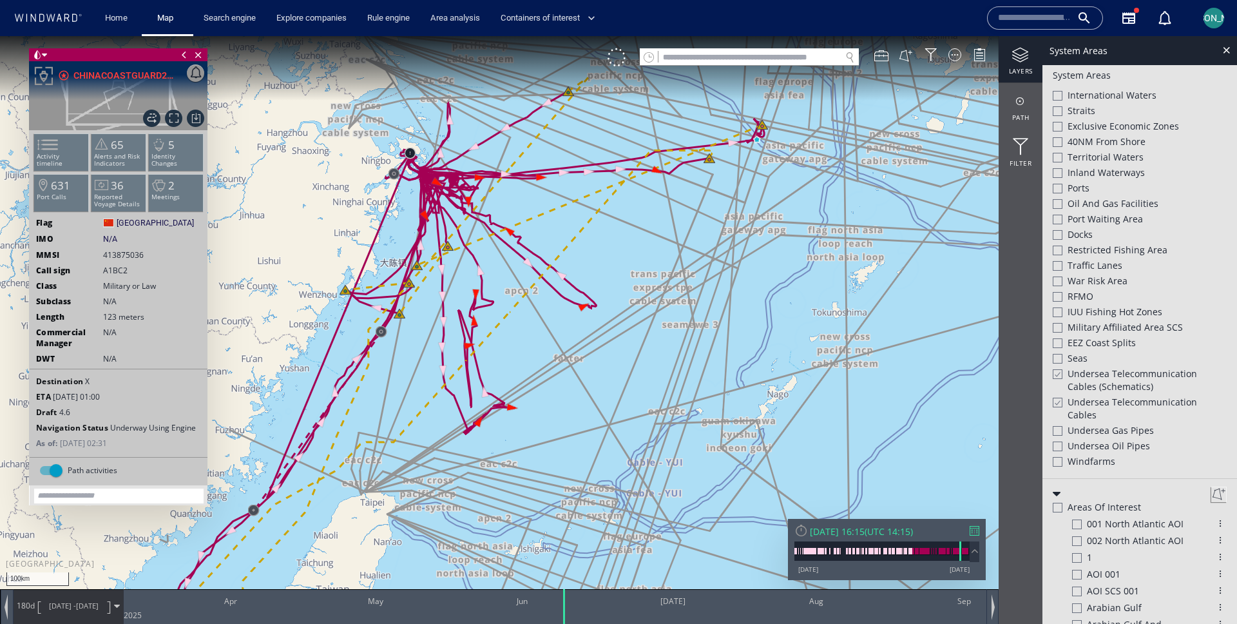
drag, startPoint x: 526, startPoint y: 366, endPoint x: 568, endPoint y: 243, distance: 130.0
click at [568, 243] on canvas "Map" at bounding box center [618, 323] width 1237 height 575
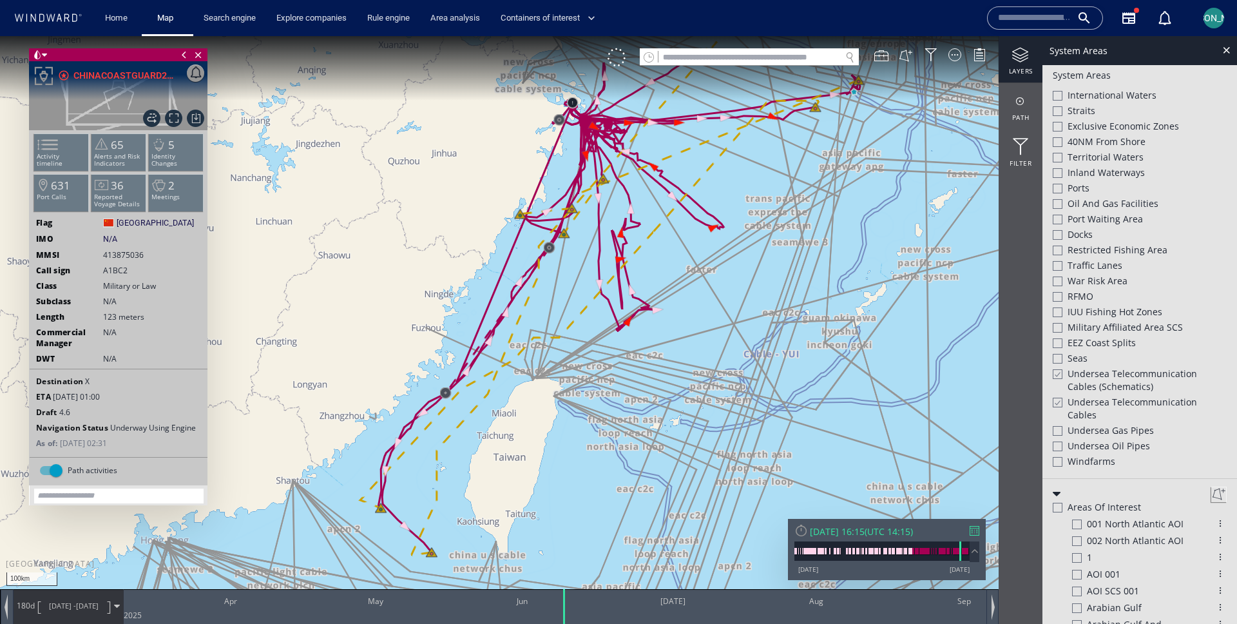
drag, startPoint x: 728, startPoint y: 283, endPoint x: 692, endPoint y: 288, distance: 35.8
click at [692, 288] on canvas "Map" at bounding box center [618, 323] width 1237 height 575
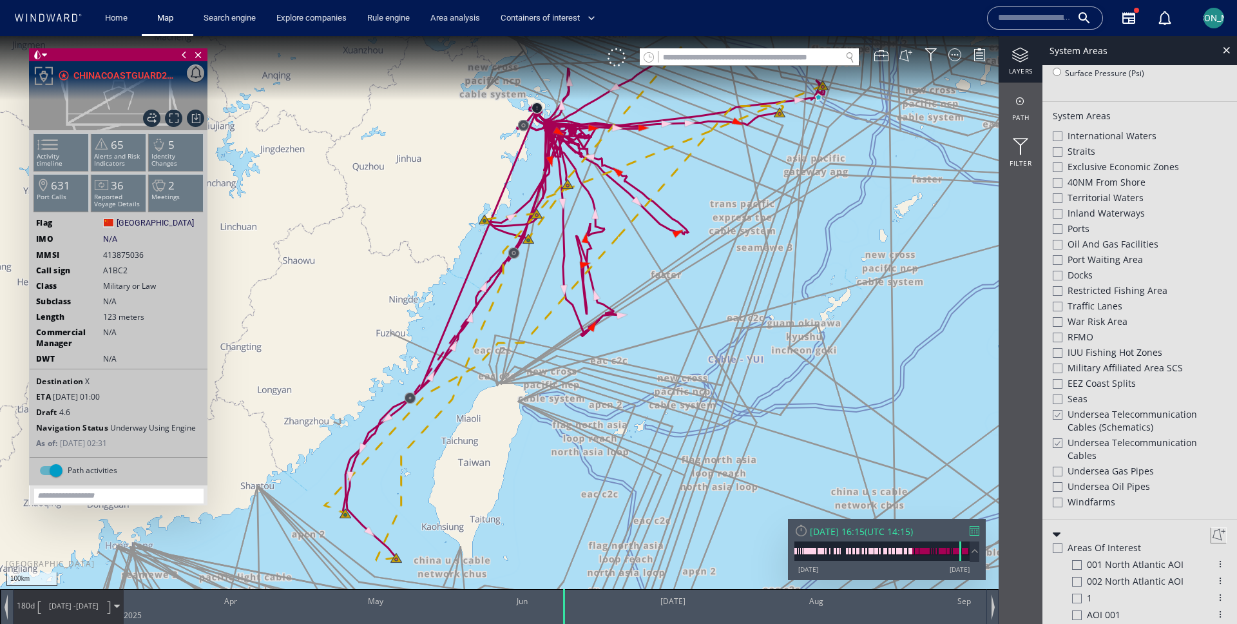
scroll to position [300, 0]
click at [1063, 171] on div "Exclusive Economic Zones" at bounding box center [1140, 170] width 174 height 15
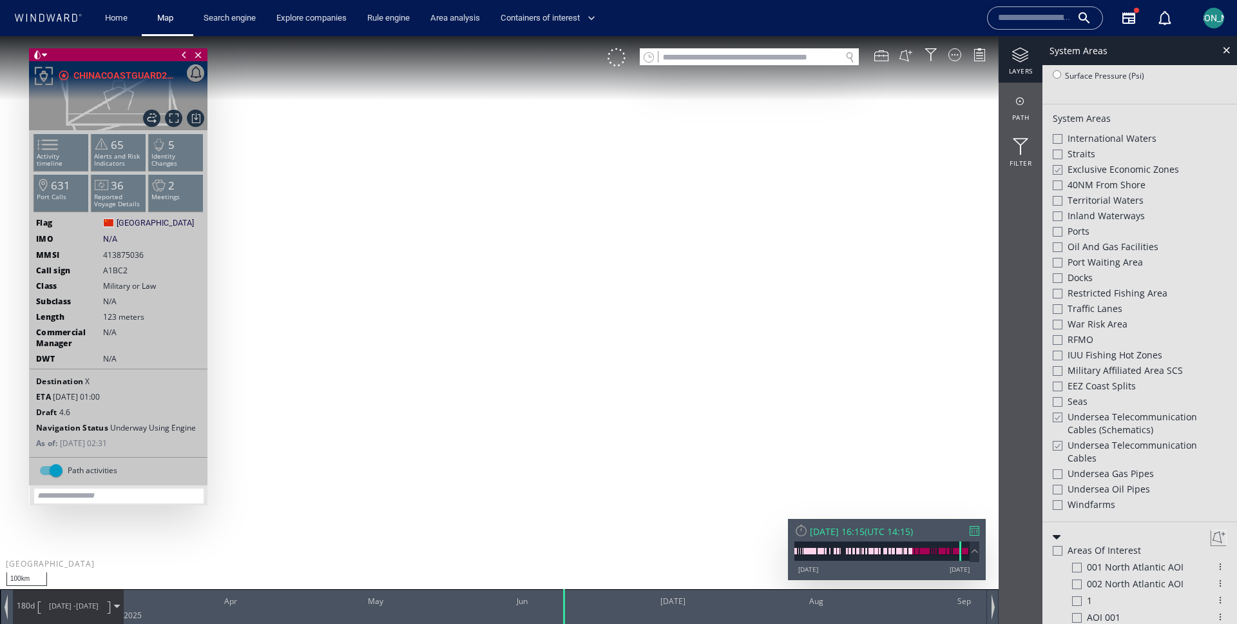
drag, startPoint x: 762, startPoint y: 199, endPoint x: 690, endPoint y: 258, distance: 92.5
click at [690, 258] on canvas "Map" at bounding box center [618, 323] width 1237 height 575
drag, startPoint x: 743, startPoint y: 389, endPoint x: 818, endPoint y: 217, distance: 187.6
click at [818, 218] on canvas "Map" at bounding box center [618, 323] width 1237 height 575
drag, startPoint x: 442, startPoint y: 412, endPoint x: 591, endPoint y: 317, distance: 176.4
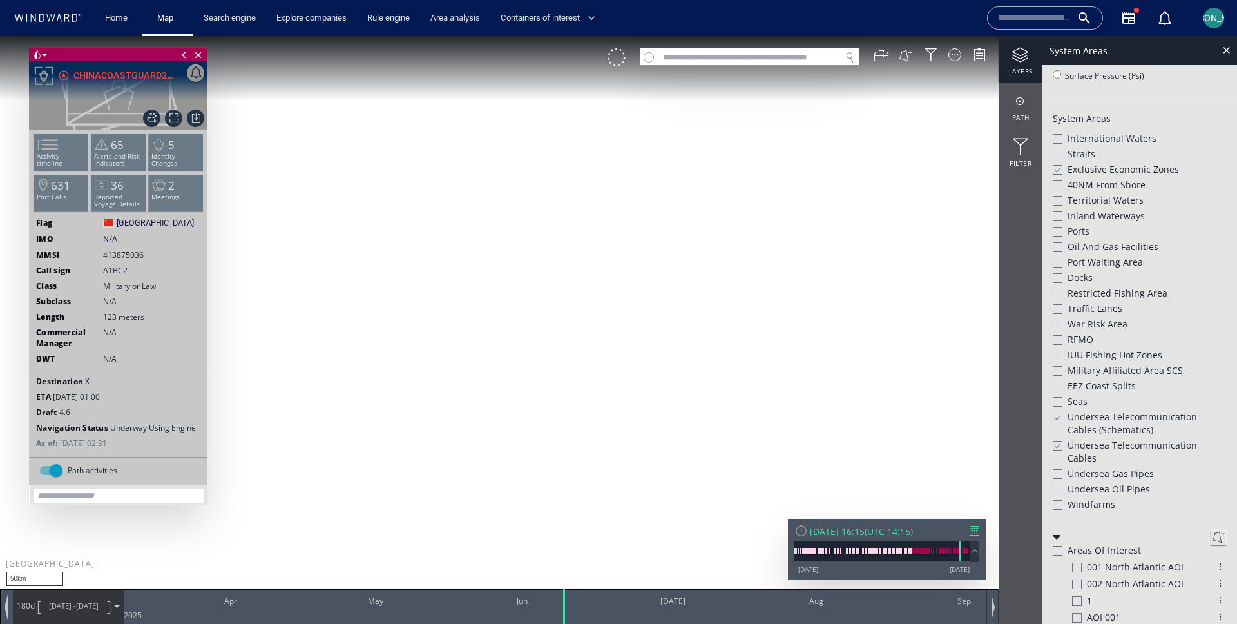
click at [591, 317] on canvas "Map" at bounding box center [618, 323] width 1237 height 575
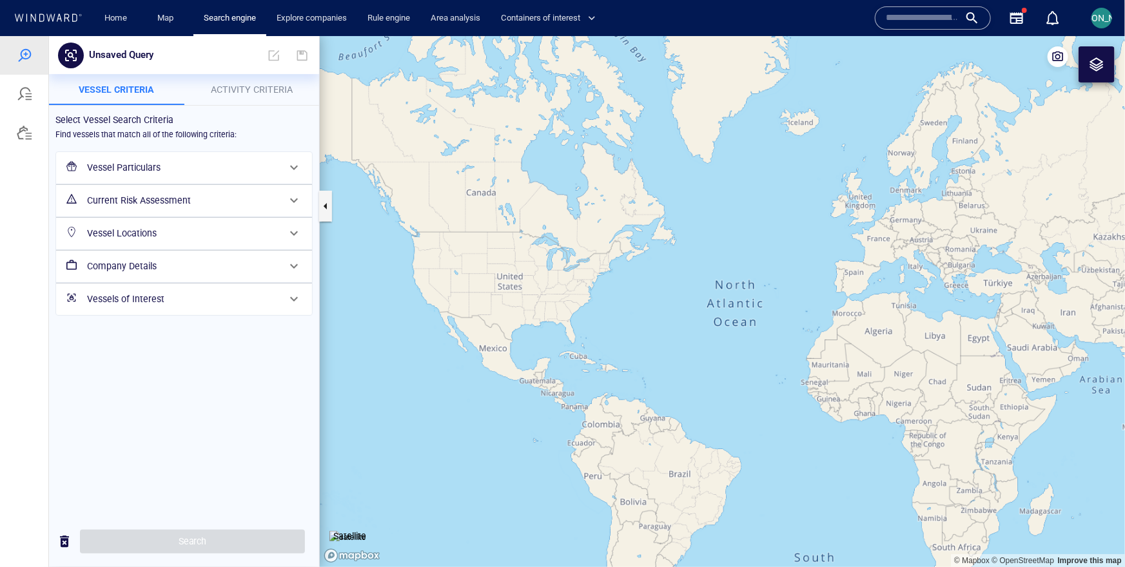
drag, startPoint x: 702, startPoint y: 308, endPoint x: 414, endPoint y: 291, distance: 289.2
click at [414, 291] on canvas "Map" at bounding box center [722, 300] width 805 height 531
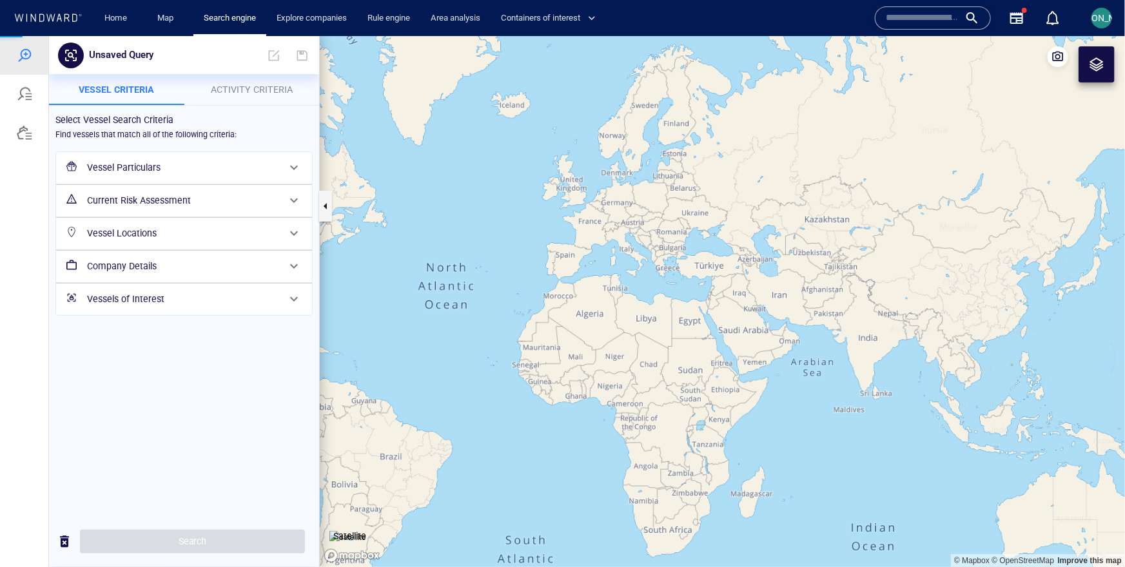
drag, startPoint x: 872, startPoint y: 374, endPoint x: 581, endPoint y: 244, distance: 319.0
click at [580, 244] on canvas "Map" at bounding box center [722, 300] width 805 height 531
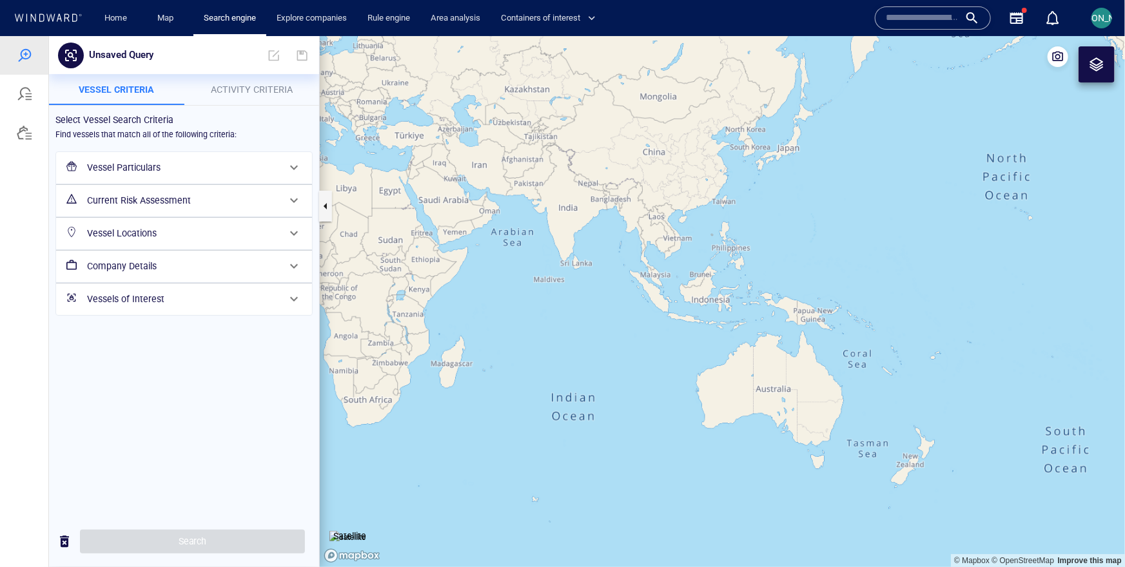
click at [152, 173] on h6 "Vessel Particulars" at bounding box center [182, 167] width 191 height 16
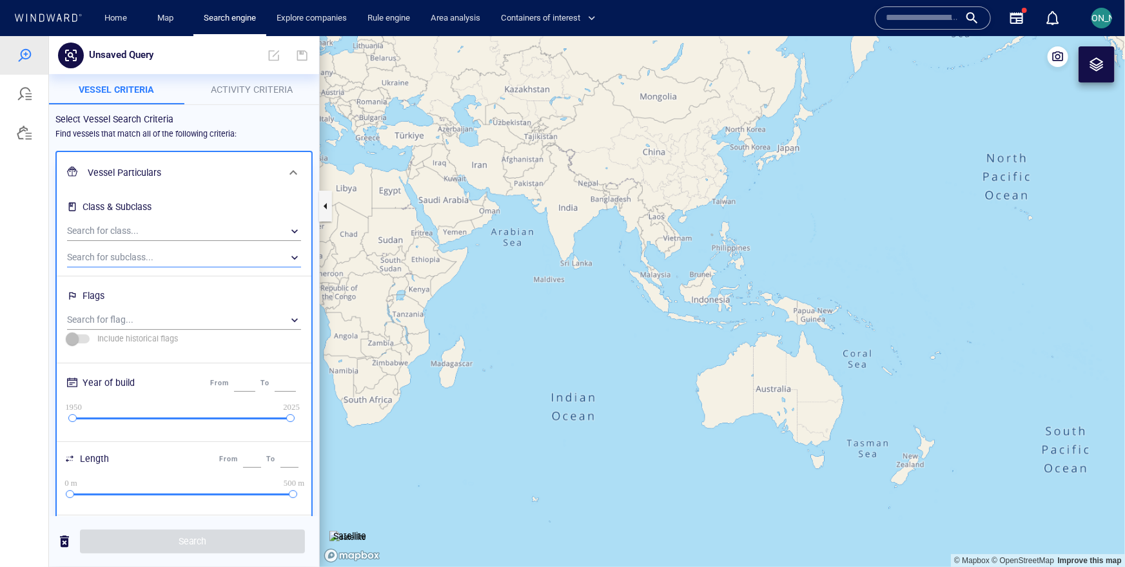
click at [121, 255] on div "​" at bounding box center [184, 256] width 234 height 19
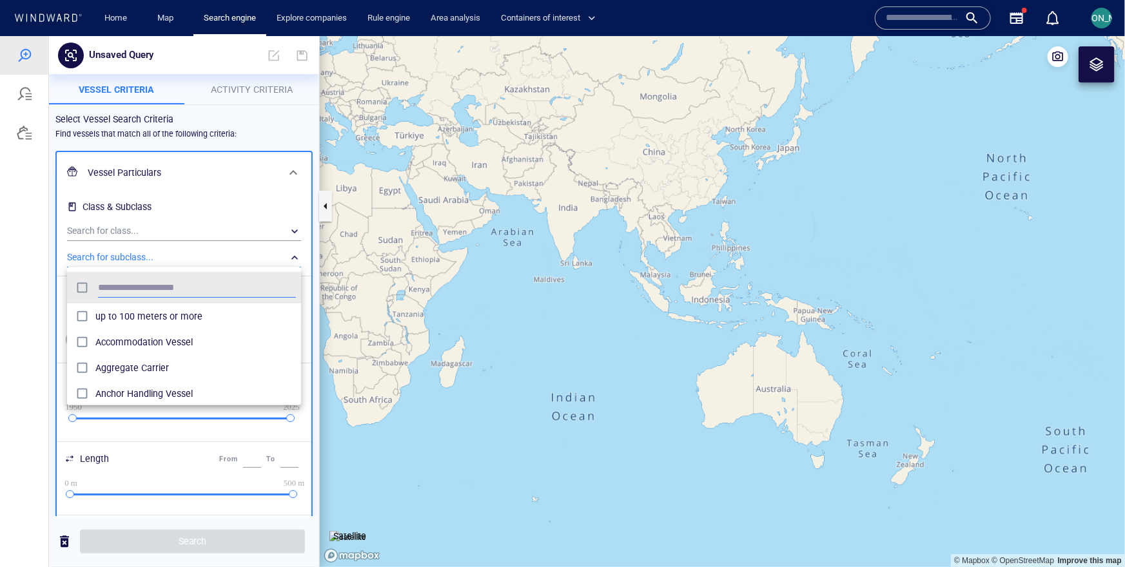
scroll to position [129, 234]
type input "***"
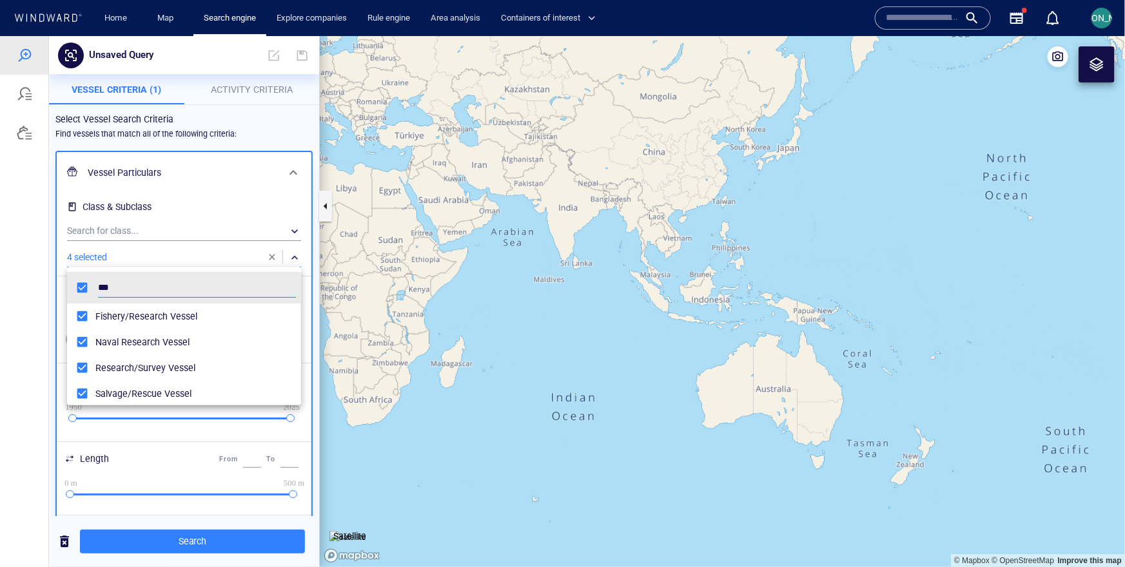
click at [44, 332] on div at bounding box center [562, 300] width 1125 height 531
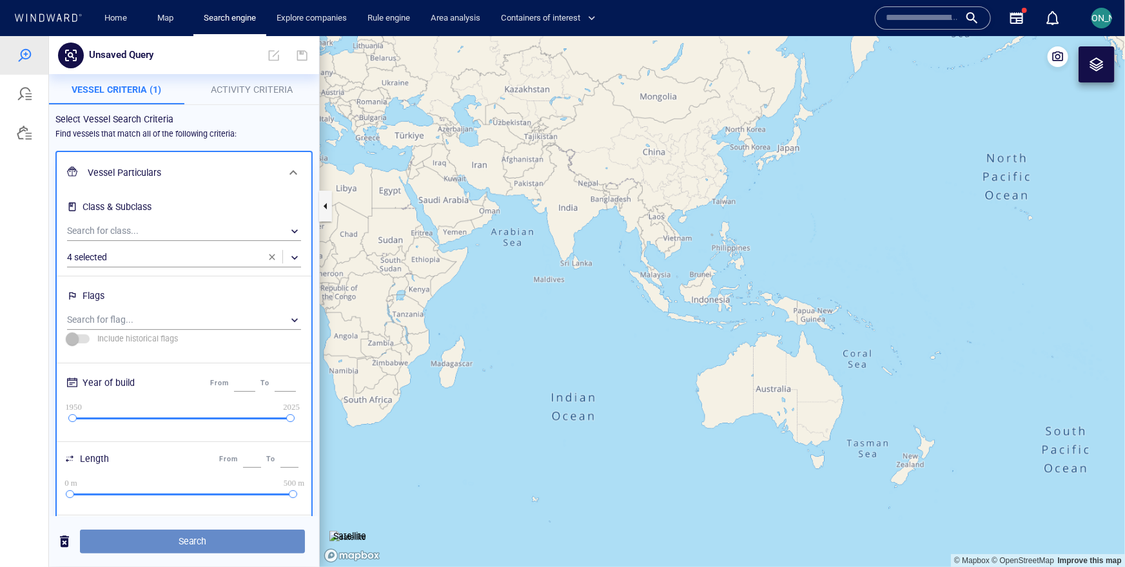
click at [133, 533] on span "Search" at bounding box center [192, 541] width 204 height 16
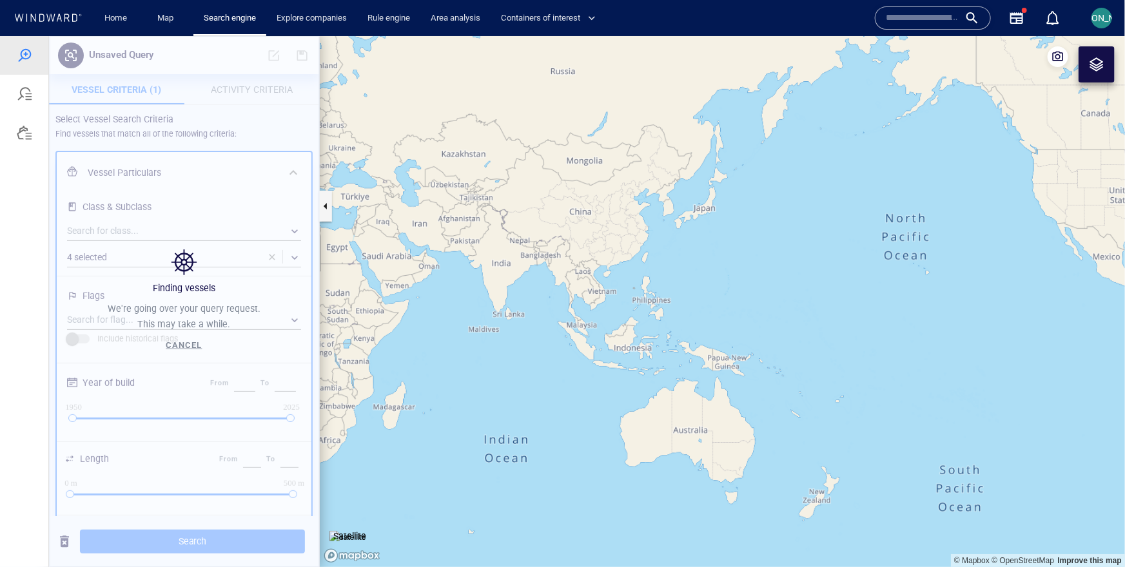
drag, startPoint x: 755, startPoint y: 193, endPoint x: 681, endPoint y: 238, distance: 85.9
click at [681, 239] on canvas "Map" at bounding box center [722, 300] width 805 height 531
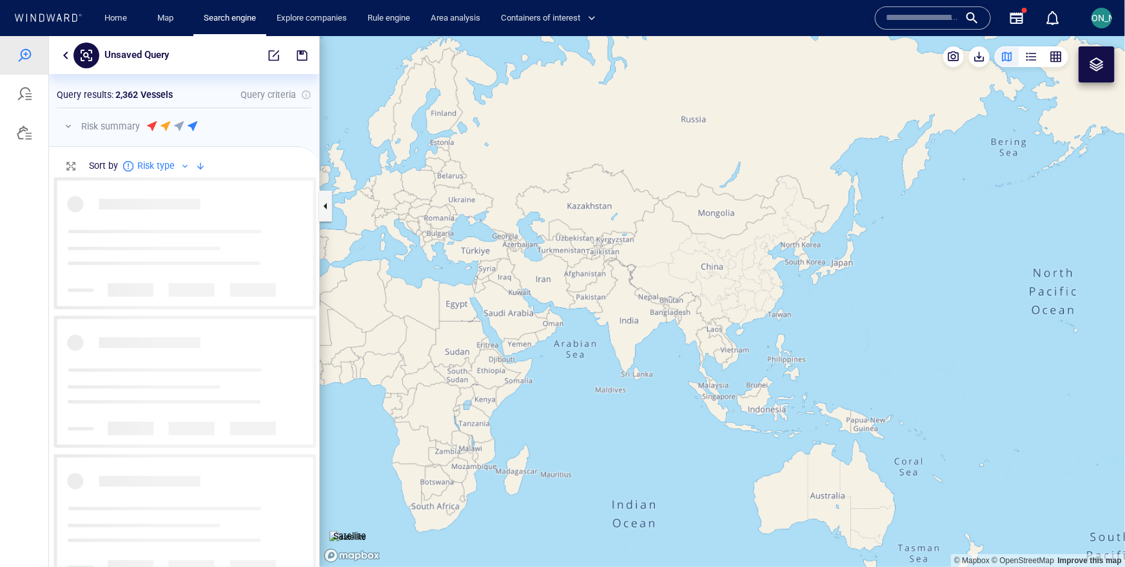
scroll to position [389, 270]
drag, startPoint x: 681, startPoint y: 238, endPoint x: 718, endPoint y: 222, distance: 39.9
click at [718, 222] on canvas "Map" at bounding box center [722, 300] width 805 height 531
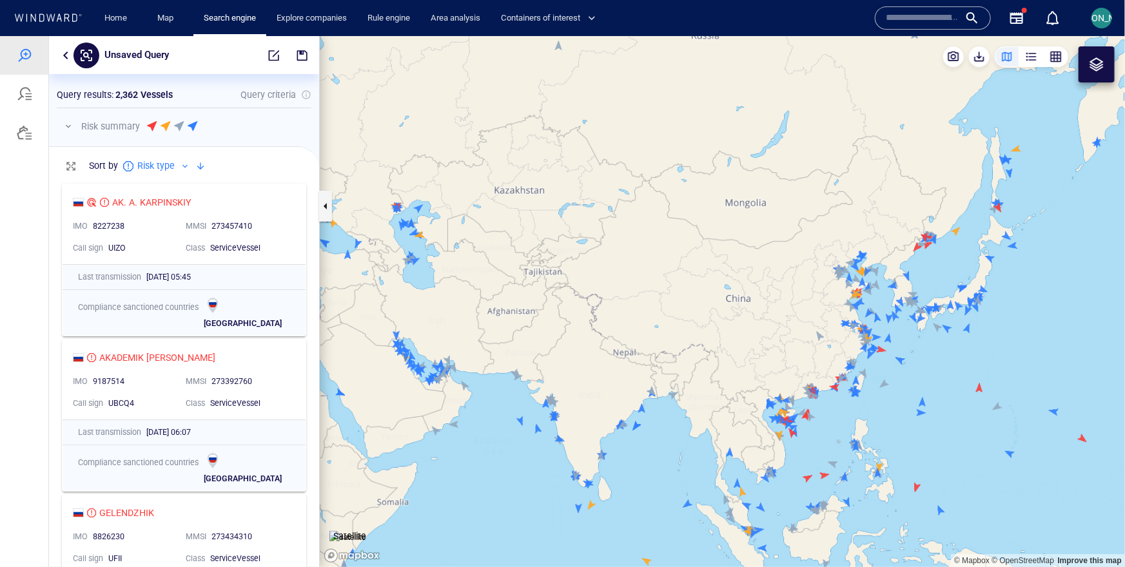
drag, startPoint x: 1028, startPoint y: 366, endPoint x: 847, endPoint y: 322, distance: 186.9
click at [846, 322] on canvas "Map" at bounding box center [722, 300] width 805 height 531
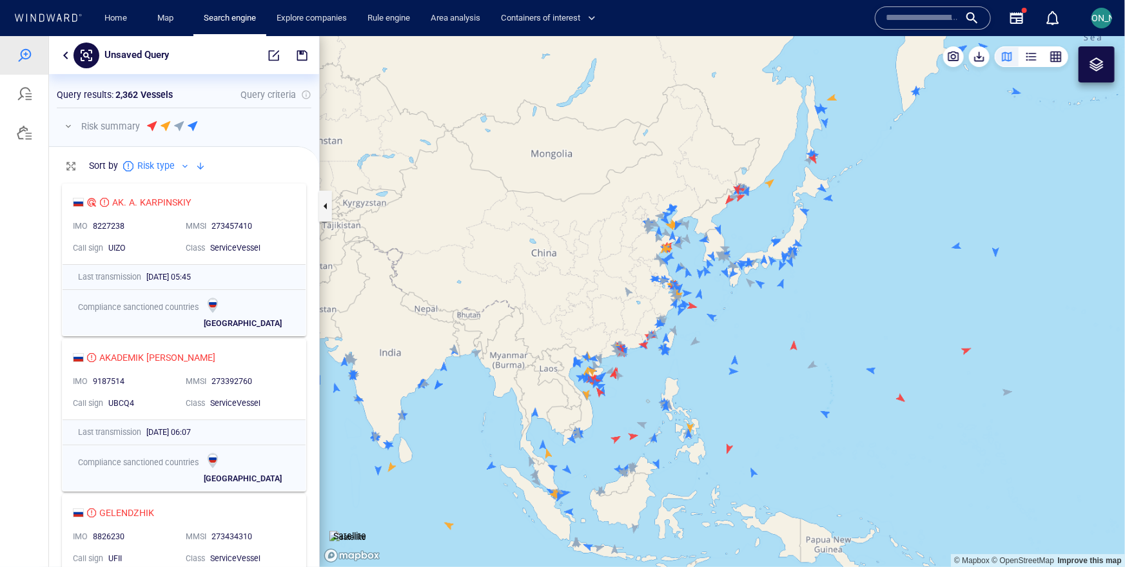
drag, startPoint x: 836, startPoint y: 311, endPoint x: 797, endPoint y: 311, distance: 38.7
click at [797, 311] on canvas "Map" at bounding box center [722, 300] width 805 height 531
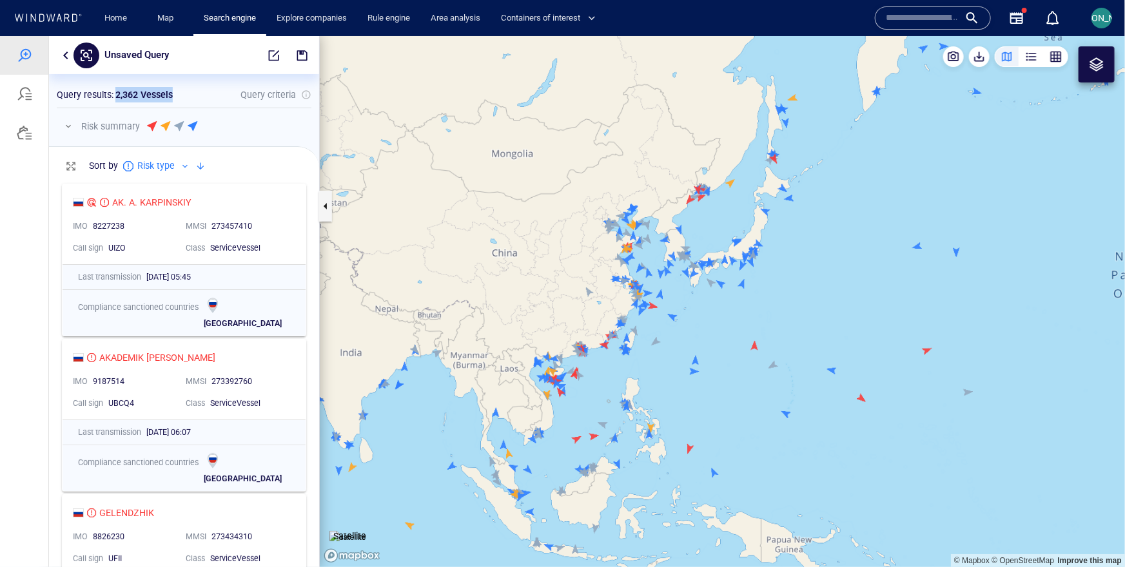
drag, startPoint x: 116, startPoint y: 93, endPoint x: 174, endPoint y: 93, distance: 58.0
click at [174, 93] on div "Query results : 2,362 Vessels" at bounding box center [114, 94] width 121 height 21
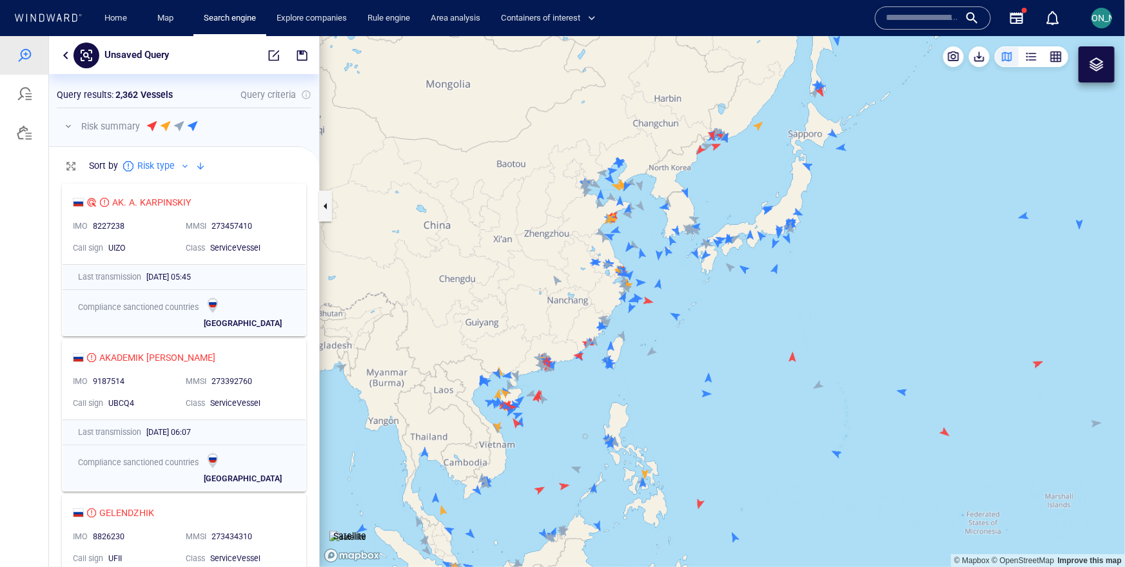
click at [75, 132] on div at bounding box center [70, 125] width 18 height 15
click at [71, 131] on button "button" at bounding box center [68, 125] width 15 height 15
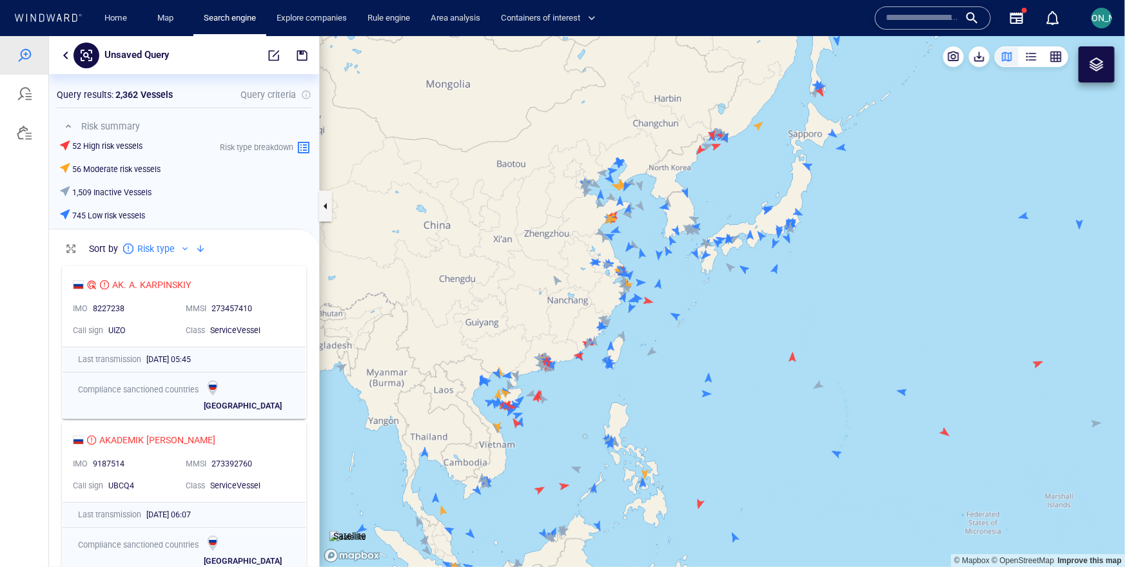
click at [70, 52] on button "button" at bounding box center [65, 54] width 15 height 15
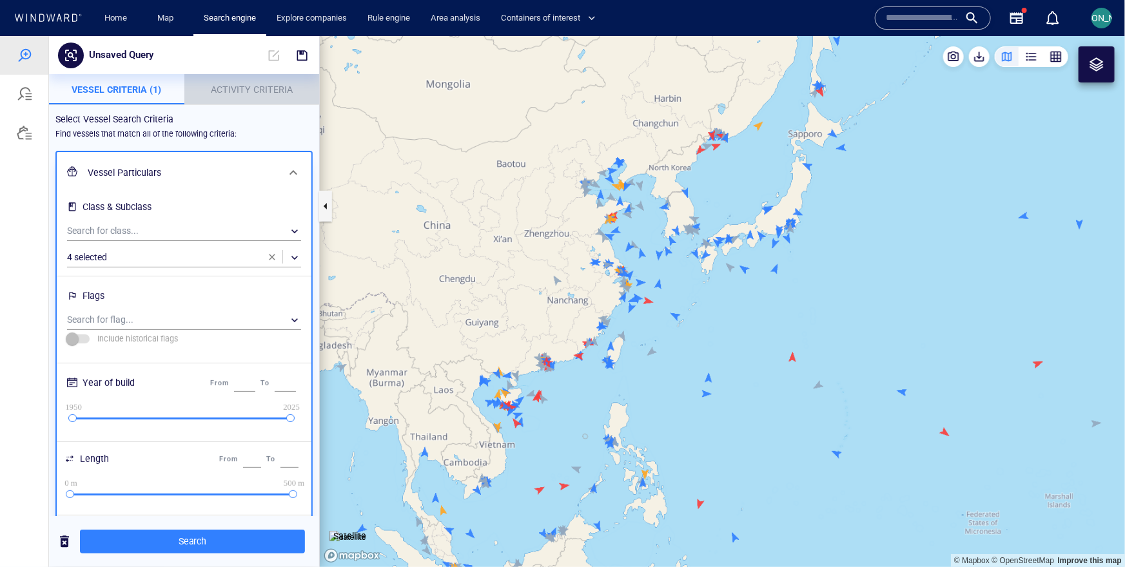
click at [243, 93] on span "Activity Criteria" at bounding box center [252, 89] width 82 height 10
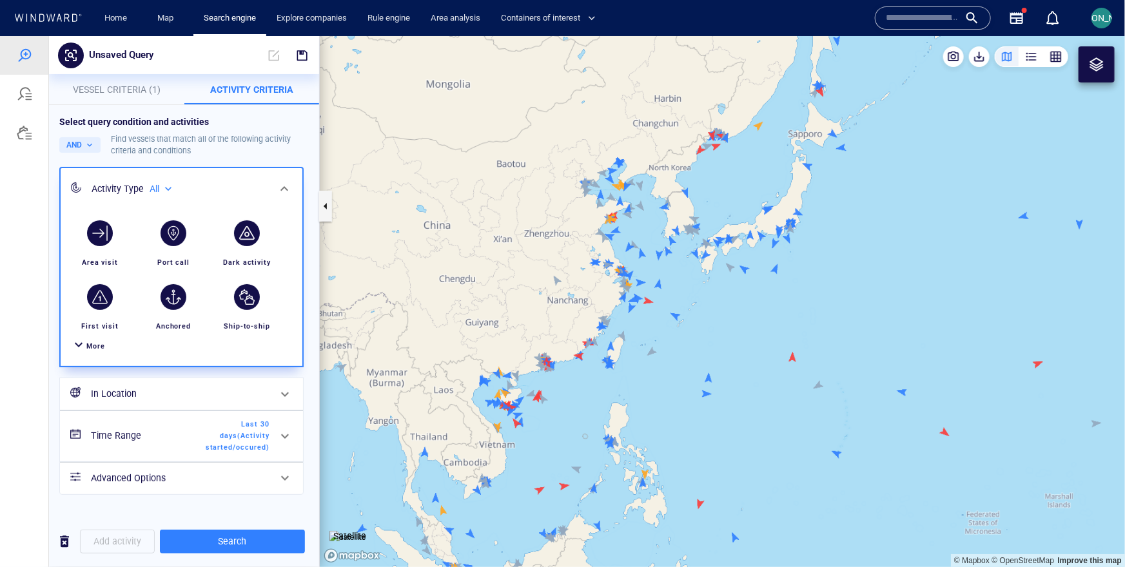
click at [90, 353] on div "More" at bounding box center [181, 346] width 226 height 24
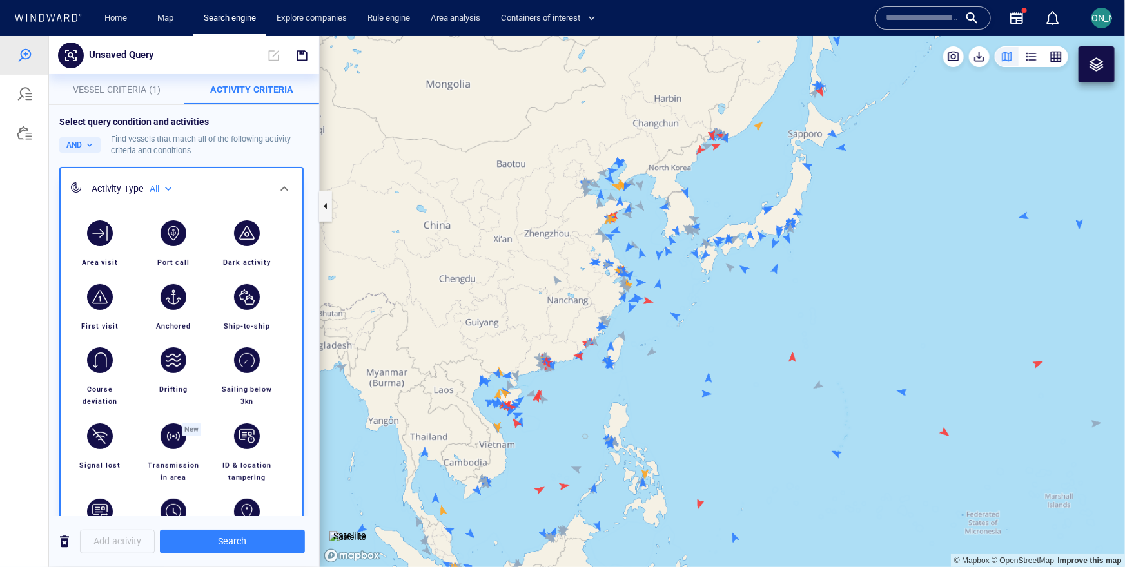
click at [159, 188] on div "All" at bounding box center [162, 188] width 25 height 11
click at [175, 252] on li "Military affiliated" at bounding box center [198, 246] width 98 height 19
type input "**********"
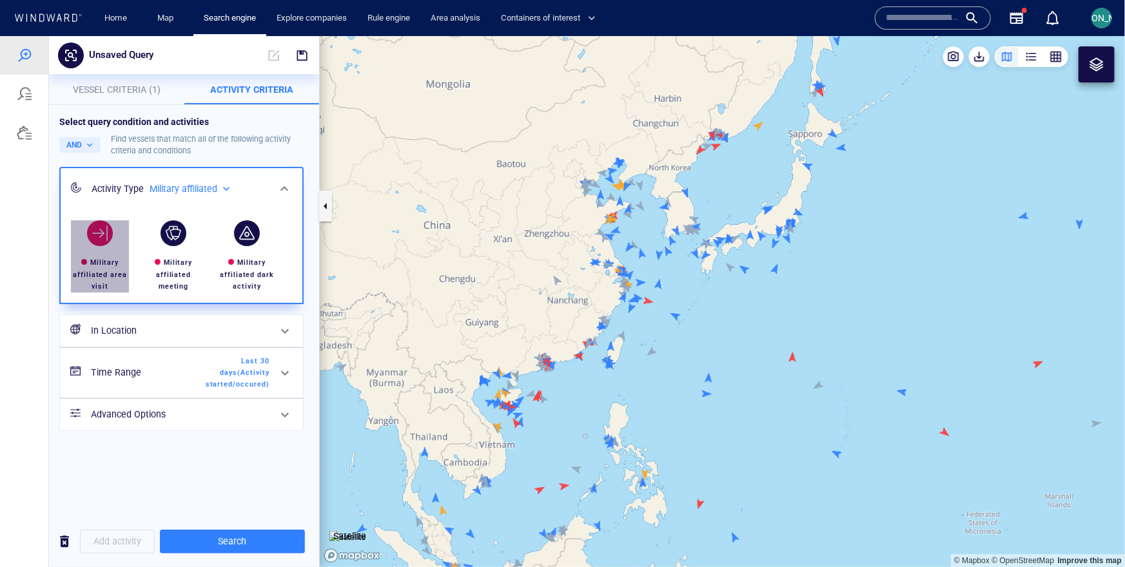
click at [90, 237] on div "button" at bounding box center [100, 233] width 26 height 26
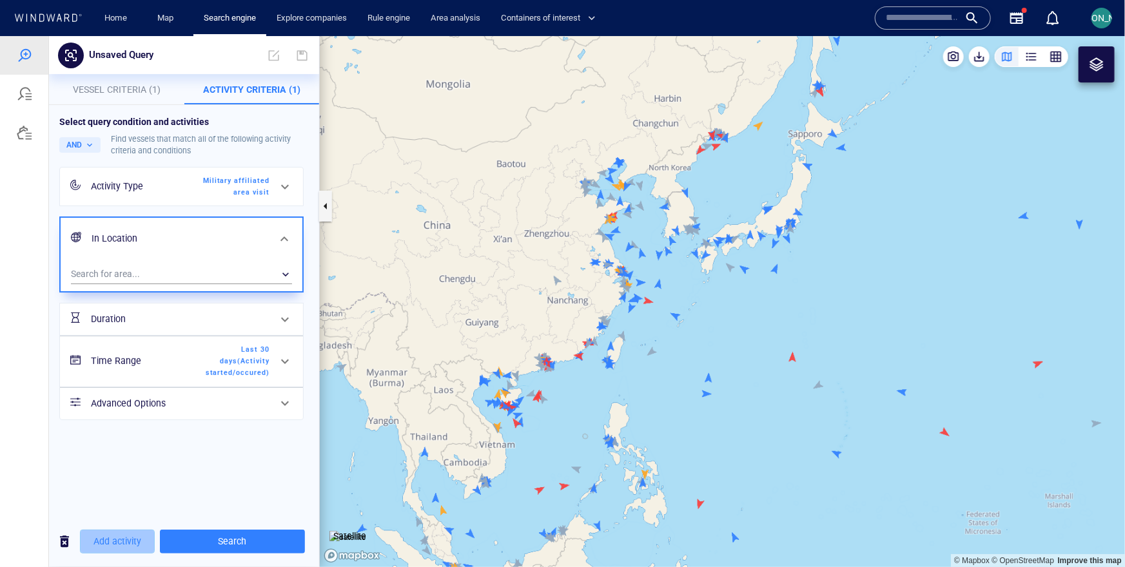
click at [117, 534] on span "Add activity" at bounding box center [117, 541] width 48 height 16
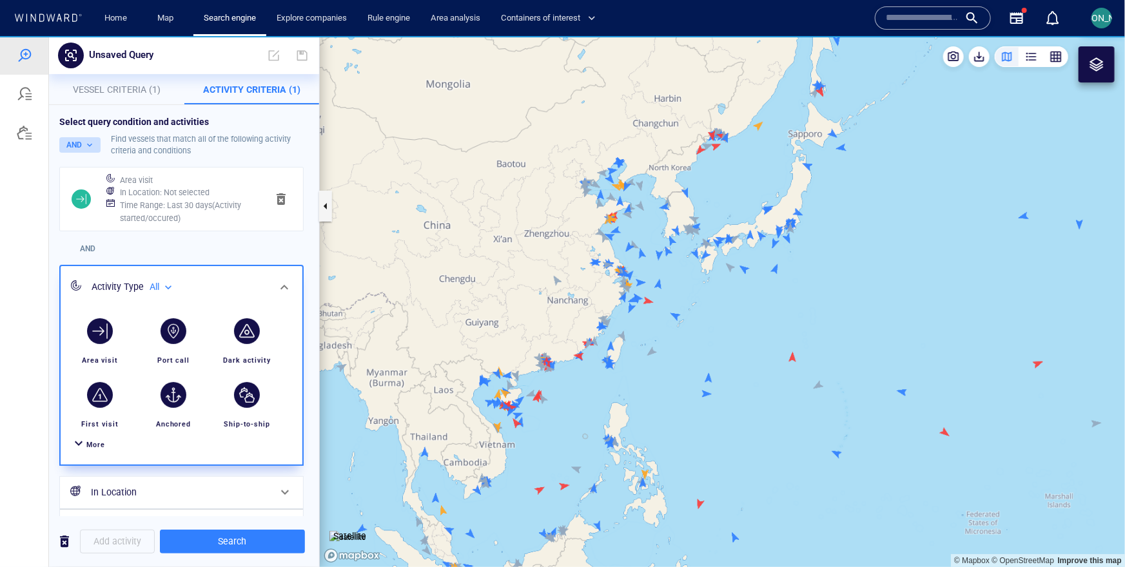
click at [87, 142] on button "AND" at bounding box center [79, 144] width 41 height 15
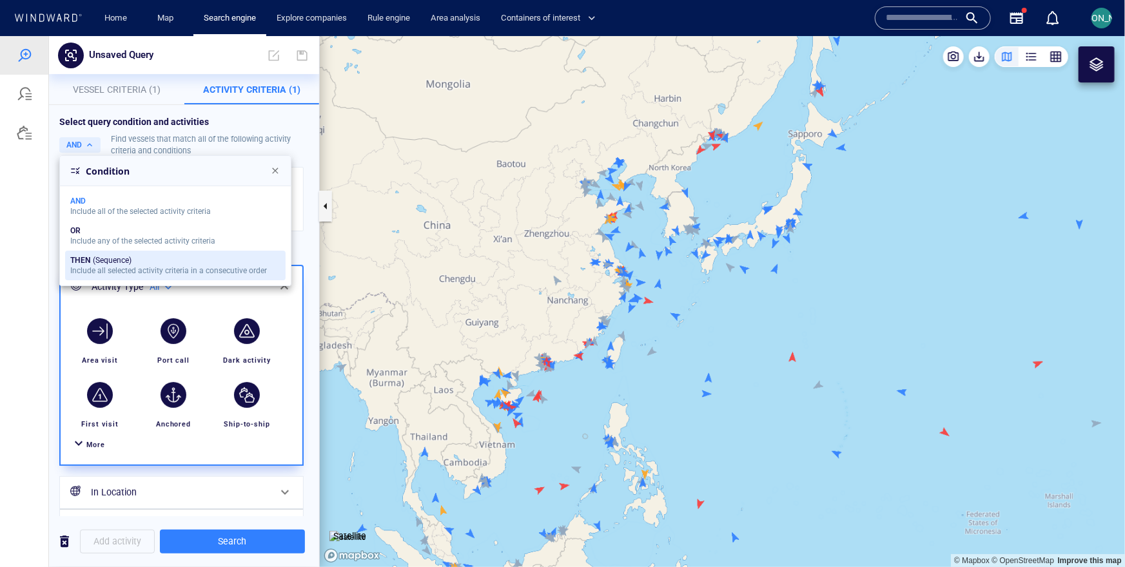
click at [95, 271] on div "Include all selected activity criteria in a consecutive order" at bounding box center [168, 270] width 197 height 9
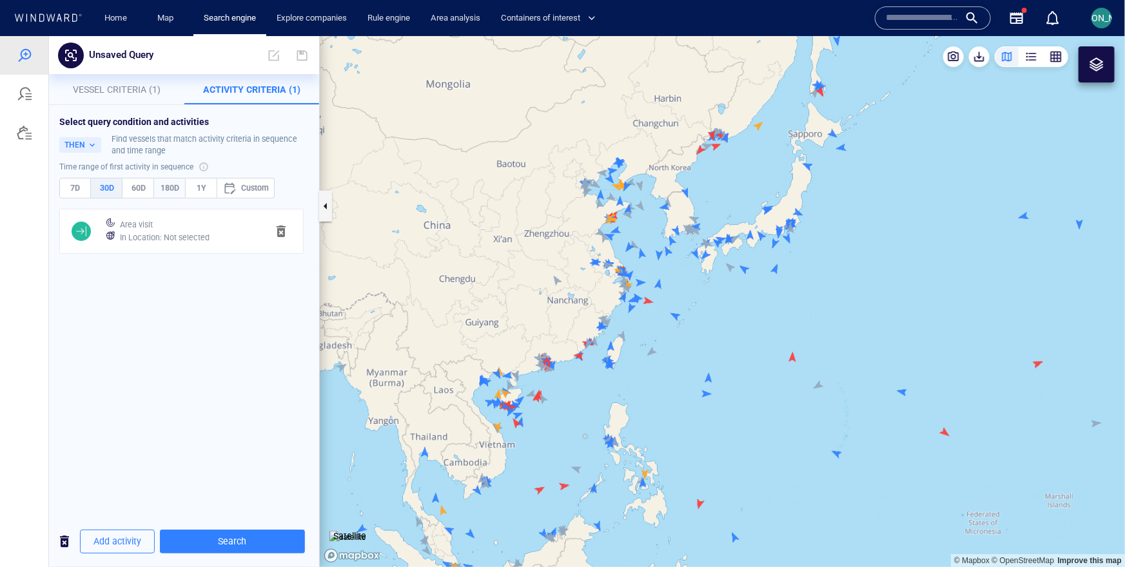
click at [174, 194] on span "180D" at bounding box center [170, 187] width 20 height 14
click at [121, 542] on span "Add activity" at bounding box center [117, 541] width 48 height 16
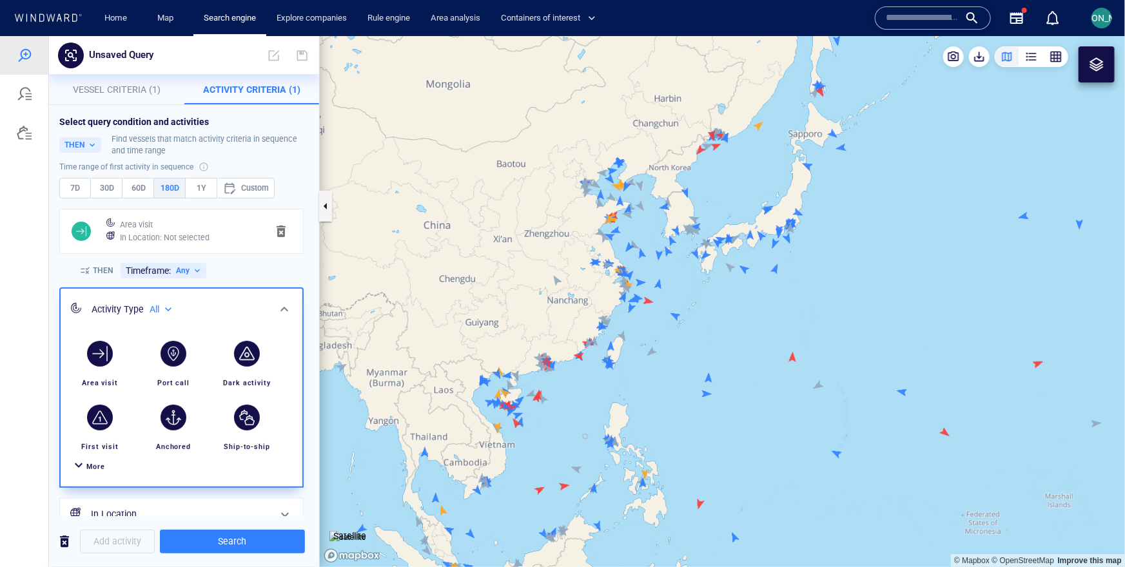
click at [92, 471] on div "More" at bounding box center [95, 466] width 19 height 12
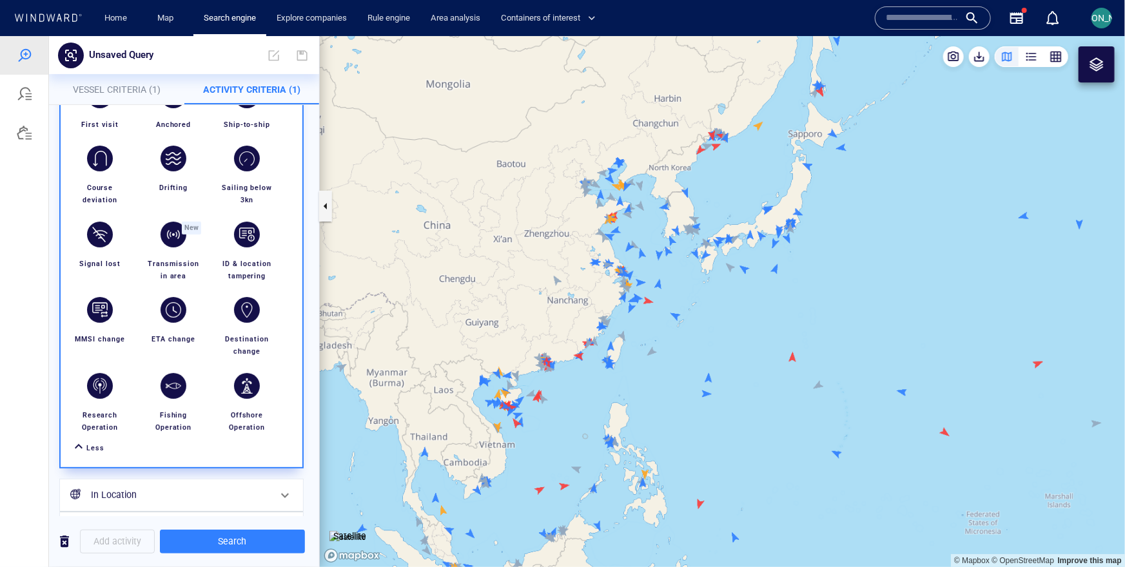
scroll to position [329, 0]
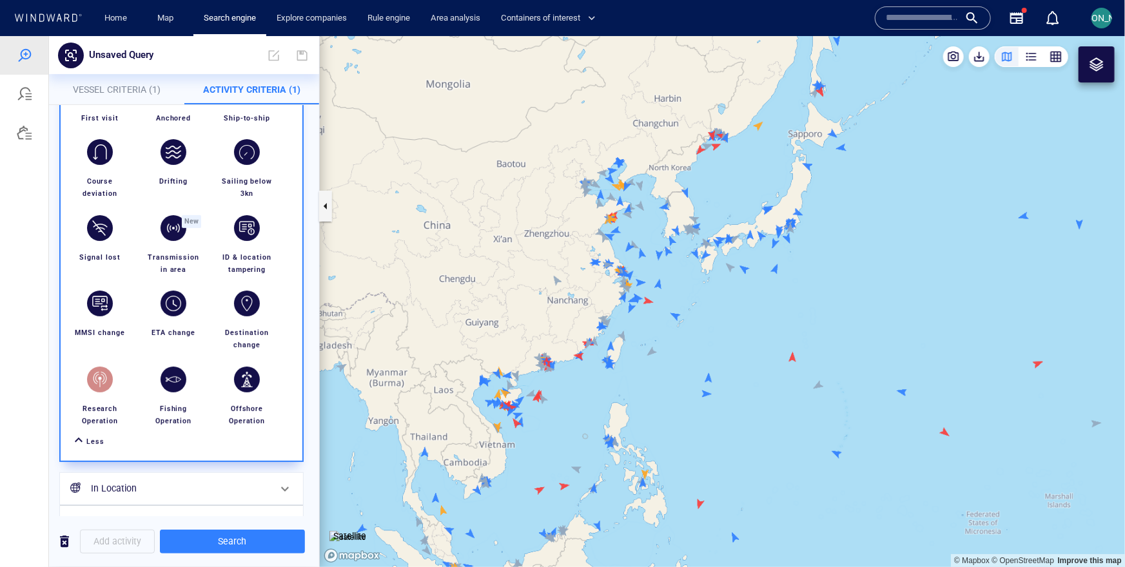
click at [99, 374] on div "button" at bounding box center [100, 379] width 26 height 26
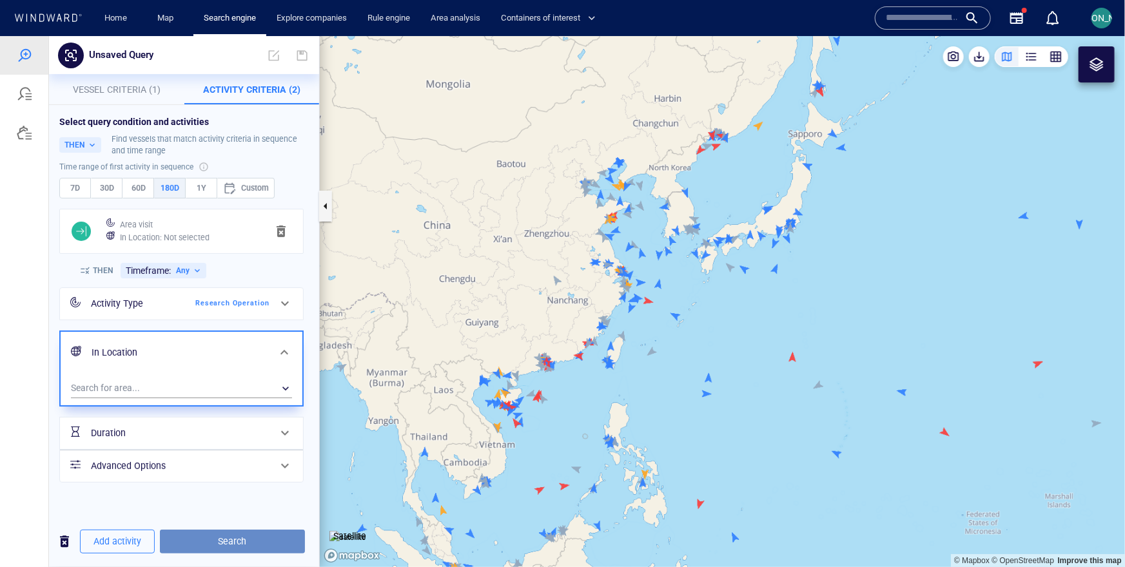
click at [224, 542] on span "Search" at bounding box center [232, 541] width 124 height 16
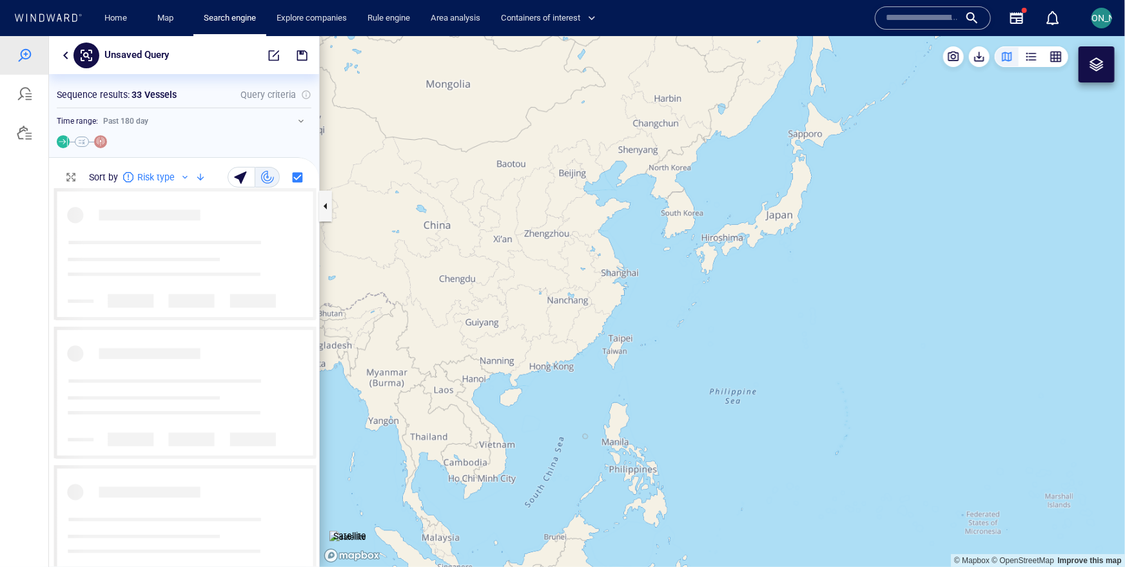
scroll to position [378, 270]
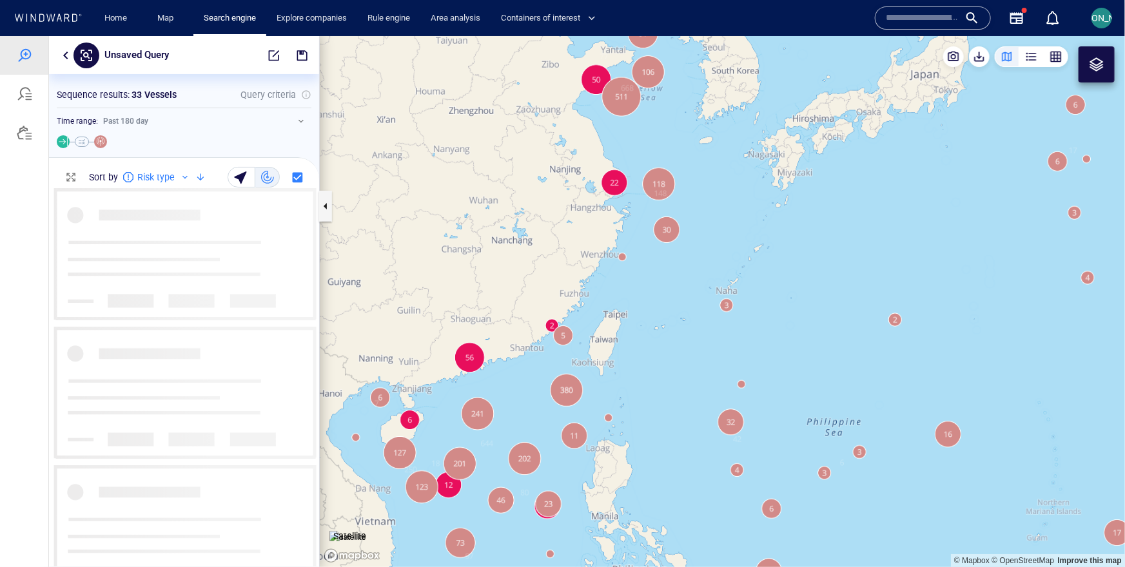
drag, startPoint x: 624, startPoint y: 367, endPoint x: 675, endPoint y: 287, distance: 95.6
click at [675, 287] on canvas "Map" at bounding box center [722, 300] width 805 height 531
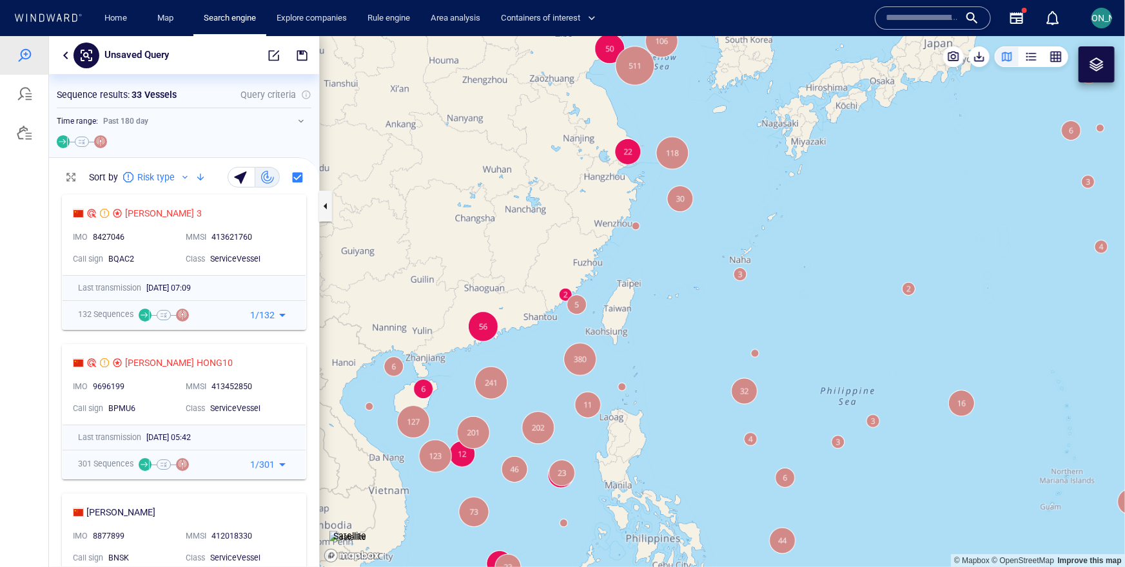
drag, startPoint x: 699, startPoint y: 244, endPoint x: 662, endPoint y: 294, distance: 62.3
click at [661, 294] on canvas "Map" at bounding box center [722, 300] width 805 height 531
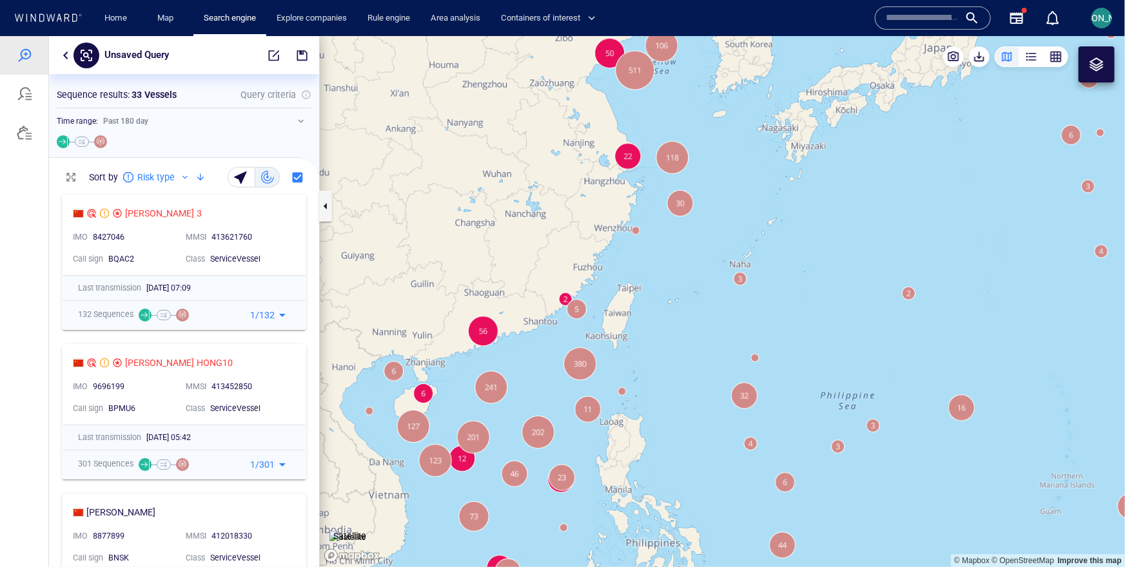
drag, startPoint x: 662, startPoint y: 294, endPoint x: 630, endPoint y: 336, distance: 52.8
click at [630, 336] on canvas "Map" at bounding box center [722, 300] width 805 height 531
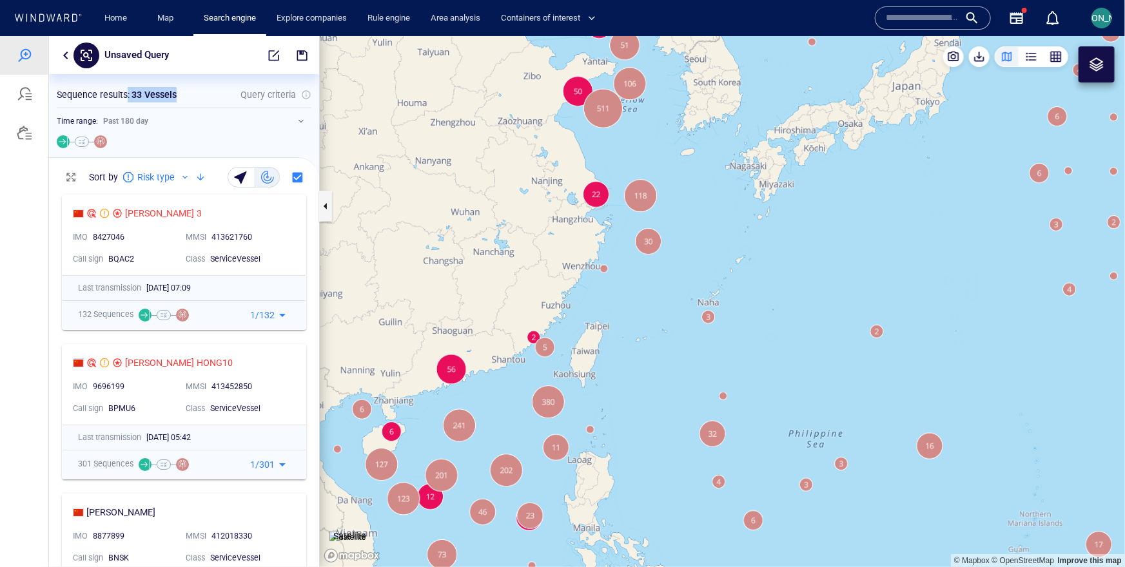
drag, startPoint x: 128, startPoint y: 88, endPoint x: 177, endPoint y: 88, distance: 49.6
click at [177, 88] on div "Sequence results : 33 Vessels" at bounding box center [116, 94] width 125 height 21
drag, startPoint x: 499, startPoint y: 365, endPoint x: 536, endPoint y: 305, distance: 69.4
click at [536, 305] on canvas "Map" at bounding box center [722, 300] width 805 height 531
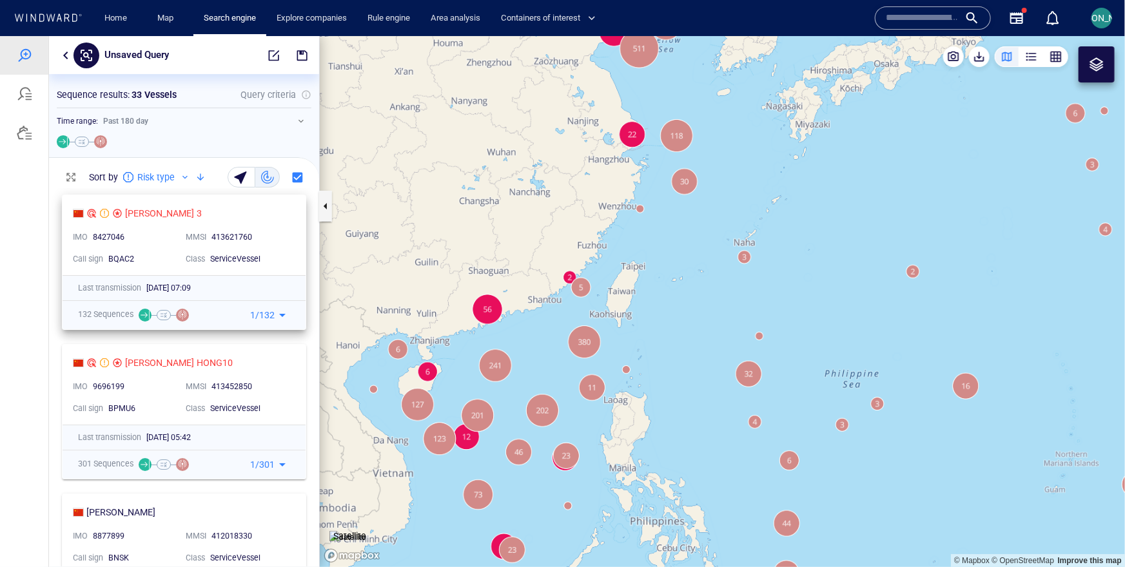
click at [282, 255] on div "ServiceVessel" at bounding box center [249, 259] width 78 height 12
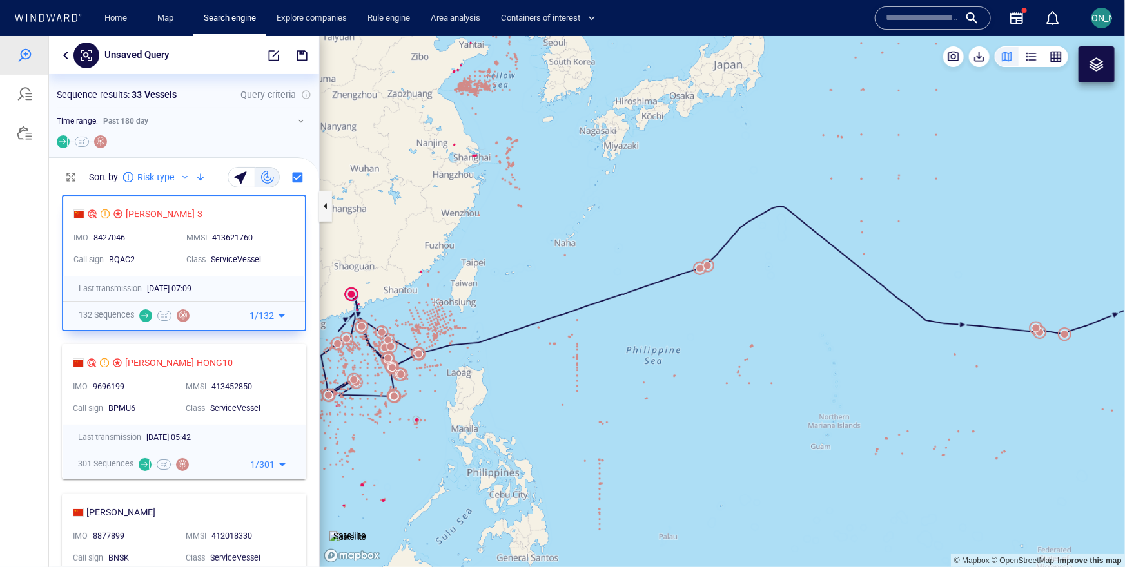
click at [520, 249] on canvas "Map" at bounding box center [722, 300] width 805 height 531
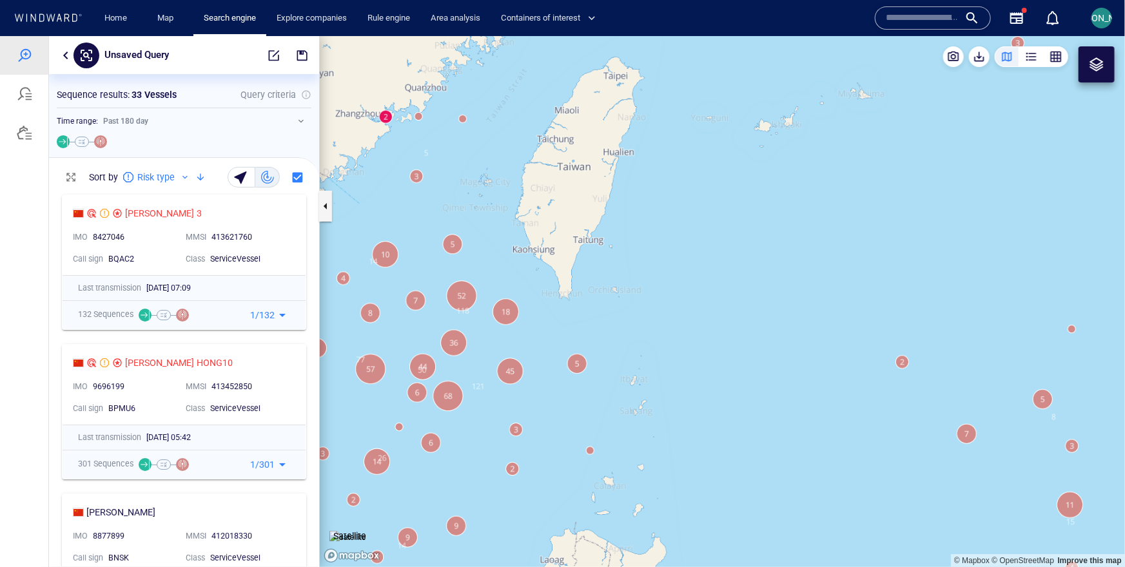
drag, startPoint x: 496, startPoint y: 228, endPoint x: 560, endPoint y: 227, distance: 63.8
click at [560, 227] on canvas "Map" at bounding box center [722, 300] width 805 height 531
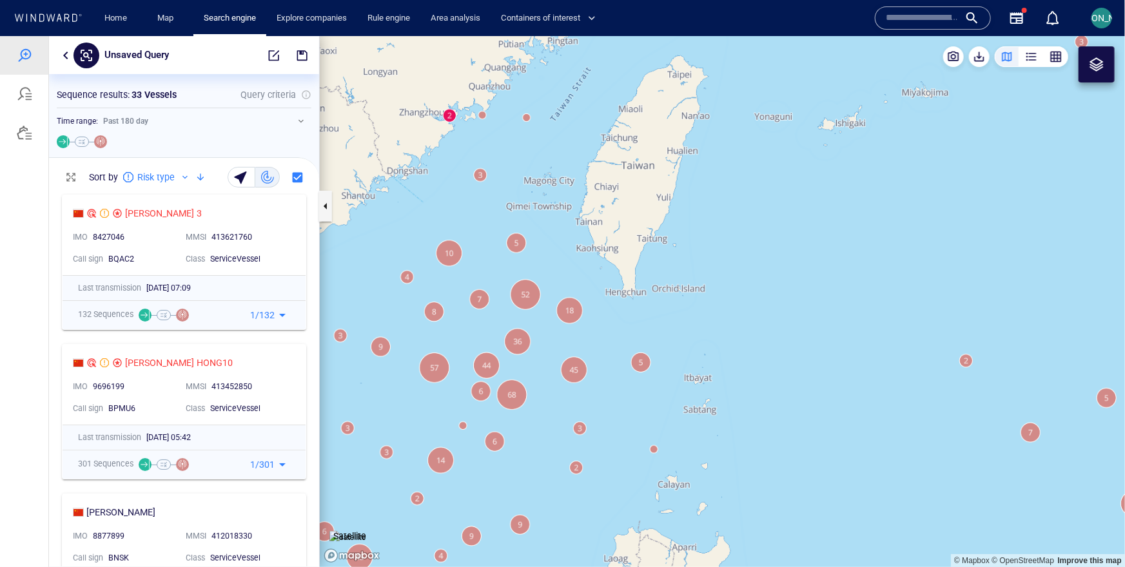
click at [1081, 67] on div at bounding box center [1096, 64] width 36 height 36
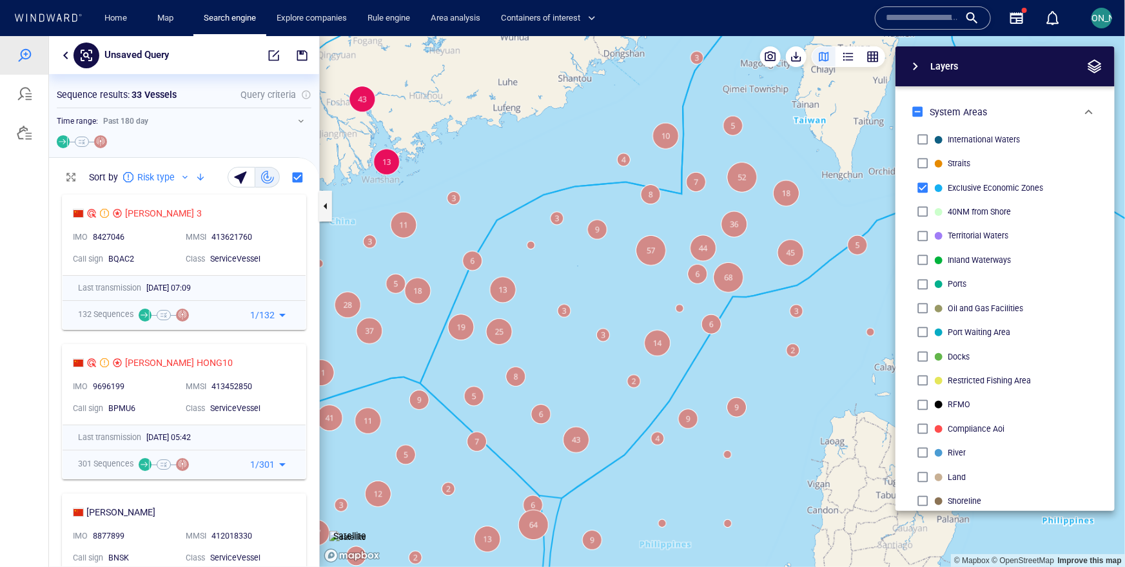
drag, startPoint x: 447, startPoint y: 409, endPoint x: 436, endPoint y: 501, distance: 92.2
click at [436, 501] on canvas "Map" at bounding box center [722, 300] width 805 height 531
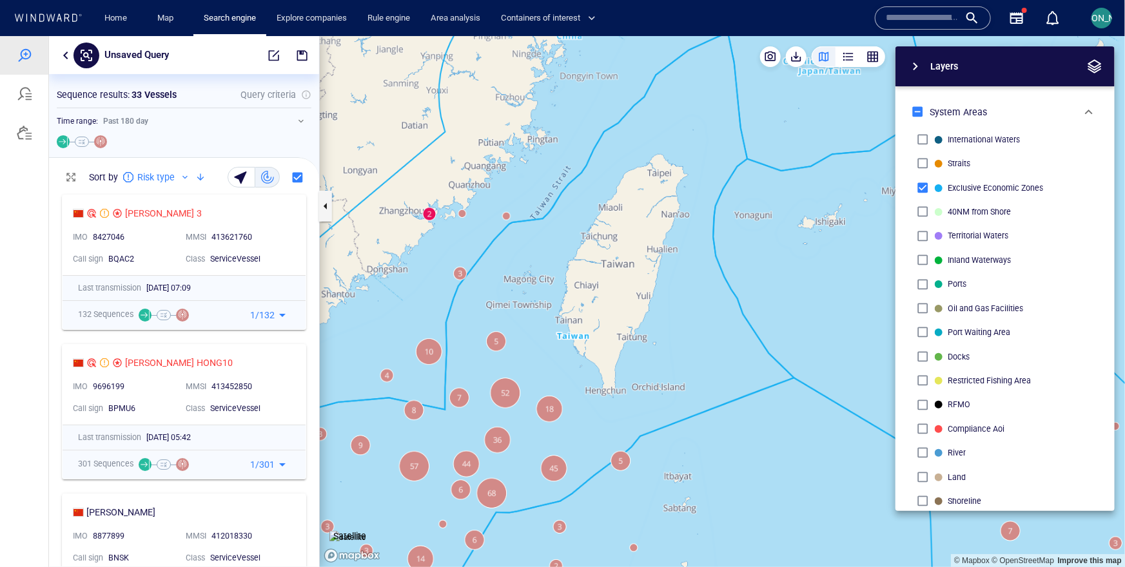
click at [1103, 61] on div at bounding box center [1094, 65] width 19 height 19
click at [1096, 63] on span "button" at bounding box center [1093, 65] width 15 height 15
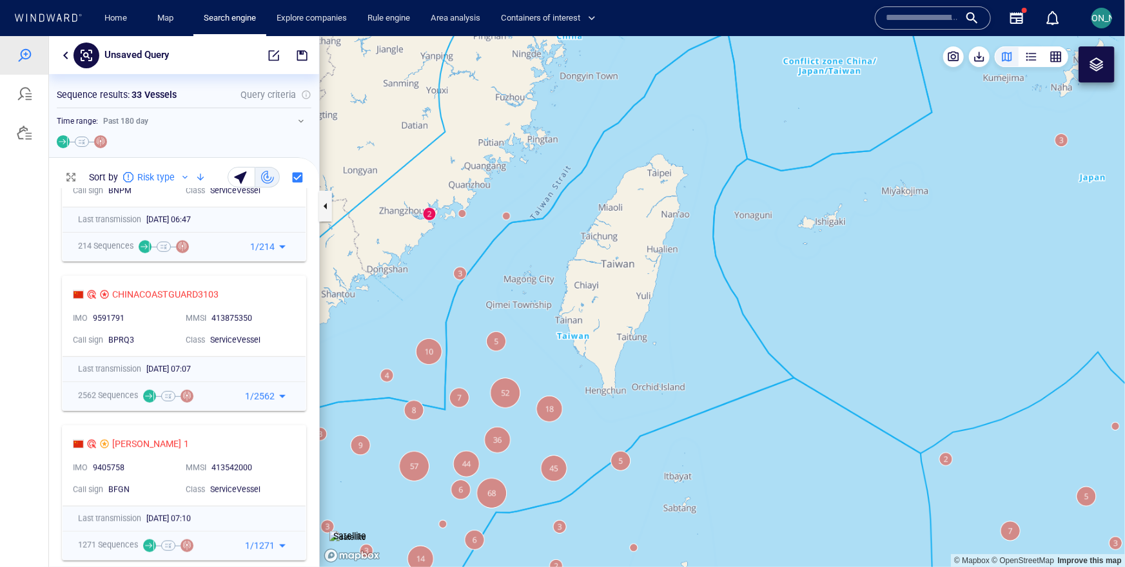
scroll to position [632, 0]
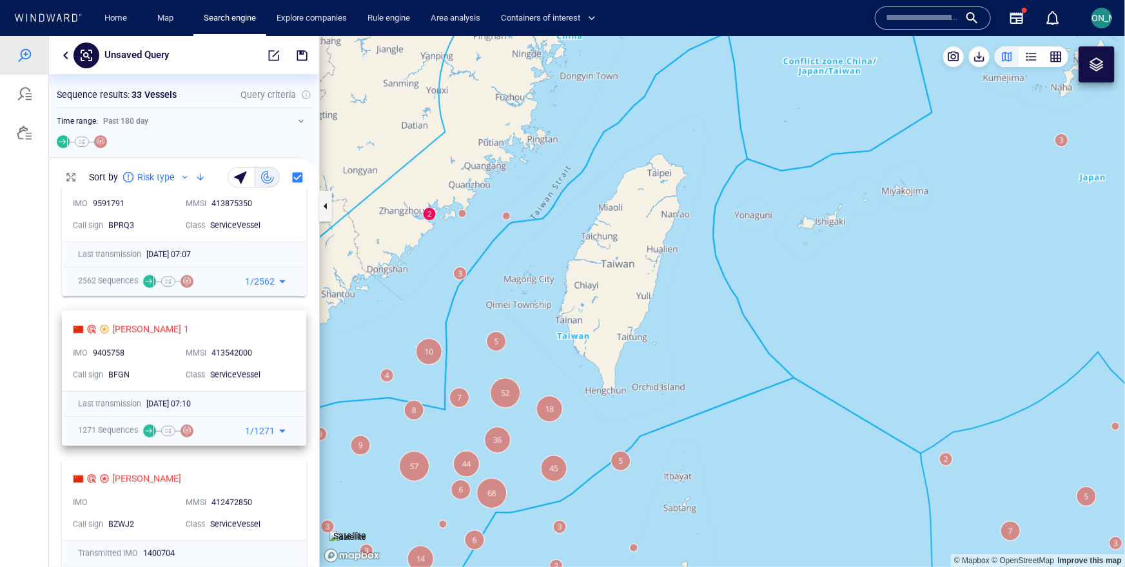
click at [271, 374] on div "ServiceVessel" at bounding box center [249, 375] width 78 height 12
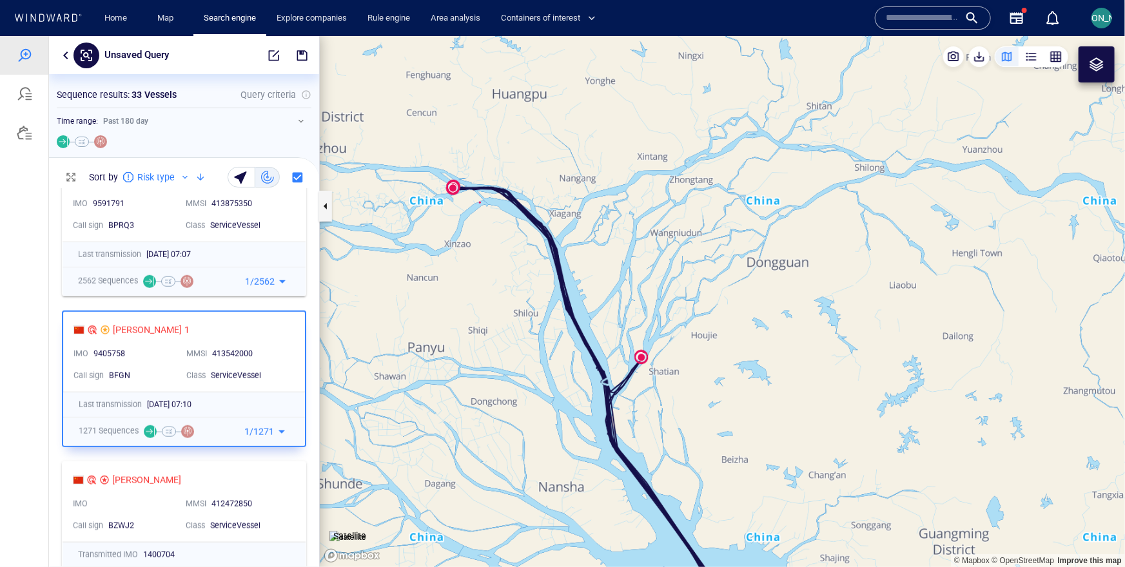
click at [354, 530] on img at bounding box center [347, 536] width 37 height 13
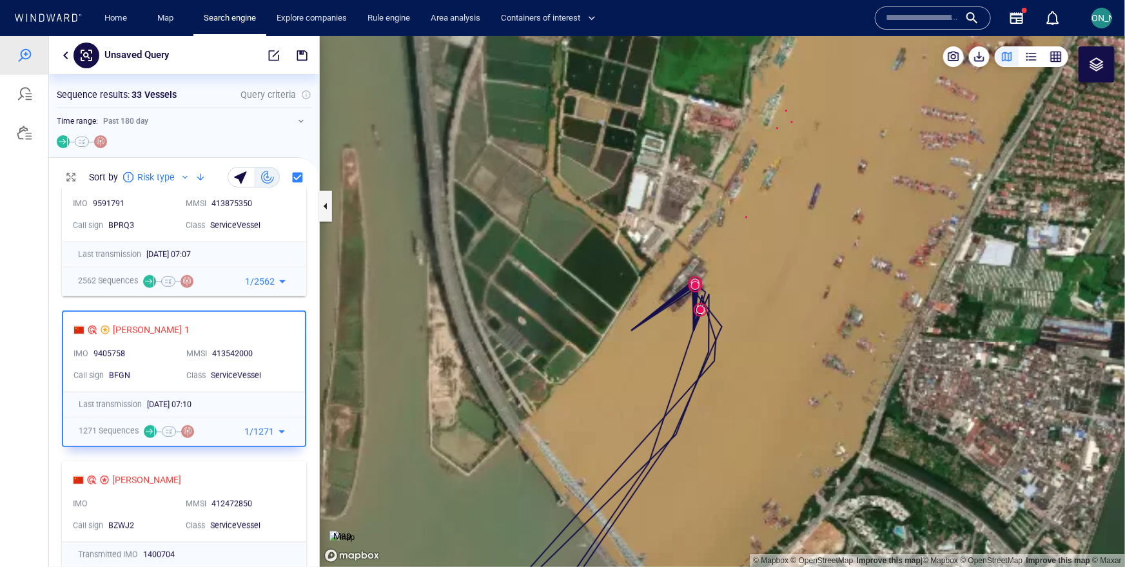
click at [1100, 72] on div at bounding box center [1096, 64] width 36 height 36
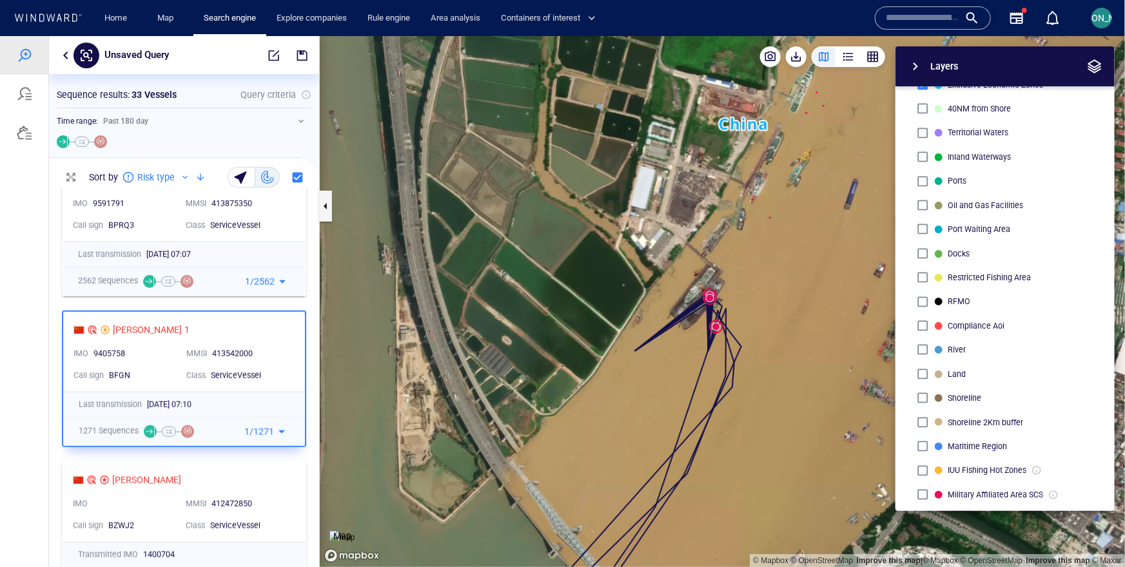
scroll to position [175, 0]
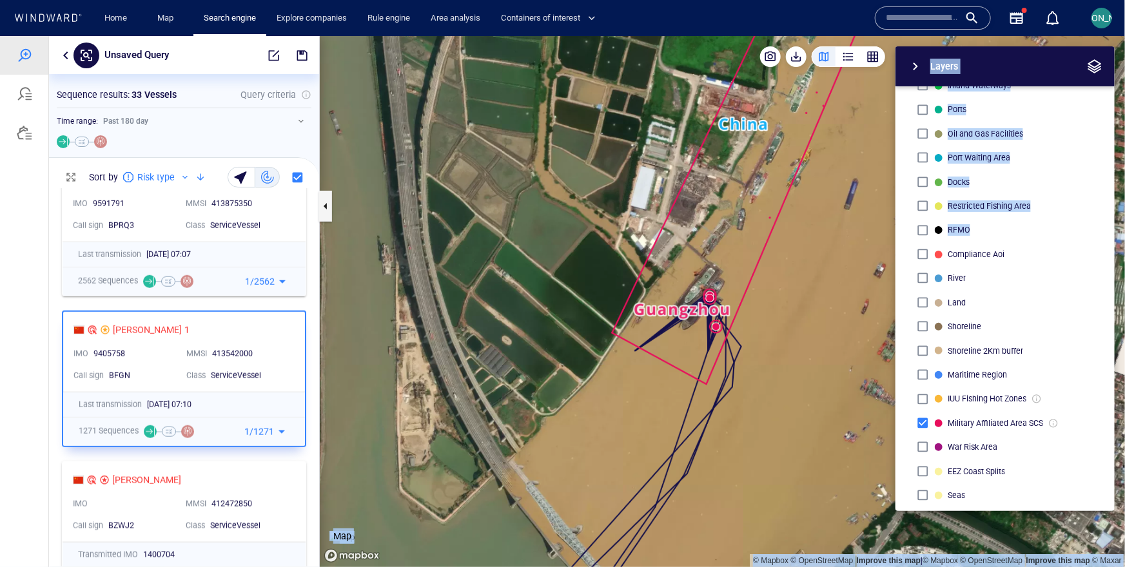
drag, startPoint x: 773, startPoint y: 251, endPoint x: 673, endPoint y: 351, distance: 141.3
click at [673, 351] on div "© Mapbox © OpenStreetMap Improve this map | © Mapbox © OpenStreetMap Improve th…" at bounding box center [722, 300] width 805 height 531
drag, startPoint x: 787, startPoint y: 252, endPoint x: 741, endPoint y: 273, distance: 50.2
click at [741, 273] on div "© Mapbox © OpenStreetMap Improve this map | © Mapbox © OpenStreetMap Improve th…" at bounding box center [722, 300] width 805 height 531
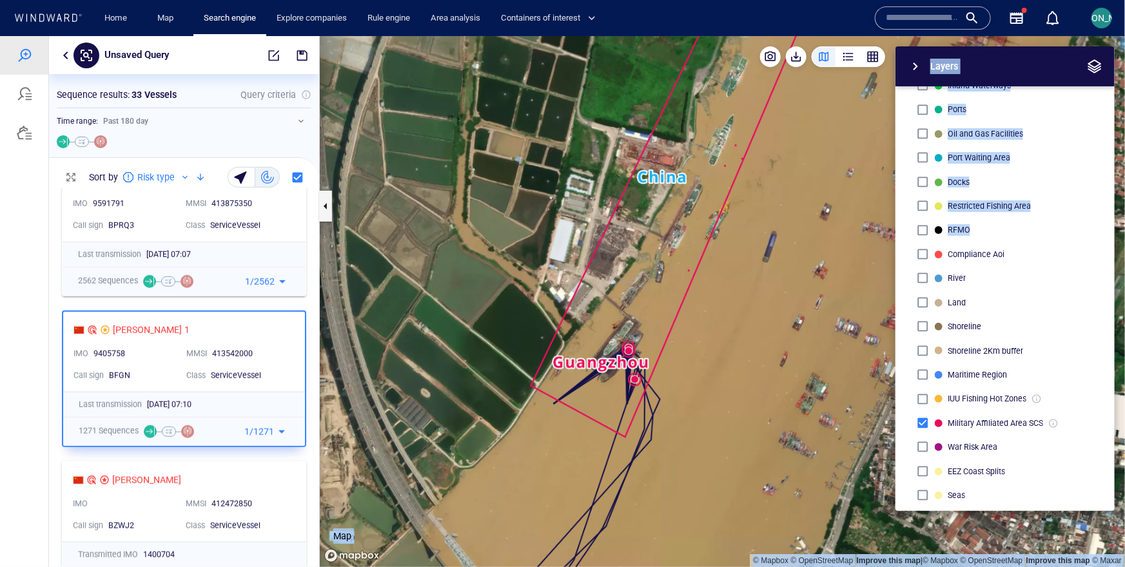
drag, startPoint x: 746, startPoint y: 261, endPoint x: 566, endPoint y: 376, distance: 213.3
click at [565, 376] on canvas "Map" at bounding box center [722, 300] width 805 height 531
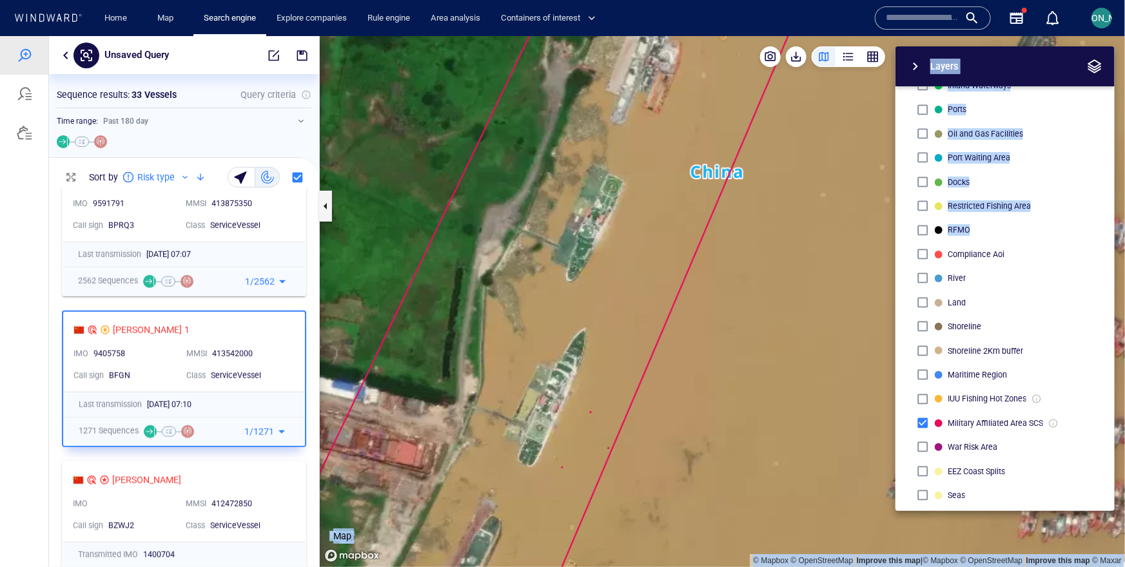
drag, startPoint x: 662, startPoint y: 86, endPoint x: 639, endPoint y: 231, distance: 146.8
click at [639, 231] on canvas "Map" at bounding box center [722, 300] width 805 height 531
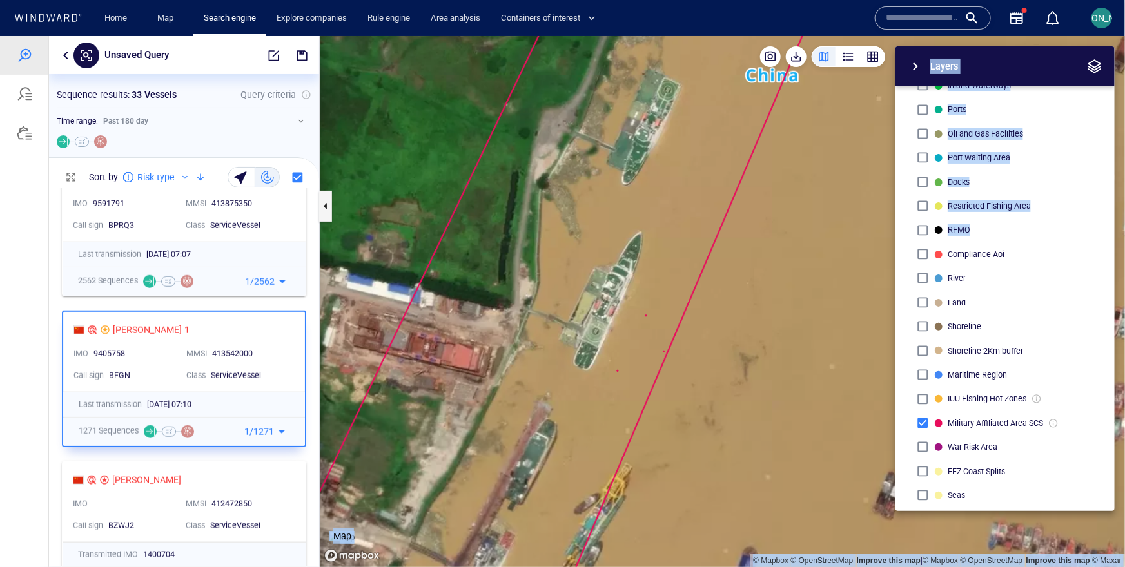
drag, startPoint x: 578, startPoint y: 428, endPoint x: 658, endPoint y: 183, distance: 257.6
click at [657, 185] on canvas "Map" at bounding box center [722, 300] width 805 height 531
drag, startPoint x: 555, startPoint y: 487, endPoint x: 604, endPoint y: 289, distance: 203.8
click at [604, 289] on canvas "Map" at bounding box center [722, 300] width 805 height 531
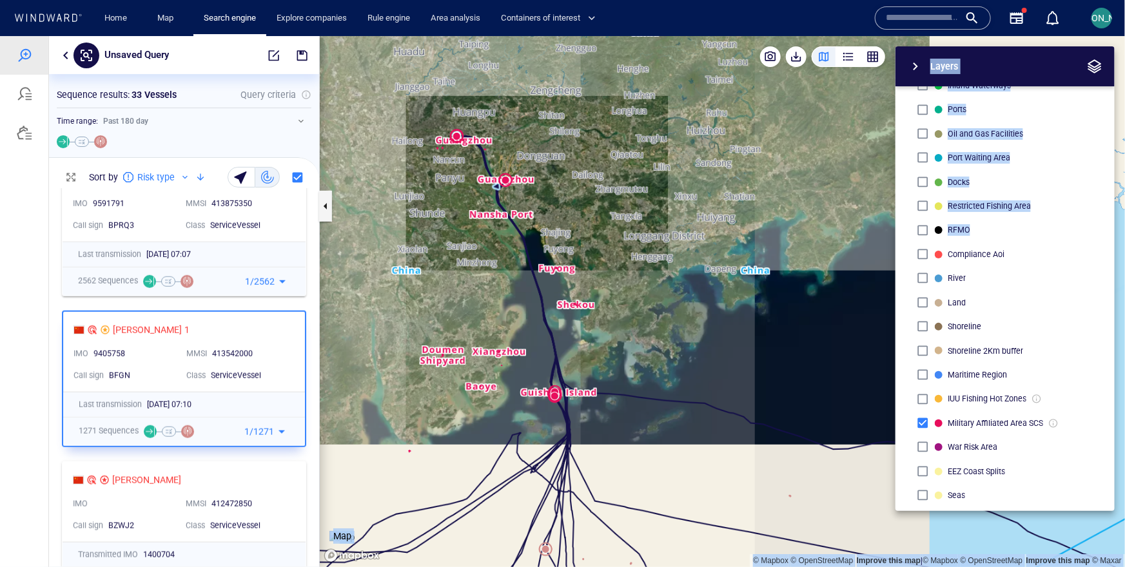
drag, startPoint x: 693, startPoint y: 403, endPoint x: 505, endPoint y: 185, distance: 288.3
click at [505, 185] on canvas "Map" at bounding box center [722, 300] width 805 height 531
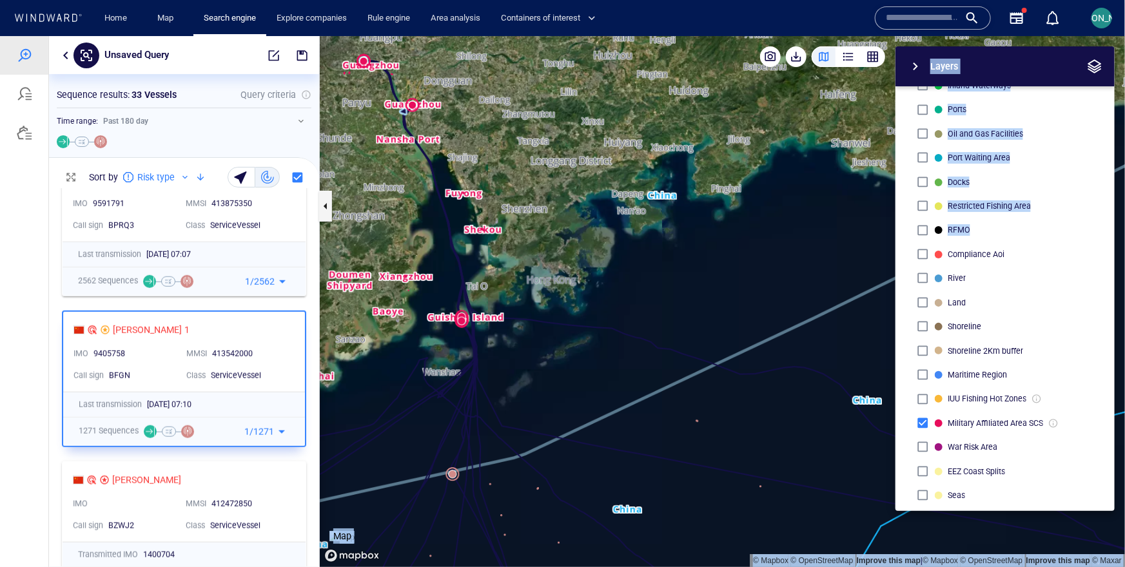
click at [354, 530] on img at bounding box center [341, 536] width 25 height 13
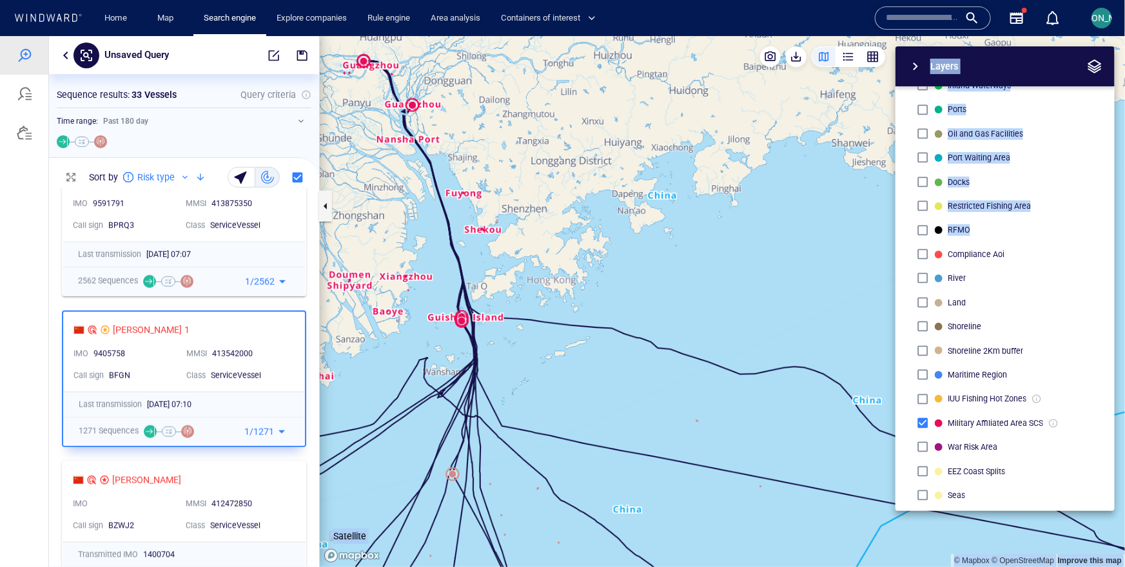
drag, startPoint x: 709, startPoint y: 387, endPoint x: 635, endPoint y: 240, distance: 164.8
click at [635, 240] on canvas "Map" at bounding box center [722, 300] width 805 height 531
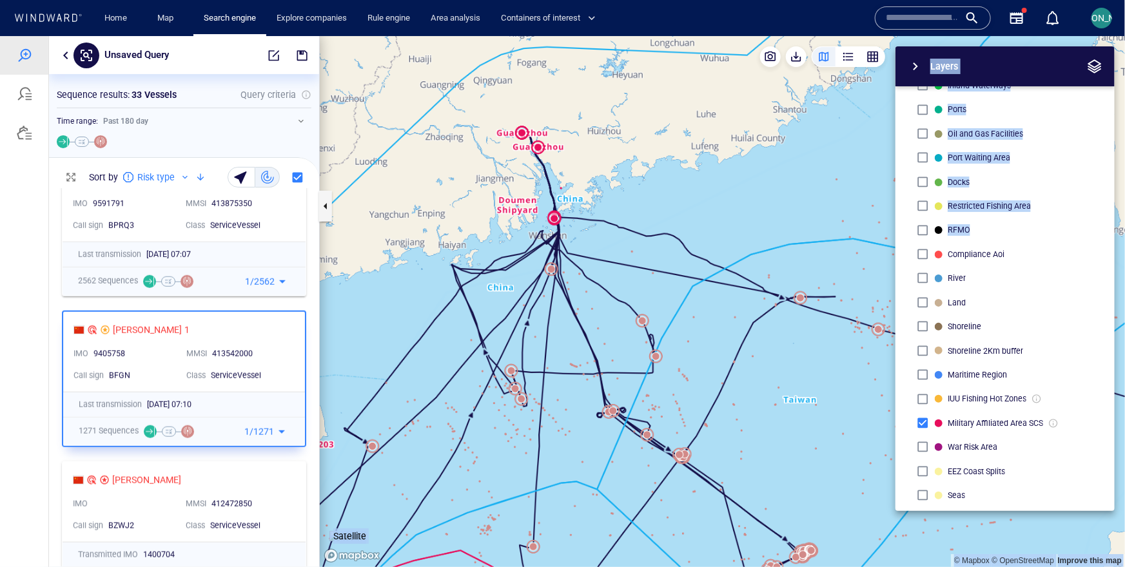
drag, startPoint x: 699, startPoint y: 235, endPoint x: 652, endPoint y: 197, distance: 61.0
click at [652, 197] on canvas "Map" at bounding box center [722, 300] width 805 height 531
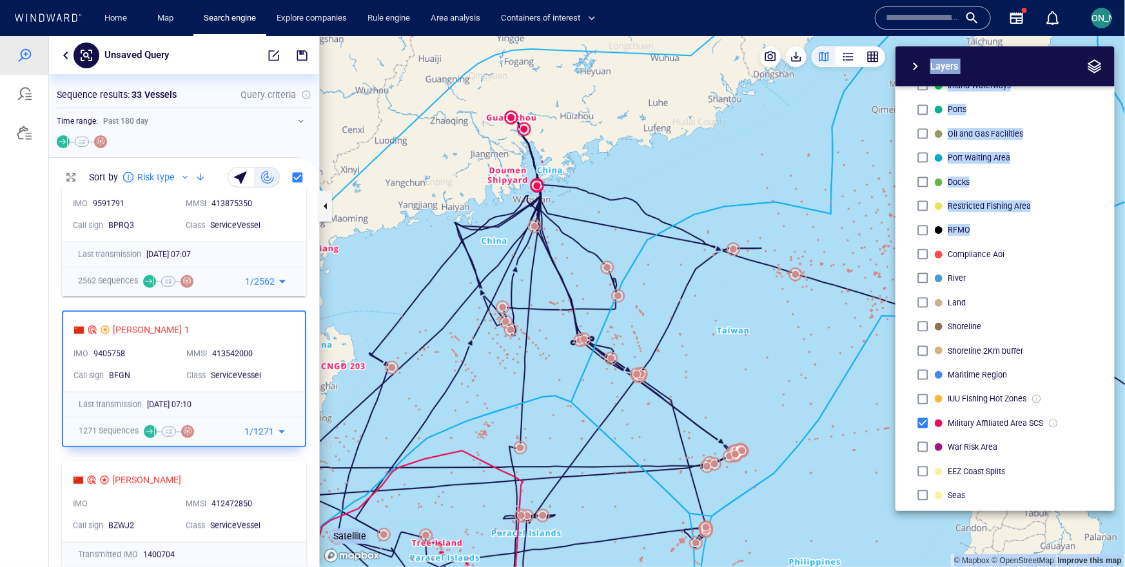
drag, startPoint x: 718, startPoint y: 358, endPoint x: 613, endPoint y: 305, distance: 117.3
click at [612, 305] on canvas "Map" at bounding box center [722, 300] width 805 height 531
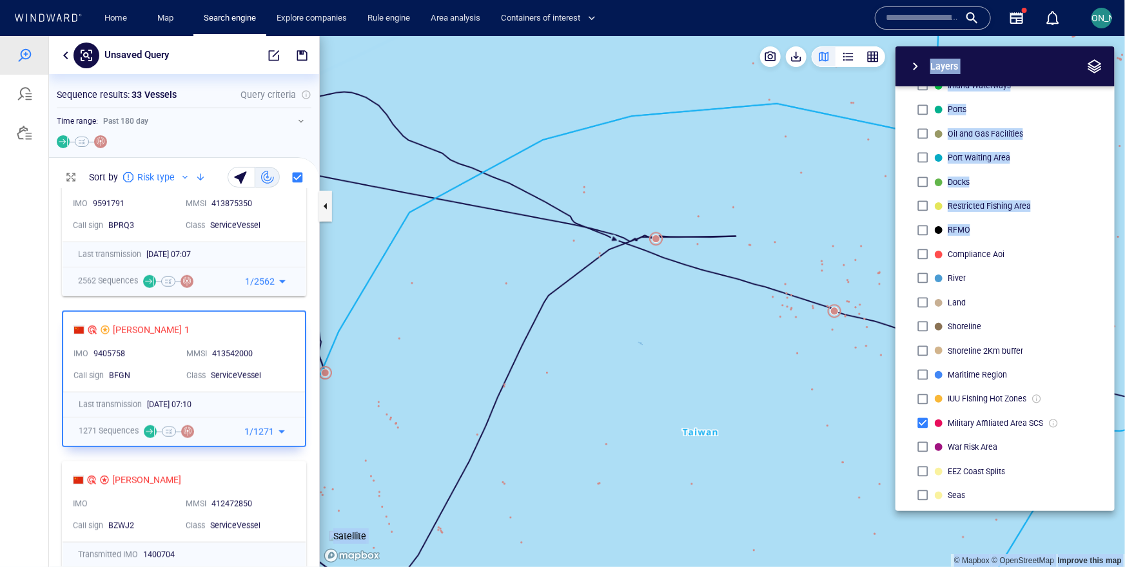
click at [655, 240] on canvas "Map" at bounding box center [722, 300] width 805 height 531
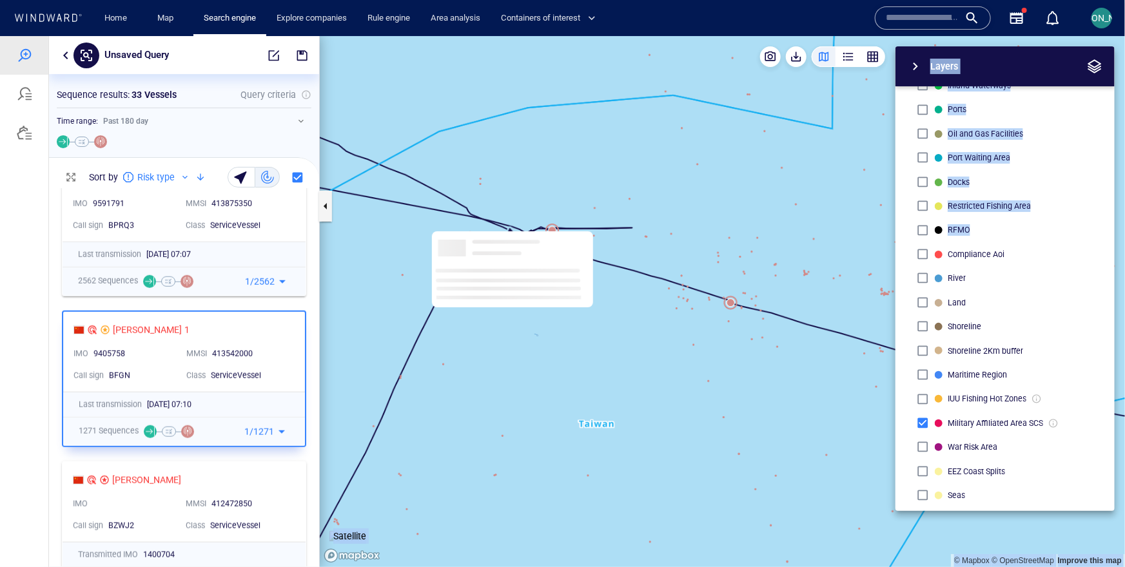
drag, startPoint x: 695, startPoint y: 197, endPoint x: 549, endPoint y: 183, distance: 146.3
click at [549, 183] on canvas "Map" at bounding box center [722, 300] width 805 height 531
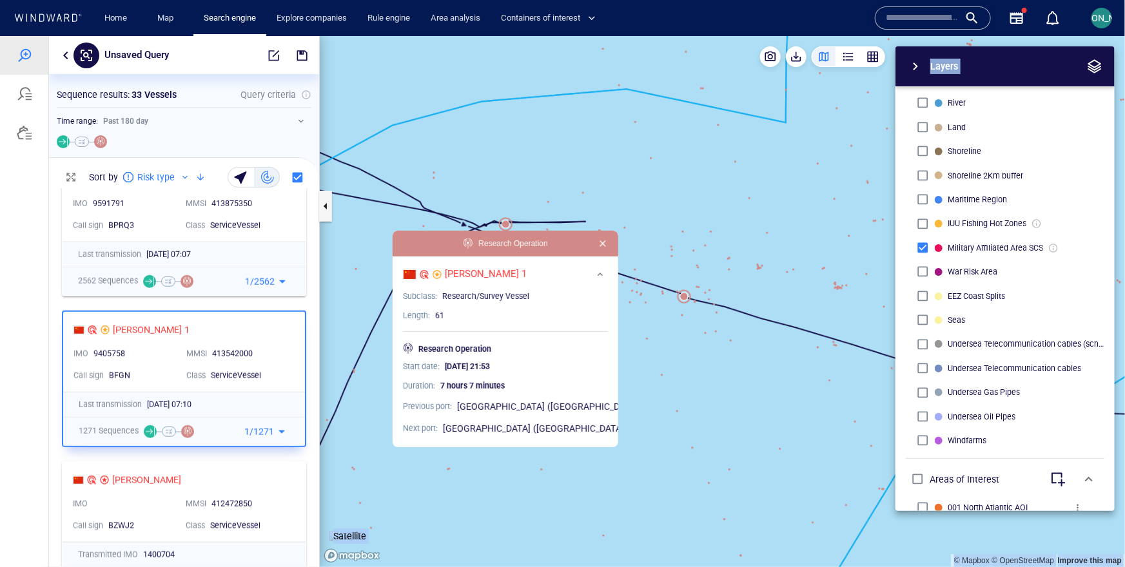
scroll to position [354, 0]
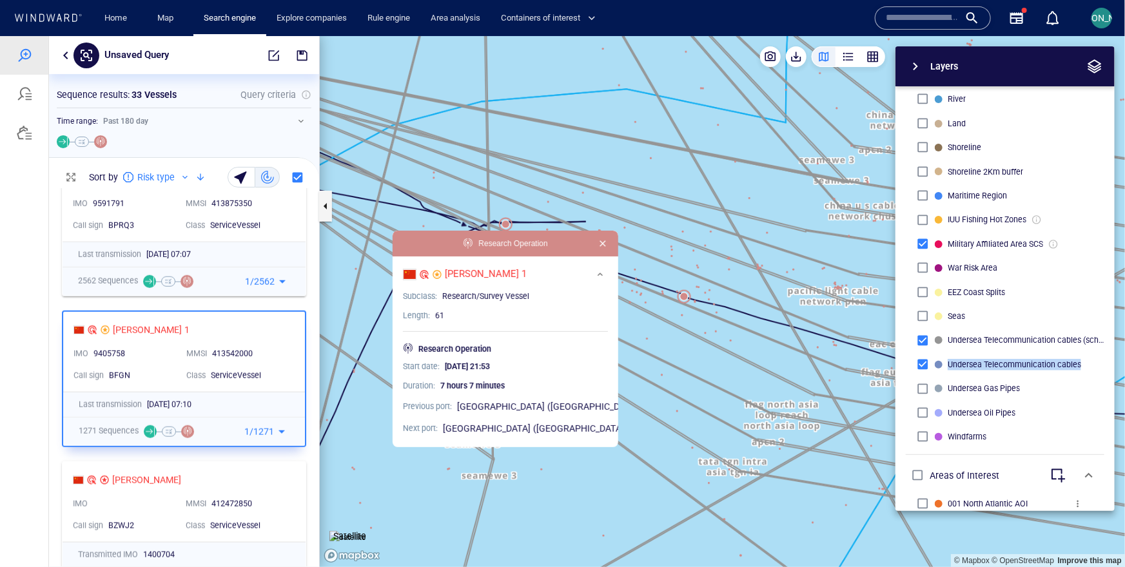
click at [927, 364] on div "Undersea Telecommunication cables" at bounding box center [1004, 364] width 198 height 24
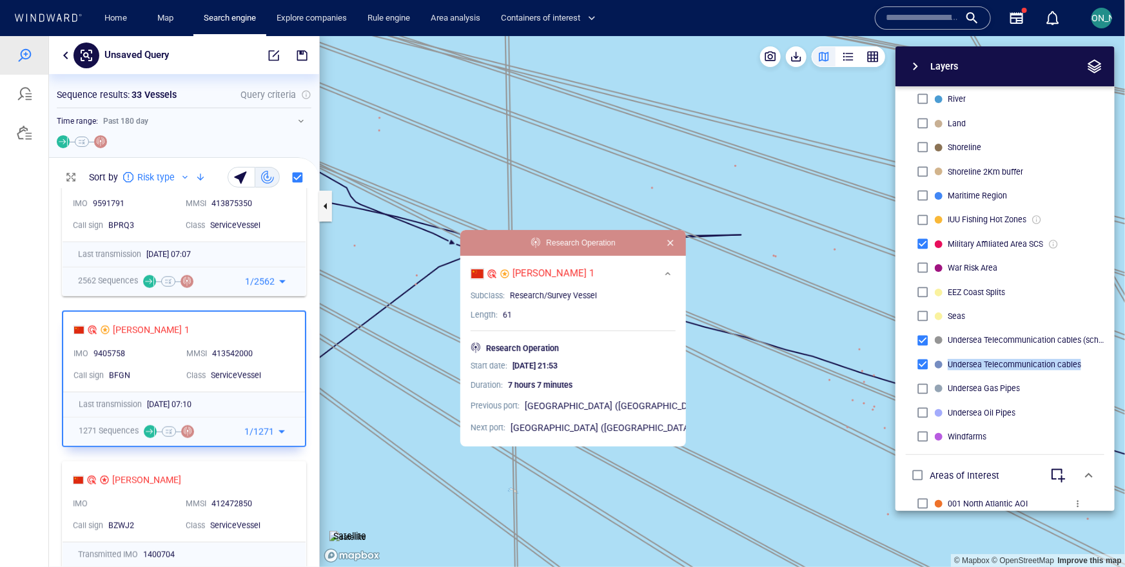
drag, startPoint x: 473, startPoint y: 211, endPoint x: 496, endPoint y: 193, distance: 29.8
click at [496, 193] on canvas "Map" at bounding box center [722, 300] width 805 height 531
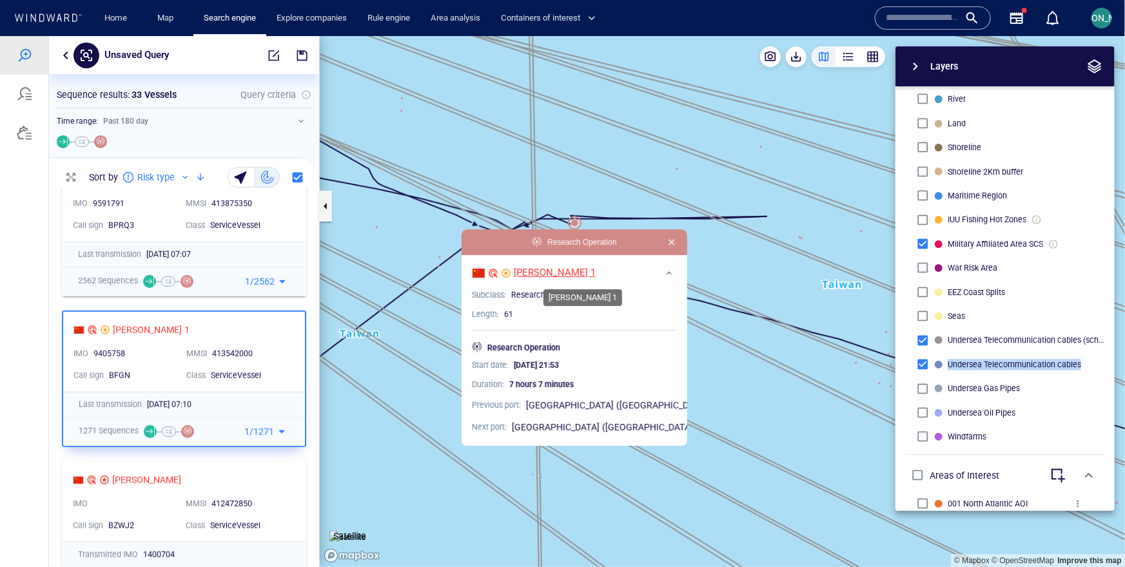
click at [574, 269] on div "SHI YAN 1" at bounding box center [555, 273] width 82 height 14
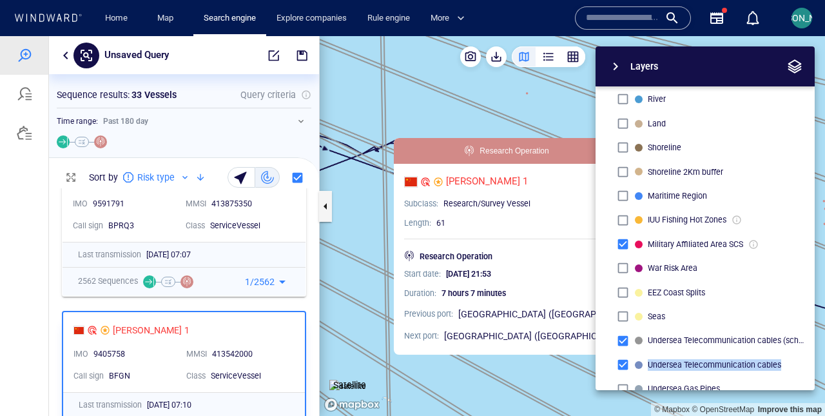
drag, startPoint x: 420, startPoint y: 124, endPoint x: 502, endPoint y: 108, distance: 83.3
click at [502, 108] on div "© Mapbox © OpenStreetMap Improve this map Satellite Layers System Areas Interna…" at bounding box center [572, 226] width 505 height 380
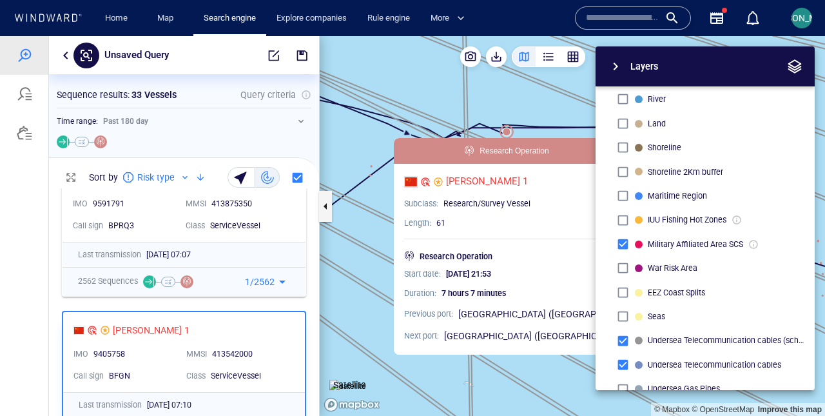
click at [502, 109] on div "Layers System Areas International Waters Straits Exclusive Economic Zones 40NM …" at bounding box center [637, 217] width 354 height 343
click at [803, 66] on button "button" at bounding box center [794, 66] width 19 height 19
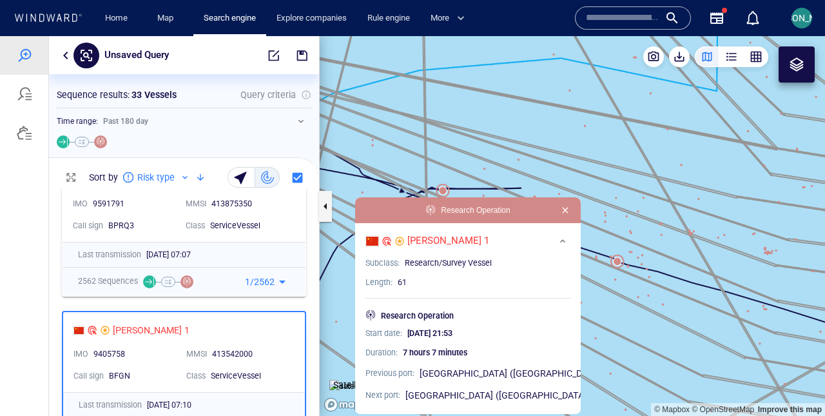
drag, startPoint x: 757, startPoint y: 207, endPoint x: 547, endPoint y: 181, distance: 211.7
click at [546, 180] on canvas "Map" at bounding box center [572, 226] width 505 height 380
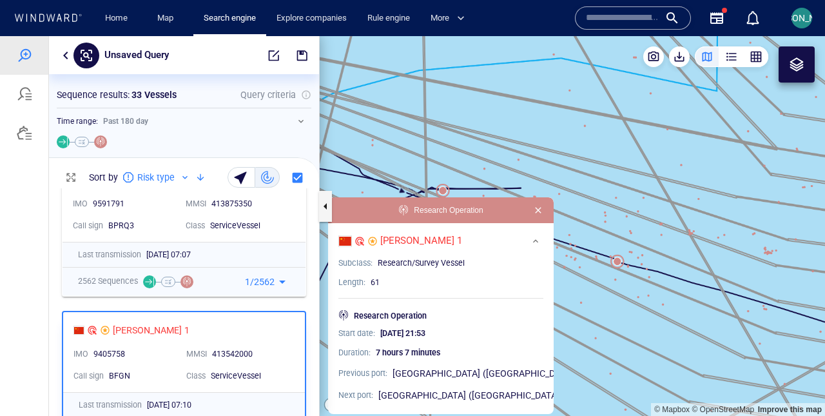
click at [800, 64] on div at bounding box center [796, 64] width 15 height 15
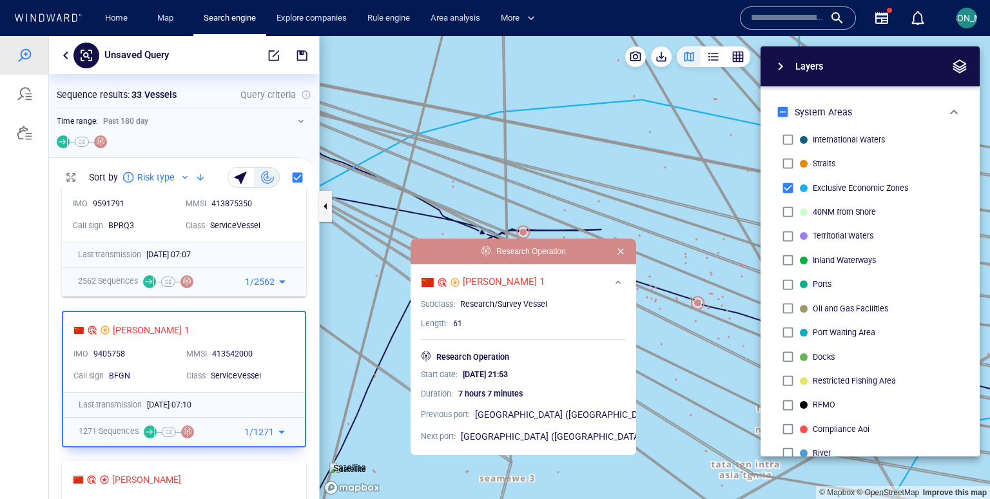
scroll to position [310, 270]
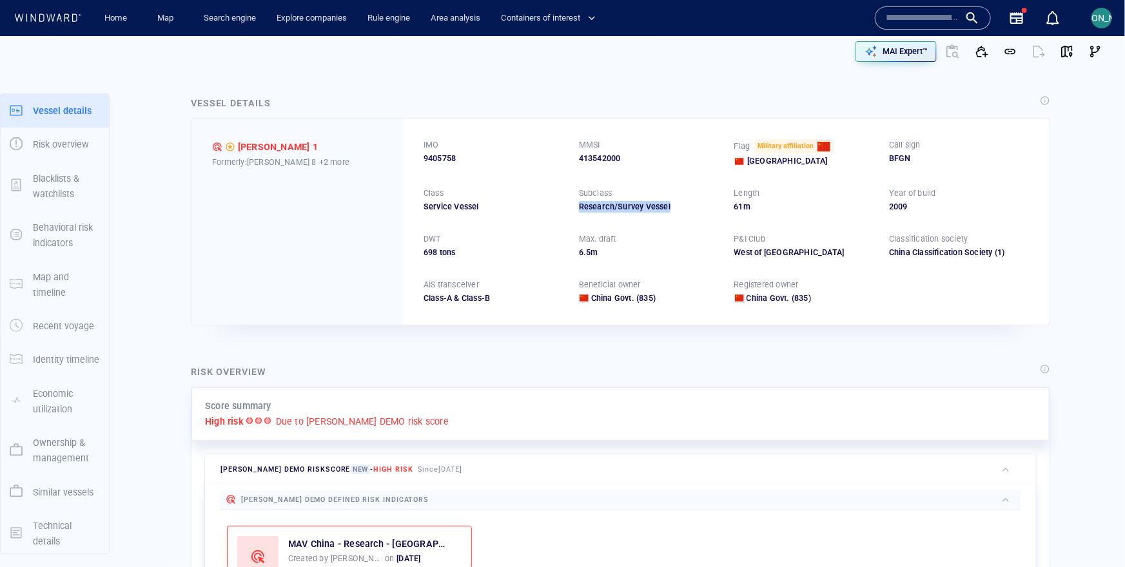
drag, startPoint x: 661, startPoint y: 209, endPoint x: 570, endPoint y: 209, distance: 90.9
click at [570, 209] on div "IMO 9405758 MMSI 413542000 Flag Military affiliation [GEOGRAPHIC_DATA] Call sig…" at bounding box center [726, 222] width 646 height 206
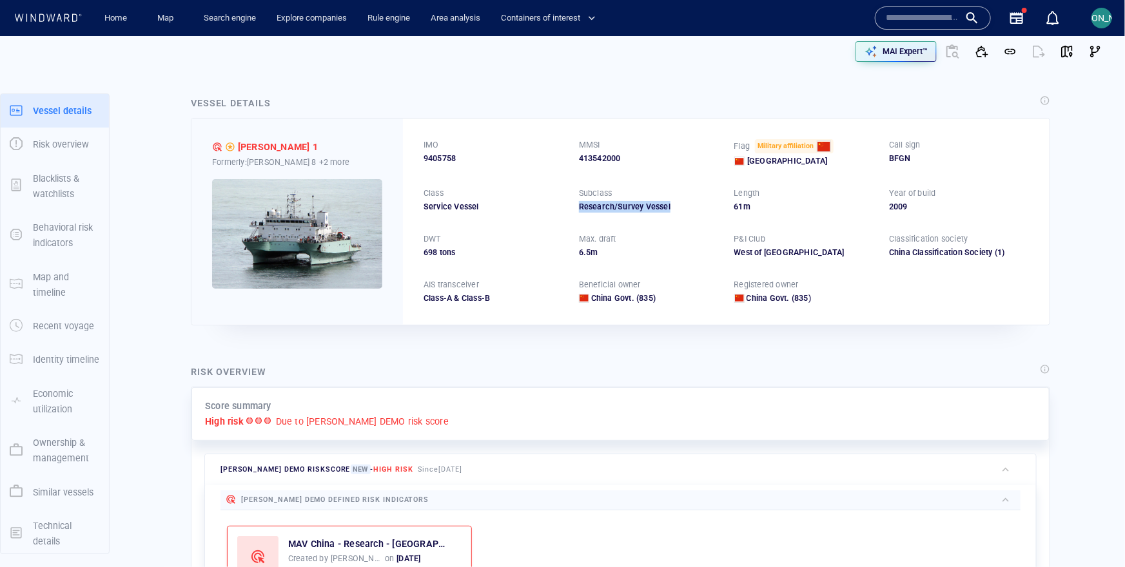
click at [329, 224] on img at bounding box center [297, 234] width 170 height 110
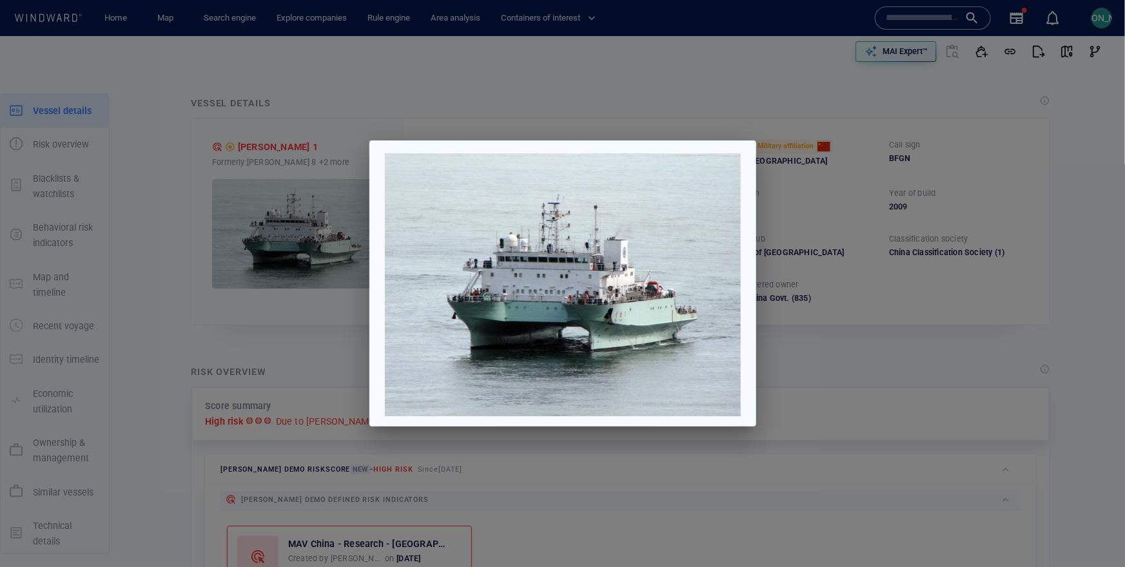
click at [985, 294] on div at bounding box center [562, 283] width 1125 height 567
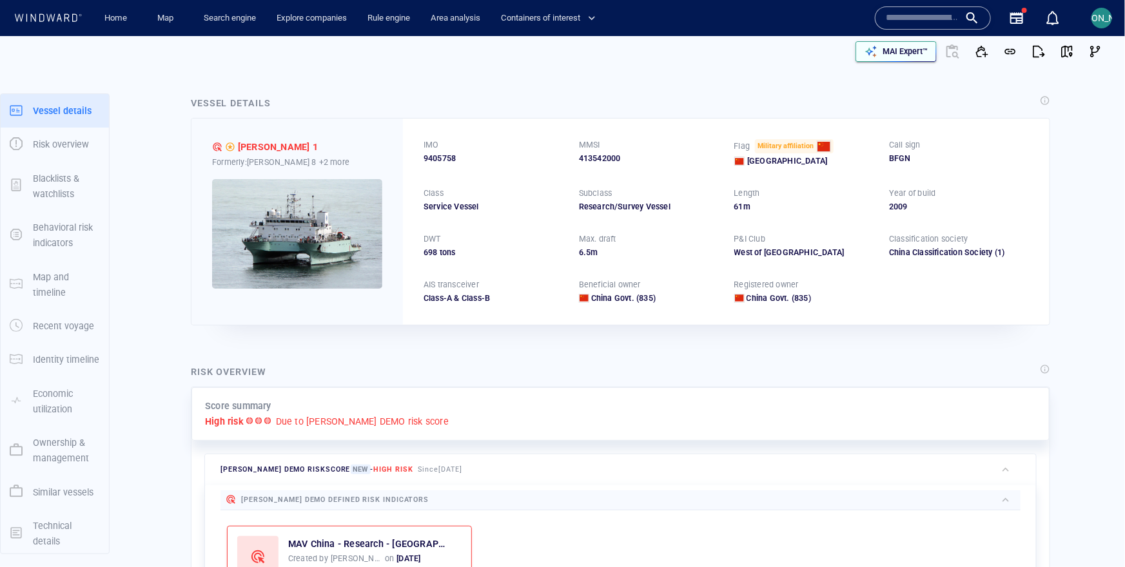
click at [904, 47] on p "MAI Expert™" at bounding box center [904, 52] width 45 height 12
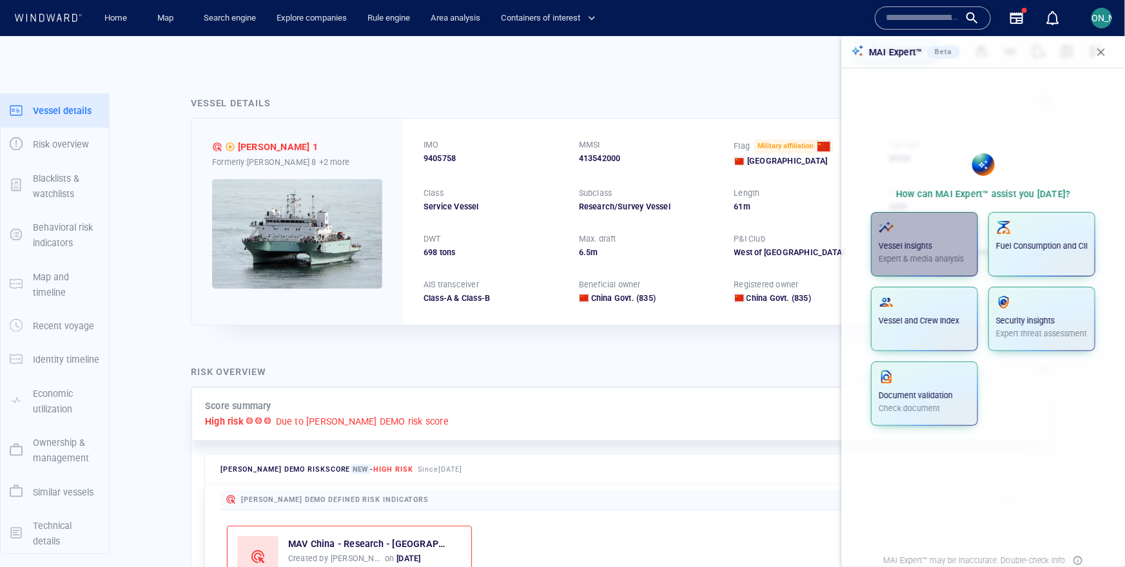
click at [923, 225] on span "button" at bounding box center [924, 227] width 92 height 15
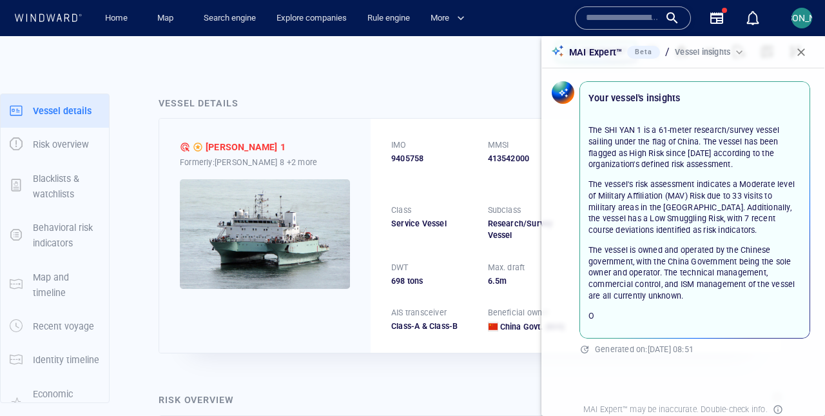
click at [818, 185] on div "Your vessel's insights The SHI YAN 1 is a 61-meter research/survey vessel saili…" at bounding box center [682, 233] width 287 height 335
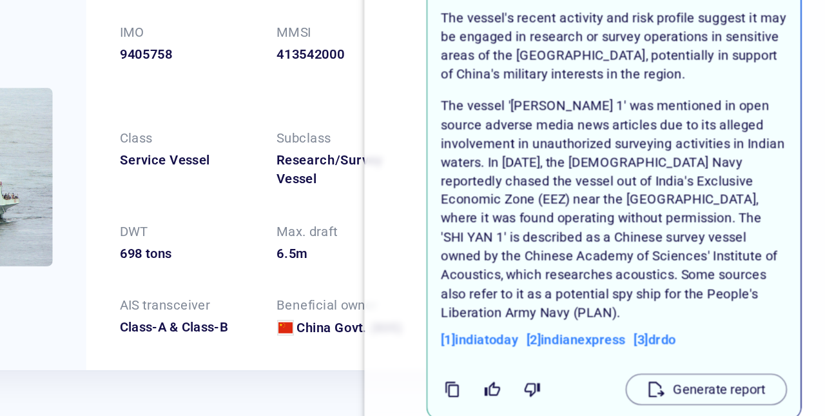
scroll to position [283, 0]
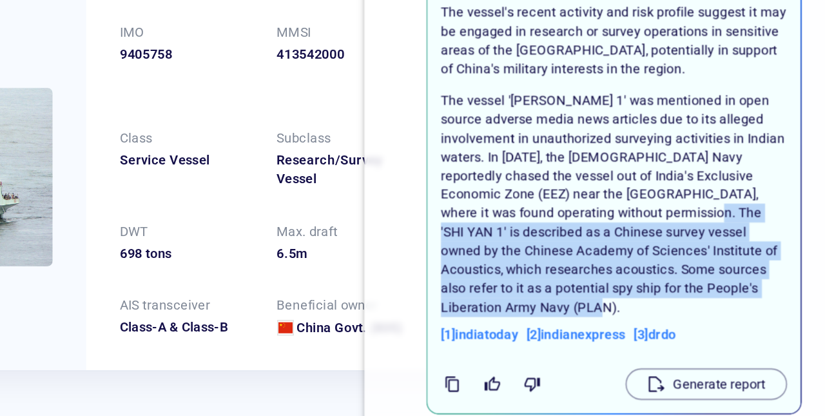
drag, startPoint x: 740, startPoint y: 244, endPoint x: 769, endPoint y: 300, distance: 62.3
click at [769, 300] on p "The vessel '[PERSON_NAME] 1' was mentioned in open source adverse media news ar…" at bounding box center [694, 250] width 213 height 139
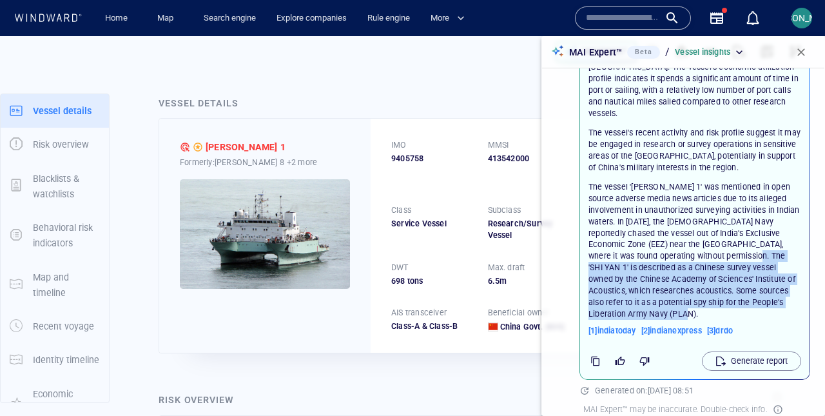
click at [809, 46] on button "button" at bounding box center [801, 52] width 28 height 28
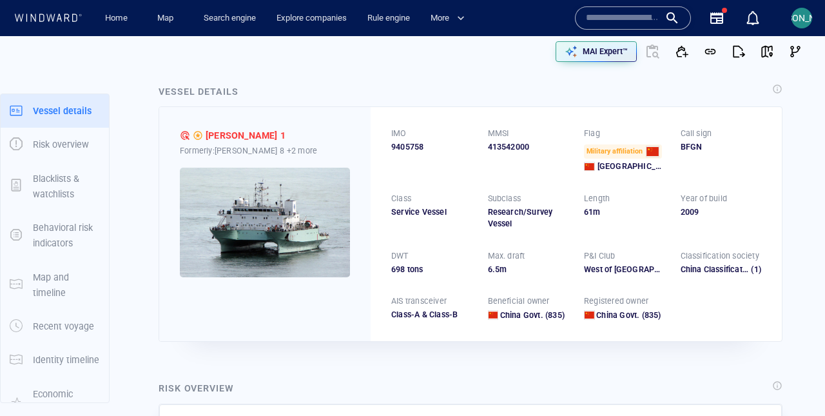
scroll to position [0, 0]
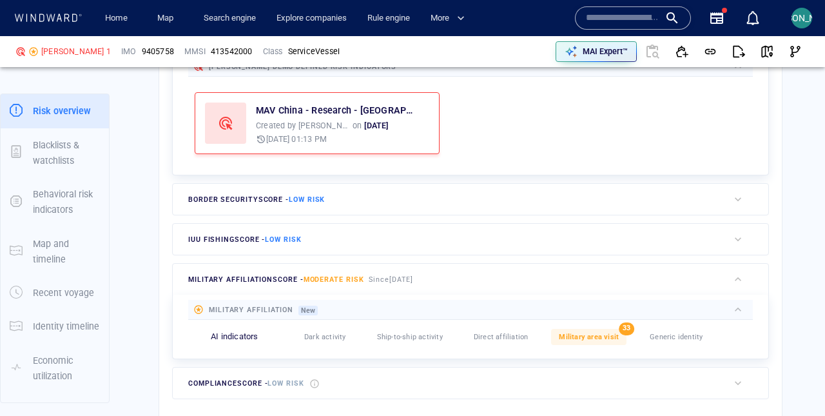
scroll to position [543, 0]
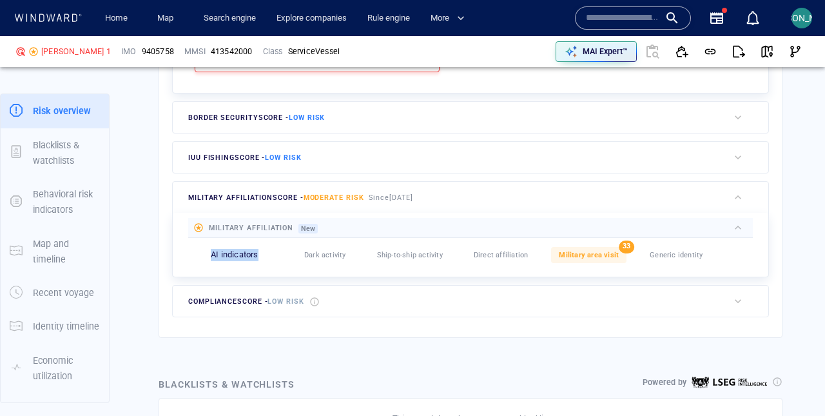
drag, startPoint x: 204, startPoint y: 247, endPoint x: 260, endPoint y: 248, distance: 56.1
click at [260, 248] on div "AI indicators Dark activity 0 Ship-to-ship activity 0 Direct affiliation 0 Mili…" at bounding box center [470, 255] width 565 height 34
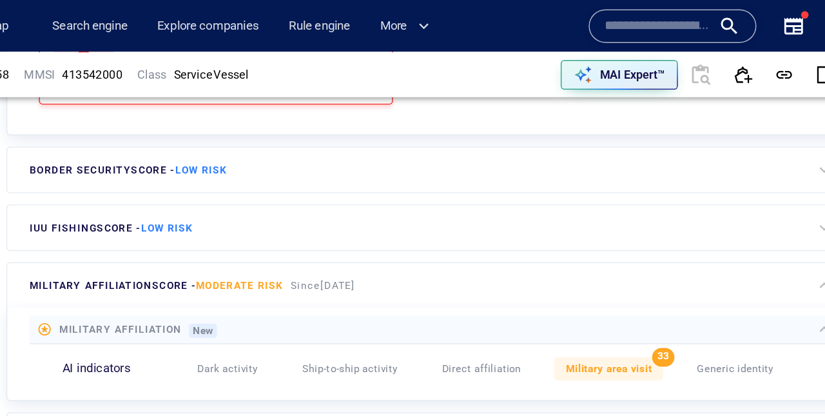
click at [337, 251] on span "Dark activity" at bounding box center [325, 255] width 42 height 8
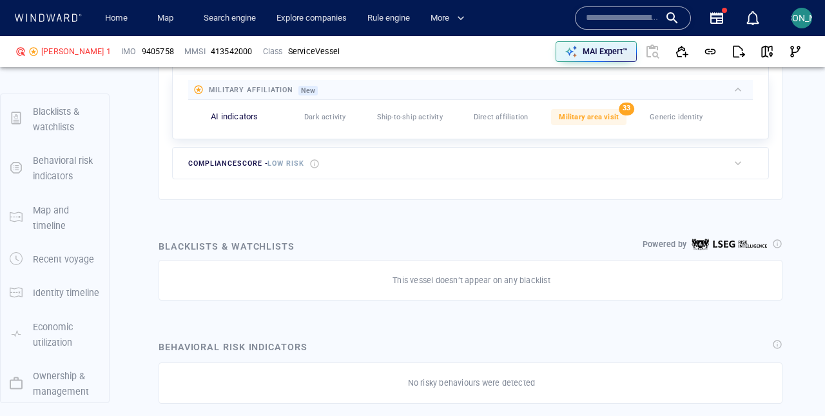
scroll to position [646, 0]
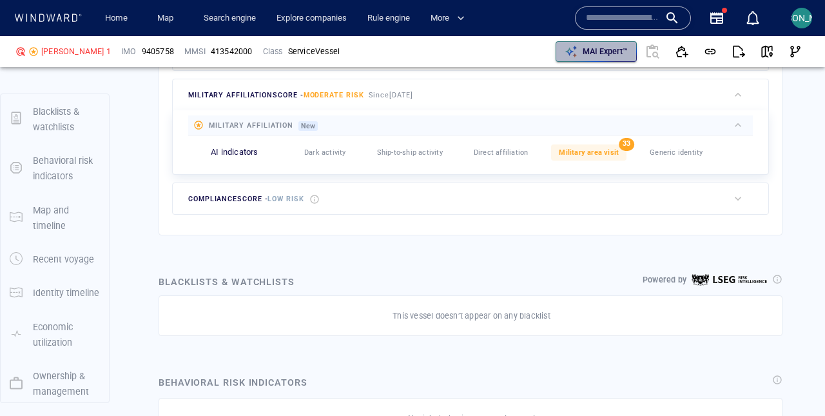
click at [584, 54] on p "MAI Expert™" at bounding box center [605, 52] width 45 height 12
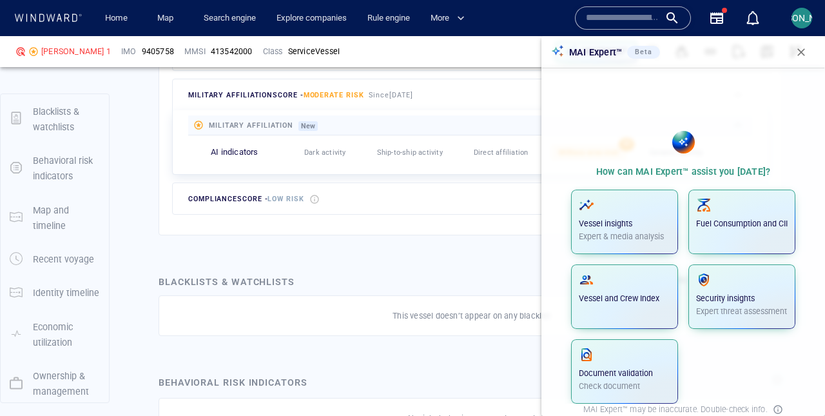
click at [483, 199] on div "compliance score - Low risk" at bounding box center [450, 198] width 555 height 31
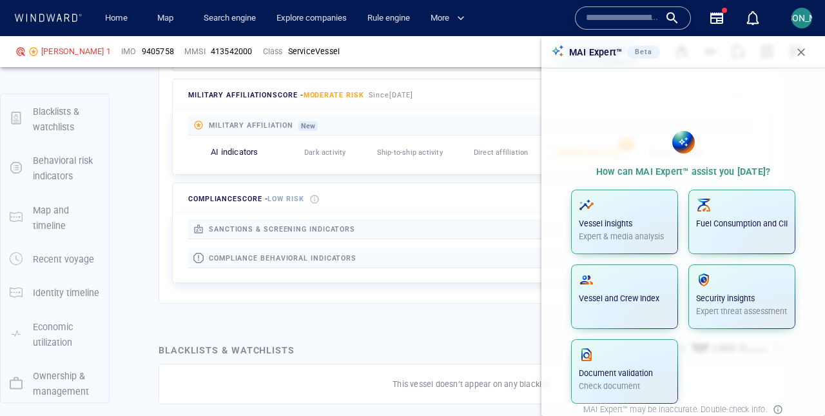
click at [806, 50] on span "button" at bounding box center [801, 52] width 13 height 13
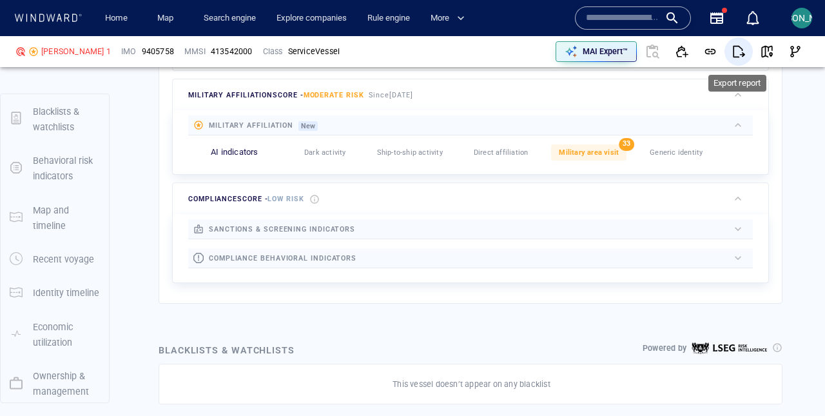
click at [733, 52] on span "button" at bounding box center [738, 51] width 13 height 13
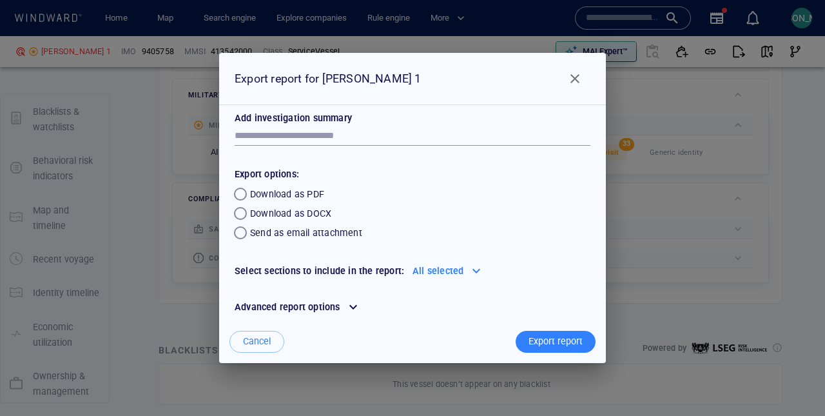
click at [572, 76] on span "Close" at bounding box center [574, 78] width 15 height 15
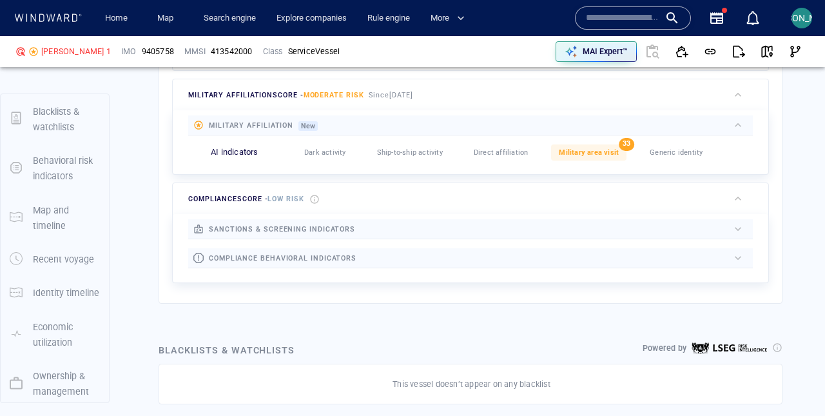
scroll to position [0, 0]
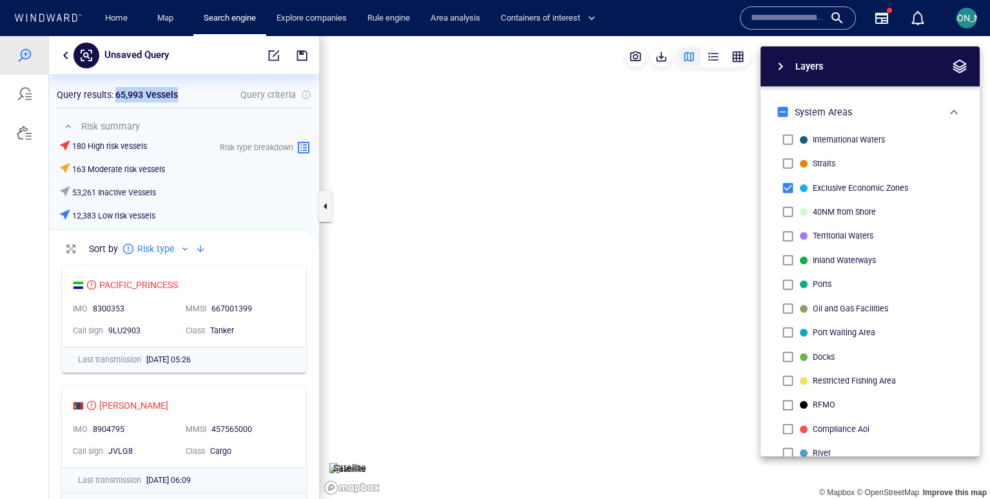
scroll to position [238, 270]
